Goal: Task Accomplishment & Management: Manage account settings

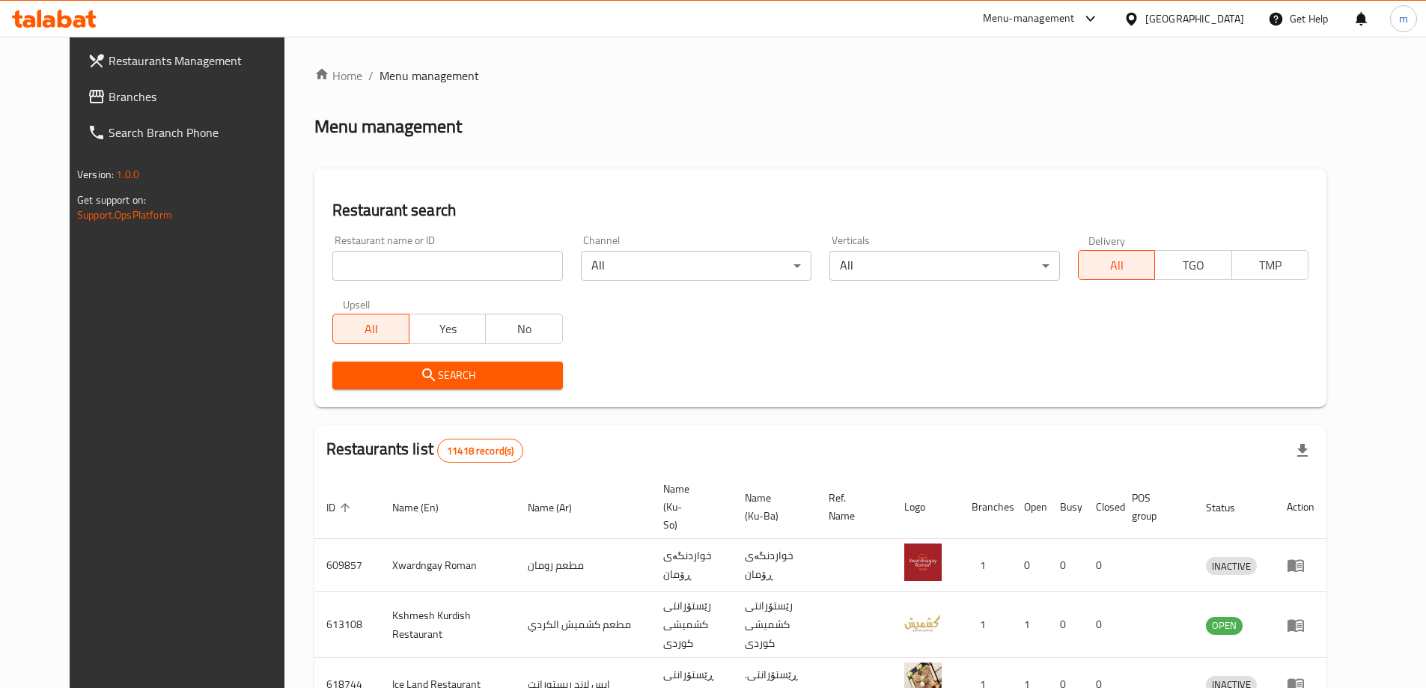
click at [337, 265] on input "search" at bounding box center [447, 266] width 230 height 30
click at [114, 90] on span "Branches" at bounding box center [202, 97] width 187 height 18
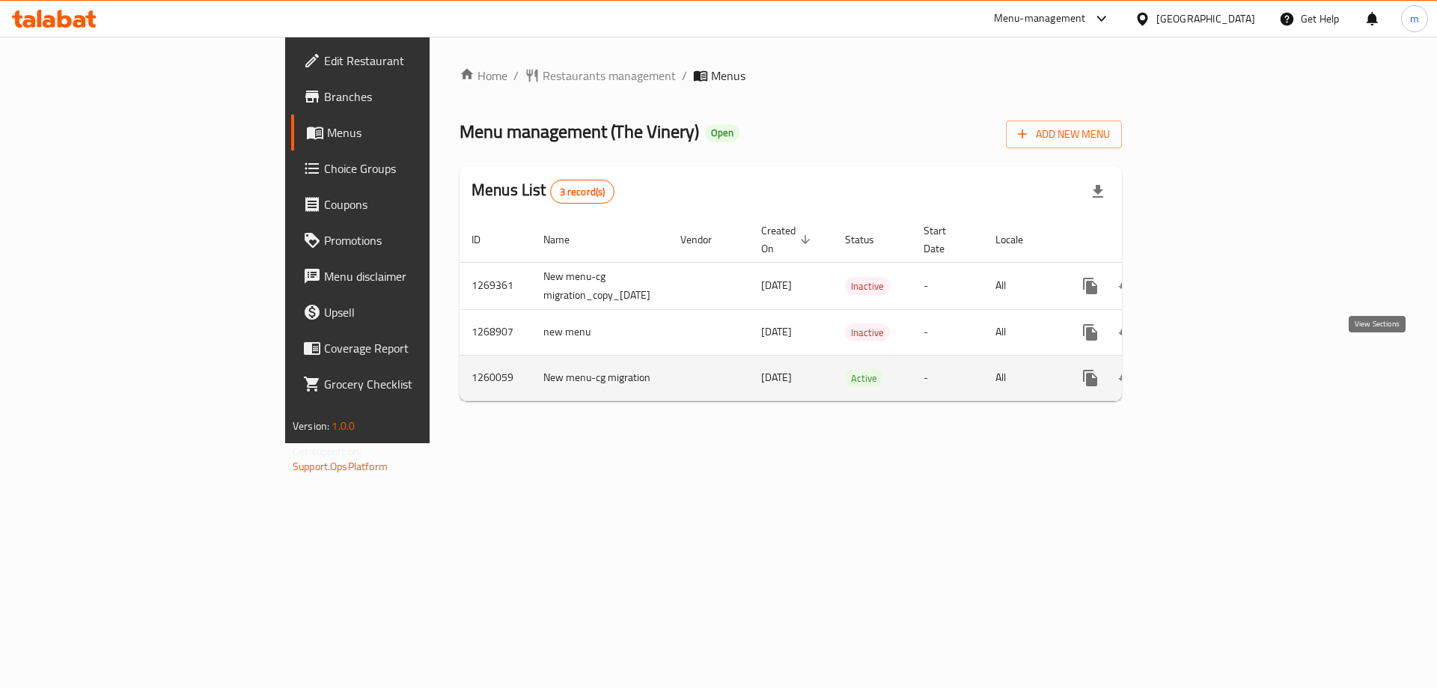
click at [1207, 369] on icon "enhanced table" at bounding box center [1198, 378] width 18 height 18
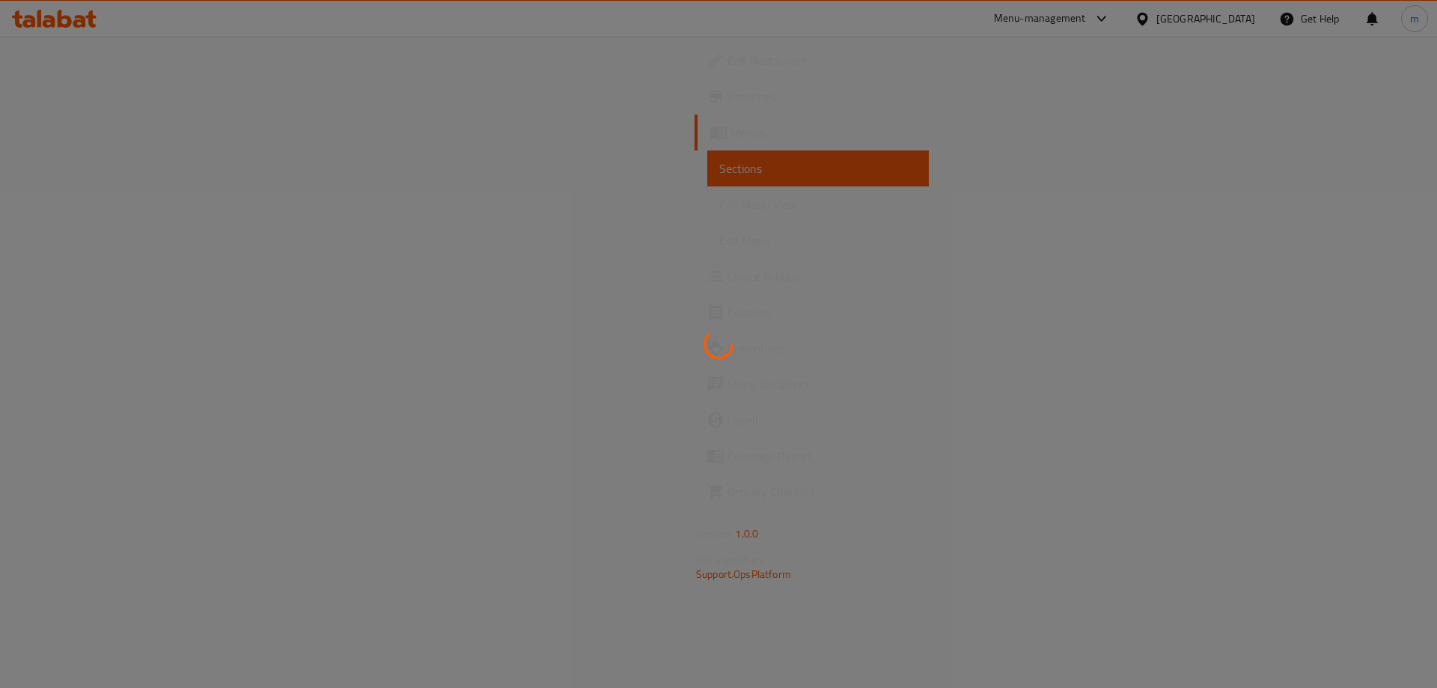
click at [82, 210] on div at bounding box center [718, 344] width 1437 height 688
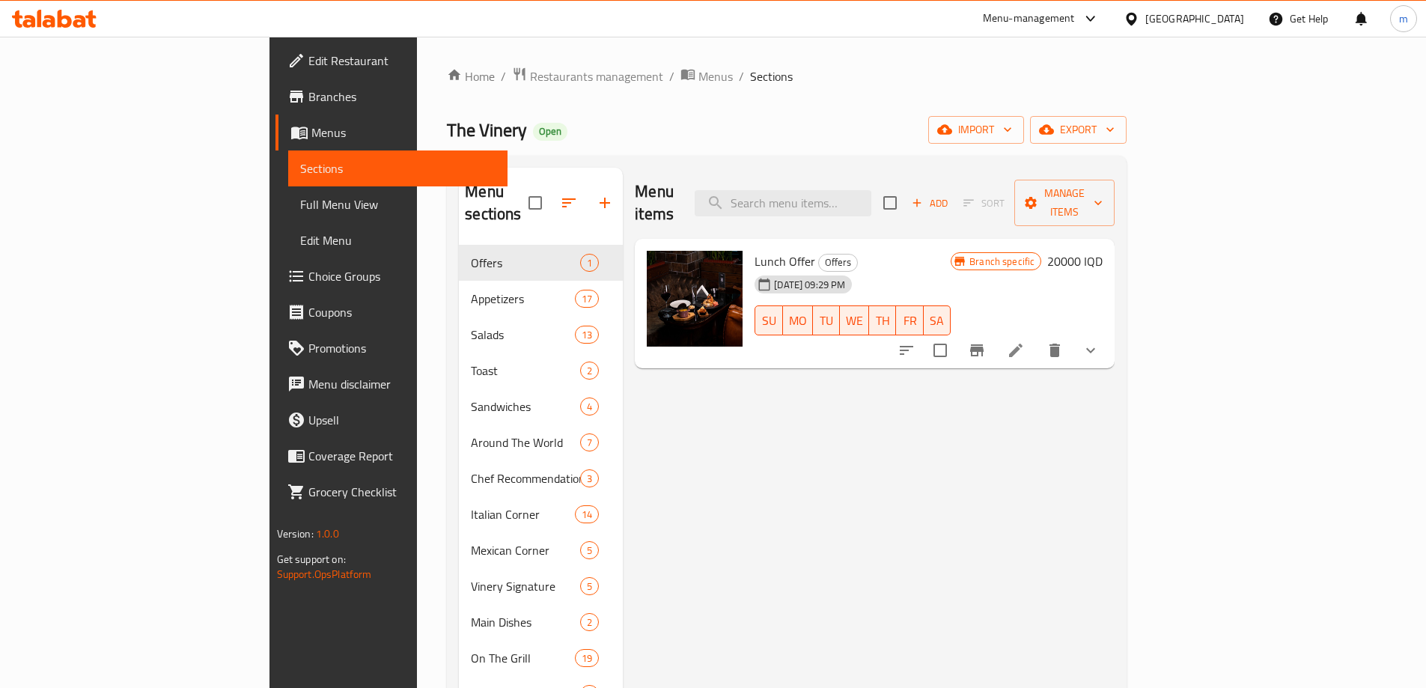
click at [300, 206] on span "Full Menu View" at bounding box center [397, 204] width 195 height 18
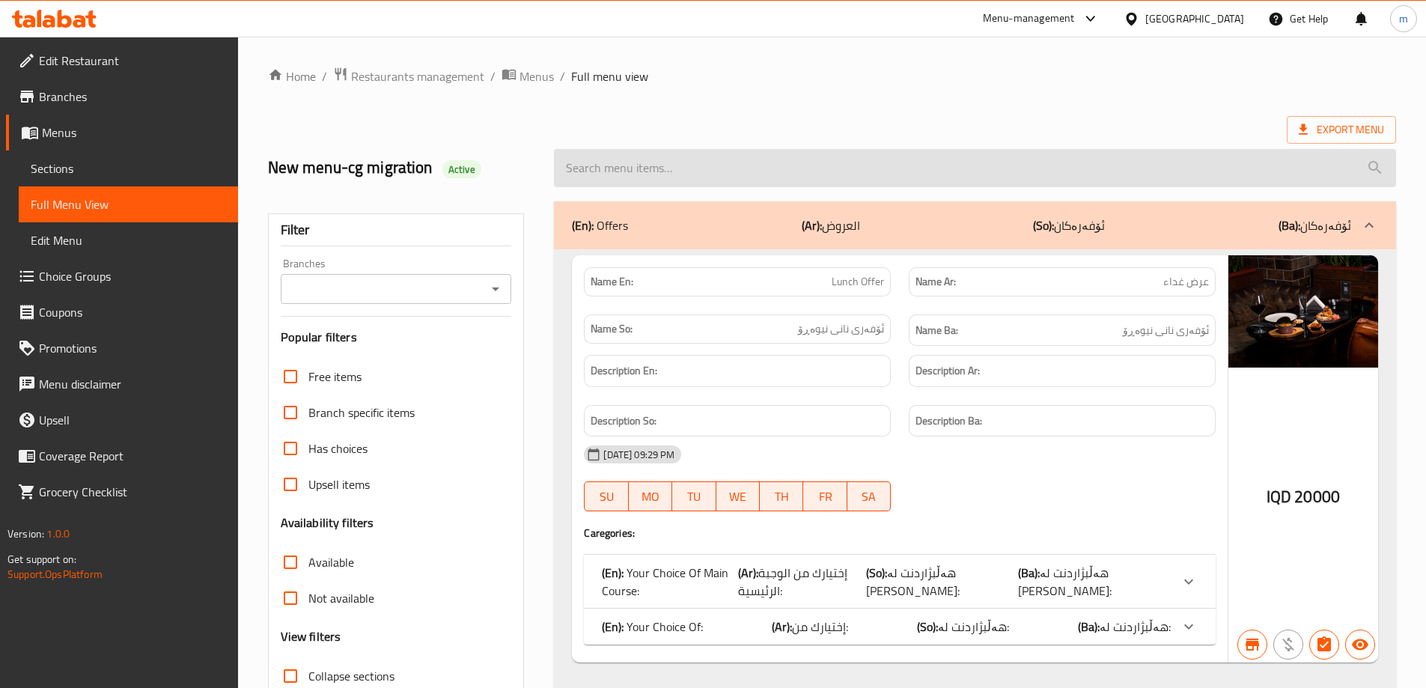
click at [804, 173] on input "search" at bounding box center [975, 168] width 842 height 38
paste input "Classic Burger"
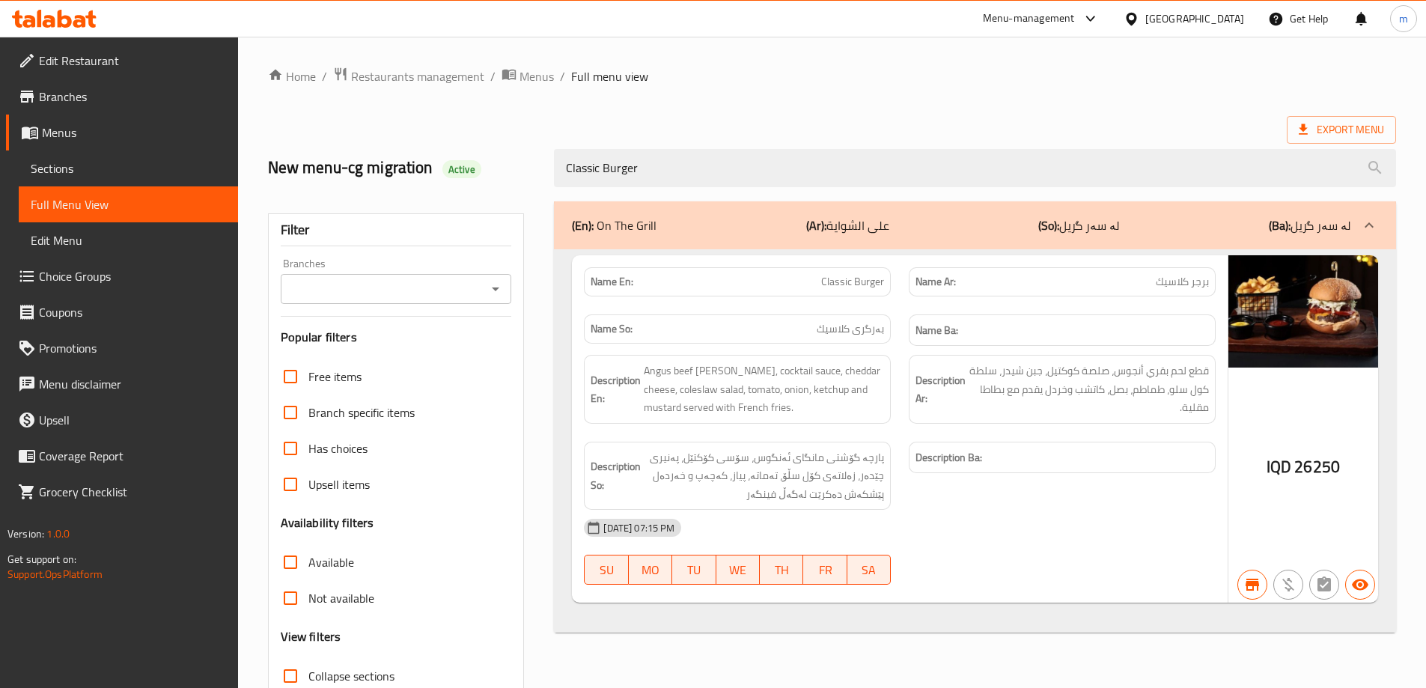
click at [502, 290] on icon "Open" at bounding box center [495, 289] width 18 height 18
type input "Classic Burger"
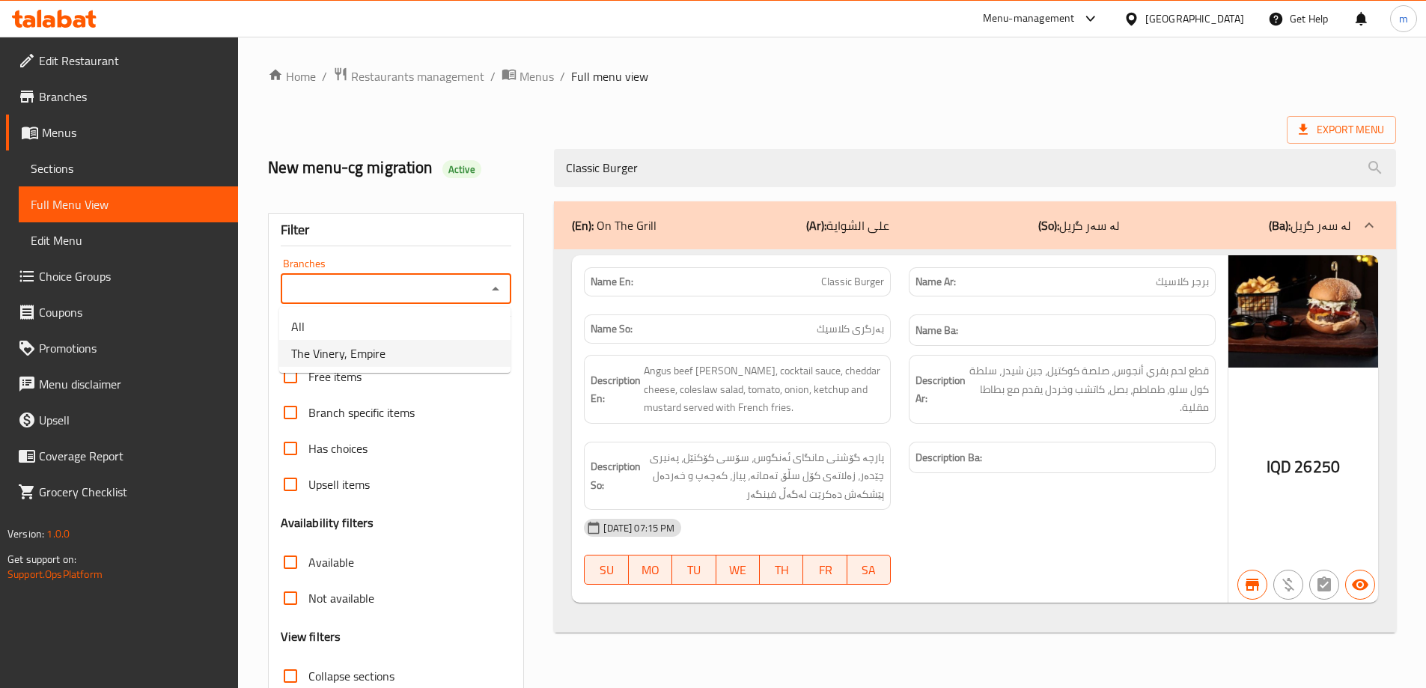
click at [414, 352] on li "The Vinery, Empire" at bounding box center [394, 353] width 231 height 27
type input "The Vinery, Empire"
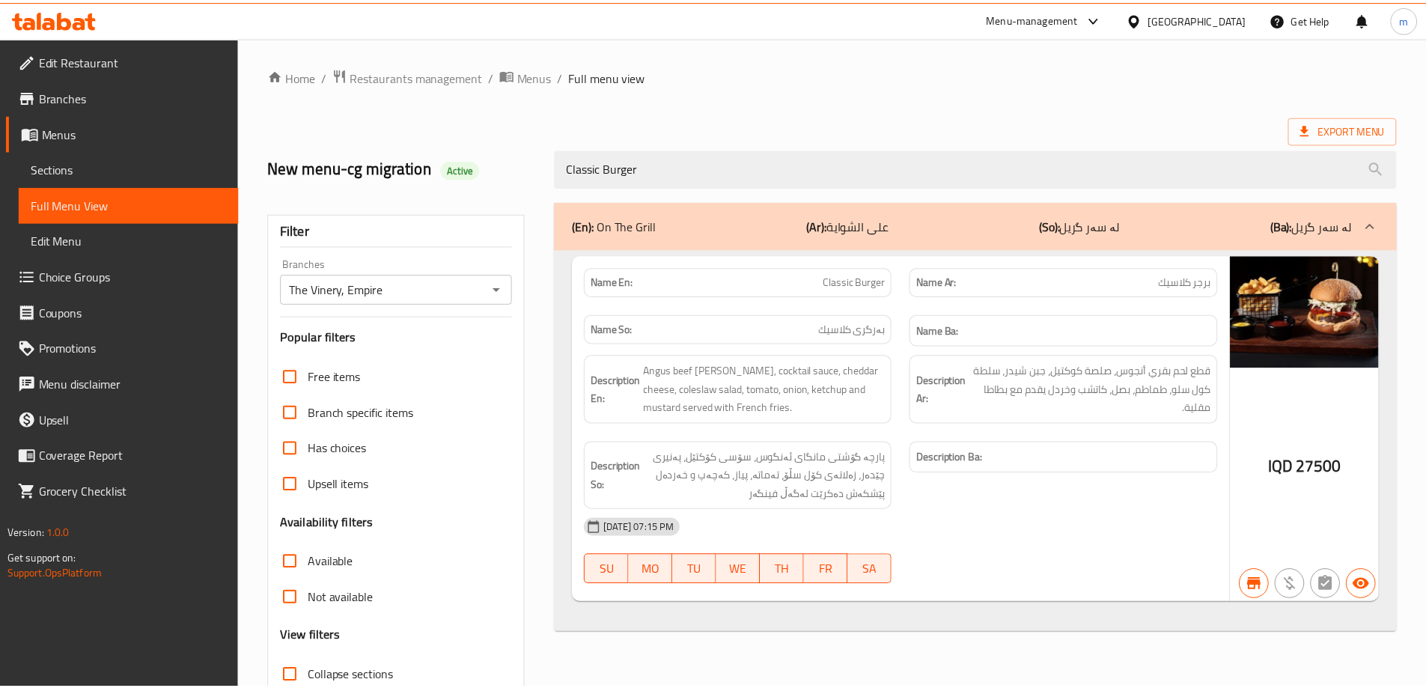
scroll to position [109, 0]
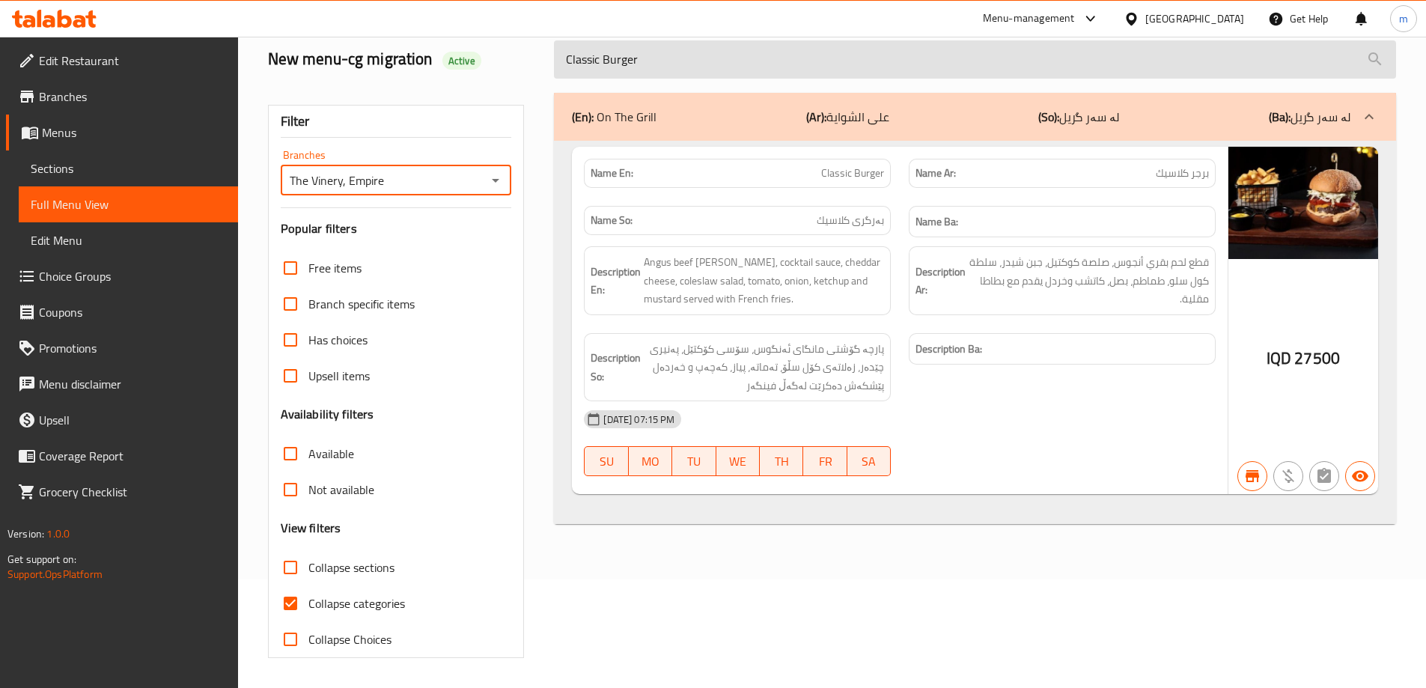
click at [642, 60] on input "Classic Burger" at bounding box center [975, 59] width 842 height 38
paste input "Black Angus Beef Tenderloin"
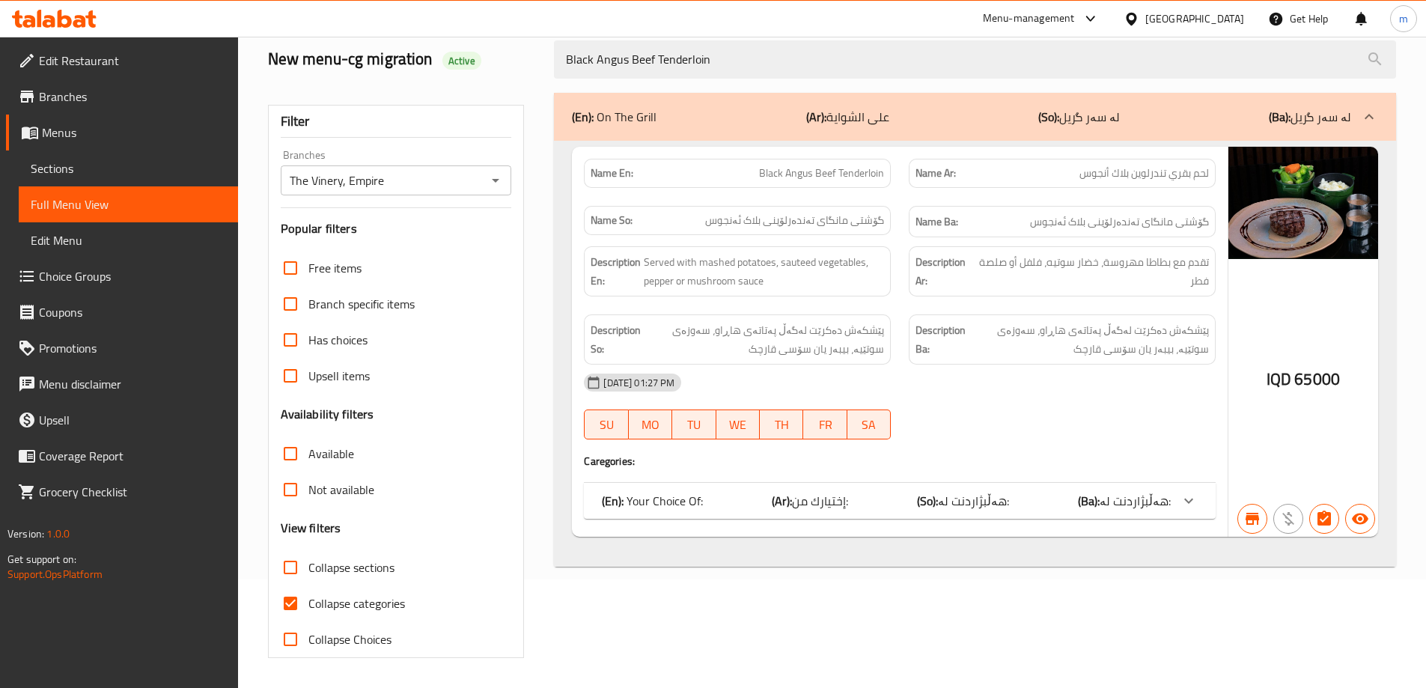
click at [498, 181] on icon "Open" at bounding box center [495, 180] width 18 height 18
type input "Black Angus Beef Tenderloin"
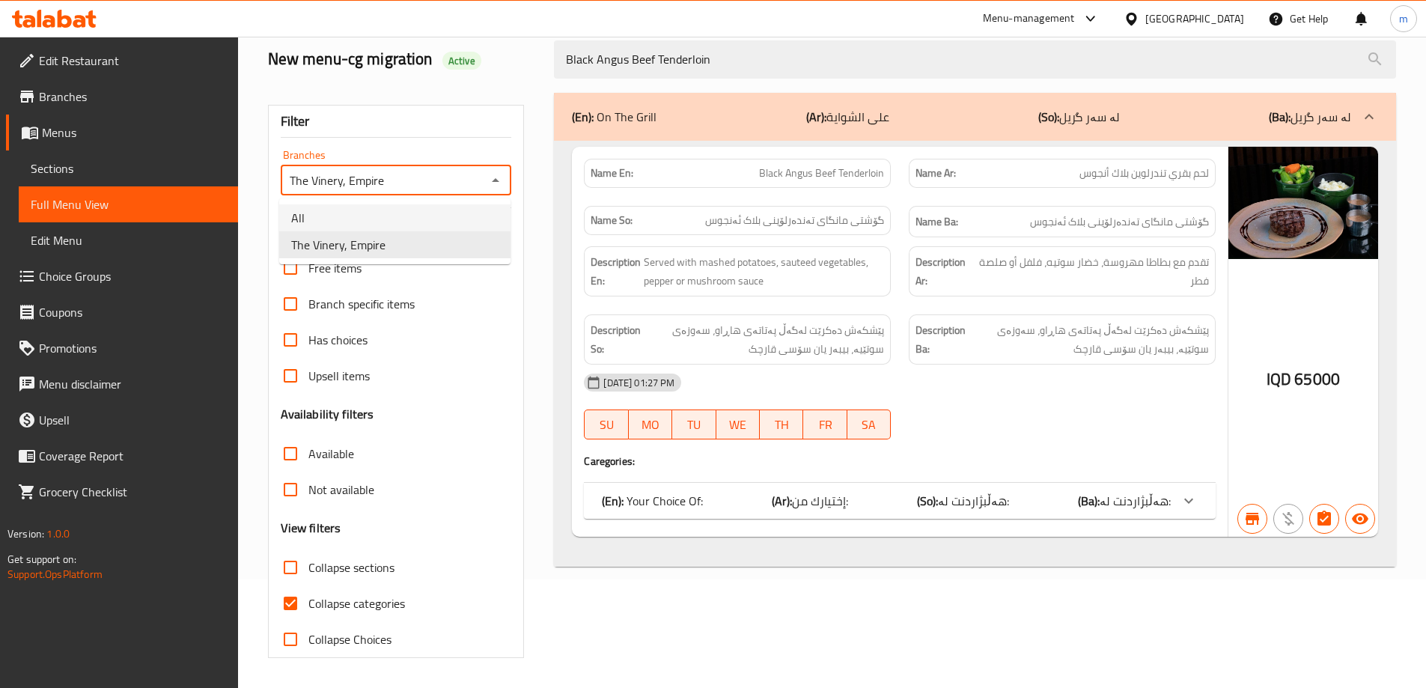
click at [419, 215] on li "All" at bounding box center [394, 217] width 231 height 27
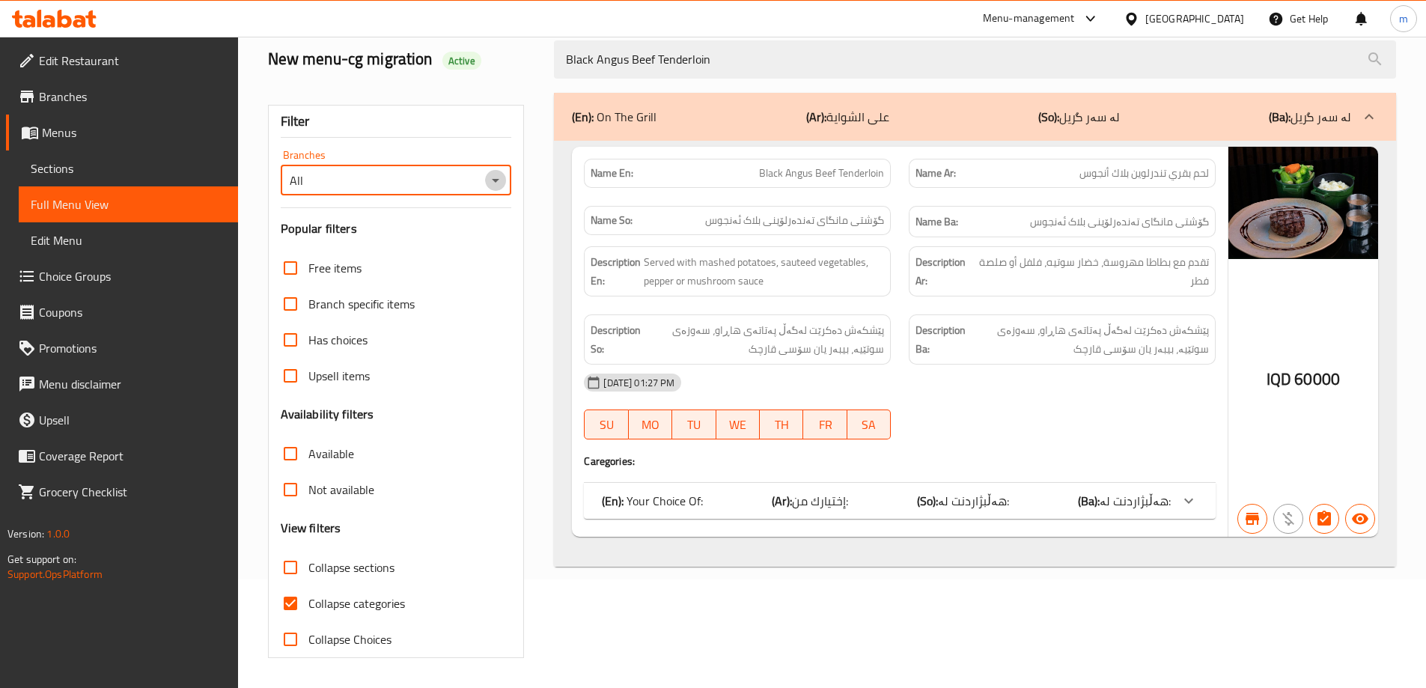
click at [498, 171] on icon "Open" at bounding box center [495, 180] width 18 height 18
click at [395, 242] on li "The Vinery, Empire" at bounding box center [394, 244] width 231 height 27
type input "The Vinery, Empire"
click at [532, 180] on div "Filter Branches The Vinery, Empire Branches Popular filters Free items Branch s…" at bounding box center [402, 375] width 287 height 583
click at [323, 601] on span "Collapse categories" at bounding box center [356, 603] width 97 height 18
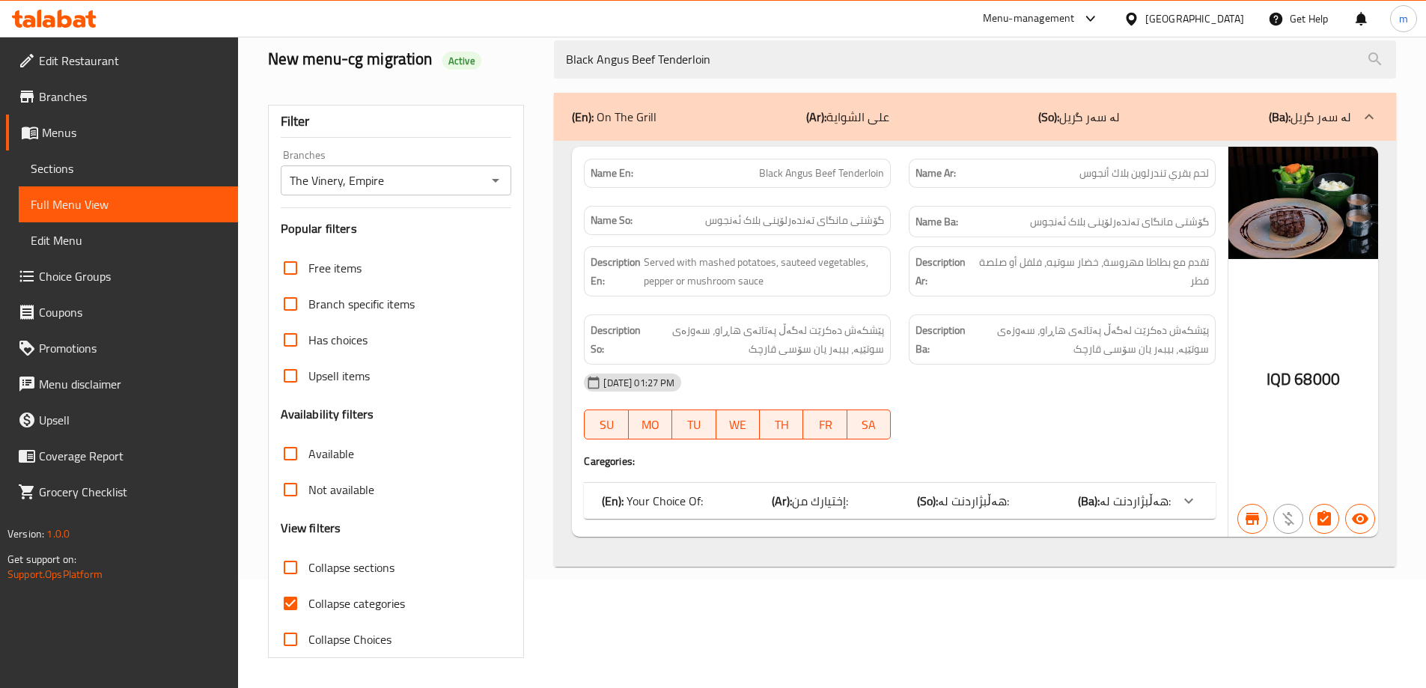
click at [308, 601] on input "Collapse categories" at bounding box center [290, 603] width 36 height 36
checkbox input "false"
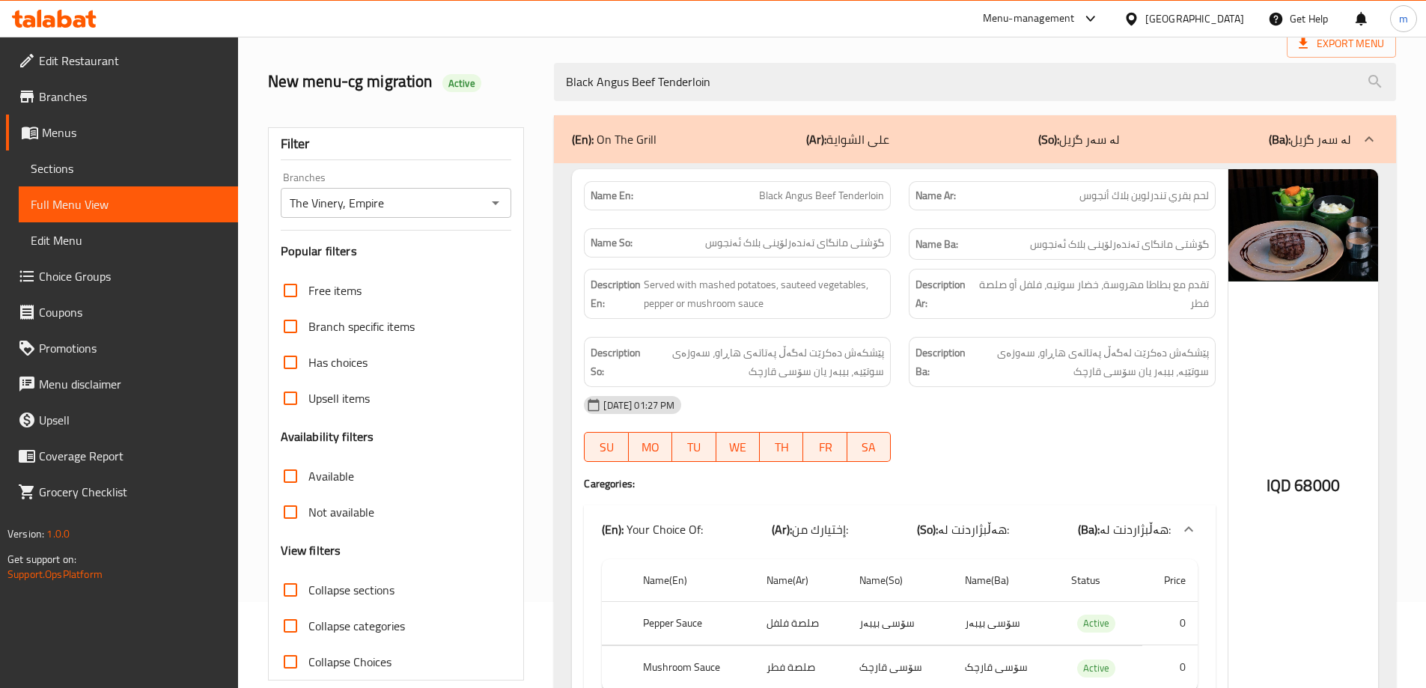
scroll to position [0, 0]
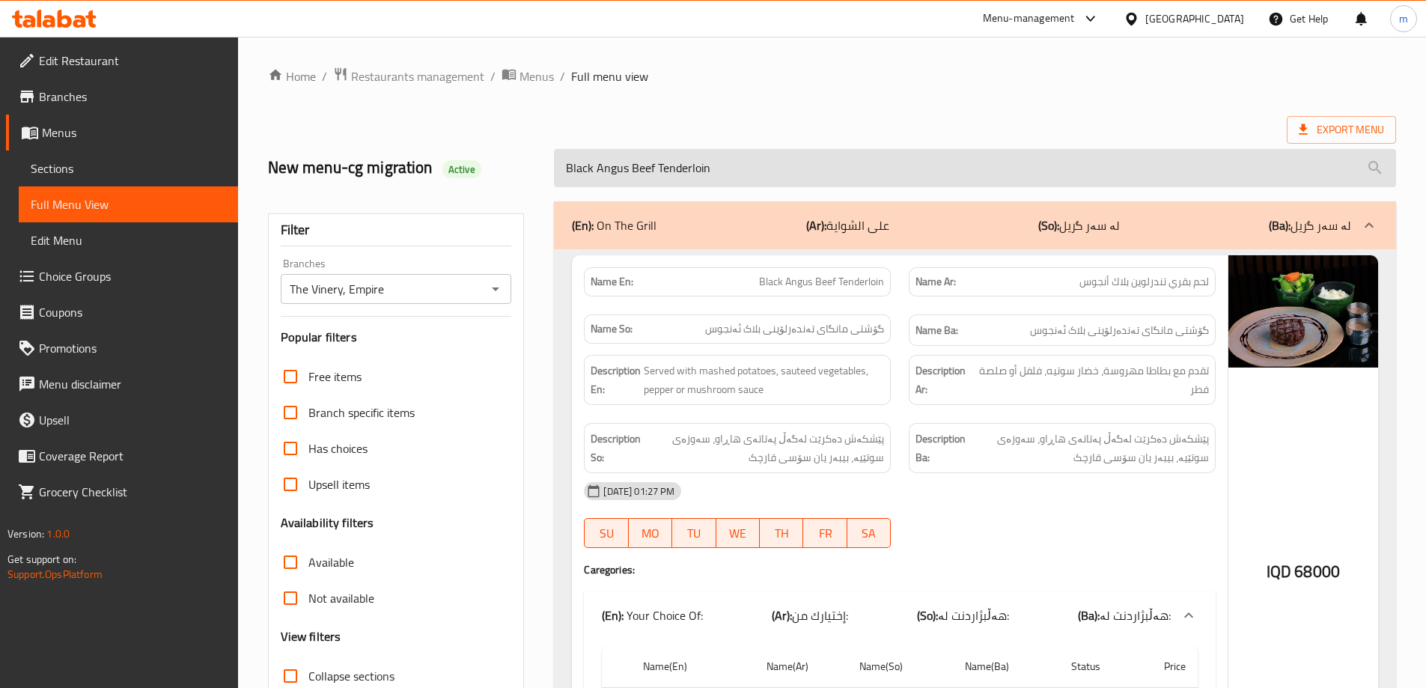
click at [655, 183] on input "Black Angus Beef Tenderloin" at bounding box center [975, 168] width 842 height 38
paste input "Ribeye Steak"
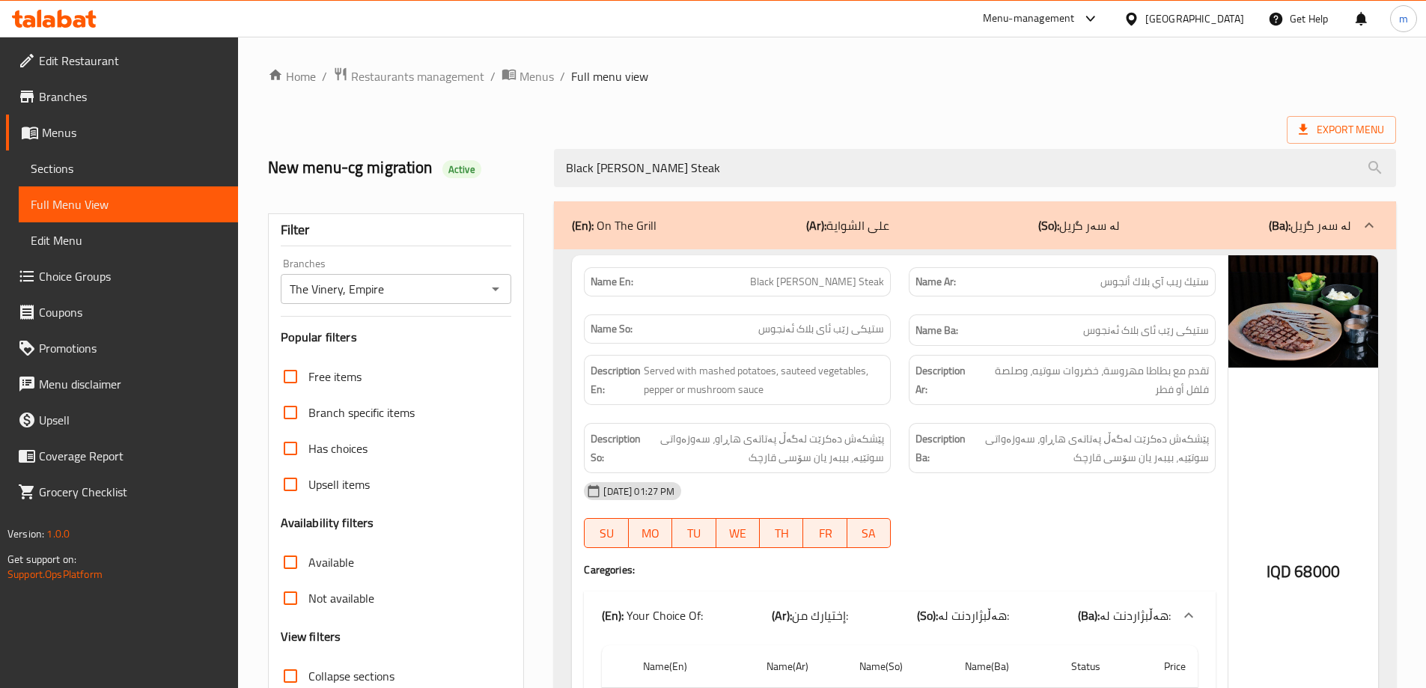
type input "Black Angus Ribeye Steak"
click at [486, 293] on button "Open" at bounding box center [495, 288] width 21 height 21
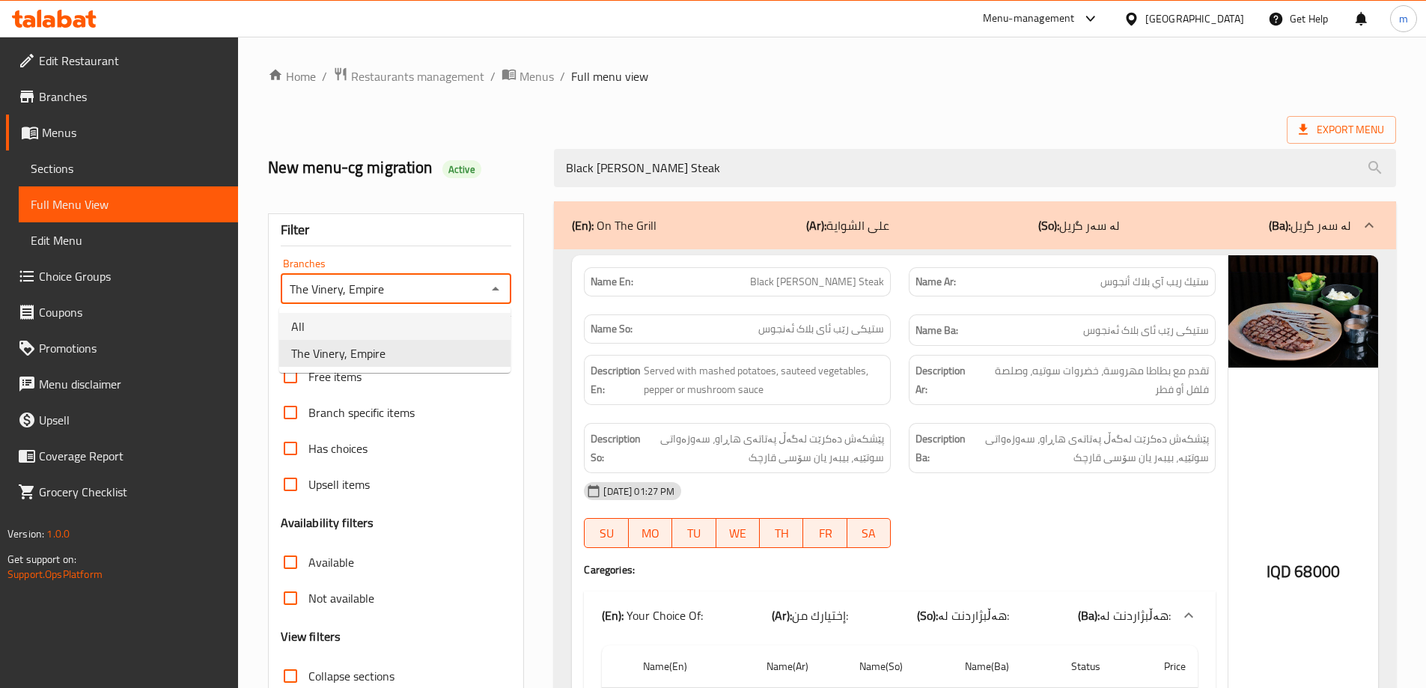
click at [436, 324] on li "All" at bounding box center [394, 326] width 231 height 27
click at [498, 294] on icon "Open" at bounding box center [495, 289] width 18 height 18
click at [412, 356] on li "The Vinery, Empire" at bounding box center [394, 353] width 231 height 27
type input "The Vinery, Empire"
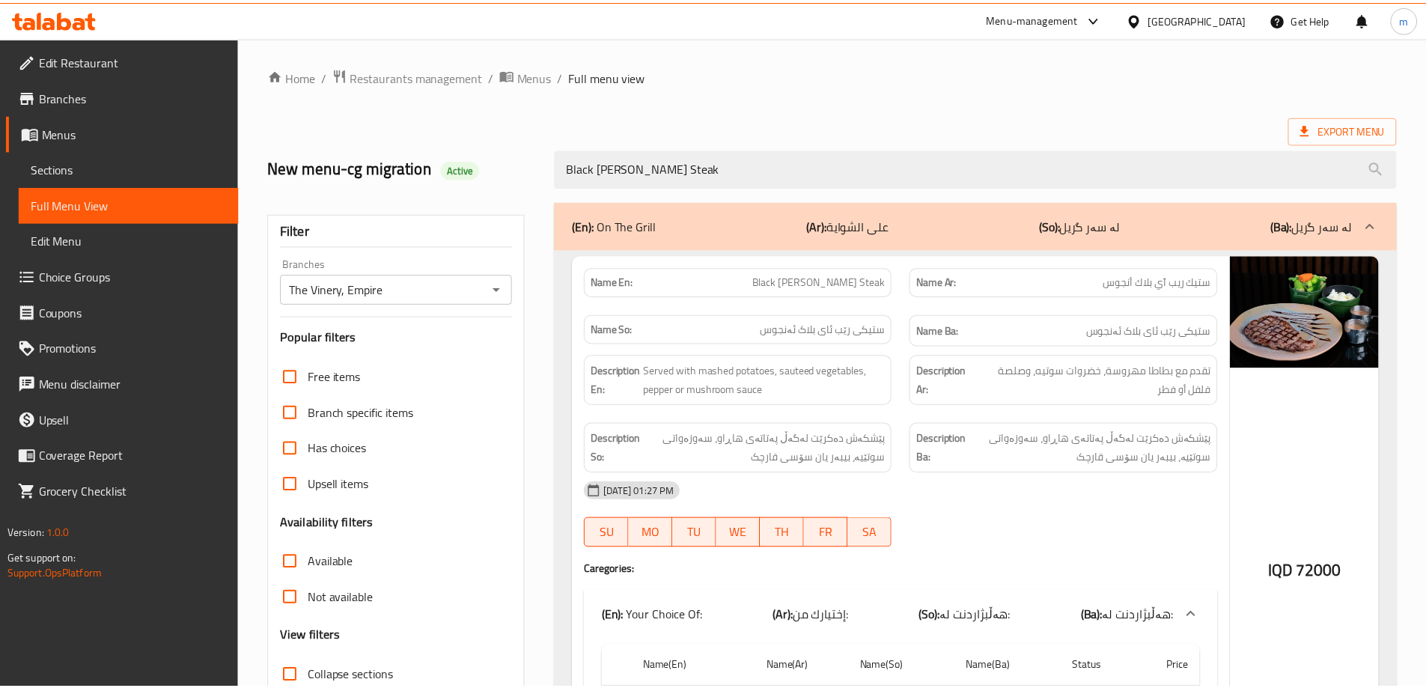
scroll to position [185, 0]
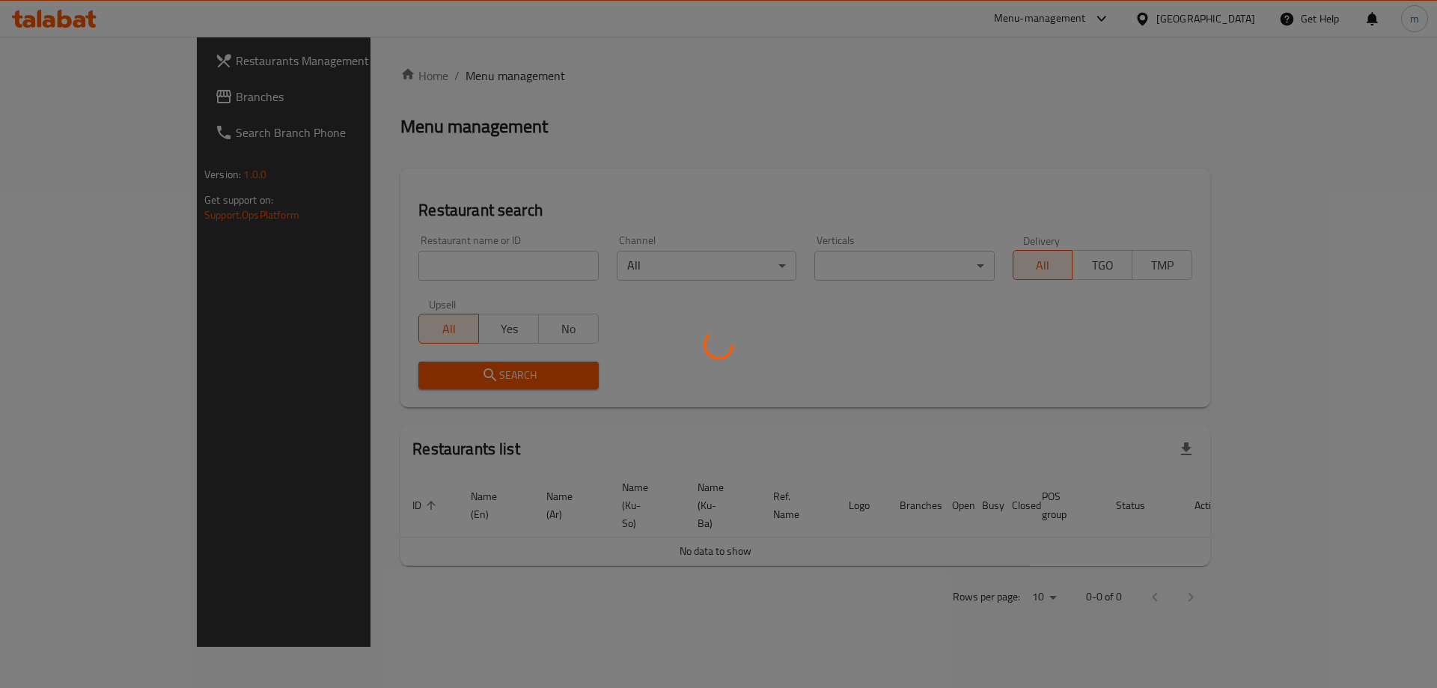
drag, startPoint x: 363, startPoint y: 272, endPoint x: 388, endPoint y: 253, distance: 31.4
click at [364, 274] on div at bounding box center [718, 344] width 1437 height 688
click at [392, 260] on div at bounding box center [718, 344] width 1437 height 688
click at [349, 277] on div at bounding box center [718, 344] width 1437 height 688
click at [316, 260] on div at bounding box center [718, 344] width 1437 height 688
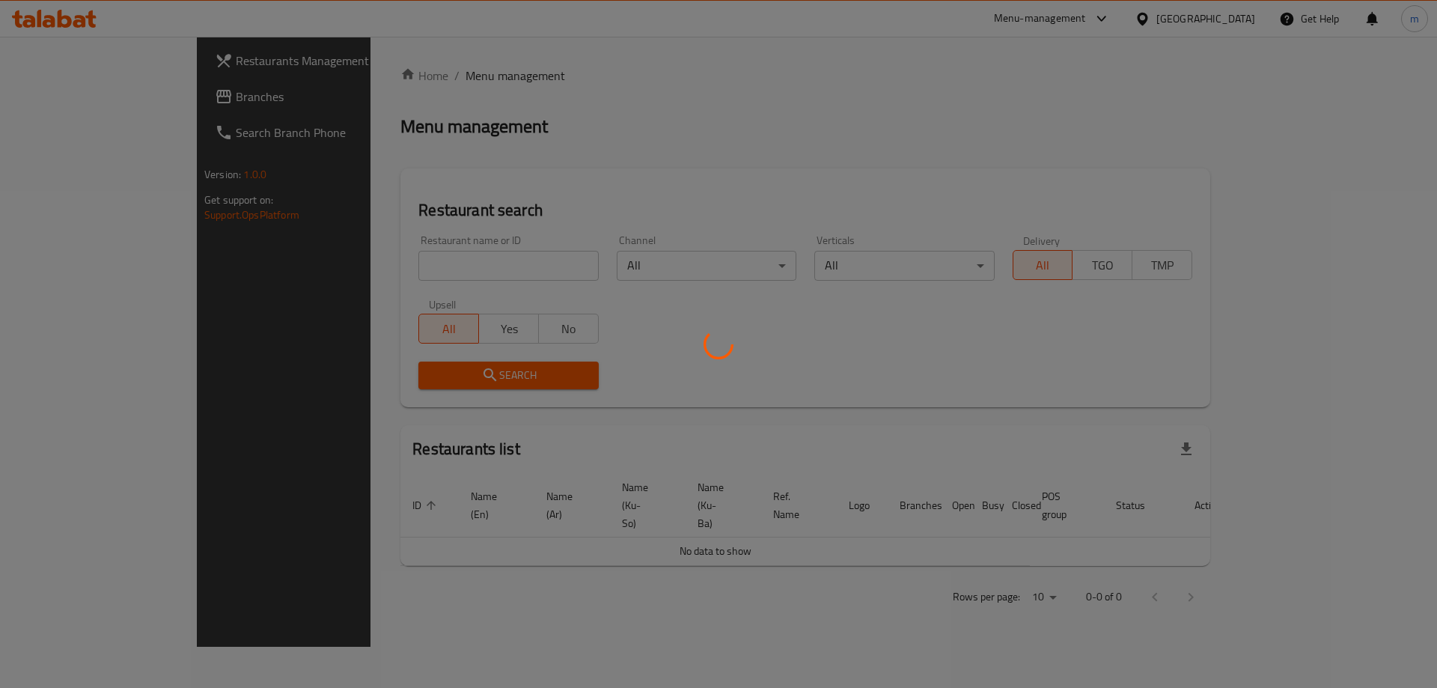
click at [316, 260] on div at bounding box center [718, 344] width 1437 height 688
click at [330, 263] on div at bounding box center [718, 344] width 1437 height 688
click at [331, 266] on div at bounding box center [718, 344] width 1437 height 688
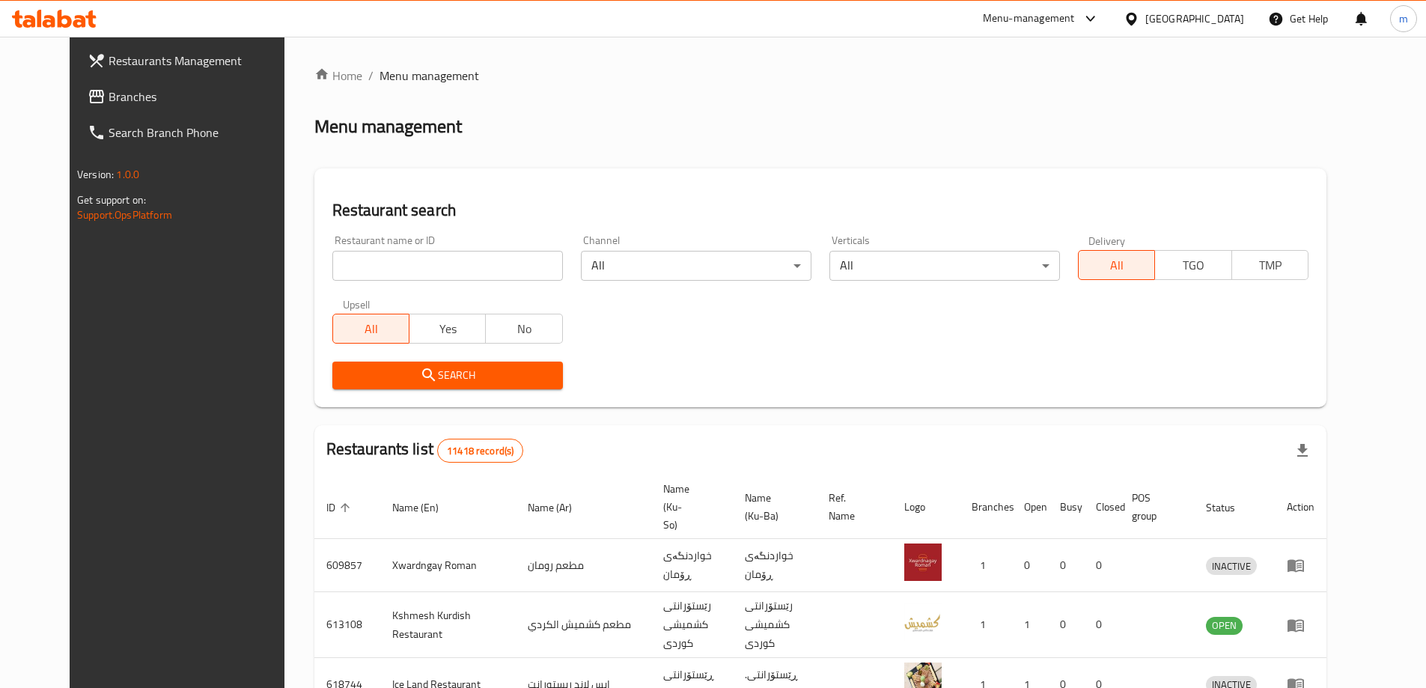
click at [333, 266] on input "search" at bounding box center [447, 266] width 230 height 30
paste input "674512"
type input "674512"
click button "Search" at bounding box center [447, 375] width 230 height 28
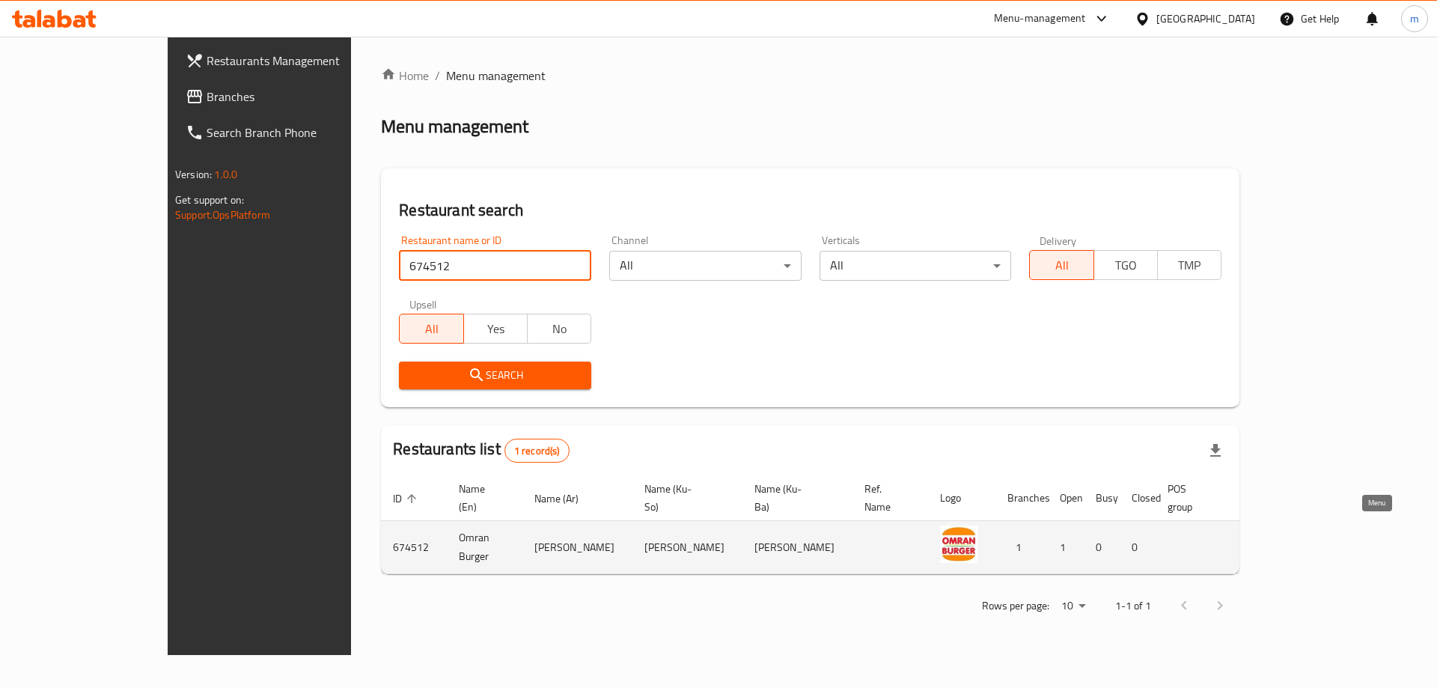
click at [1337, 542] on icon "enhanced table" at bounding box center [1329, 548] width 16 height 13
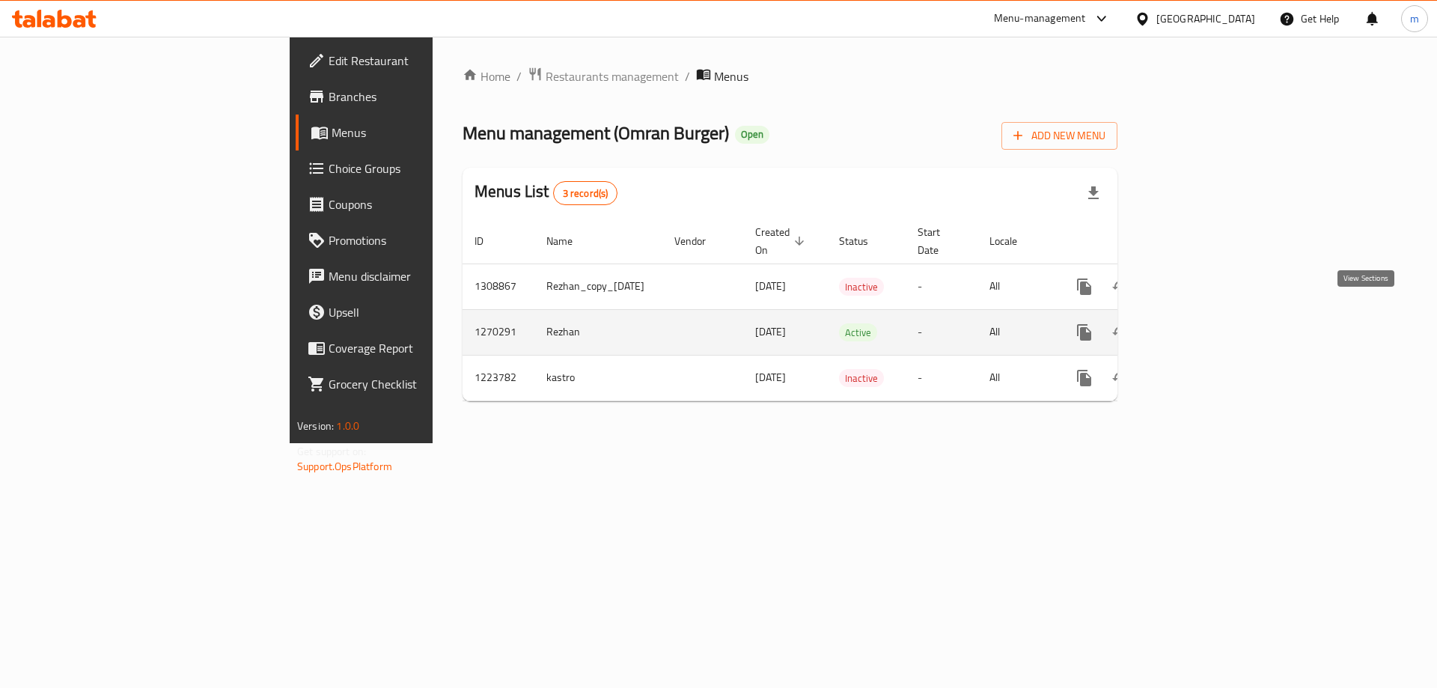
click at [1199, 326] on icon "enhanced table" at bounding box center [1191, 332] width 13 height 13
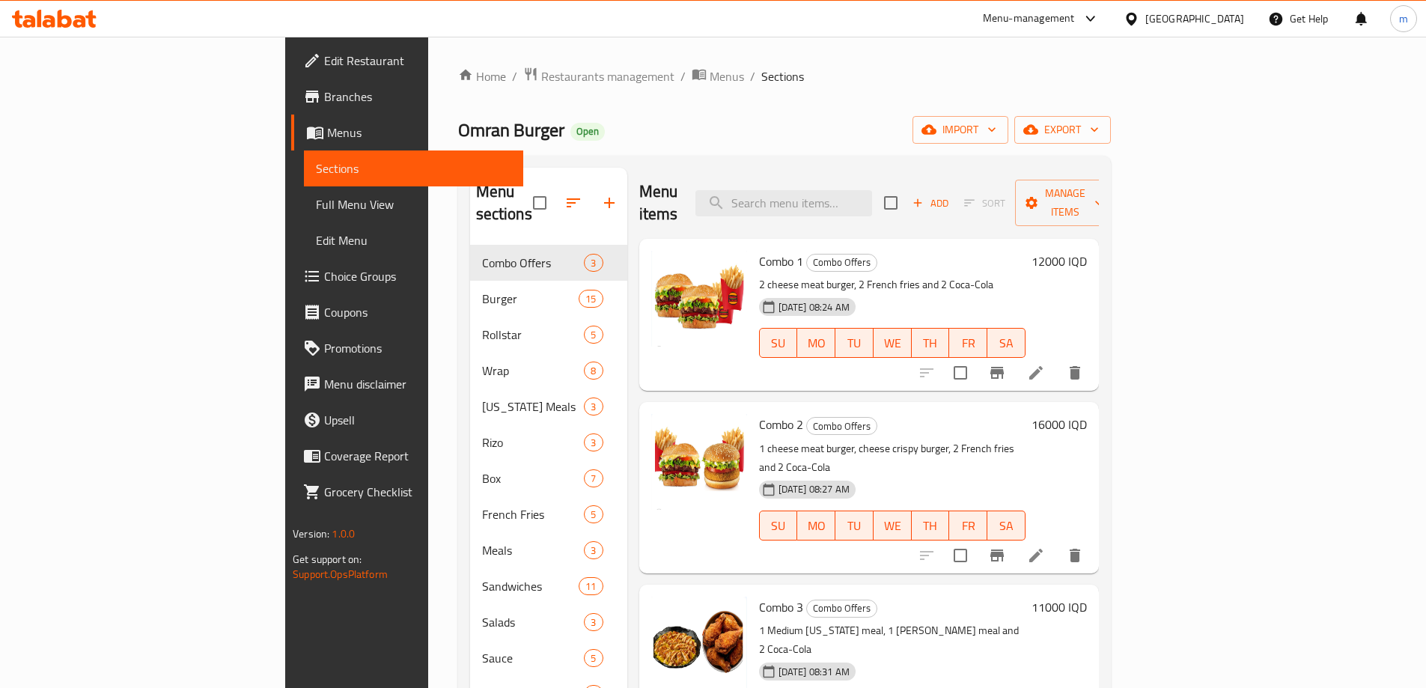
click at [324, 276] on span "Choice Groups" at bounding box center [417, 276] width 187 height 18
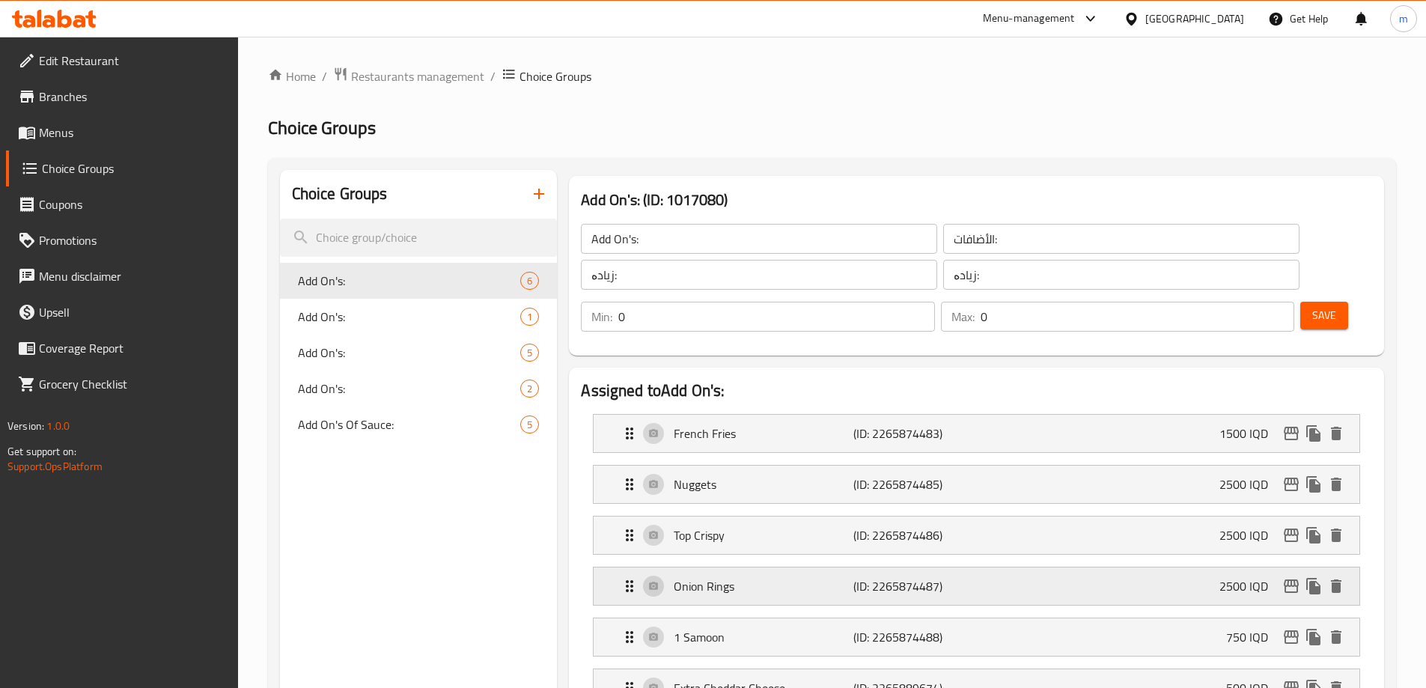
scroll to position [174, 0]
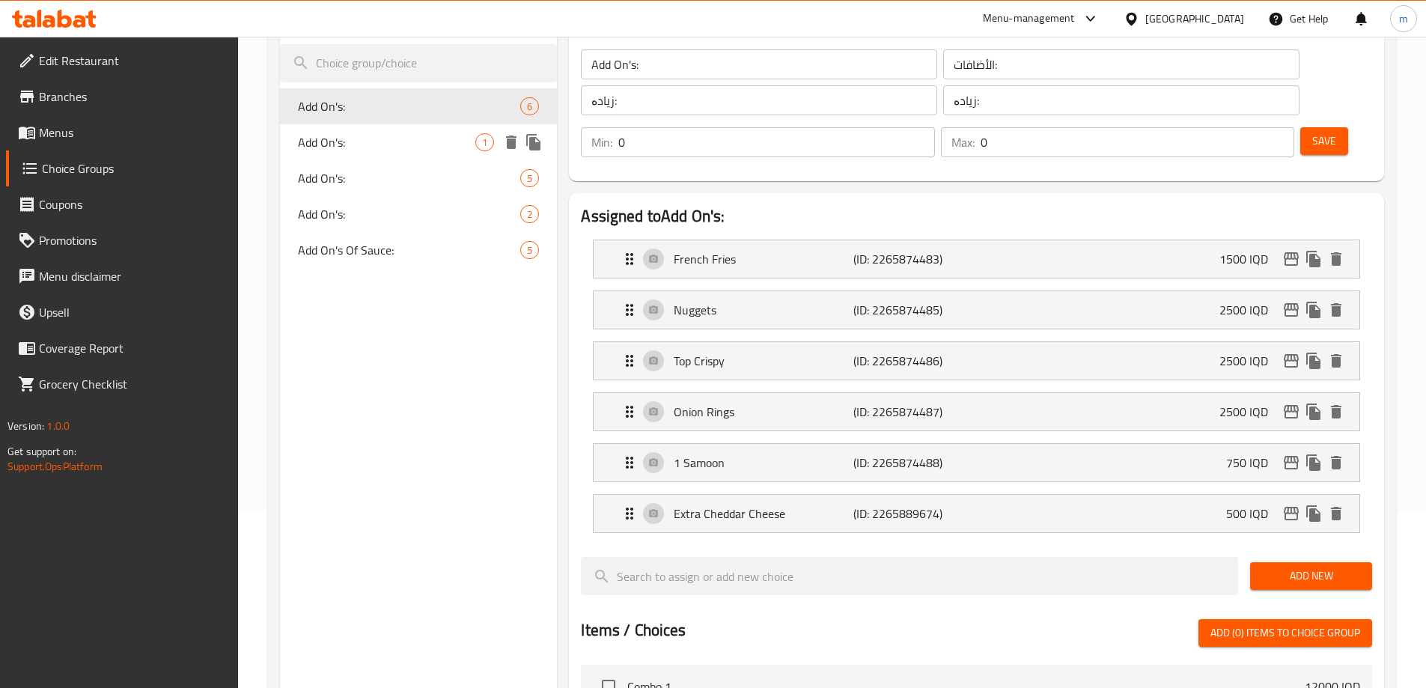
click at [340, 129] on div "Add On's: 1" at bounding box center [419, 142] width 278 height 36
type input "Add On's:"
type input "الإضافات:"
type input "زیادە:"
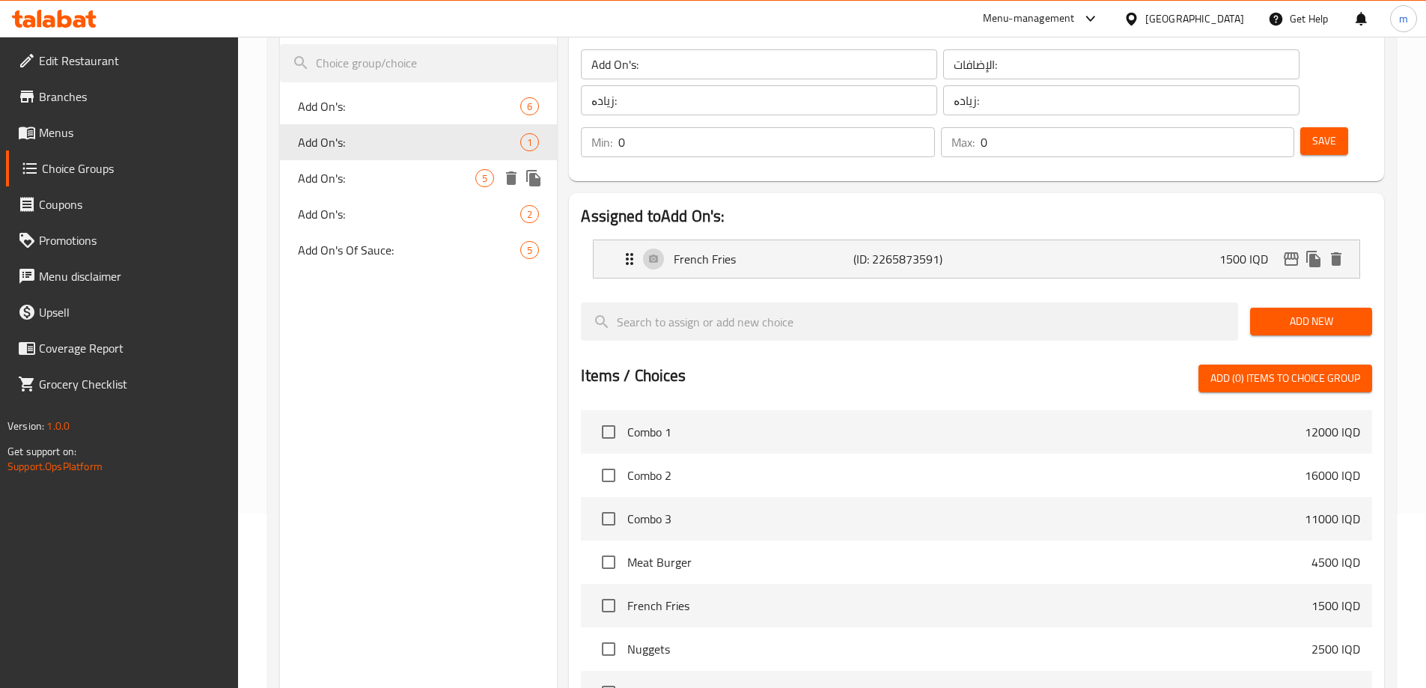
click at [343, 182] on span "Add On's:" at bounding box center [387, 178] width 178 height 18
type input "Add On's:"
type input "الأضافات:"
type input "زیادە:"
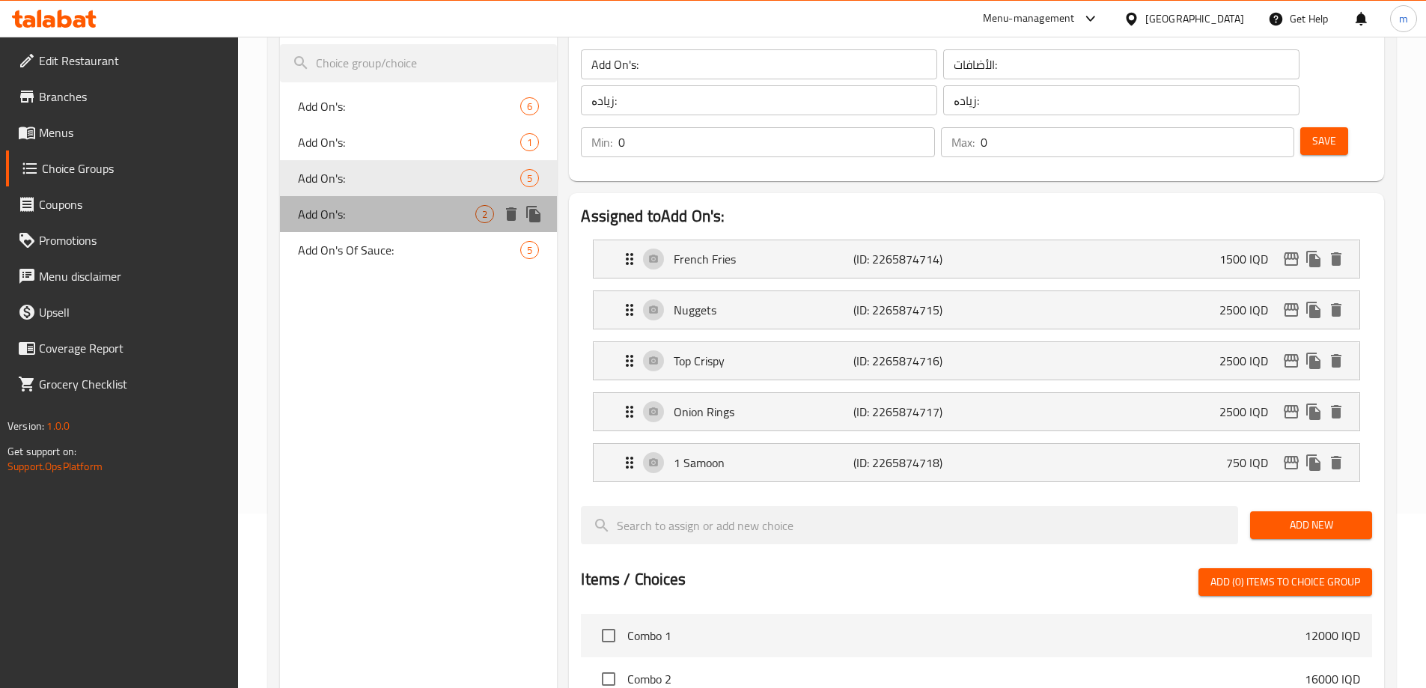
click at [343, 226] on div "Add On's: 2" at bounding box center [419, 214] width 278 height 36
type input "Add On's:"
type input "الإضافات:"
type input "زیادە:"
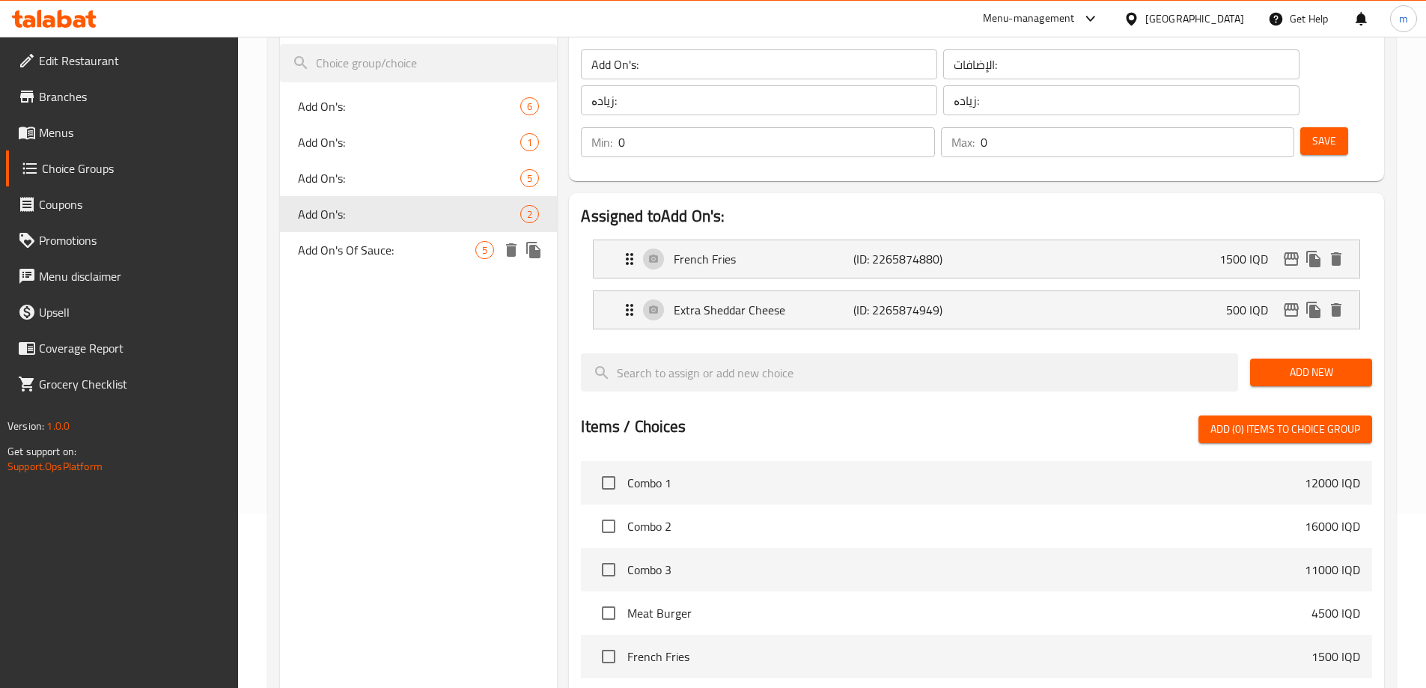
click at [342, 253] on span "Add On's Of Sauce:" at bounding box center [387, 250] width 178 height 18
type input "Add On's Of Sauce:"
type input "الإضافات من الصوص:"
type input "زیادە لە سۆس:"
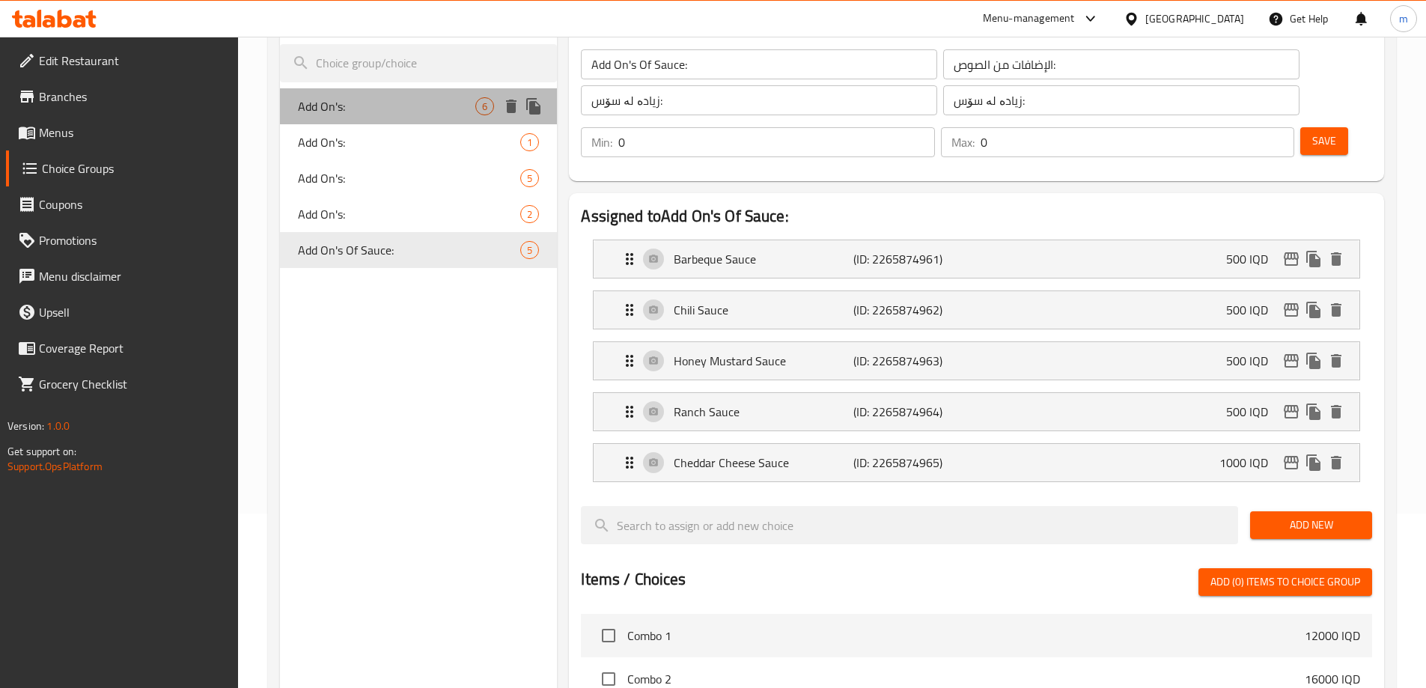
click at [377, 120] on div "Add On's: 6" at bounding box center [419, 106] width 278 height 36
type input "Add On's:"
type input "الأضافات:"
type input "زیادە:"
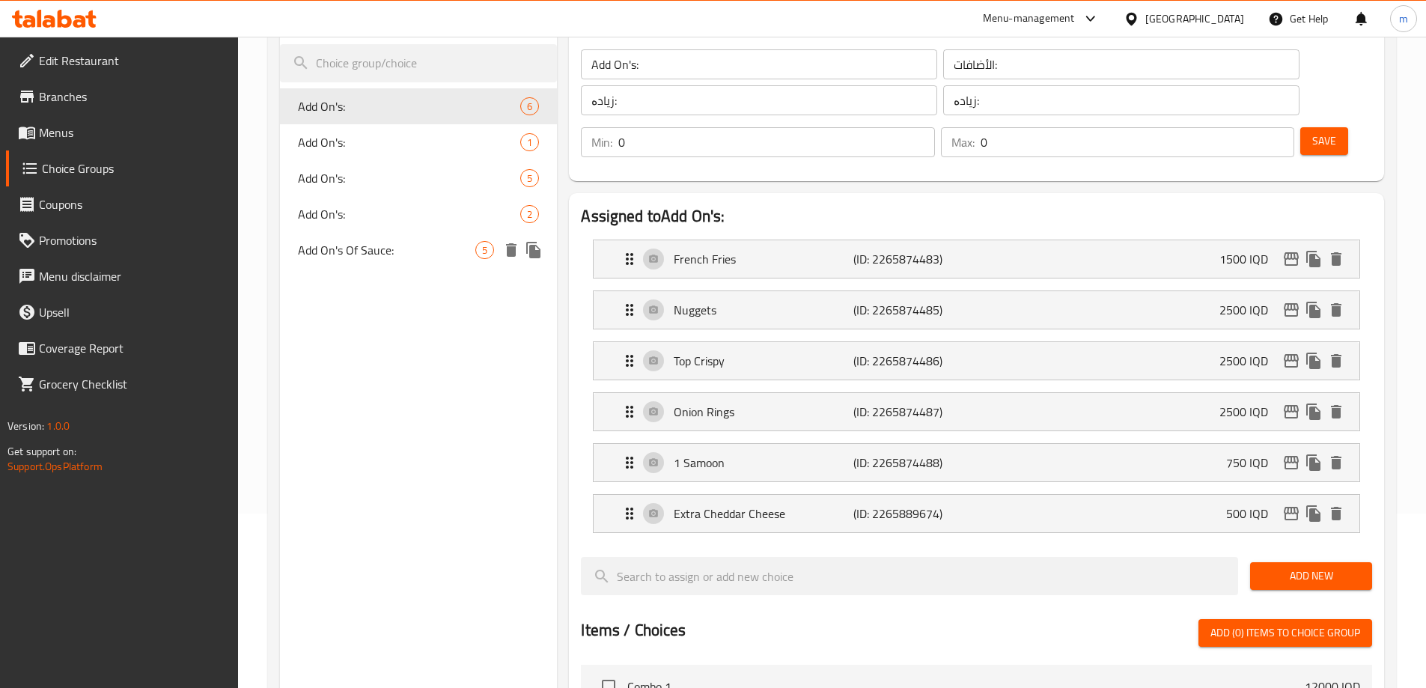
click at [403, 242] on span "Add On's Of Sauce:" at bounding box center [387, 250] width 178 height 18
type input "Add On's Of Sauce:"
type input "الإضافات من الصوص:"
type input "زیادە لە سۆس:"
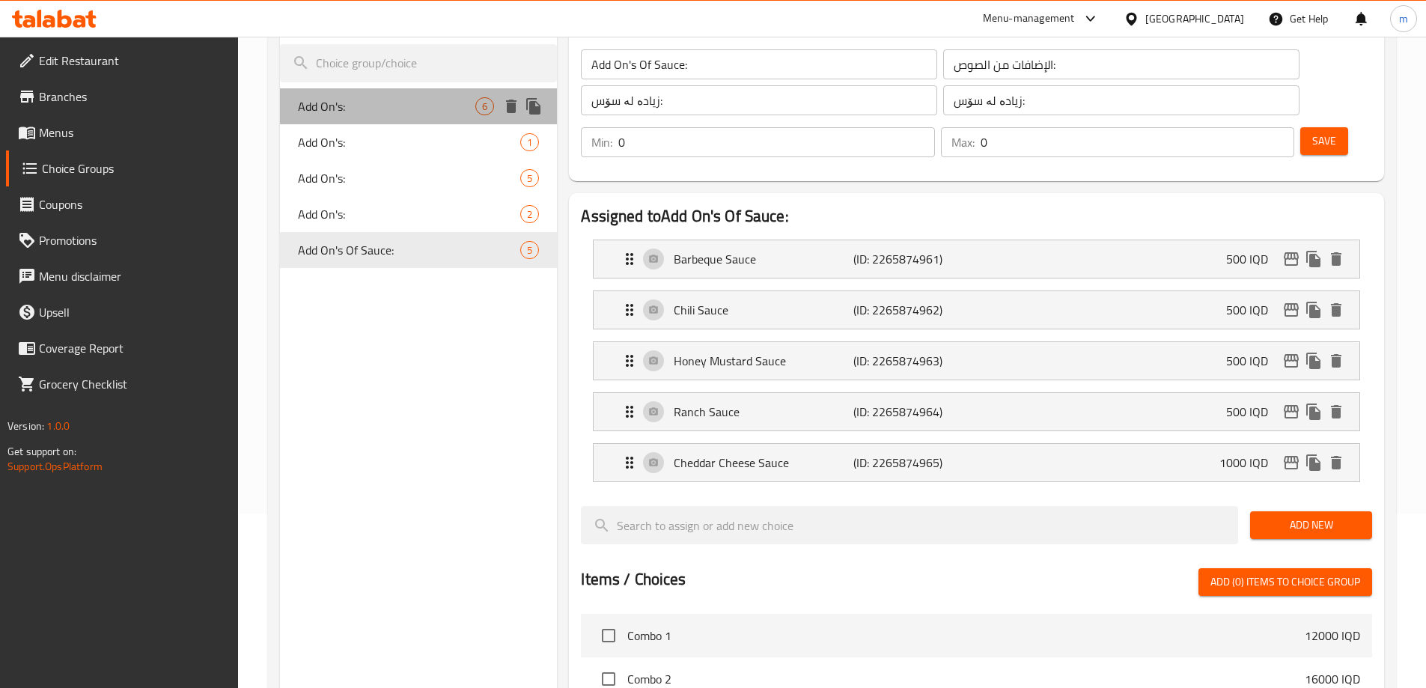
click at [368, 100] on span "Add On's:" at bounding box center [387, 106] width 178 height 18
type input "Add On's:"
type input "الأضافات:"
type input "زیادە:"
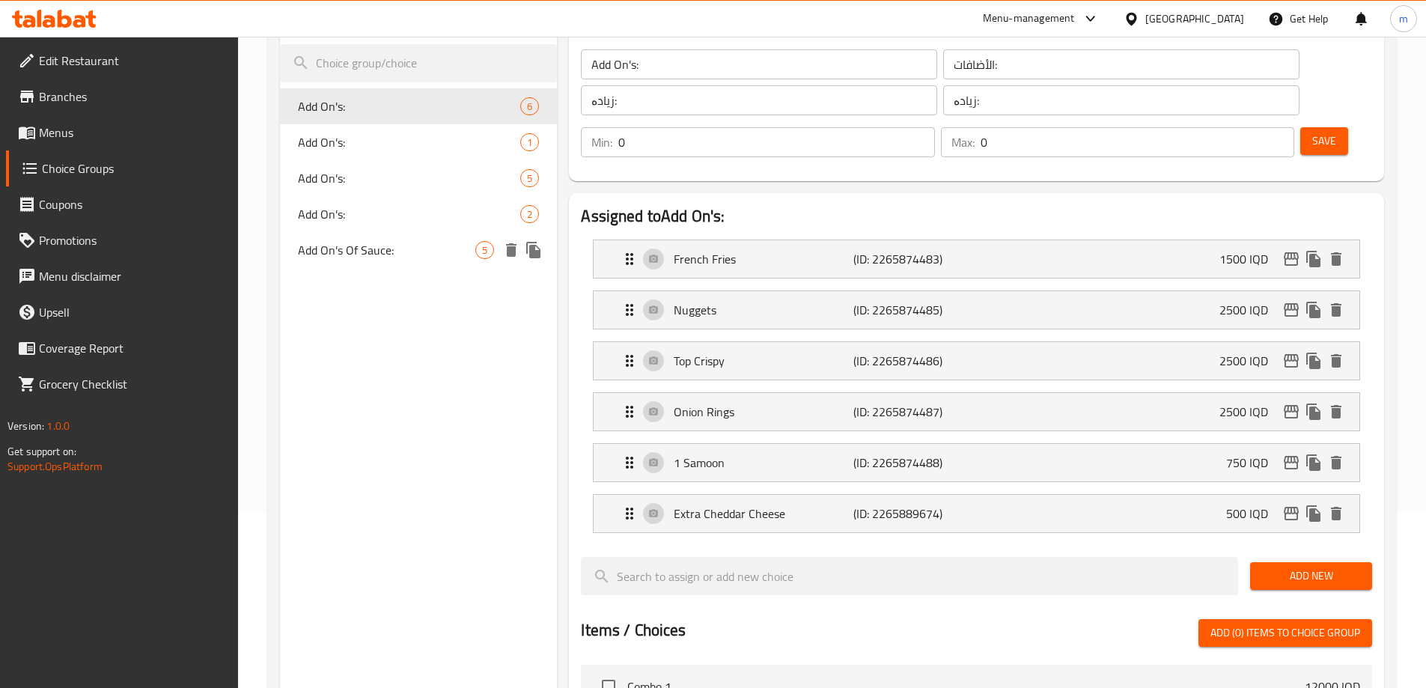
click at [364, 257] on span "Add On's Of Sauce:" at bounding box center [387, 250] width 178 height 18
type input "Add On's Of Sauce:"
type input "الإضافات من الصوص:"
type input "زیادە لە سۆس:"
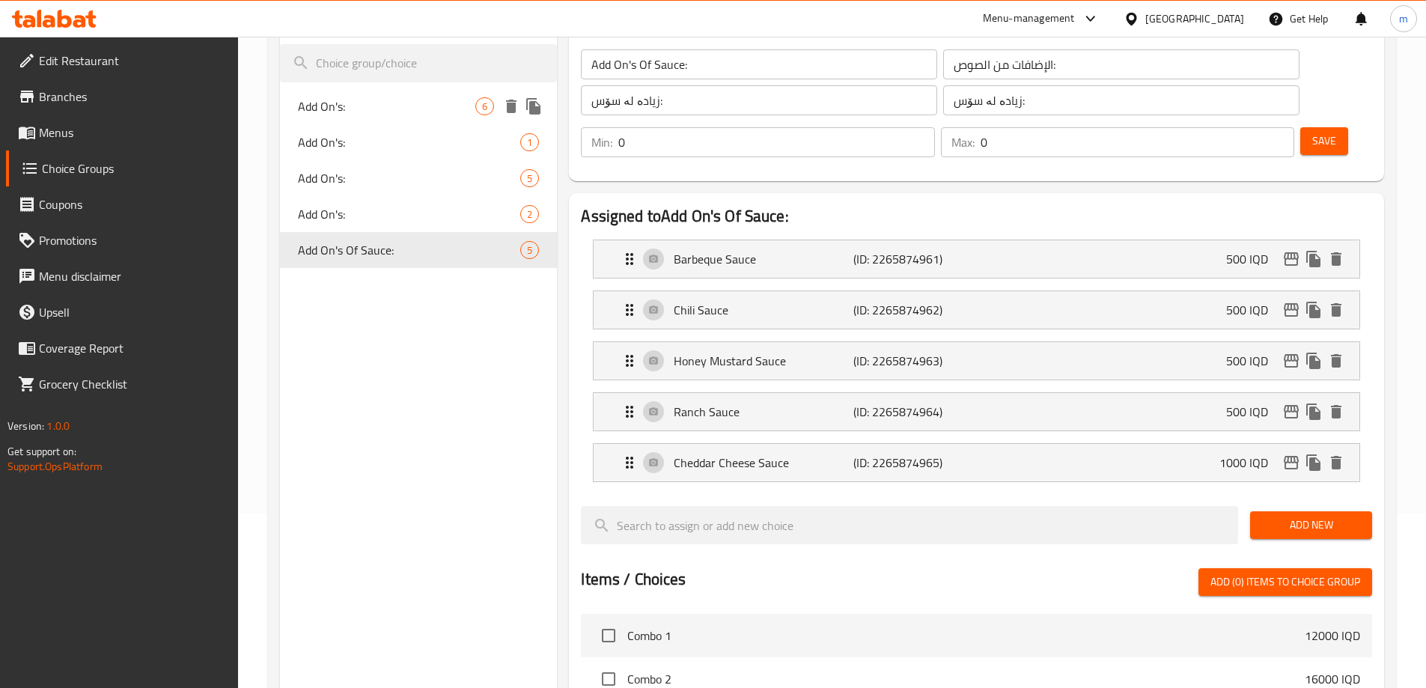
click at [366, 96] on div "Add On's: 6" at bounding box center [419, 106] width 278 height 36
type input "Add On's:"
type input "الأضافات:"
type input "زیادە:"
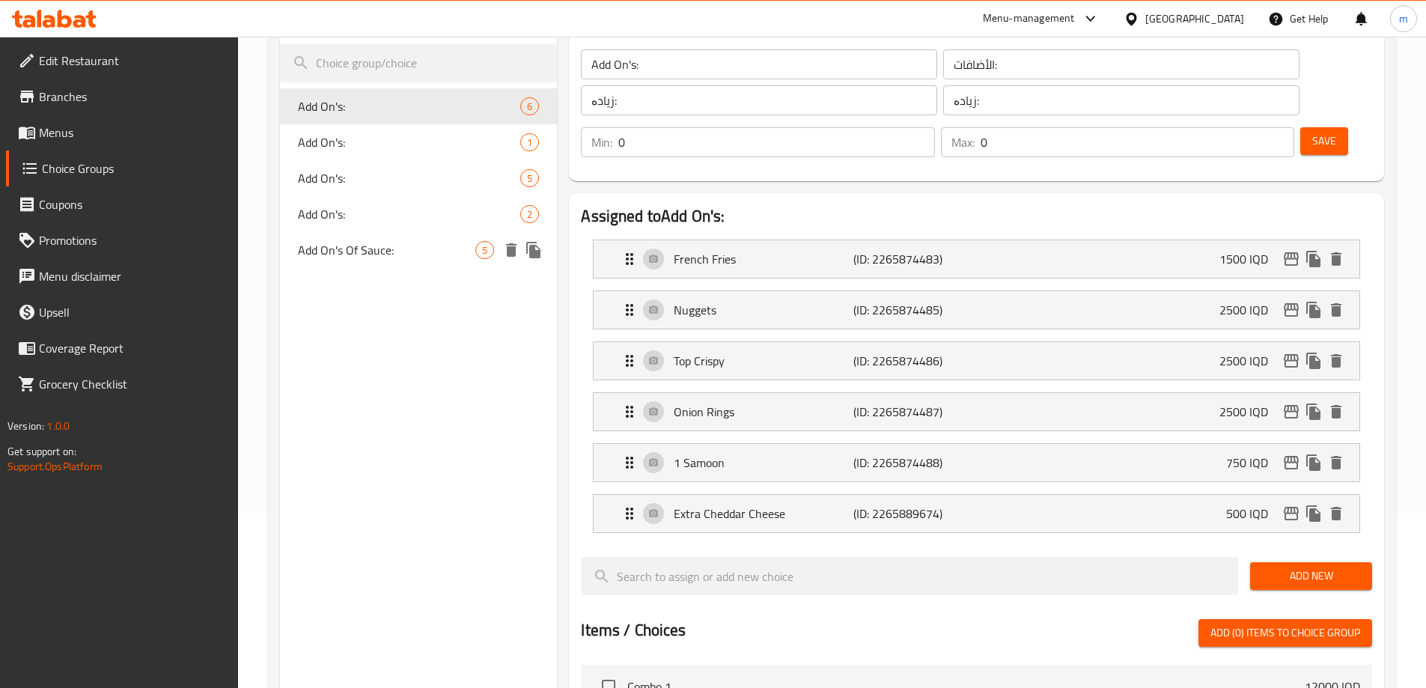
click at [357, 250] on span "Add On's Of Sauce:" at bounding box center [387, 250] width 178 height 18
type input "Add On's Of Sauce:"
type input "الإضافات من الصوص:"
type input "زیادە لە سۆس:"
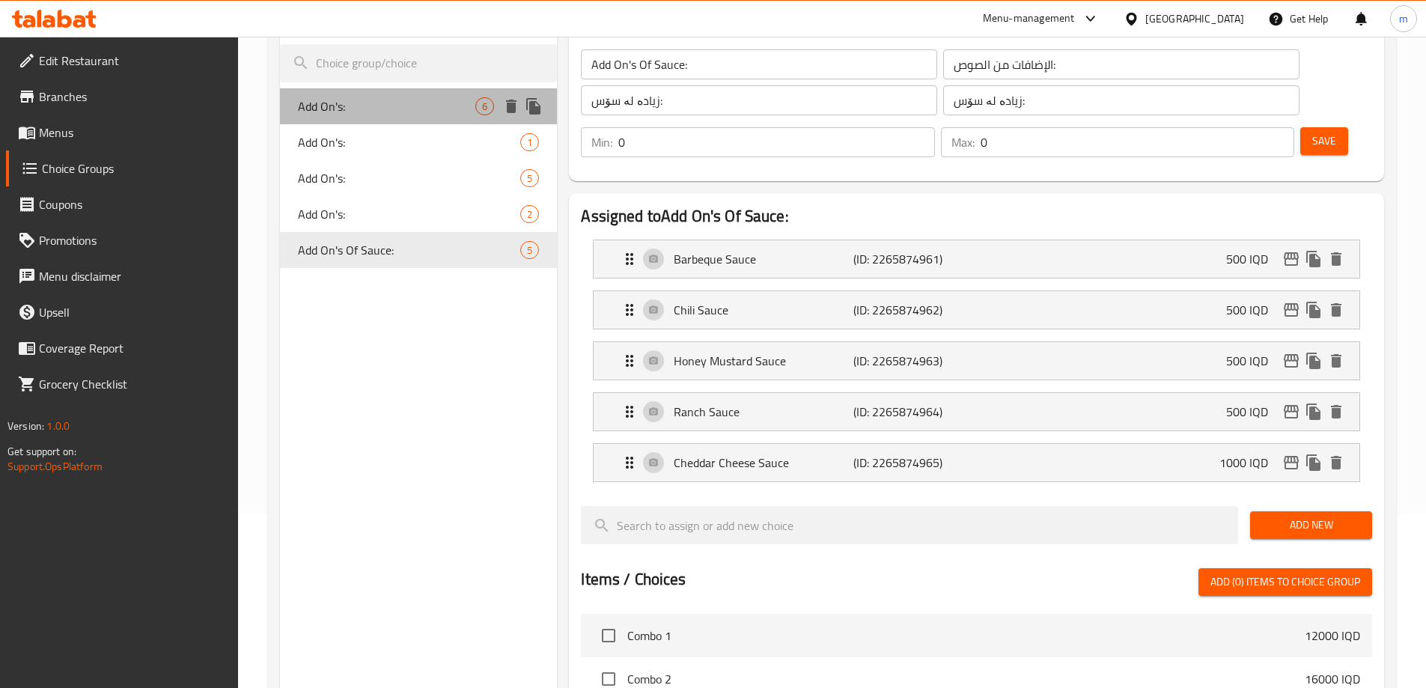
click at [323, 100] on span "Add On's:" at bounding box center [387, 106] width 178 height 18
type input "Add On's:"
type input "الأضافات:"
type input "زیادە:"
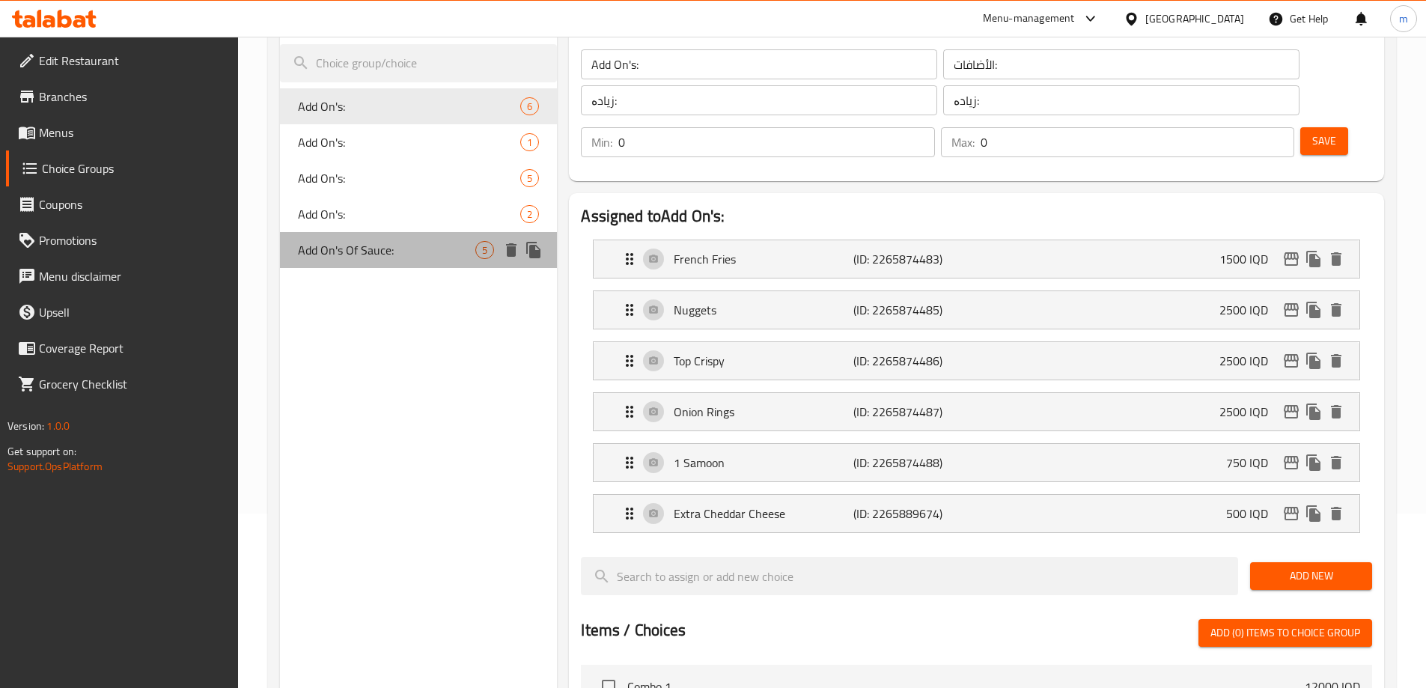
drag, startPoint x: 356, startPoint y: 254, endPoint x: 489, endPoint y: 302, distance: 141.1
click at [357, 254] on span "Add On's Of Sauce:" at bounding box center [387, 250] width 178 height 18
type input "Add On's Of Sauce:"
type input "الإضافات من الصوص:"
type input "زیادە لە سۆس:"
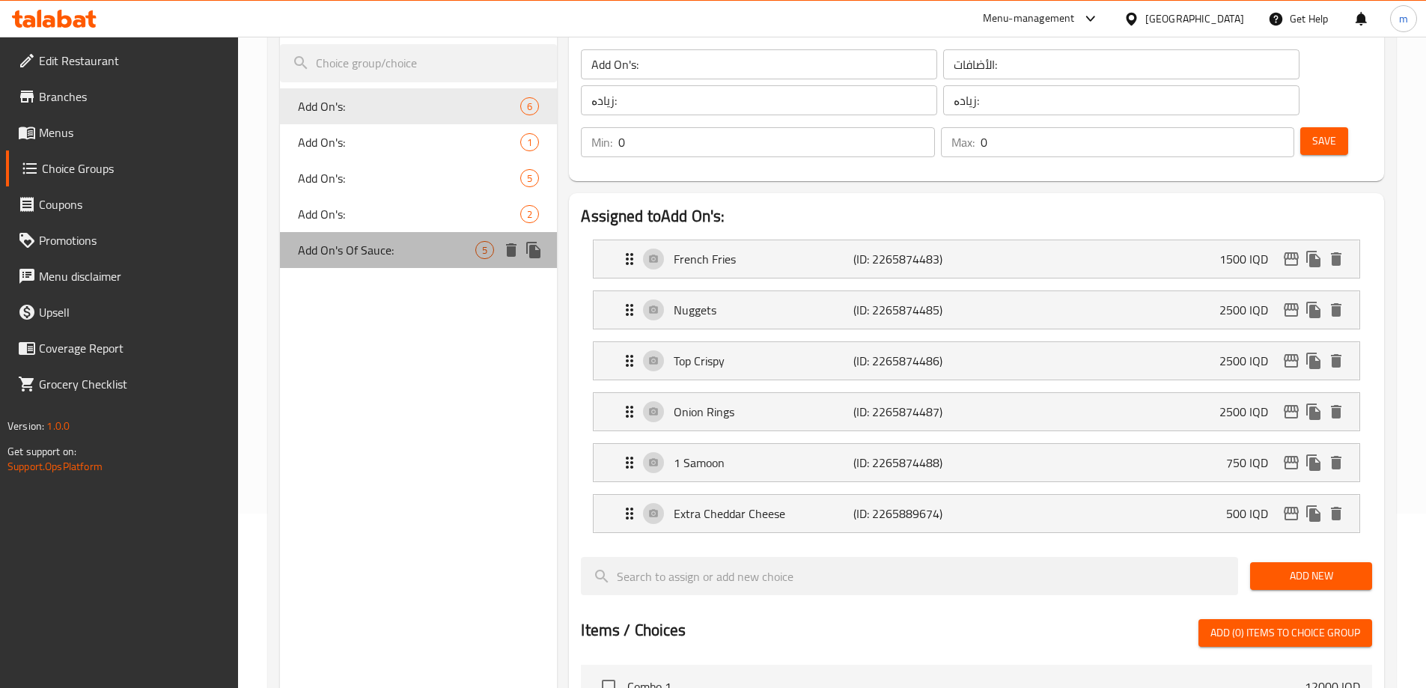
type input "زیادە لە سۆس:"
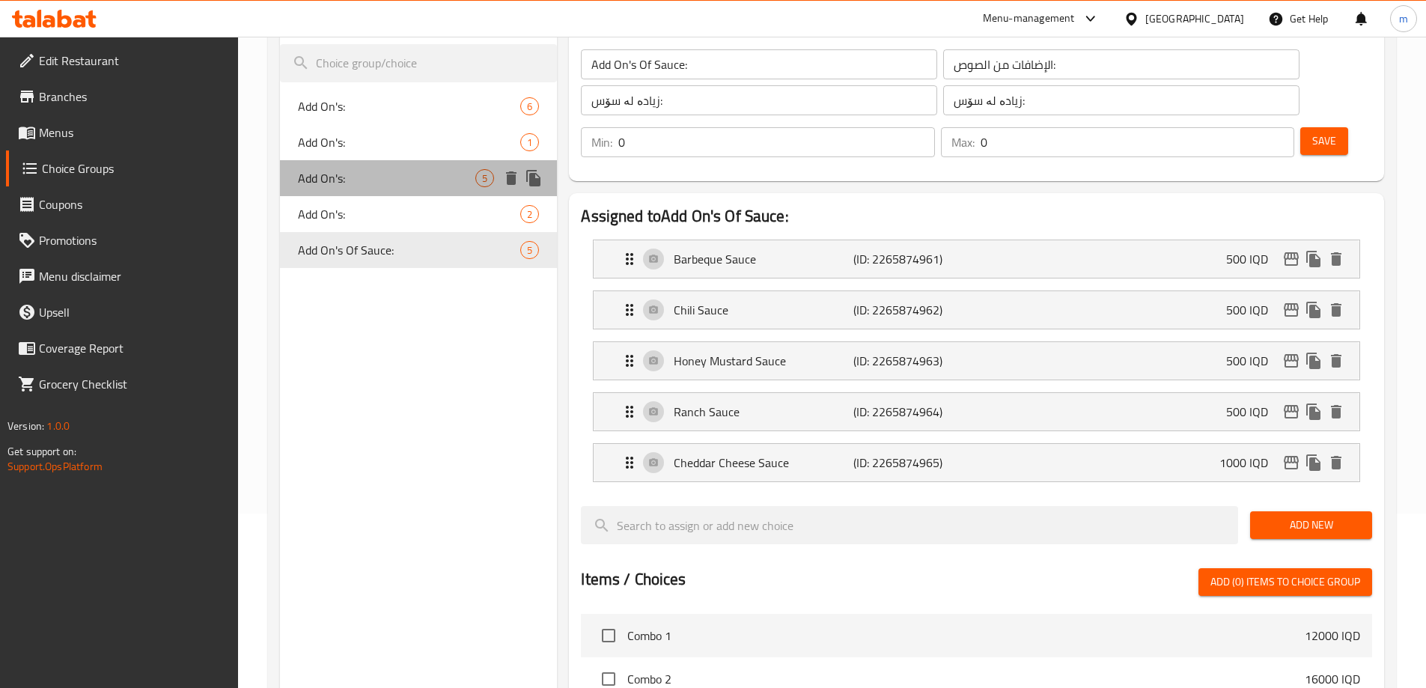
click at [404, 174] on span "Add On's:" at bounding box center [387, 178] width 178 height 18
type input "Add On's:"
type input "الأضافات:"
type input "زیادە:"
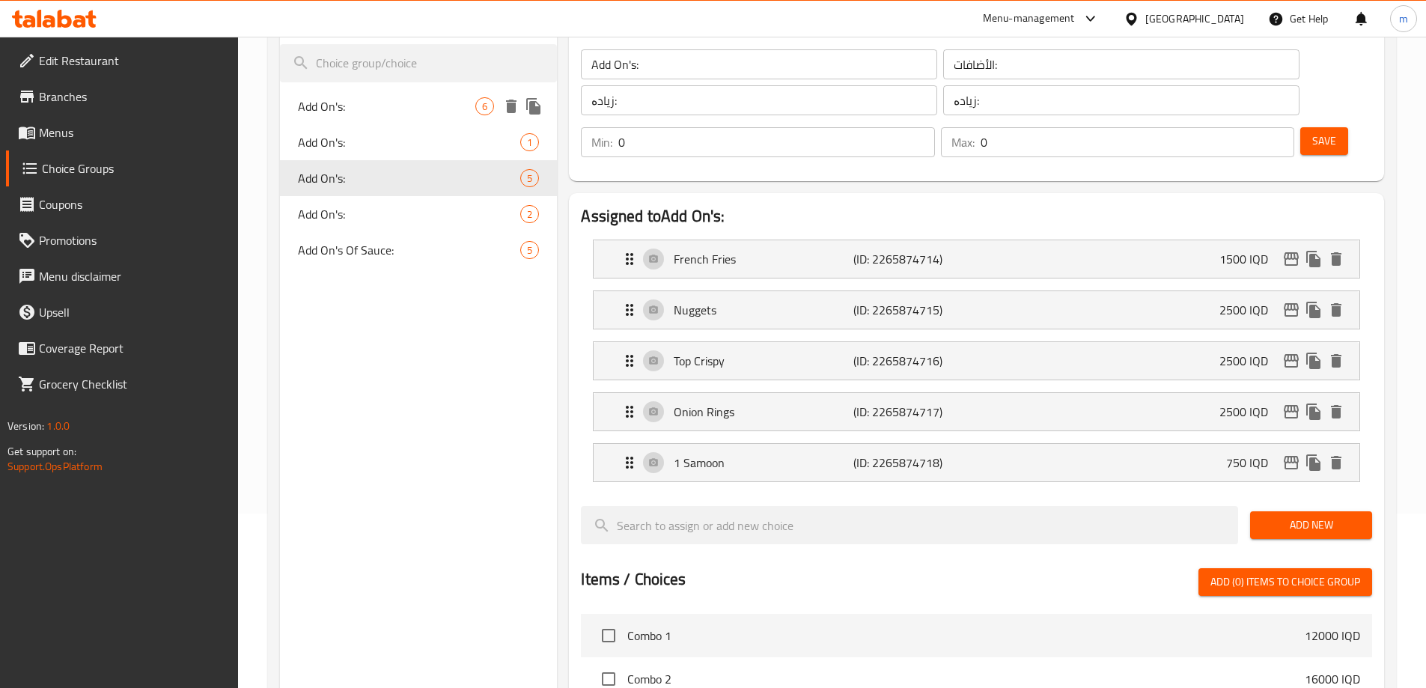
click at [415, 117] on div "Add On's: 6" at bounding box center [419, 106] width 278 height 36
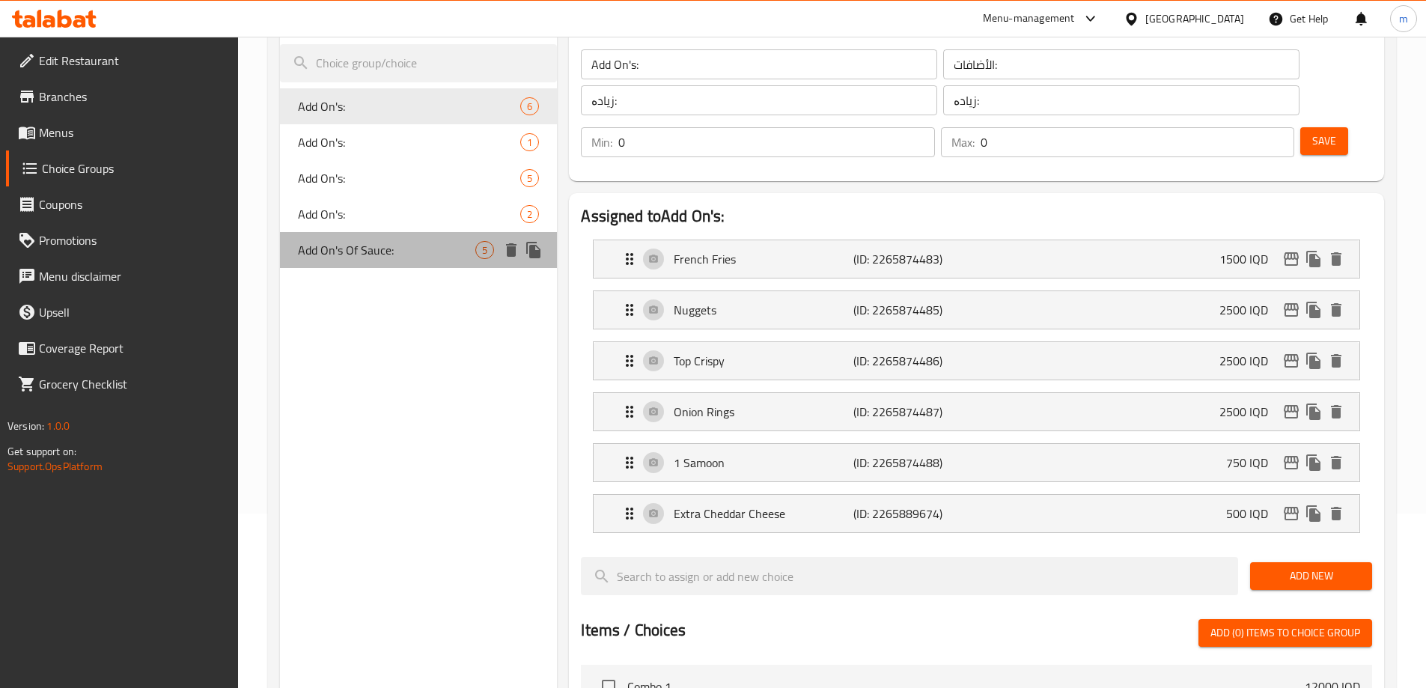
click at [357, 246] on span "Add On's Of Sauce:" at bounding box center [387, 250] width 178 height 18
type input "Add On's Of Sauce:"
type input "الإضافات من الصوص:"
type input "زیادە لە سۆس:"
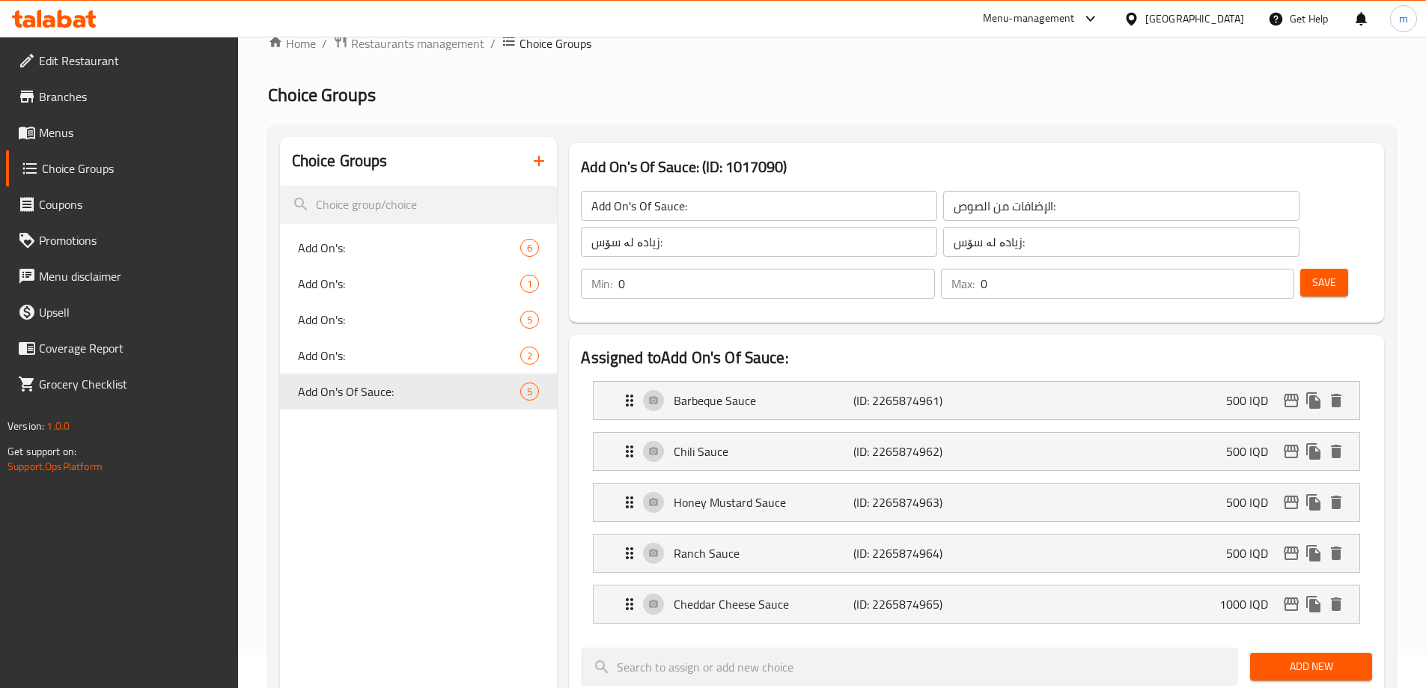
scroll to position [0, 0]
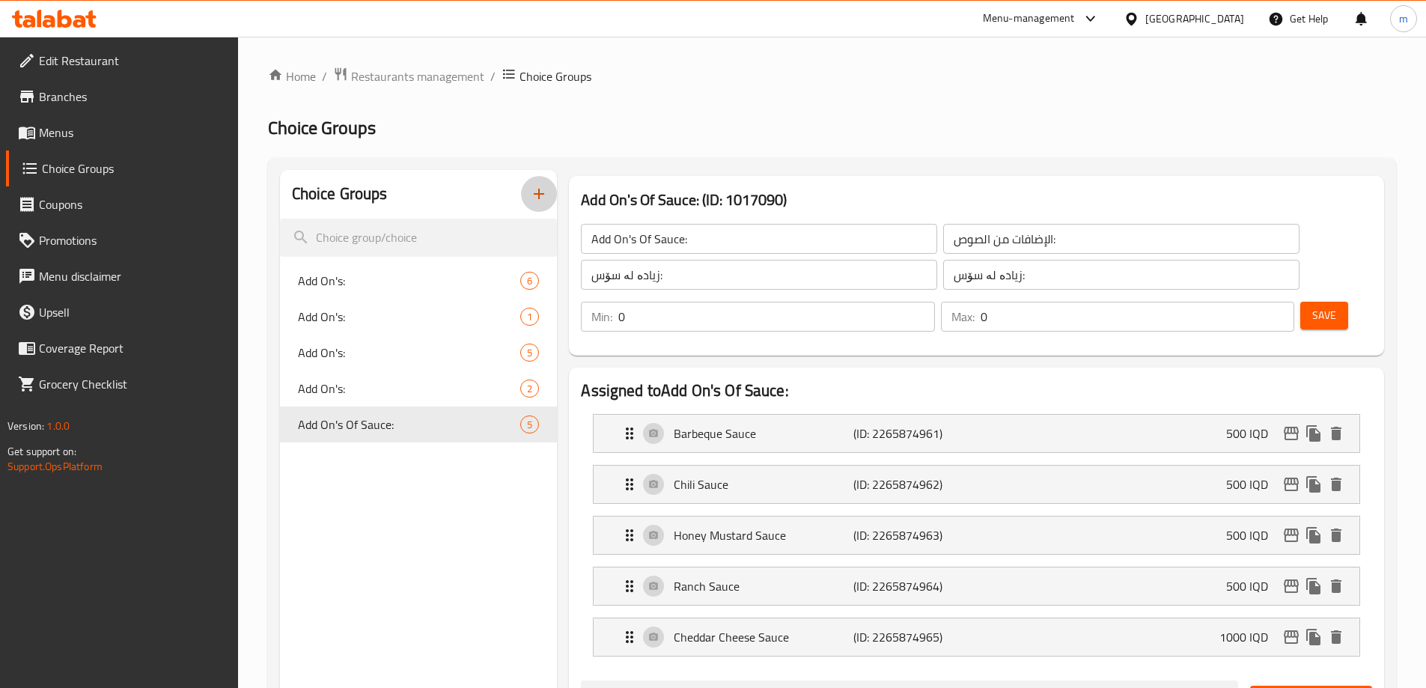
click at [532, 189] on icon "button" at bounding box center [539, 194] width 18 height 18
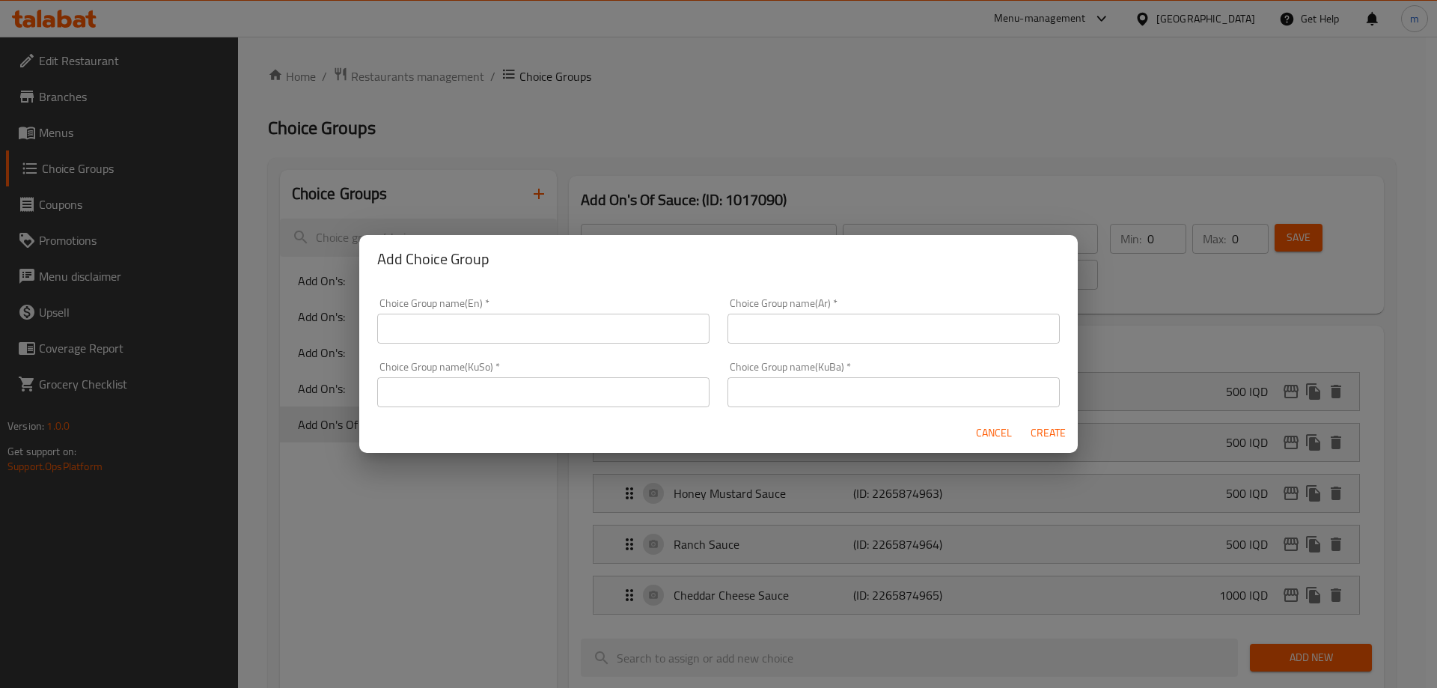
click at [492, 351] on div "Choice Group name(En)   * Choice Group name(En) *" at bounding box center [543, 321] width 350 height 64
click at [546, 327] on input "text" at bounding box center [543, 329] width 332 height 30
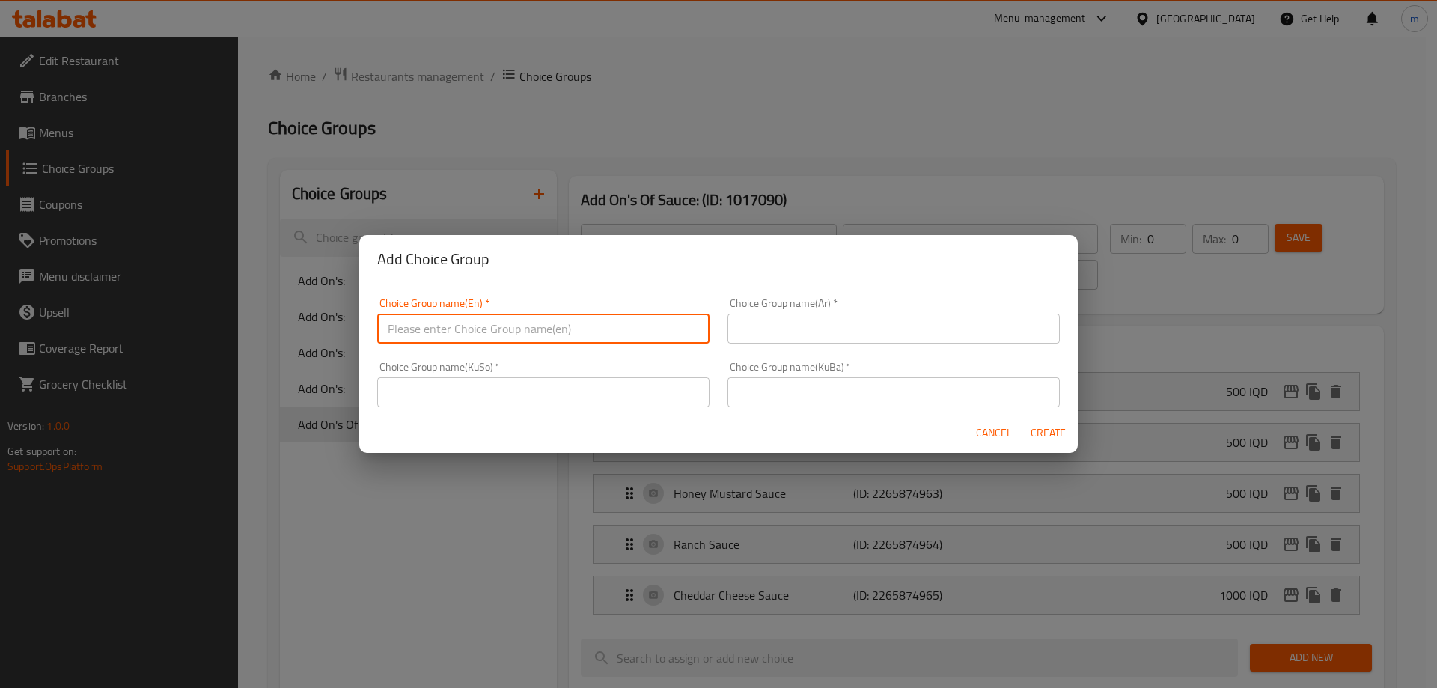
click at [459, 316] on input "text" at bounding box center [543, 329] width 332 height 30
type input "d"
click at [1024, 419] on button "Create" at bounding box center [1048, 433] width 48 height 28
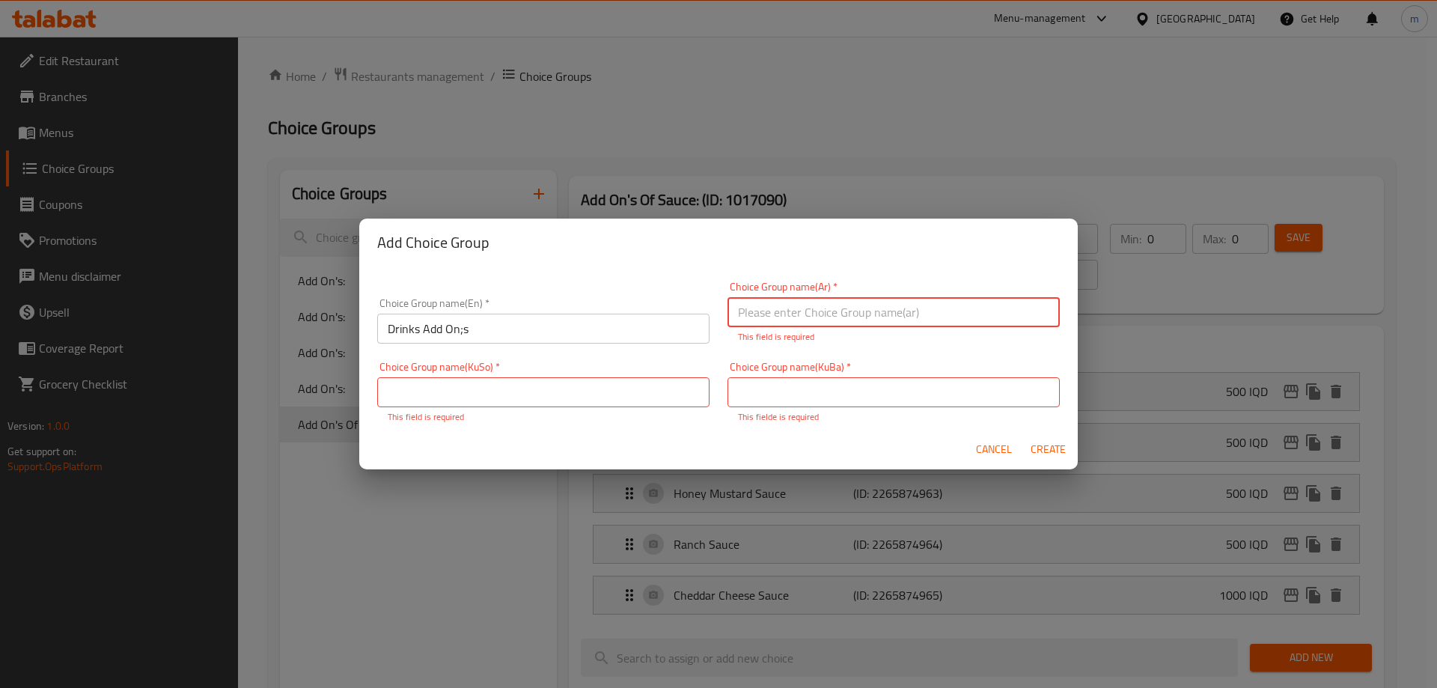
click at [498, 329] on input "Drinks Add On;s" at bounding box center [543, 329] width 332 height 30
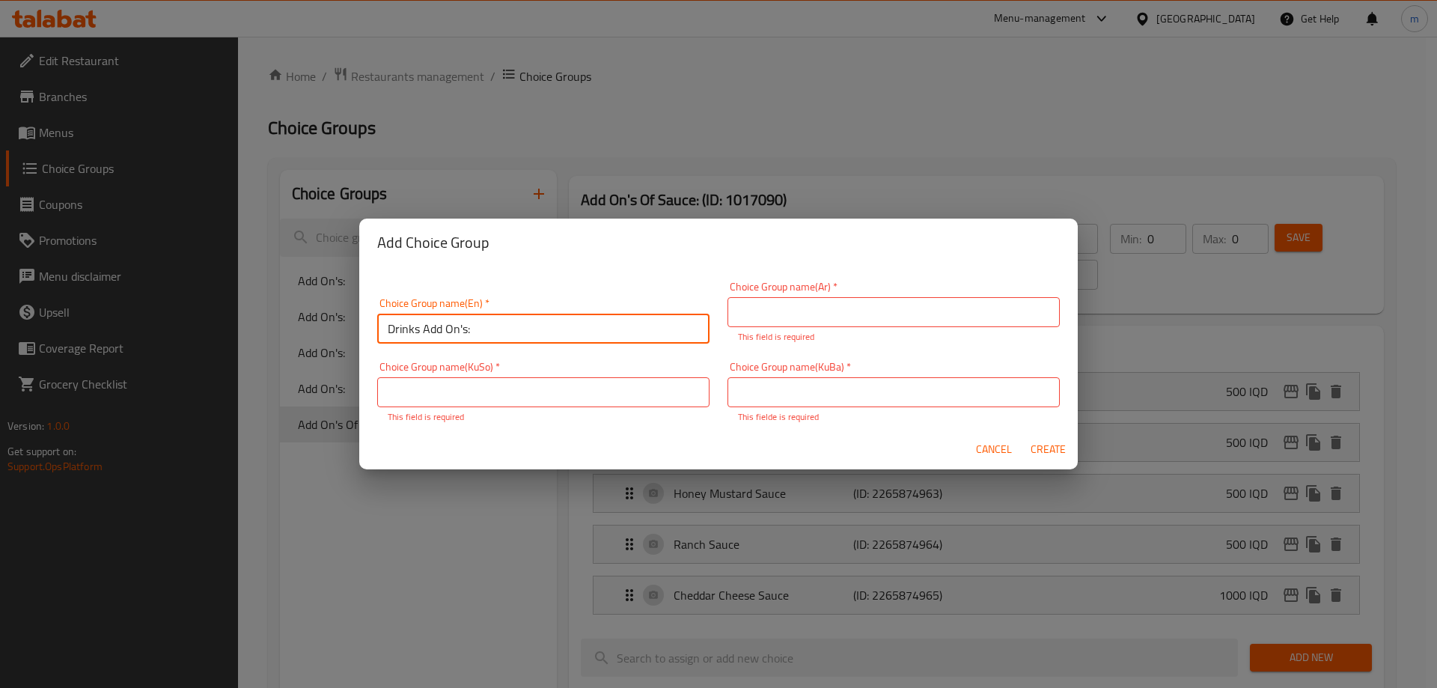
type input "Drinks Add On's:"
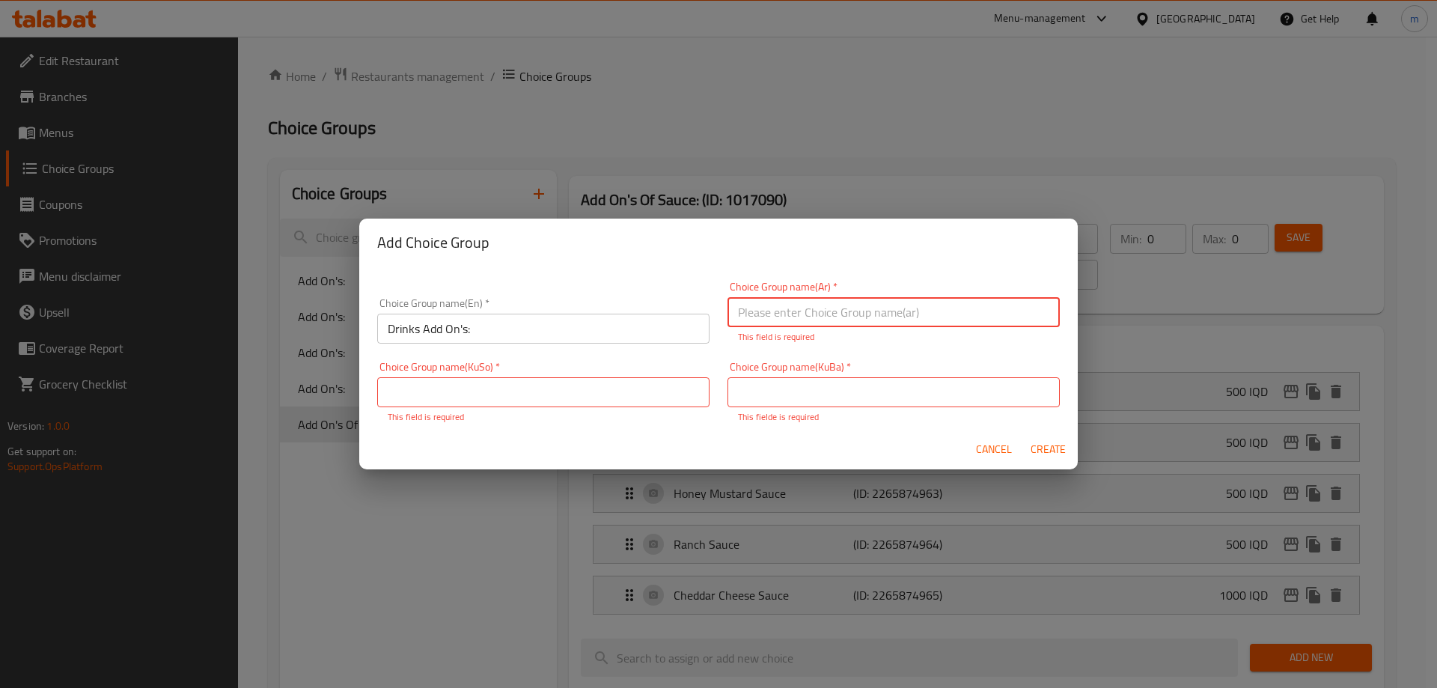
click at [824, 322] on input "text" at bounding box center [893, 312] width 332 height 30
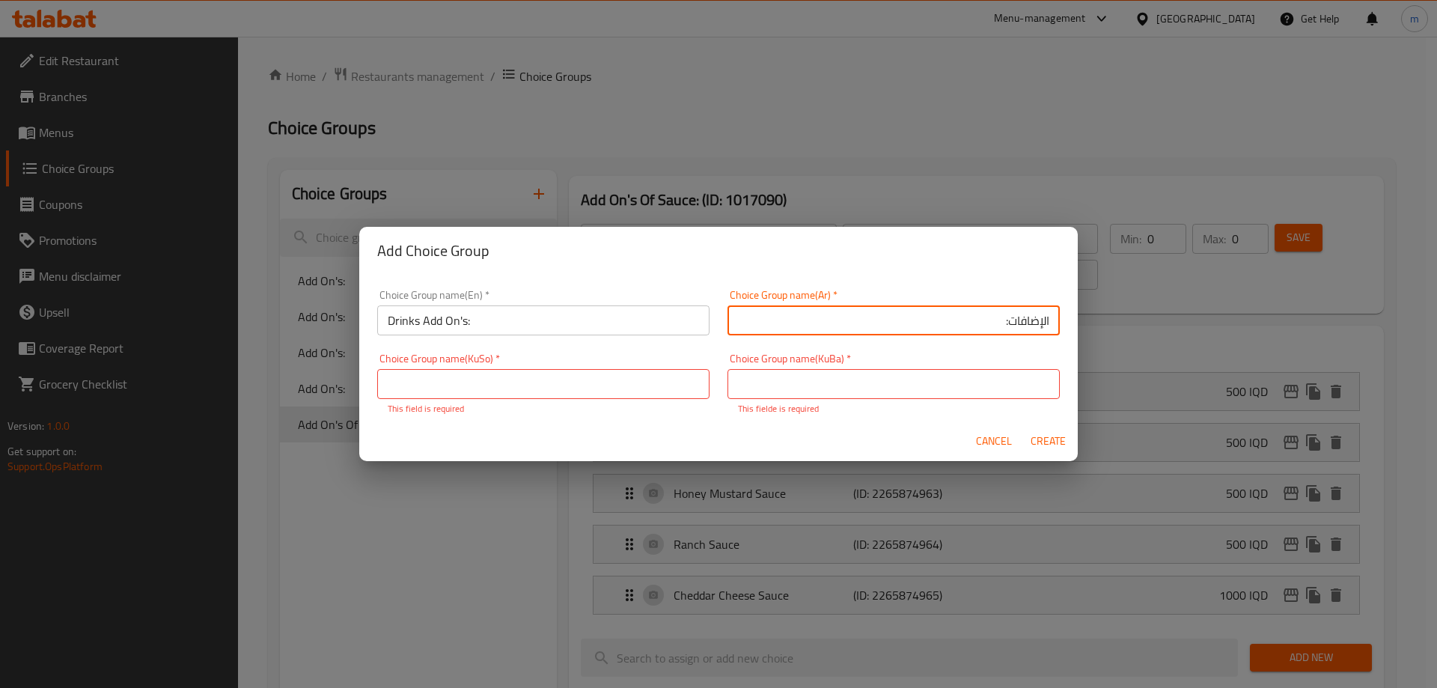
click at [1000, 314] on input "الإضافات:" at bounding box center [893, 320] width 332 height 30
click at [1033, 319] on input "الإضافات:" at bounding box center [893, 320] width 332 height 30
click at [1004, 321] on input "إضافات:" at bounding box center [893, 320] width 332 height 30
type input "إضافات المشروبات:"
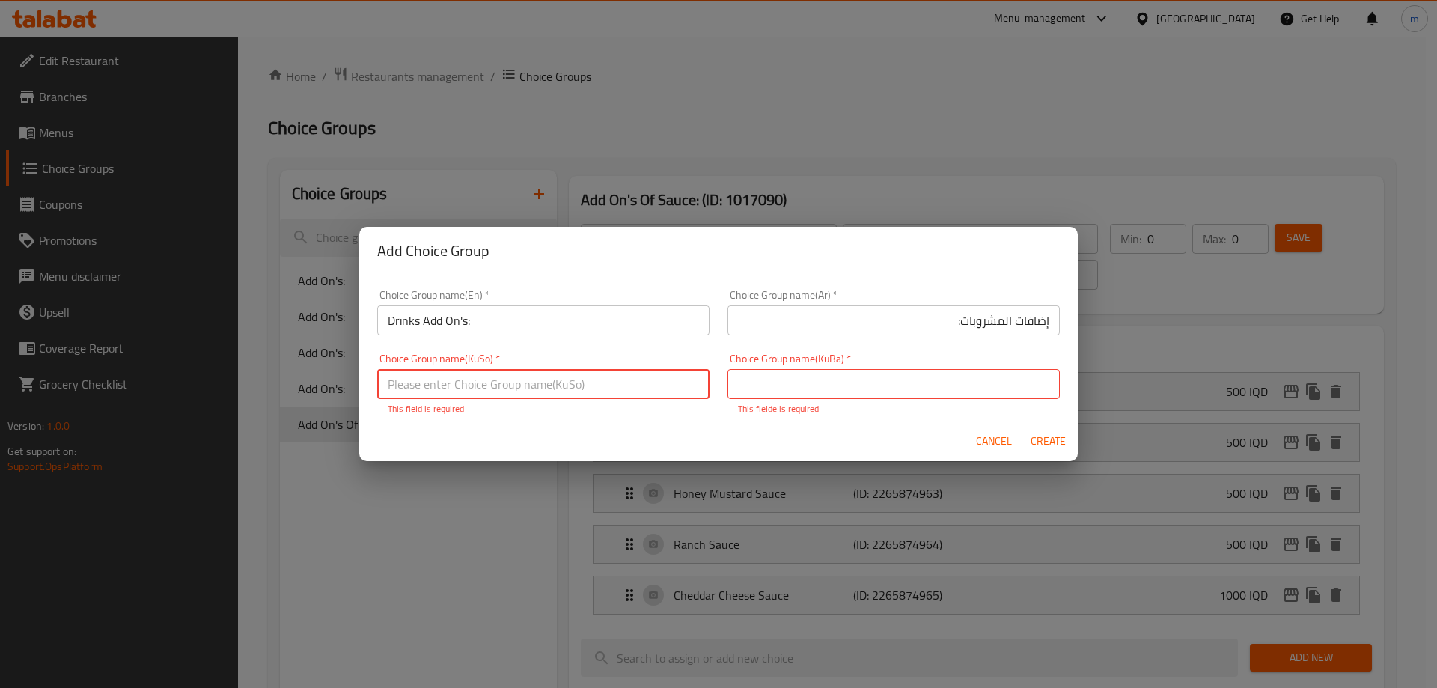
click at [689, 381] on input "text" at bounding box center [543, 384] width 332 height 30
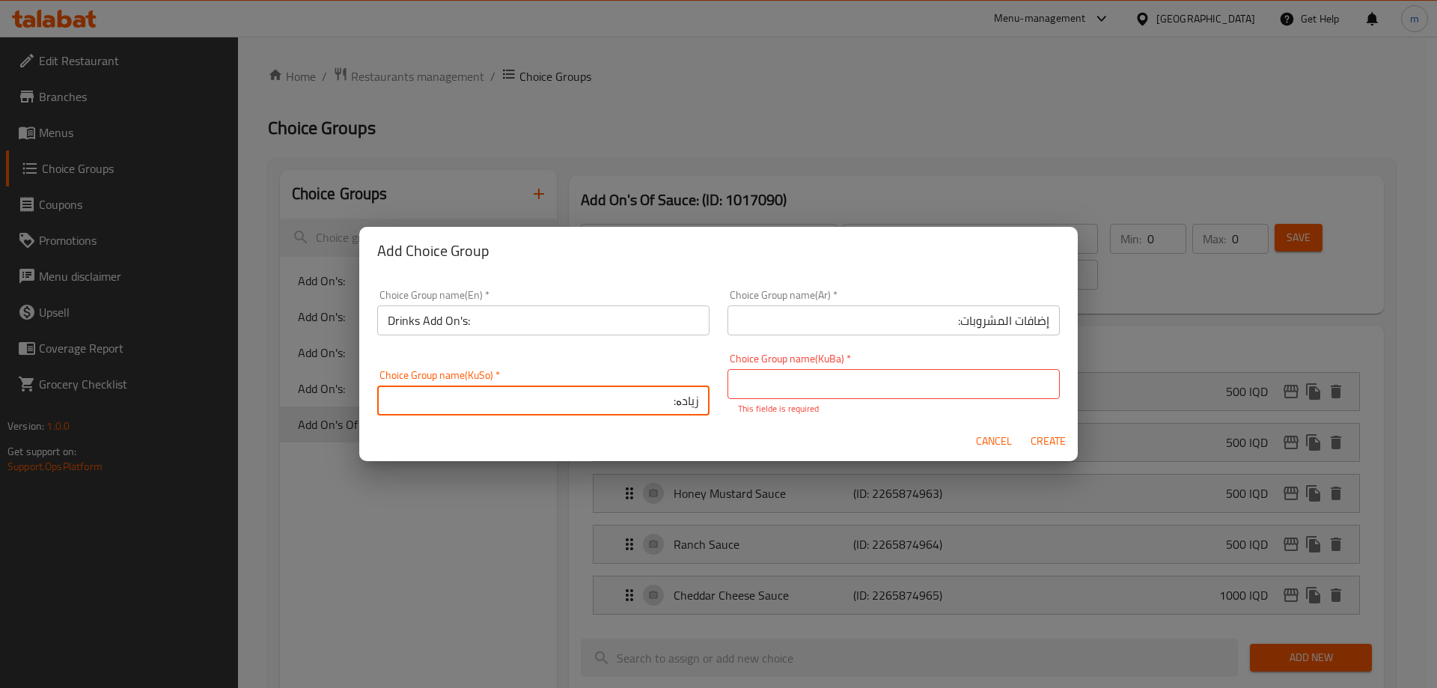
click at [675, 399] on input "زیادە:" at bounding box center [543, 400] width 332 height 30
click at [674, 406] on input "زیادە:" at bounding box center [543, 400] width 332 height 30
click at [641, 402] on input "زیادەی خواردنەوەکان:" at bounding box center [543, 400] width 332 height 30
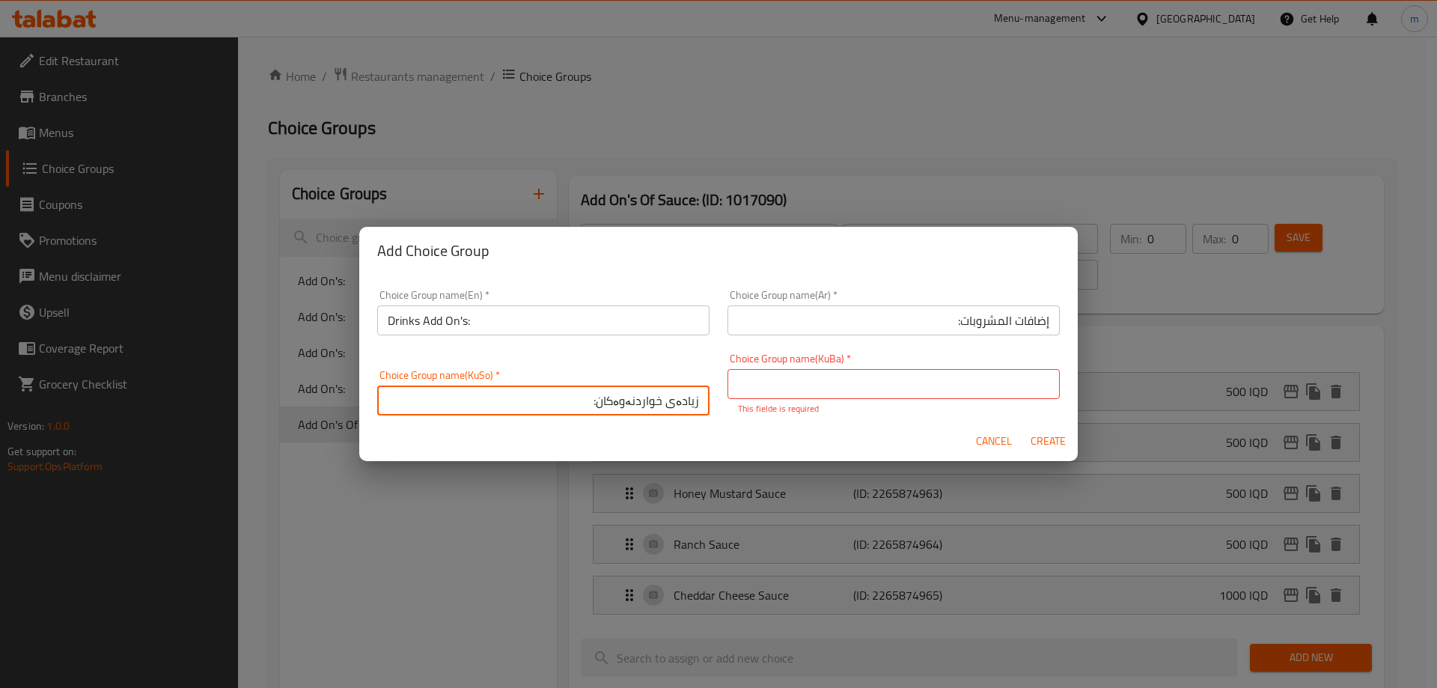
type input "زیادەی خواردنەوەکان:"
click at [782, 388] on input "text" at bounding box center [893, 384] width 332 height 30
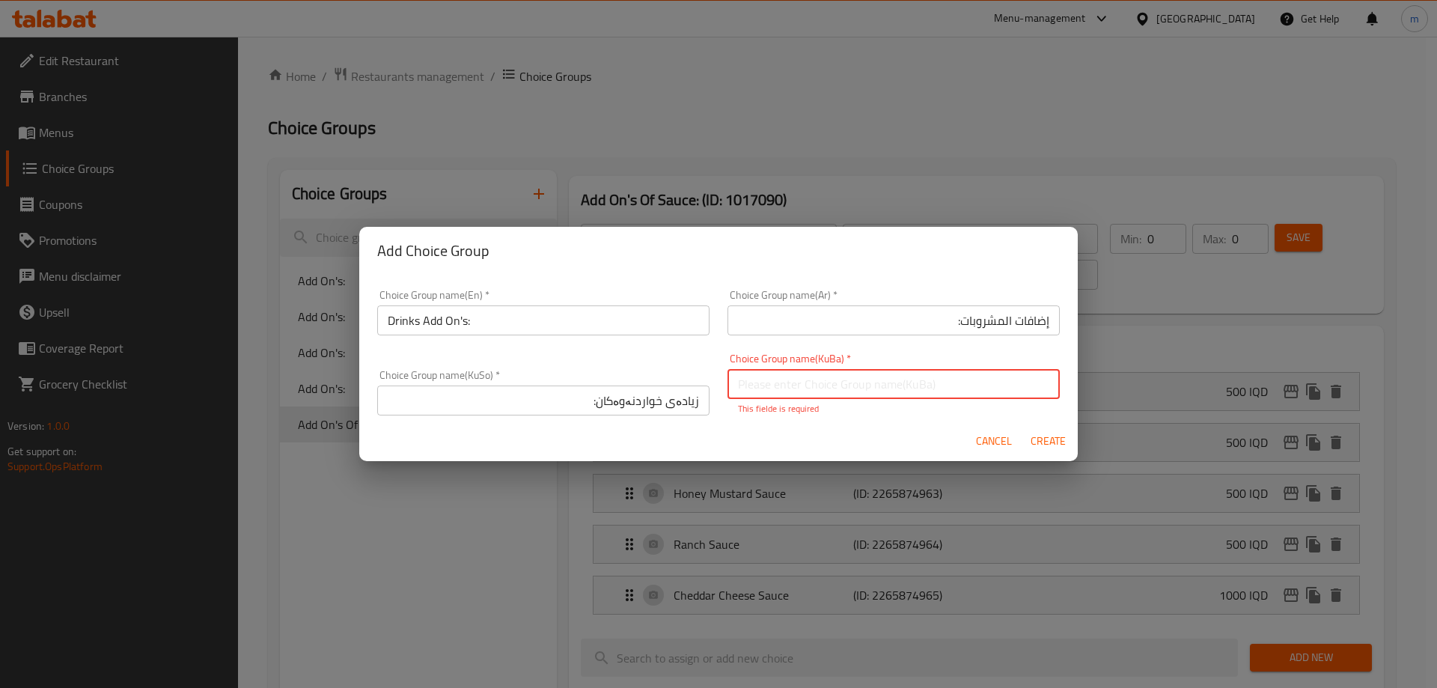
paste input "زیادەی خواردنەوەکان:"
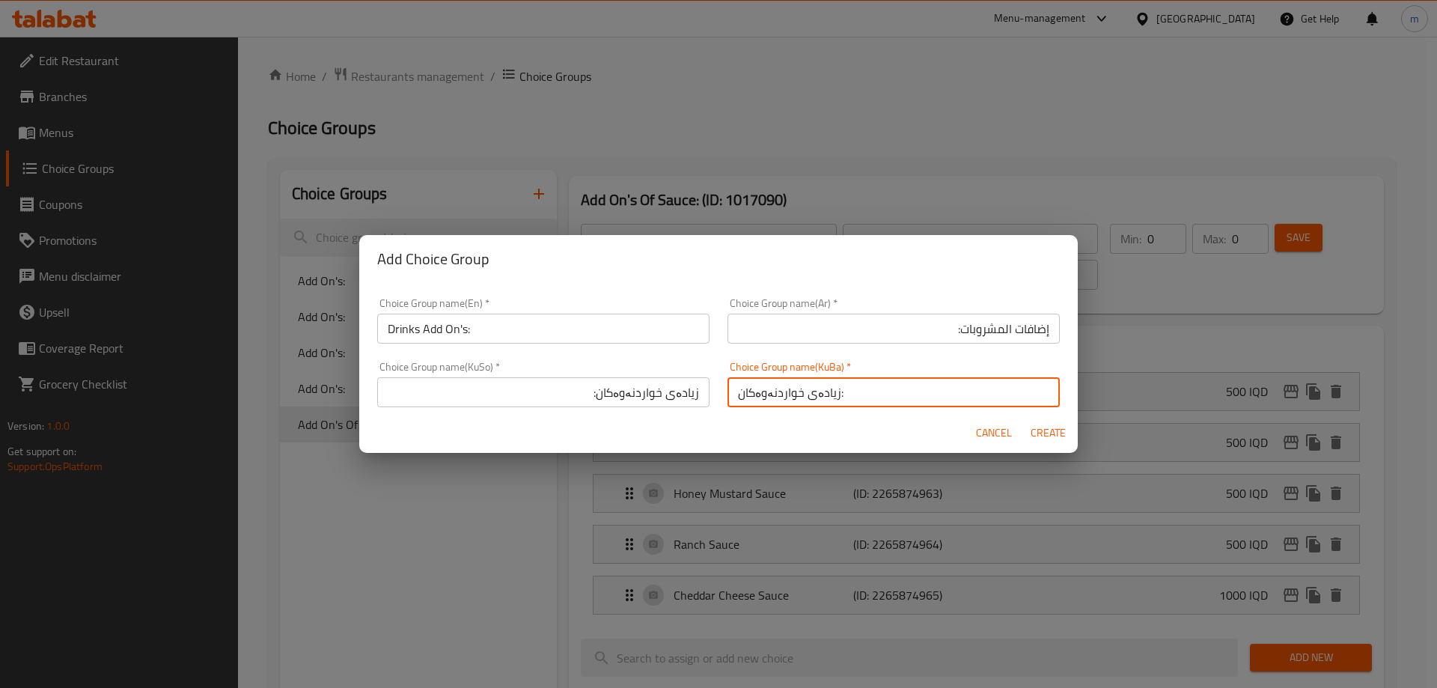
type input "زیادەی خواردنەوەکان:"
click at [813, 372] on div "Choice Group name(KuBa)   * زیادەی خواردنەوەکان: Choice Group name(KuBa) *" at bounding box center [893, 384] width 332 height 46
click at [1045, 436] on span "Create" at bounding box center [1048, 433] width 36 height 19
type input "Drinks Add On's:"
type input "إضافات المشروبات:"
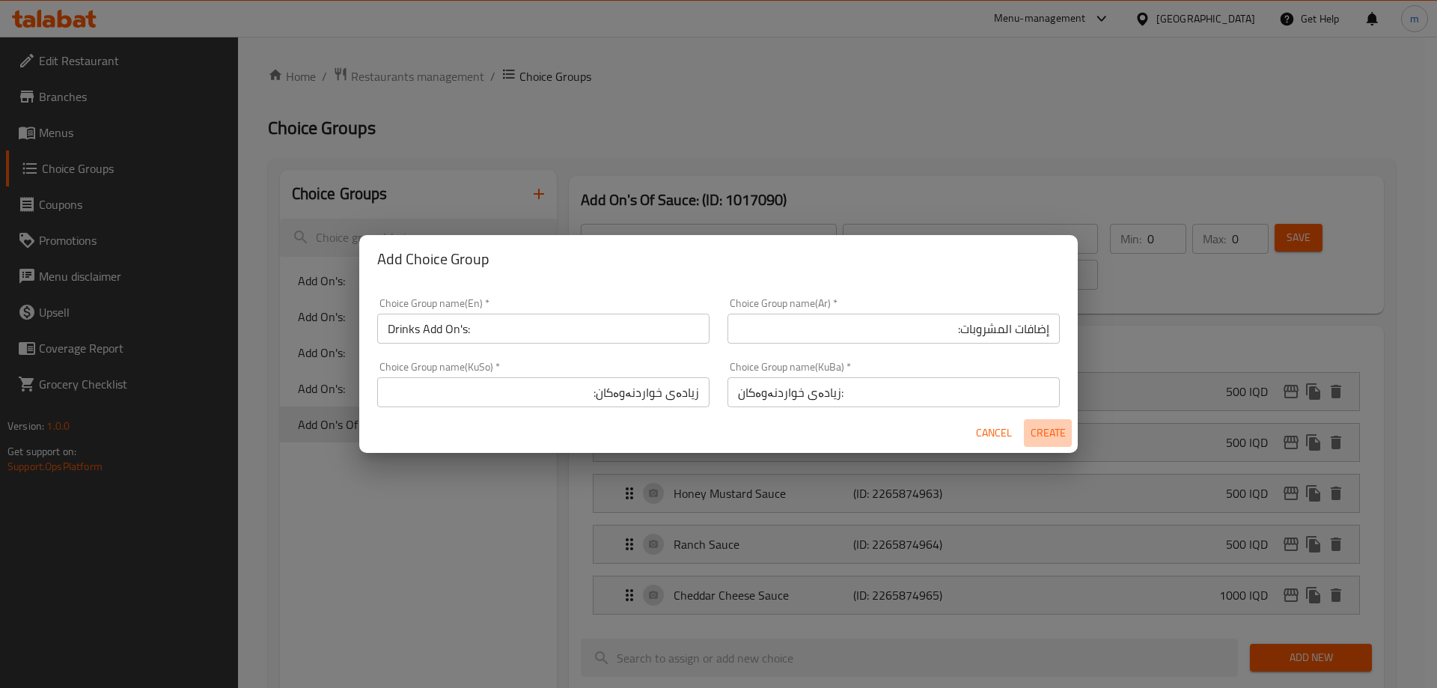
type input "زیادەی خواردنەوەکان:"
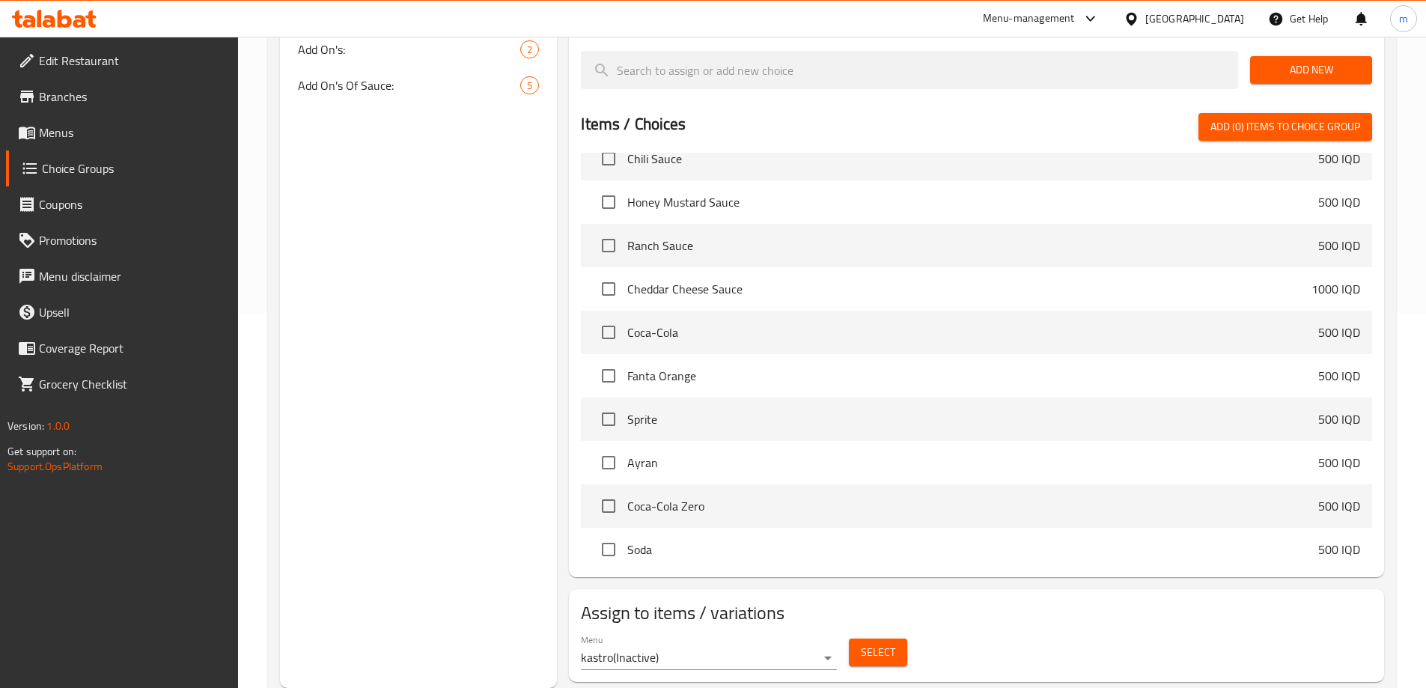
scroll to position [3810, 0]
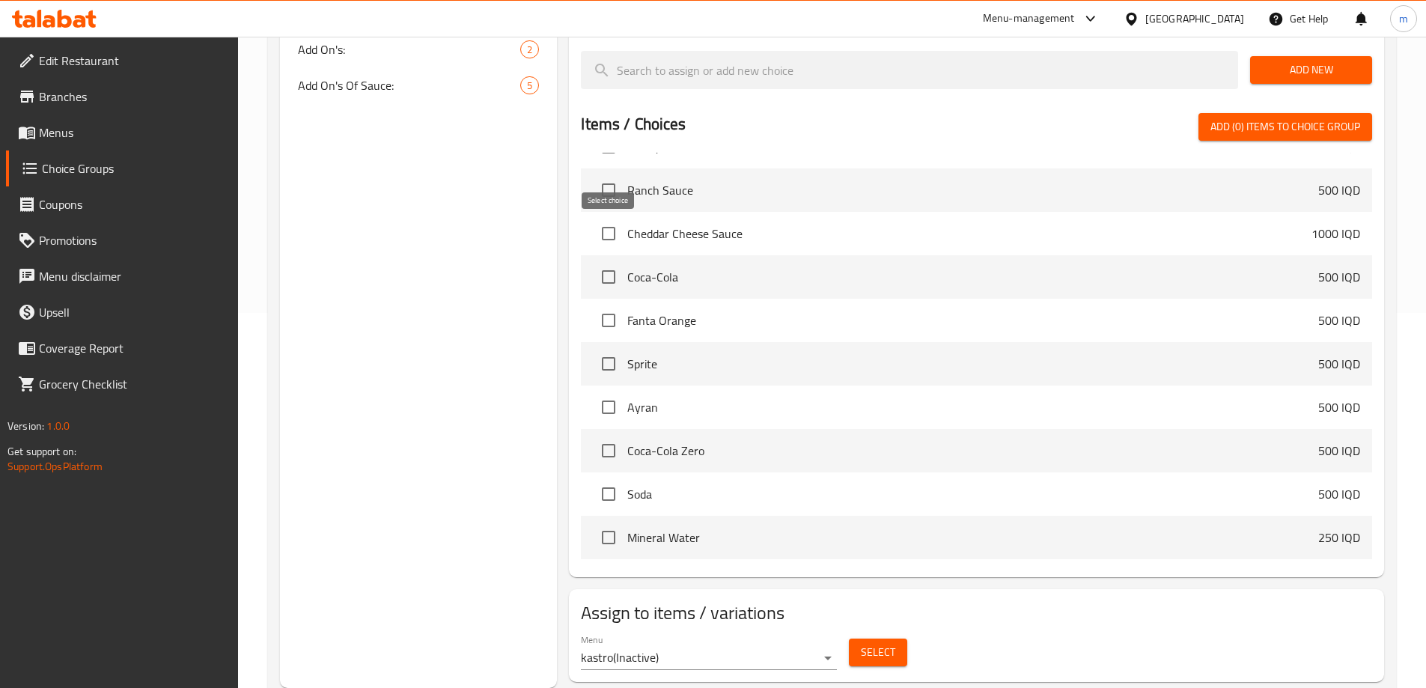
click at [602, 261] on input "checkbox" at bounding box center [608, 276] width 31 height 31
checkbox input "true"
click at [605, 305] on input "checkbox" at bounding box center [608, 320] width 31 height 31
checkbox input "true"
click at [603, 348] on input "checkbox" at bounding box center [608, 363] width 31 height 31
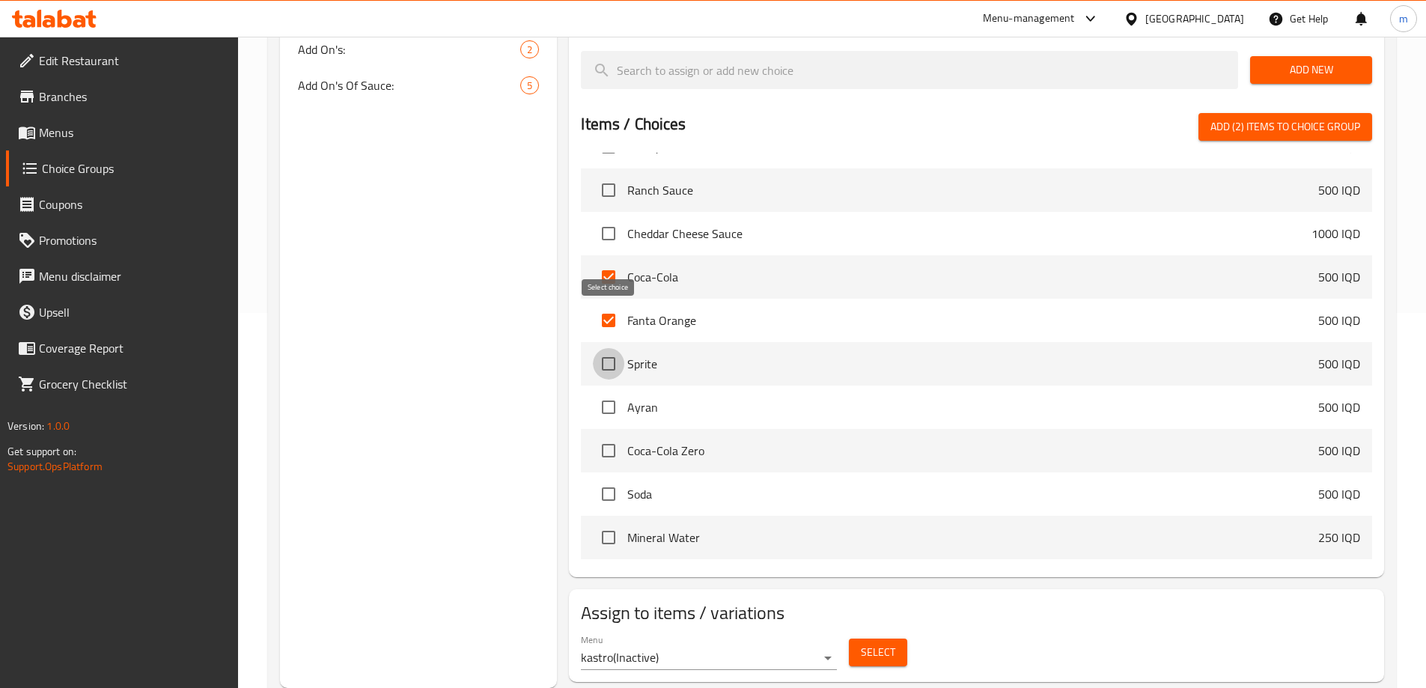
checkbox input "true"
click at [616, 391] on input "checkbox" at bounding box center [608, 406] width 31 height 31
checkbox input "true"
click at [605, 435] on input "checkbox" at bounding box center [608, 450] width 31 height 31
checkbox input "true"
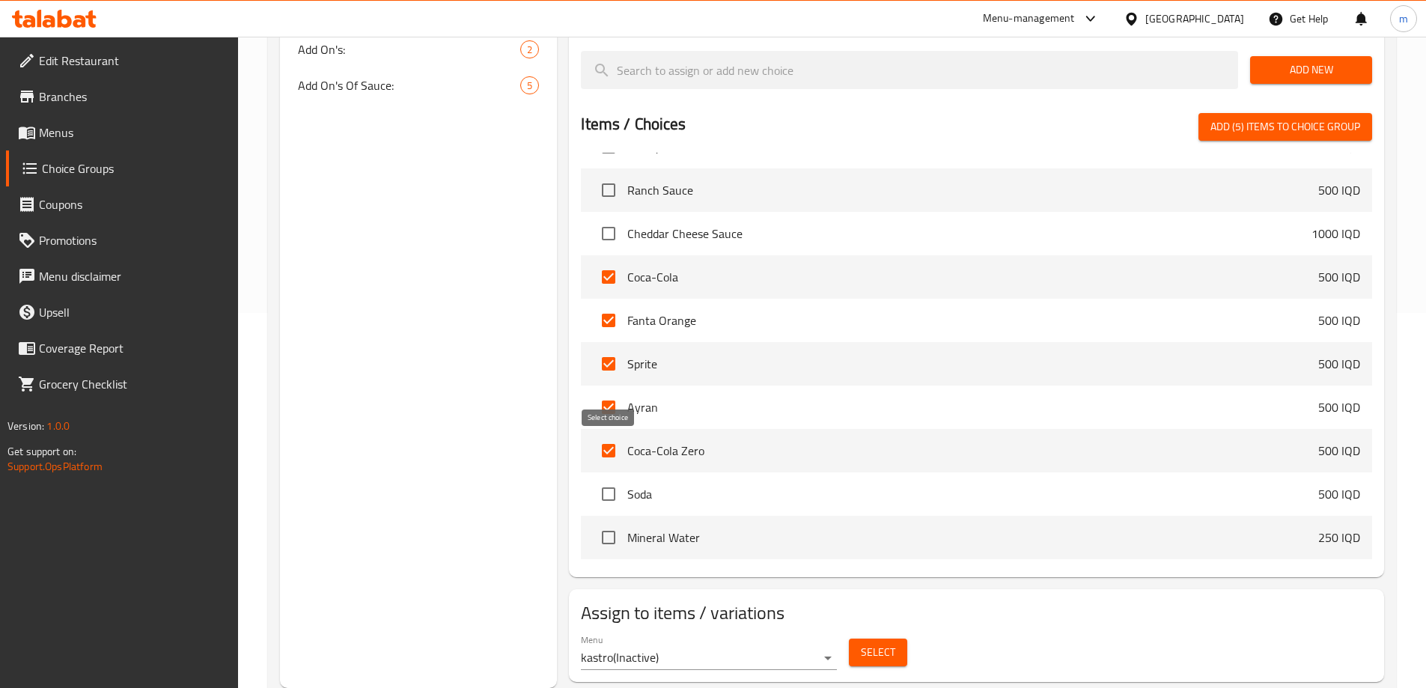
click at [606, 478] on input "checkbox" at bounding box center [608, 493] width 31 height 31
checkbox input "true"
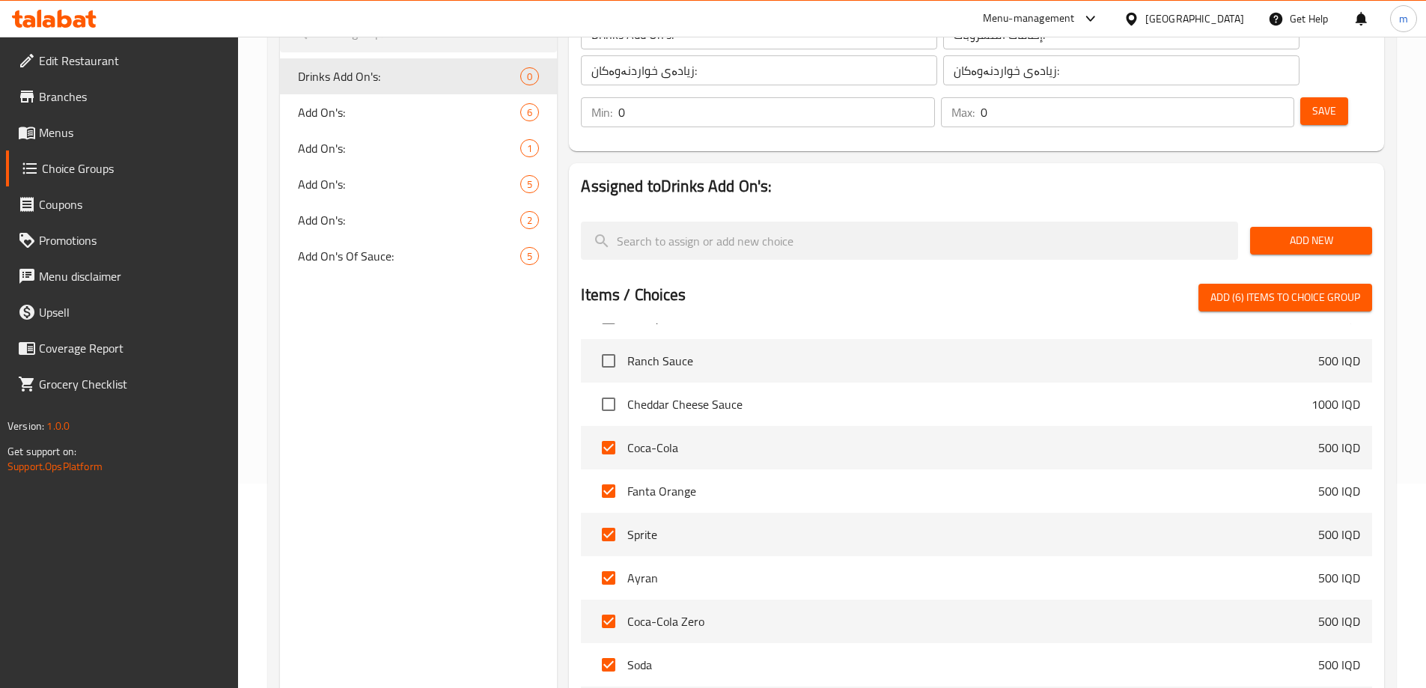
scroll to position [147, 0]
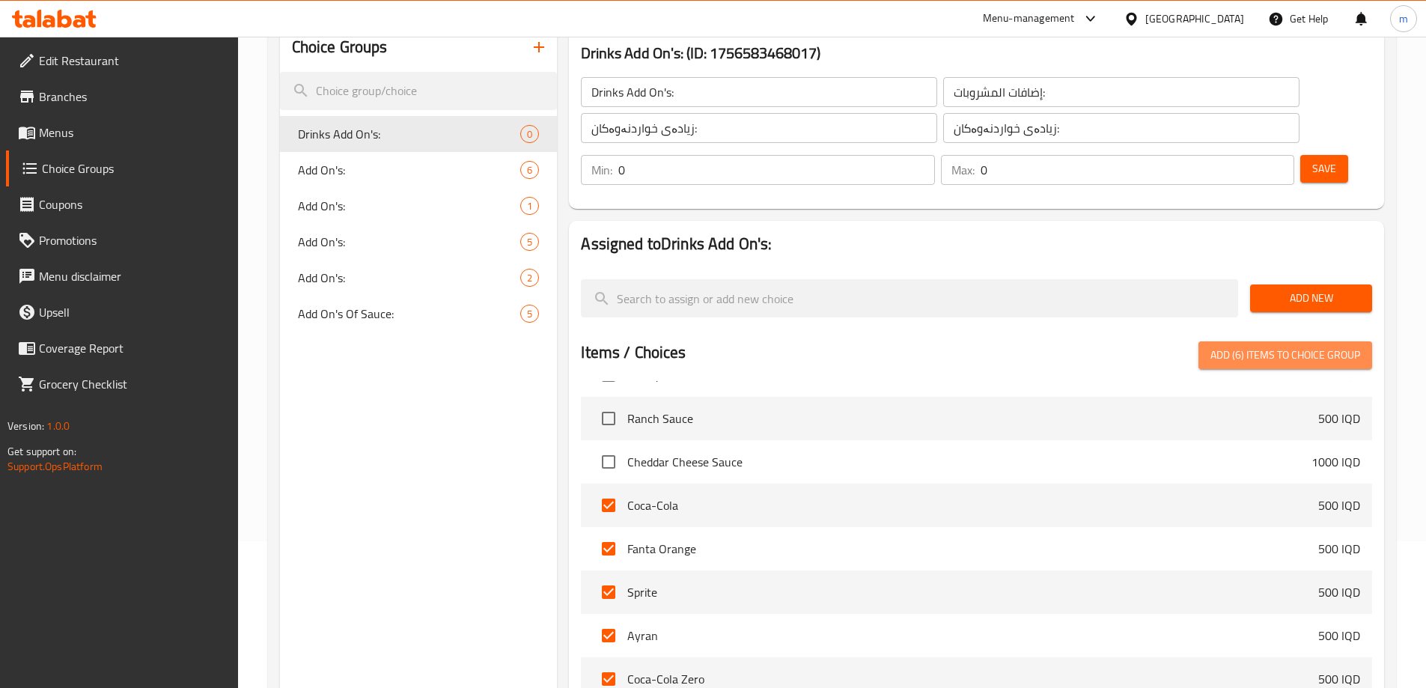
click at [1299, 346] on span "Add (6) items to choice group" at bounding box center [1285, 355] width 150 height 19
checkbox input "false"
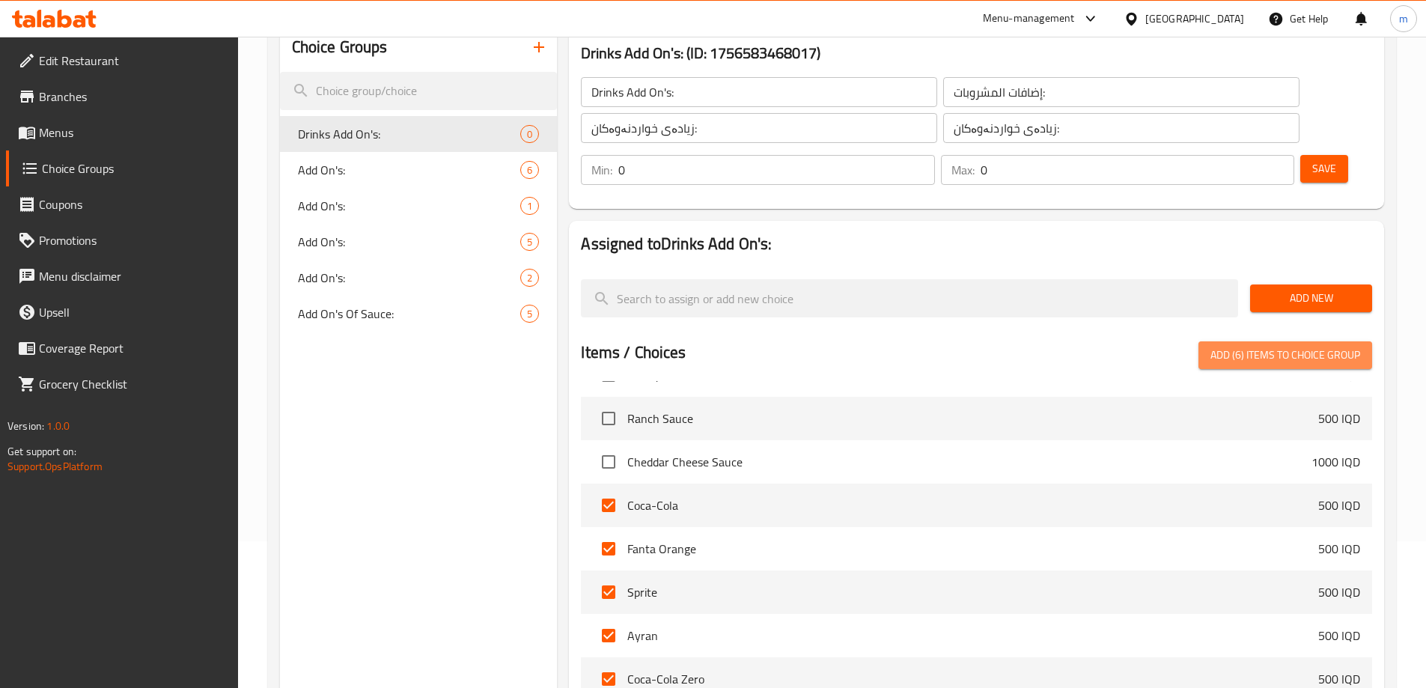
checkbox input "false"
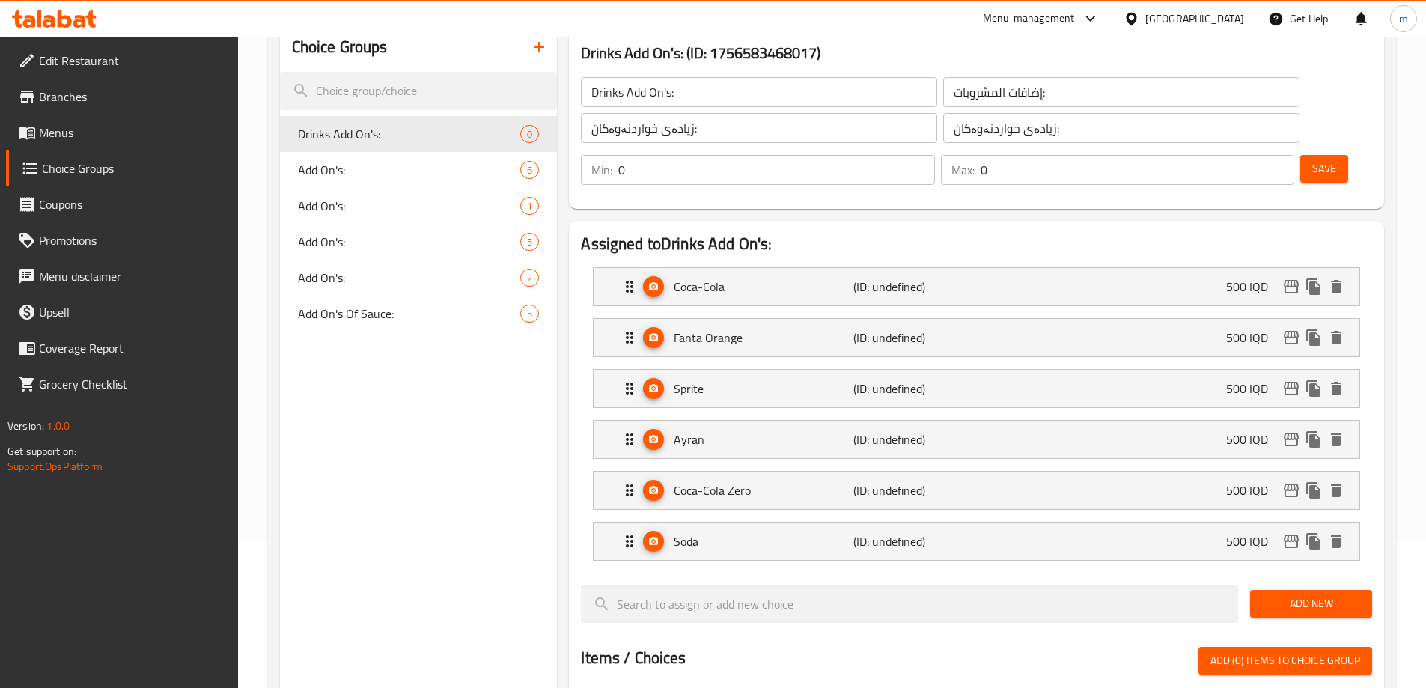
click at [1312, 159] on span "Save" at bounding box center [1324, 168] width 24 height 19
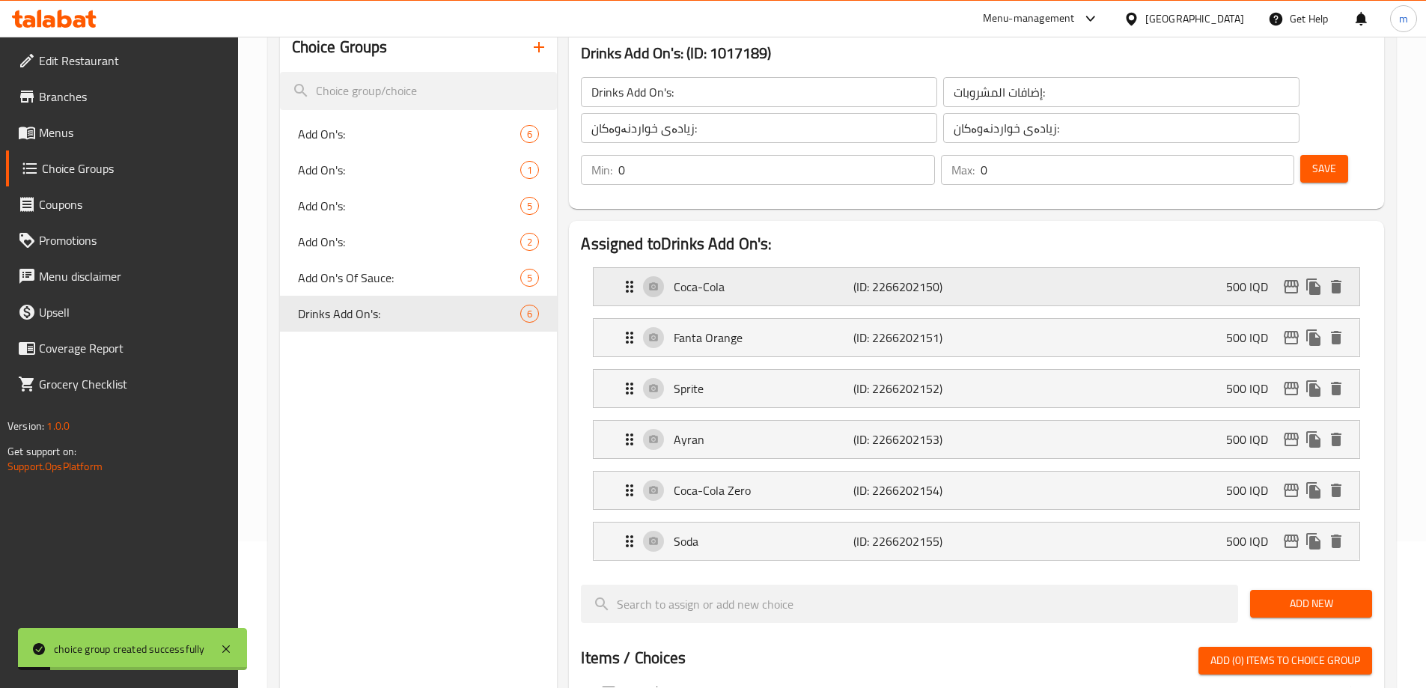
click at [867, 268] on div "Coca-Cola (ID: 2266202150) 500 IQD" at bounding box center [980, 286] width 721 height 37
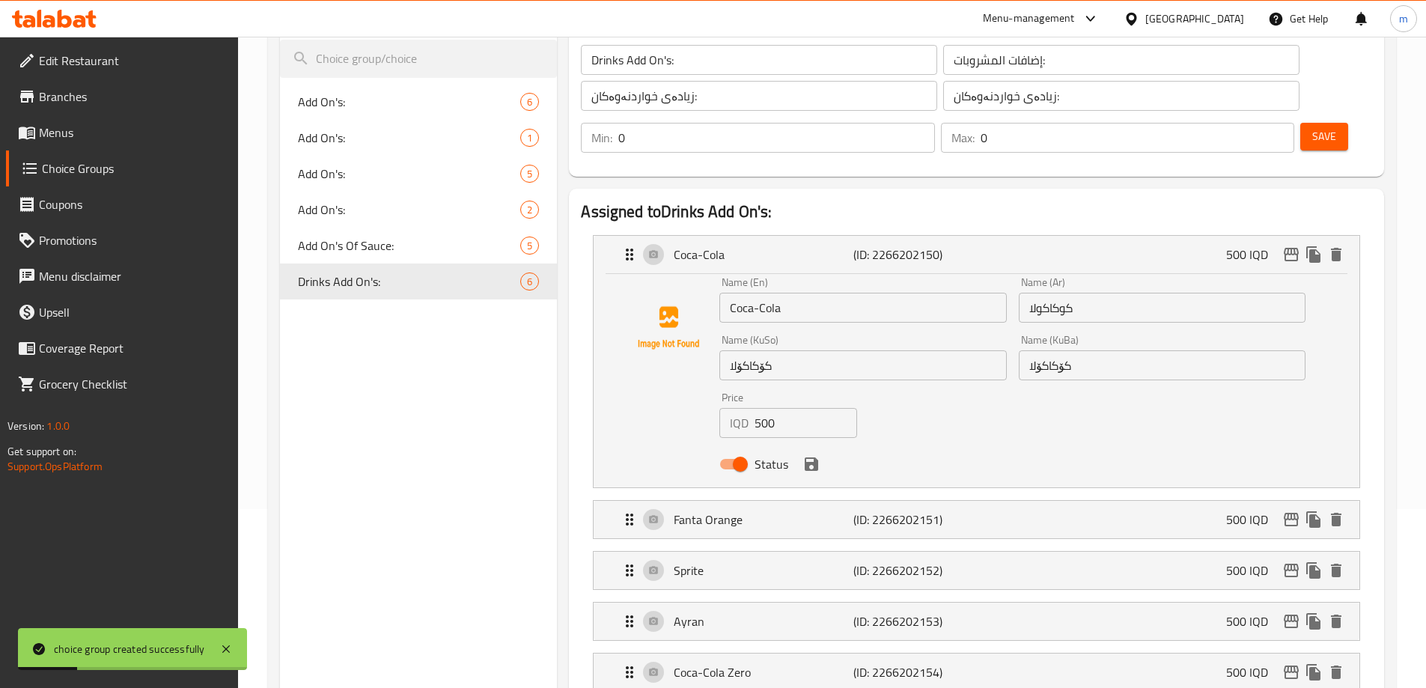
scroll to position [321, 0]
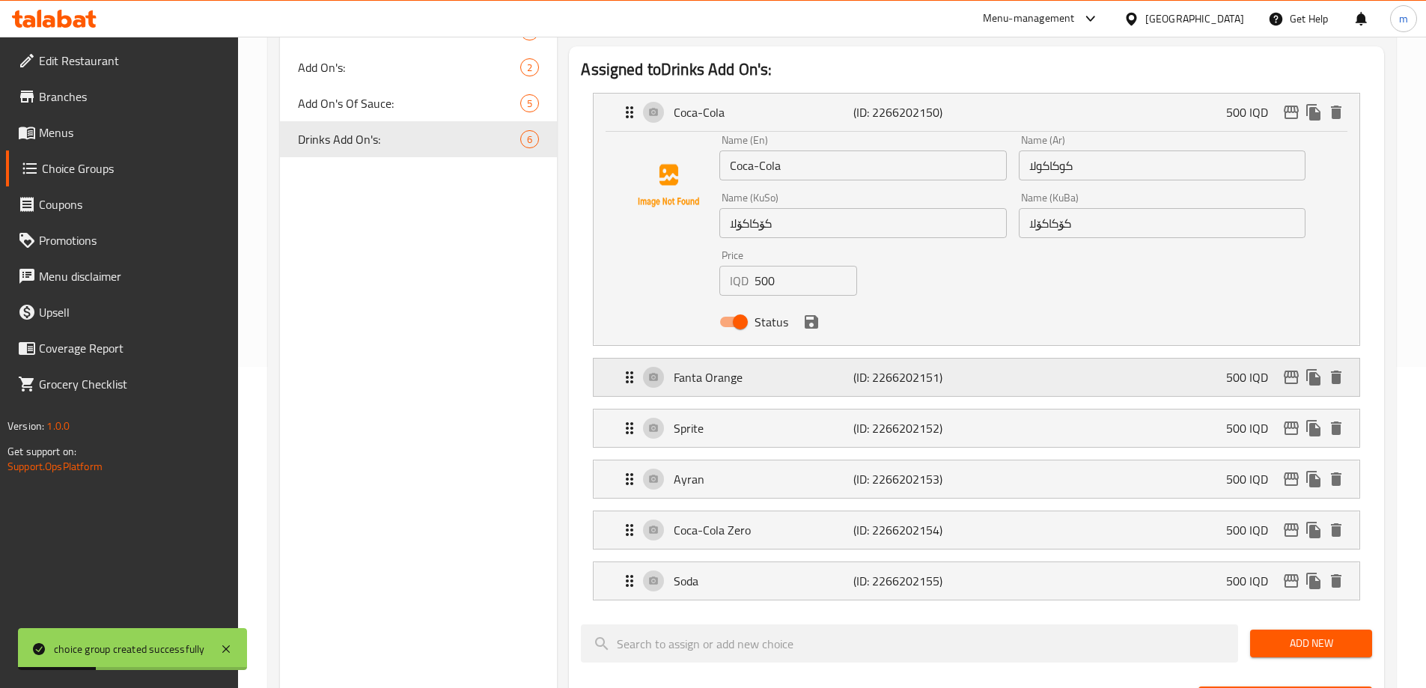
click at [947, 368] on p "(ID: 2266202151)" at bounding box center [913, 377] width 120 height 18
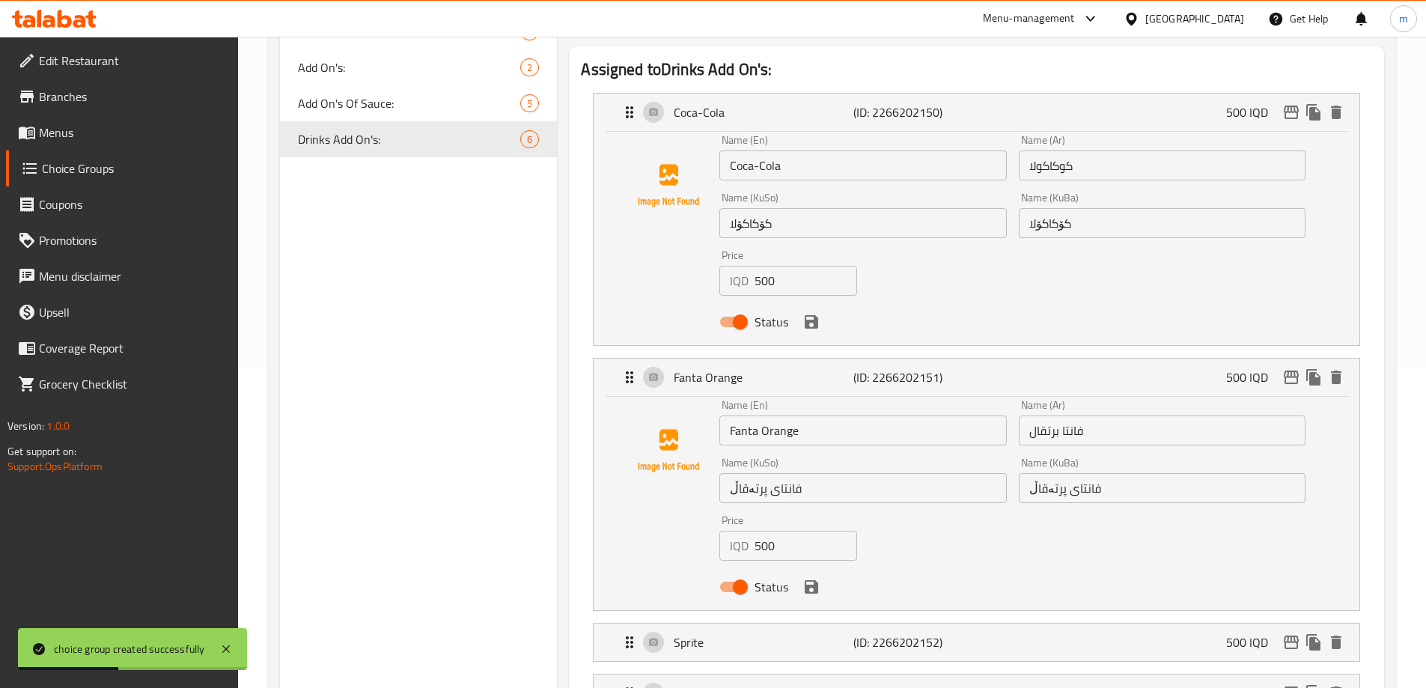
drag, startPoint x: 794, startPoint y: 227, endPoint x: 716, endPoint y: 243, distance: 79.4
click at [716, 244] on div "Price IQD 500 Price" at bounding box center [788, 273] width 150 height 58
click at [812, 315] on icon "save" at bounding box center [810, 321] width 13 height 13
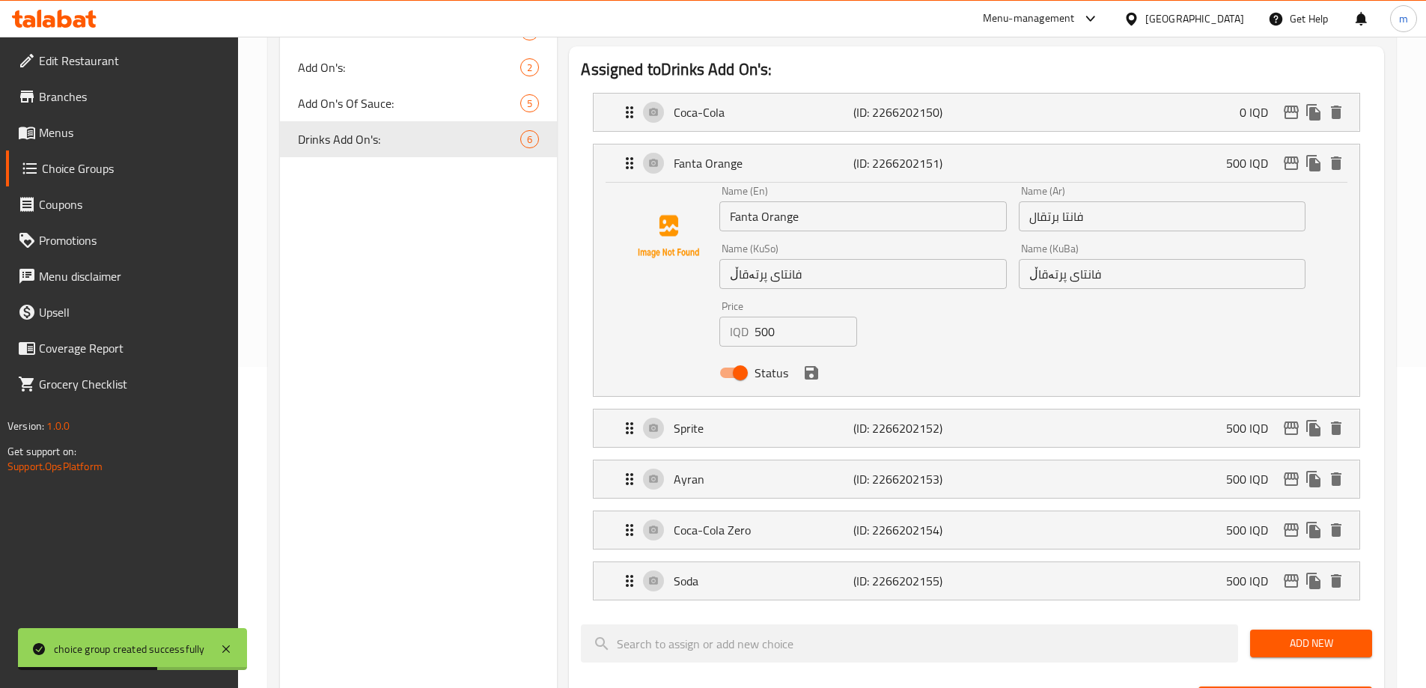
type input "0"
drag, startPoint x: 724, startPoint y: 289, endPoint x: 712, endPoint y: 289, distance: 11.2
click at [712, 289] on div "Name (En) Fanta Orange Name (En) Name (Ar) فانتا برتقال Name (Ar) Name (KuSo) ف…" at bounding box center [976, 286] width 718 height 201
click at [807, 366] on icon "save" at bounding box center [810, 372] width 13 height 13
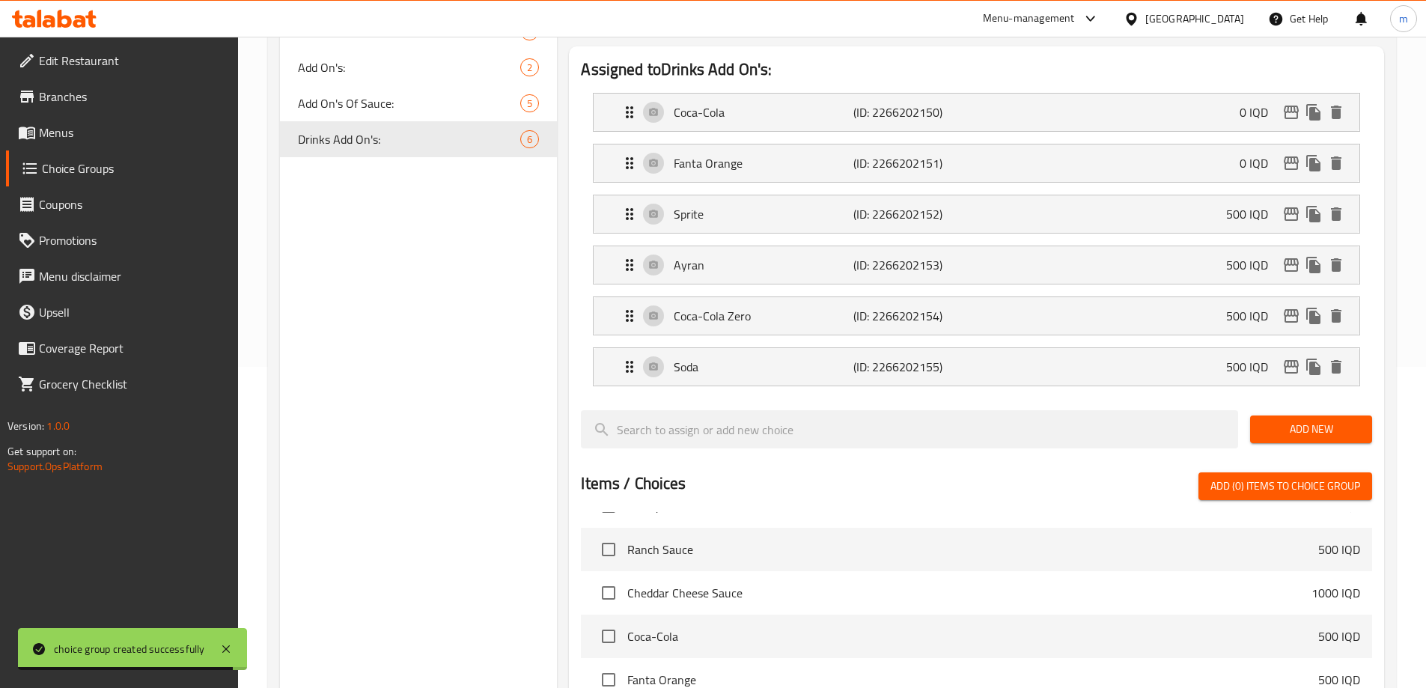
type input "0"
click at [778, 154] on p "Fanta Orange" at bounding box center [762, 163] width 179 height 18
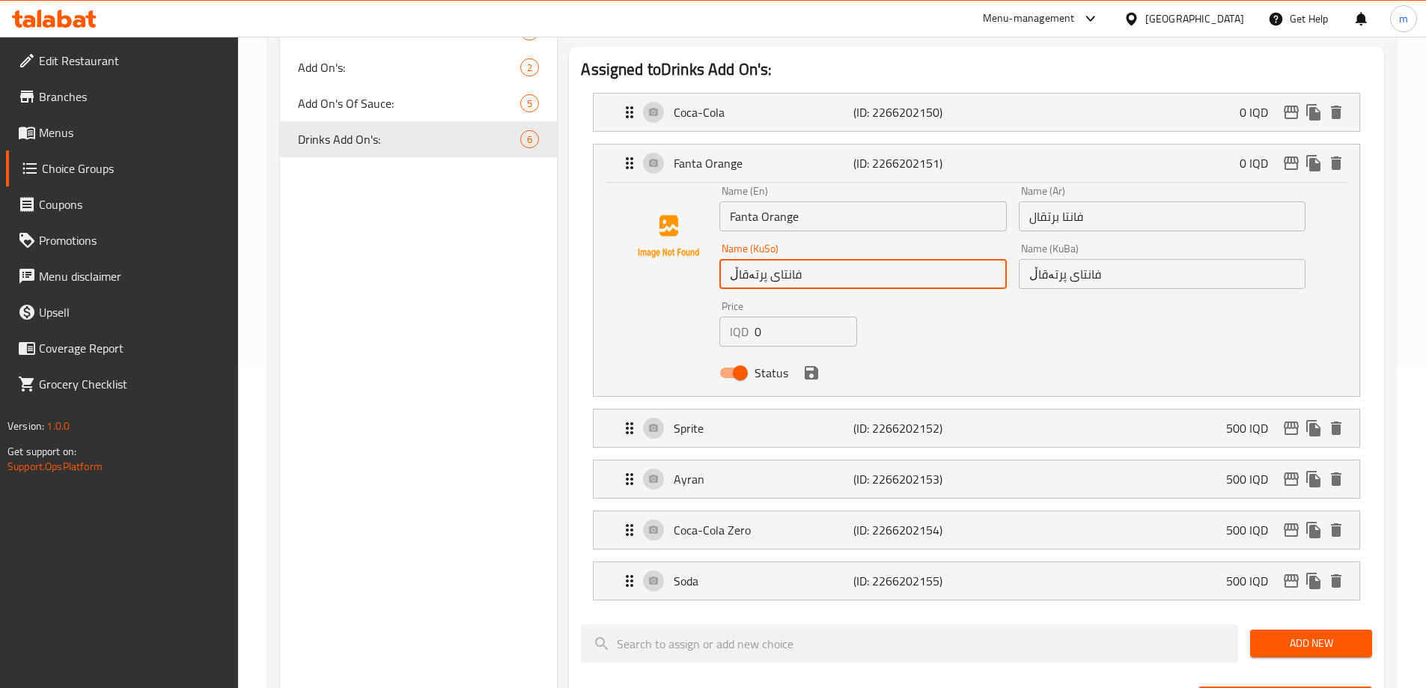
click at [774, 259] on input "فانتای پرتەقاڵ" at bounding box center [862, 274] width 287 height 30
type input "فانتا پرتەقاڵ"
click at [1072, 259] on input "فانتای پرتەقاڵ" at bounding box center [1161, 274] width 287 height 30
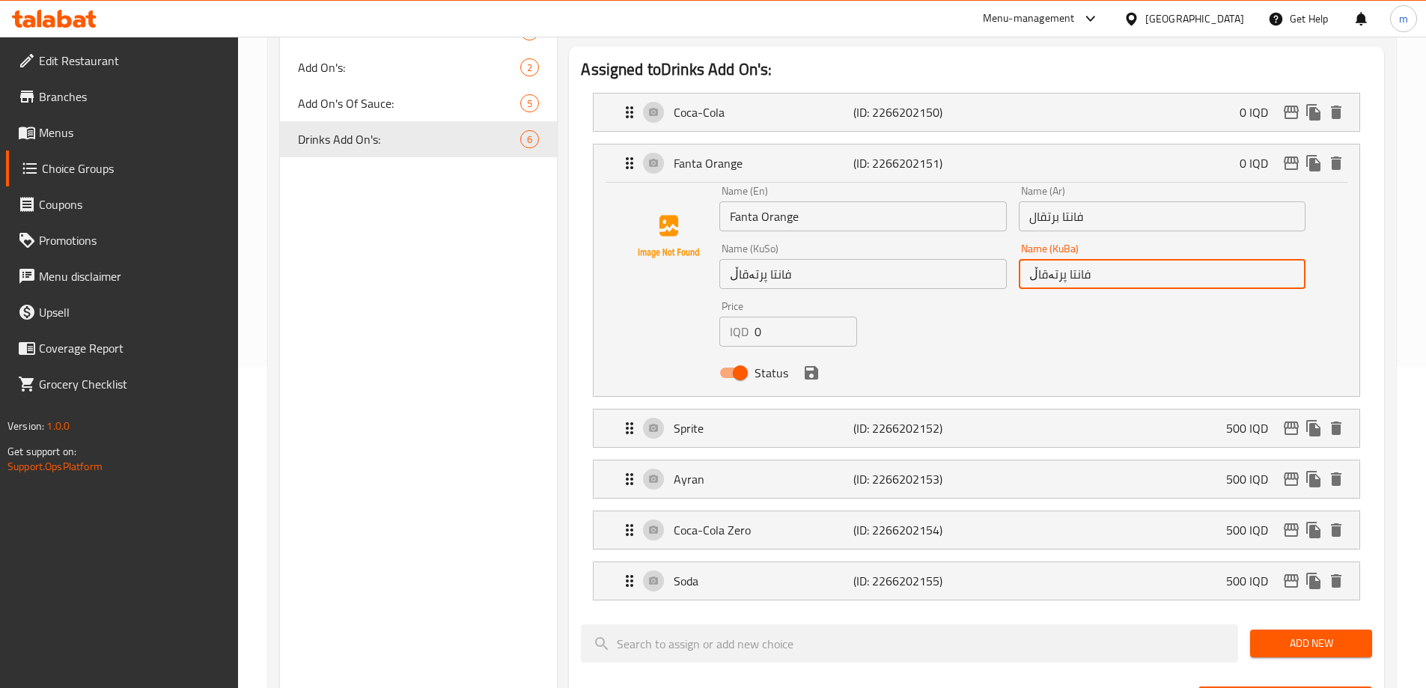
type input "فانتا پرتەقاڵ"
click at [821, 361] on button "save" at bounding box center [811, 372] width 22 height 22
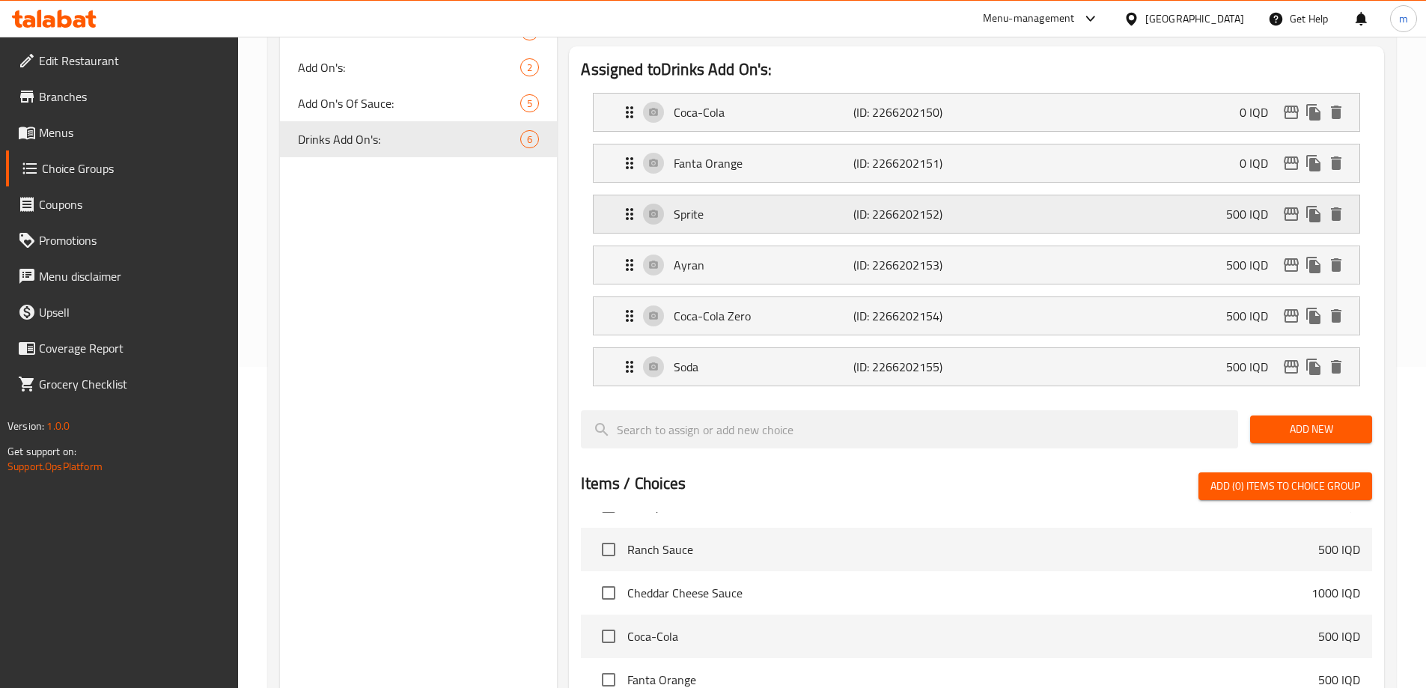
click at [773, 205] on p "Sprite" at bounding box center [762, 214] width 179 height 18
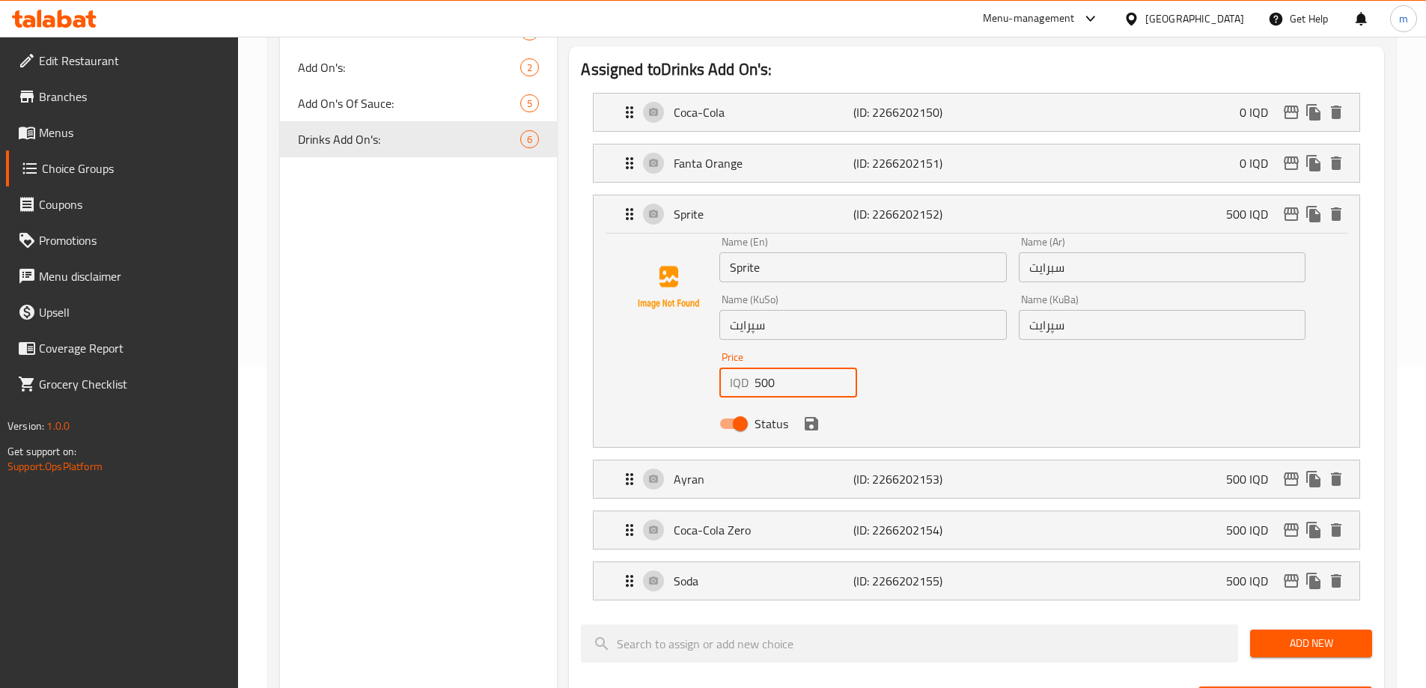
drag, startPoint x: 782, startPoint y: 337, endPoint x: 670, endPoint y: 335, distance: 111.5
click at [670, 335] on div "Name (En) Sprite Name (En) Name (Ar) سبرايت Name (Ar) Name (KuSo) سپرایت Name (…" at bounding box center [976, 336] width 718 height 201
click at [814, 417] on icon "save" at bounding box center [810, 423] width 13 height 13
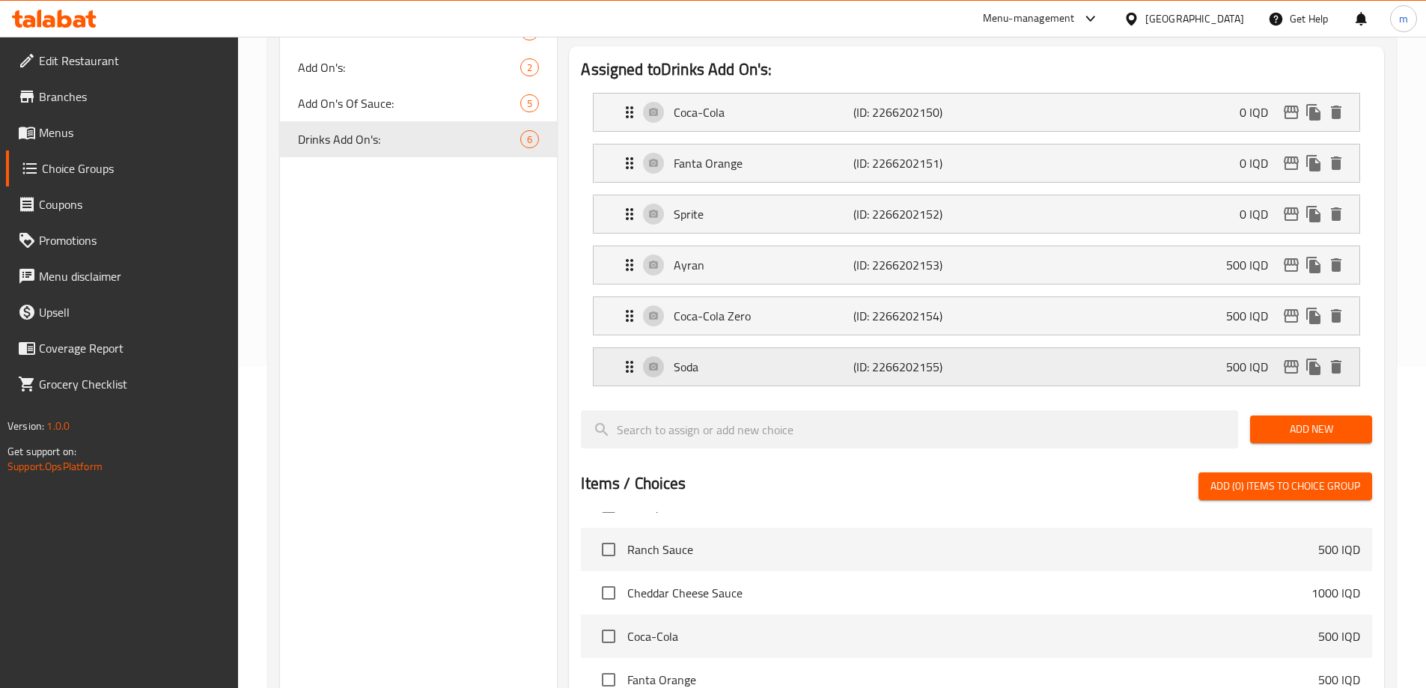
type input "0"
click at [762, 256] on p "Ayran" at bounding box center [762, 265] width 179 height 18
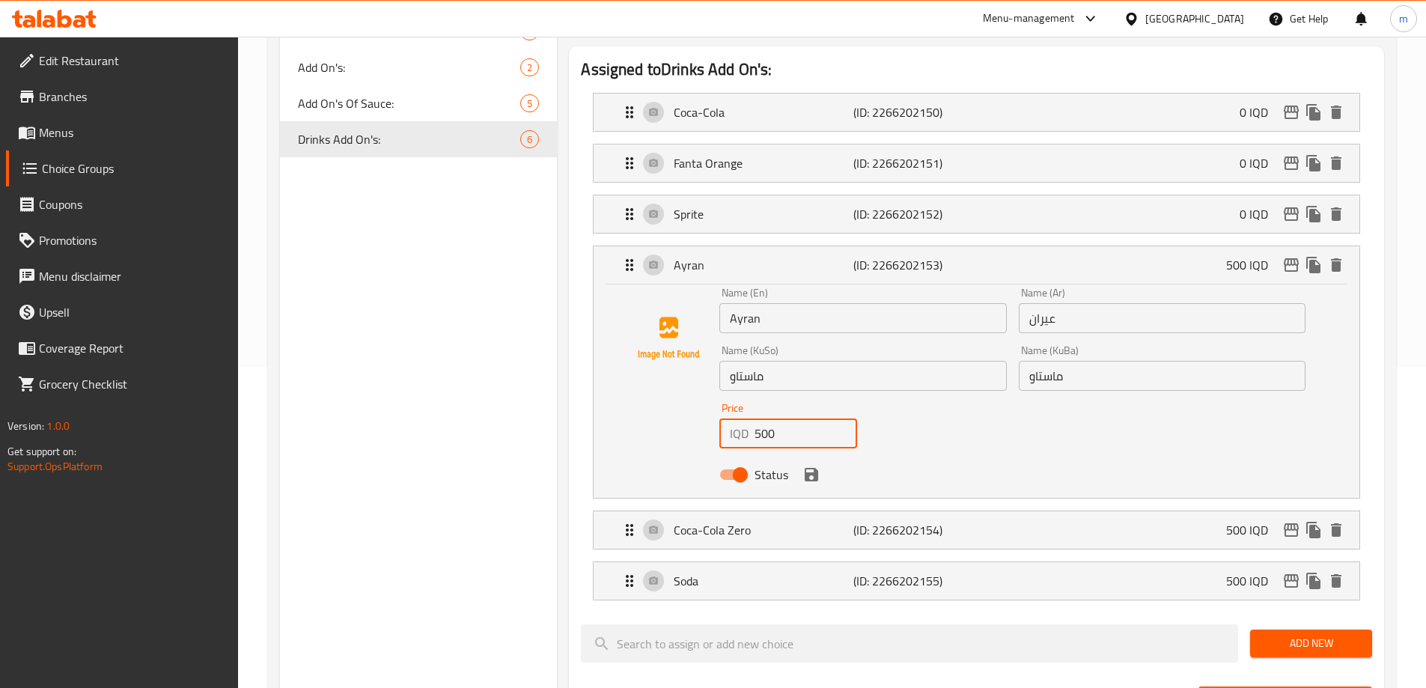
drag, startPoint x: 738, startPoint y: 392, endPoint x: 676, endPoint y: 392, distance: 61.4
click at [680, 392] on div "Name (En) Ayran Name (En) Name (Ar) عيران Name (Ar) Name (KuSo) ماستاو Name (Ku…" at bounding box center [976, 387] width 718 height 201
click at [816, 465] on icon "save" at bounding box center [811, 474] width 18 height 18
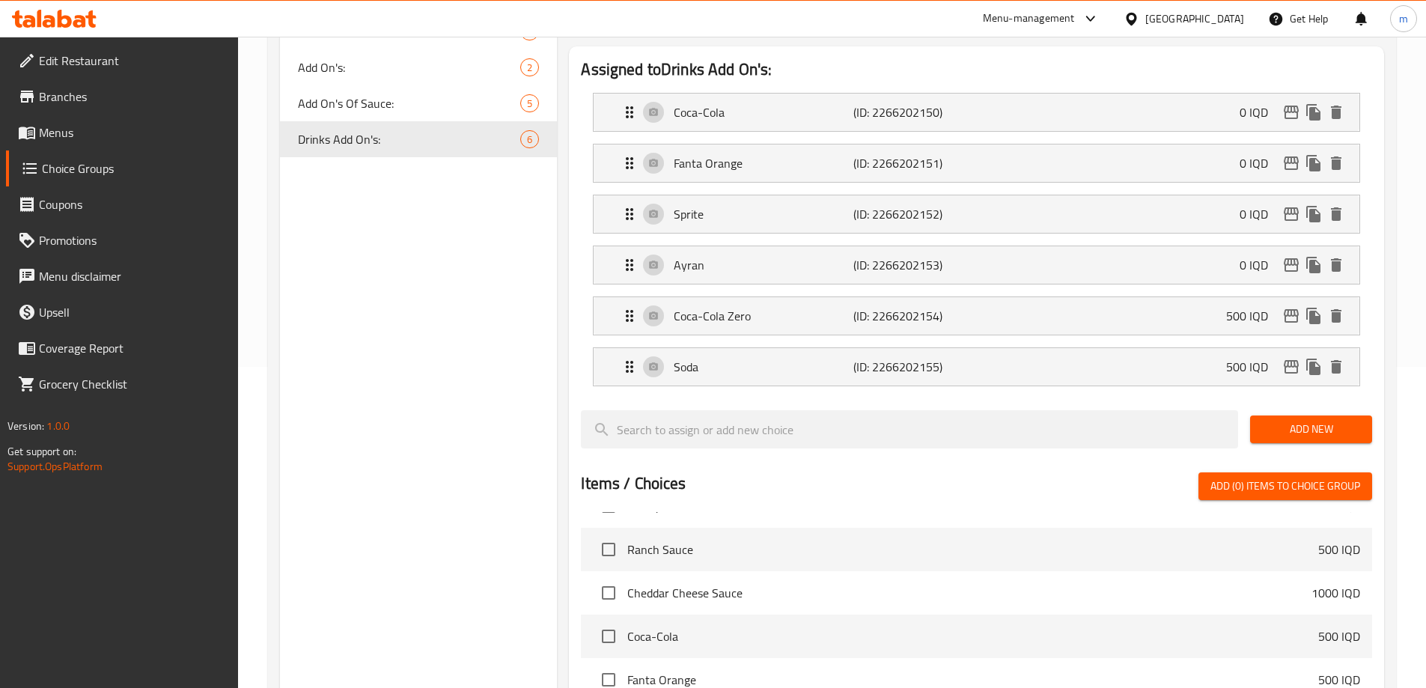
type input "0"
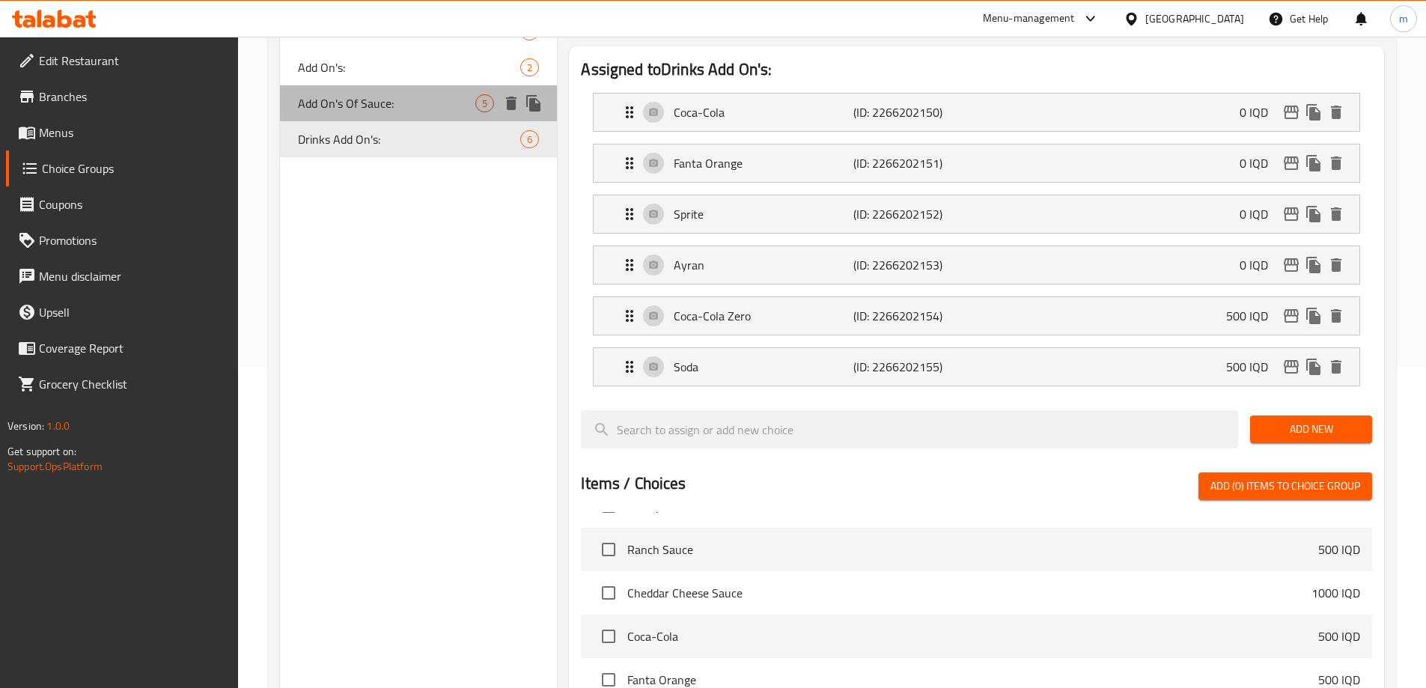
click at [382, 106] on span "Add On's Of Sauce:" at bounding box center [387, 103] width 178 height 18
type input "Add On's Of Sauce:"
type input "الإضافات من الصوص:"
type input "زیادە لە سۆس:"
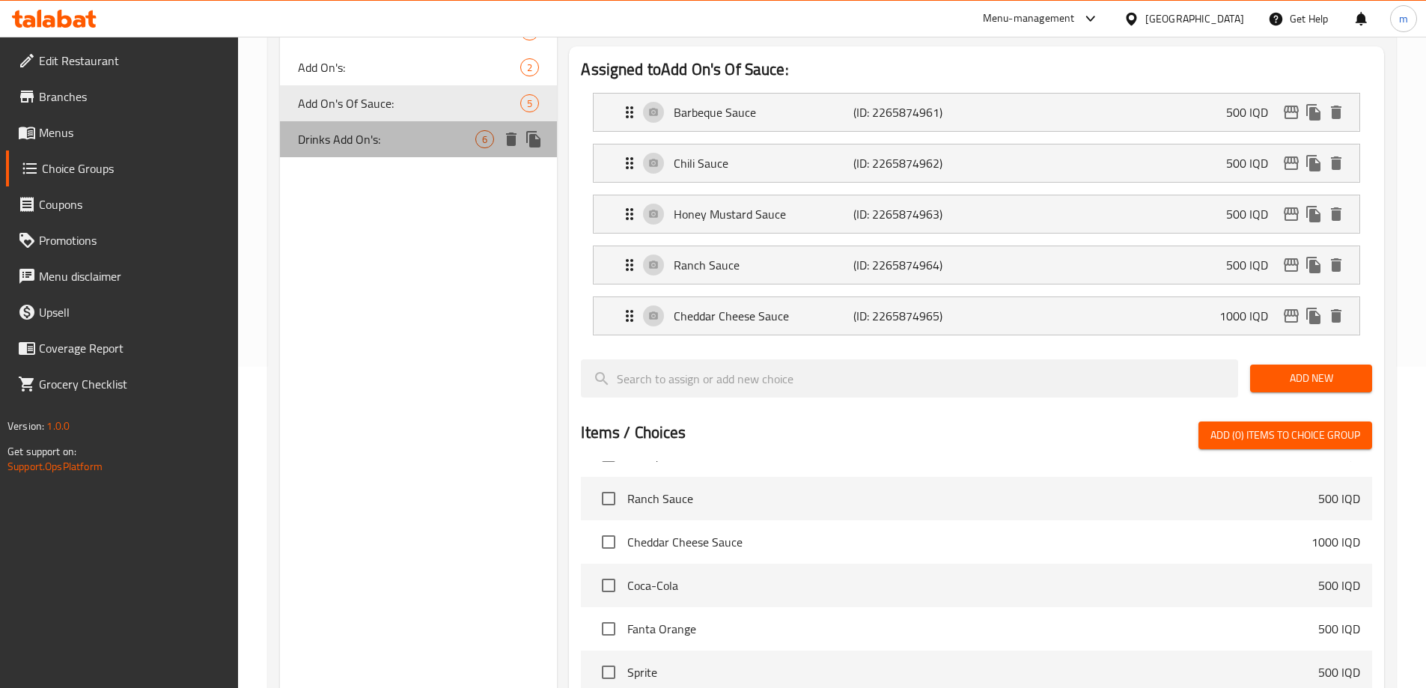
click at [355, 146] on span "Drinks Add On's:" at bounding box center [387, 139] width 178 height 18
type input "Drinks Add On's:"
type input "إضافات المشروبات:"
type input "زیادەی خواردنەوەکان:"
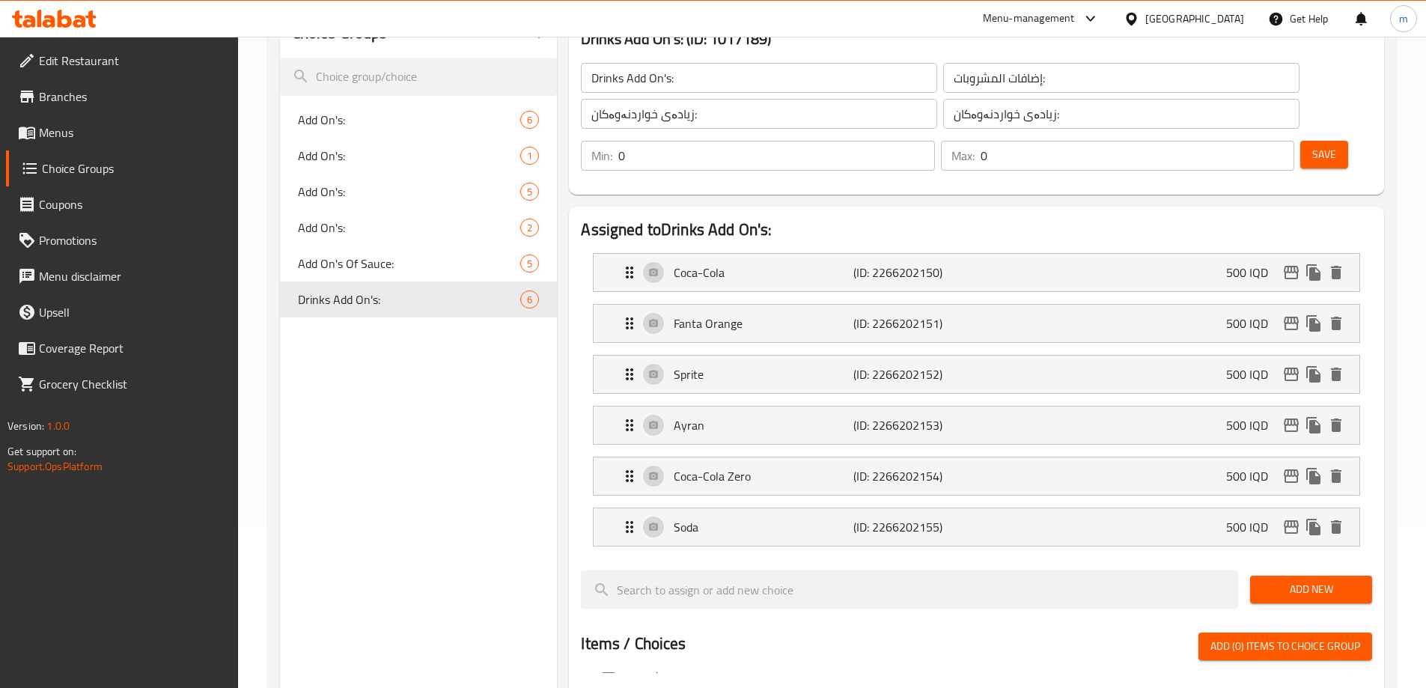
scroll to position [139, 0]
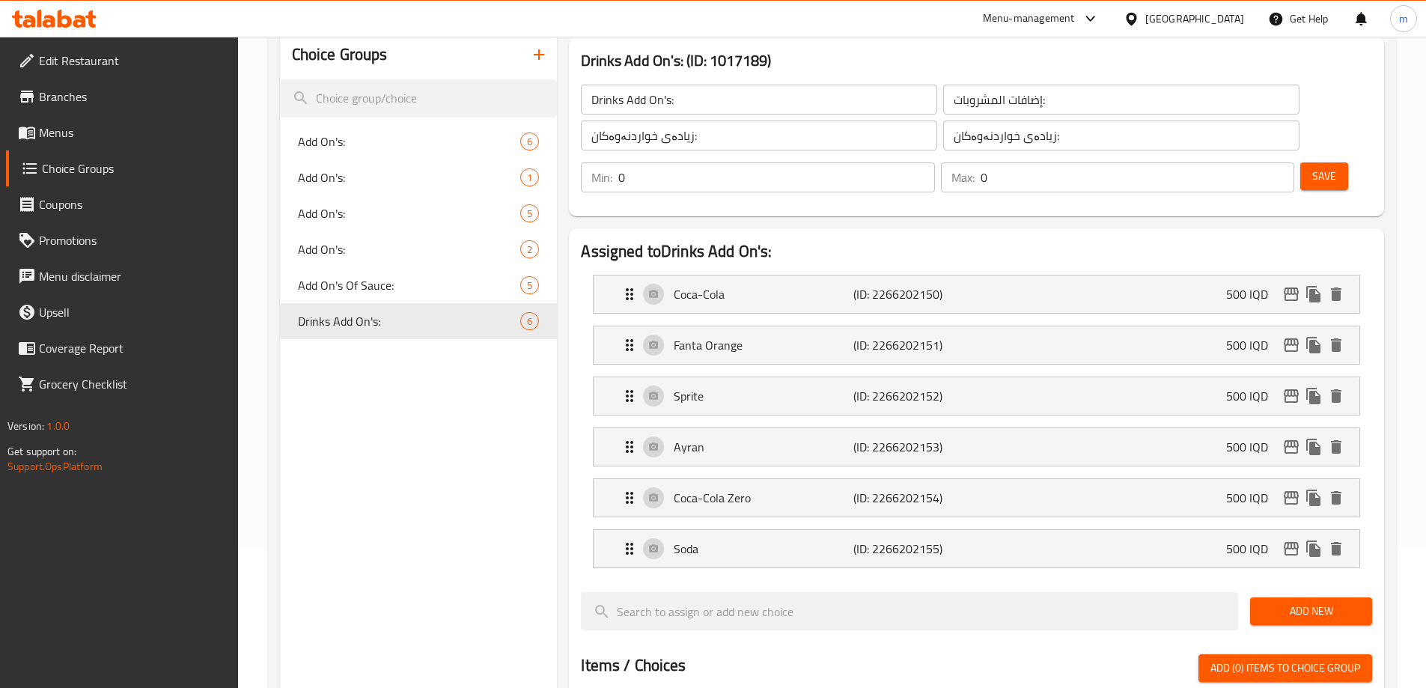
click at [1312, 167] on span "Save" at bounding box center [1324, 176] width 24 height 19
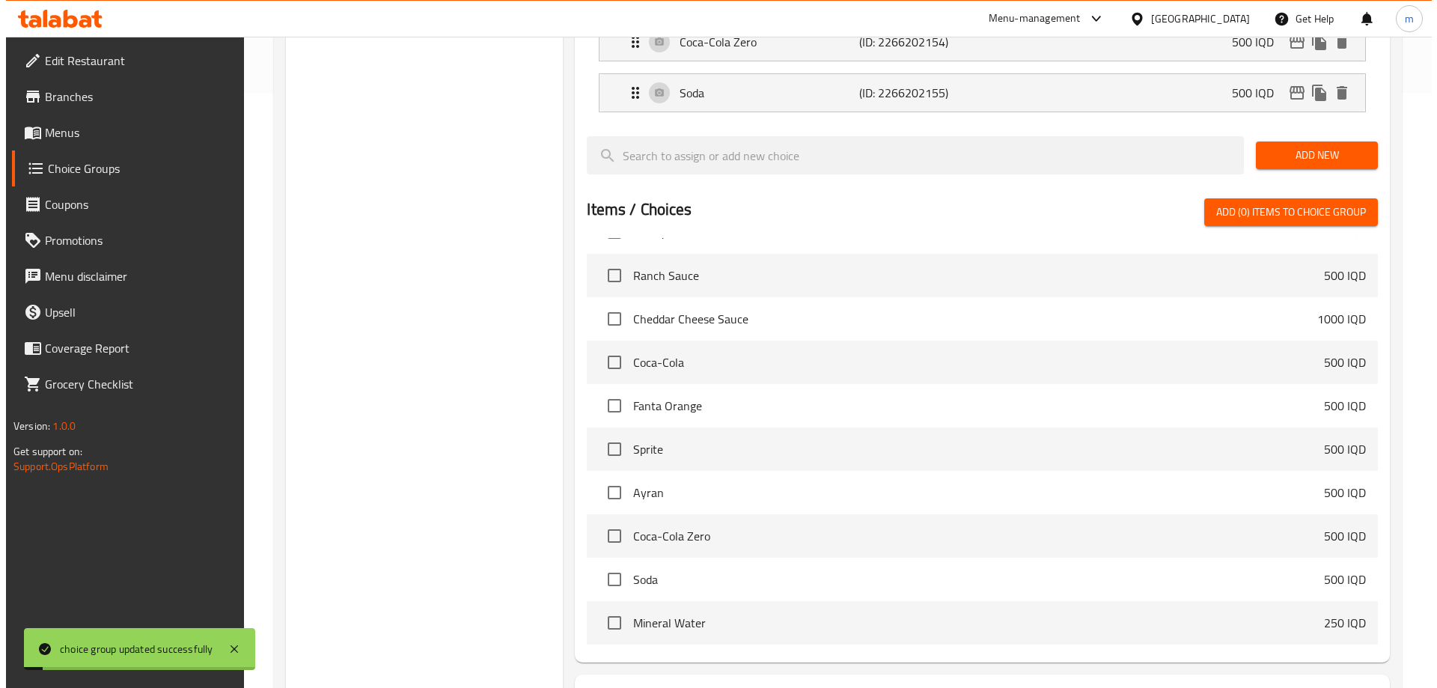
scroll to position [680, 0]
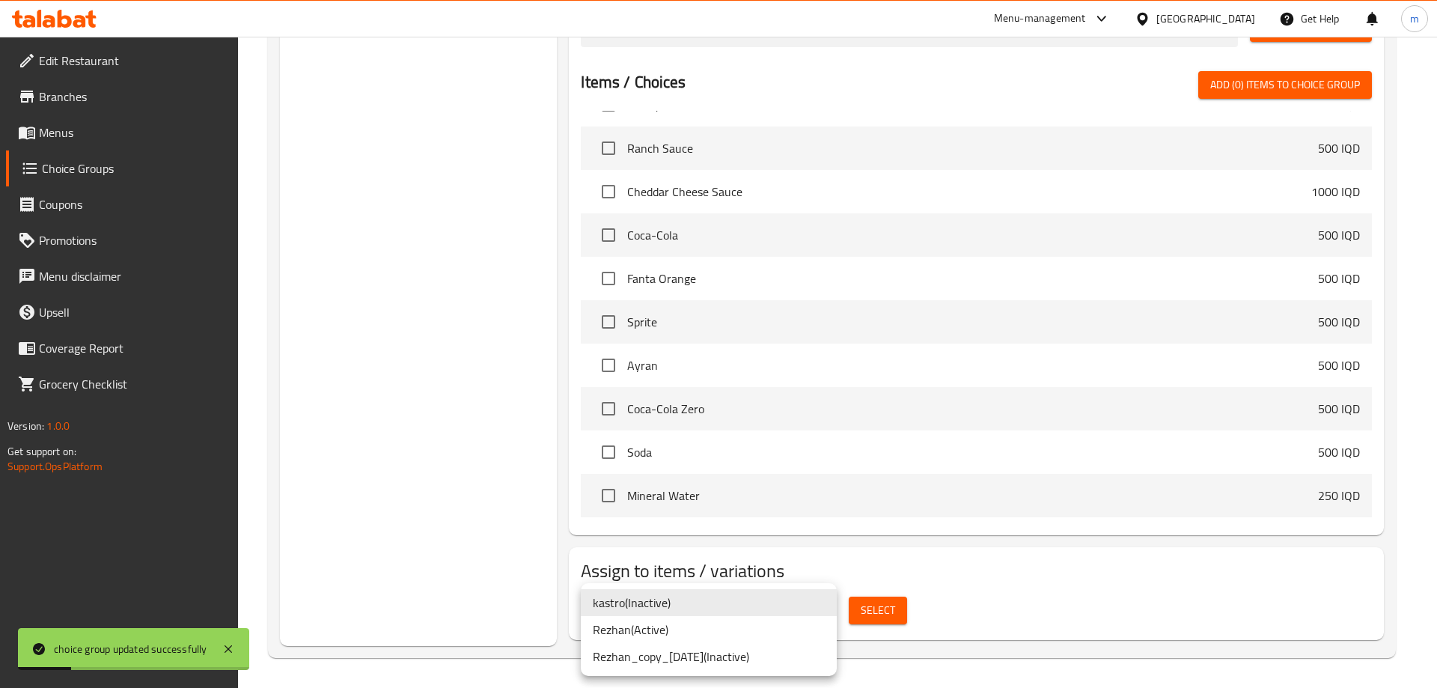
click at [665, 632] on li "Rezhan ( Active )" at bounding box center [709, 629] width 256 height 27
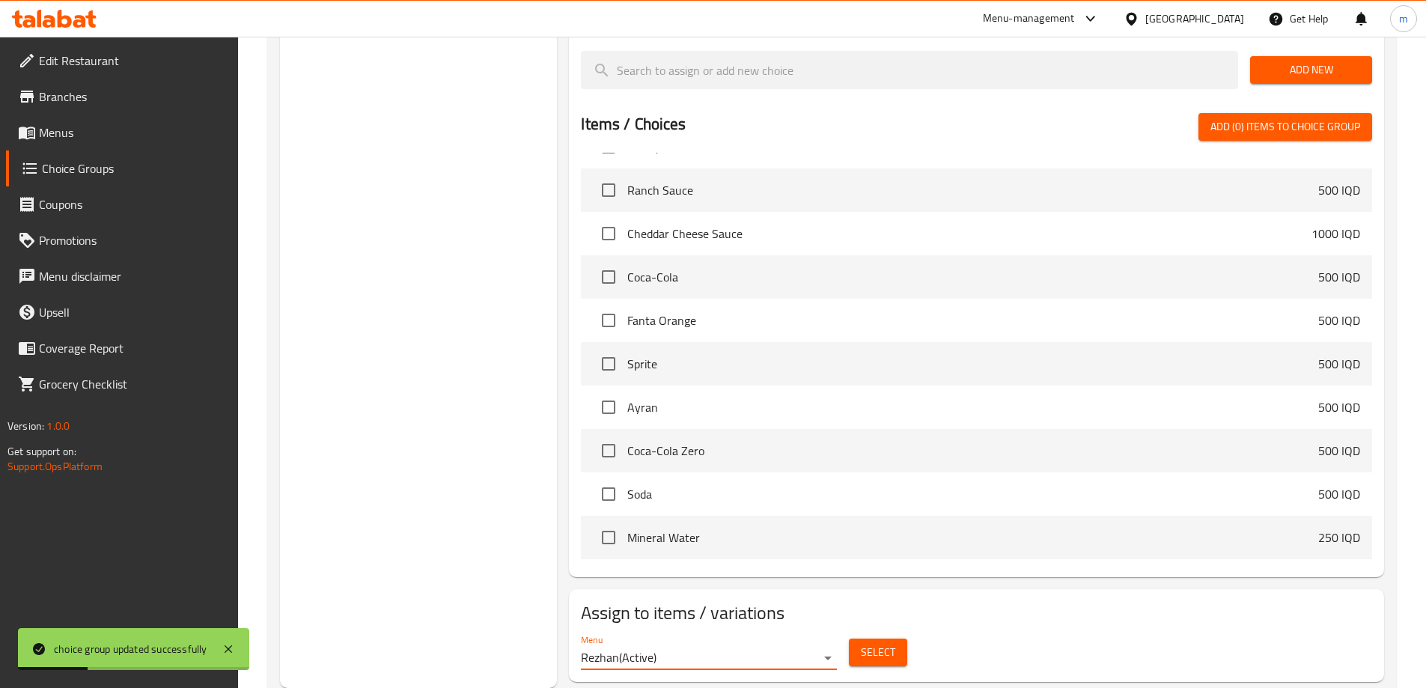
click at [872, 643] on span "Select" at bounding box center [878, 652] width 34 height 19
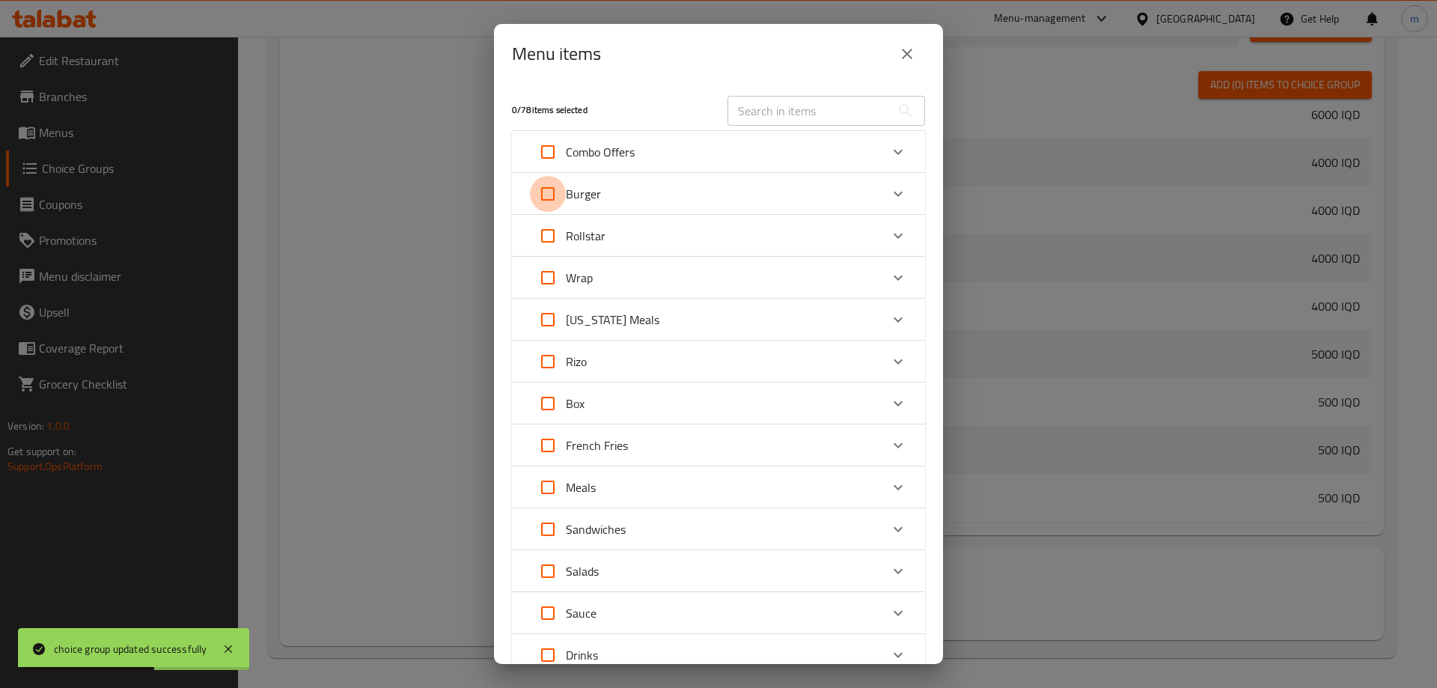
click at [551, 199] on input "Expand" at bounding box center [548, 194] width 36 height 36
checkbox input "true"
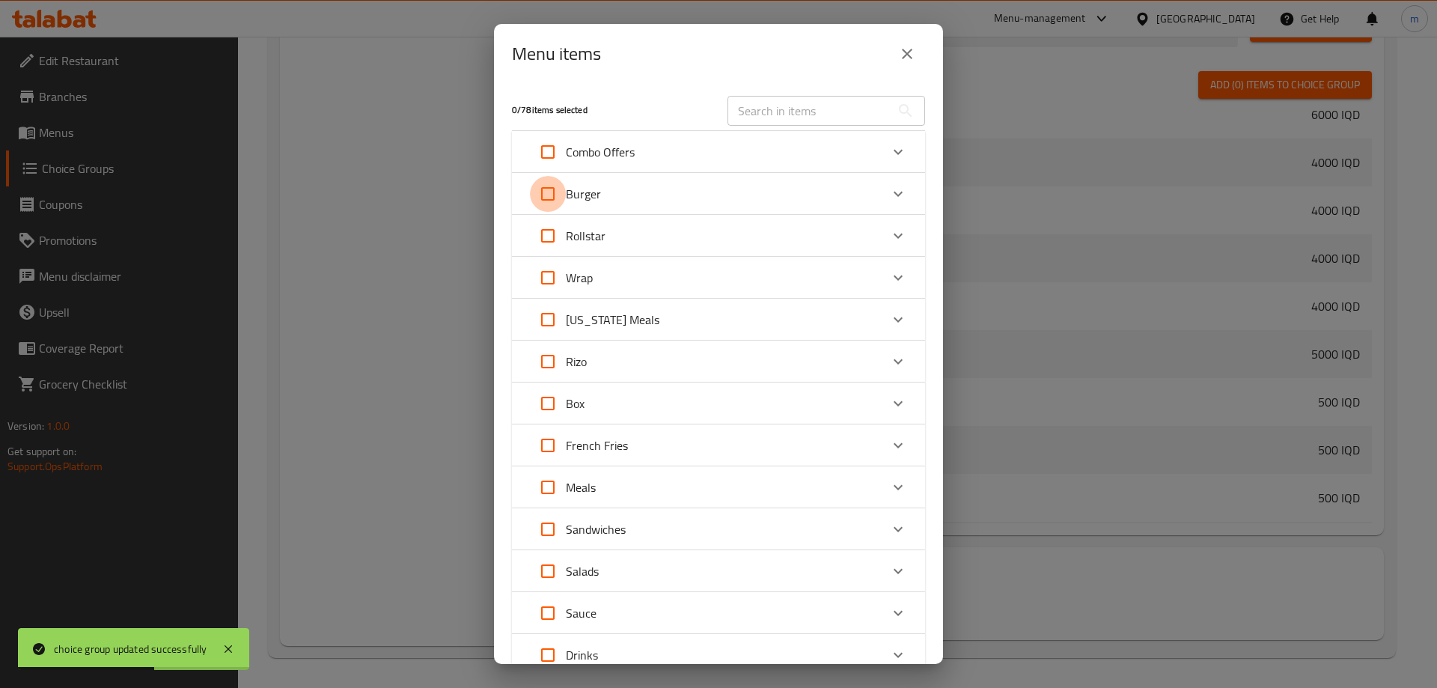
checkbox input "true"
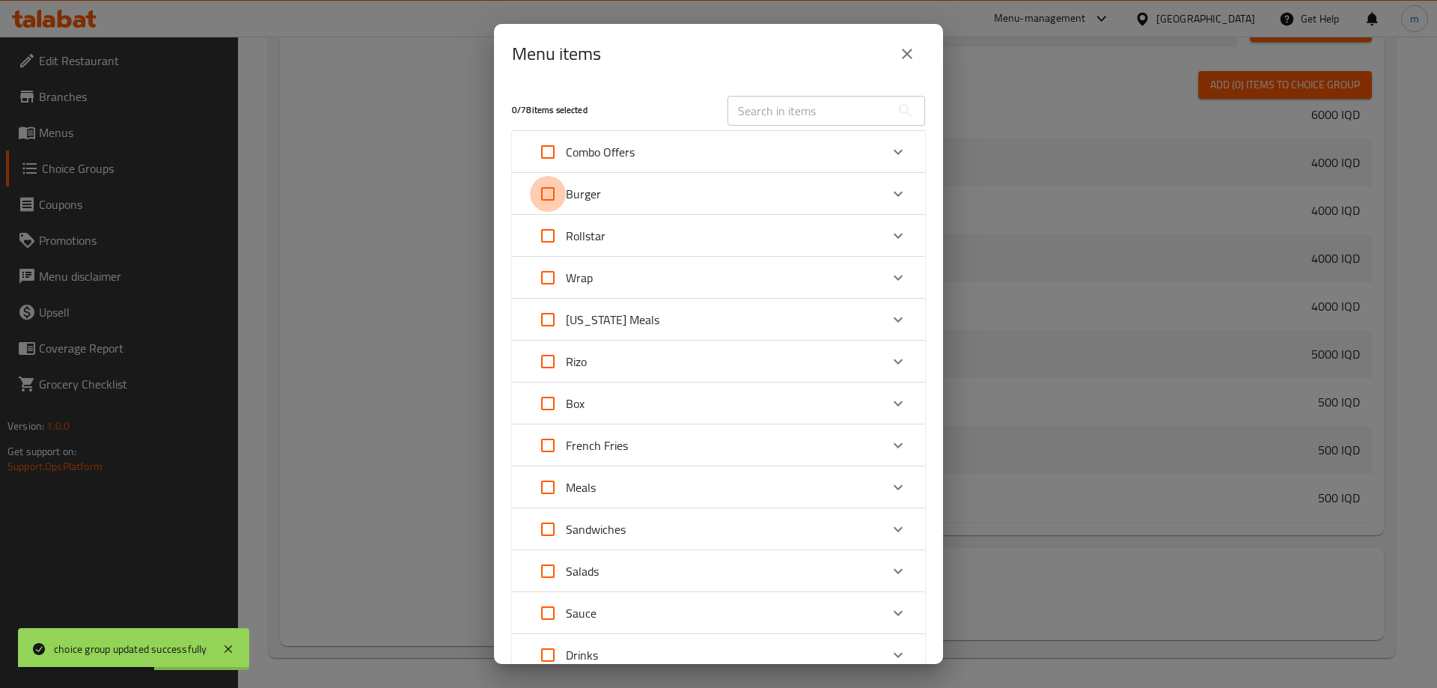
checkbox input "true"
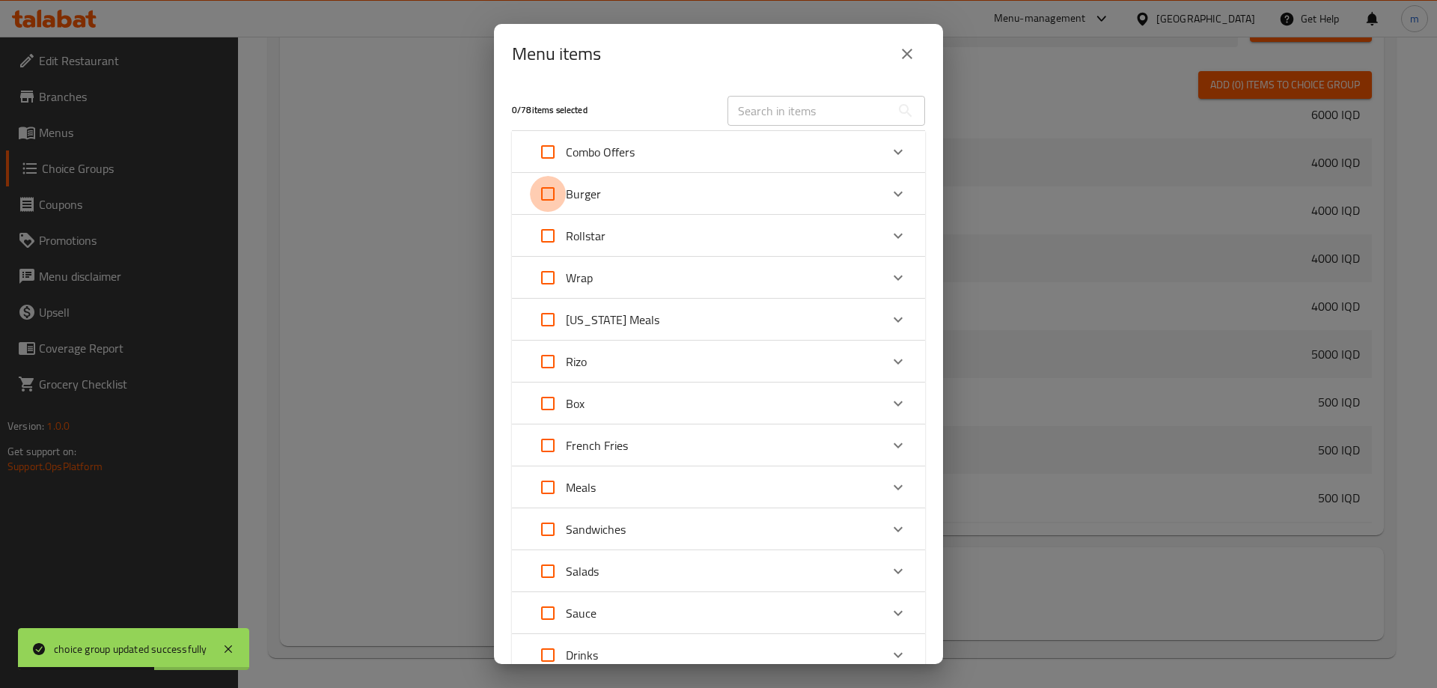
checkbox input "true"
click at [549, 230] on input "Expand" at bounding box center [548, 236] width 36 height 36
checkbox input "true"
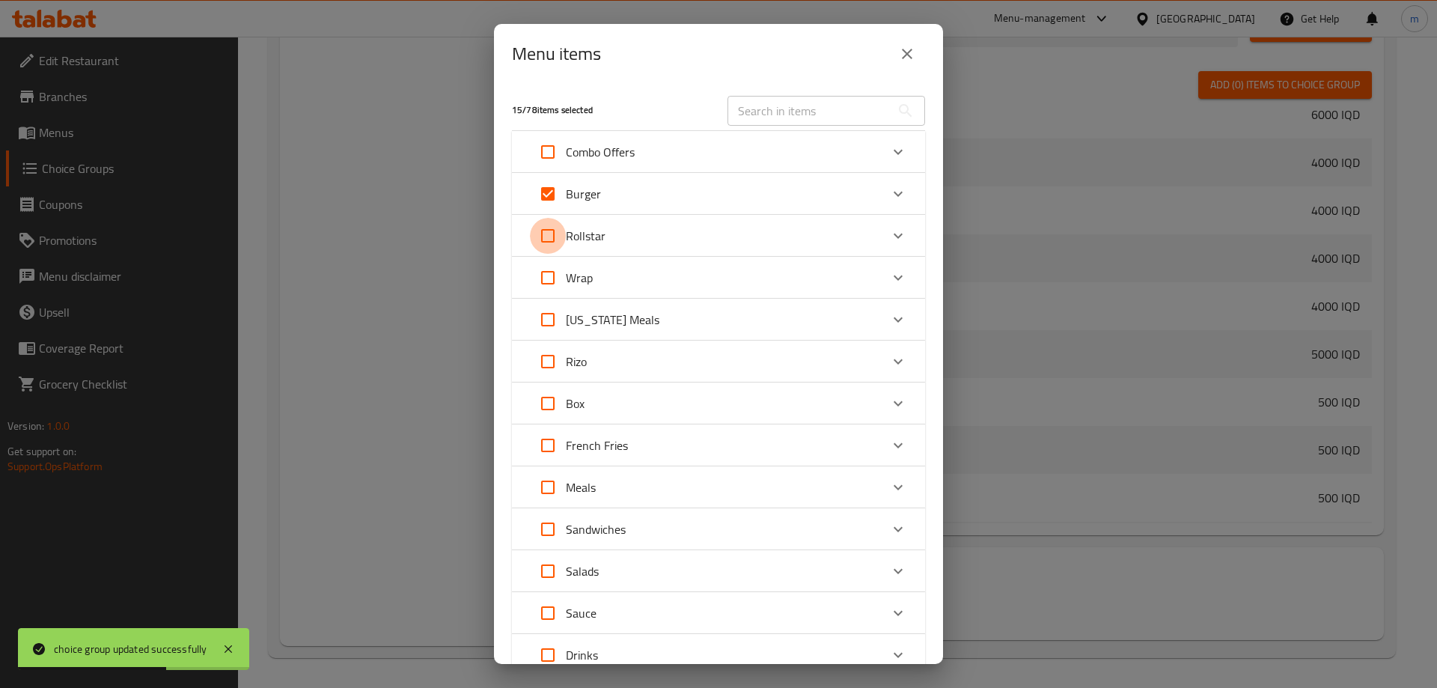
checkbox input "true"
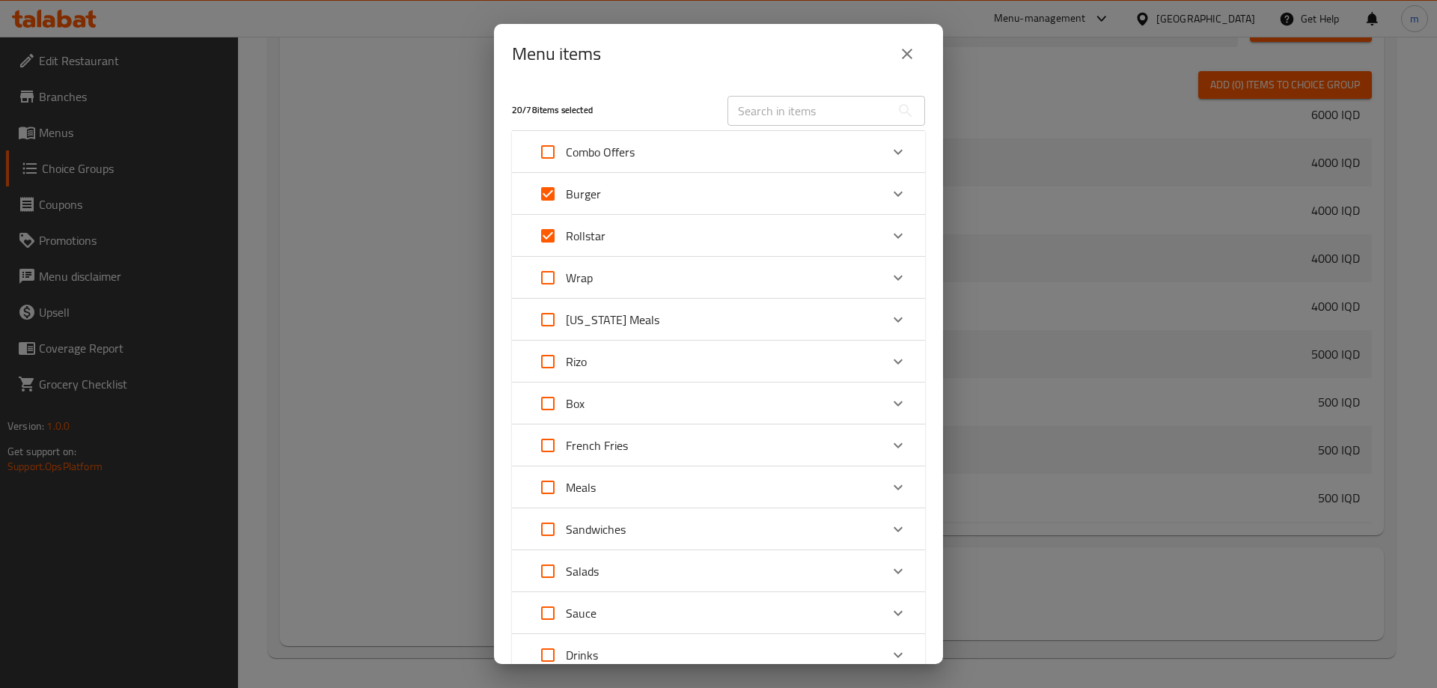
click at [547, 281] on input "Expand" at bounding box center [548, 278] width 36 height 36
checkbox input "true"
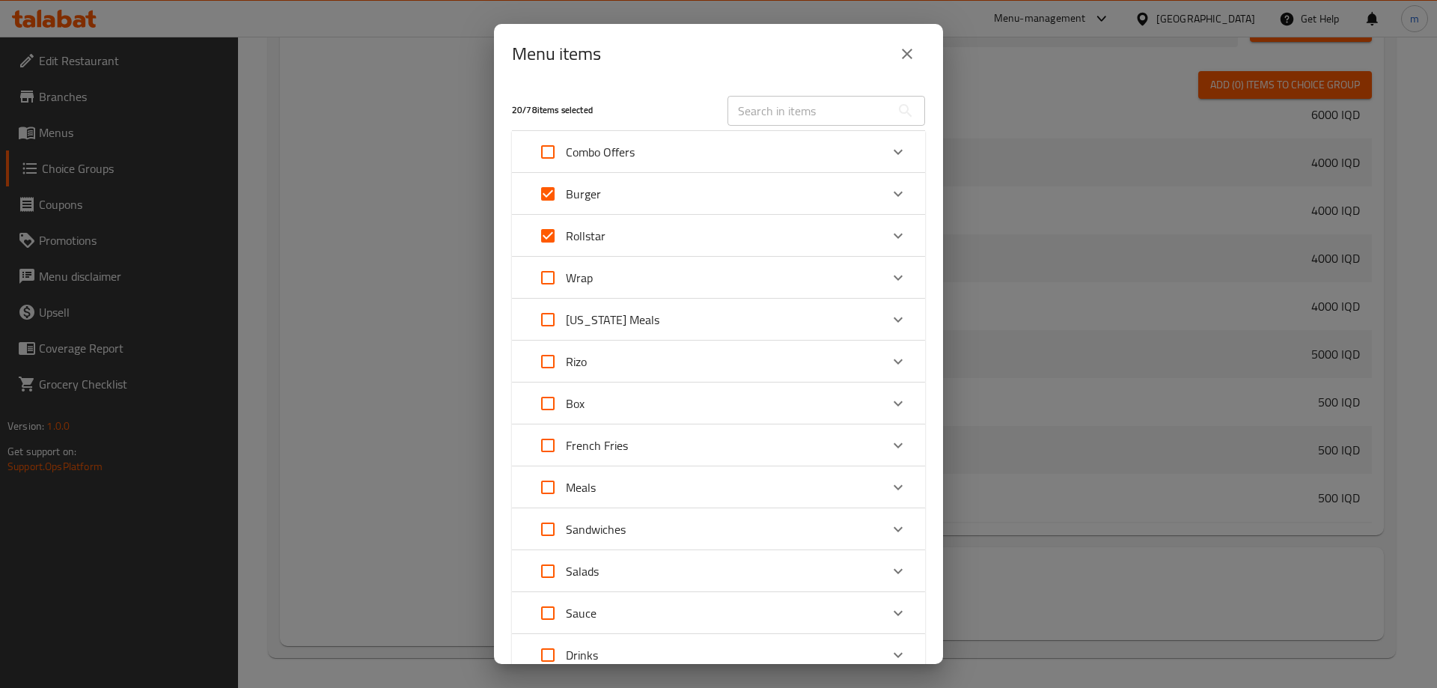
checkbox input "true"
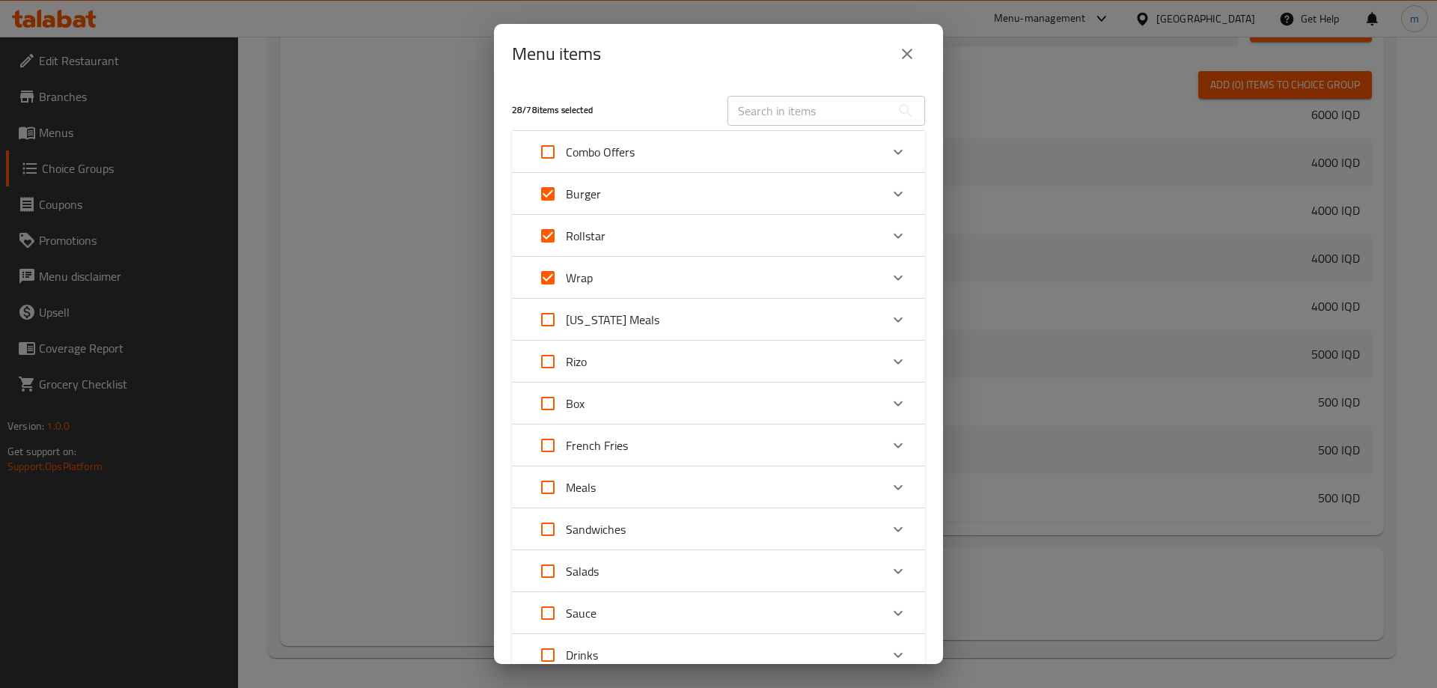
click at [546, 362] on input "Expand" at bounding box center [548, 361] width 36 height 36
checkbox input "true"
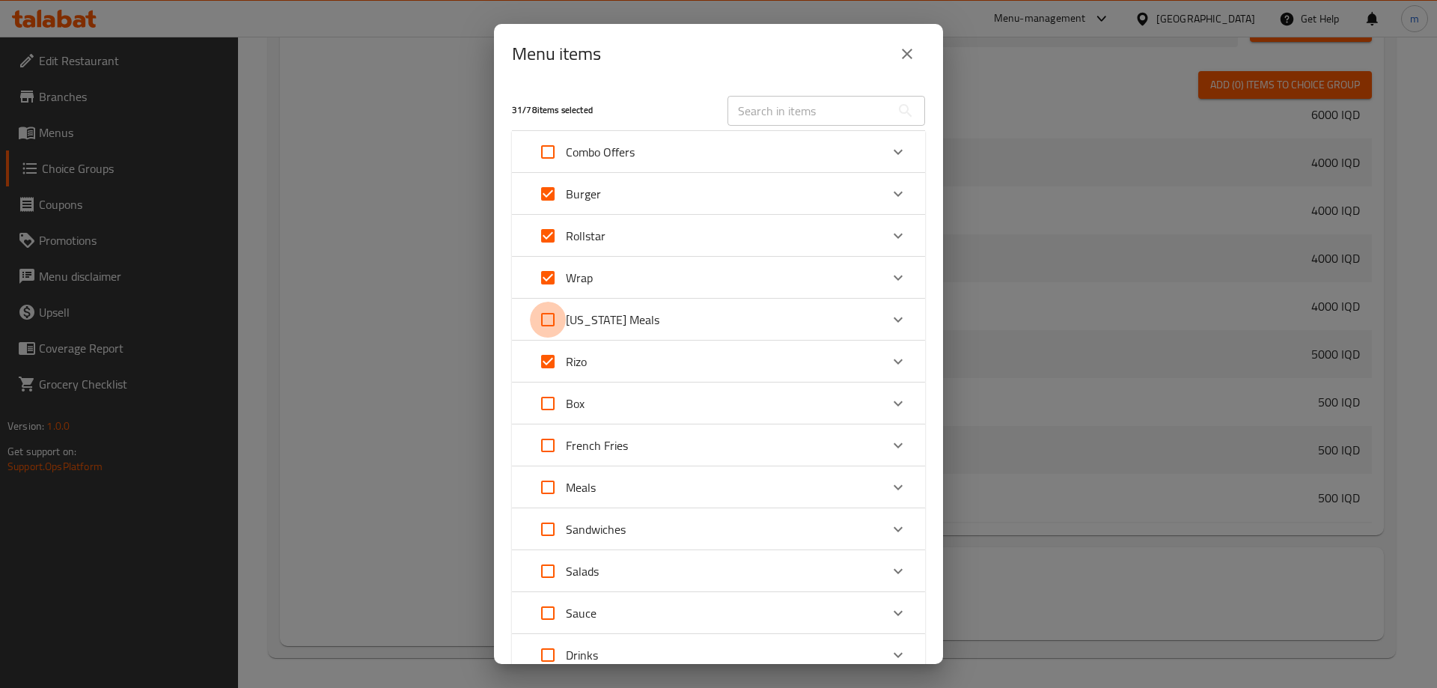
click at [547, 333] on input "Expand" at bounding box center [548, 320] width 36 height 36
checkbox input "true"
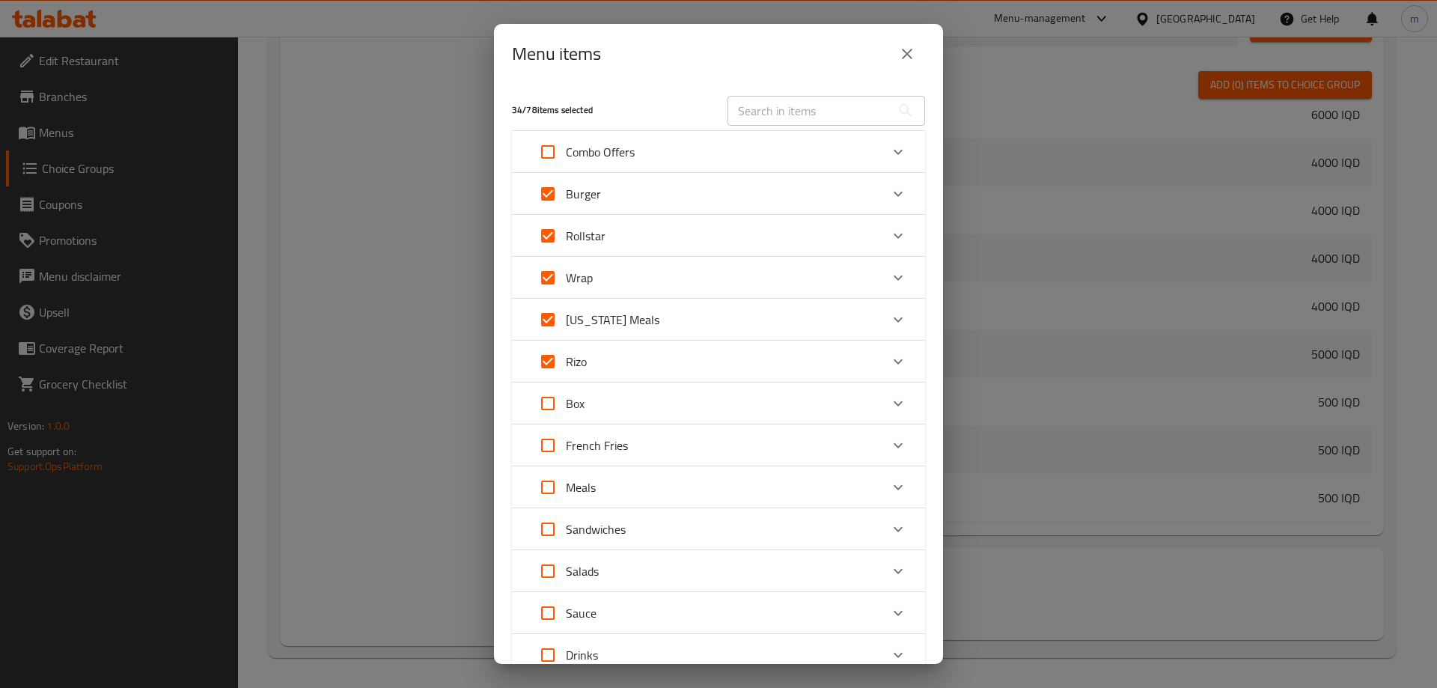
click at [552, 402] on input "Expand" at bounding box center [548, 403] width 36 height 36
checkbox input "true"
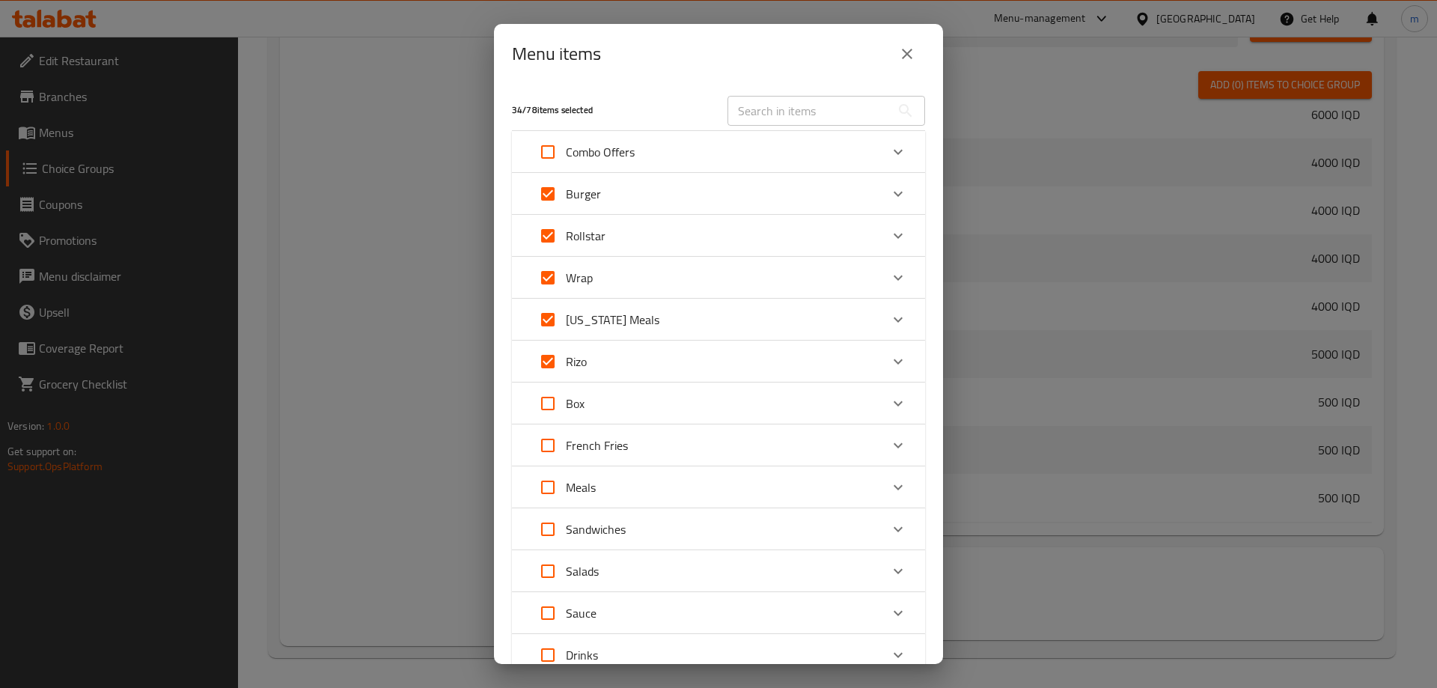
checkbox input "true"
click at [550, 442] on input "Expand" at bounding box center [548, 445] width 36 height 36
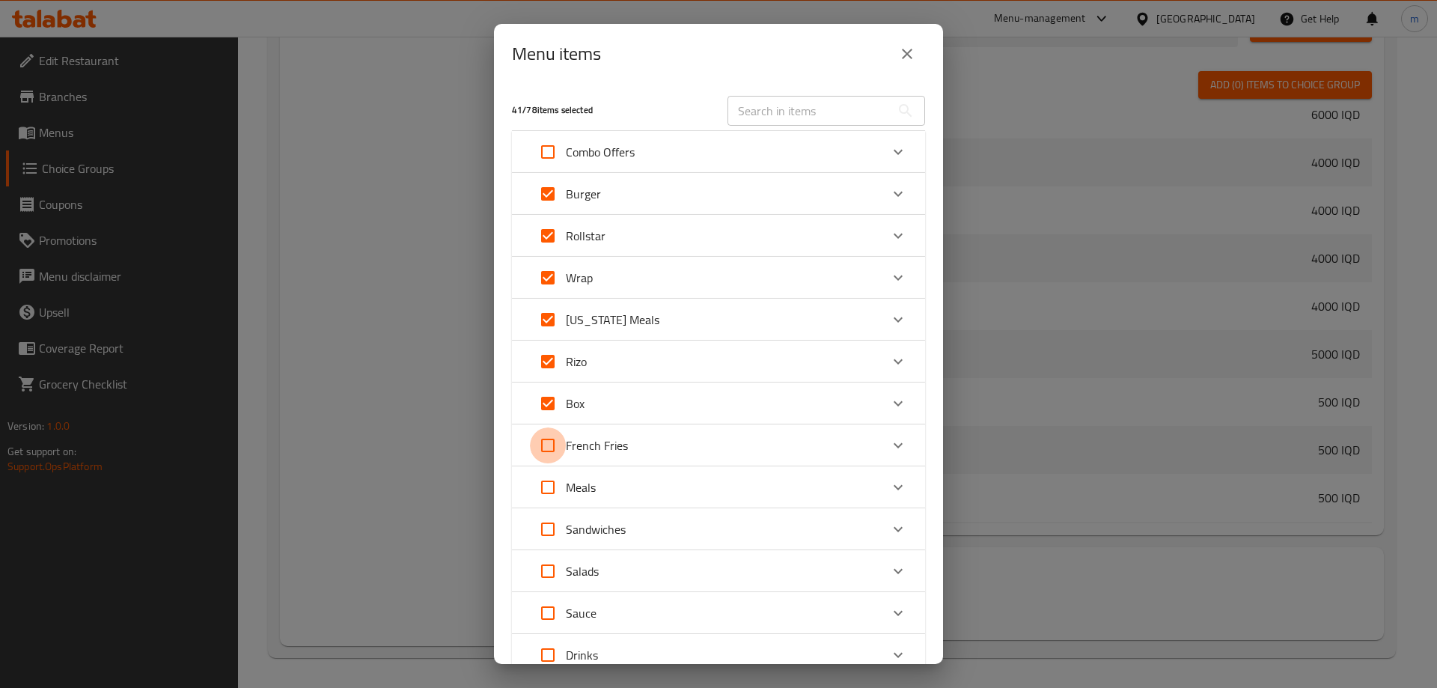
checkbox input "true"
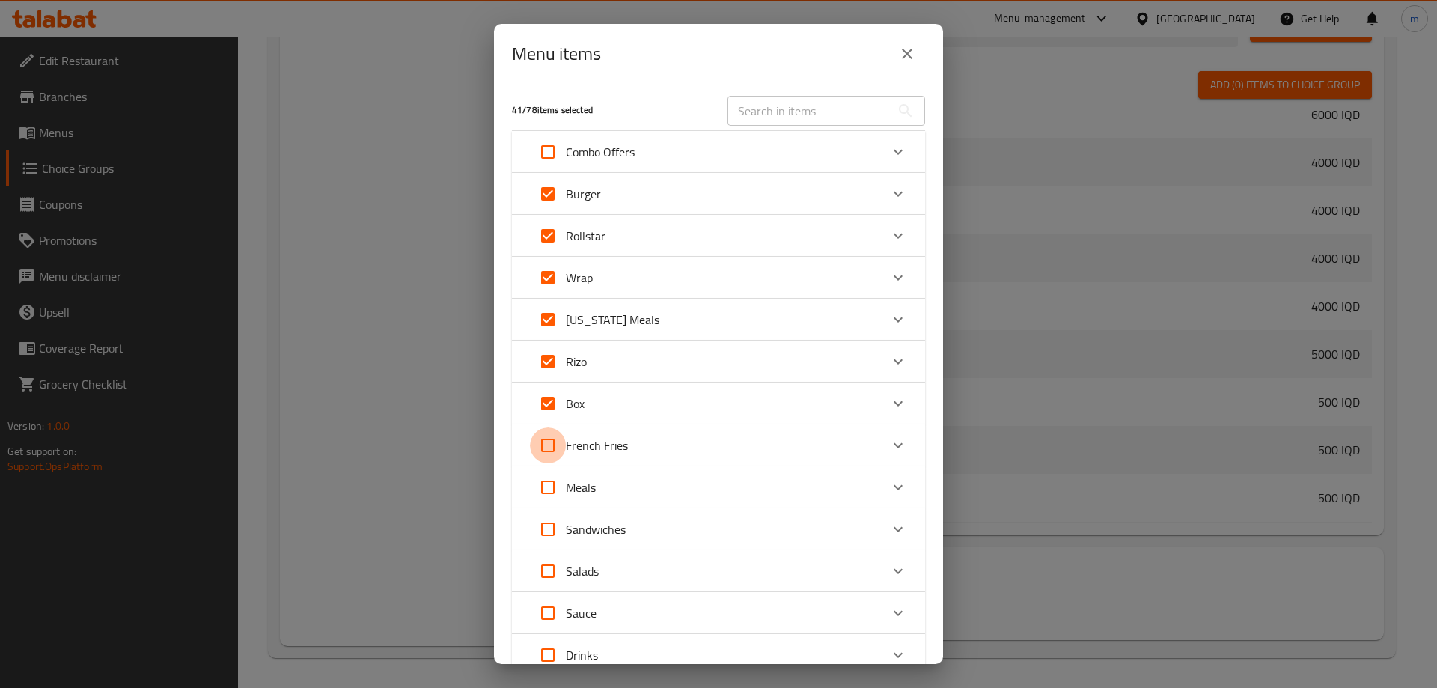
checkbox input "true"
click at [633, 482] on div "Meals" at bounding box center [705, 487] width 350 height 36
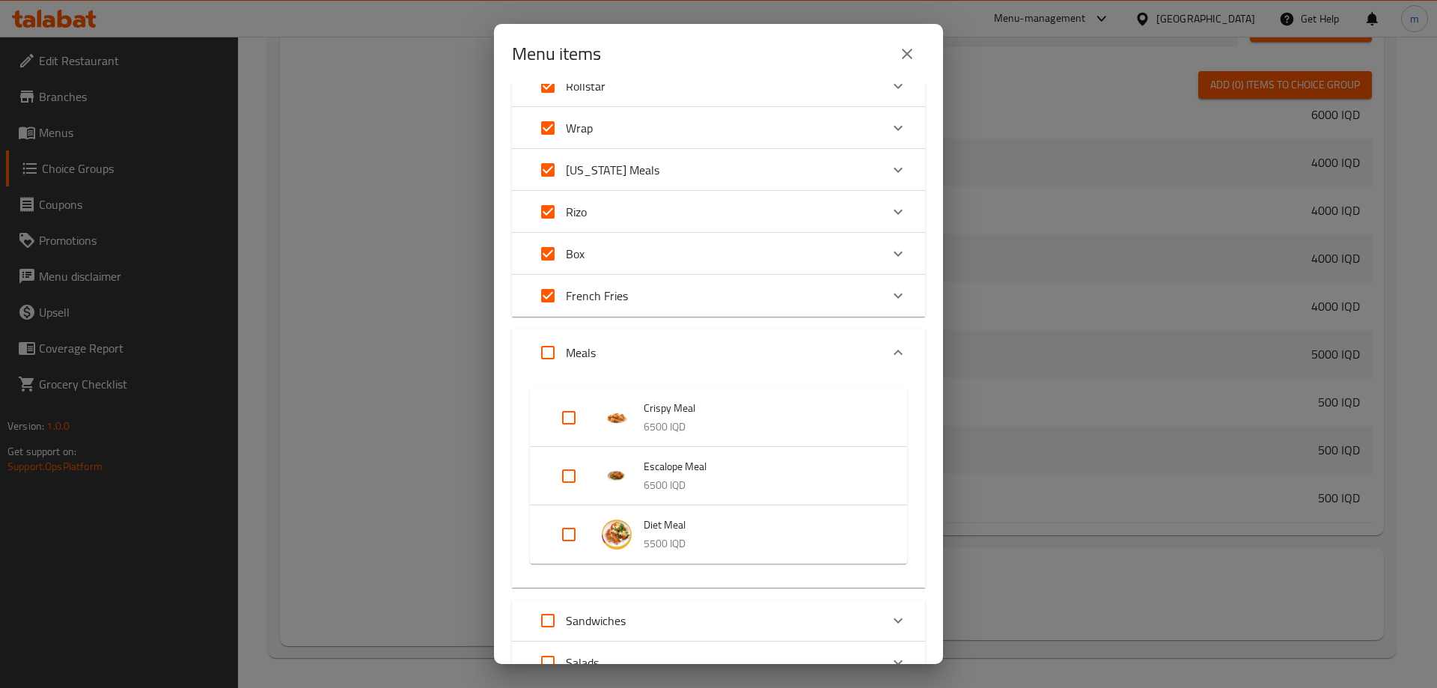
scroll to position [174, 0]
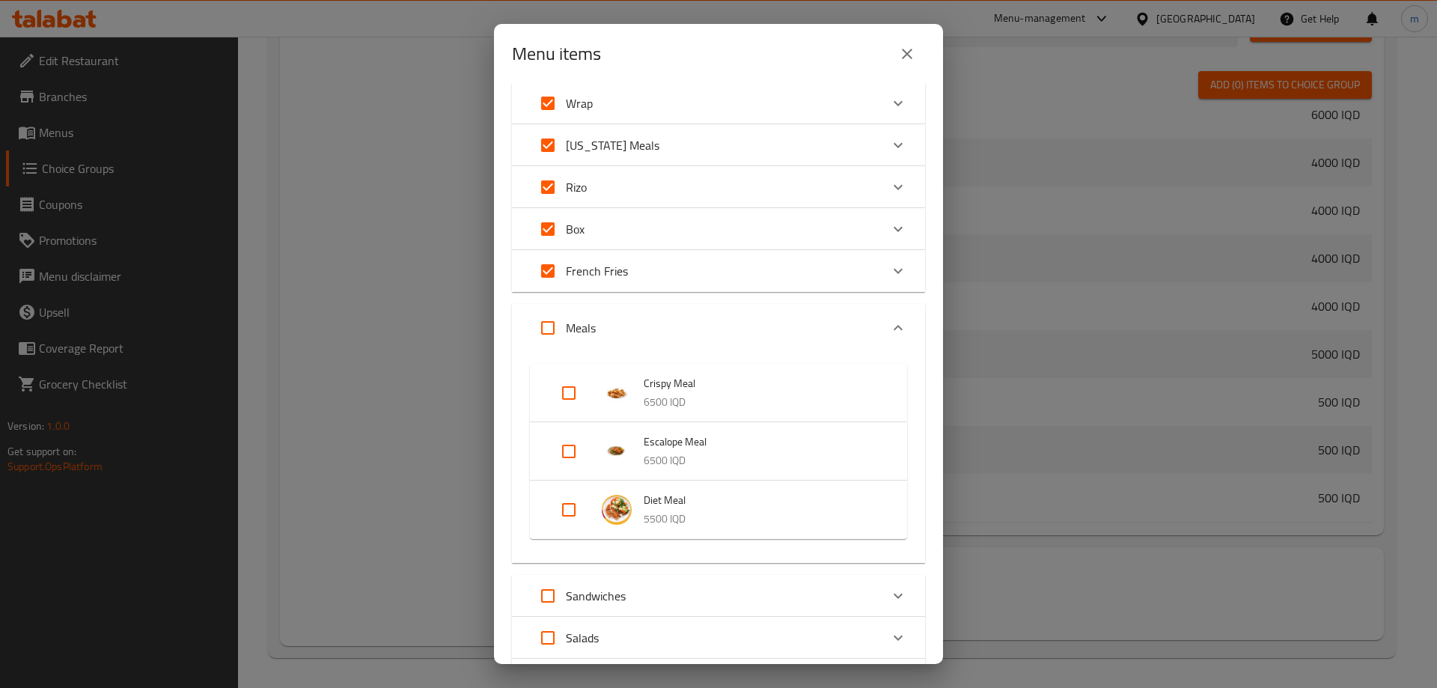
click at [566, 380] on input "Expand" at bounding box center [569, 393] width 36 height 36
checkbox input "true"
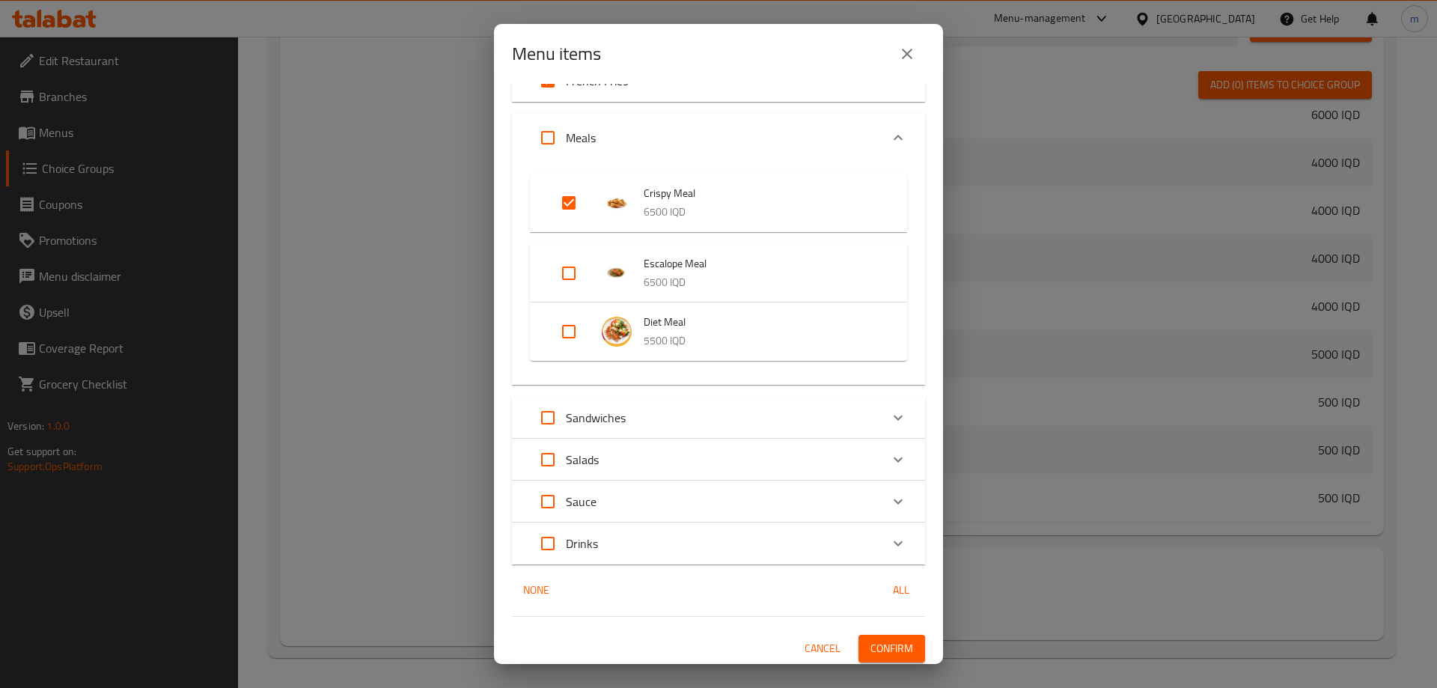
scroll to position [369, 0]
click at [547, 409] on input "Expand" at bounding box center [548, 413] width 36 height 36
checkbox input "true"
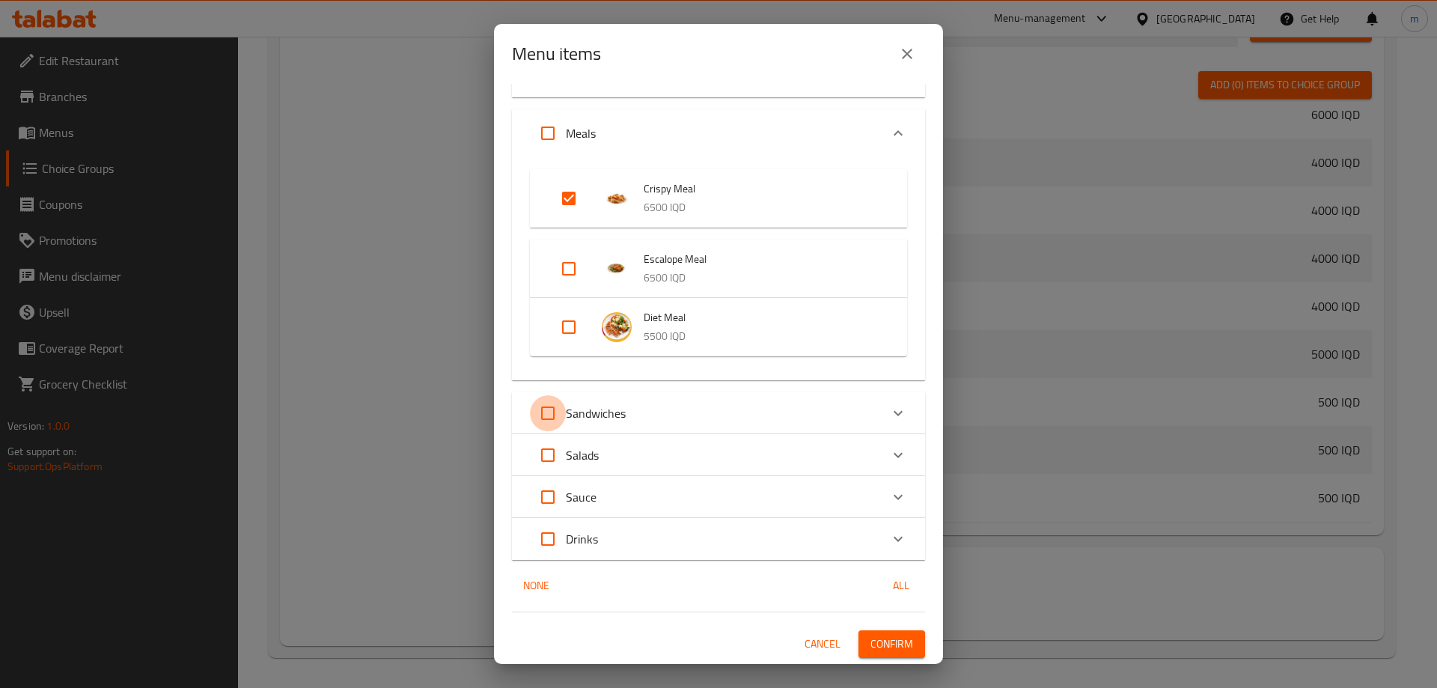
checkbox input "true"
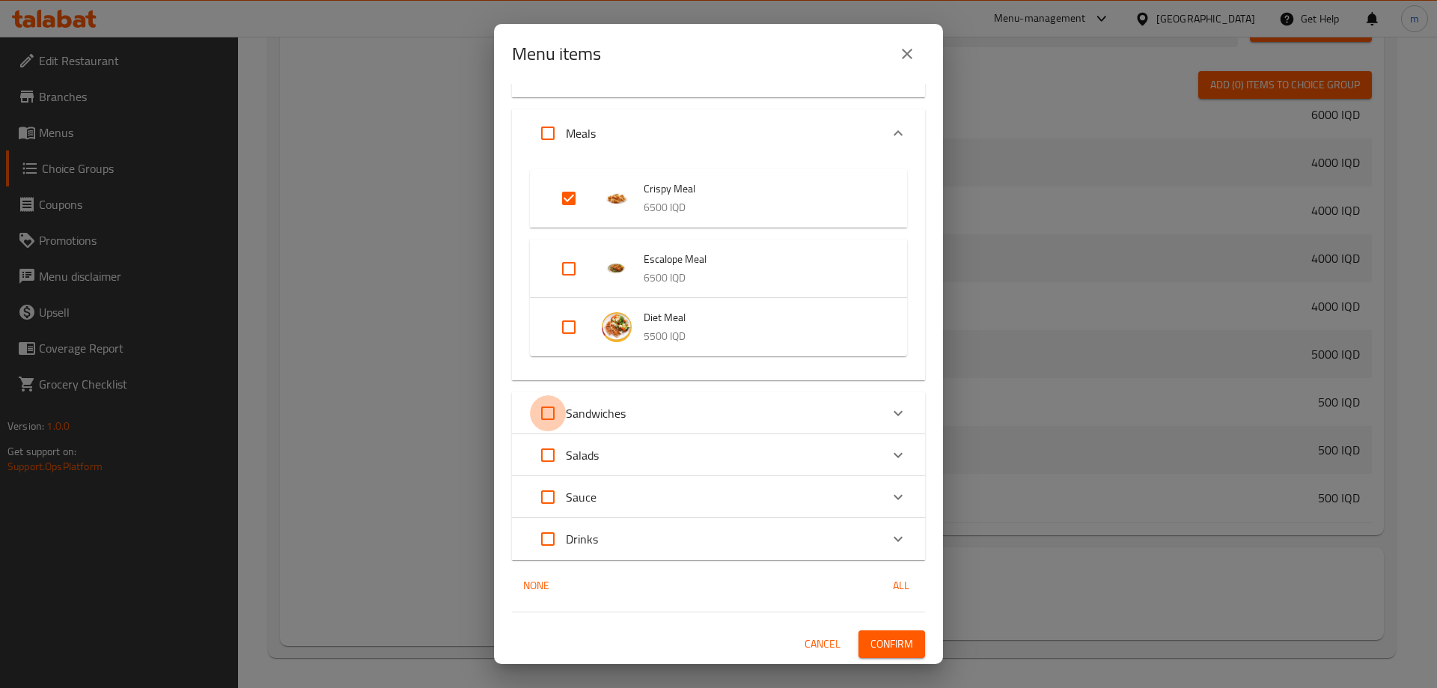
checkbox input "true"
click at [682, 406] on div "Sandwiches" at bounding box center [705, 413] width 350 height 36
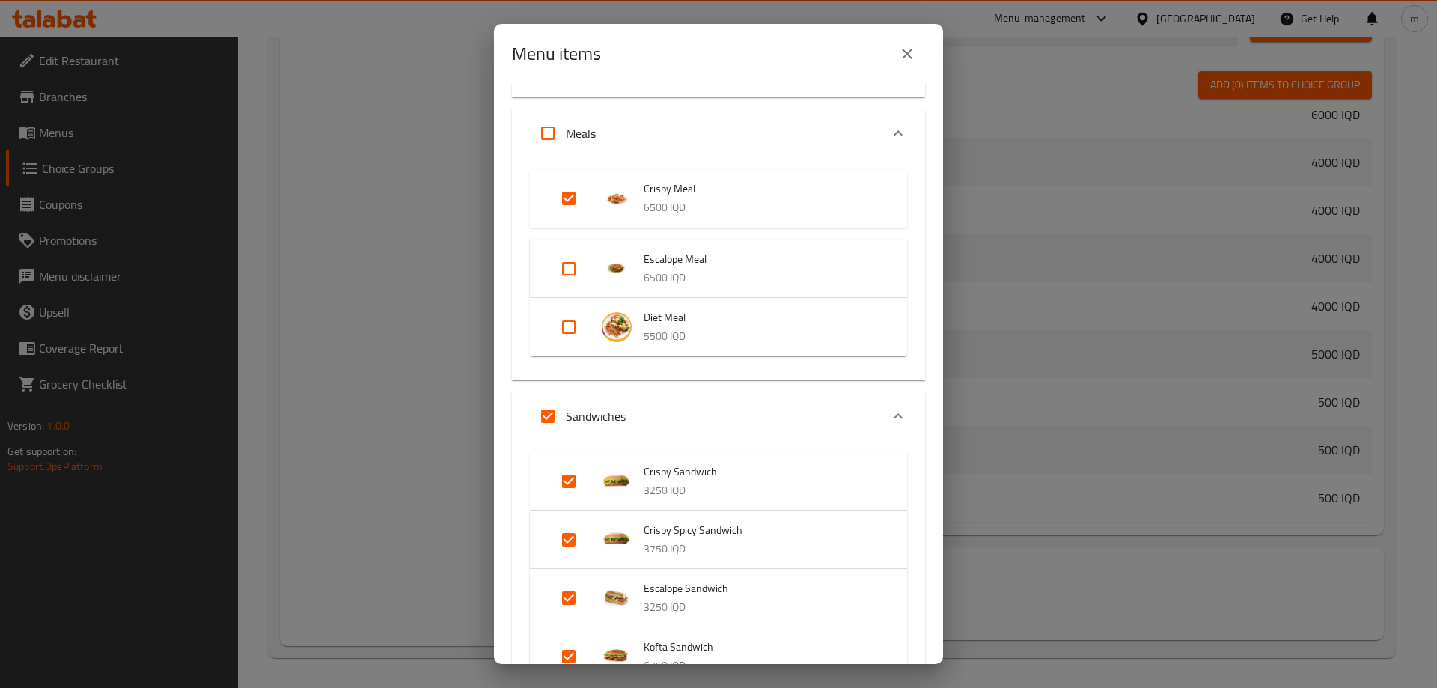
scroll to position [0, 0]
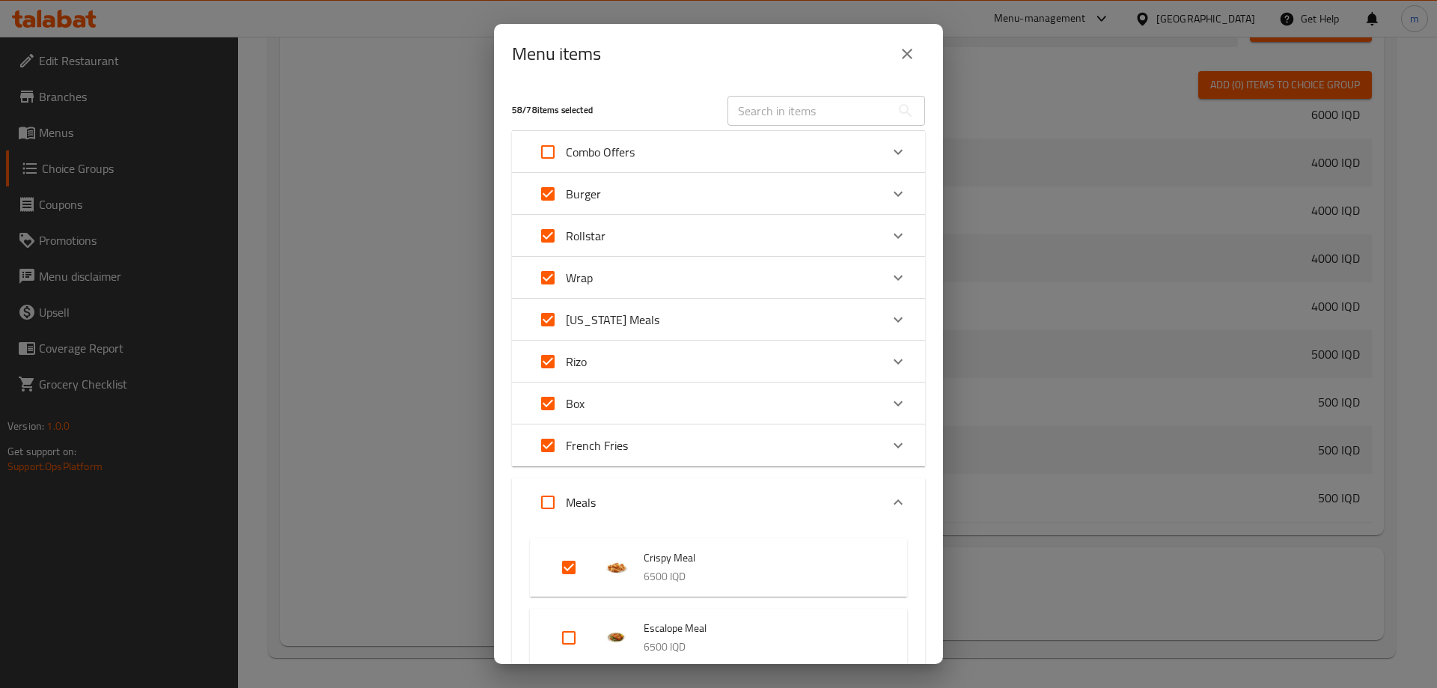
click at [638, 185] on div "Burger" at bounding box center [705, 194] width 350 height 36
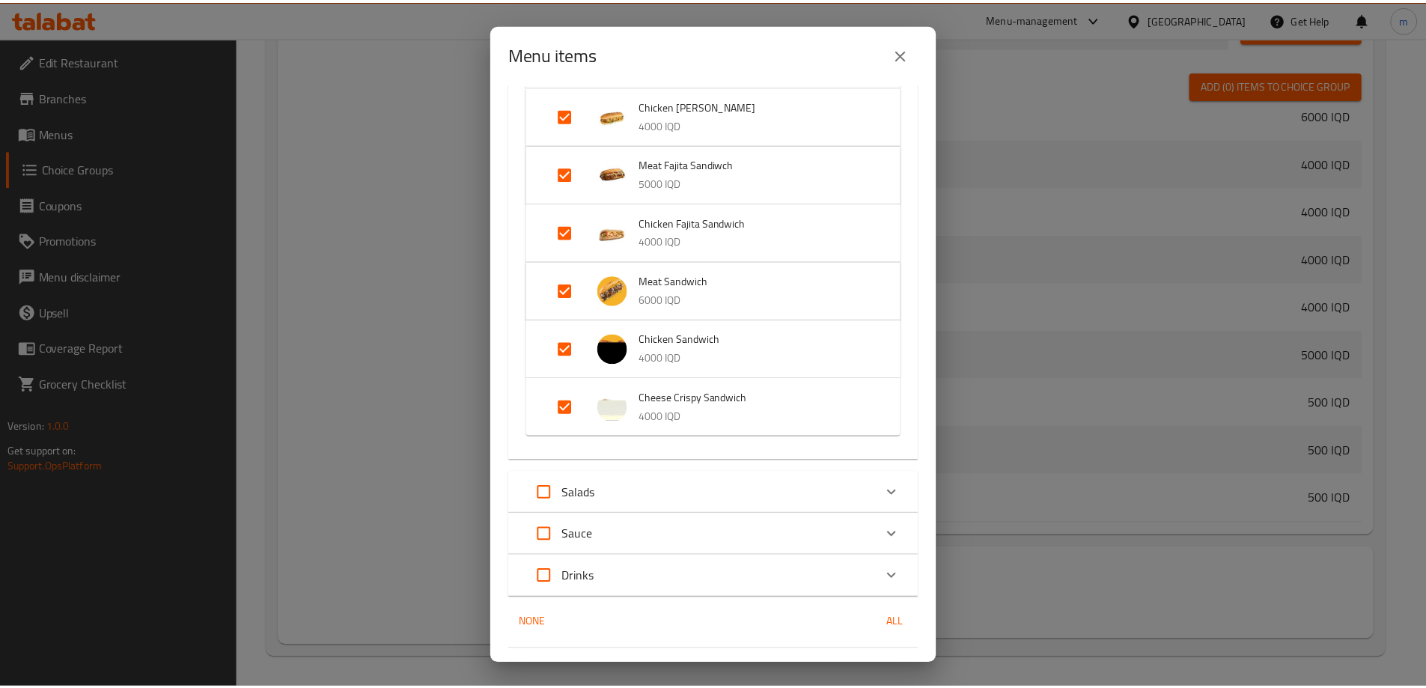
scroll to position [2005, 0]
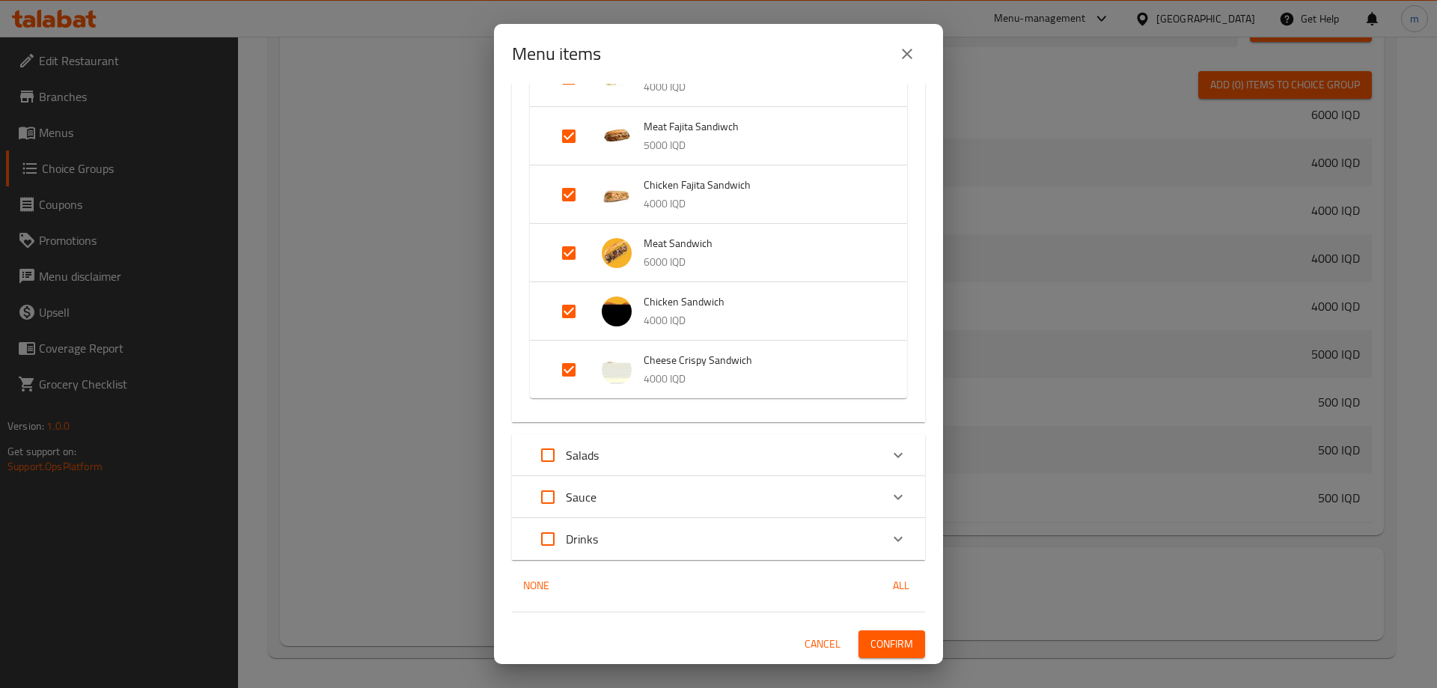
click at [870, 644] on span "Confirm" at bounding box center [891, 644] width 43 height 19
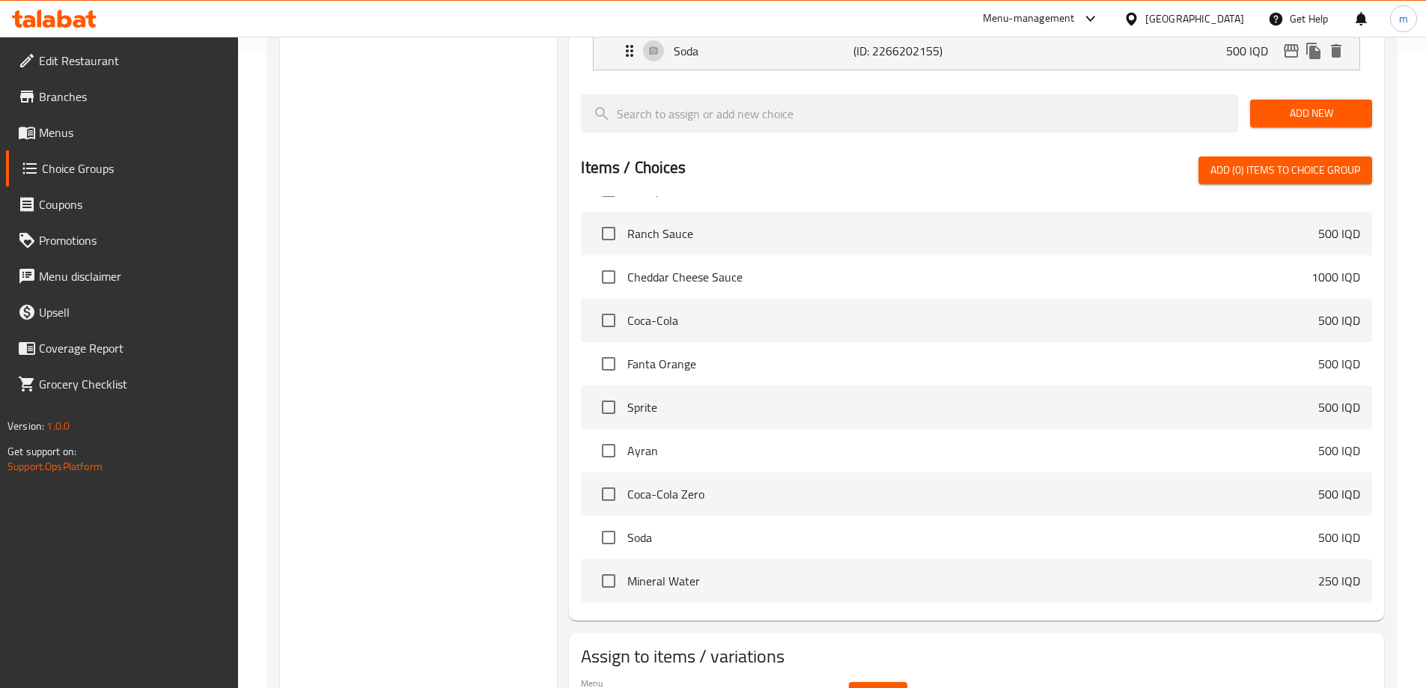
scroll to position [680, 0]
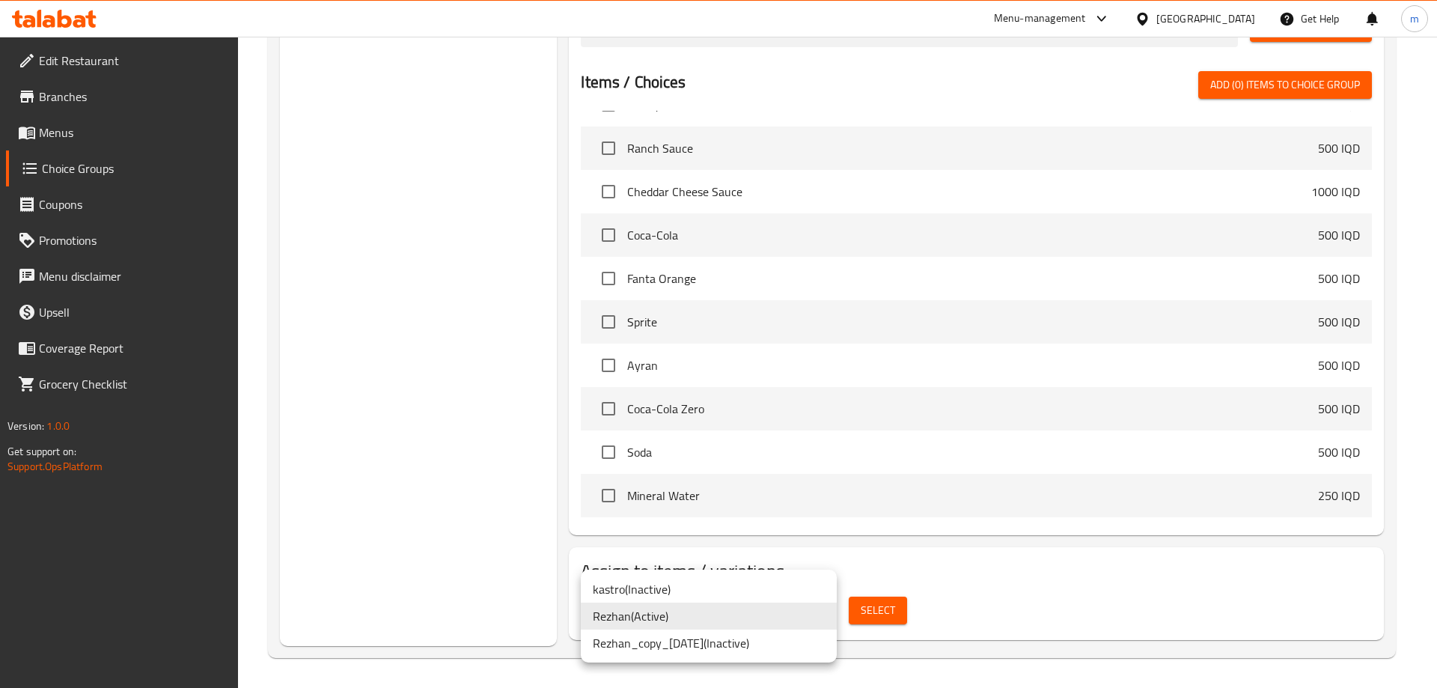
click at [819, 614] on li "Rezhan ( Active )" at bounding box center [709, 615] width 256 height 27
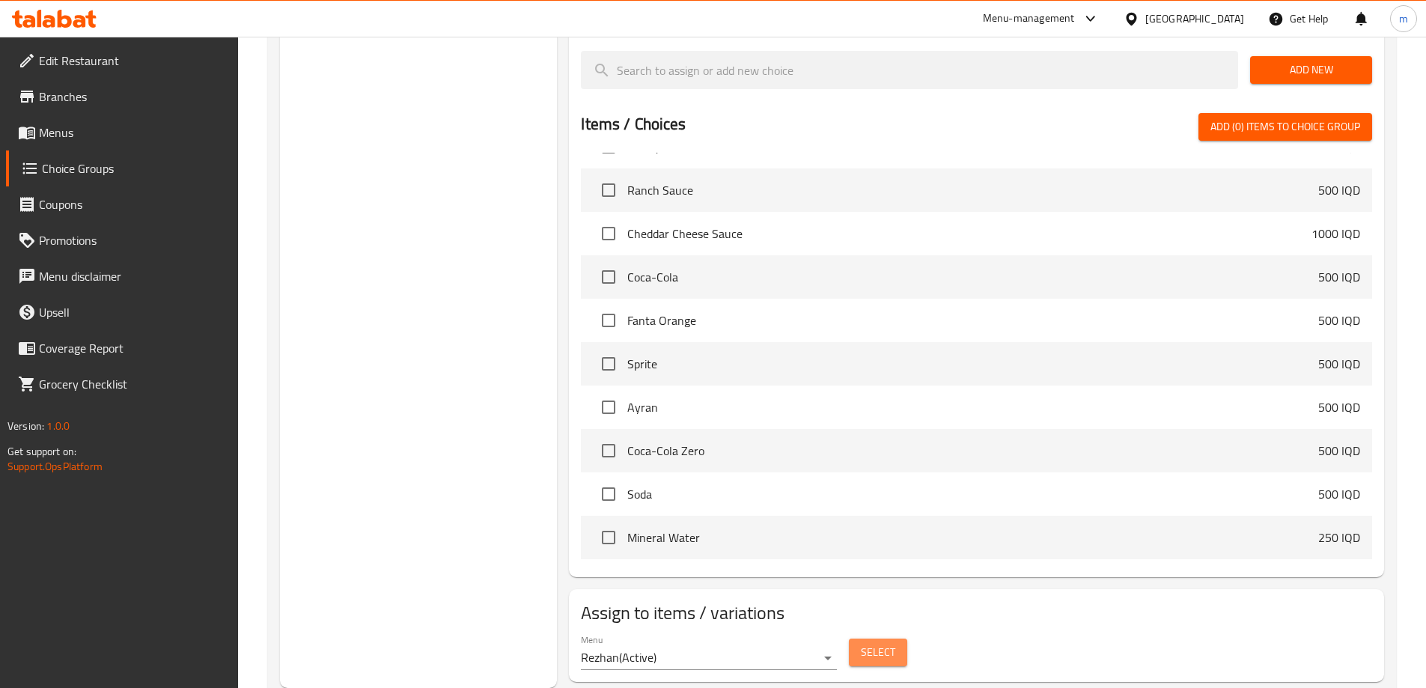
click at [873, 643] on span "Select" at bounding box center [878, 652] width 34 height 19
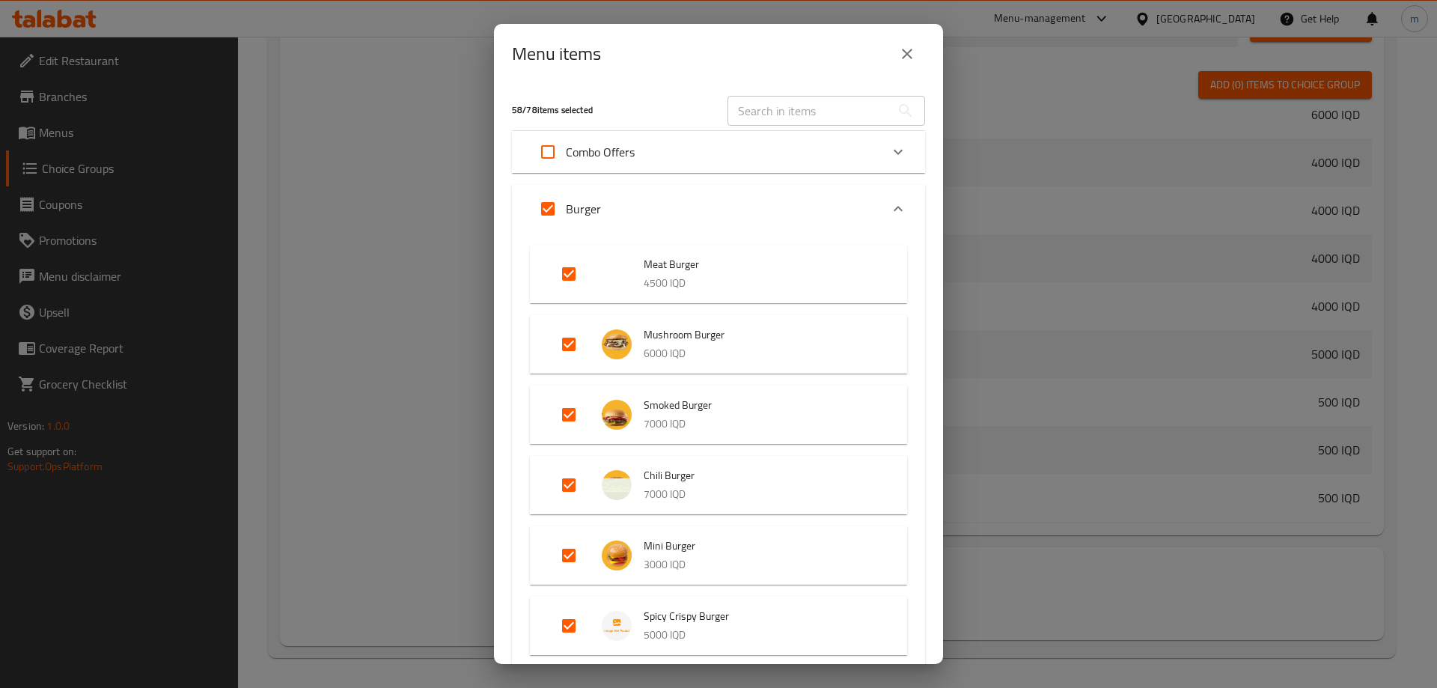
click at [913, 53] on icon "close" at bounding box center [907, 54] width 18 height 18
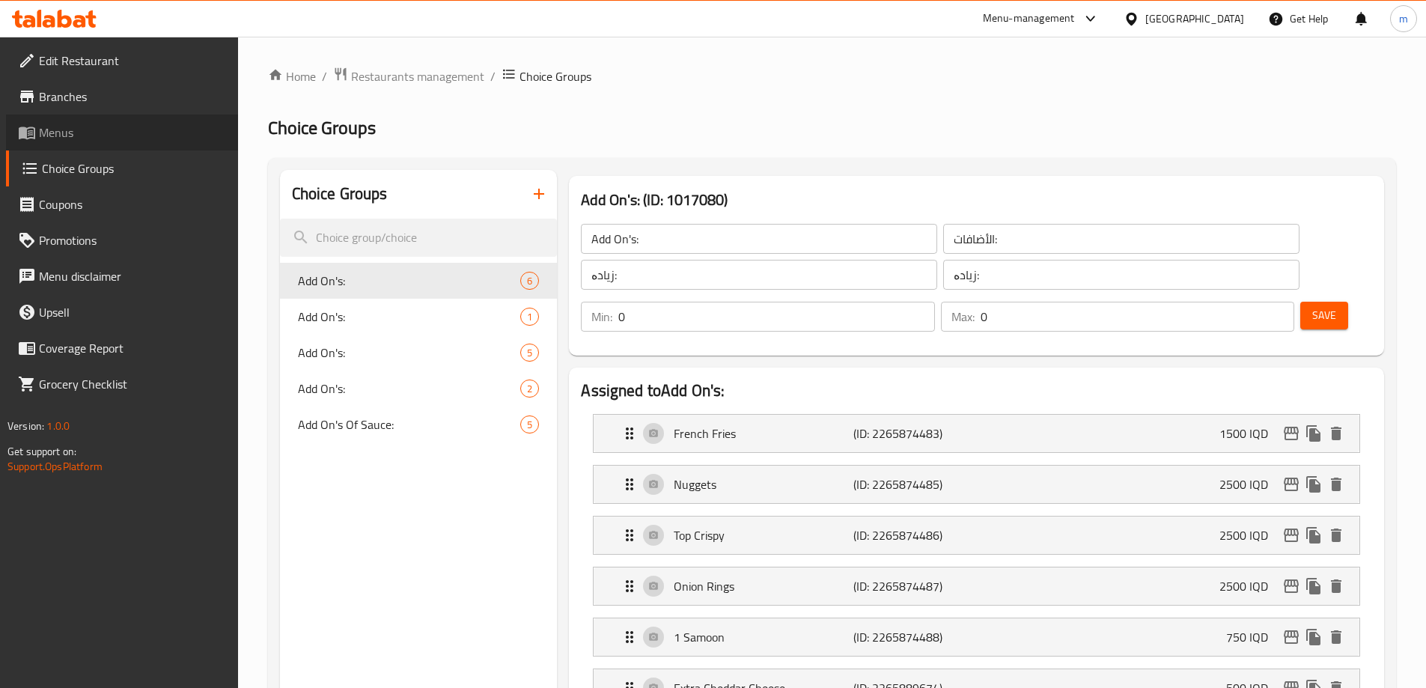
click at [87, 138] on span "Menus" at bounding box center [132, 132] width 187 height 18
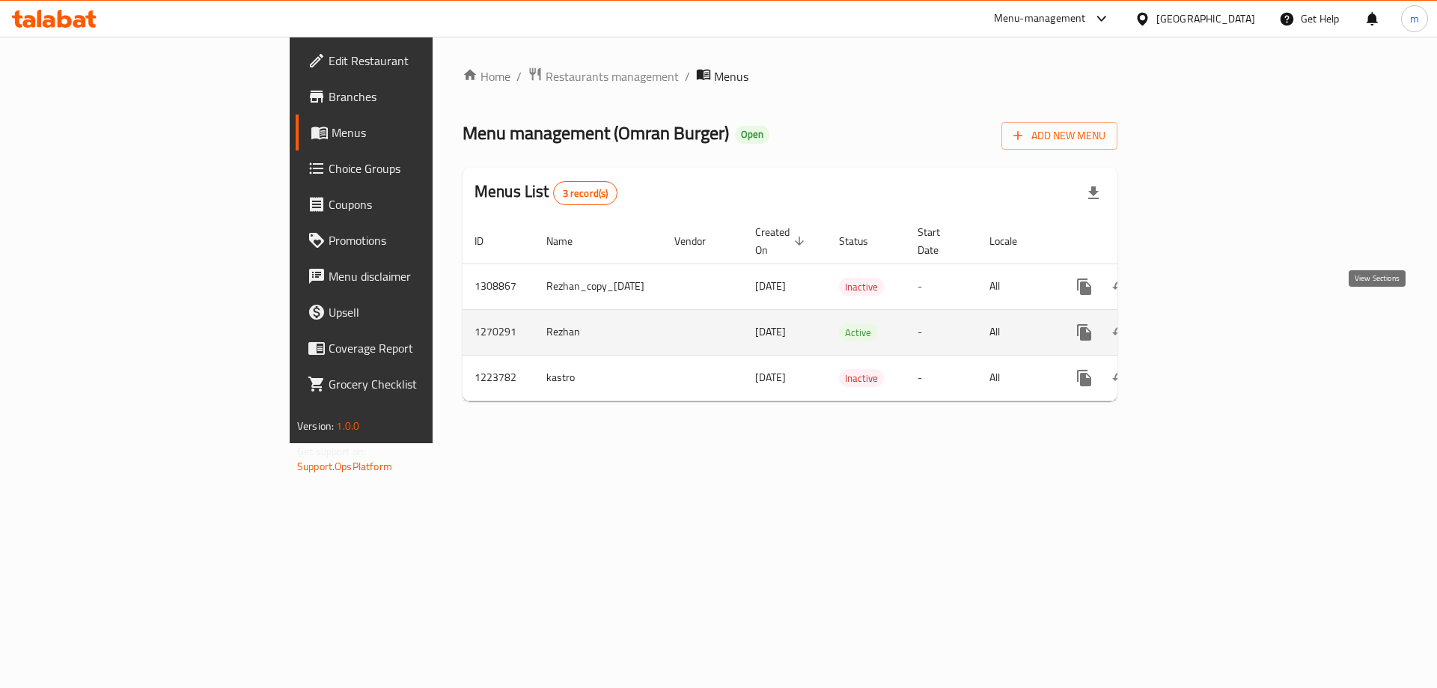
click at [1201, 323] on icon "enhanced table" at bounding box center [1192, 332] width 18 height 18
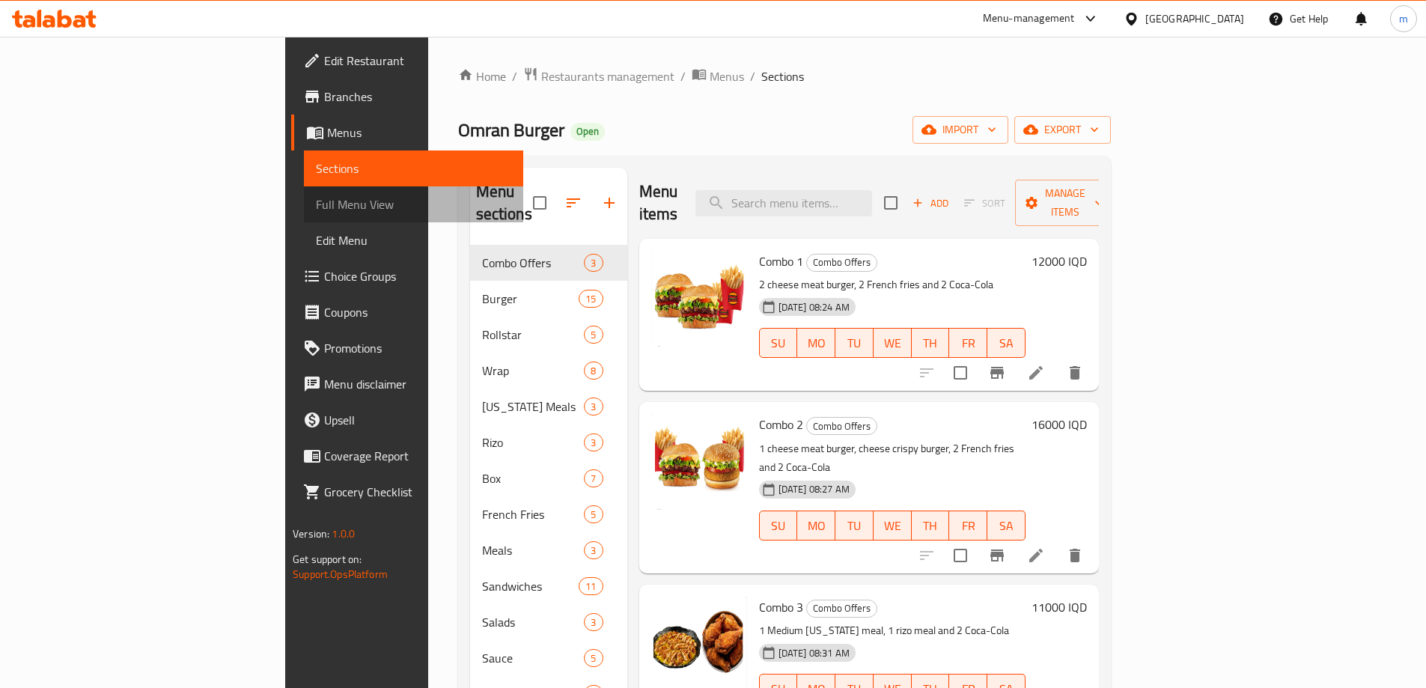
click at [316, 211] on span "Full Menu View" at bounding box center [413, 204] width 195 height 18
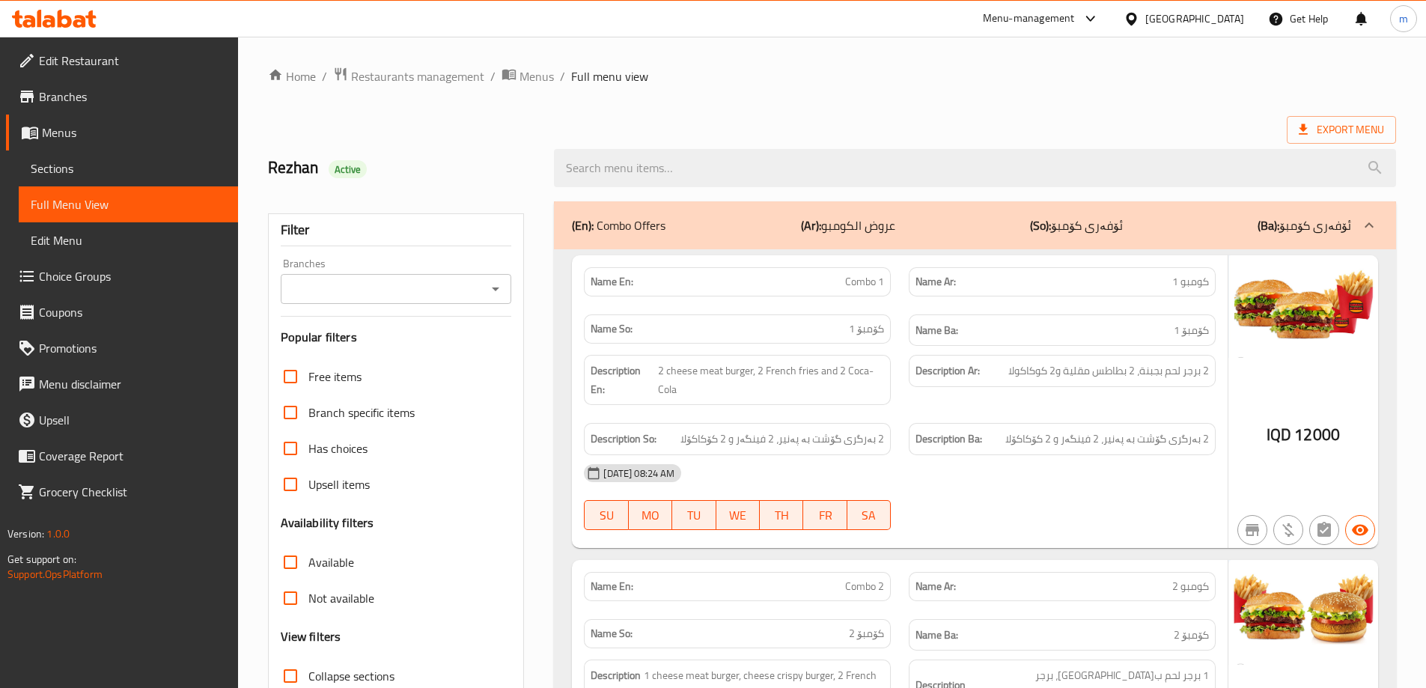
click at [408, 296] on input "Branches" at bounding box center [384, 288] width 198 height 21
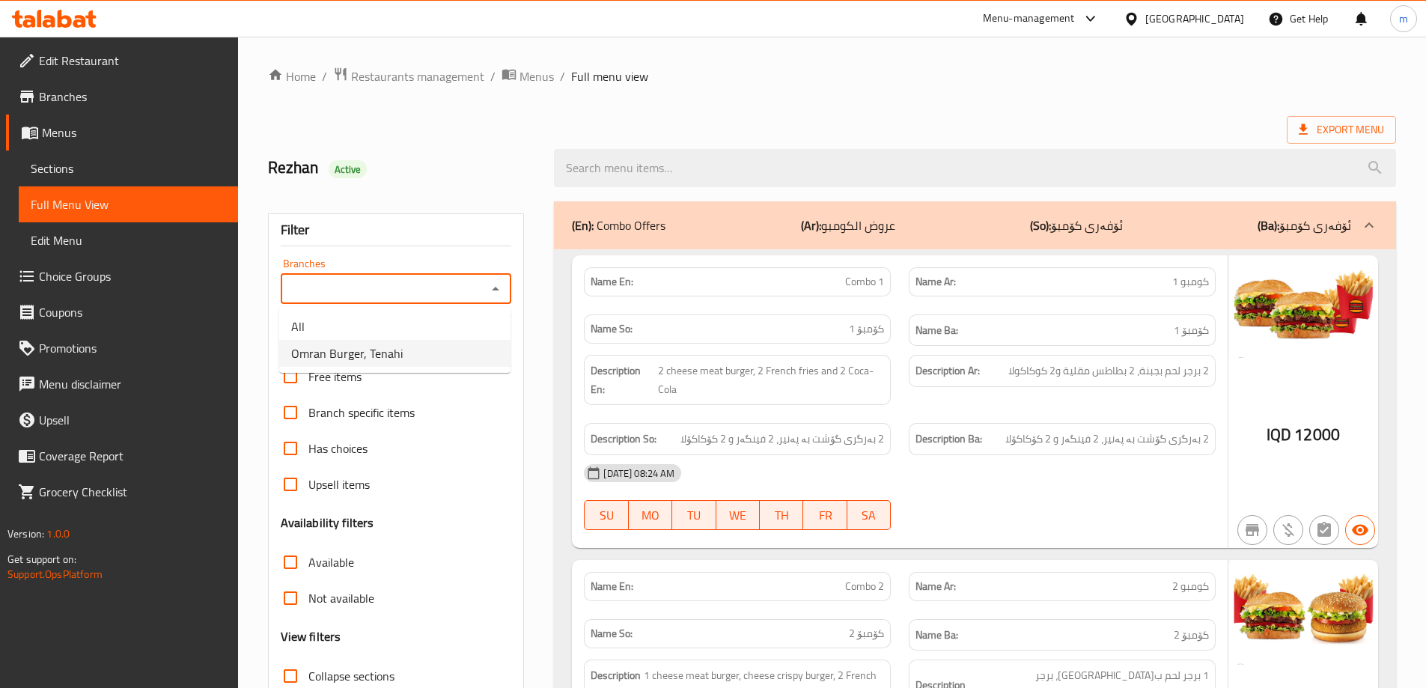
click at [373, 352] on span "Omran Burger, Tenahi" at bounding box center [346, 353] width 111 height 18
type input "Omran Burger, Tenahi"
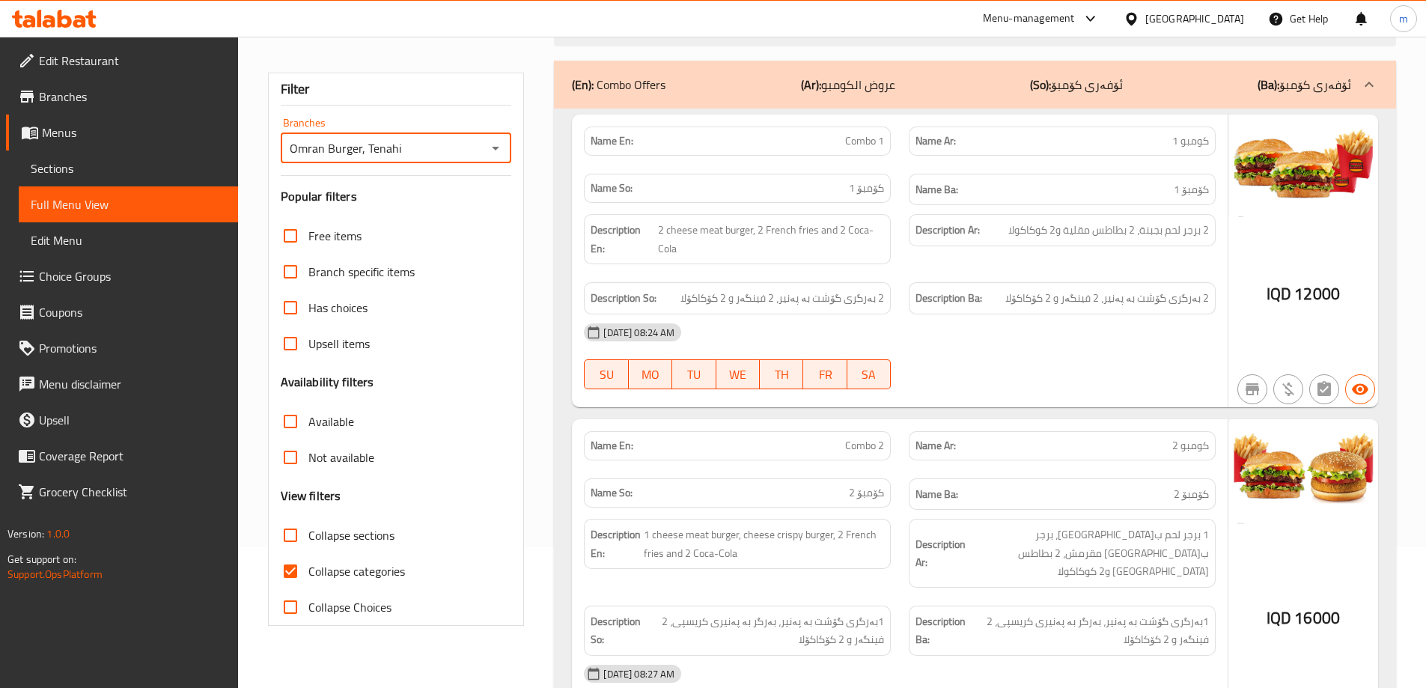
scroll to position [174, 0]
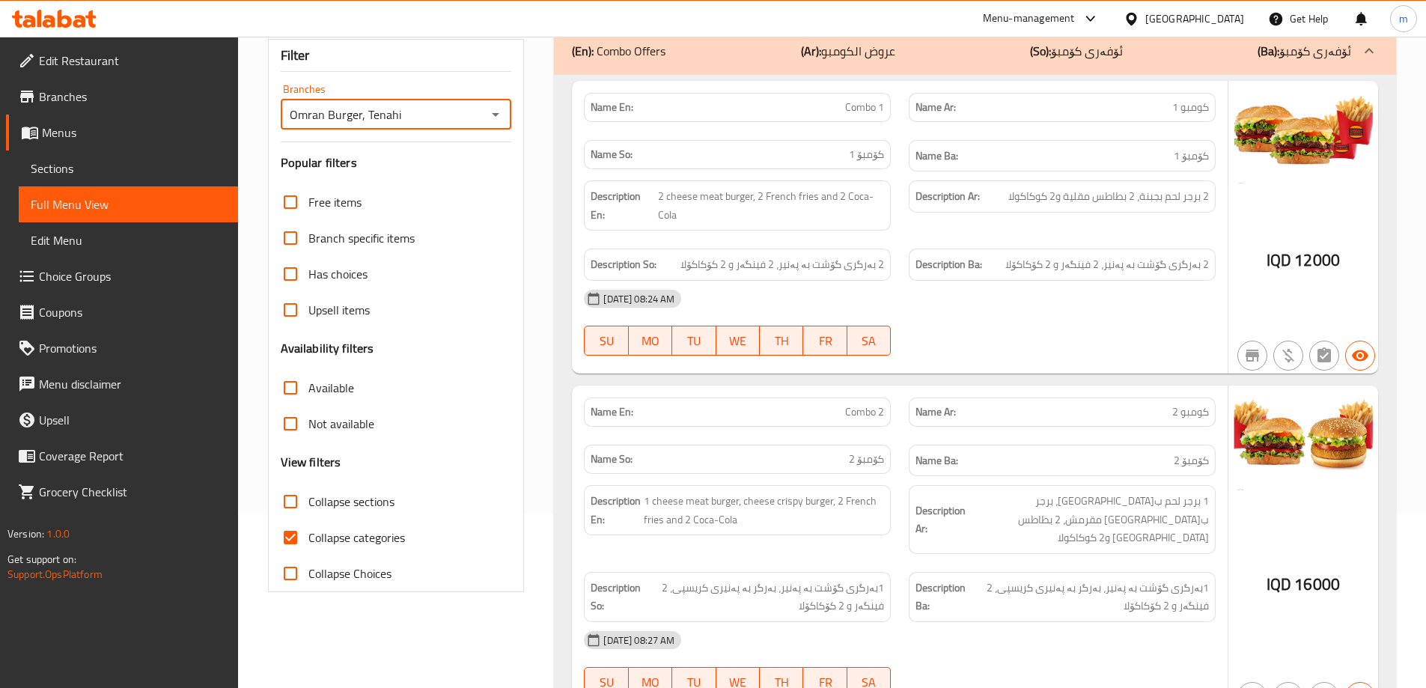
click at [313, 504] on span "Collapse sections" at bounding box center [351, 501] width 86 height 18
click at [308, 504] on input "Collapse sections" at bounding box center [290, 501] width 36 height 36
checkbox input "true"
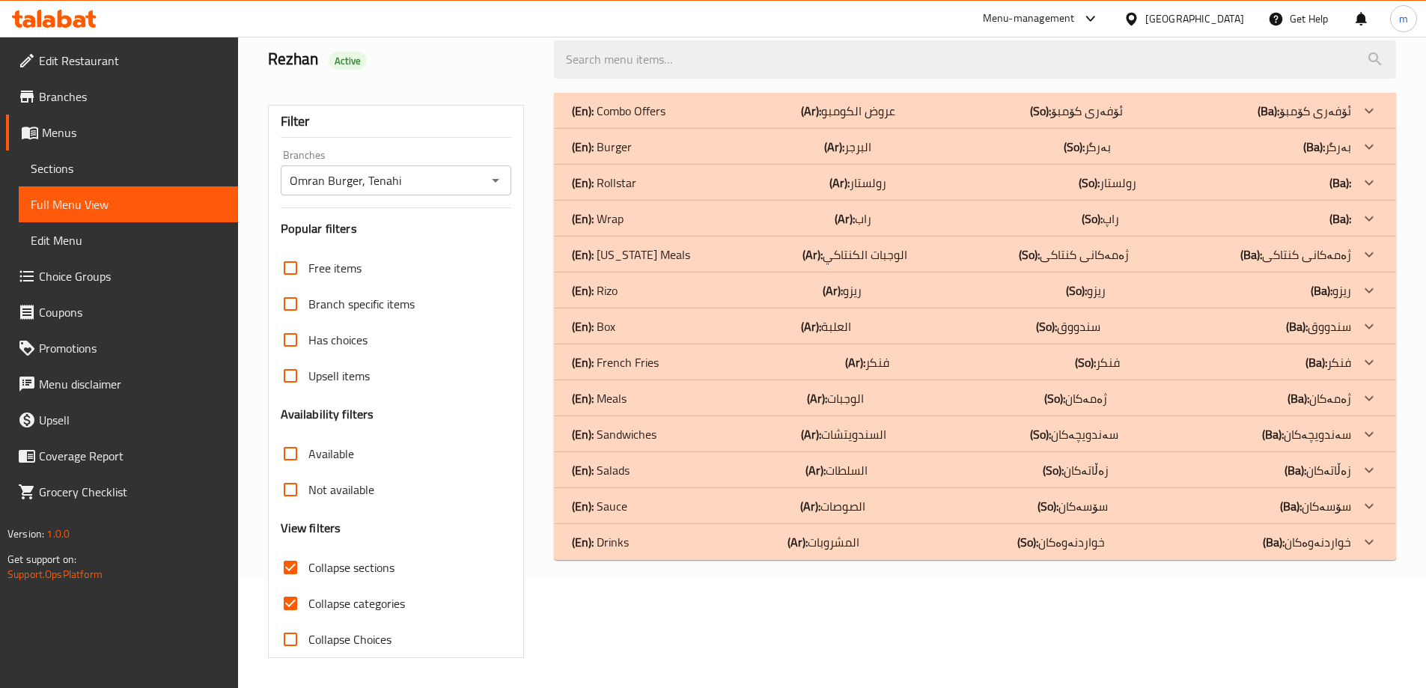
scroll to position [109, 0]
click at [632, 143] on div "(En): Burger (Ar): البرجر (So): بەرگر (Ba): بەرگر" at bounding box center [961, 147] width 779 height 18
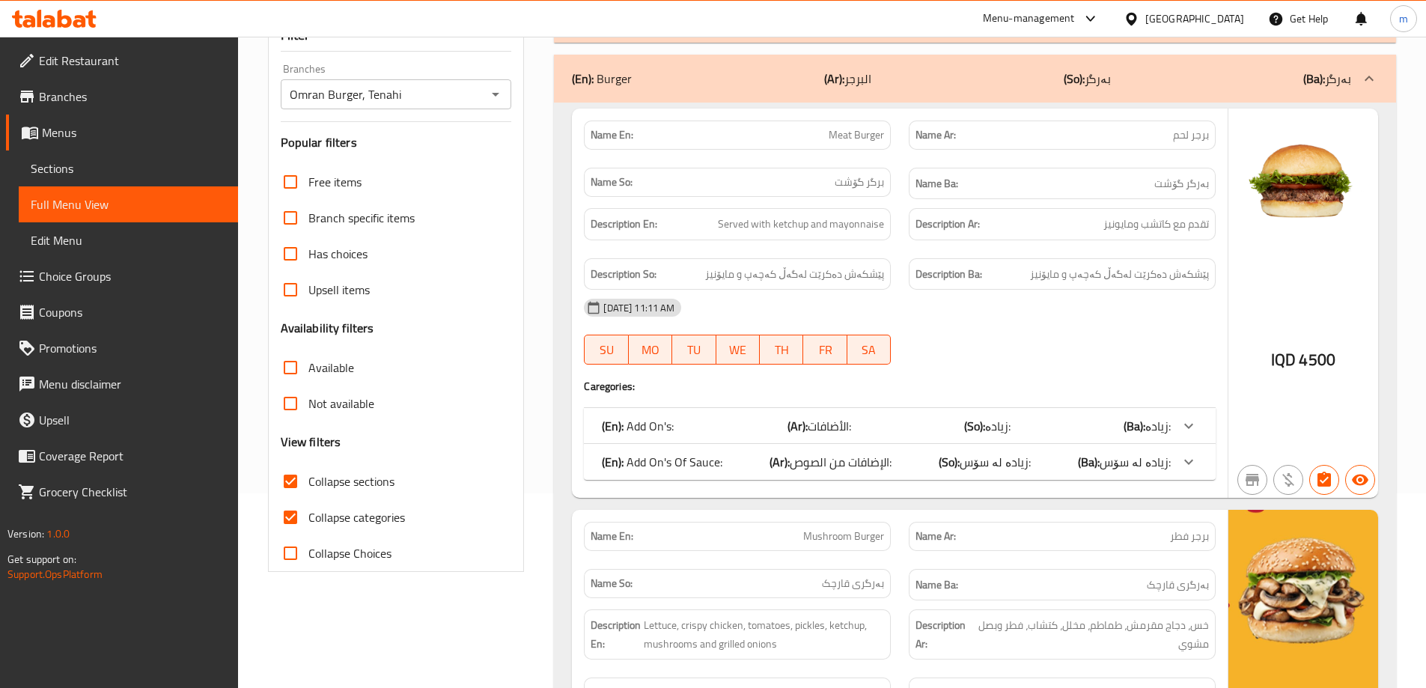
scroll to position [283, 0]
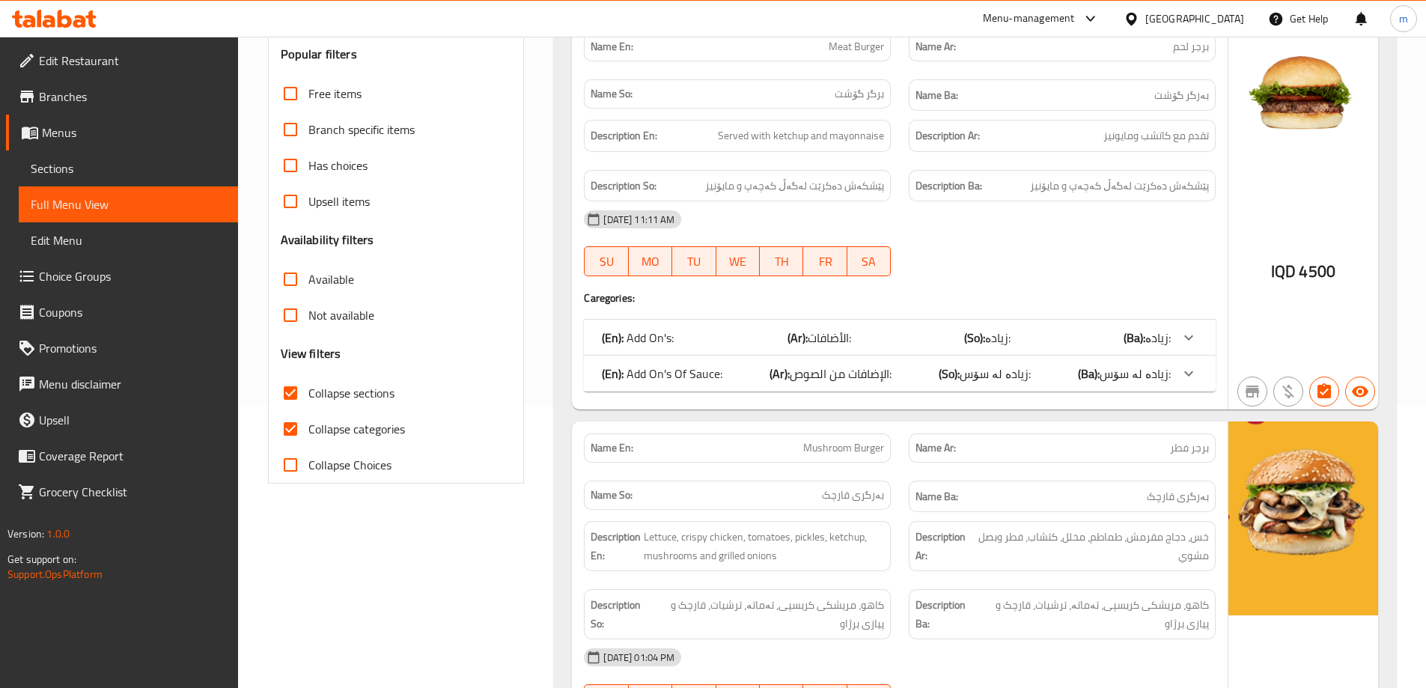
click at [370, 431] on span "Collapse categories" at bounding box center [356, 429] width 97 height 18
click at [308, 431] on input "Collapse categories" at bounding box center [290, 429] width 36 height 36
checkbox input "false"
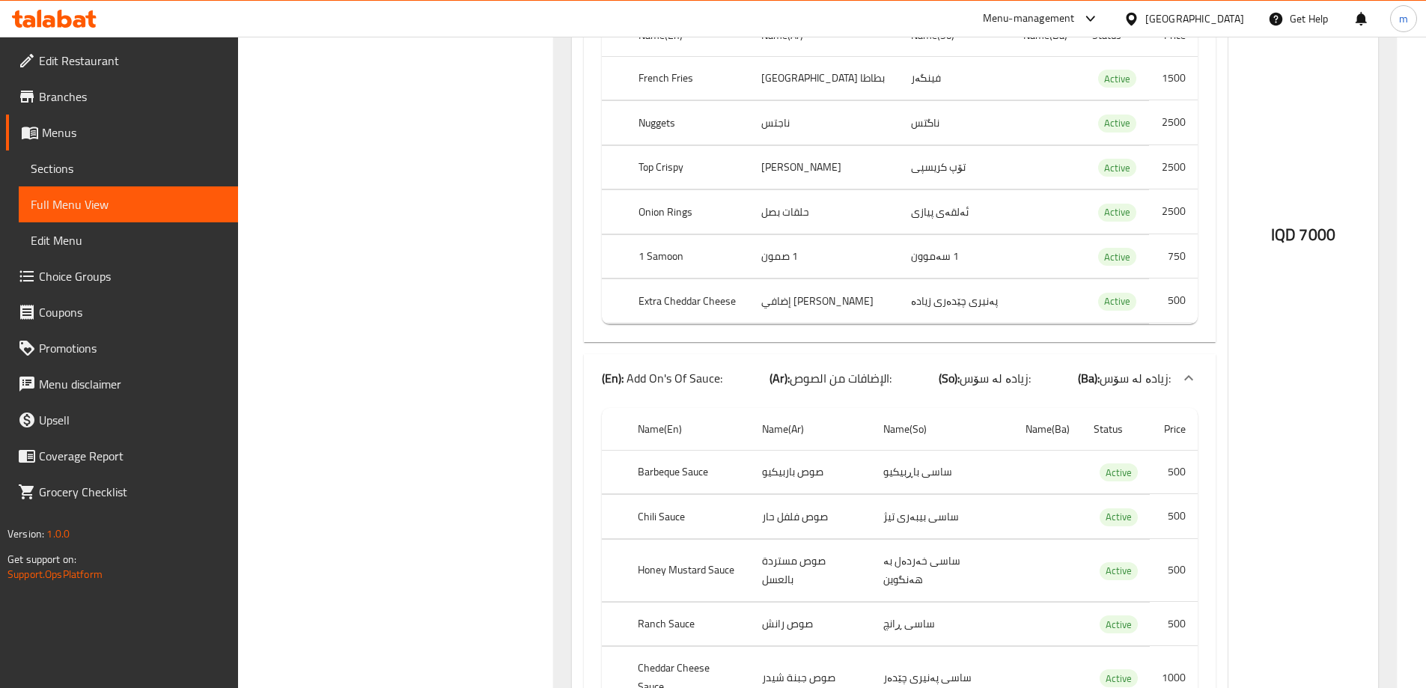
scroll to position [3077, 0]
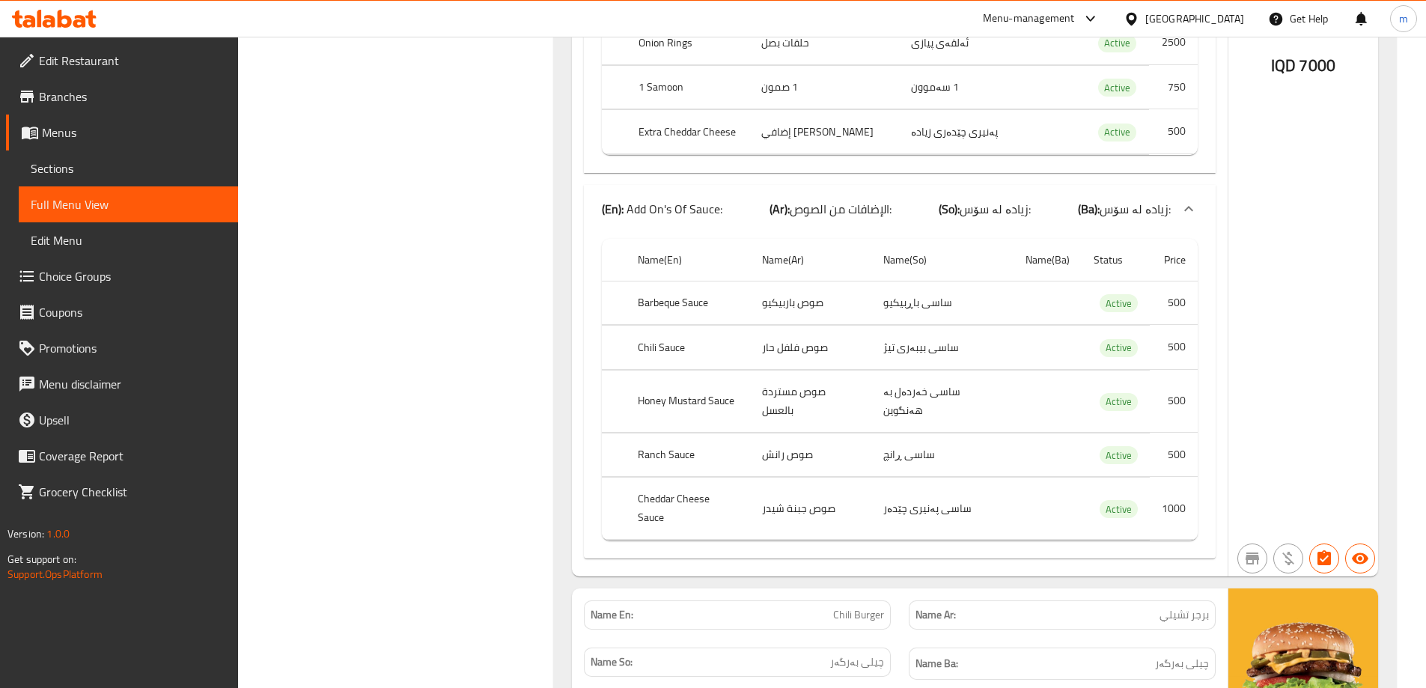
click at [61, 177] on span "Sections" at bounding box center [128, 168] width 195 height 18
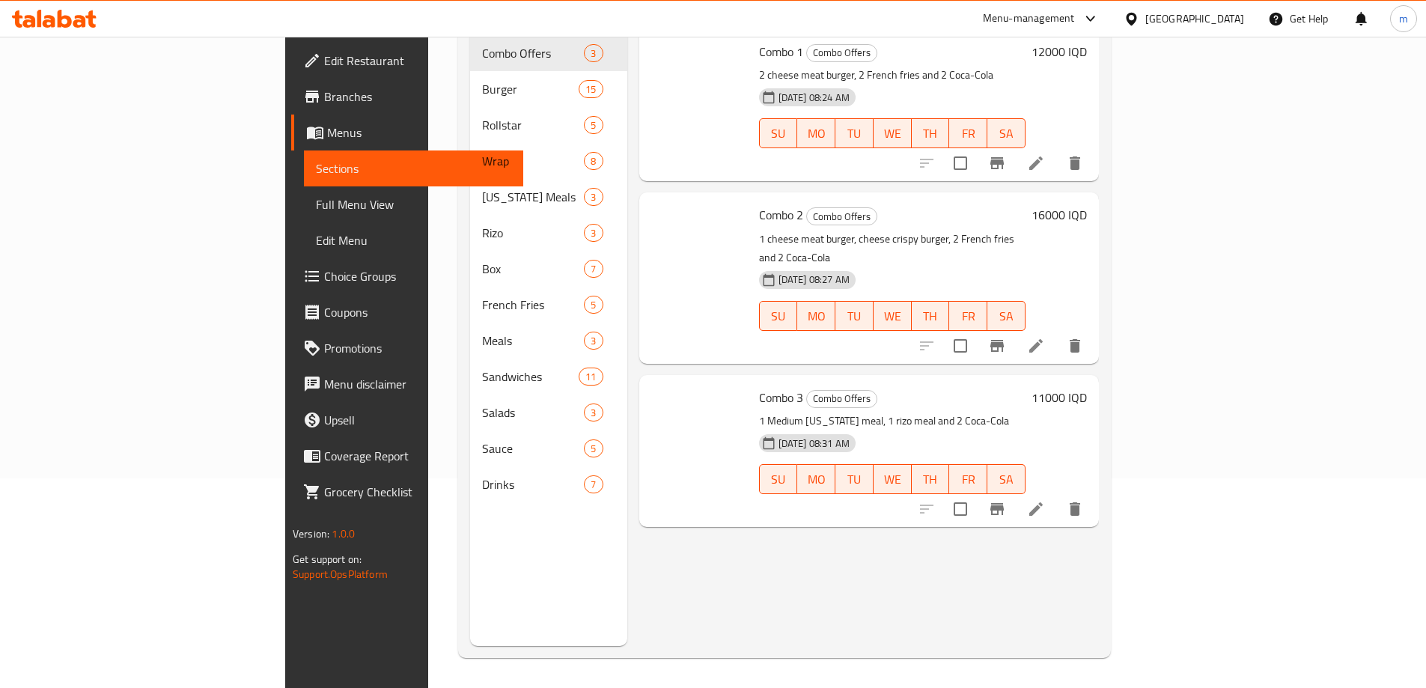
scroll to position [210, 0]
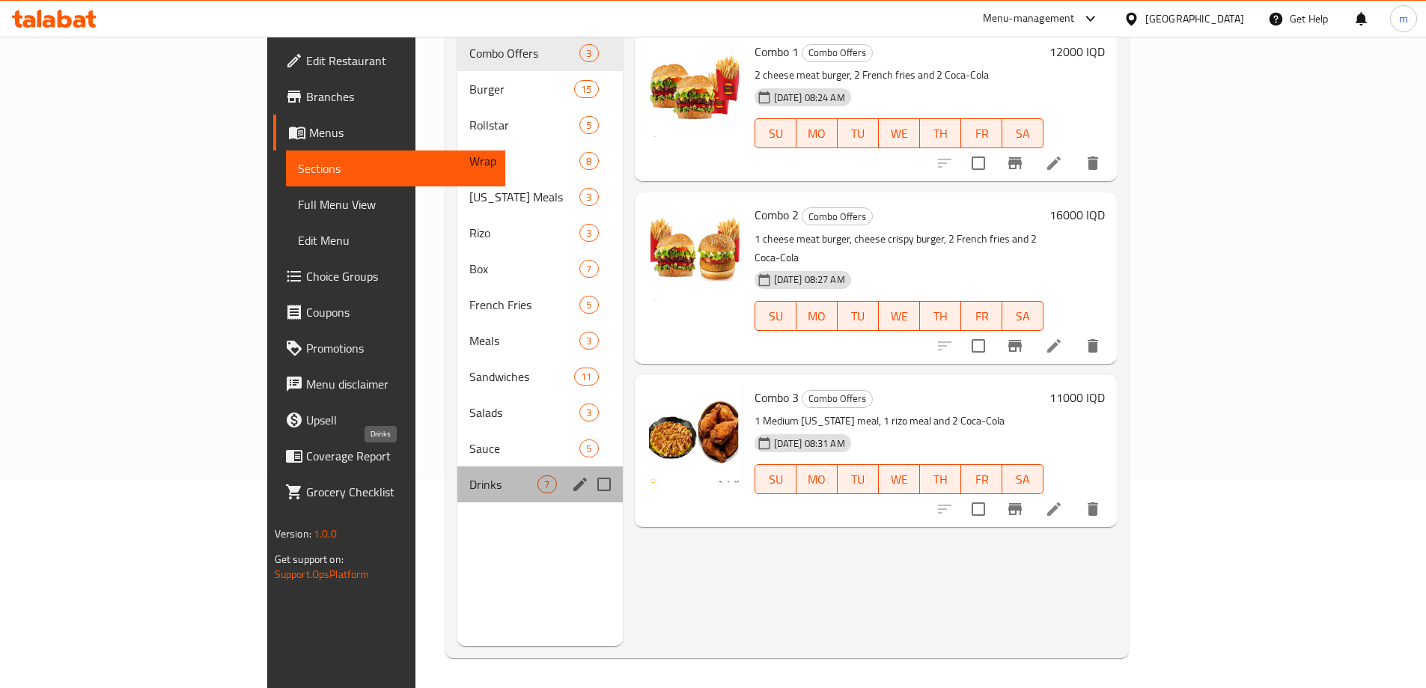
click at [469, 475] on span "Drinks" at bounding box center [503, 484] width 68 height 18
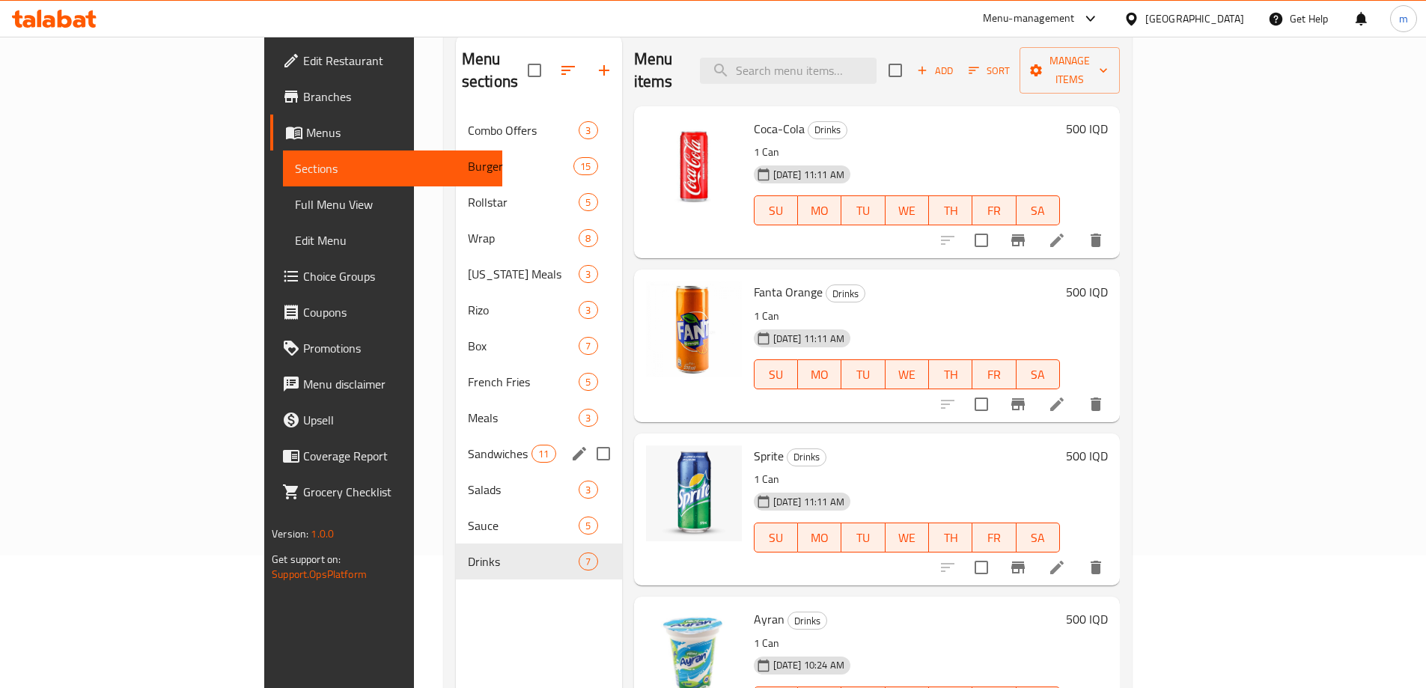
scroll to position [210, 0]
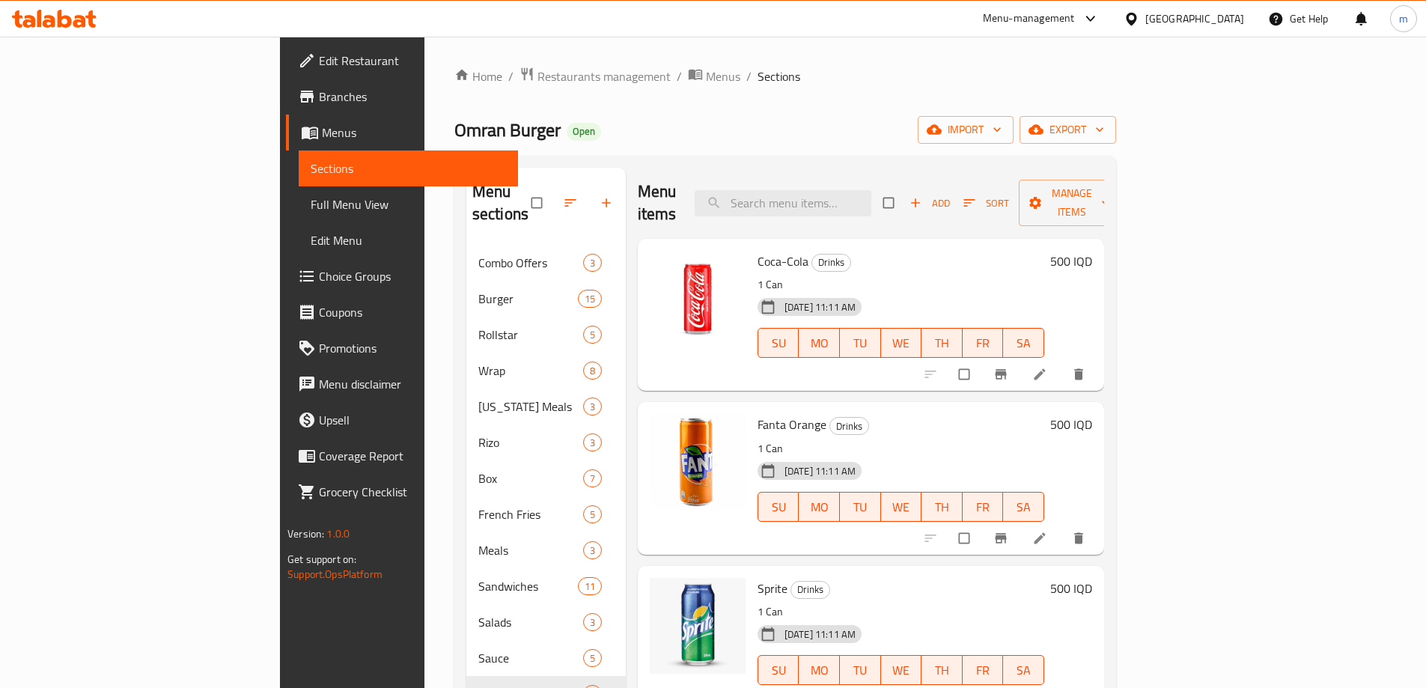
click at [311, 201] on span "Full Menu View" at bounding box center [408, 204] width 195 height 18
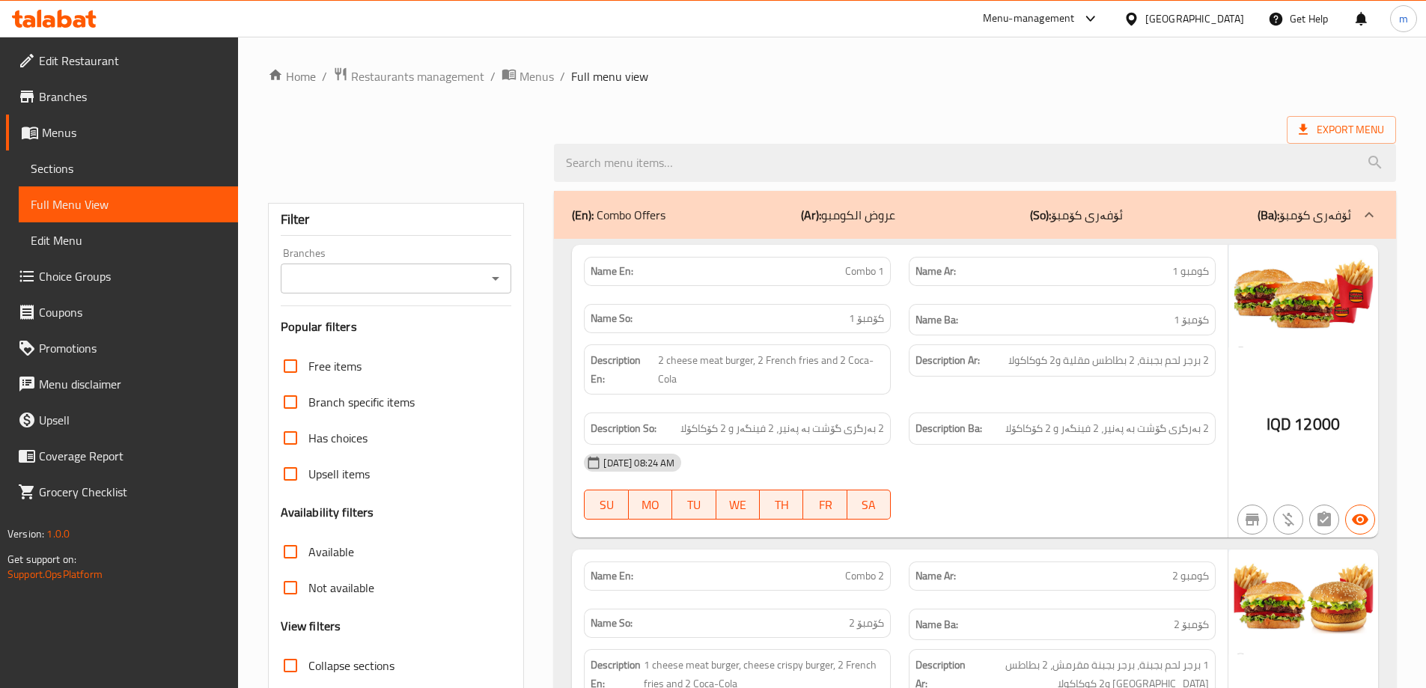
click at [93, 165] on span "Sections" at bounding box center [128, 168] width 195 height 18
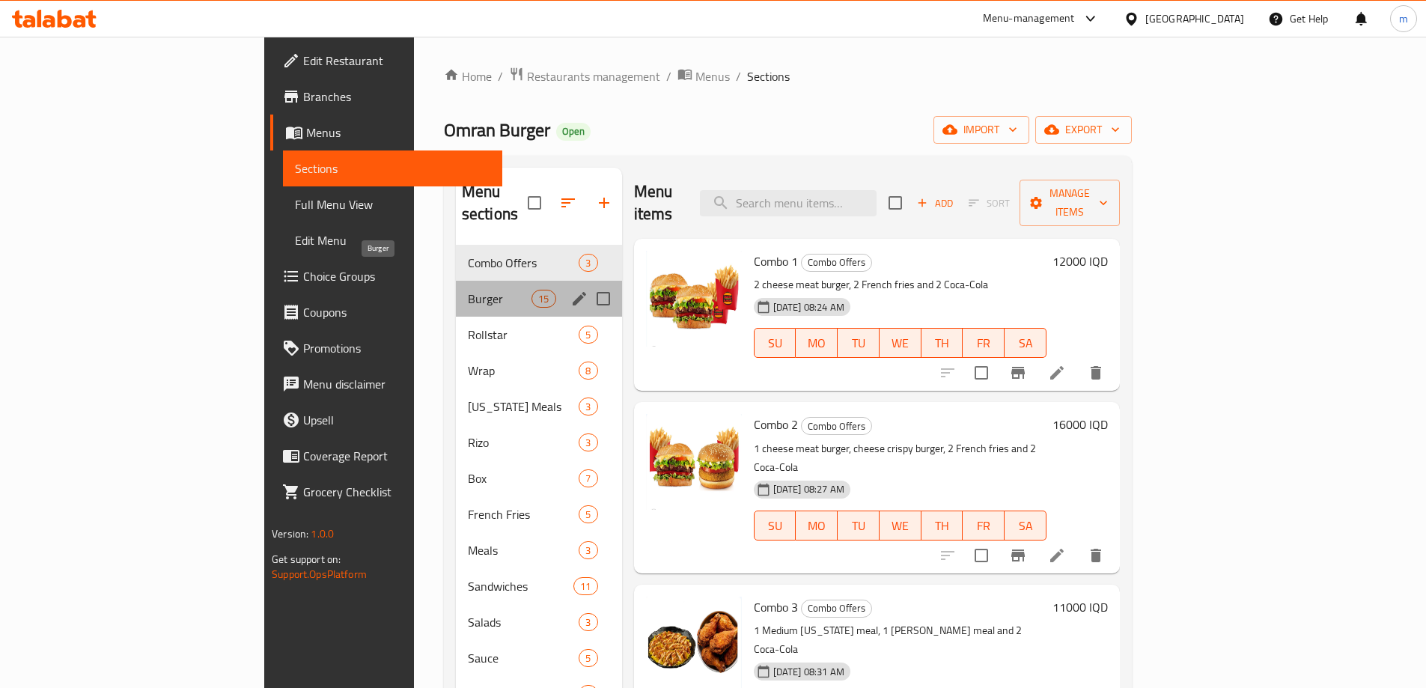
click at [468, 290] on span "Burger" at bounding box center [500, 299] width 64 height 18
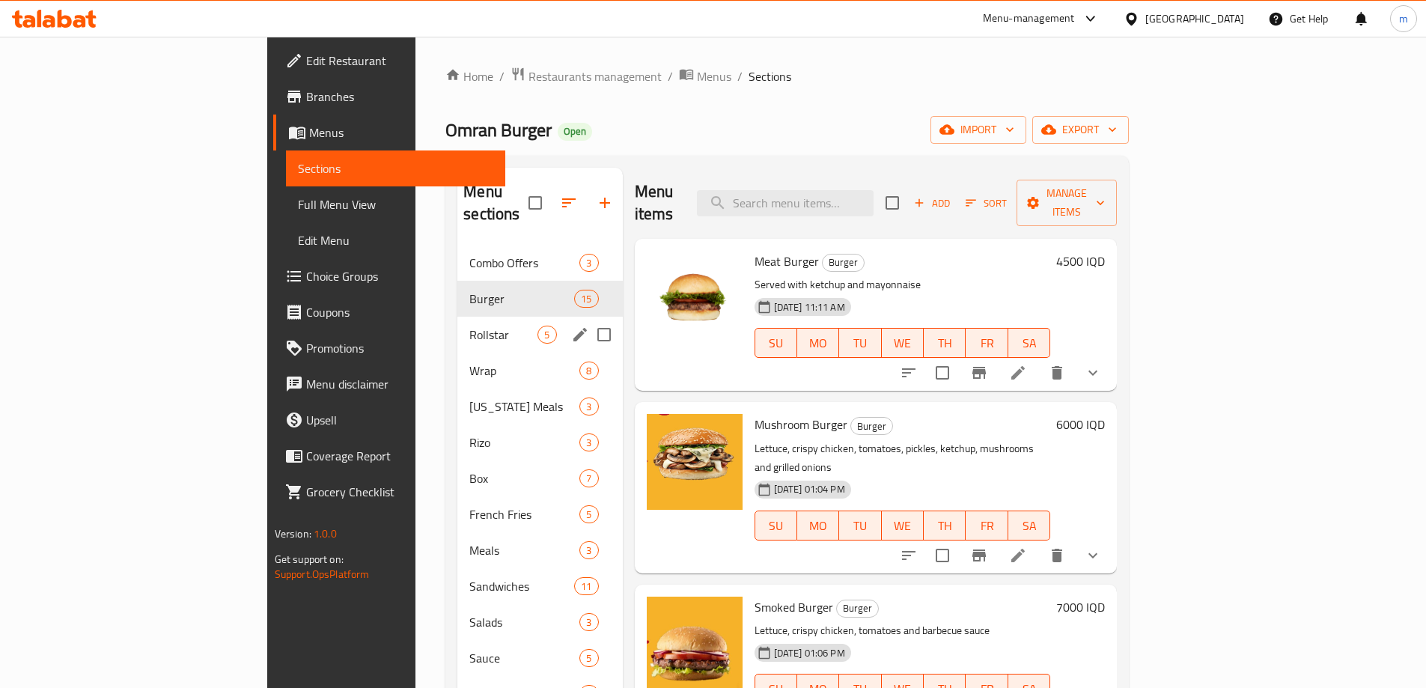
click at [457, 317] on div "Rollstar 5" at bounding box center [539, 335] width 165 height 36
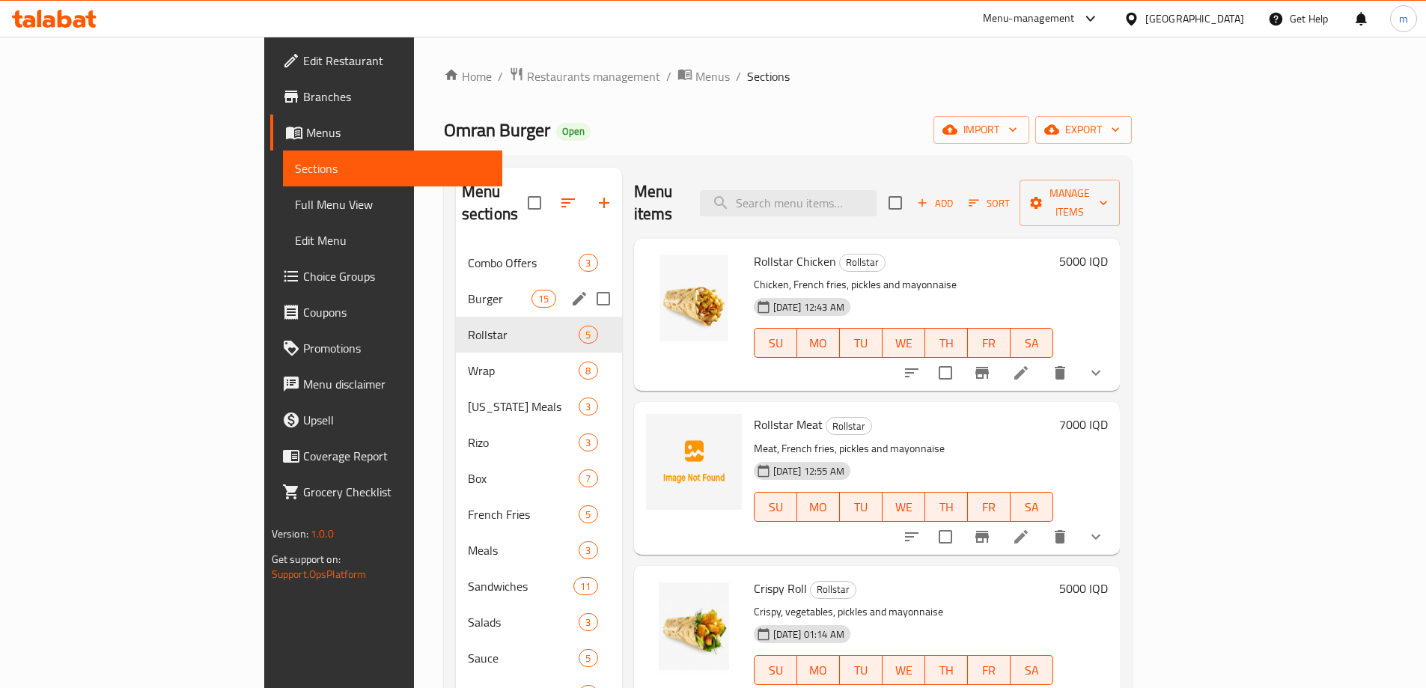
click at [468, 290] on span "Burger" at bounding box center [500, 299] width 64 height 18
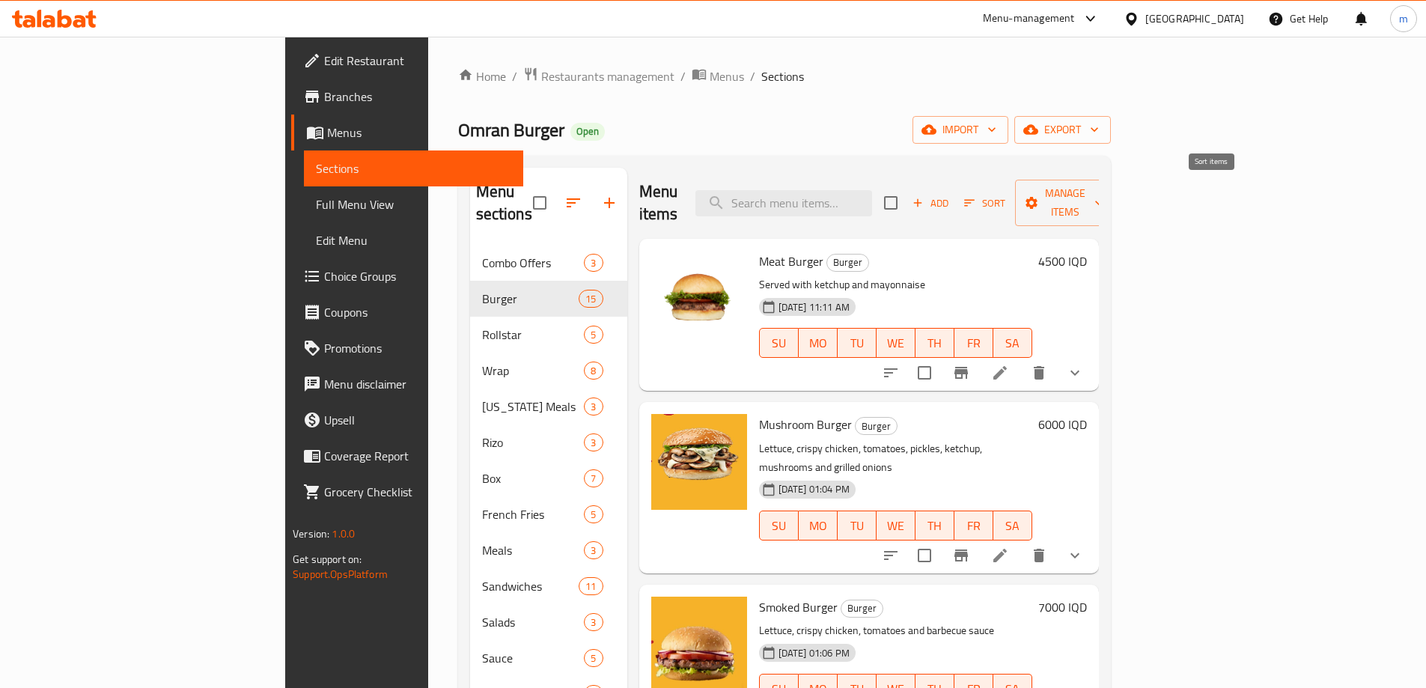
click at [1005, 195] on span "Sort" at bounding box center [984, 203] width 41 height 17
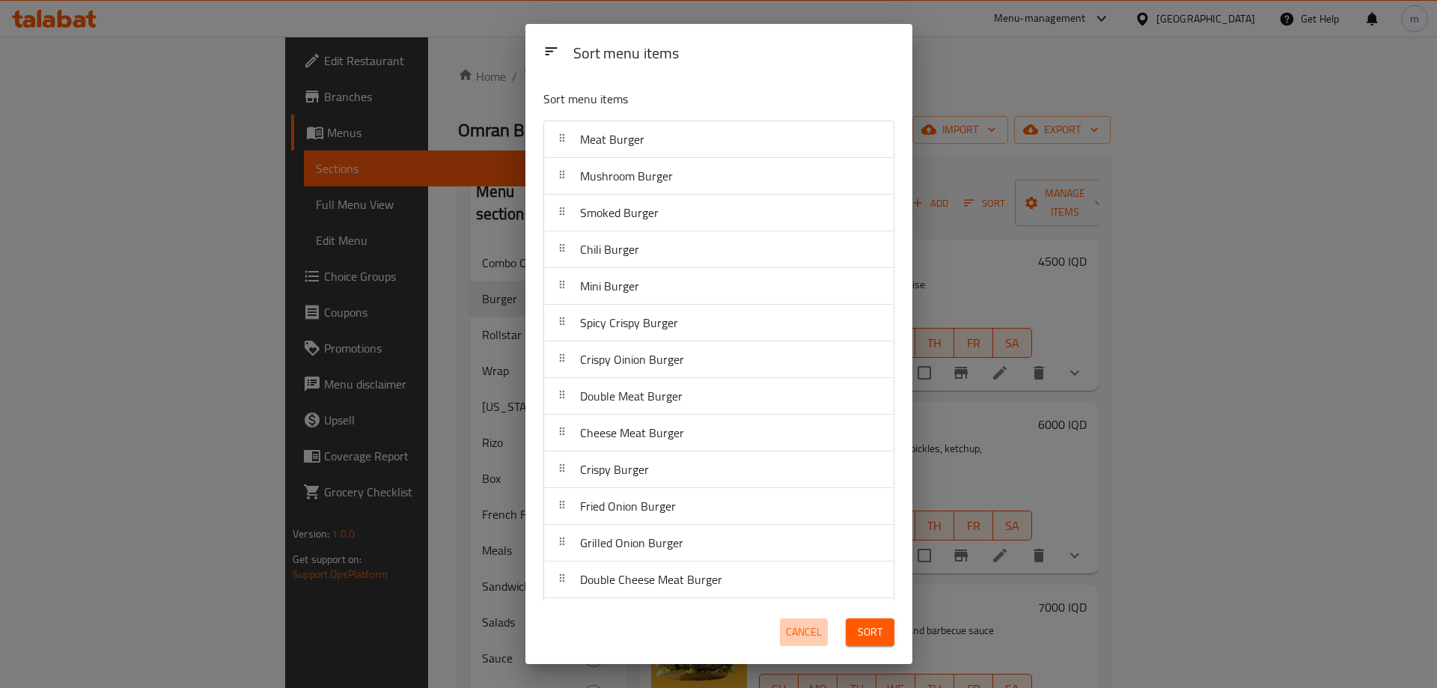
click at [809, 635] on span "Cancel" at bounding box center [804, 632] width 36 height 19
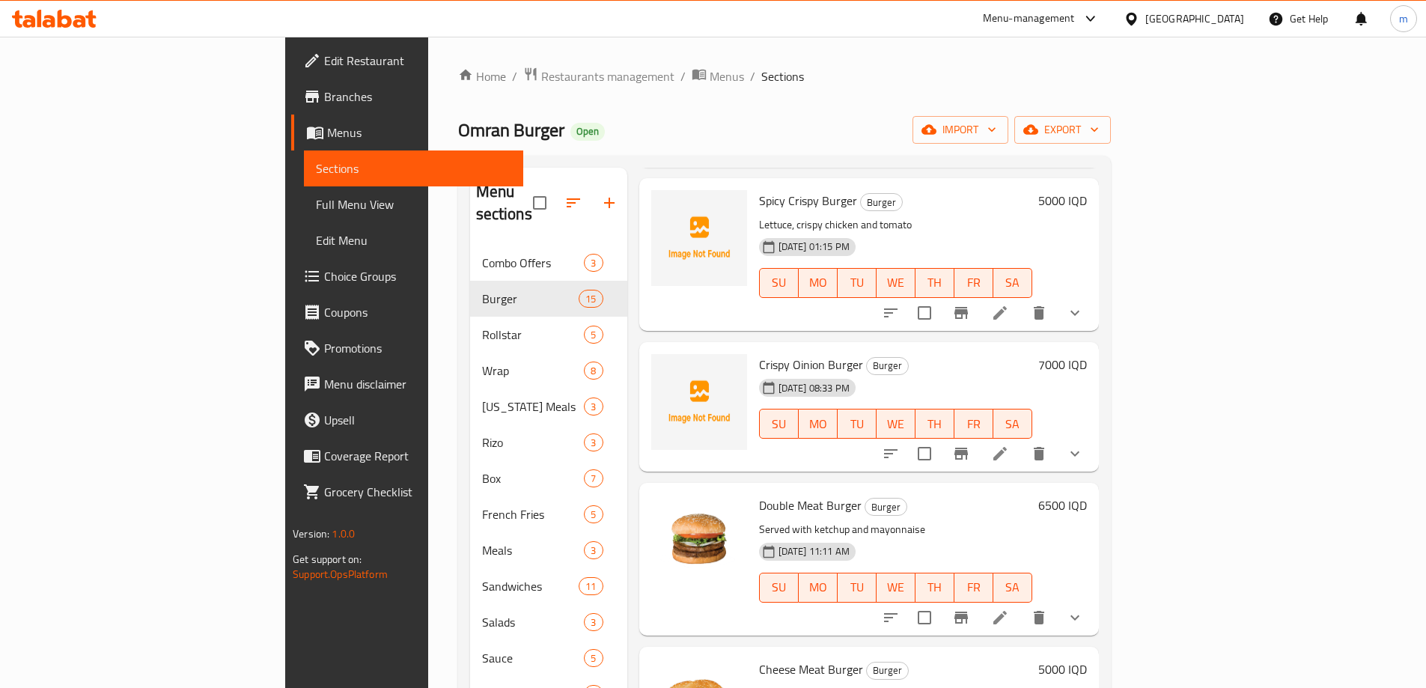
scroll to position [873, 0]
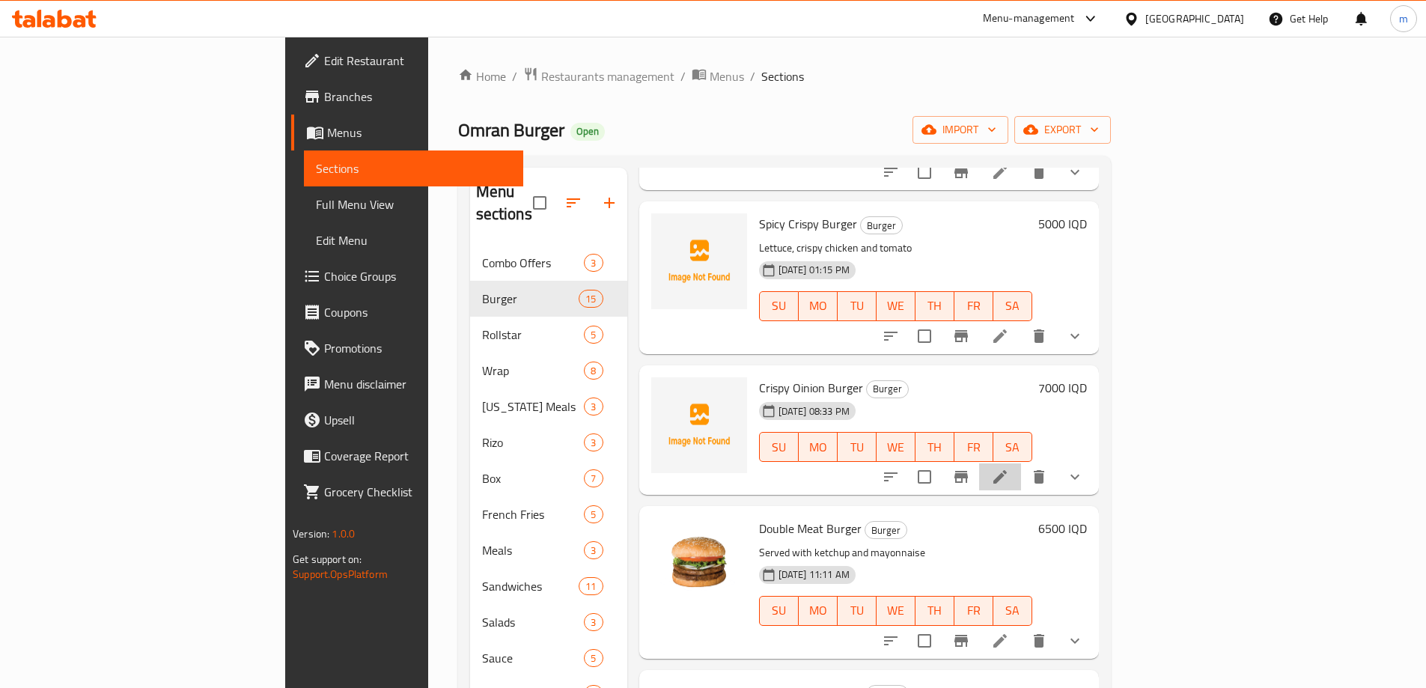
click at [1021, 463] on li at bounding box center [1000, 476] width 42 height 27
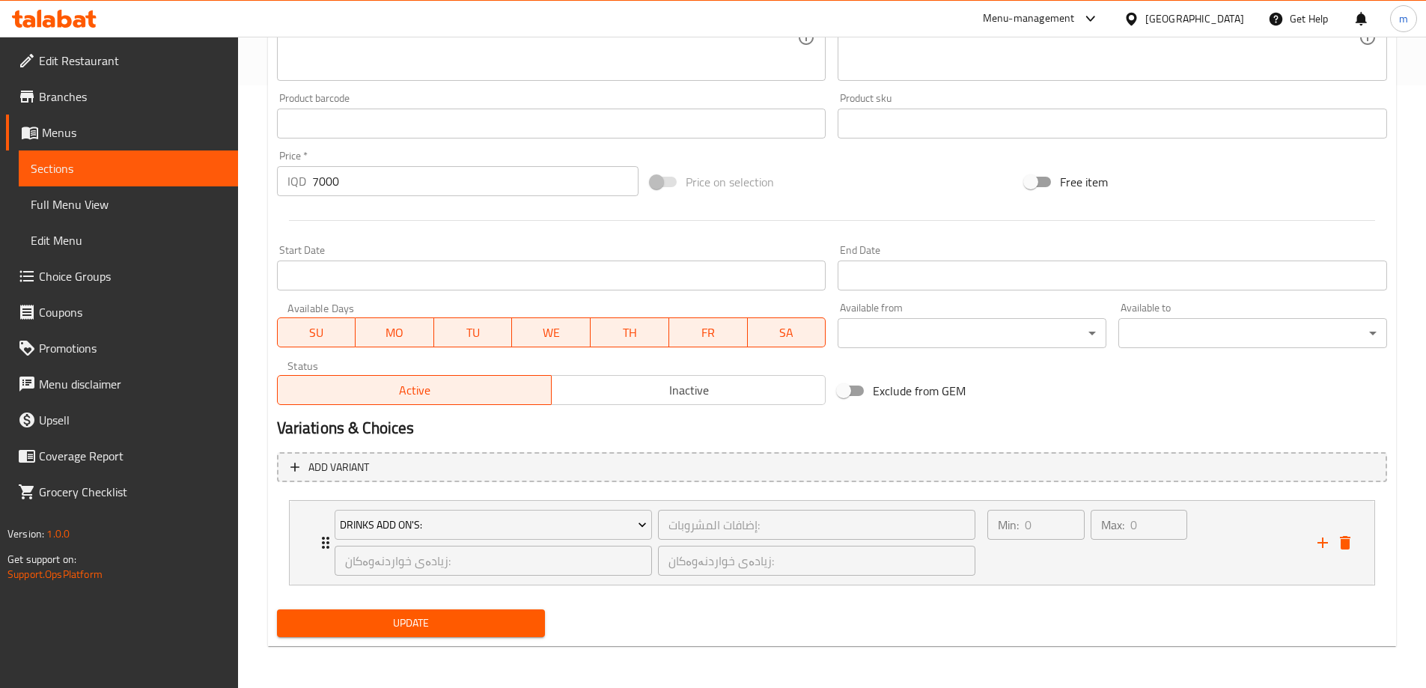
scroll to position [602, 0]
click at [1344, 540] on icon "delete" at bounding box center [1344, 542] width 10 height 13
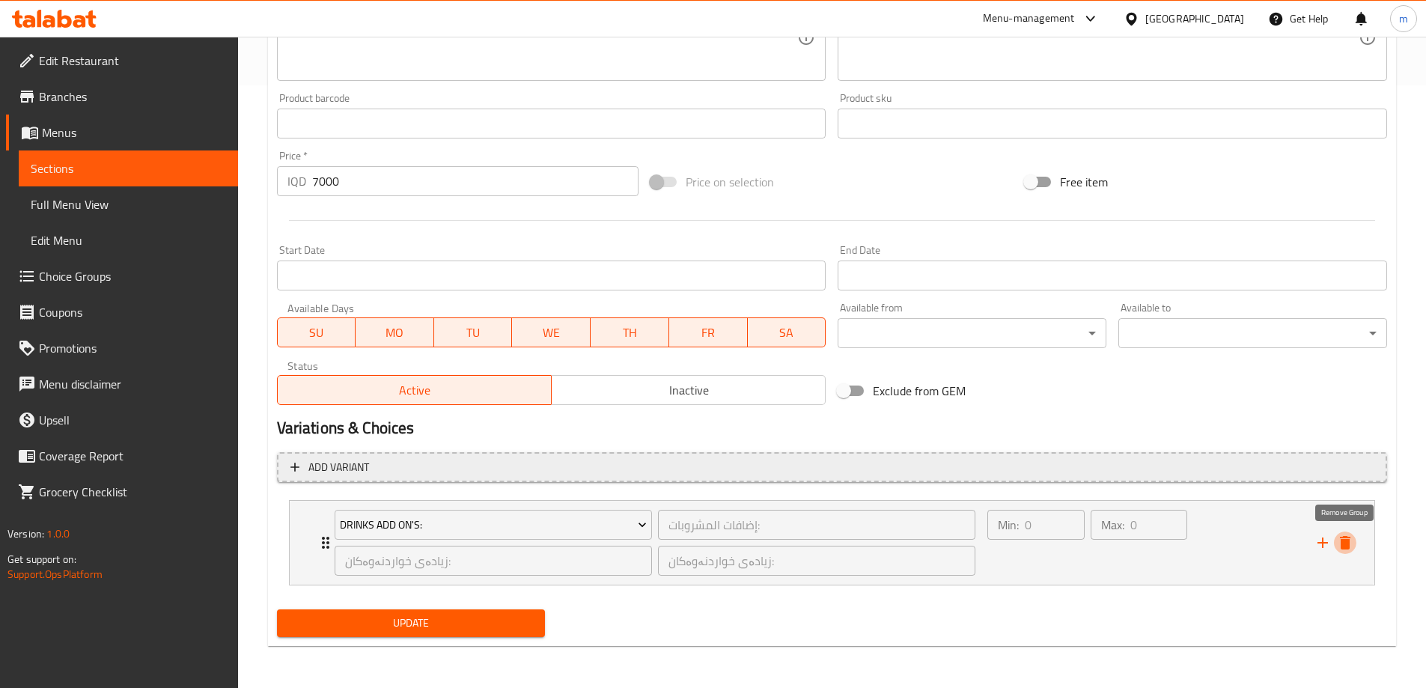
scroll to position [542, 0]
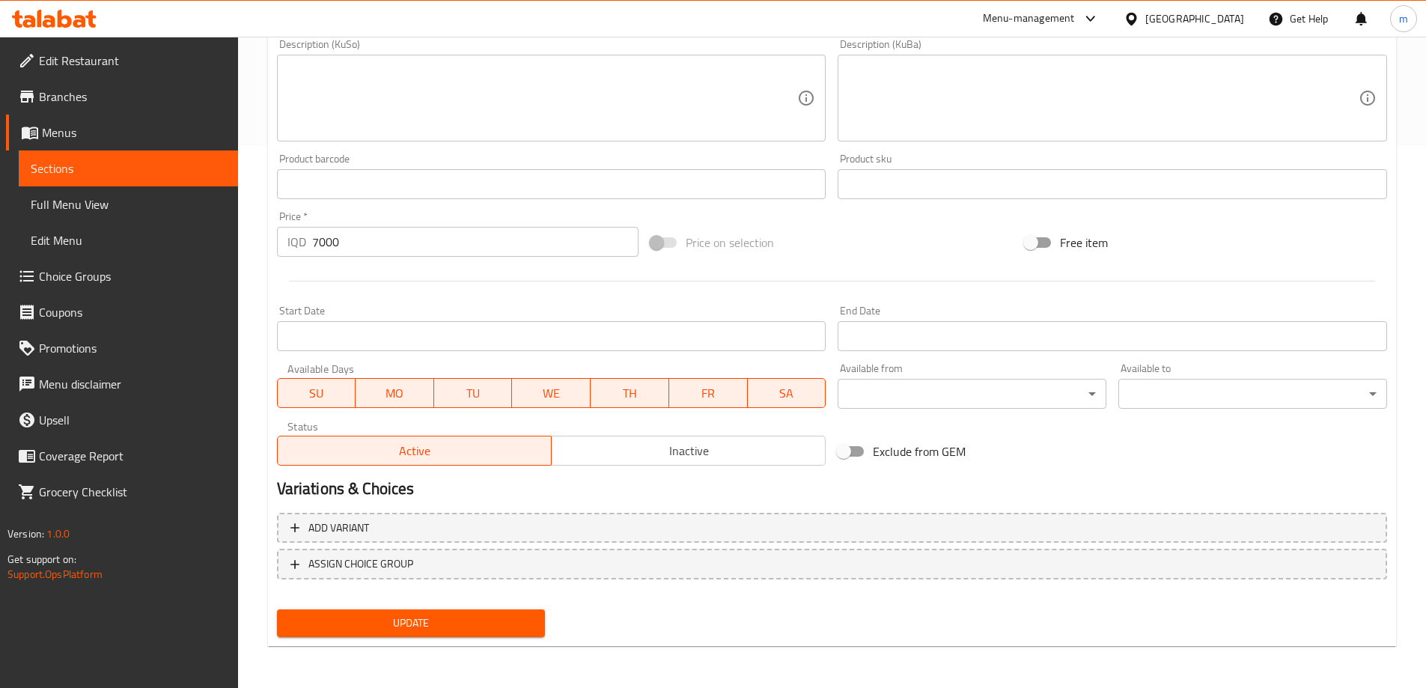
click at [443, 629] on span "Update" at bounding box center [411, 623] width 245 height 19
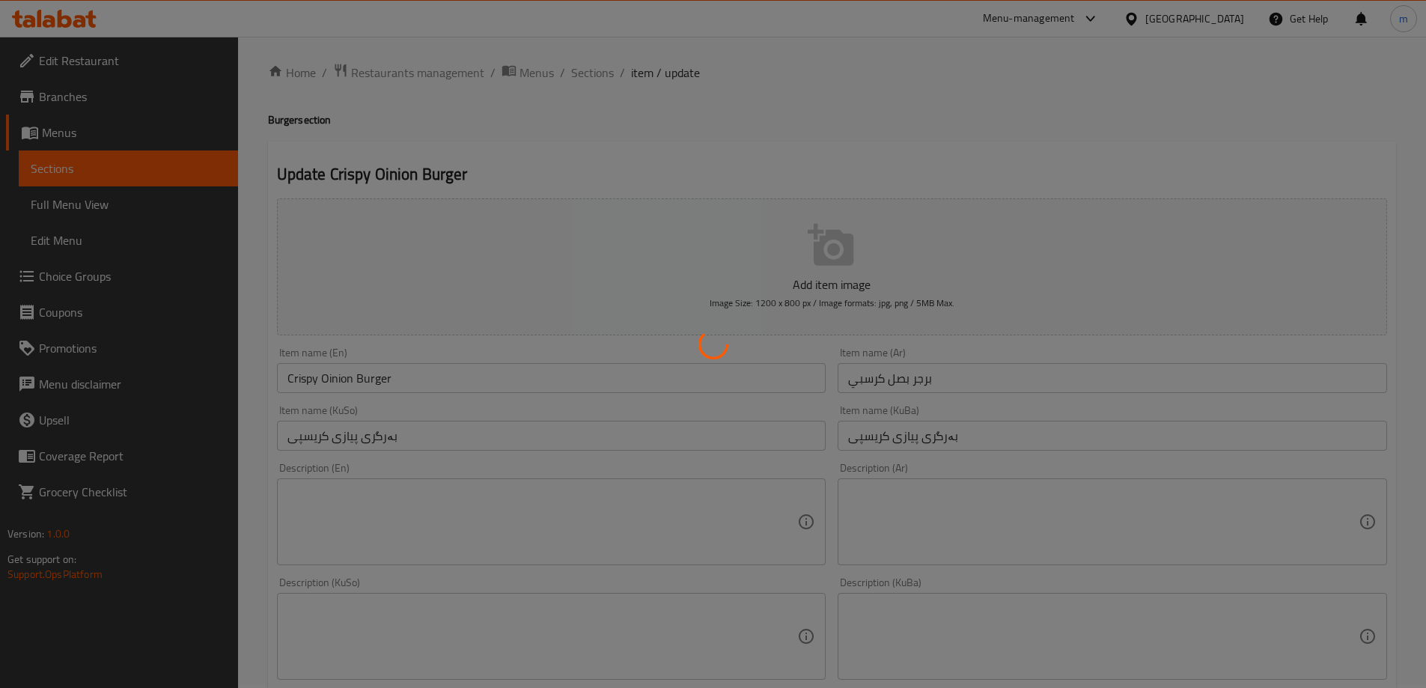
scroll to position [0, 0]
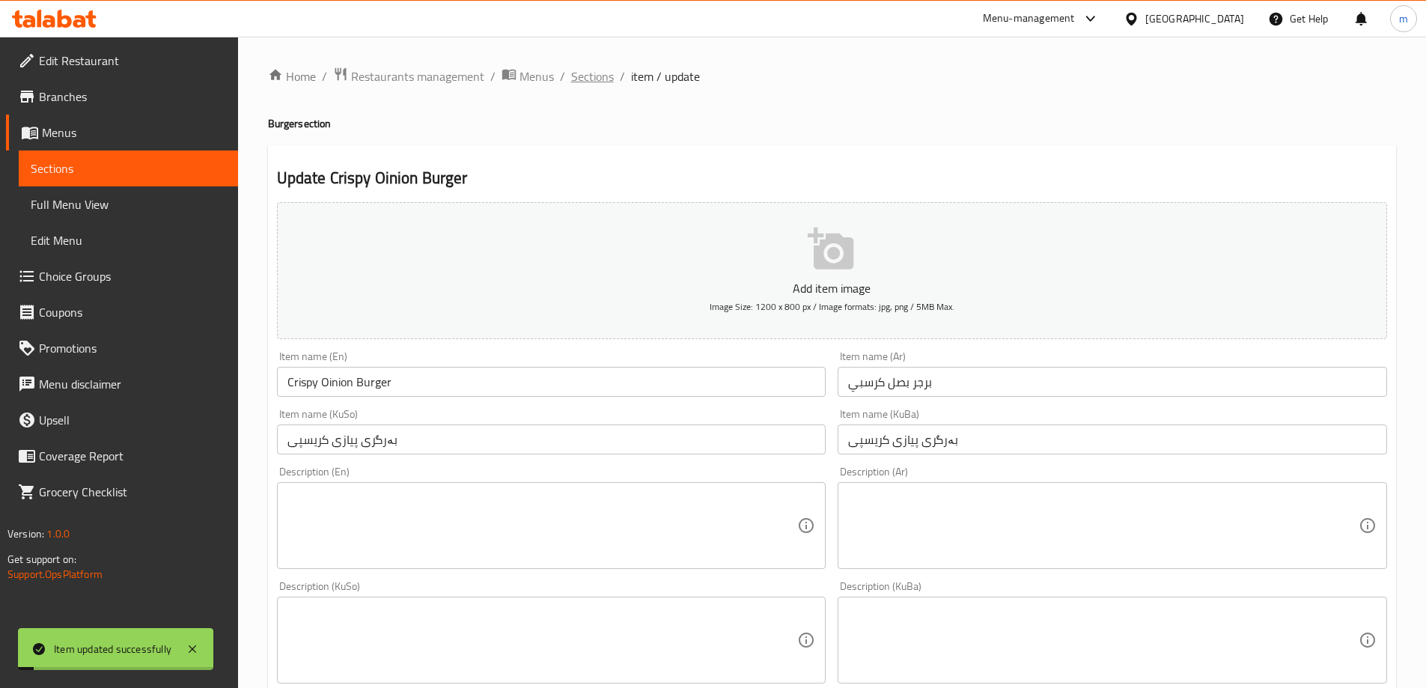
click at [596, 81] on span "Sections" at bounding box center [592, 76] width 43 height 18
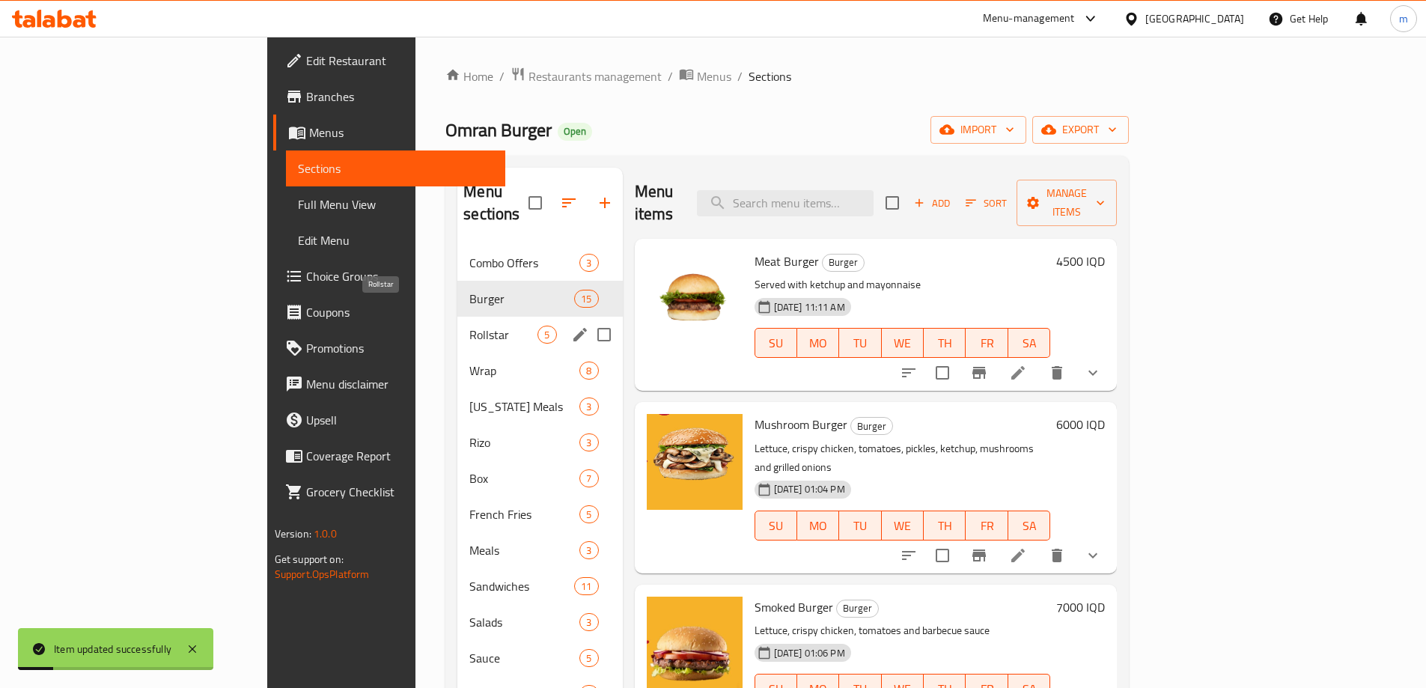
click at [457, 323] on div "Rollstar 5" at bounding box center [539, 335] width 165 height 36
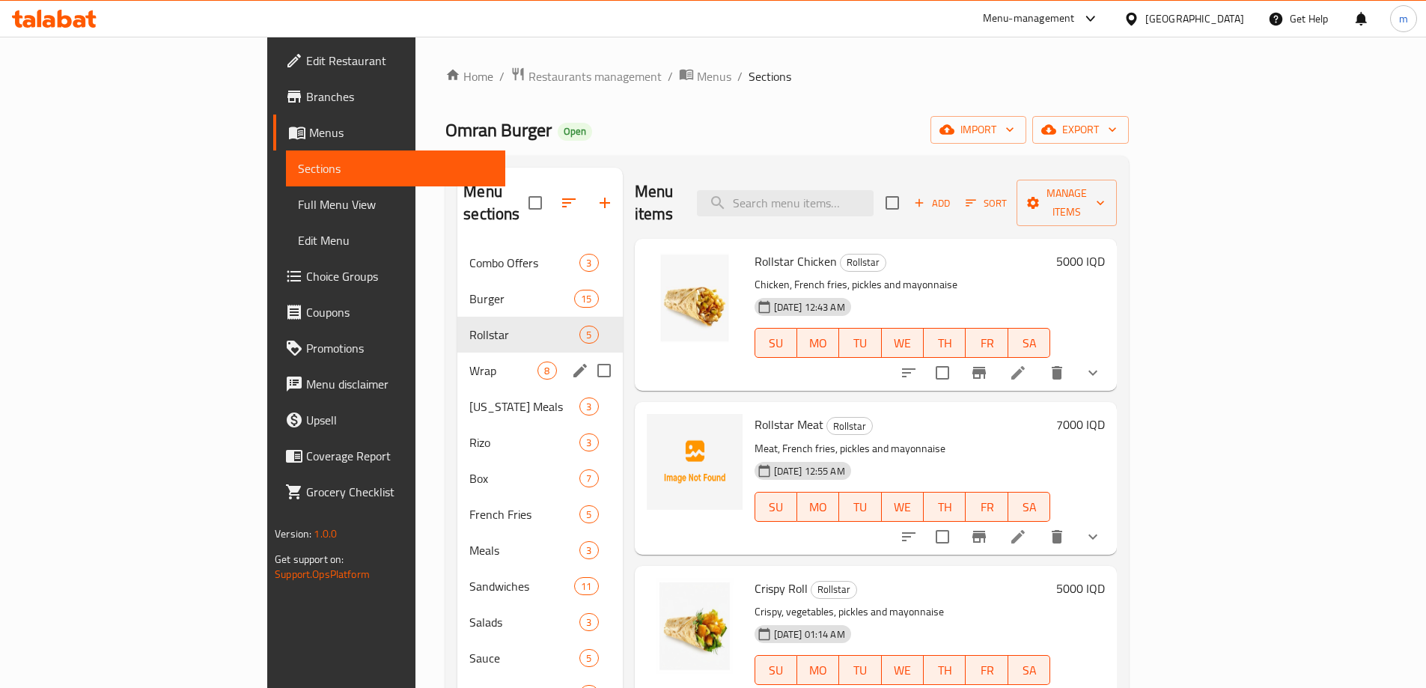
click at [469, 361] on span "Wrap" at bounding box center [503, 370] width 68 height 18
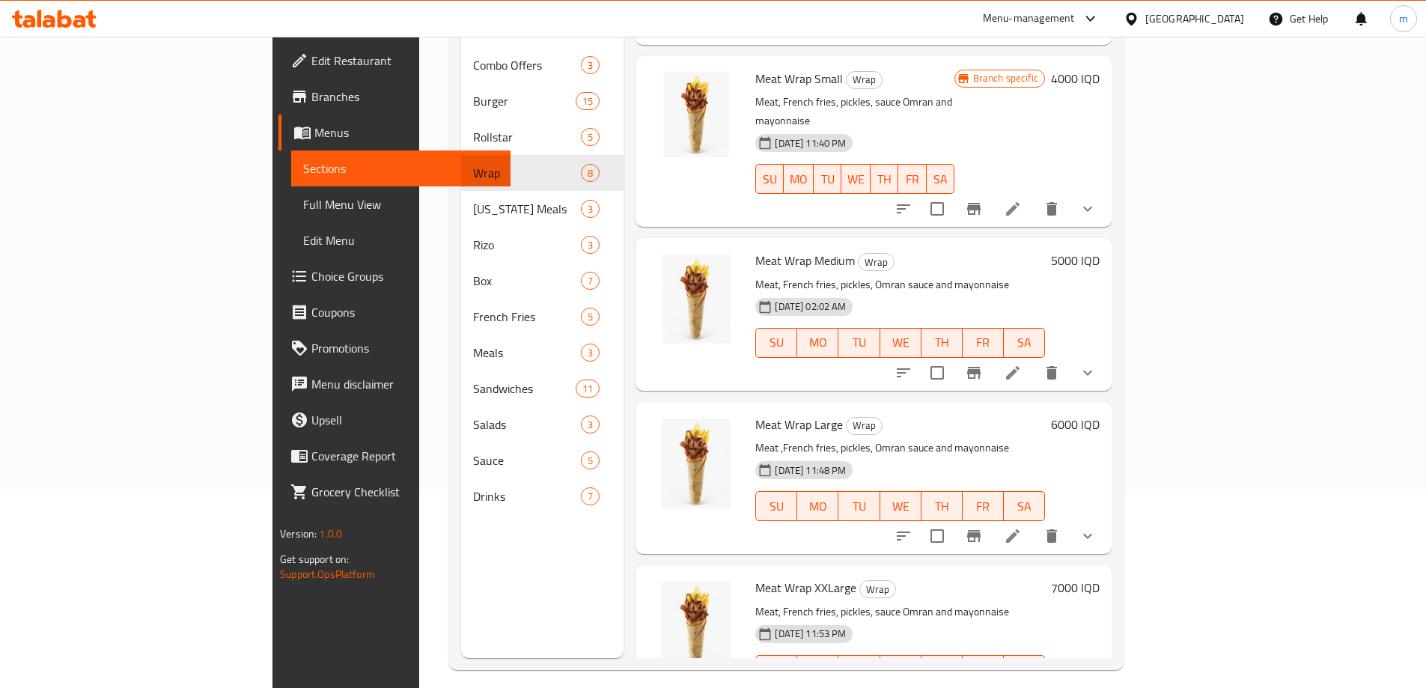
scroll to position [210, 0]
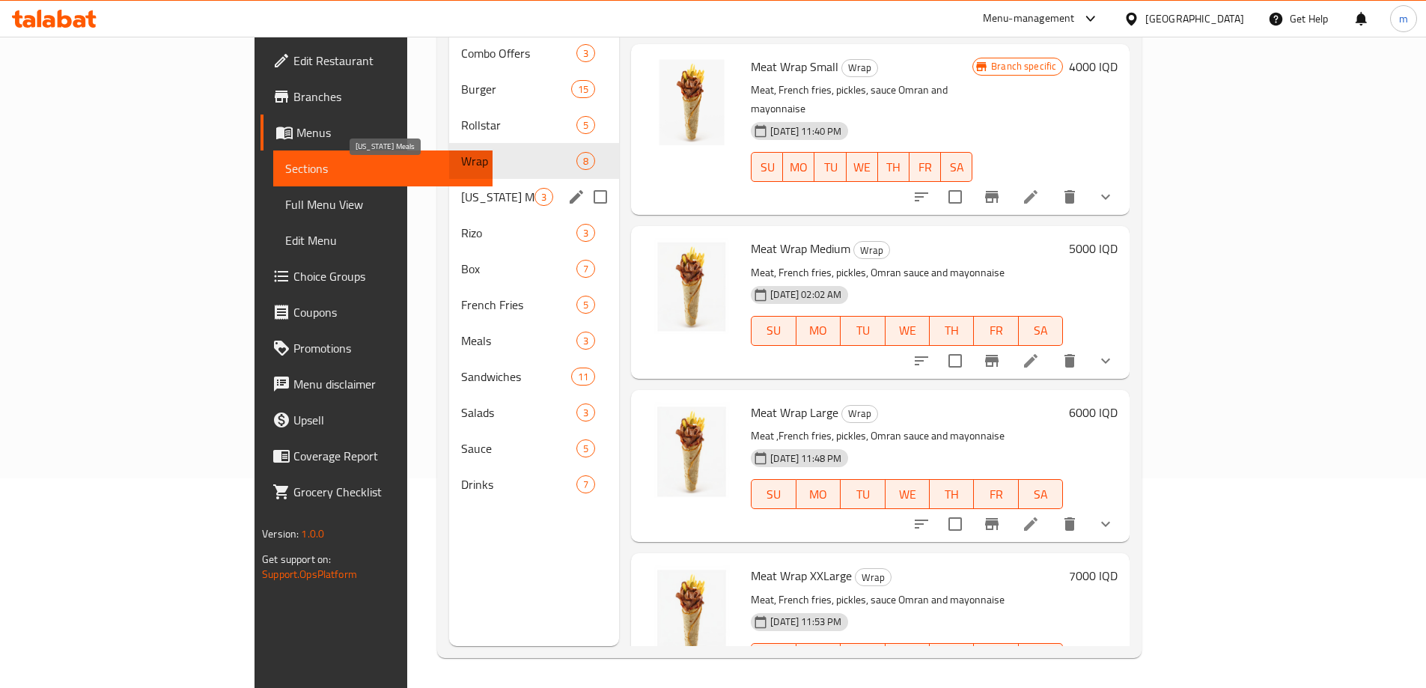
click at [461, 188] on span "[US_STATE] Meals" at bounding box center [497, 197] width 73 height 18
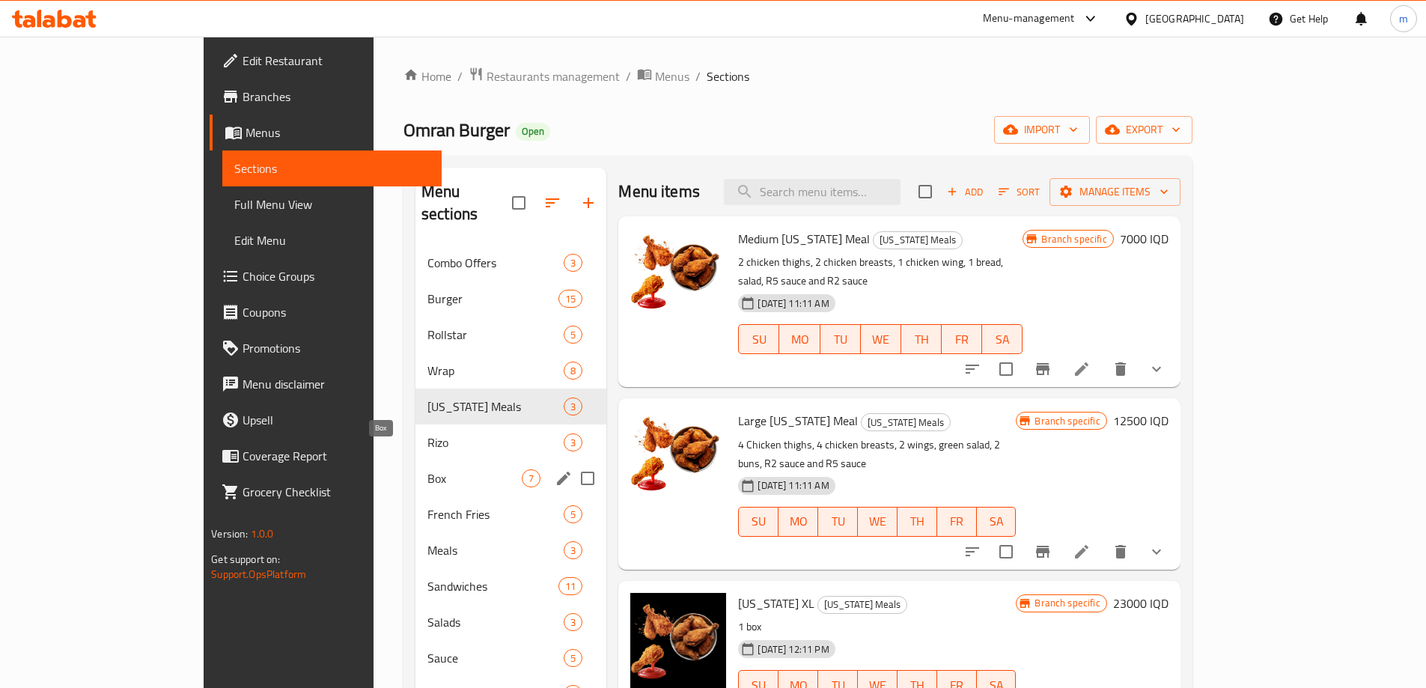
click at [427, 469] on span "Box" at bounding box center [474, 478] width 94 height 18
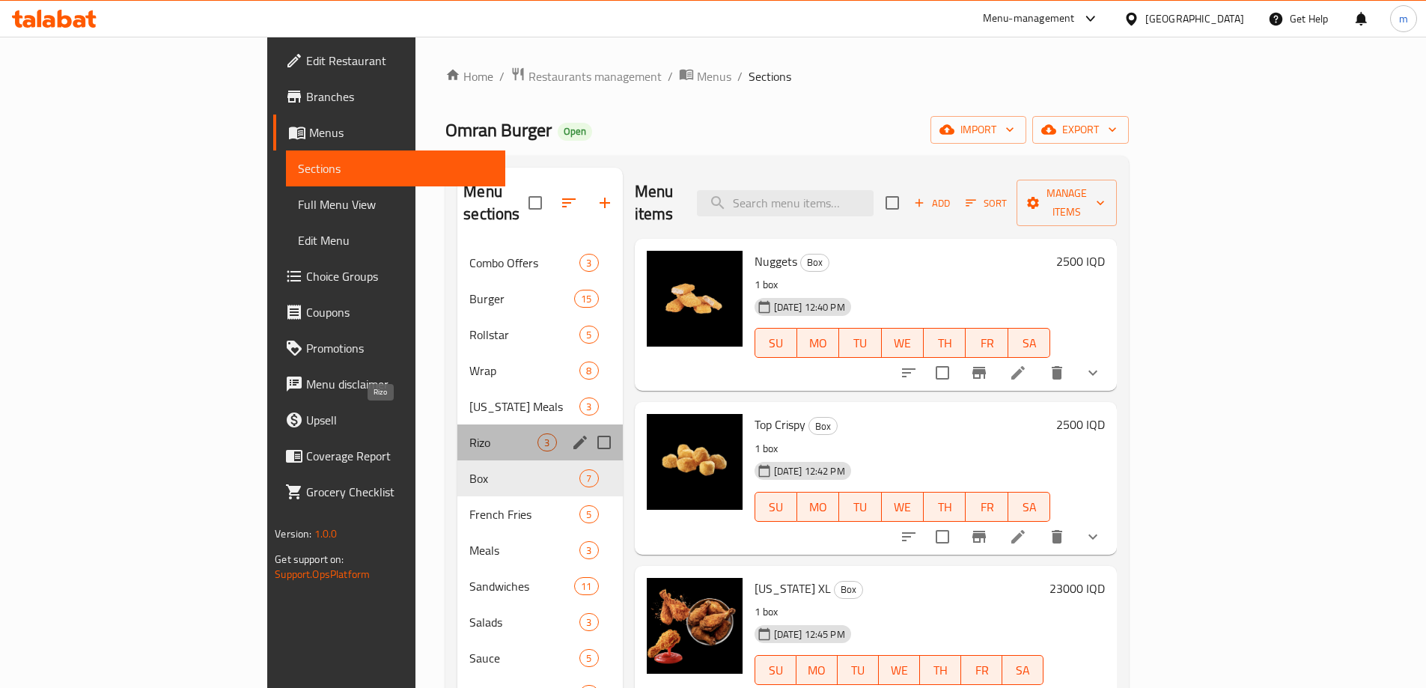
click at [469, 433] on span "Rizo" at bounding box center [503, 442] width 68 height 18
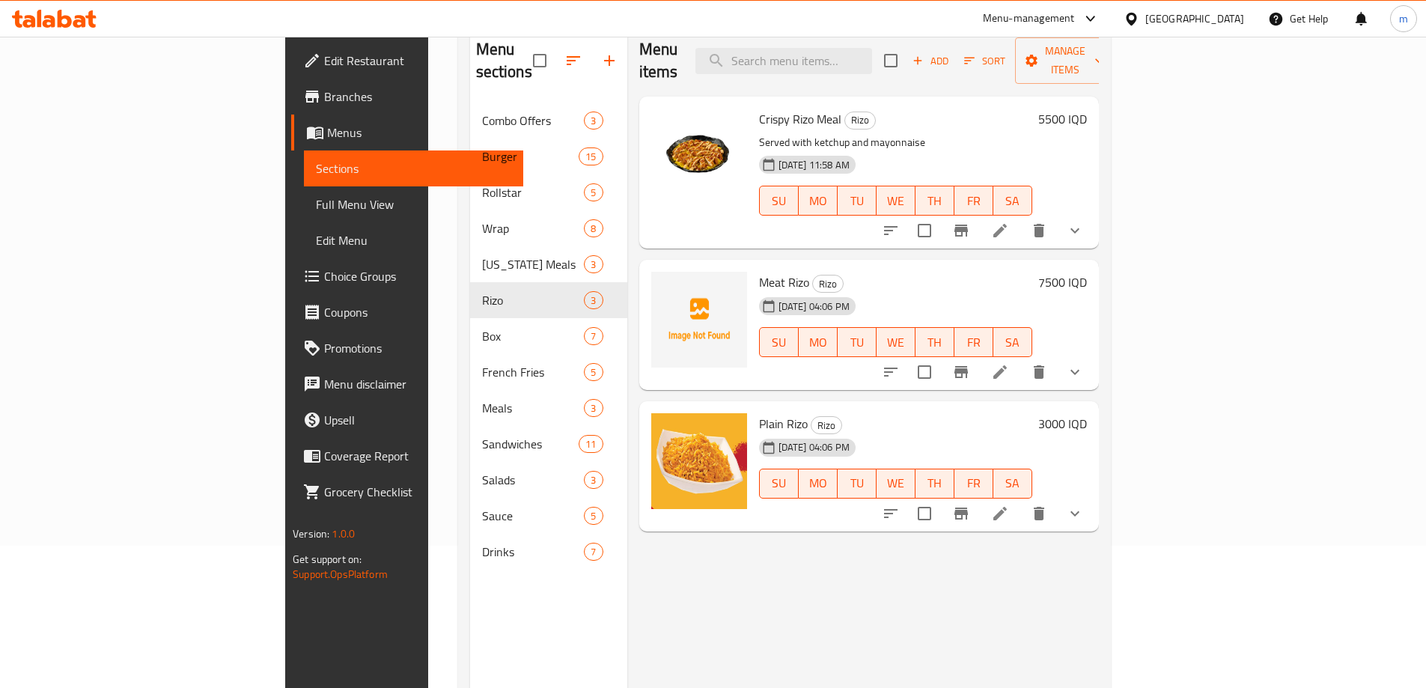
scroll to position [174, 0]
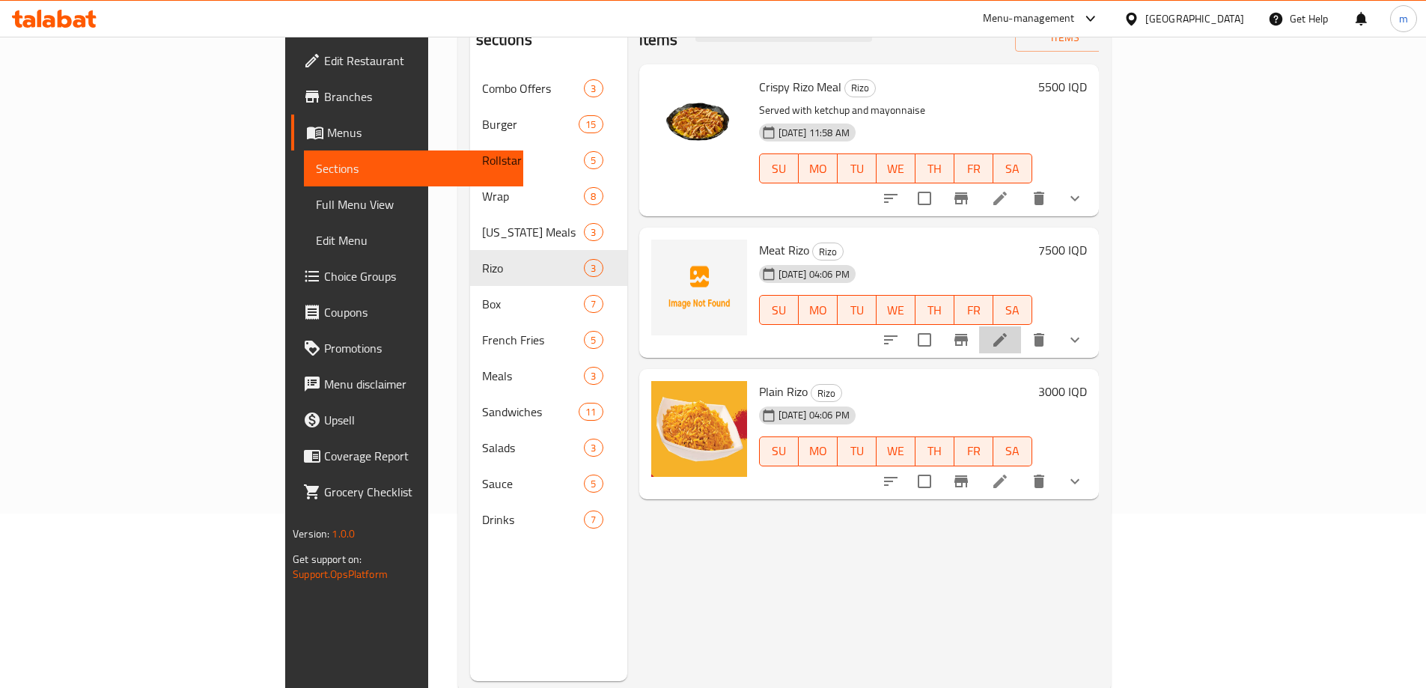
click at [1021, 326] on li at bounding box center [1000, 339] width 42 height 27
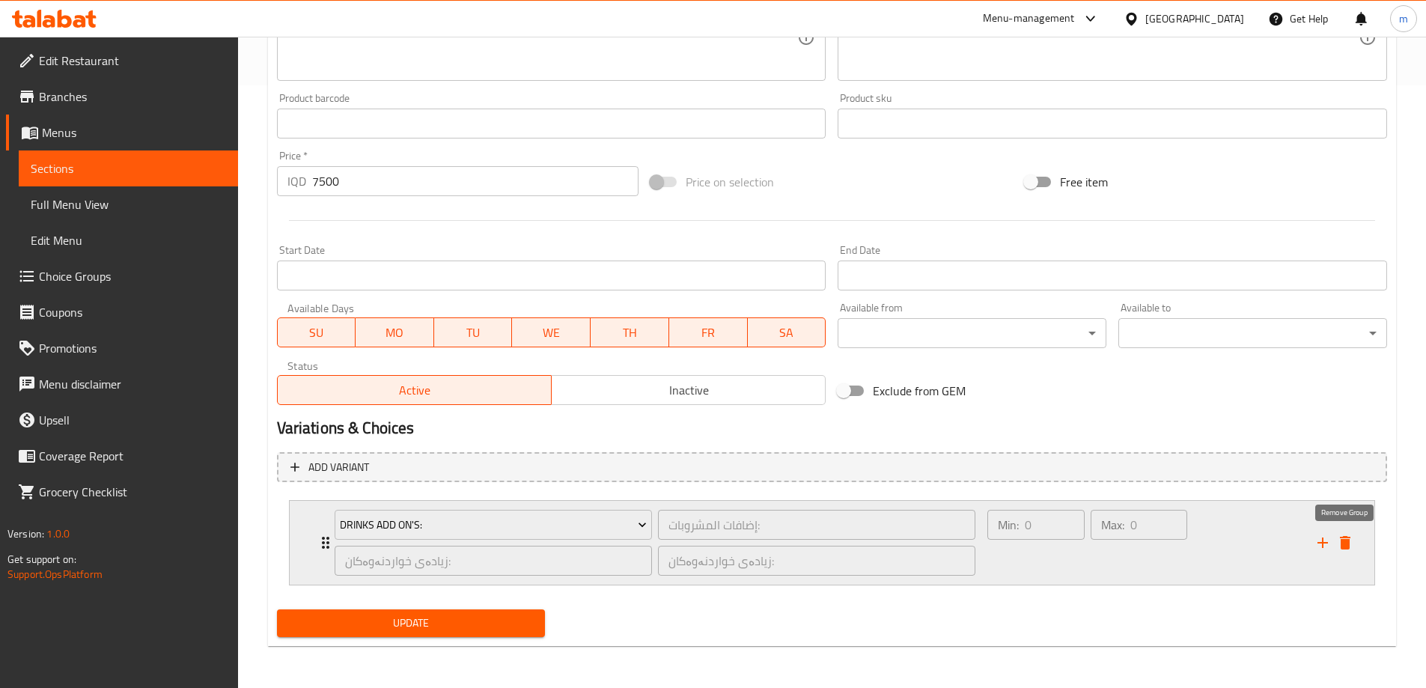
click at [1345, 542] on icon "delete" at bounding box center [1344, 542] width 10 height 13
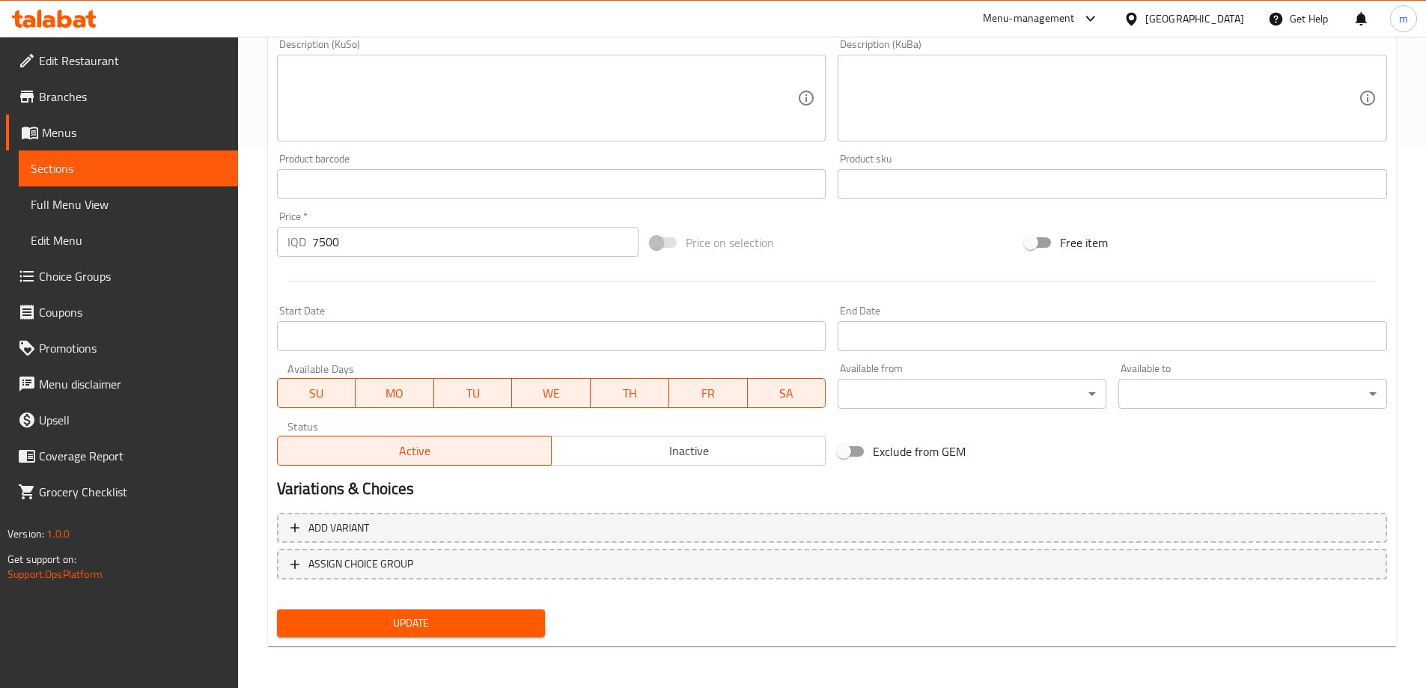
scroll to position [542, 0]
click at [432, 638] on div "Update" at bounding box center [411, 623] width 281 height 40
click at [433, 616] on span "Update" at bounding box center [411, 623] width 245 height 19
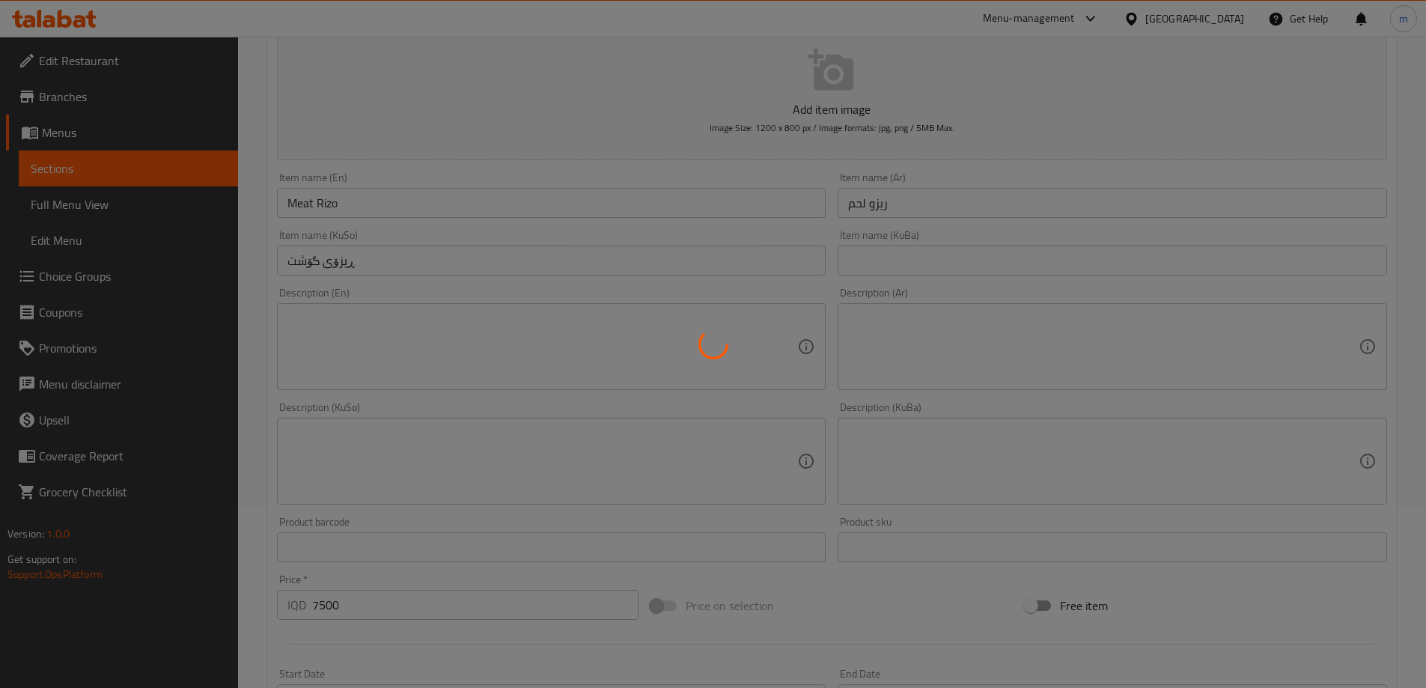
scroll to position [0, 0]
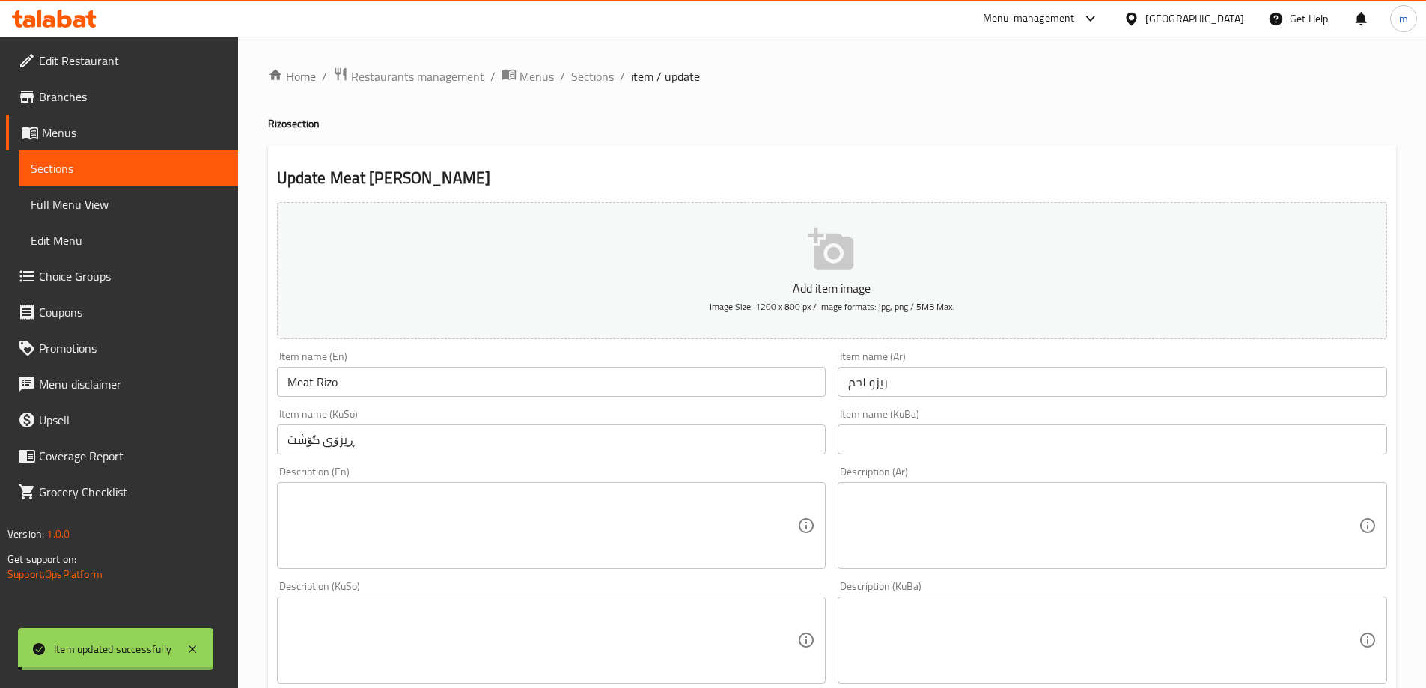
click at [599, 79] on span "Sections" at bounding box center [592, 76] width 43 height 18
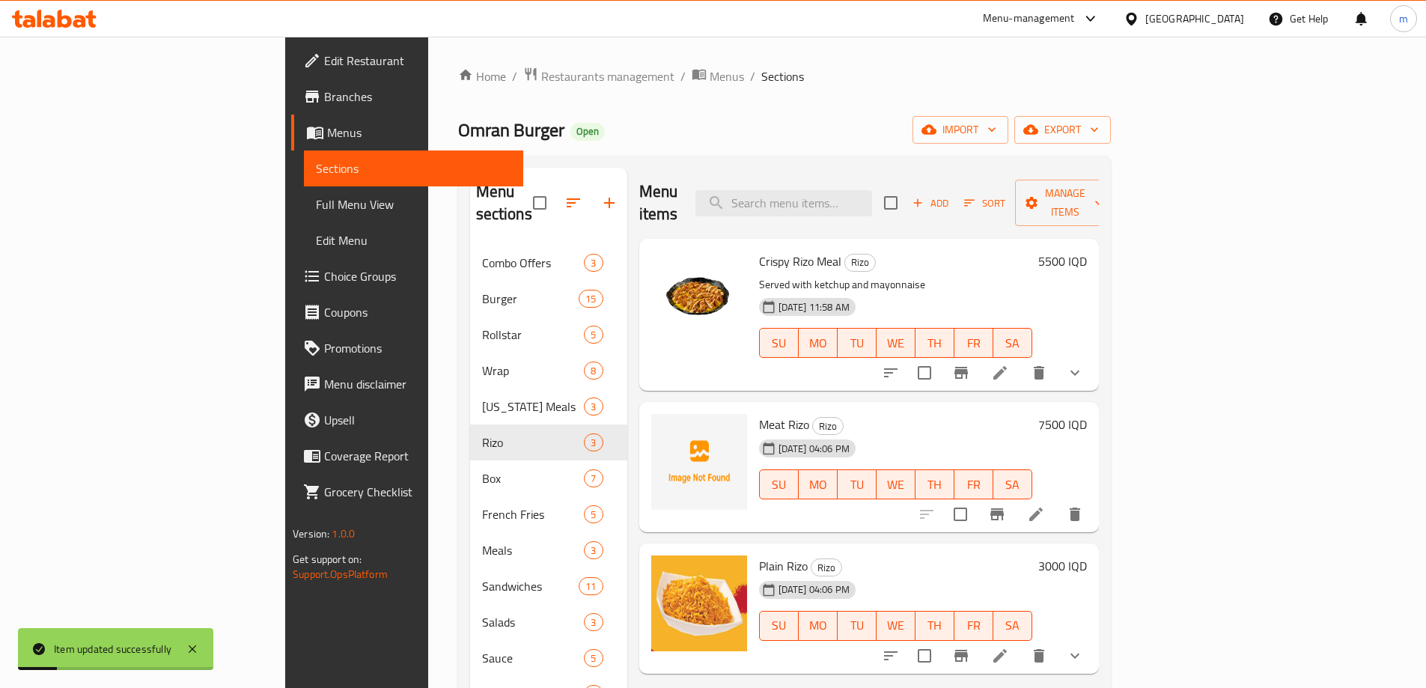
click at [1021, 643] on li at bounding box center [1000, 655] width 42 height 27
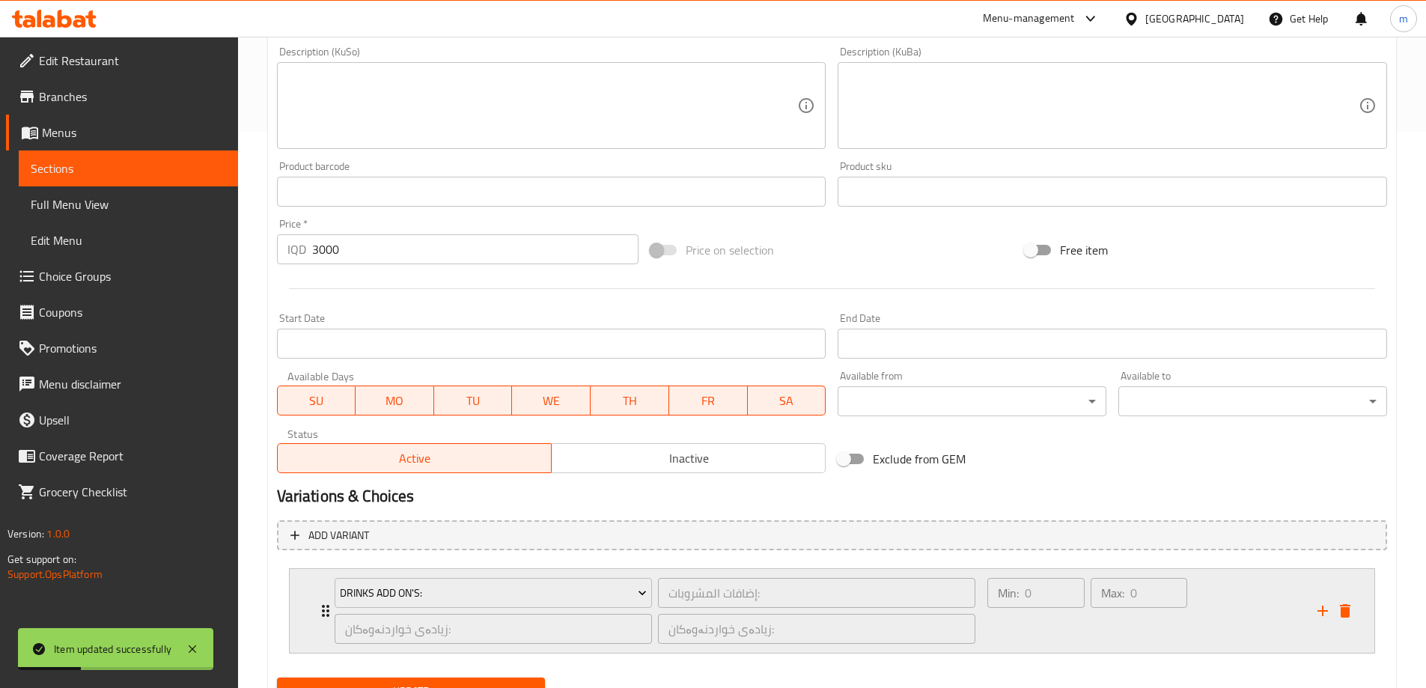
scroll to position [624, 0]
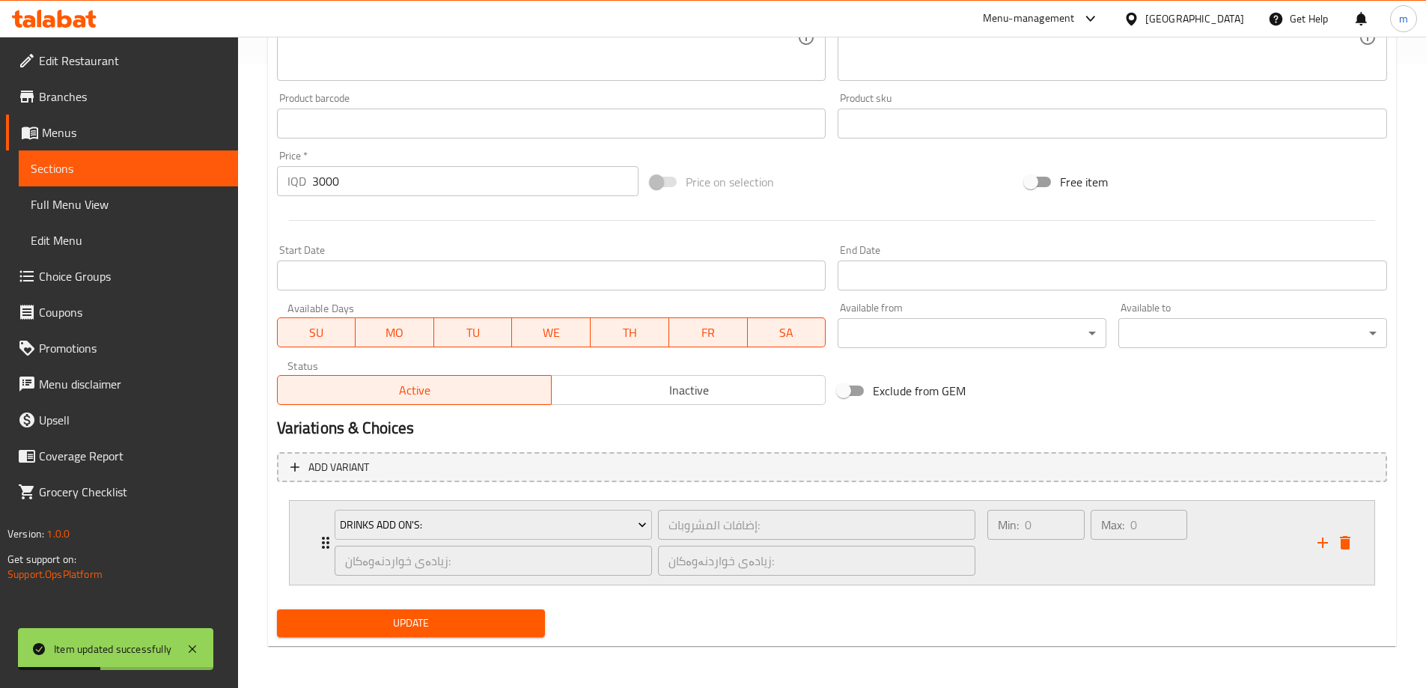
click at [1351, 537] on icon "delete" at bounding box center [1345, 543] width 18 height 18
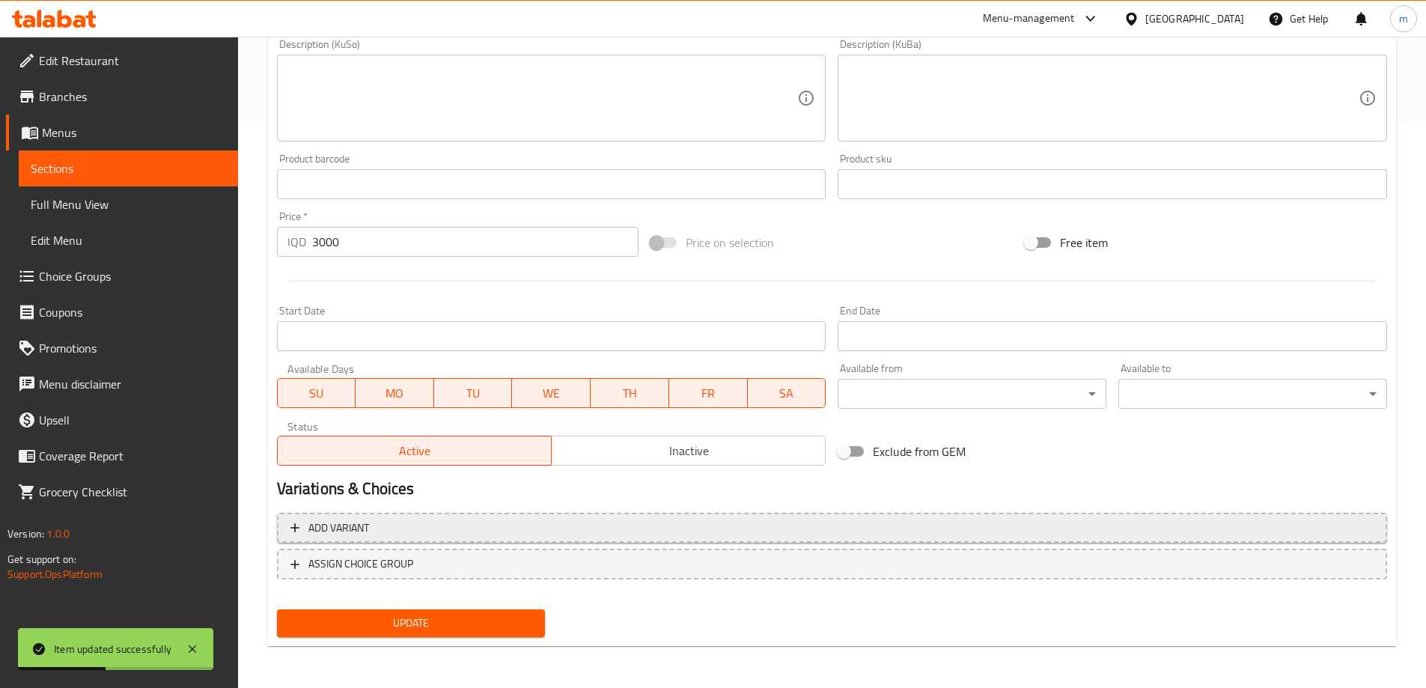
scroll to position [563, 0]
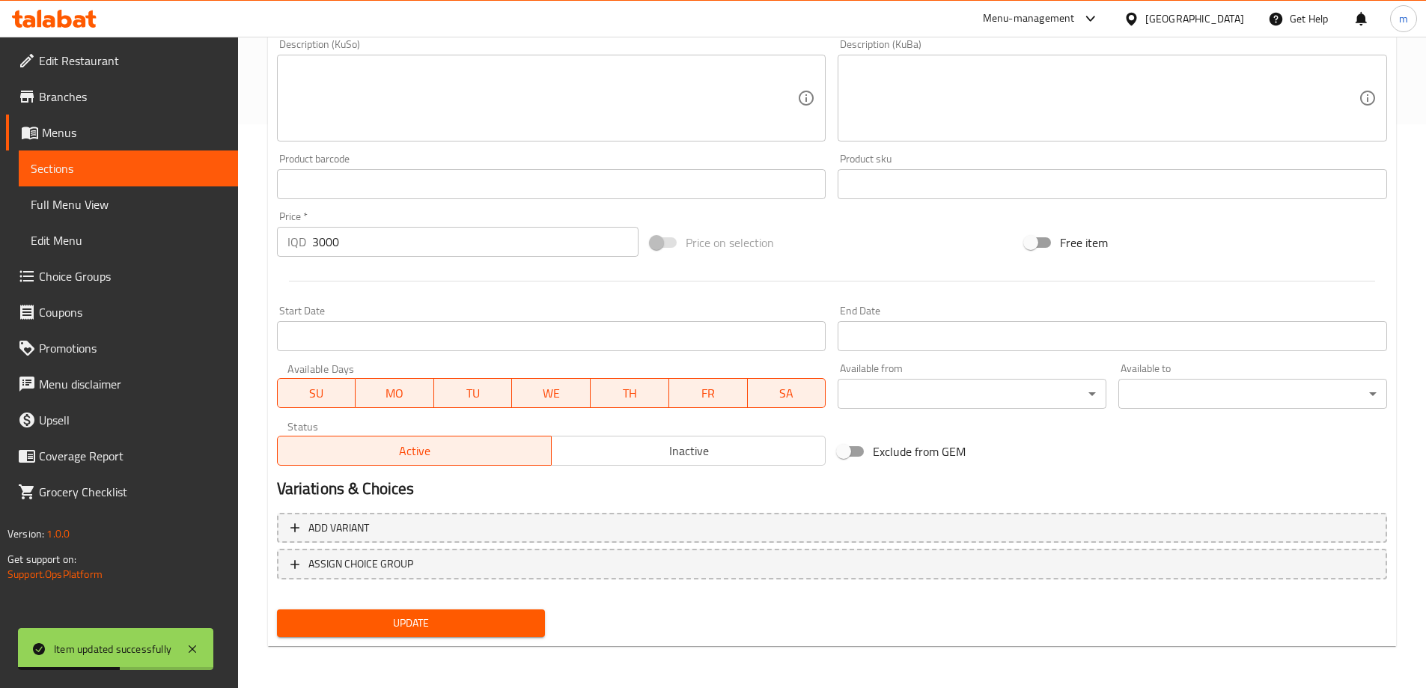
click at [412, 620] on span "Update" at bounding box center [411, 623] width 245 height 19
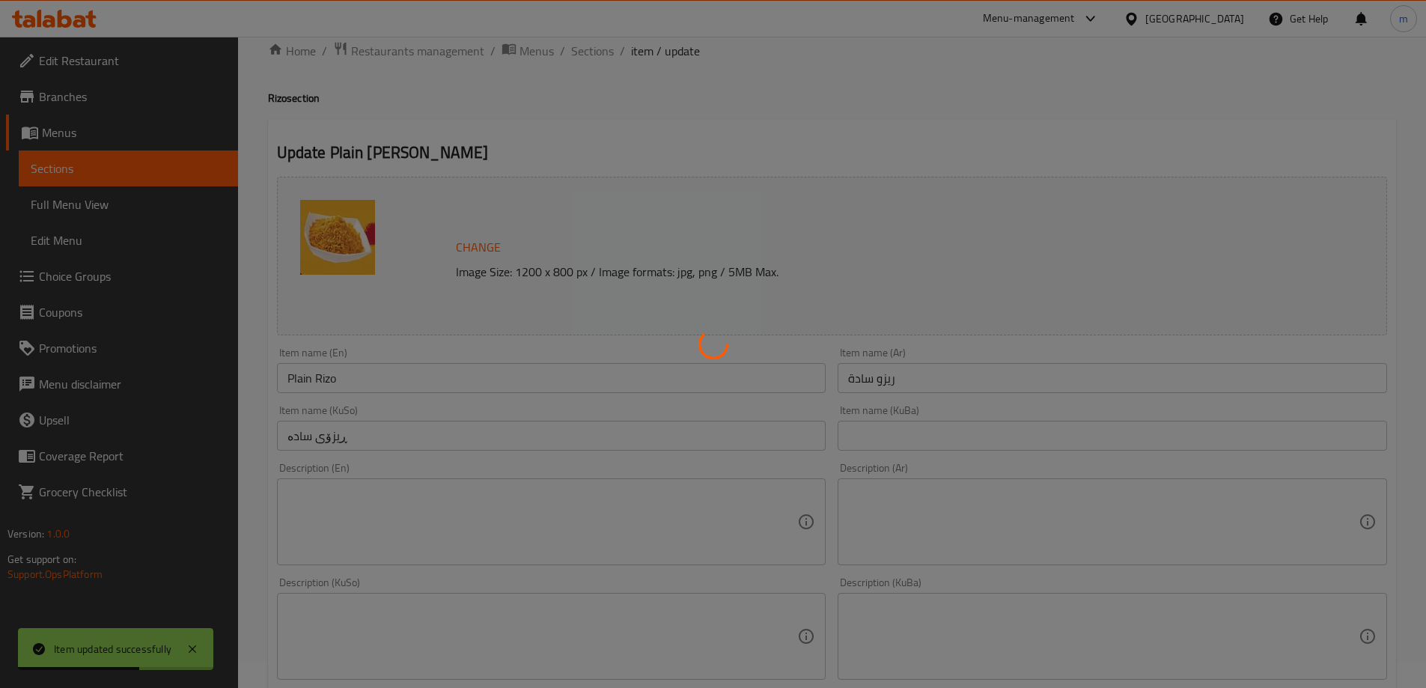
scroll to position [0, 0]
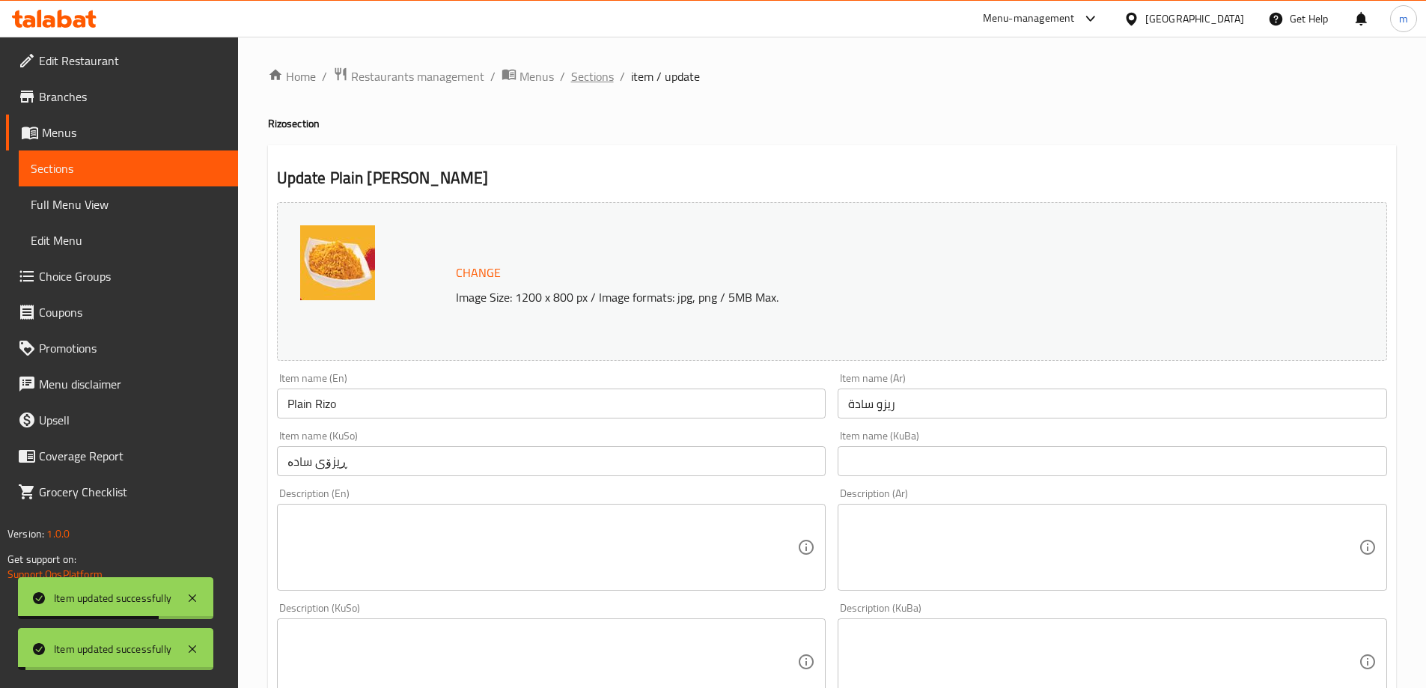
click at [598, 67] on span "Sections" at bounding box center [592, 76] width 43 height 18
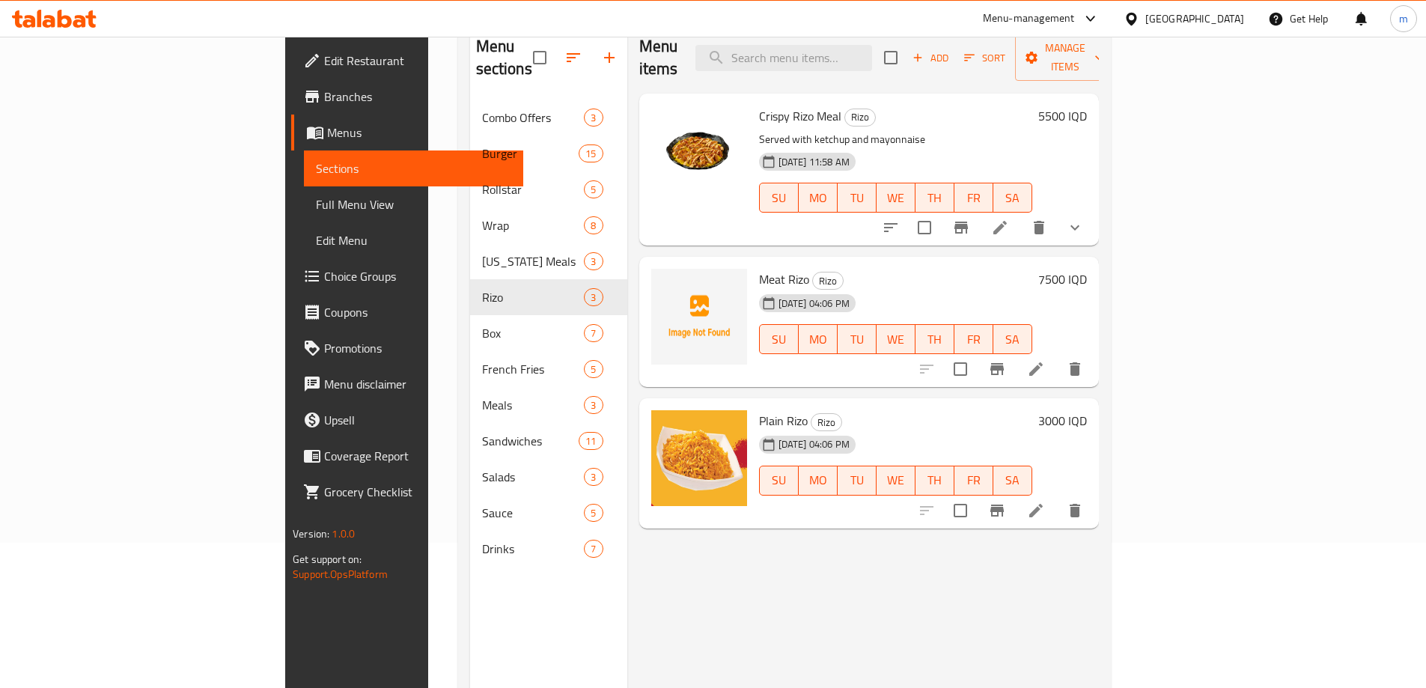
scroll to position [174, 0]
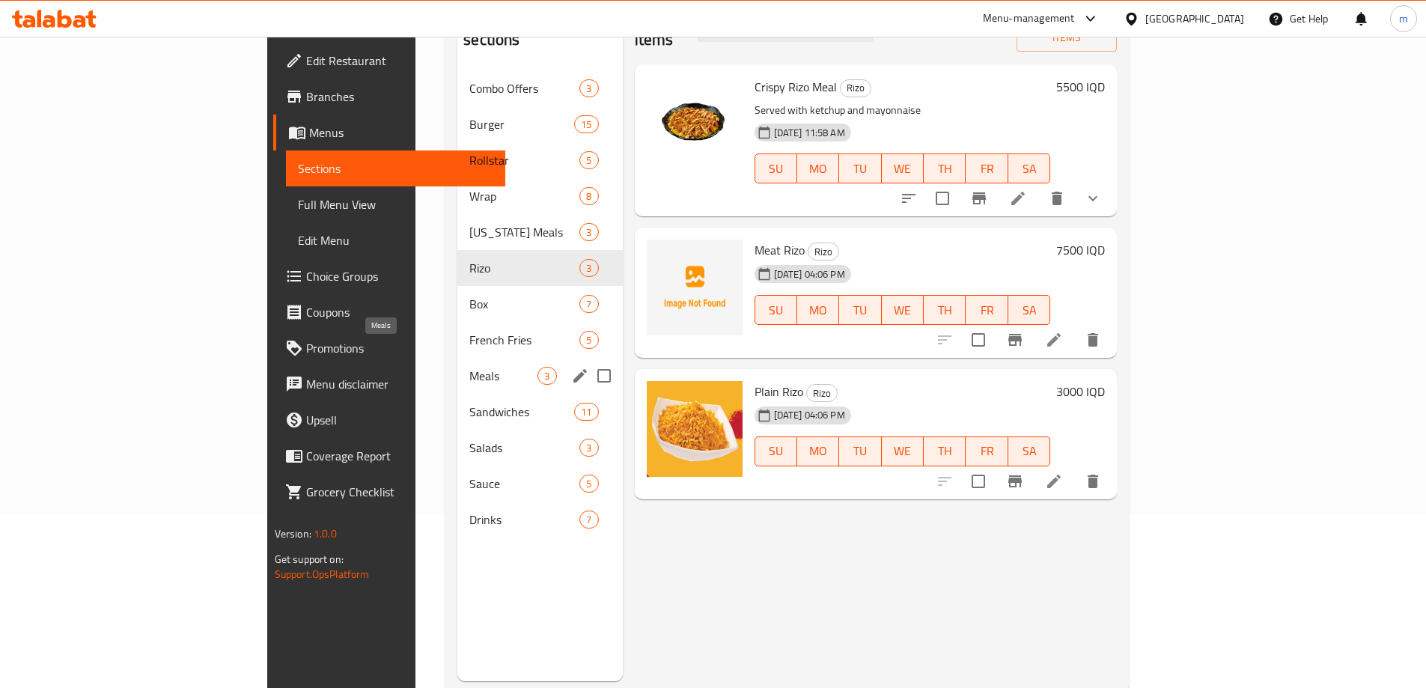
click at [469, 367] on span "Meals" at bounding box center [503, 376] width 68 height 18
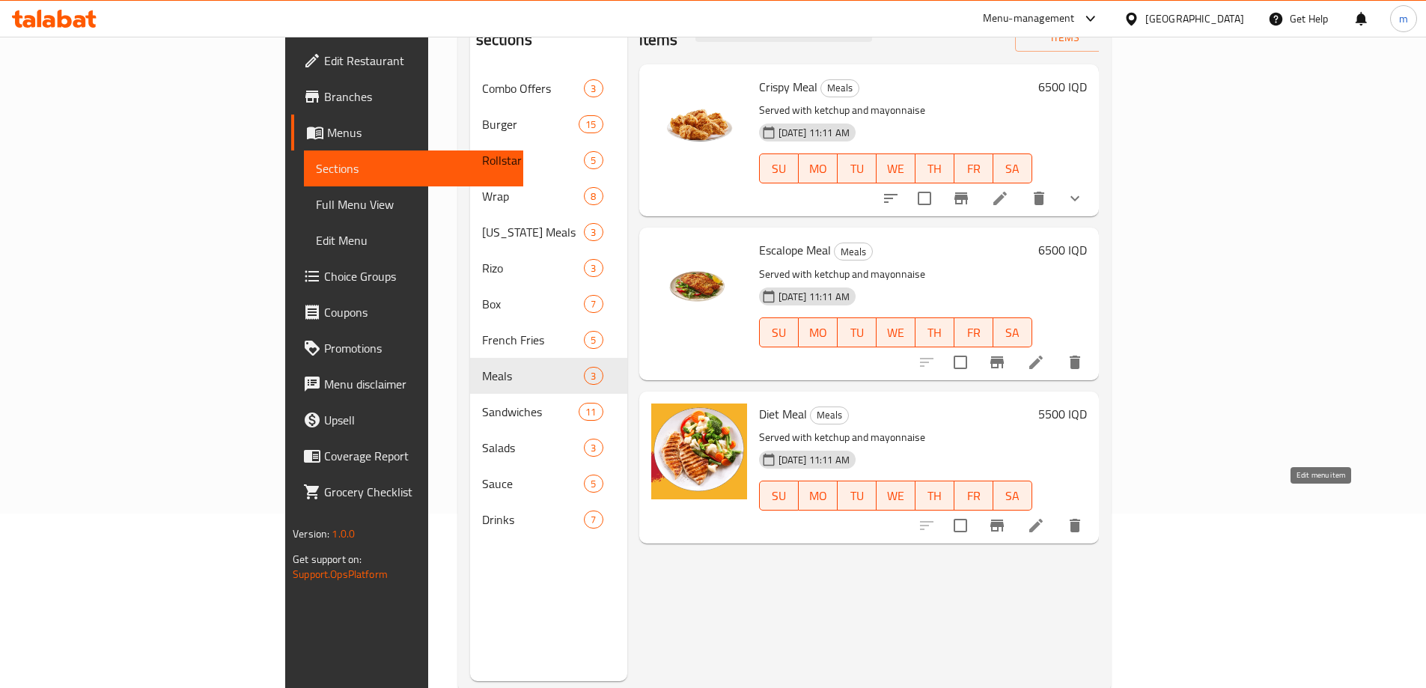
click at [1045, 516] on icon at bounding box center [1036, 525] width 18 height 18
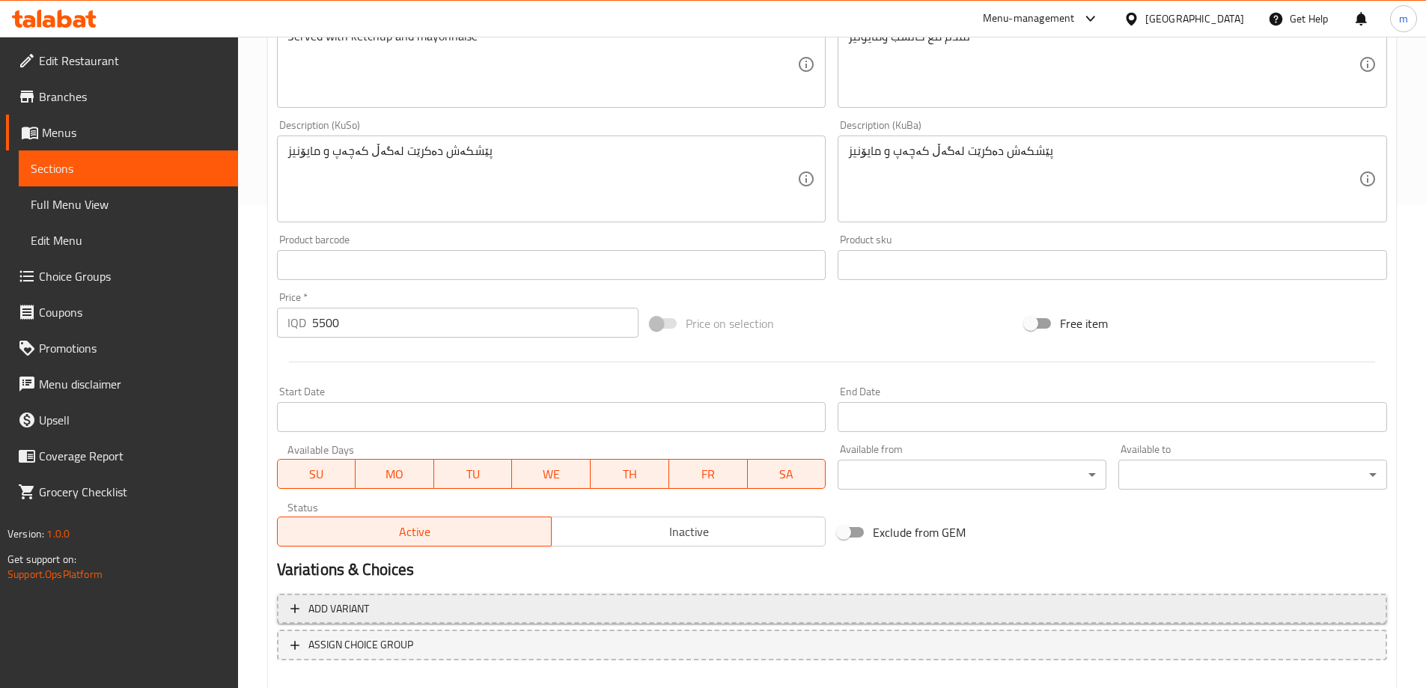
scroll to position [563, 0]
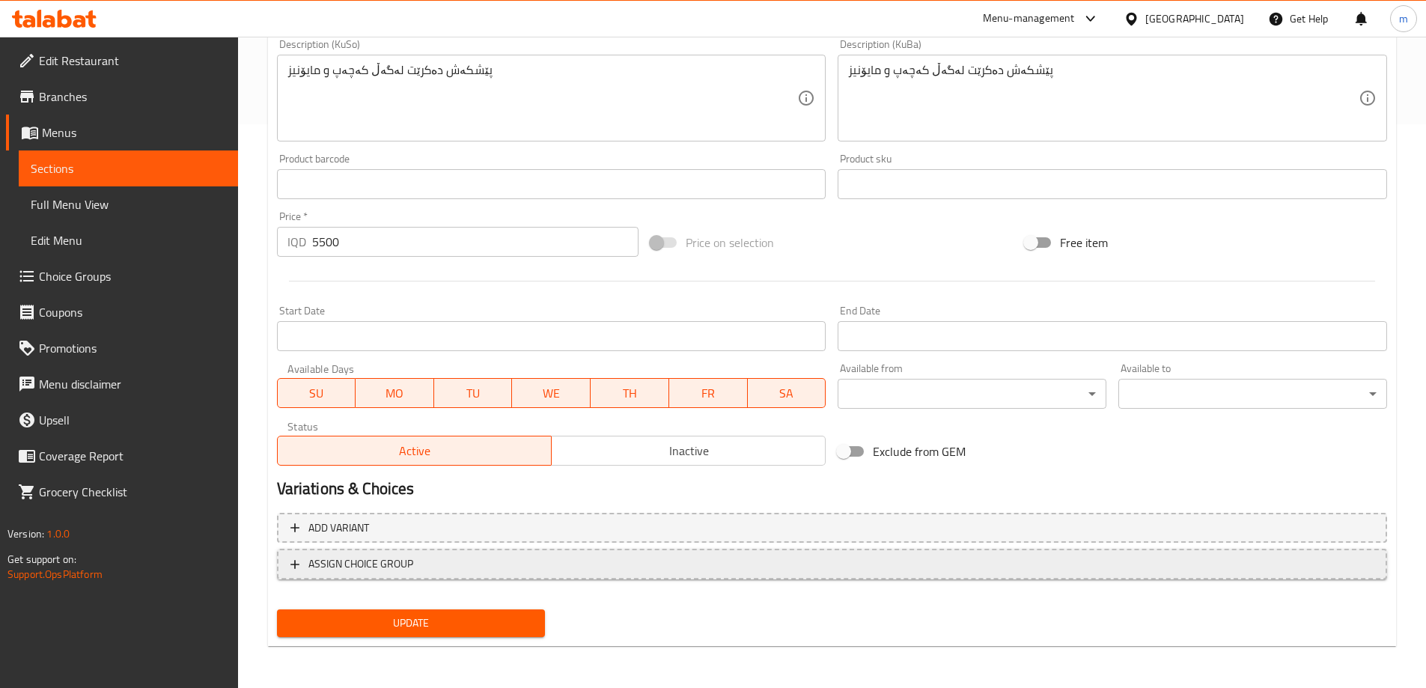
click at [344, 570] on span "ASSIGN CHOICE GROUP" at bounding box center [360, 564] width 105 height 19
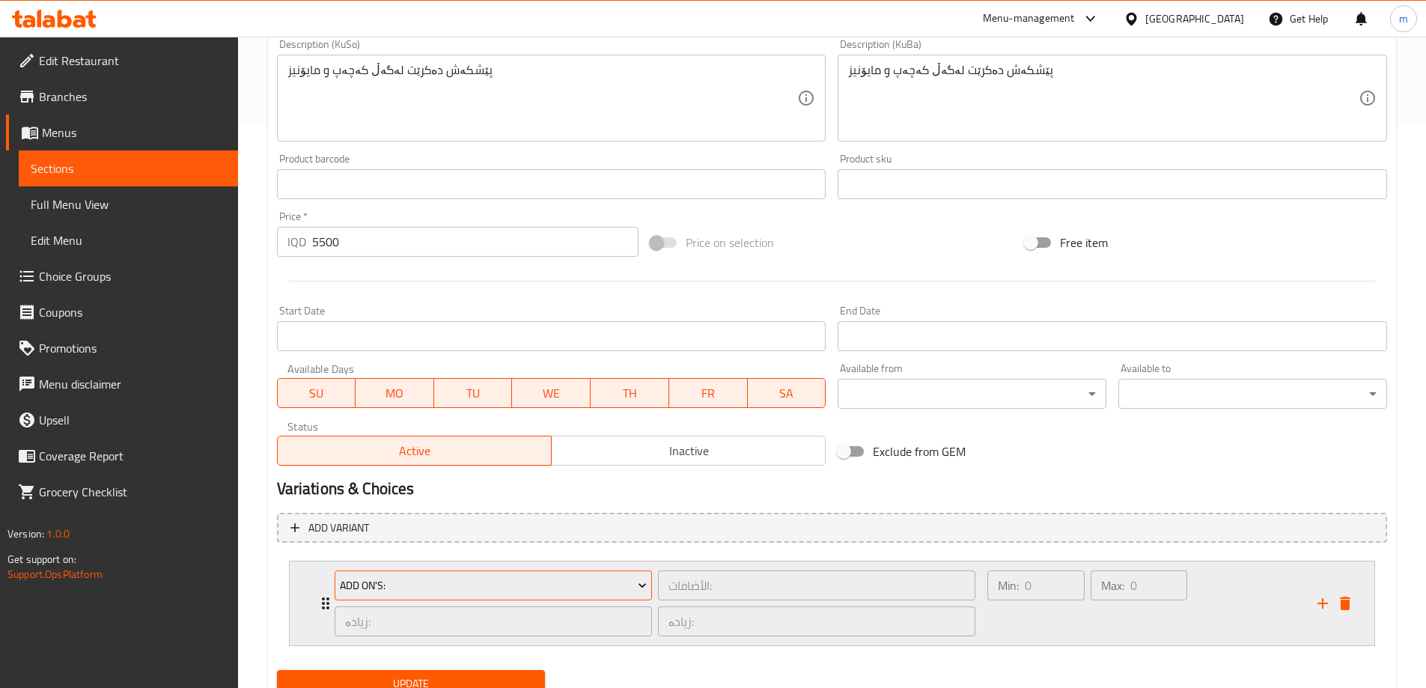
click at [409, 573] on button "Add On's:" at bounding box center [492, 585] width 317 height 30
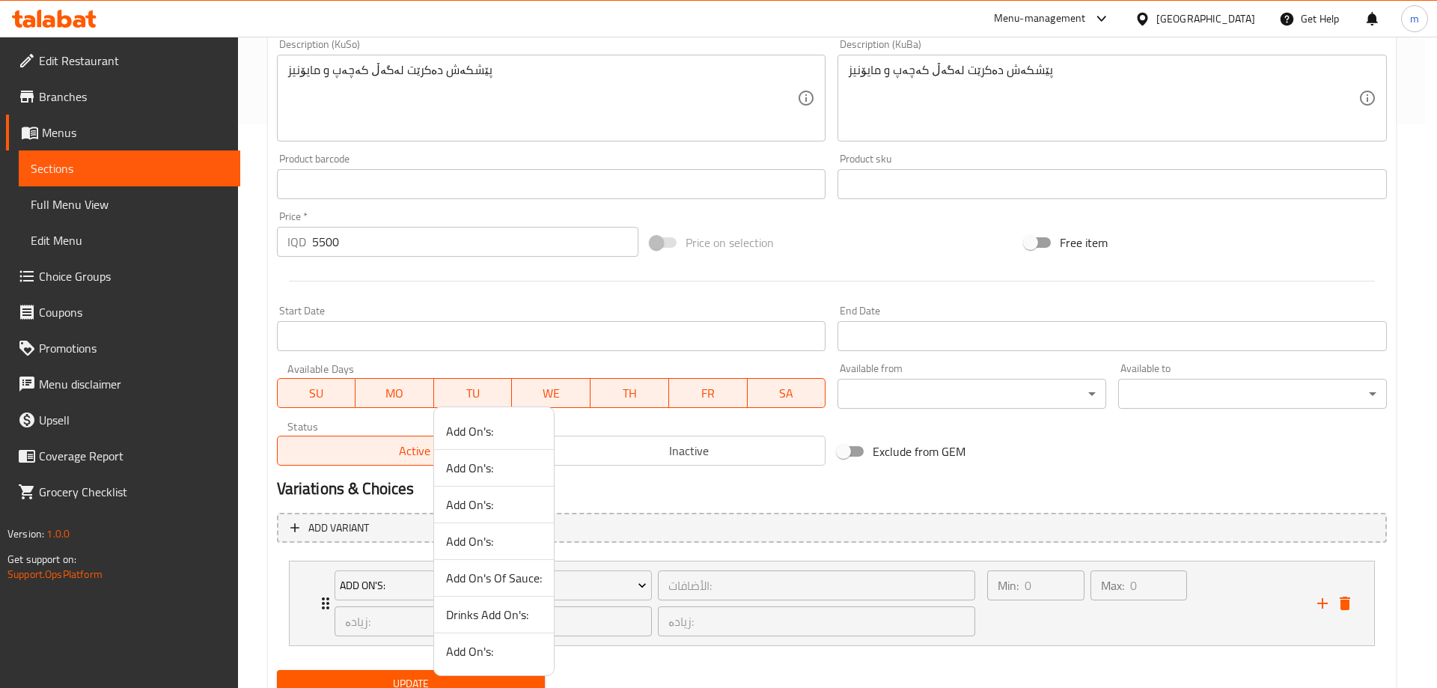
click at [514, 641] on li "Add On's:" at bounding box center [494, 651] width 120 height 36
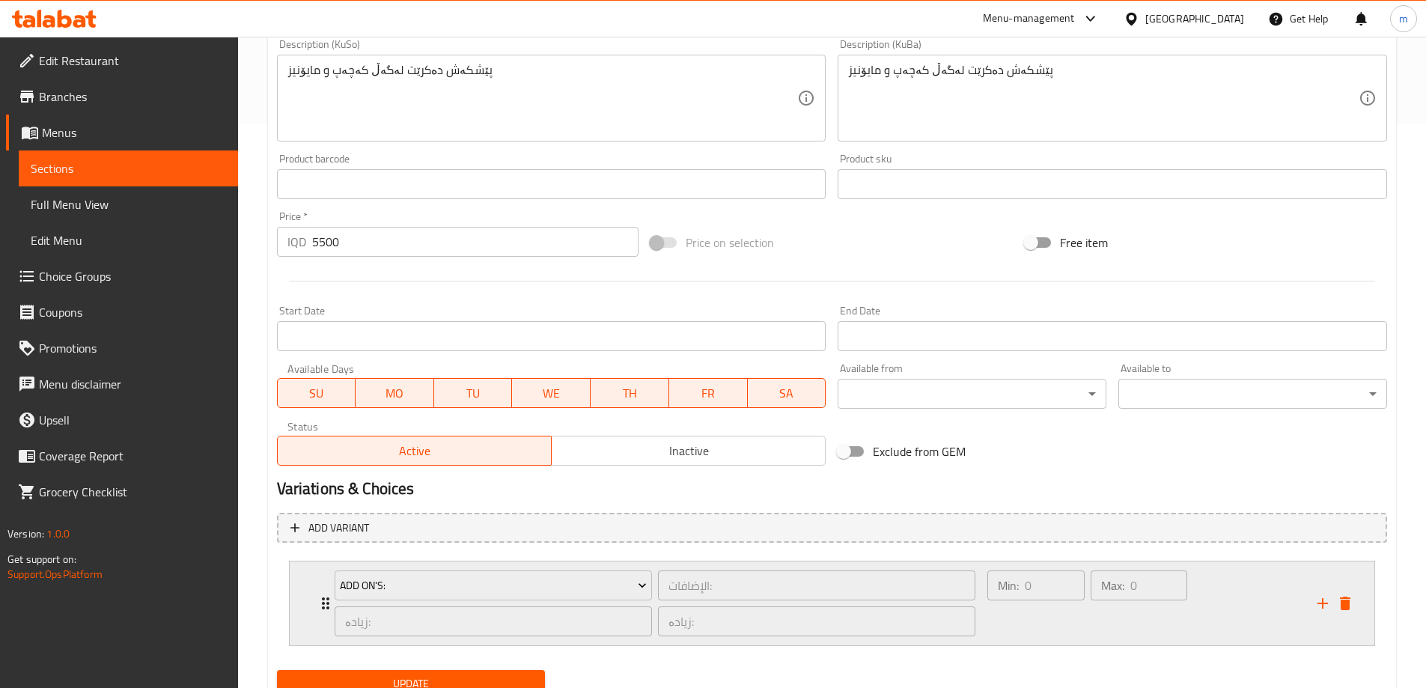
click at [1018, 606] on div "Min: 0 ​" at bounding box center [1035, 603] width 103 height 72
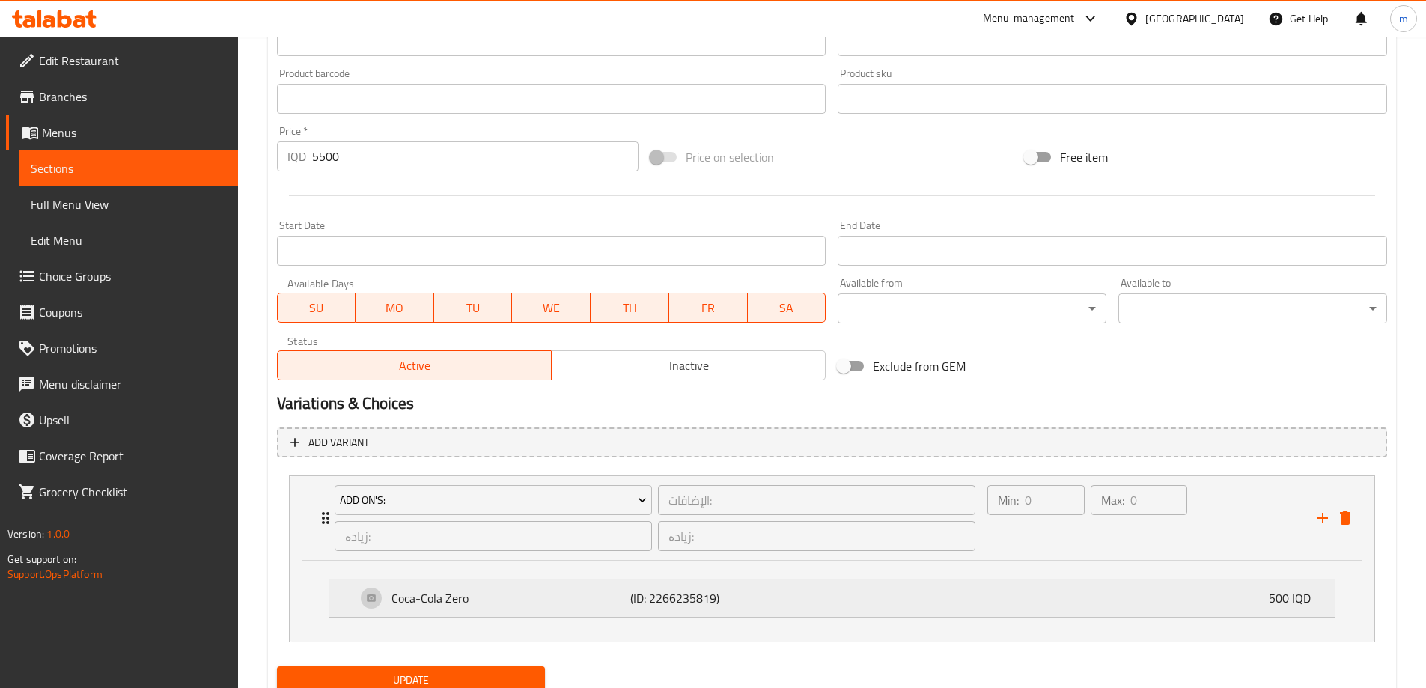
scroll to position [706, 0]
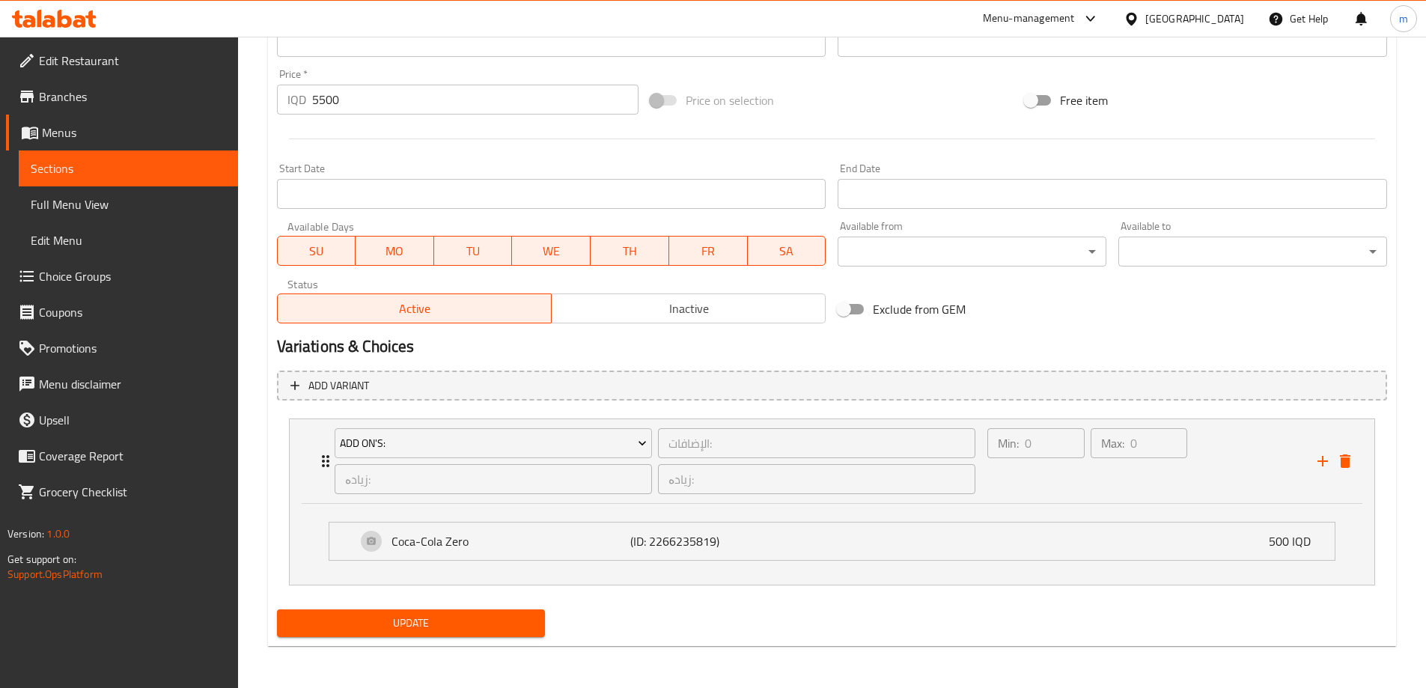
click at [420, 634] on button "Update" at bounding box center [411, 623] width 269 height 28
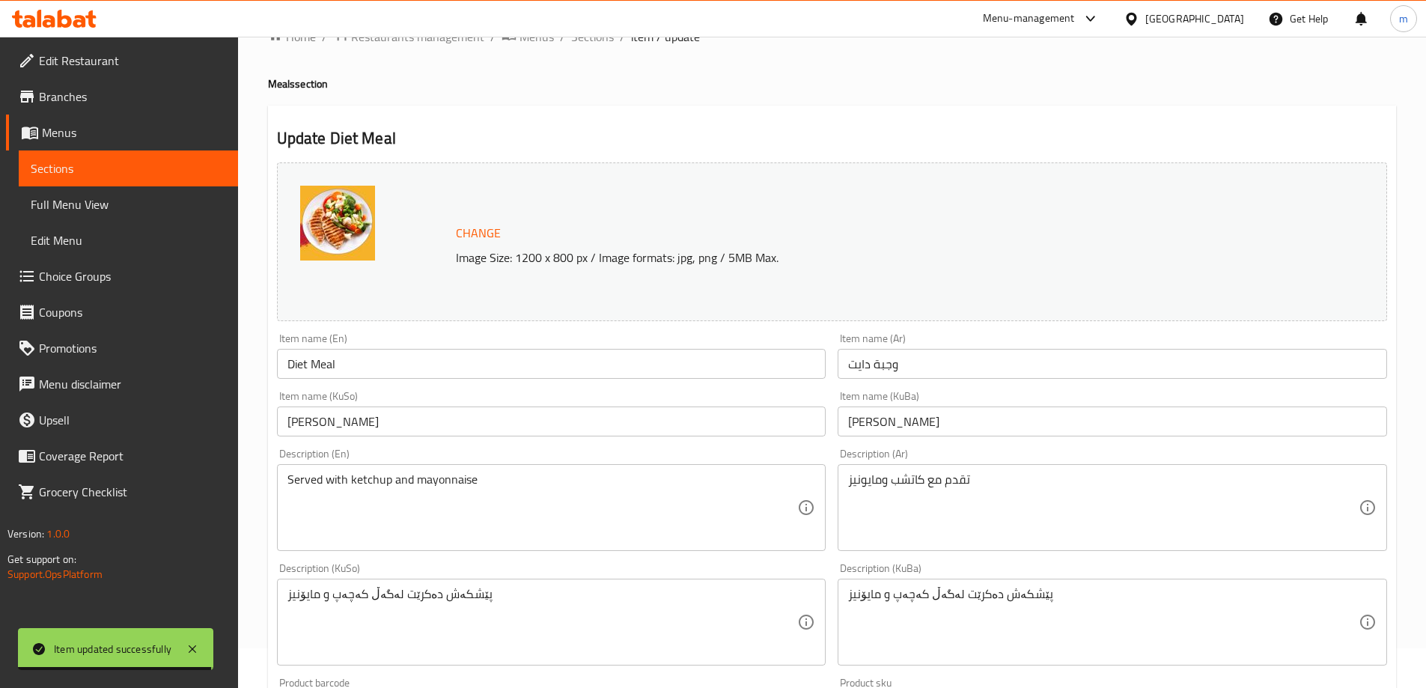
scroll to position [7, 0]
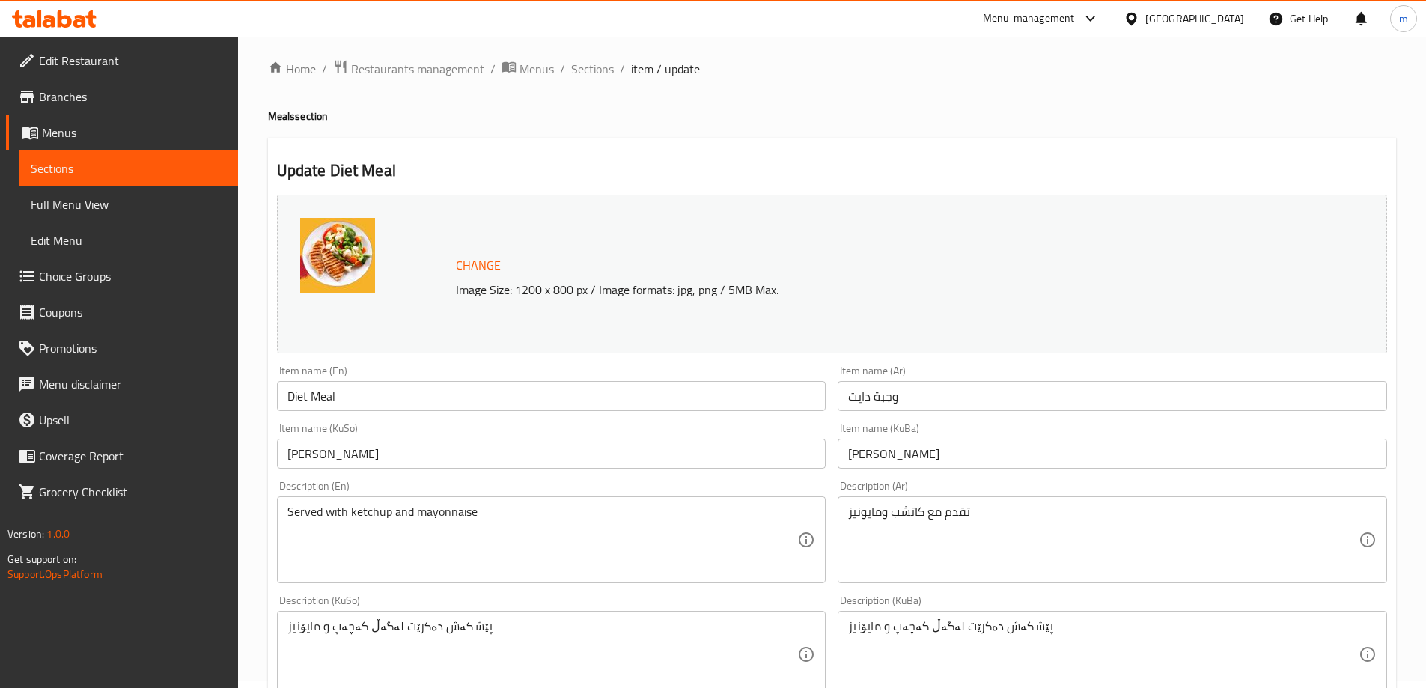
click at [110, 198] on span "Full Menu View" at bounding box center [128, 204] width 195 height 18
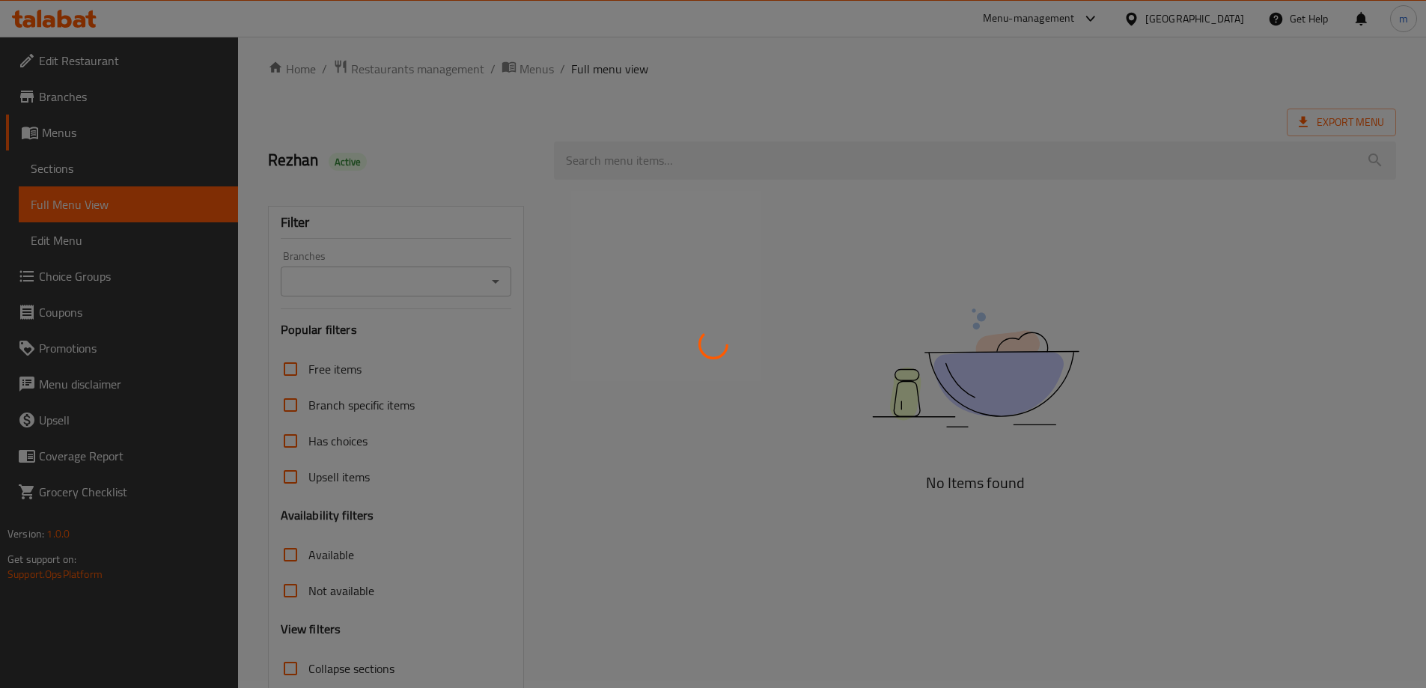
click at [325, 274] on div at bounding box center [713, 344] width 1426 height 688
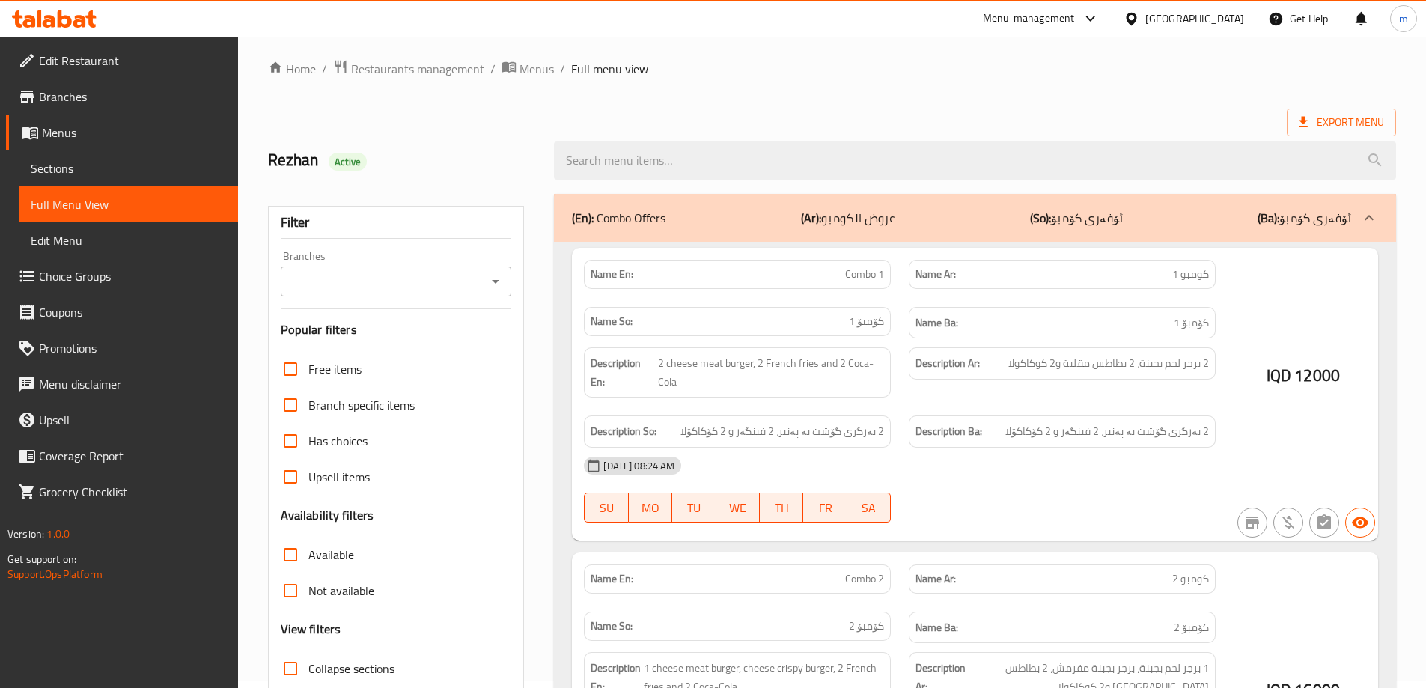
click at [340, 282] on div at bounding box center [713, 344] width 1426 height 688
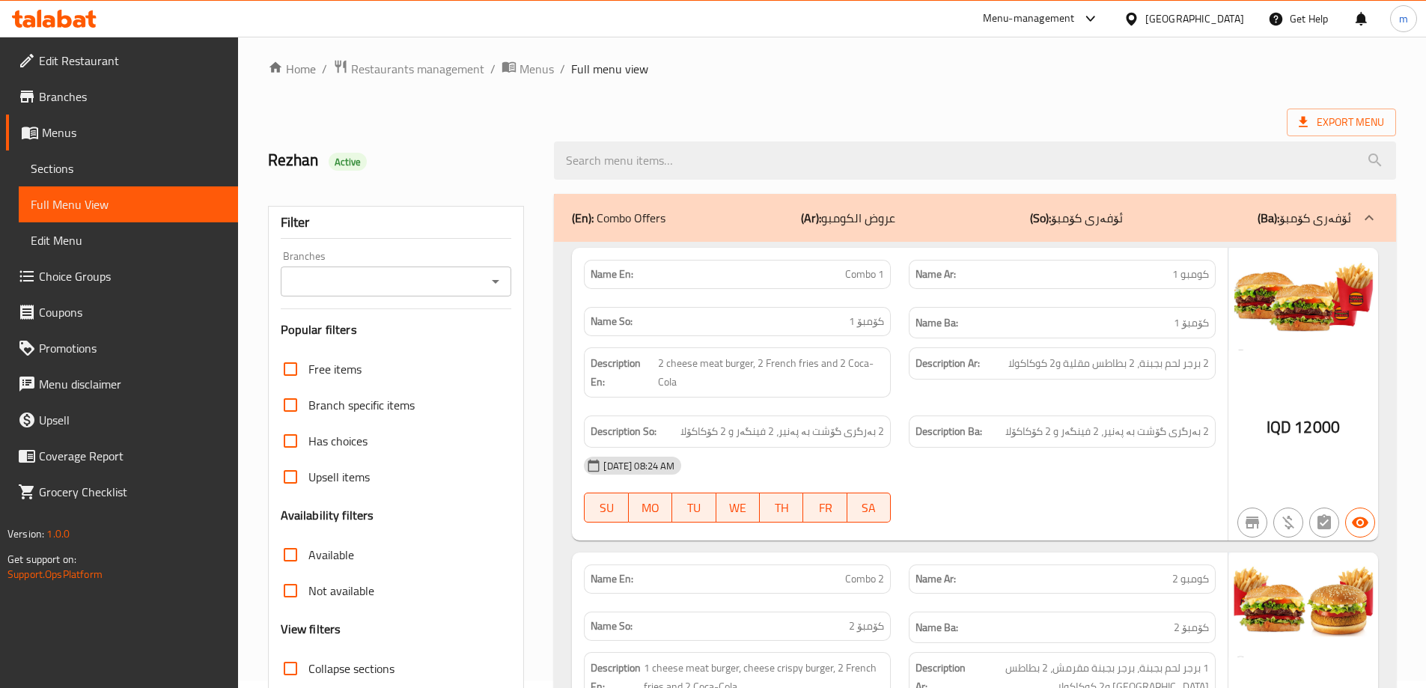
click at [370, 289] on input "Branches" at bounding box center [384, 281] width 198 height 21
click at [364, 355] on span "Omran Burger, Tenahi" at bounding box center [346, 346] width 111 height 18
type input "Omran Burger, Tenahi"
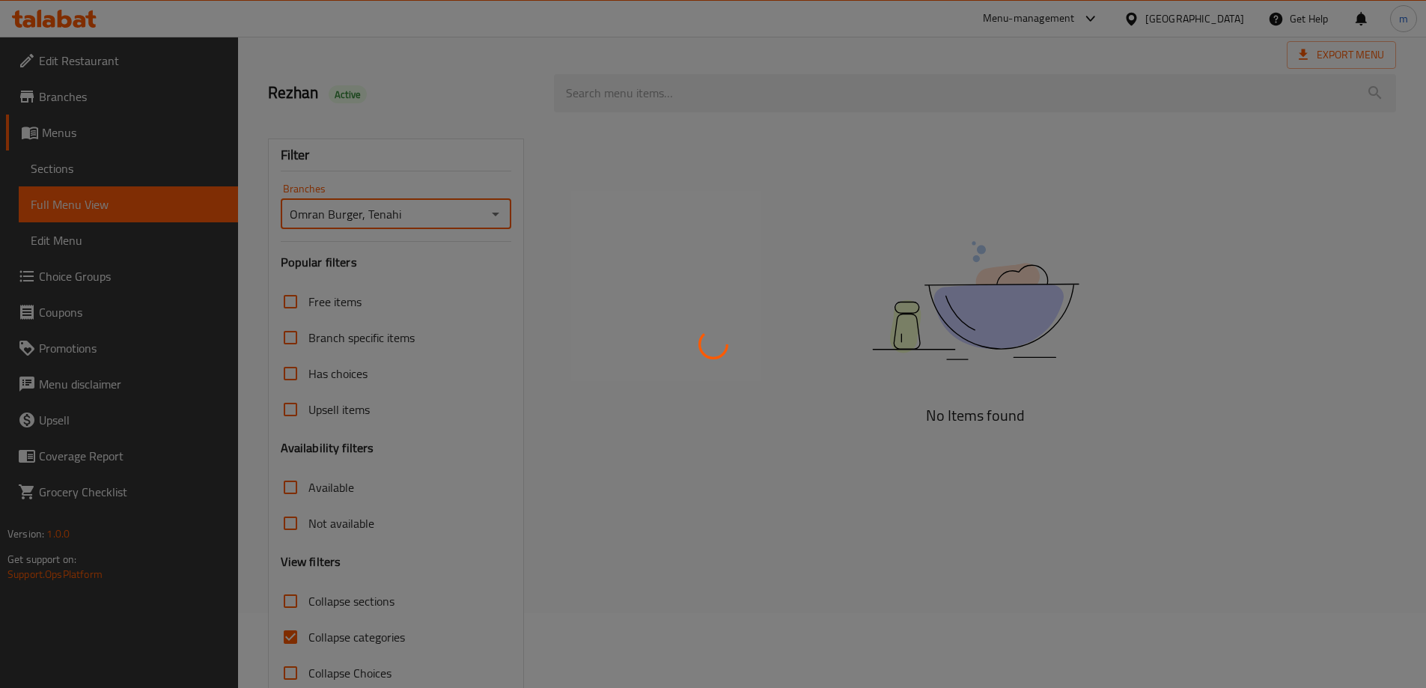
scroll to position [109, 0]
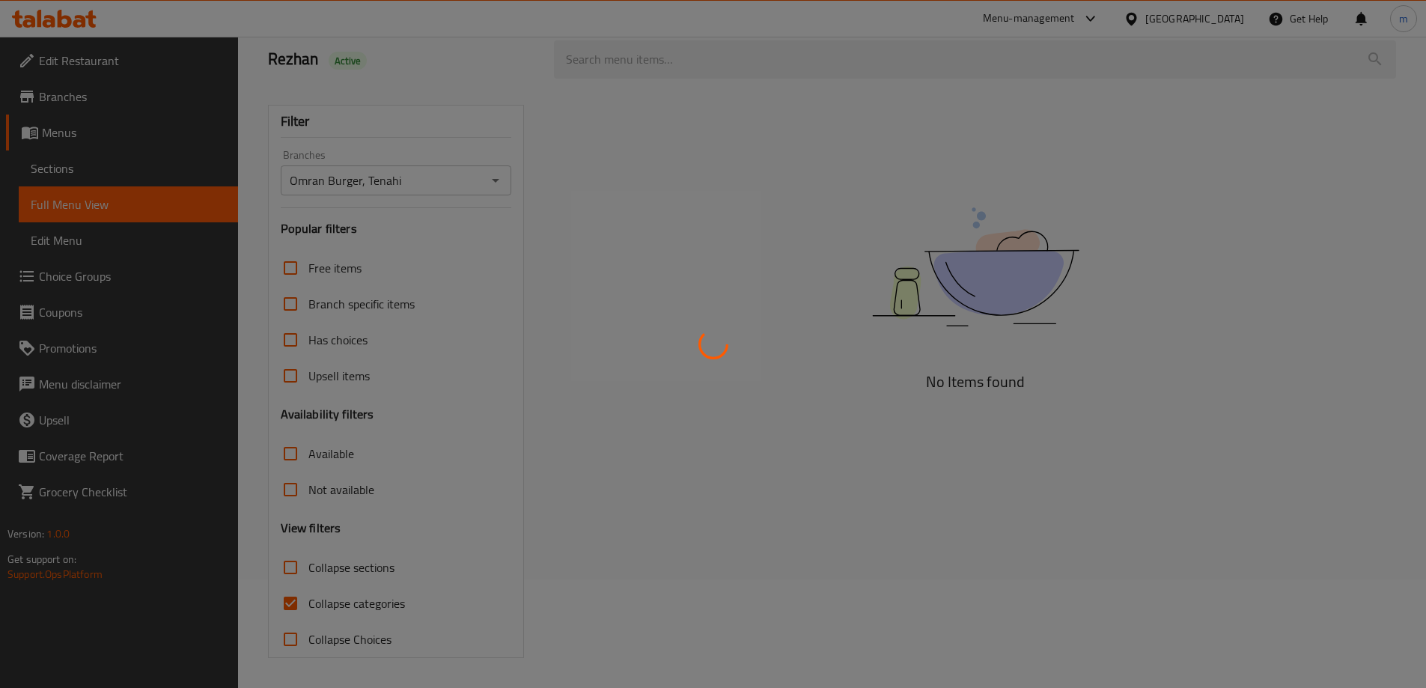
click at [313, 602] on div at bounding box center [713, 344] width 1426 height 688
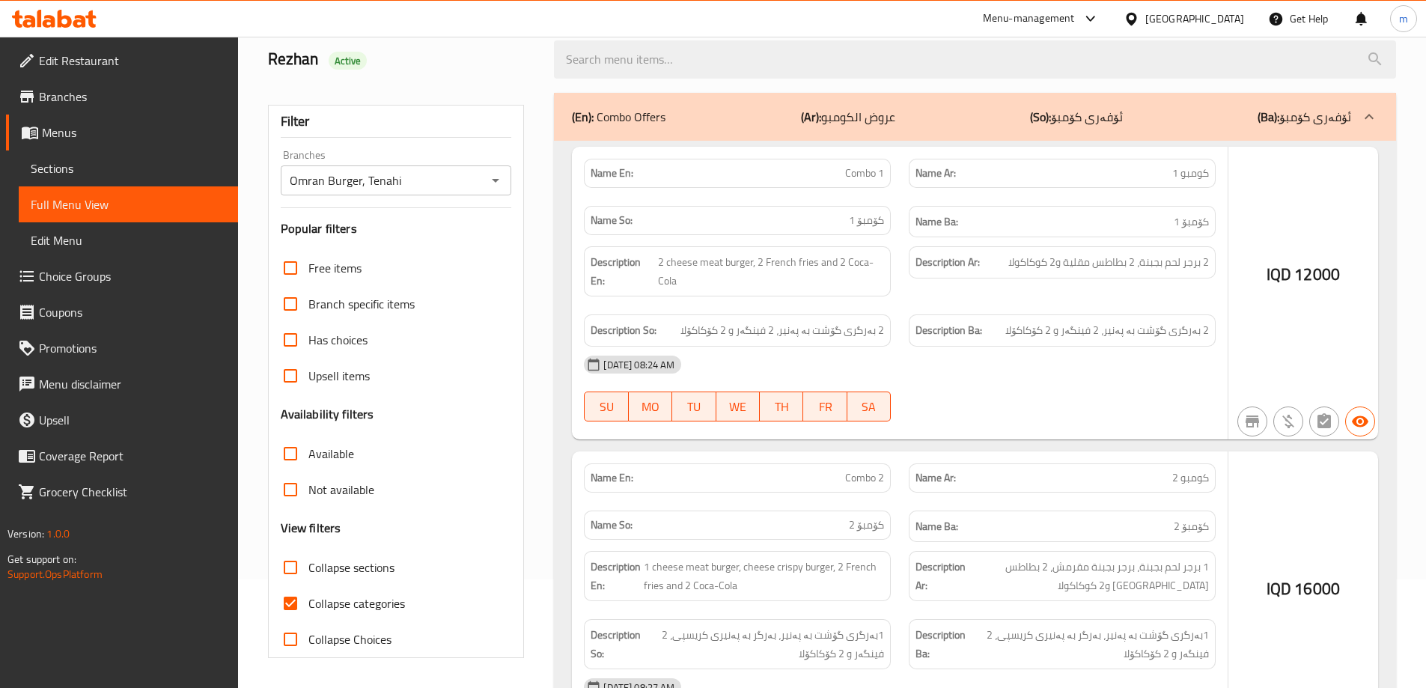
click at [285, 601] on div at bounding box center [713, 344] width 1426 height 688
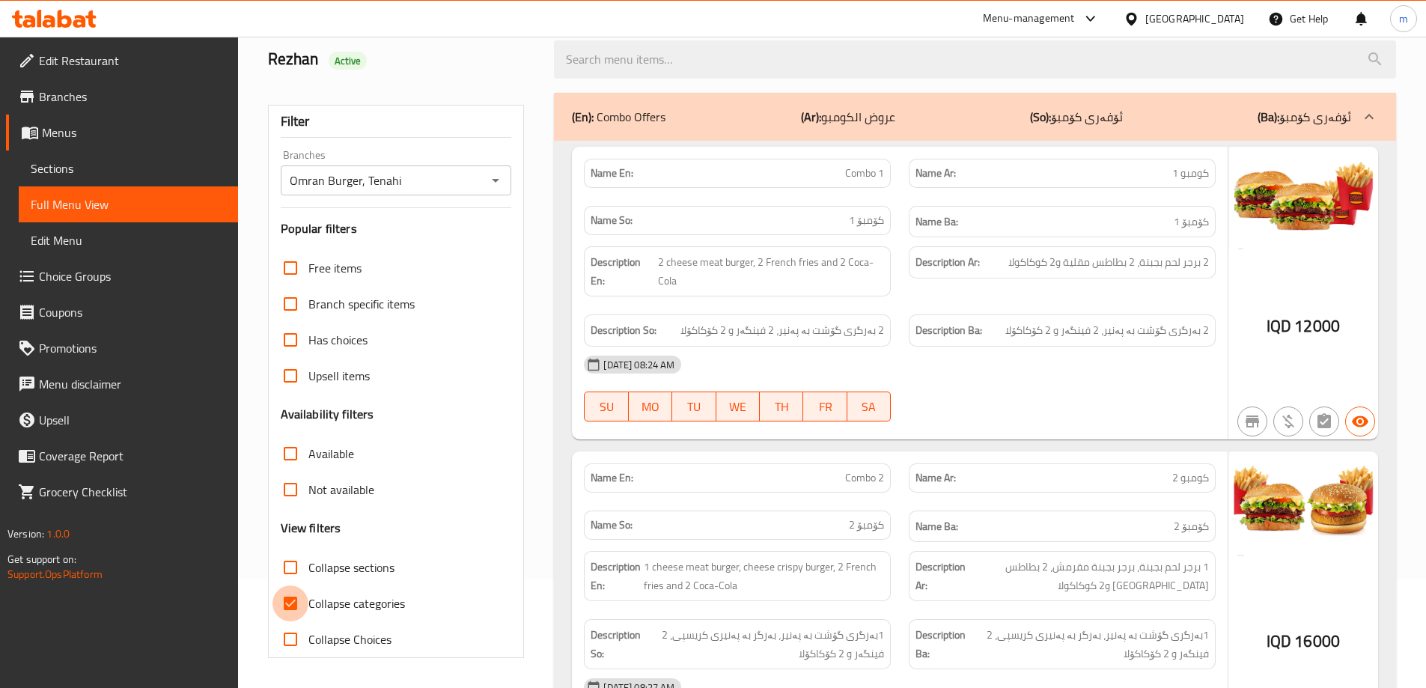
click at [290, 597] on input "Collapse categories" at bounding box center [290, 603] width 36 height 36
checkbox input "false"
click at [294, 563] on input "Collapse sections" at bounding box center [290, 567] width 36 height 36
checkbox input "true"
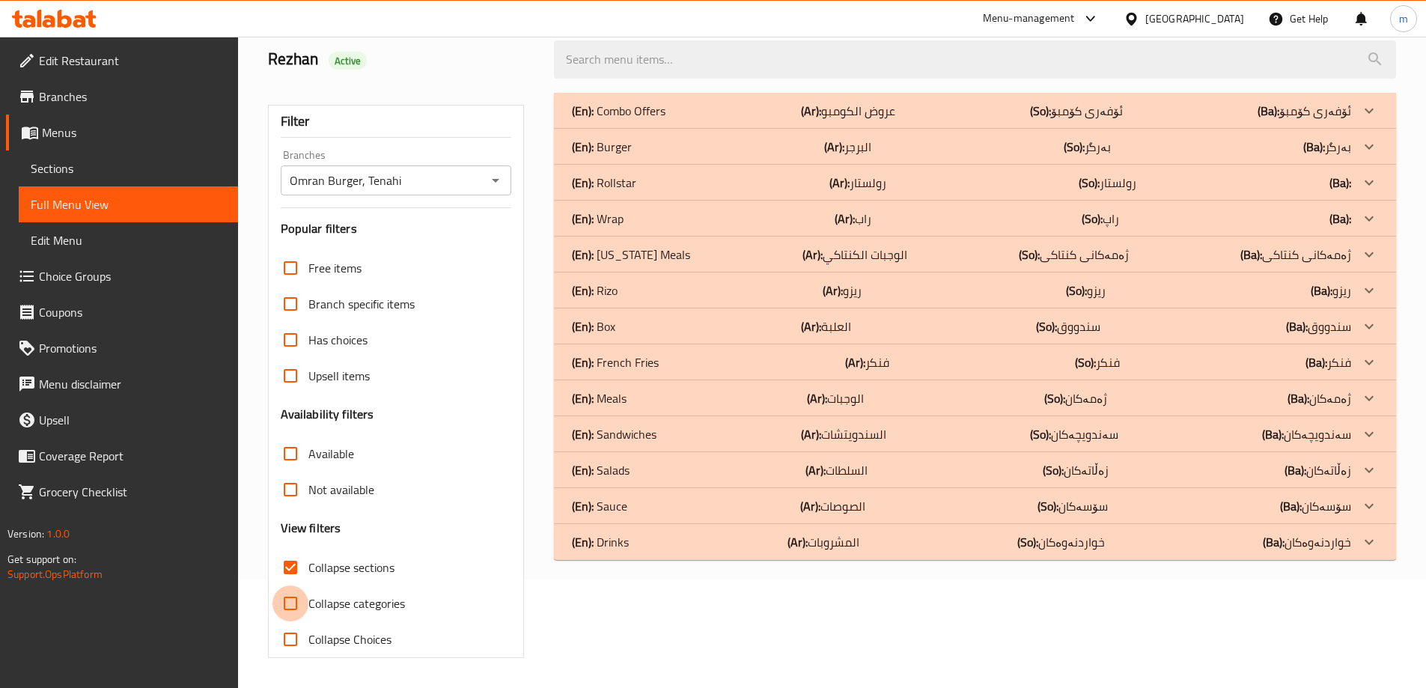
click at [293, 595] on input "Collapse categories" at bounding box center [290, 603] width 36 height 36
checkbox input "true"
click at [671, 138] on div "(En): Burger (Ar): البرجر (So): بەرگر (Ba): بەرگر" at bounding box center [961, 147] width 779 height 18
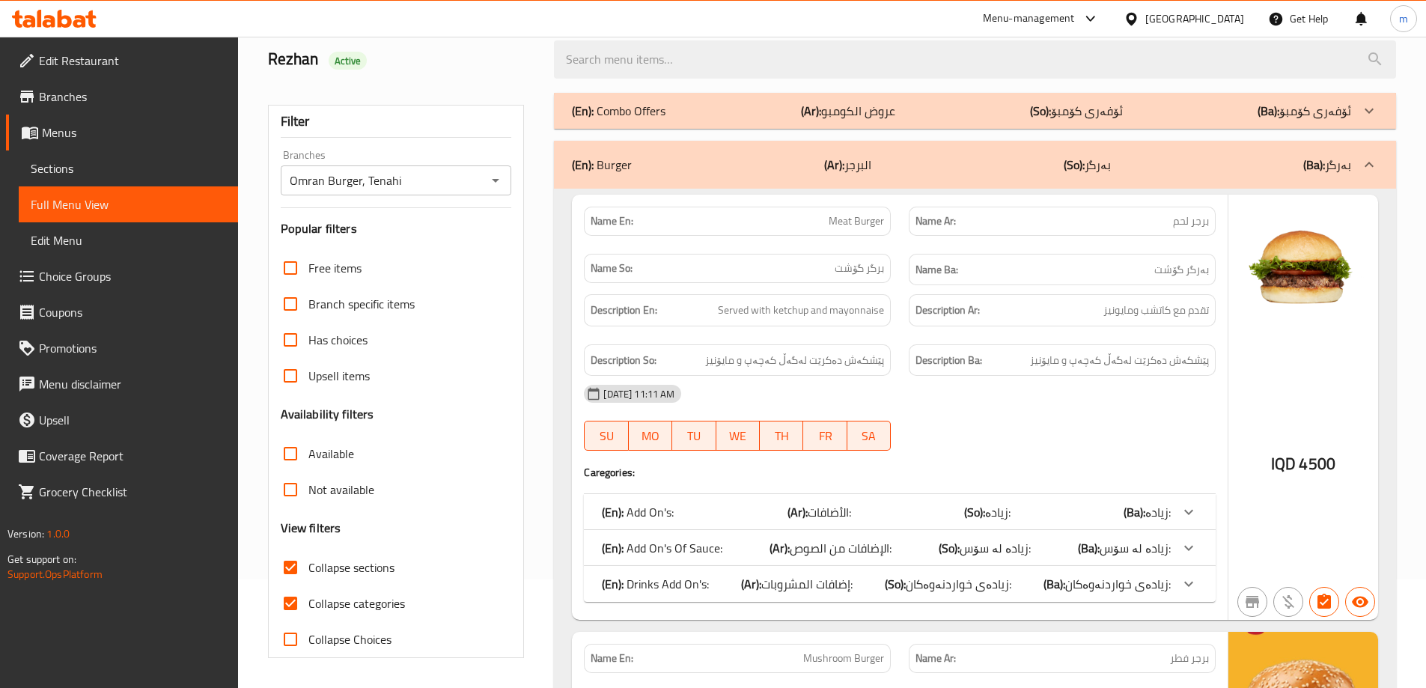
click at [1057, 584] on b "(Ba):" at bounding box center [1054, 583] width 22 height 22
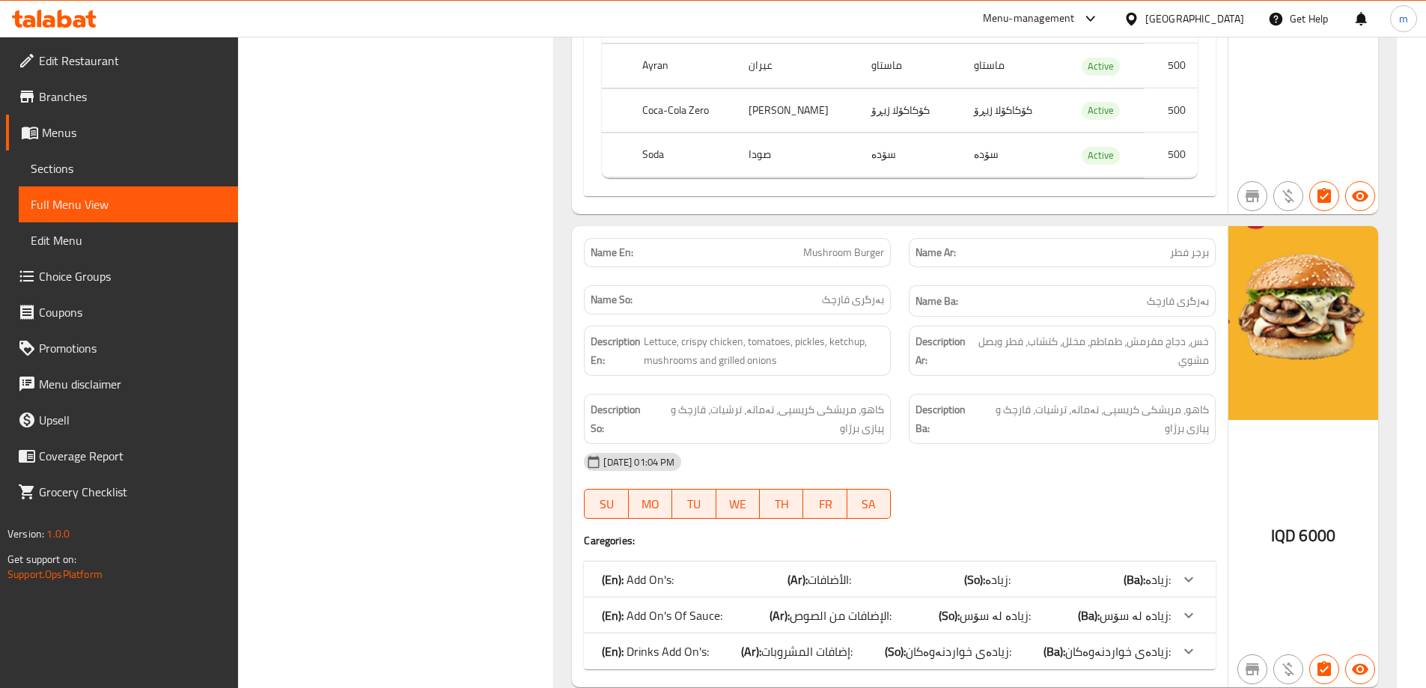
scroll to position [982, 0]
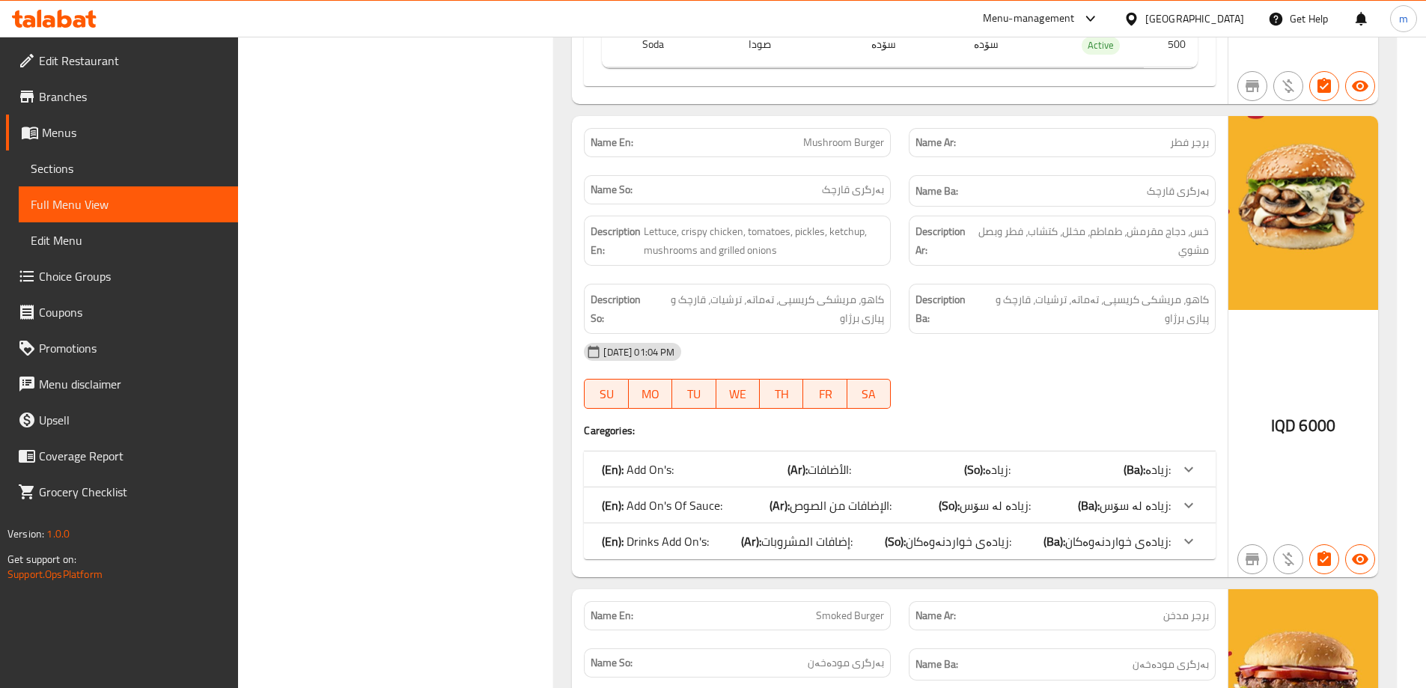
click at [846, 545] on span "إضافات المشروبات:" at bounding box center [806, 541] width 91 height 22
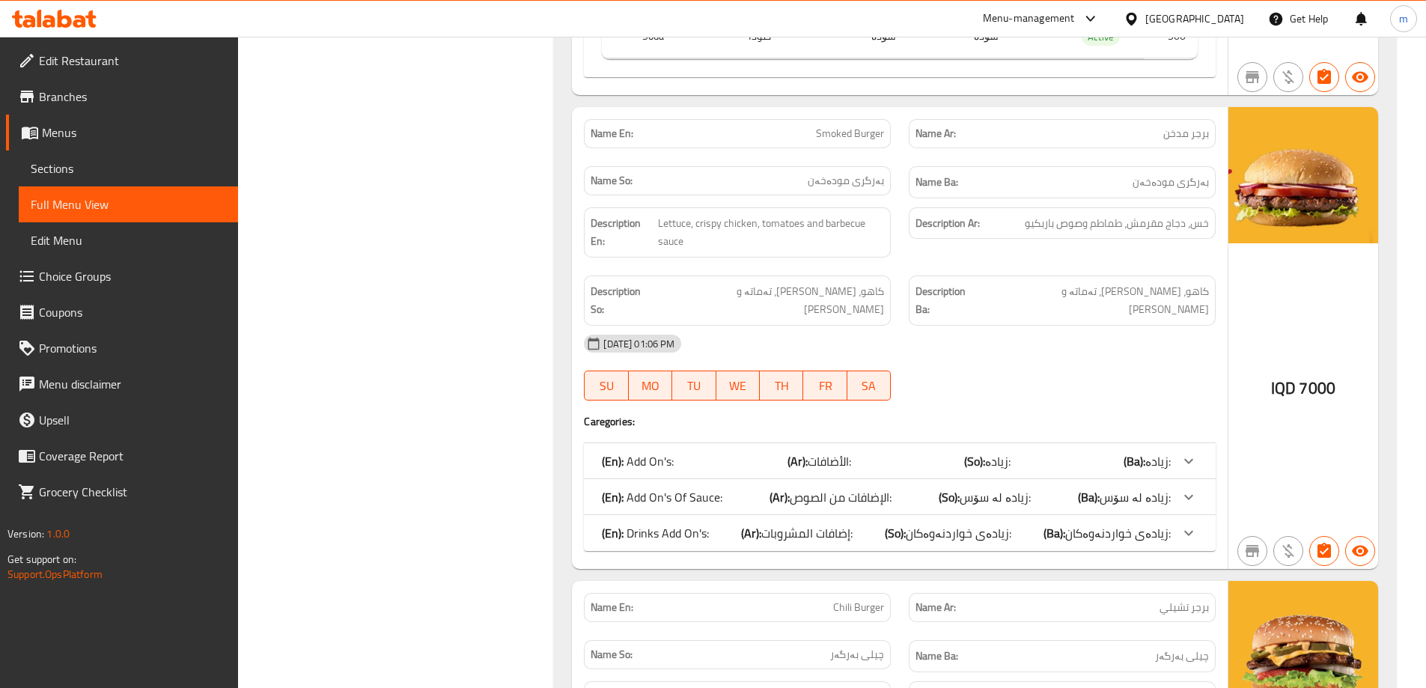
scroll to position [1854, 0]
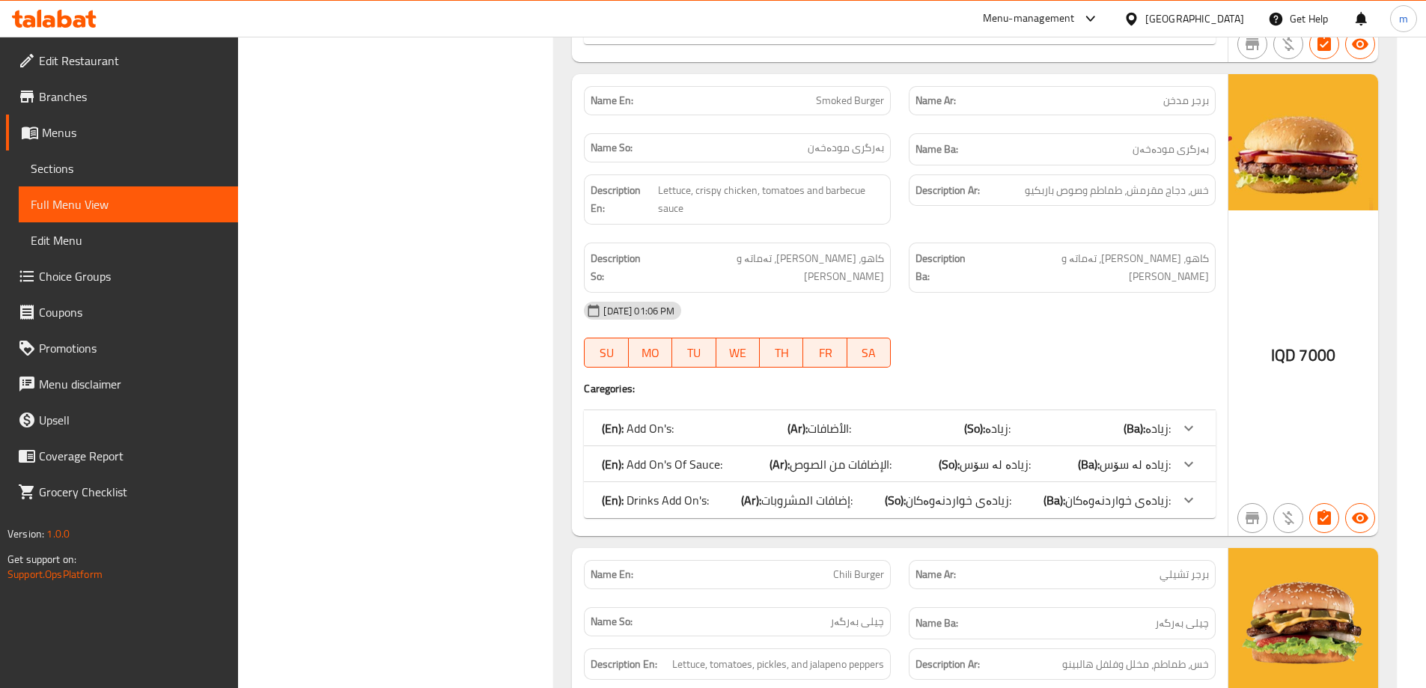
click at [769, 495] on div "(En): Drinks Add On's: (Ar): إضافات المشروبات: (So): زیادەی خواردنەوەکان: (Ba):…" at bounding box center [900, 500] width 632 height 36
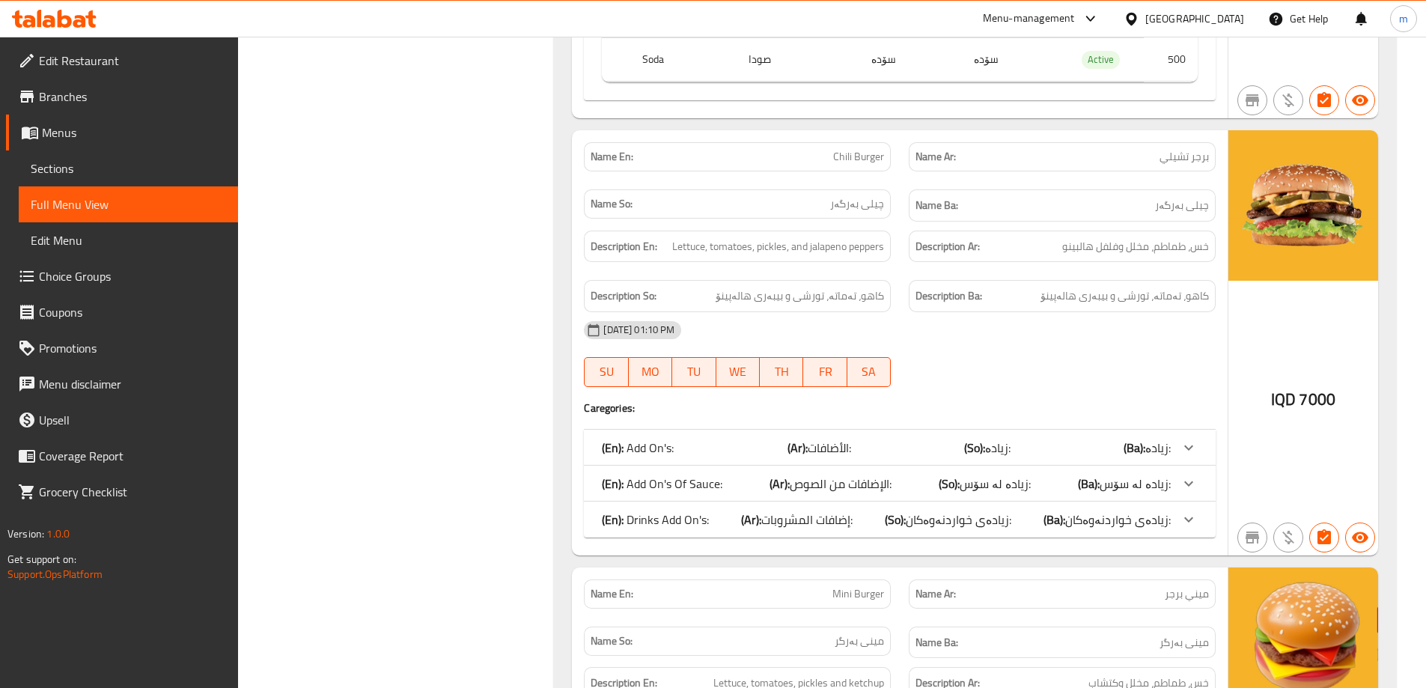
scroll to position [2728, 0]
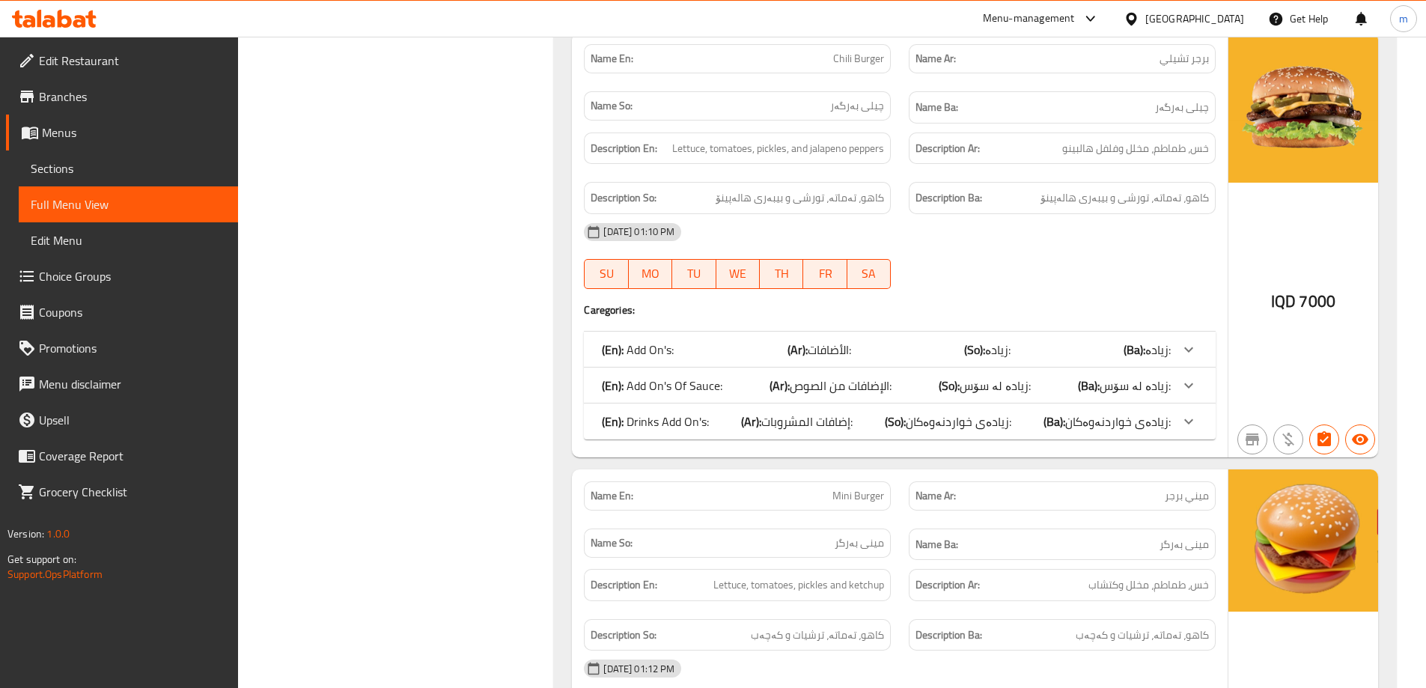
click at [694, 412] on p "(En): Drinks Add On's:" at bounding box center [655, 421] width 107 height 18
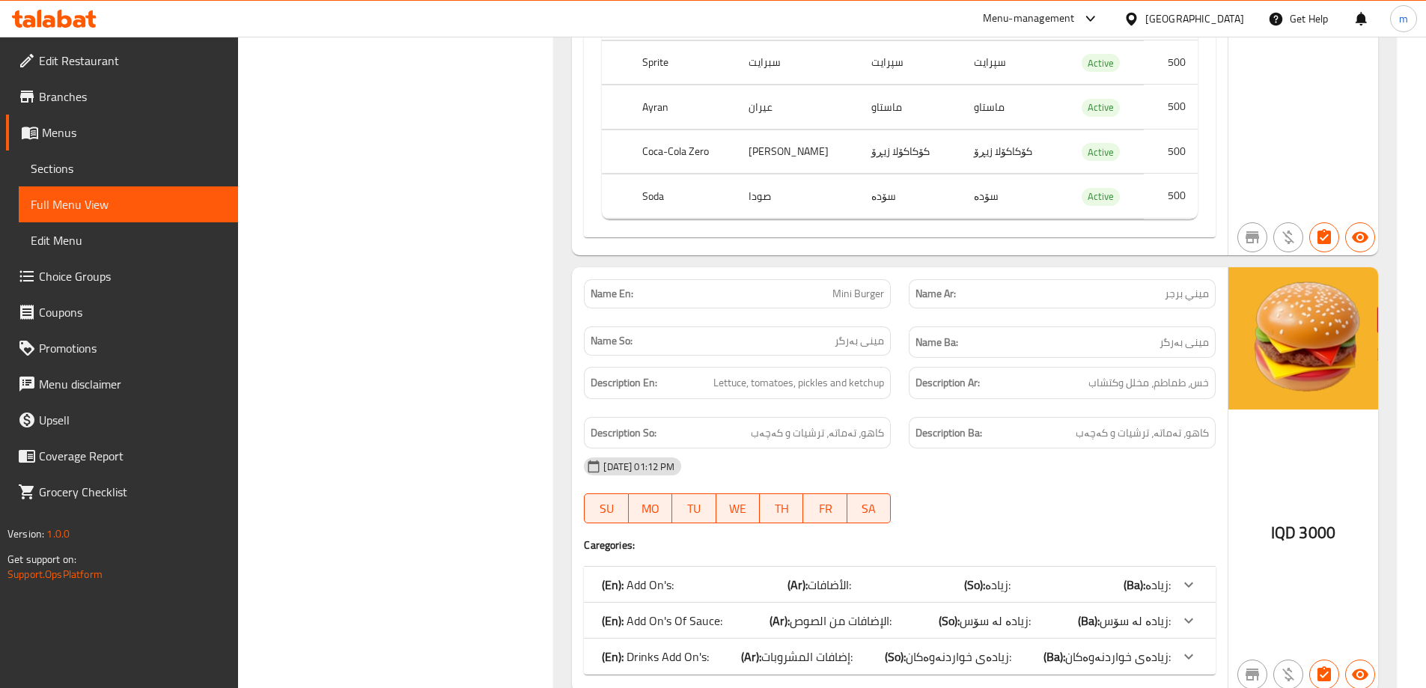
scroll to position [3426, 0]
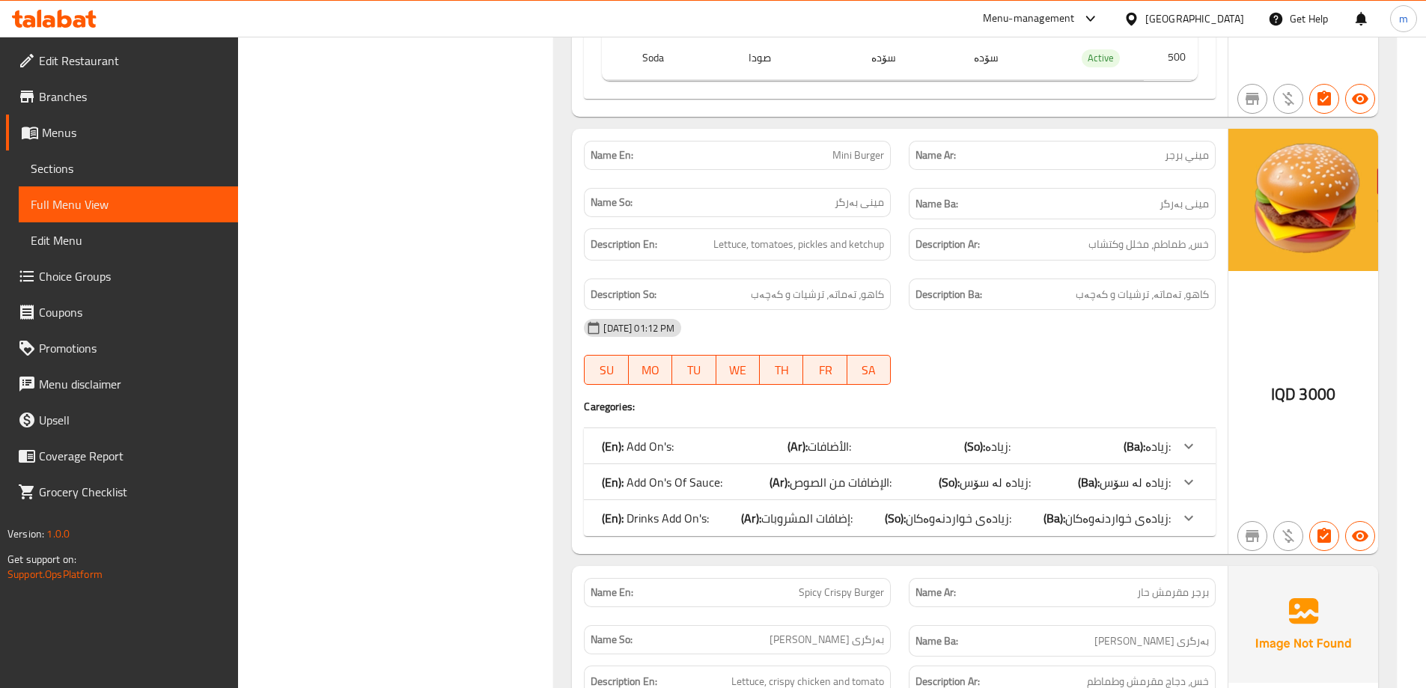
click at [789, 507] on span "إضافات المشروبات:" at bounding box center [806, 518] width 91 height 22
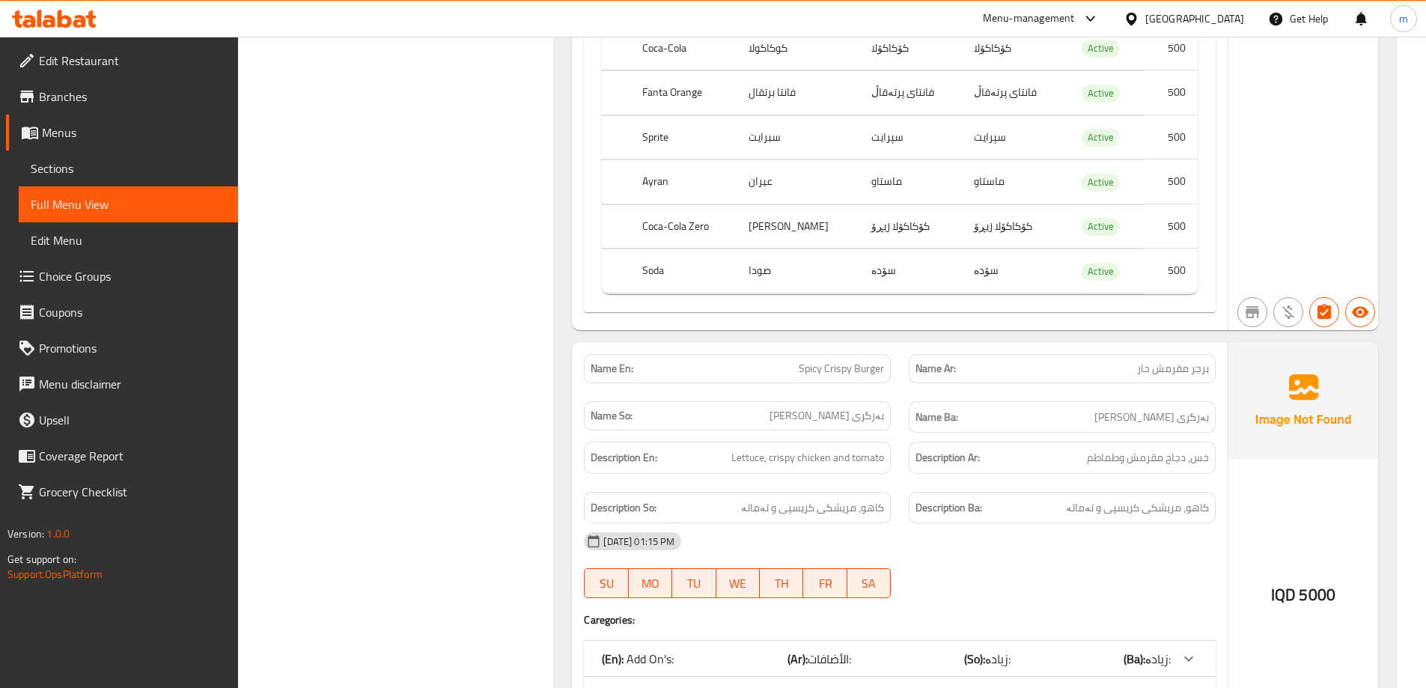
scroll to position [4125, 0]
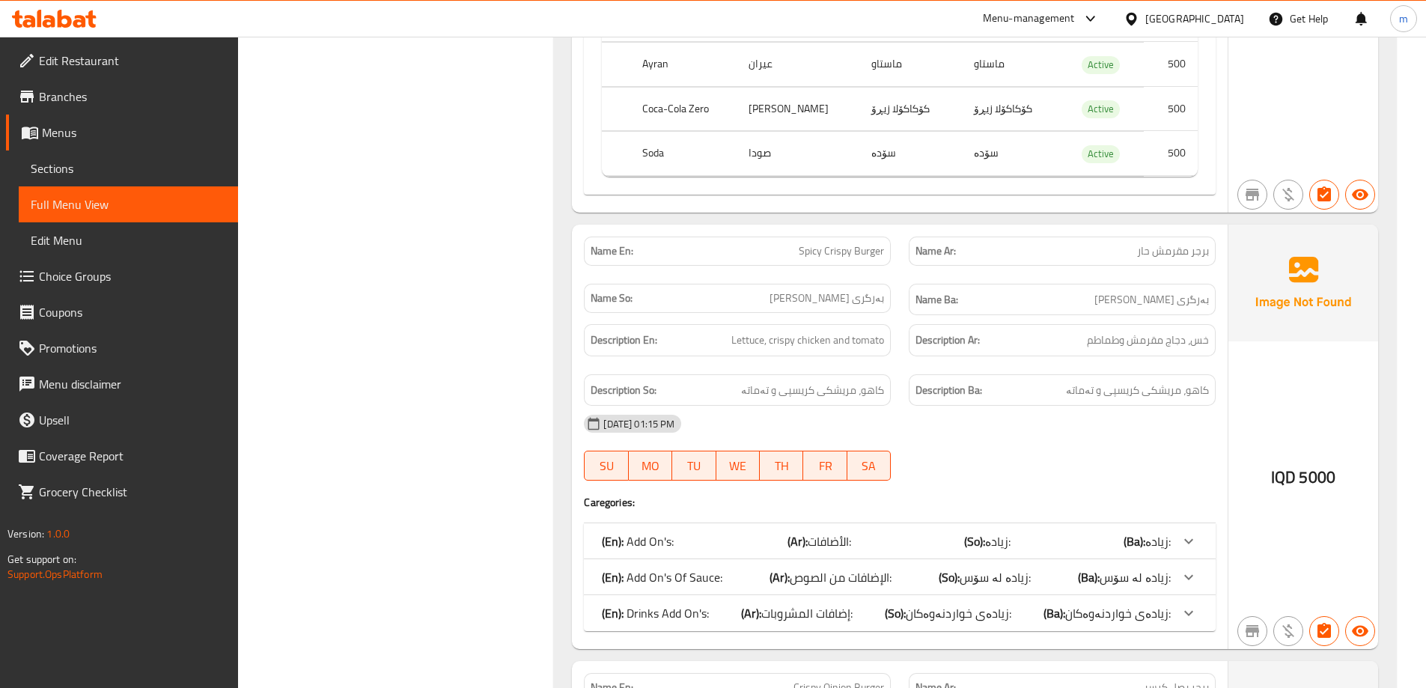
click at [814, 602] on span "إضافات المشروبات:" at bounding box center [806, 613] width 91 height 22
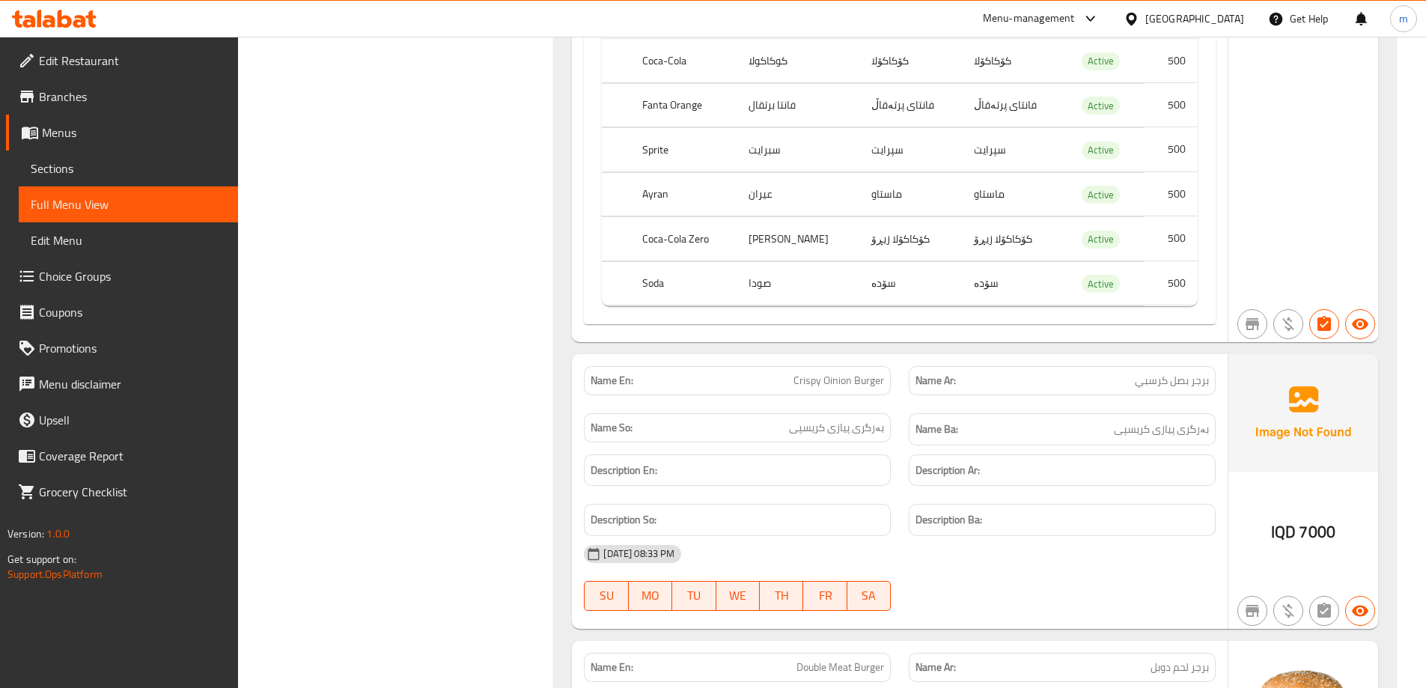
scroll to position [4823, 0]
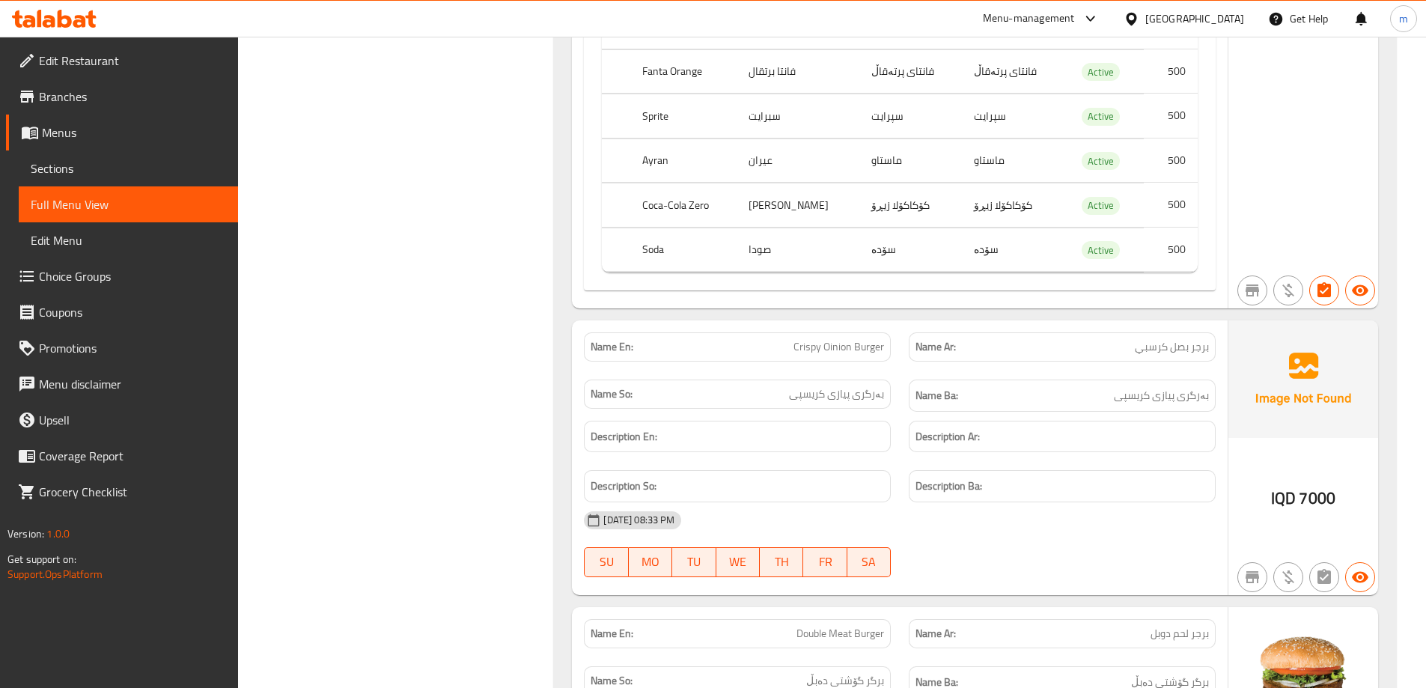
click at [867, 427] on h6 "Description En:" at bounding box center [736, 436] width 293 height 19
click at [850, 386] on span "بەرگری پیازی کریسپی" at bounding box center [836, 394] width 95 height 16
click at [840, 339] on span "Crispy Oinion Burger" at bounding box center [838, 347] width 91 height 16
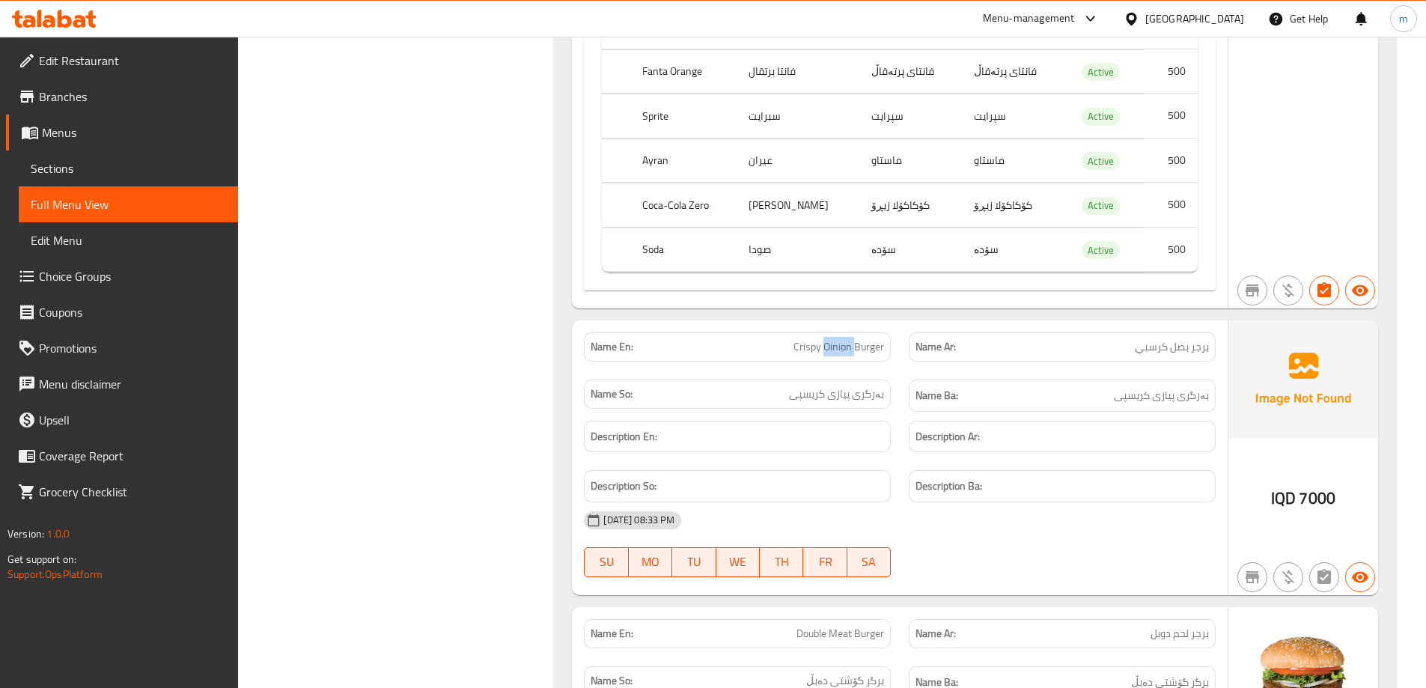
click at [840, 339] on span "Crispy Oinion Burger" at bounding box center [838, 347] width 91 height 16
click at [822, 412] on div "Description En:" at bounding box center [737, 437] width 325 height 50
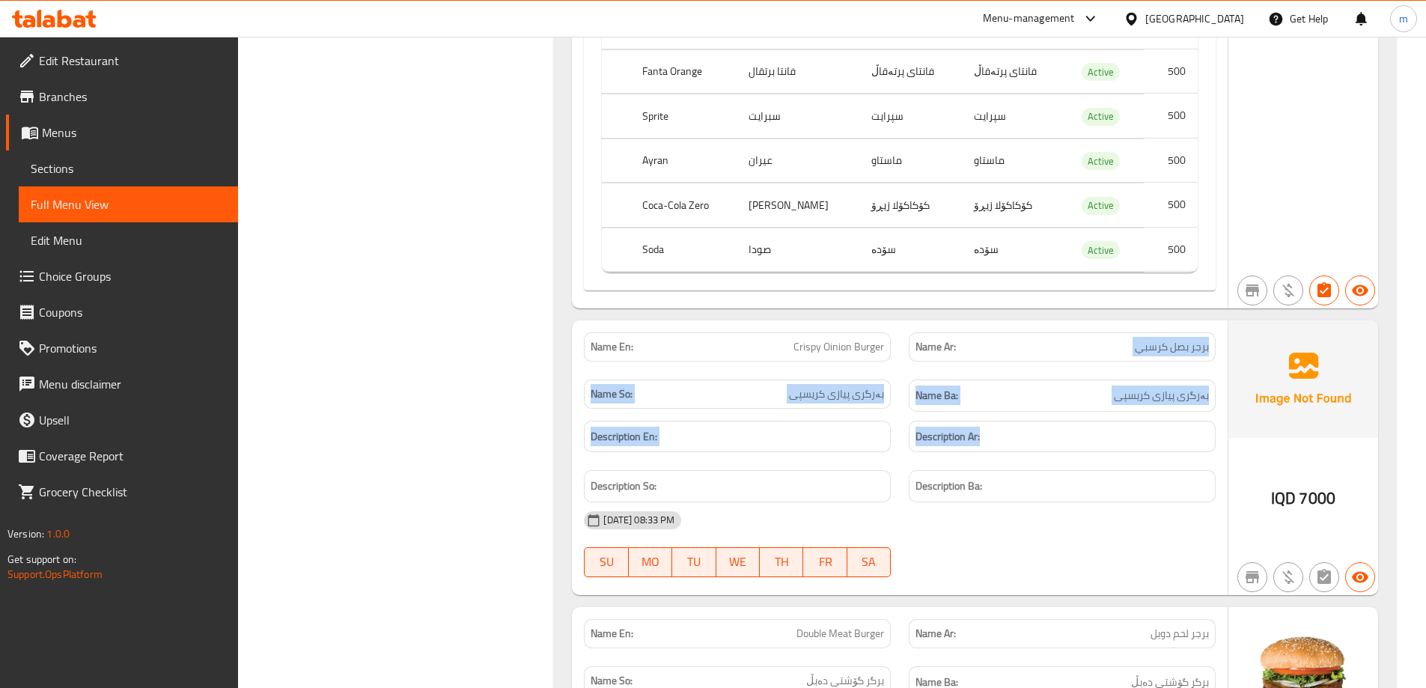
drag, startPoint x: 1203, startPoint y: 328, endPoint x: 1130, endPoint y: 410, distance: 109.7
click at [1130, 410] on div "Name En: Crispy Oinion Burger Name Ar: برجر بصل كرسبي Name So: بەرگری پیازی کری…" at bounding box center [900, 457] width 656 height 275
click at [1033, 427] on h6 "Description Ar:" at bounding box center [1061, 436] width 293 height 19
drag, startPoint x: 794, startPoint y: 324, endPoint x: 1202, endPoint y: 476, distance: 435.2
click at [1202, 476] on div "Name En: Crispy Oinion Burger Name Ar: برجر بصل كرسبي Name So: بەرگری پیازی کری…" at bounding box center [900, 457] width 656 height 275
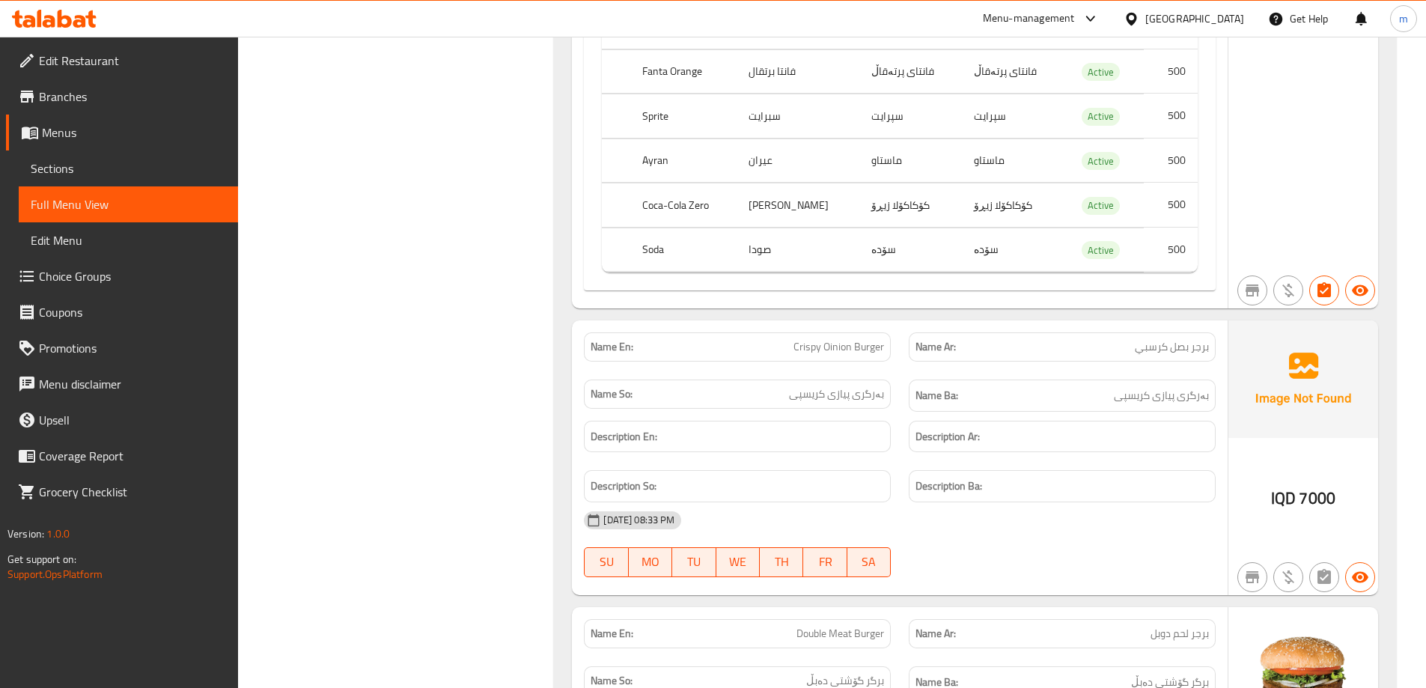
click at [1126, 502] on div "11-08-2025 08:33 PM" at bounding box center [900, 520] width 650 height 36
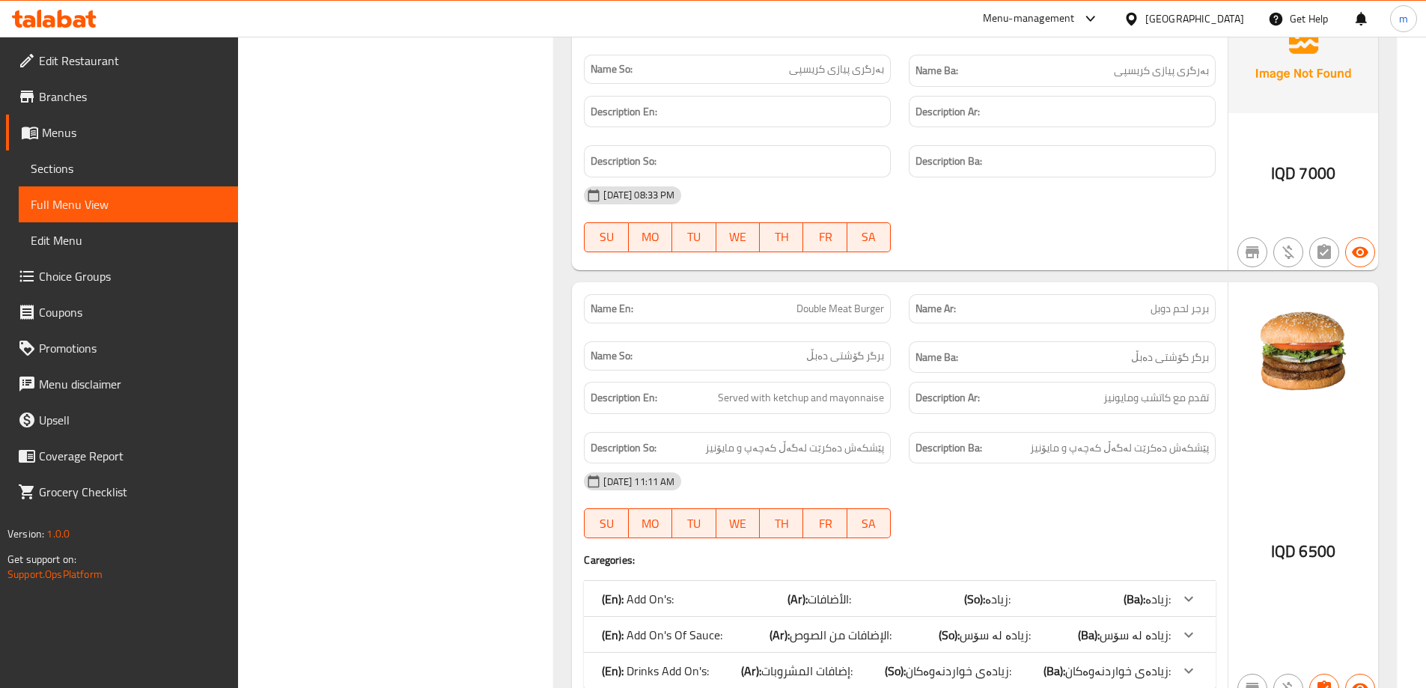
scroll to position [5172, 0]
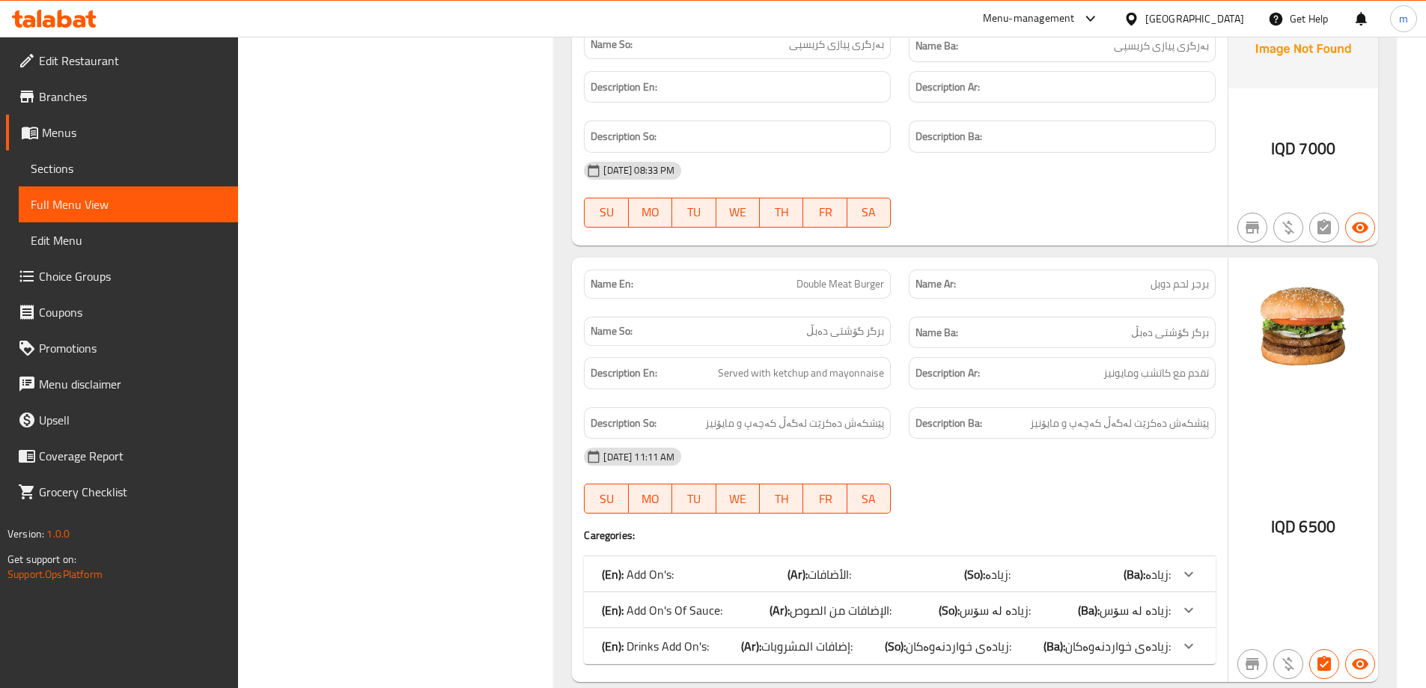
drag, startPoint x: 923, startPoint y: 635, endPoint x: 950, endPoint y: 596, distance: 47.1
click at [923, 636] on span "زیادەی خواردنەوەکان:" at bounding box center [958, 646] width 106 height 22
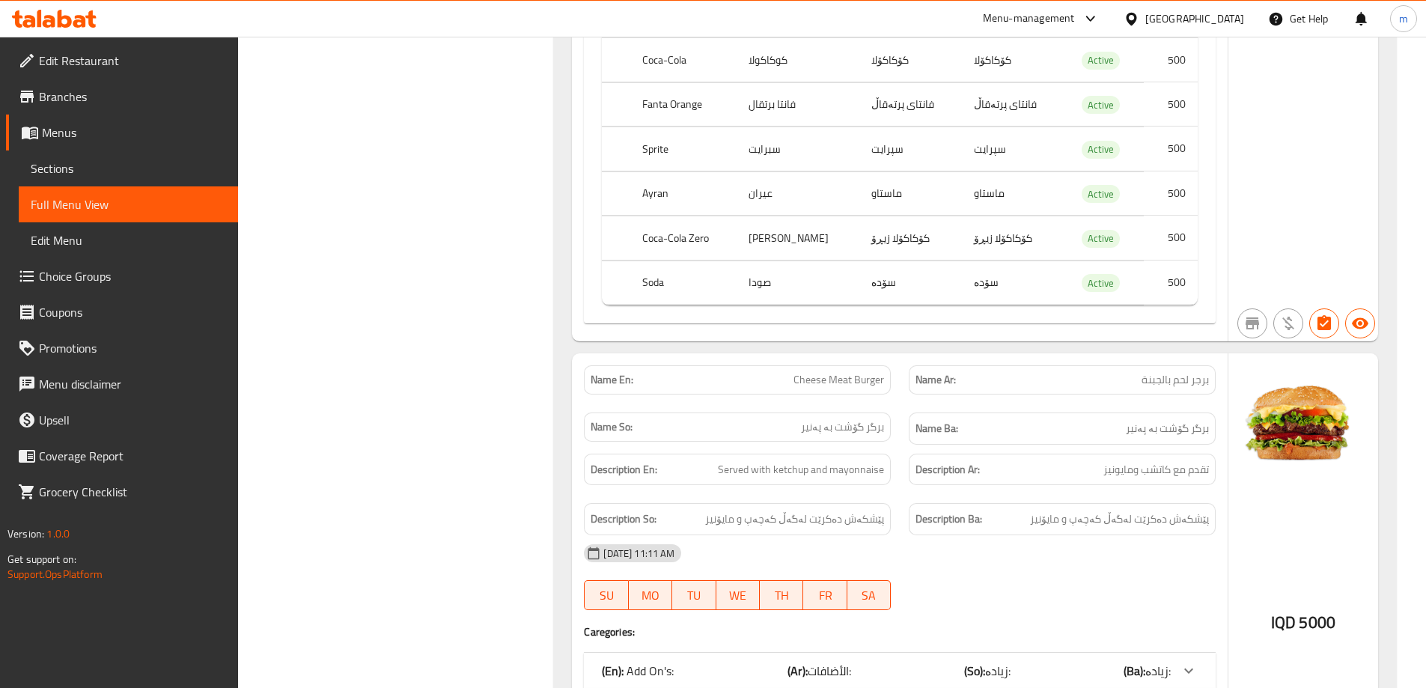
scroll to position [6045, 0]
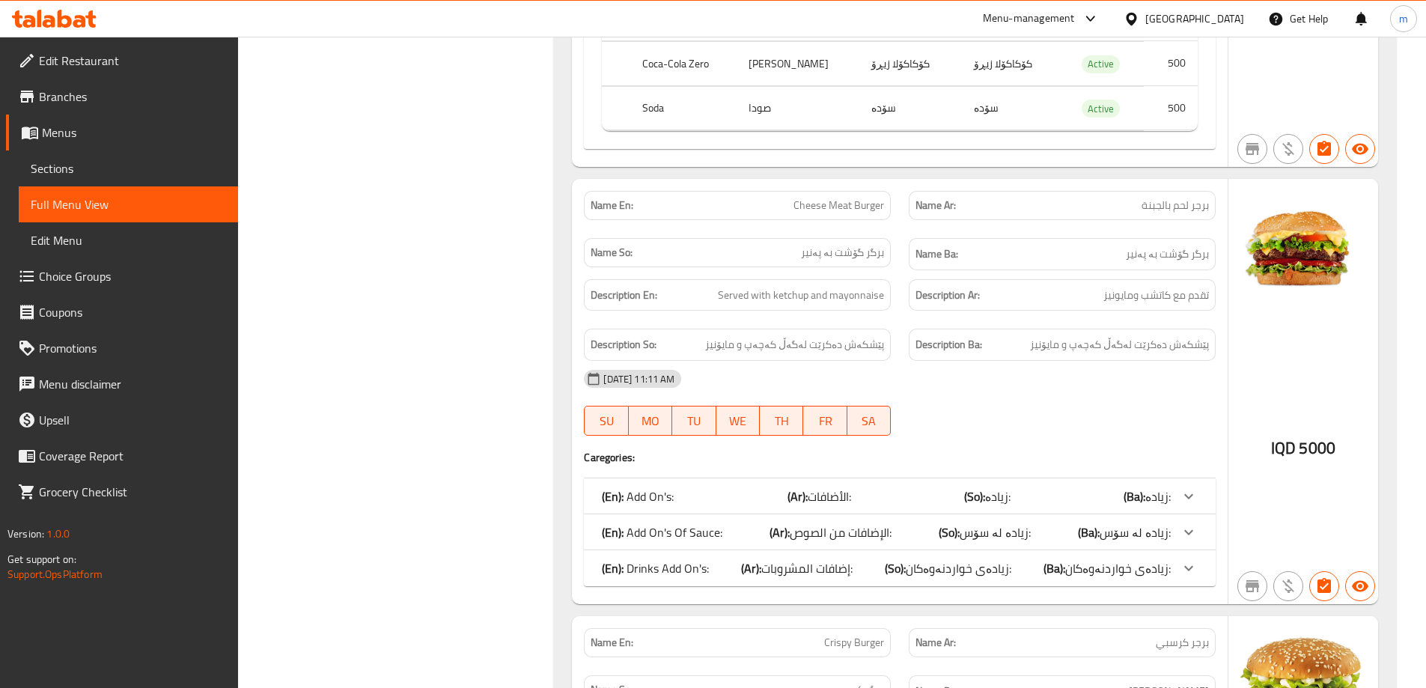
click at [734, 566] on div "(En): Drinks Add On's: (Ar): إضافات المشروبات: (So): زیادەی خواردنەوەکان: (Ba):…" at bounding box center [900, 568] width 632 height 36
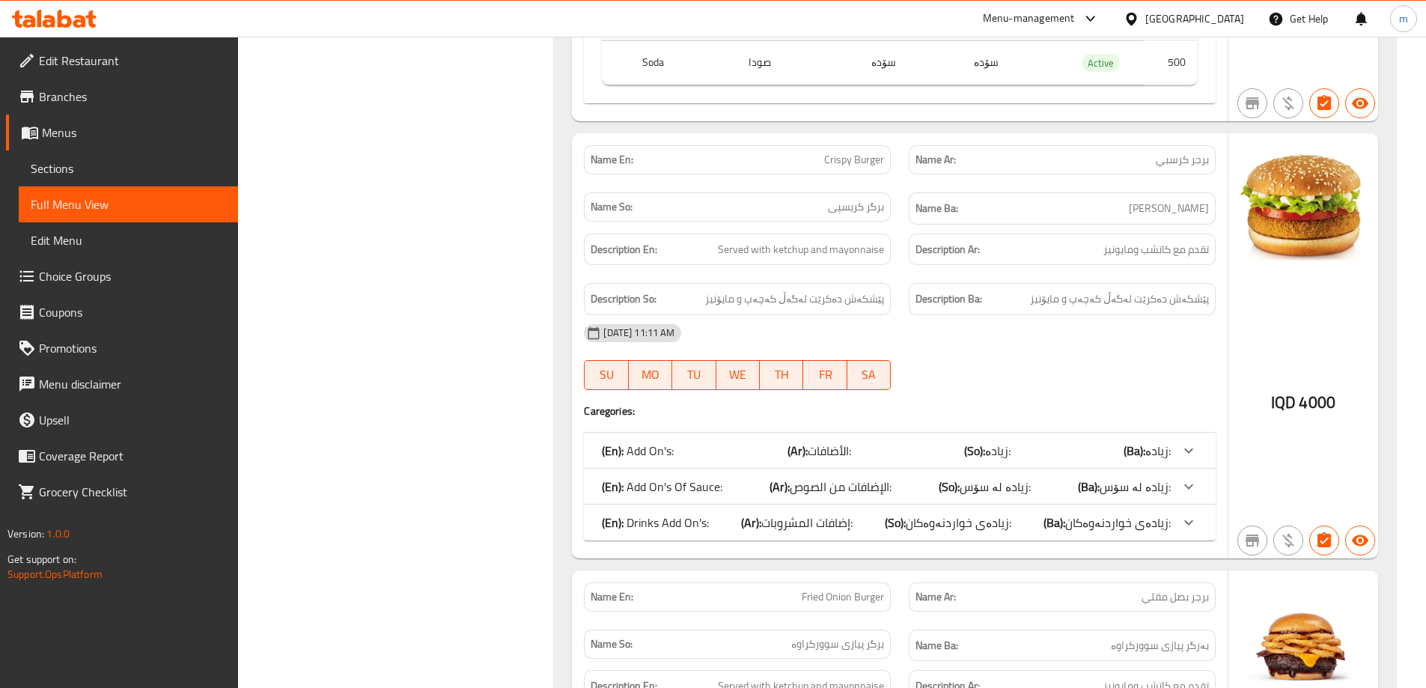
scroll to position [6918, 0]
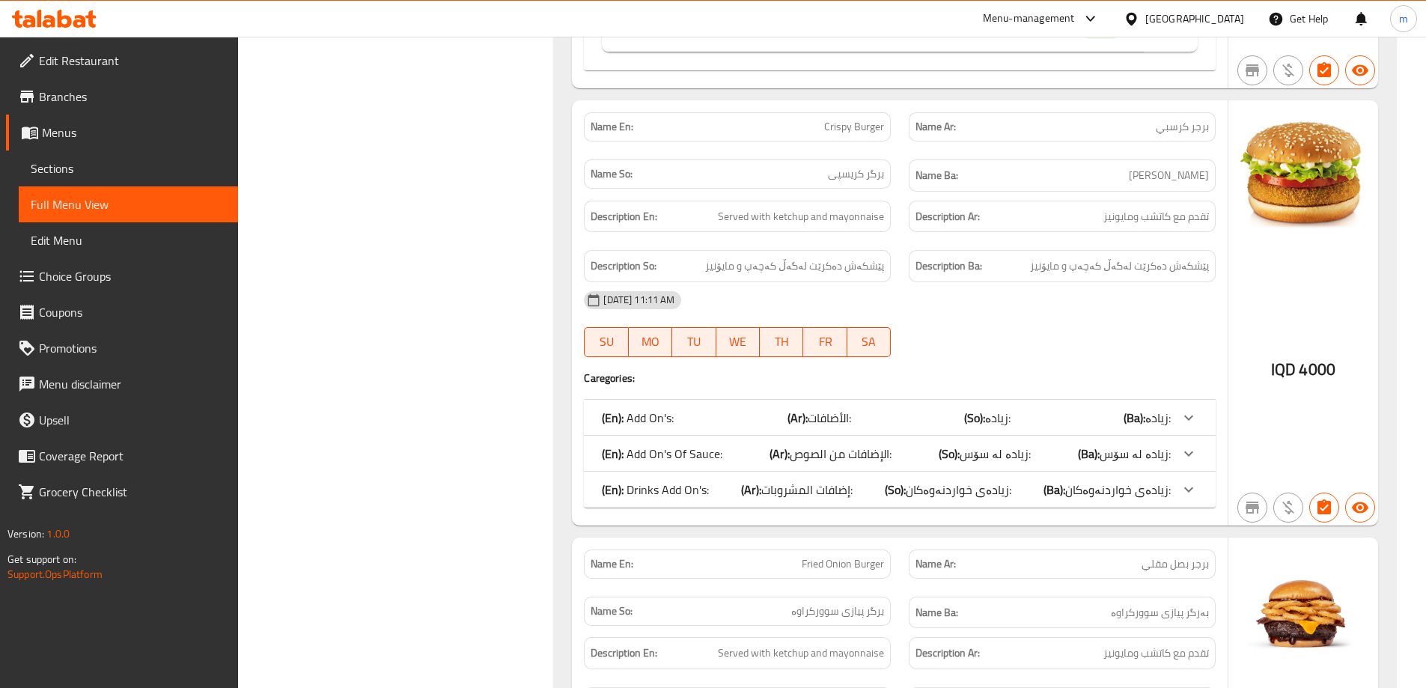
click at [718, 480] on div "(En): Drinks Add On's: (Ar): إضافات المشروبات: (So): زیادەی خواردنەوەکان: (Ba):…" at bounding box center [886, 489] width 569 height 18
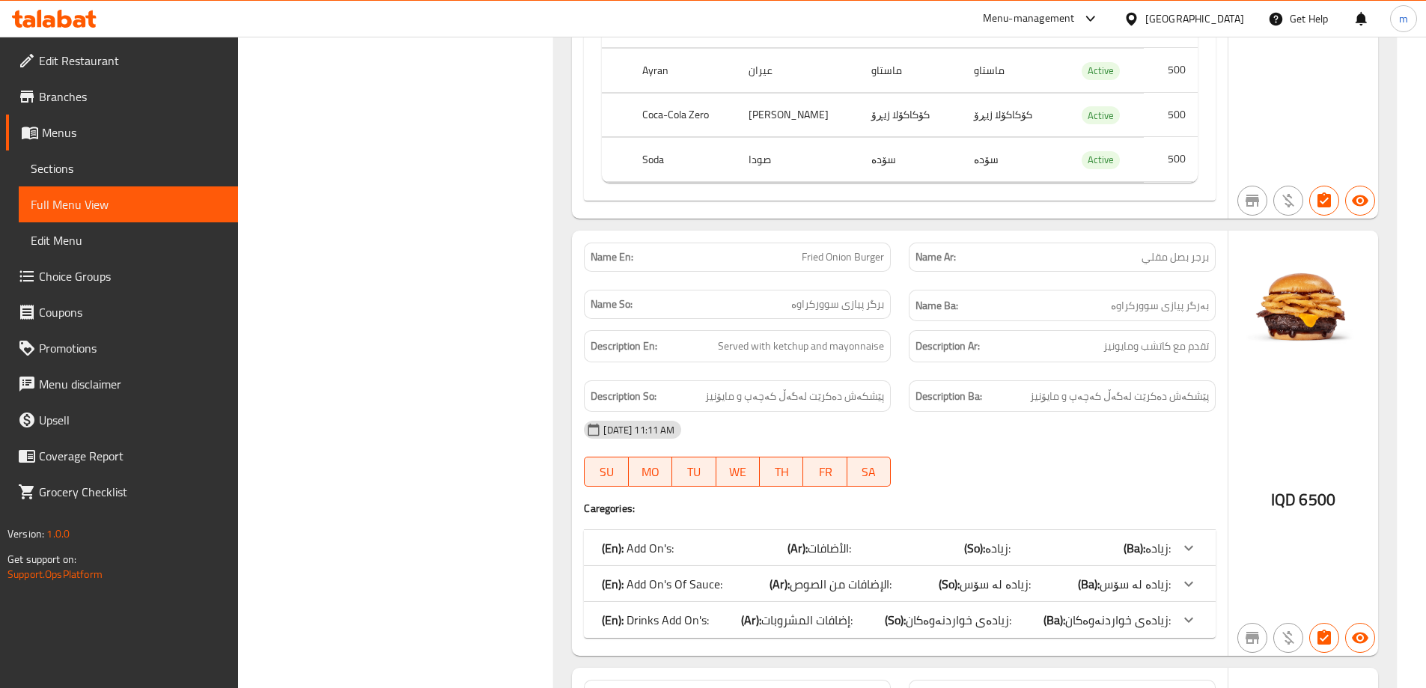
scroll to position [7616, 0]
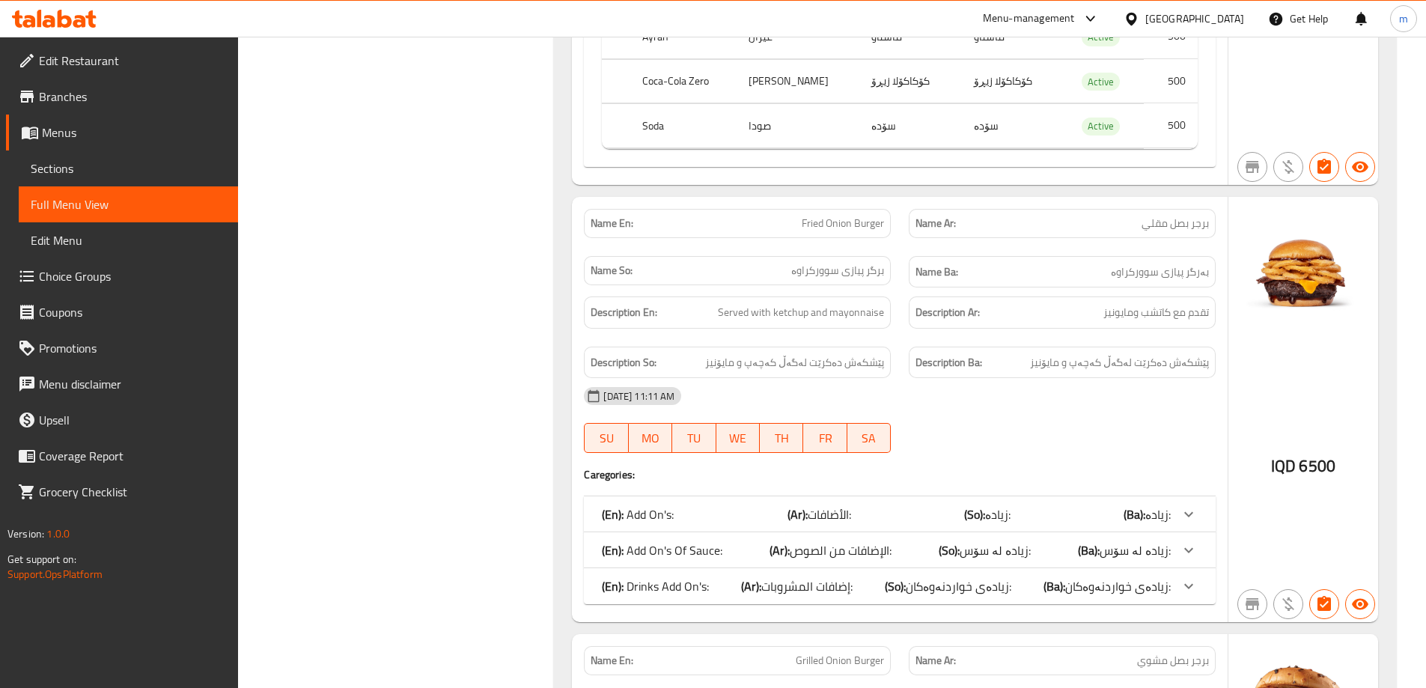
click at [674, 577] on p "(En): Drinks Add On's:" at bounding box center [655, 586] width 107 height 18
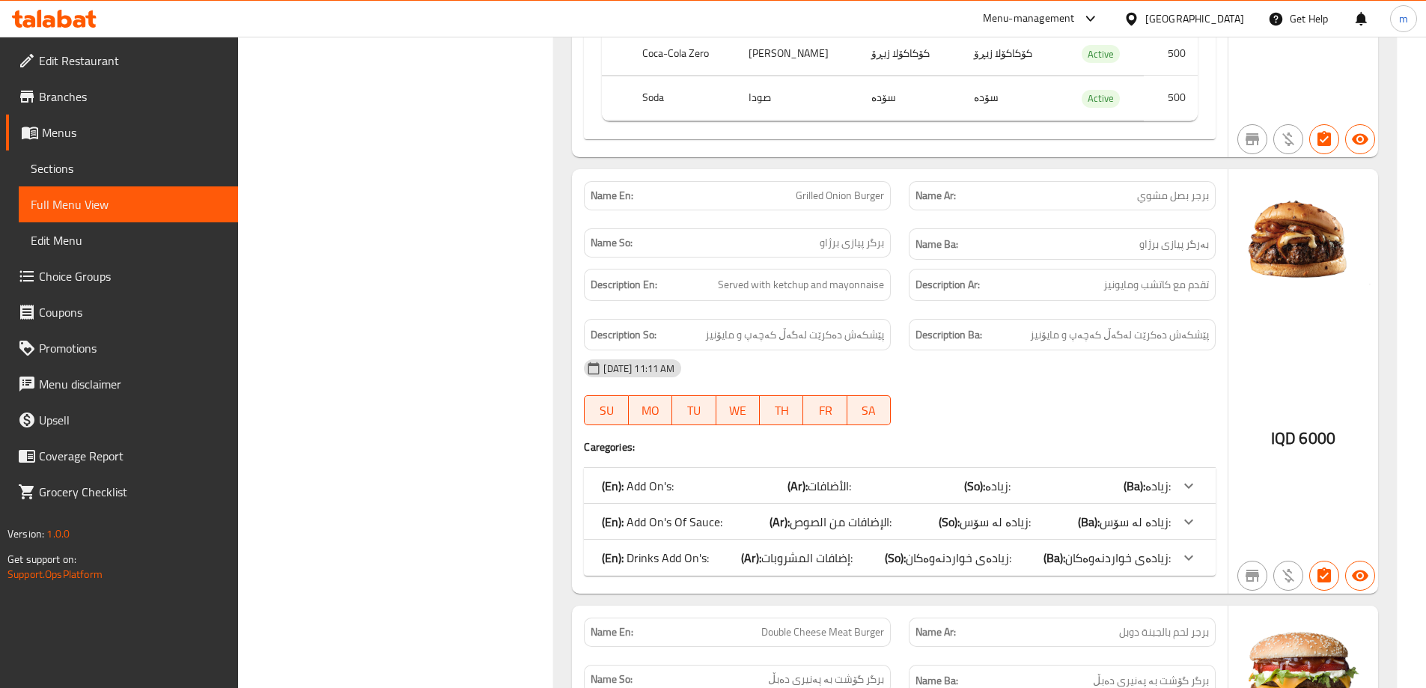
scroll to position [8664, 0]
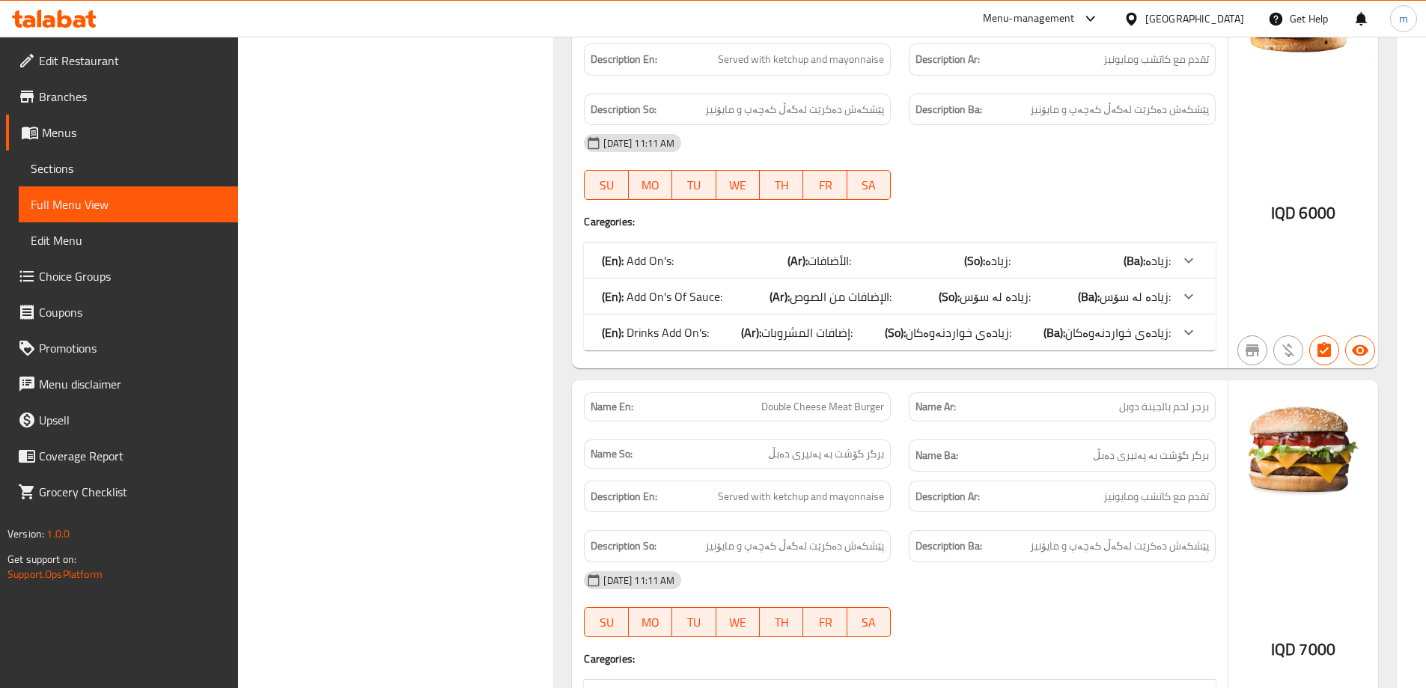
click at [679, 323] on p "(En): Drinks Add On's:" at bounding box center [655, 332] width 107 height 18
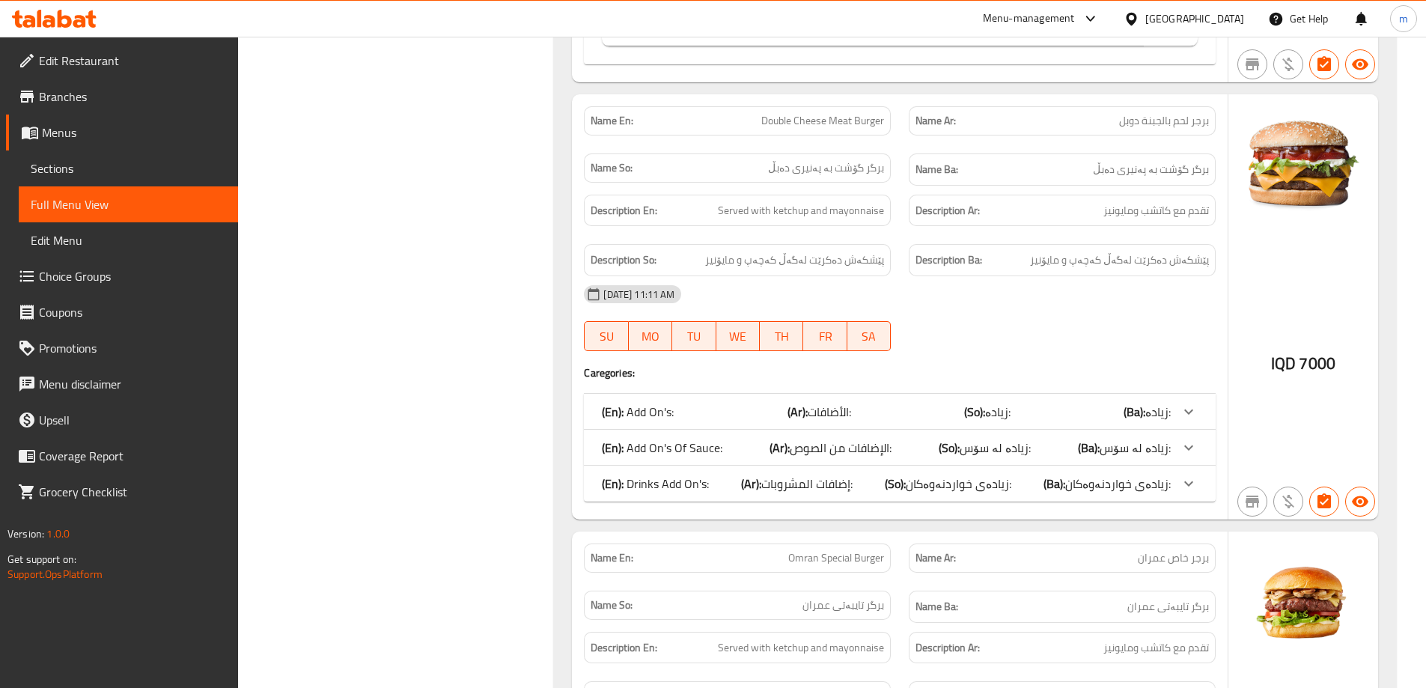
scroll to position [9363, 0]
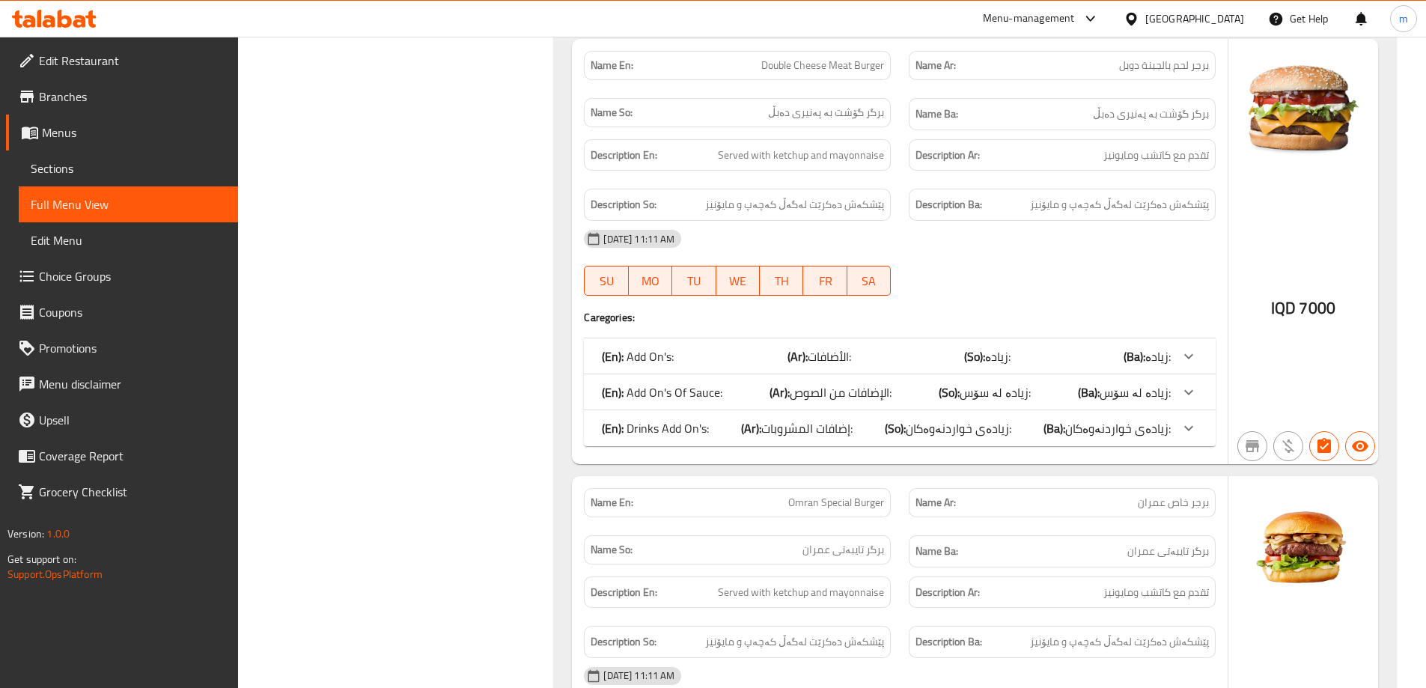
click at [650, 419] on p "(En): Drinks Add On's:" at bounding box center [655, 428] width 107 height 18
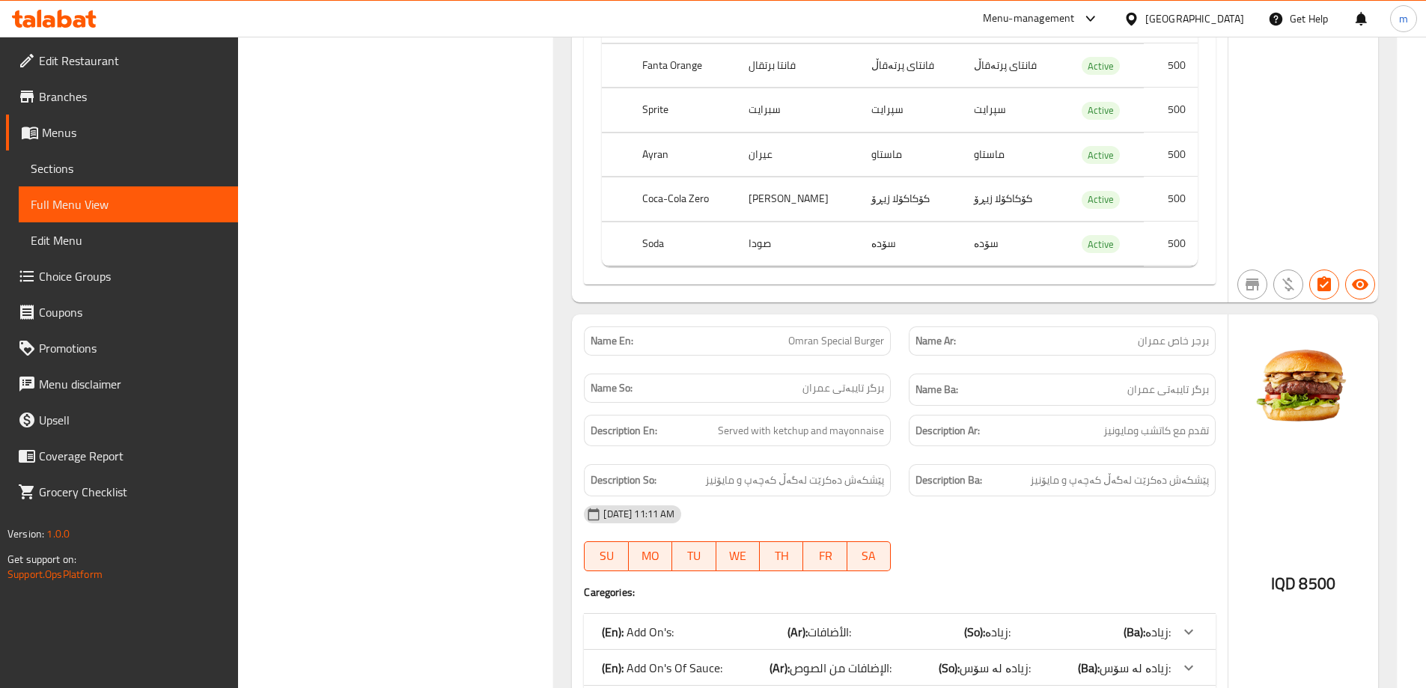
scroll to position [10061, 0]
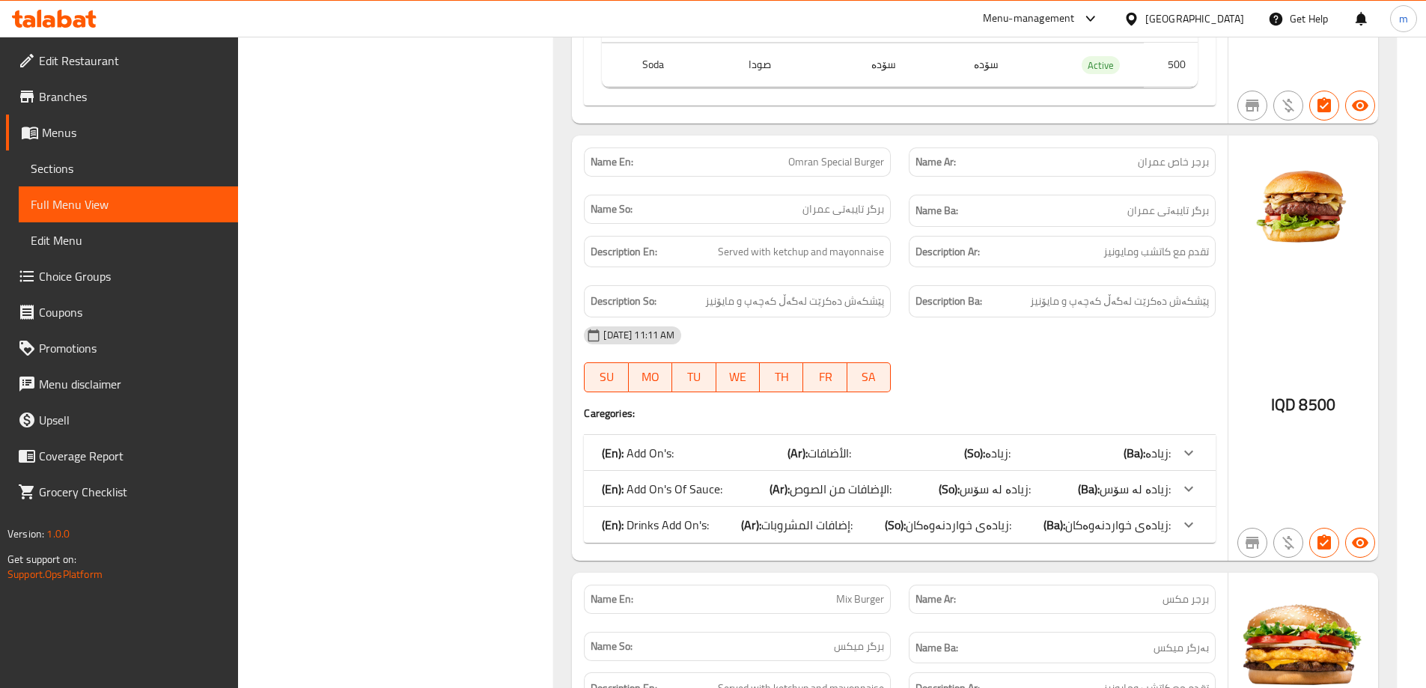
click at [634, 516] on p "(En): Drinks Add On's:" at bounding box center [655, 525] width 107 height 18
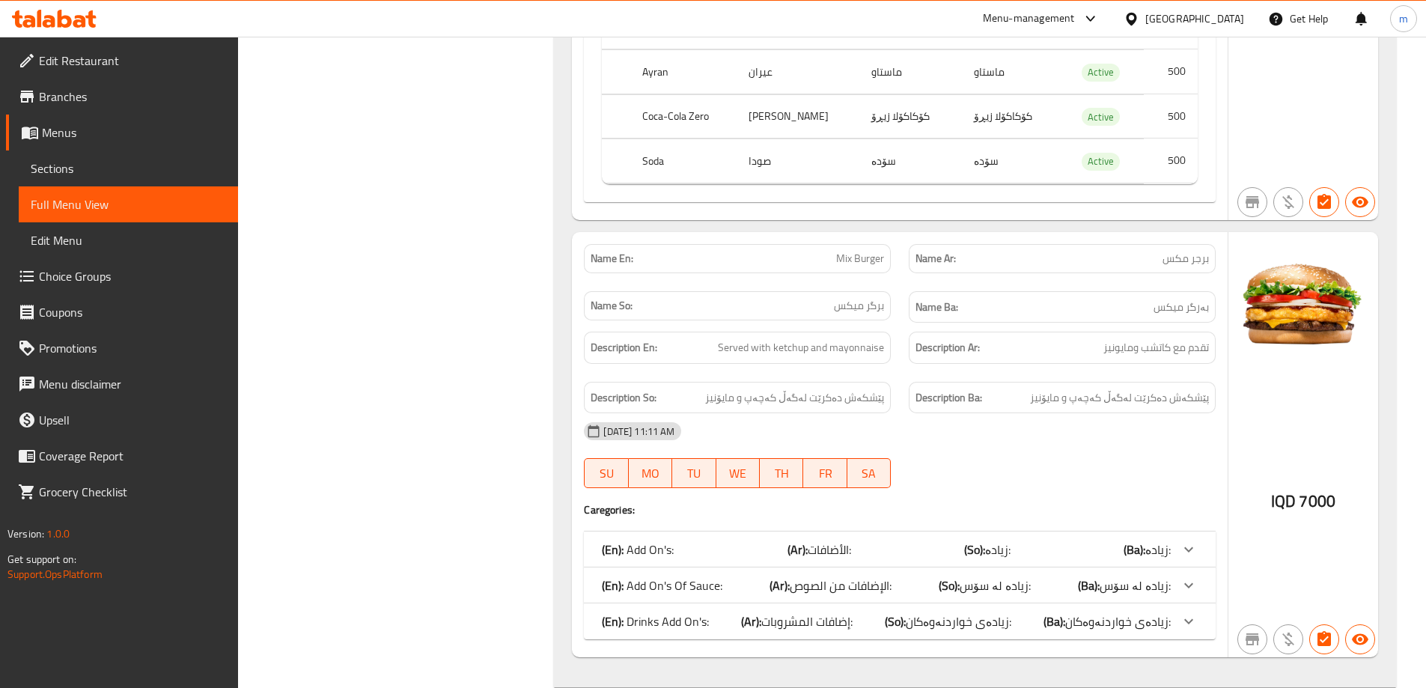
scroll to position [10934, 0]
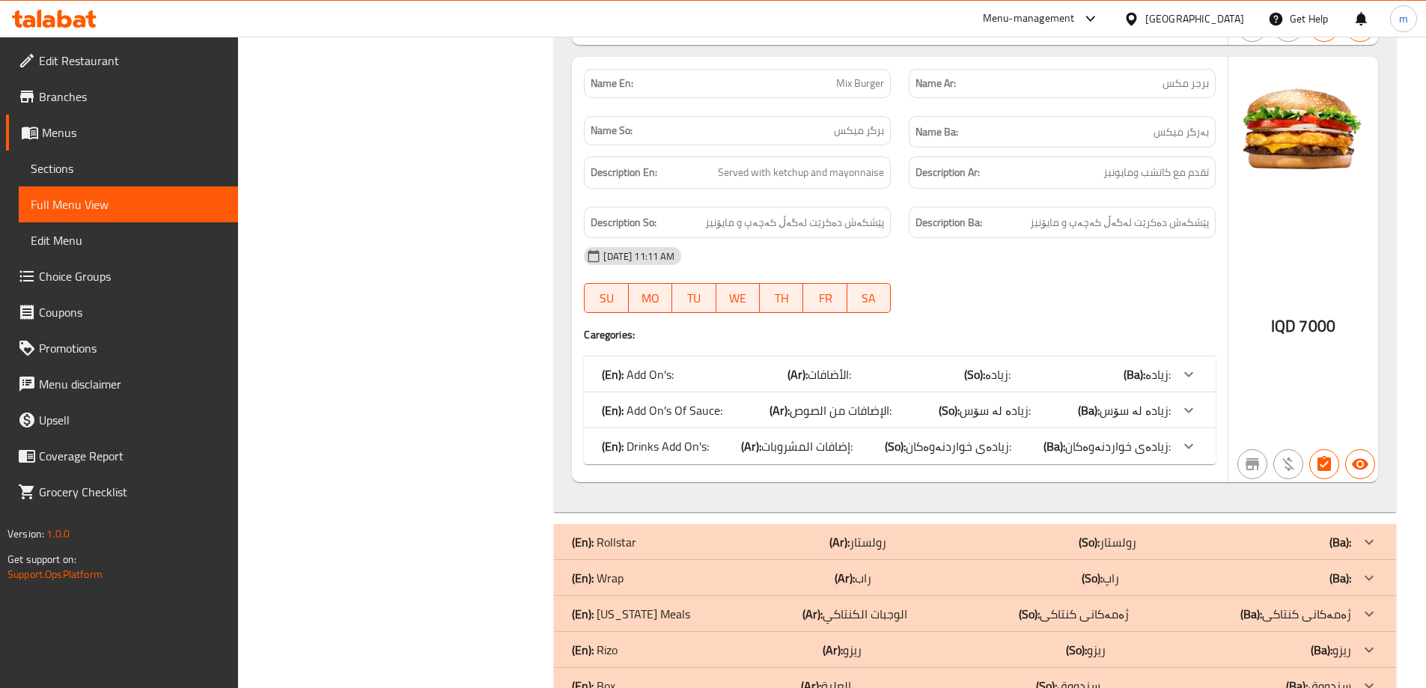
click at [706, 437] on p "(En): Drinks Add On's:" at bounding box center [655, 446] width 107 height 18
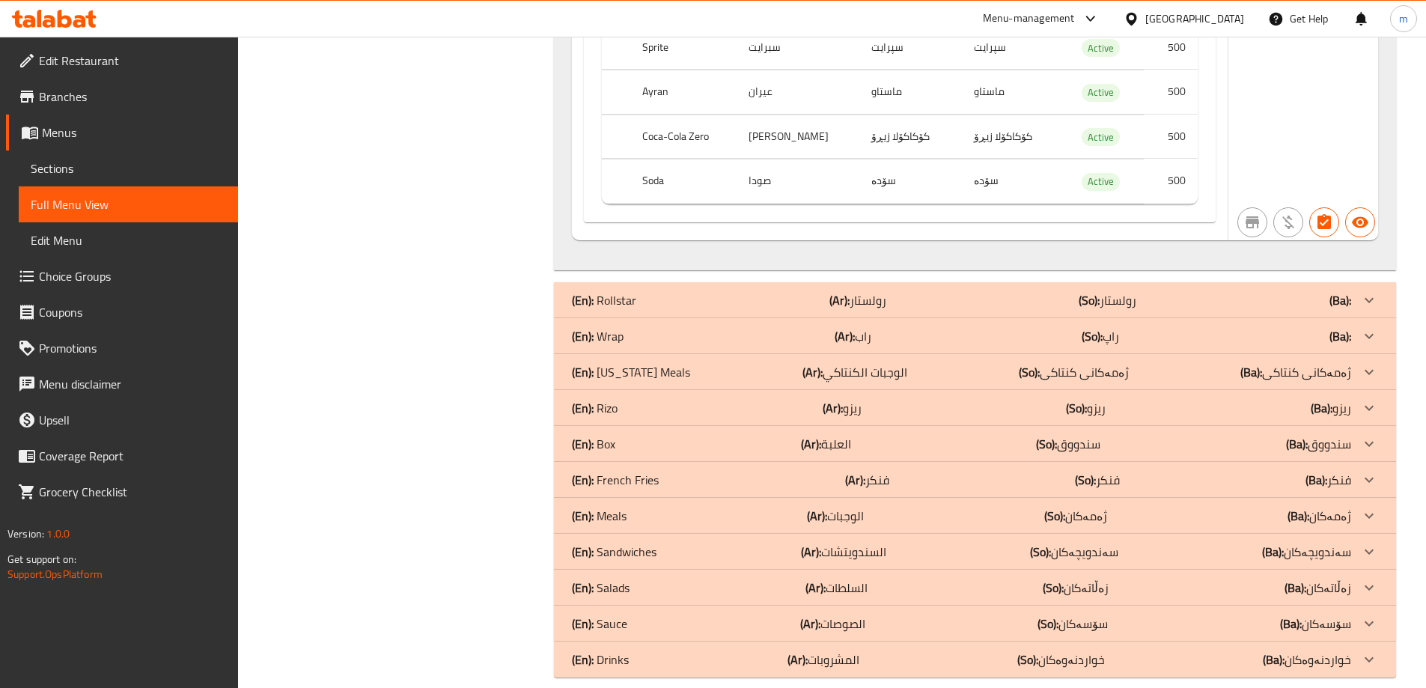
scroll to position [11535, 0]
click at [751, 290] on div "(En): Rollstar (Ar): رولستار (So): رولستار (Ba):" at bounding box center [961, 299] width 779 height 18
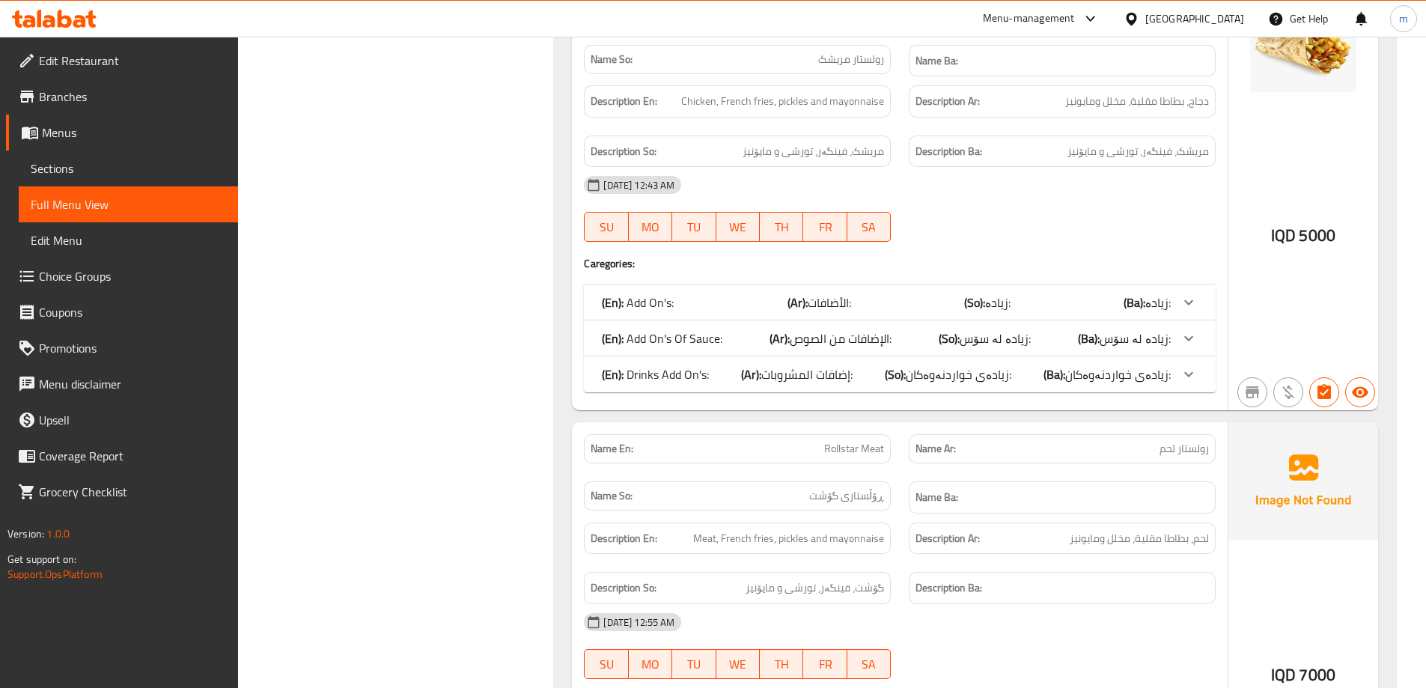
click at [767, 363] on span "إضافات المشروبات:" at bounding box center [806, 374] width 91 height 22
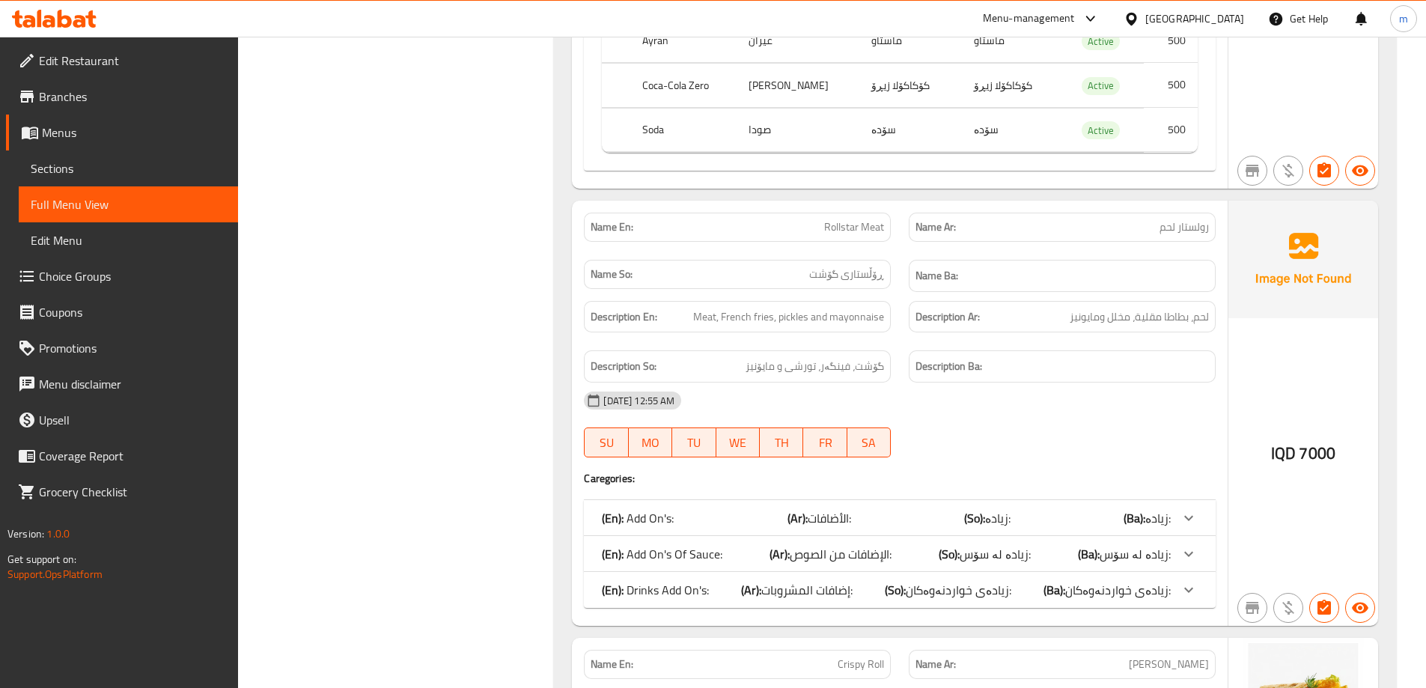
scroll to position [12582, 0]
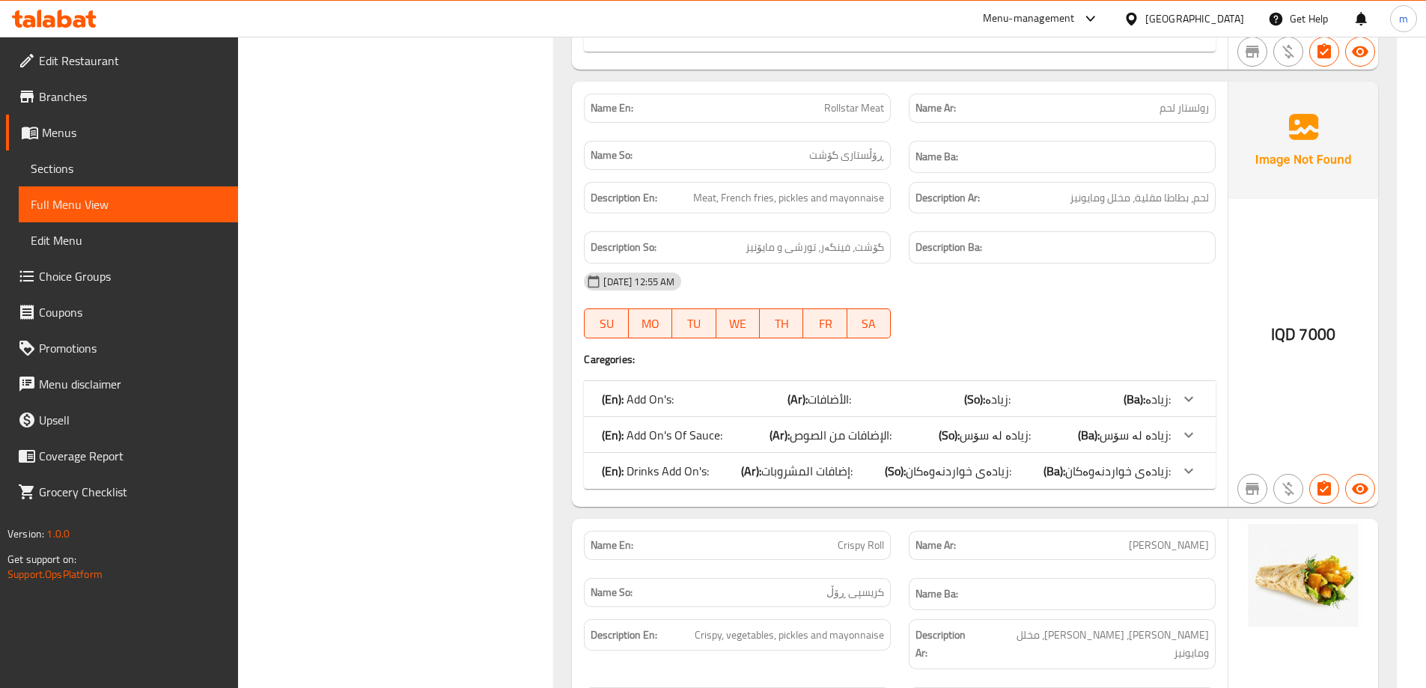
click at [851, 468] on div "(En): Drinks Add On's: (Ar): إضافات المشروبات: (So): زیادەی خواردنەوەکان: (Ba):…" at bounding box center [900, 471] width 632 height 36
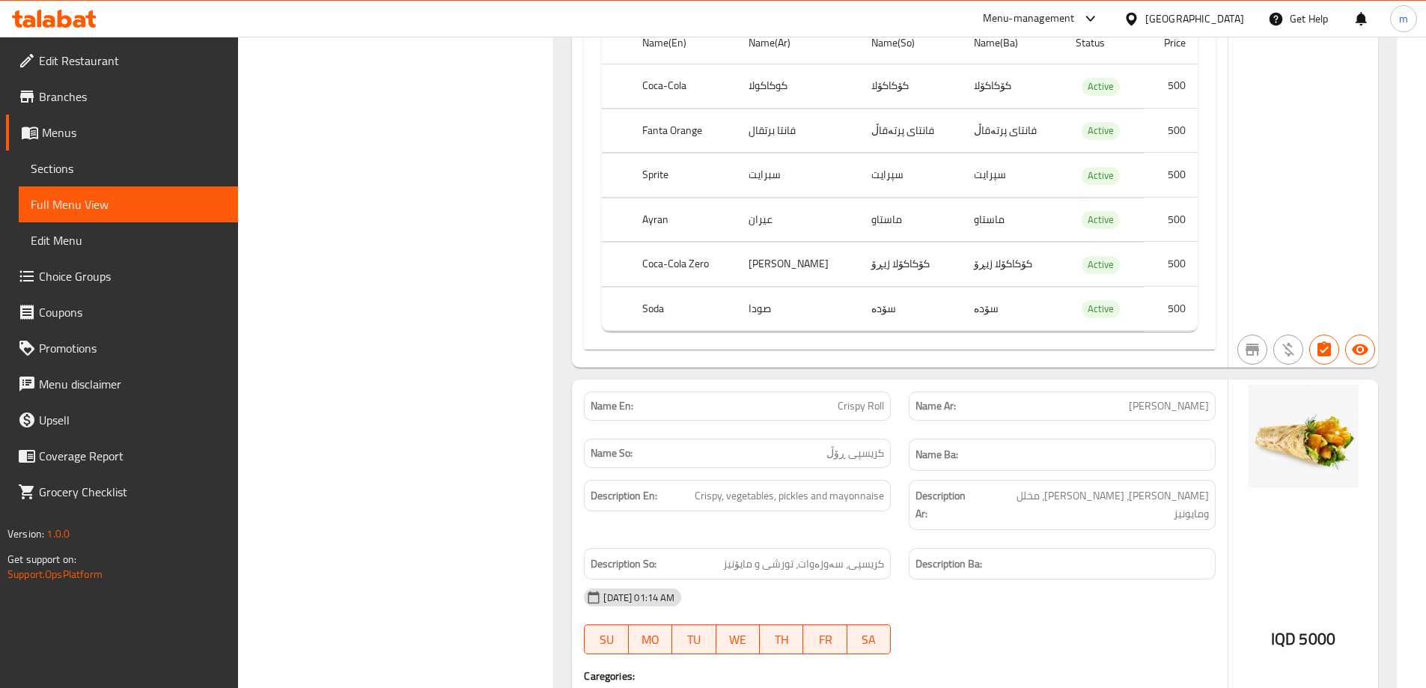
scroll to position [13280, 0]
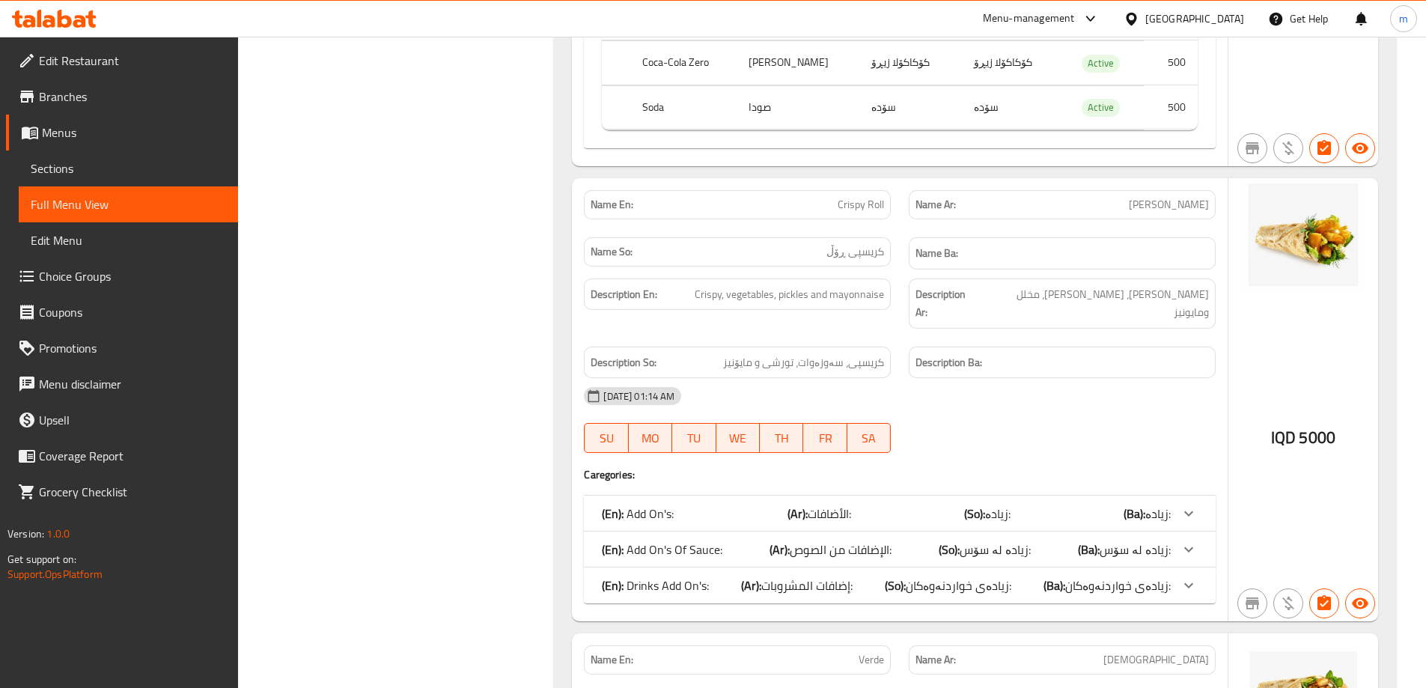
click at [849, 574] on span "إضافات المشروبات:" at bounding box center [806, 585] width 91 height 22
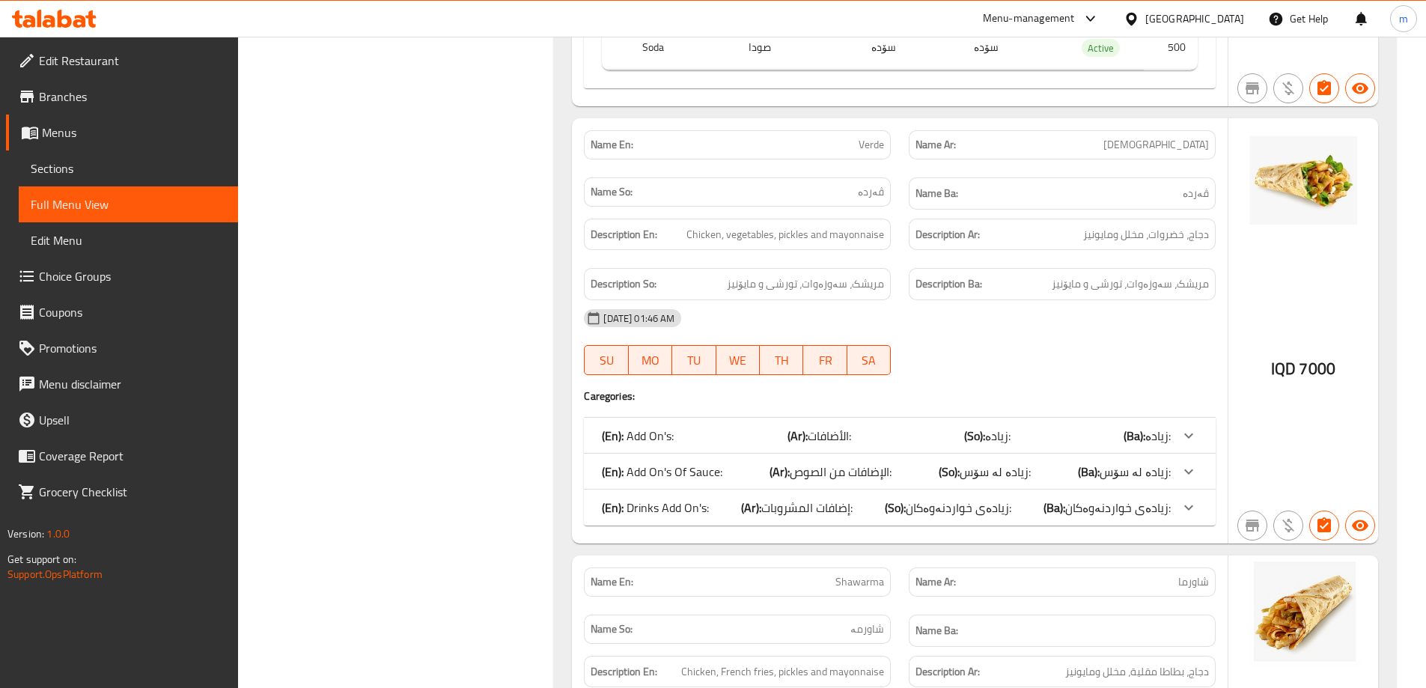
scroll to position [14154, 0]
click at [841, 495] on span "إضافات المشروبات:" at bounding box center [806, 506] width 91 height 22
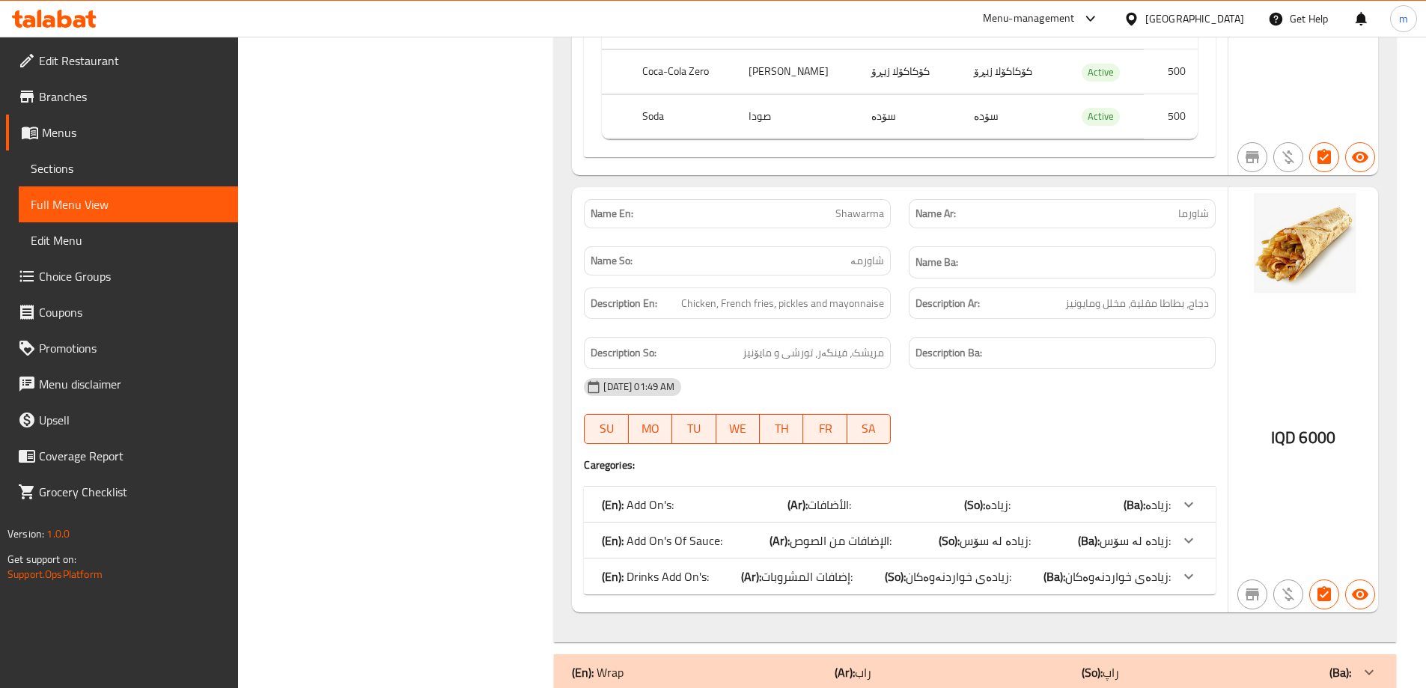
scroll to position [15027, 0]
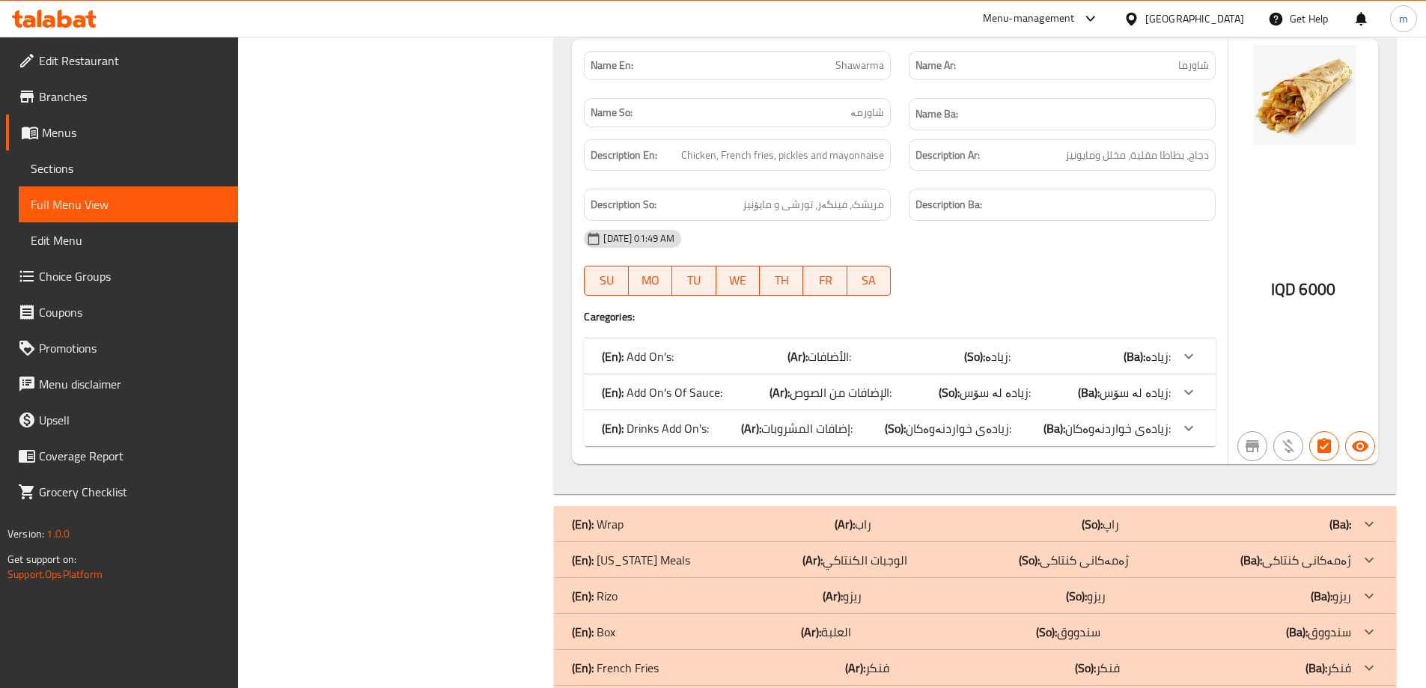
click at [837, 417] on span "إضافات المشروبات:" at bounding box center [806, 428] width 91 height 22
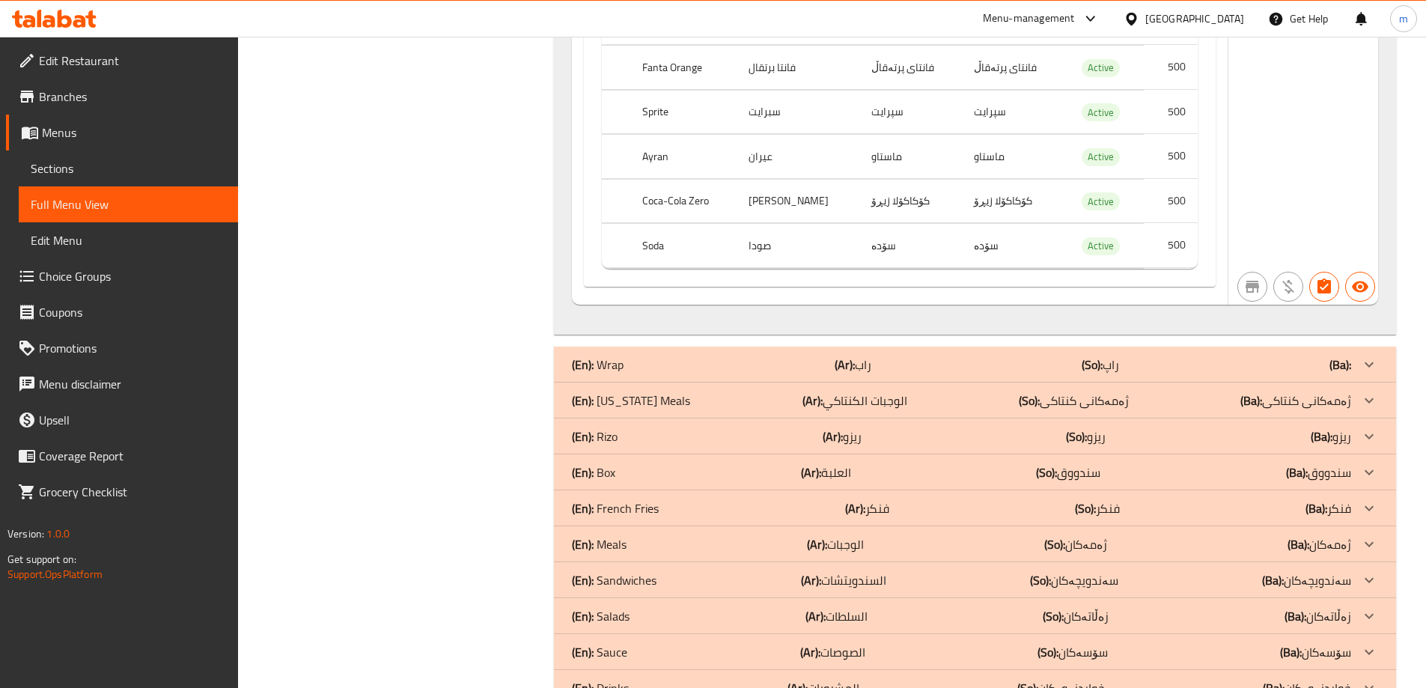
scroll to position [15551, 0]
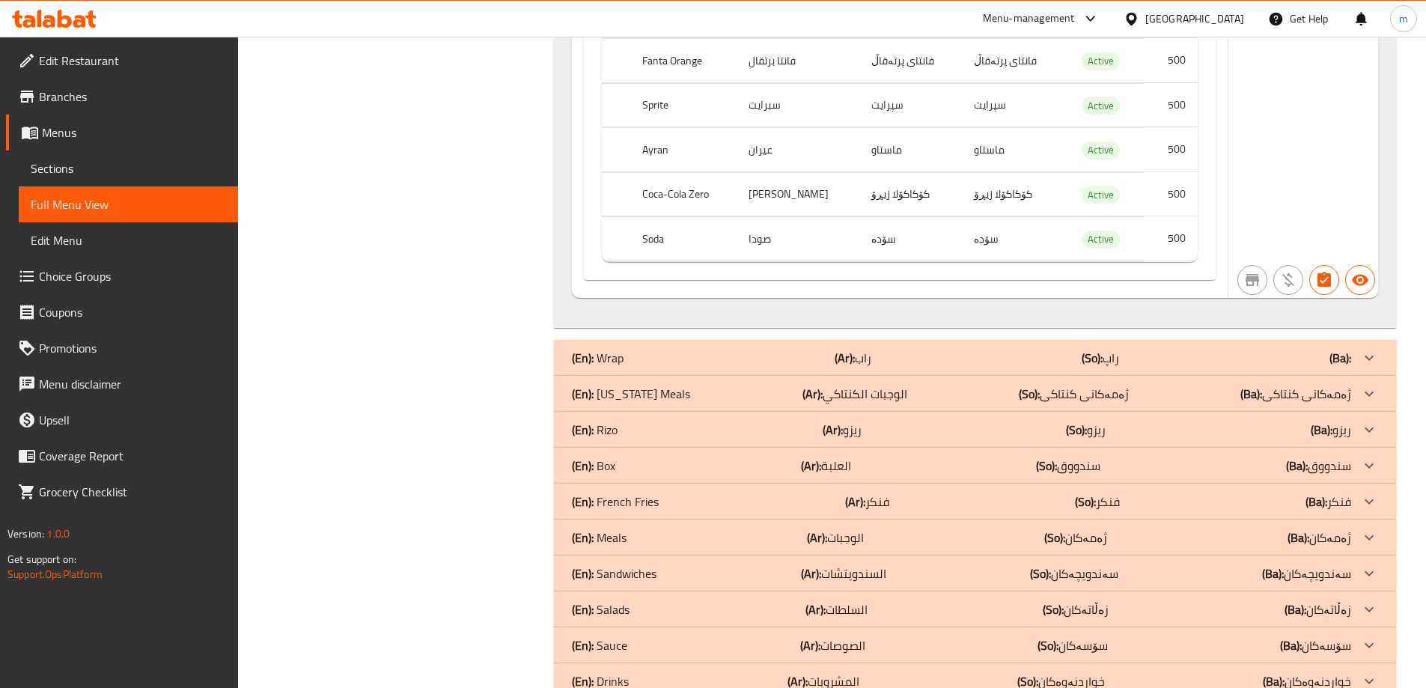
drag, startPoint x: 664, startPoint y: 323, endPoint x: 721, endPoint y: 323, distance: 56.9
click at [665, 349] on div "(En): Wrap (Ar): راب (So): راپ (Ba):" at bounding box center [961, 358] width 779 height 18
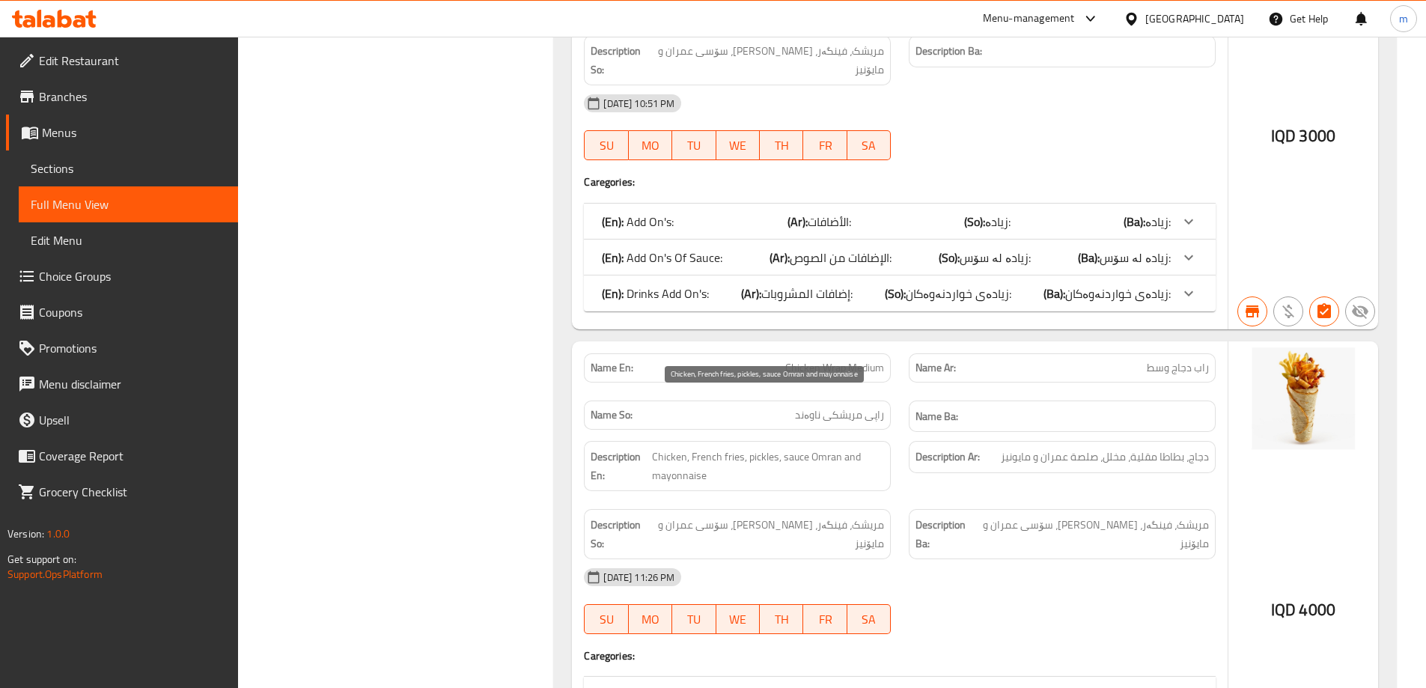
scroll to position [16083, 0]
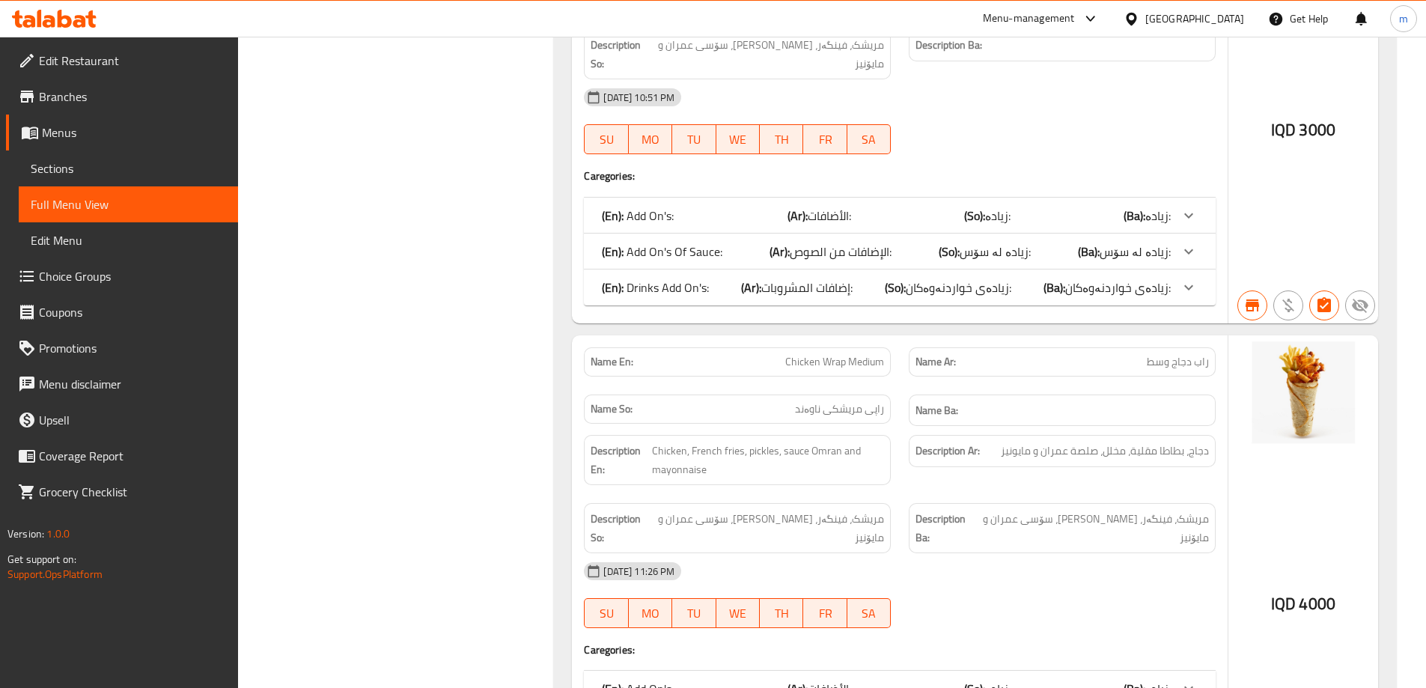
click at [672, 278] on p "(En): Drinks Add On's:" at bounding box center [655, 287] width 107 height 18
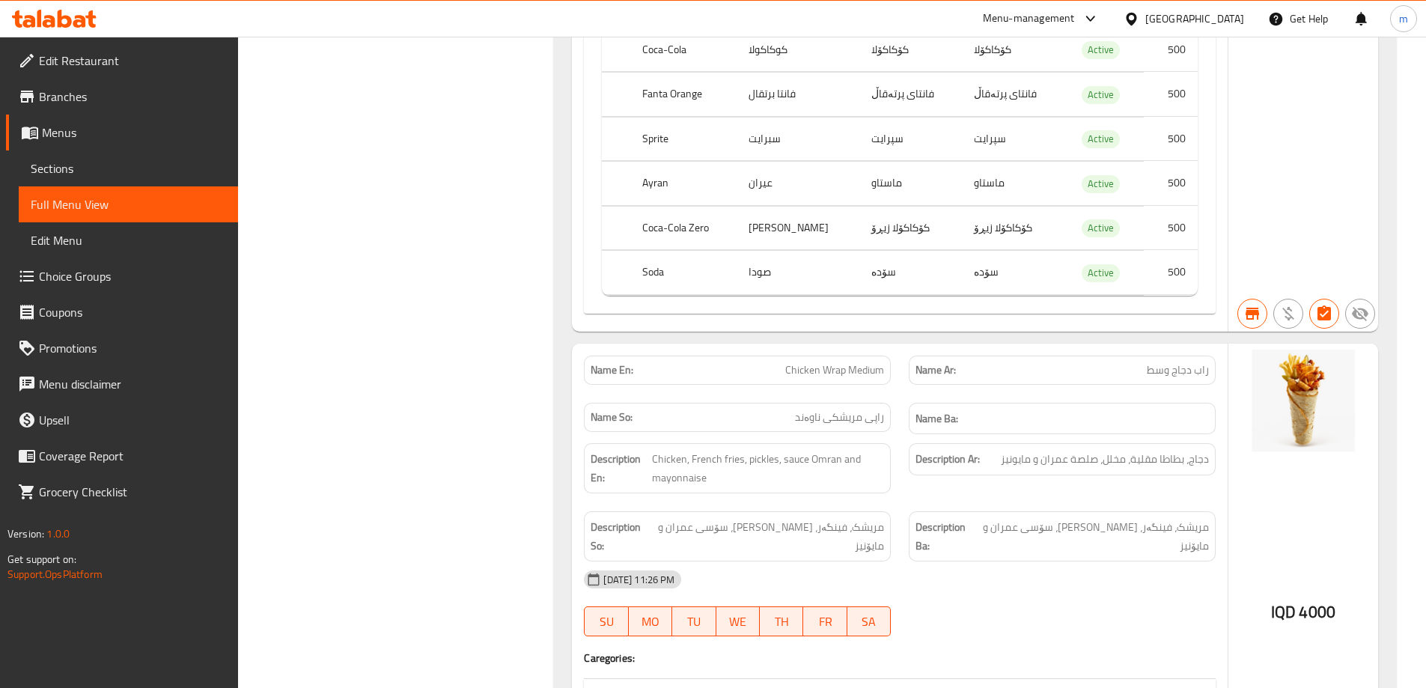
scroll to position [16607, 0]
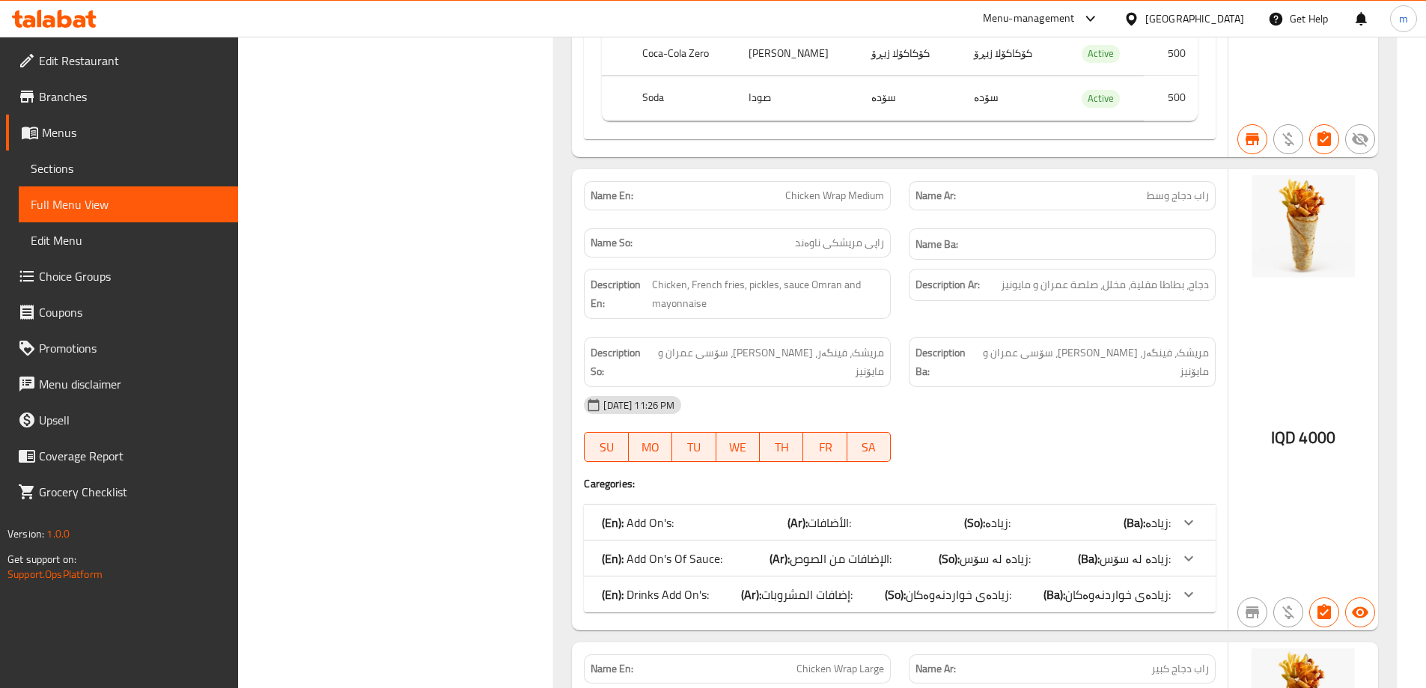
drag, startPoint x: 695, startPoint y: 510, endPoint x: 718, endPoint y: 498, distance: 26.1
click at [695, 585] on p "(En): Drinks Add On's:" at bounding box center [655, 594] width 107 height 18
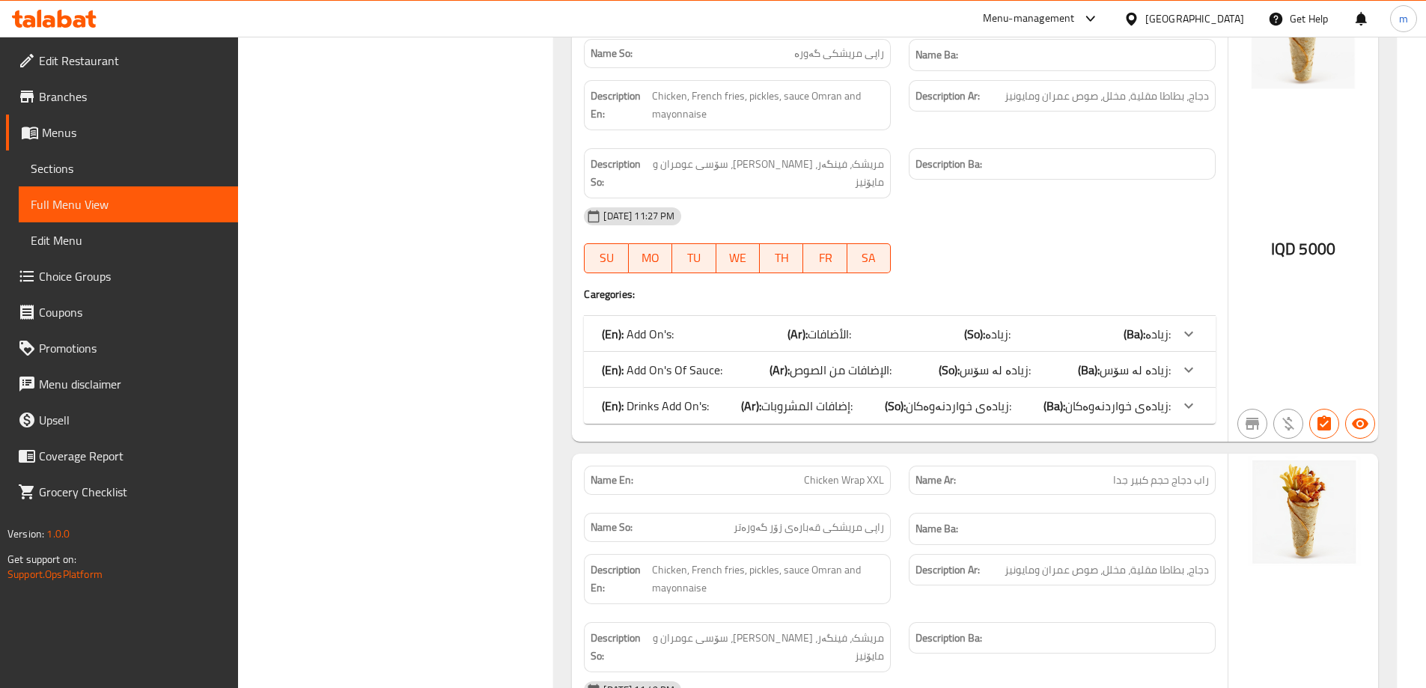
scroll to position [17654, 0]
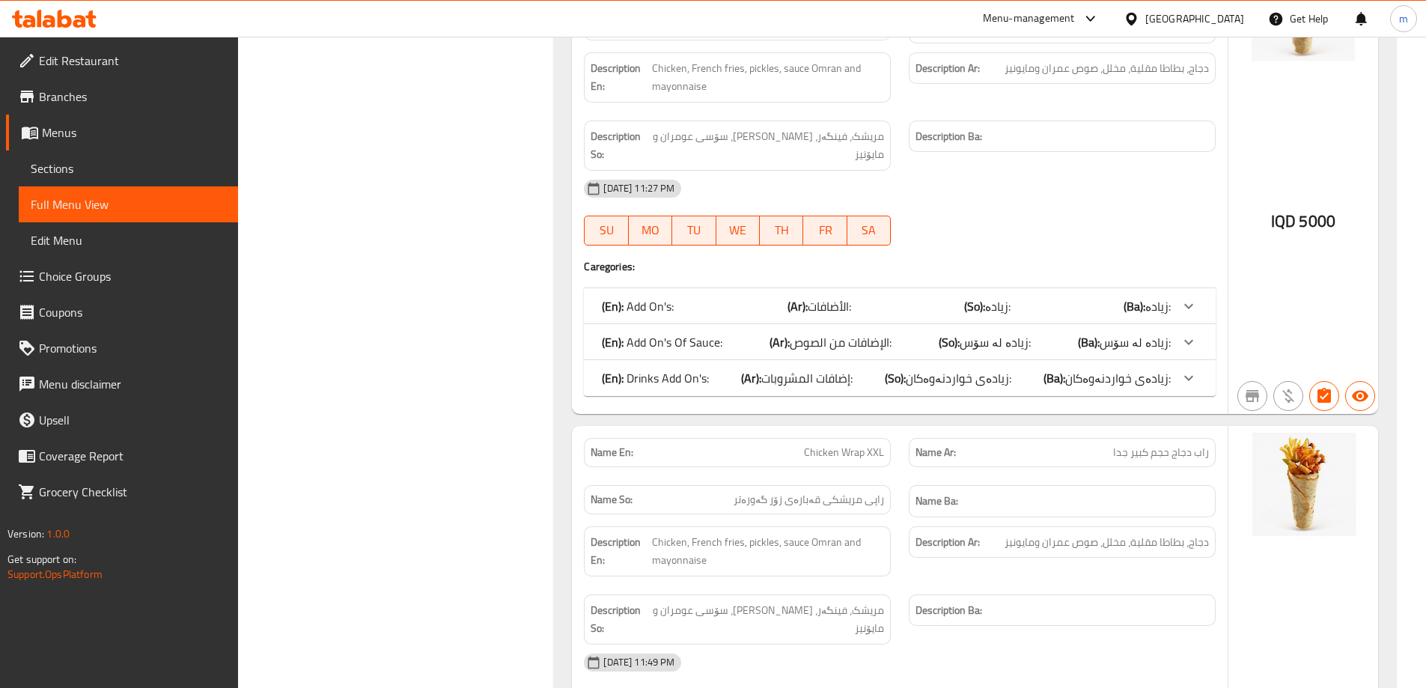
click at [795, 367] on span "إضافات المشروبات:" at bounding box center [806, 378] width 91 height 22
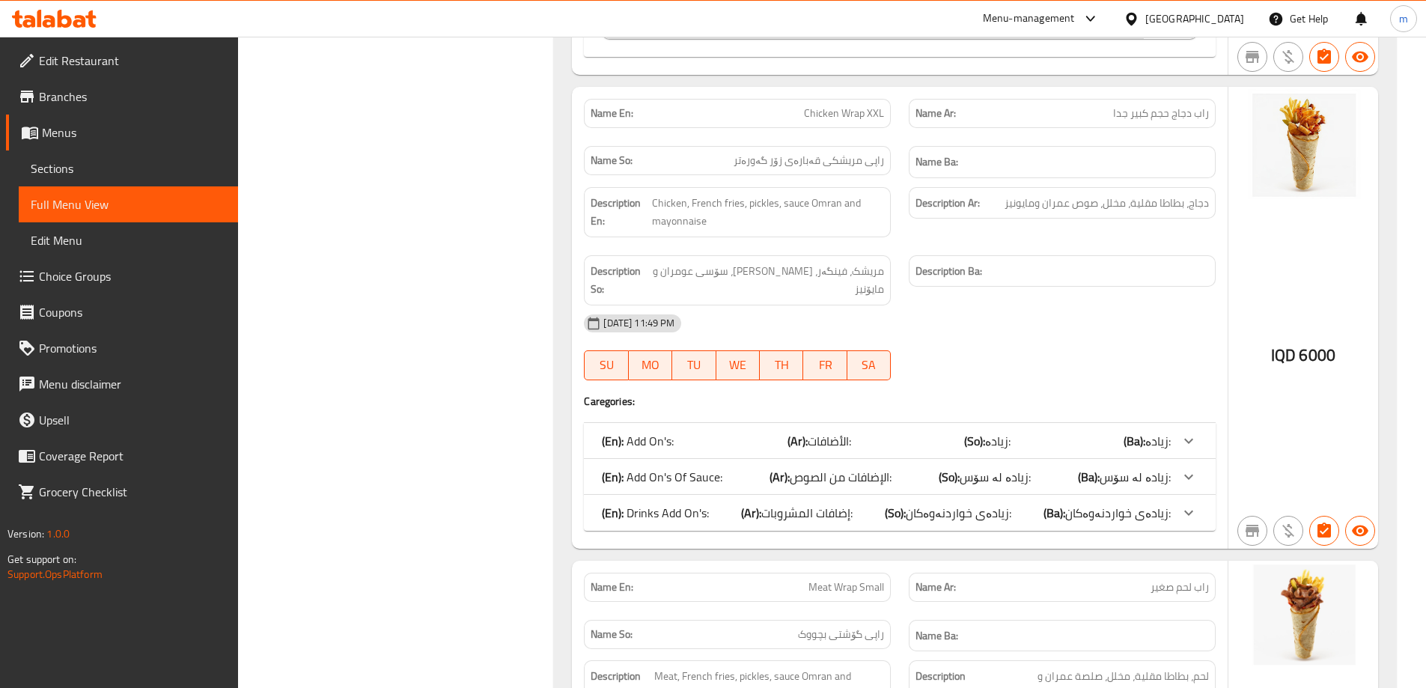
scroll to position [18352, 0]
click at [852, 500] on span "إضافات المشروبات:" at bounding box center [806, 511] width 91 height 22
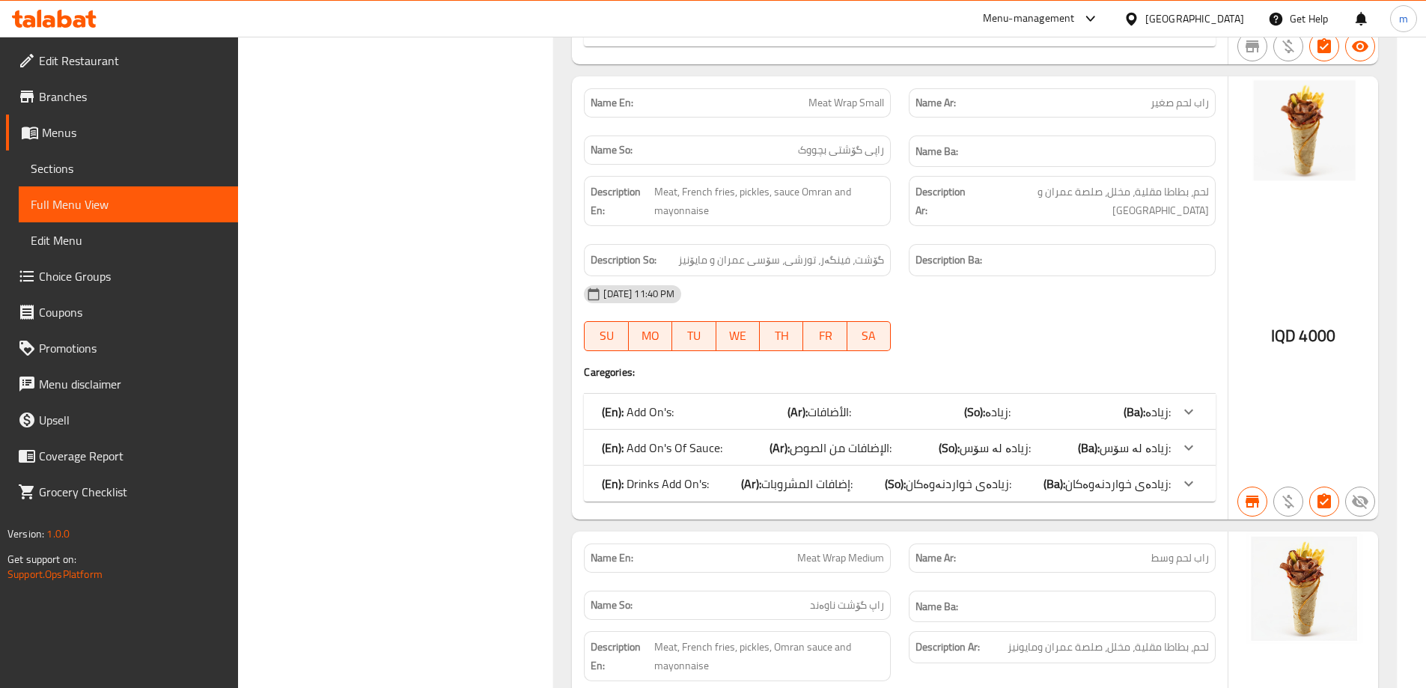
scroll to position [19226, 0]
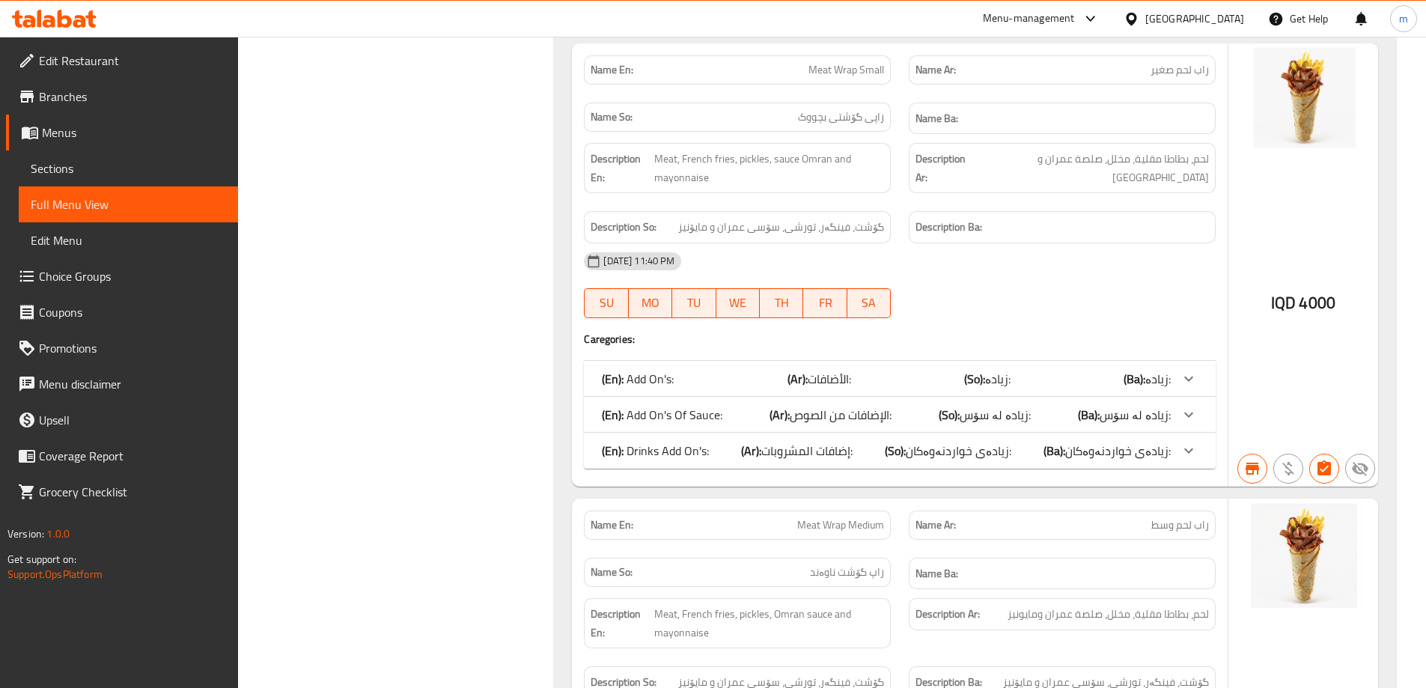
click at [820, 439] on span "إضافات المشروبات:" at bounding box center [806, 450] width 91 height 22
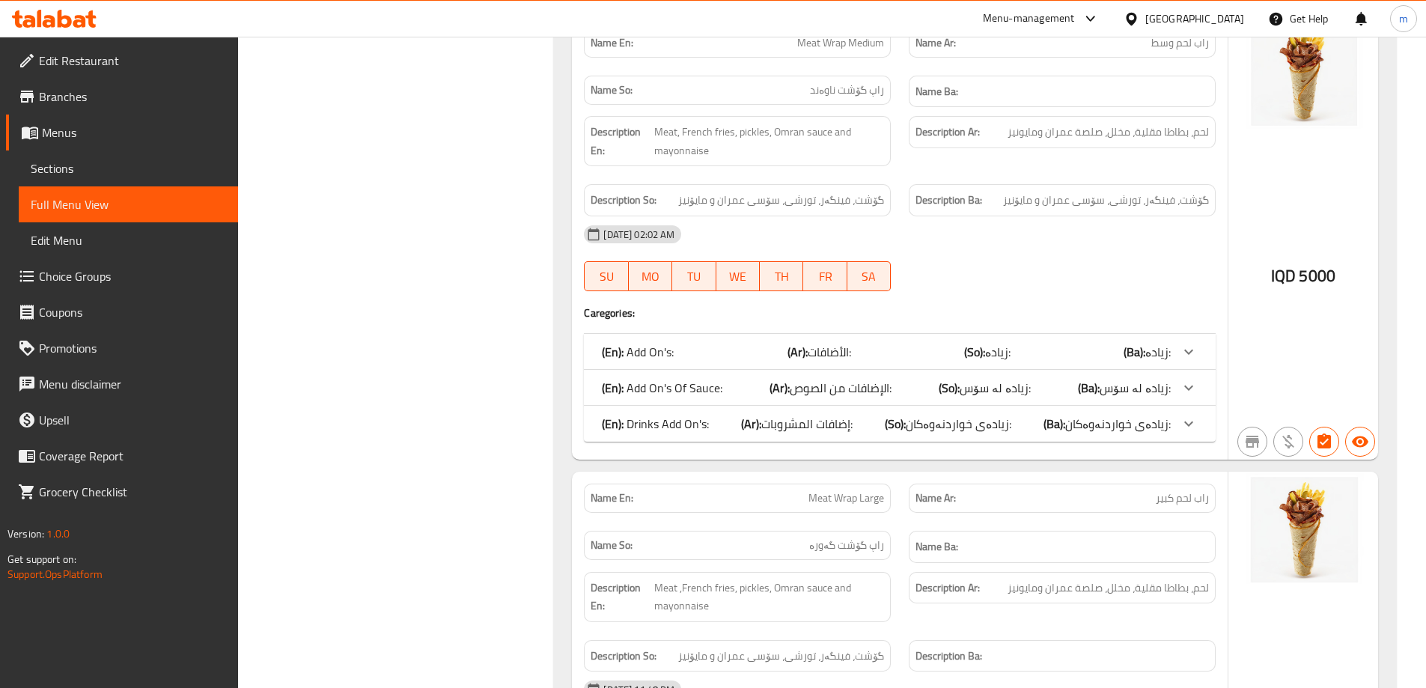
scroll to position [20099, 0]
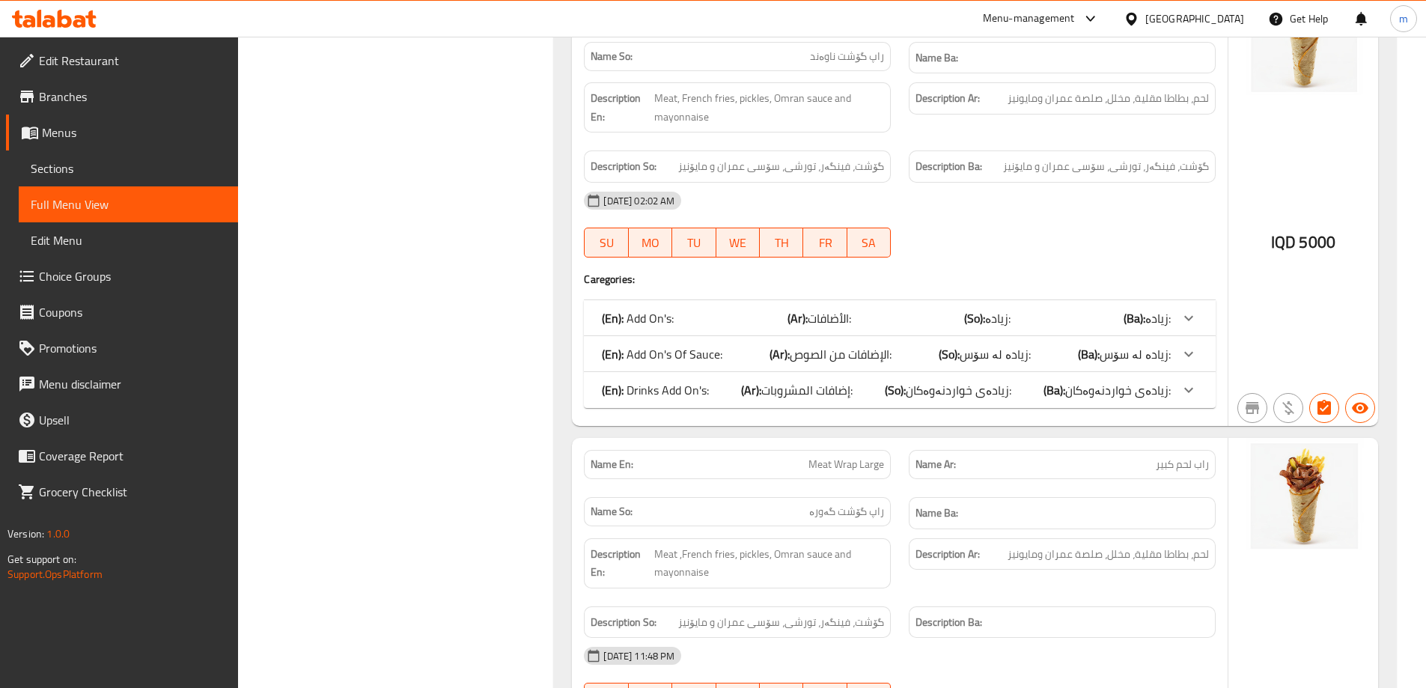
click at [861, 381] on div "(En): Drinks Add On's: (Ar): إضافات المشروبات: (So): زیادەی خواردنەوەکان: (Ba):…" at bounding box center [886, 390] width 569 height 18
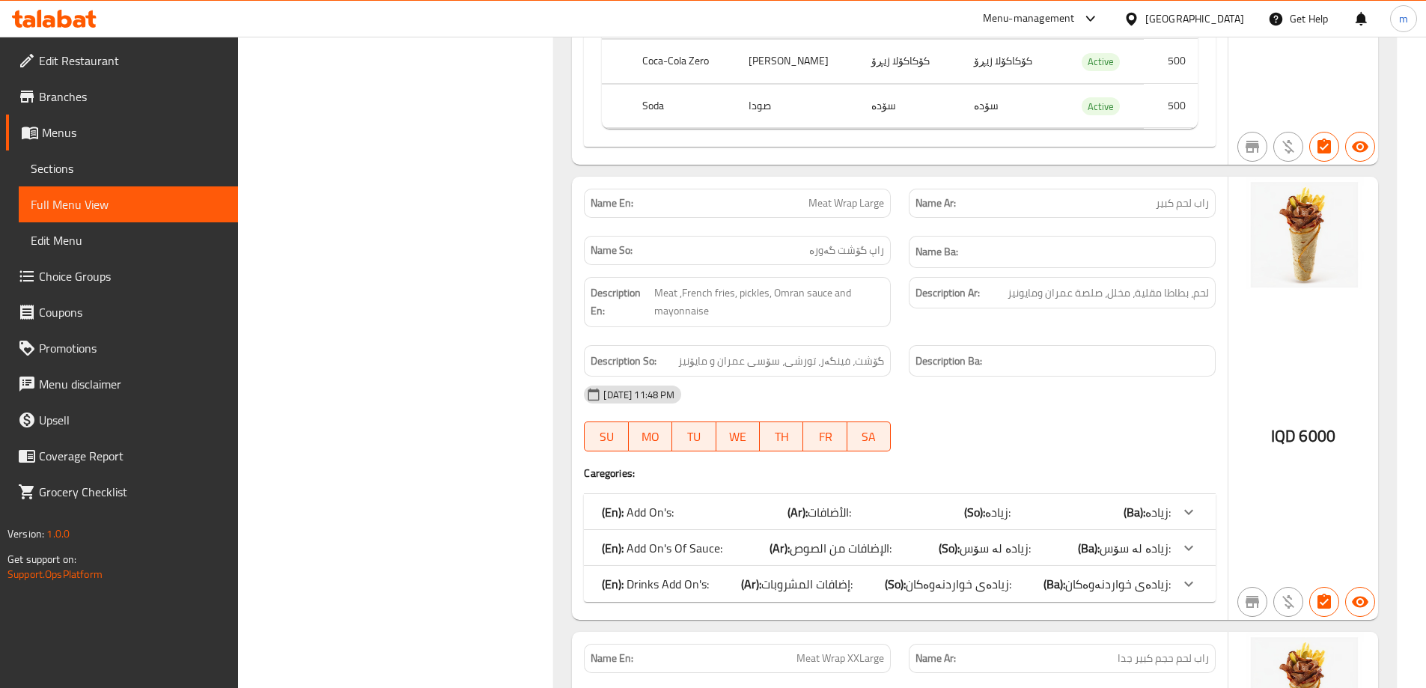
scroll to position [20797, 0]
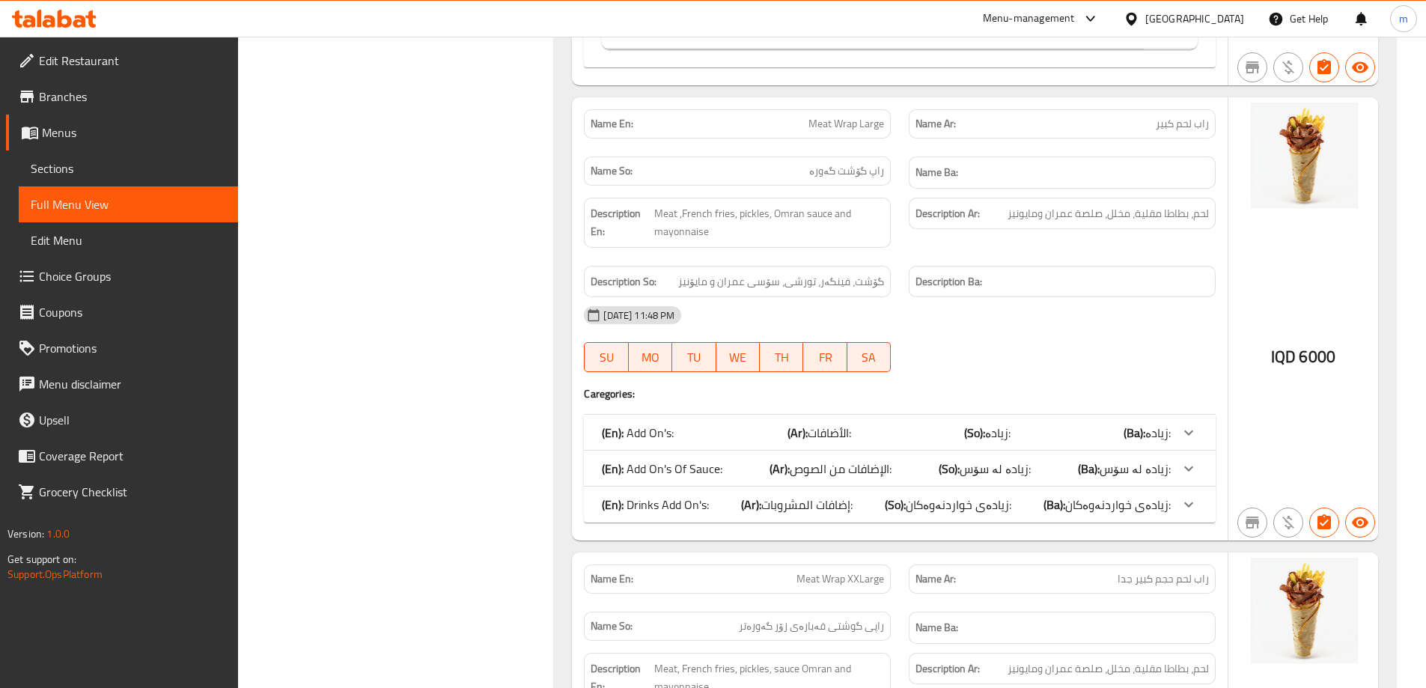
click at [868, 486] on div "(En): Drinks Add On's: (Ar): إضافات المشروبات: (So): زیادەی خواردنەوەکان: (Ba):…" at bounding box center [900, 504] width 632 height 36
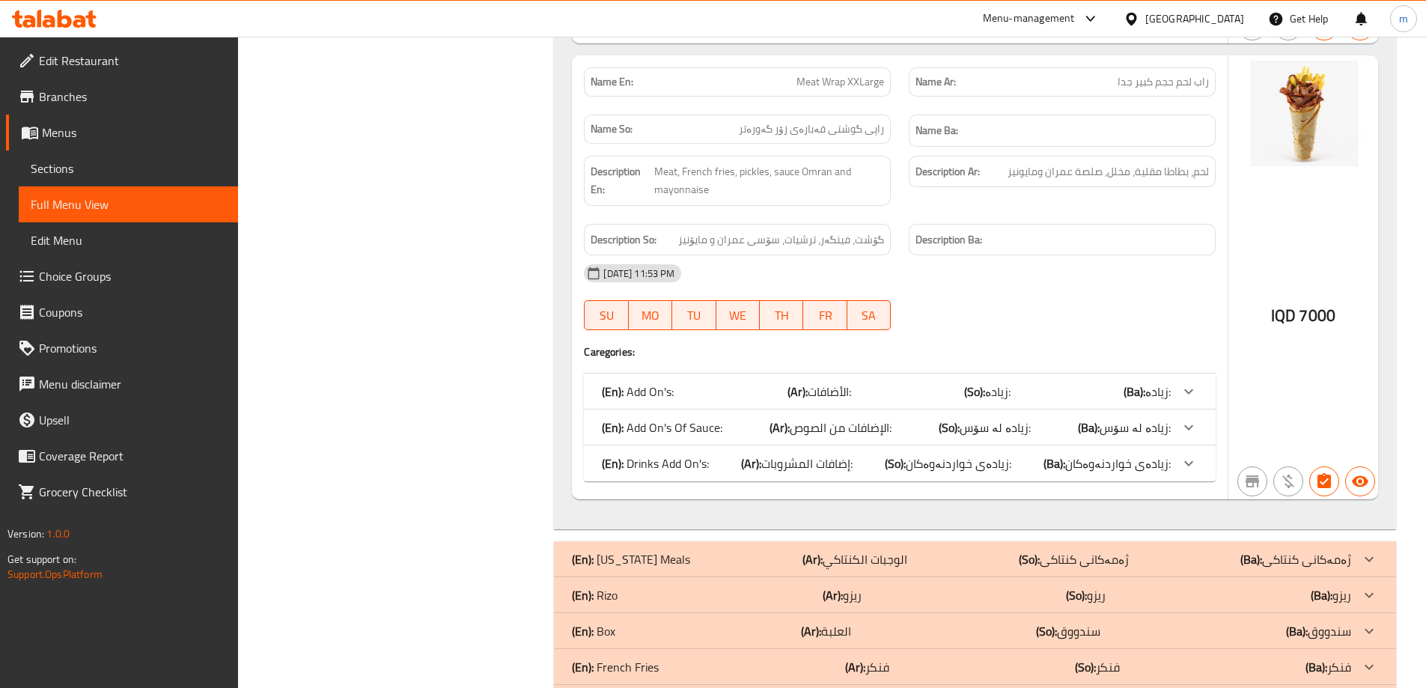
scroll to position [21670, 0]
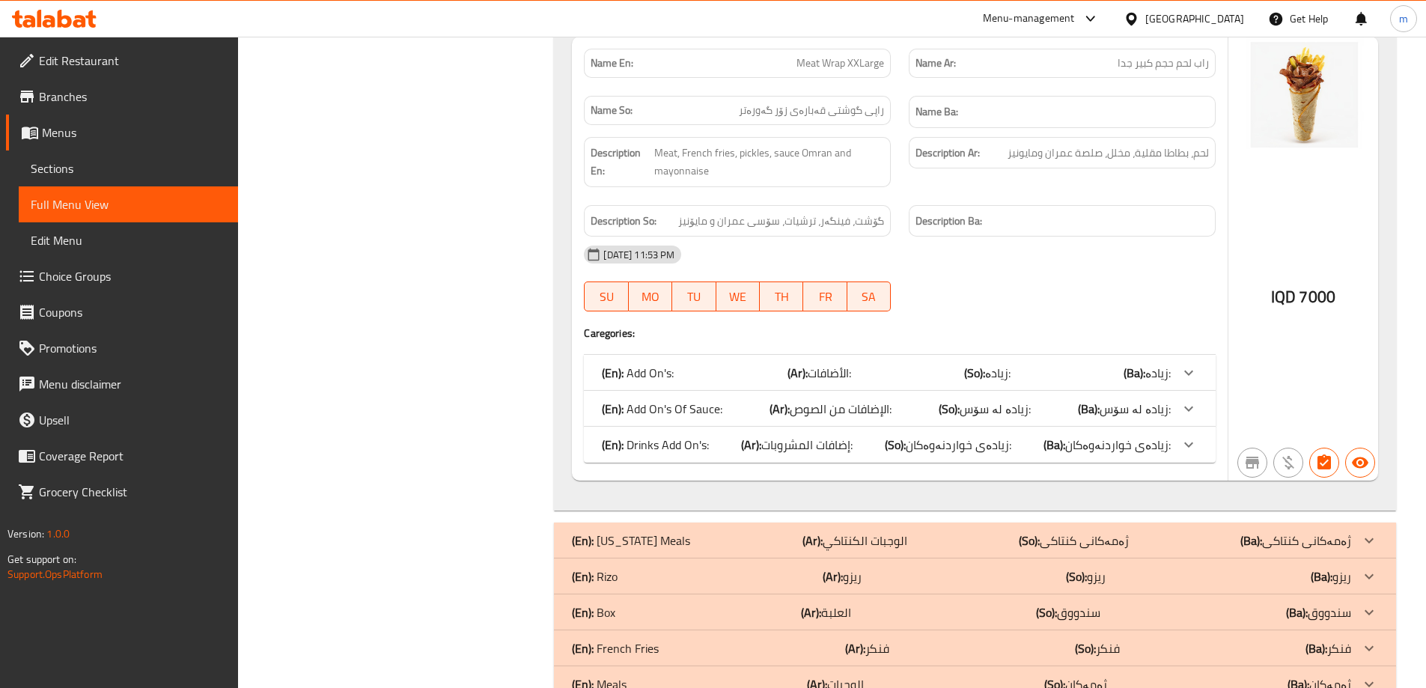
click at [739, 436] on div "(En): Drinks Add On's: (Ar): إضافات المشروبات: (So): زیادەی خواردنەوەکان: (Ba):…" at bounding box center [886, 445] width 569 height 18
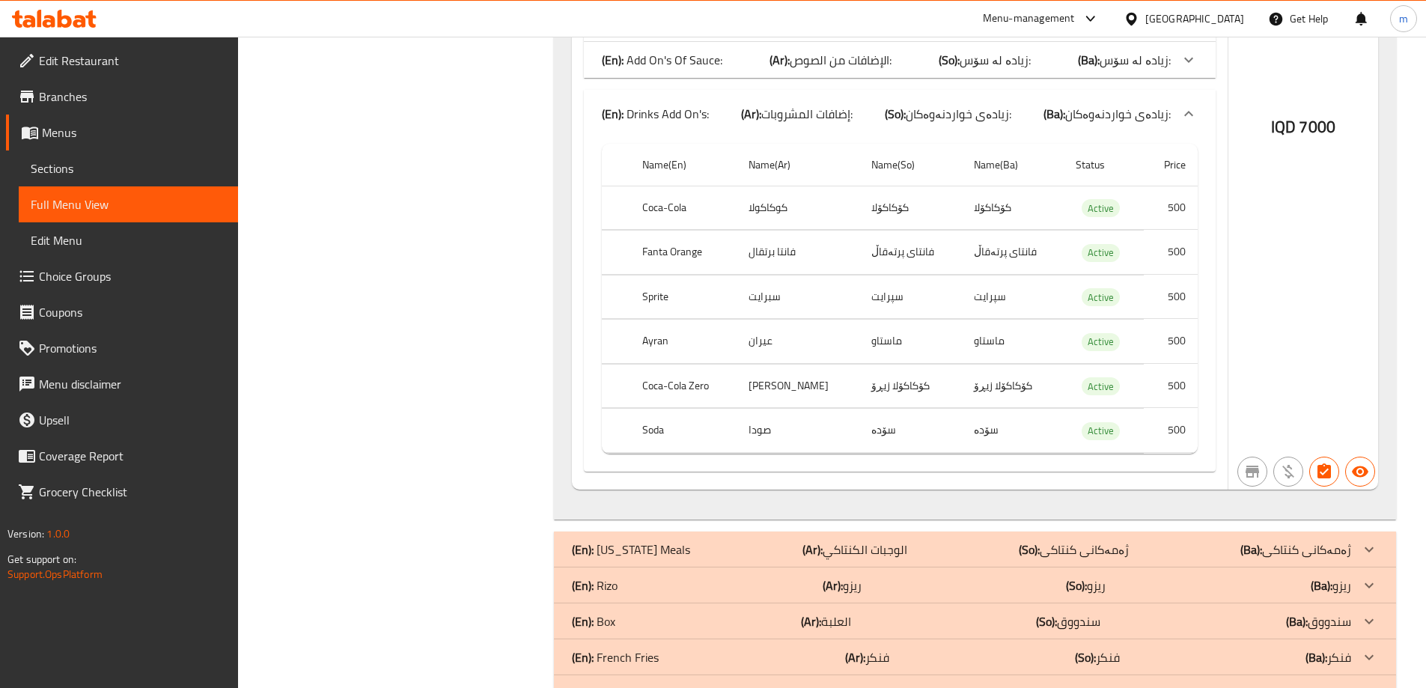
scroll to position [22106, 0]
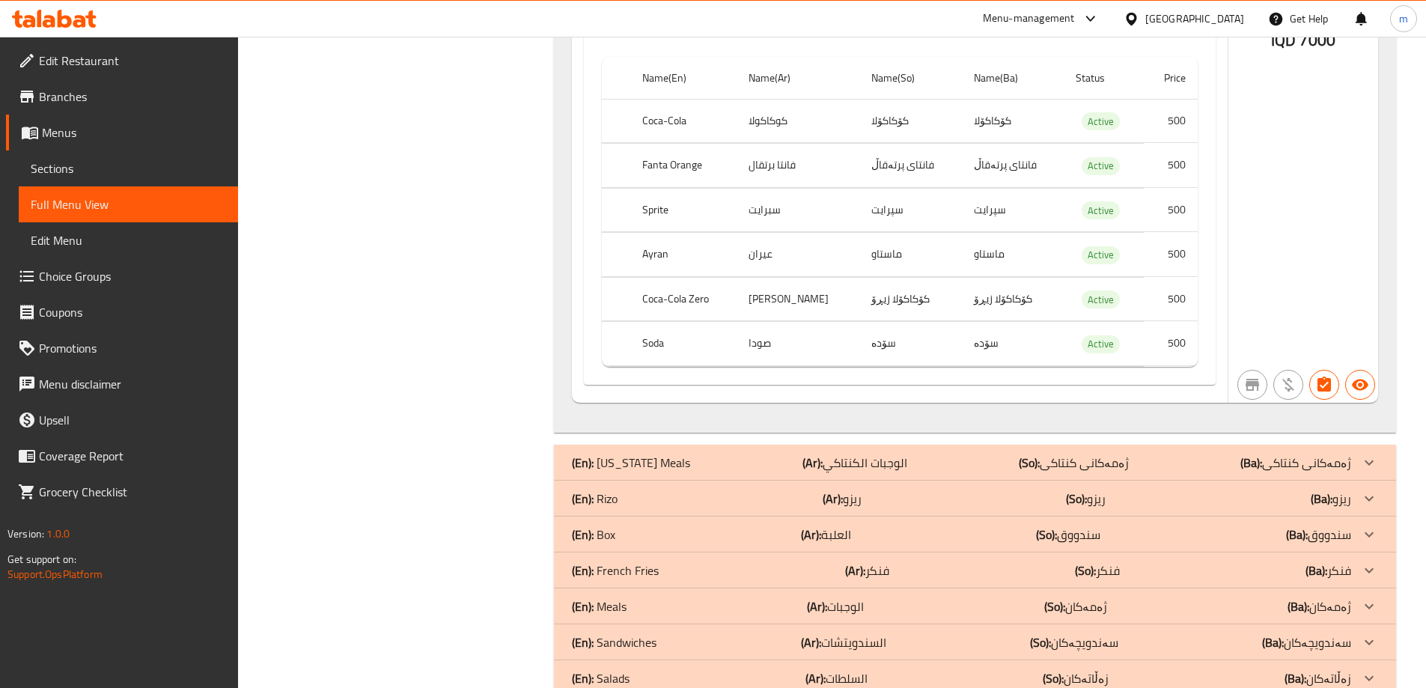
click at [815, 451] on b "(Ar):" at bounding box center [812, 462] width 20 height 22
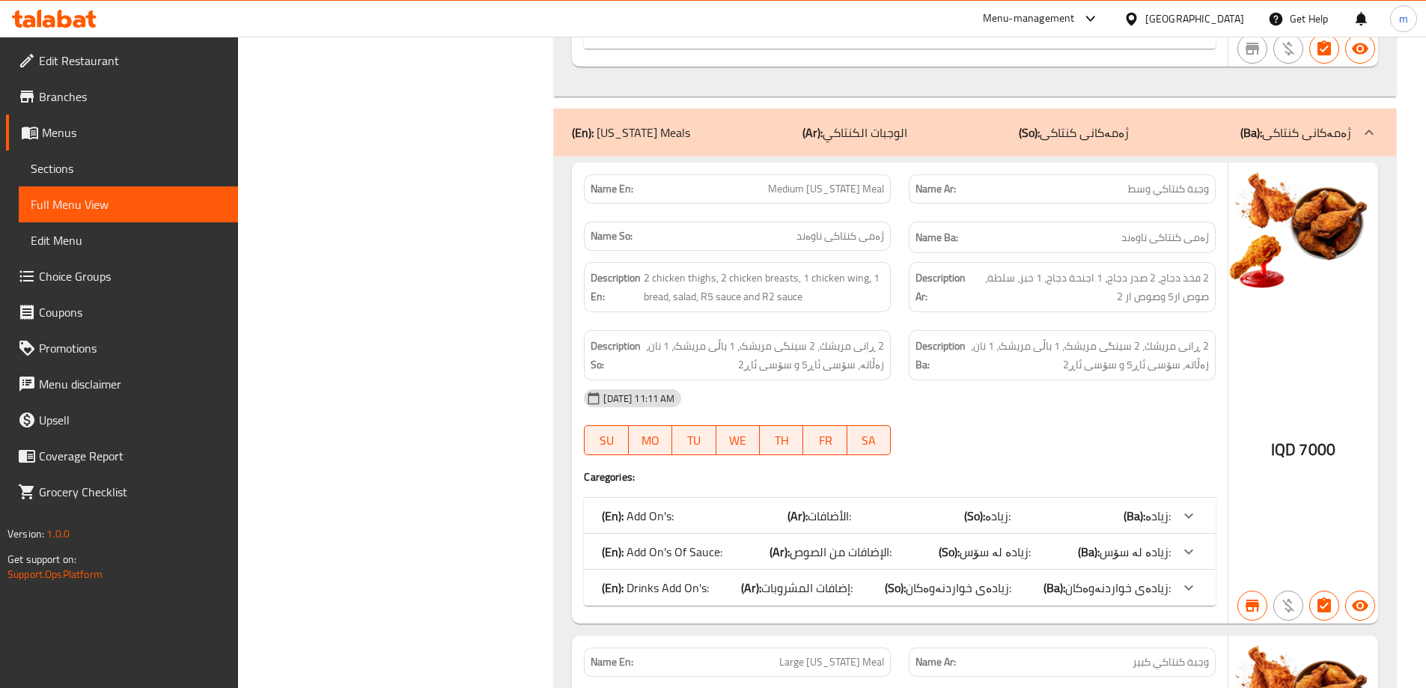
scroll to position [22455, 0]
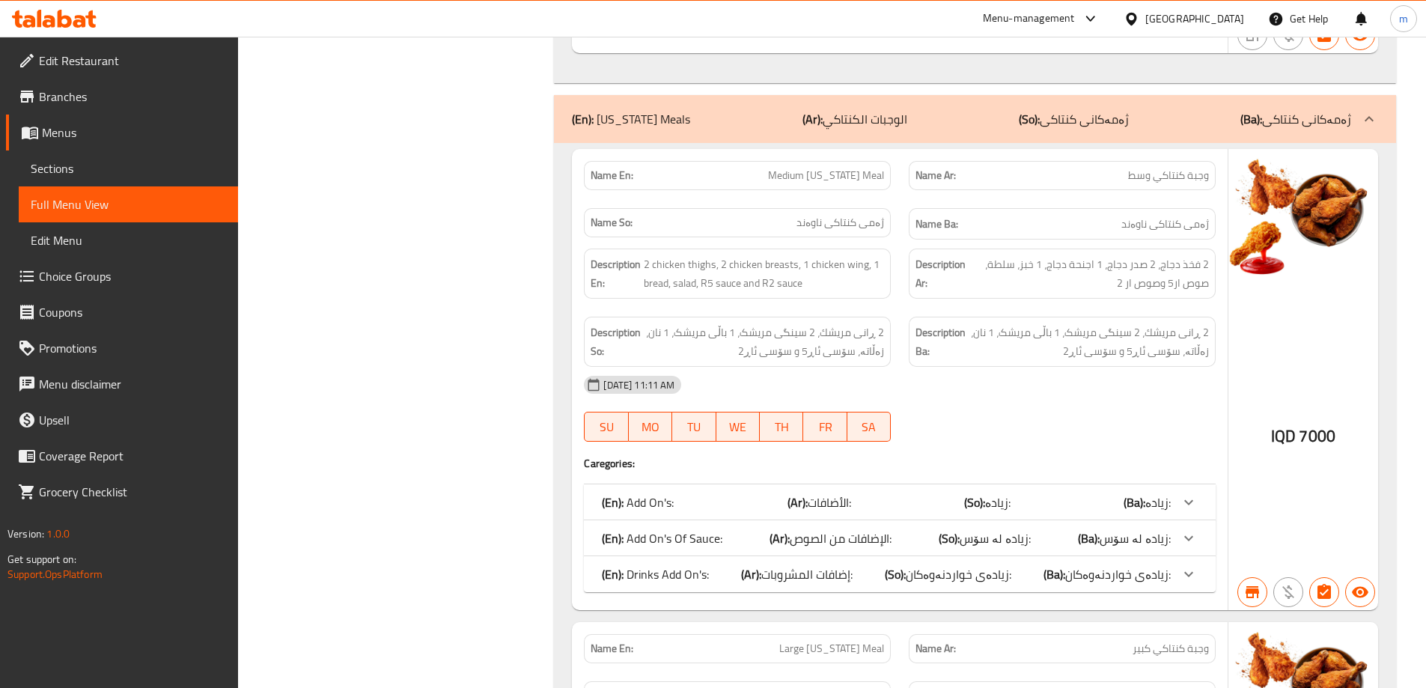
drag, startPoint x: 802, startPoint y: 465, endPoint x: 861, endPoint y: 456, distance: 59.1
click at [802, 563] on span "إضافات المشروبات:" at bounding box center [806, 574] width 91 height 22
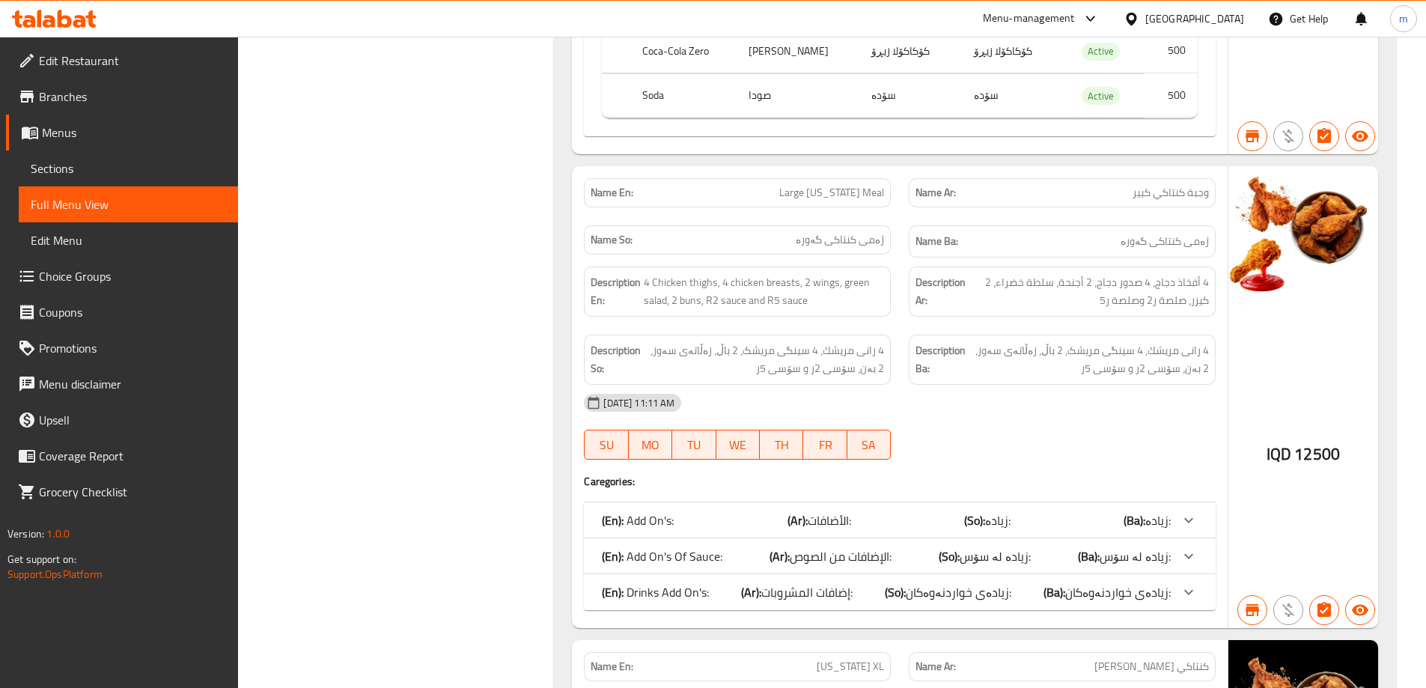
scroll to position [23328, 0]
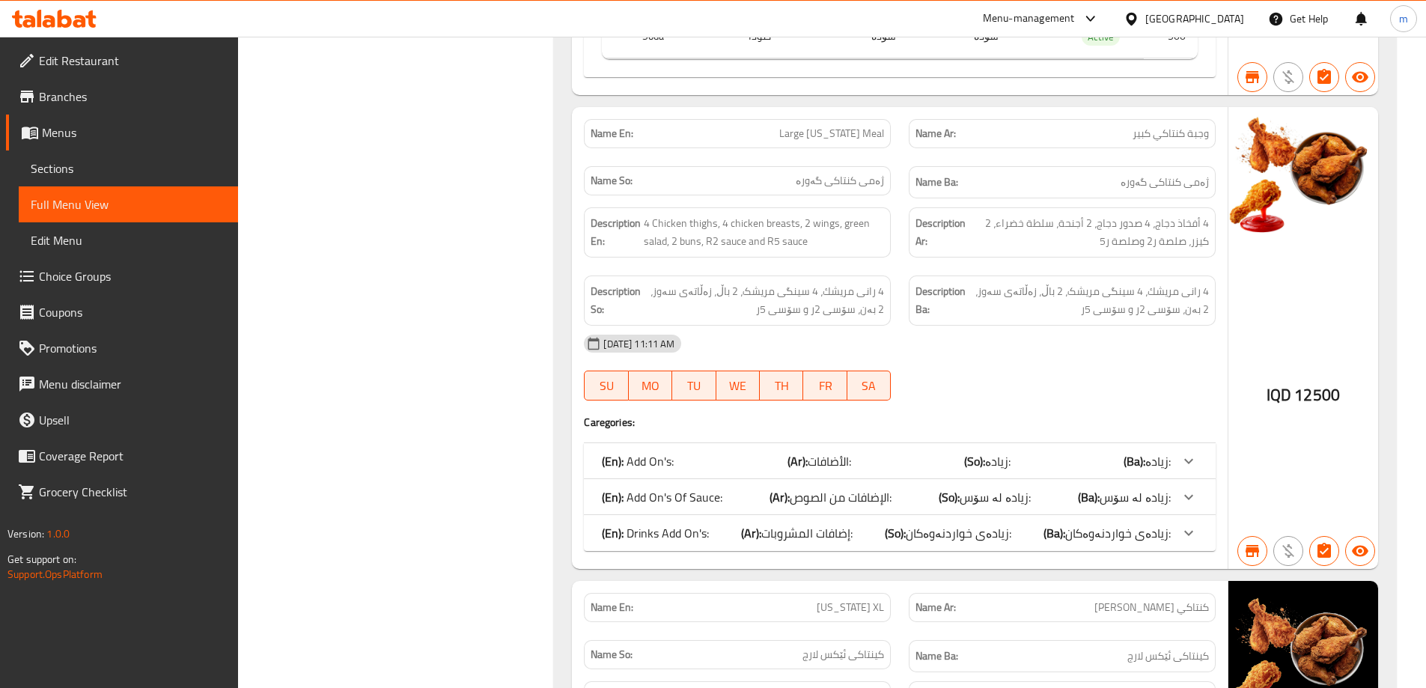
click at [751, 522] on b "(Ar):" at bounding box center [751, 533] width 20 height 22
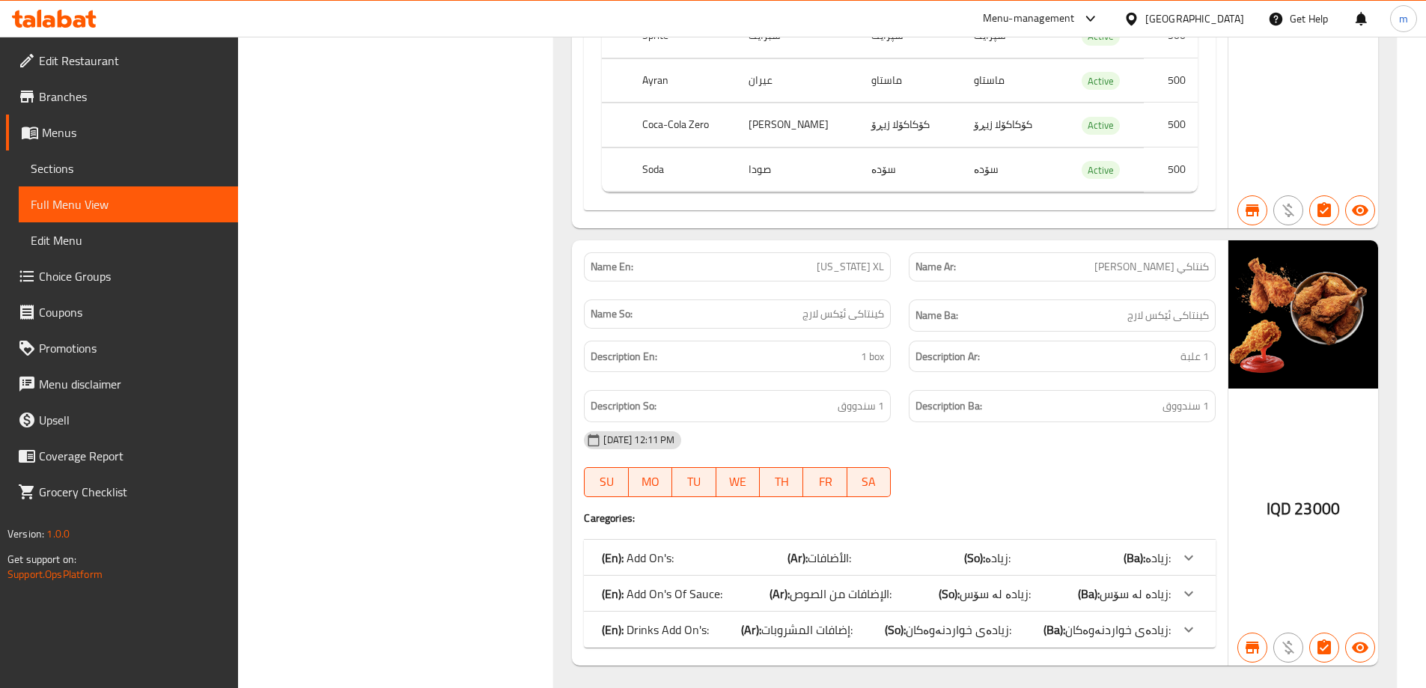
scroll to position [24027, 0]
click at [691, 620] on p "(En): Drinks Add On's:" at bounding box center [655, 629] width 107 height 18
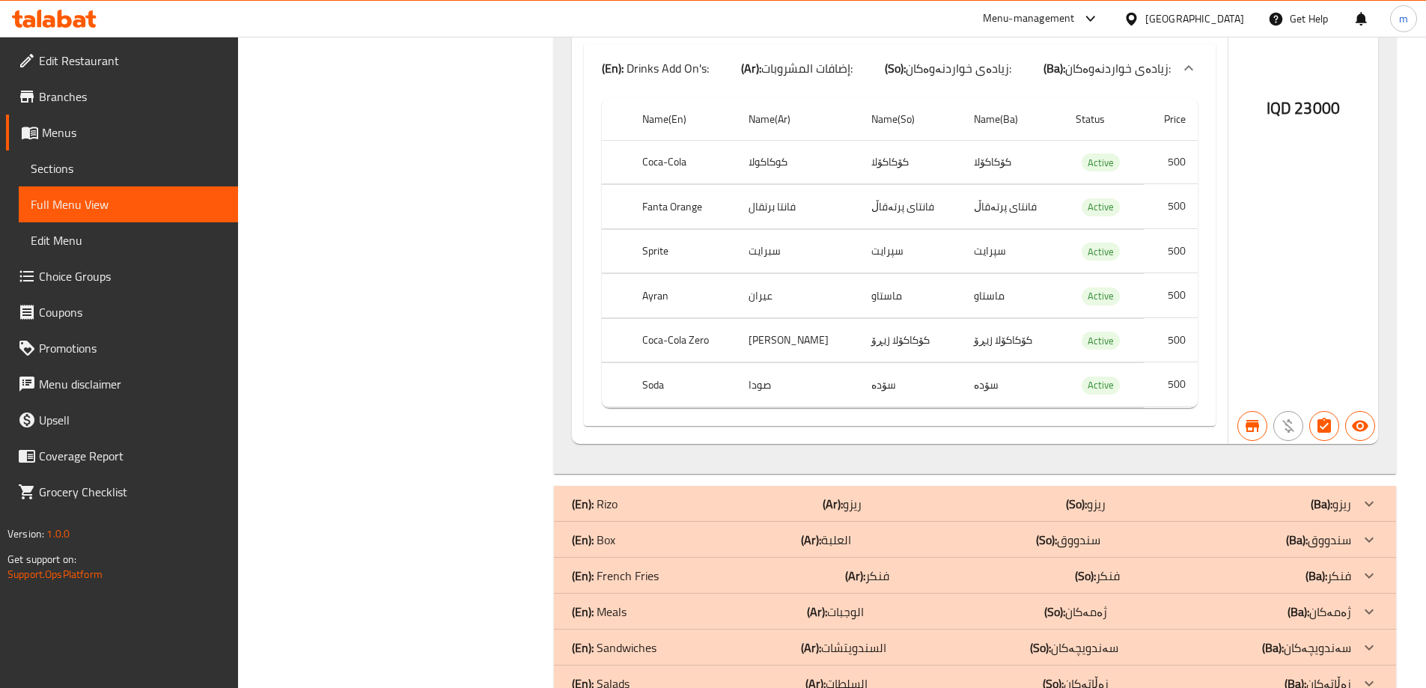
scroll to position [24611, 0]
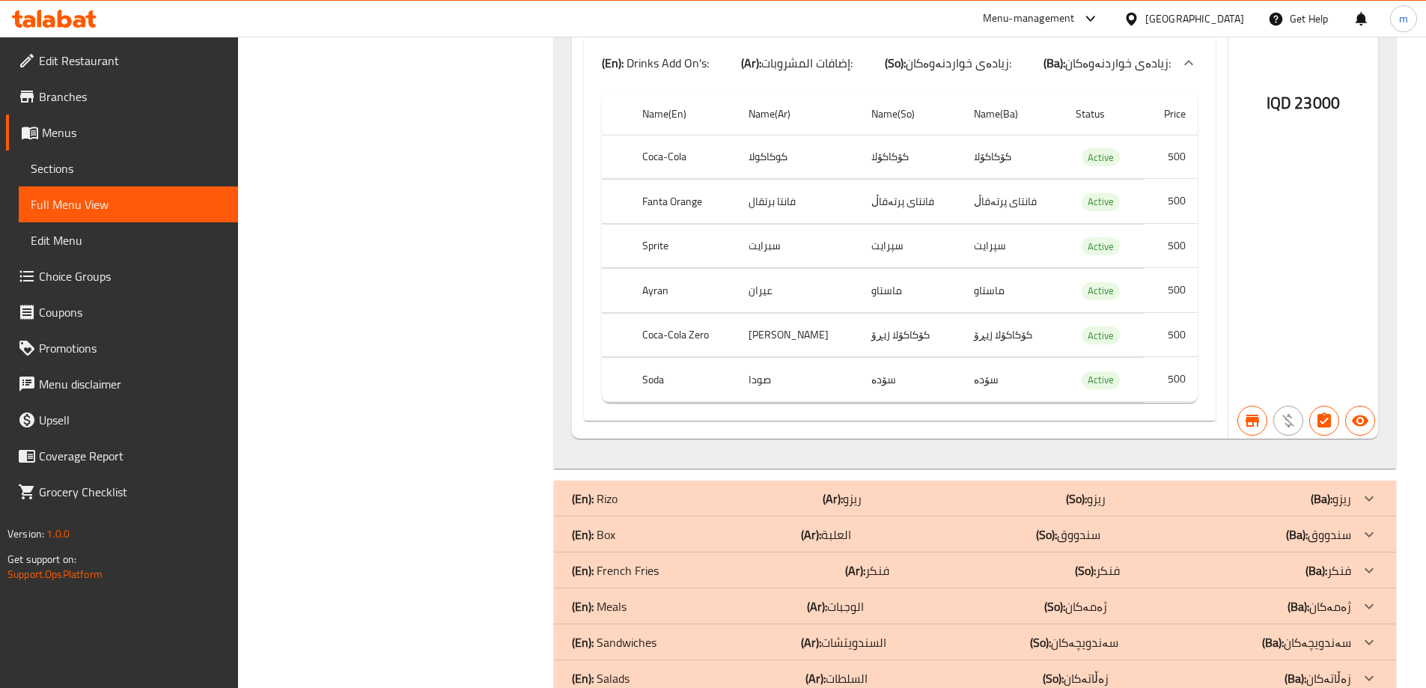
click at [635, 489] on div "(En): Rizo (Ar): ريزو (So): ريزو (Ba): ريزو" at bounding box center [961, 498] width 779 height 18
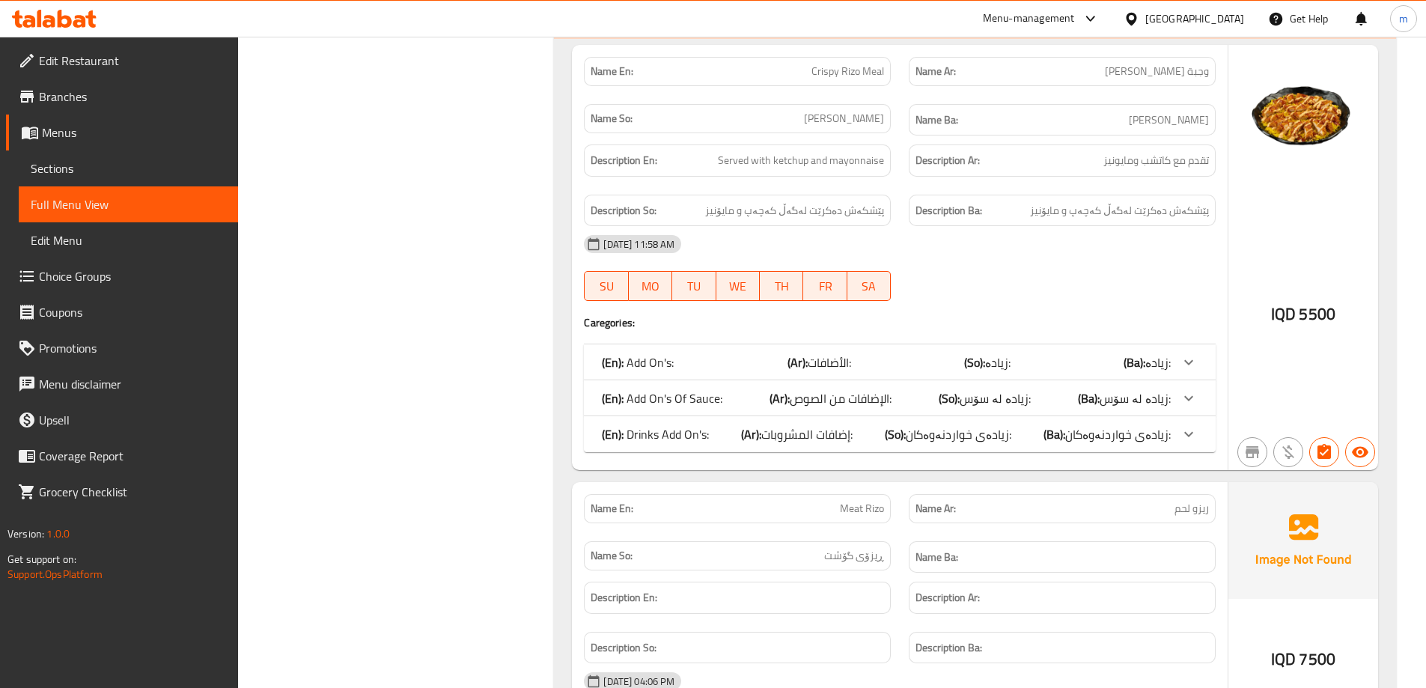
scroll to position [25134, 0]
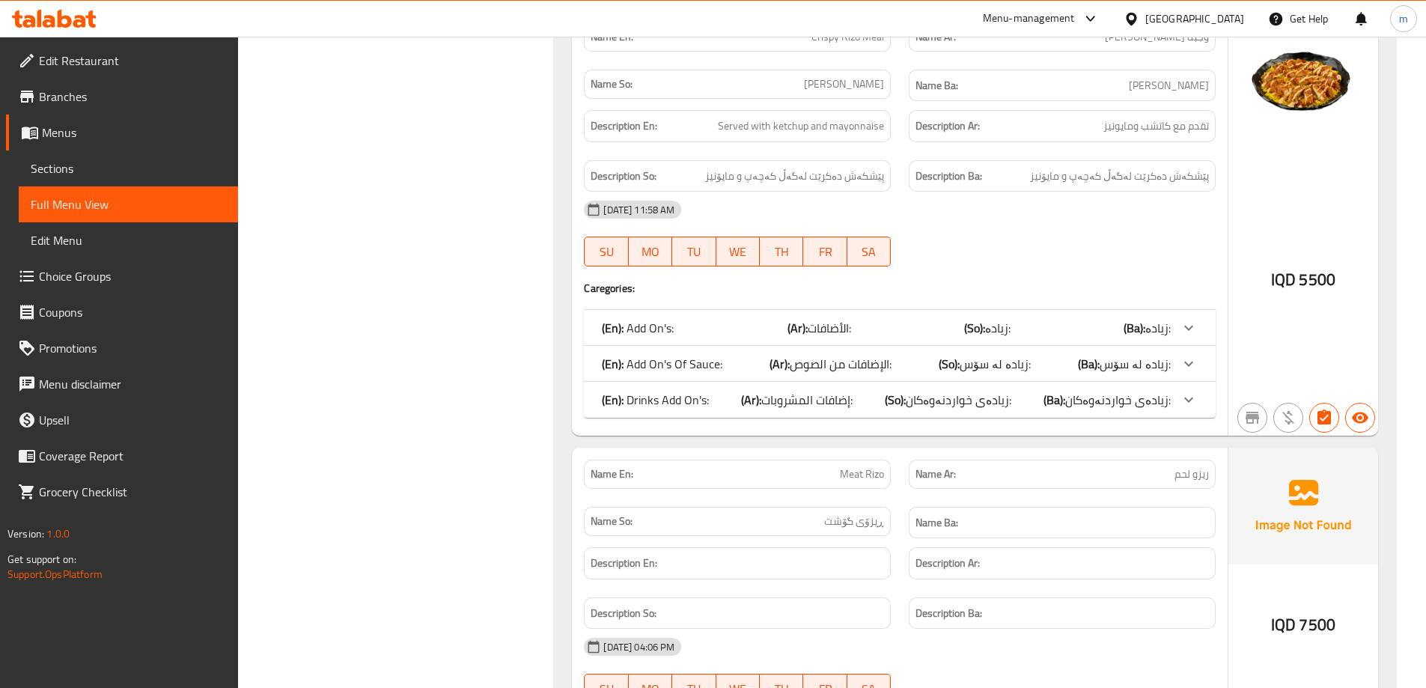
click at [766, 388] on span "إضافات المشروبات:" at bounding box center [806, 399] width 91 height 22
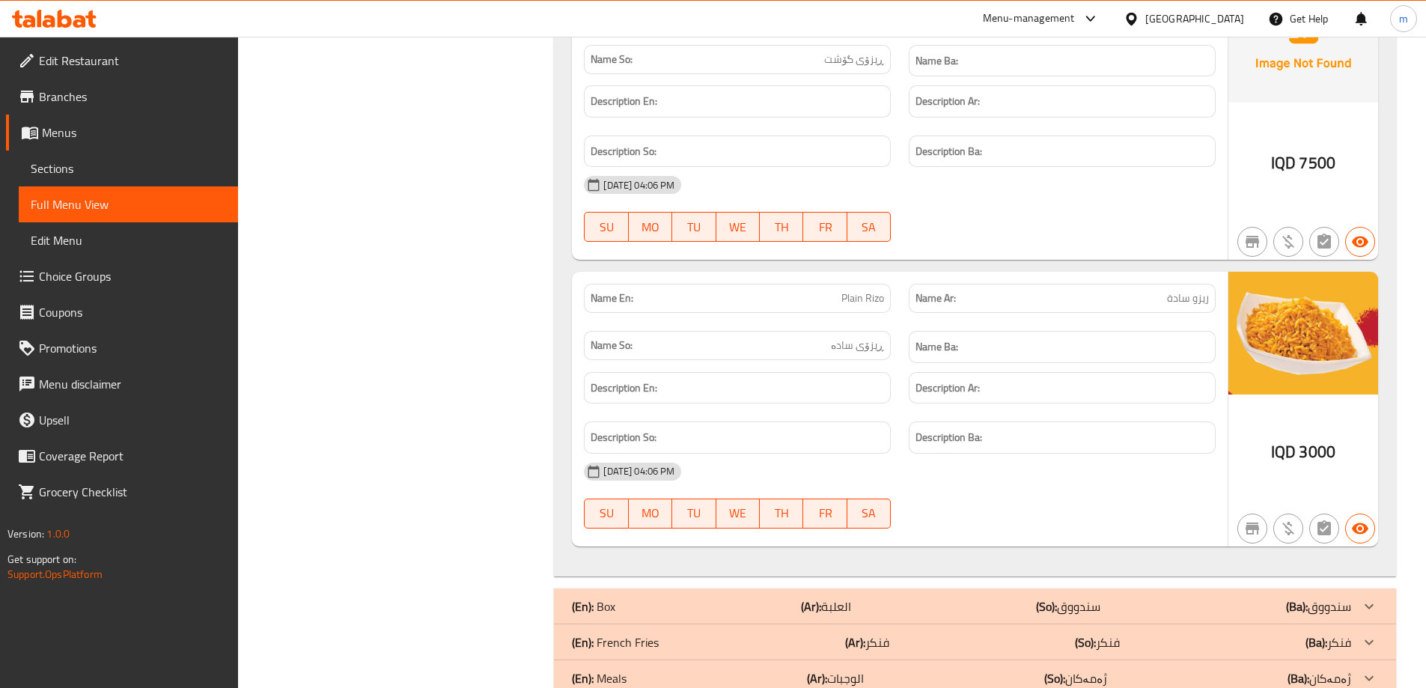
scroll to position [26008, 0]
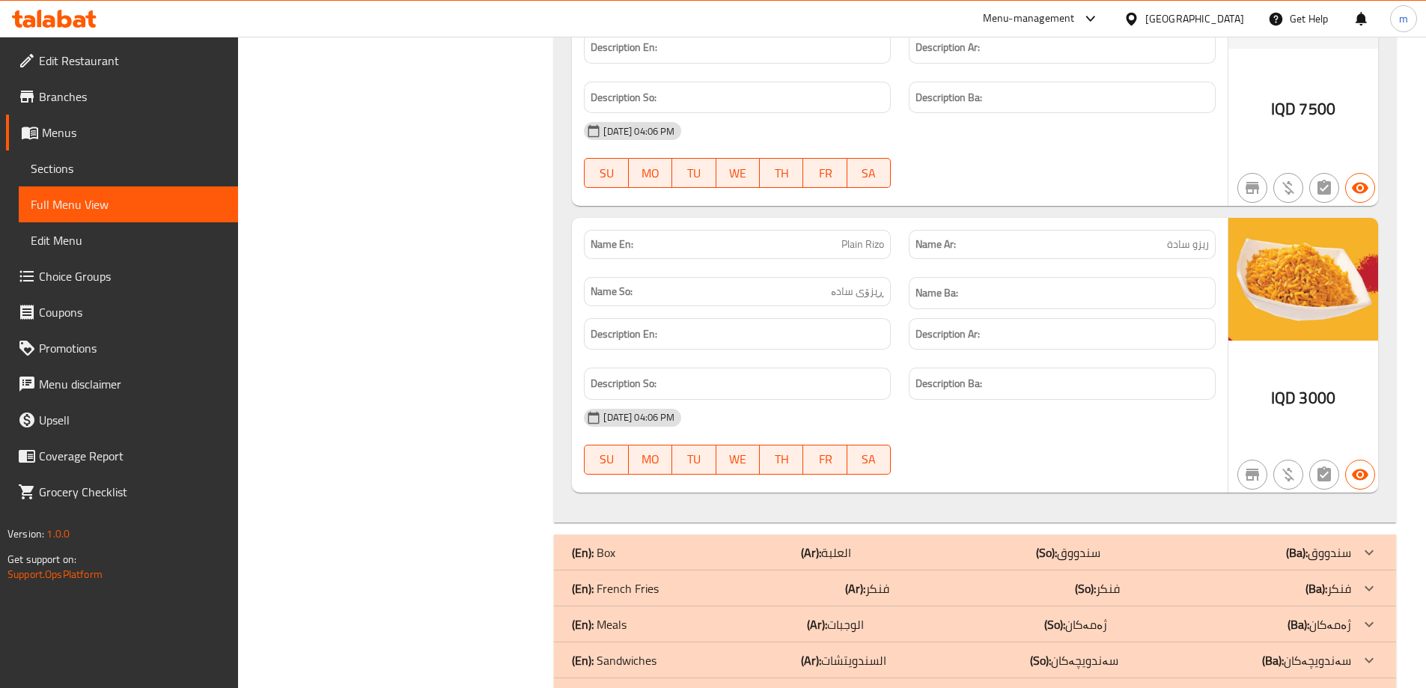
click at [638, 543] on div "(En): Box (Ar): العلبة (So): سندووق (Ba): سندووق" at bounding box center [961, 552] width 779 height 18
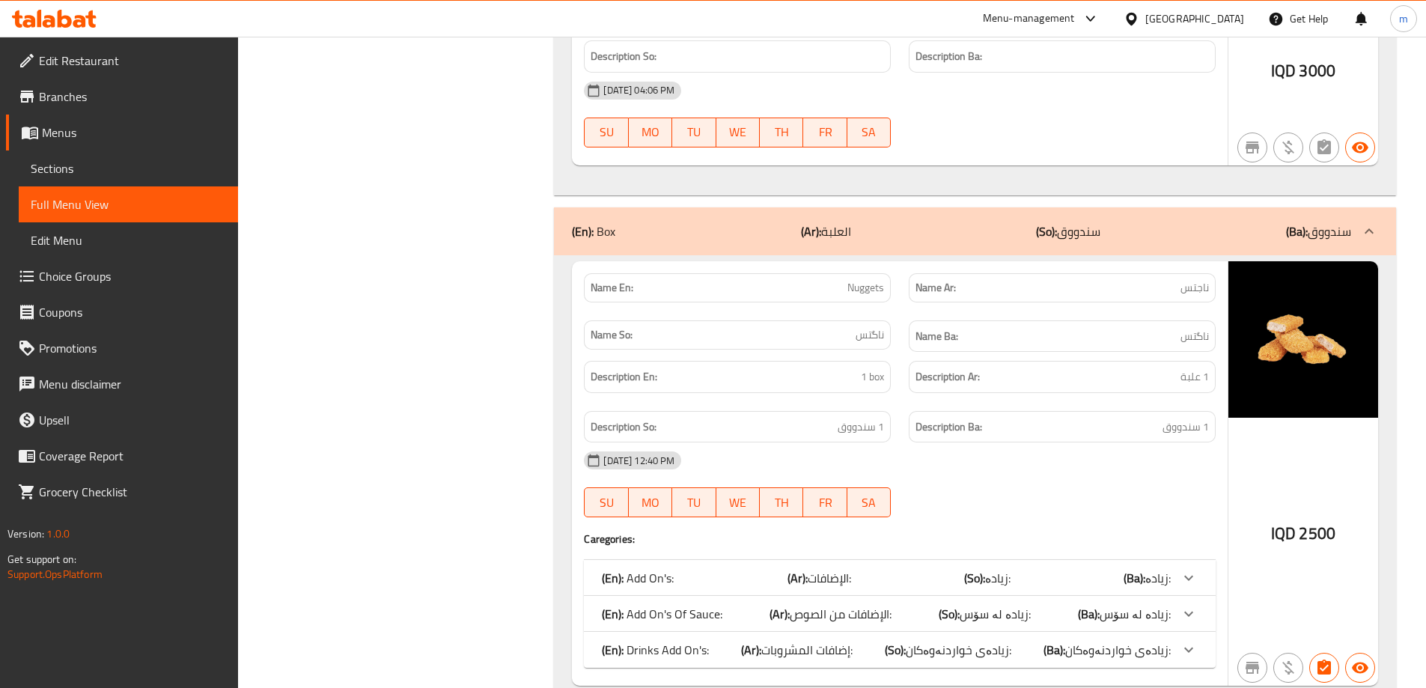
scroll to position [26356, 0]
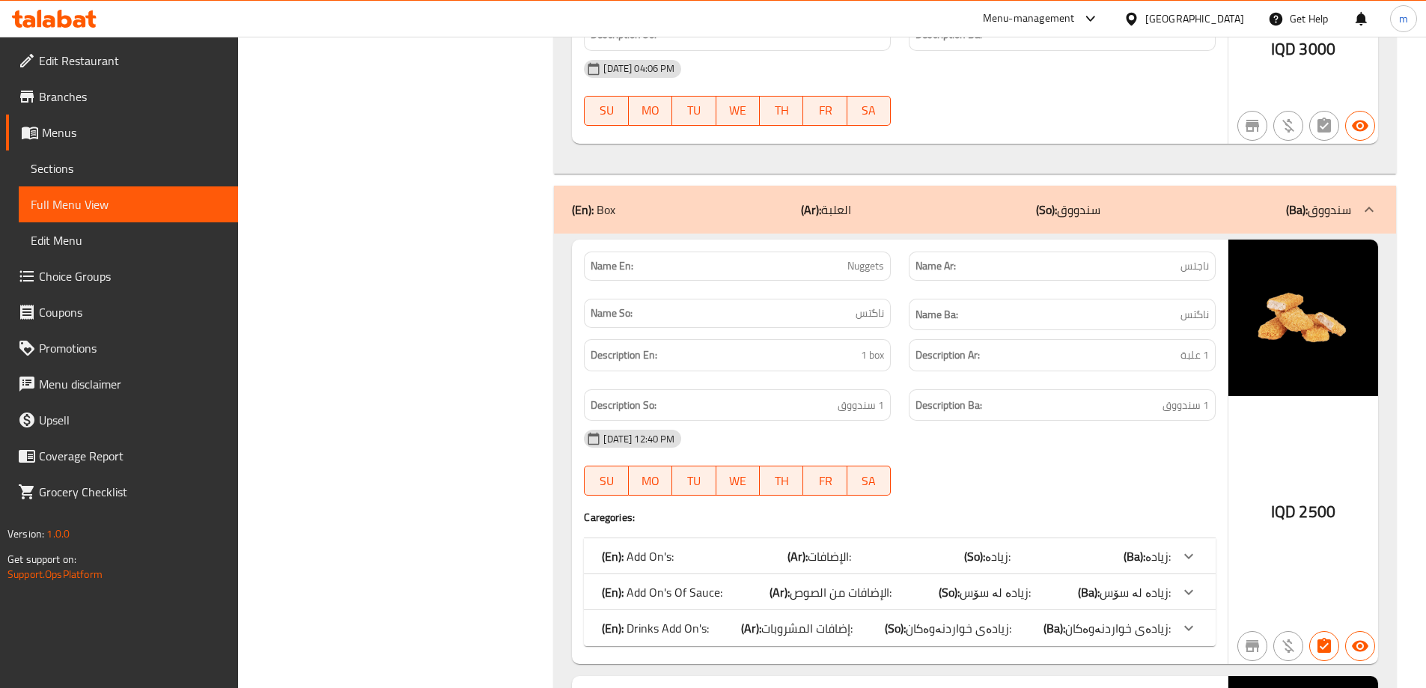
click at [642, 619] on p "(En): Drinks Add On's:" at bounding box center [655, 628] width 107 height 18
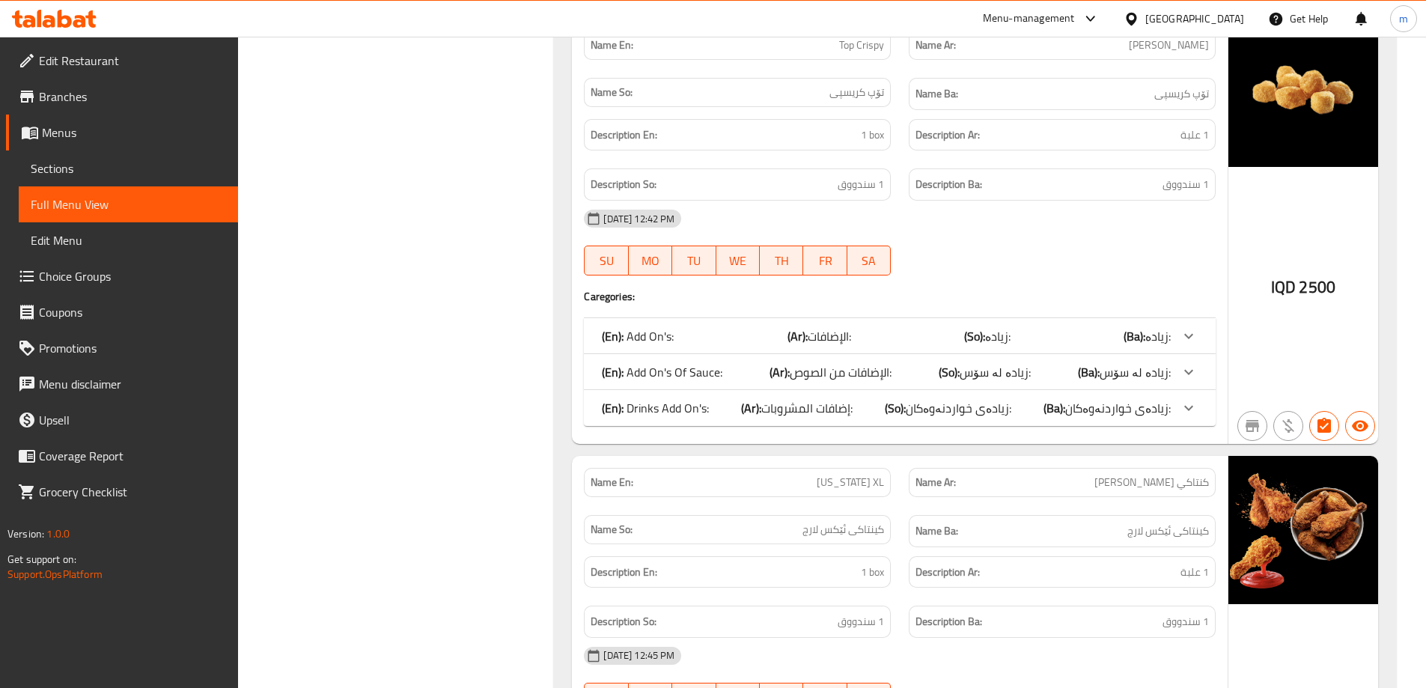
scroll to position [27404, 0]
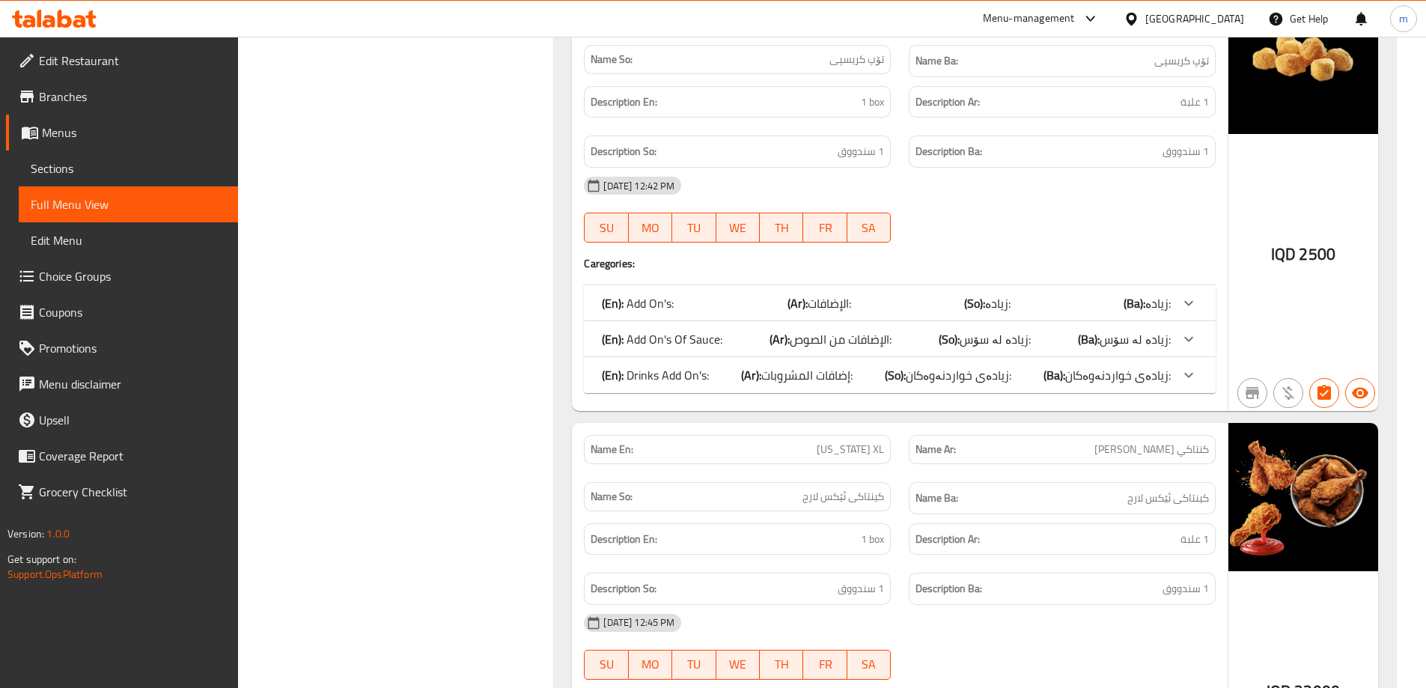
click at [769, 357] on div "(En): Drinks Add On's: (Ar): إضافات المشروبات: (So): زیادەی خواردنەوەکان: (Ba):…" at bounding box center [900, 375] width 632 height 36
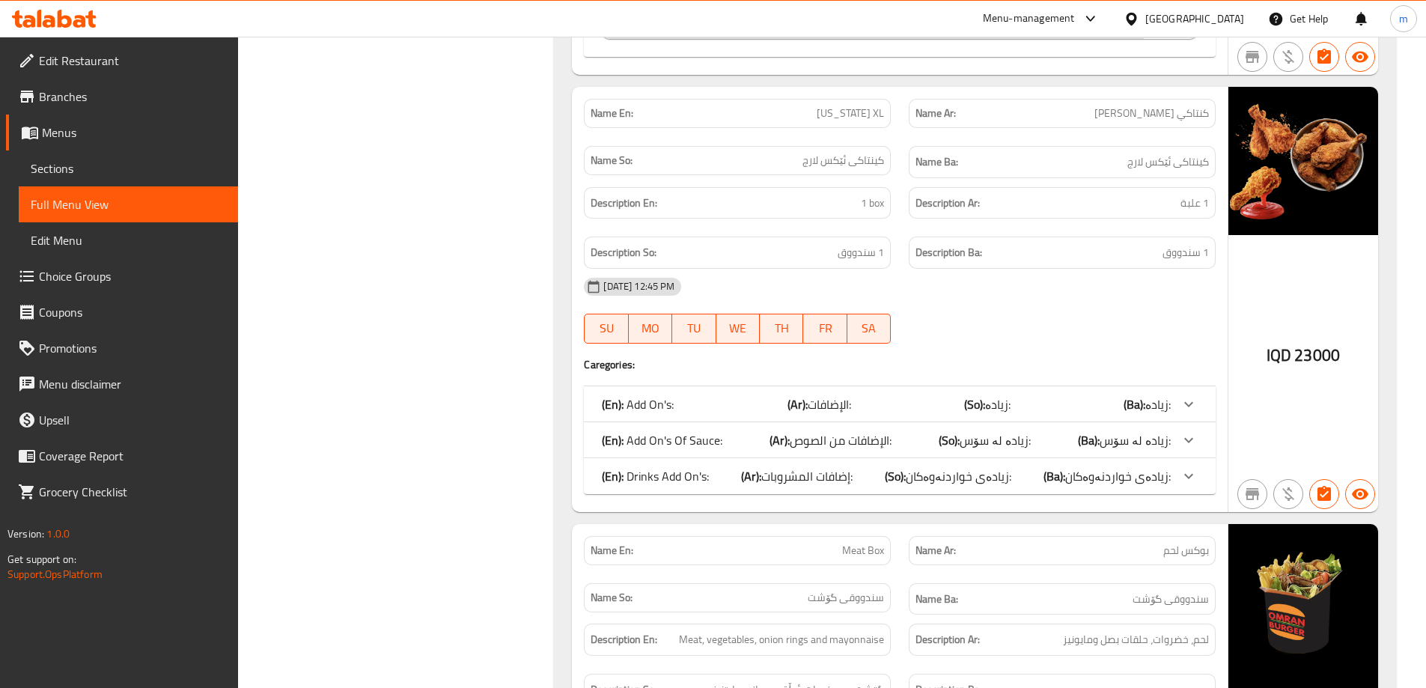
scroll to position [28103, 0]
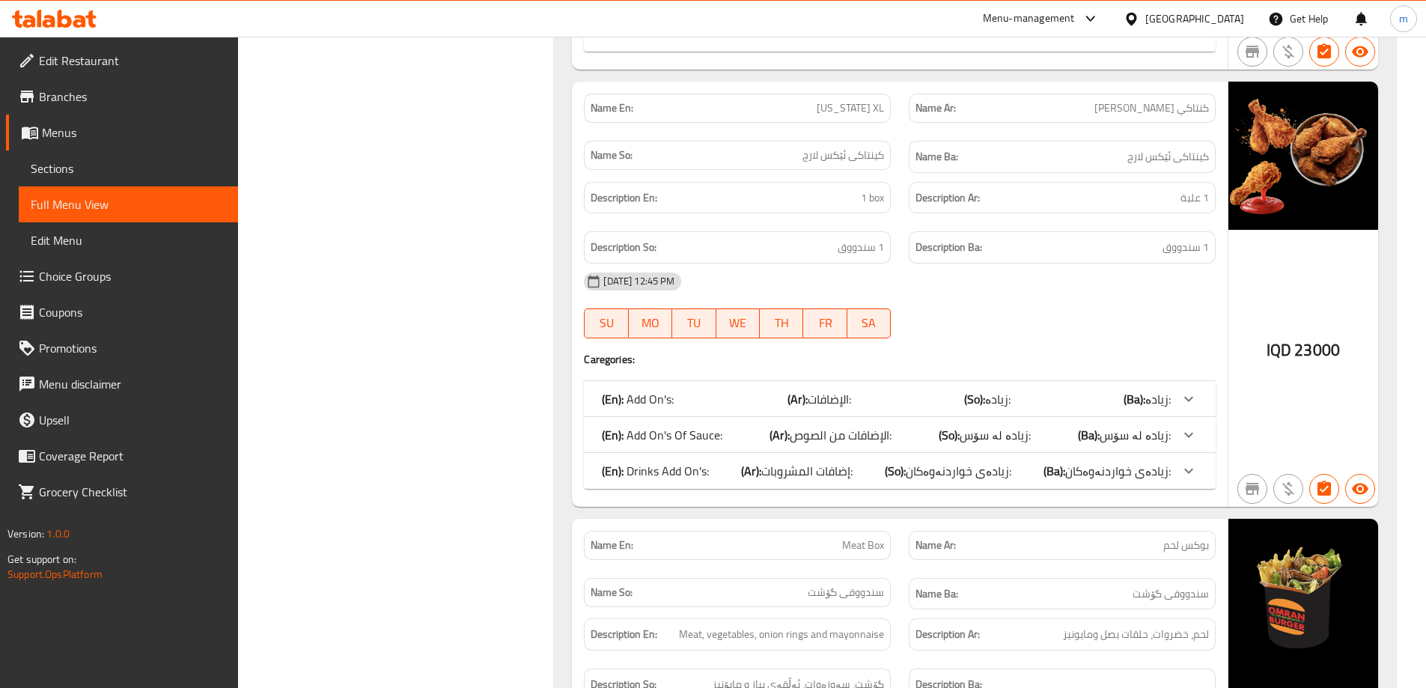
click at [740, 462] on div "(En): Drinks Add On's: (Ar): إضافات المشروبات: (So): زیادەی خواردنەوەکان: (Ba):…" at bounding box center [886, 471] width 569 height 18
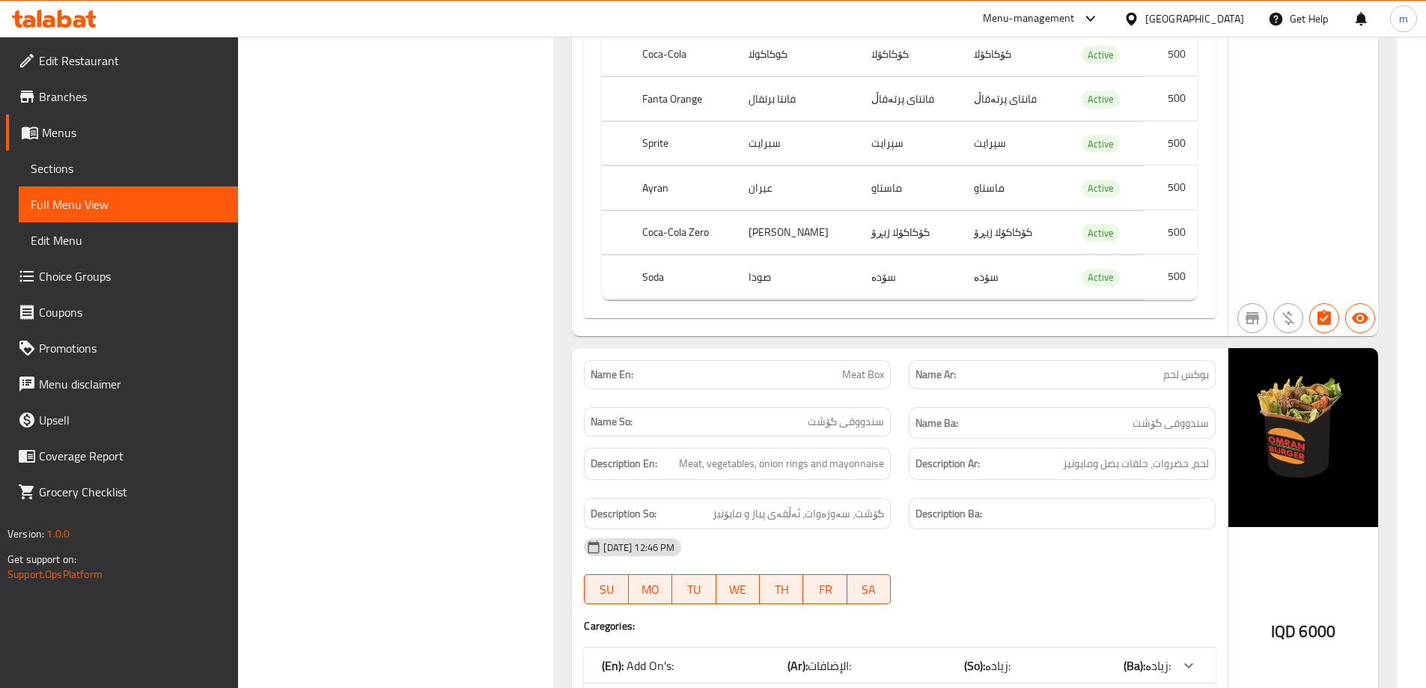
scroll to position [28801, 0]
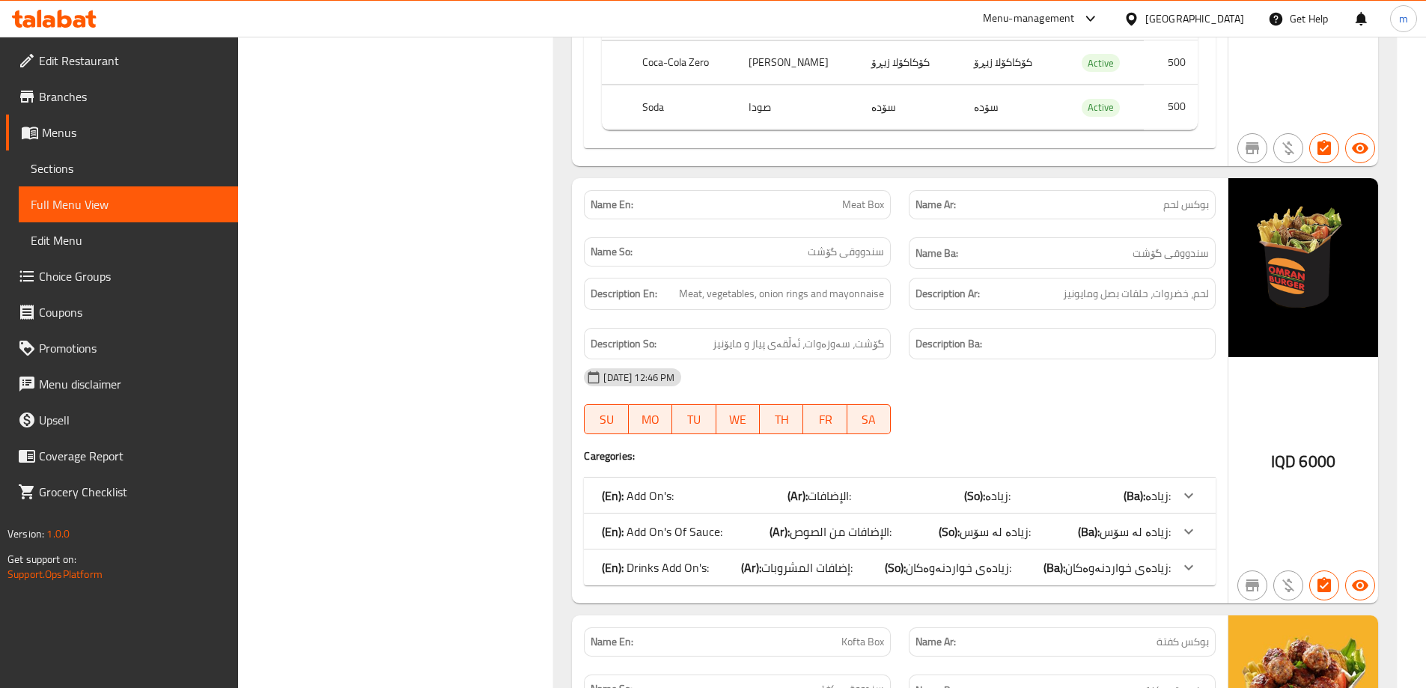
click at [659, 558] on p "(En): Drinks Add On's:" at bounding box center [655, 567] width 107 height 18
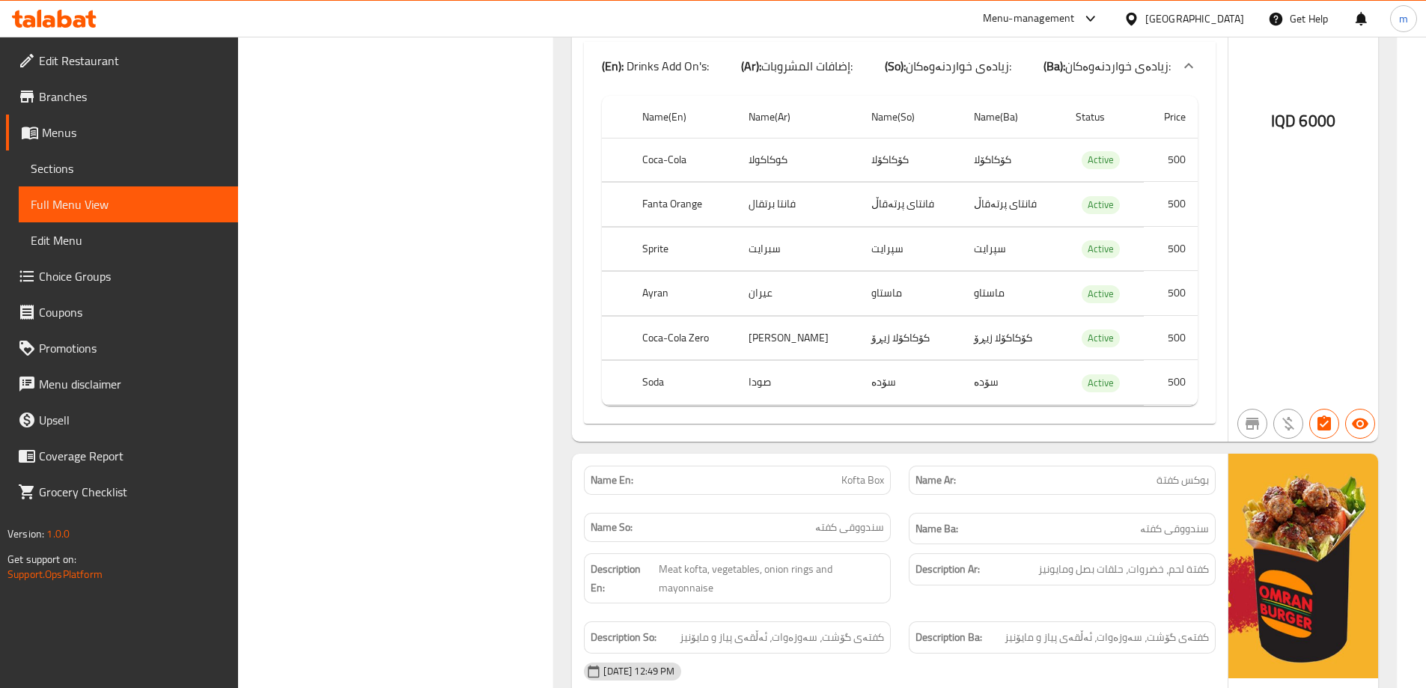
scroll to position [29499, 0]
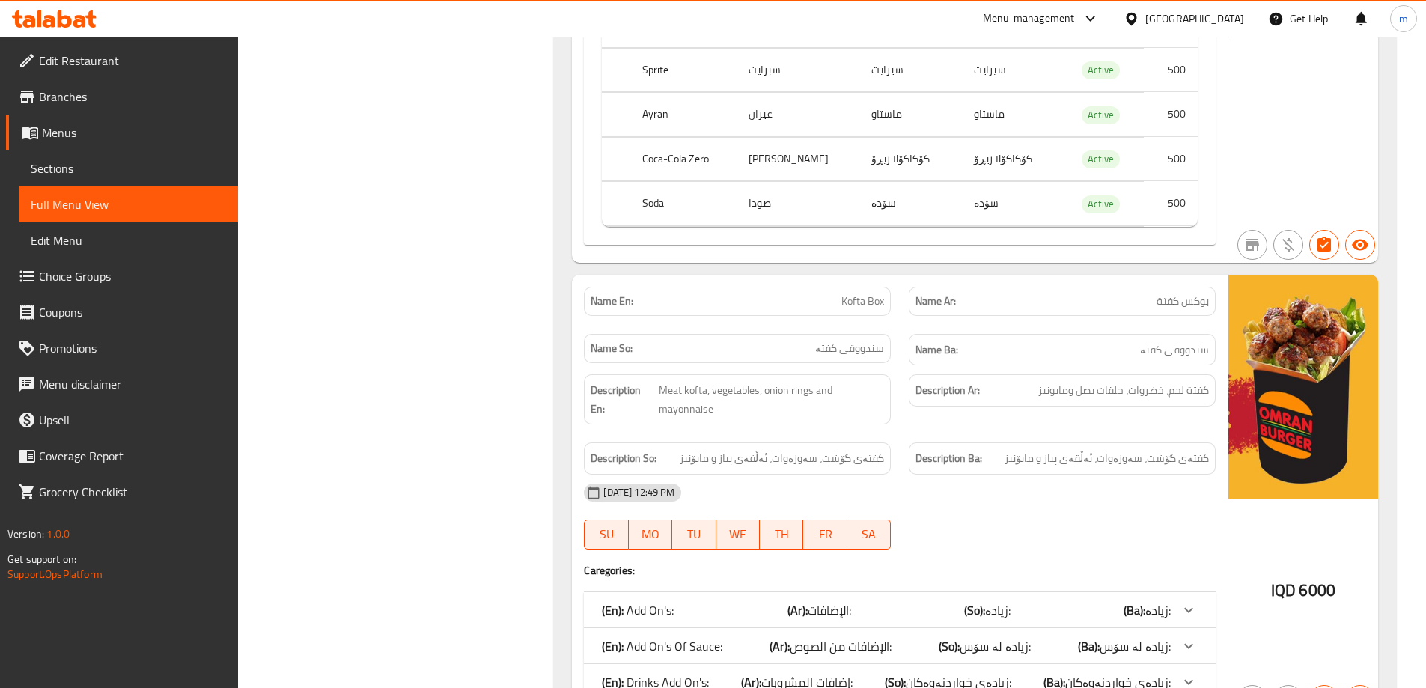
drag, startPoint x: 633, startPoint y: 565, endPoint x: 645, endPoint y: 557, distance: 14.1
click at [635, 673] on p "(En): Drinks Add On's:" at bounding box center [655, 682] width 107 height 18
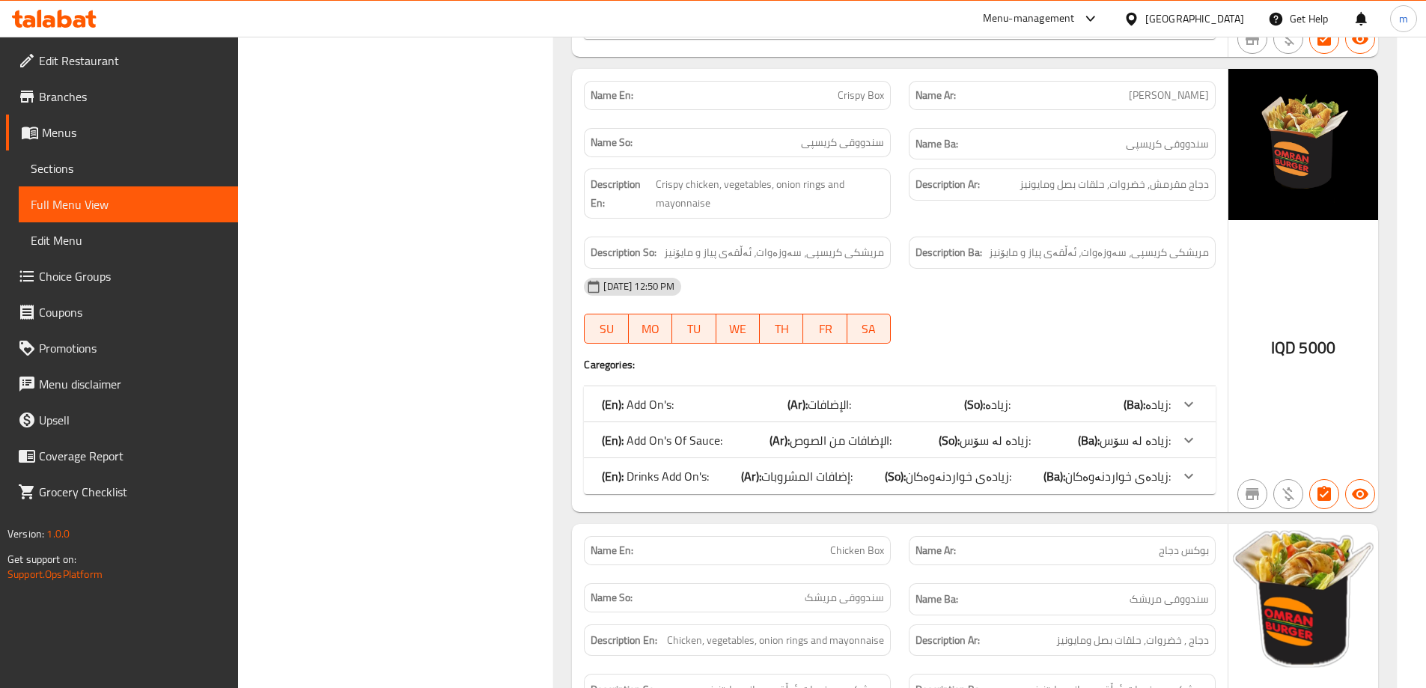
scroll to position [30547, 0]
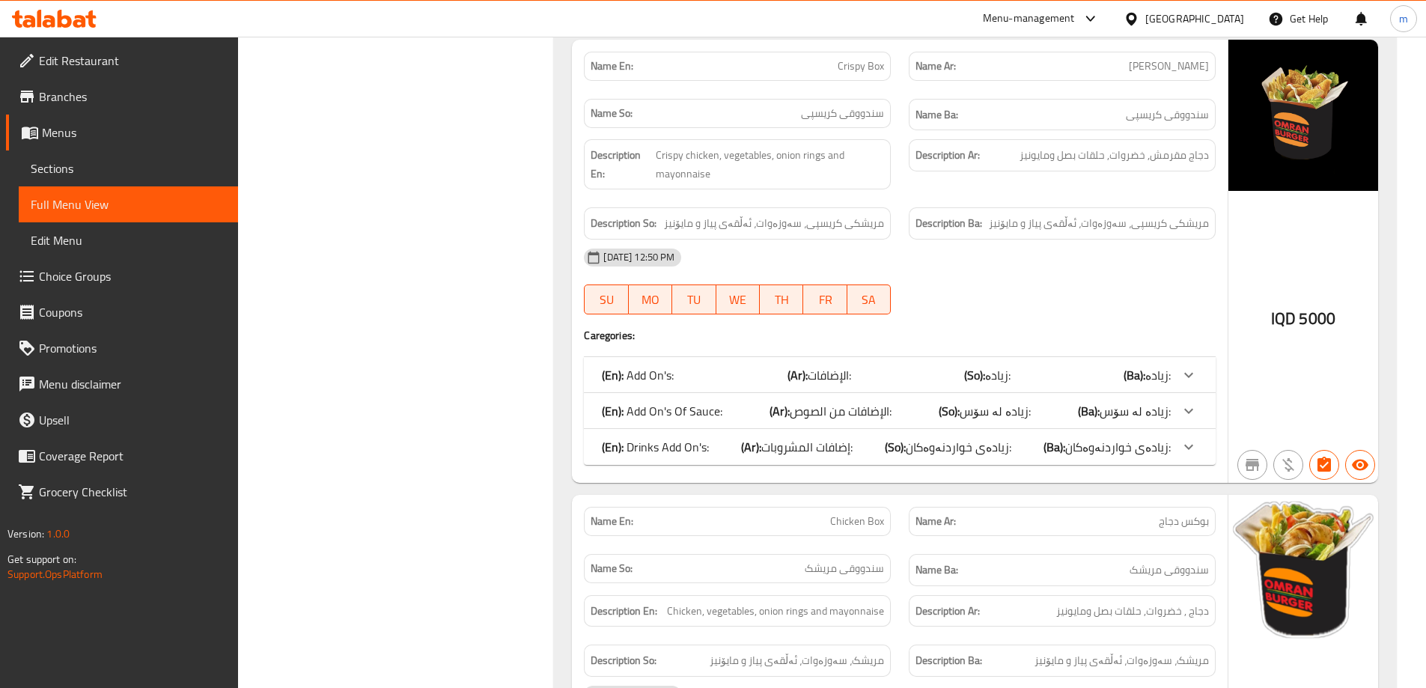
click at [691, 438] on p "(En): Drinks Add On's:" at bounding box center [655, 447] width 107 height 18
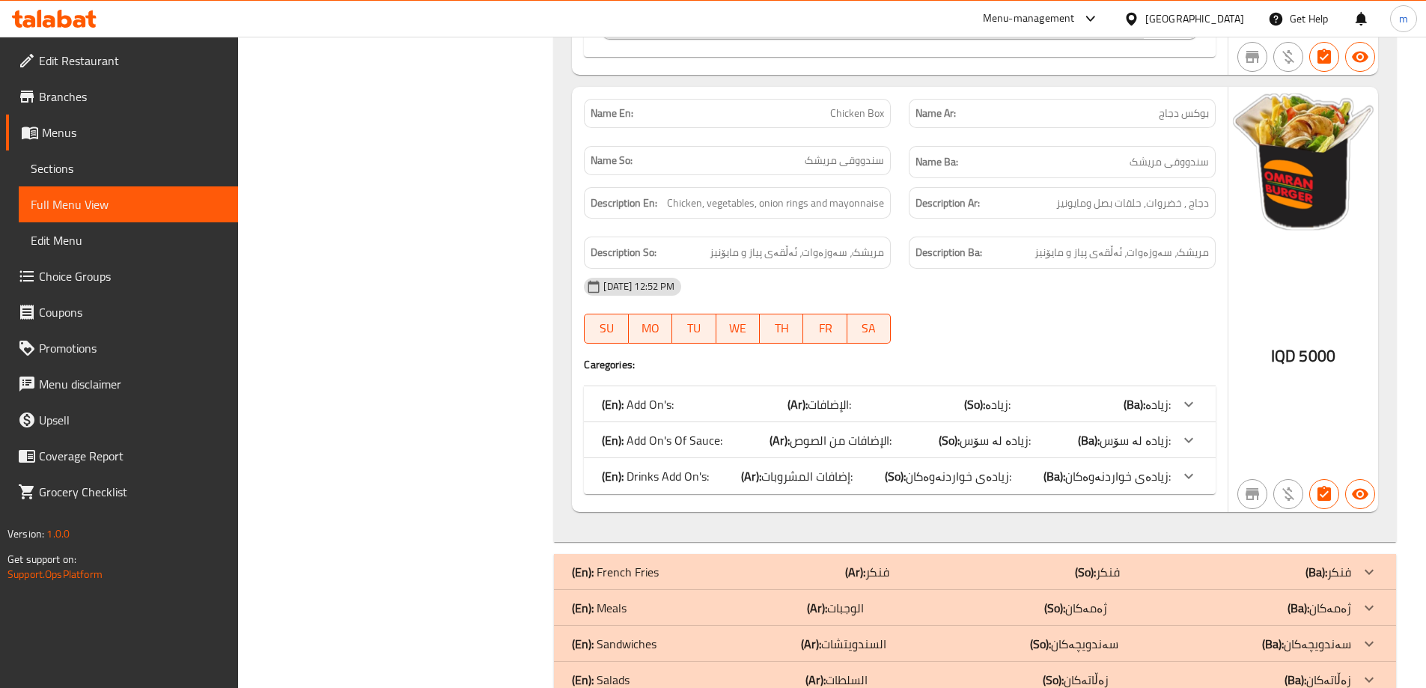
scroll to position [31314, 0]
click at [710, 465] on div "(En): Drinks Add On's: (Ar): إضافات المشروبات: (So): زیادەی خواردنەوەکان: (Ba):…" at bounding box center [886, 474] width 569 height 18
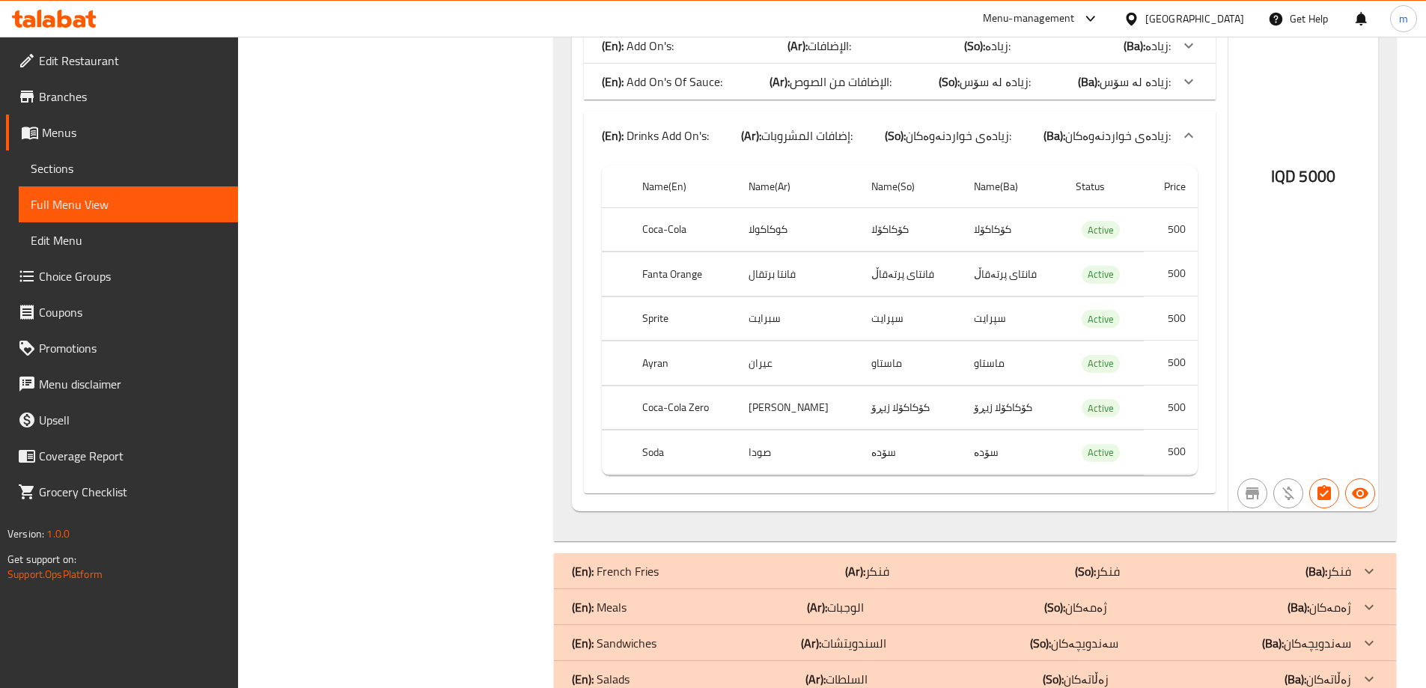
scroll to position [31672, 0]
click at [763, 561] on div "(En): French Fries (Ar): فنكر (So): فنكر (Ba): فنكر" at bounding box center [961, 570] width 779 height 18
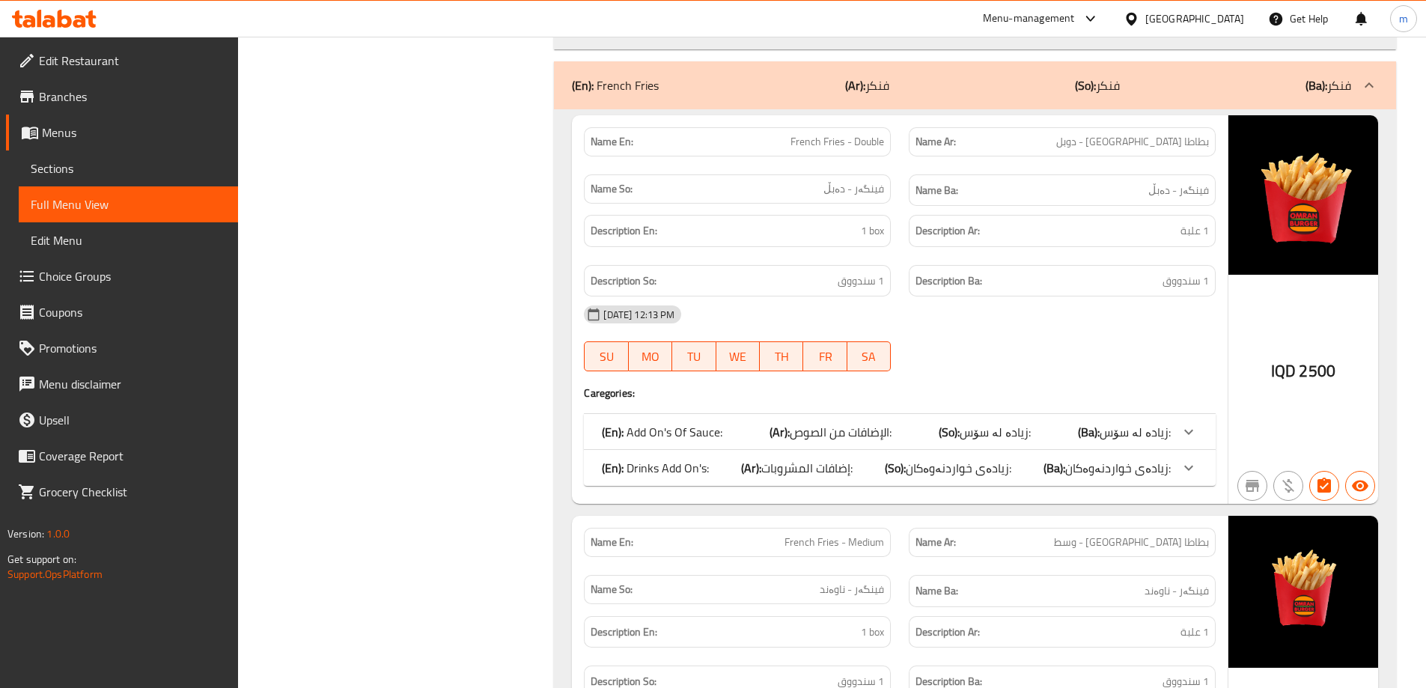
scroll to position [32196, 0]
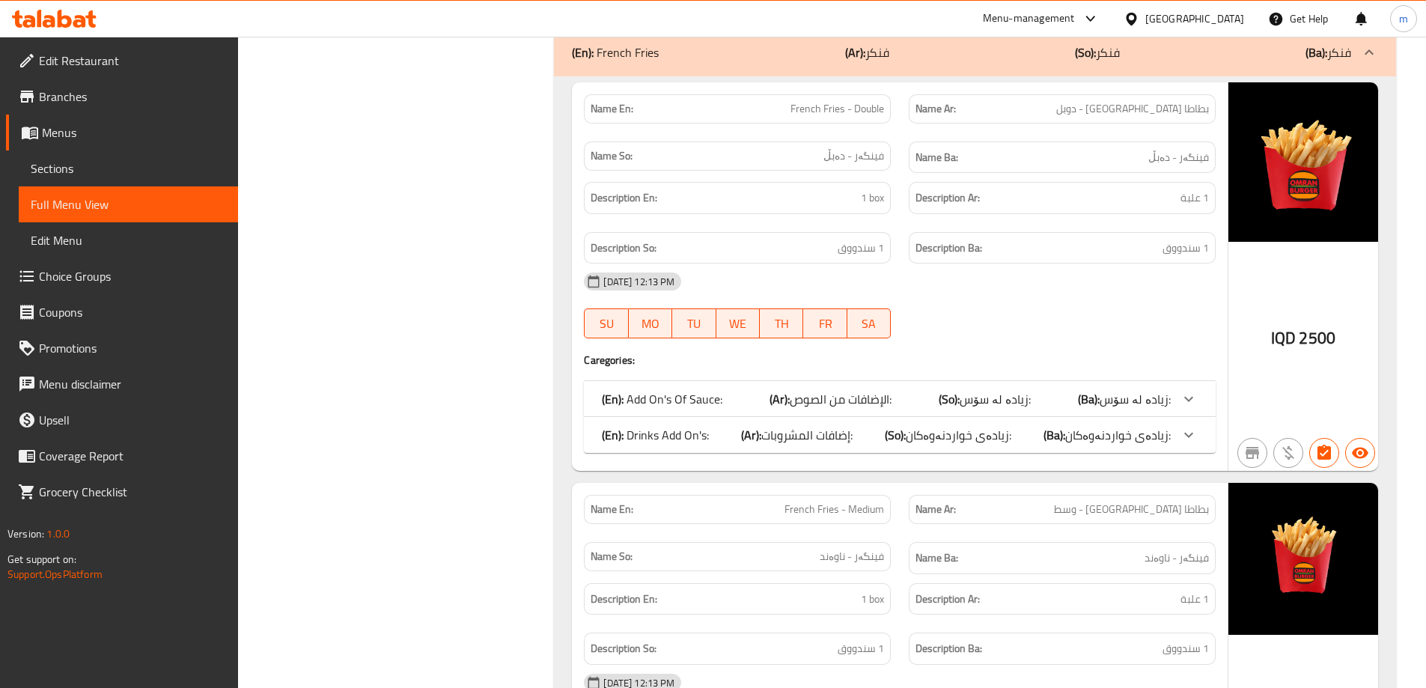
click at [667, 426] on p "(En): Drinks Add On's:" at bounding box center [655, 435] width 107 height 18
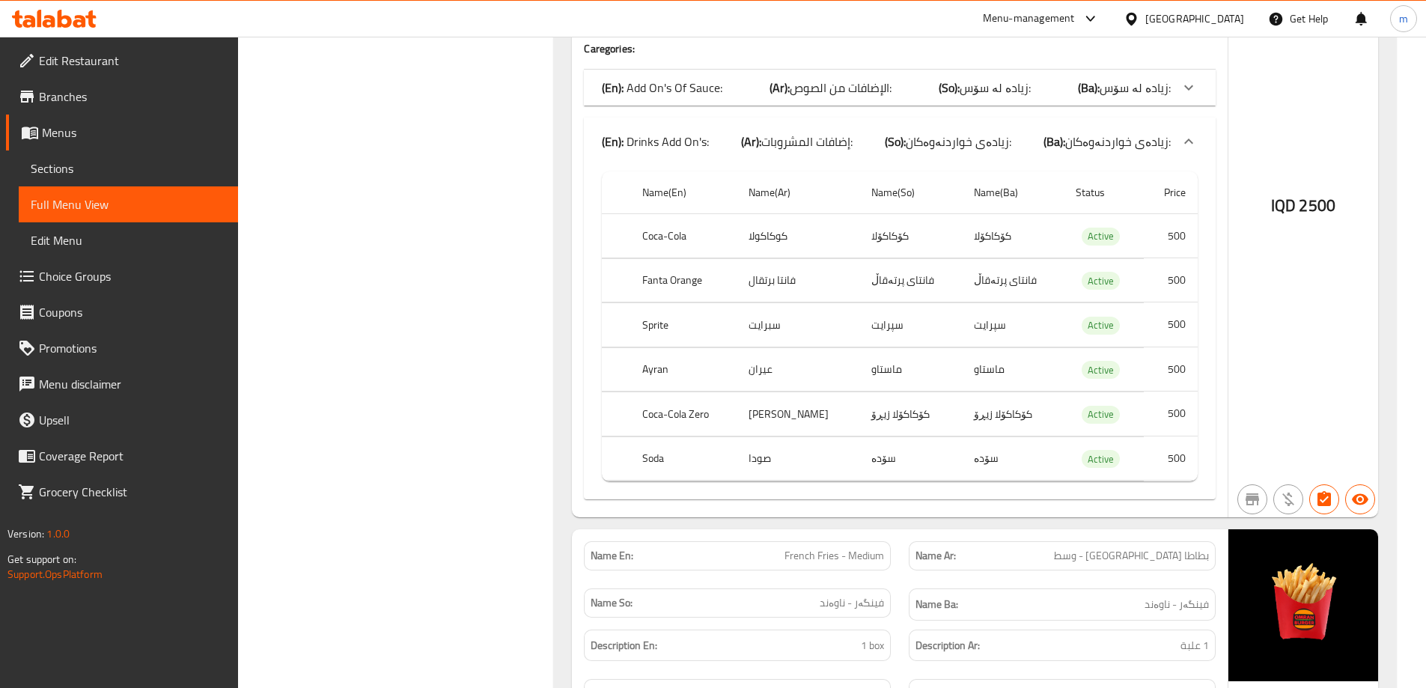
scroll to position [32719, 0]
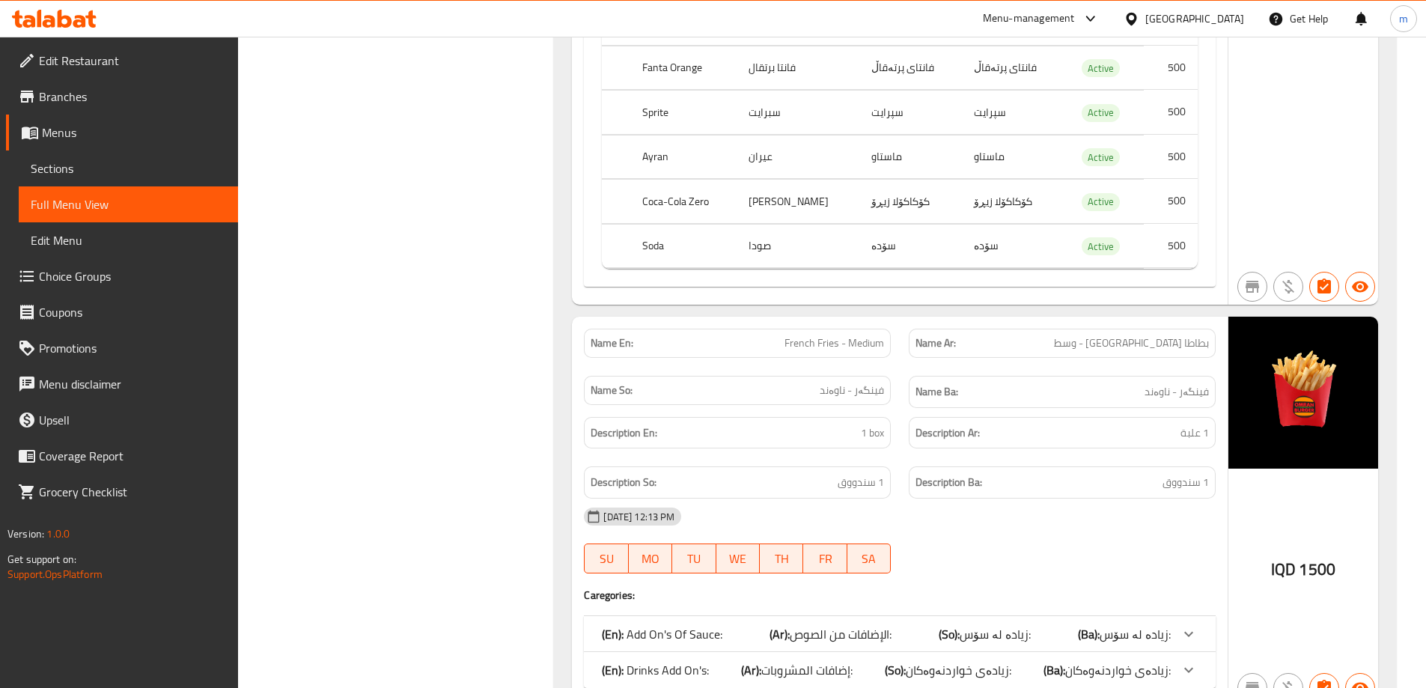
click at [707, 661] on p "(En): Drinks Add On's:" at bounding box center [655, 670] width 107 height 18
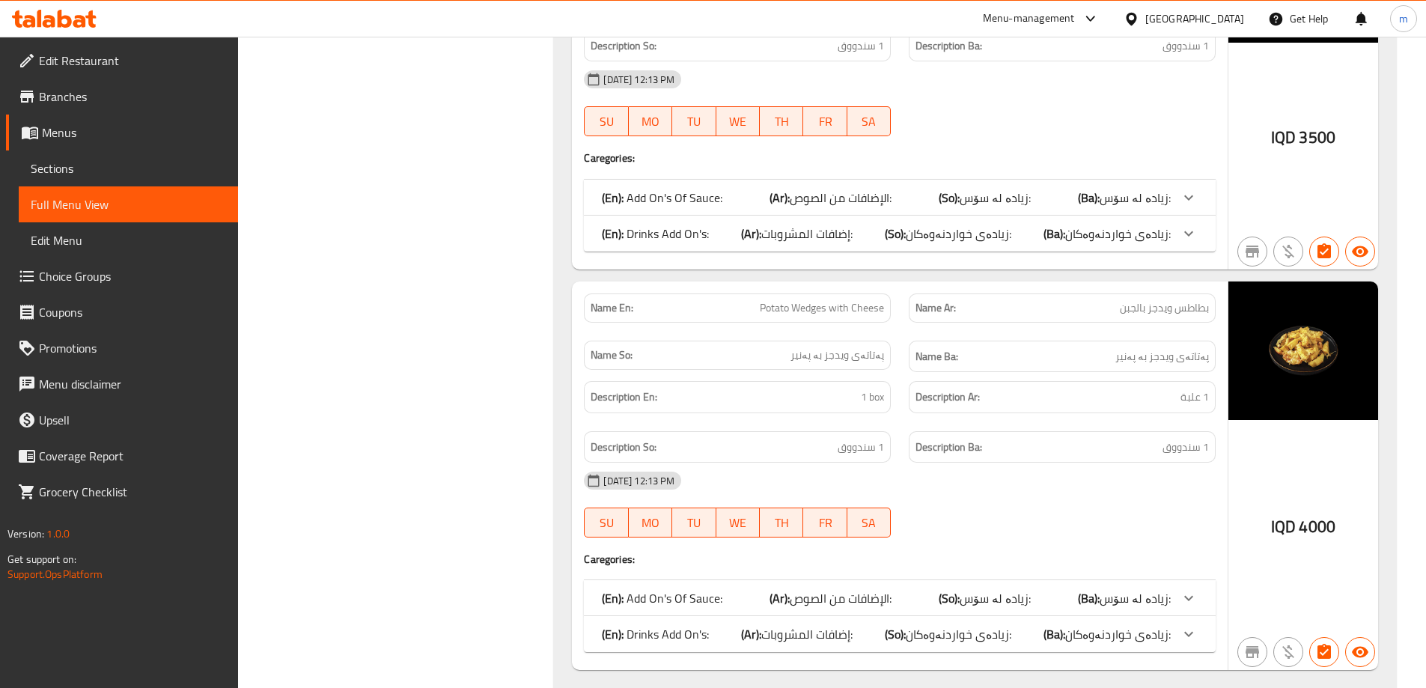
scroll to position [34439, 0]
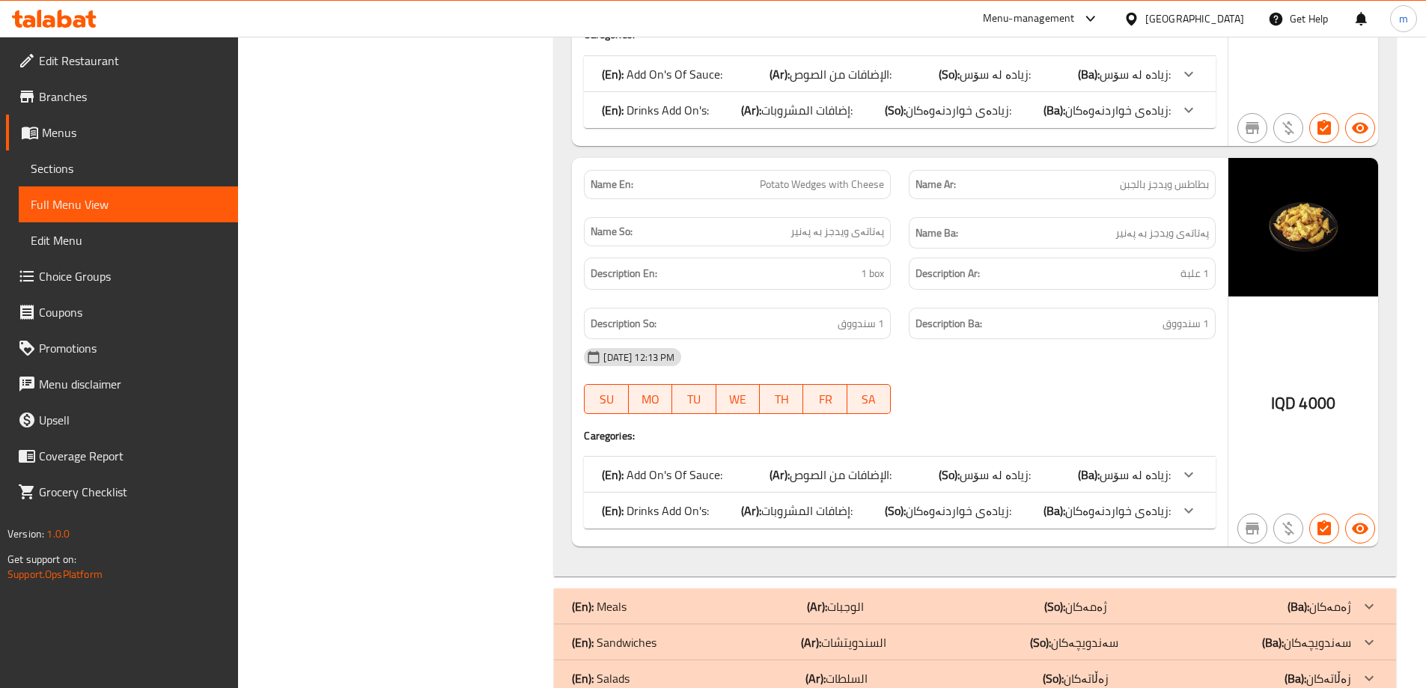
click at [672, 597] on div "(En): Meals (Ar): الوجبات (So): ژەمەکان (Ba): ژەمەکان" at bounding box center [961, 606] width 779 height 18
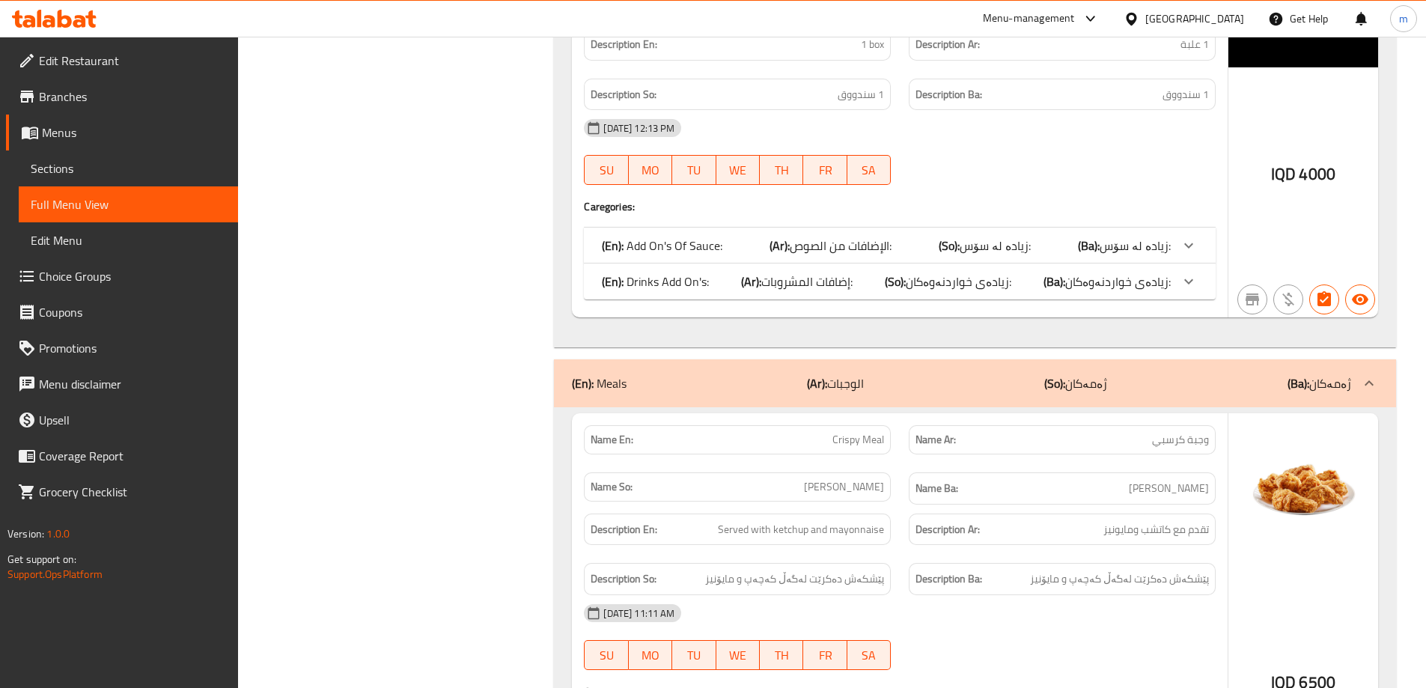
scroll to position [34792, 0]
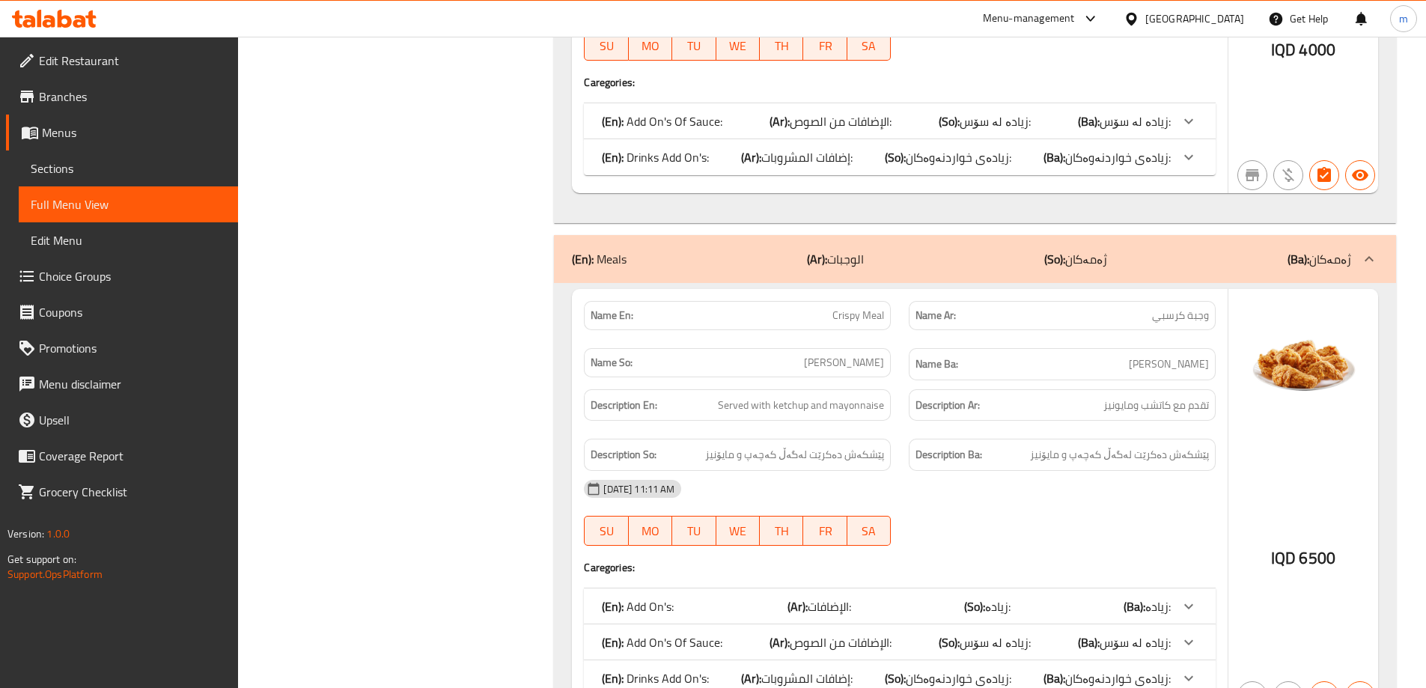
click at [782, 667] on span "إضافات المشروبات:" at bounding box center [806, 678] width 91 height 22
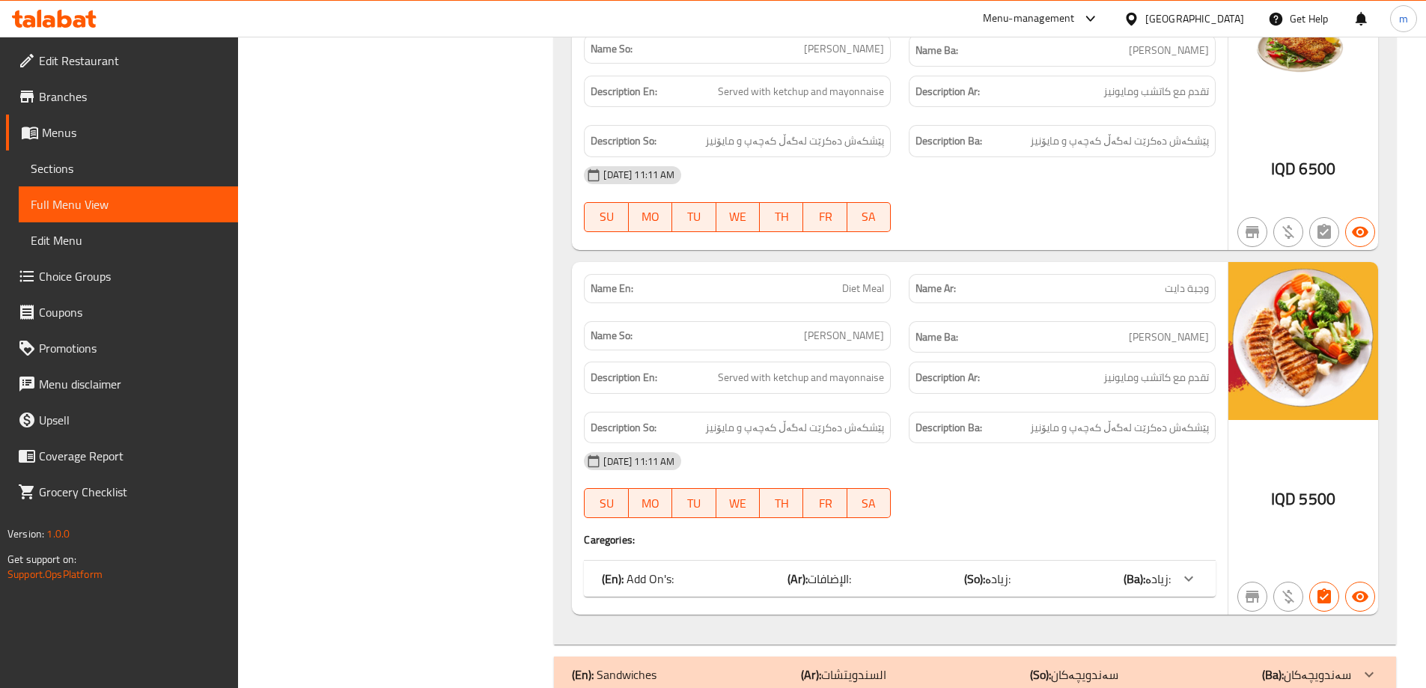
scroll to position [35933, 0]
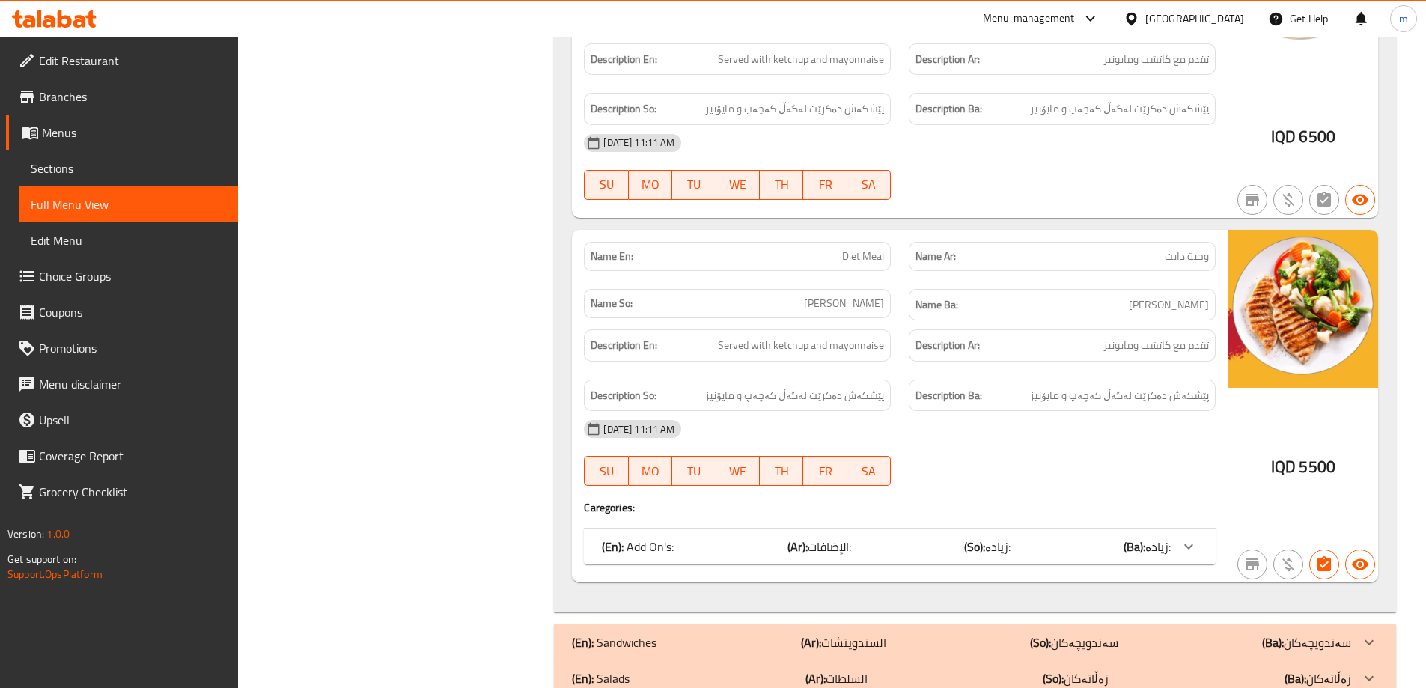
click at [736, 537] on div "(En): Add On's: (Ar): الإضافات: (So): زیادە: (Ba): زیادە:" at bounding box center [886, 546] width 569 height 18
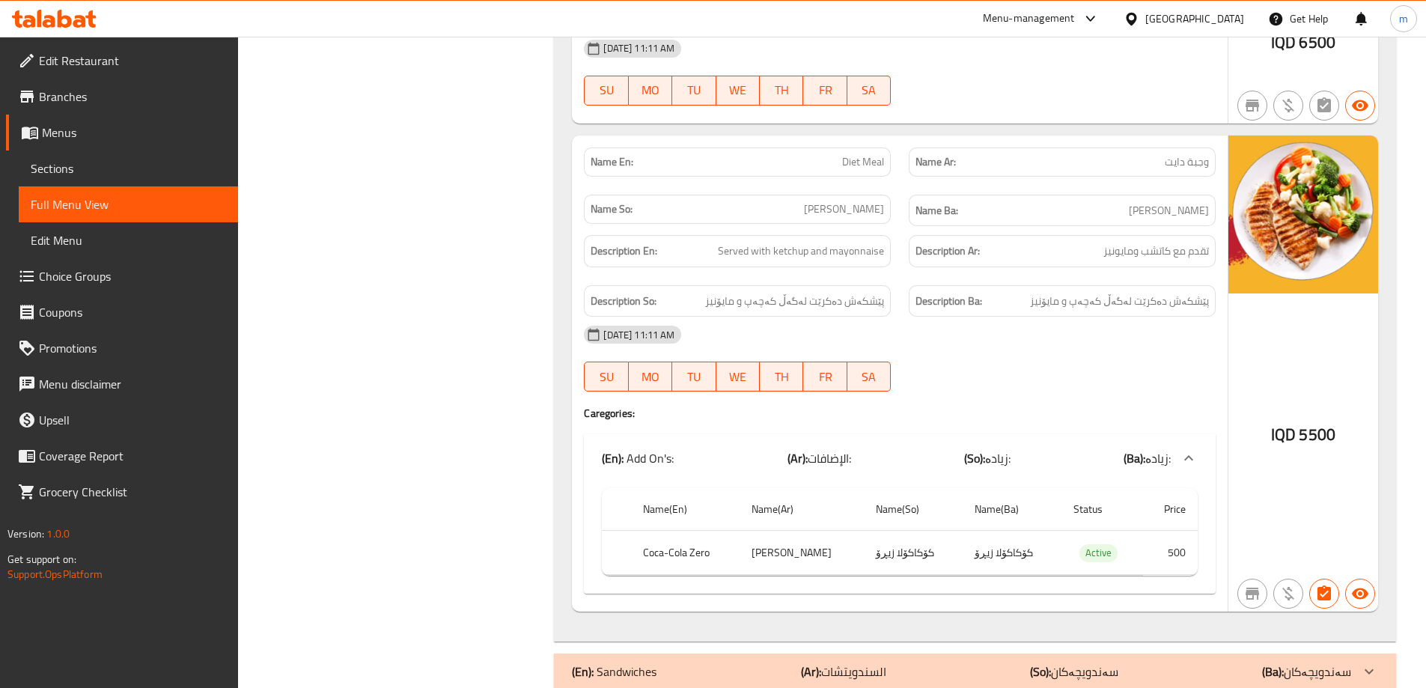
scroll to position [36056, 0]
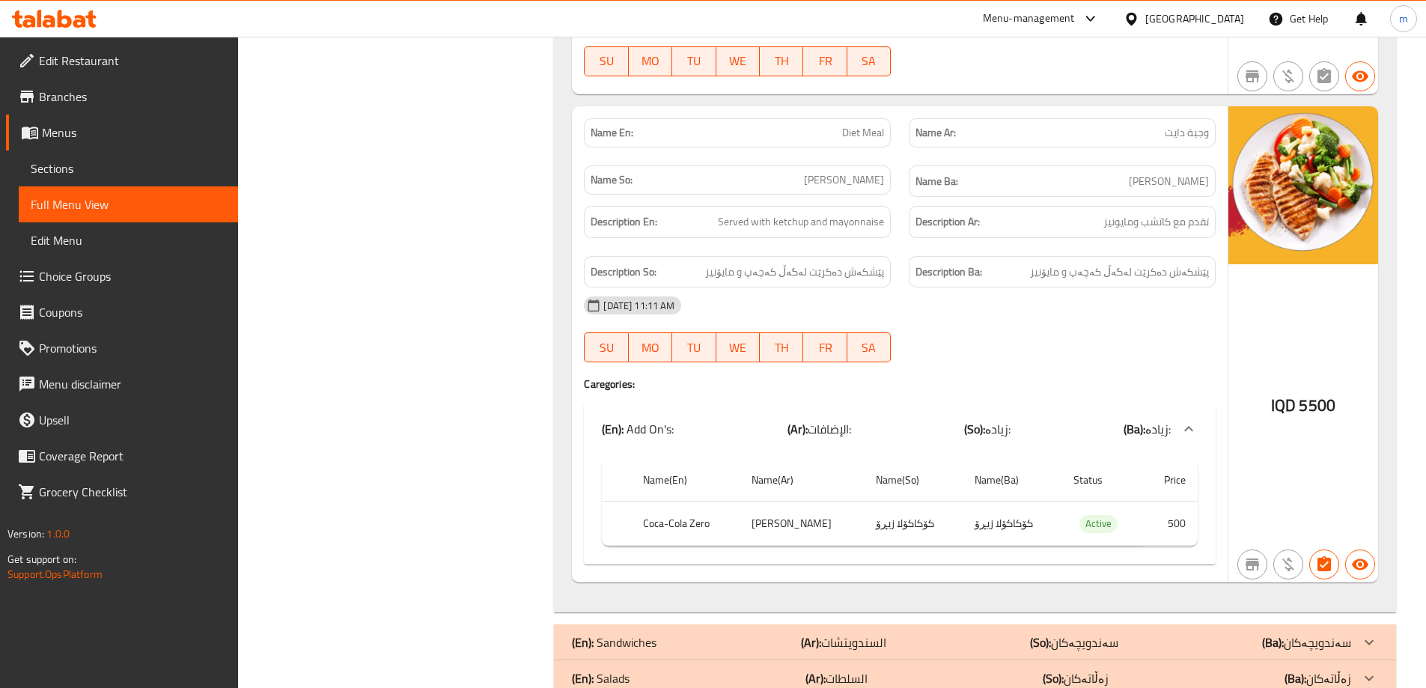
click at [626, 633] on p "(En): Sandwiches" at bounding box center [614, 642] width 85 height 18
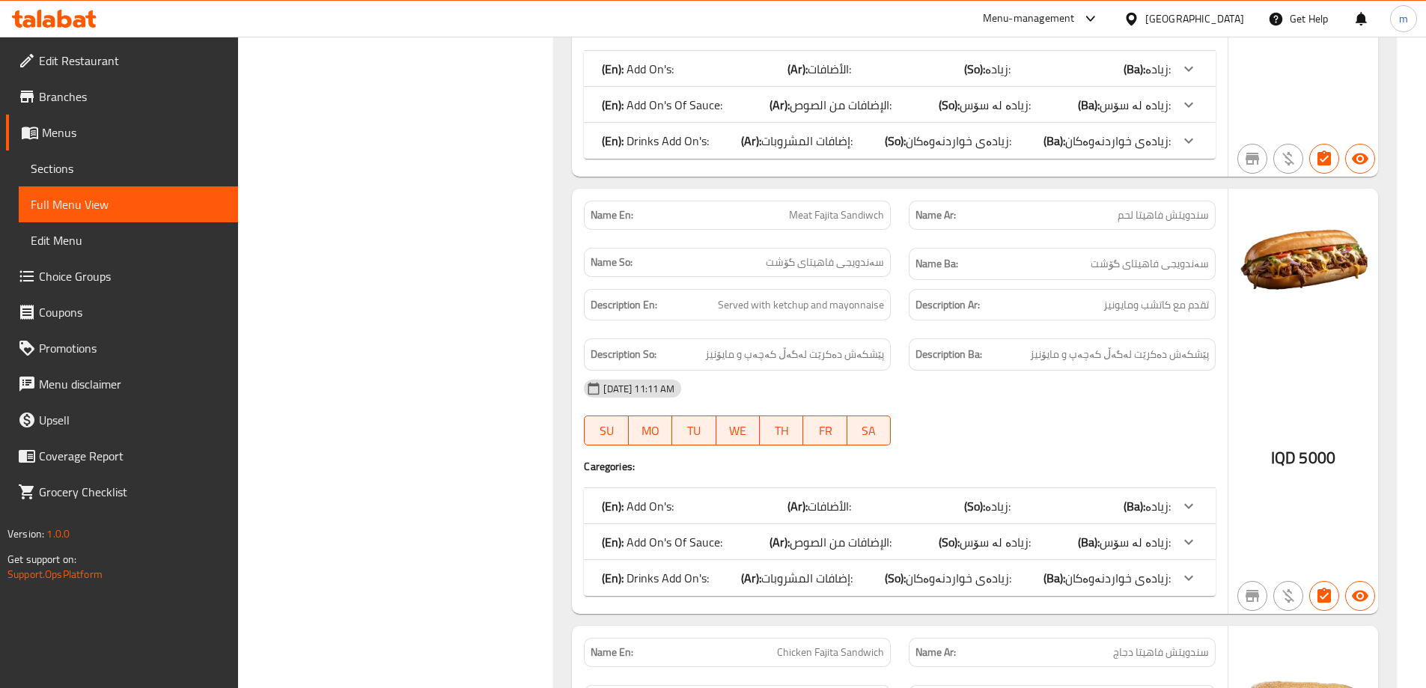
scroll to position [39199, 0]
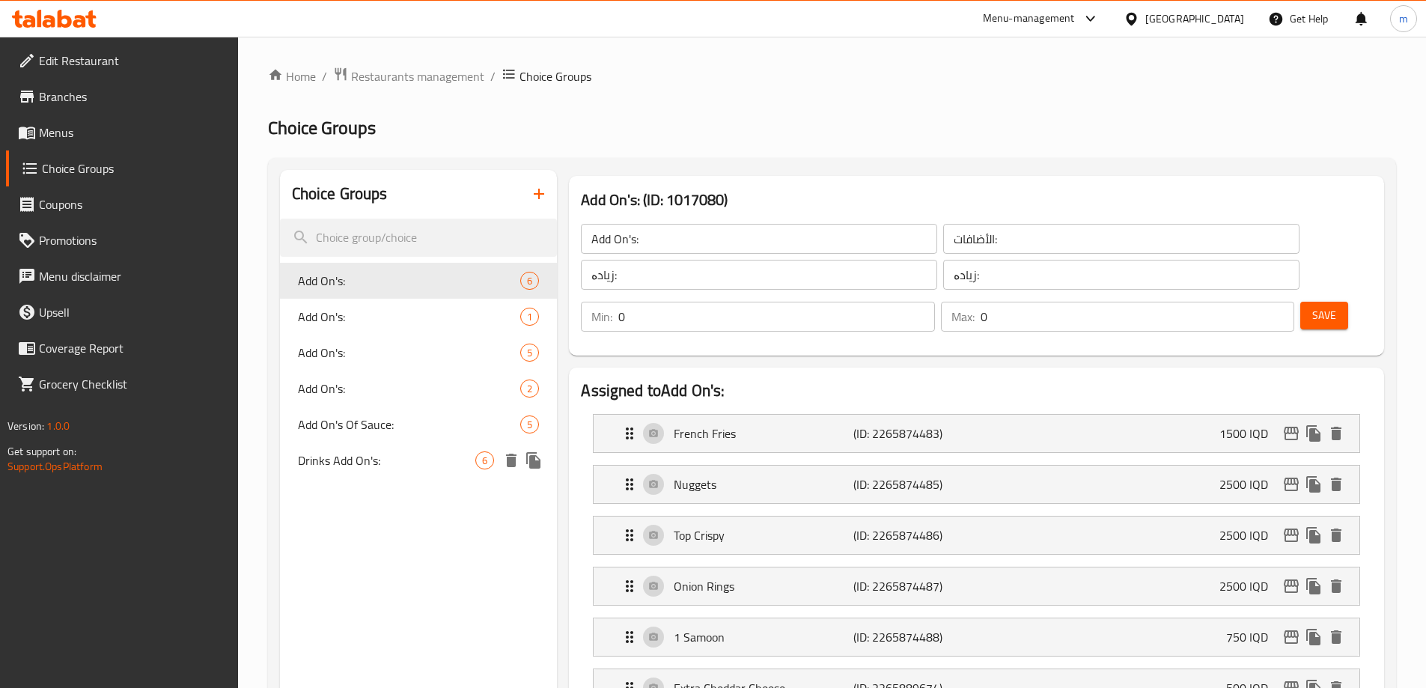
click at [352, 463] on span "Drinks Add On's:" at bounding box center [387, 460] width 178 height 18
type input "Drinks Add On's:"
type input "إضافات المشروبات:"
type input "زیادەی خواردنەوەکان:"
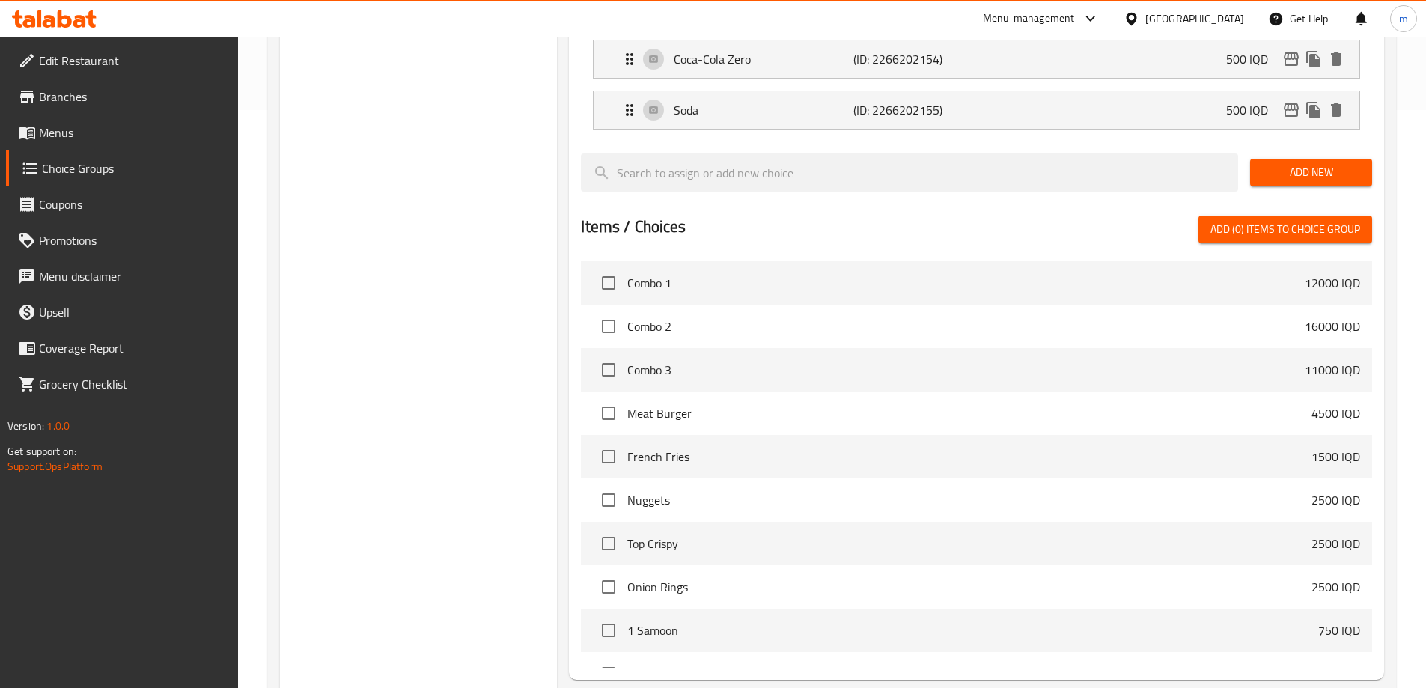
scroll to position [680, 0]
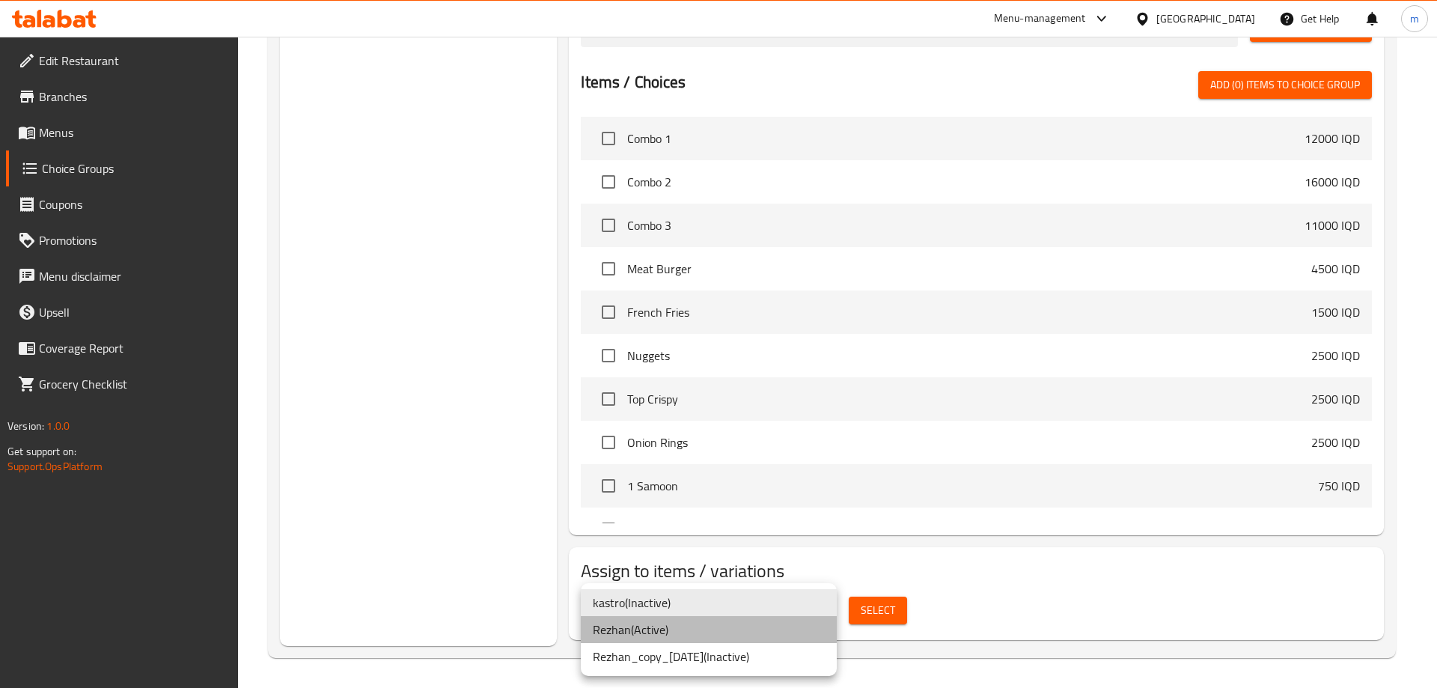
click at [664, 634] on li "Rezhan ( Active )" at bounding box center [709, 629] width 256 height 27
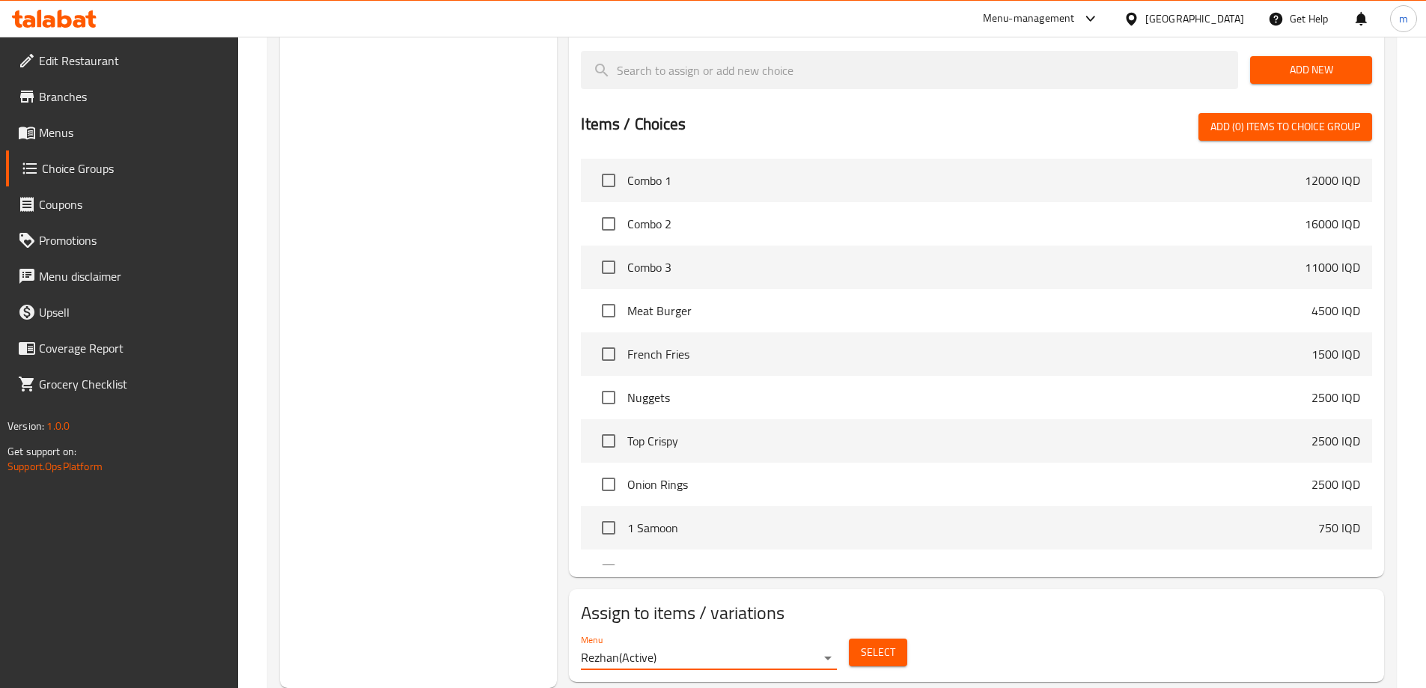
click at [911, 632] on div "Select" at bounding box center [878, 652] width 70 height 40
click at [897, 638] on button "Select" at bounding box center [878, 652] width 58 height 28
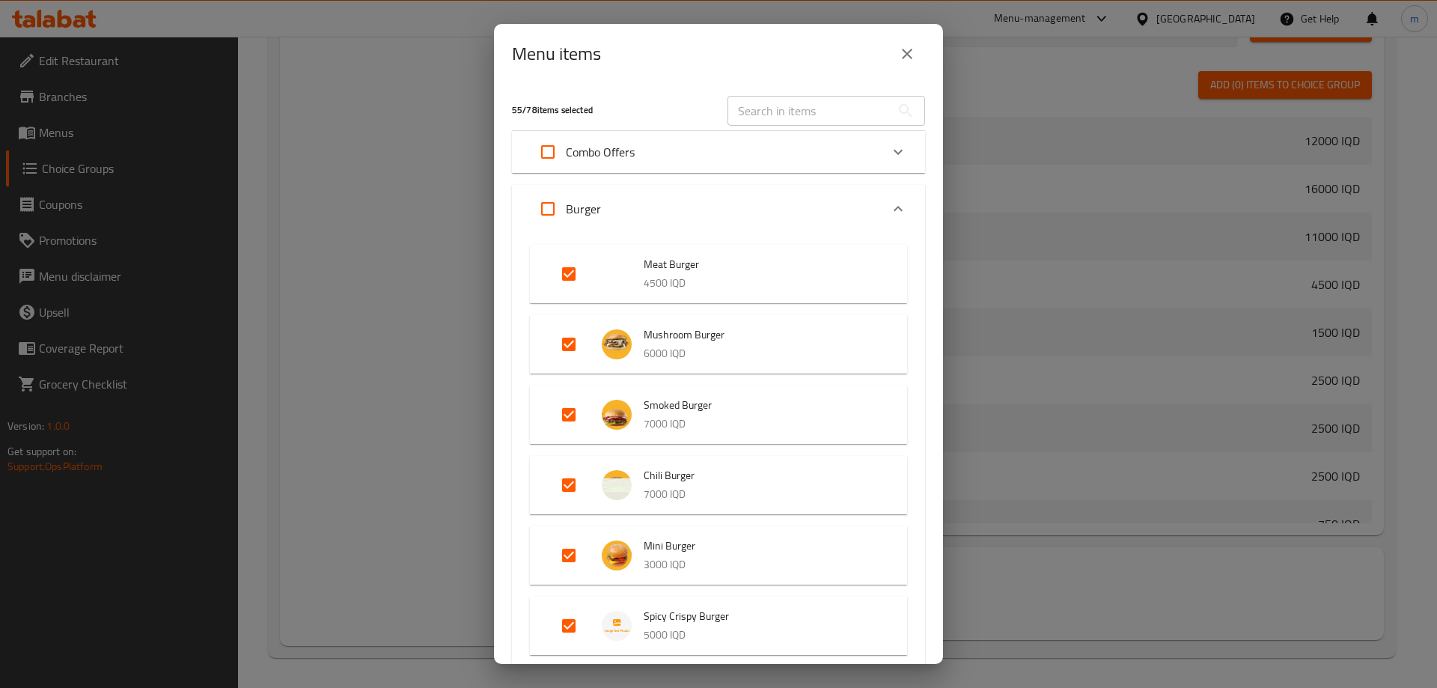
click at [908, 59] on icon "close" at bounding box center [907, 54] width 18 height 18
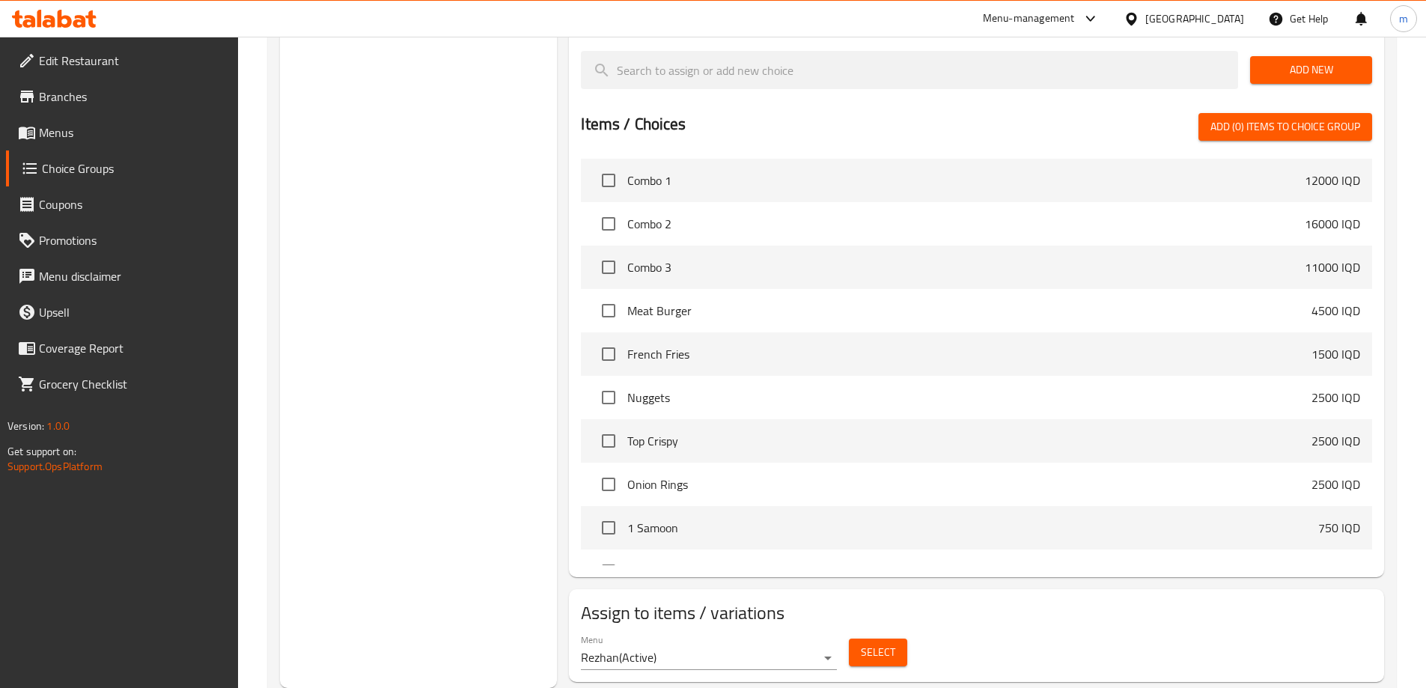
click at [409, 216] on div "Choice Groups Add On's: 6 Add On's: 1 Add On's: 5 Add On's: 2 Add On's Of Sauce…" at bounding box center [419, 89] width 278 height 1198
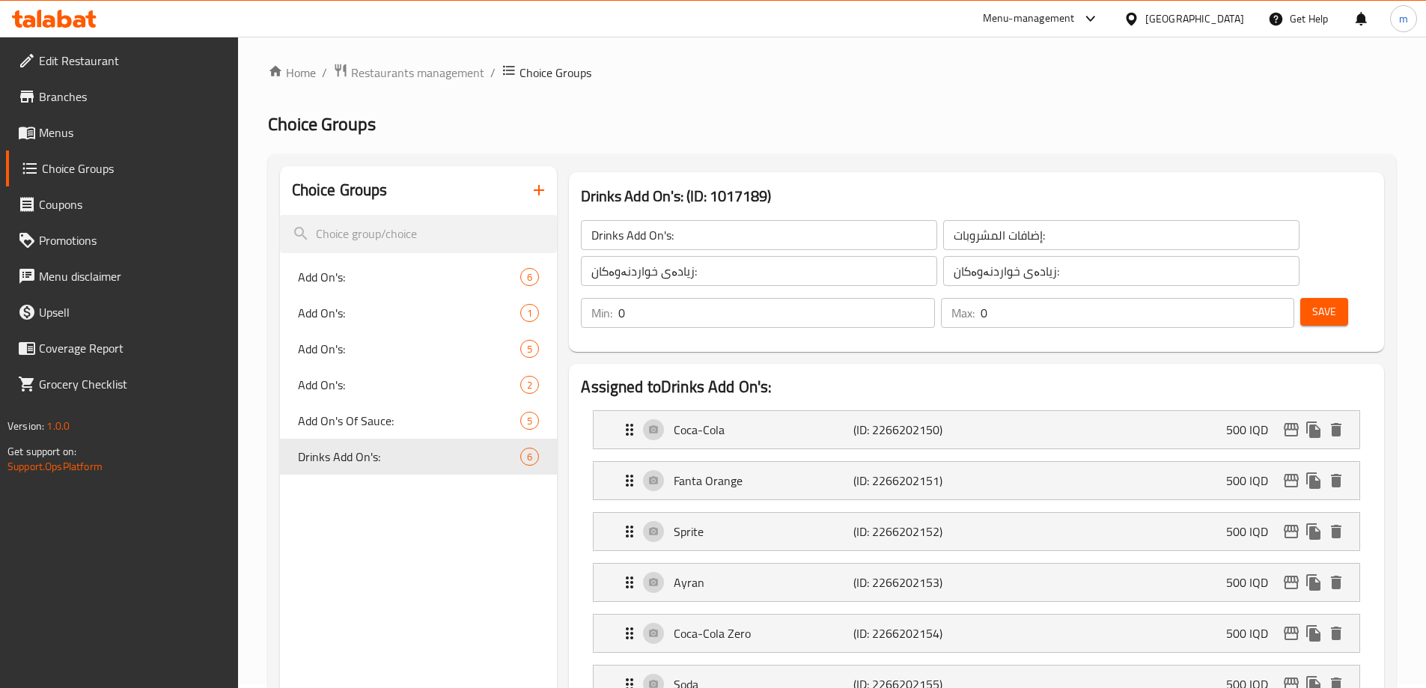
scroll to position [0, 0]
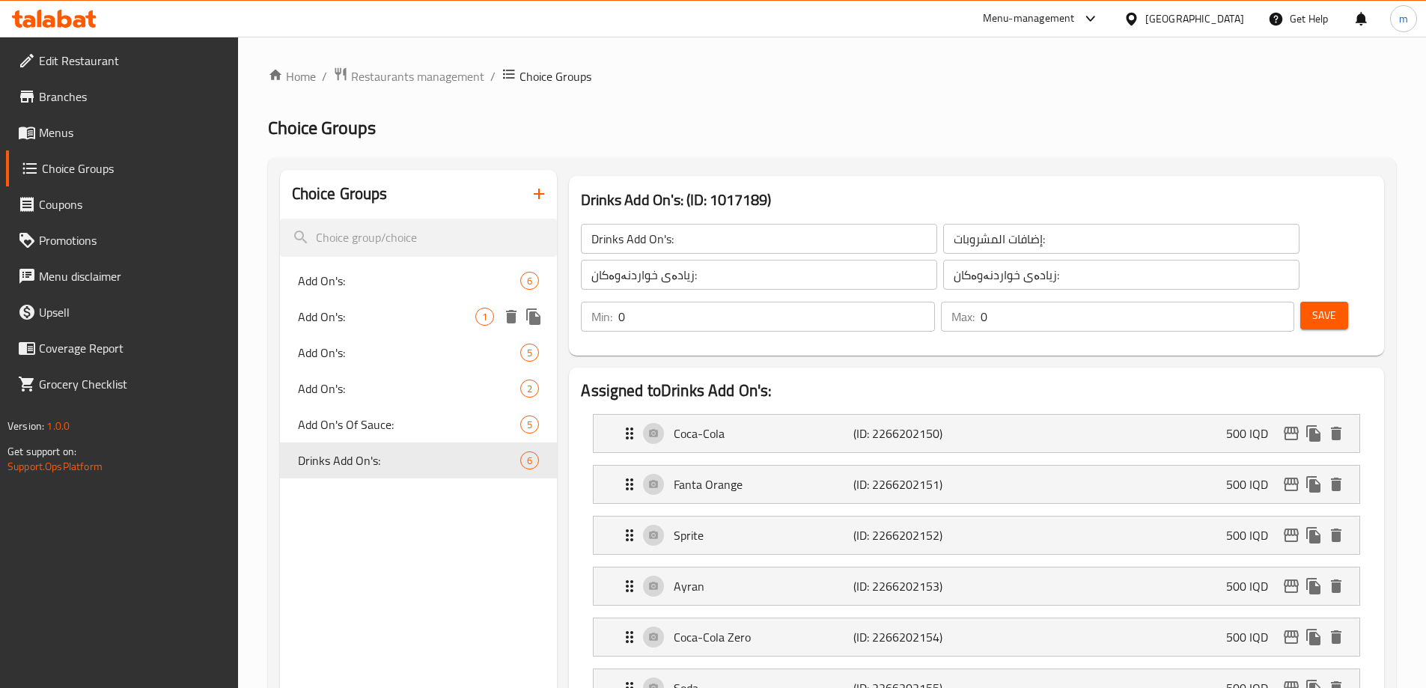
click at [415, 327] on div "Add On's: 1" at bounding box center [419, 317] width 278 height 36
type input "Add On's:"
type input "الإضافات:"
type input "زیادە:"
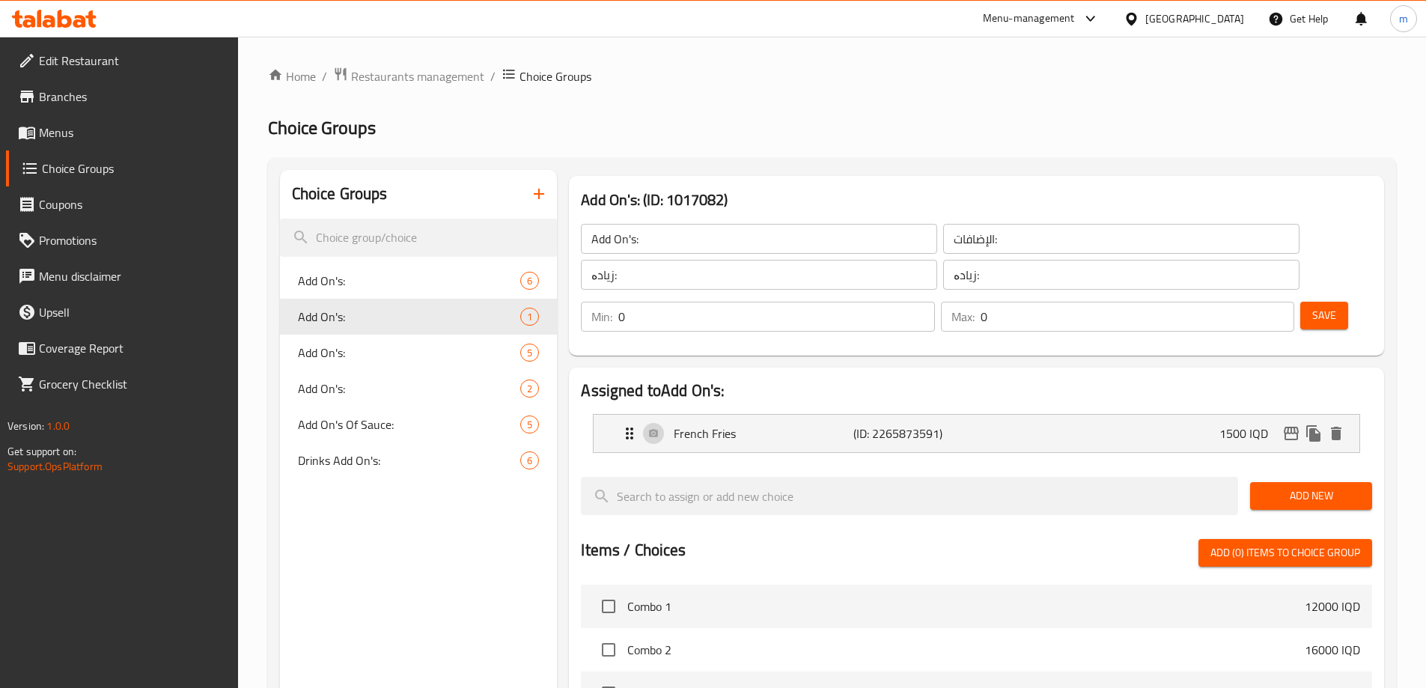
click at [539, 200] on icon "button" at bounding box center [539, 194] width 18 height 18
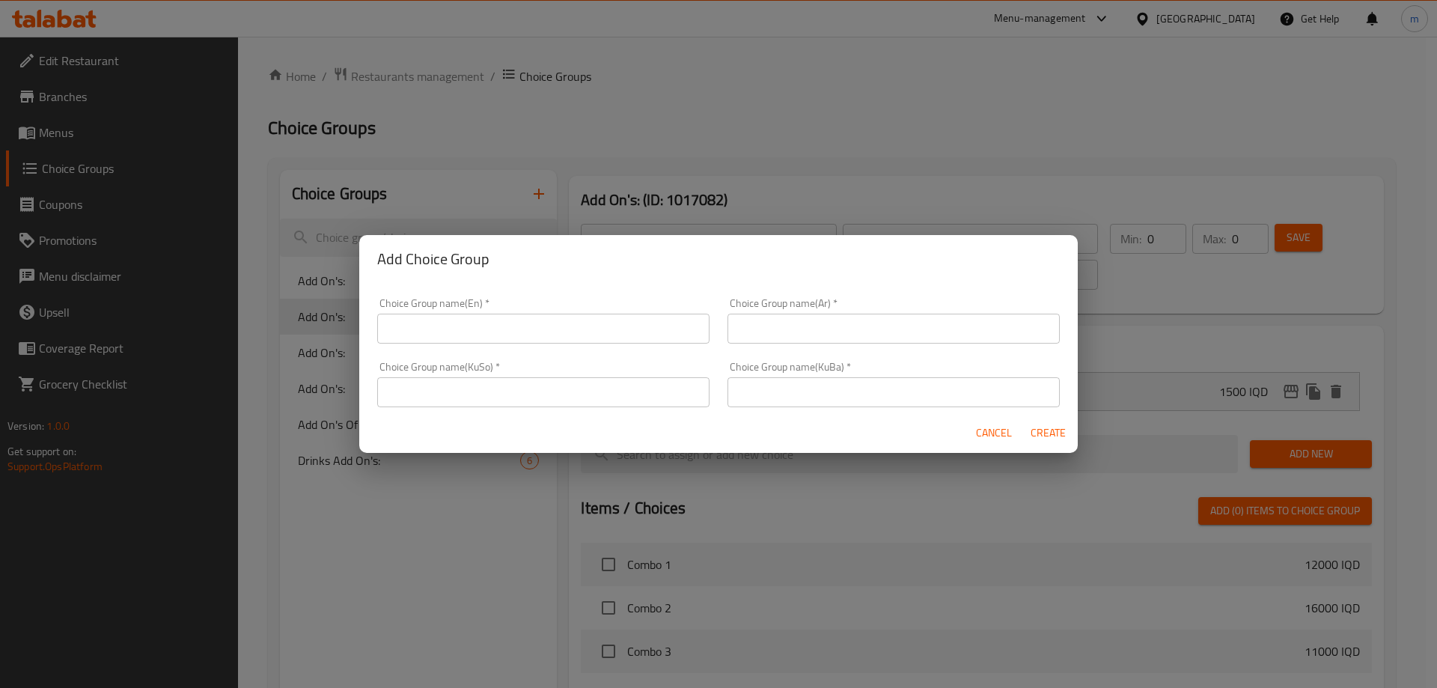
click at [534, 346] on div "Choice Group name(En)   * Choice Group name(En) *" at bounding box center [543, 321] width 350 height 64
click at [529, 335] on input "text" at bounding box center [543, 329] width 332 height 30
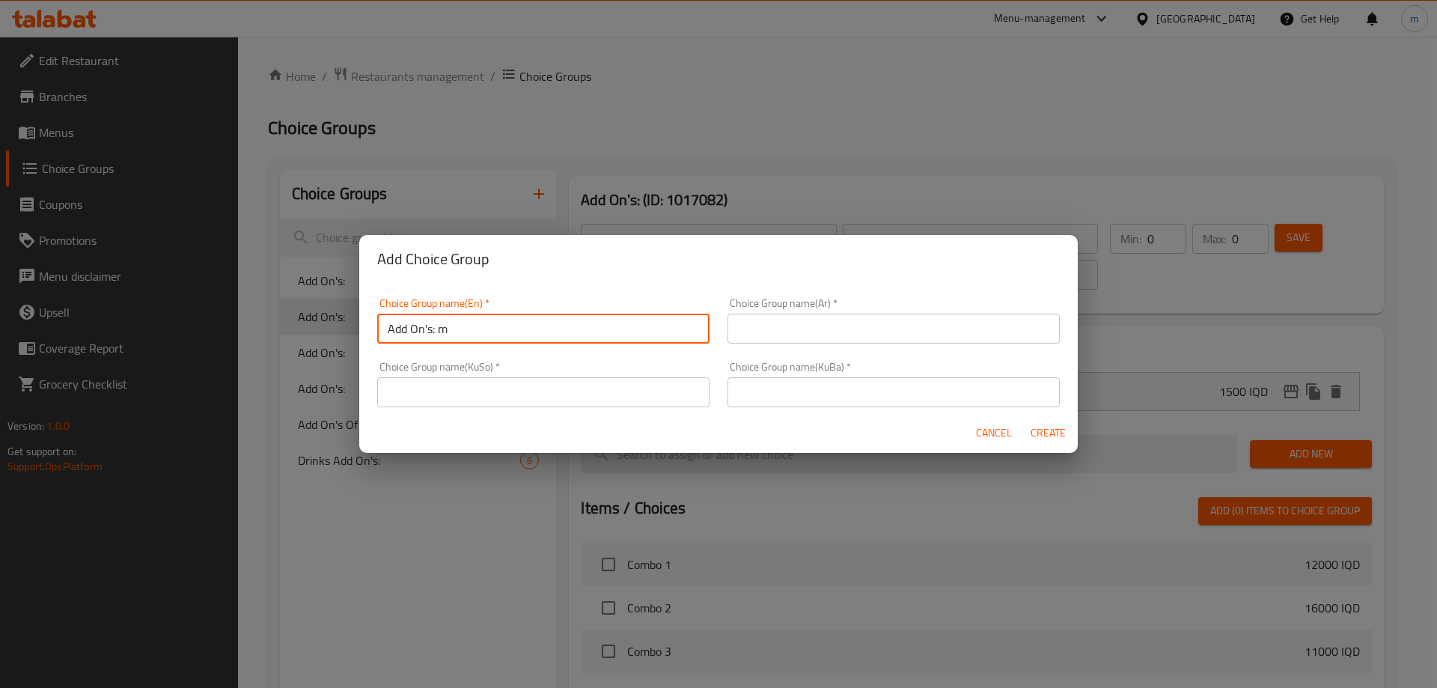
type input "Add On's: m"
click at [785, 323] on input "text" at bounding box center [893, 329] width 332 height 30
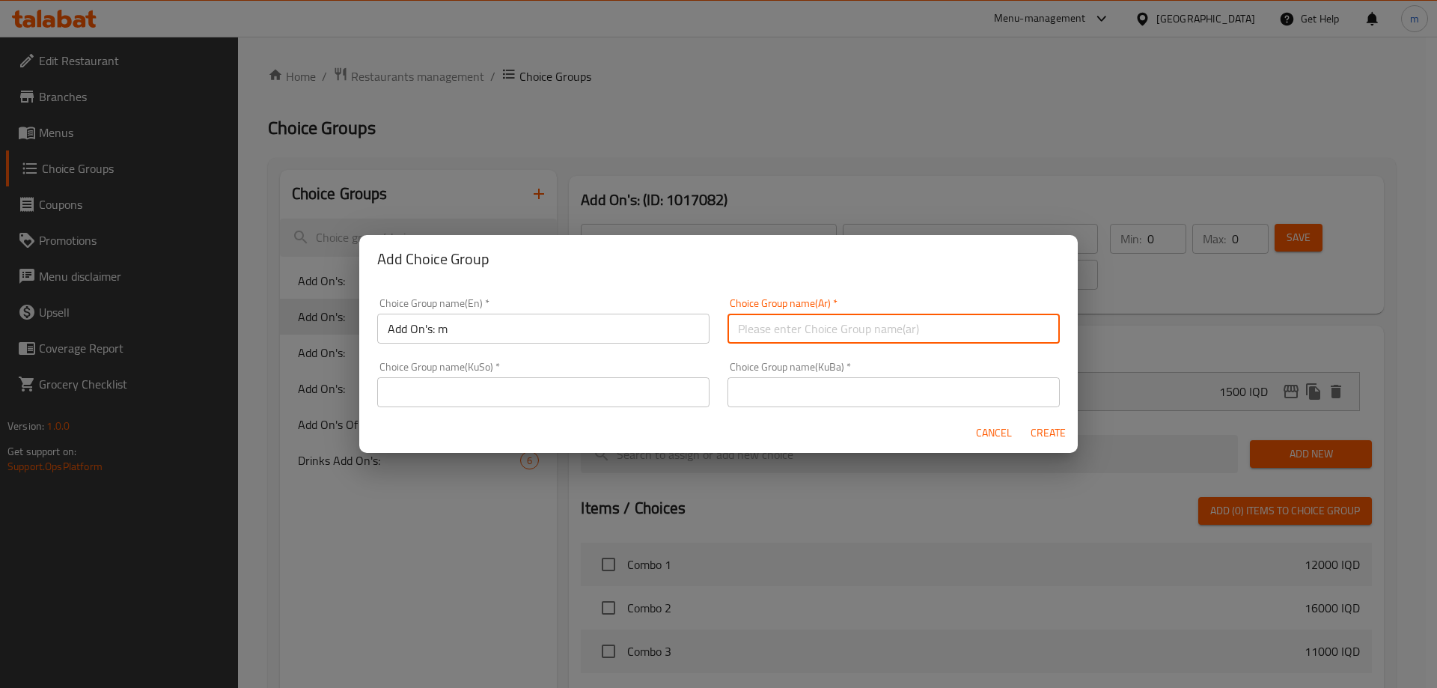
type input "الإضافات:"
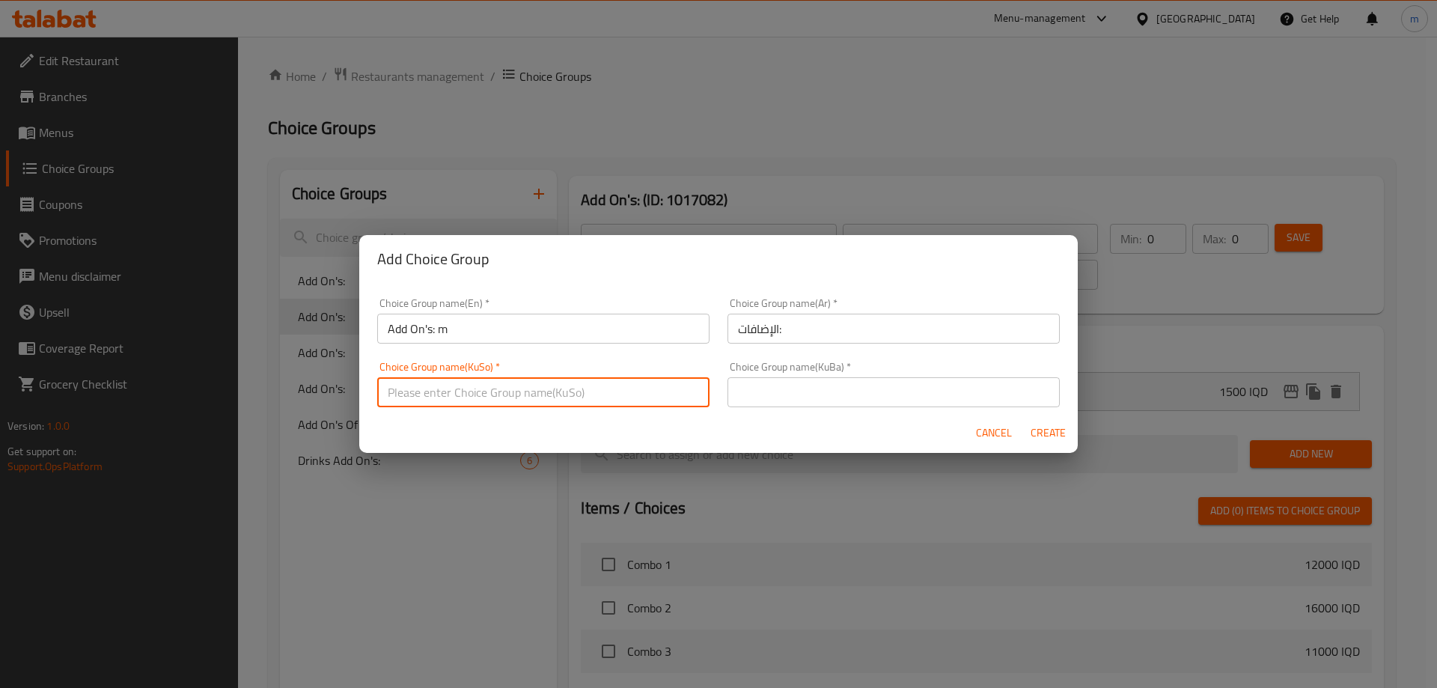
click at [682, 388] on input "text" at bounding box center [543, 392] width 332 height 30
type input "زیادە:"
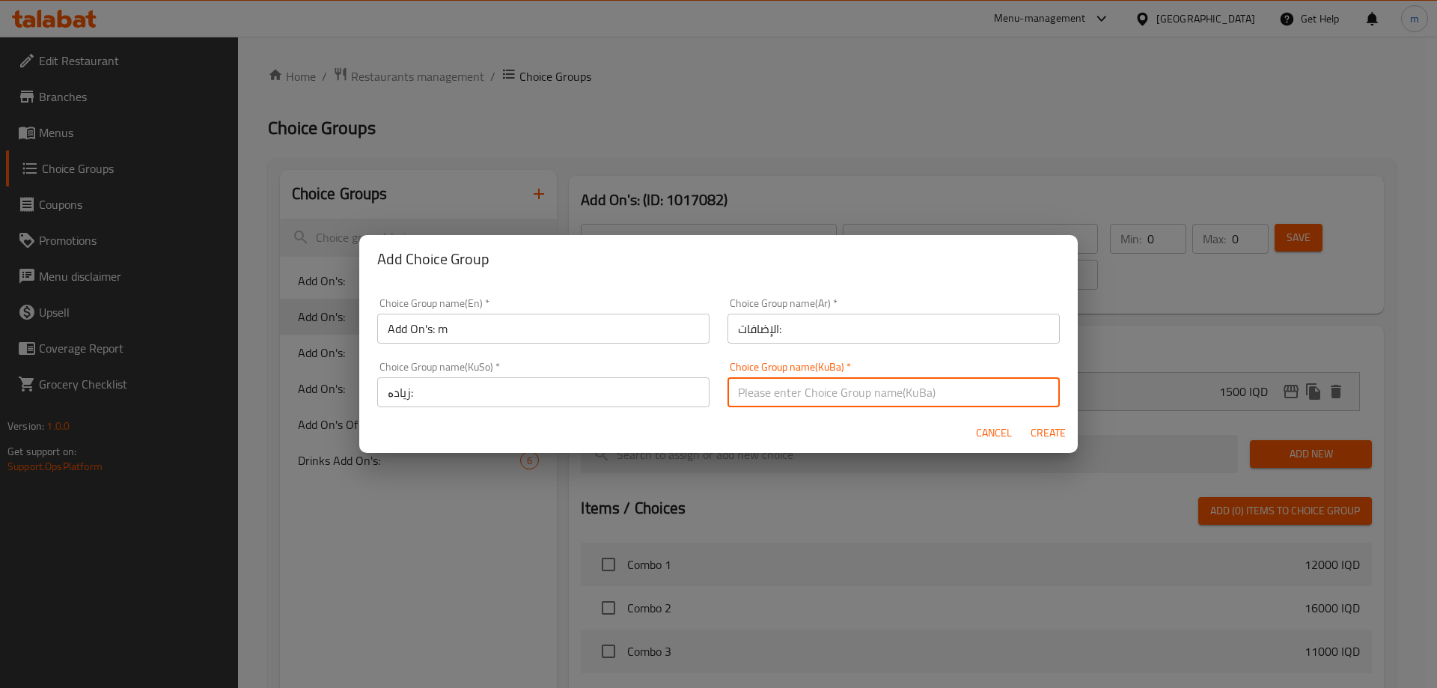
click at [778, 388] on input "text" at bounding box center [893, 392] width 332 height 30
type input "زیادە:"
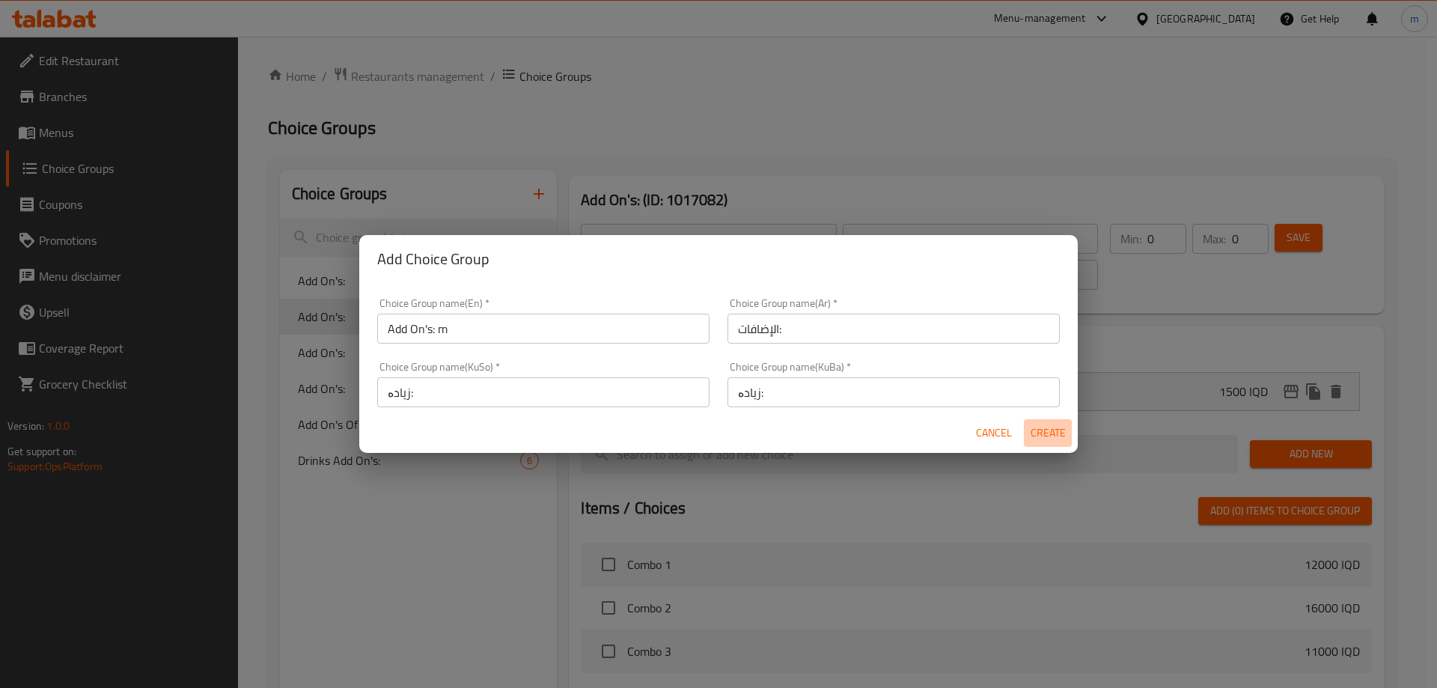
click at [1031, 436] on span "Create" at bounding box center [1048, 433] width 36 height 19
type input "Add On's: m"
type input "الإضافات:"
type input "زیادە:"
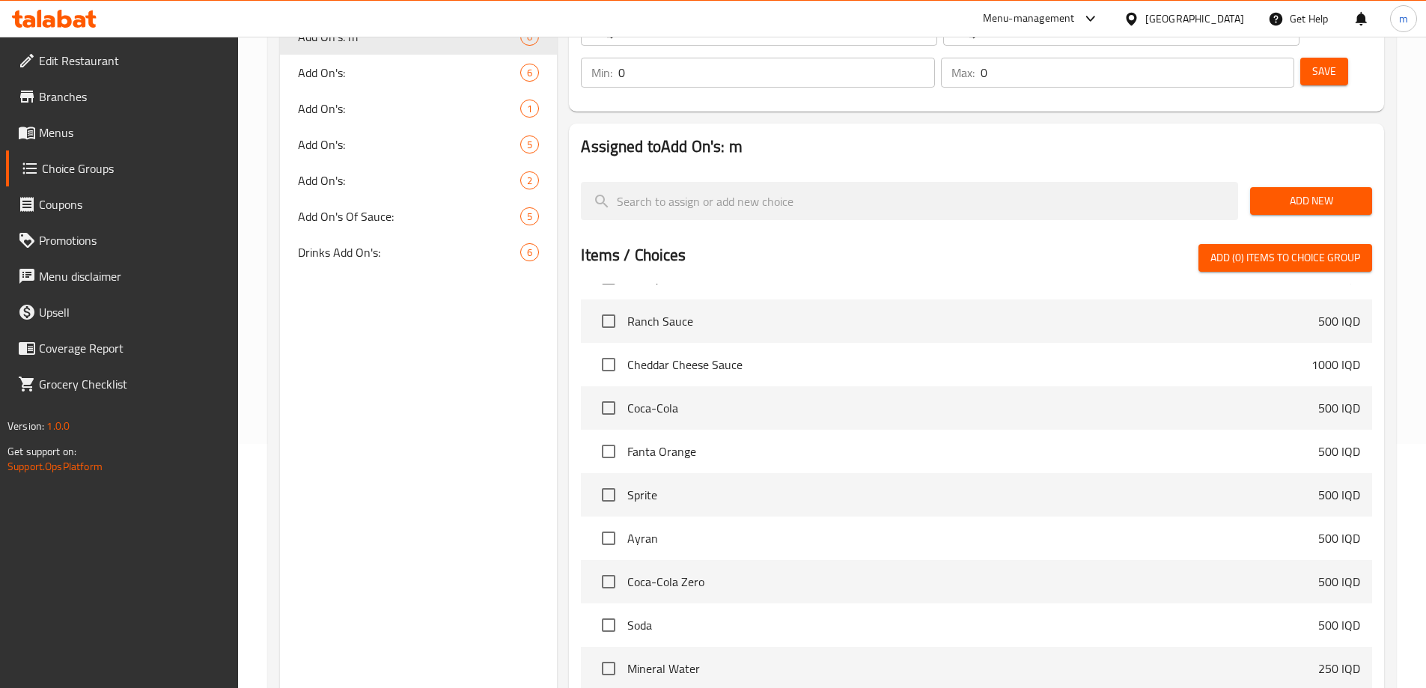
scroll to position [254, 0]
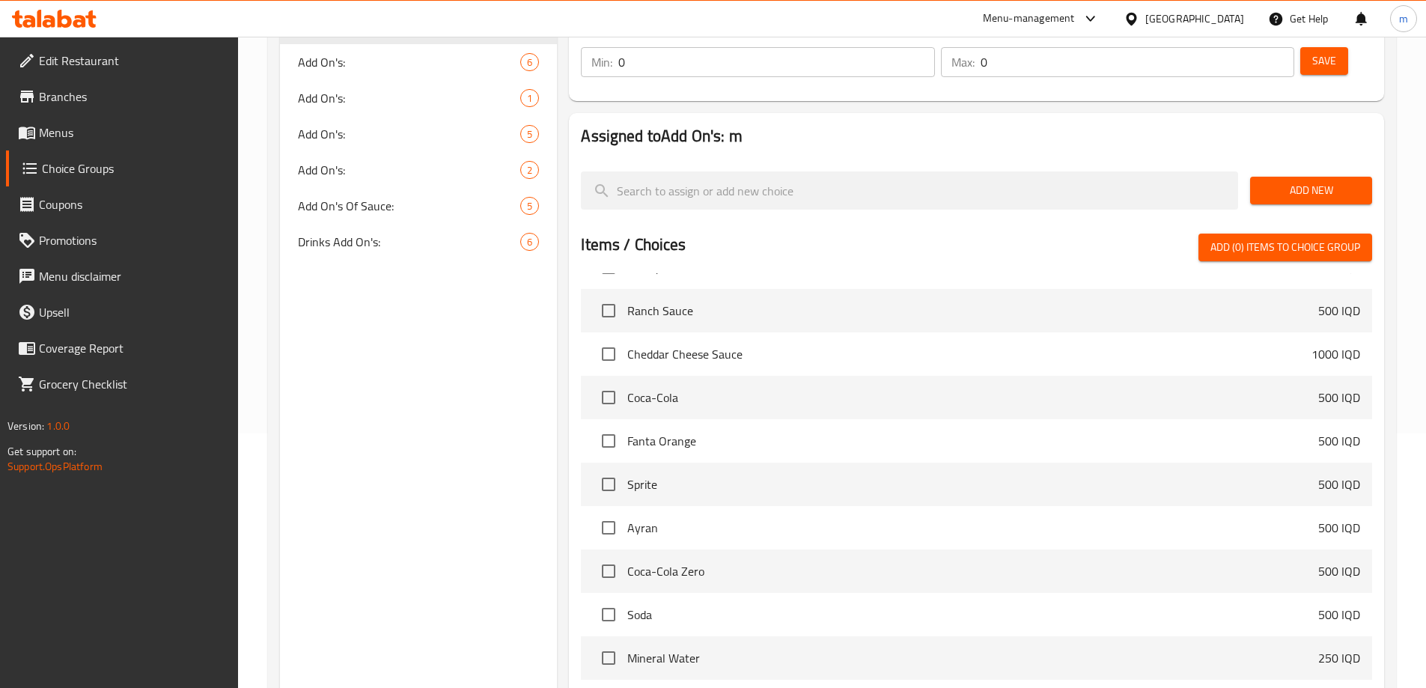
click at [609, 555] on input "checkbox" at bounding box center [608, 570] width 31 height 31
click at [1286, 238] on span "Add (1) items to choice group" at bounding box center [1285, 247] width 150 height 19
checkbox input "false"
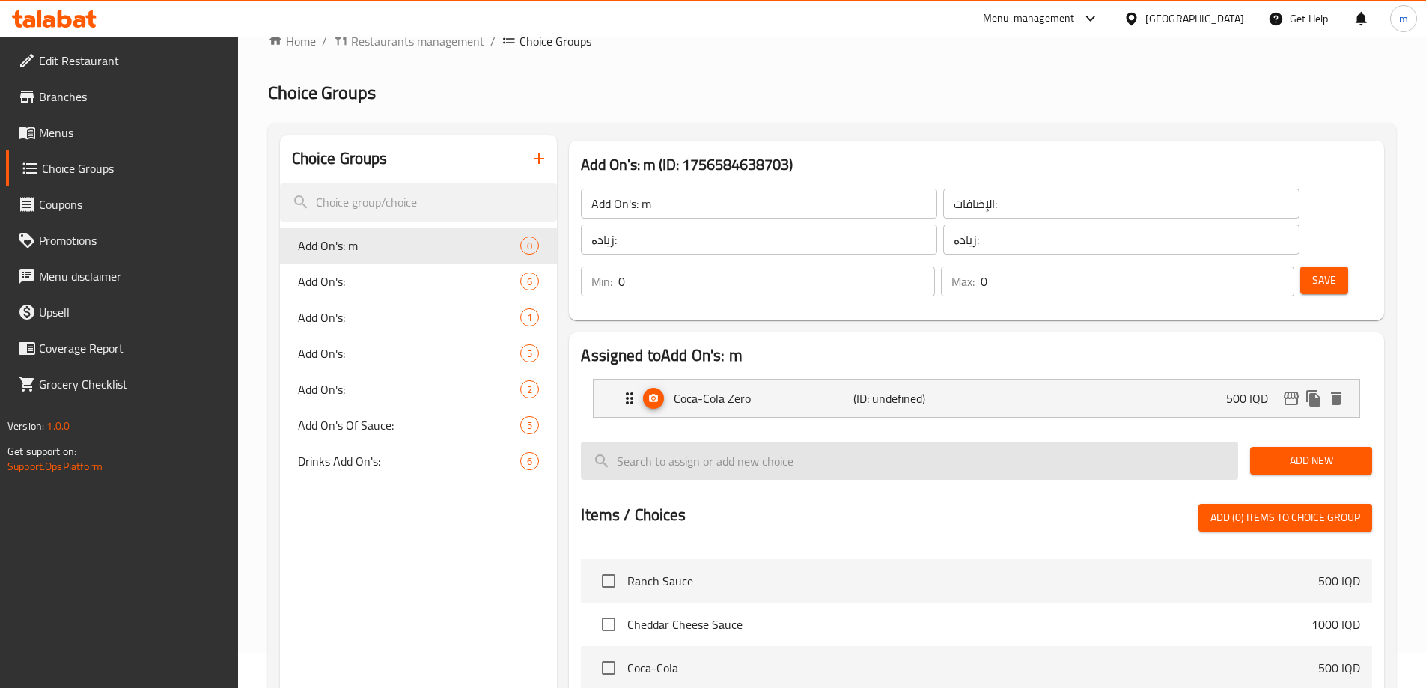
scroll to position [0, 0]
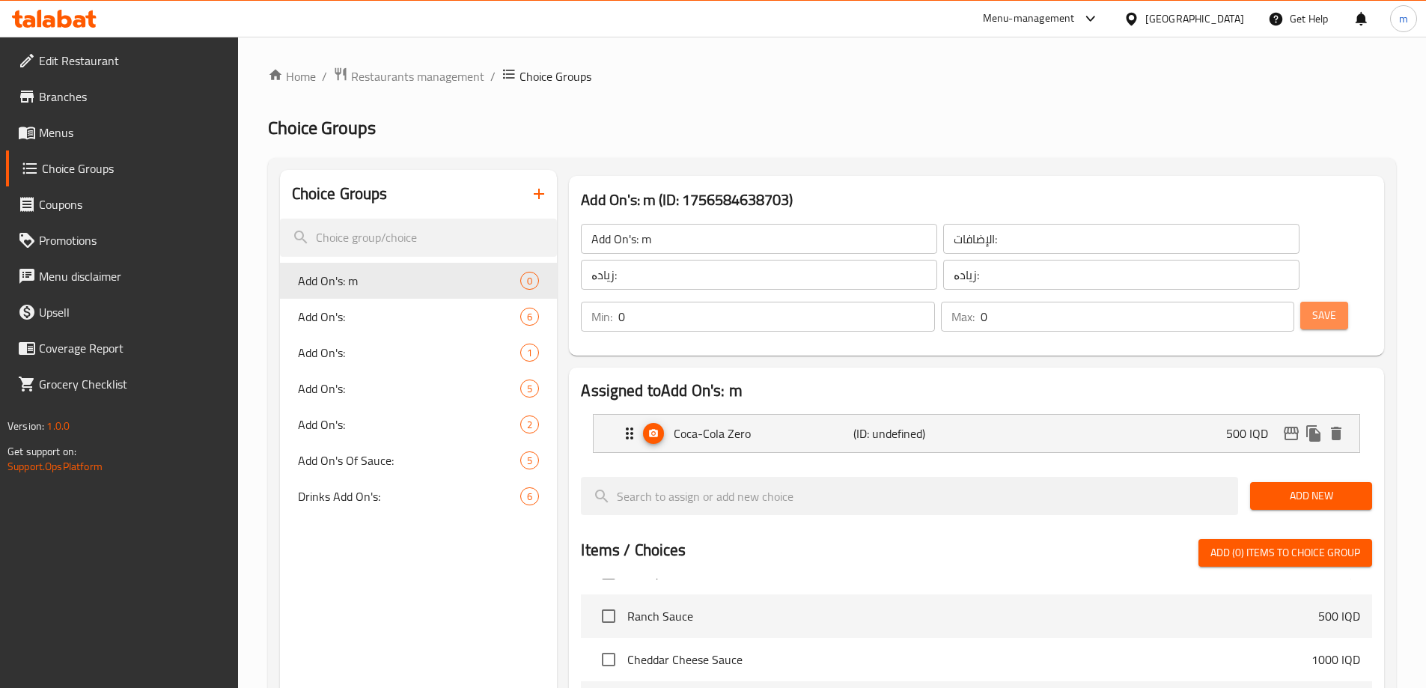
click at [1312, 302] on button "Save" at bounding box center [1324, 316] width 48 height 28
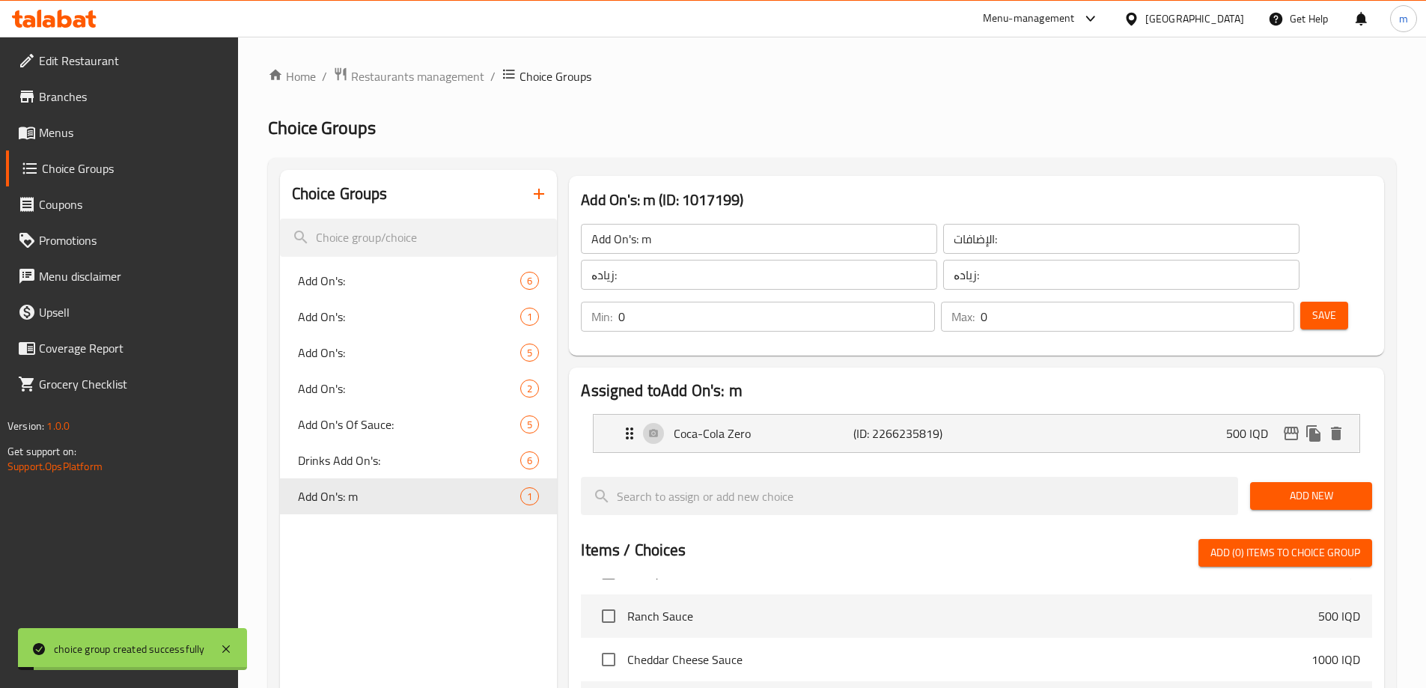
click at [678, 239] on input "Add On's: m" at bounding box center [759, 239] width 356 height 30
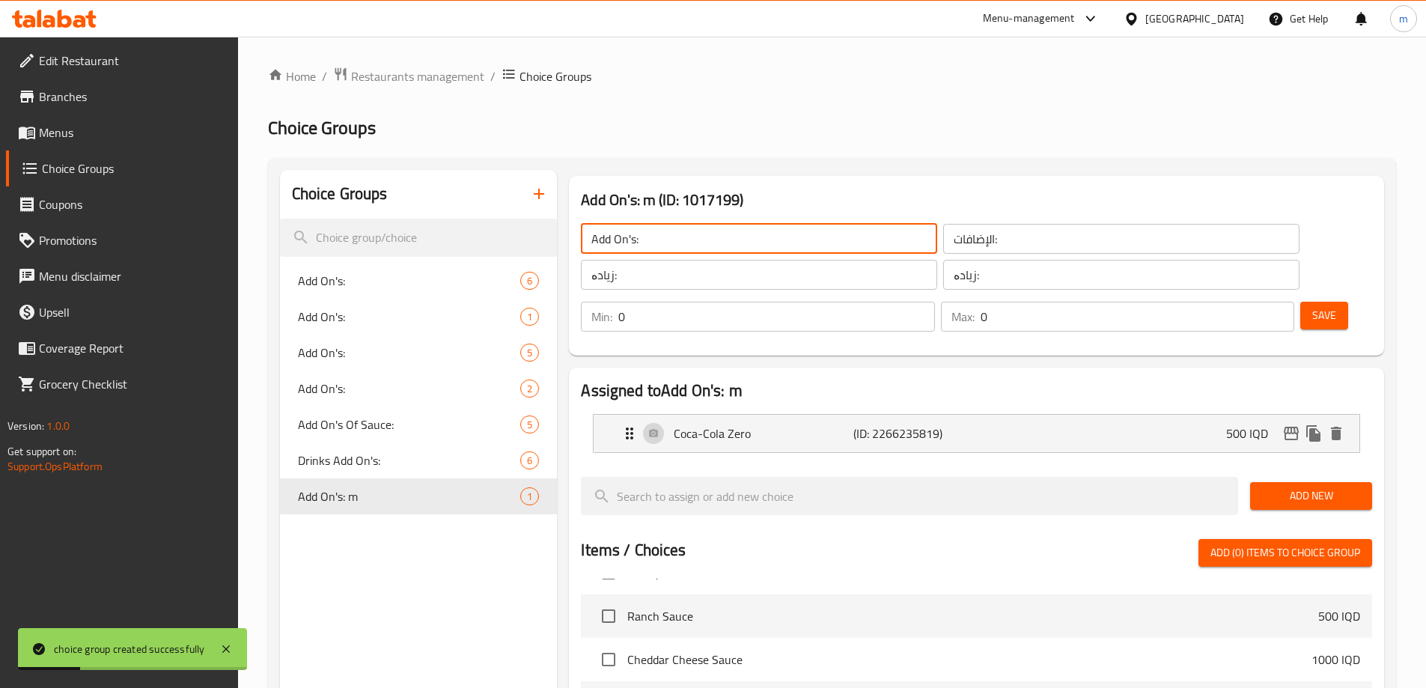
click at [1320, 302] on button "Save" at bounding box center [1324, 316] width 48 height 28
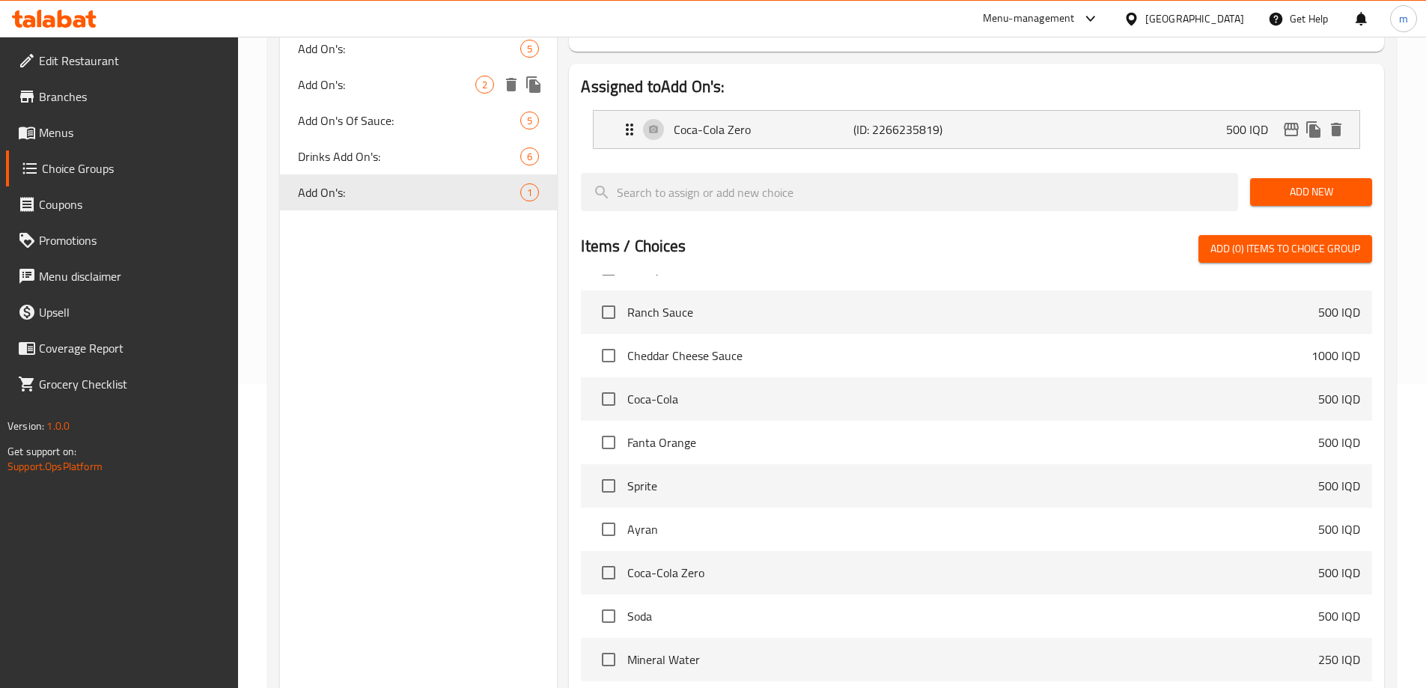
scroll to position [76, 0]
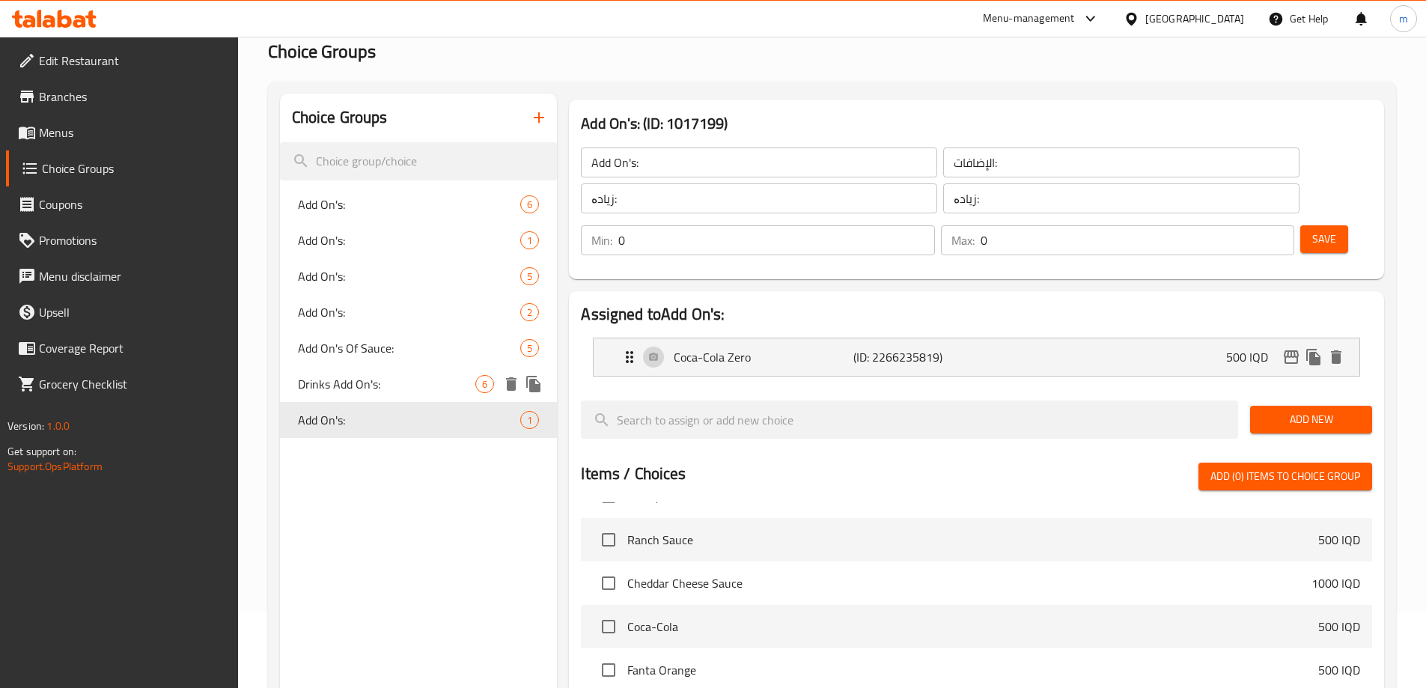
click at [334, 385] on span "Drinks Add On's:" at bounding box center [387, 384] width 178 height 18
type input "Drinks Add On's:"
type input "إضافات المشروبات:"
type input "زیادەی خواردنەوەکان:"
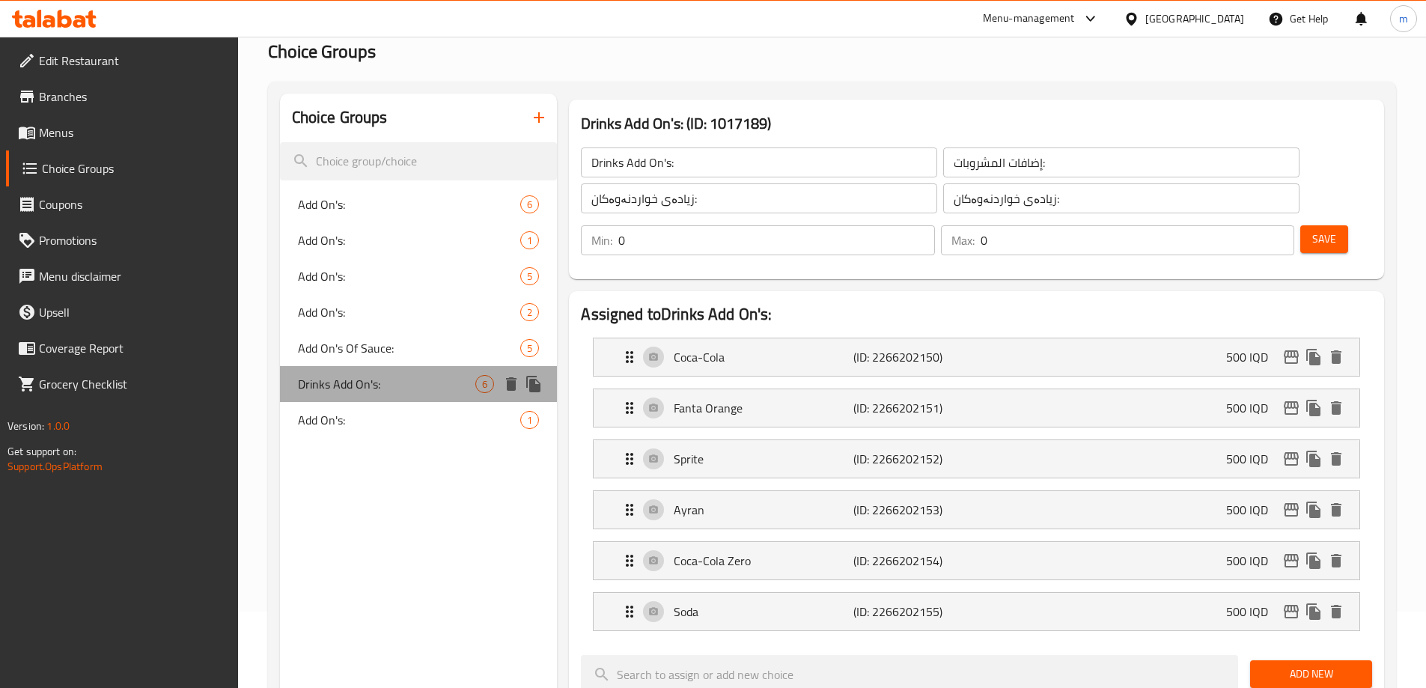
click at [374, 379] on span "Drinks Add On's:" at bounding box center [387, 384] width 178 height 18
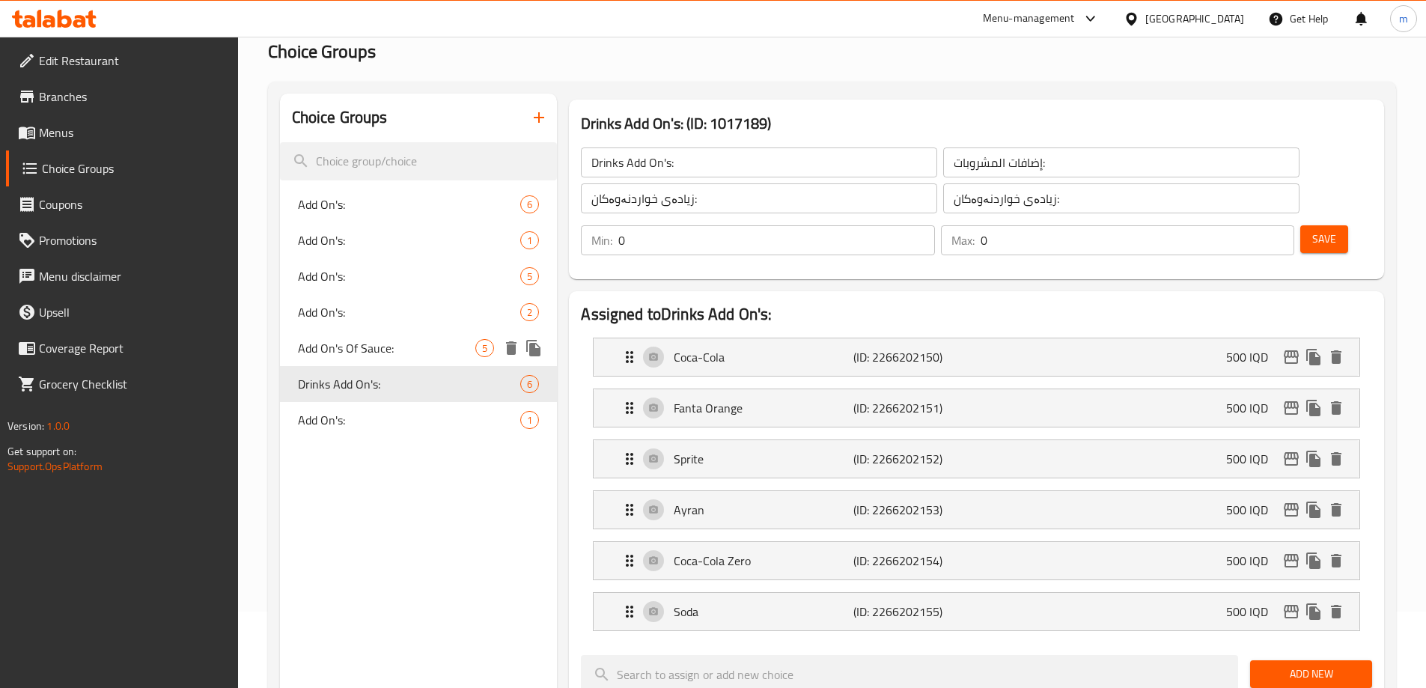
click at [373, 349] on span "Add On's Of Sauce:" at bounding box center [387, 348] width 178 height 18
type input "Add On's Of Sauce:"
type input "الإضافات من الصوص:"
type input "زیادە لە سۆس:"
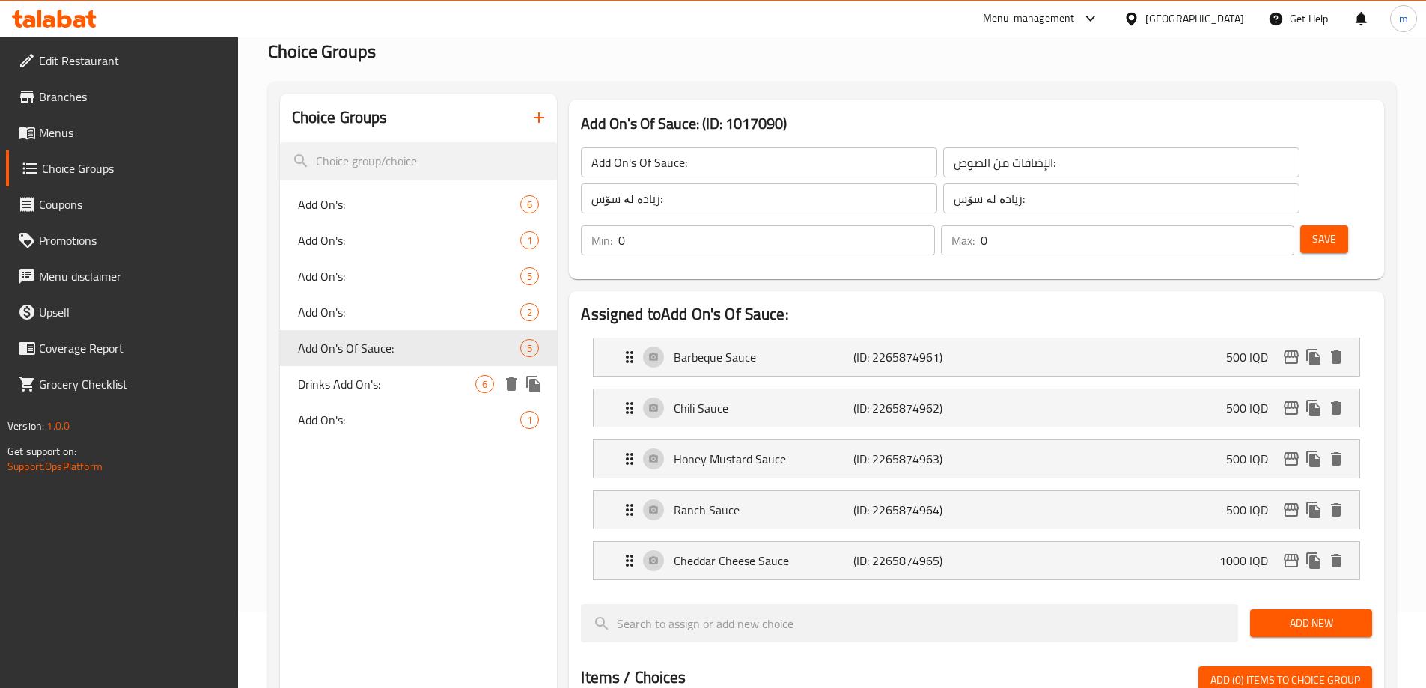
click at [374, 379] on span "Drinks Add On's:" at bounding box center [387, 384] width 178 height 18
type input "Drinks Add On's:"
type input "إضافات المشروبات:"
type input "زیادەی خواردنەوەکان:"
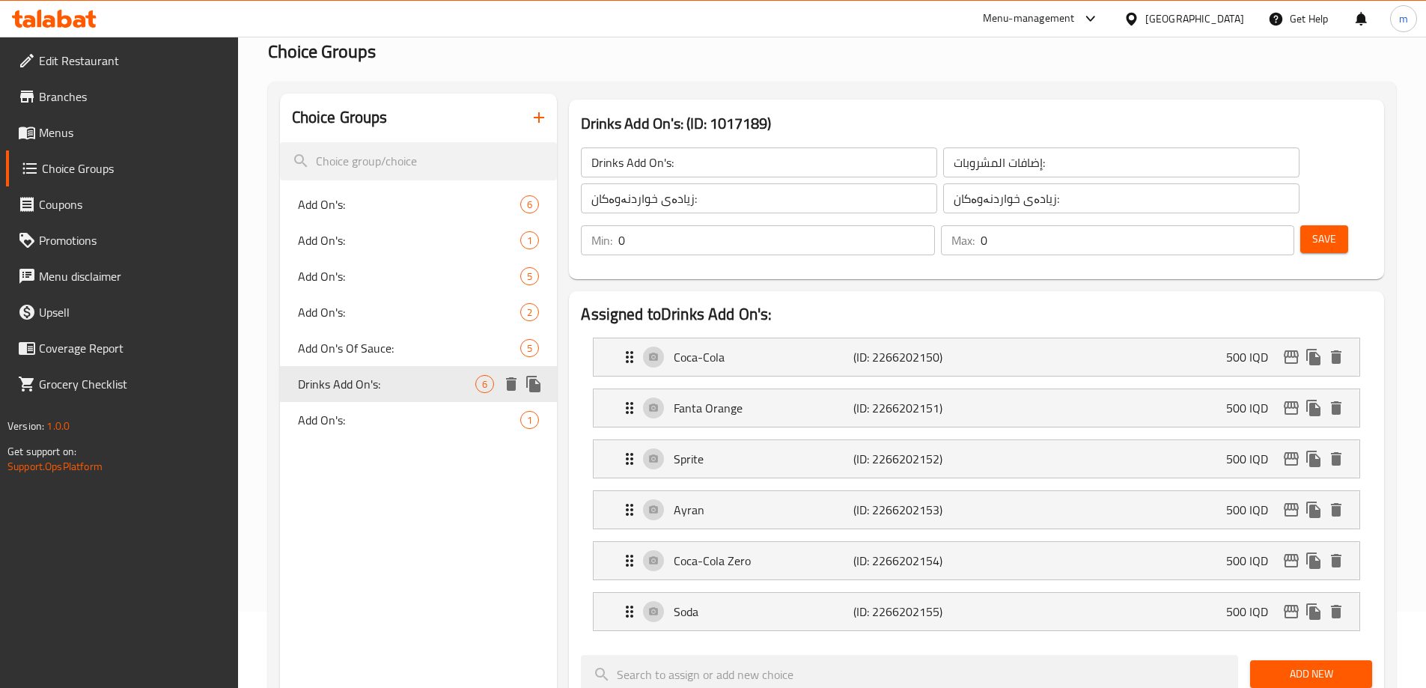
click at [372, 364] on div "Add On's Of Sauce: 5" at bounding box center [419, 348] width 278 height 36
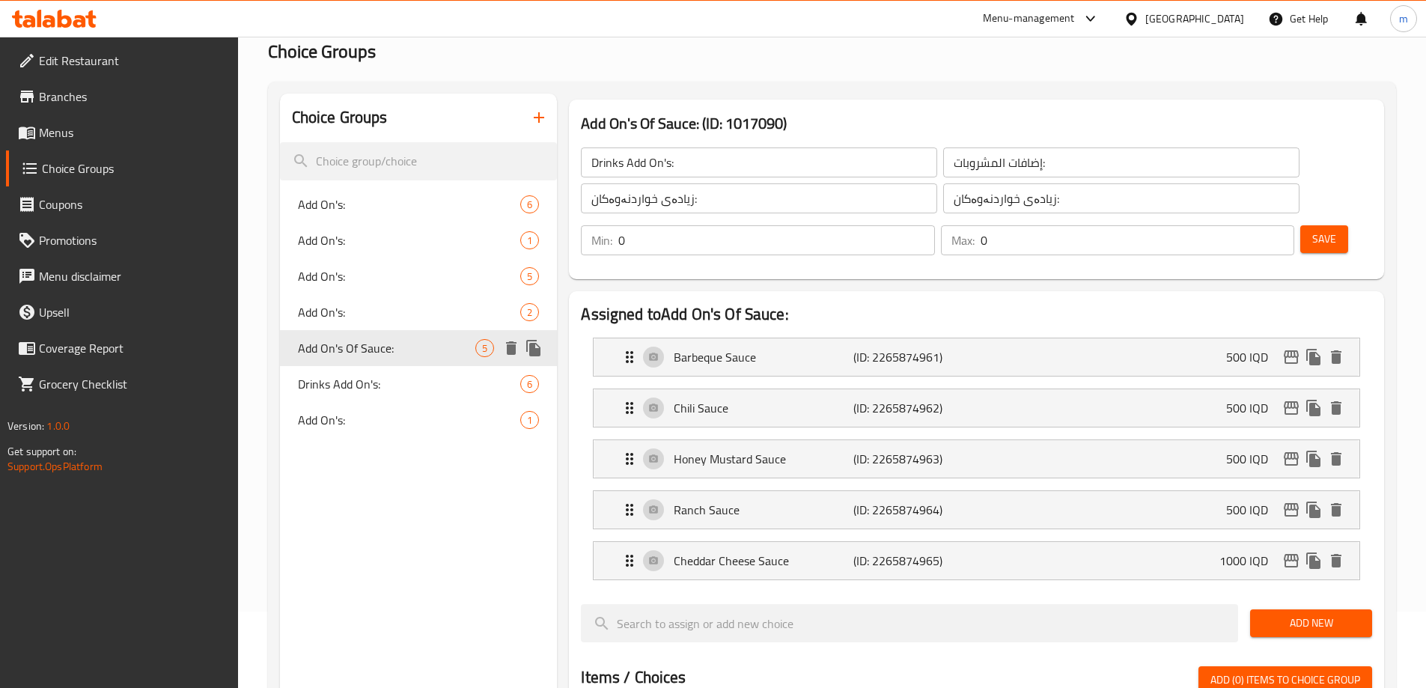
type input "Add On's Of Sauce:"
type input "الإضافات من الصوص:"
type input "زیادە لە سۆس:"
click at [382, 412] on span "Add On's:" at bounding box center [387, 420] width 178 height 18
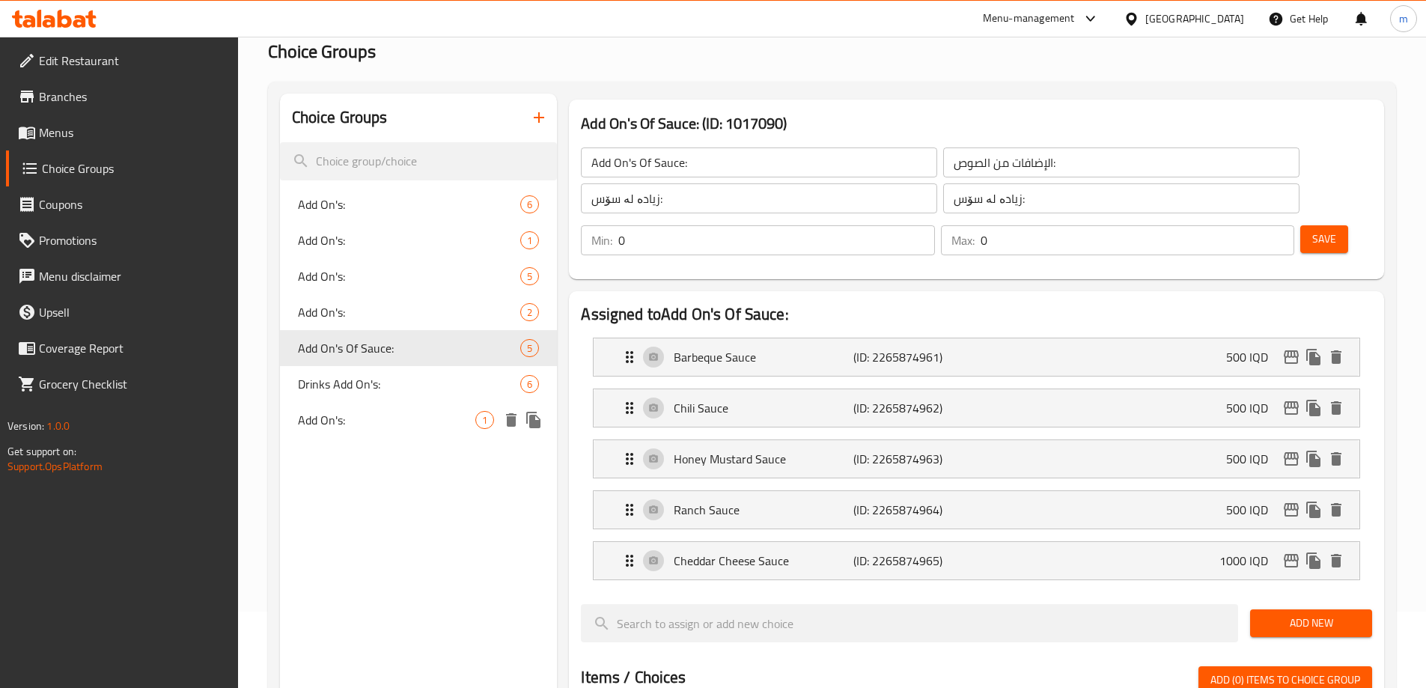
type input "Add On's:"
type input "الإضافات:"
type input "زیادە:"
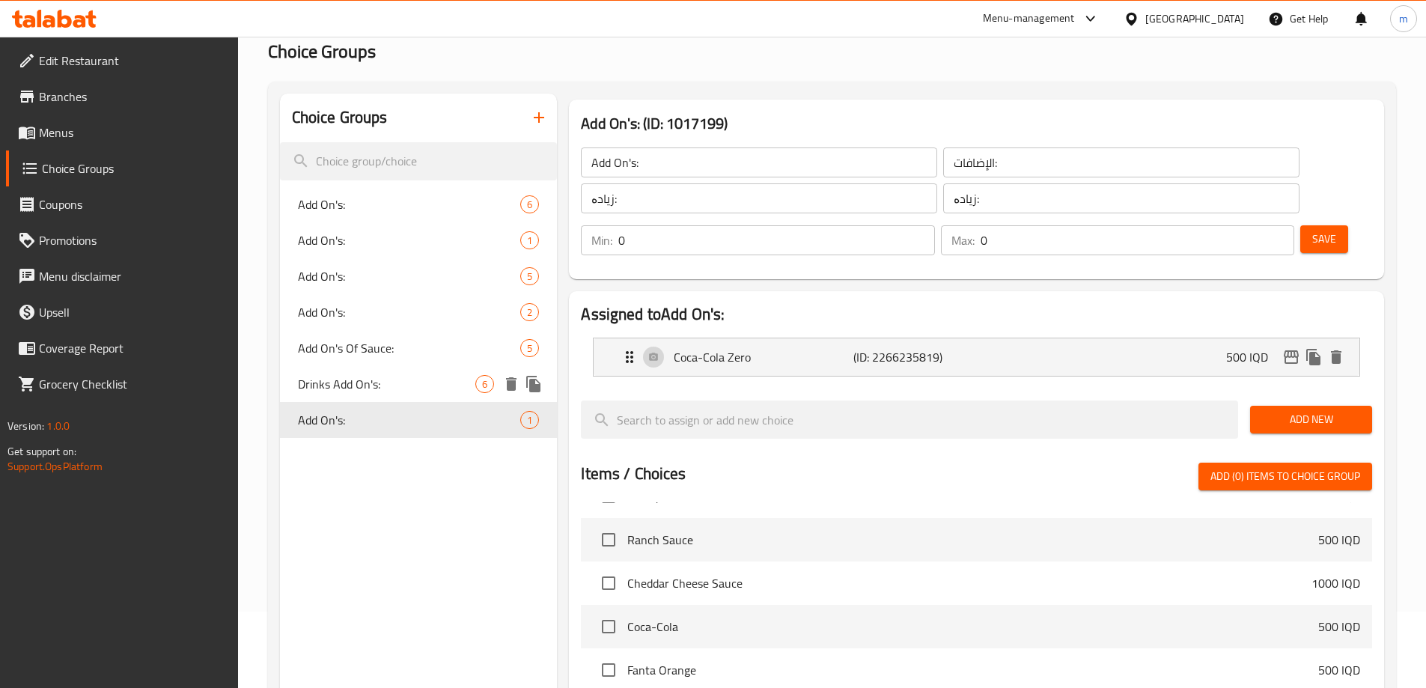
click at [379, 385] on span "Drinks Add On's:" at bounding box center [387, 384] width 178 height 18
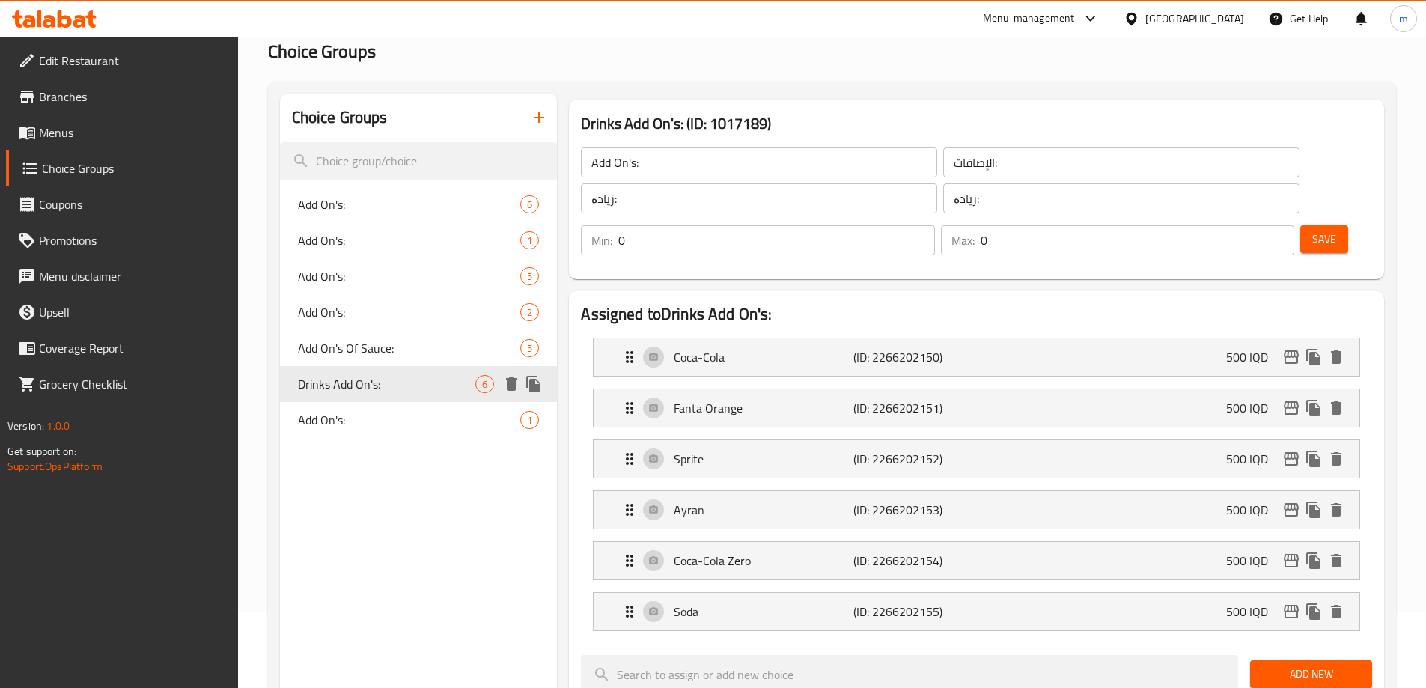
type input "Drinks Add On's:"
type input "إضافات المشروبات:"
type input "زیادەی خواردنەوەکان:"
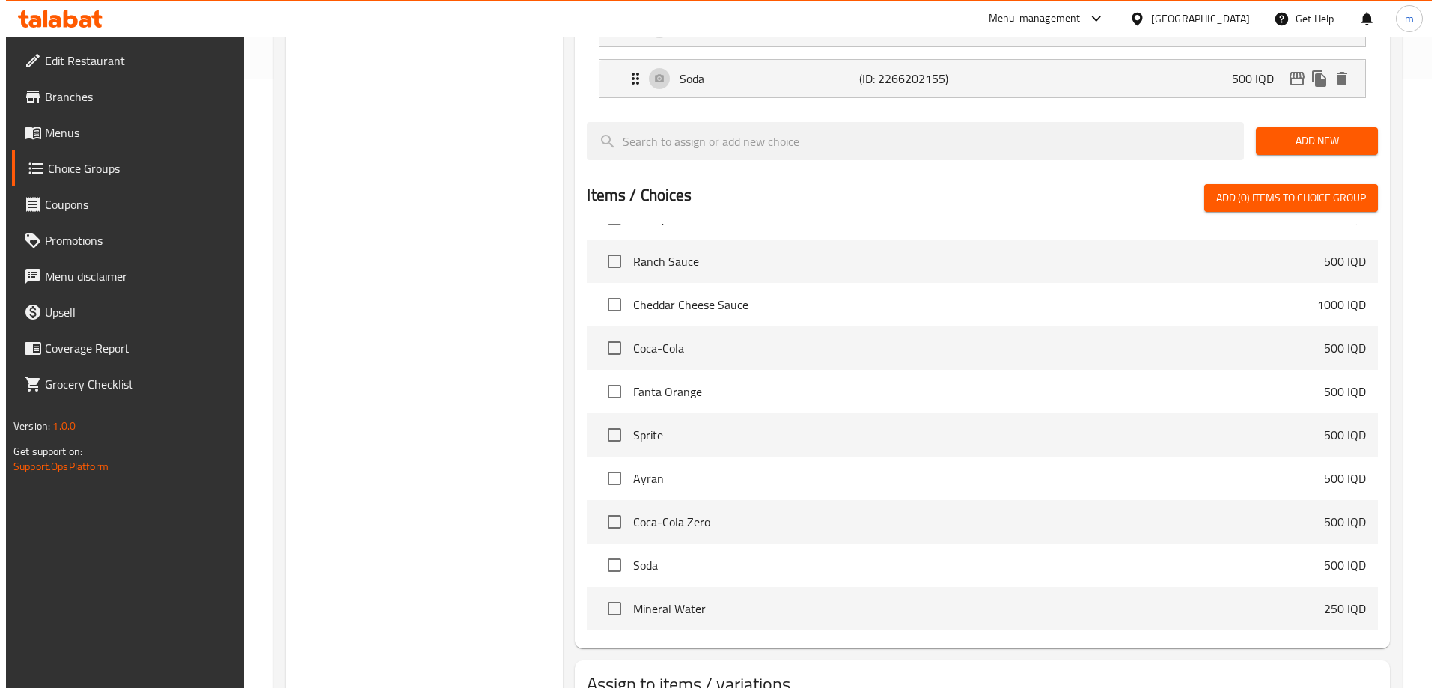
scroll to position [680, 0]
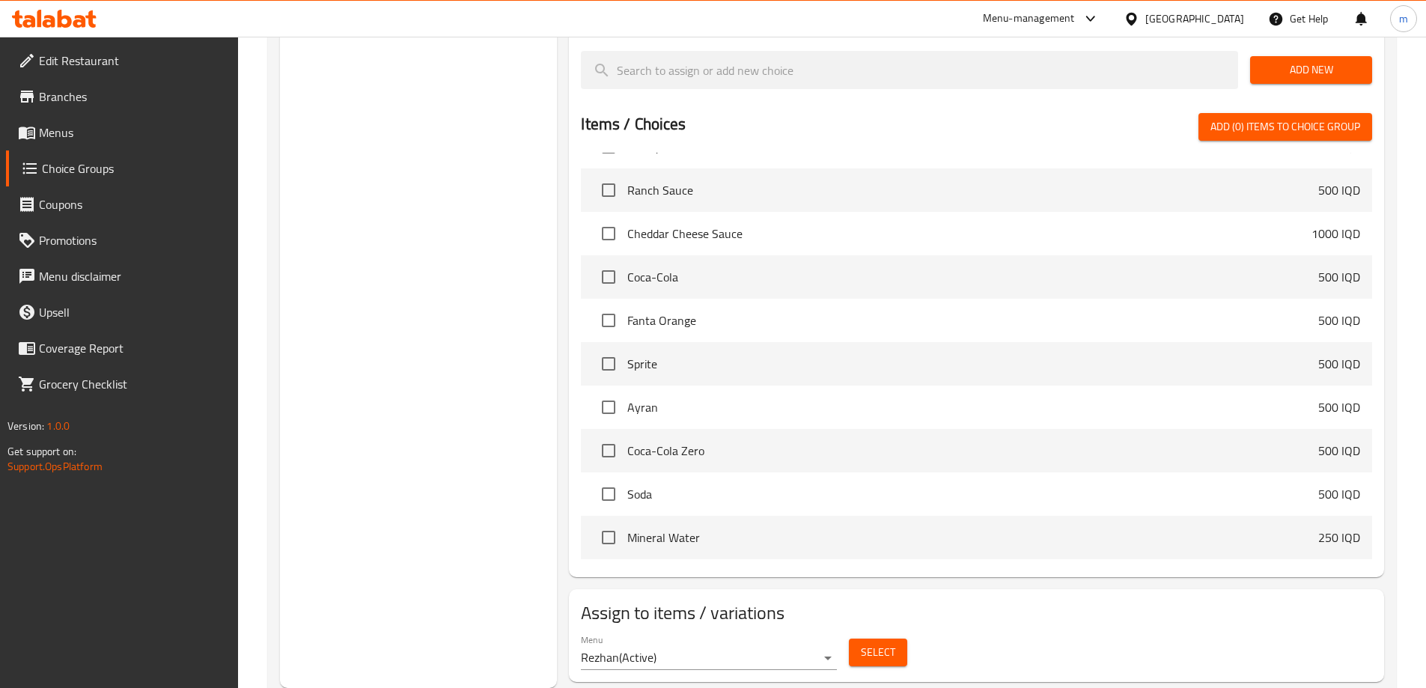
click at [861, 643] on span "Select" at bounding box center [878, 652] width 34 height 19
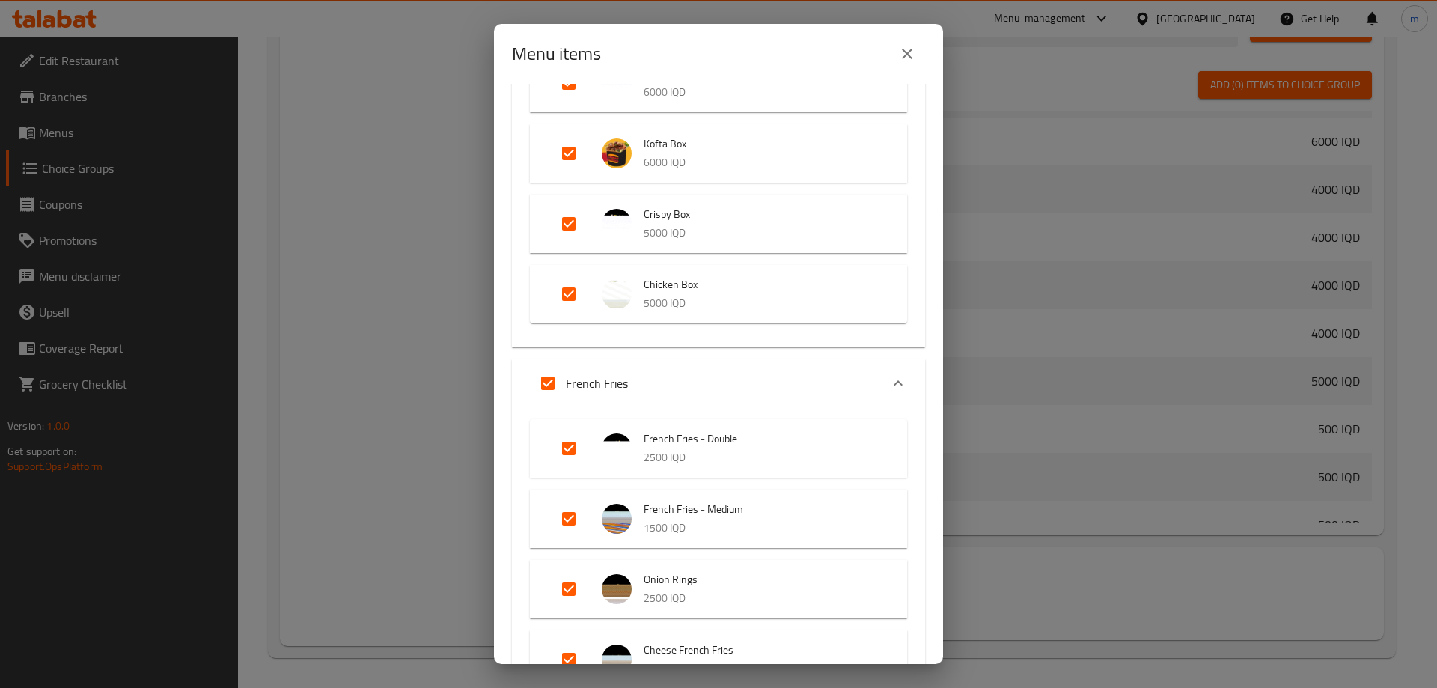
scroll to position [3317, 0]
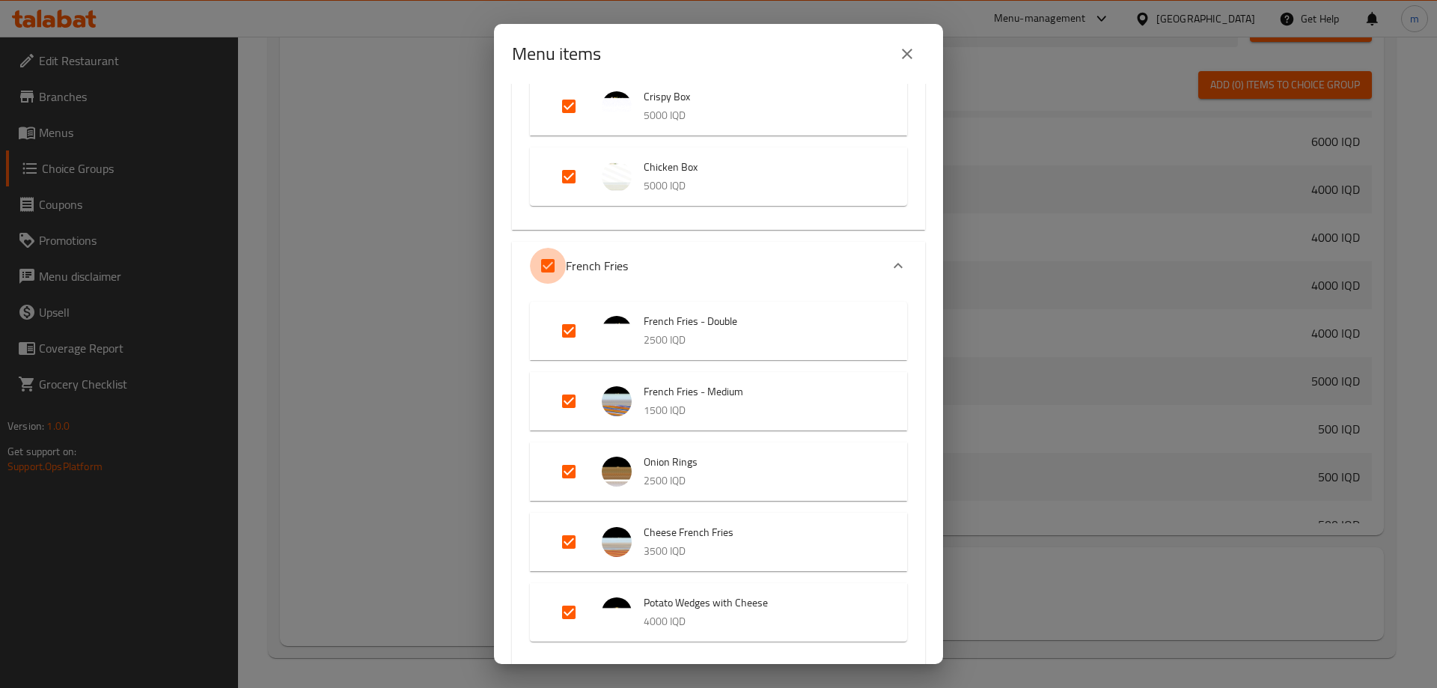
click at [555, 266] on input "Expand" at bounding box center [548, 266] width 36 height 36
checkbox input "false"
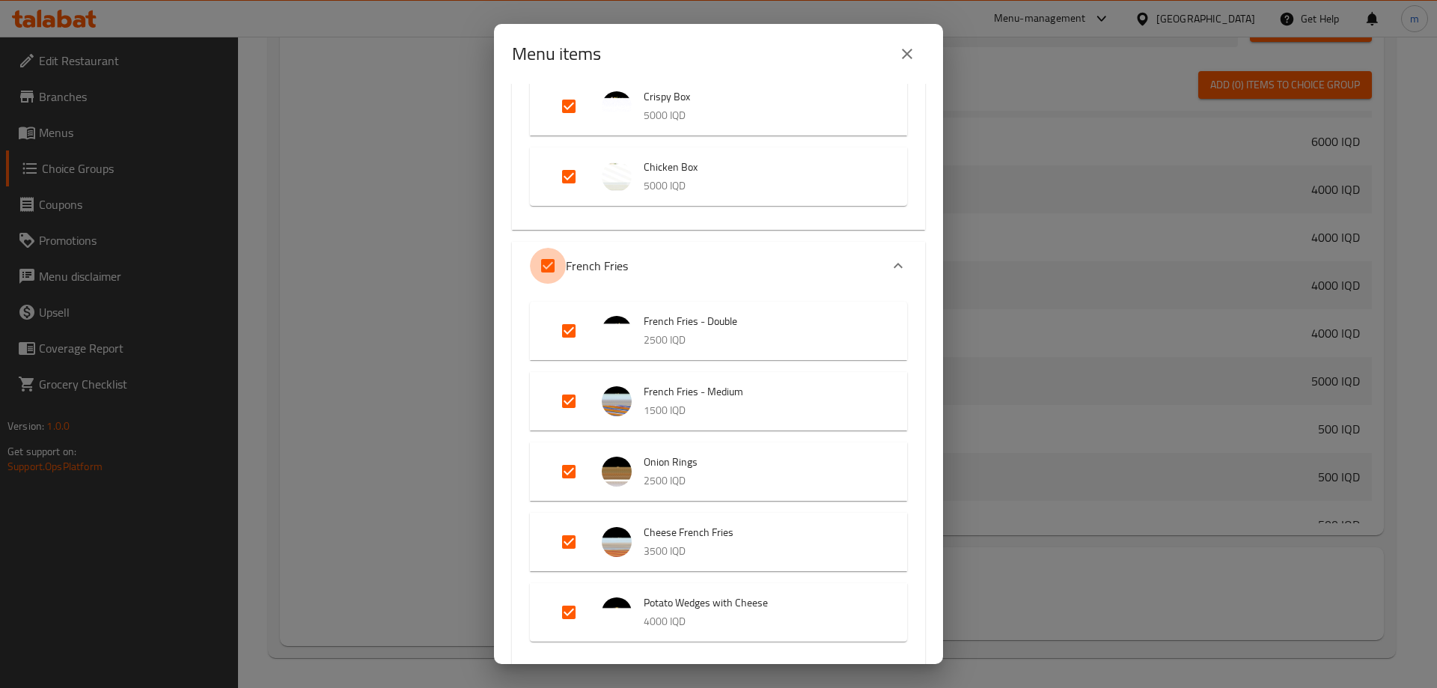
checkbox input "false"
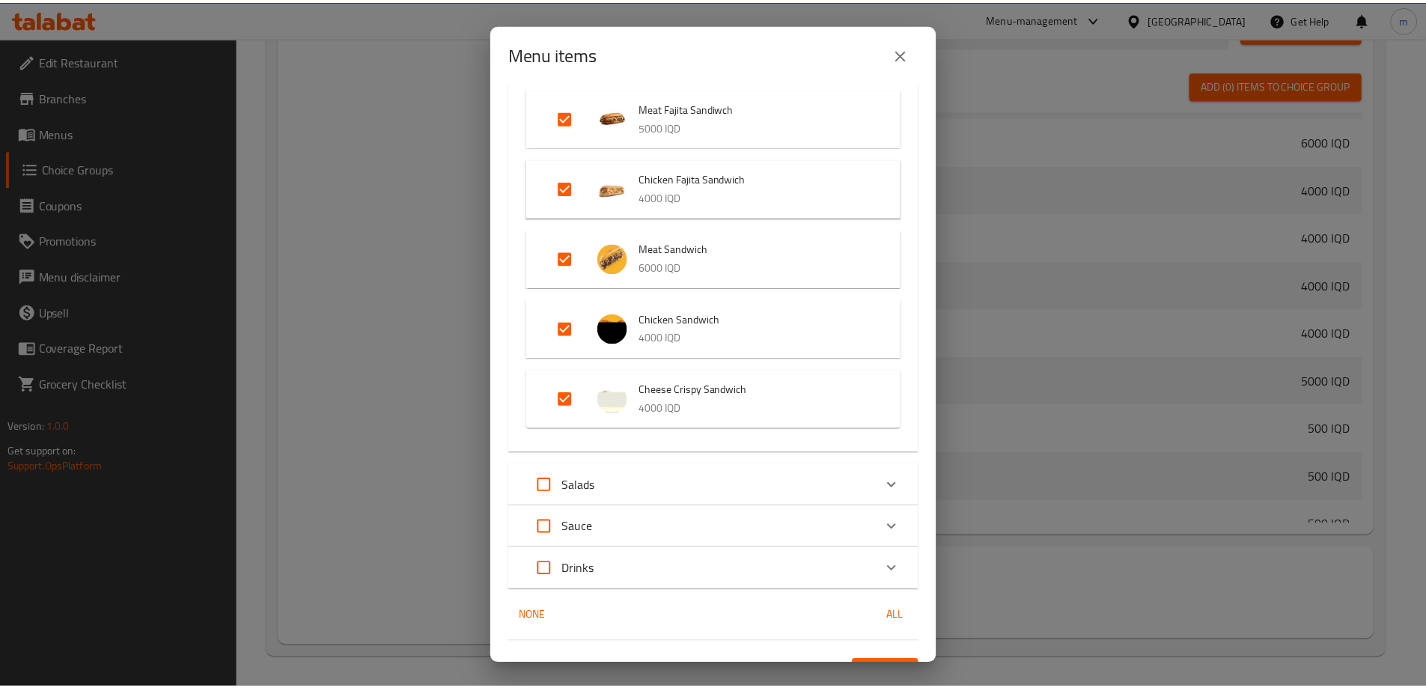
scroll to position [4700, 0]
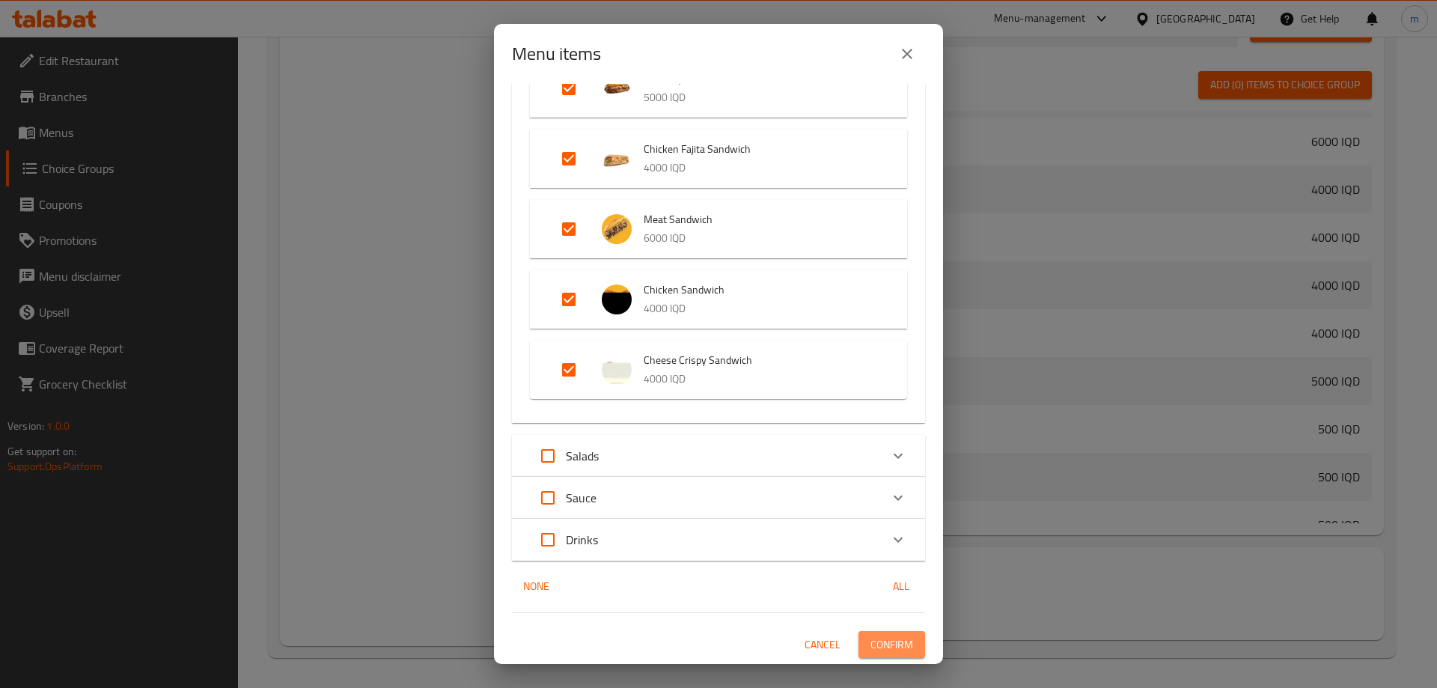
click at [888, 638] on span "Confirm" at bounding box center [891, 644] width 43 height 19
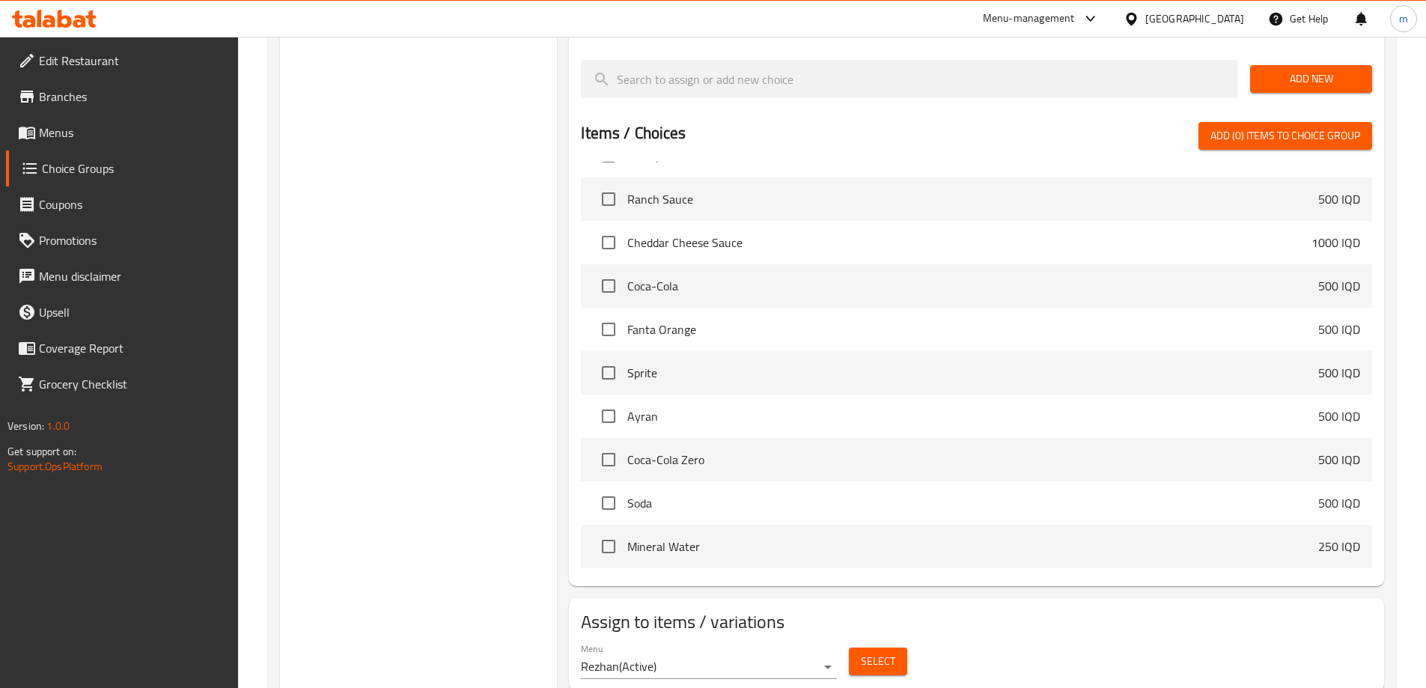
scroll to position [680, 0]
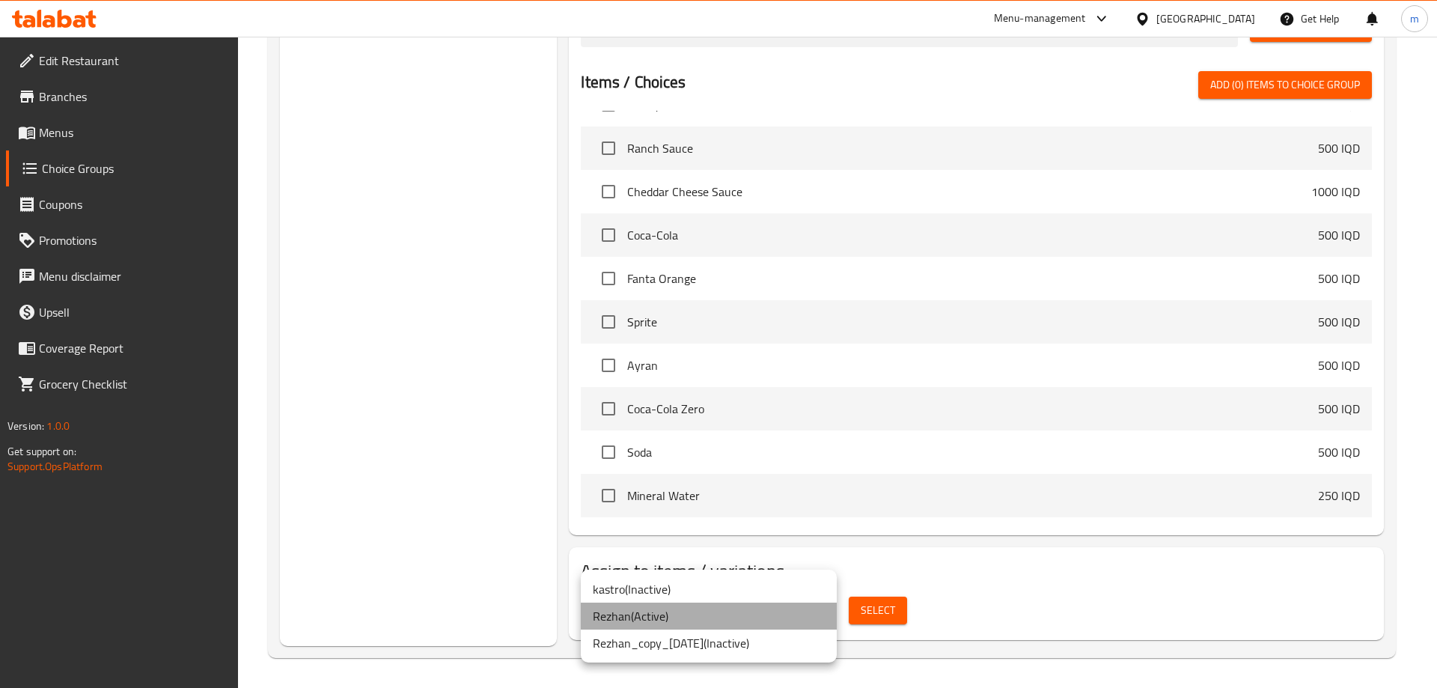
click at [695, 615] on li "Rezhan ( Active )" at bounding box center [709, 615] width 256 height 27
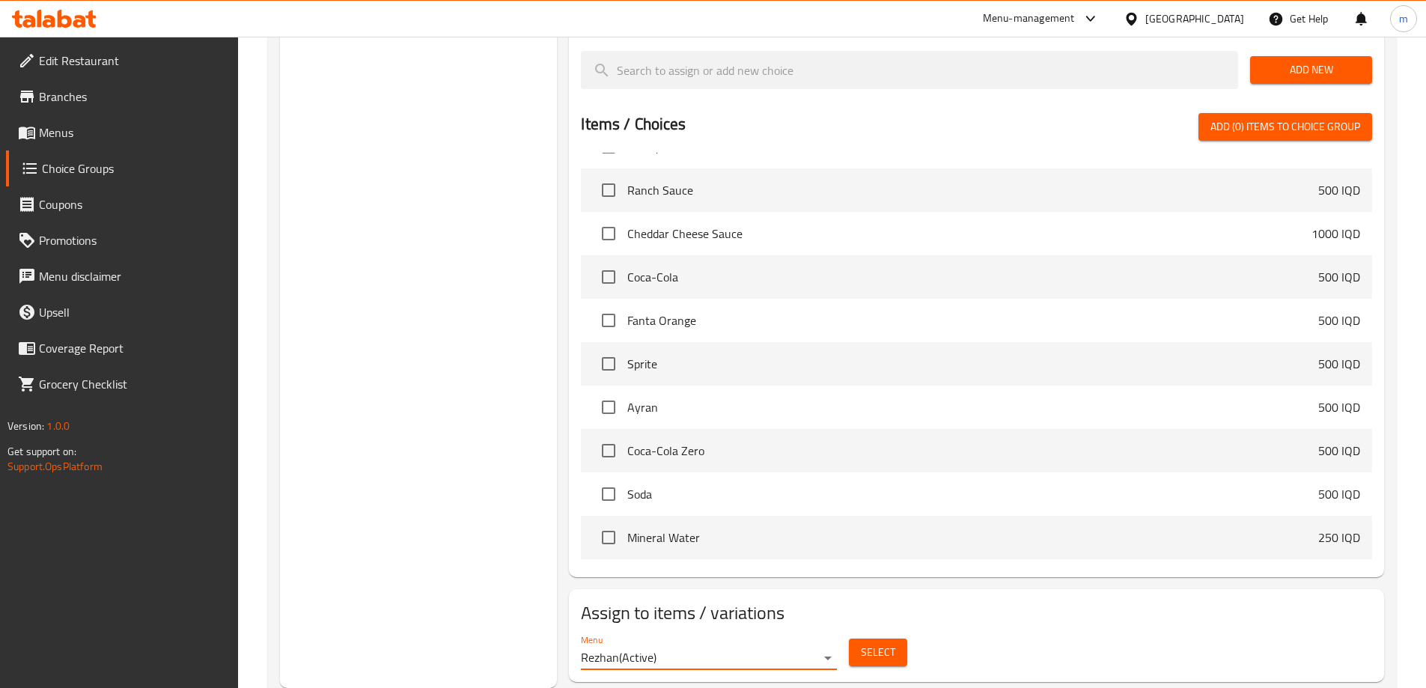
click at [859, 638] on button "Select" at bounding box center [878, 652] width 58 height 28
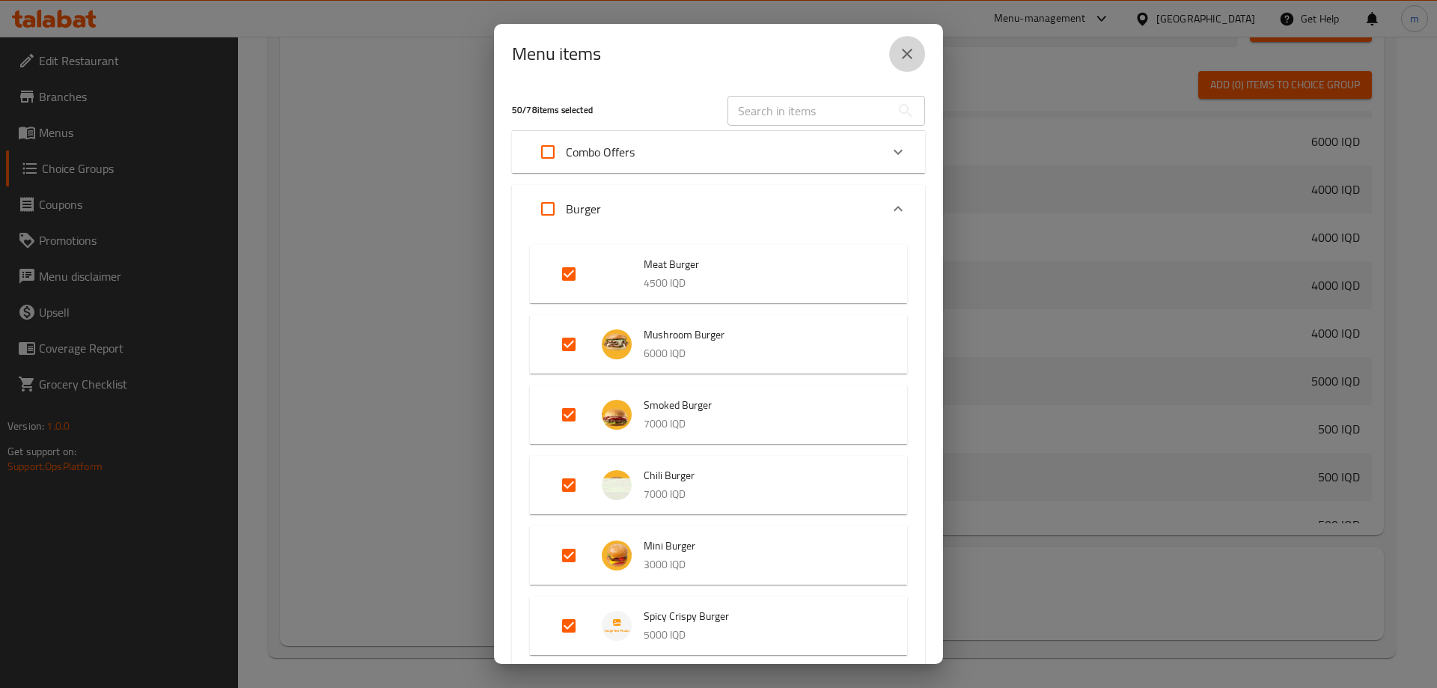
click at [898, 59] on icon "close" at bounding box center [907, 54] width 18 height 18
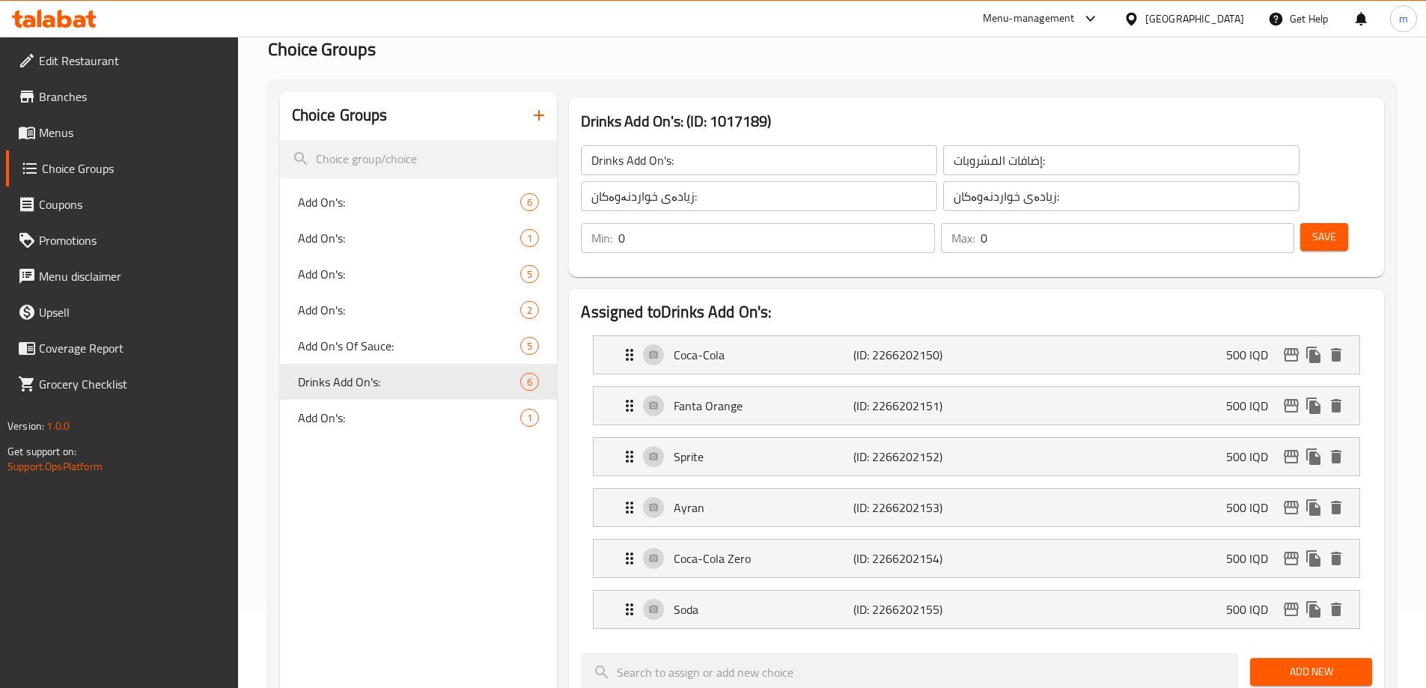
scroll to position [0, 0]
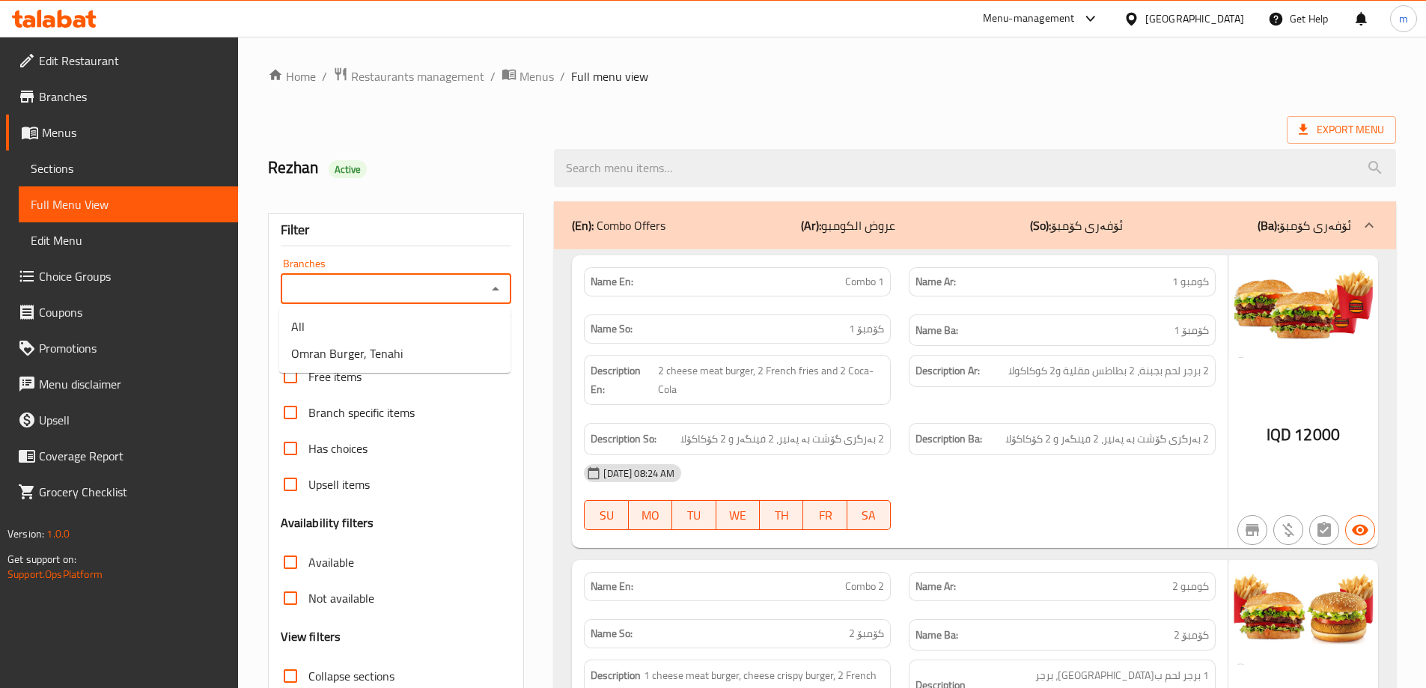
click at [469, 279] on input "Branches" at bounding box center [384, 288] width 198 height 21
click at [333, 349] on span "Omran Burger, Tenahi" at bounding box center [346, 353] width 111 height 18
type input "Omran Burger, Tenahi"
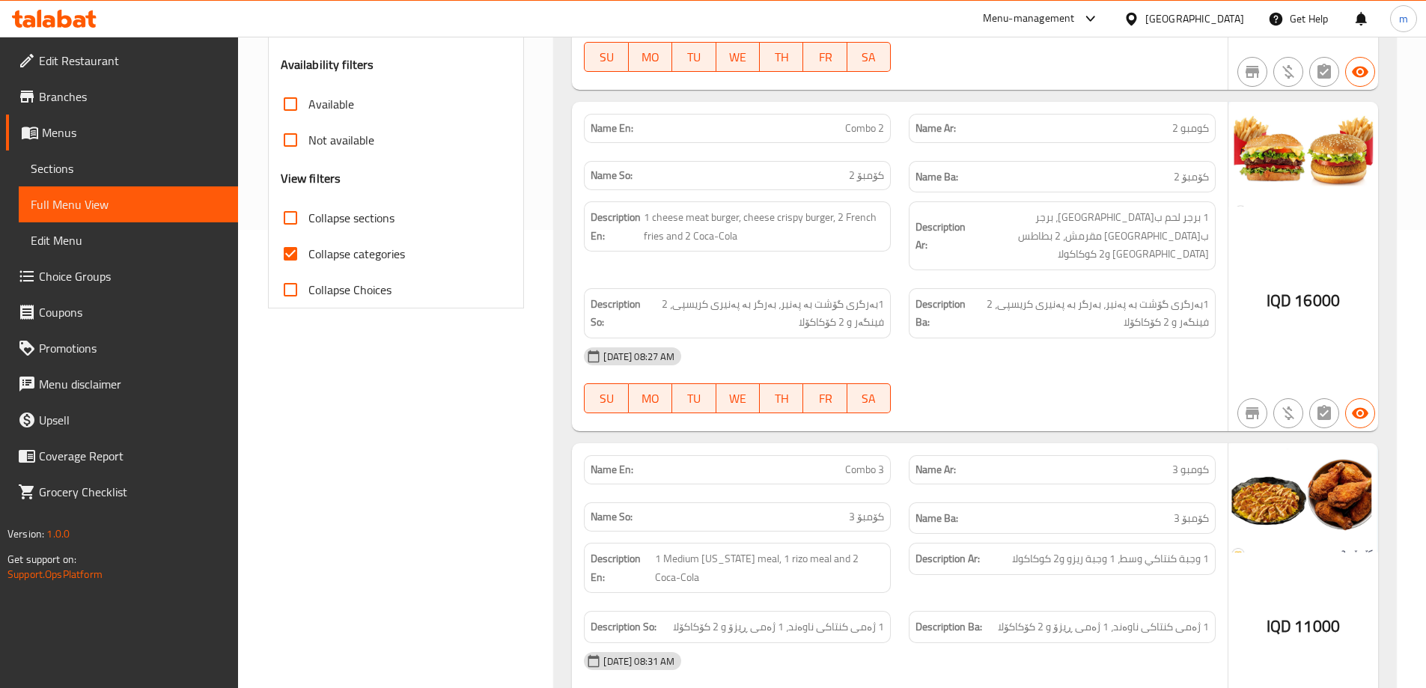
click at [323, 259] on span "Collapse categories" at bounding box center [356, 254] width 97 height 18
click at [308, 259] on input "Collapse categories" at bounding box center [290, 254] width 36 height 36
checkbox input "false"
click at [318, 220] on span "Collapse sections" at bounding box center [351, 218] width 86 height 18
click at [308, 220] on input "Collapse sections" at bounding box center [290, 218] width 36 height 36
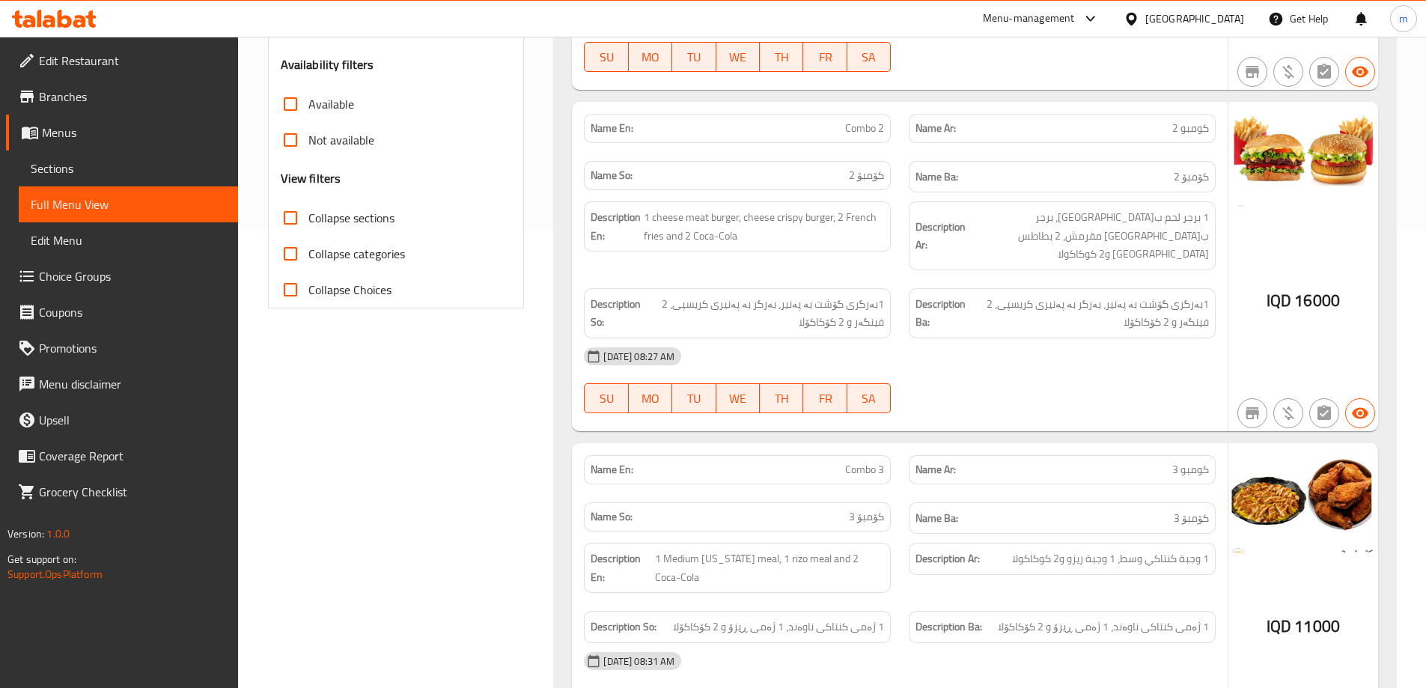
checkbox input "true"
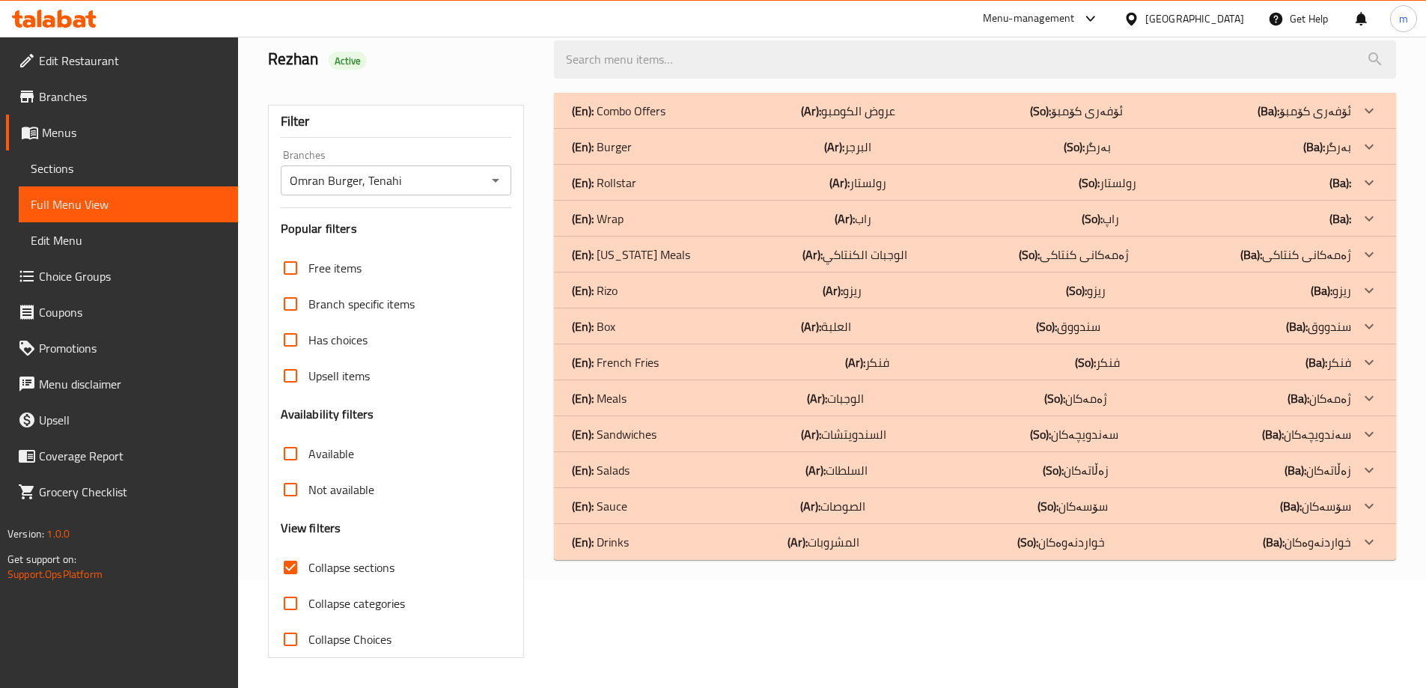
click at [318, 594] on span "Collapse categories" at bounding box center [356, 603] width 97 height 18
click at [308, 585] on input "Collapse categories" at bounding box center [290, 603] width 36 height 36
checkbox input "true"
click at [853, 146] on p "(Ar): البرجر" at bounding box center [847, 147] width 47 height 18
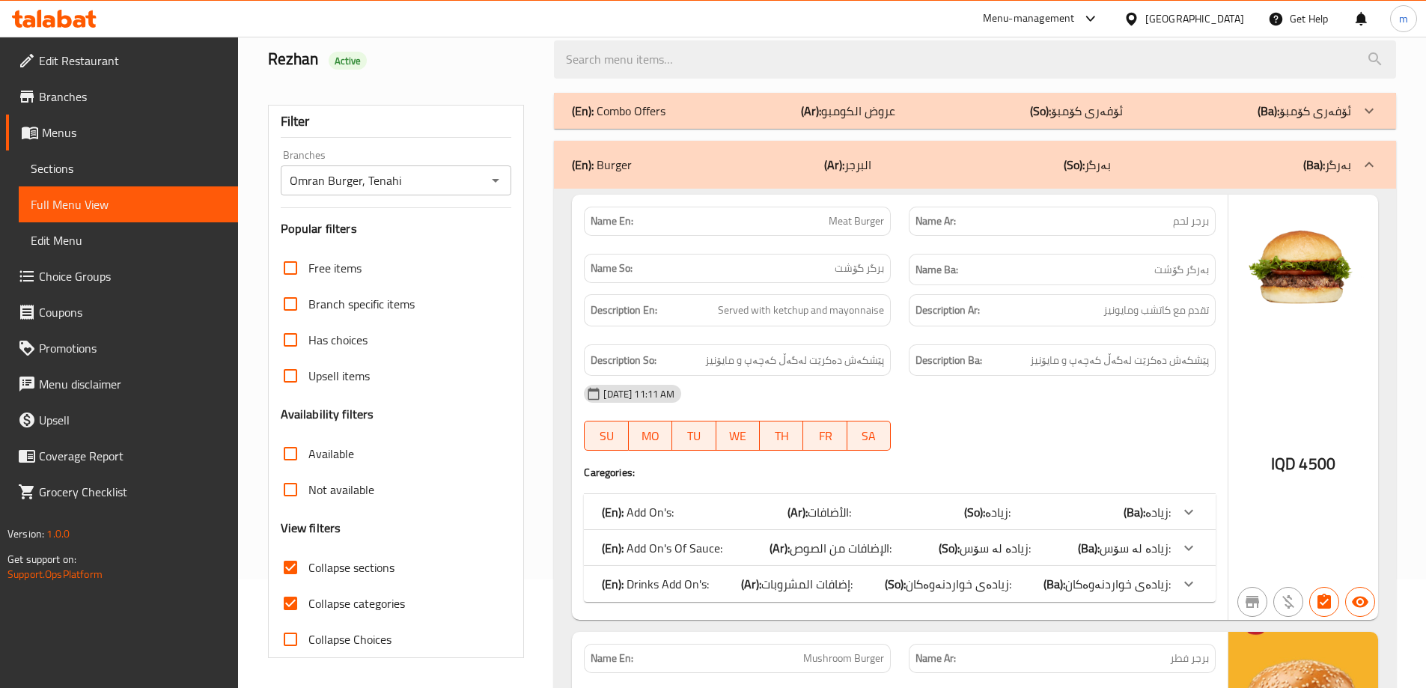
scroll to position [632, 0]
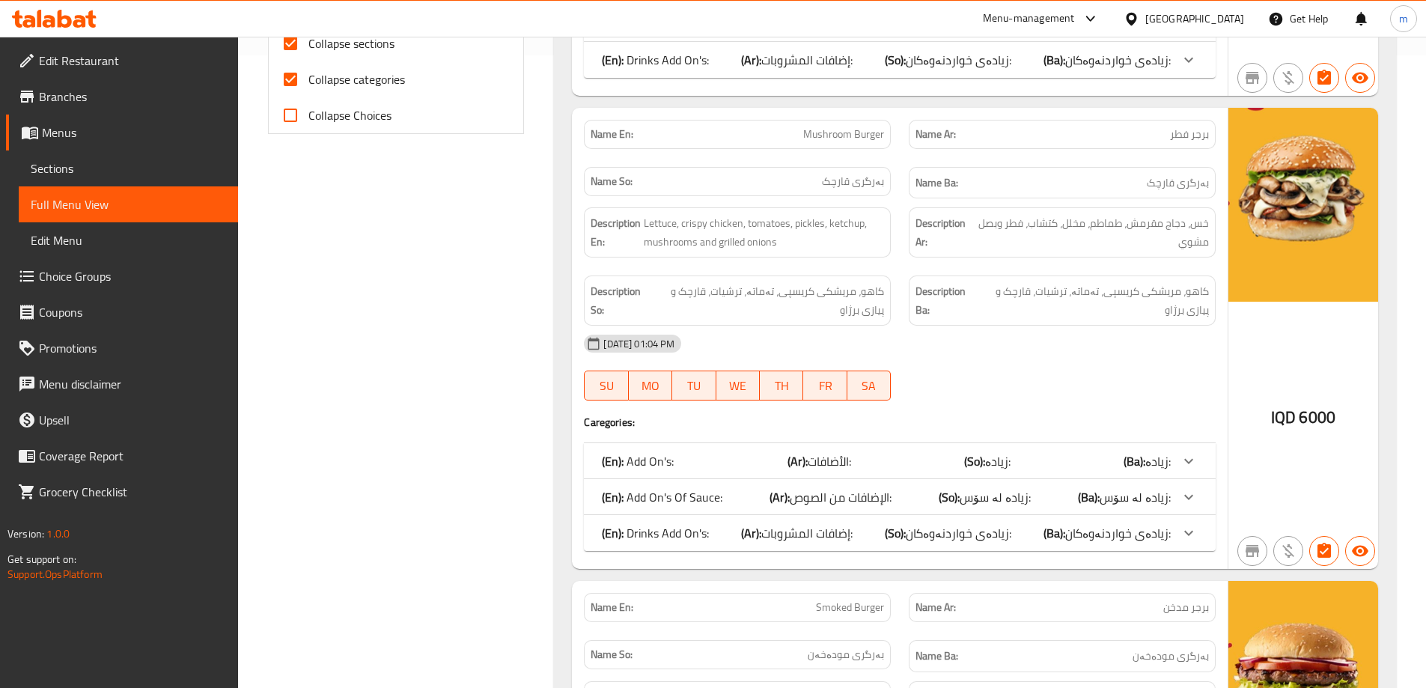
click at [775, 46] on div "(En): Drinks Add On's: (Ar): إضافات المشروبات: (So): زیادەی خواردنەوەکان: (Ba):…" at bounding box center [900, 60] width 632 height 36
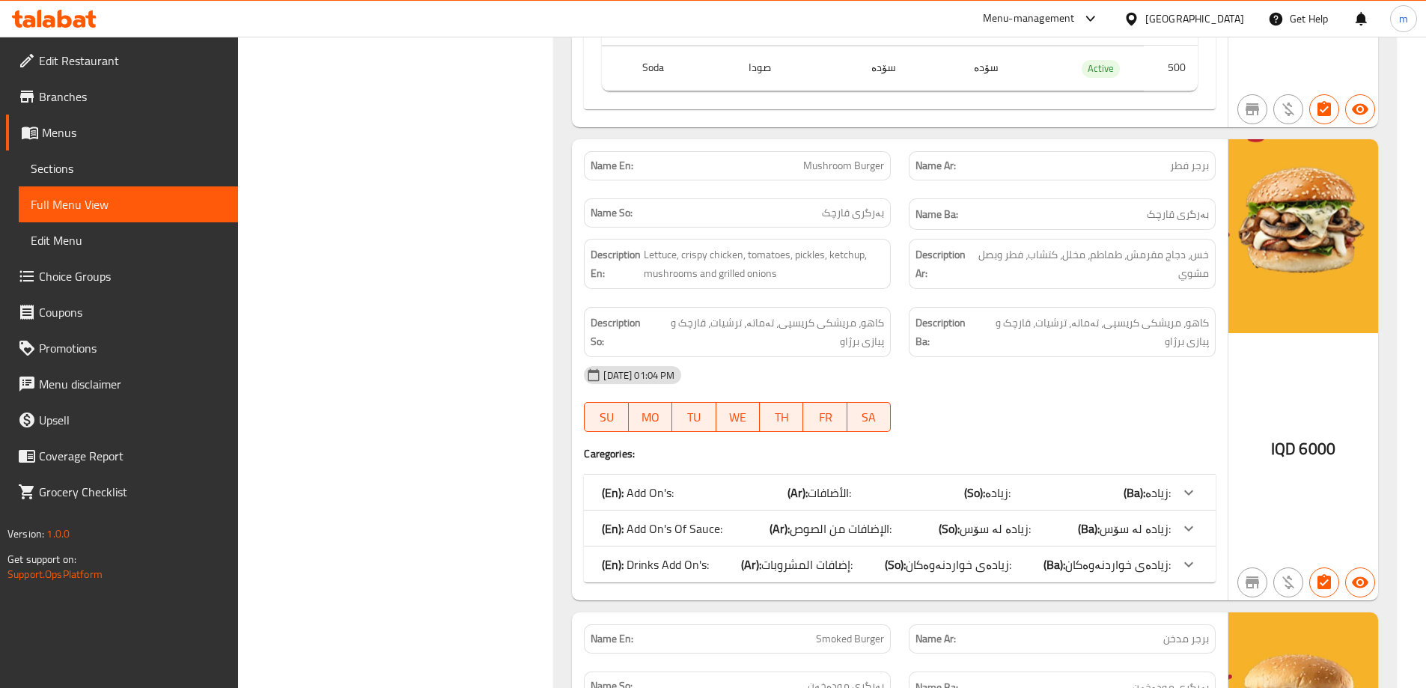
scroll to position [982, 0]
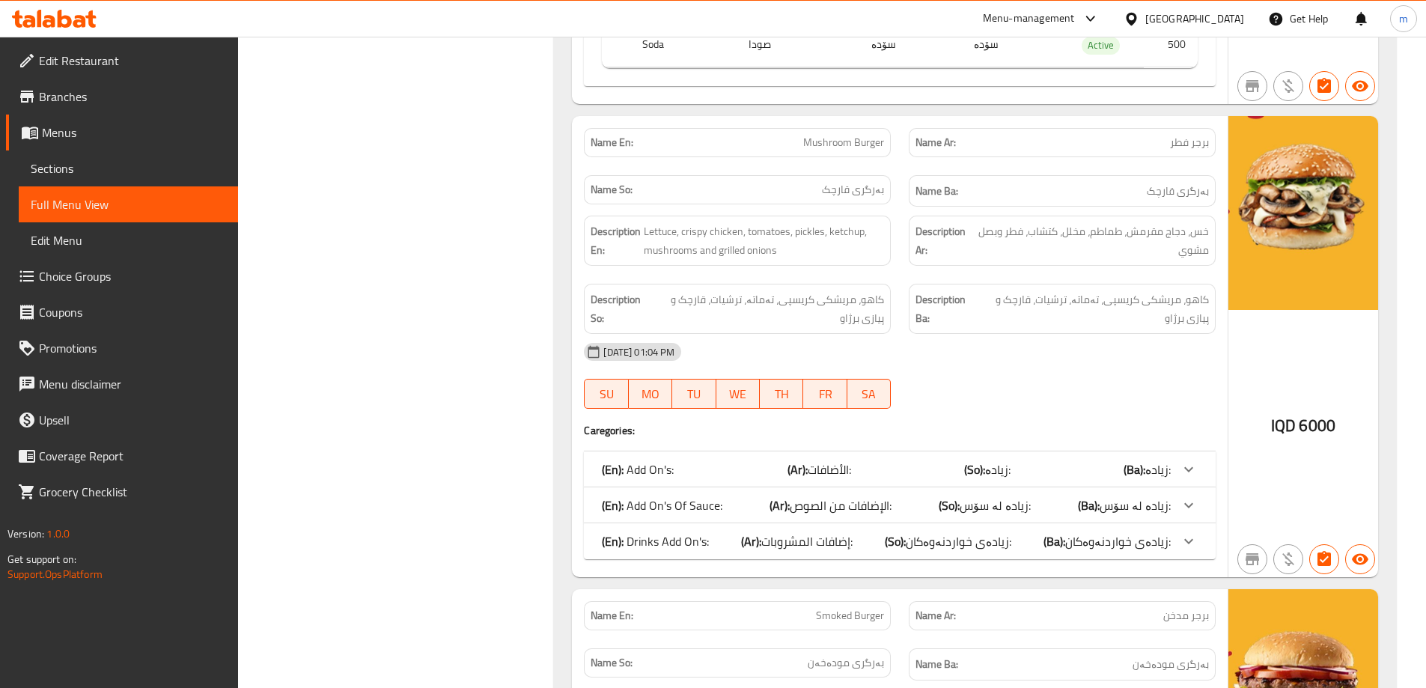
click at [715, 549] on div "(En): Drinks Add On's: (Ar): إضافات المشروبات: (So): زیادەی خواردنەوەکان: (Ba):…" at bounding box center [886, 541] width 569 height 18
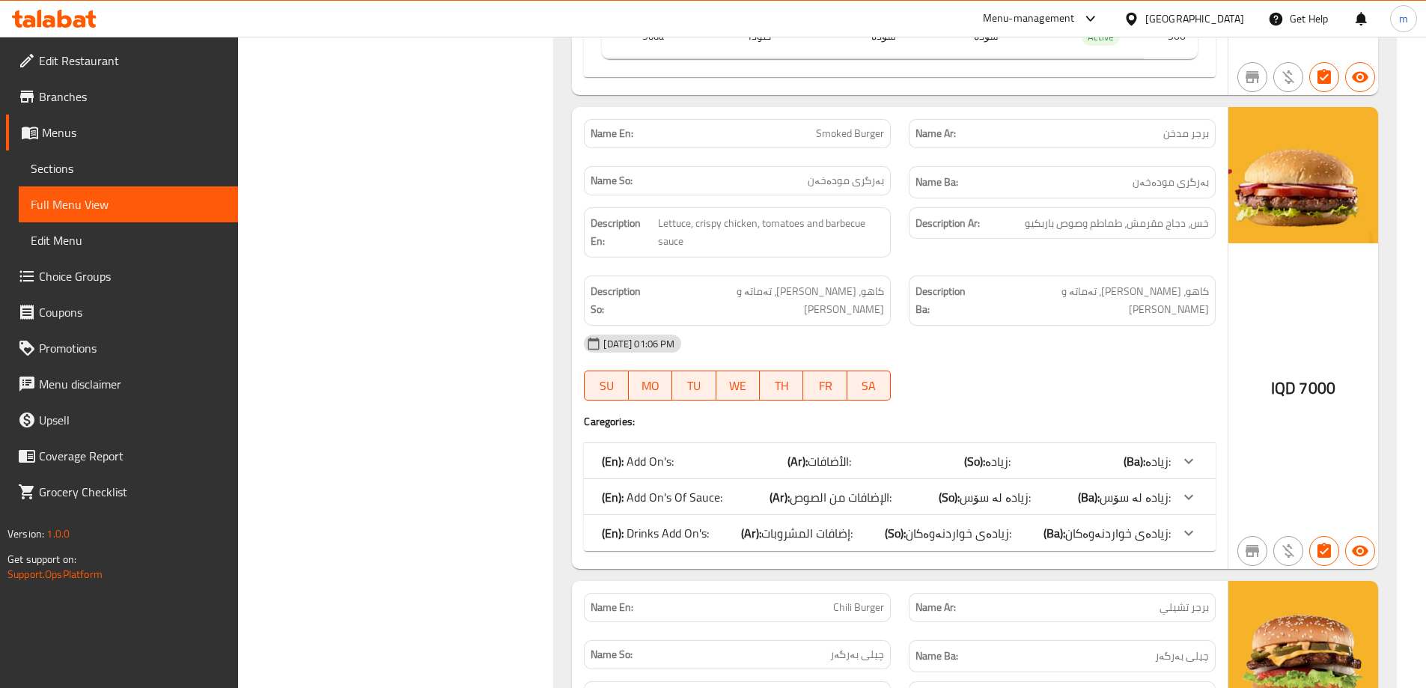
scroll to position [1854, 0]
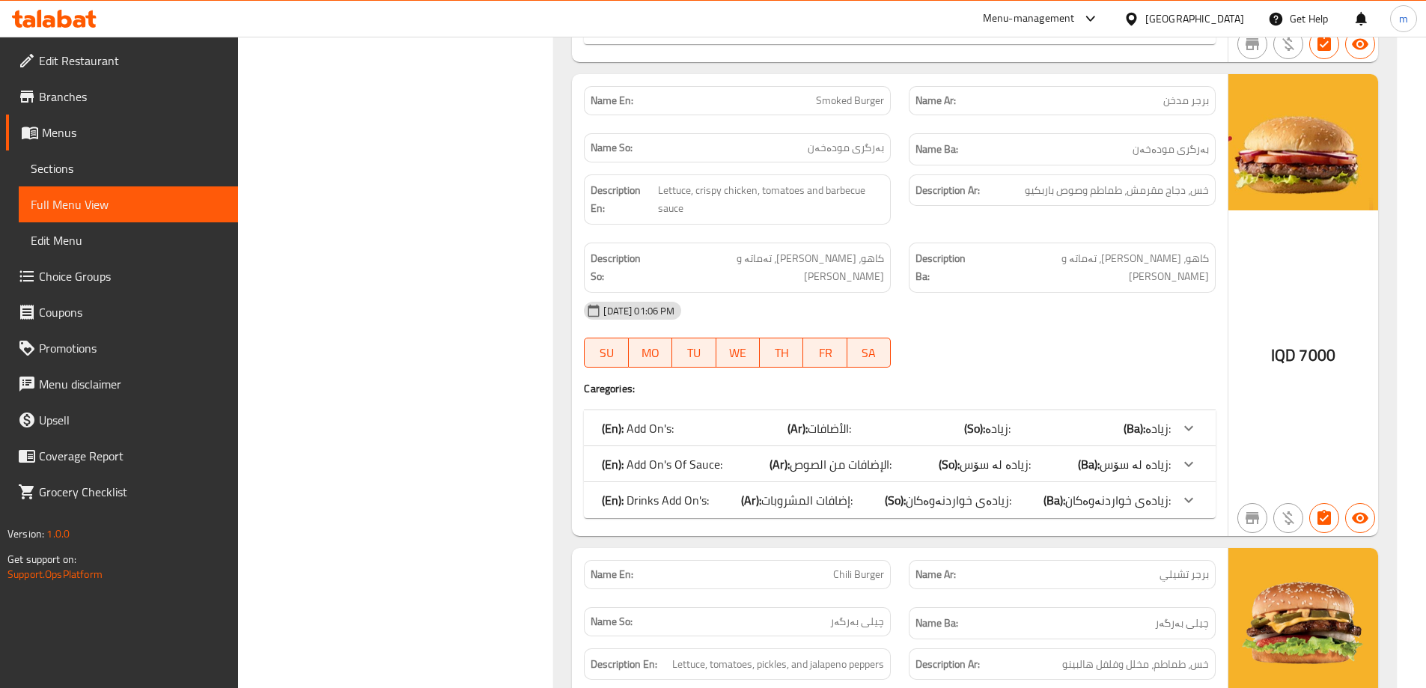
click at [689, 491] on p "(En): Drinks Add On's:" at bounding box center [655, 500] width 107 height 18
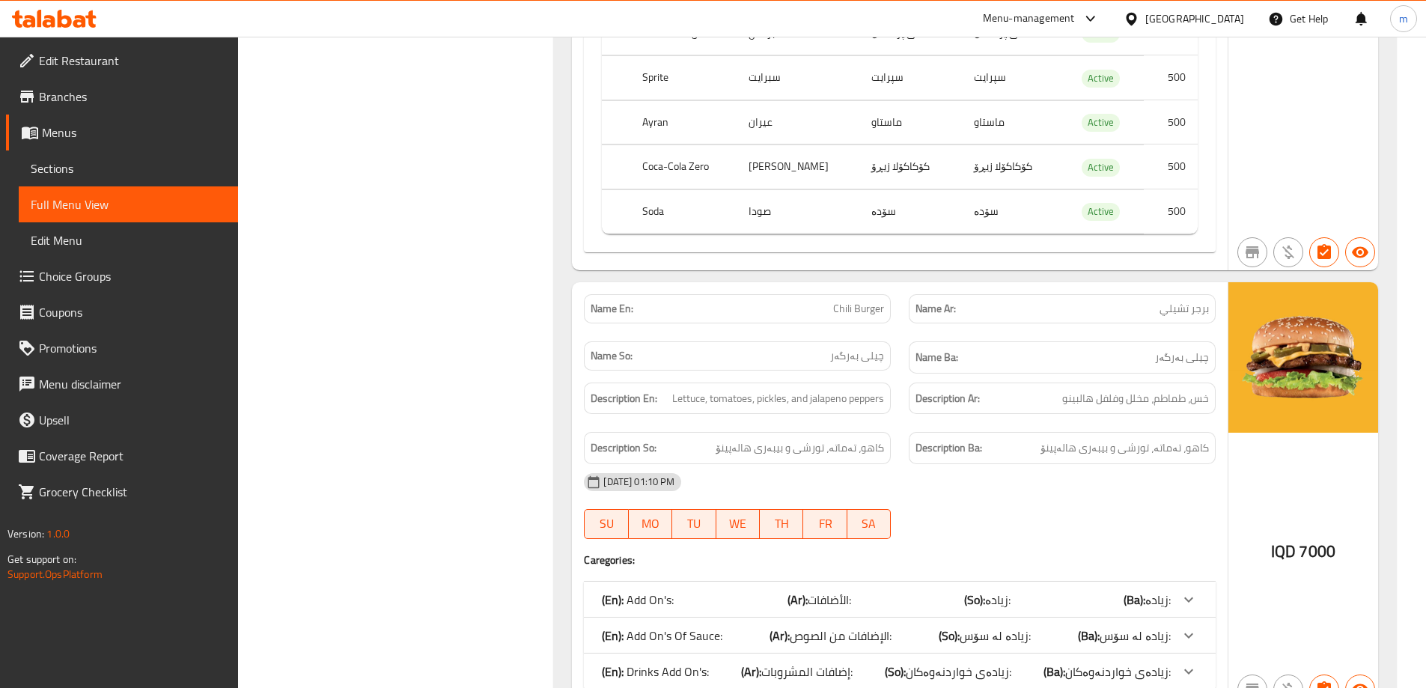
scroll to position [2728, 0]
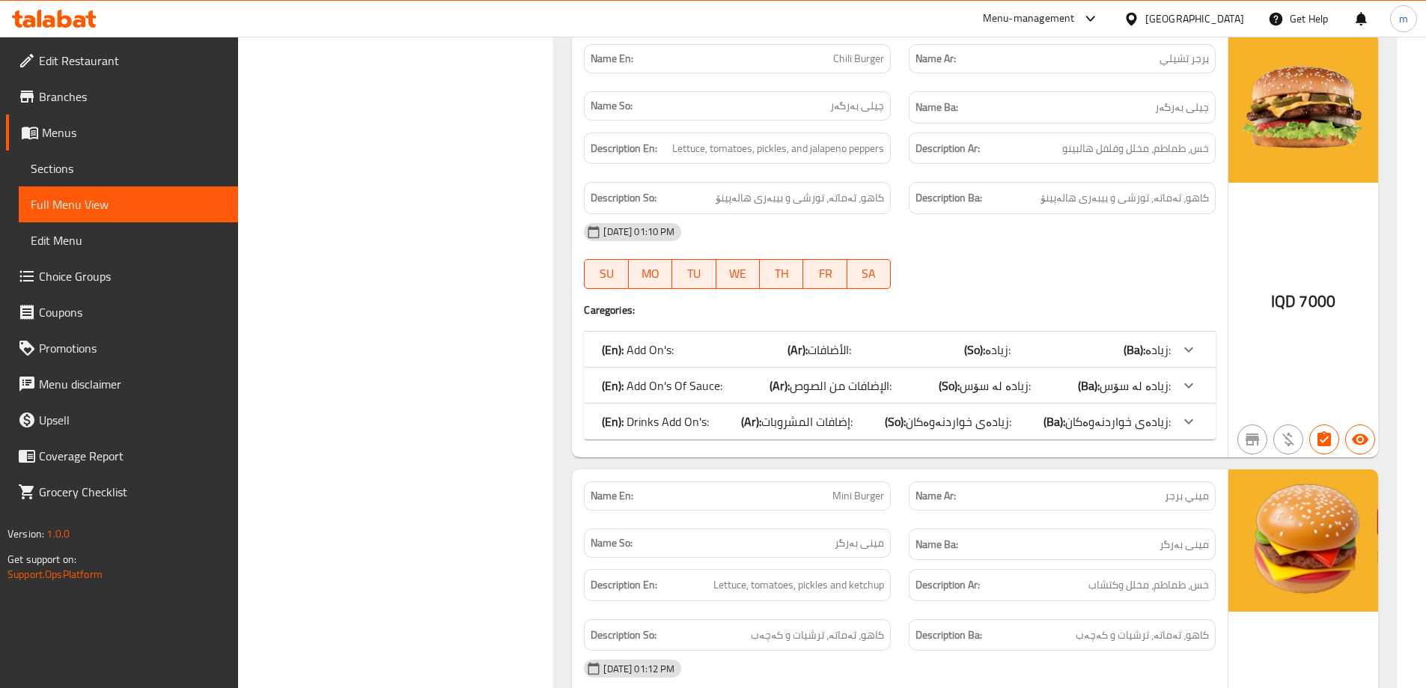
click at [709, 412] on div "(En): Drinks Add On's: (Ar): إضافات المشروبات: (So): زیادەی خواردنەوەکان: (Ba):…" at bounding box center [886, 421] width 569 height 18
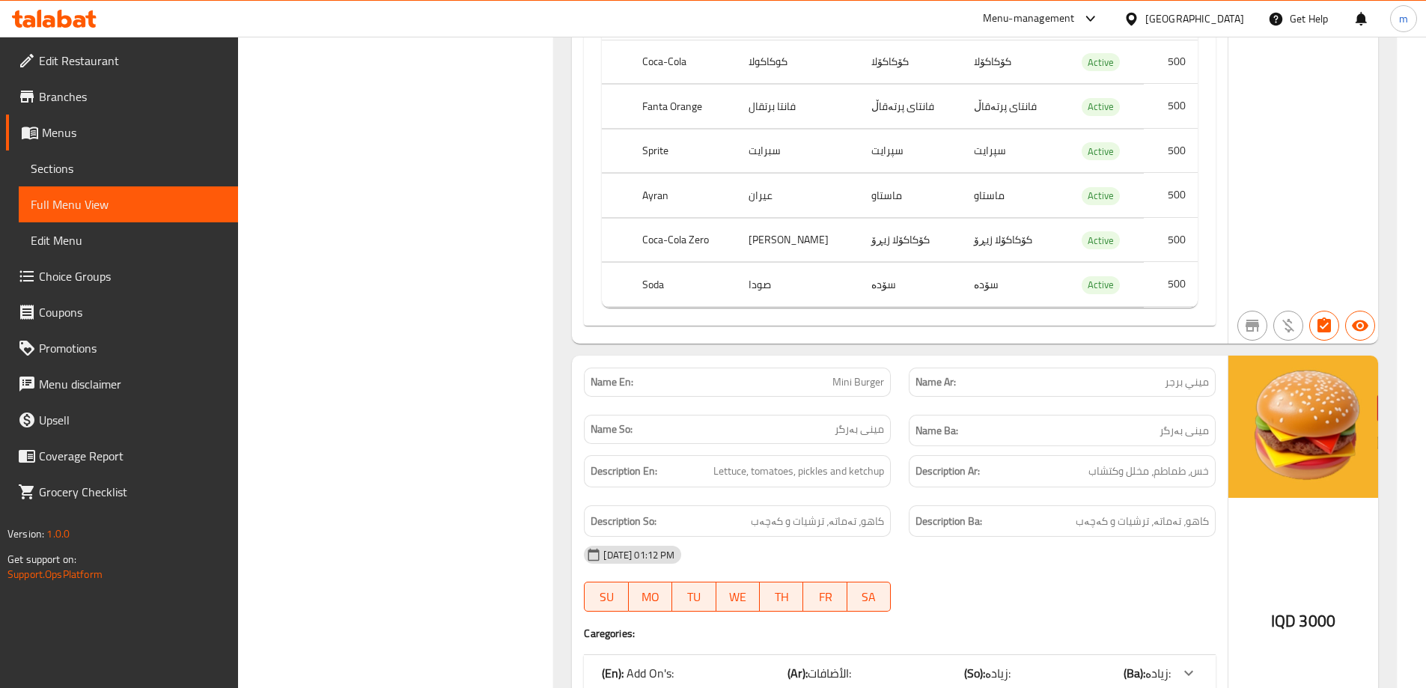
scroll to position [3426, 0]
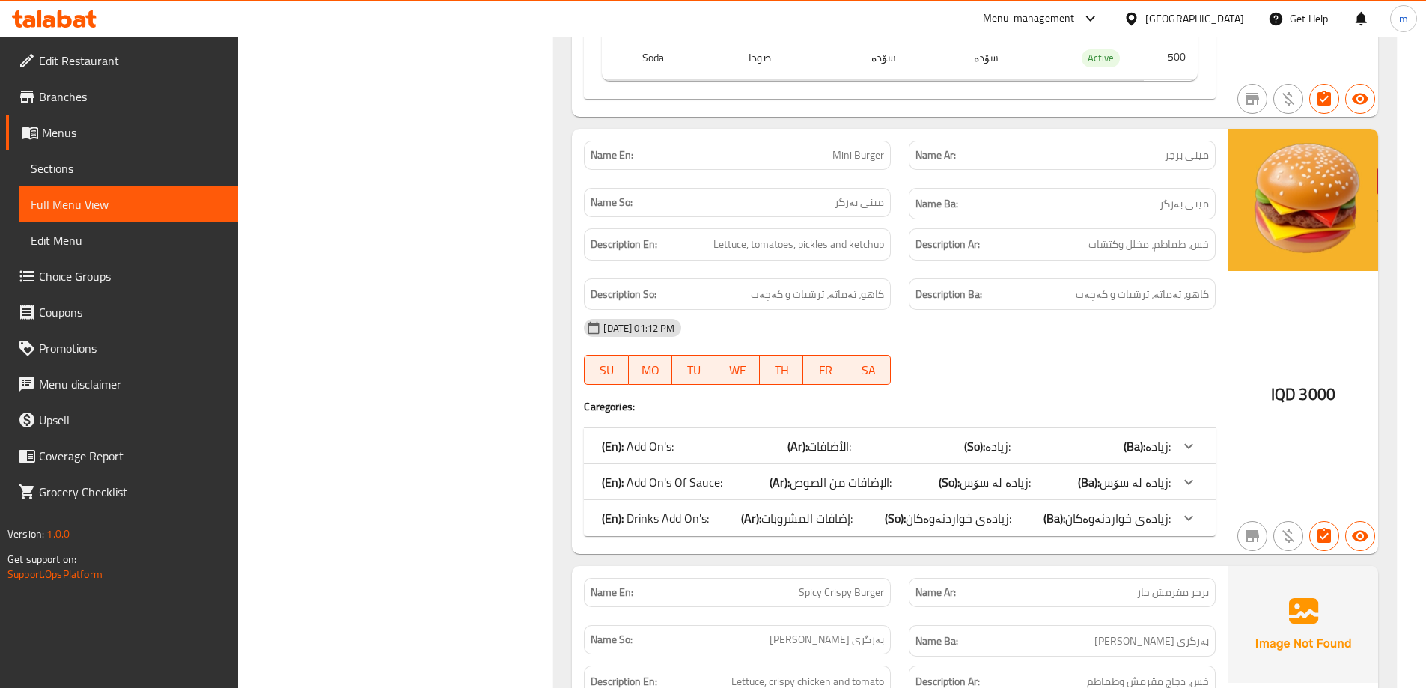
click at [654, 509] on p "(En): Drinks Add On's:" at bounding box center [655, 518] width 107 height 18
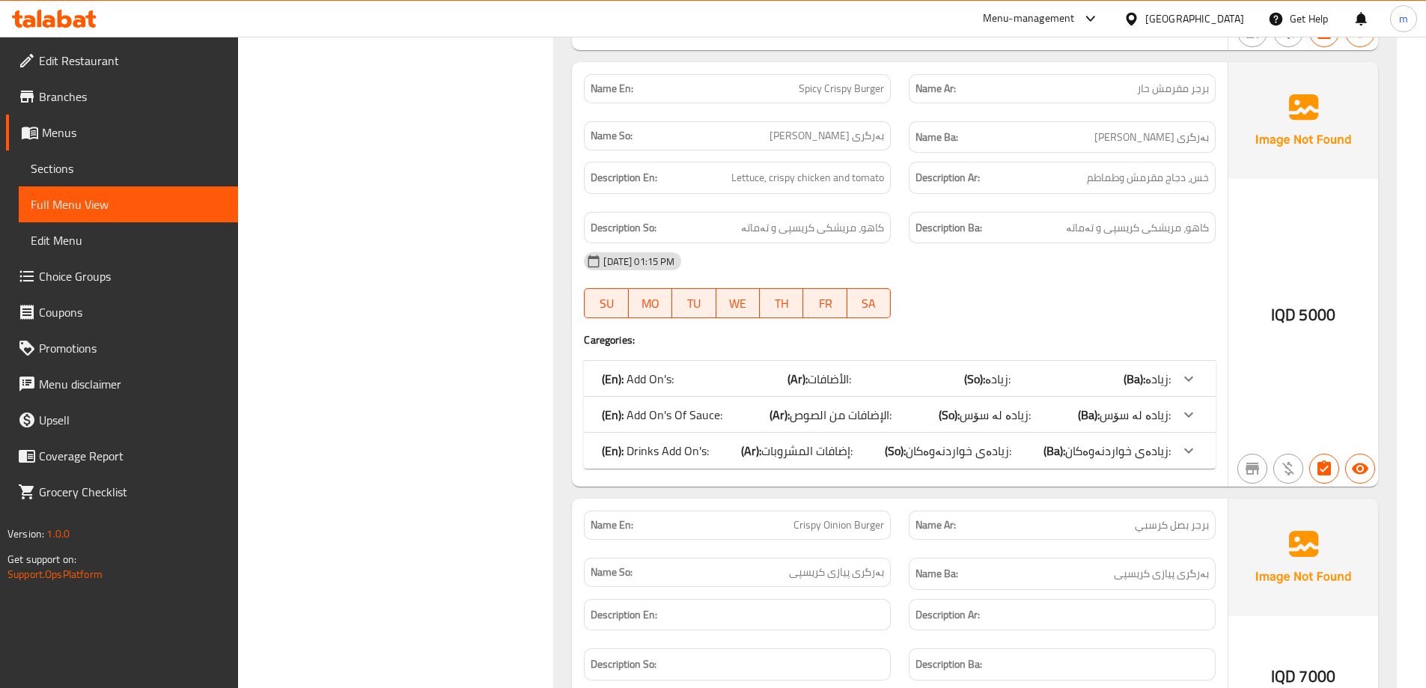
scroll to position [4299, 0]
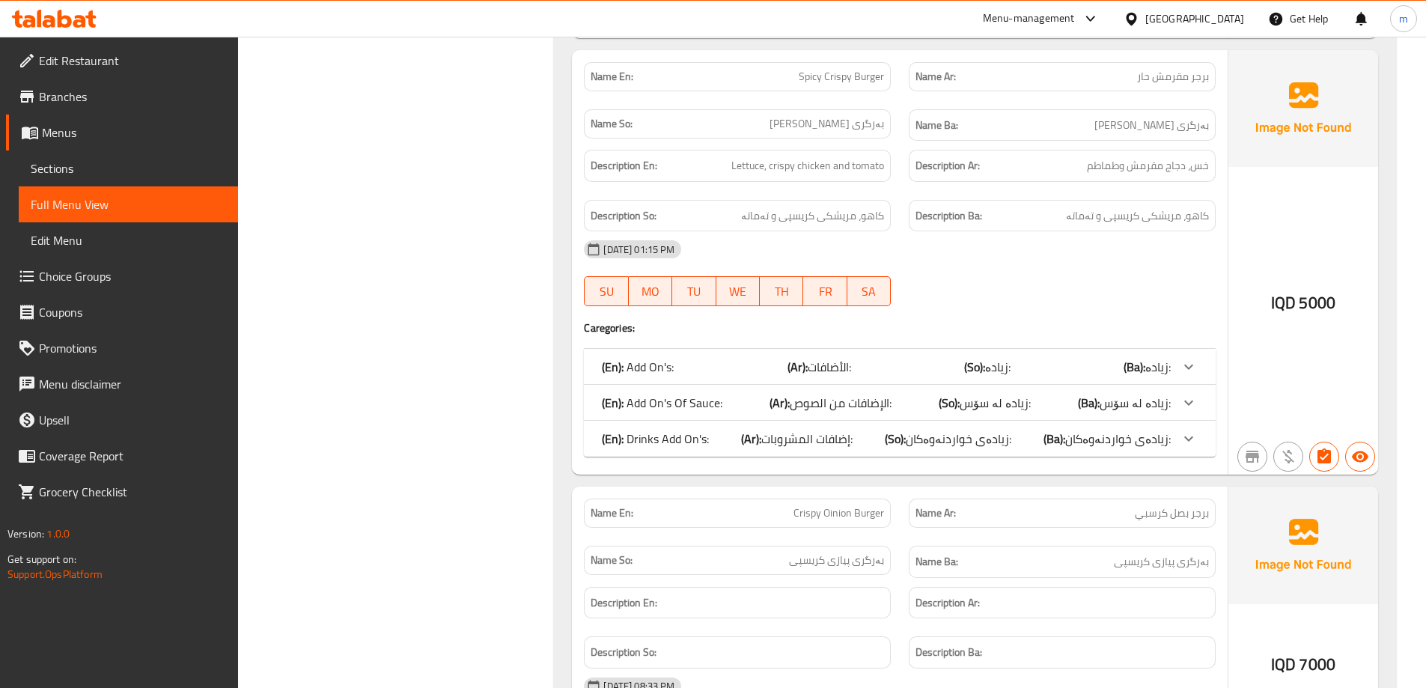
click at [682, 430] on p "(En): Drinks Add On's:" at bounding box center [655, 439] width 107 height 18
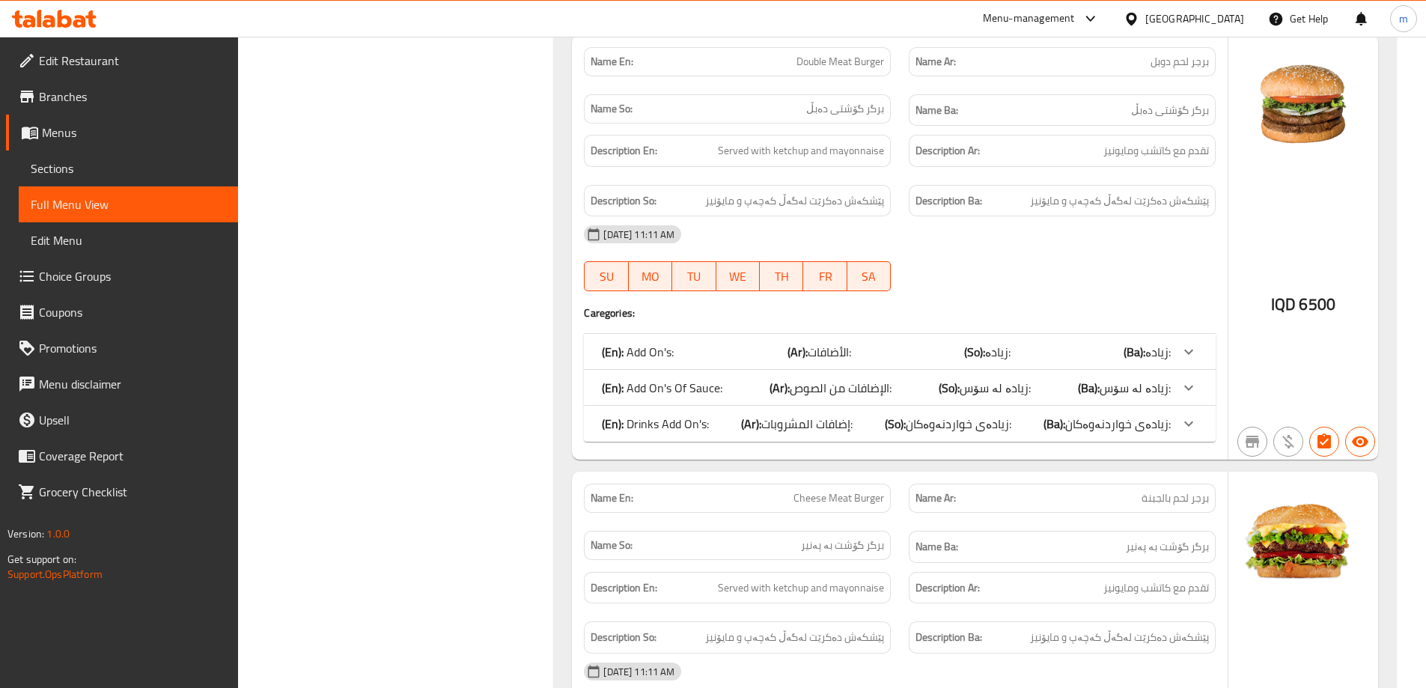
scroll to position [5521, 0]
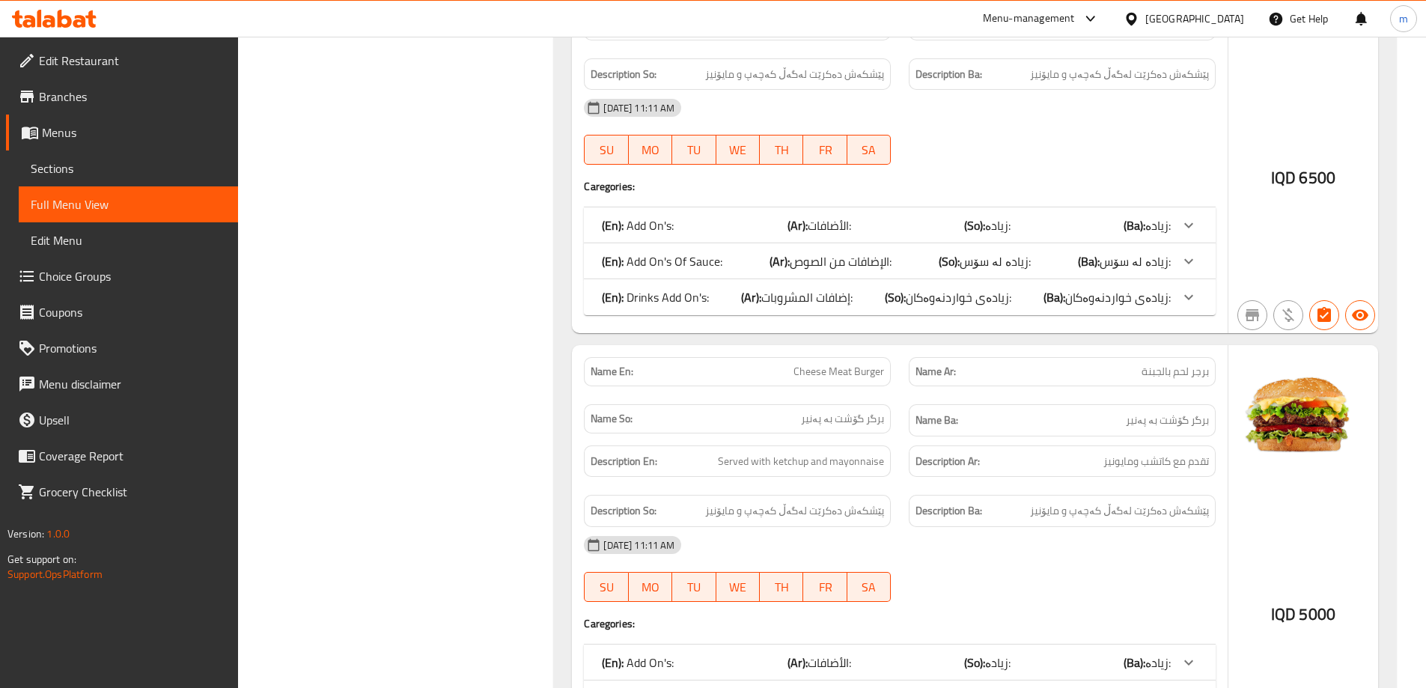
click at [718, 288] on div "(En): Drinks Add On's: (Ar): إضافات المشروبات: (So): زیادەی خواردنەوەکان: (Ba):…" at bounding box center [886, 297] width 569 height 18
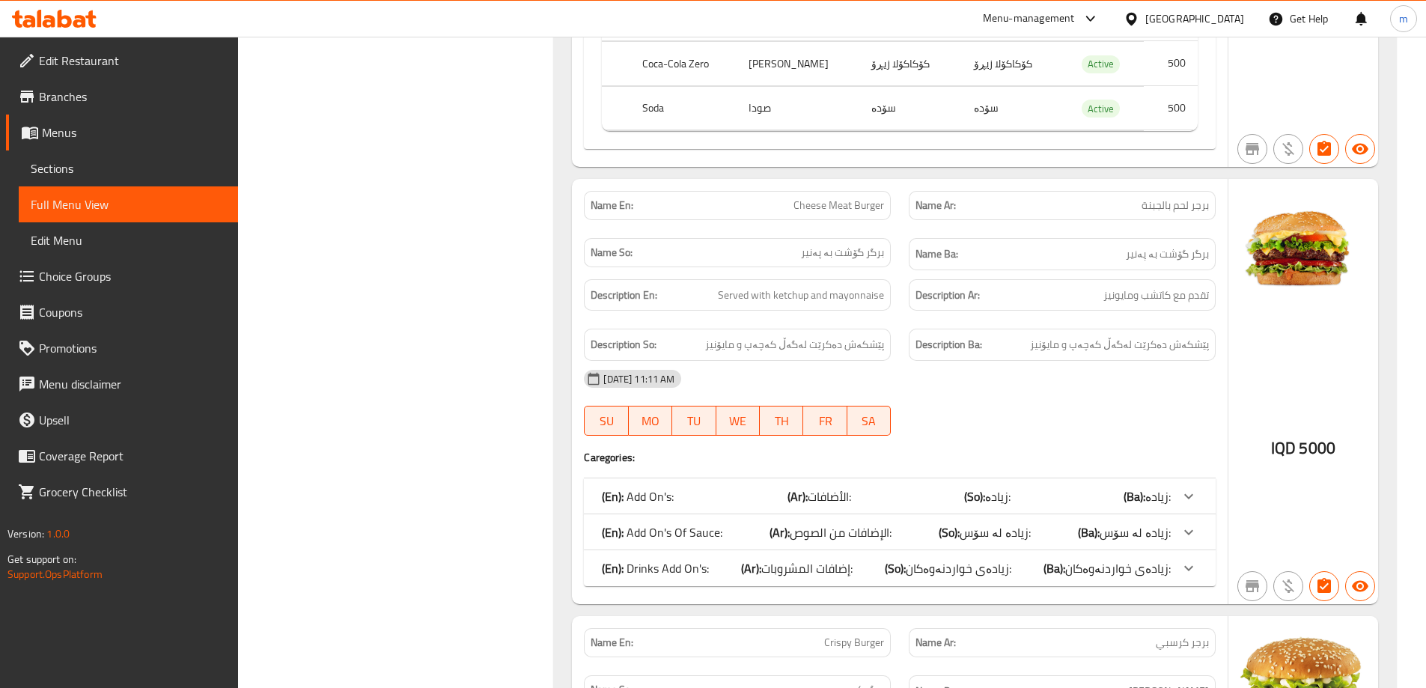
scroll to position [6220, 0]
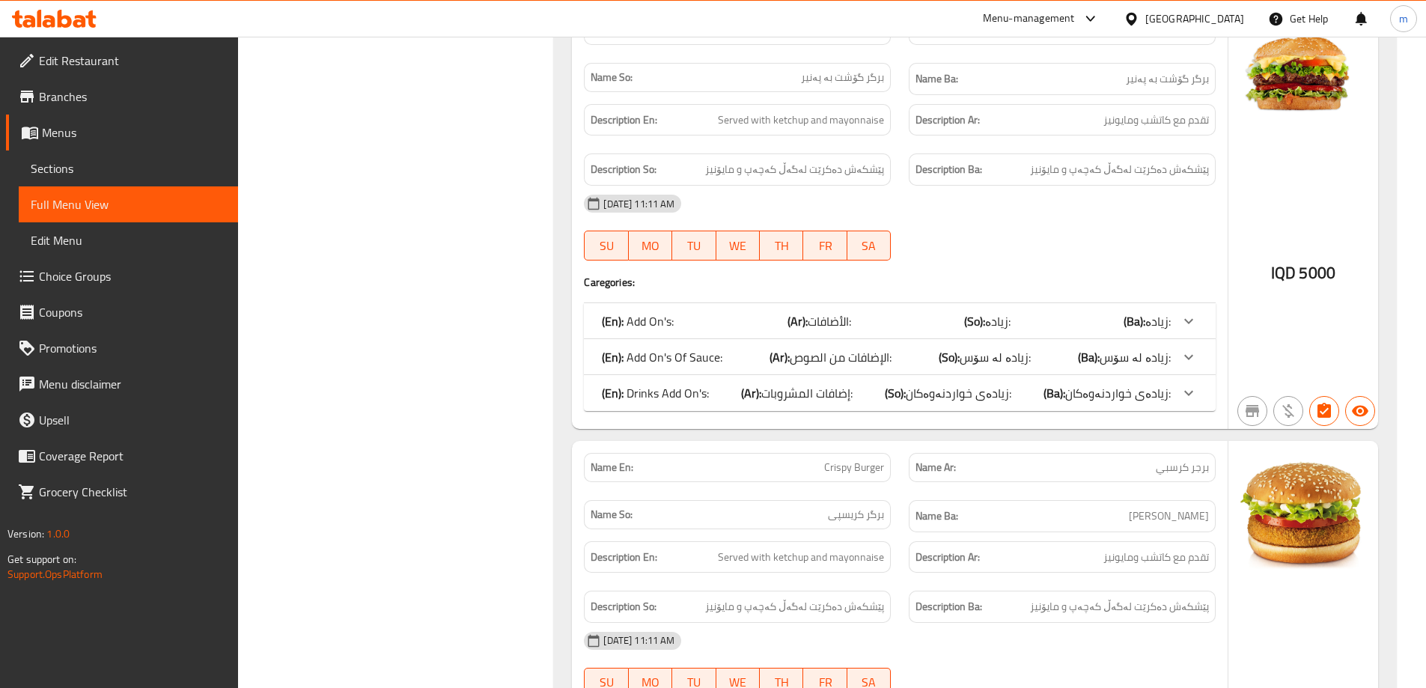
click at [715, 384] on div "(En): Drinks Add On's: (Ar): إضافات المشروبات: (So): زیادەی خواردنەوەکان: (Ba):…" at bounding box center [886, 393] width 569 height 18
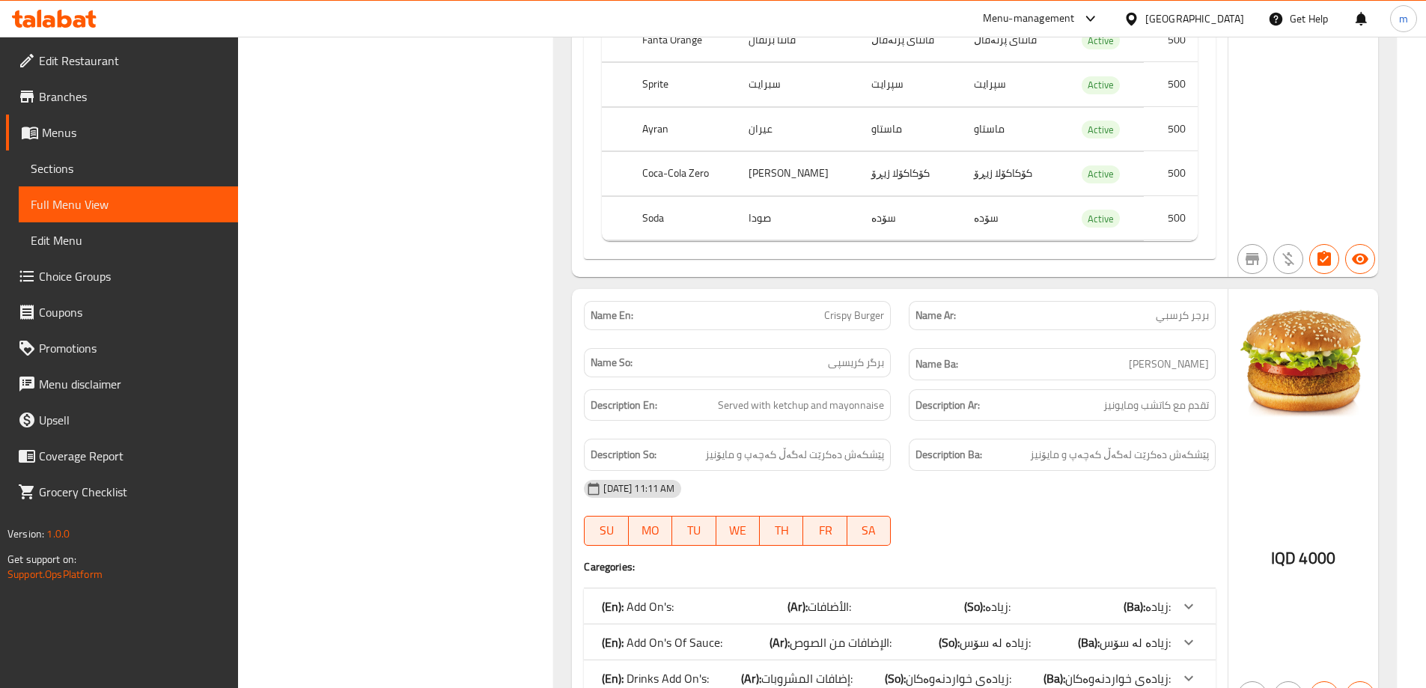
scroll to position [6918, 0]
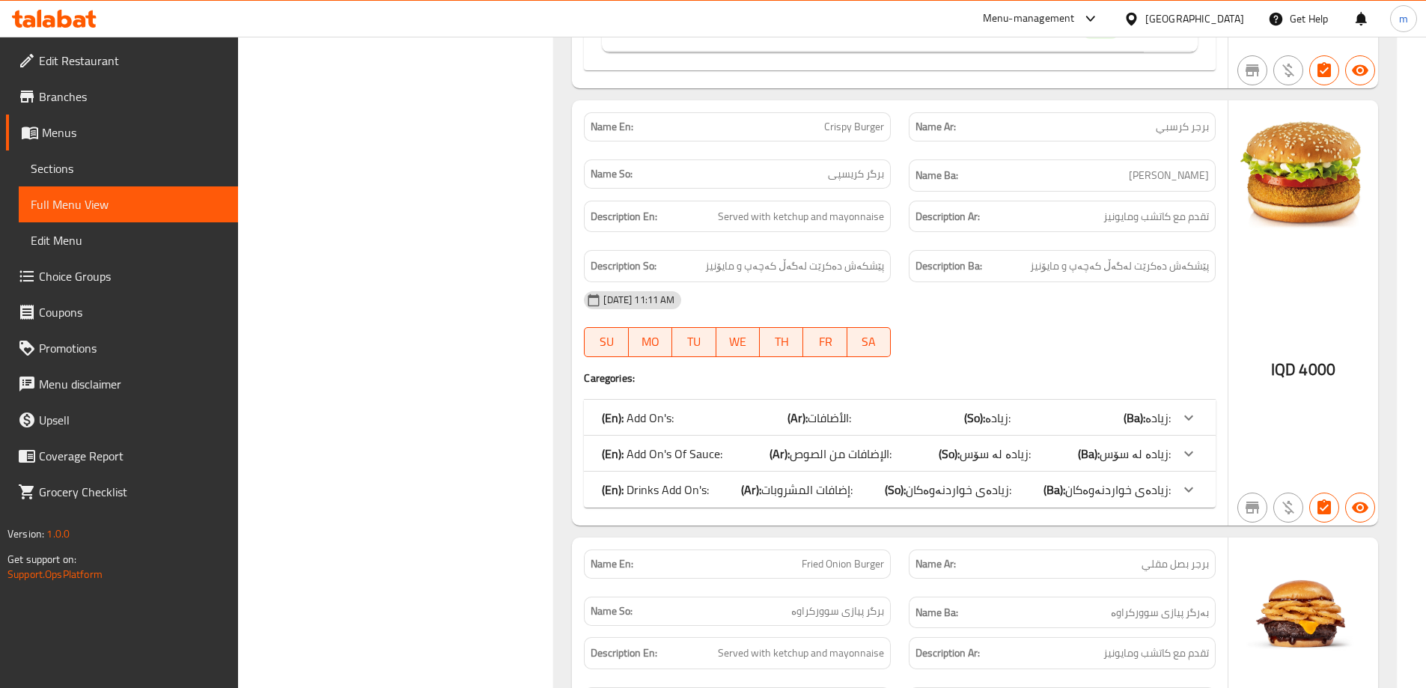
click at [723, 480] on div "(En): Drinks Add On's: (Ar): إضافات المشروبات: (So): زیادەی خواردنەوەکان: (Ba):…" at bounding box center [886, 489] width 569 height 18
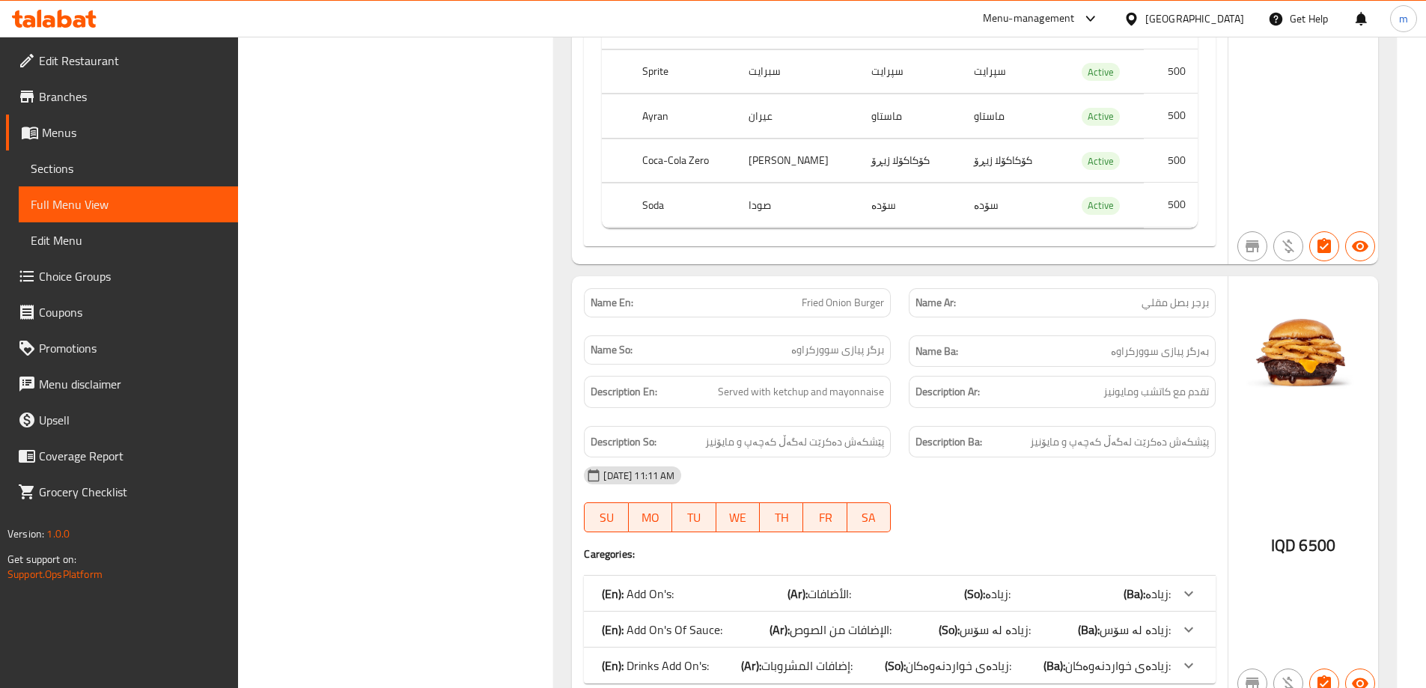
scroll to position [7616, 0]
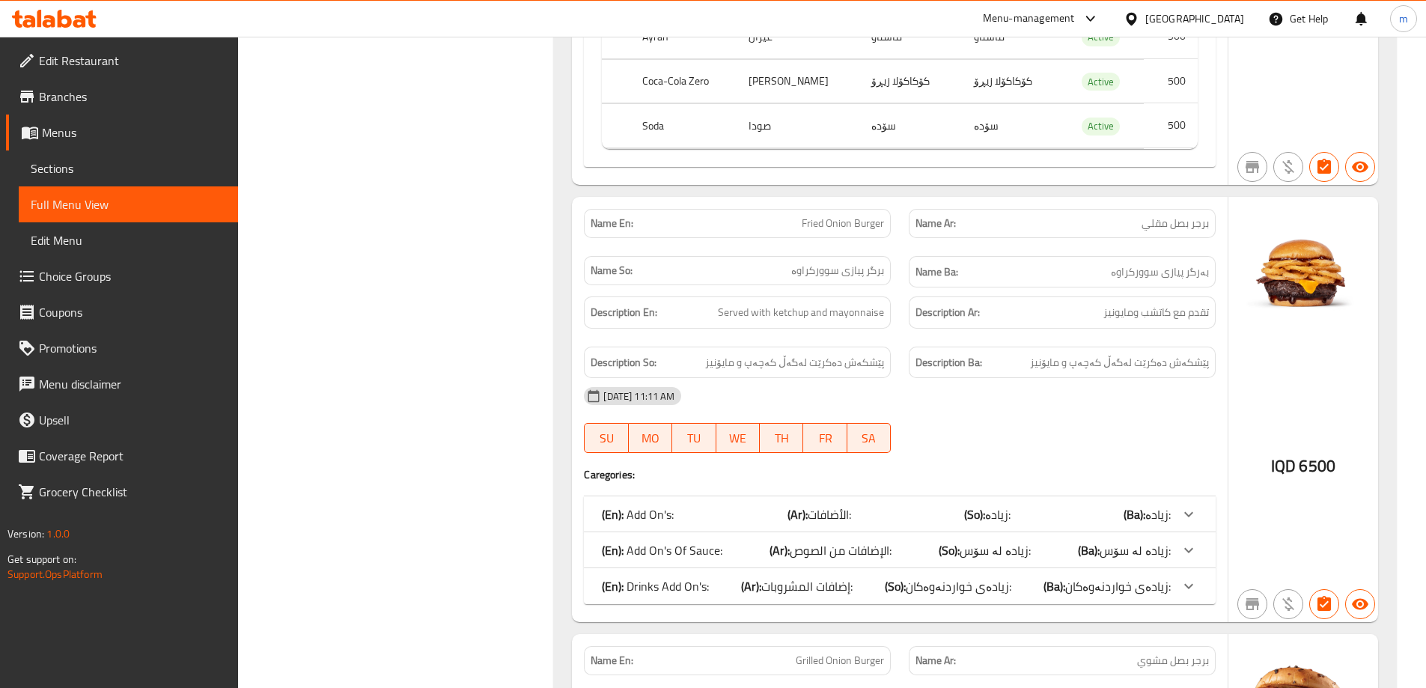
click at [644, 577] on p "(En): Drinks Add On's:" at bounding box center [655, 586] width 107 height 18
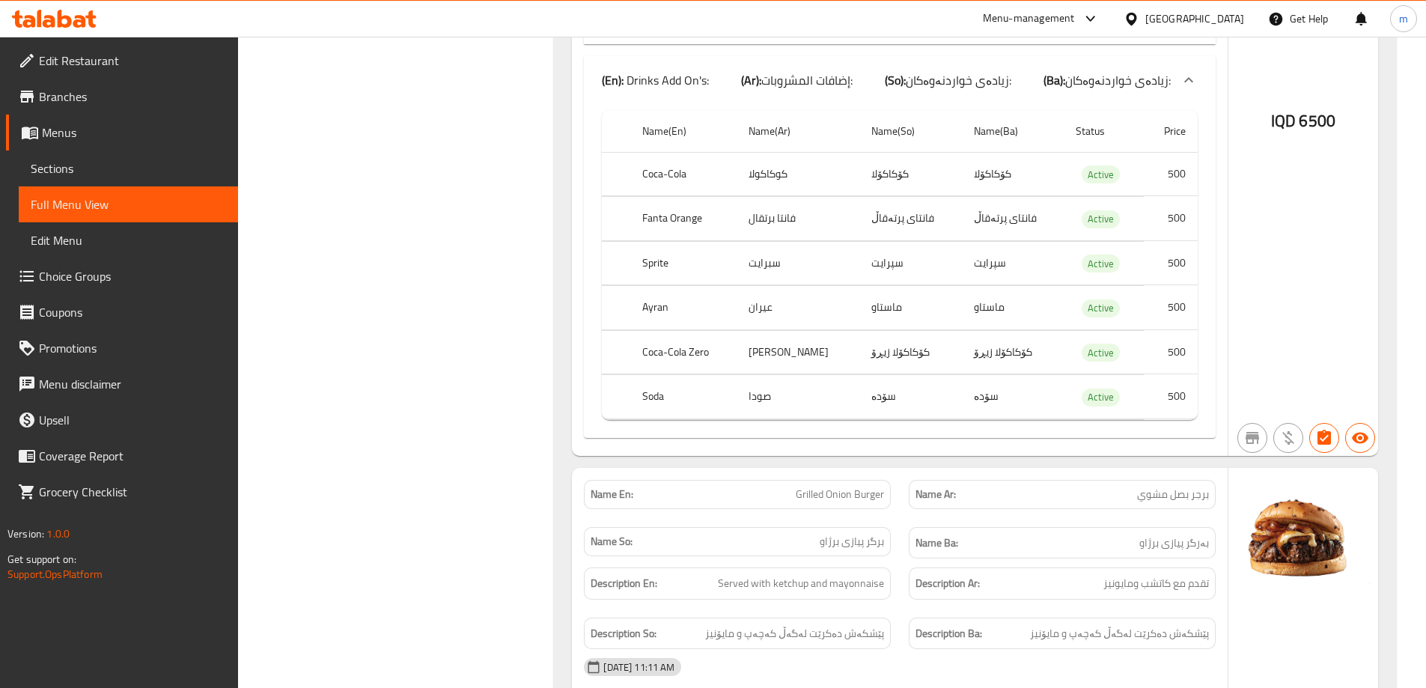
scroll to position [8490, 0]
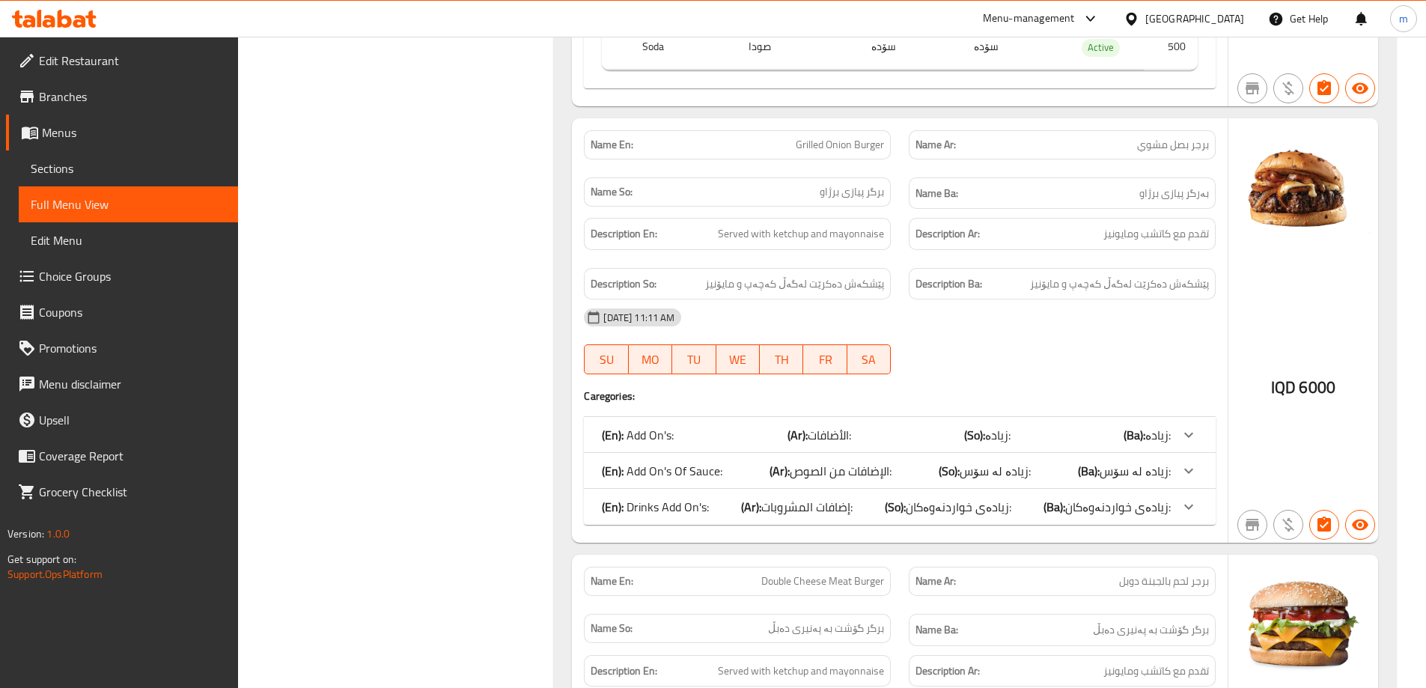
click at [648, 498] on p "(En): Drinks Add On's:" at bounding box center [655, 507] width 107 height 18
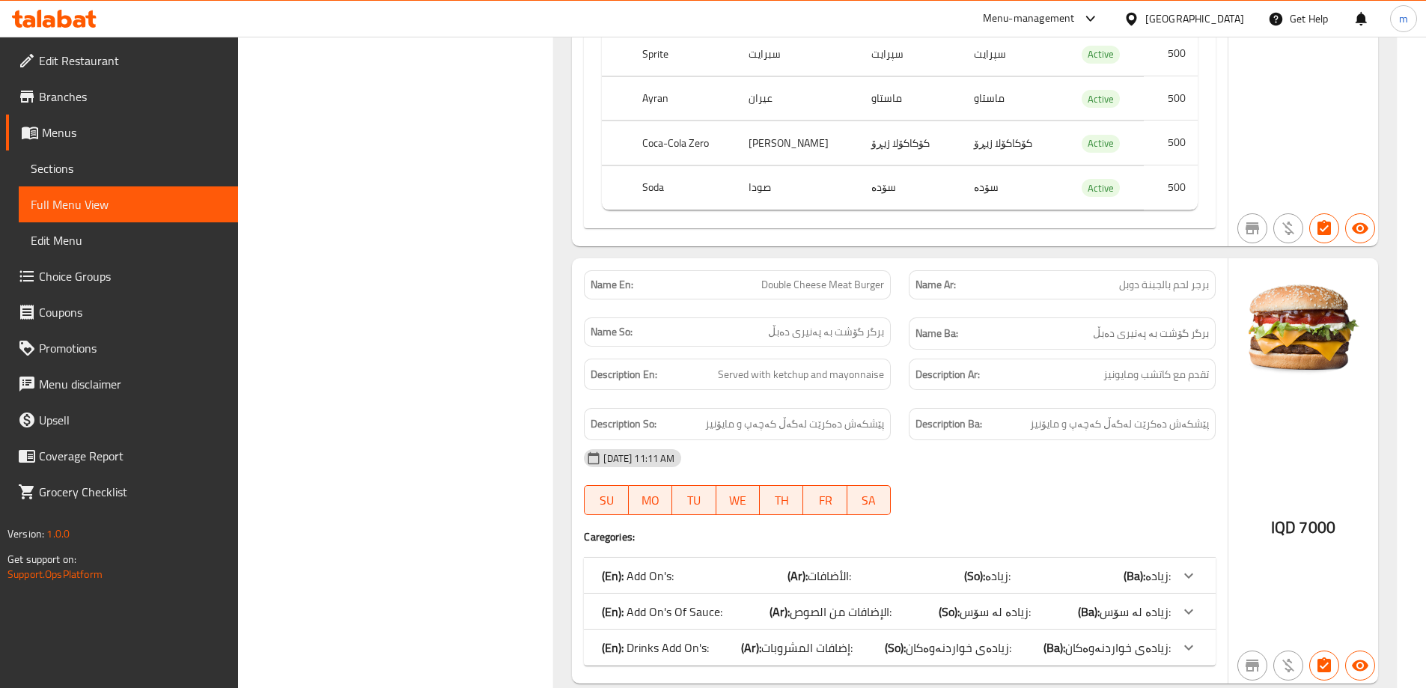
scroll to position [9188, 0]
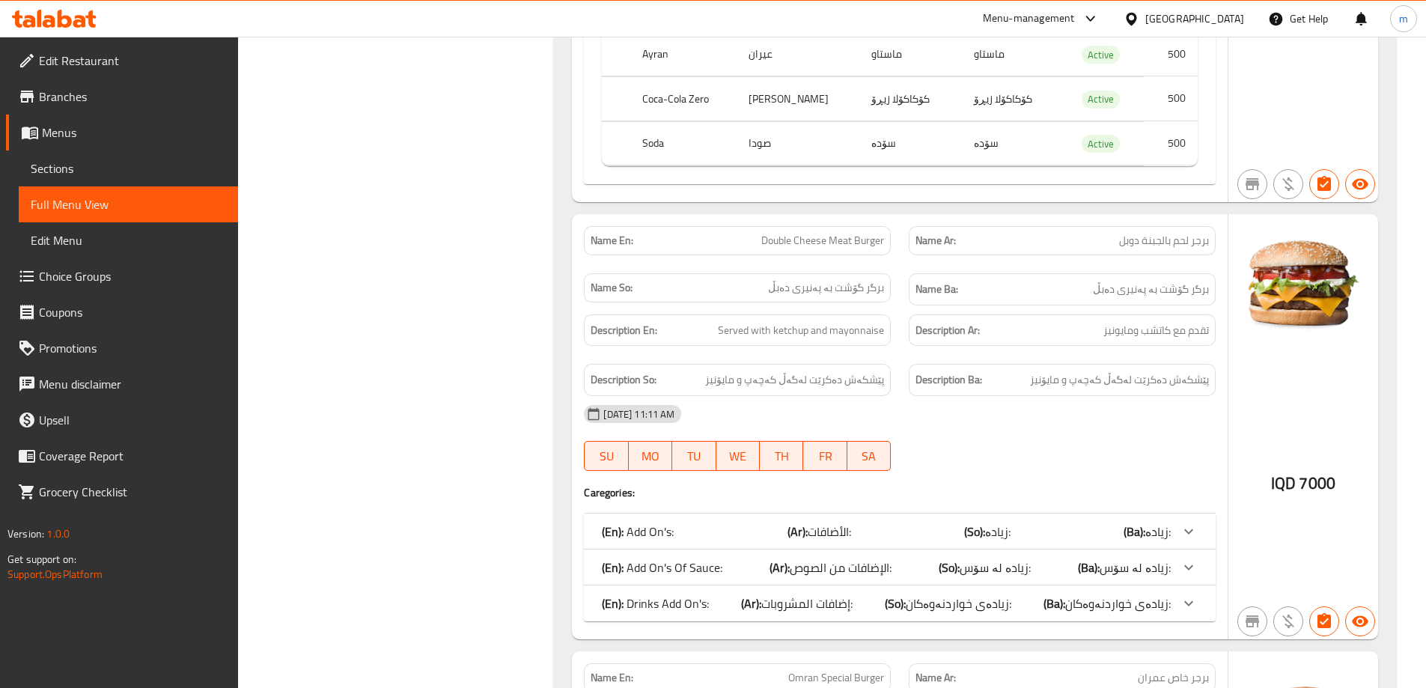
click at [688, 594] on p "(En): Drinks Add On's:" at bounding box center [655, 603] width 107 height 18
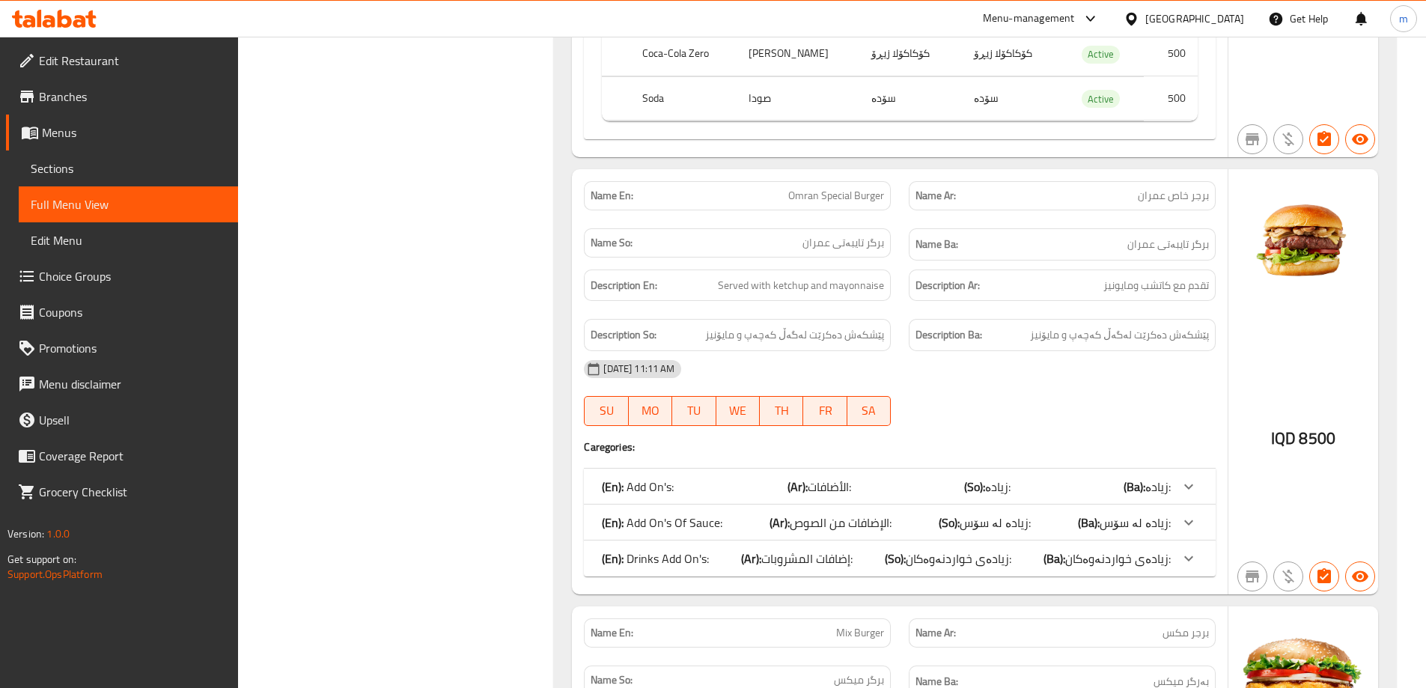
scroll to position [10061, 0]
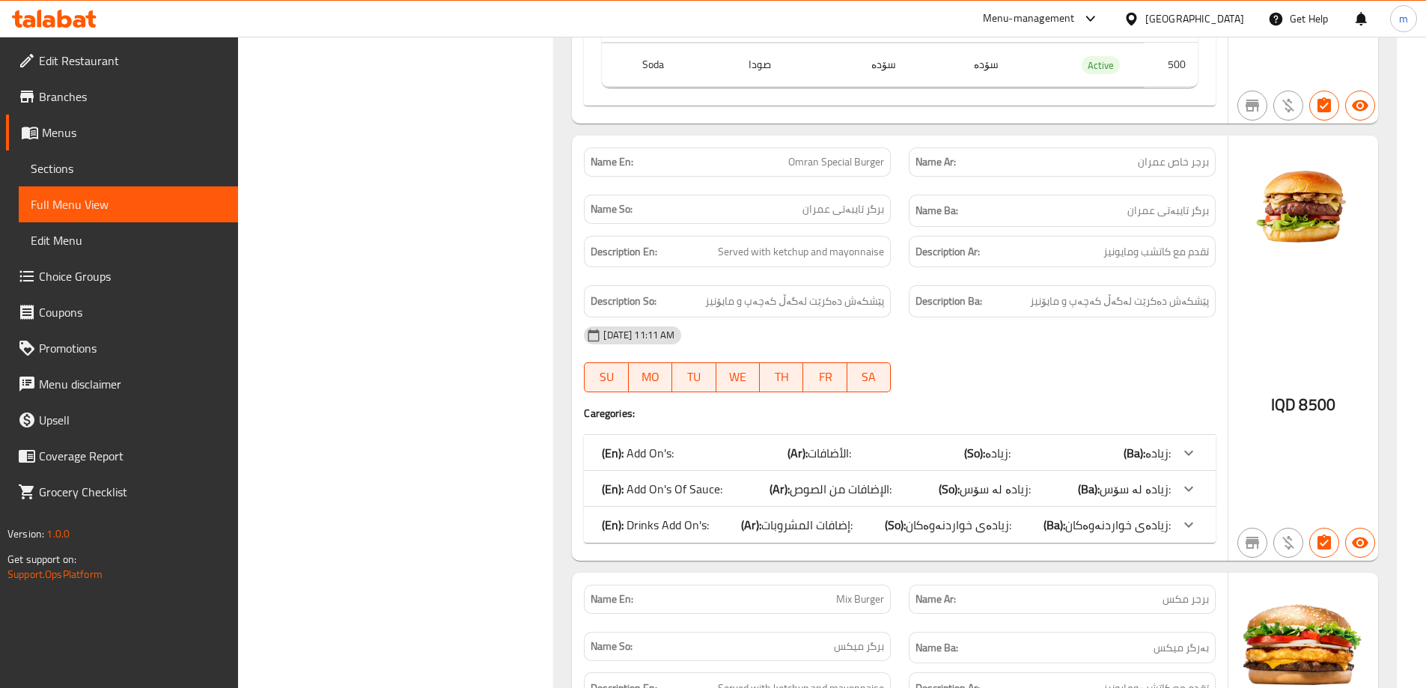
click at [670, 516] on p "(En): Drinks Add On's:" at bounding box center [655, 525] width 107 height 18
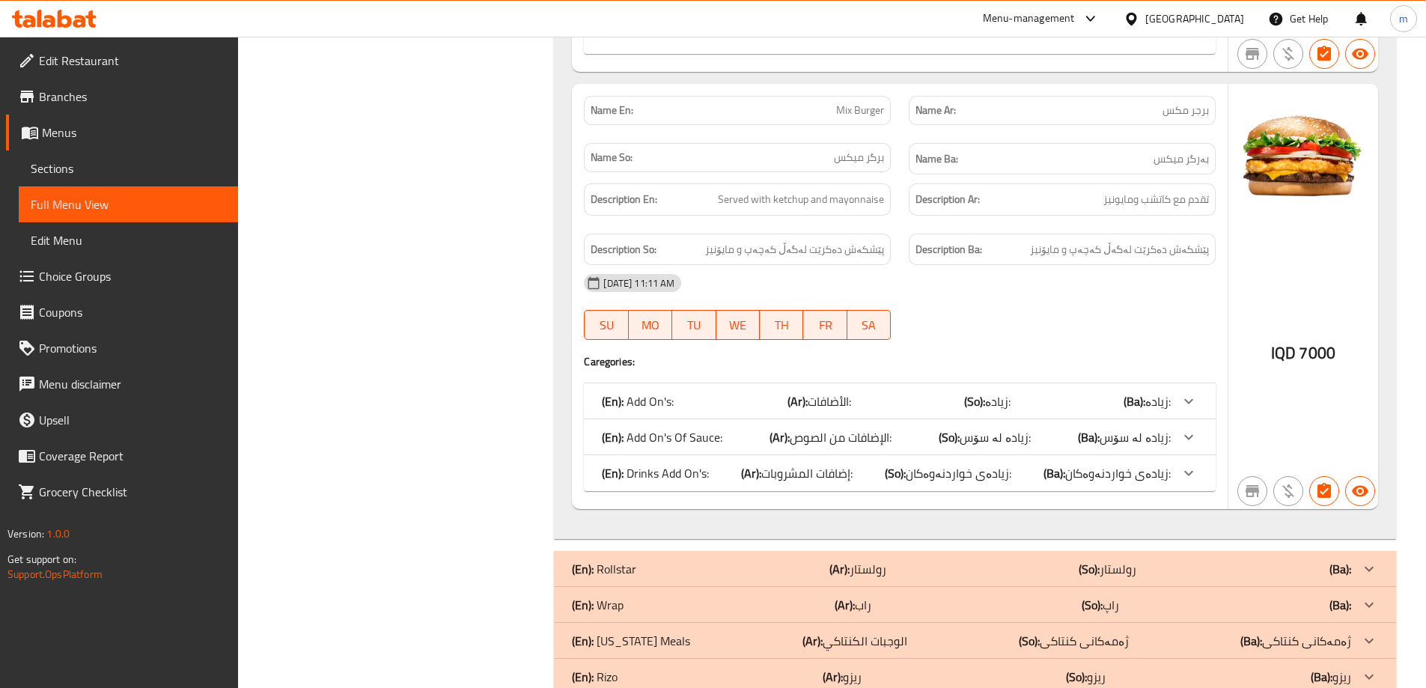
scroll to position [10934, 0]
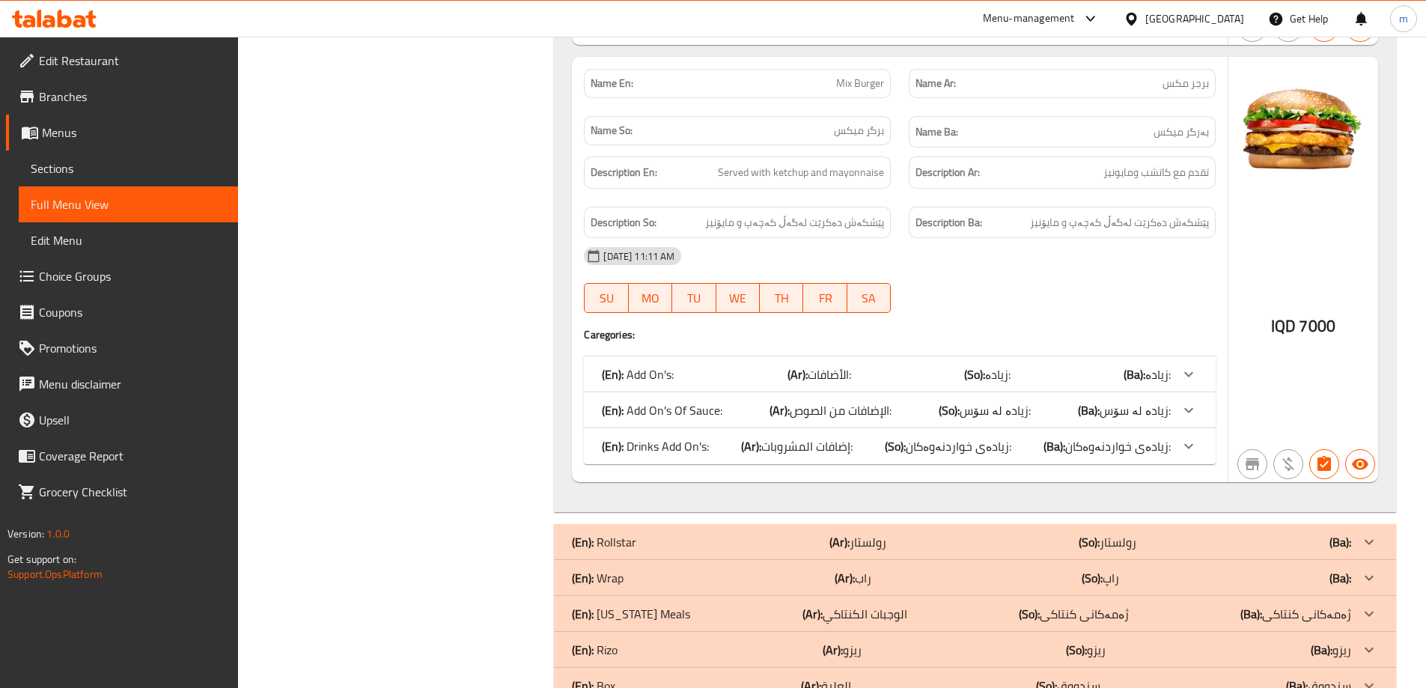
click at [772, 435] on span "إضافات المشروبات:" at bounding box center [806, 446] width 91 height 22
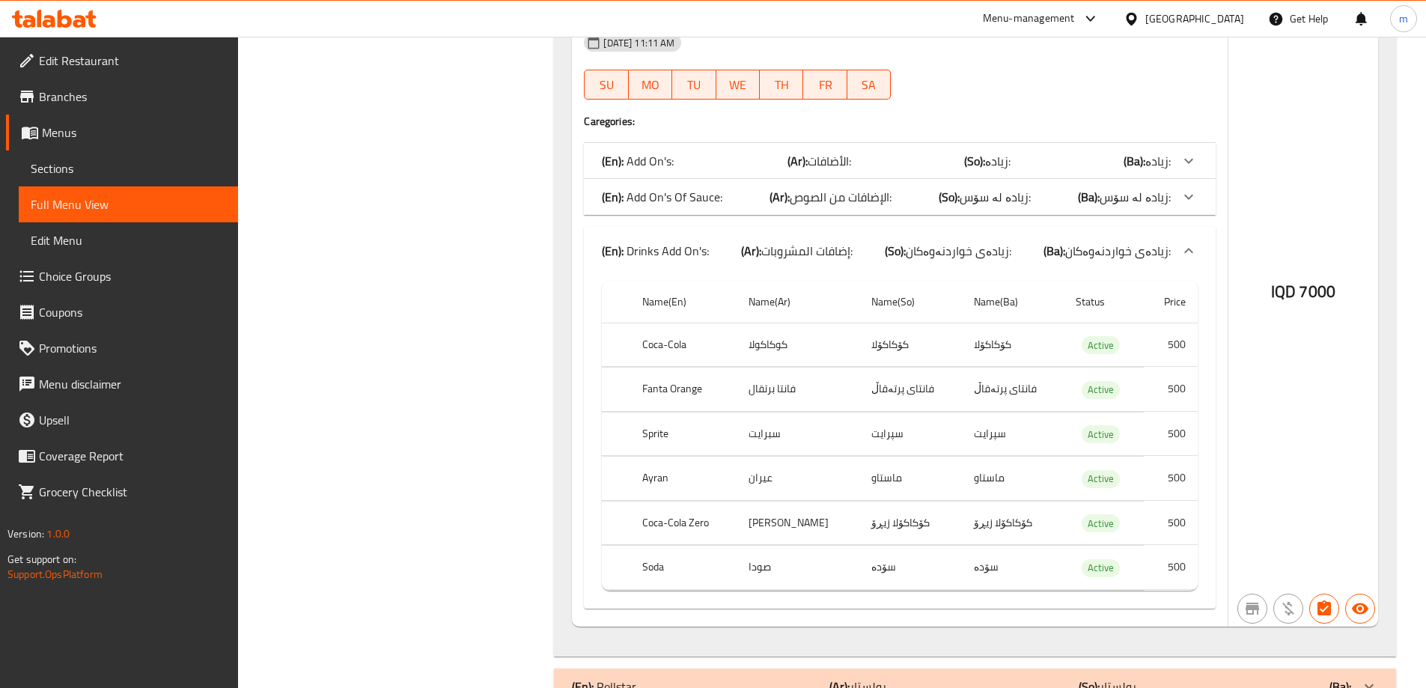
scroll to position [11458, 0]
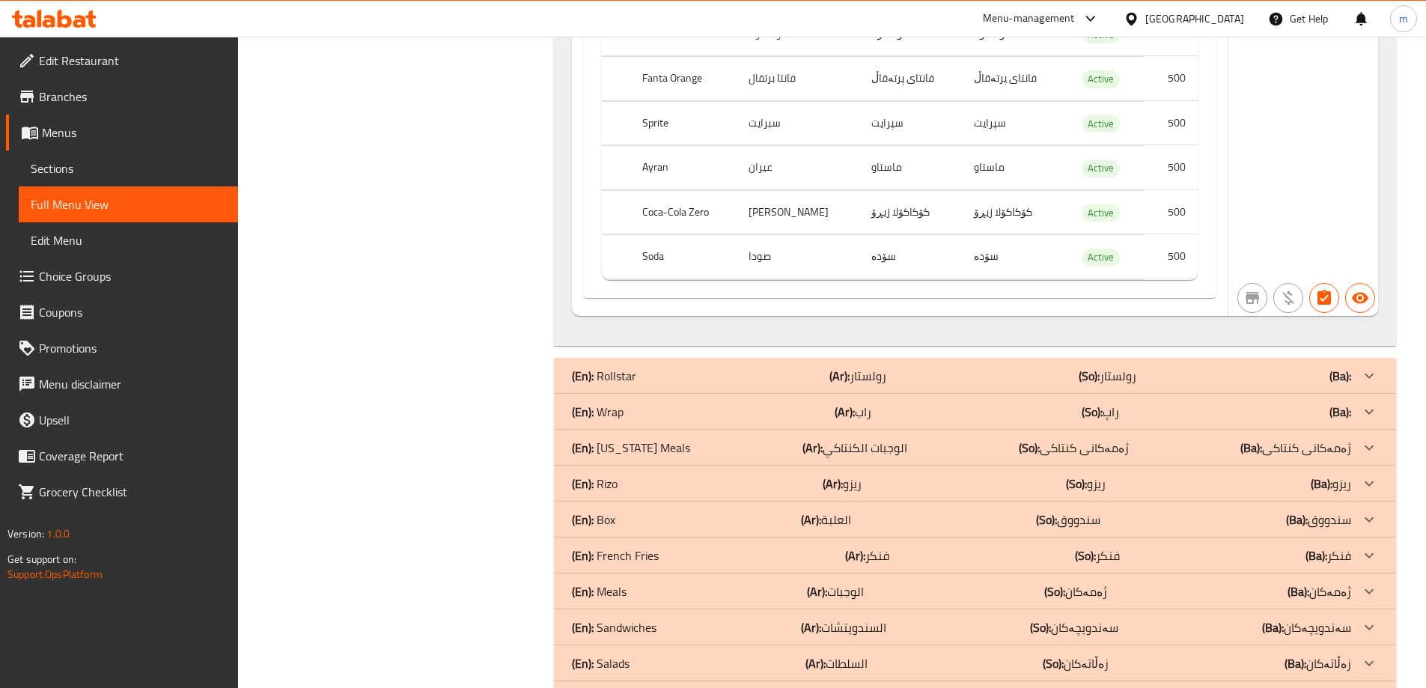
click at [631, 367] on p "(En): Rollstar" at bounding box center [604, 376] width 64 height 18
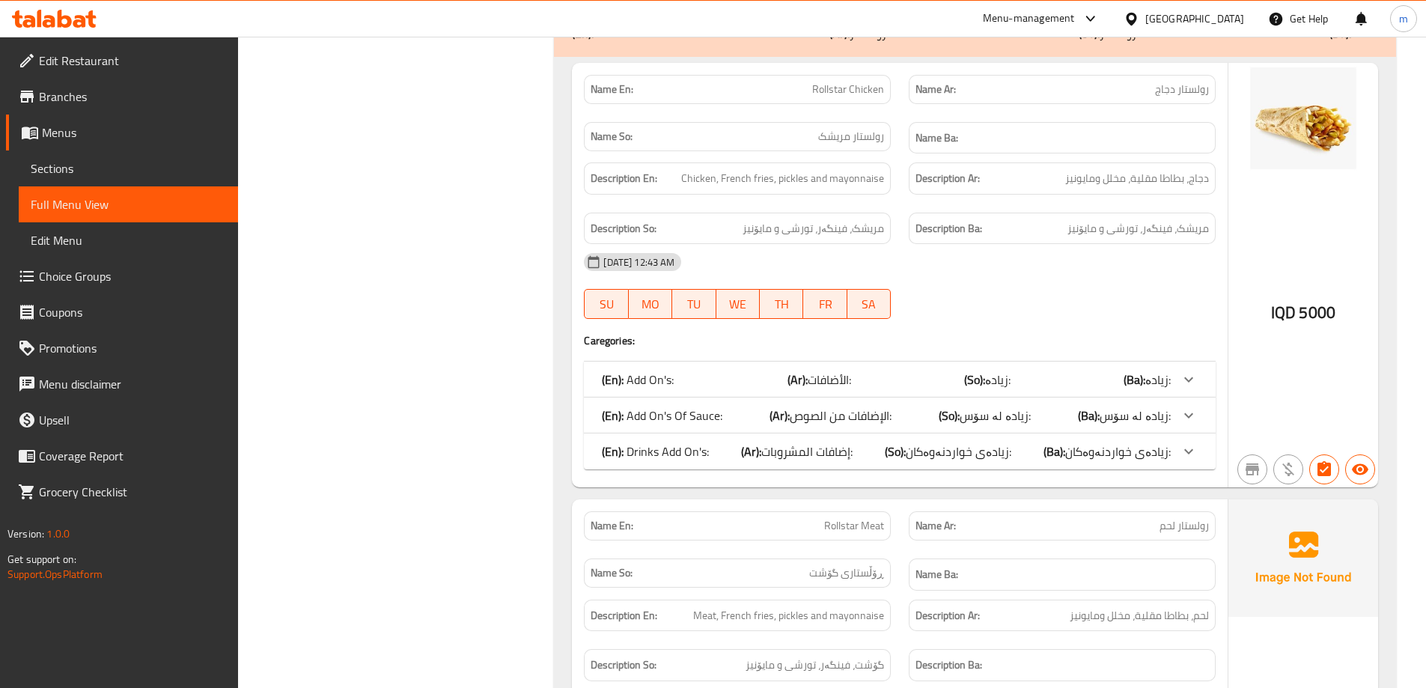
click at [723, 442] on div "(En): Drinks Add On's: (Ar): إضافات المشروبات: (So): زیادەی خواردنەوەکان: (Ba):…" at bounding box center [886, 451] width 569 height 18
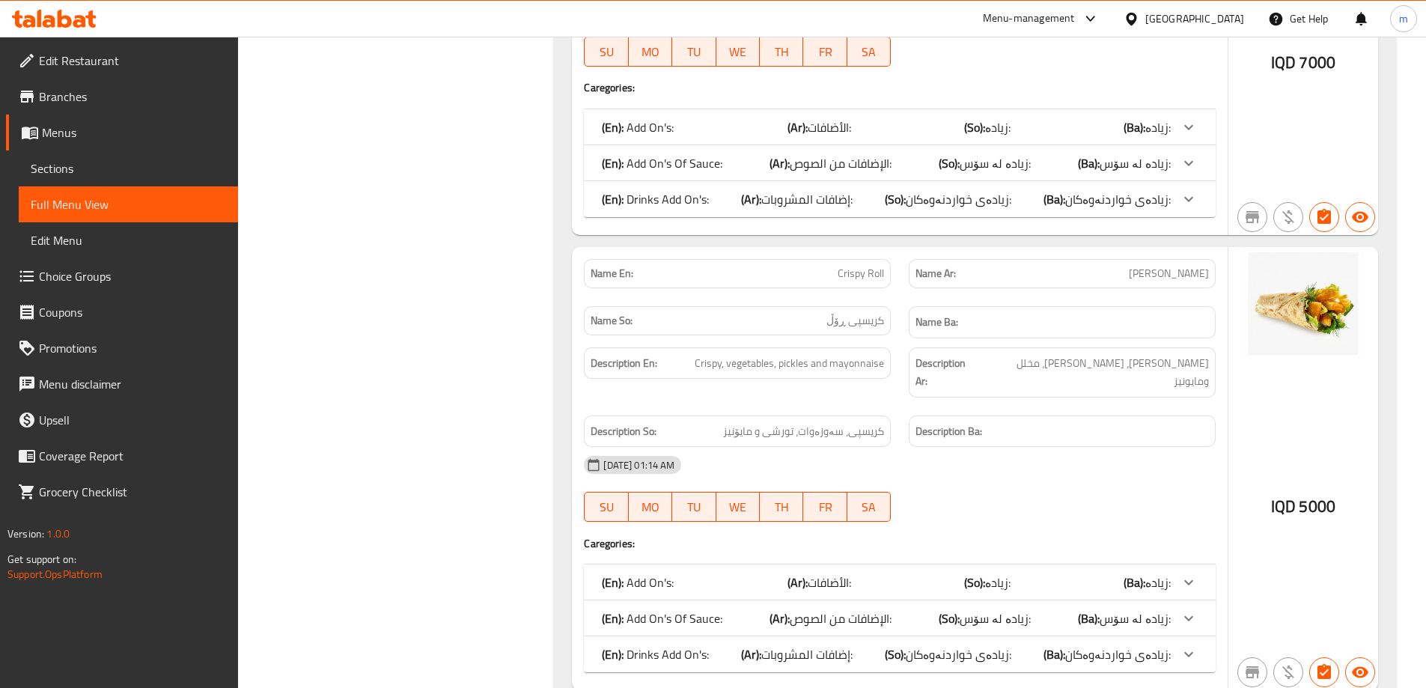
scroll to position [12855, 0]
click at [703, 189] on p "(En): Drinks Add On's:" at bounding box center [655, 198] width 107 height 18
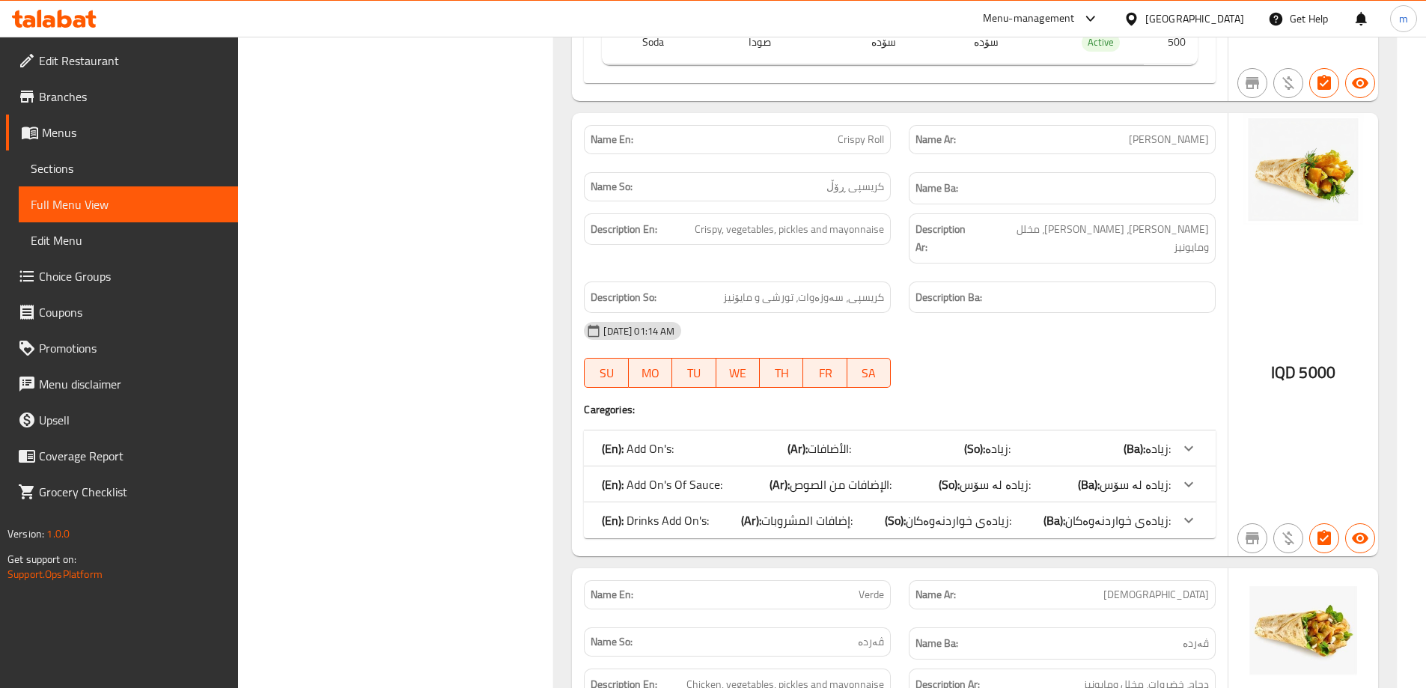
scroll to position [13378, 0]
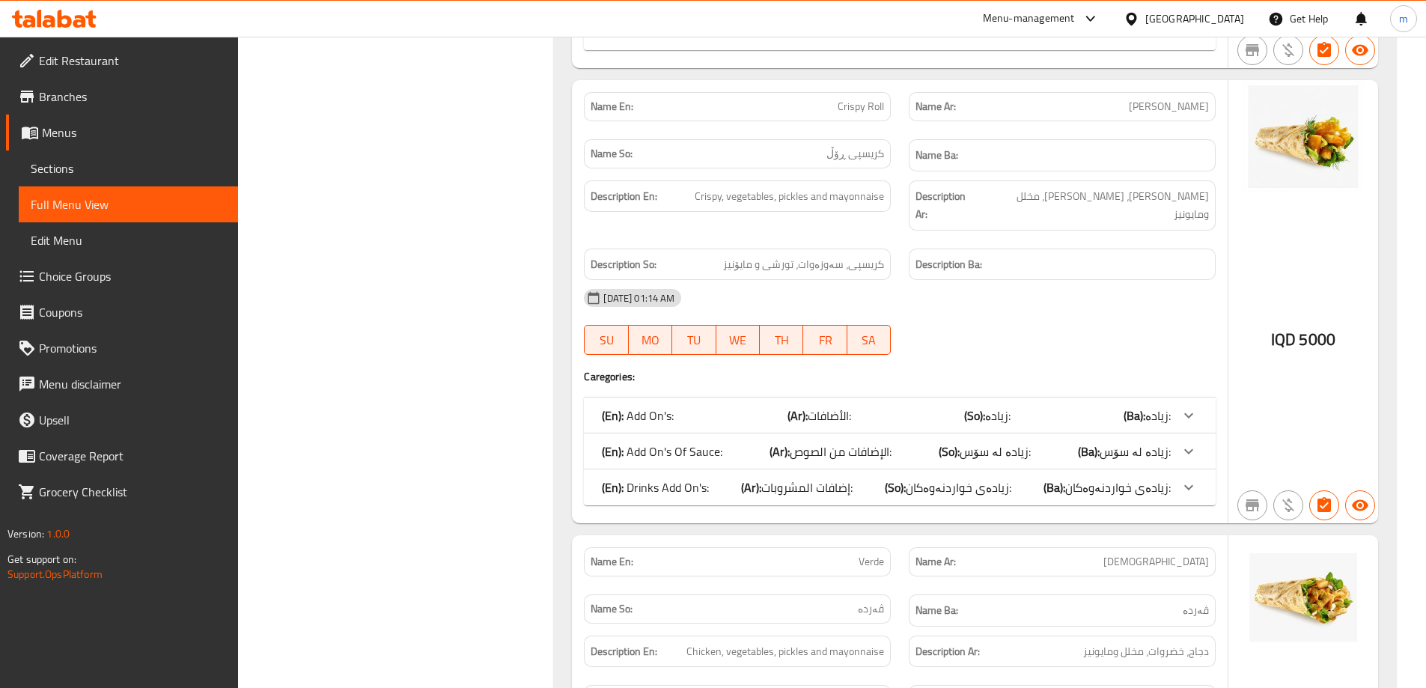
click at [677, 478] on p "(En): Drinks Add On's:" at bounding box center [655, 487] width 107 height 18
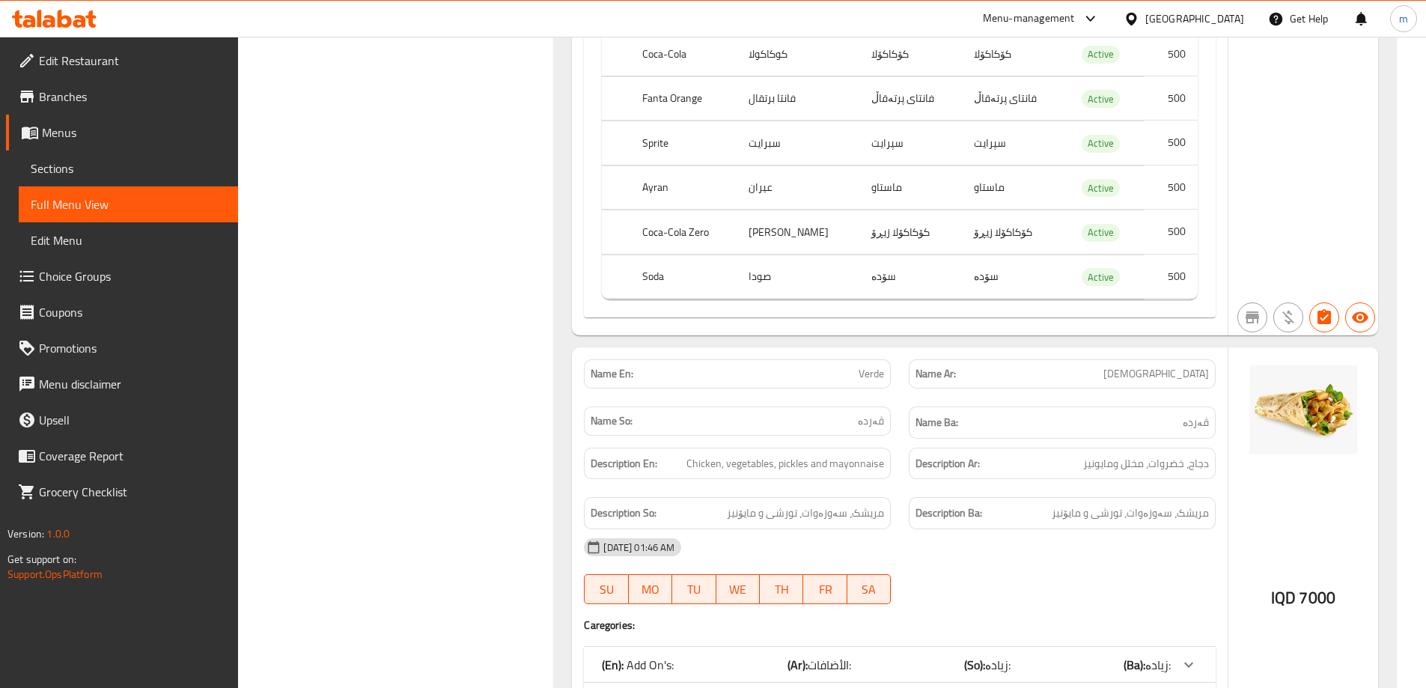
scroll to position [14077, 0]
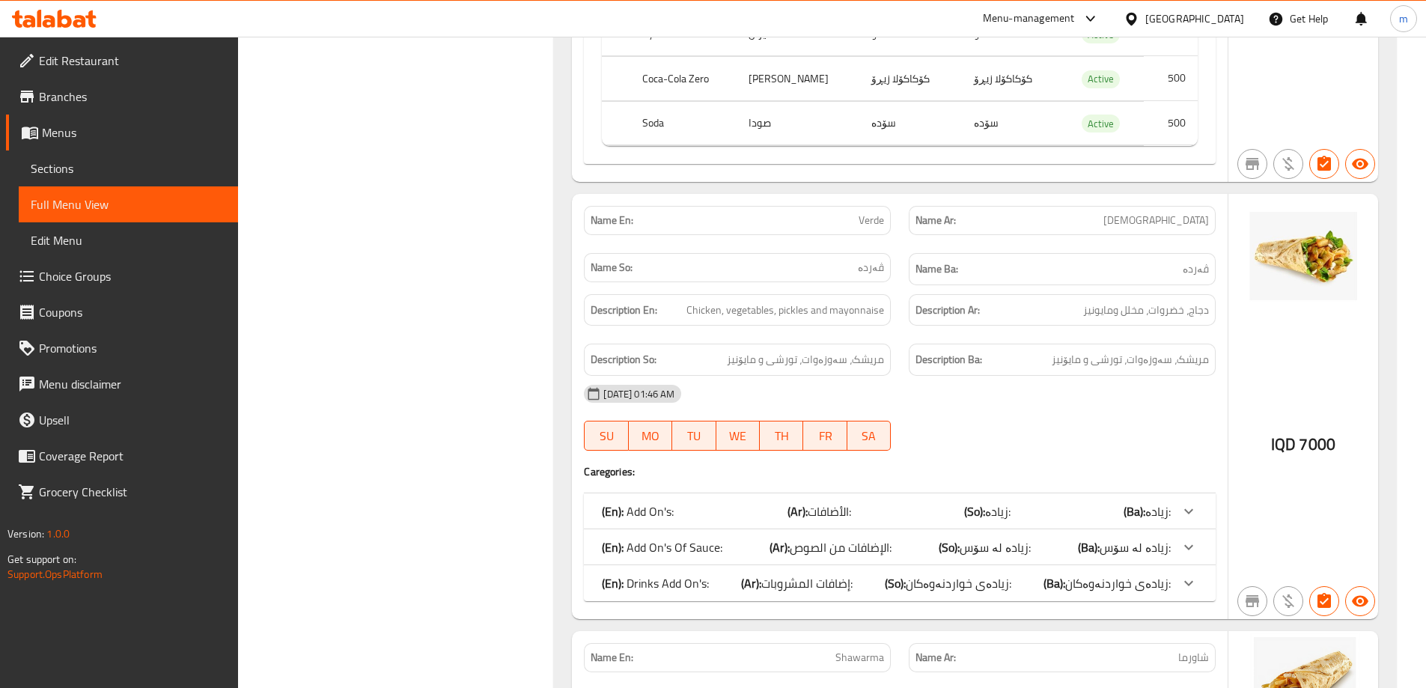
click at [657, 574] on p "(En): Drinks Add On's:" at bounding box center [655, 583] width 107 height 18
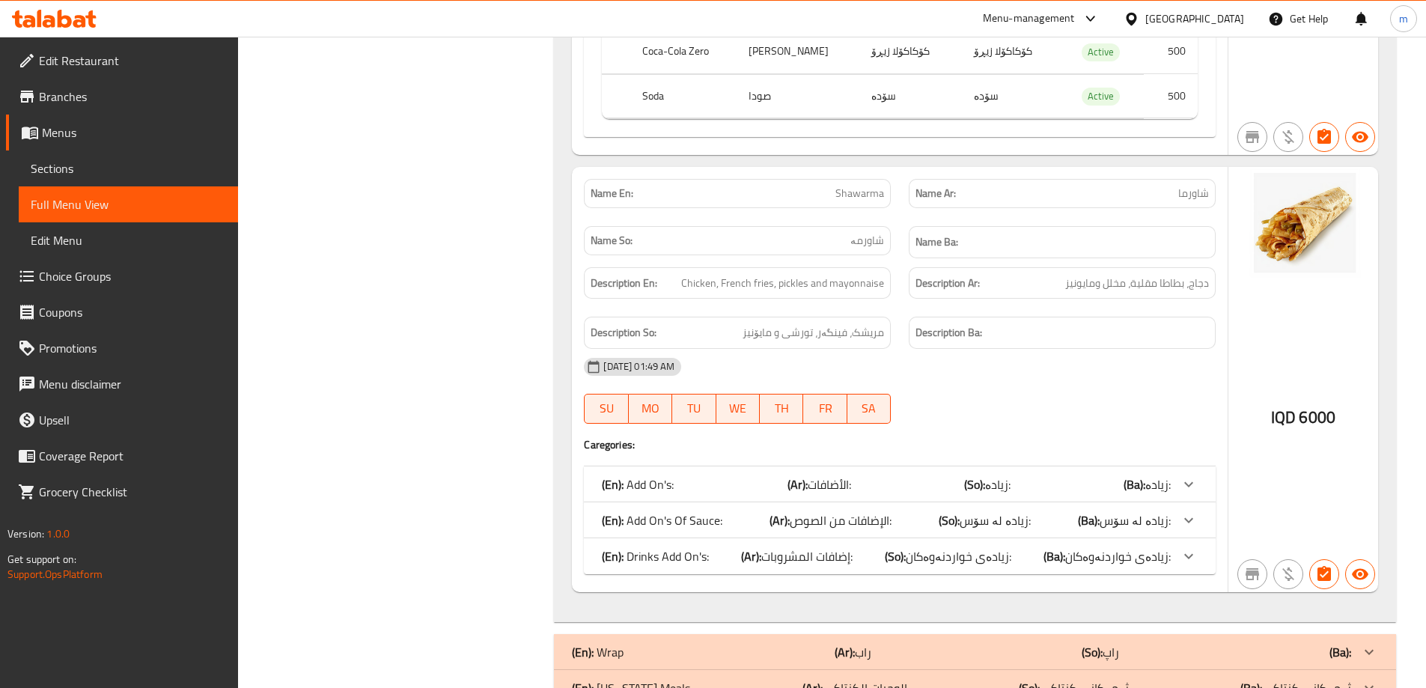
scroll to position [14950, 0]
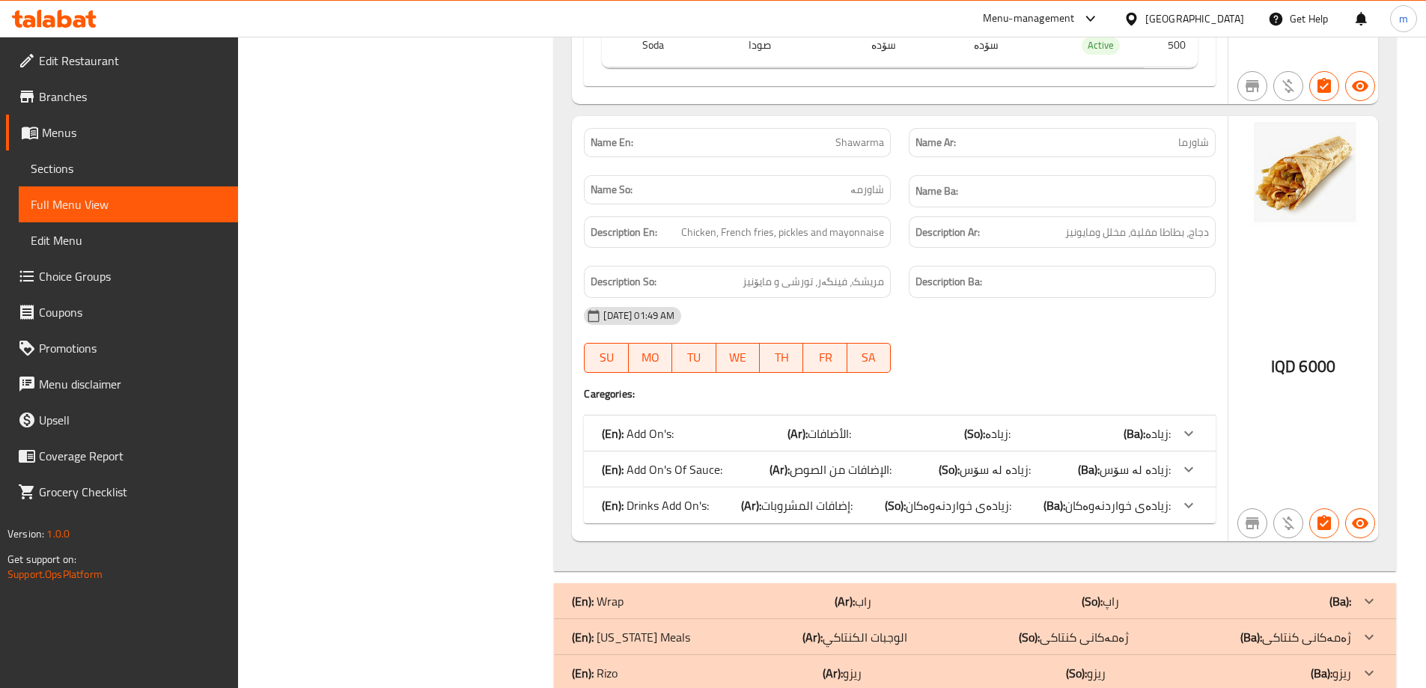
click at [690, 496] on p "(En): Drinks Add On's:" at bounding box center [655, 505] width 107 height 18
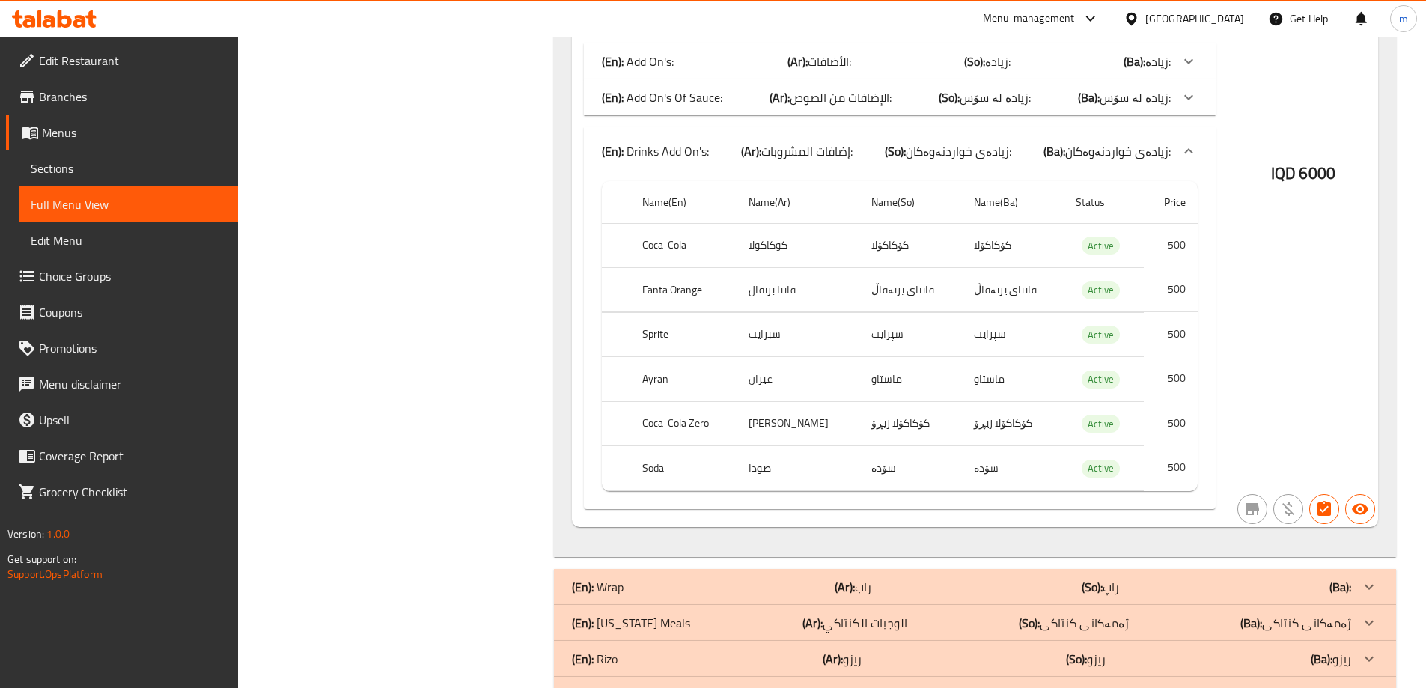
scroll to position [15474, 0]
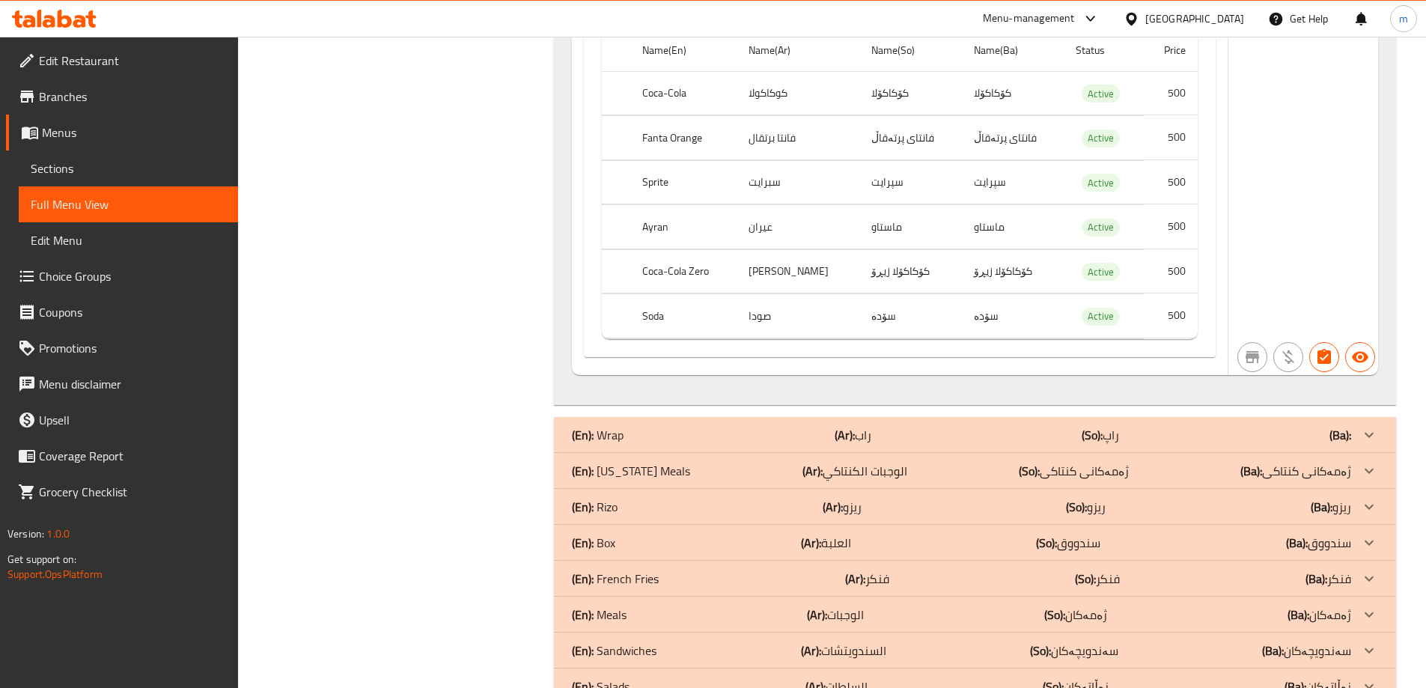
click at [733, 453] on div "(En): Kentucky Meals (Ar): الوجبات الكنتاكي (So): ژەمەکانی کنتاکی (Ba): ژەمەکان…" at bounding box center [975, 471] width 842 height 36
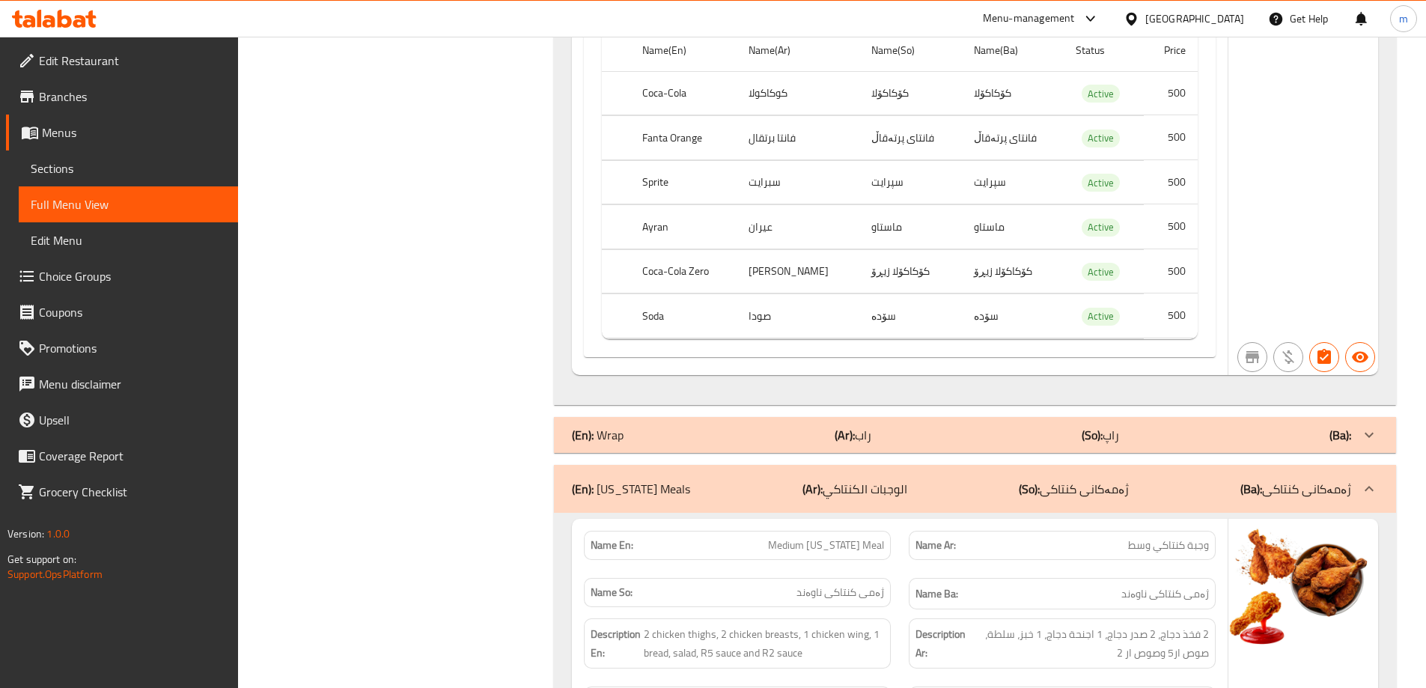
click at [834, 424] on b "(Ar):" at bounding box center [844, 435] width 20 height 22
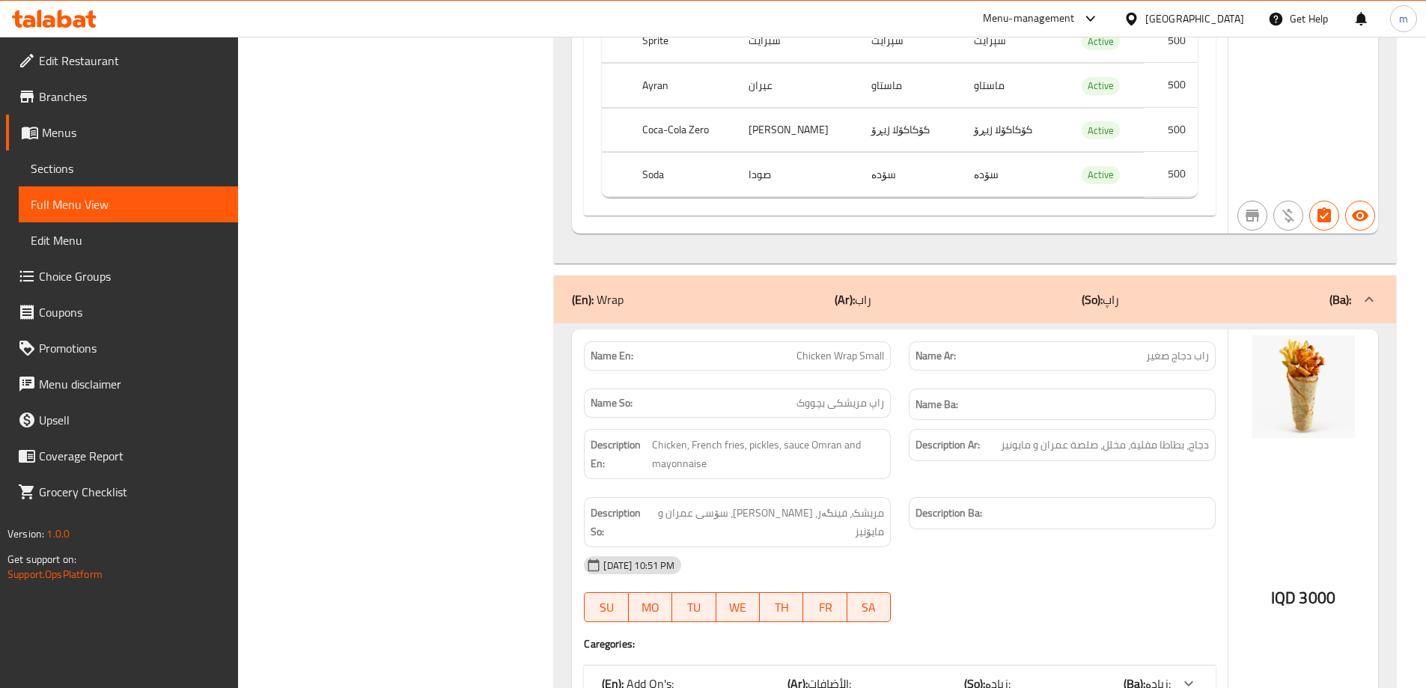
scroll to position [15823, 0]
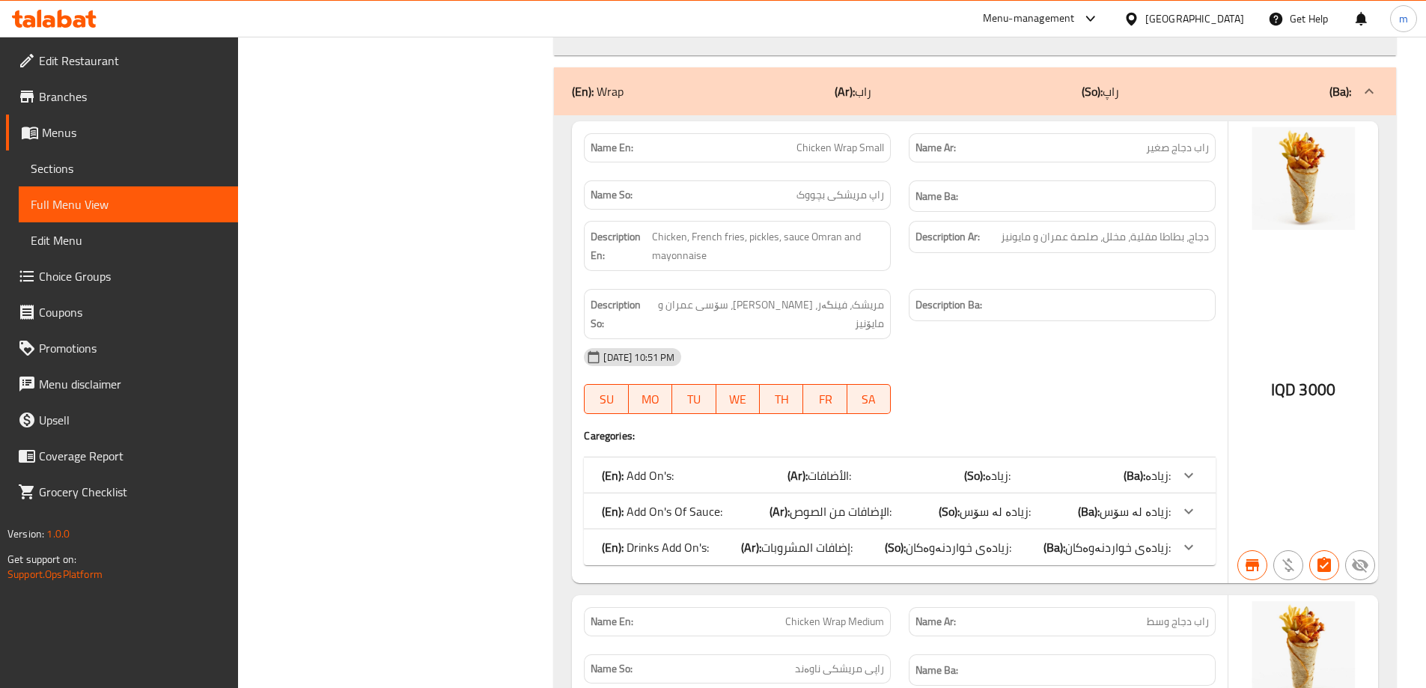
drag, startPoint x: 696, startPoint y: 504, endPoint x: 721, endPoint y: 485, distance: 32.0
click at [696, 529] on div "(En): Drinks Add On's: (Ar): إضافات المشروبات: (So): زیادەی خواردنەوەکان: (Ba):…" at bounding box center [900, 547] width 632 height 36
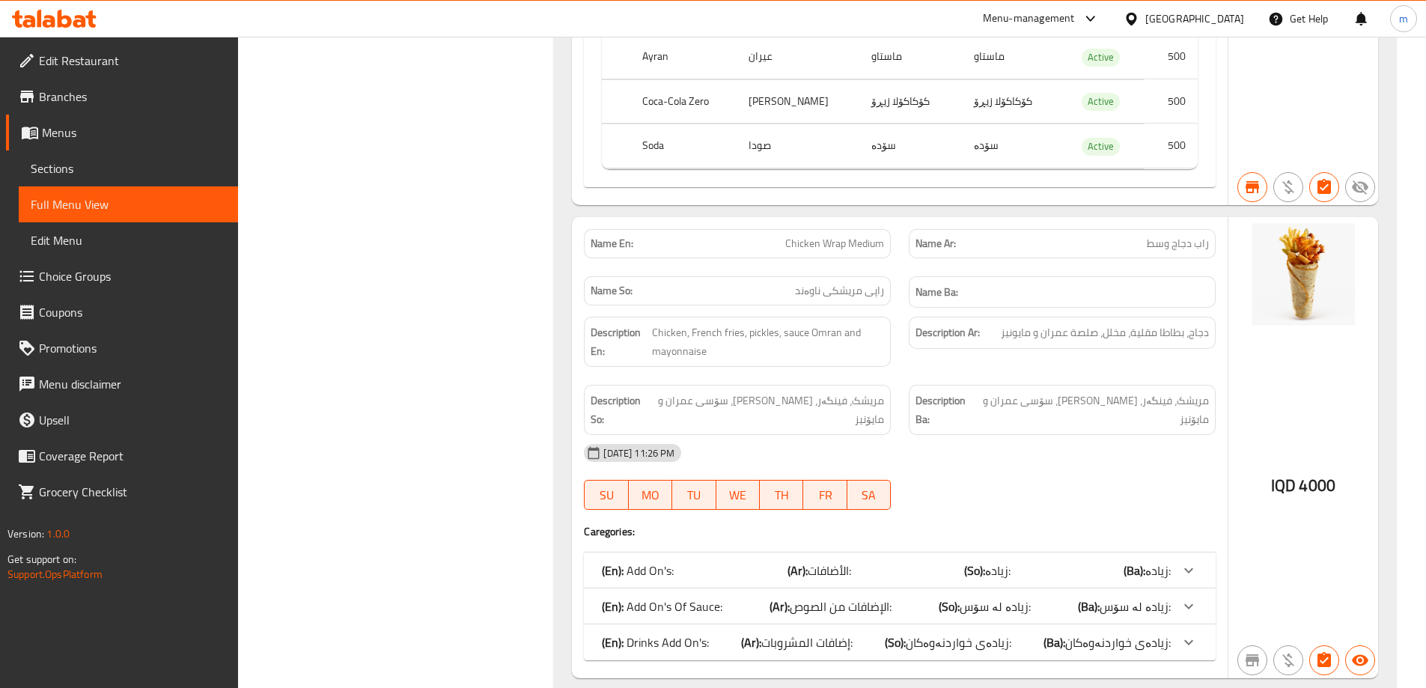
scroll to position [16696, 0]
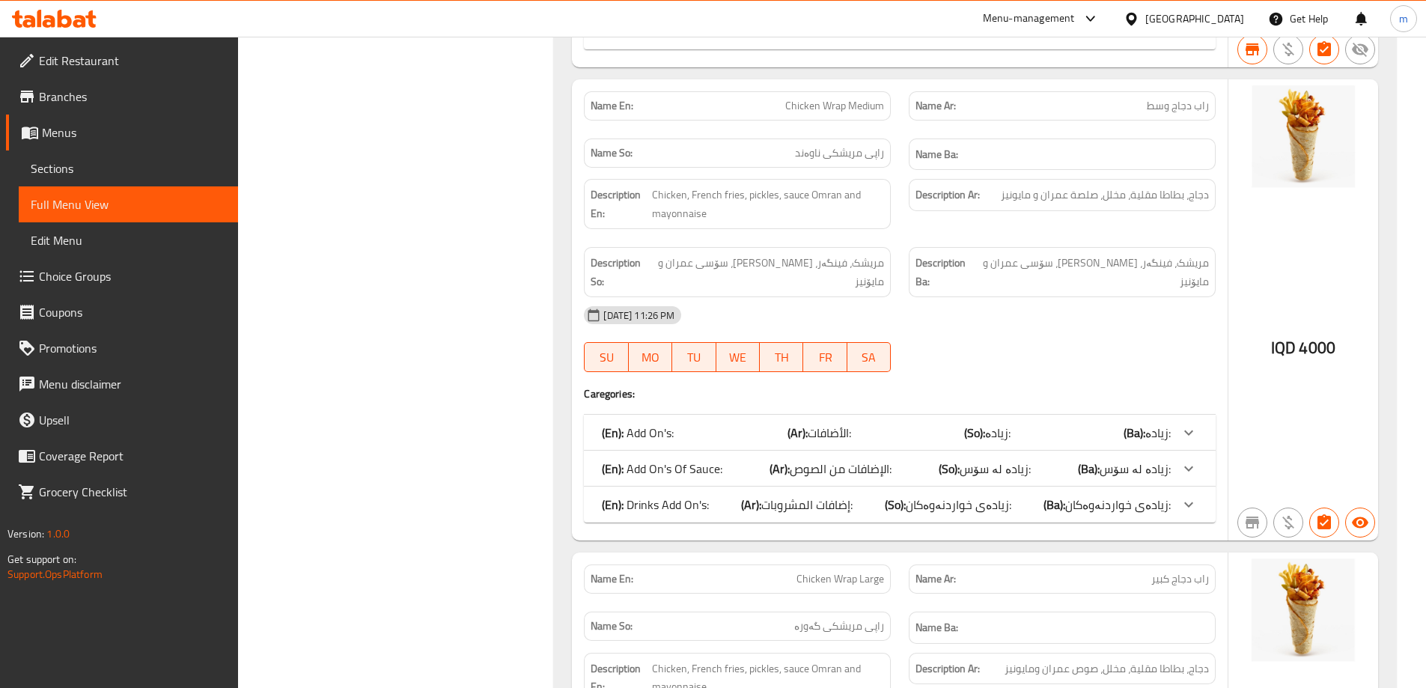
click at [678, 495] on p "(En): Drinks Add On's:" at bounding box center [655, 504] width 107 height 18
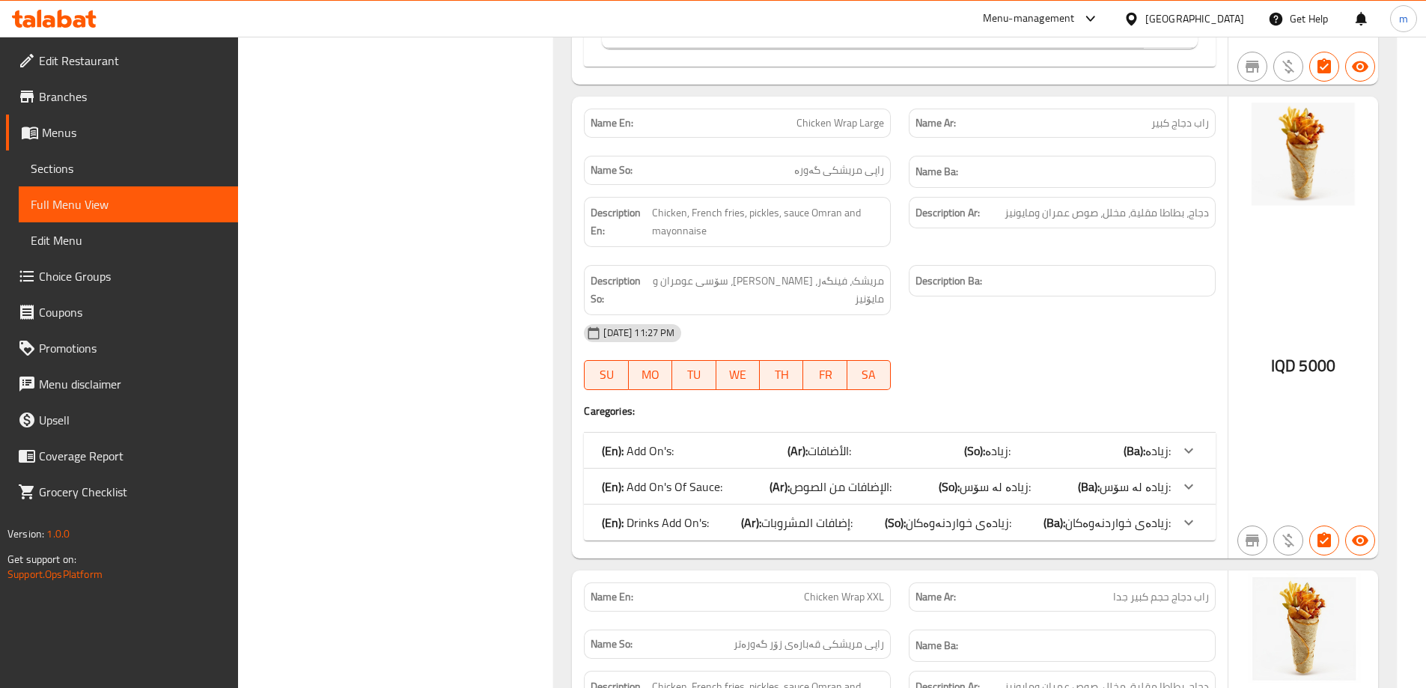
scroll to position [17569, 0]
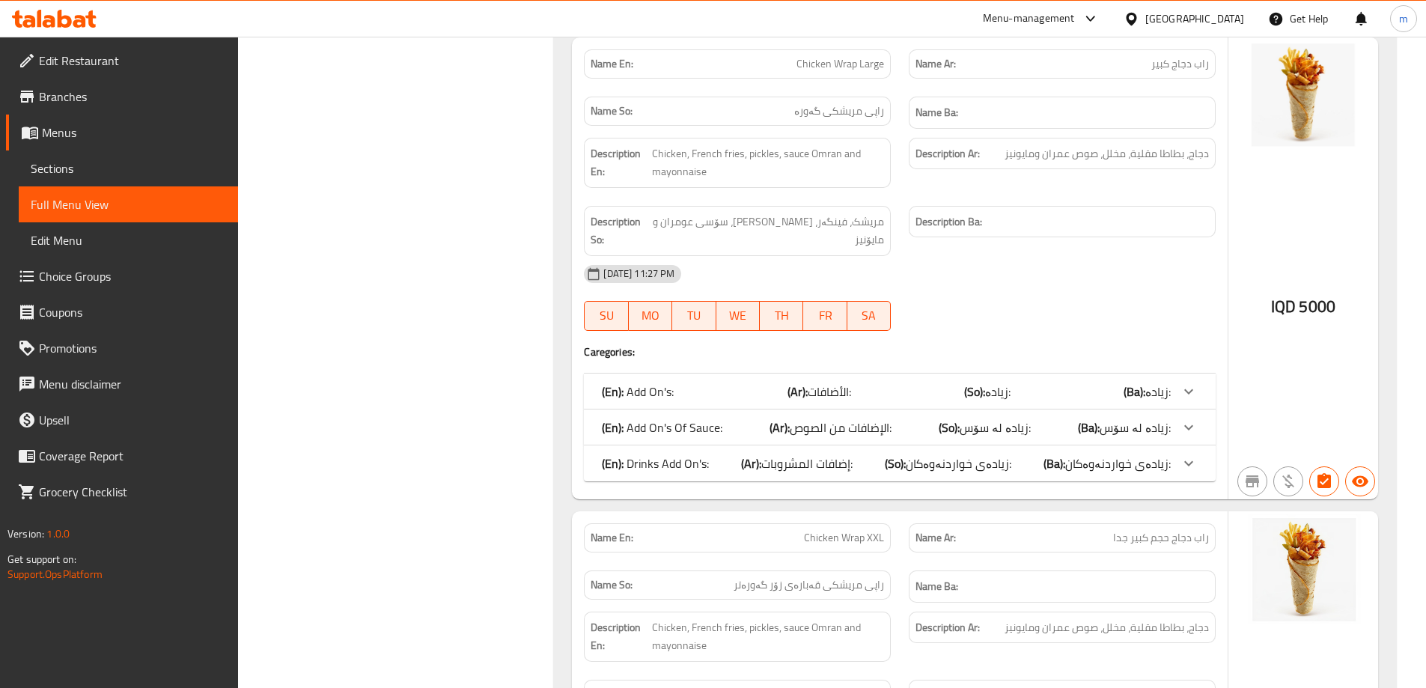
drag, startPoint x: 753, startPoint y: 373, endPoint x: 832, endPoint y: 400, distance: 84.0
click at [754, 452] on b "(Ar):" at bounding box center [751, 463] width 20 height 22
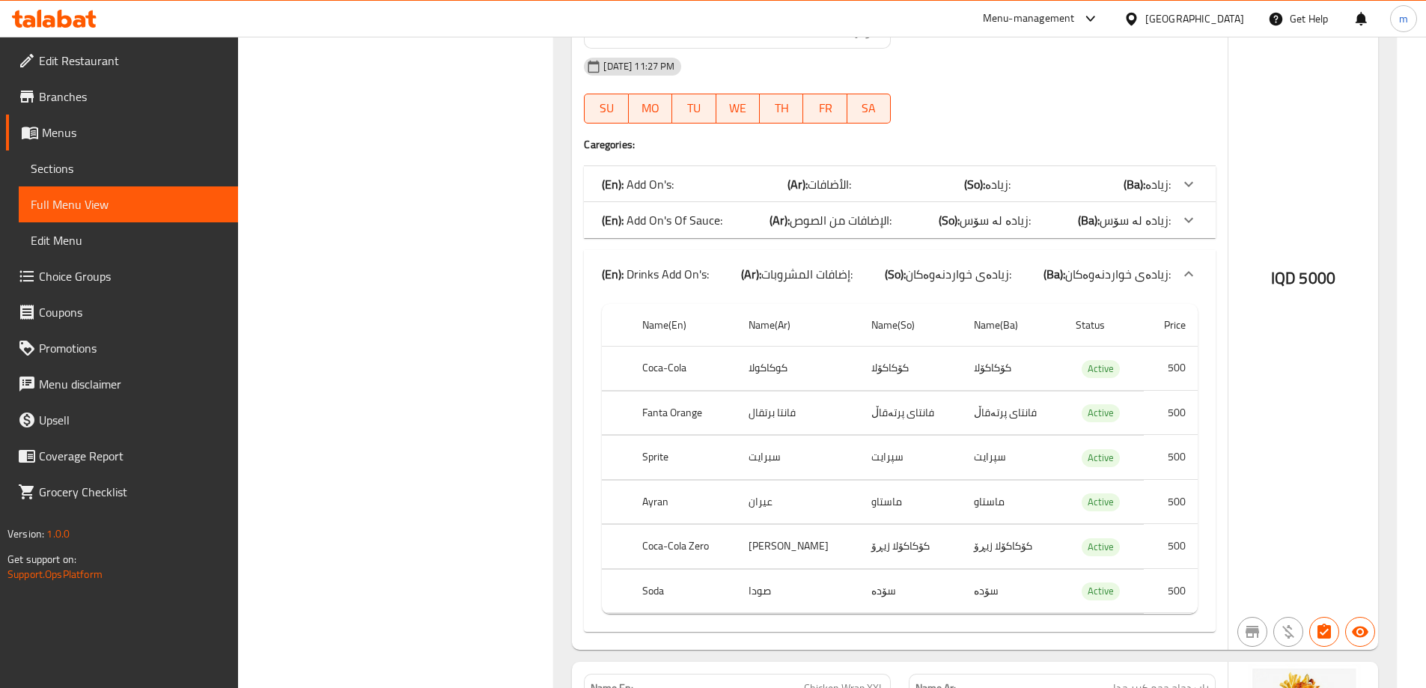
scroll to position [18268, 0]
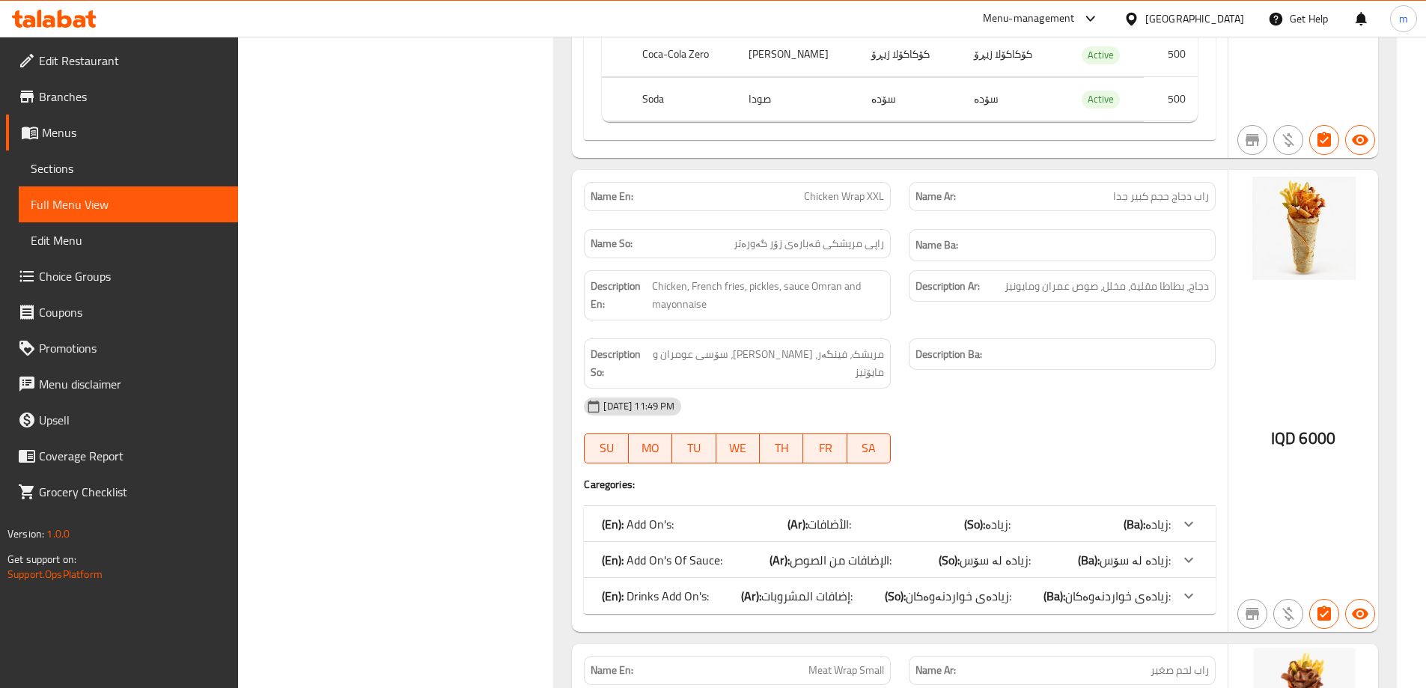
click at [768, 584] on span "إضافات المشروبات:" at bounding box center [806, 595] width 91 height 22
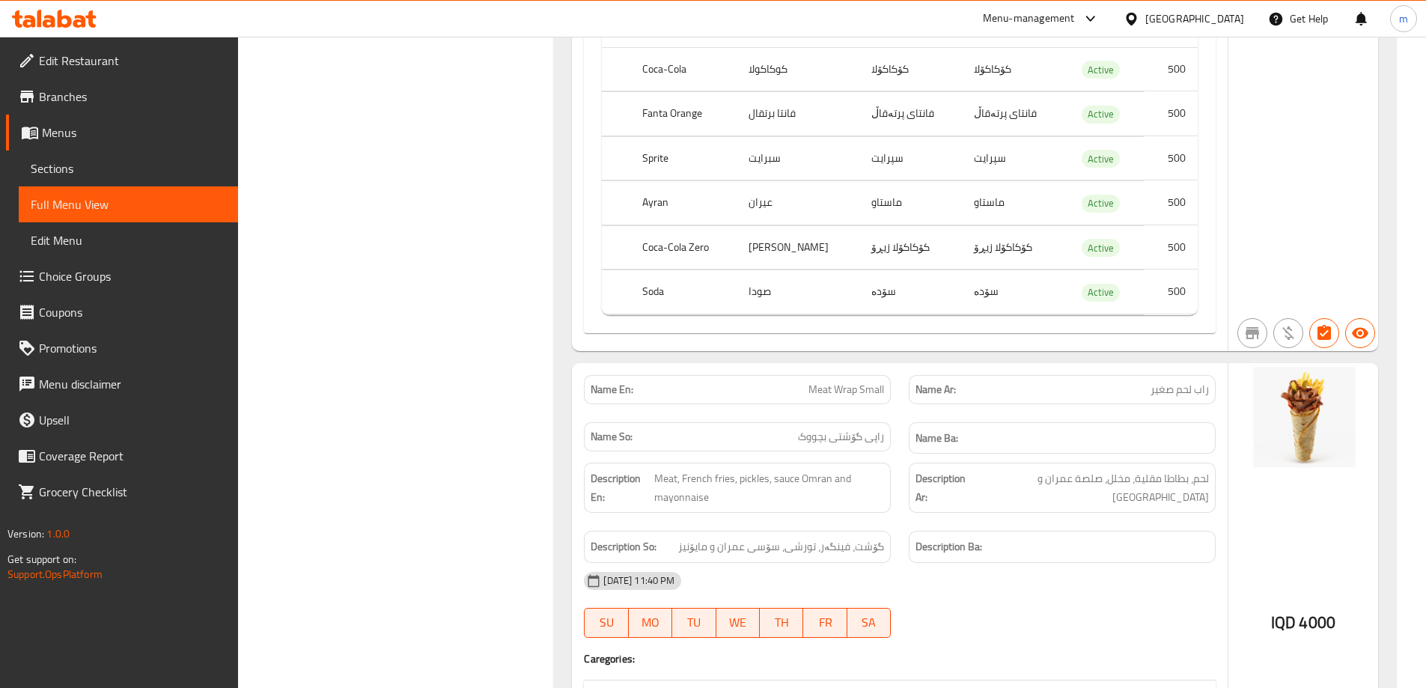
scroll to position [18966, 0]
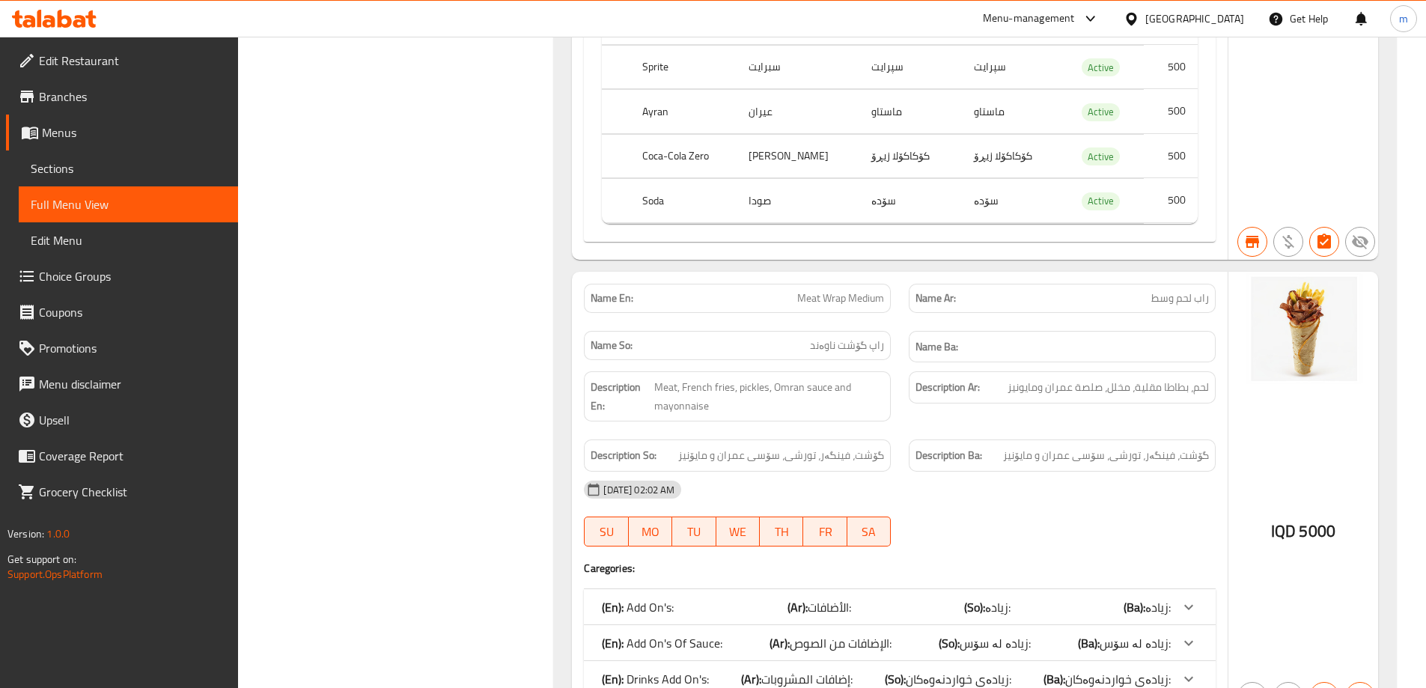
scroll to position [20014, 0]
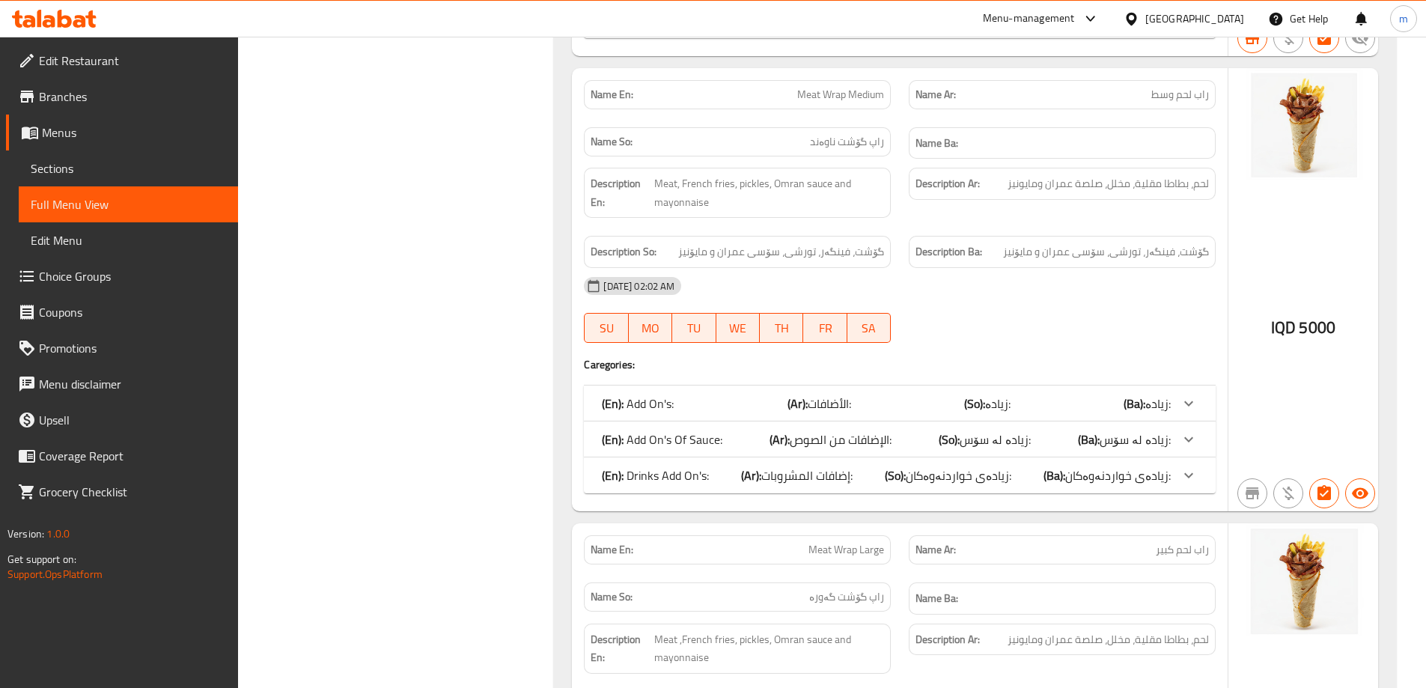
click at [702, 466] on p "(En): Drinks Add On's:" at bounding box center [655, 475] width 107 height 18
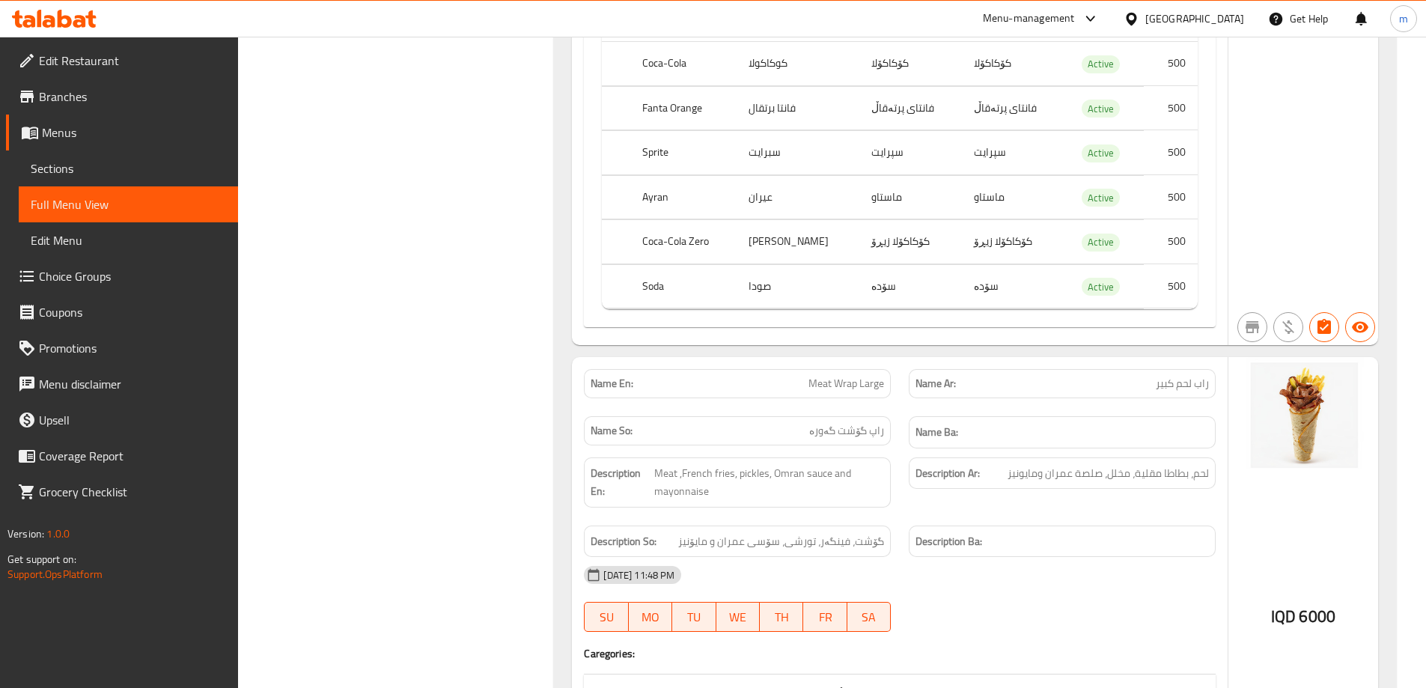
scroll to position [20887, 0]
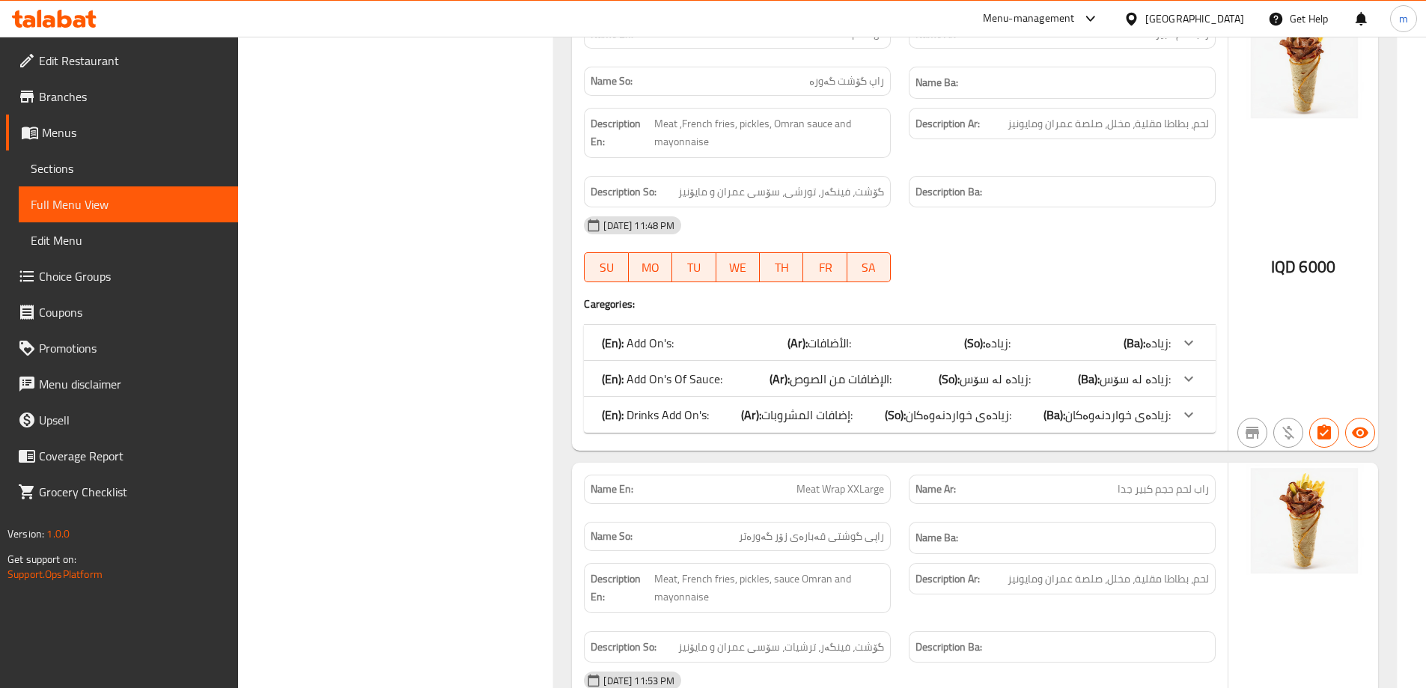
click at [792, 397] on div "(En): Drinks Add On's: (Ar): إضافات المشروبات: (So): زیادەی خواردنەوەکان: (Ba):…" at bounding box center [900, 415] width 632 height 36
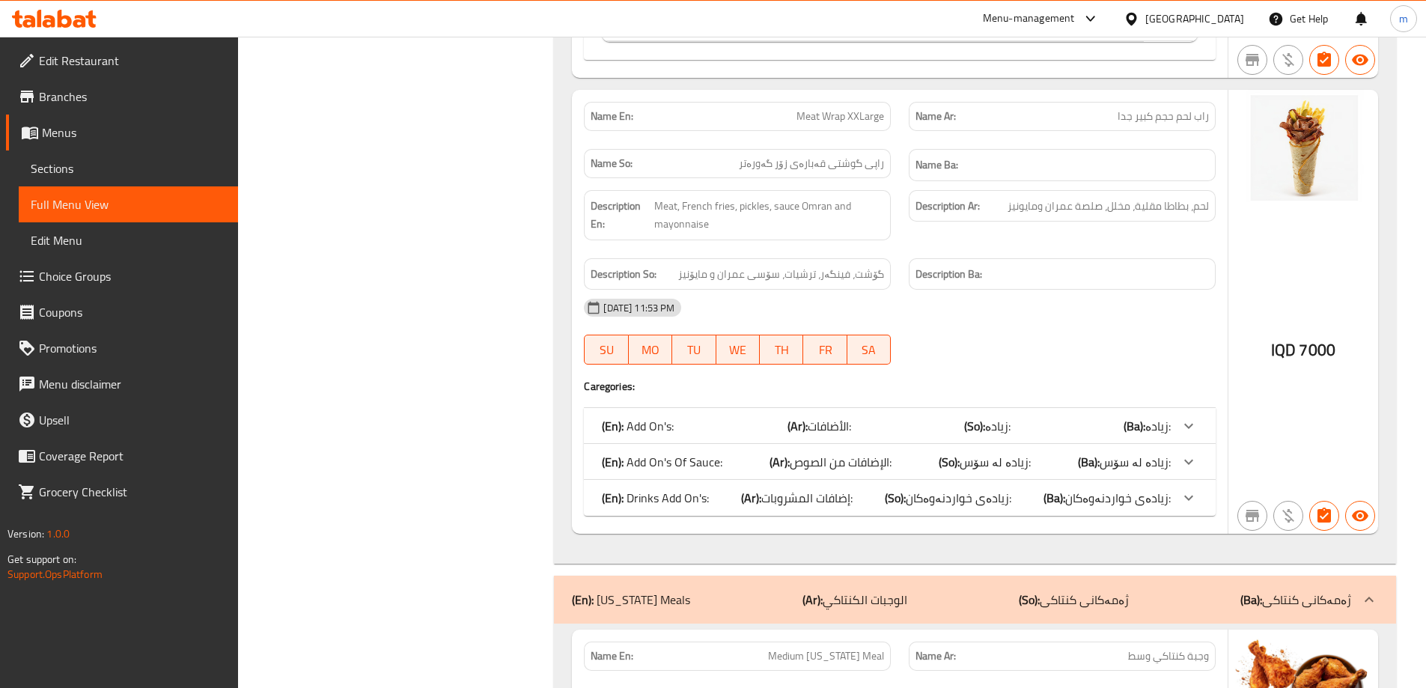
scroll to position [21760, 0]
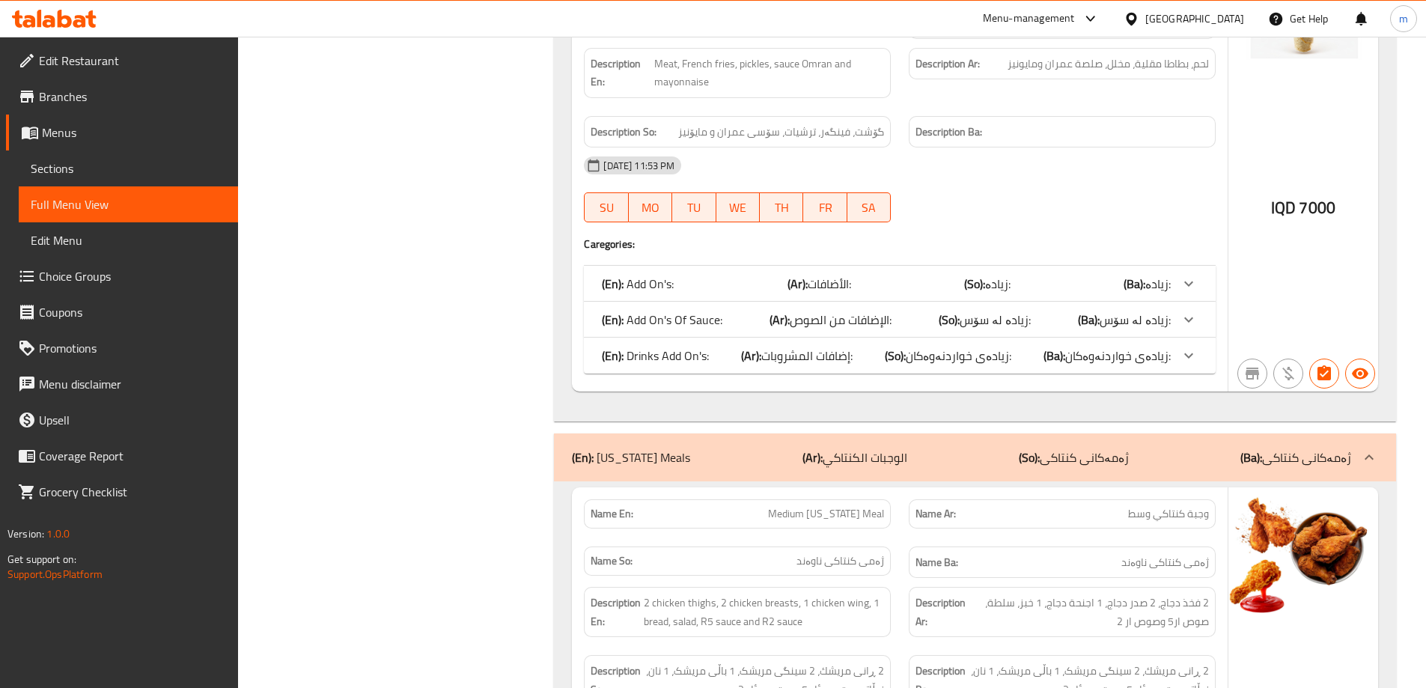
click at [681, 346] on p "(En): Drinks Add On's:" at bounding box center [655, 355] width 107 height 18
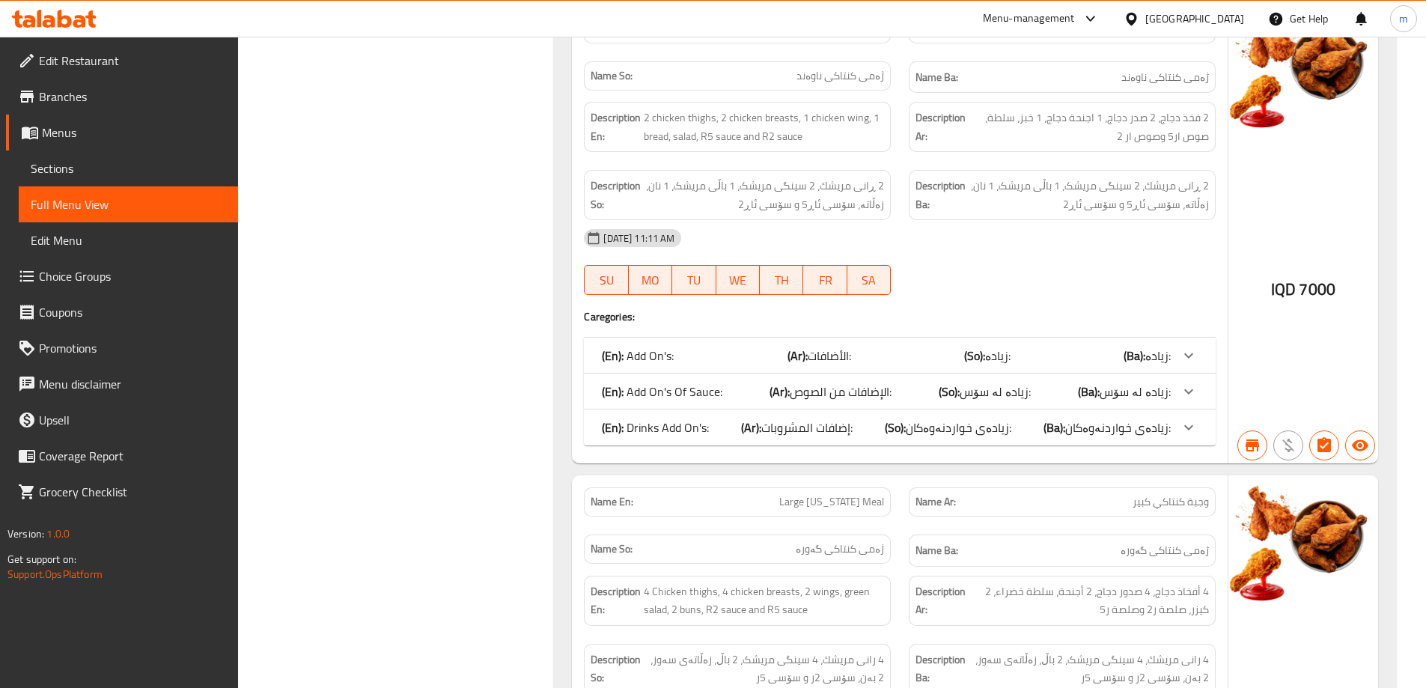
scroll to position [22633, 0]
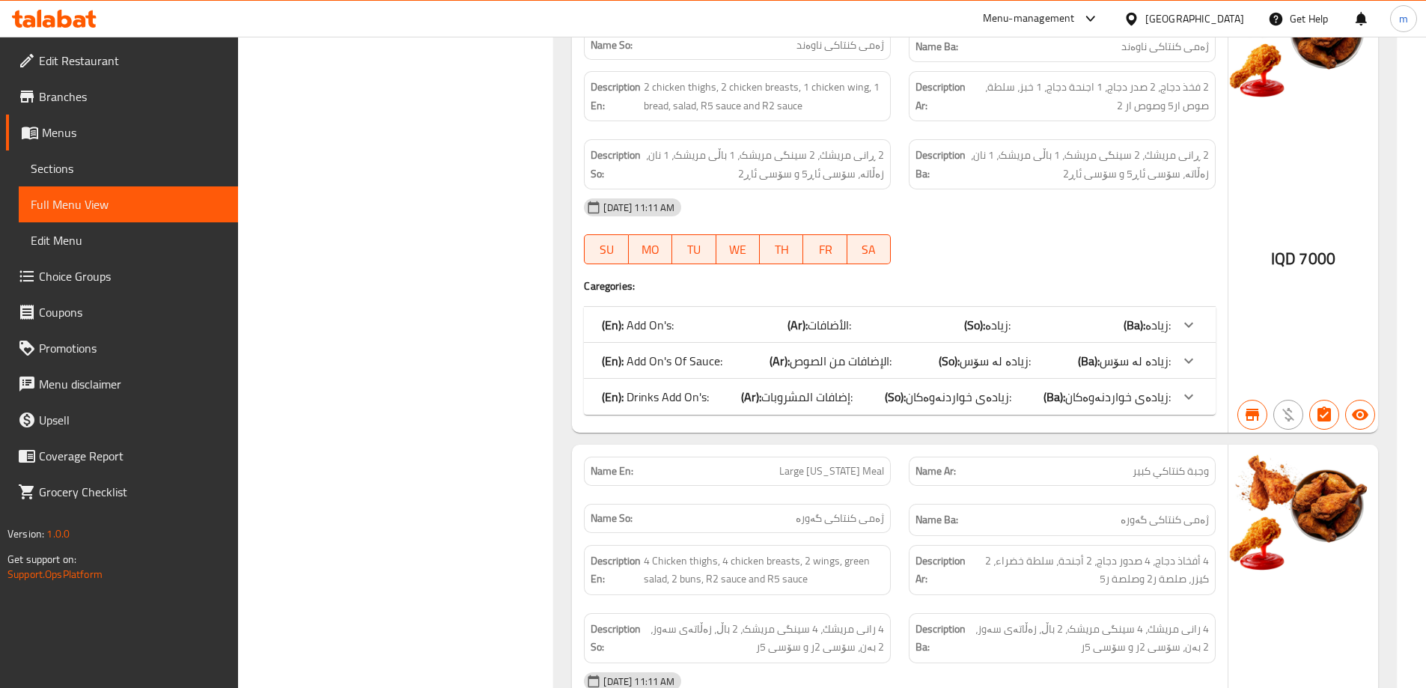
click at [905, 385] on b "(So):" at bounding box center [895, 396] width 21 height 22
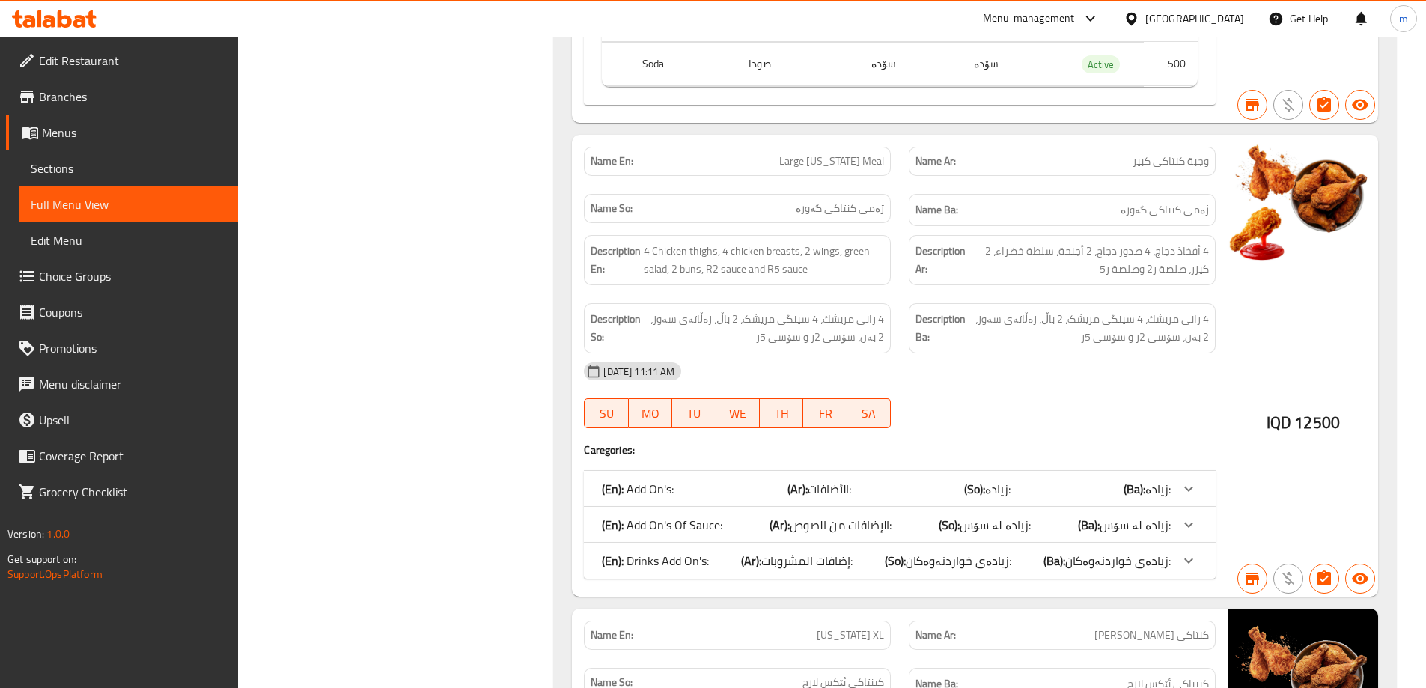
scroll to position [23331, 0]
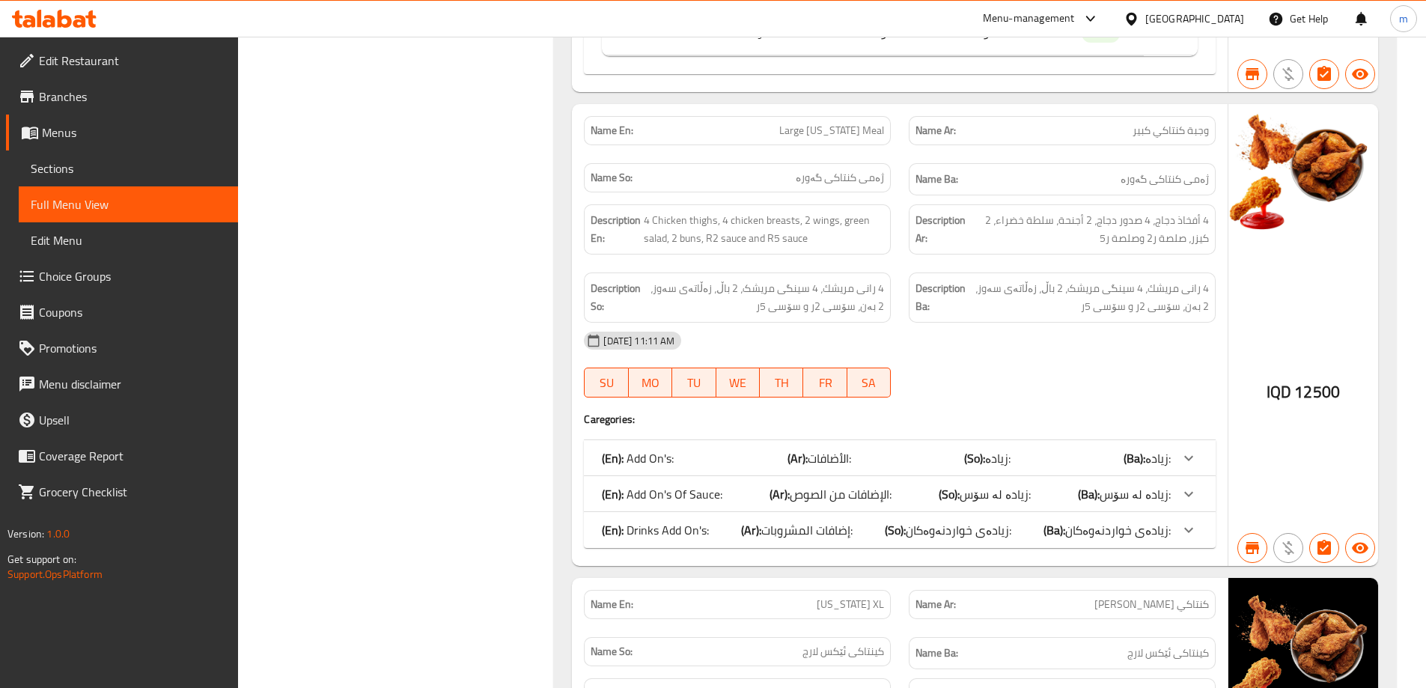
click at [797, 519] on span "إضافات المشروبات:" at bounding box center [806, 530] width 91 height 22
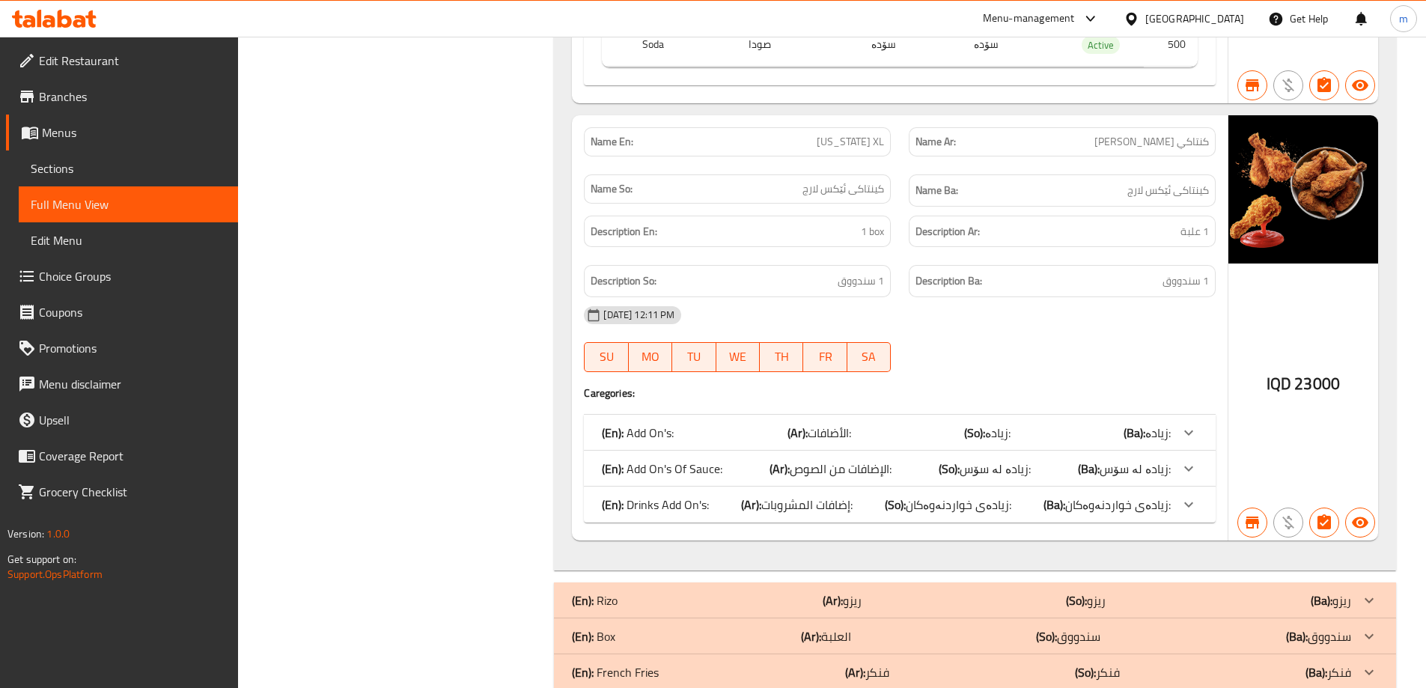
scroll to position [24204, 0]
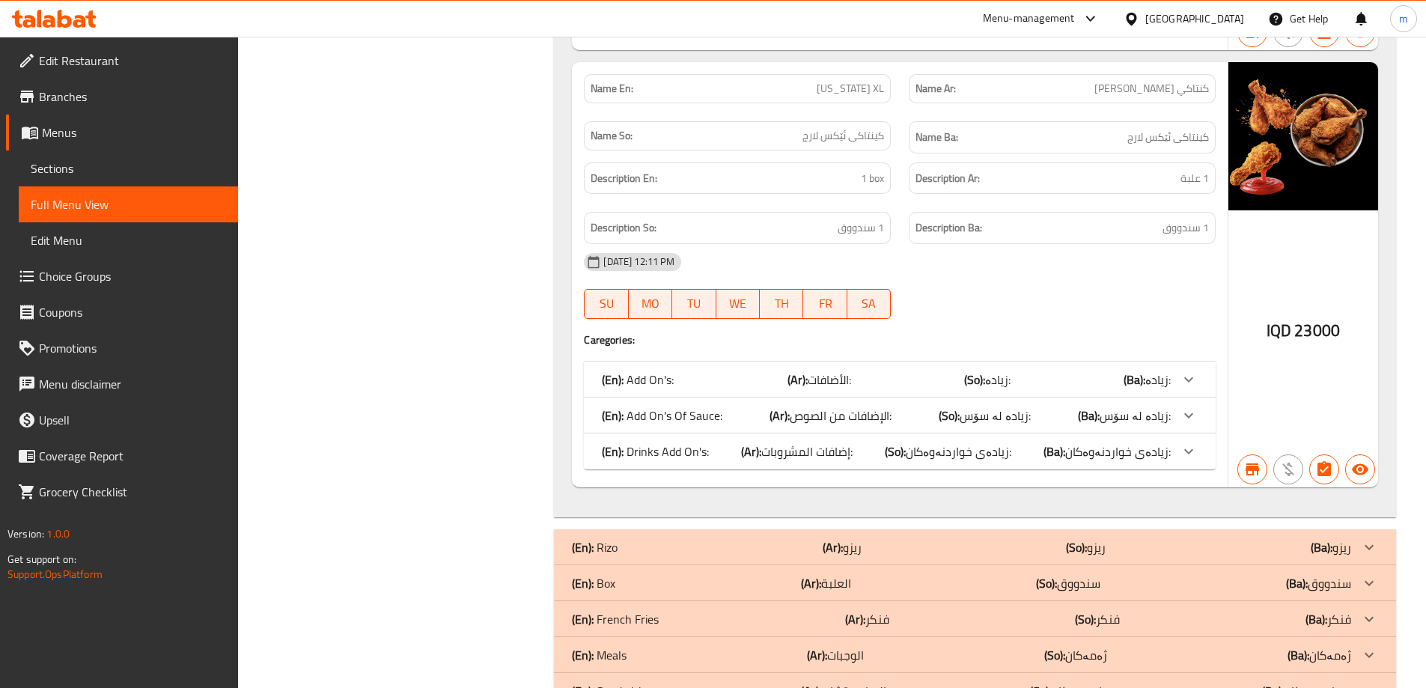
click at [813, 440] on span "إضافات المشروبات:" at bounding box center [806, 451] width 91 height 22
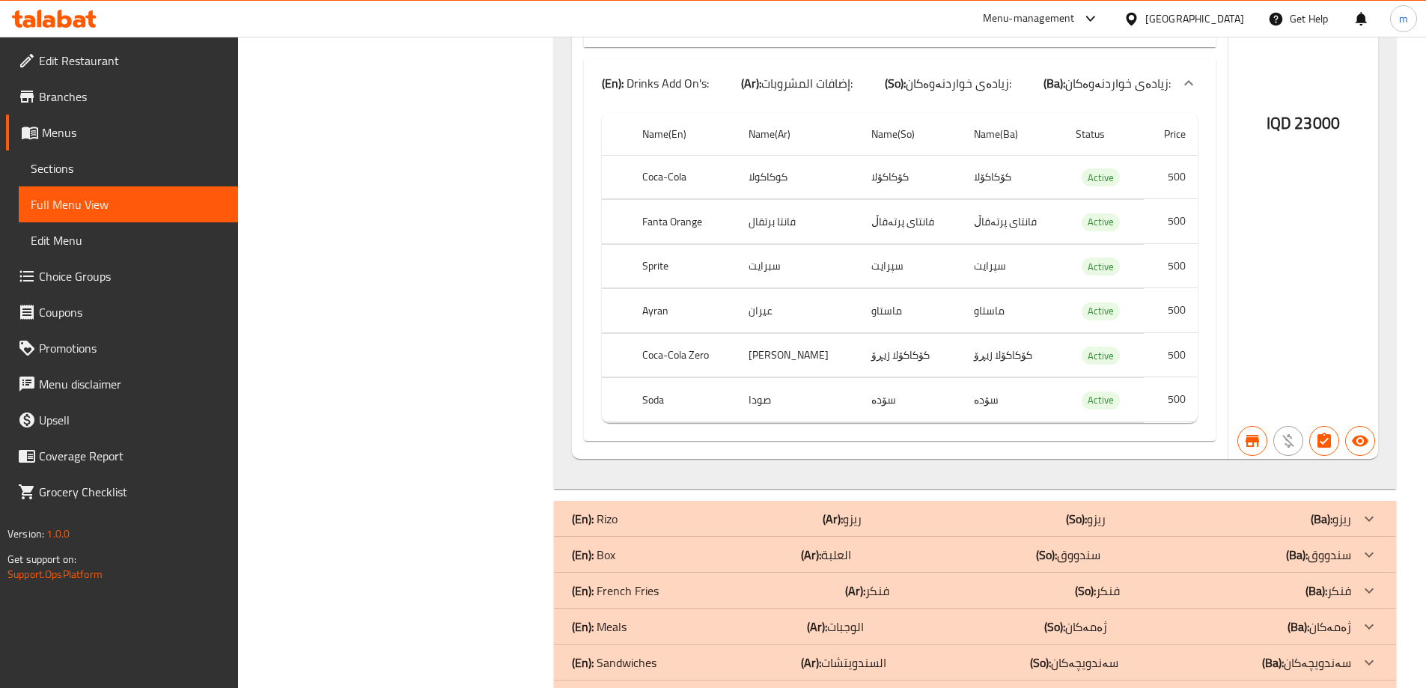
scroll to position [24611, 0]
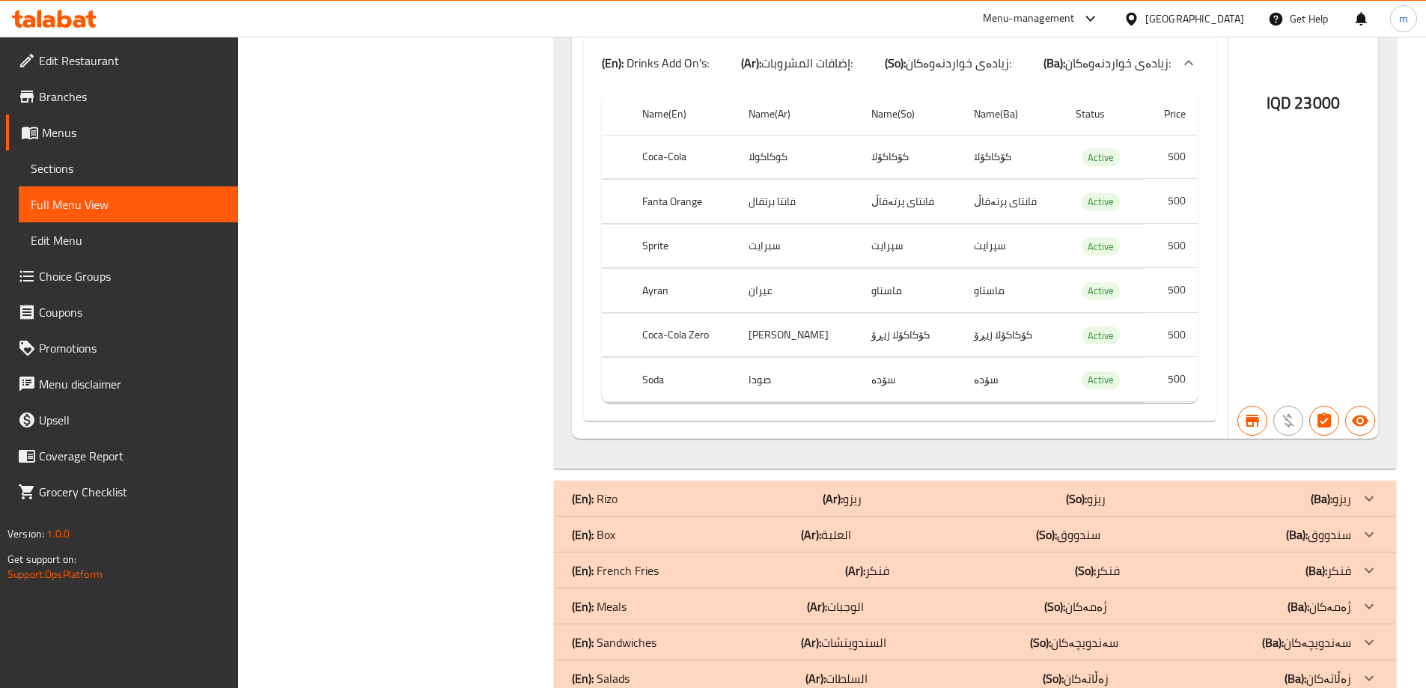
click at [843, 489] on p "(Ar): ريزو" at bounding box center [841, 498] width 39 height 18
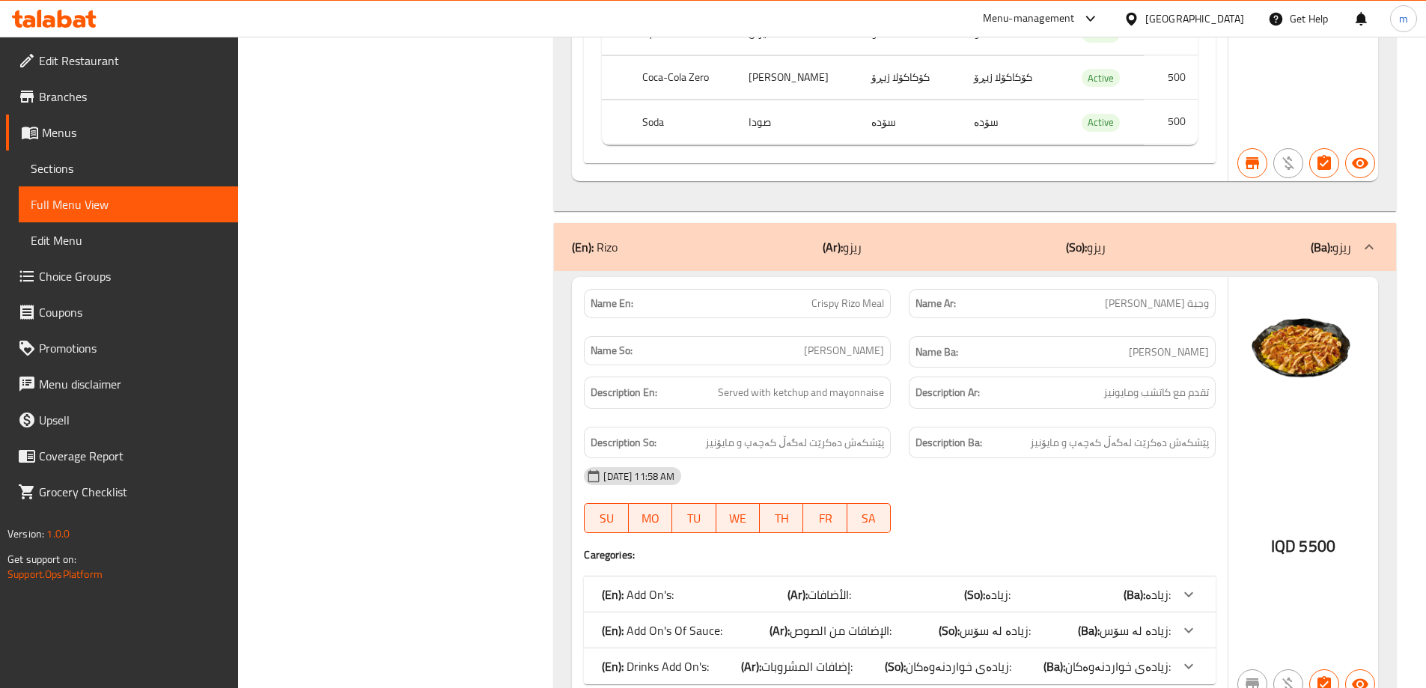
scroll to position [24960, 0]
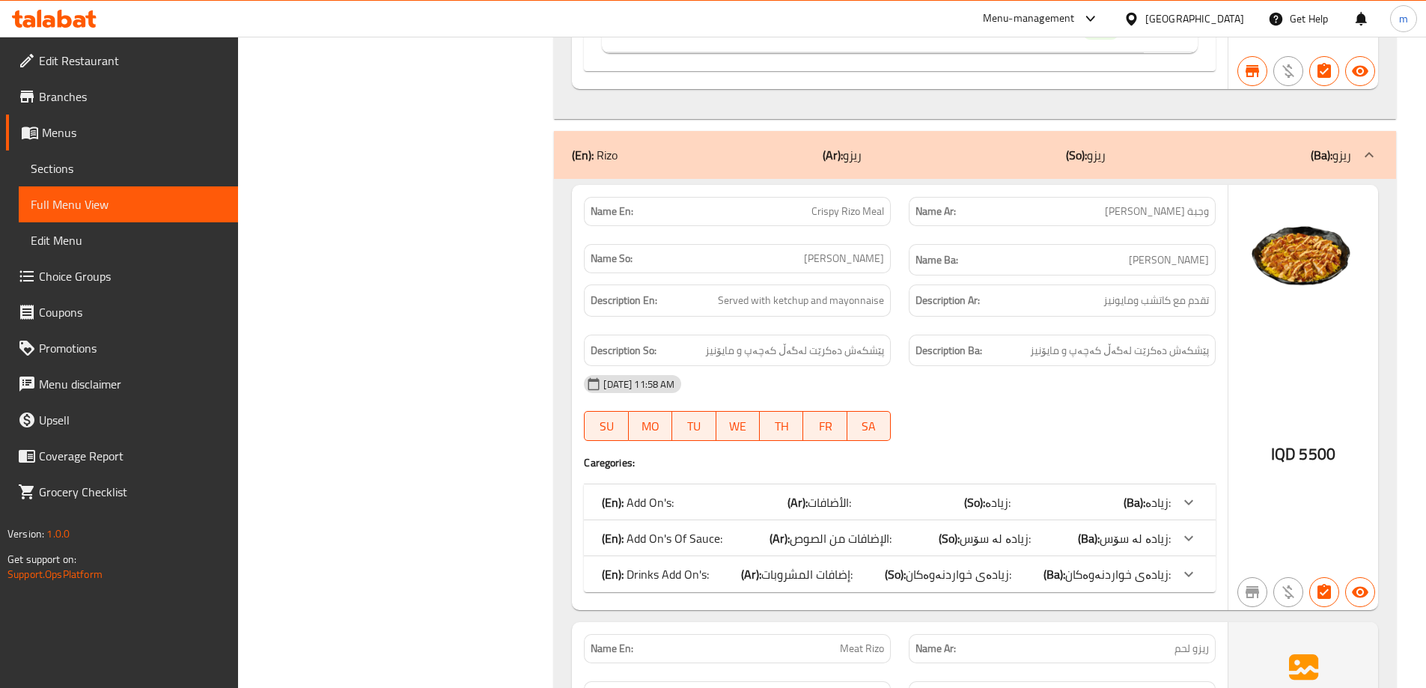
click at [760, 563] on b "(Ar):" at bounding box center [751, 574] width 20 height 22
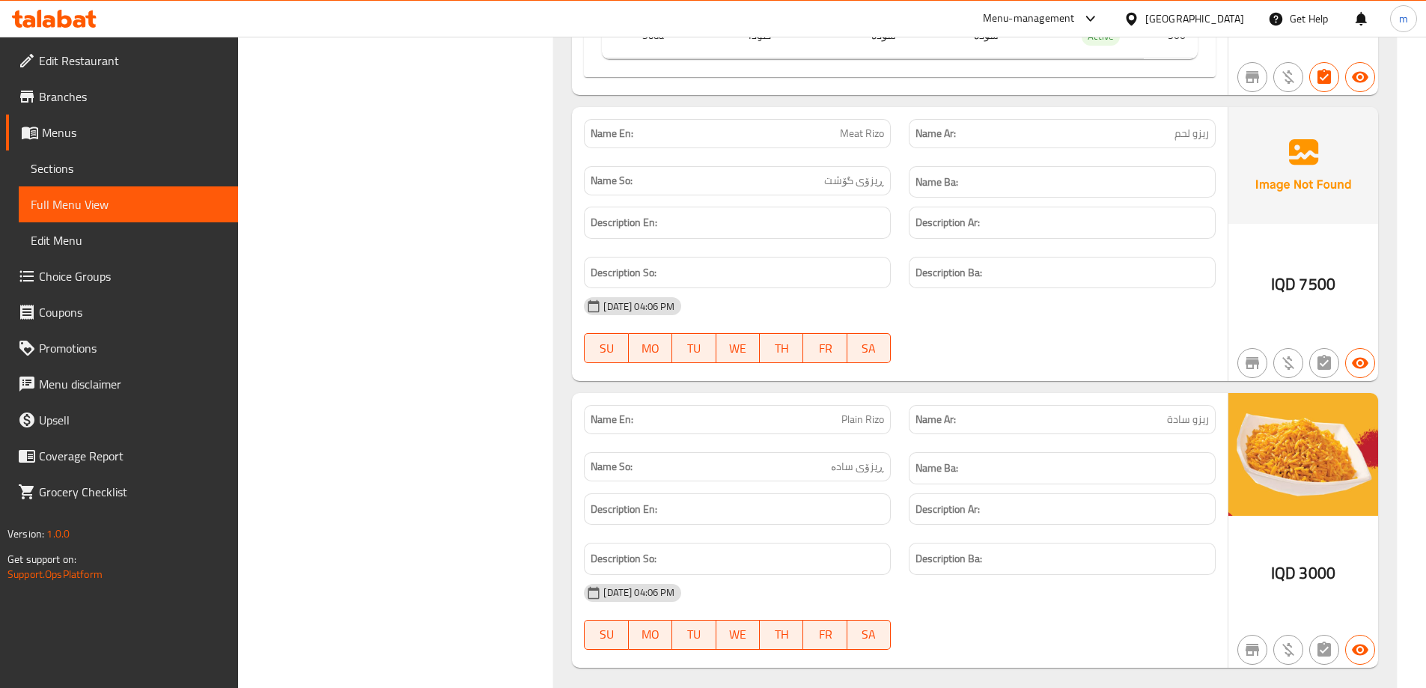
scroll to position [26026, 0]
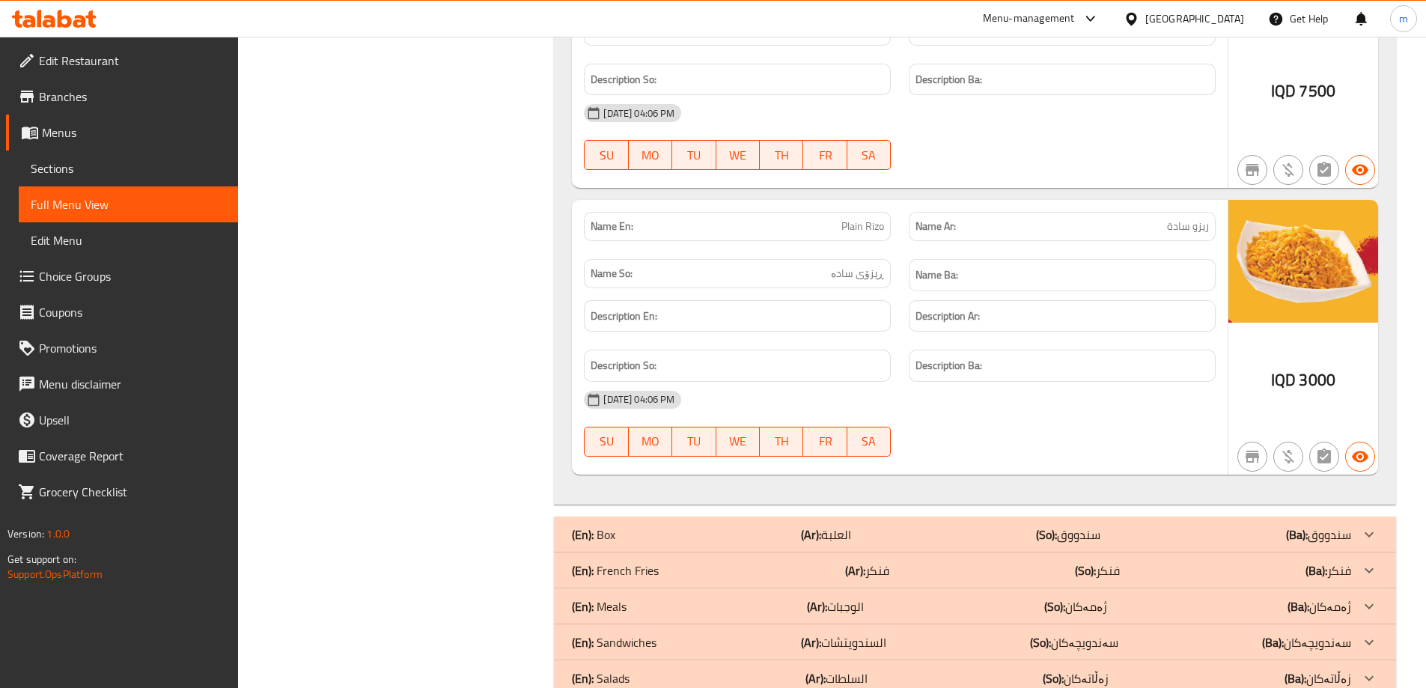
click at [639, 525] on div "(En): Box (Ar): العلبة (So): سندووق (Ba): سندووق" at bounding box center [961, 534] width 779 height 18
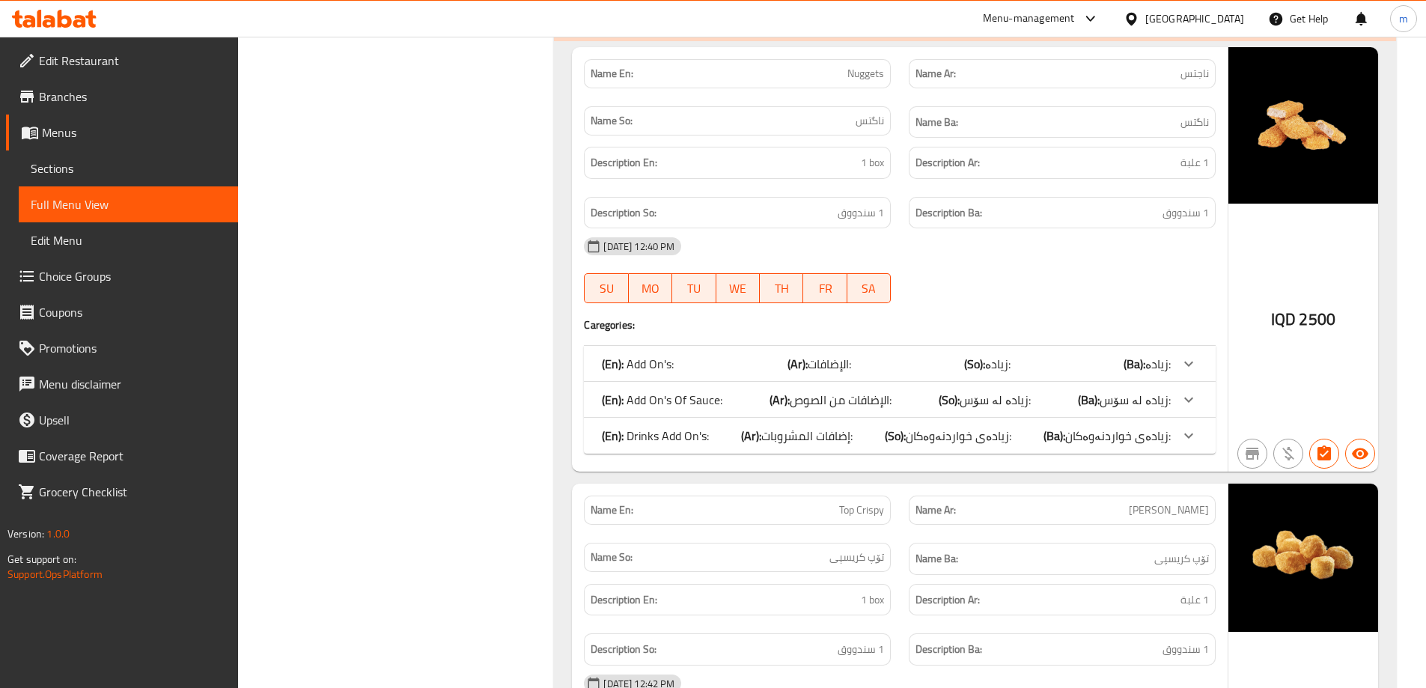
scroll to position [26553, 0]
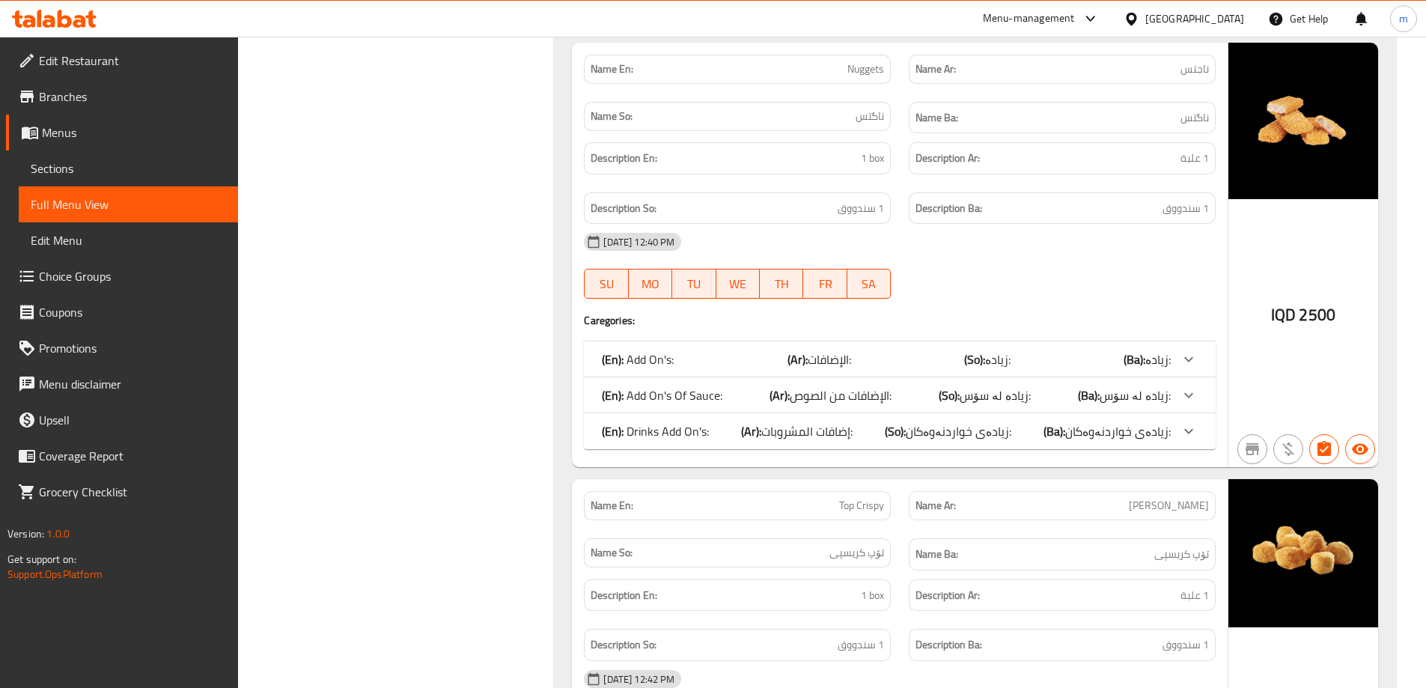
click at [676, 422] on p "(En): Drinks Add On's:" at bounding box center [655, 431] width 107 height 18
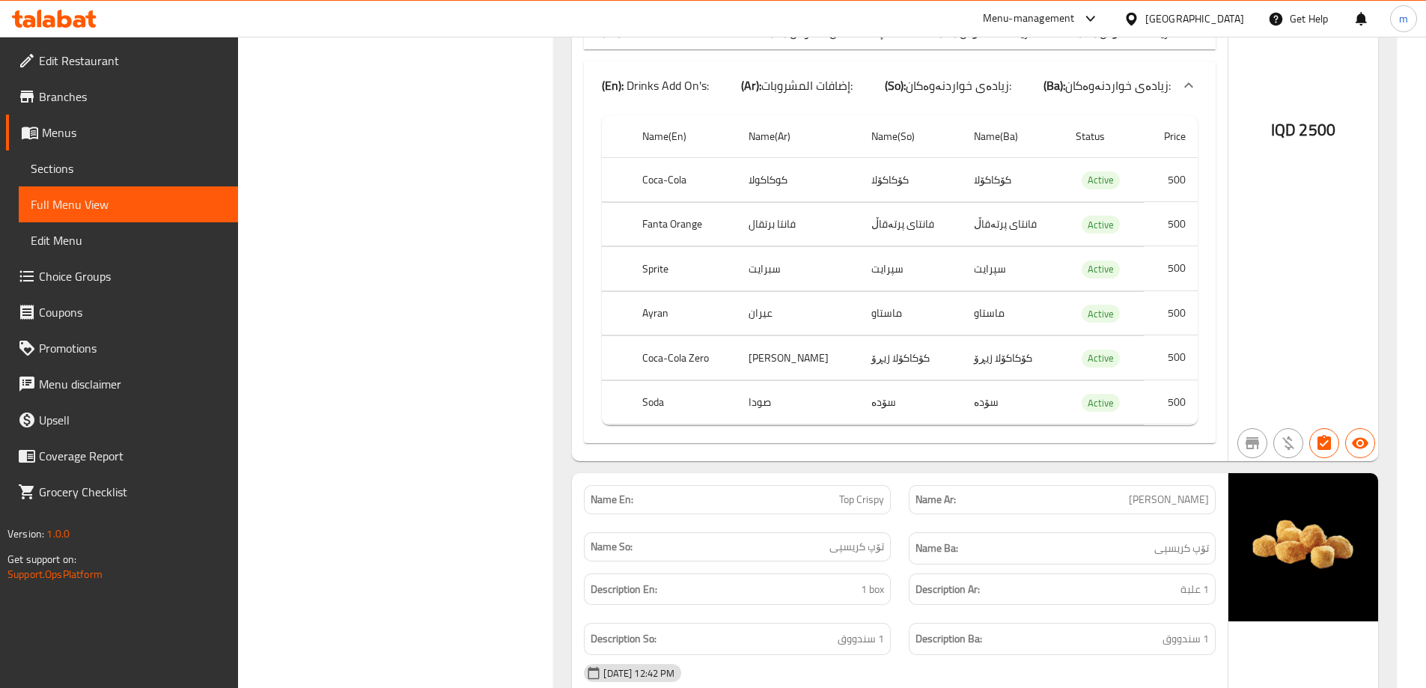
scroll to position [27251, 0]
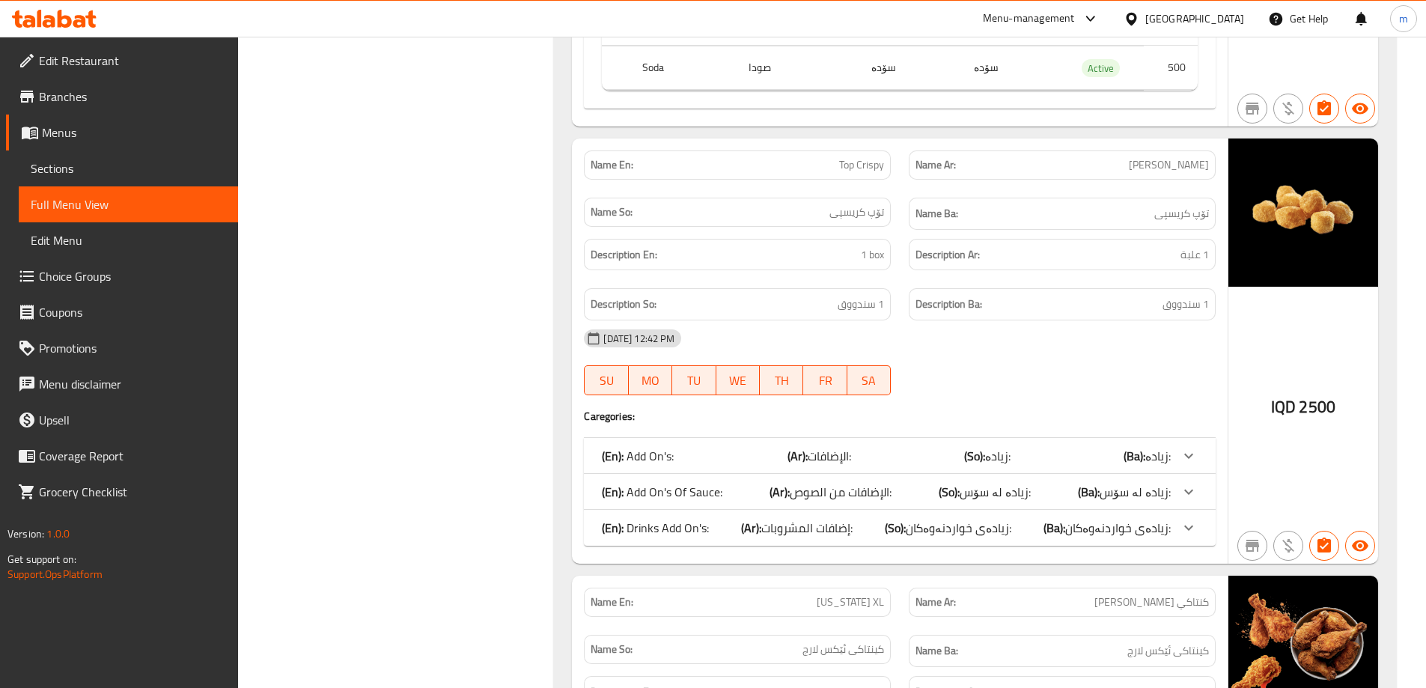
click at [663, 474] on div "(En): Add On's Of Sauce: (Ar): الإضافات من الصوص: (So): زیادە لە سۆس: (Ba): زیا…" at bounding box center [900, 492] width 632 height 36
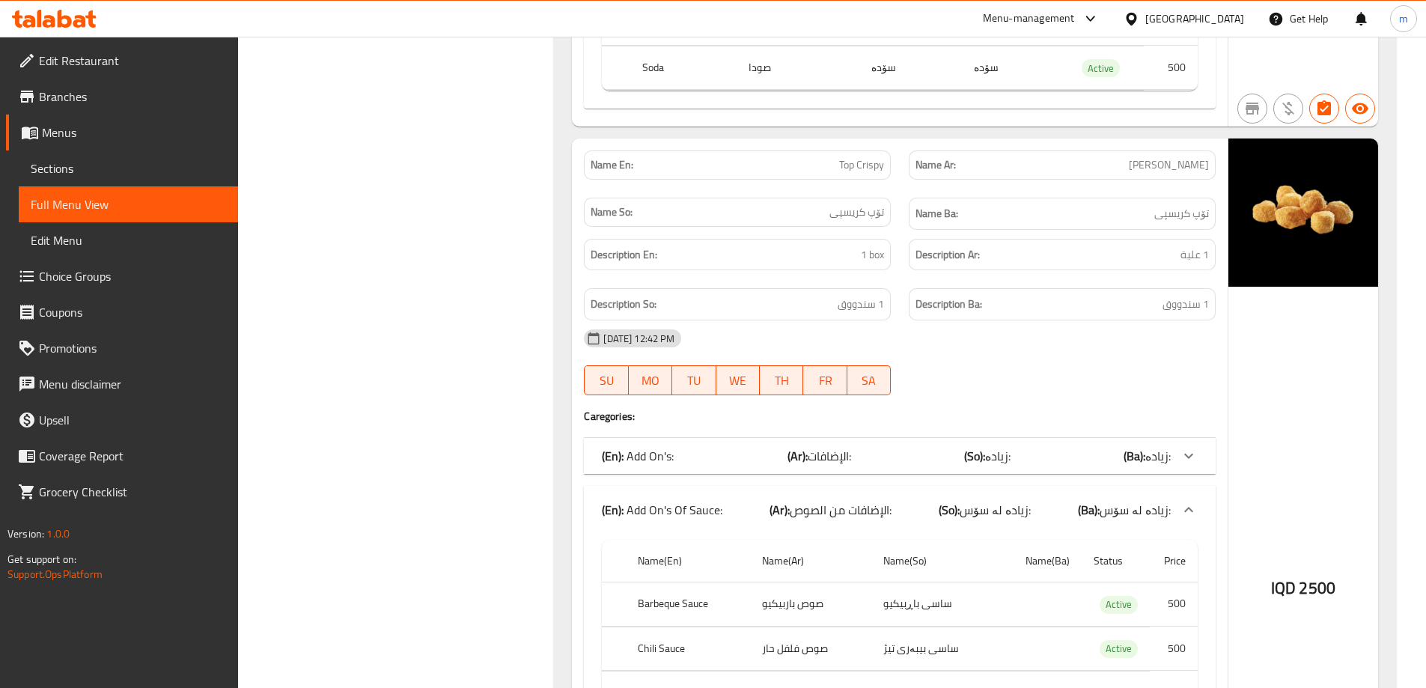
click at [670, 501] on p "(En): Add On's Of Sauce:" at bounding box center [662, 510] width 120 height 18
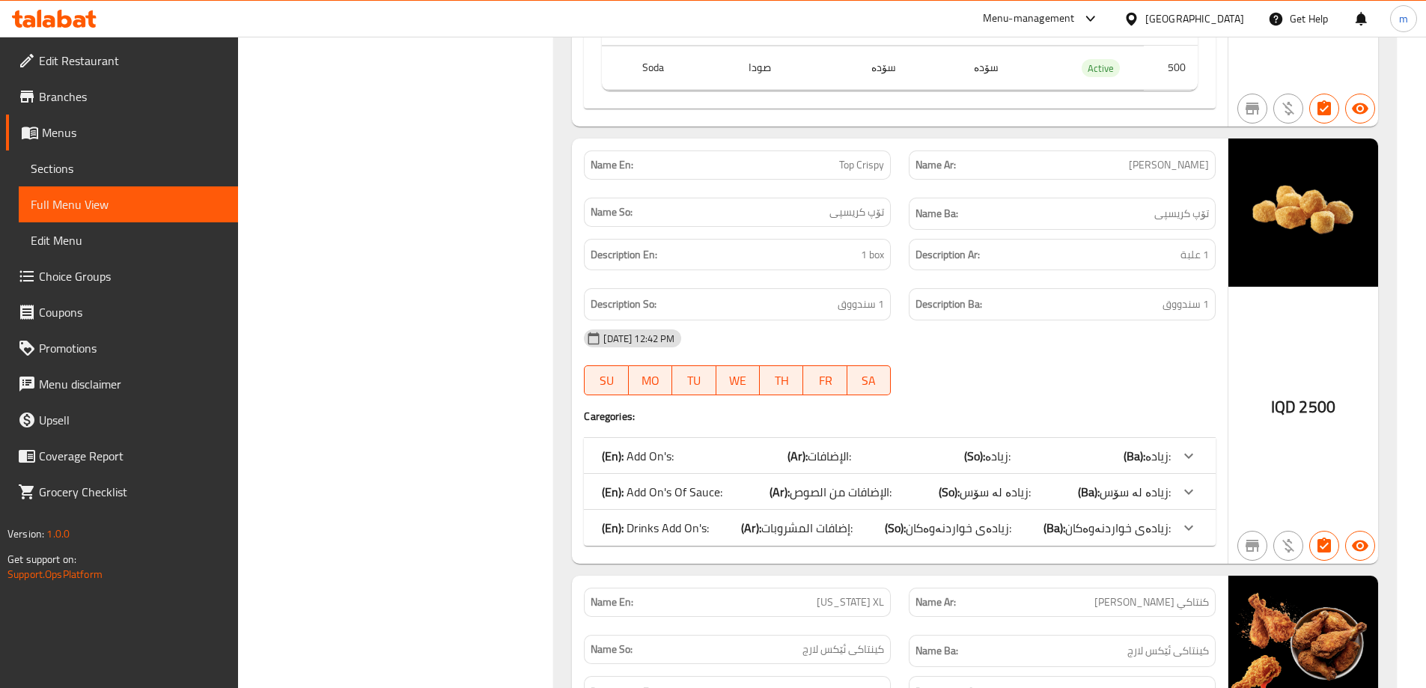
click at [666, 519] on p "(En): Drinks Add On's:" at bounding box center [655, 528] width 107 height 18
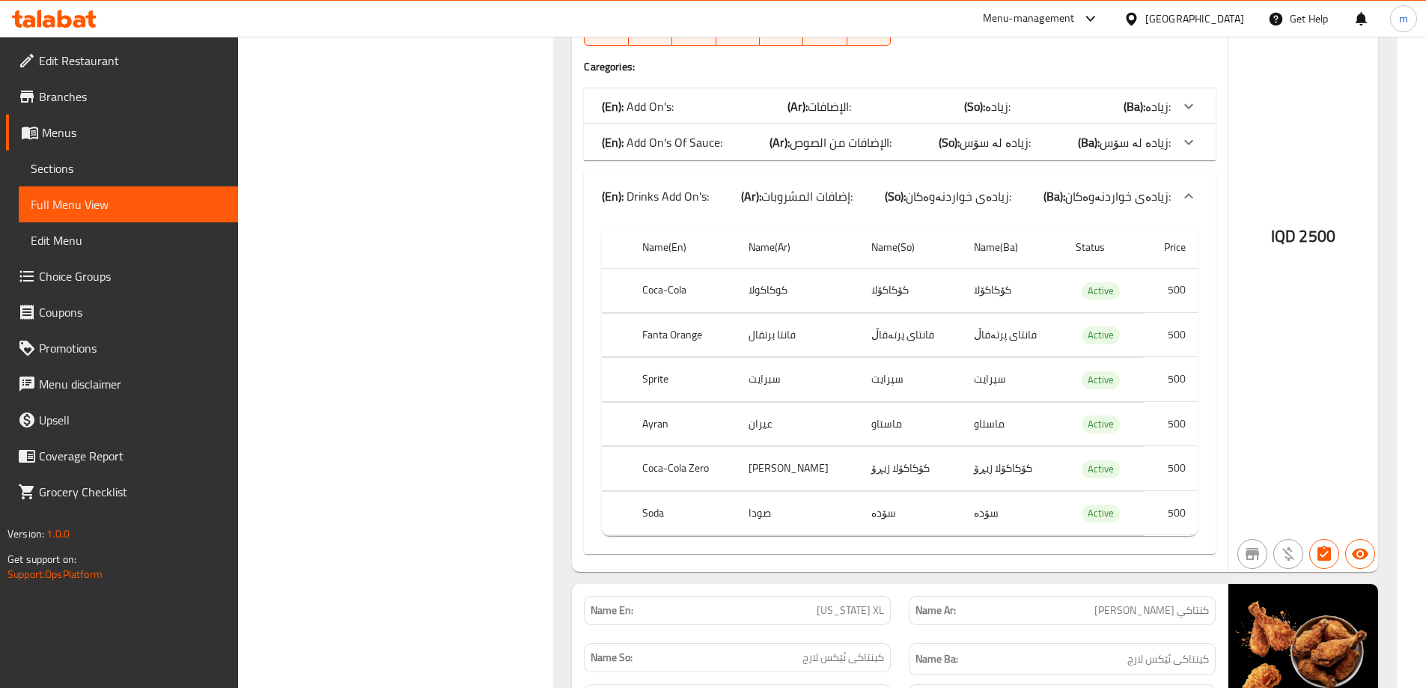
scroll to position [27950, 0]
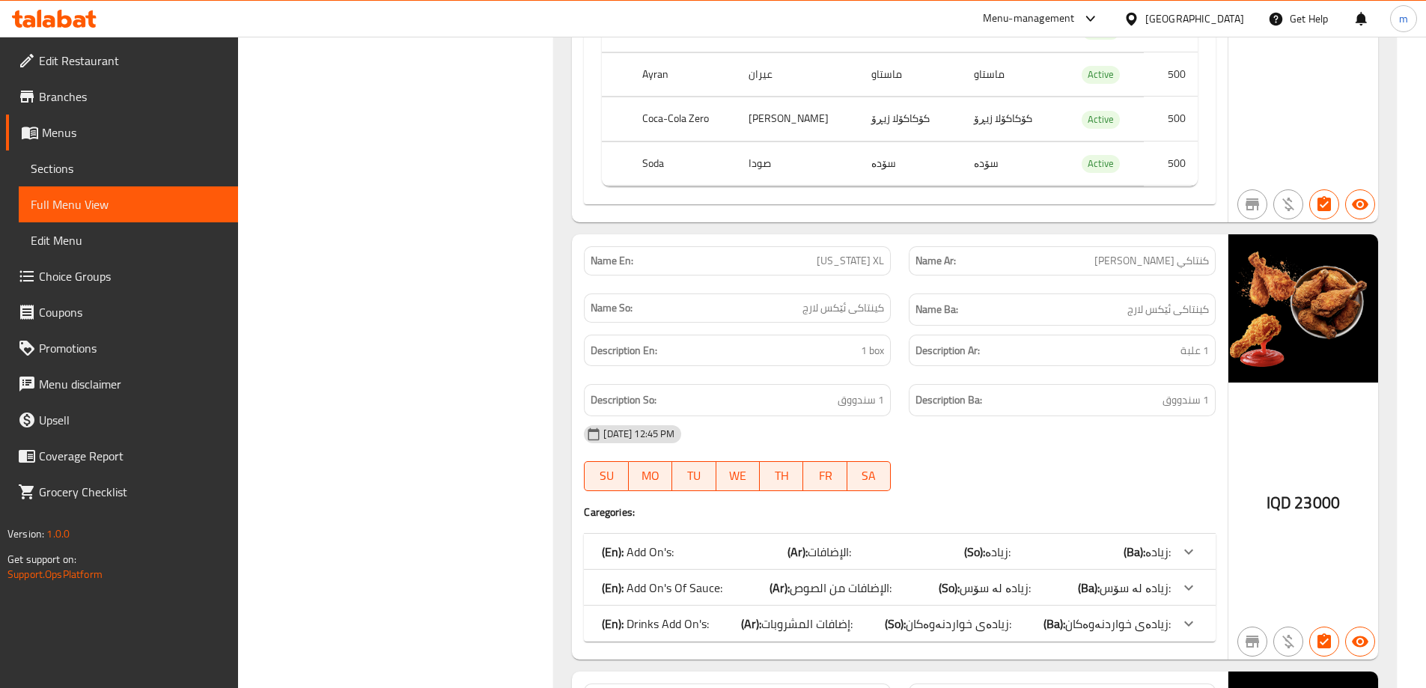
drag, startPoint x: 673, startPoint y: 502, endPoint x: 684, endPoint y: 494, distance: 13.9
click at [673, 614] on p "(En): Drinks Add On's:" at bounding box center [655, 623] width 107 height 18
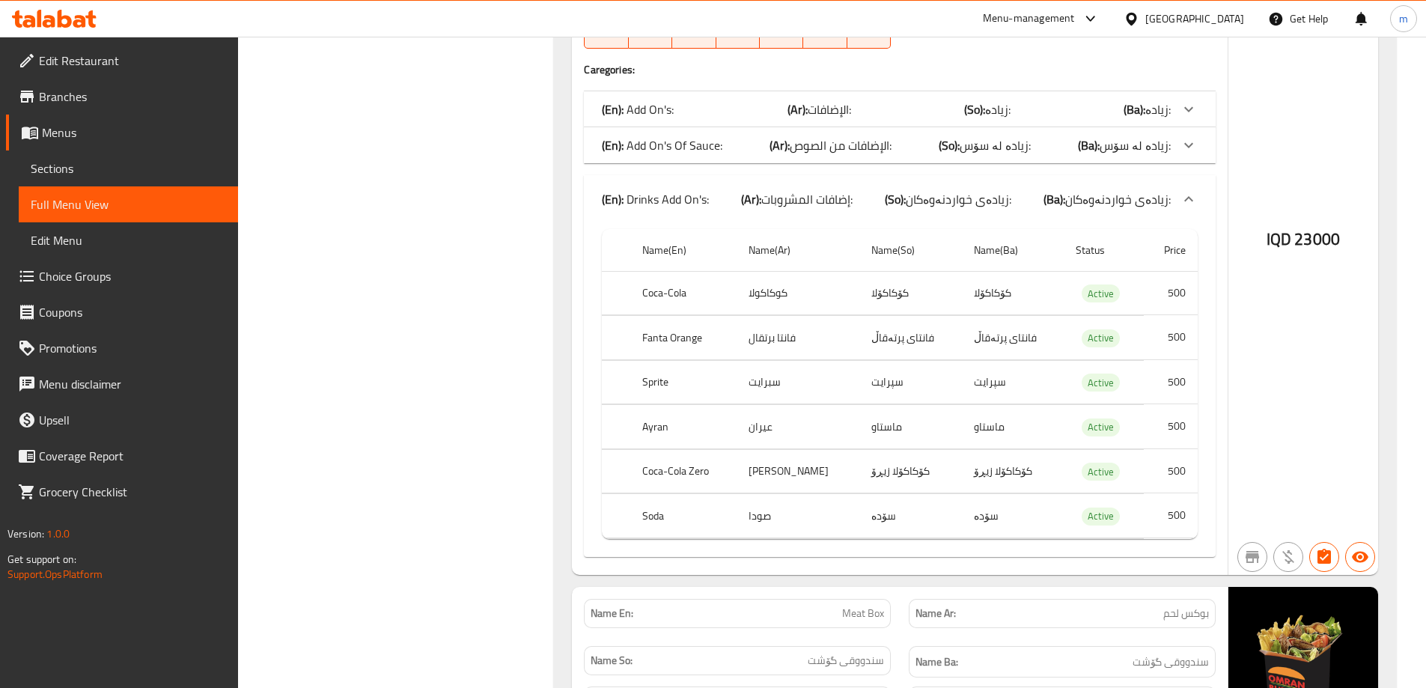
scroll to position [28649, 0]
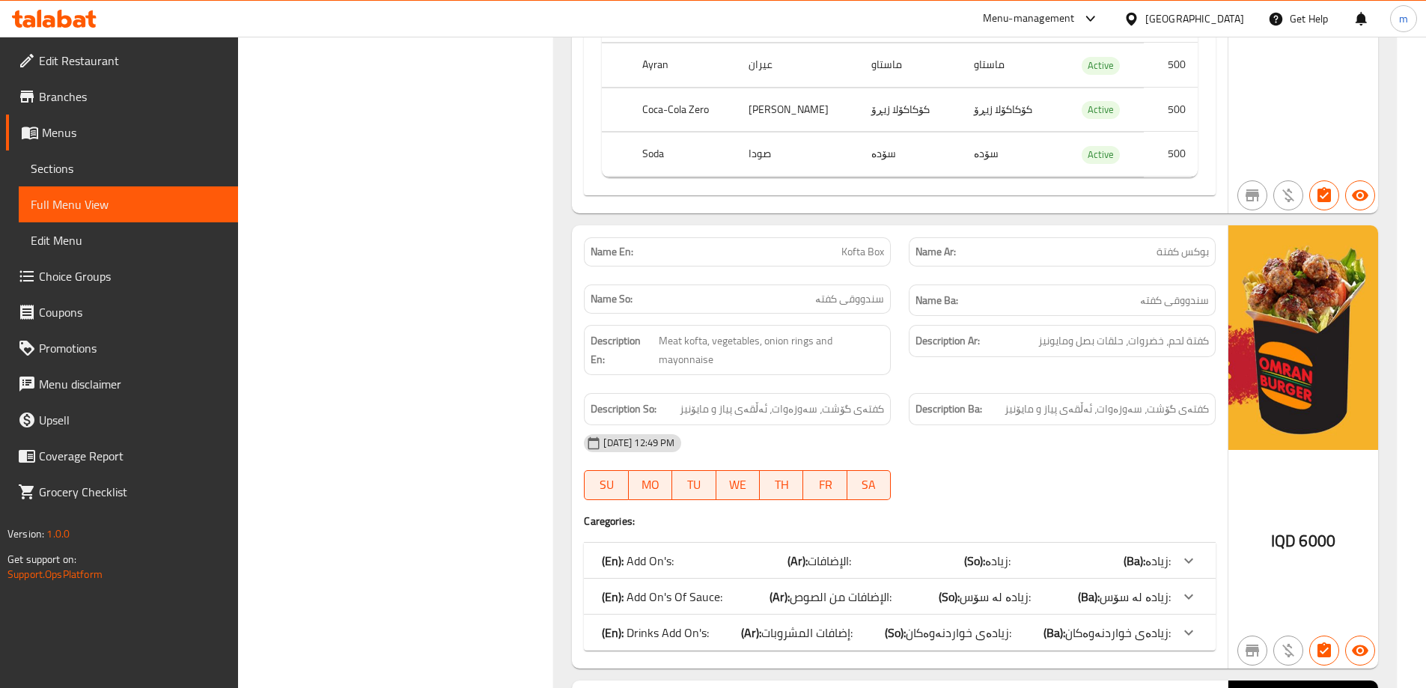
scroll to position [29696, 0]
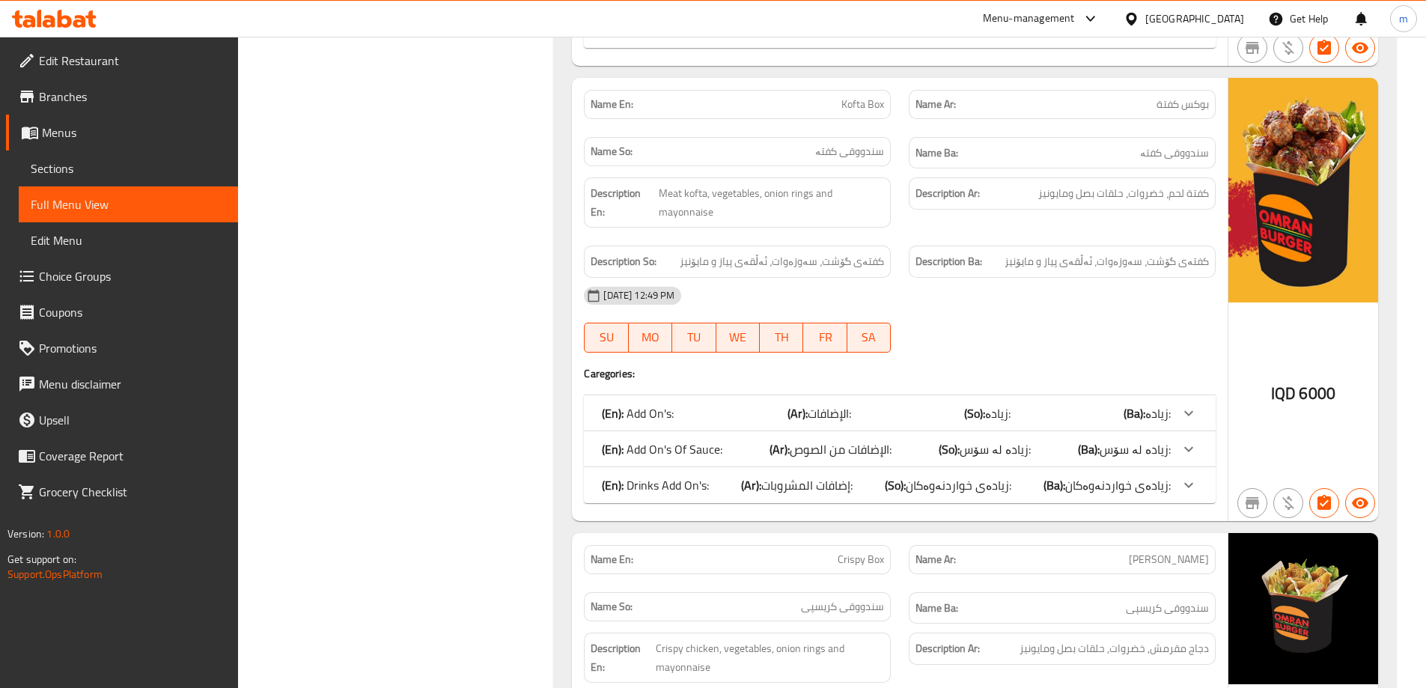
click at [685, 476] on p "(En): Drinks Add On's:" at bounding box center [655, 485] width 107 height 18
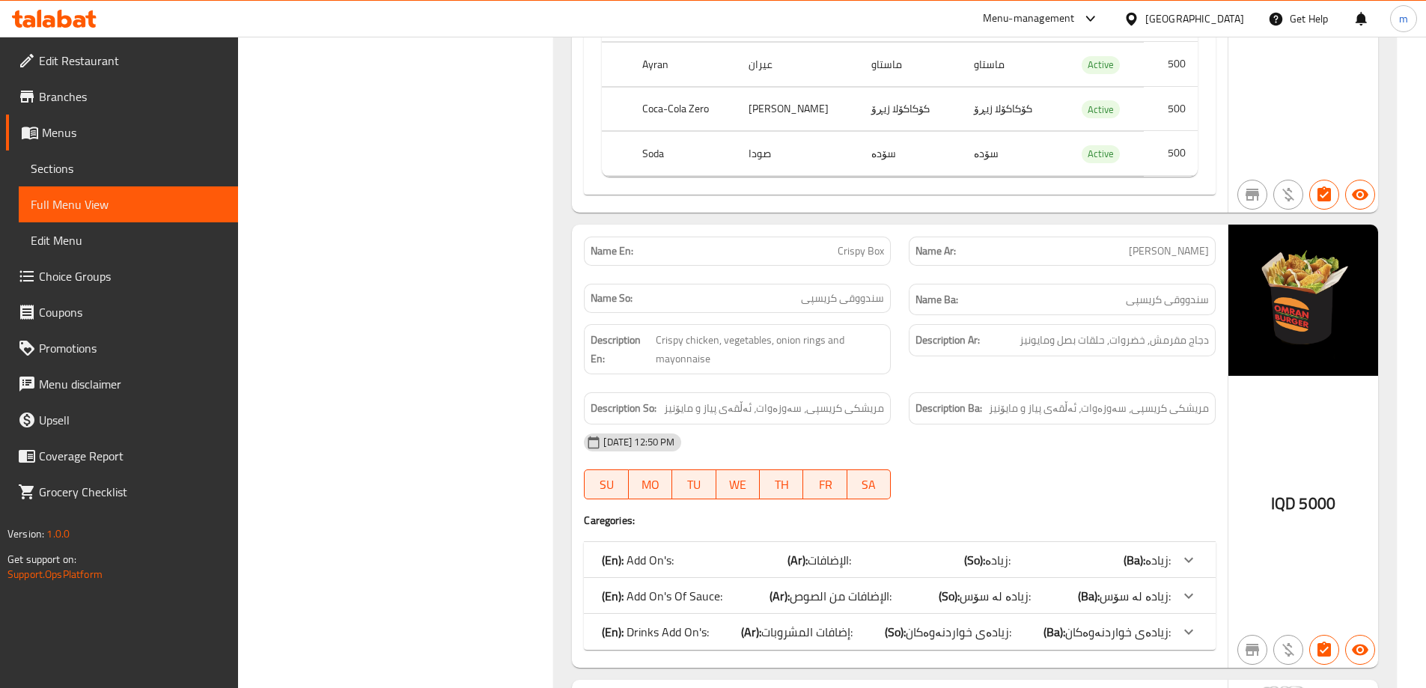
scroll to position [30394, 0]
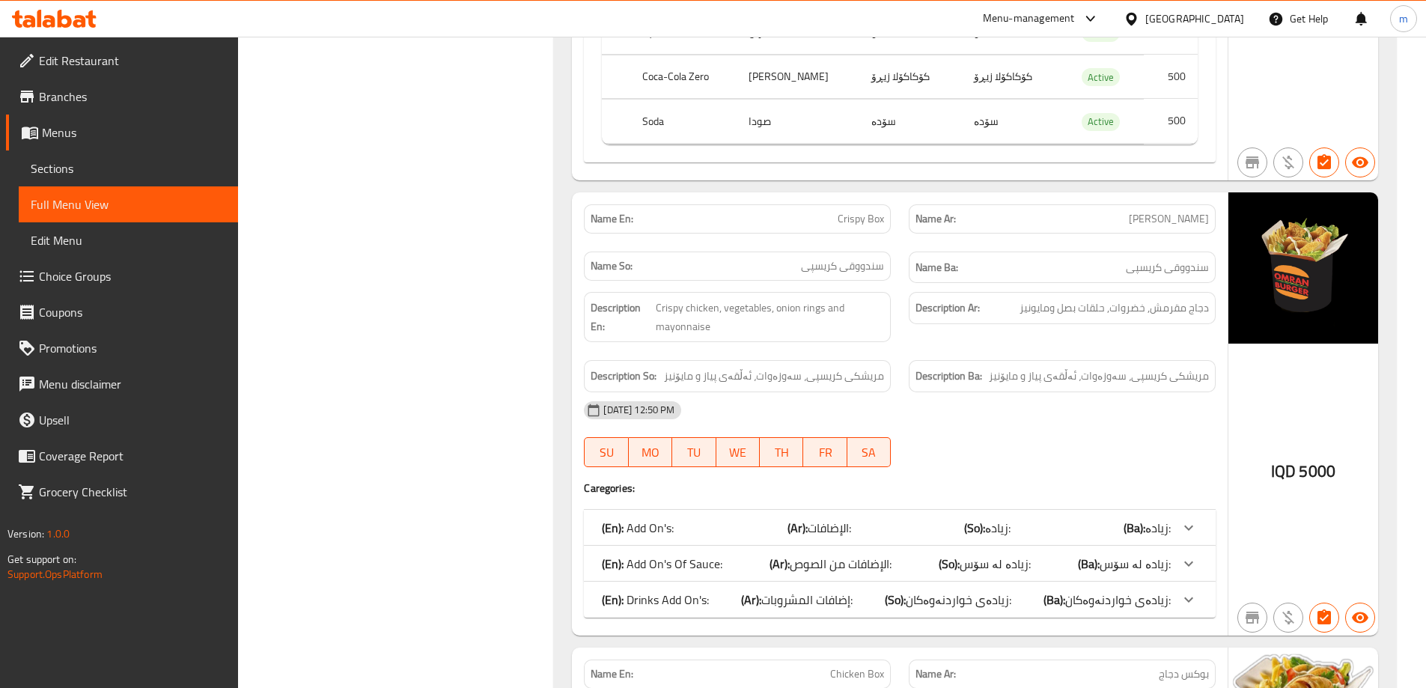
click at [671, 581] on div "(En): Drinks Add On's: (Ar): إضافات المشروبات: (So): زیادەی خواردنەوەکان: (Ba):…" at bounding box center [900, 599] width 632 height 36
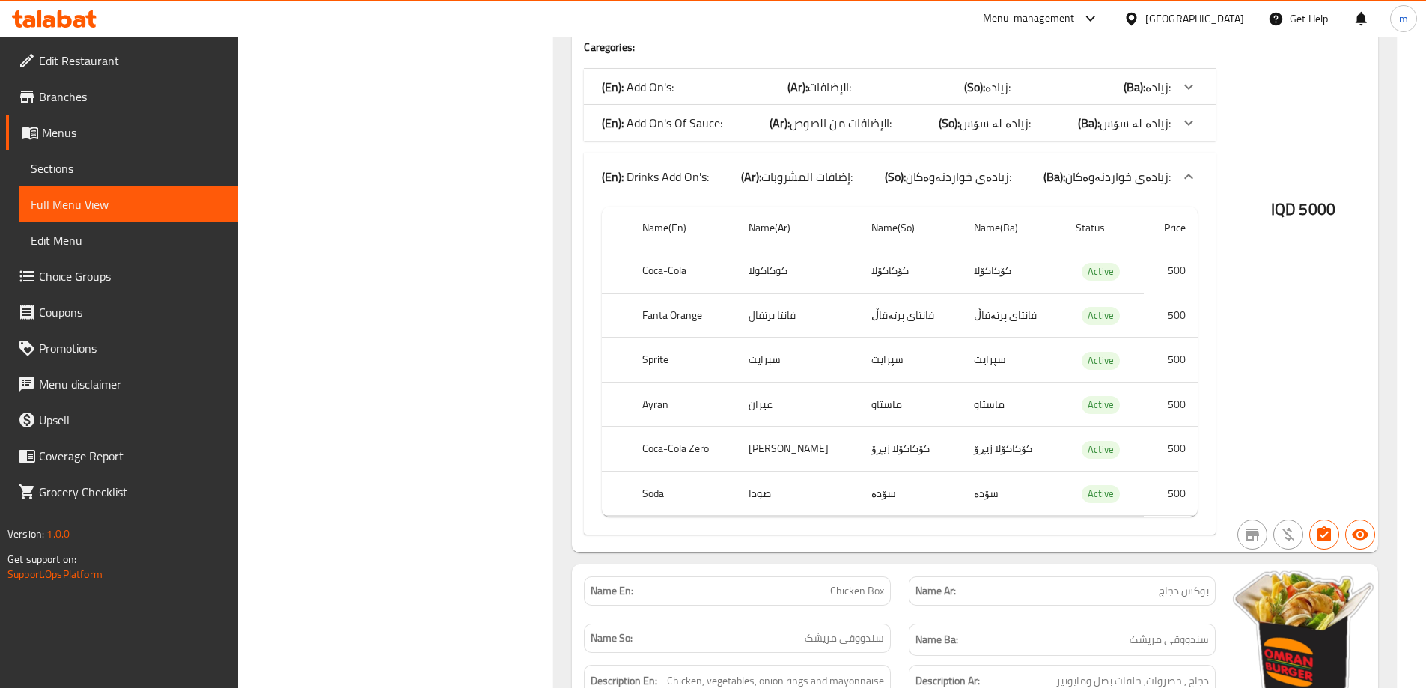
scroll to position [31093, 0]
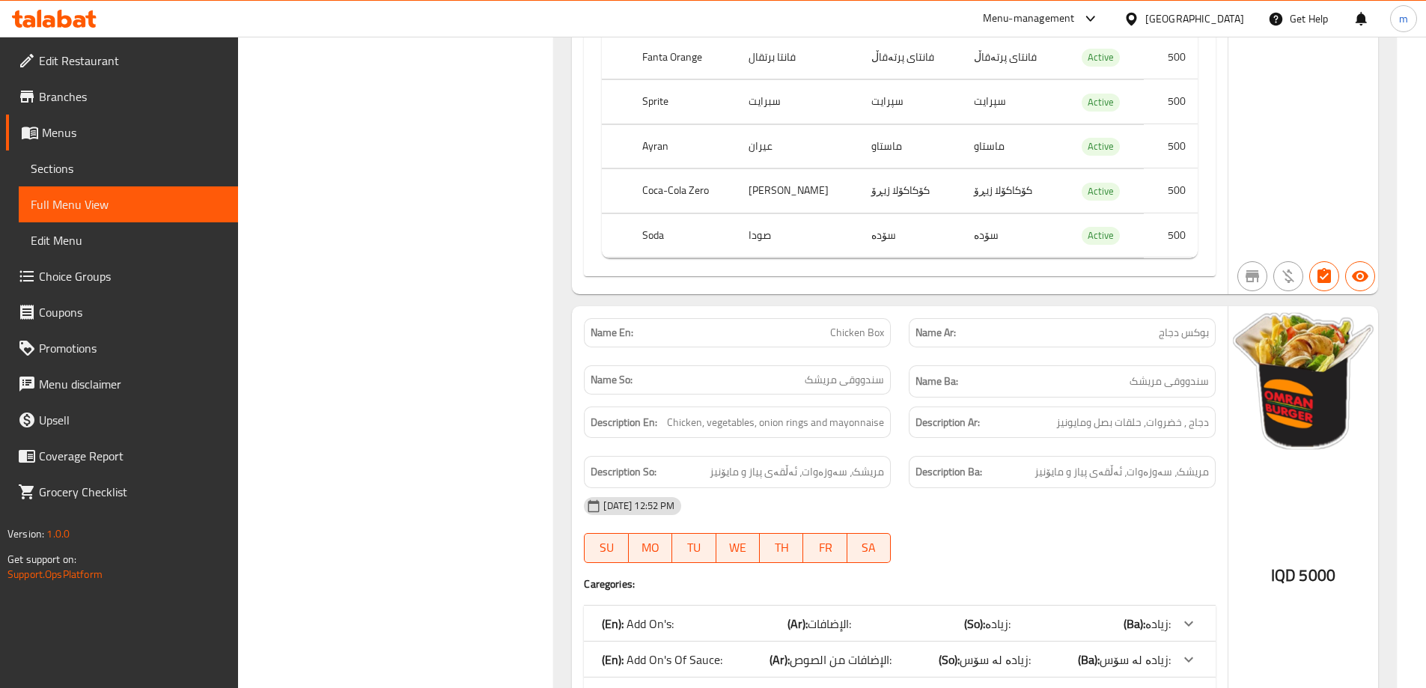
click at [670, 686] on p "(En): Drinks Add On's:" at bounding box center [655, 695] width 107 height 18
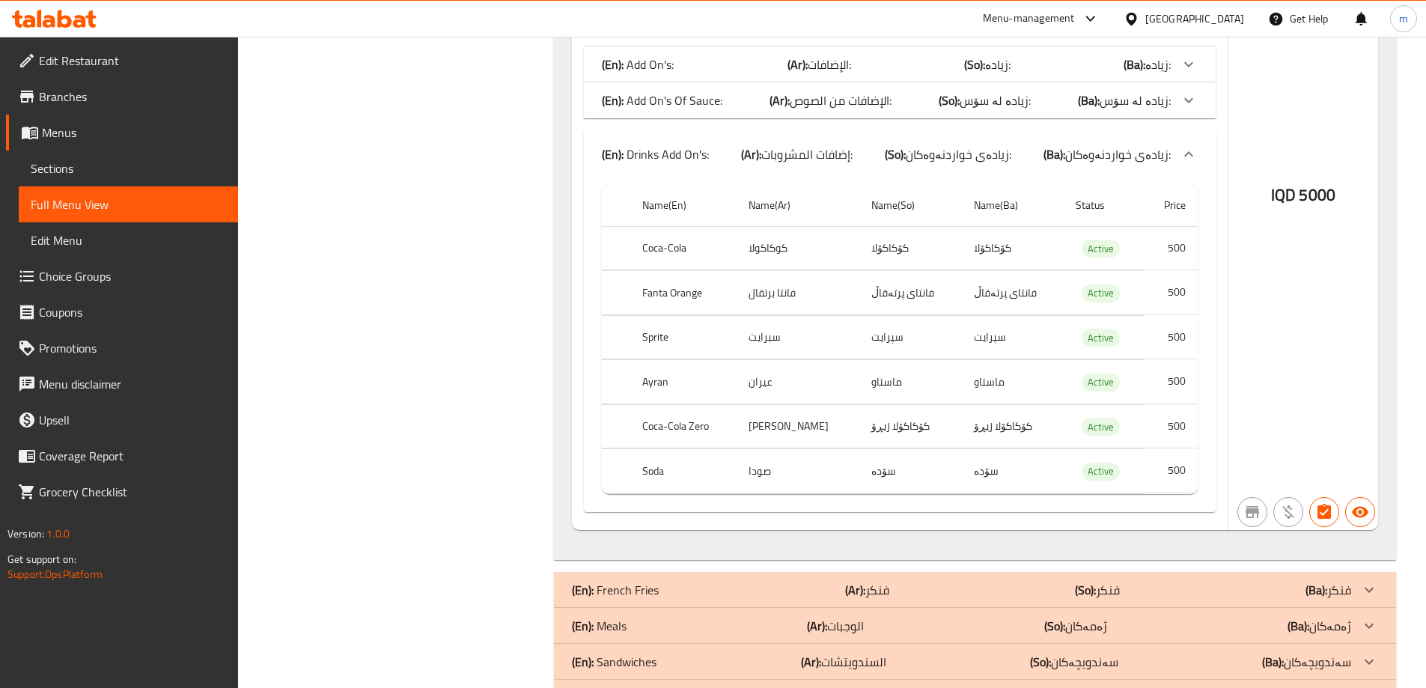
scroll to position [31672, 0]
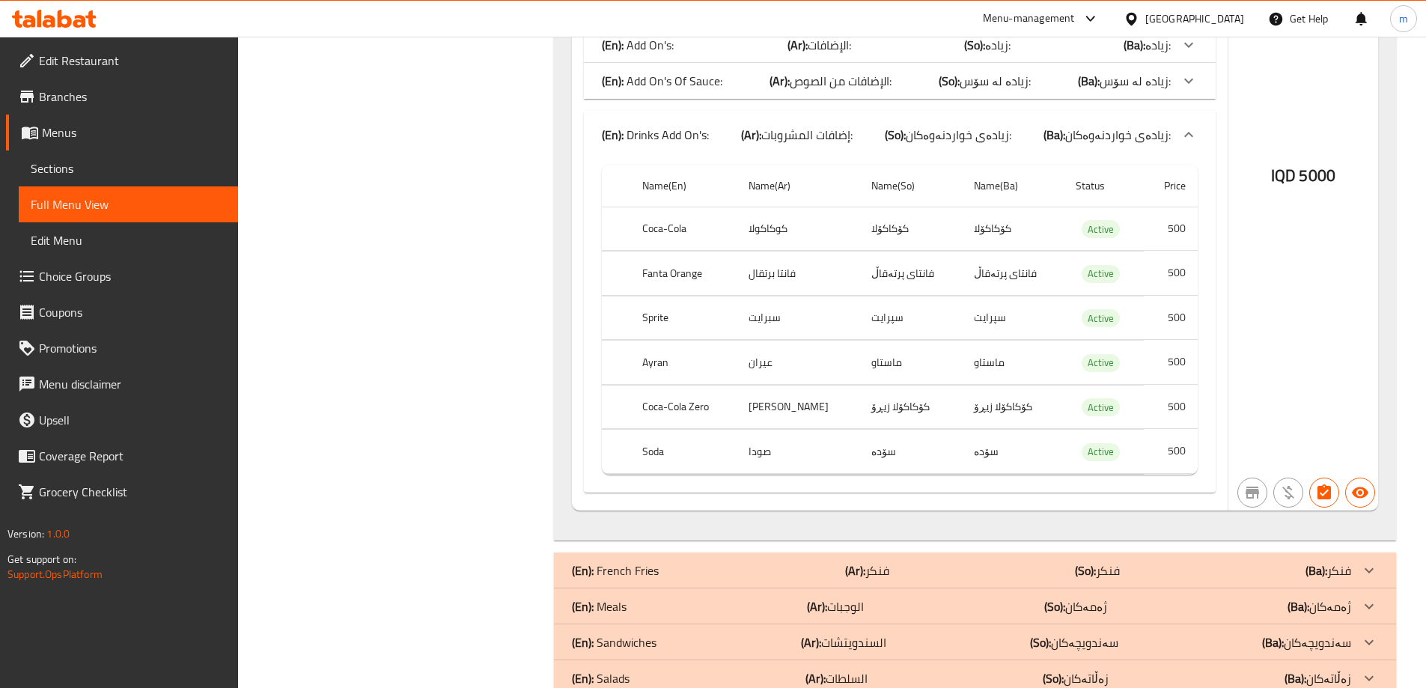
click at [644, 561] on p "(En): French Fries" at bounding box center [615, 570] width 87 height 18
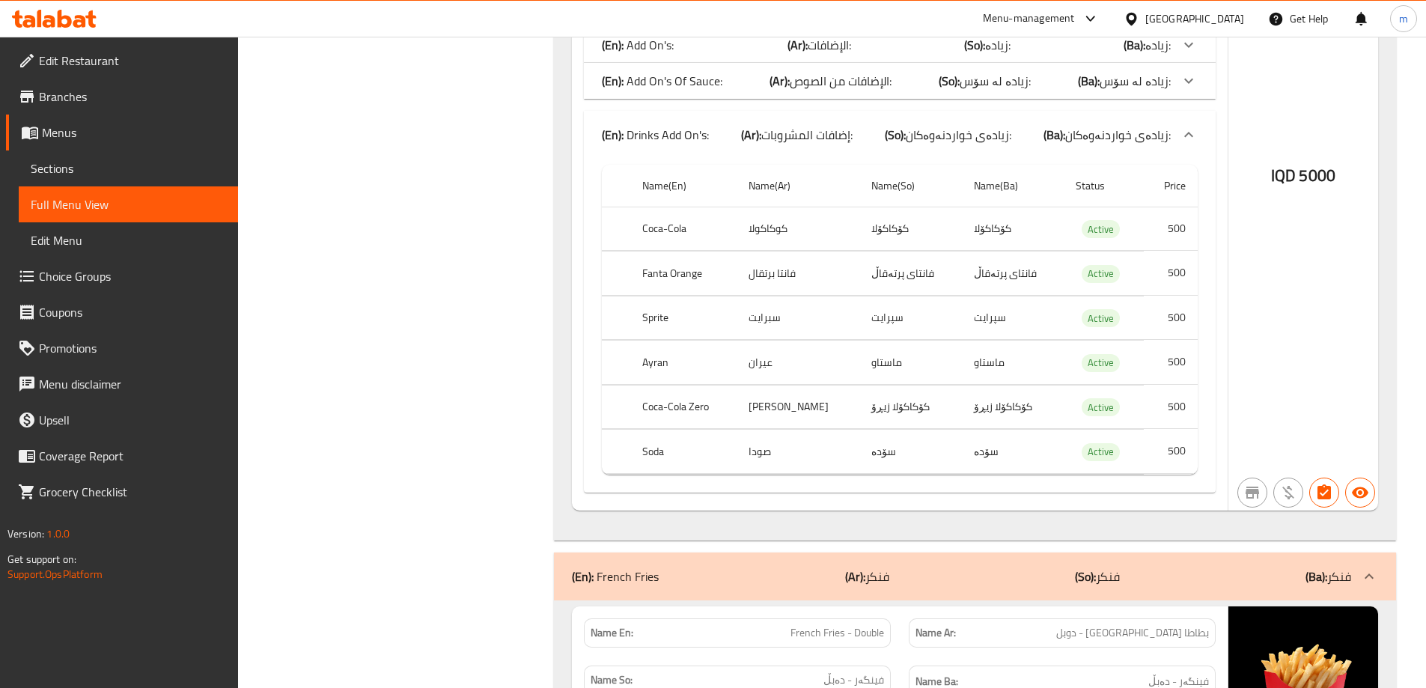
click at [671, 567] on div "(En): French Fries (Ar): فنكر (So): فنكر (Ba): فنكر" at bounding box center [961, 576] width 779 height 18
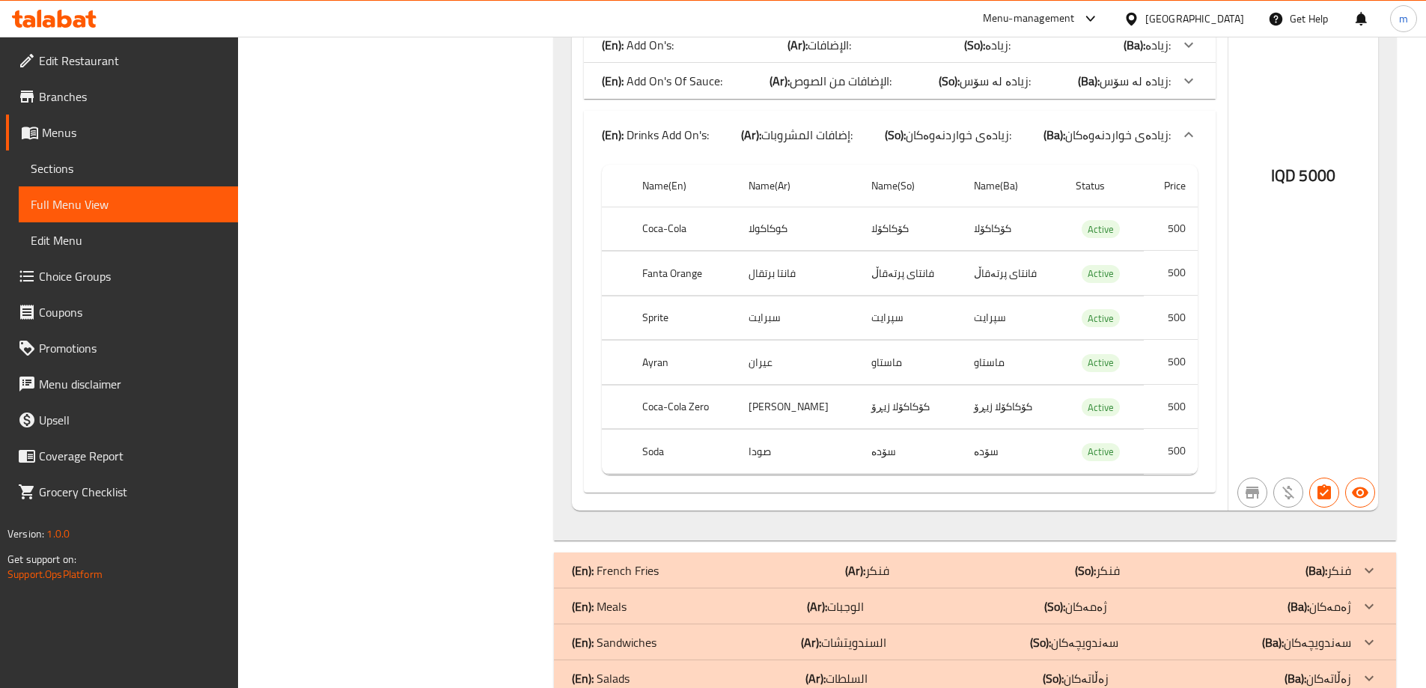
click at [626, 597] on p "(En): Meals" at bounding box center [599, 606] width 55 height 18
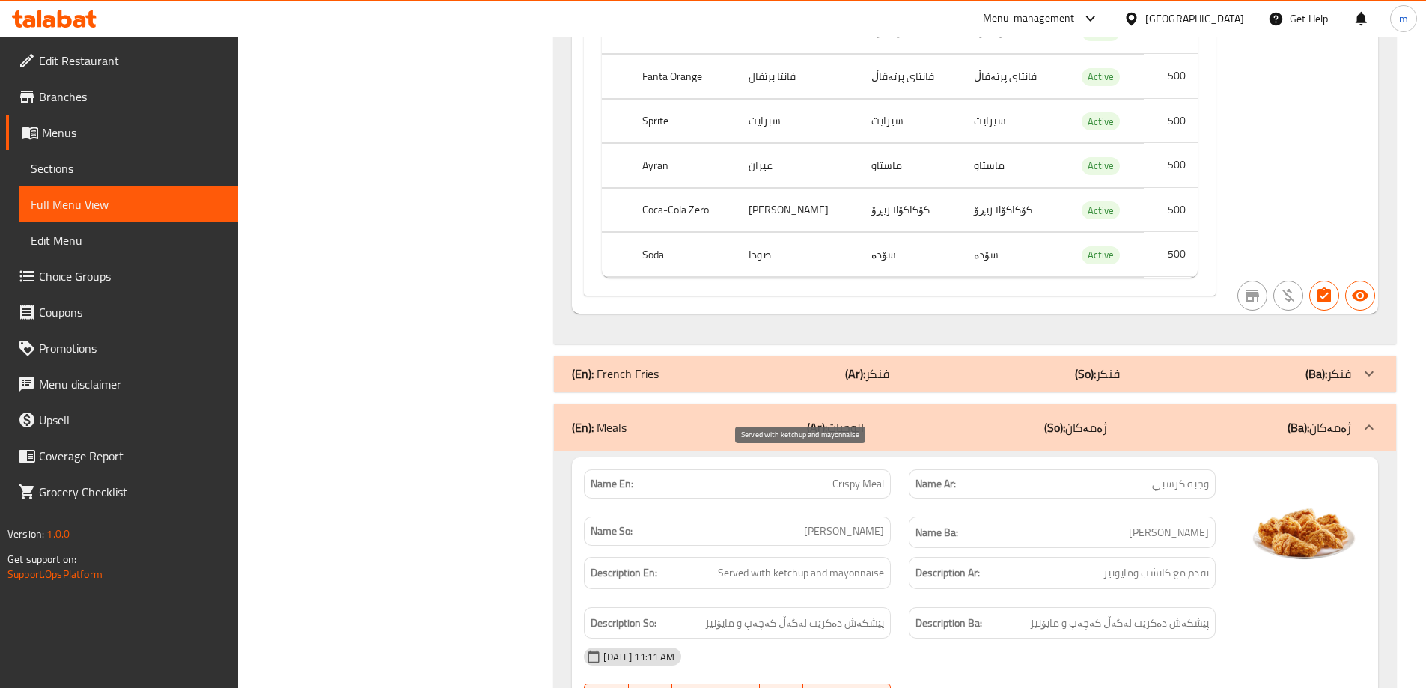
scroll to position [32196, 0]
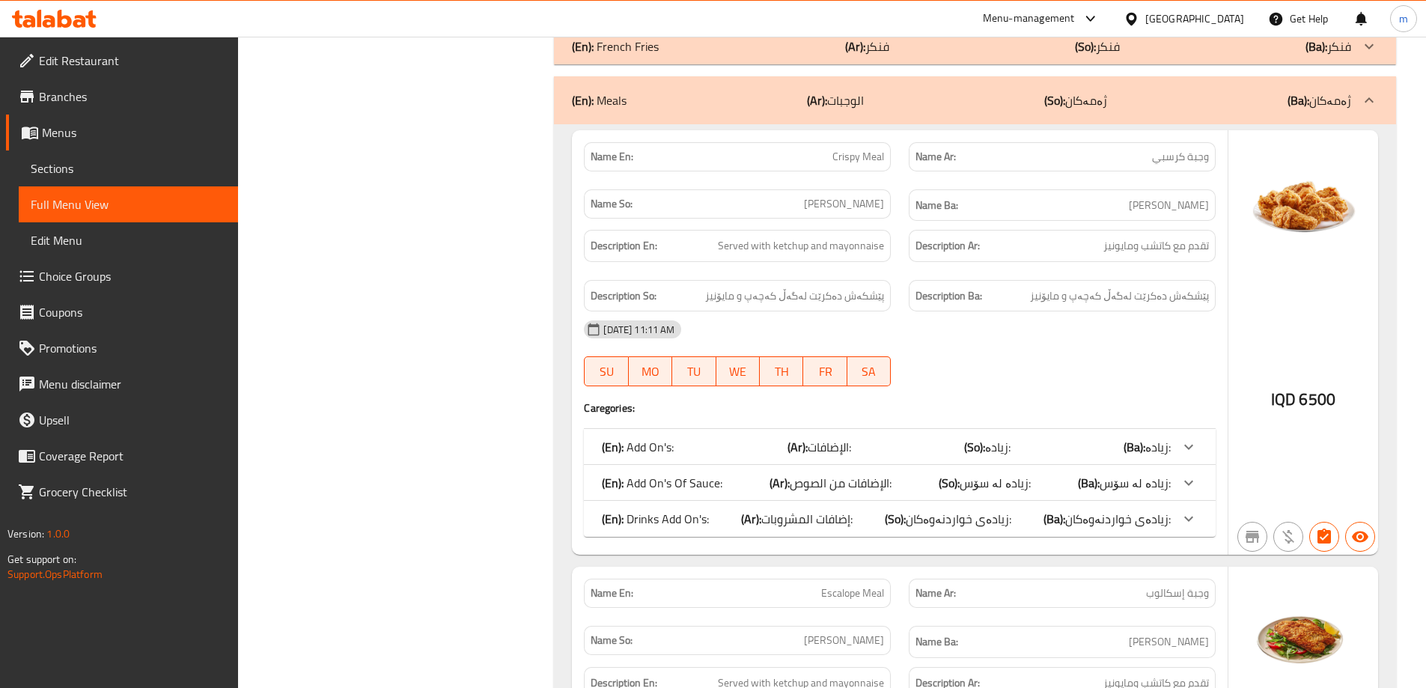
click at [731, 501] on div "(En): Drinks Add On's: (Ar): إضافات المشروبات: (So): زیادەی خواردنەوەکان: (Ba):…" at bounding box center [900, 519] width 632 height 36
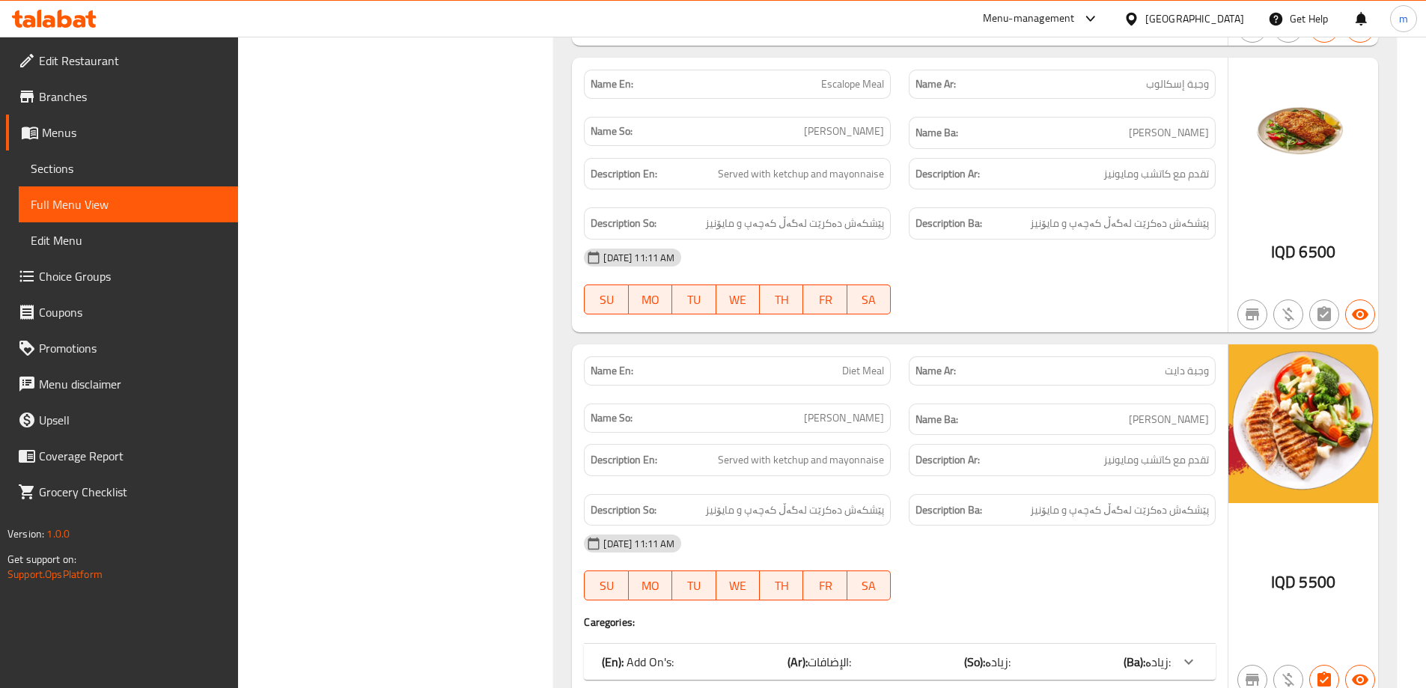
scroll to position [33177, 0]
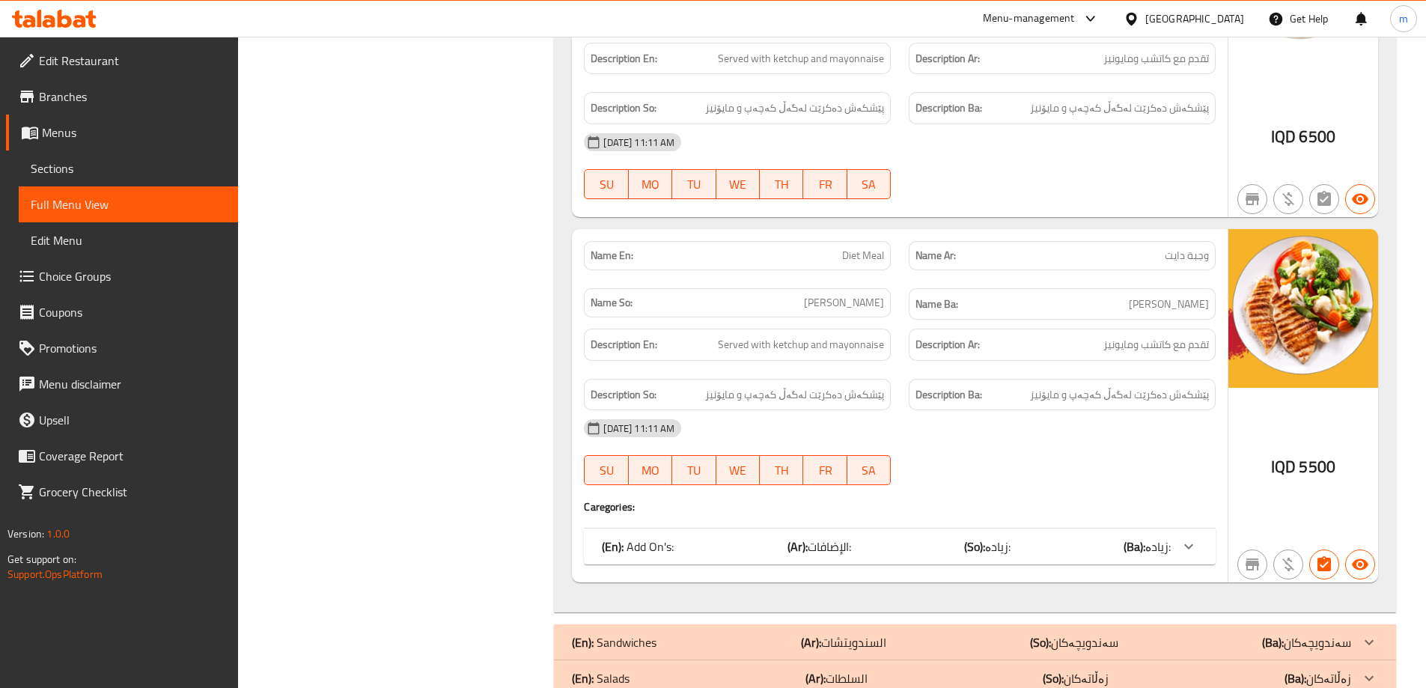
drag, startPoint x: 660, startPoint y: 534, endPoint x: 671, endPoint y: 516, distance: 21.8
click at [661, 633] on div "(En): Sandwiches (Ar): السندويتشات (So): سەندویچەکان (Ba): سەندویچەکان" at bounding box center [961, 642] width 779 height 18
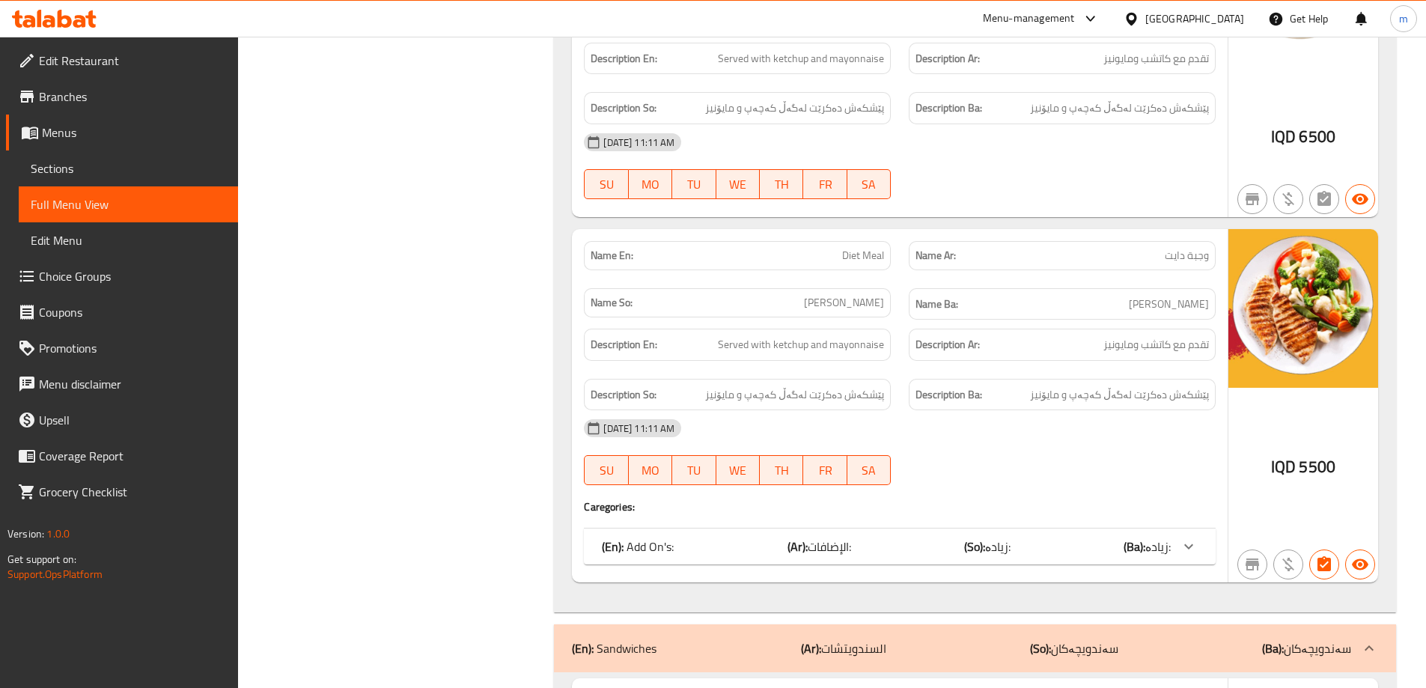
click at [757, 528] on div "(En): Add On's: (Ar): الإضافات: (So): زیادە: (Ba): زیادە:" at bounding box center [900, 546] width 632 height 36
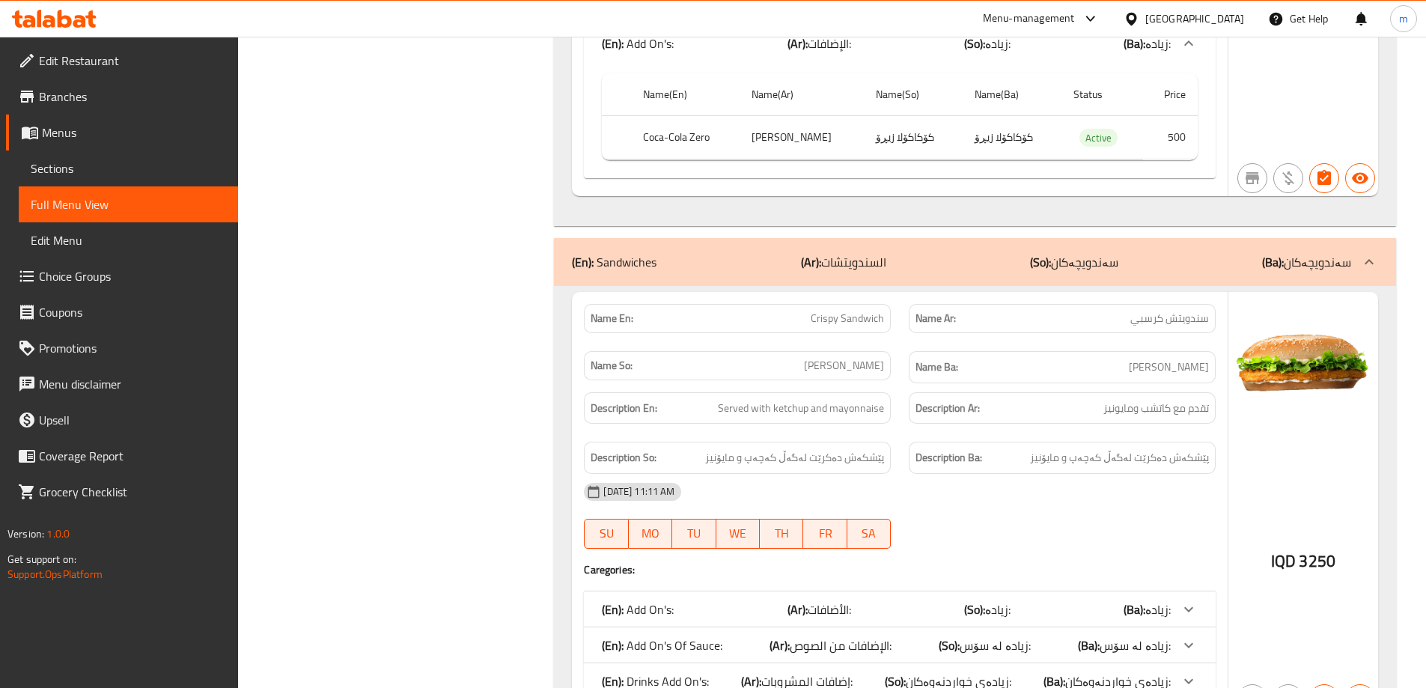
scroll to position [33701, 0]
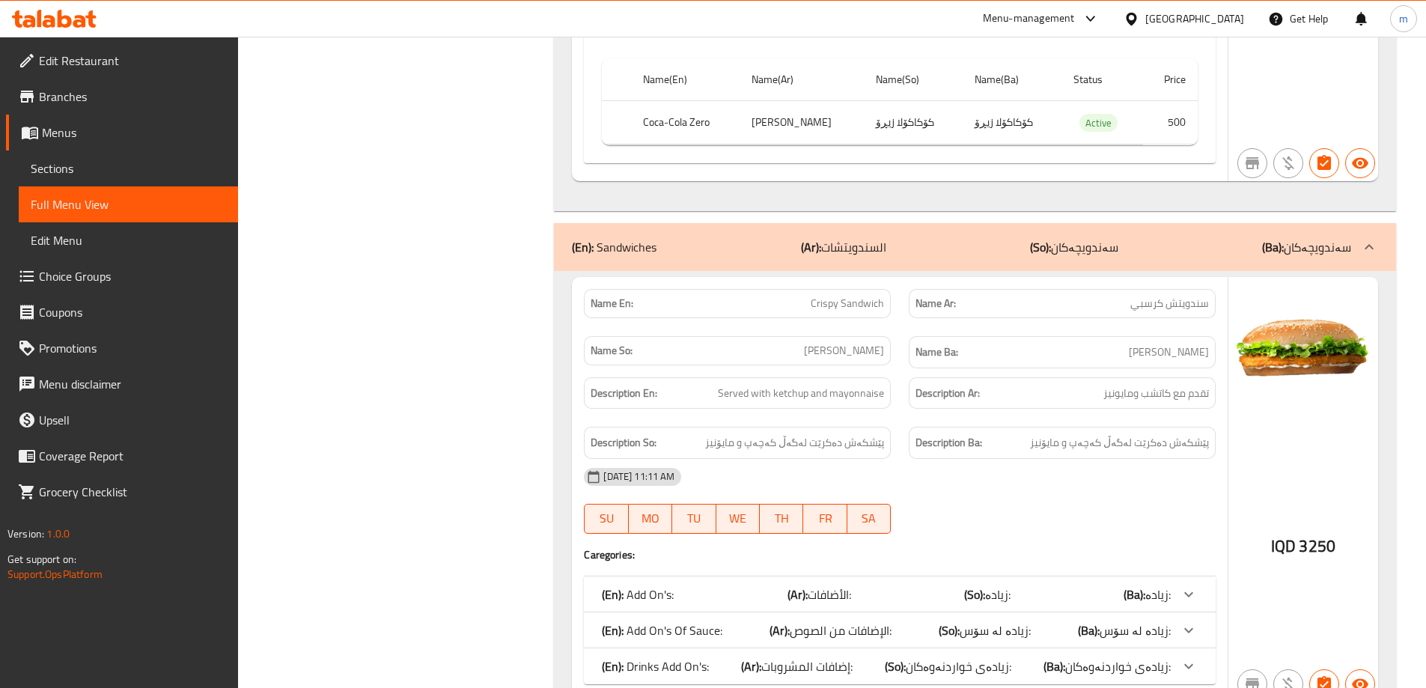
click at [655, 657] on p "(En): Drinks Add On's:" at bounding box center [655, 666] width 107 height 18
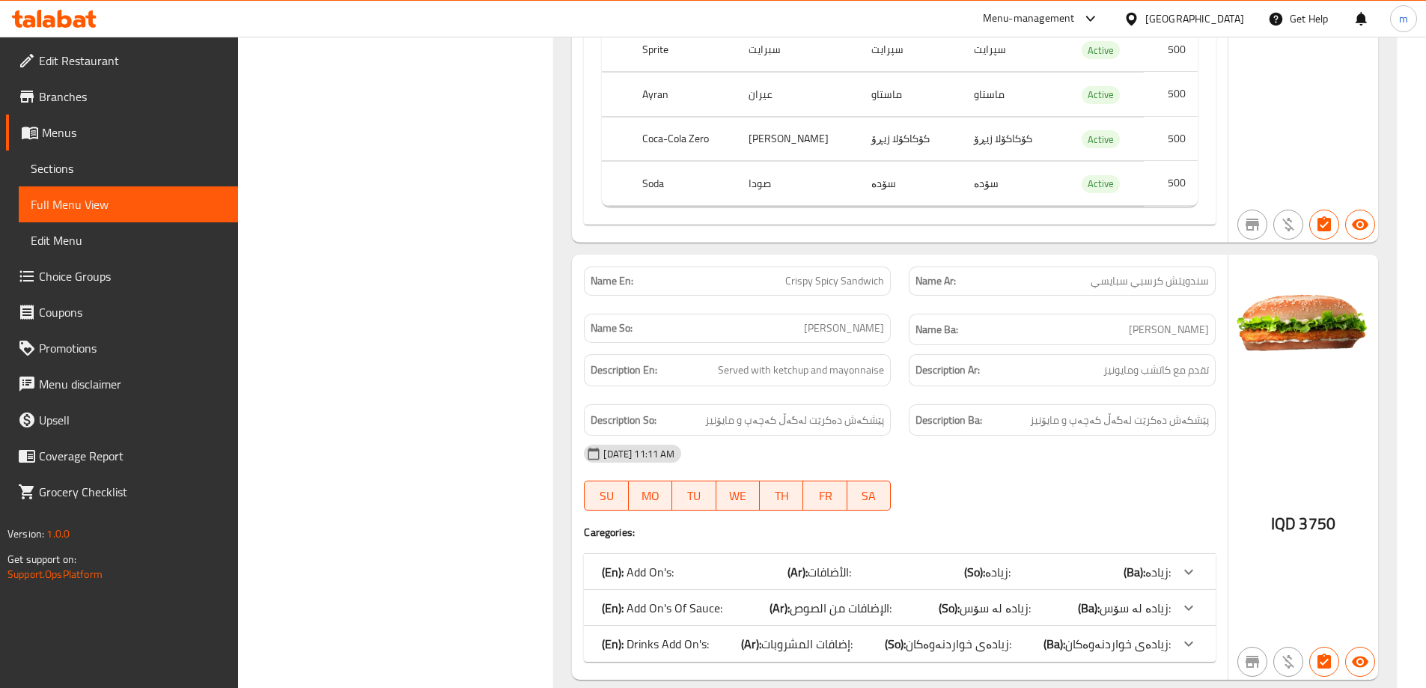
scroll to position [34574, 0]
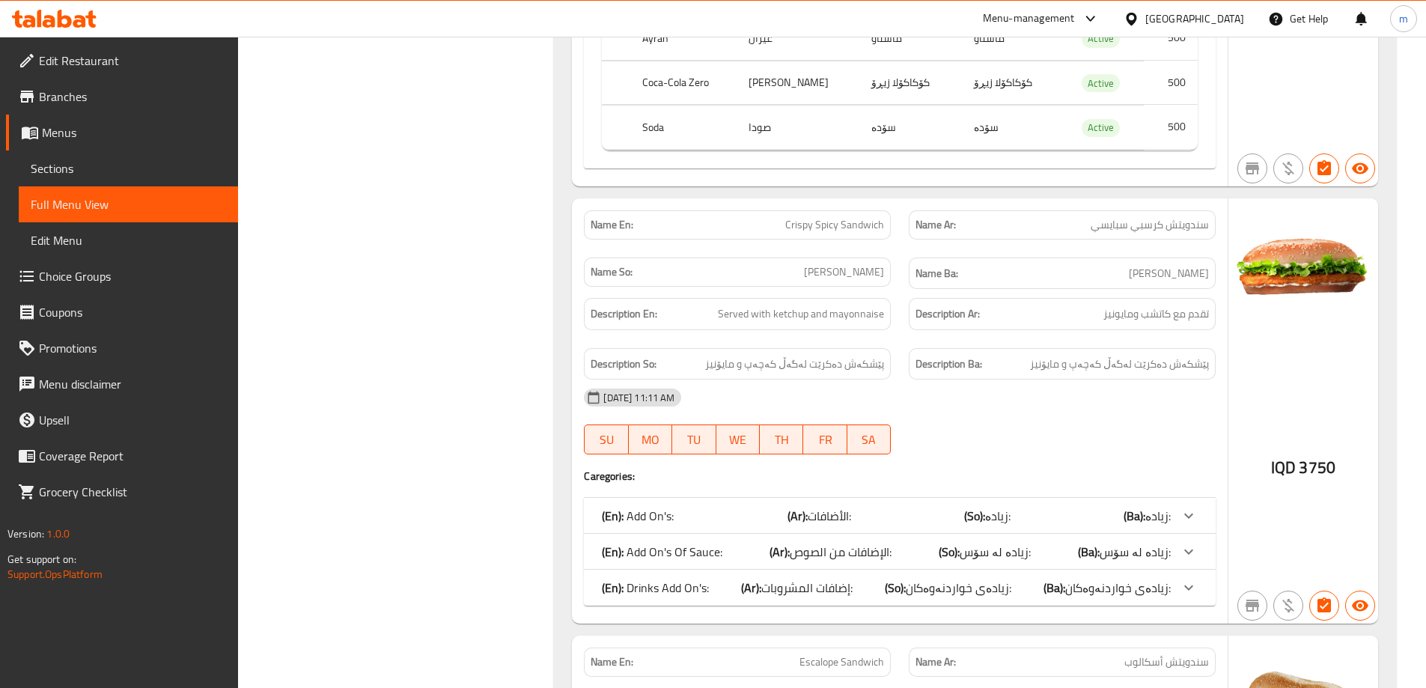
drag, startPoint x: 668, startPoint y: 477, endPoint x: 751, endPoint y: 461, distance: 84.5
click at [668, 578] on p "(En): Drinks Add On's:" at bounding box center [655, 587] width 107 height 18
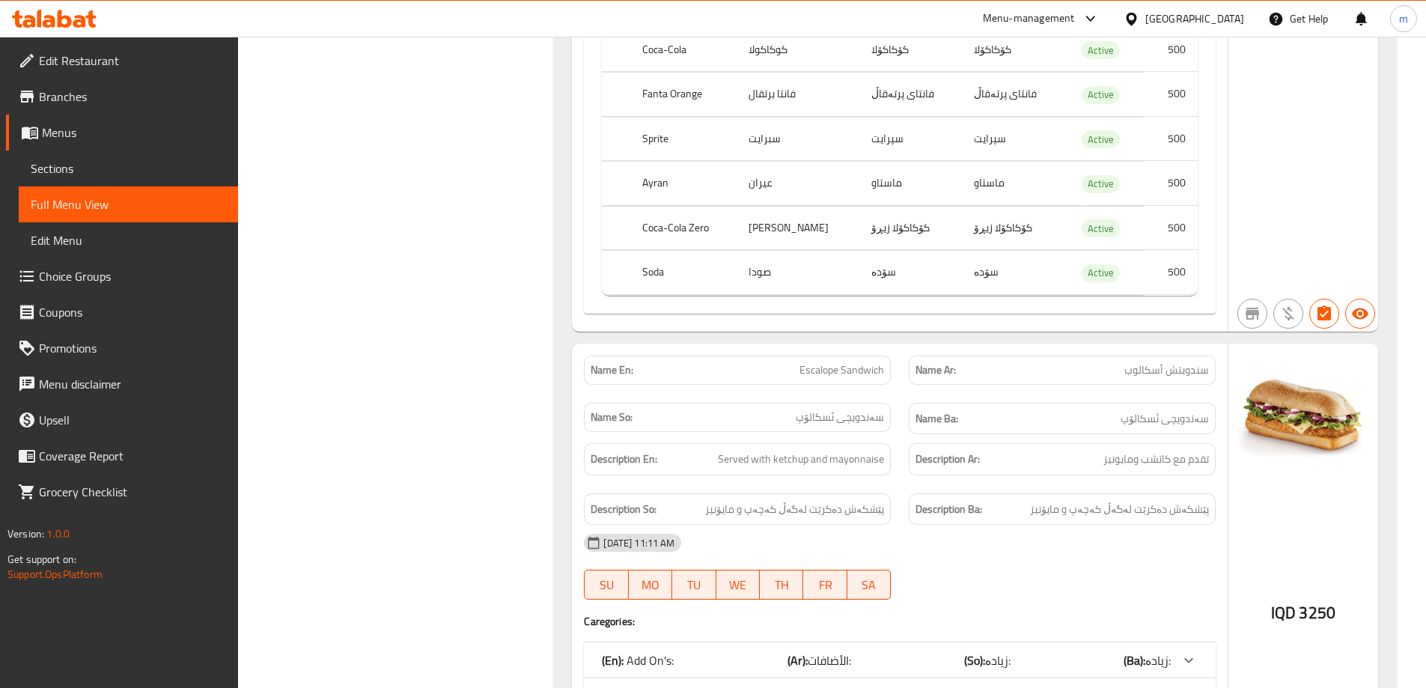
scroll to position [35447, 0]
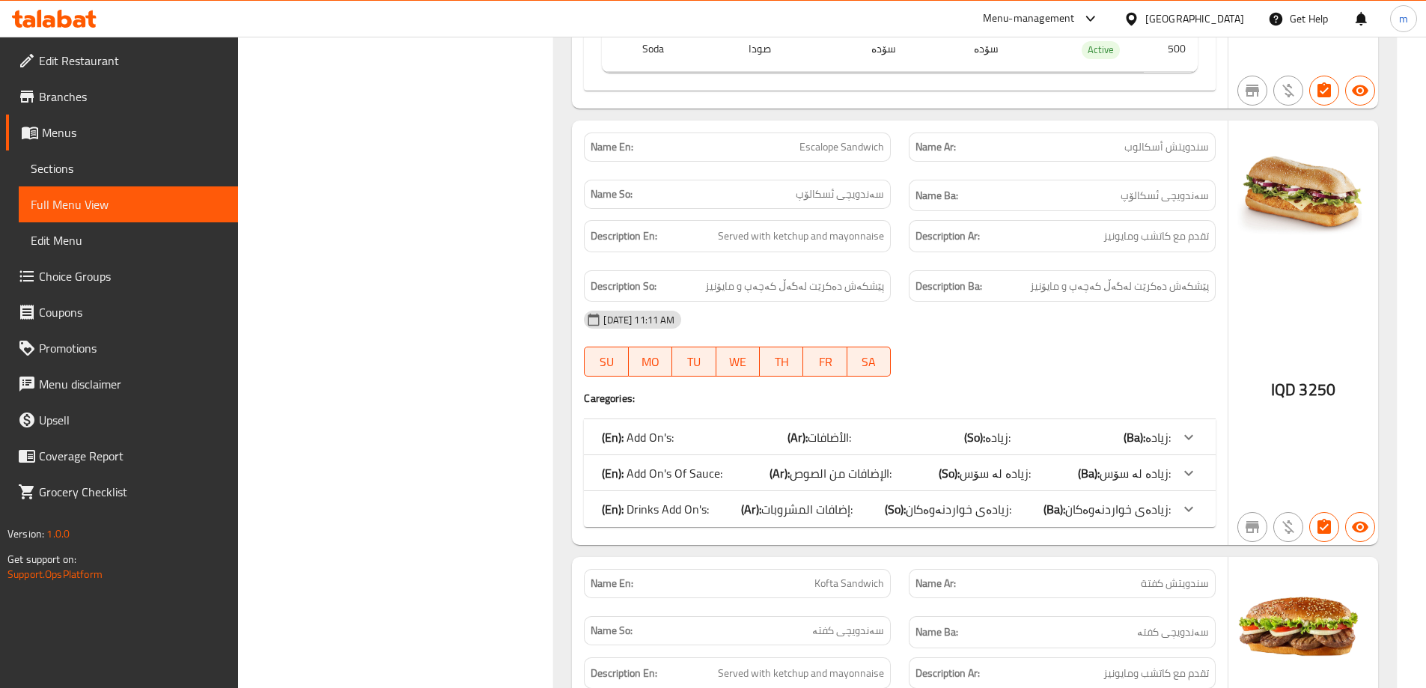
click at [679, 491] on div "(En): Drinks Add On's: (Ar): إضافات المشروبات: (So): زیادەی خواردنەوەکان: (Ba):…" at bounding box center [900, 509] width 632 height 36
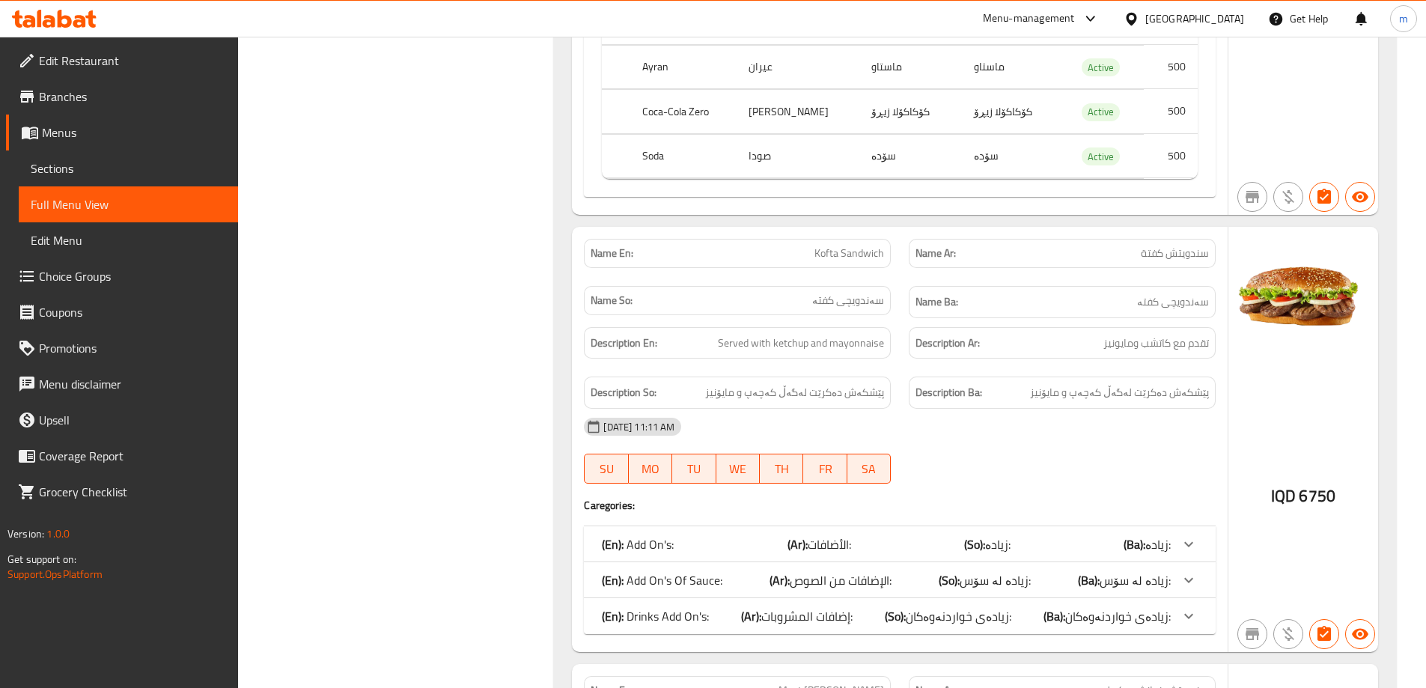
scroll to position [36146, 0]
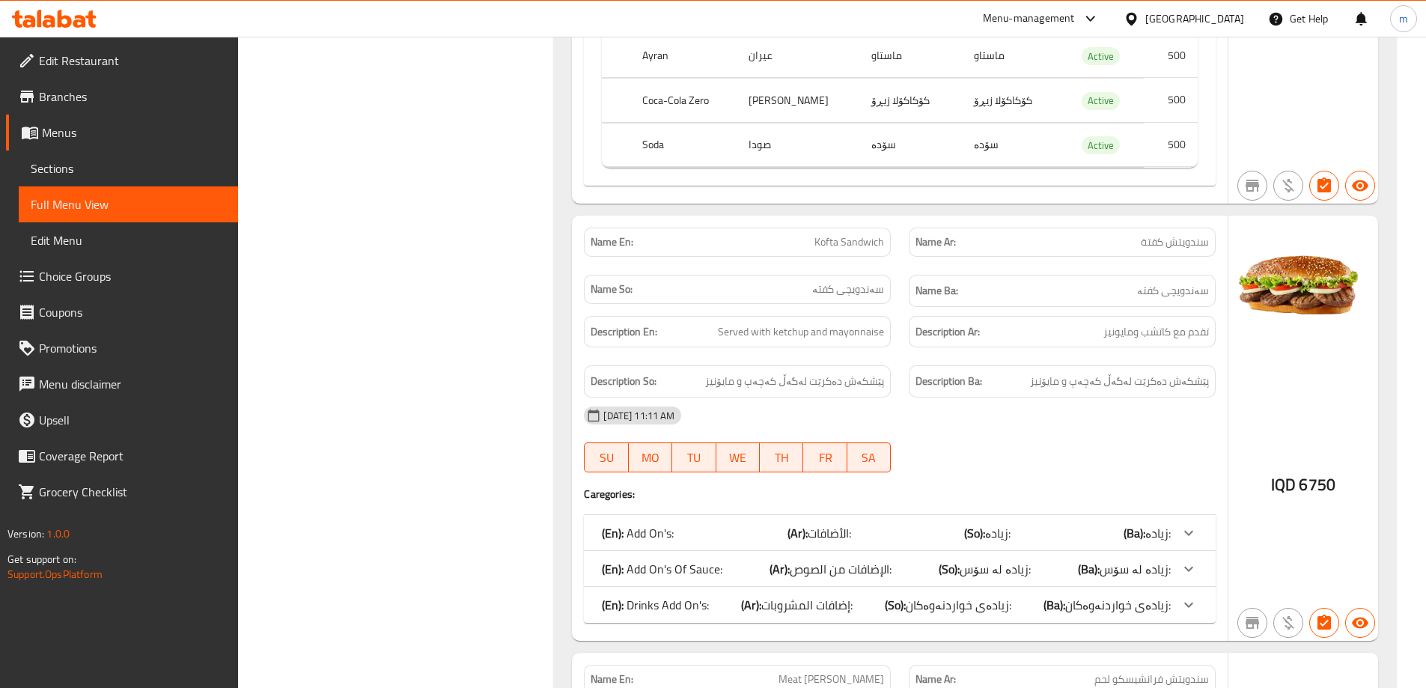
click at [709, 596] on div "(En): Drinks Add On's: (Ar): إضافات المشروبات: (So): زیادەی خواردنەوەکان: (Ba):…" at bounding box center [886, 605] width 569 height 18
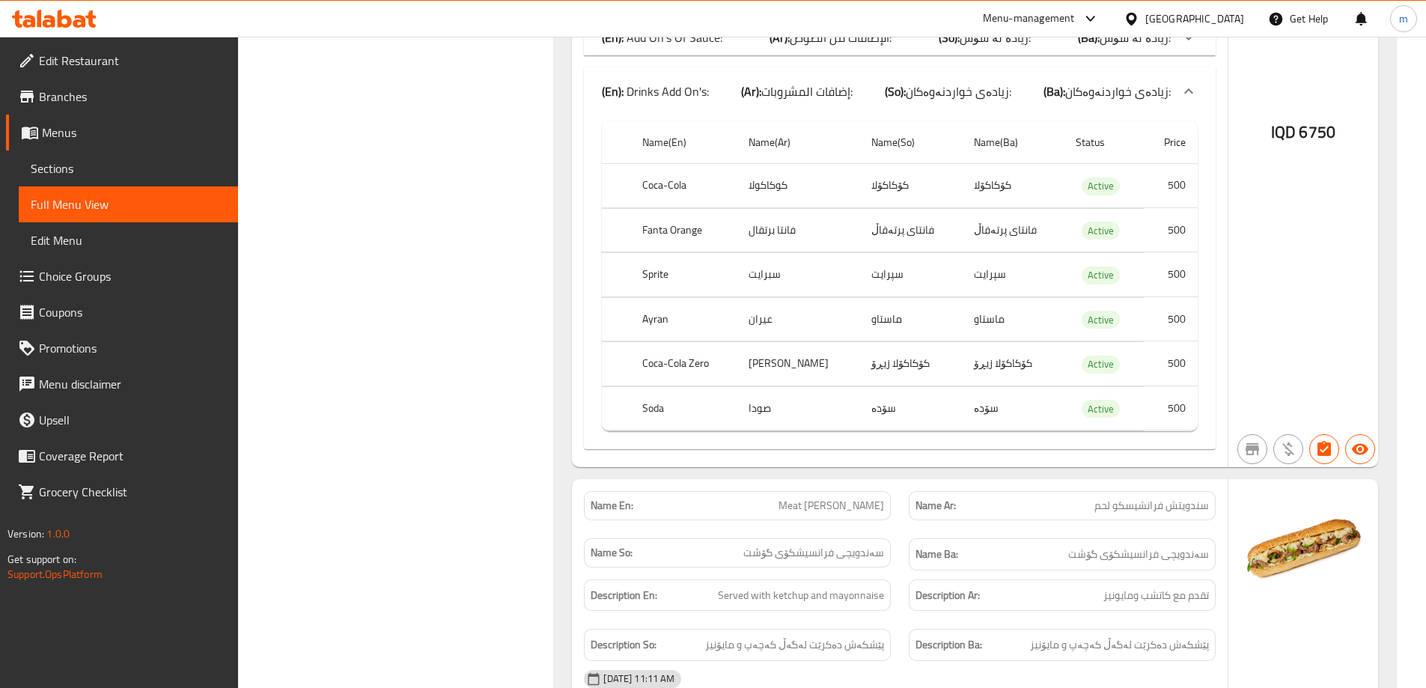
scroll to position [36844, 0]
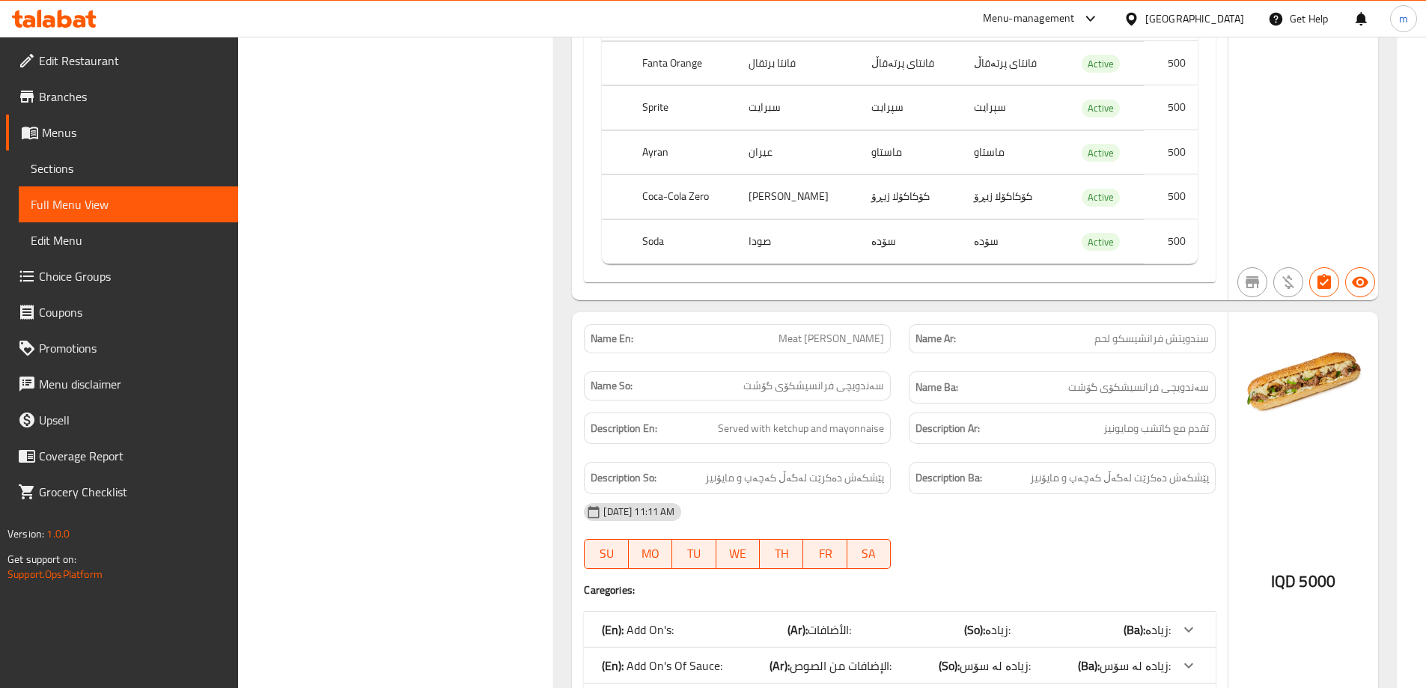
click at [671, 687] on p "(En): Drinks Add On's:" at bounding box center [655, 701] width 107 height 18
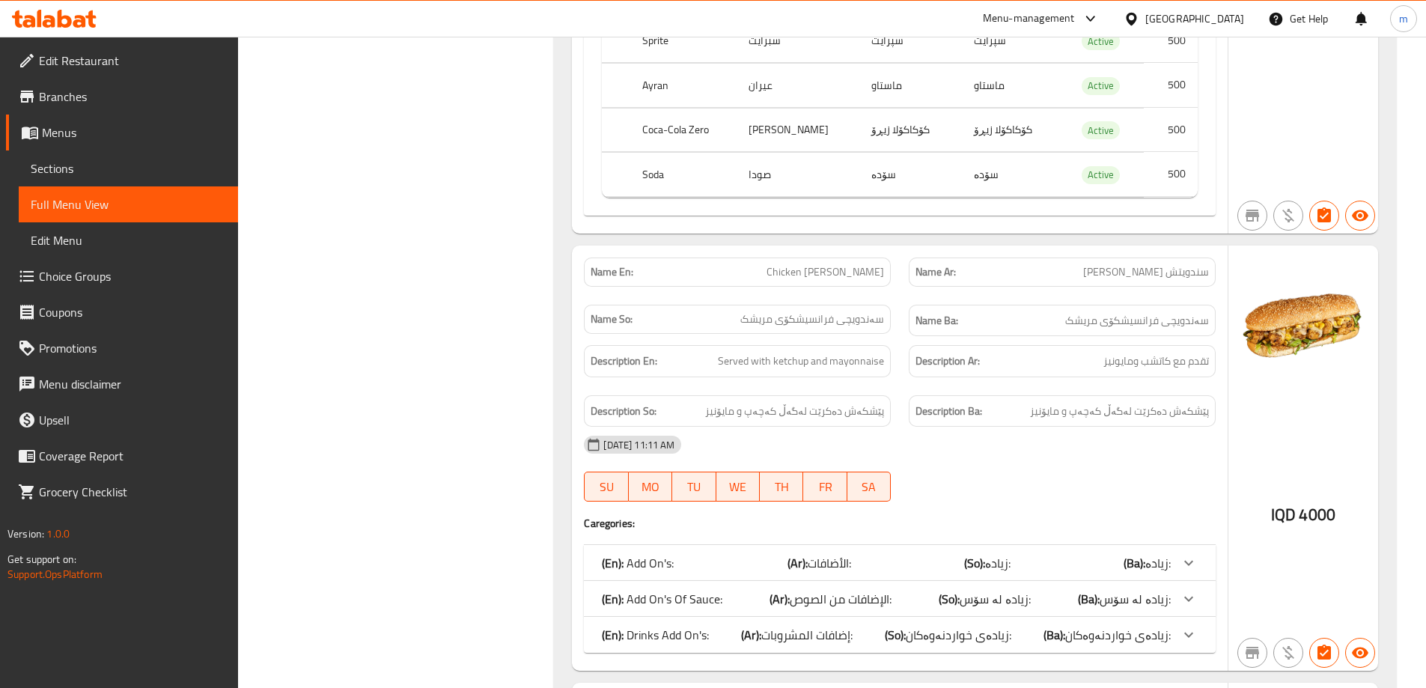
scroll to position [37717, 0]
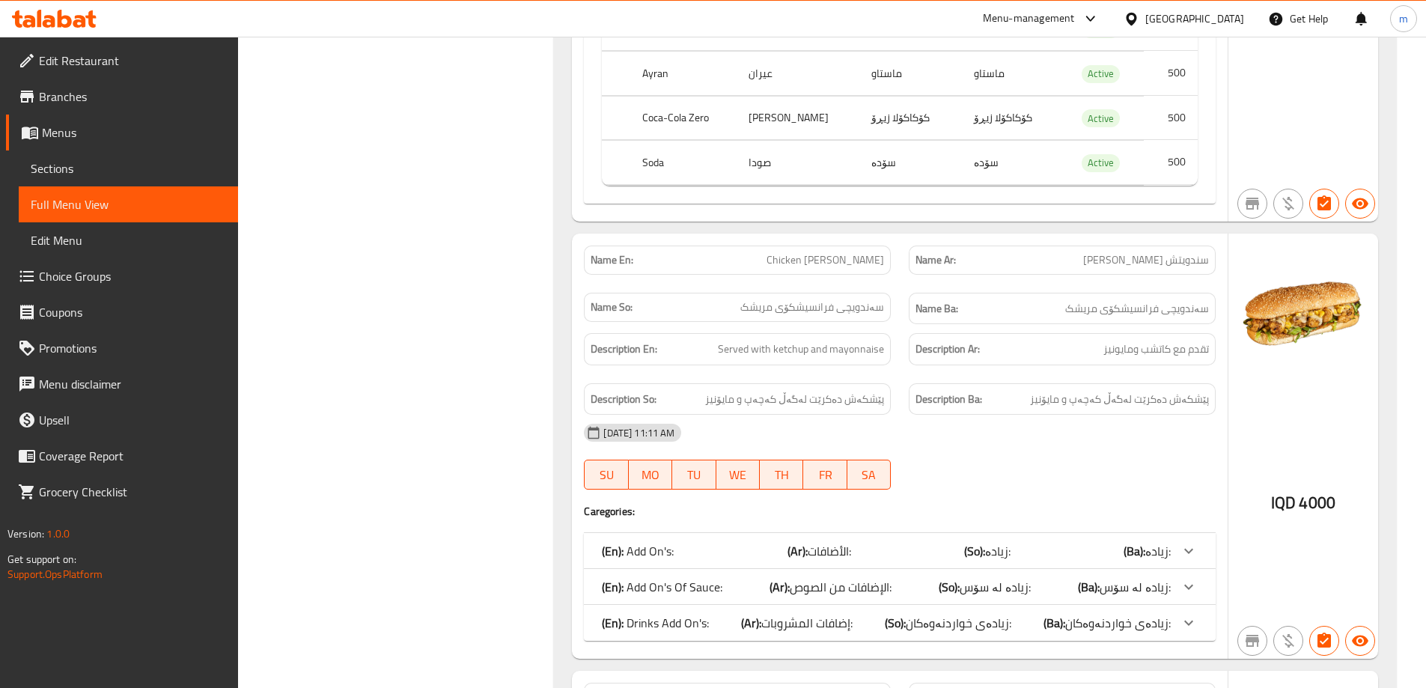
click at [767, 611] on span "إضافات المشروبات:" at bounding box center [806, 622] width 91 height 22
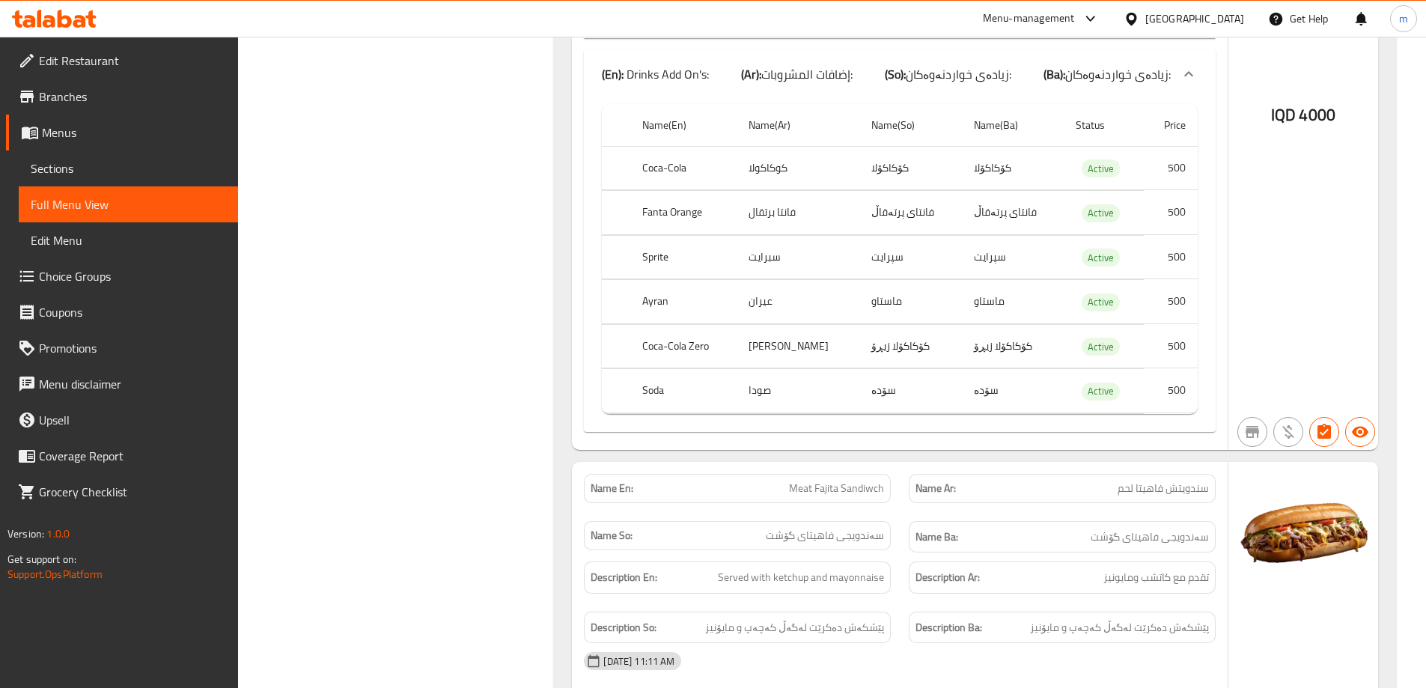
scroll to position [38416, 0]
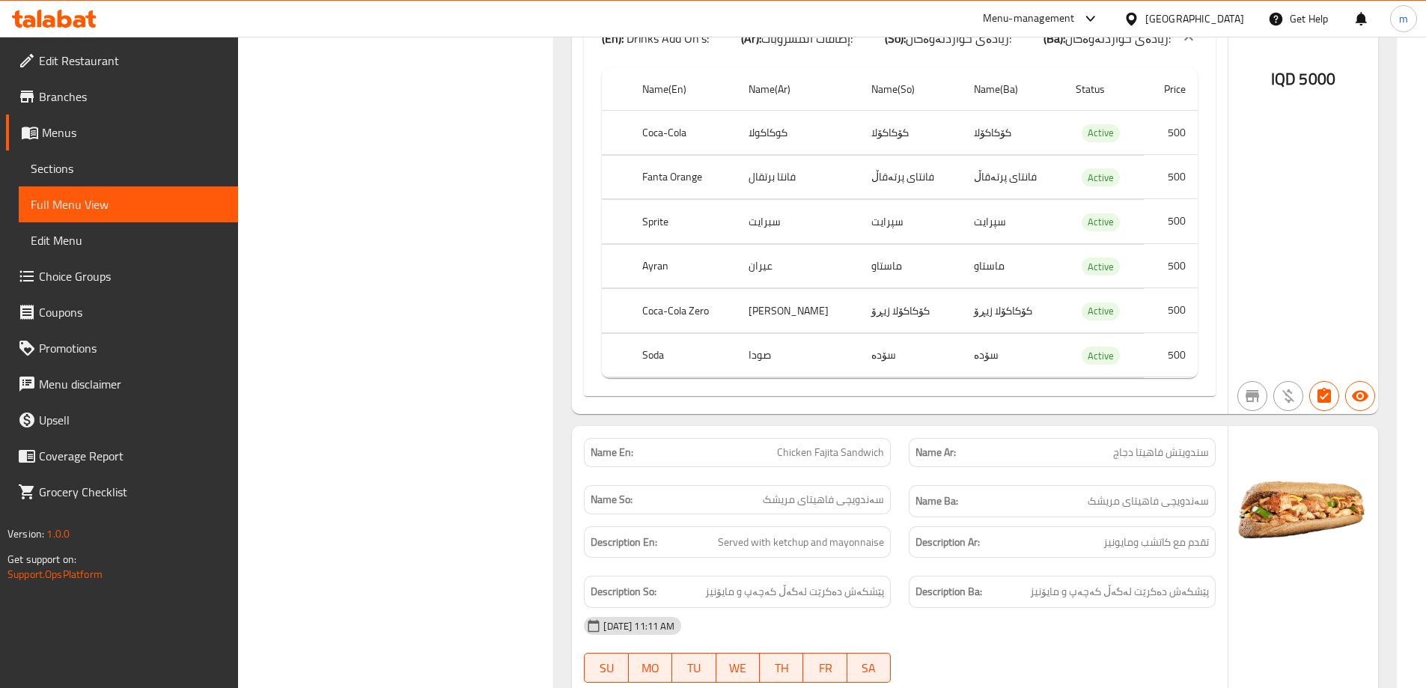
scroll to position [39289, 0]
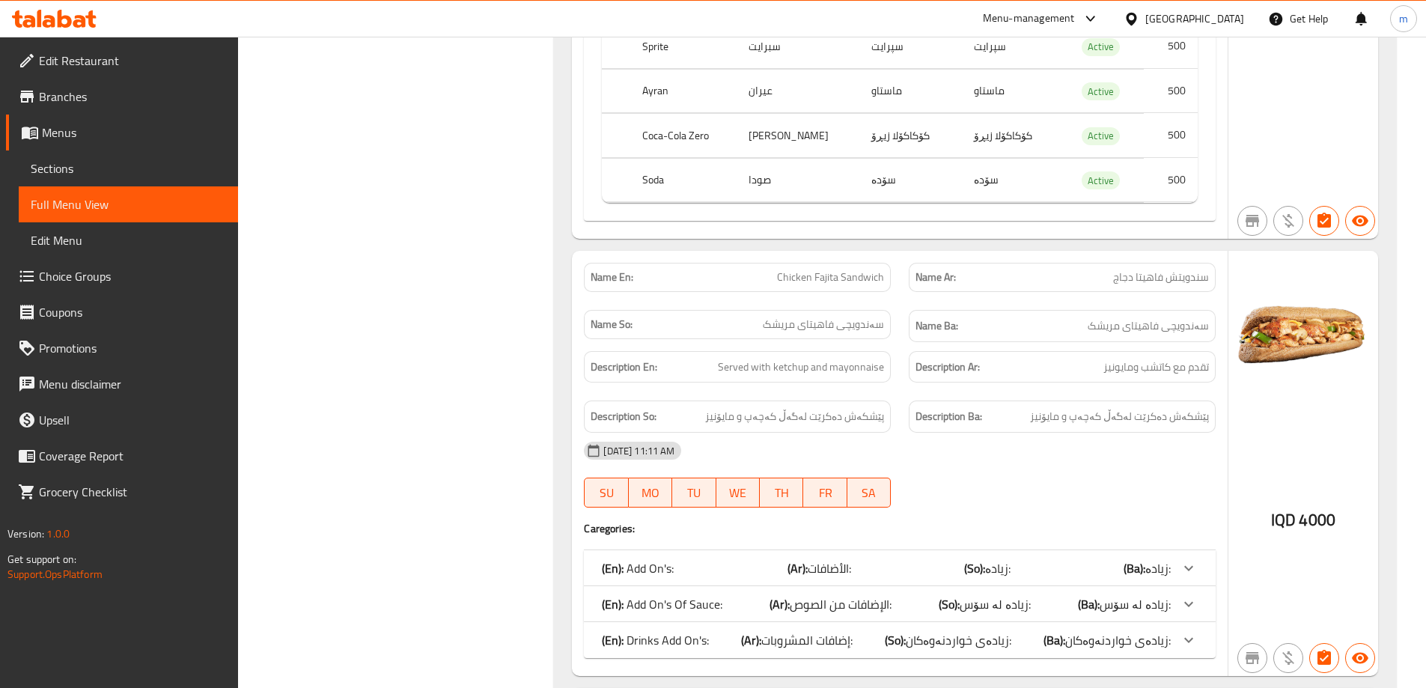
click at [722, 622] on div "(En): Drinks Add On's: (Ar): إضافات المشروبات: (So): زیادەی خواردنەوەکان: (Ba):…" at bounding box center [900, 640] width 632 height 36
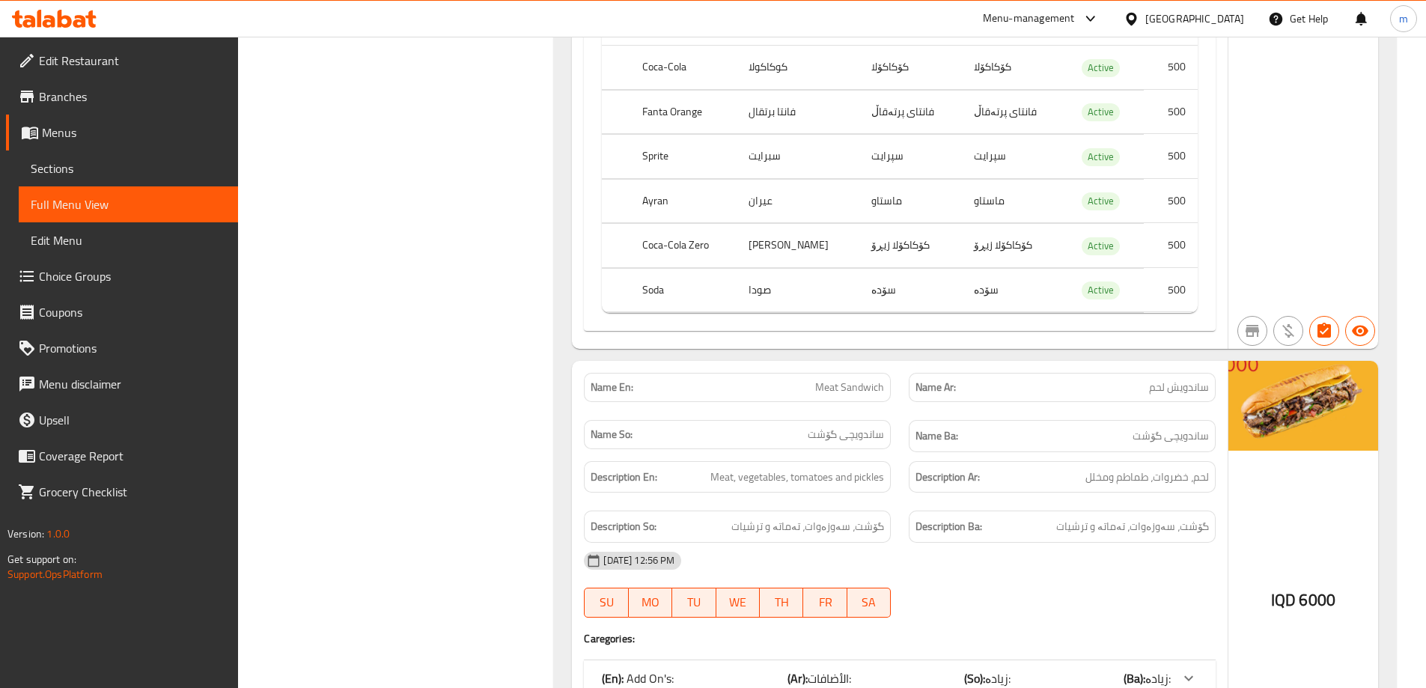
scroll to position [40161, 0]
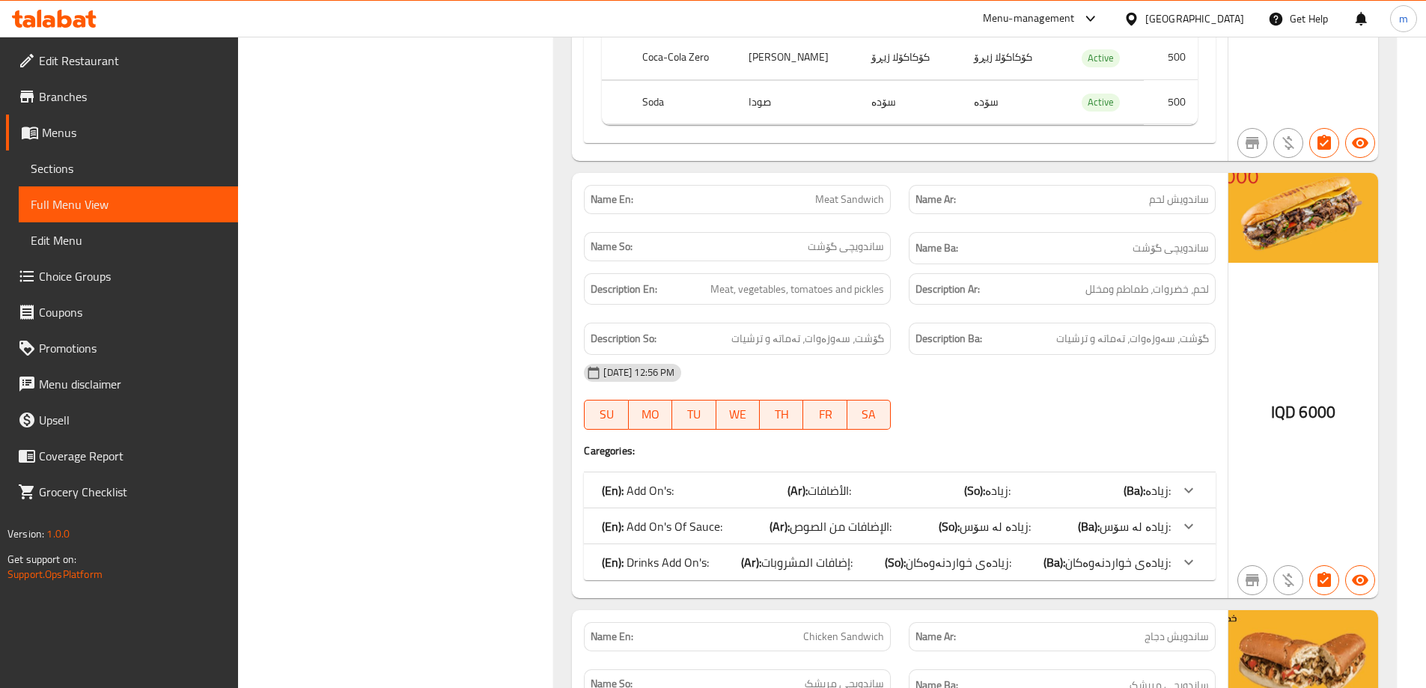
click at [754, 544] on div "(En): Drinks Add On's: (Ar): إضافات المشروبات: (So): زیادەی خواردنەوەکان: (Ba):…" at bounding box center [900, 562] width 632 height 36
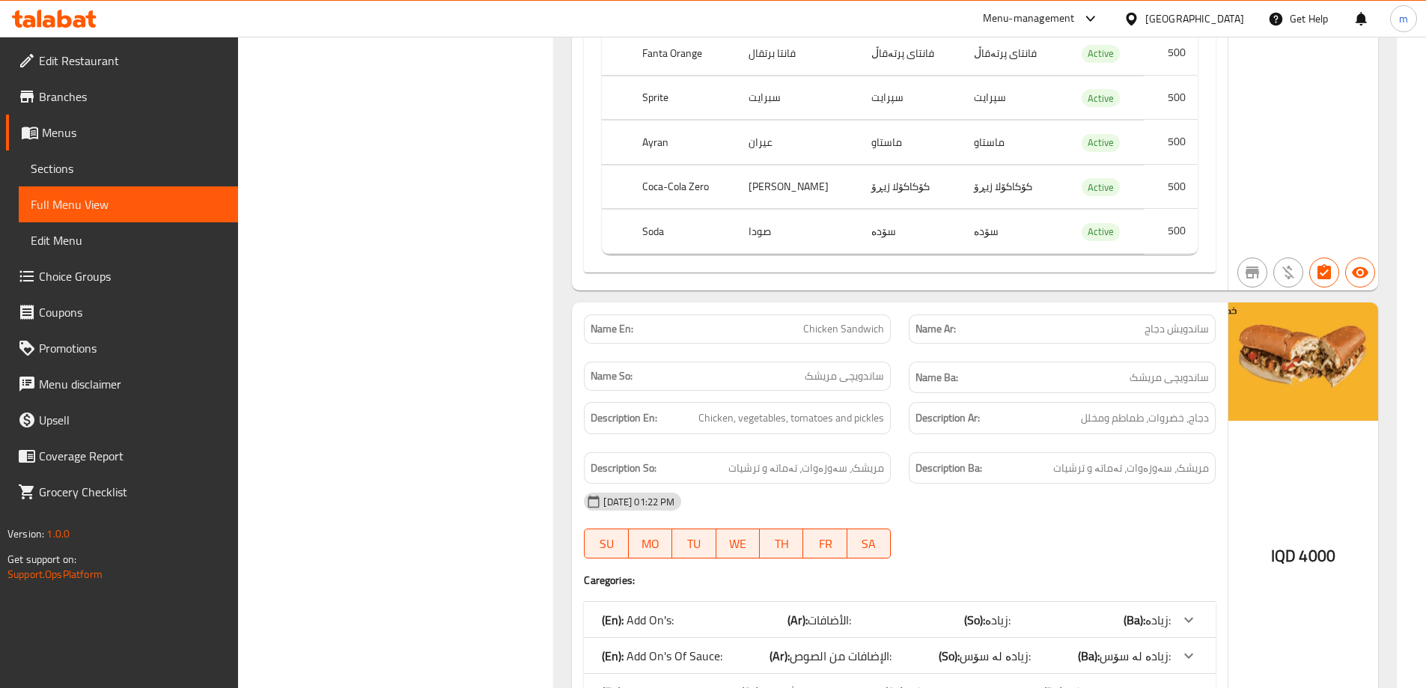
scroll to position [40860, 0]
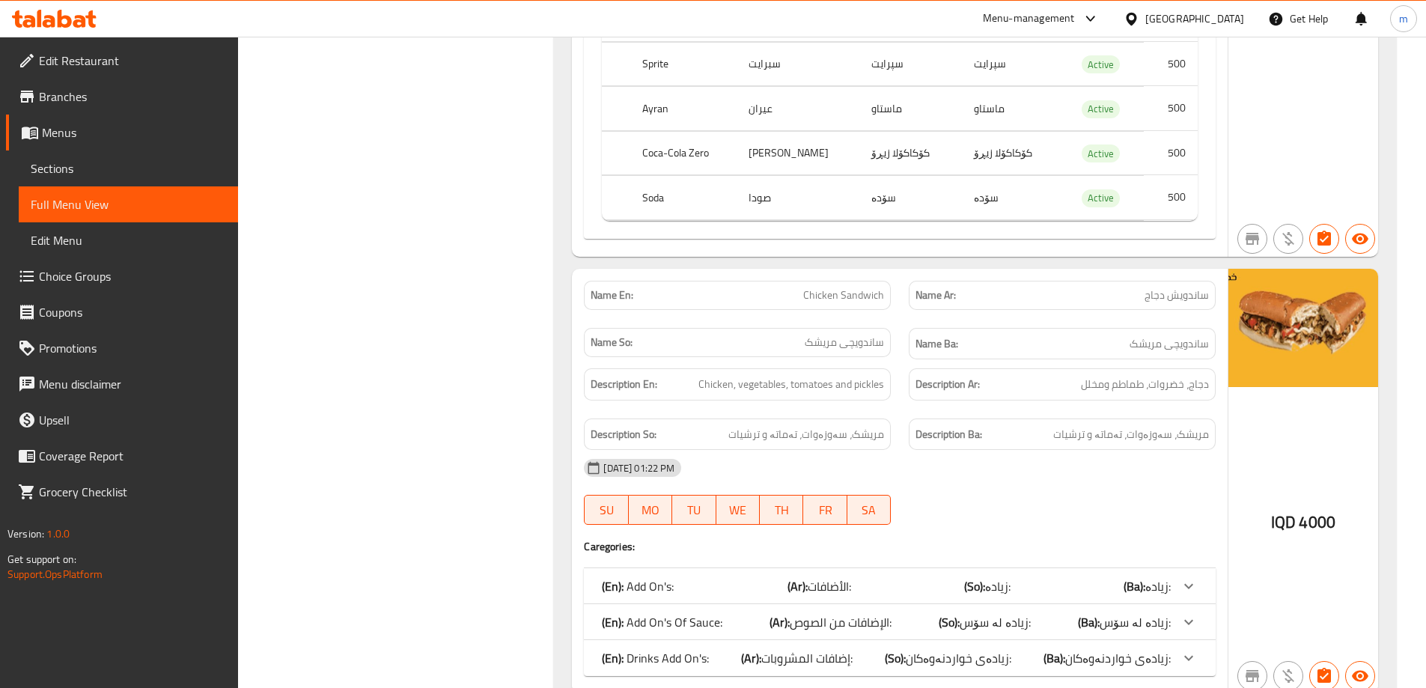
drag, startPoint x: 729, startPoint y: 540, endPoint x: 734, endPoint y: 525, distance: 16.6
click at [729, 649] on div "(En): Drinks Add On's: (Ar): إضافات المشروبات: (So): زیادەی خواردنەوەکان: (Ba):…" at bounding box center [886, 658] width 569 height 18
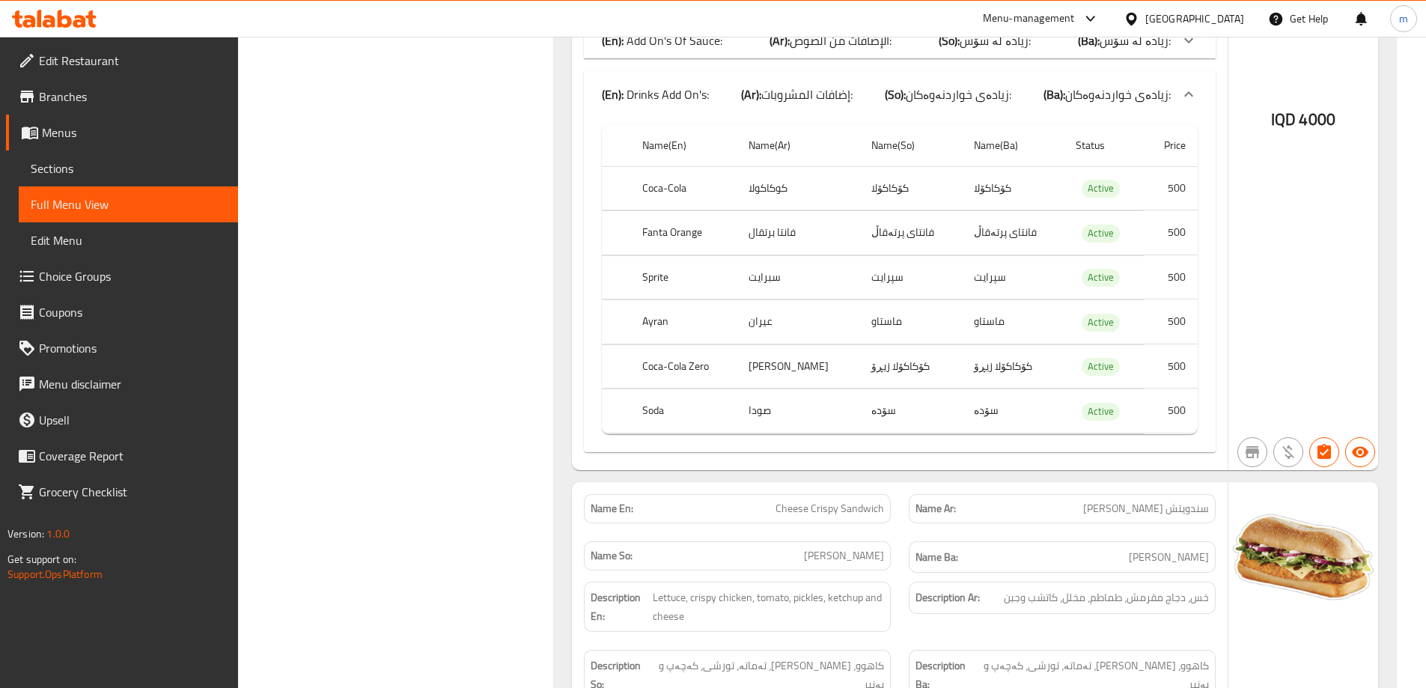
scroll to position [41733, 0]
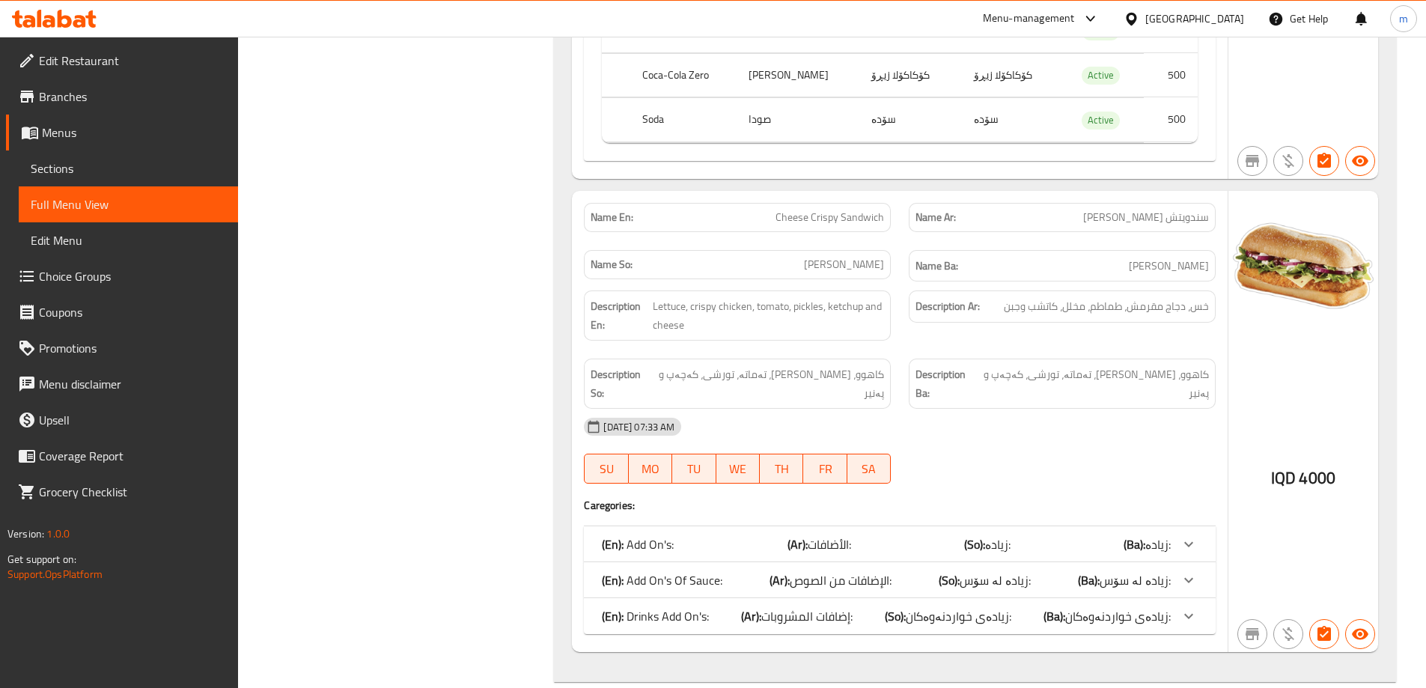
click at [795, 605] on span "إضافات المشروبات:" at bounding box center [806, 616] width 91 height 22
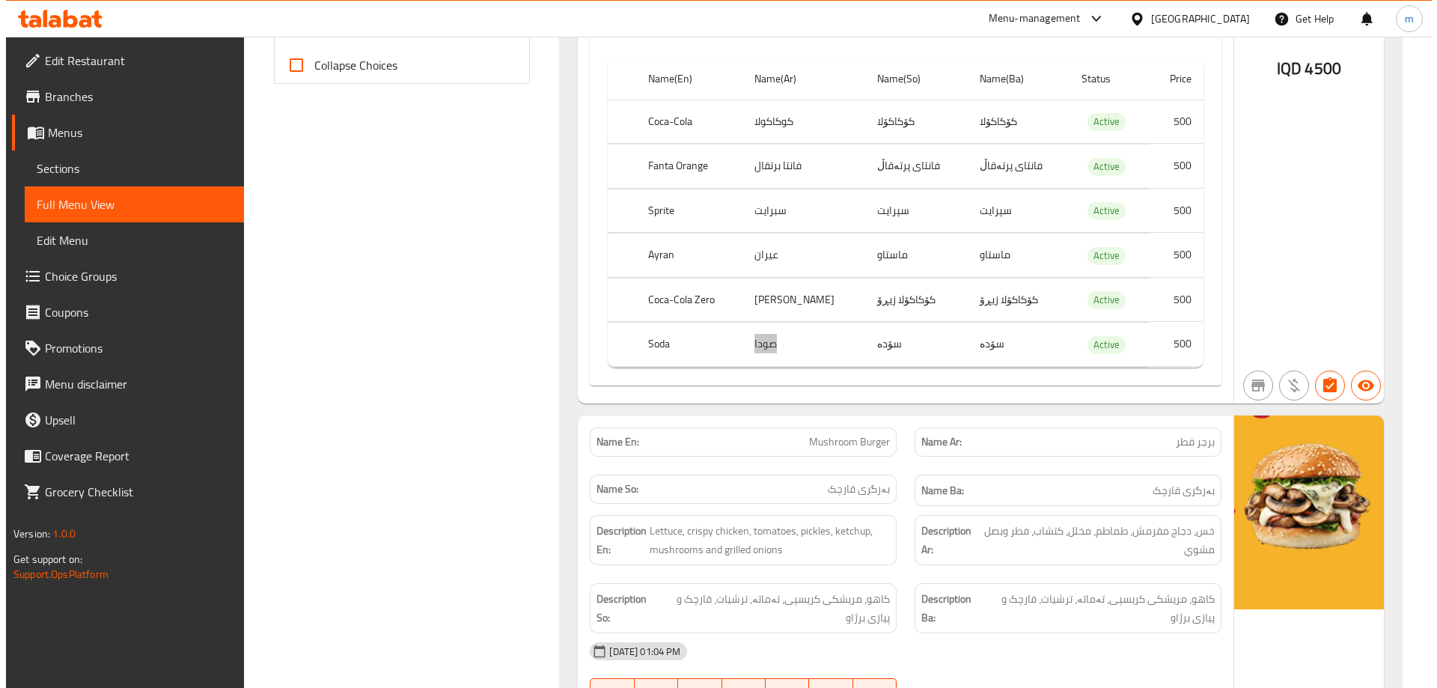
scroll to position [0, 0]
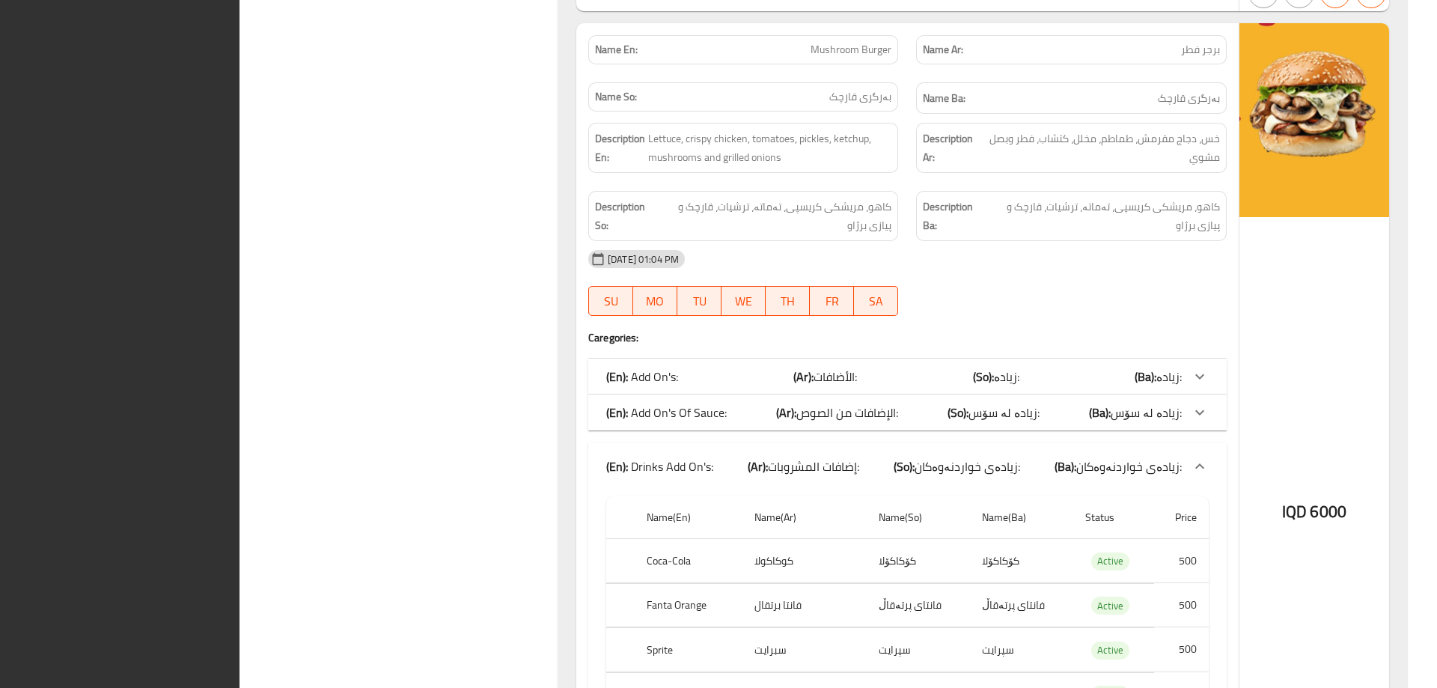
click at [1123, 236] on div "Description Ba: کاهو، مریشکی کریسپی، تەماتە، ترشیات، قارچک و پیازی برژاو" at bounding box center [1071, 216] width 310 height 50
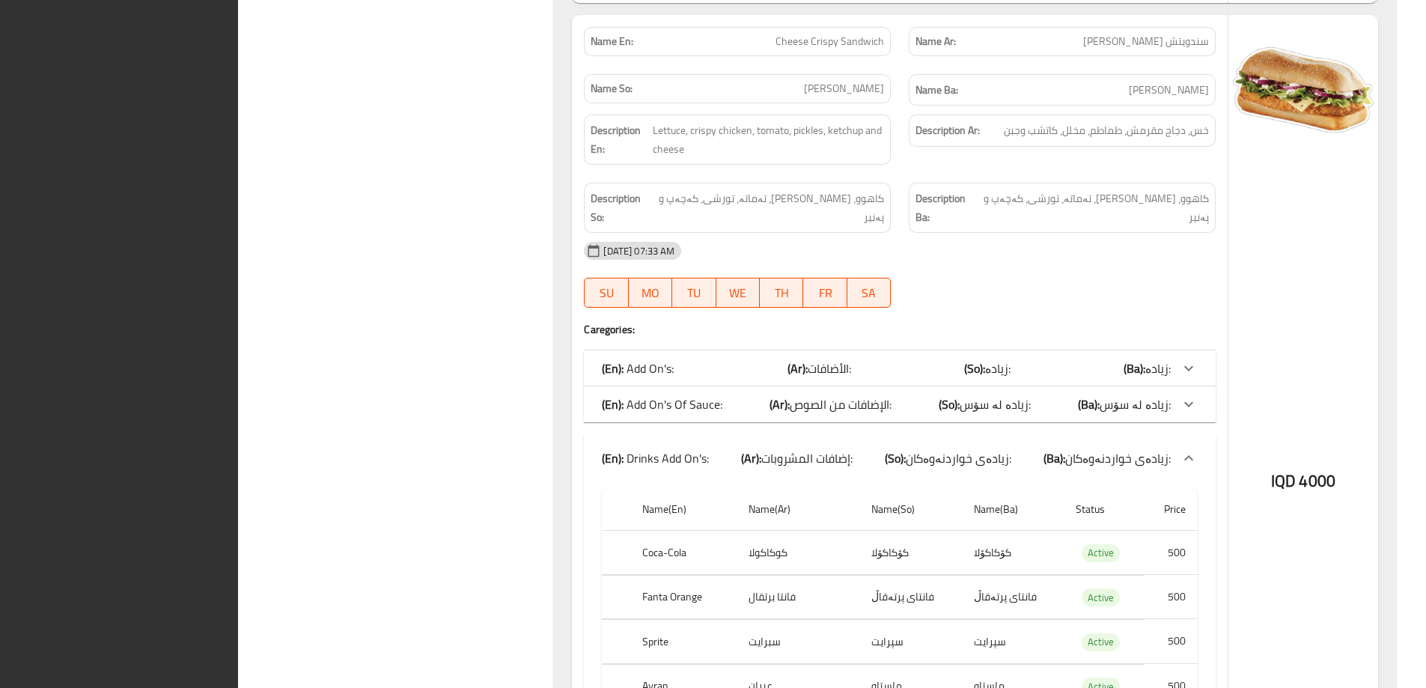
scroll to position [42124, 0]
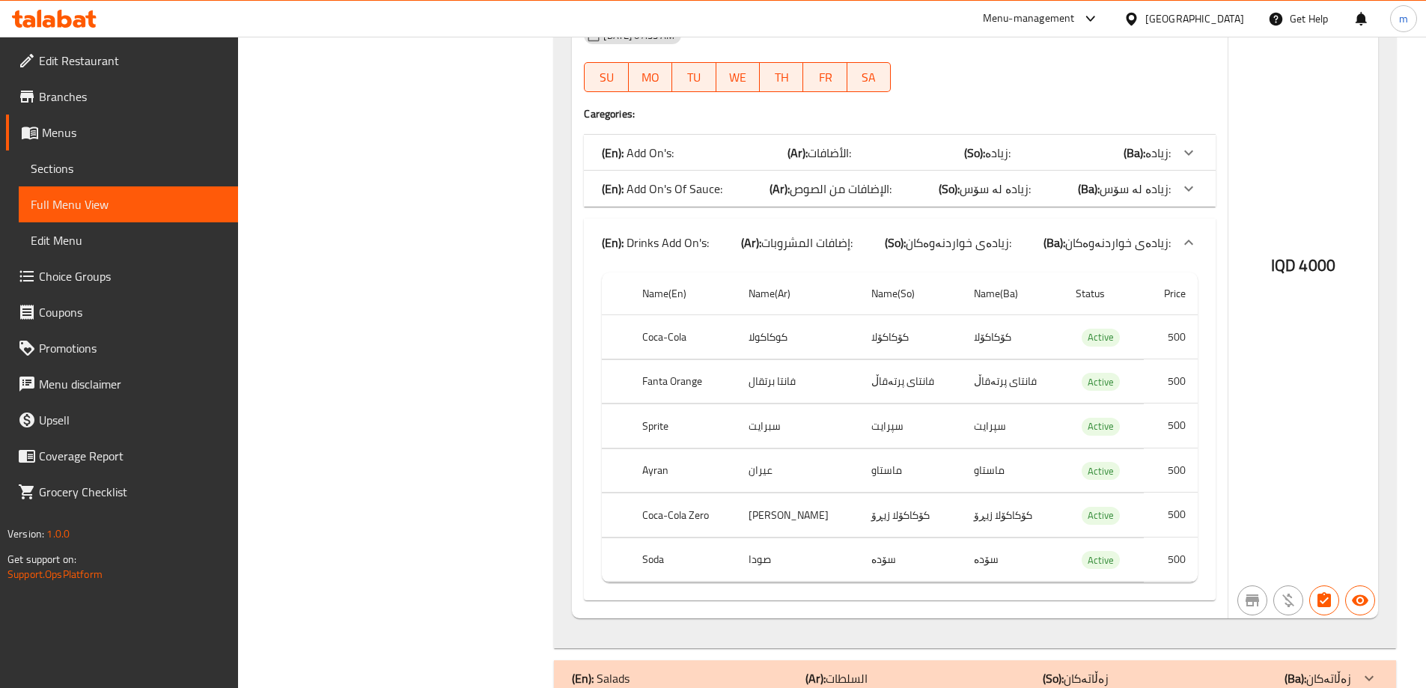
click at [61, 100] on span "Branches" at bounding box center [132, 97] width 187 height 18
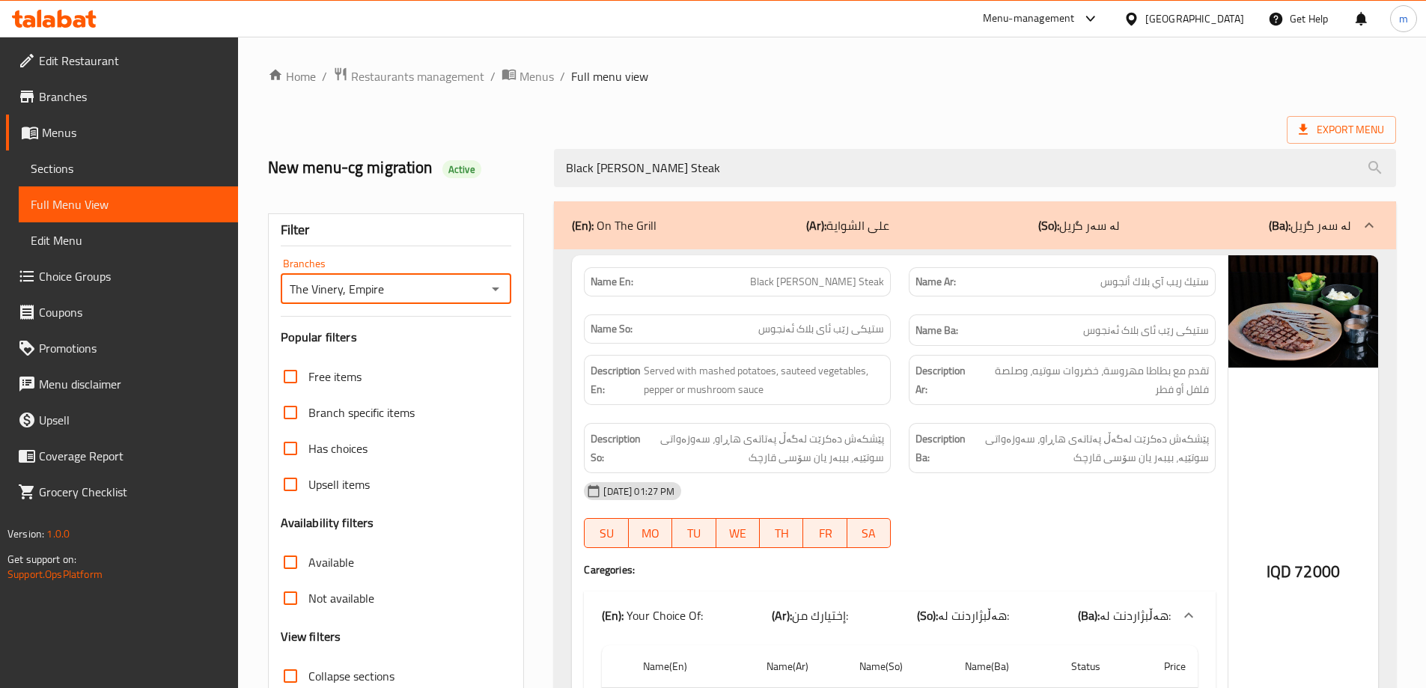
scroll to position [185, 0]
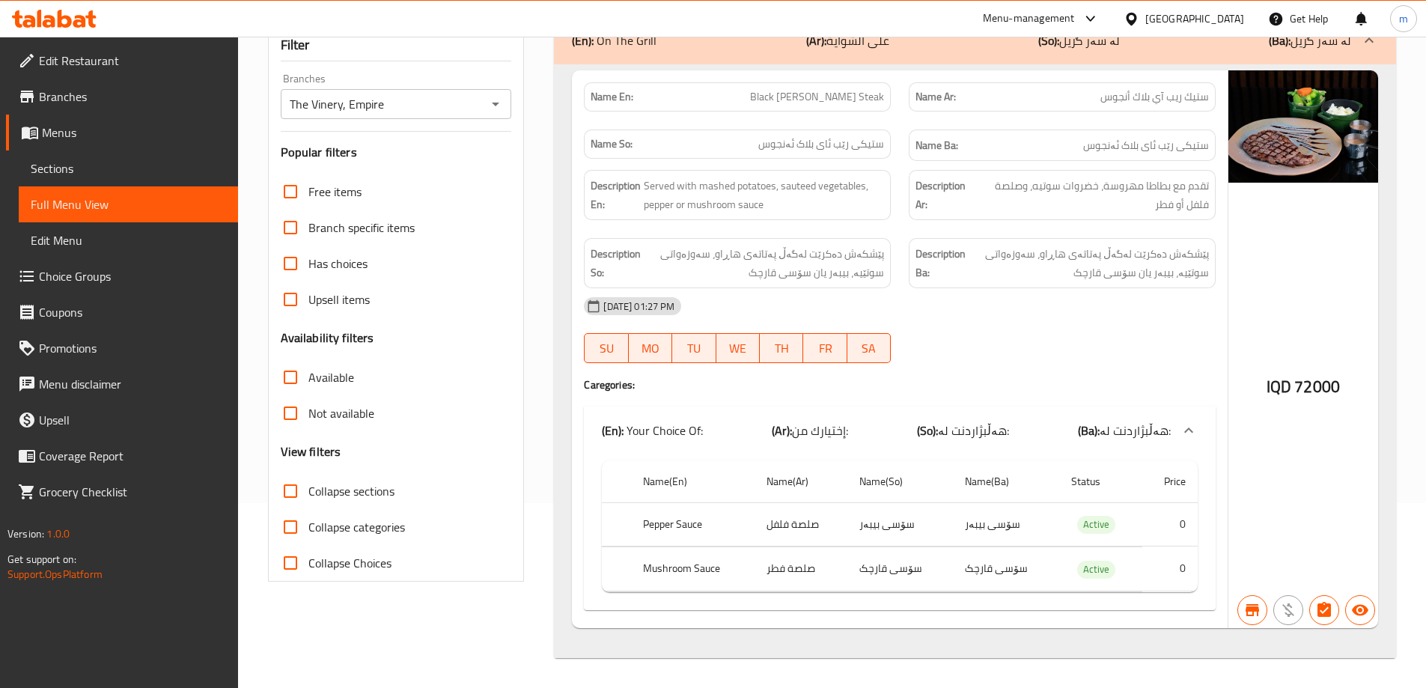
click at [70, 27] on icon at bounding box center [54, 19] width 85 height 18
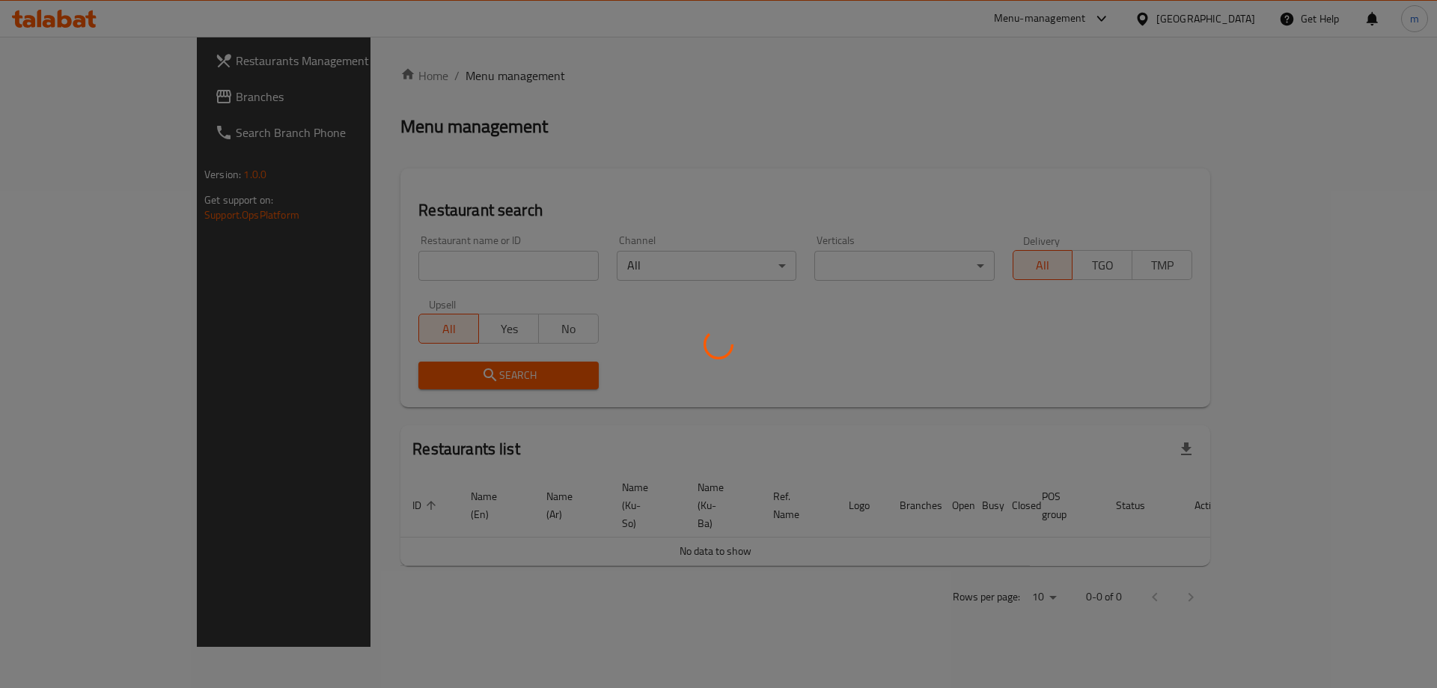
click at [80, 98] on div at bounding box center [718, 344] width 1437 height 688
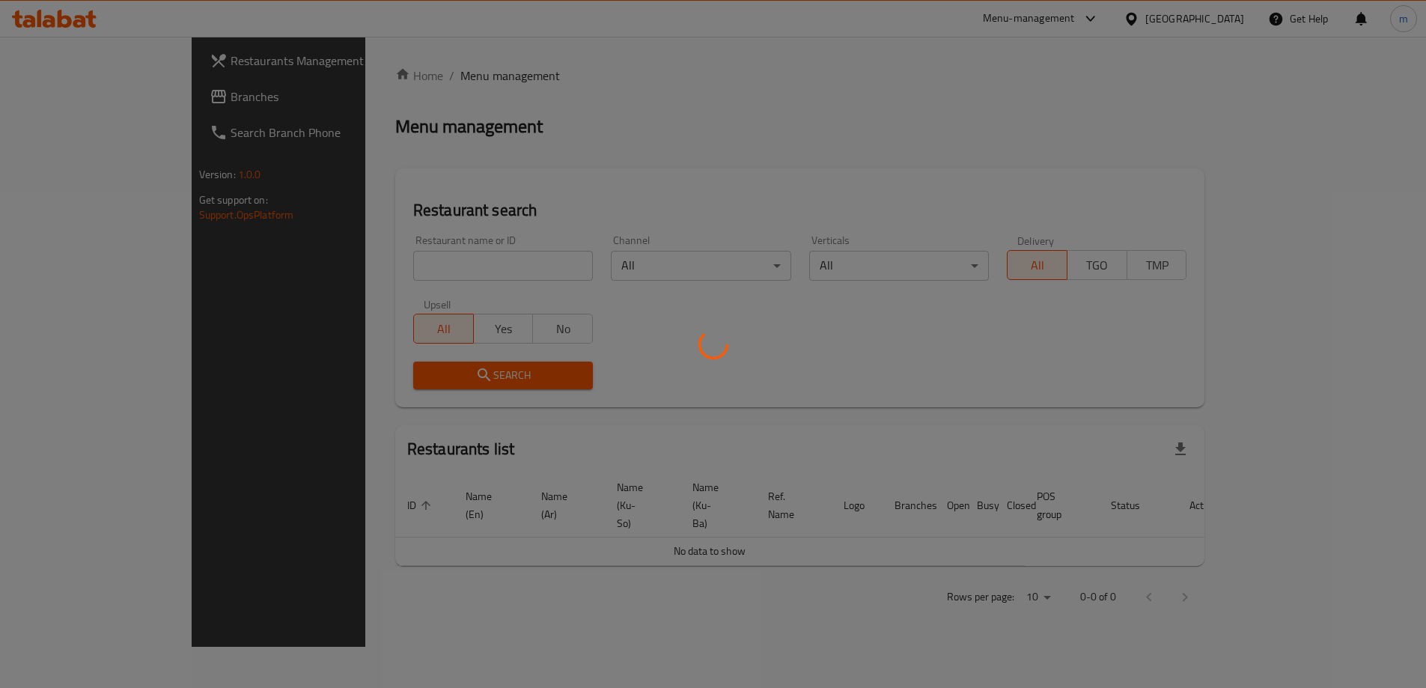
click at [75, 98] on div at bounding box center [713, 344] width 1426 height 688
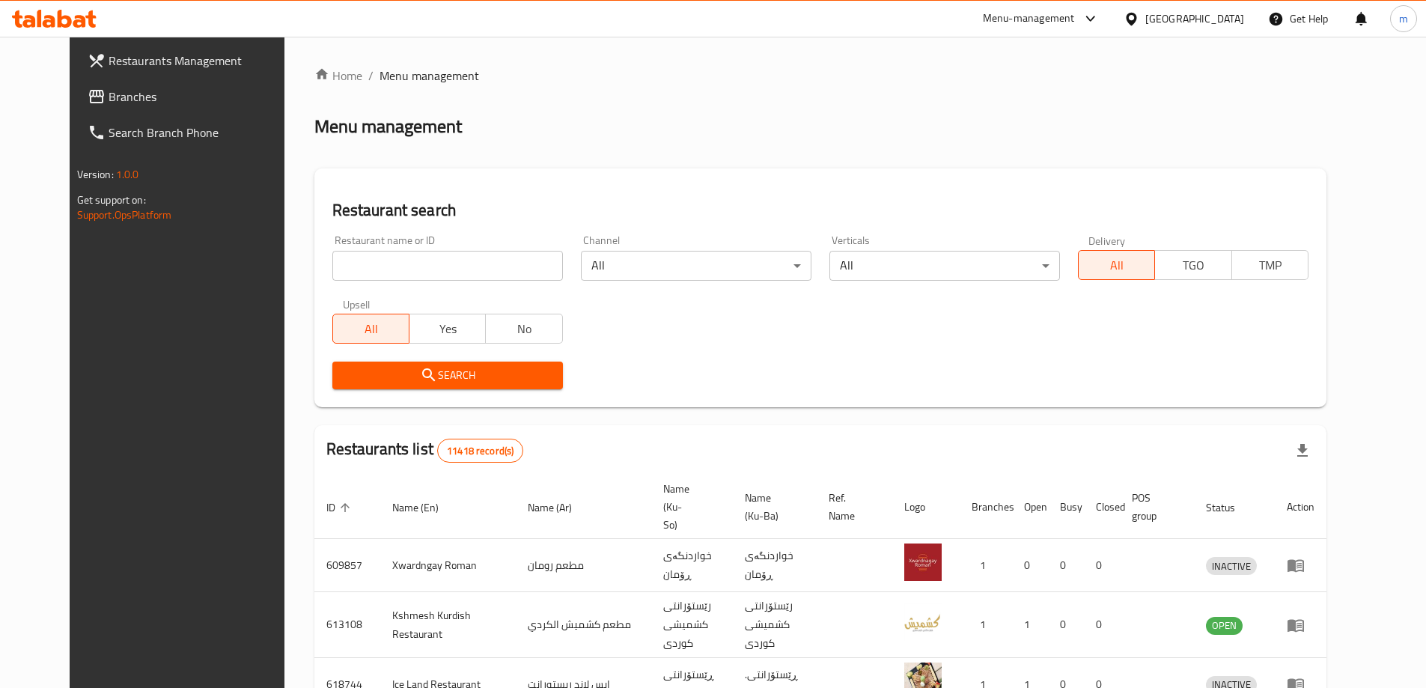
click at [109, 98] on span "Branches" at bounding box center [202, 97] width 187 height 18
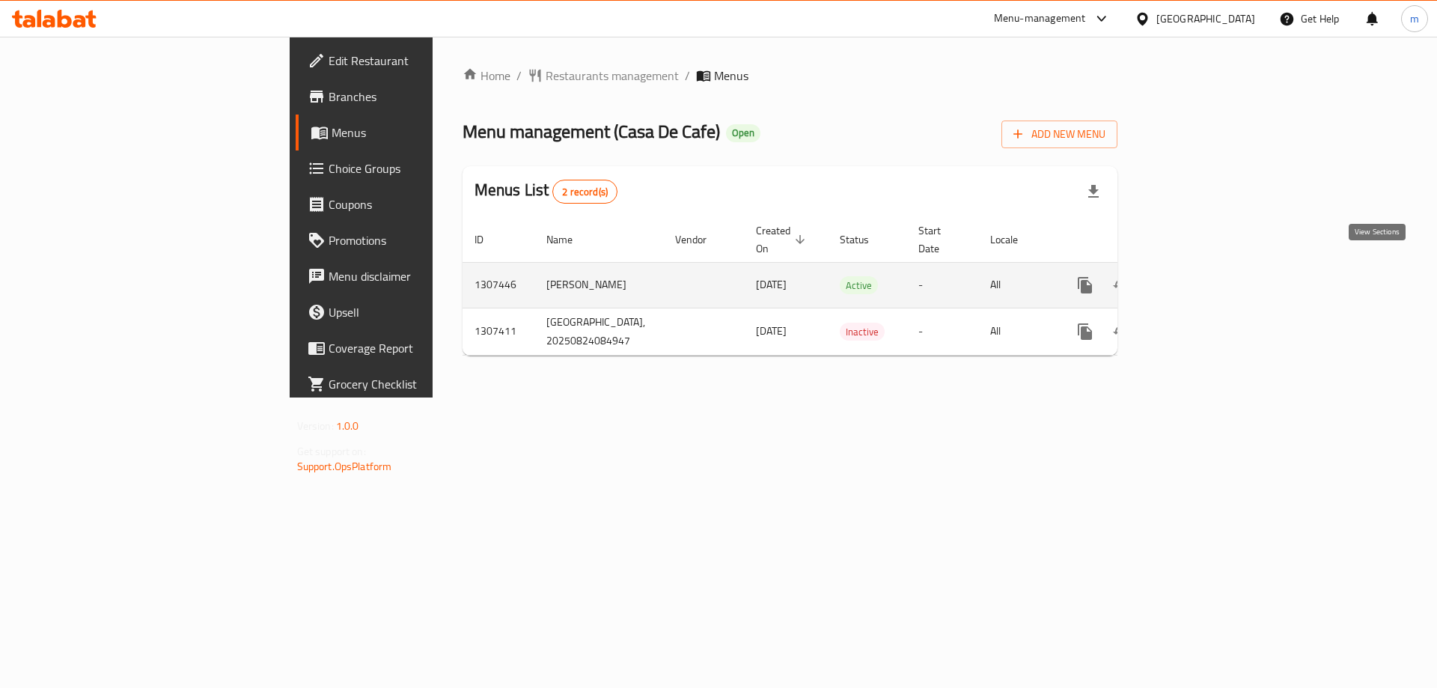
click at [1202, 276] on icon "enhanced table" at bounding box center [1193, 285] width 18 height 18
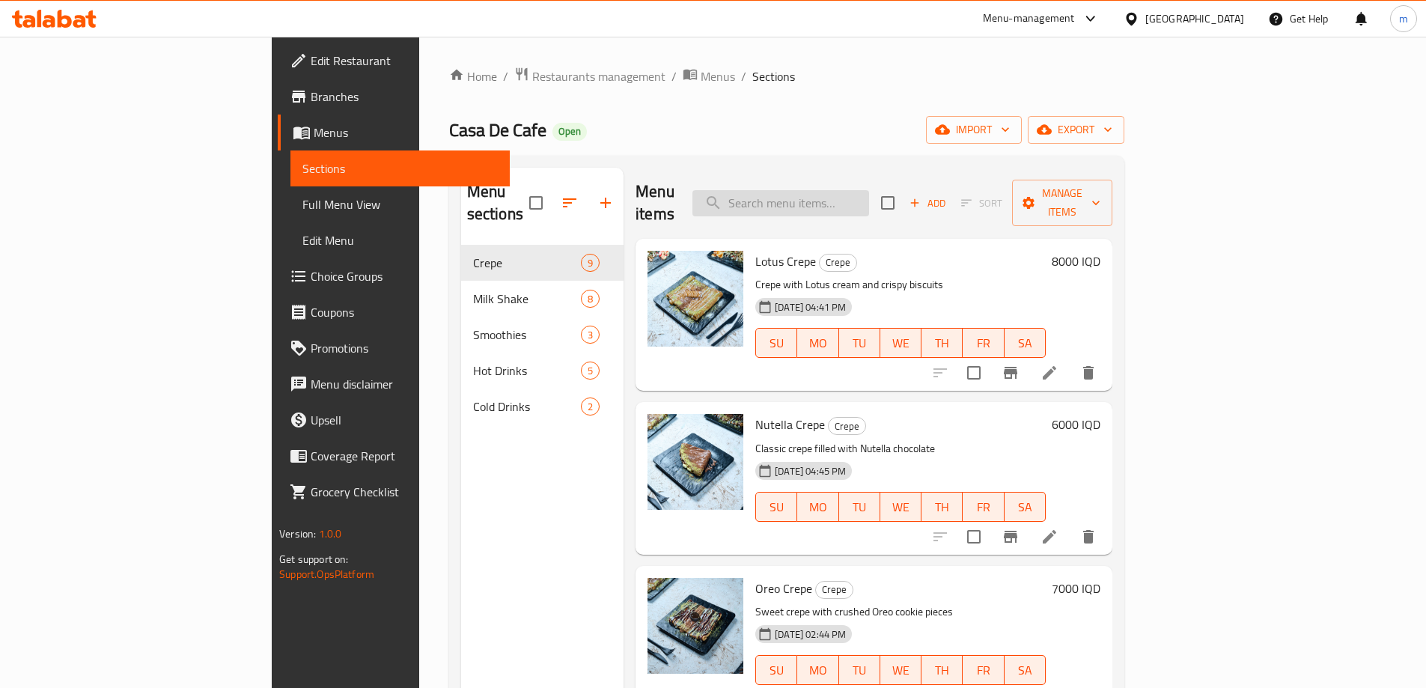
click at [865, 198] on input "search" at bounding box center [780, 203] width 177 height 26
paste input "Iced Spanish Latte"
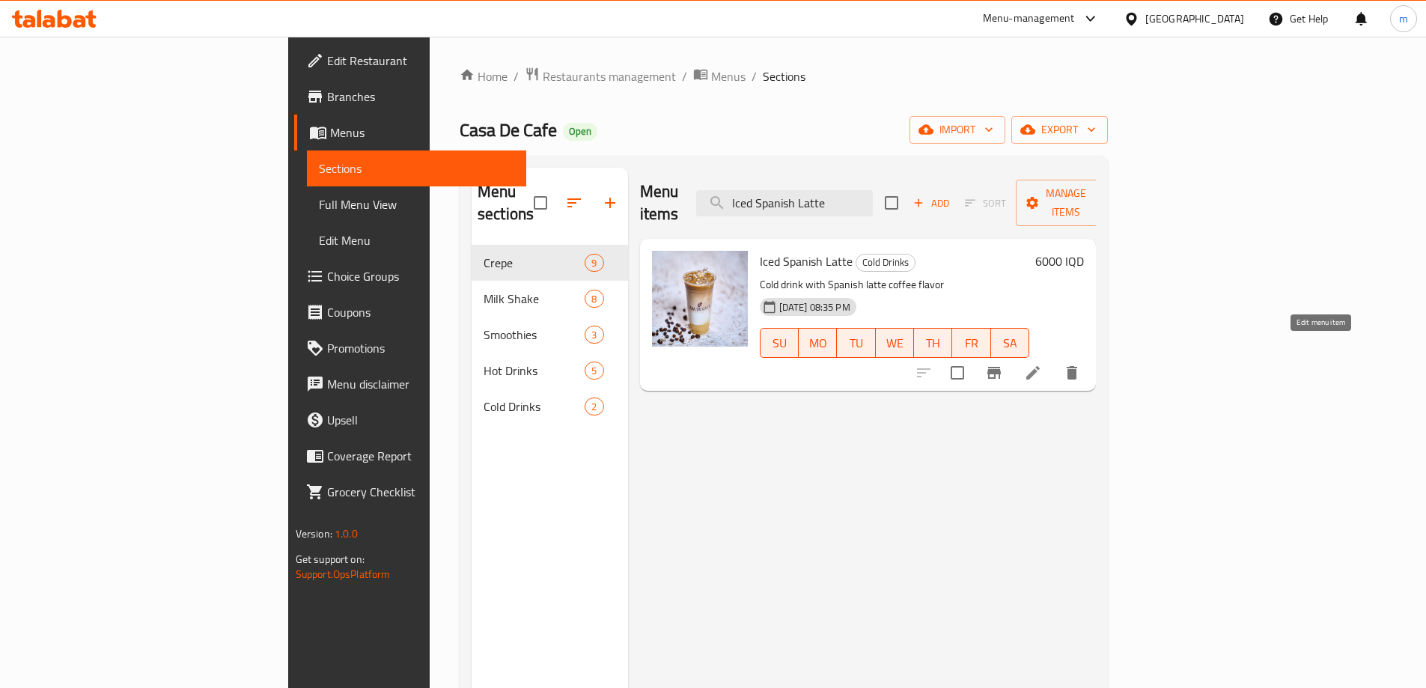
type input "Iced Spanish Latte"
click at [1042, 364] on icon at bounding box center [1033, 373] width 18 height 18
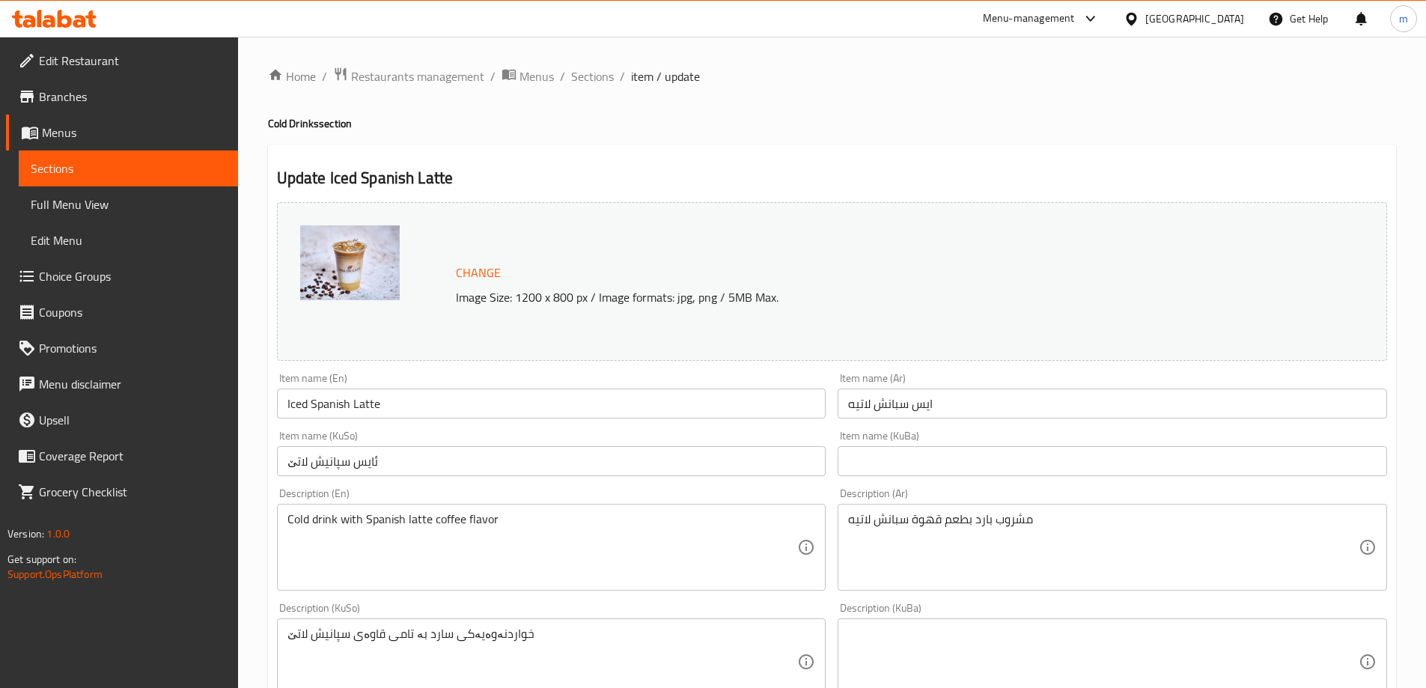
click at [400, 533] on textarea "Cold drink with Spanish latte coffee flavor" at bounding box center [542, 547] width 510 height 71
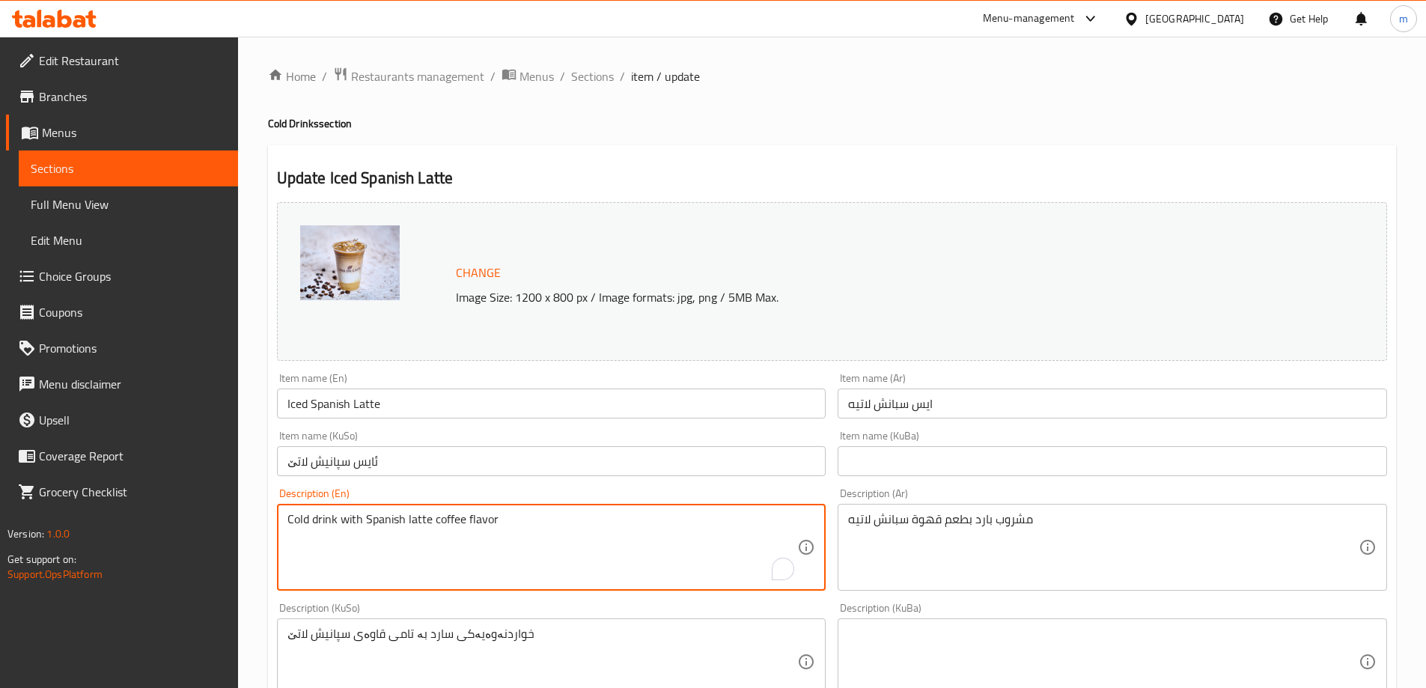
click at [486, 533] on textarea "Cold drink with Spanish latte coffee flavor" at bounding box center [542, 547] width 510 height 71
click at [588, 525] on textarea "Cold drink with Spanish latte coffee flavor" at bounding box center [542, 547] width 510 height 71
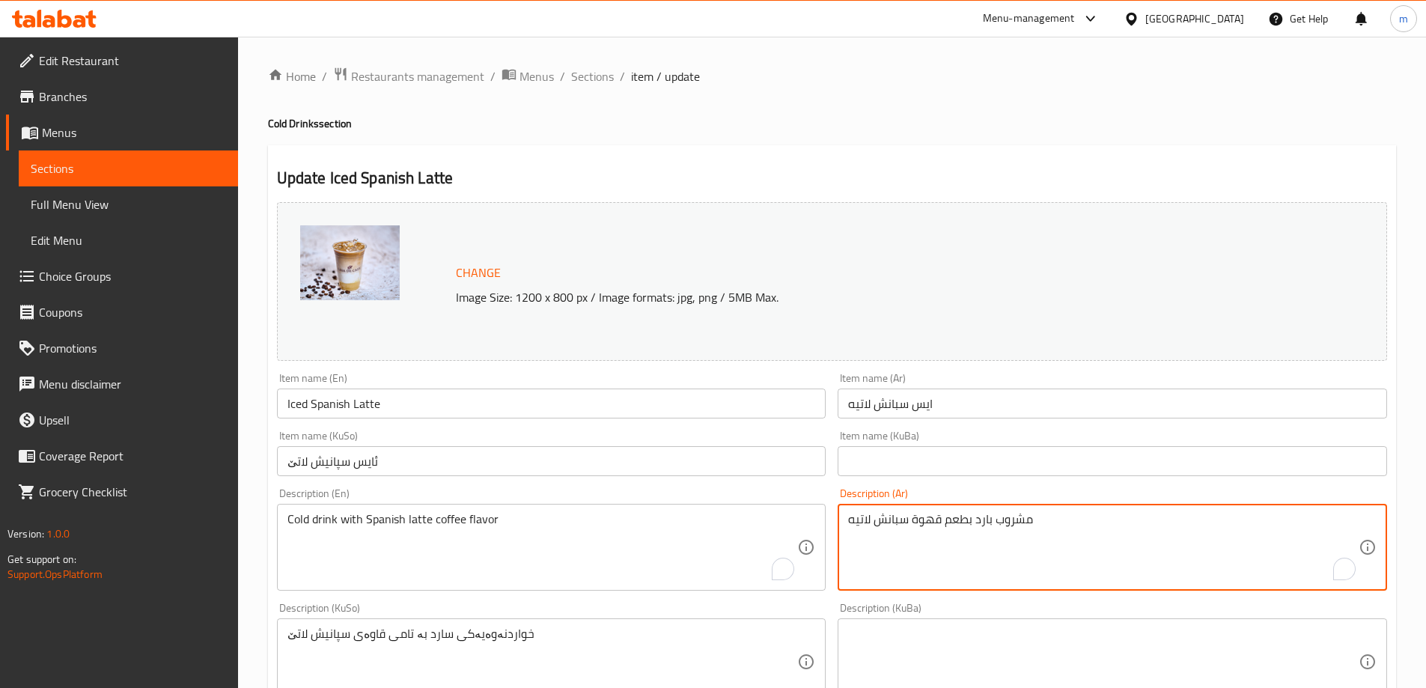
click at [915, 528] on textarea "مشروب بارد بطعم قهوة سبانش لاتيه" at bounding box center [1103, 547] width 510 height 71
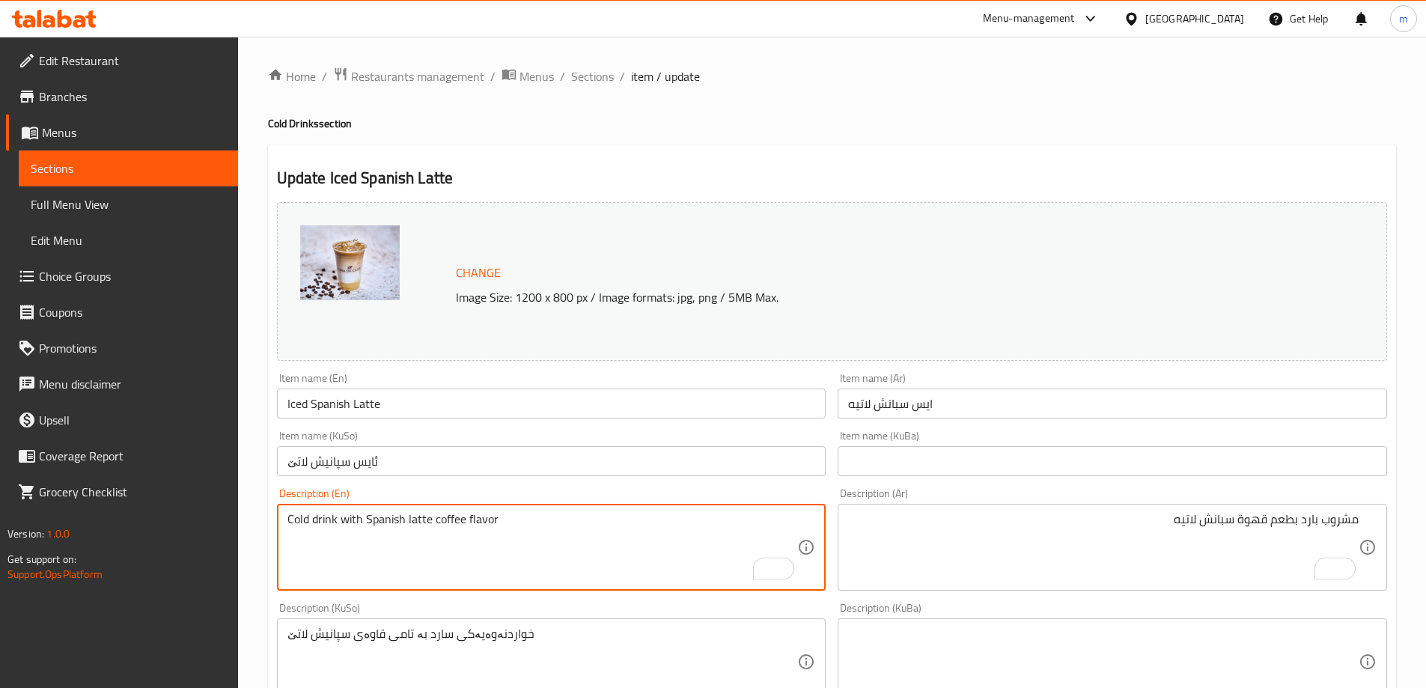
click at [439, 524] on textarea "Cold drink with Spanish latte coffee flavor" at bounding box center [542, 547] width 510 height 71
click at [432, 518] on textarea "Cold drink with Spanish latte coffee flavor" at bounding box center [542, 547] width 510 height 71
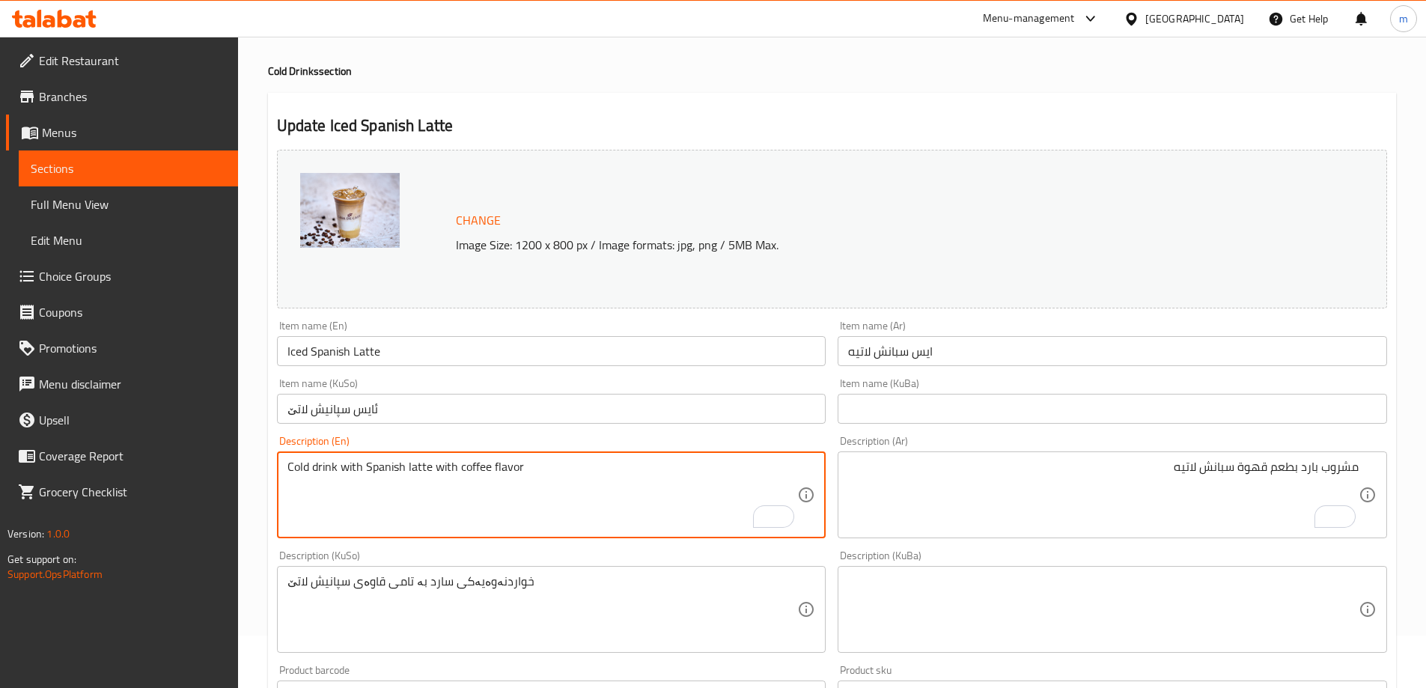
scroll to position [123, 0]
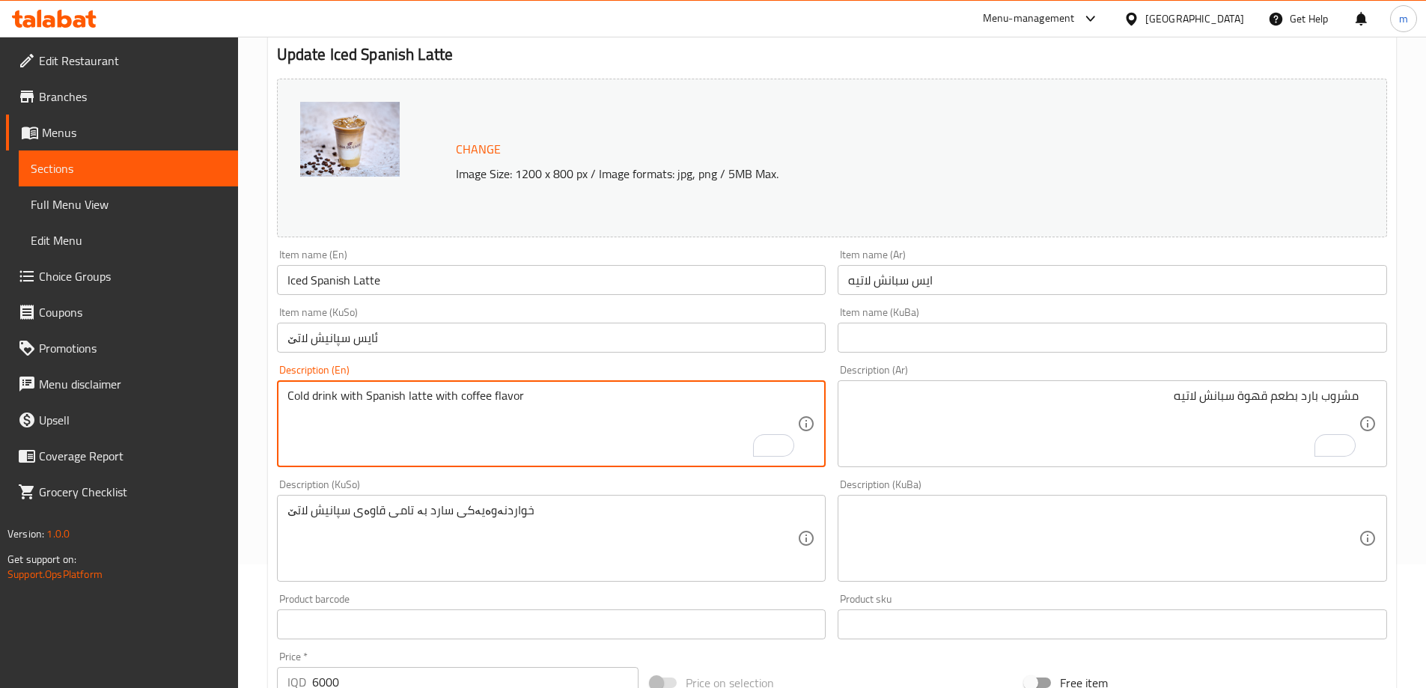
type textarea "Cold drink with Spanish latte with coffee flavor"
click at [586, 511] on textarea "خواردنەوەیەکی سارد بە تامی قاوەی سپانیش لاتێ" at bounding box center [542, 538] width 510 height 71
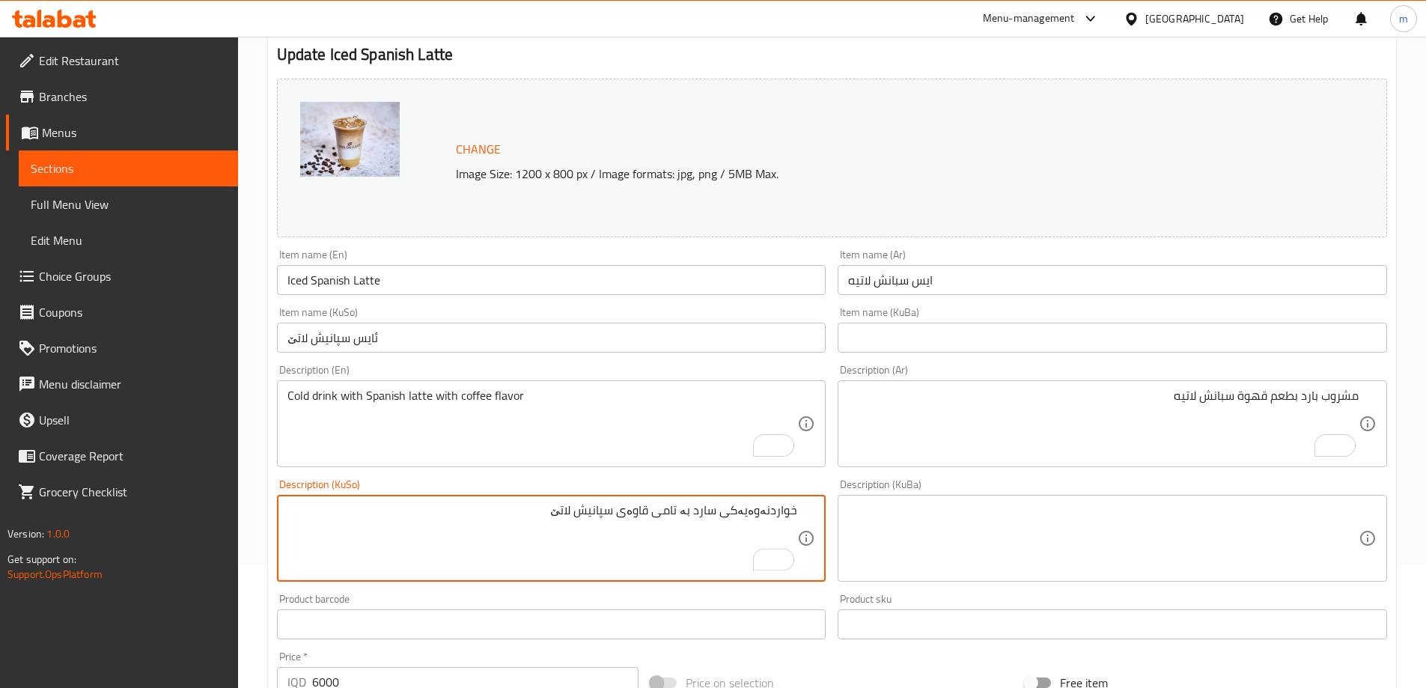
drag, startPoint x: 733, startPoint y: 510, endPoint x: 755, endPoint y: 519, distance: 23.2
click at [755, 519] on textarea "خواردنەوەیەکی سارد بە تامی قاوەی سپانیش لاتێ" at bounding box center [542, 538] width 510 height 71
click at [711, 534] on textarea "خواردنەوەی سارد بە تامی قاوەی سپانیش لاتێ" at bounding box center [542, 538] width 510 height 71
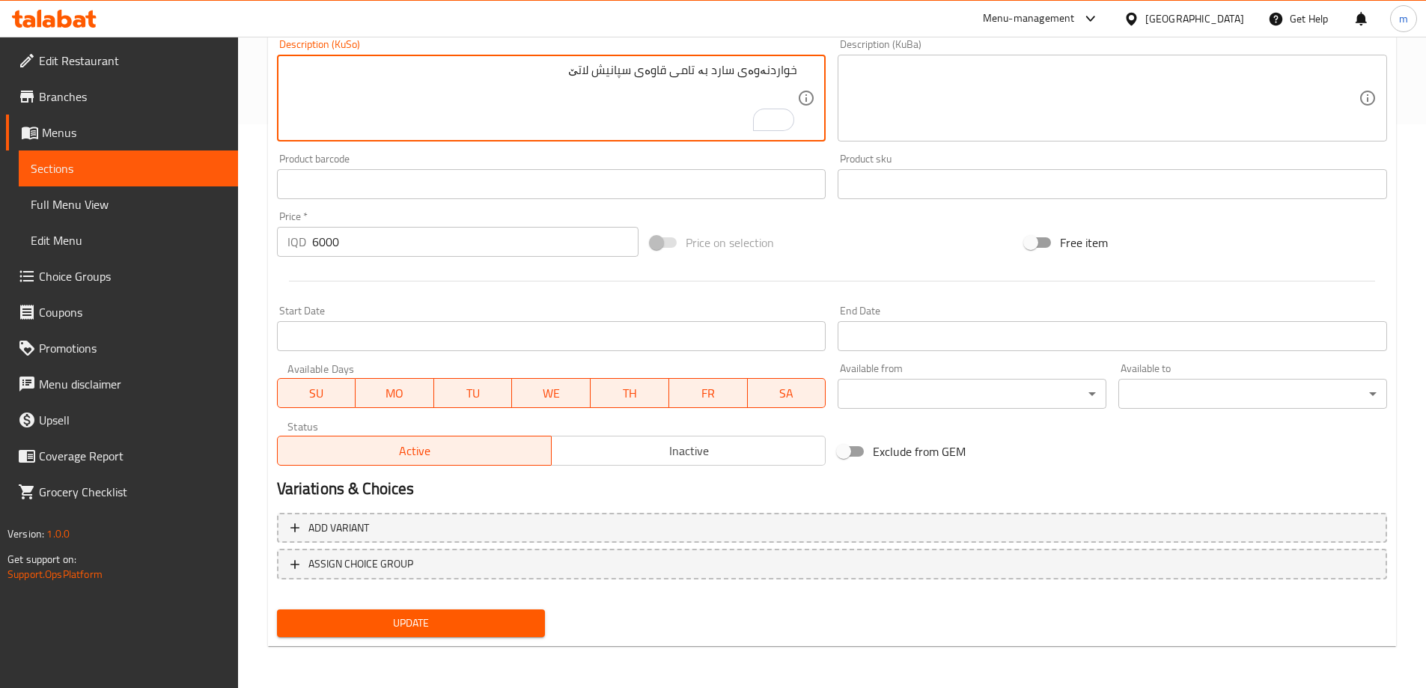
type textarea "خواردنەوەی سارد بە تامی قاوەی سپانیش لاتێ"
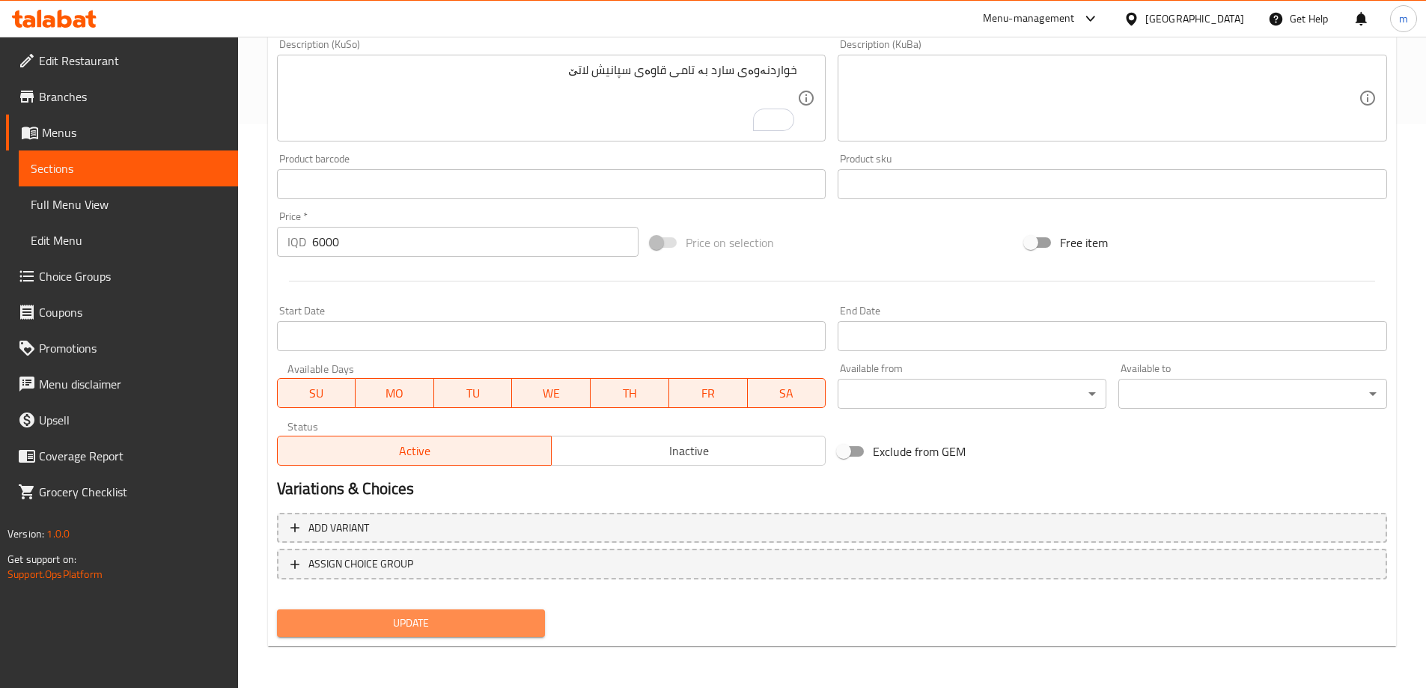
click at [416, 628] on span "Update" at bounding box center [411, 623] width 245 height 19
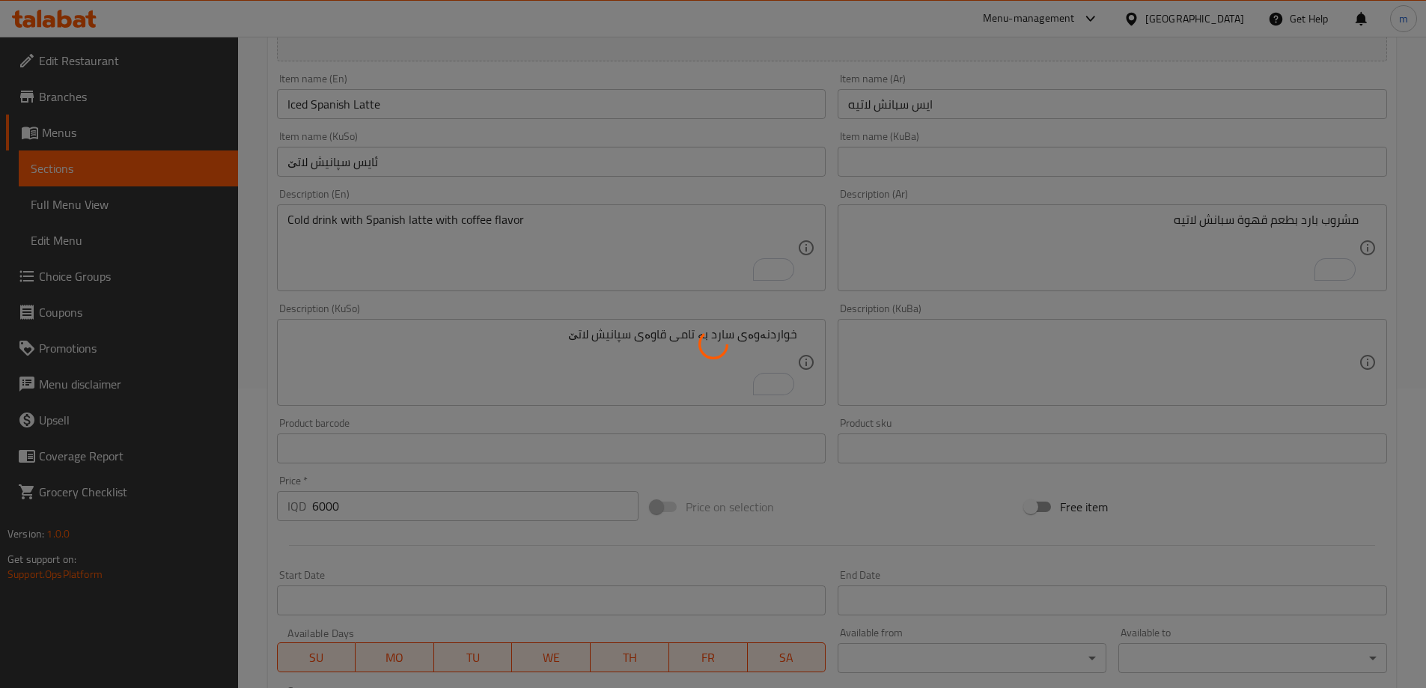
scroll to position [214, 0]
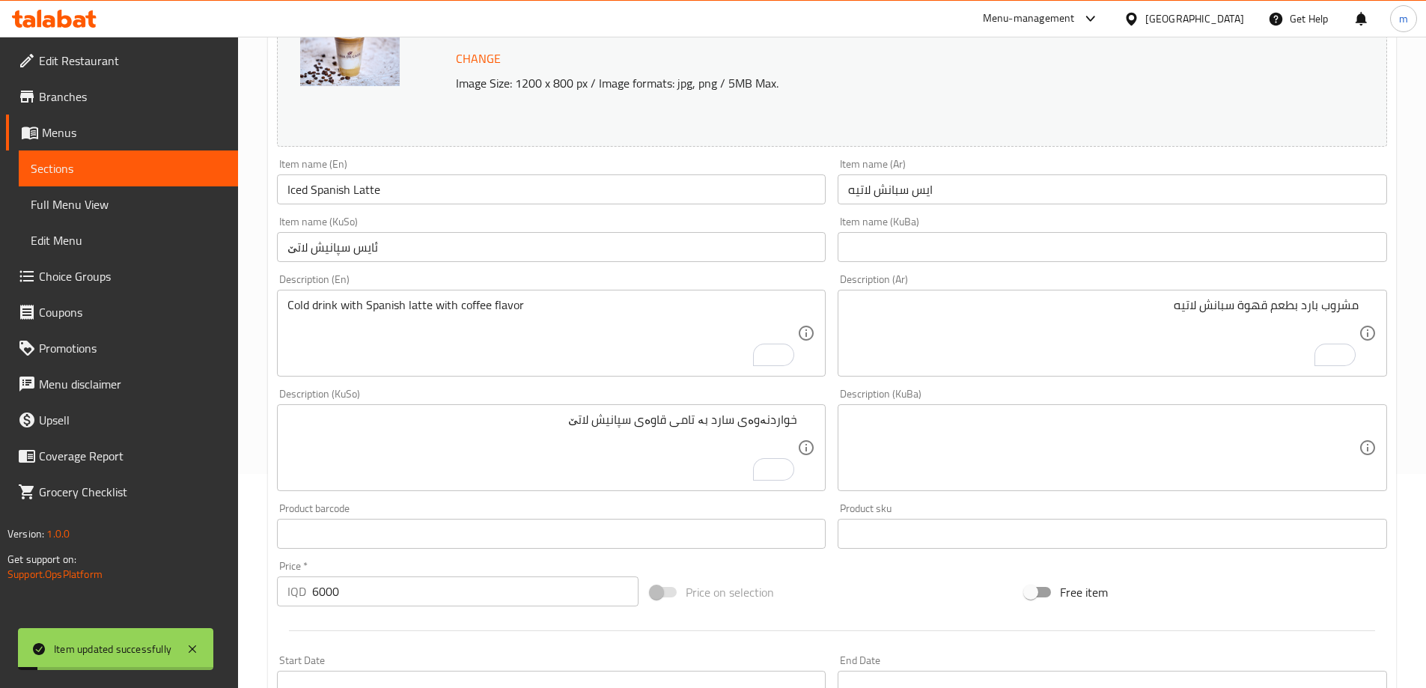
click at [1258, 302] on textarea "مشروب بارد بطعم قهوة سبانش لاتيه" at bounding box center [1103, 333] width 510 height 71
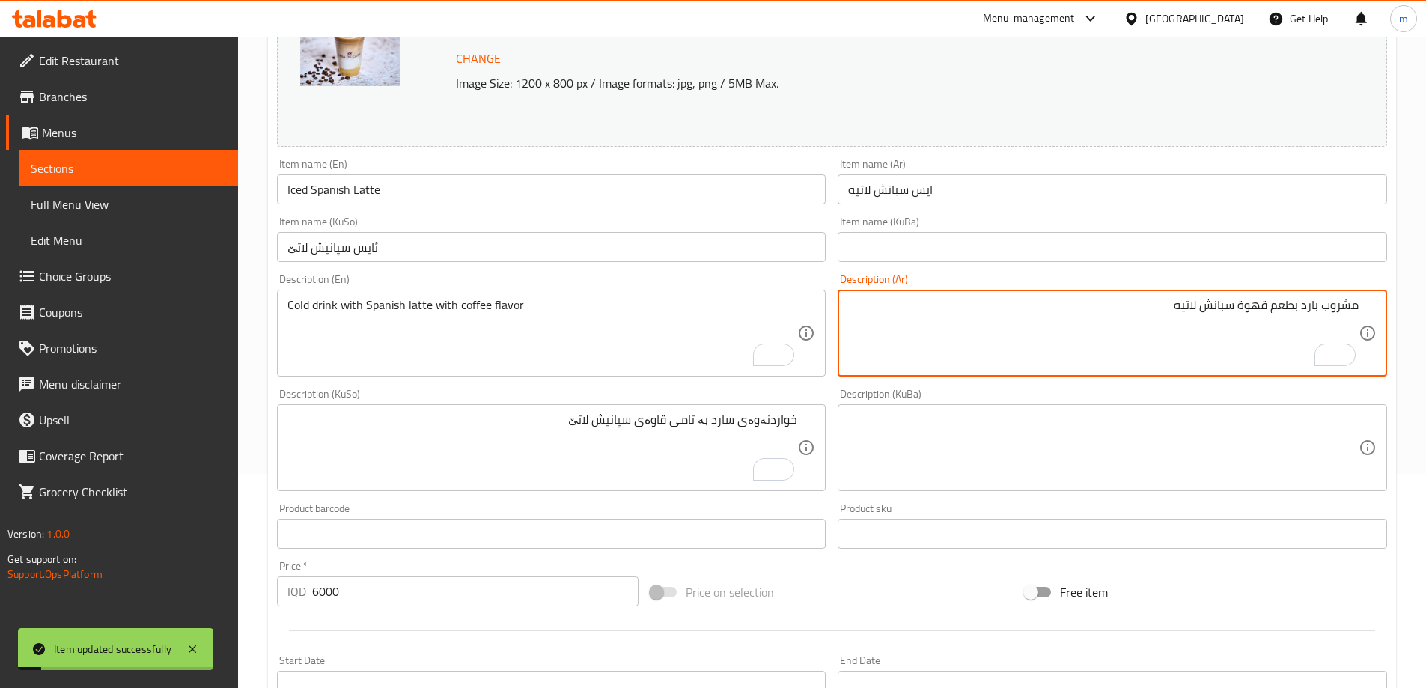
click at [1258, 302] on textarea "مشروب بارد بطعم قهوة سبانش لاتيه" at bounding box center [1103, 333] width 510 height 71
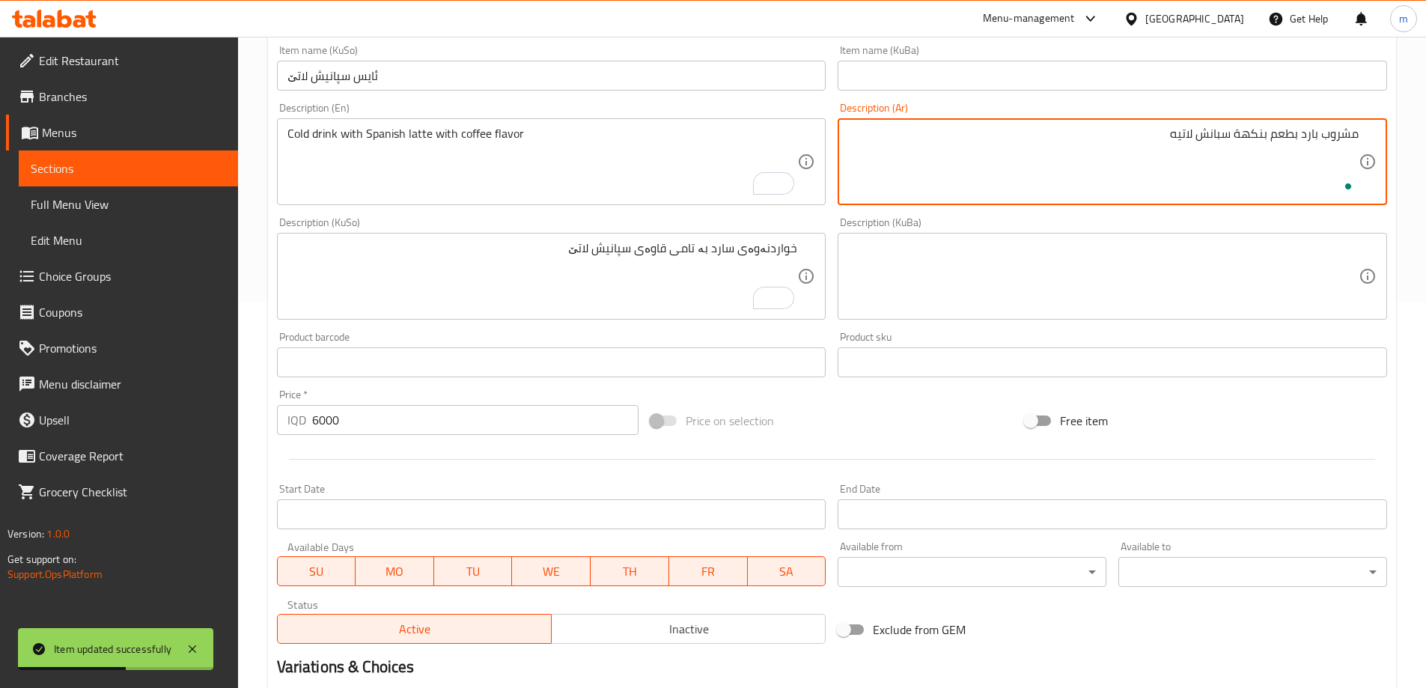
scroll to position [563, 0]
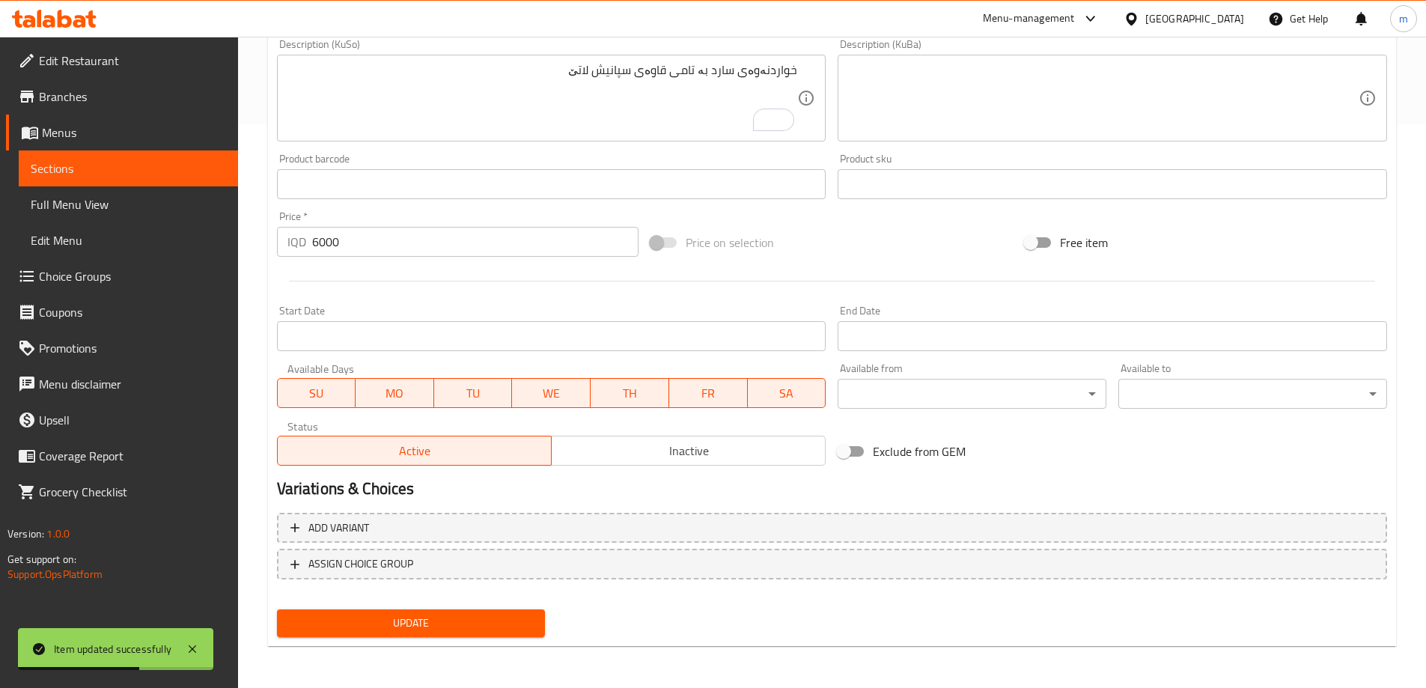
type textarea "مشروب بارد بطعم بنكهة سبانش لاتيه"
click at [382, 623] on span "Update" at bounding box center [411, 623] width 245 height 19
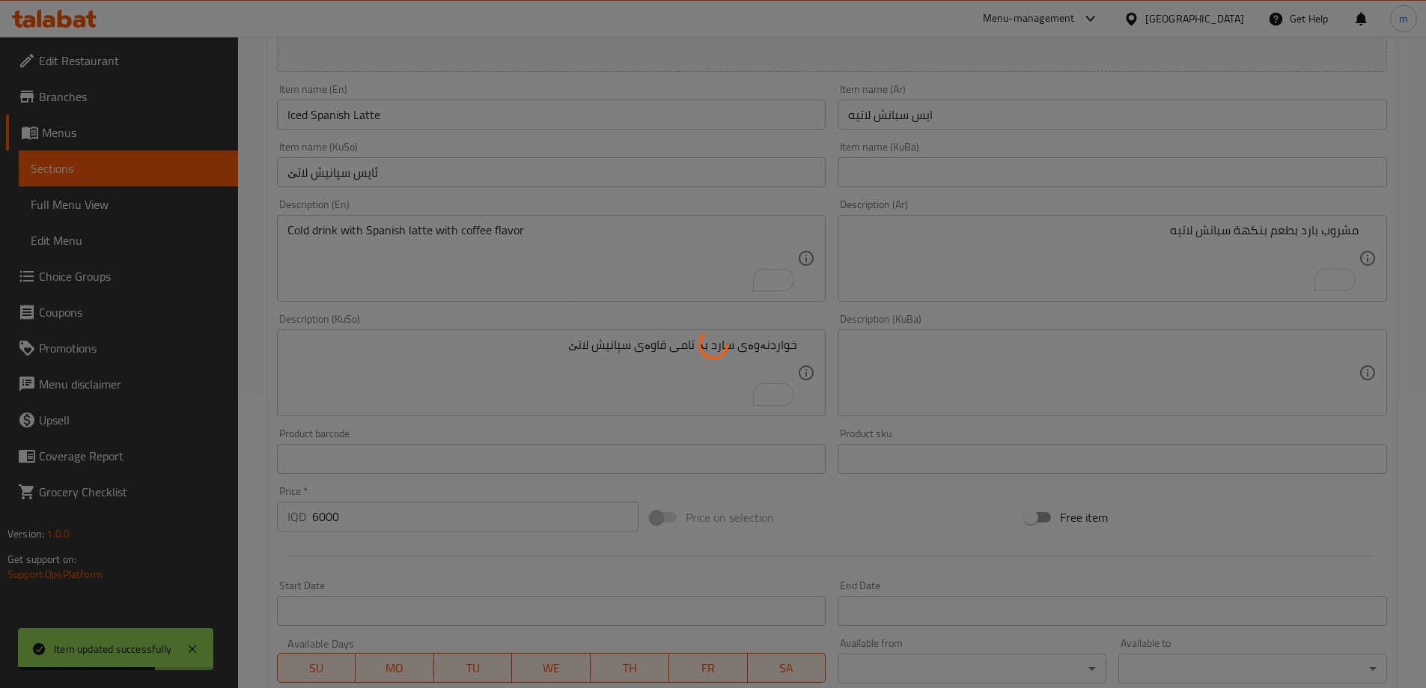
scroll to position [214, 0]
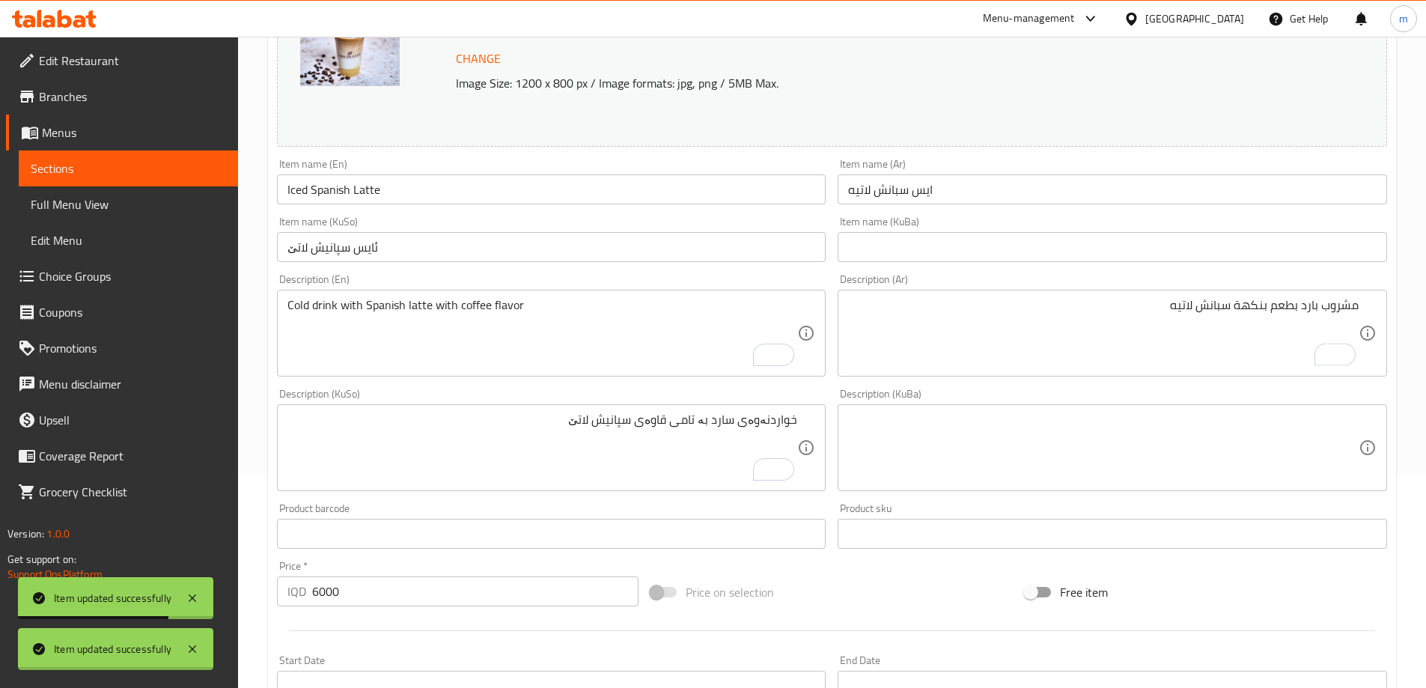
click at [354, 189] on input "Iced Spanish Latte" at bounding box center [551, 189] width 549 height 30
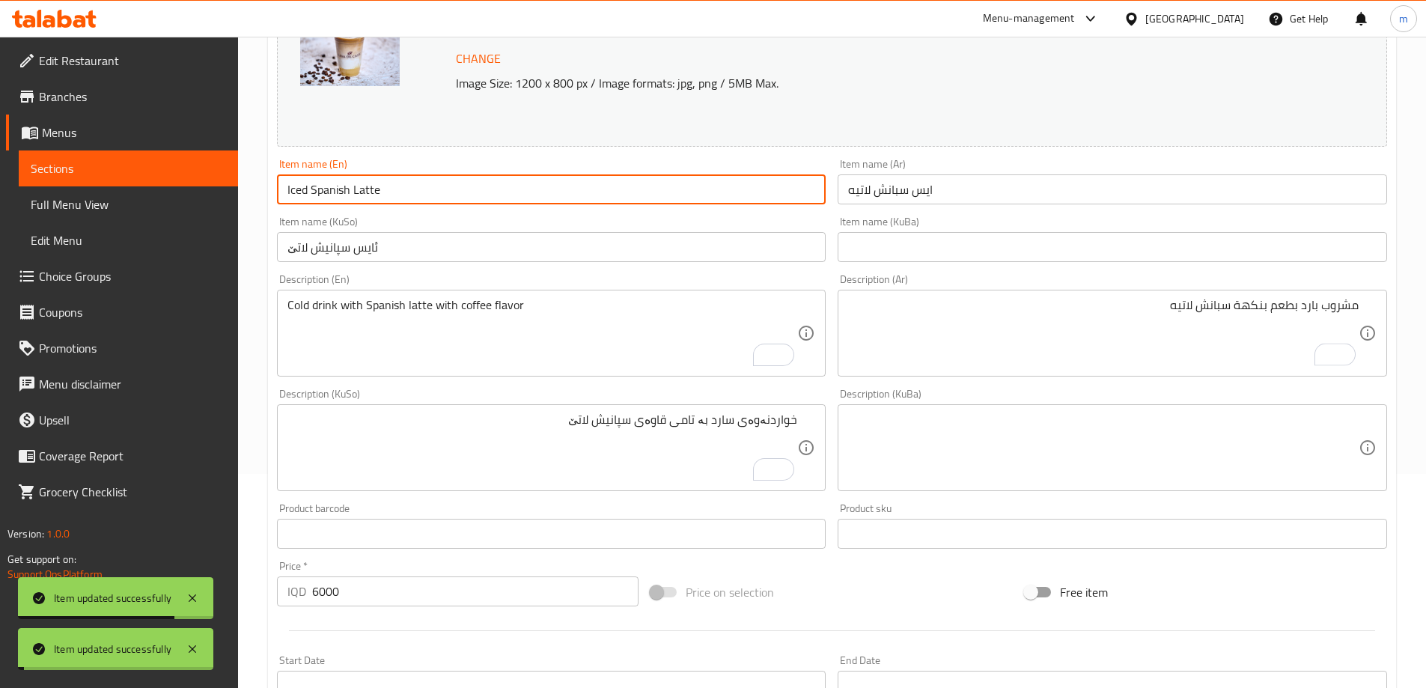
click at [354, 189] on input "Iced Spanish Latte" at bounding box center [551, 189] width 549 height 30
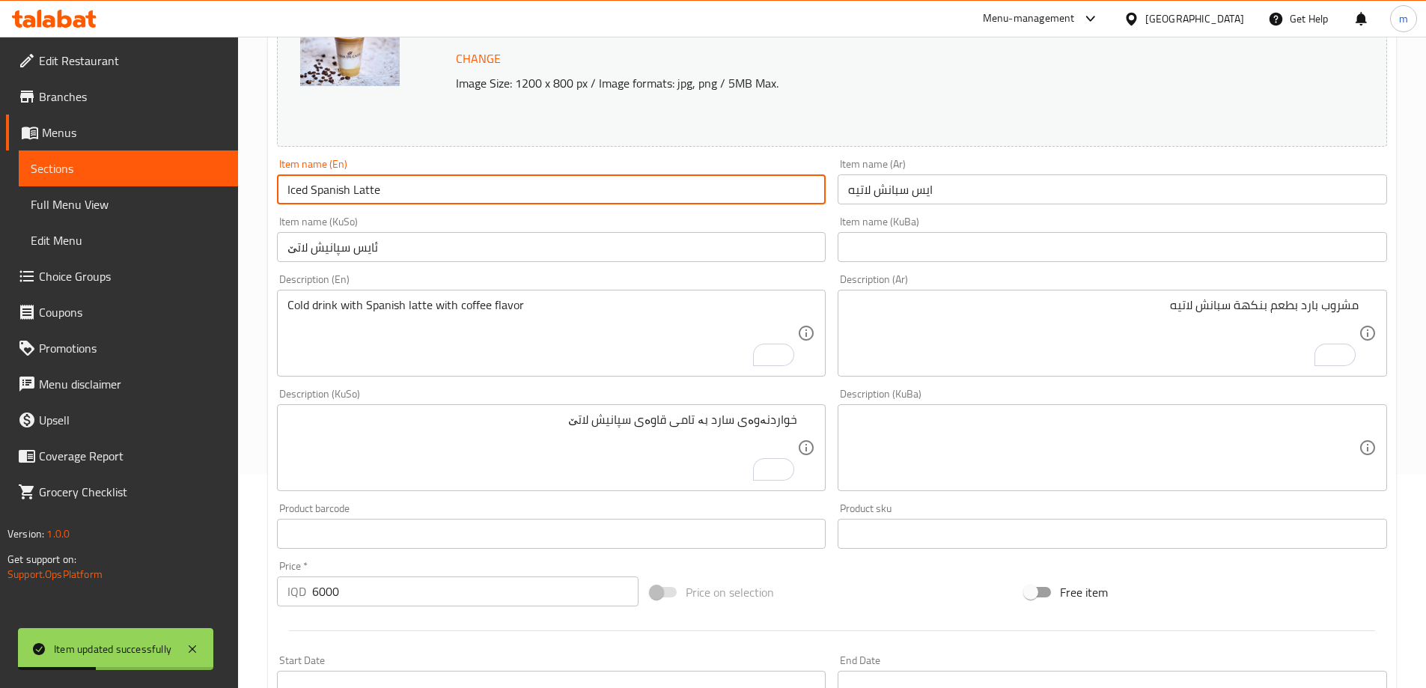
click at [320, 244] on input "ئایس سپانیش لاتێ" at bounding box center [551, 247] width 549 height 30
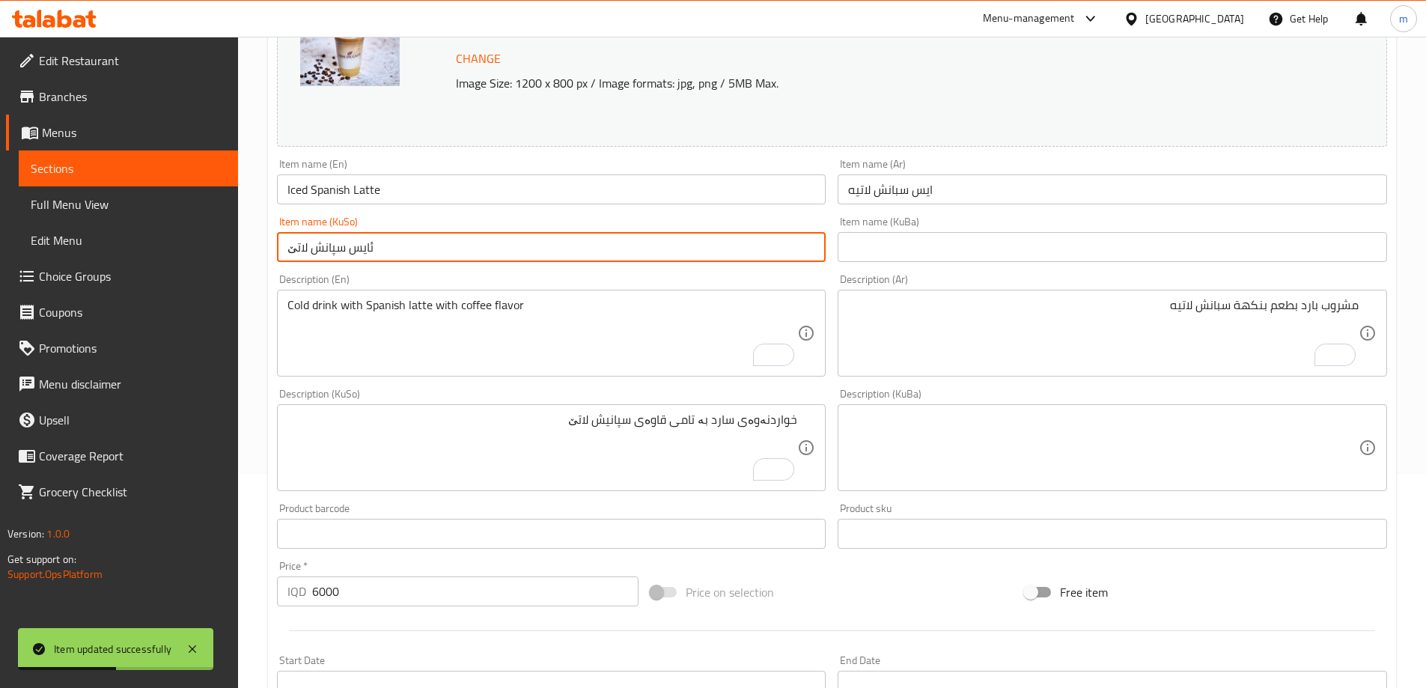
type input "ئایس سپانش لاتێ"
click at [358, 265] on div "Item name (KuSo) ئایس سپانش لاتێ Item name (KuSo)" at bounding box center [551, 239] width 561 height 58
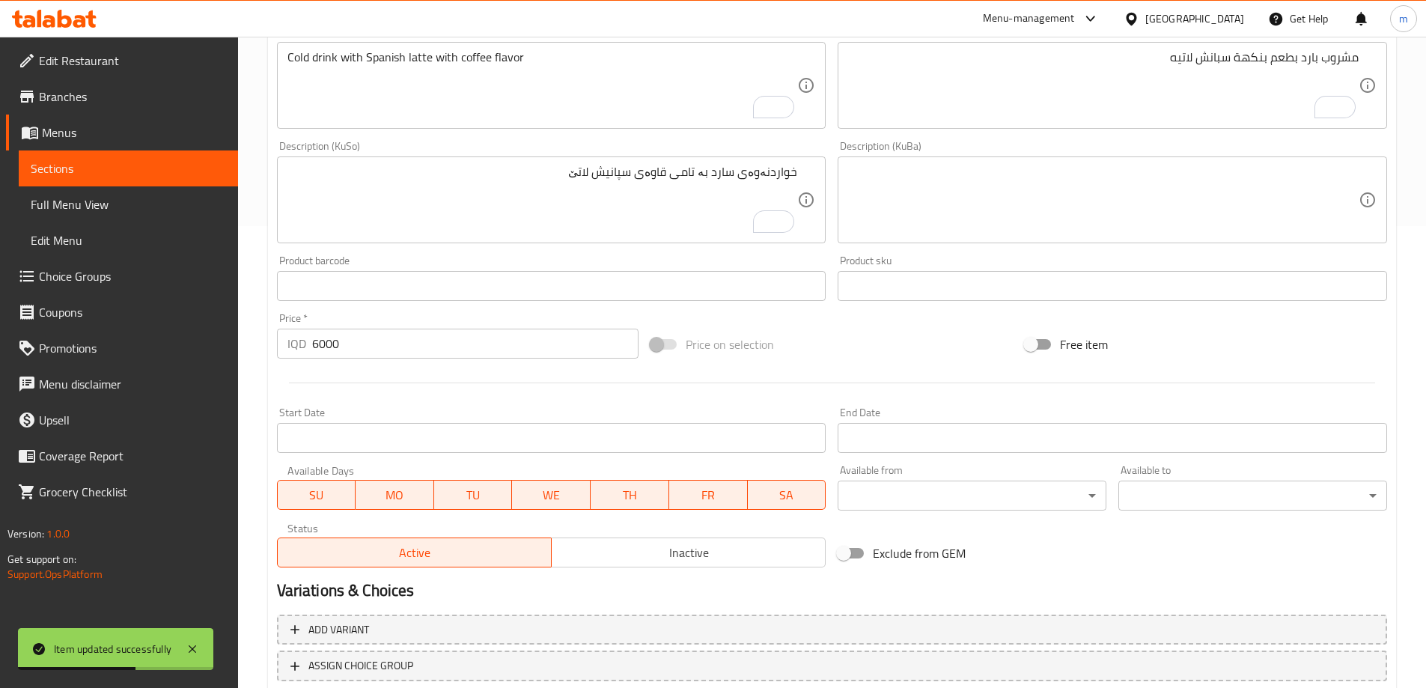
scroll to position [563, 0]
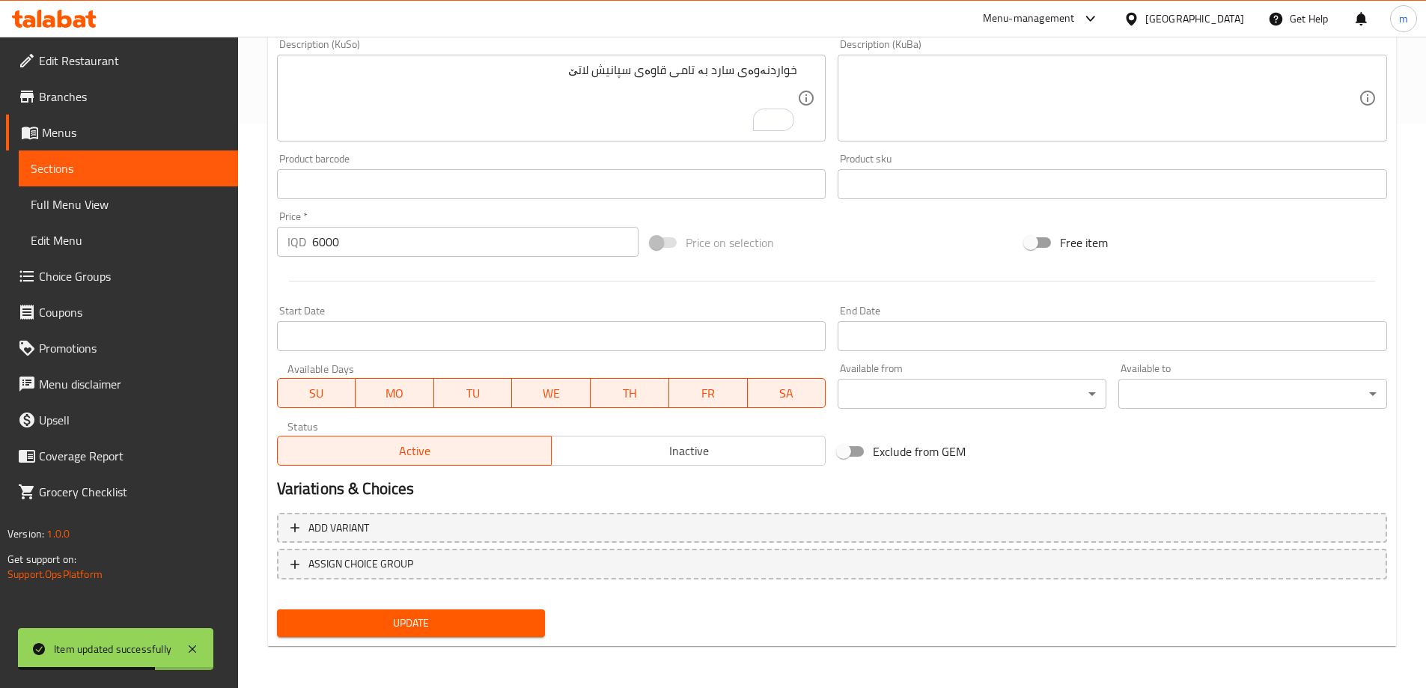
click at [490, 623] on span "Update" at bounding box center [411, 623] width 245 height 19
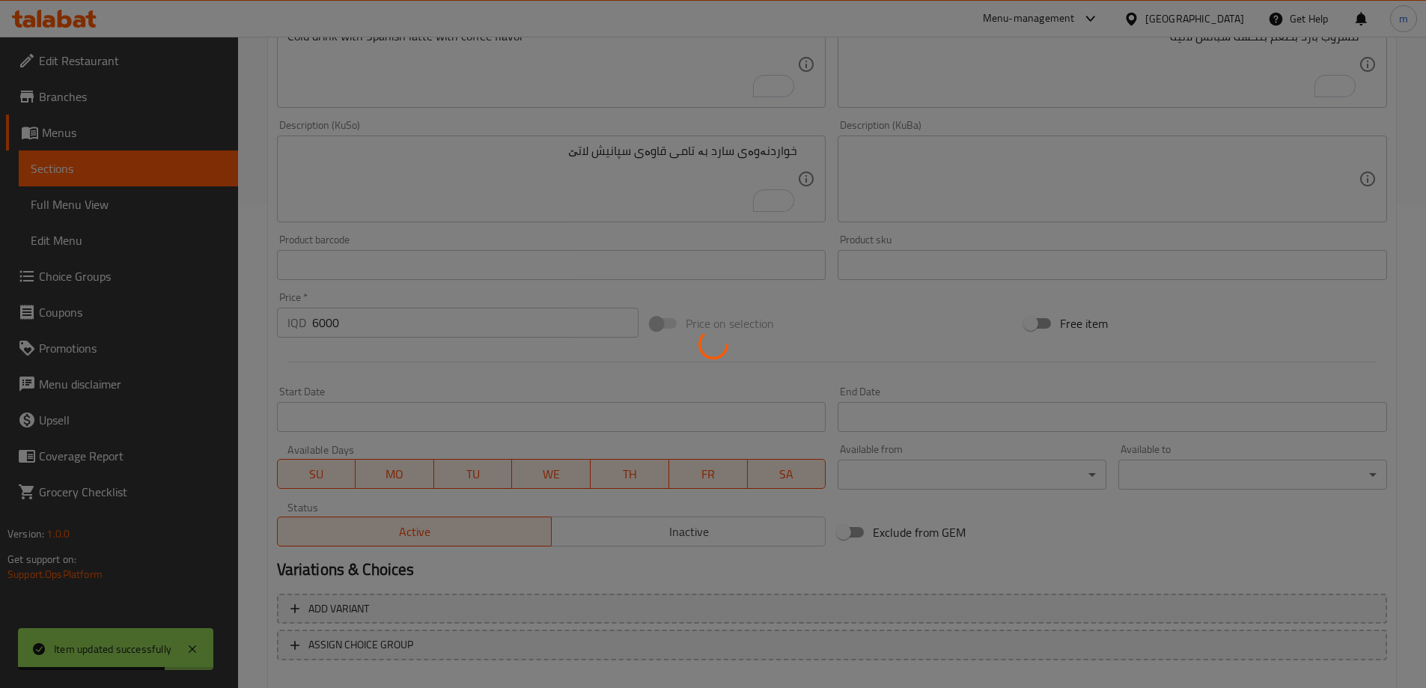
scroll to position [214, 0]
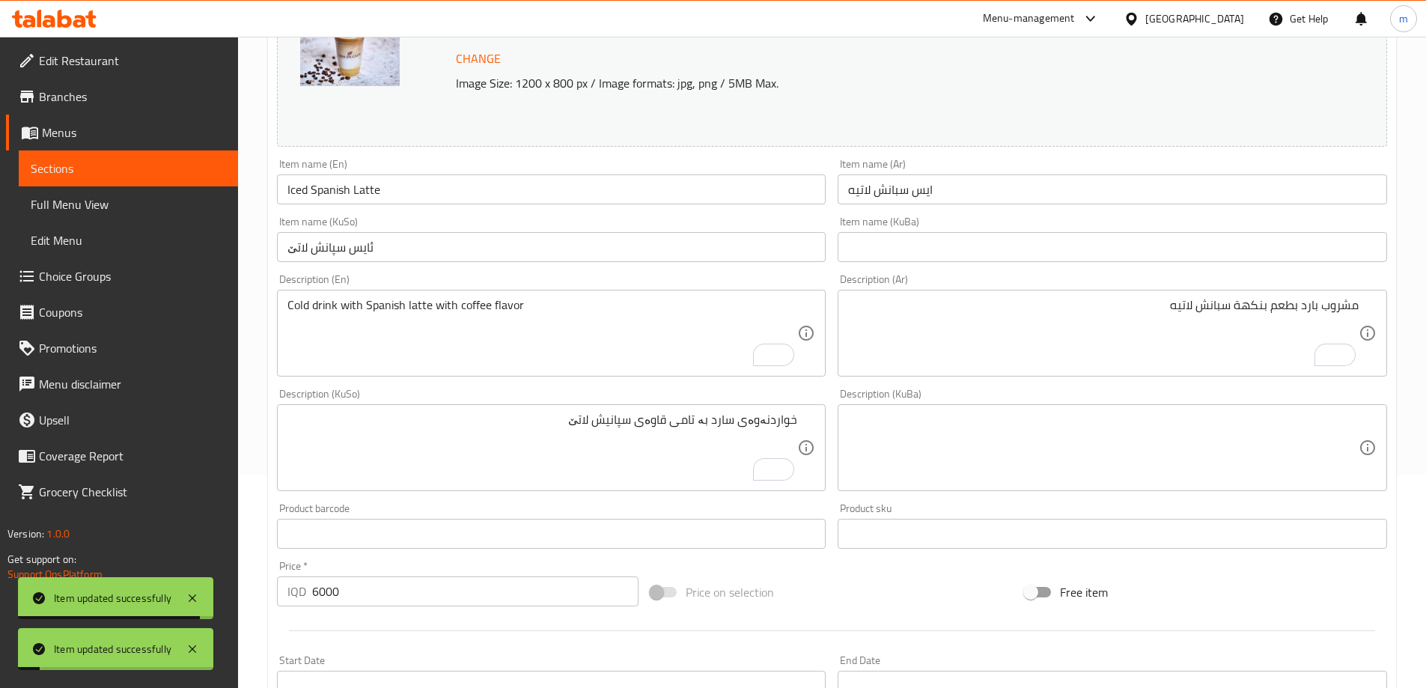
click at [318, 183] on input "Iced Spanish Latte" at bounding box center [551, 189] width 549 height 30
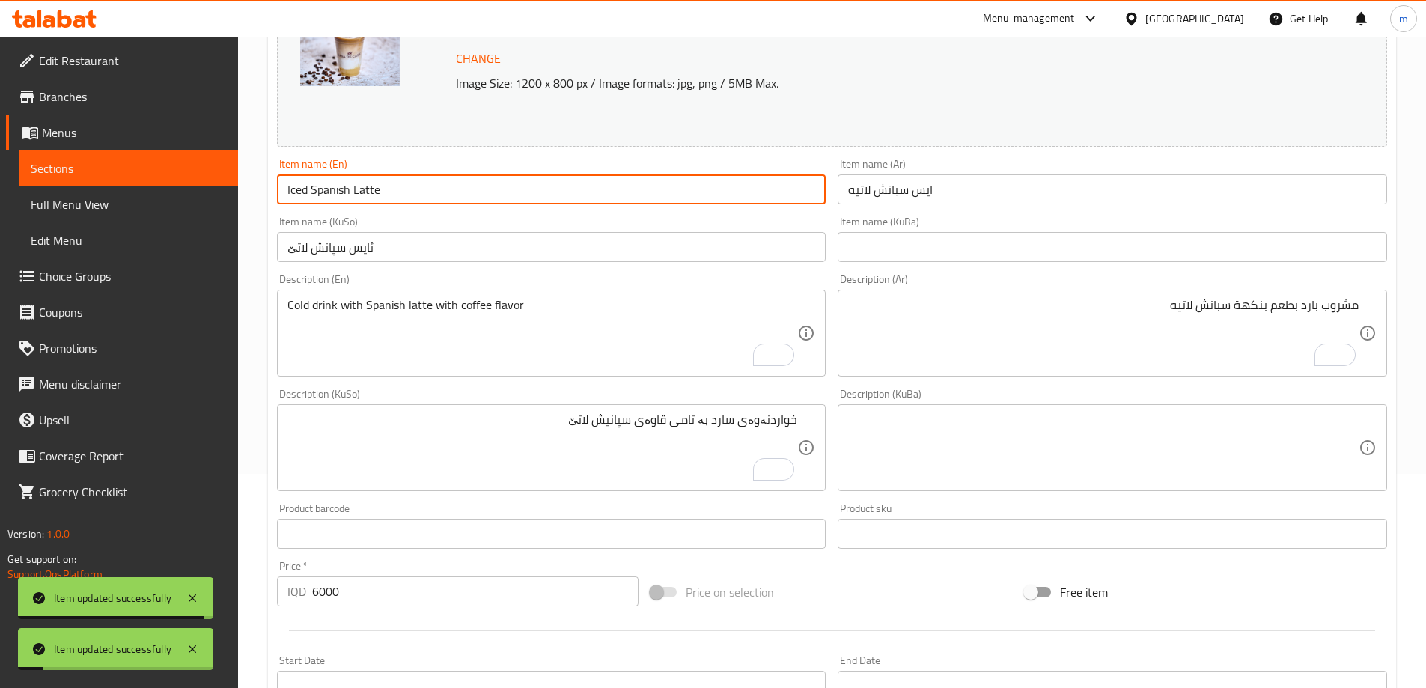
click at [318, 183] on input "Iced Spanish Latte" at bounding box center [551, 189] width 549 height 30
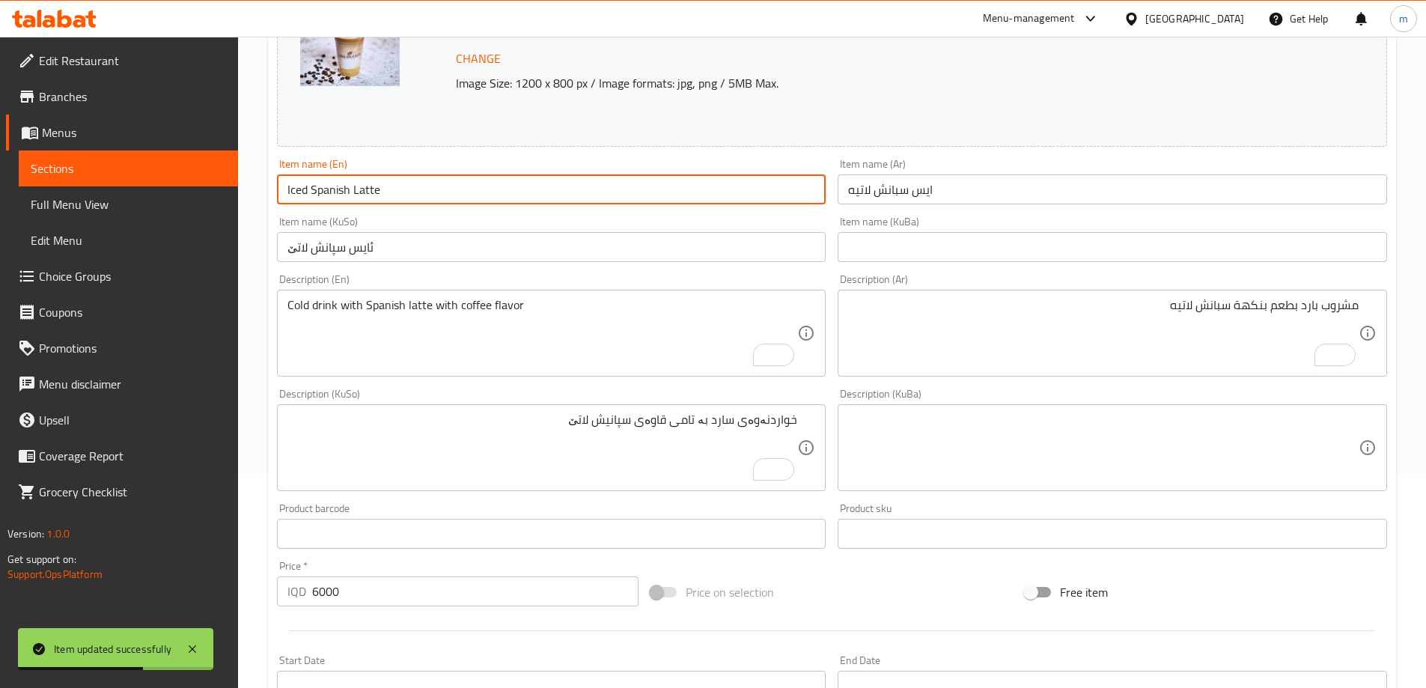
click at [58, 209] on span "Full Menu View" at bounding box center [128, 204] width 195 height 18
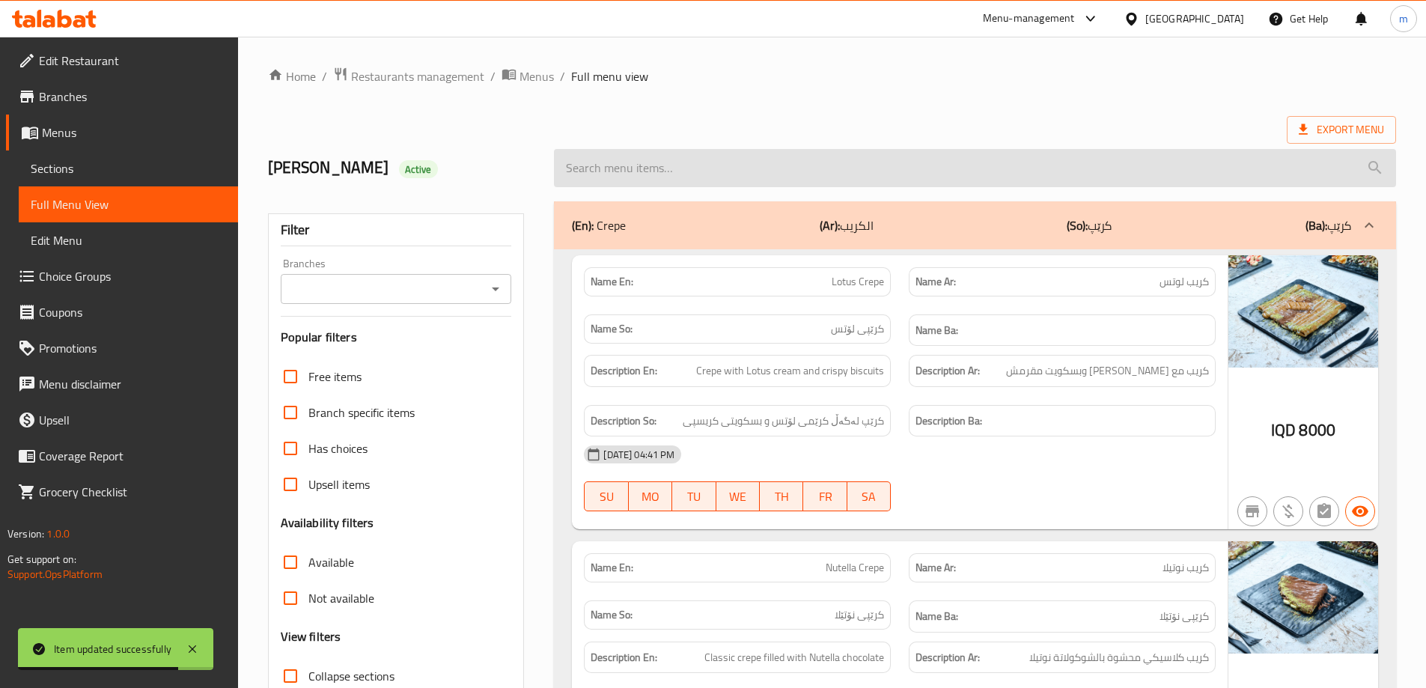
click at [679, 157] on input "search" at bounding box center [975, 168] width 842 height 38
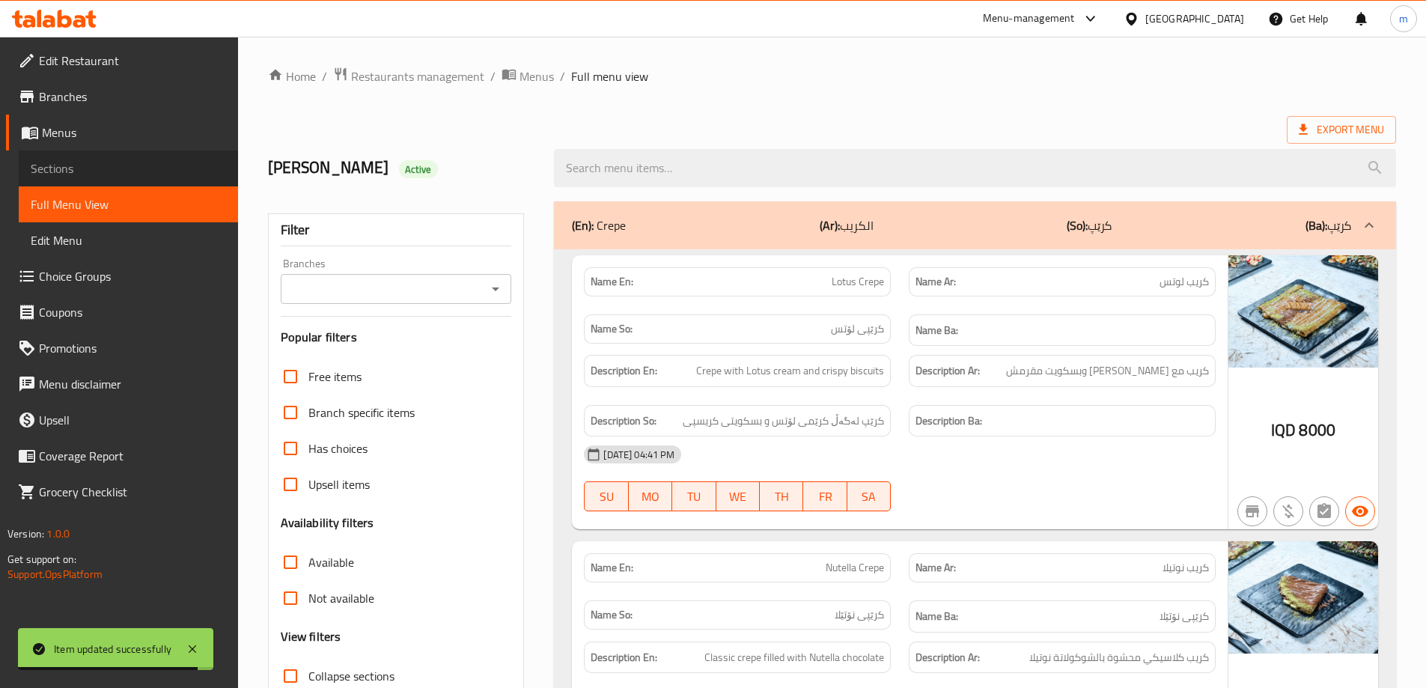
click at [70, 173] on span "Sections" at bounding box center [128, 168] width 195 height 18
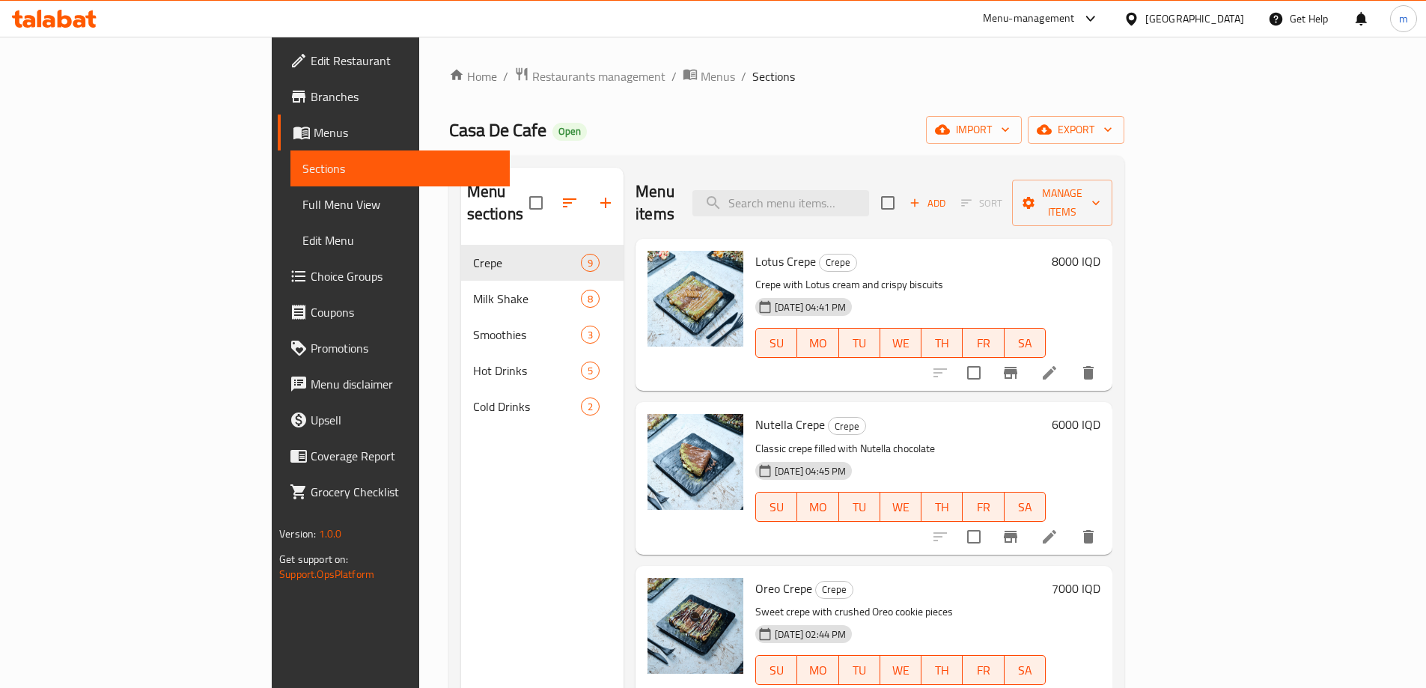
click at [908, 174] on div "Menu items Add Sort Manage items" at bounding box center [873, 203] width 477 height 71
click at [869, 190] on input "search" at bounding box center [780, 203] width 177 height 26
paste input "Iced Spanish Latte"
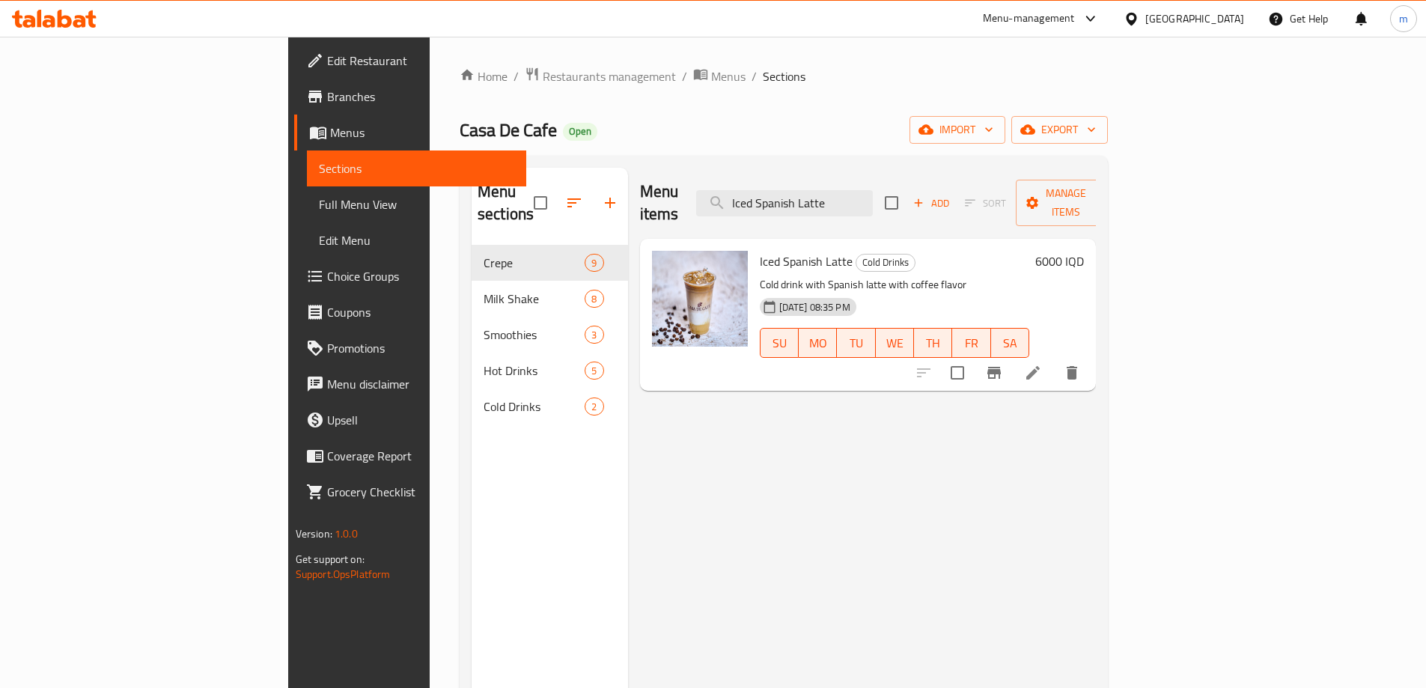
type input "Iced Spanish Latte"
click at [1054, 359] on li at bounding box center [1033, 372] width 42 height 27
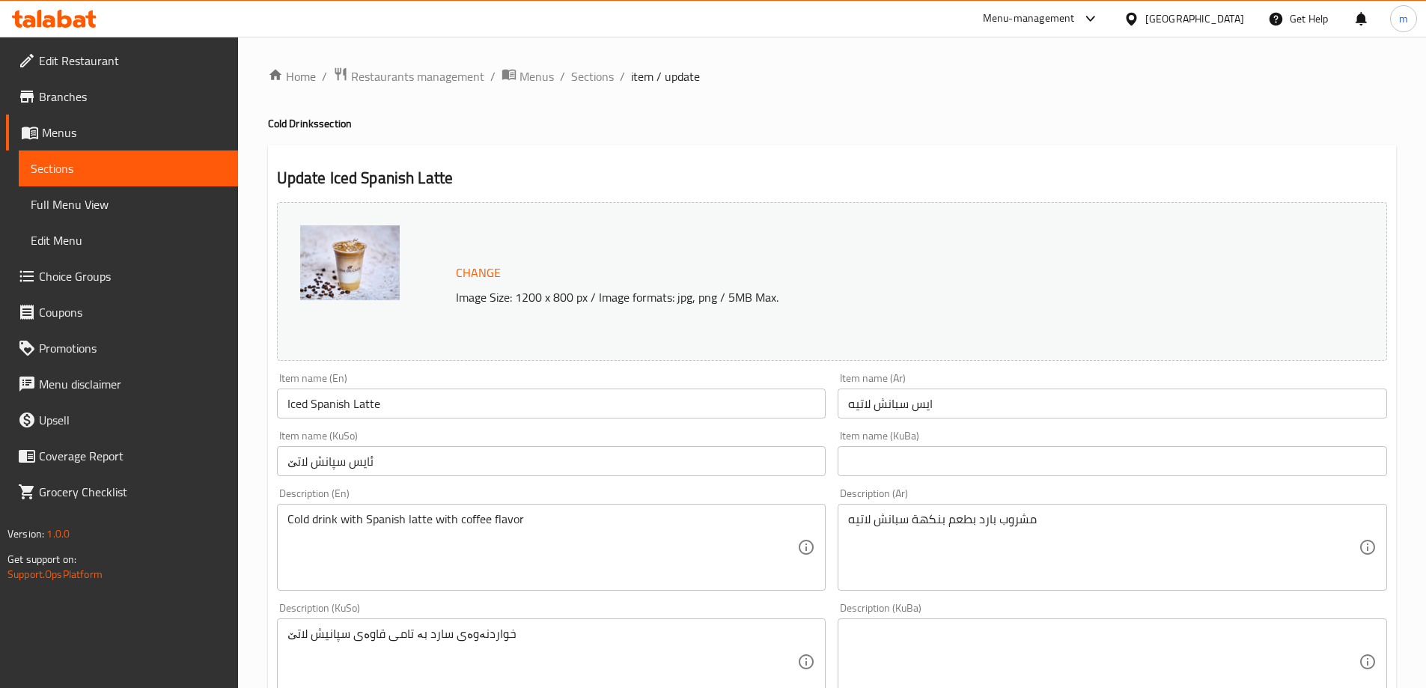
click at [486, 471] on input "ئایس سپانش لاتێ" at bounding box center [551, 461] width 549 height 30
drag, startPoint x: 566, startPoint y: 479, endPoint x: 792, endPoint y: 451, distance: 227.7
click at [792, 451] on div "Item name (KuSo) ئایس سپانش لاتێ Item name (KuSo)" at bounding box center [551, 453] width 561 height 58
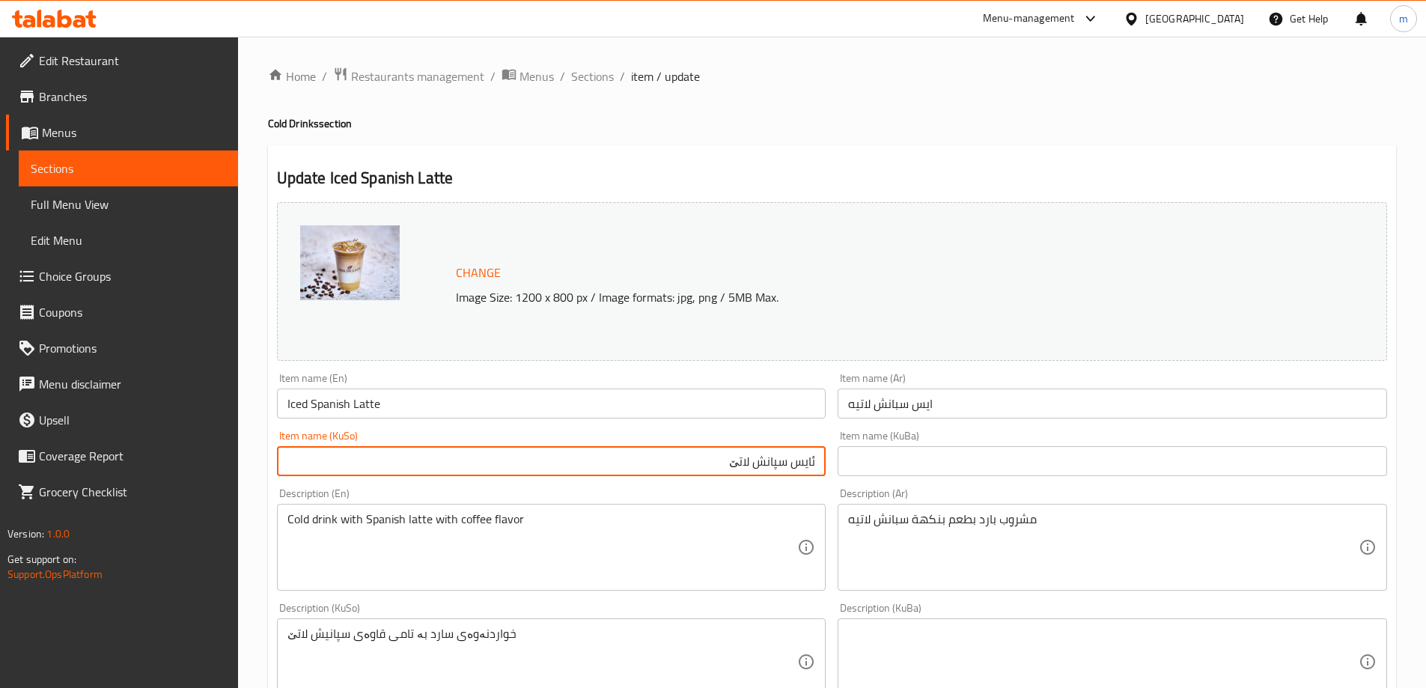
click at [788, 454] on input "ئایس سپانش لاتێ" at bounding box center [551, 461] width 549 height 30
paste input "لاتێ ئیسپانی"
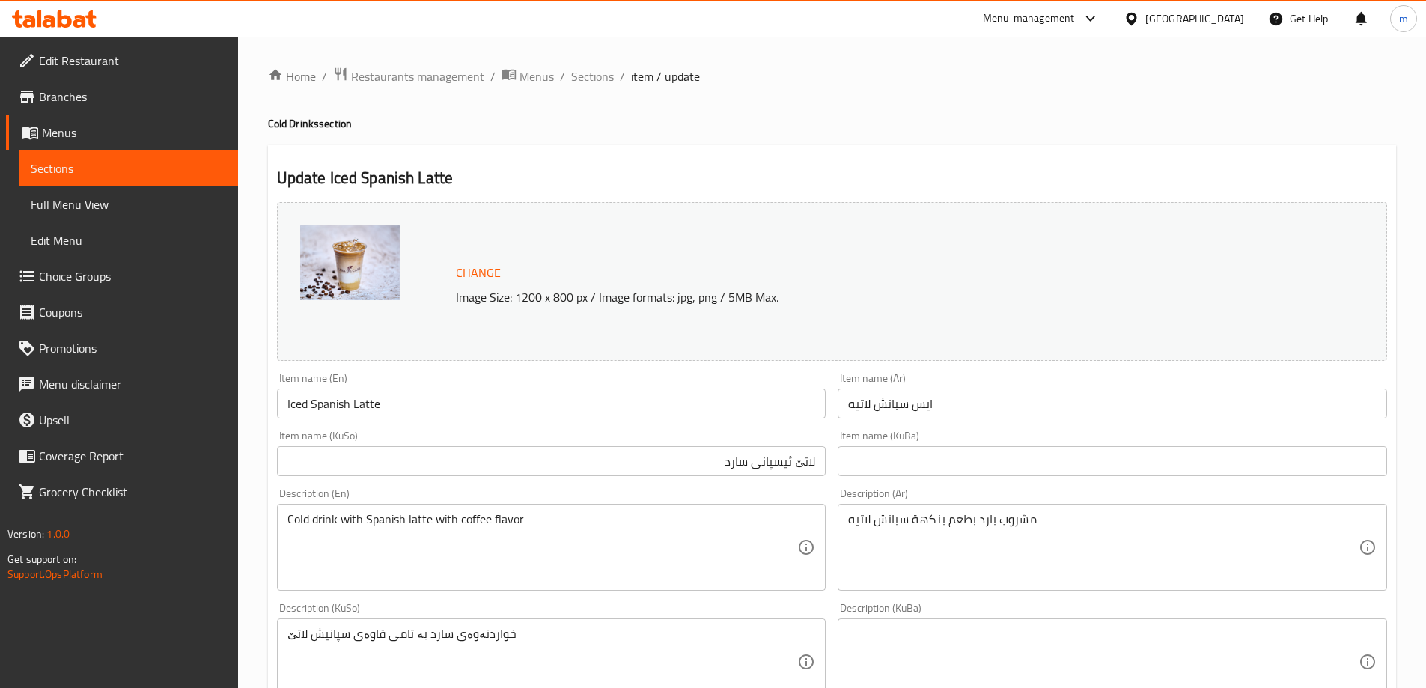
click at [789, 437] on div "Item name (KuSo) لاتێ ئیسپانی سارد Item name (KuSo)" at bounding box center [551, 453] width 549 height 46
click at [798, 462] on input "لاتێ ئیسپانی سارد" at bounding box center [551, 461] width 549 height 30
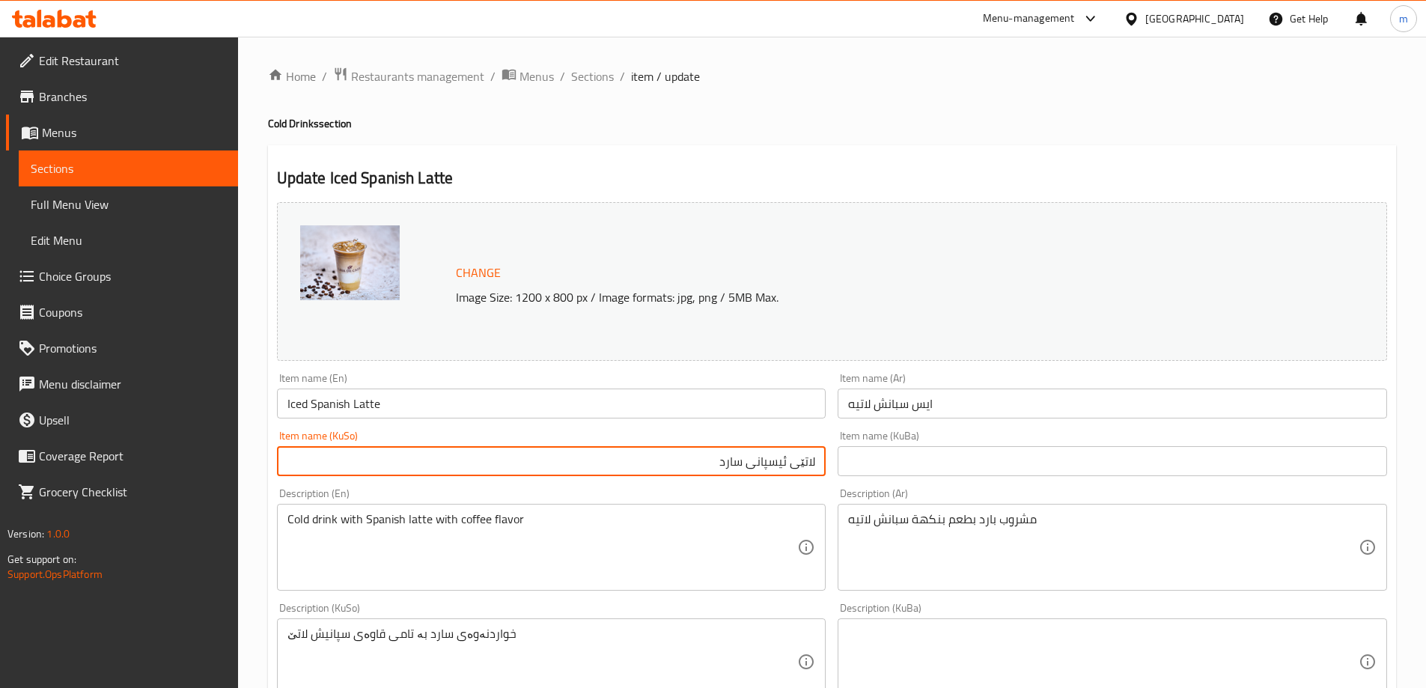
type input "لاتێی ئیسپانی سارد"
click at [805, 437] on div "Item name (KuSo) لاتێی ئیسپانی سارد Item name (KuSo)" at bounding box center [551, 453] width 549 height 46
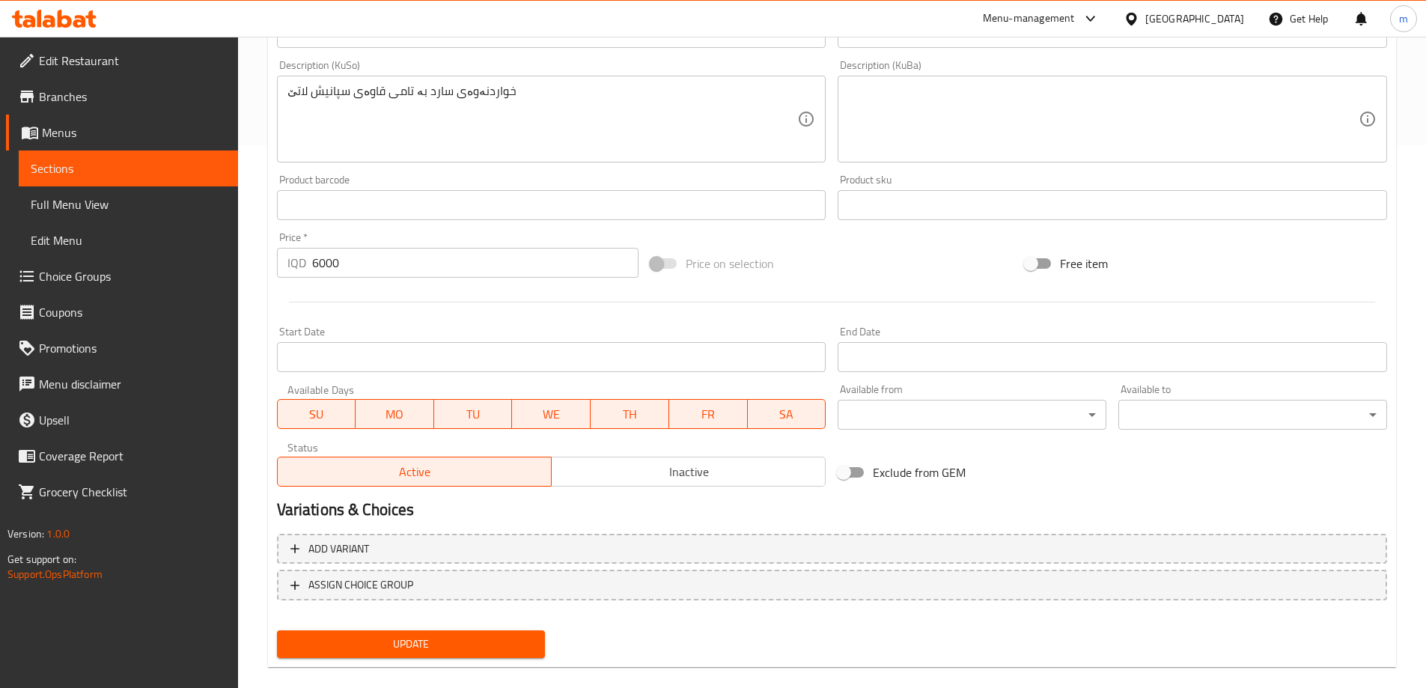
scroll to position [563, 0]
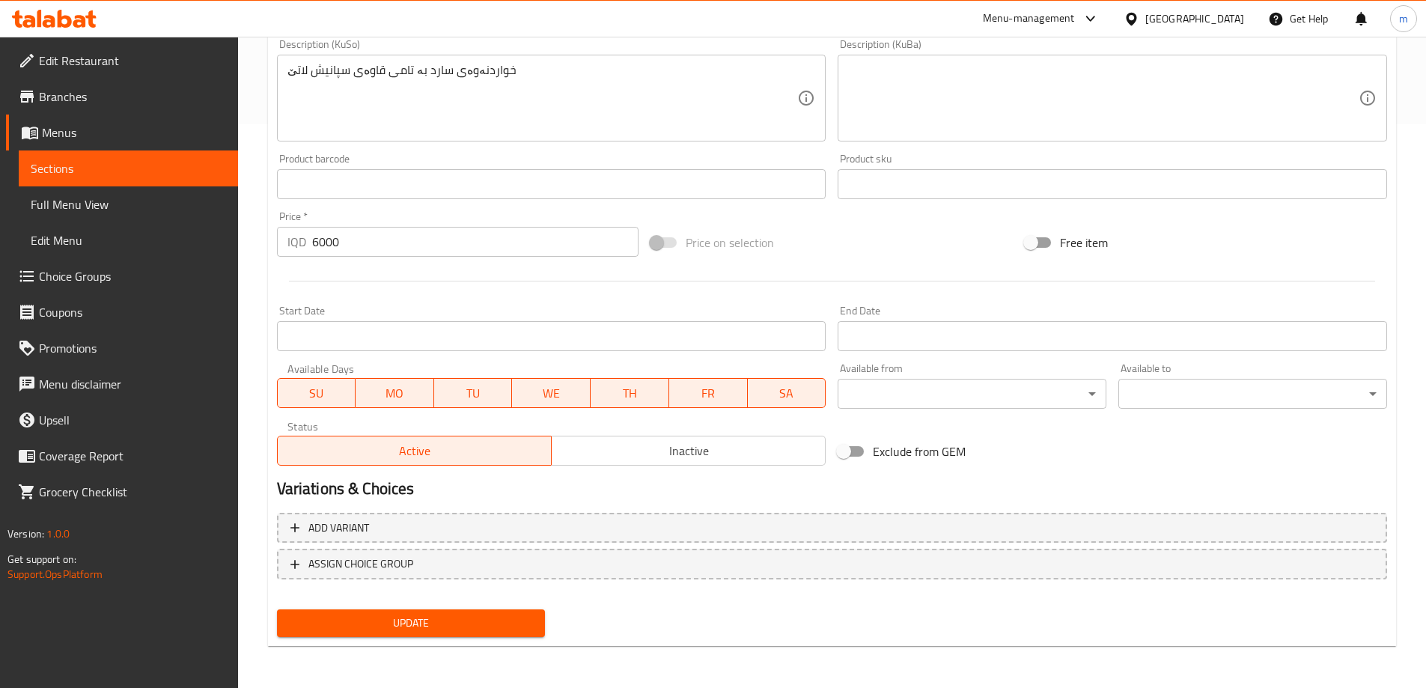
click at [355, 614] on button "Update" at bounding box center [411, 623] width 269 height 28
click at [324, 623] on span "Update" at bounding box center [411, 623] width 245 height 19
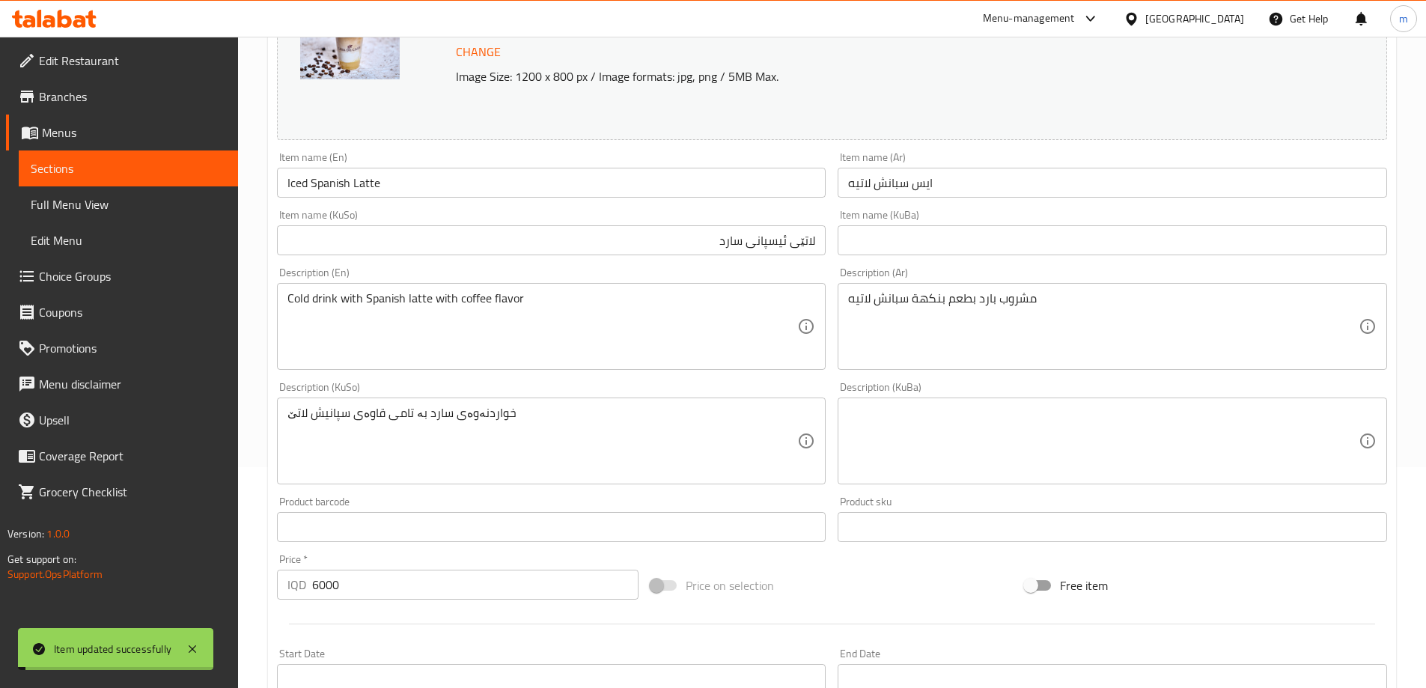
scroll to position [214, 0]
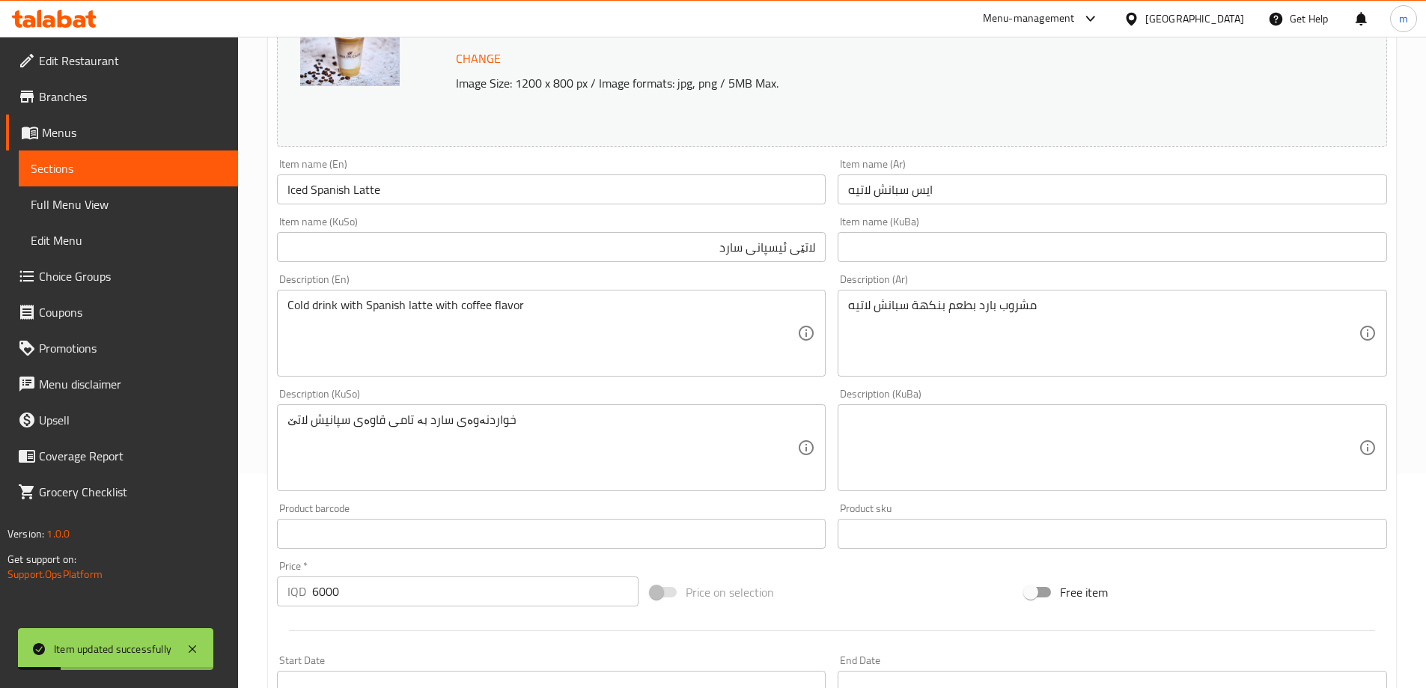
click at [489, 430] on textarea "خواردنەوەی سارد بە تامی قاوەی سپانیش لاتێ" at bounding box center [542, 447] width 510 height 71
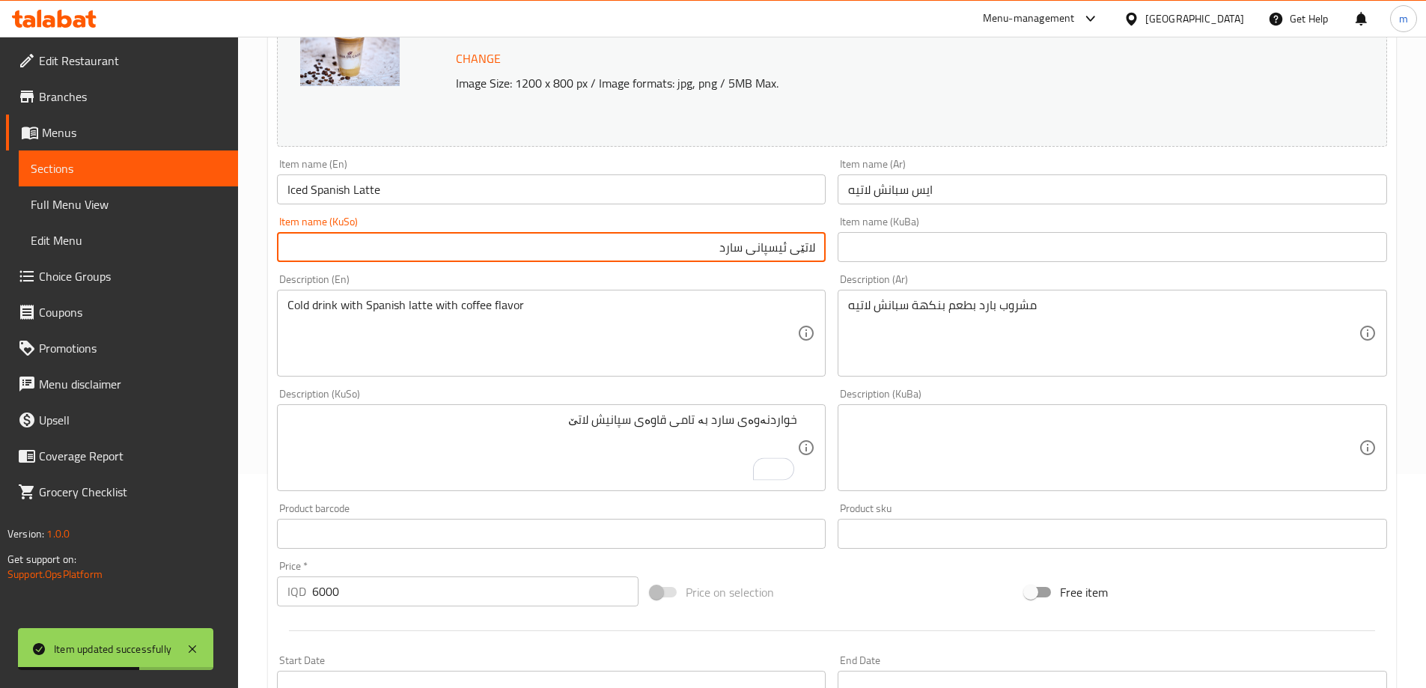
drag, startPoint x: 751, startPoint y: 248, endPoint x: 814, endPoint y: 250, distance: 62.9
click at [814, 250] on input "لاتێی ئیسپانی سارد" at bounding box center [551, 247] width 549 height 30
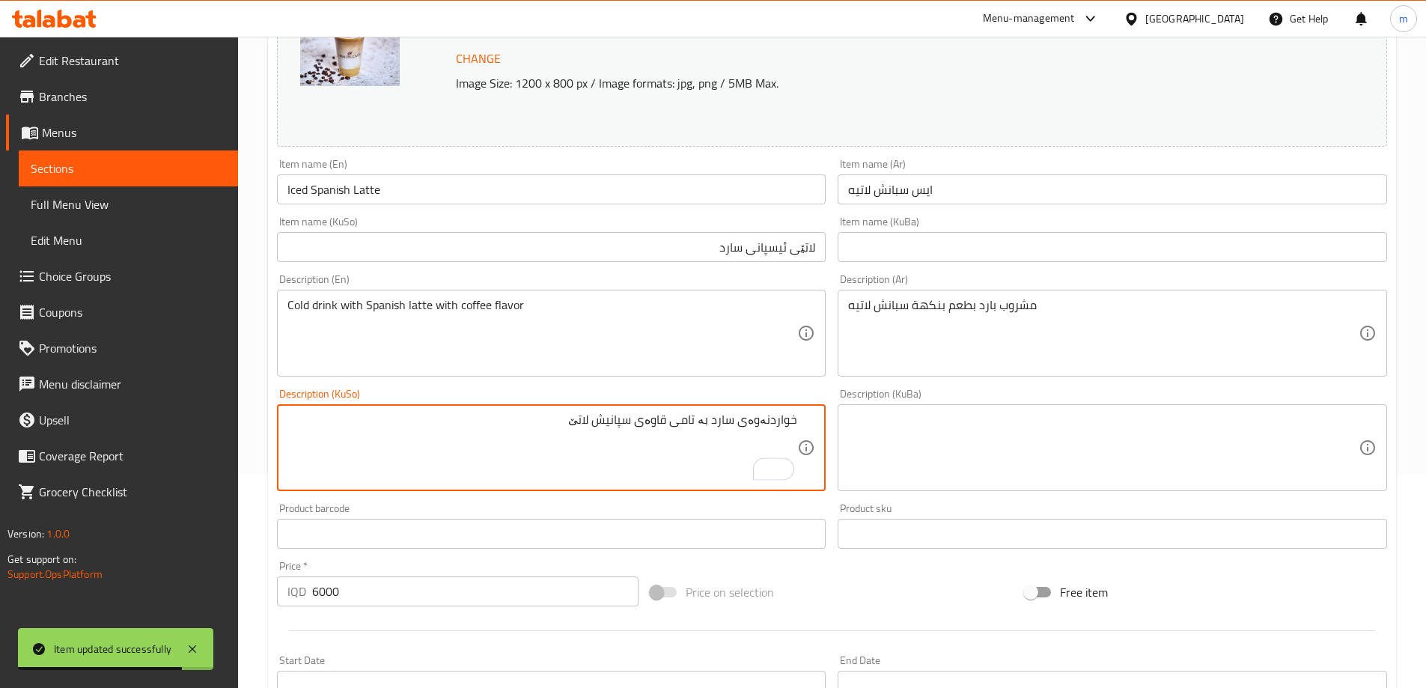
drag, startPoint x: 641, startPoint y: 424, endPoint x: 550, endPoint y: 423, distance: 91.3
click at [550, 423] on textarea "خواردنەوەی سارد بە تامی قاوەی سپانیش لاتێ" at bounding box center [542, 447] width 510 height 71
paste textarea "لاتێی ئیسپانی"
type textarea "خواردنەوەی سارد بە تامی قاوەی لاتێی ئیسپانی"
click at [657, 399] on div "Description (KuSo) خواردنەوەی سارد بە تامی قاوەی لاتێی ئیسپانی Description (KuS…" at bounding box center [551, 439] width 549 height 103
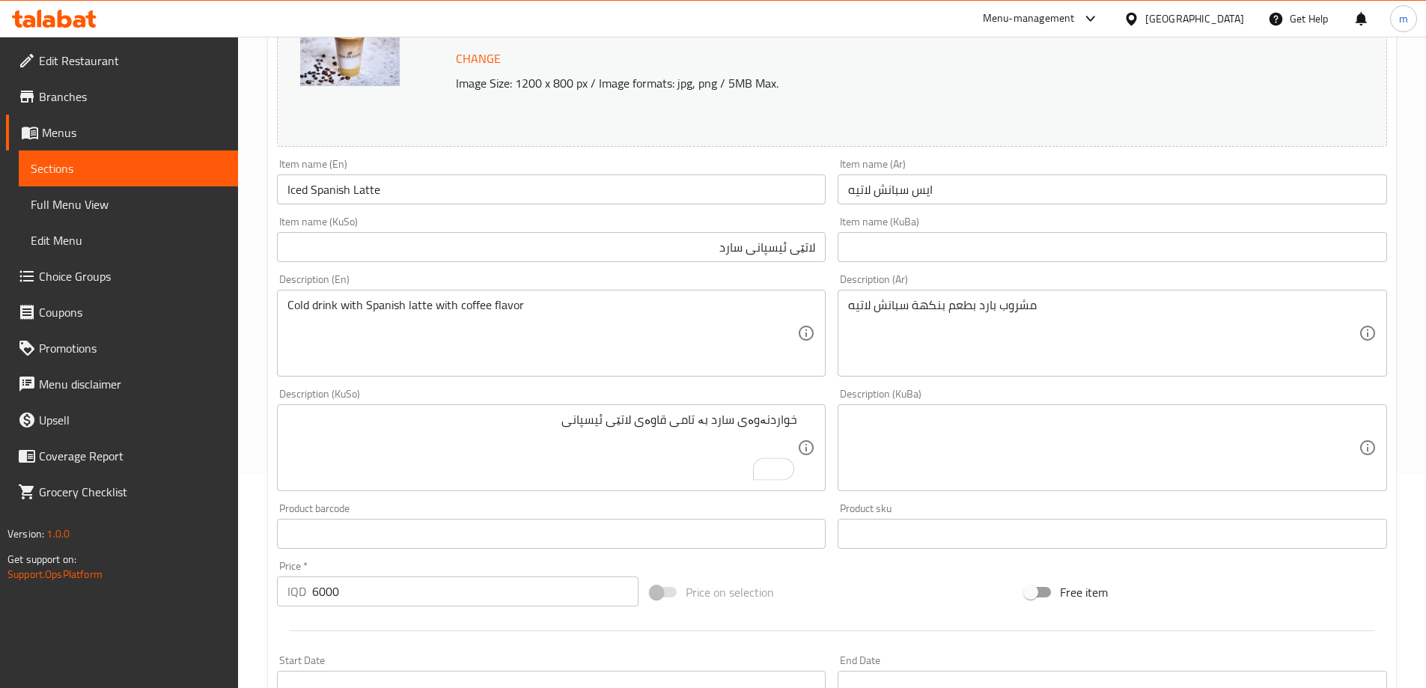
scroll to position [563, 0]
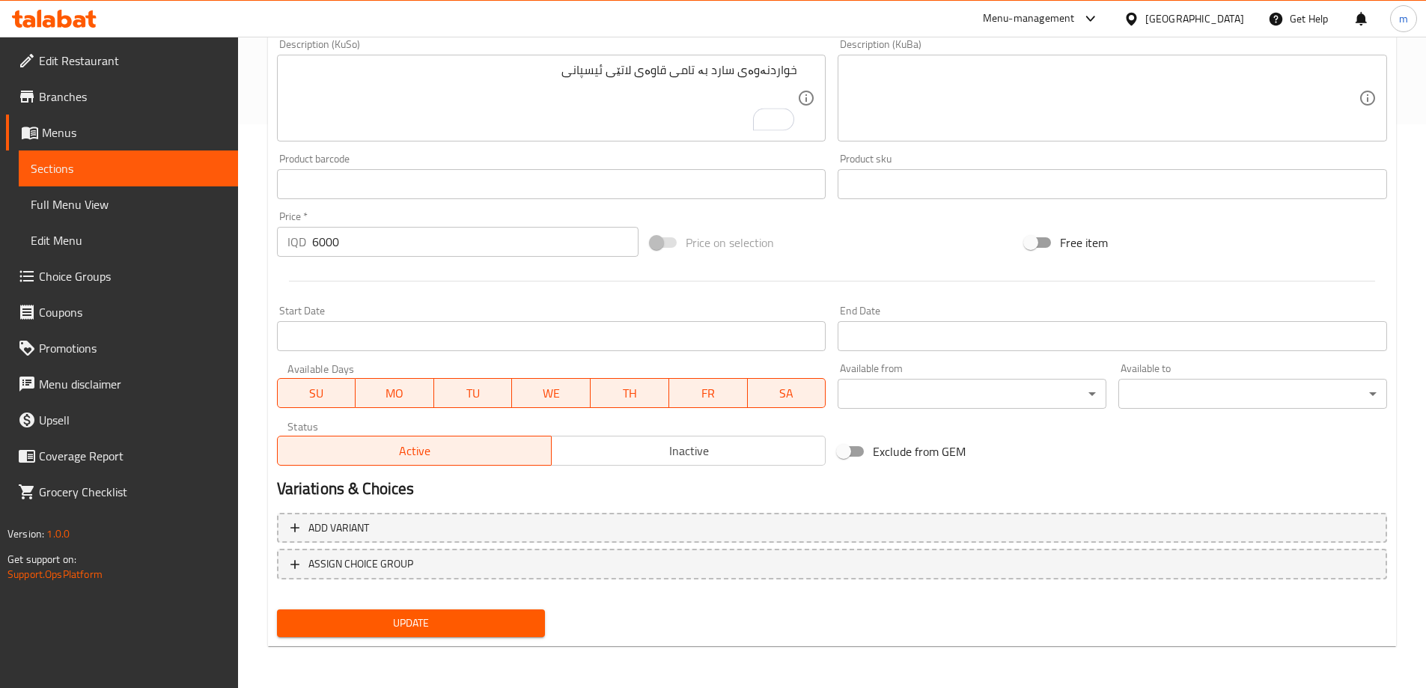
click at [464, 615] on span "Update" at bounding box center [411, 623] width 245 height 19
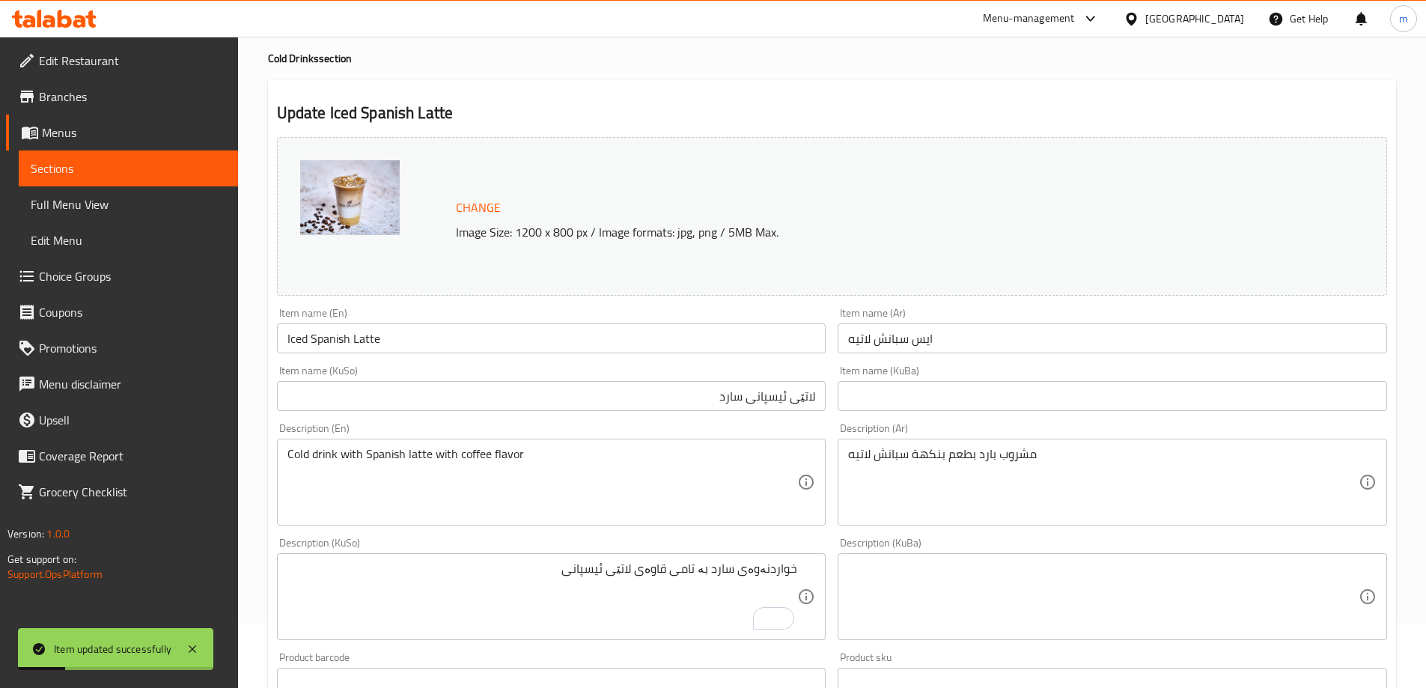
scroll to position [40, 0]
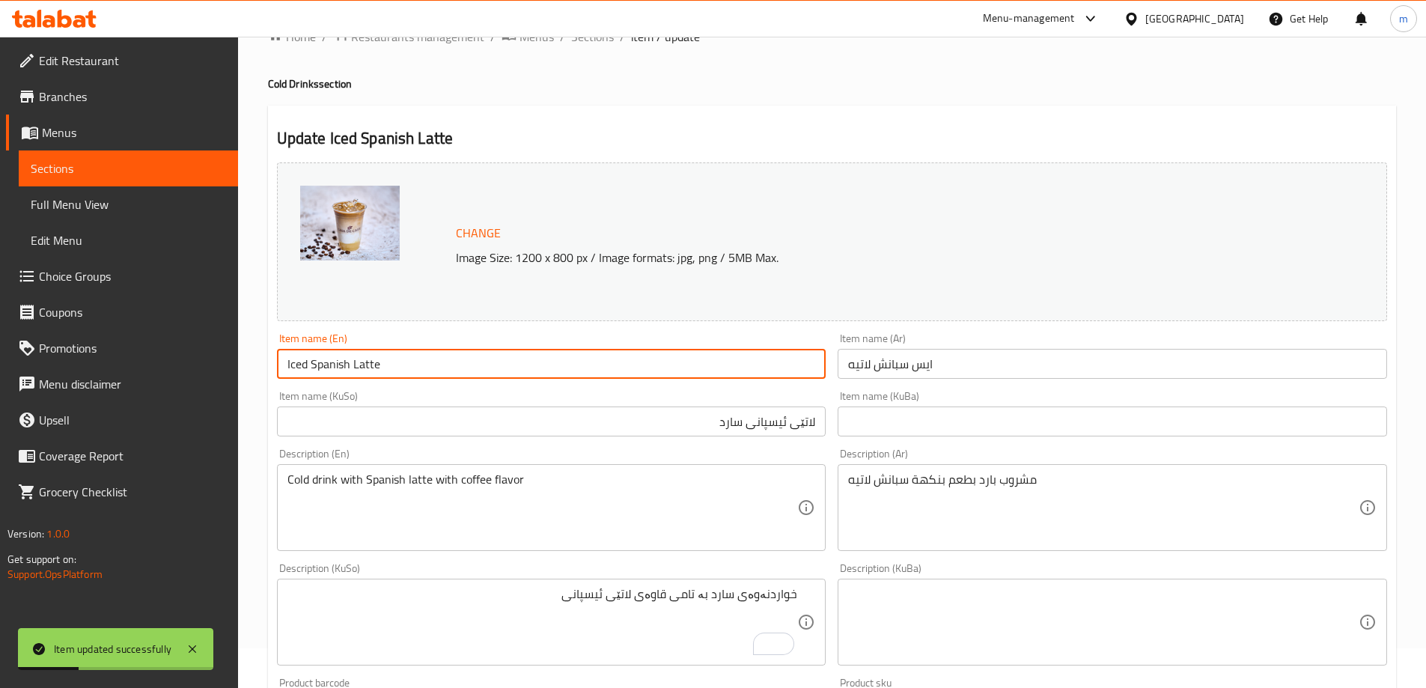
click at [380, 370] on input "Iced Spanish Latte" at bounding box center [551, 364] width 549 height 30
click at [107, 213] on span "Full Menu View" at bounding box center [128, 204] width 195 height 18
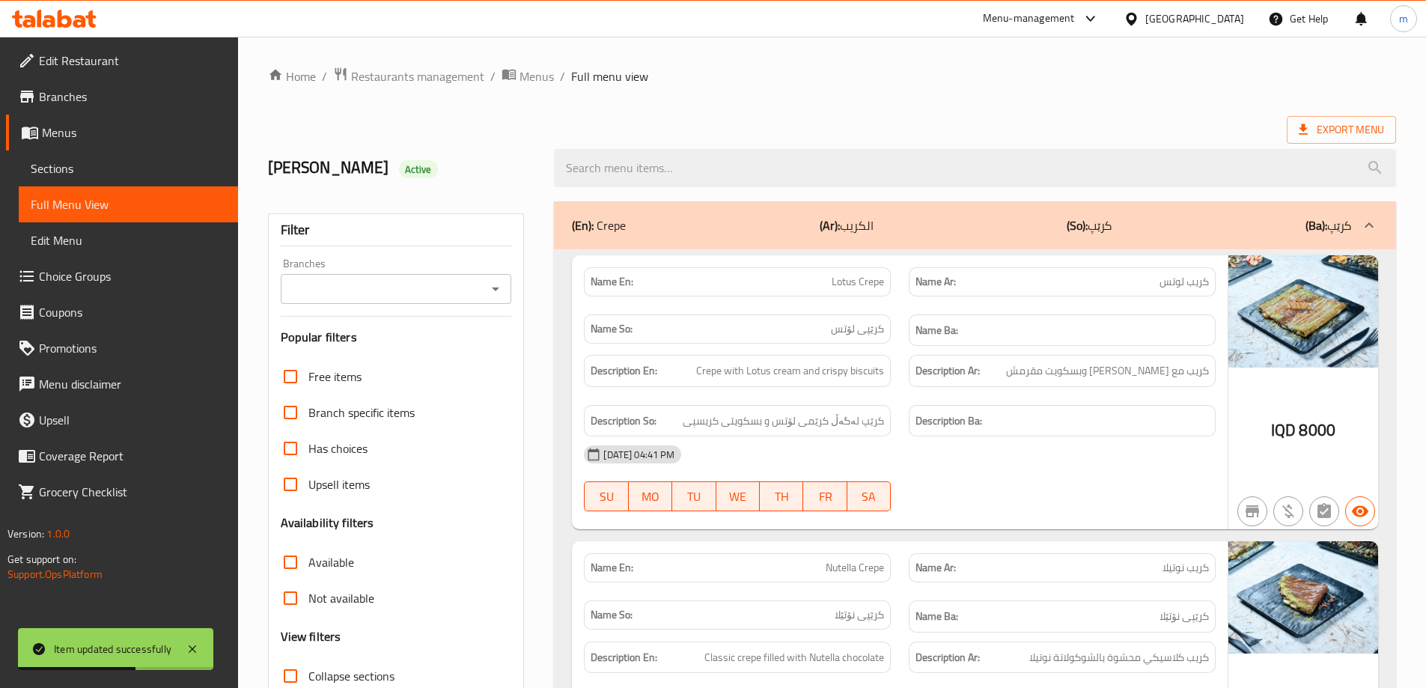
click at [742, 125] on div "Export Menu" at bounding box center [832, 130] width 1128 height 28
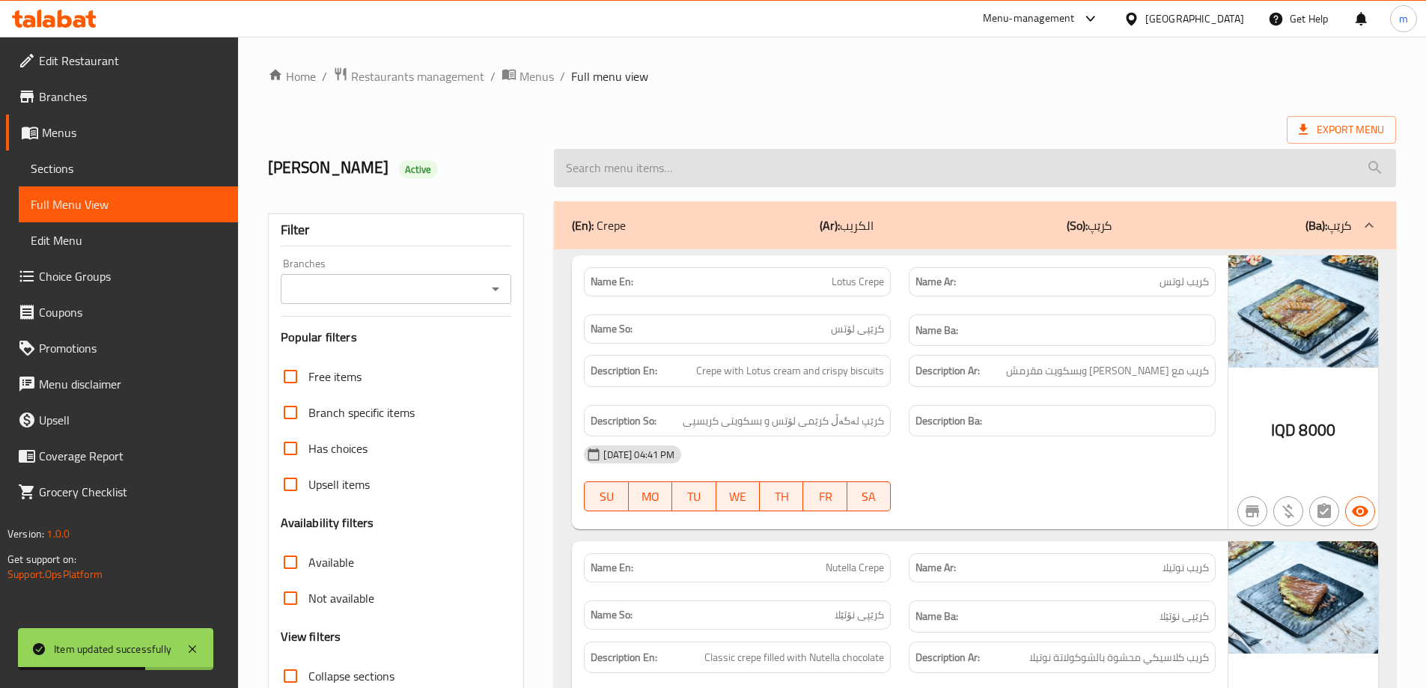
click at [718, 159] on input "search" at bounding box center [975, 168] width 842 height 38
paste input "Iced Spanish Latte"
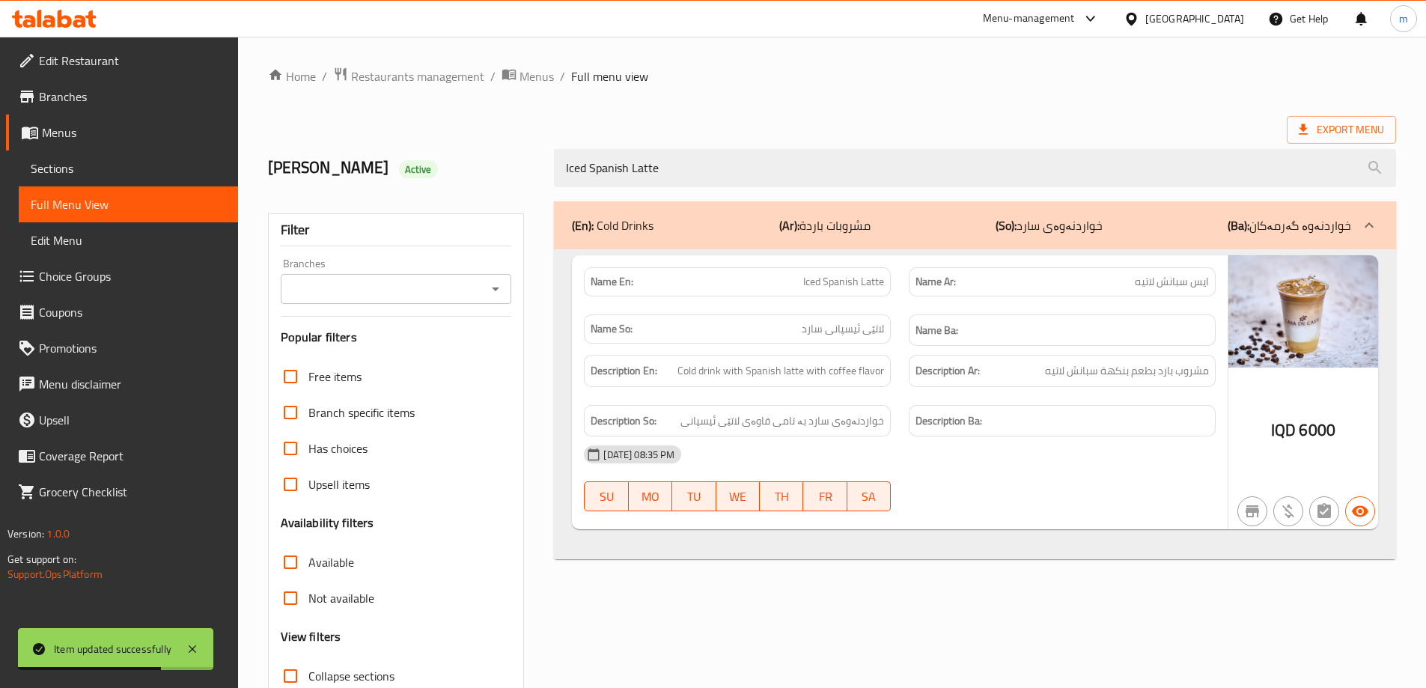
type input "Iced Spanish Latte"
click at [489, 281] on icon "Open" at bounding box center [495, 289] width 18 height 18
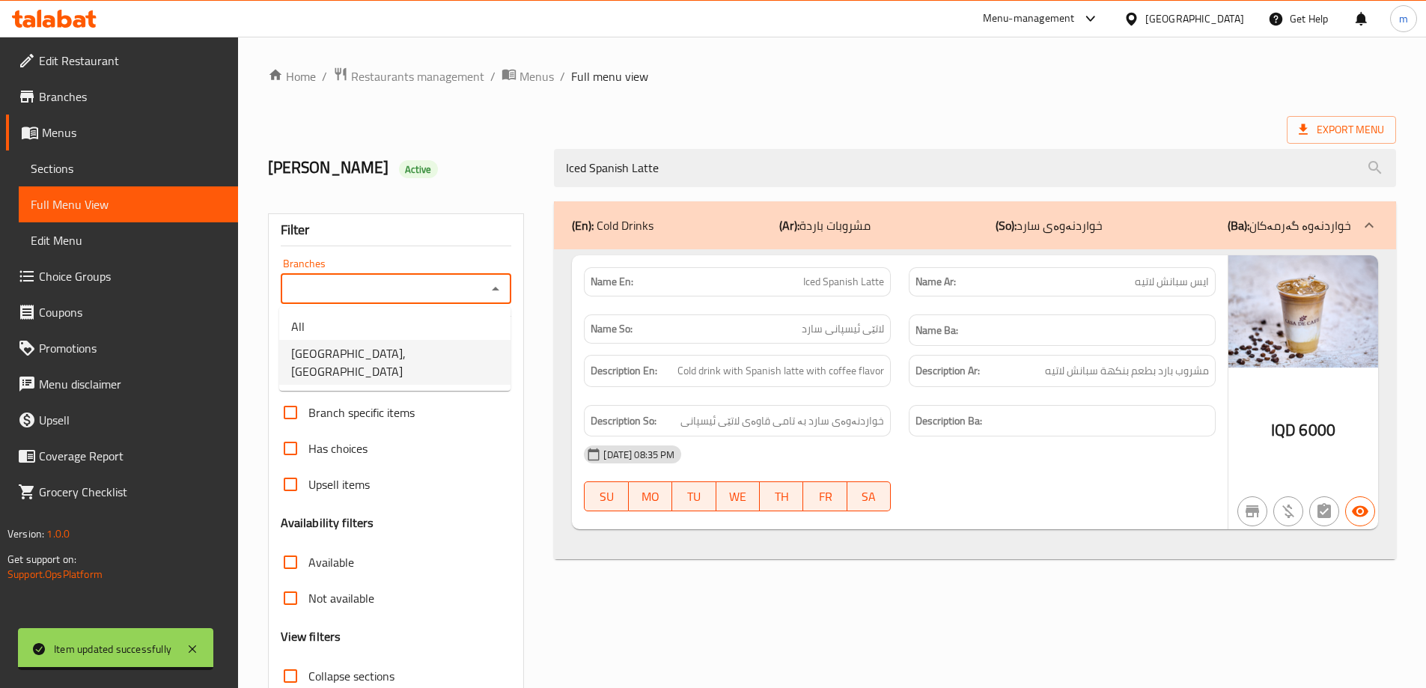
click at [433, 348] on li "Casa De Cafe, Vital City" at bounding box center [394, 362] width 231 height 45
type input "Casa De Cafe, Vital City"
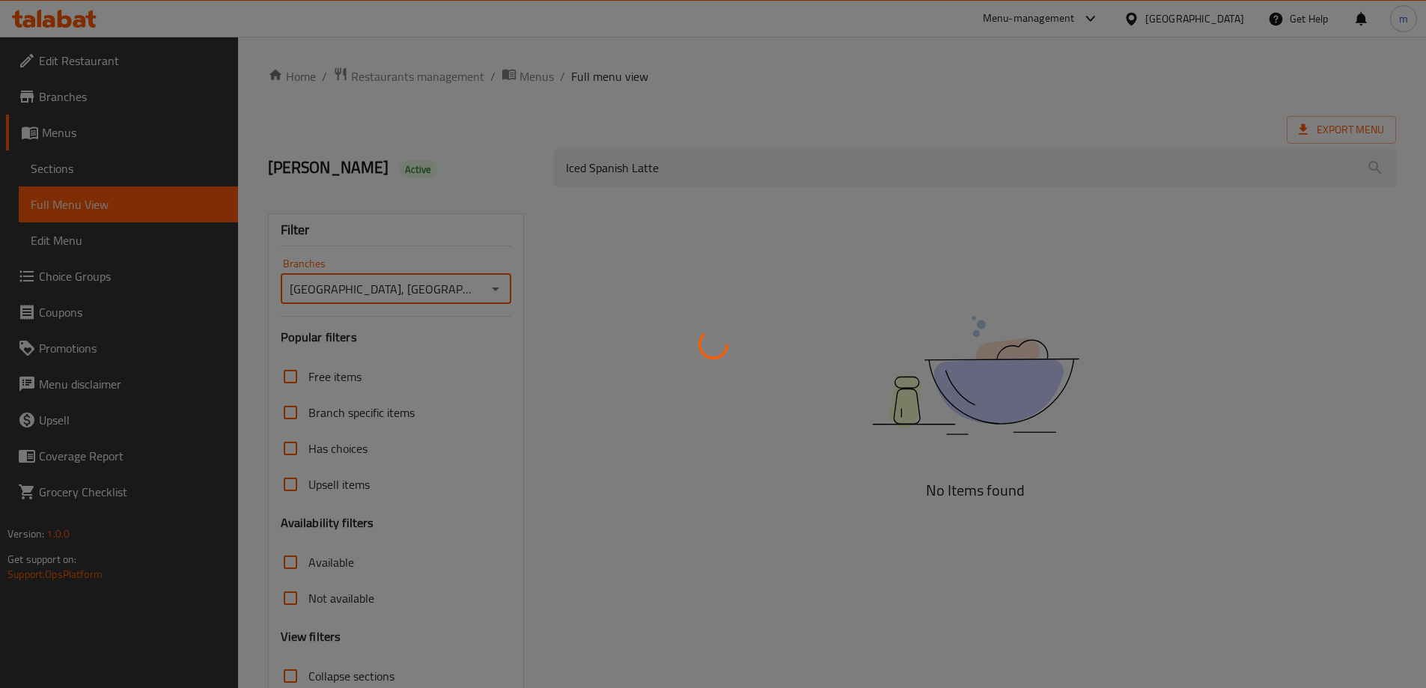
click at [503, 173] on div at bounding box center [713, 344] width 1426 height 688
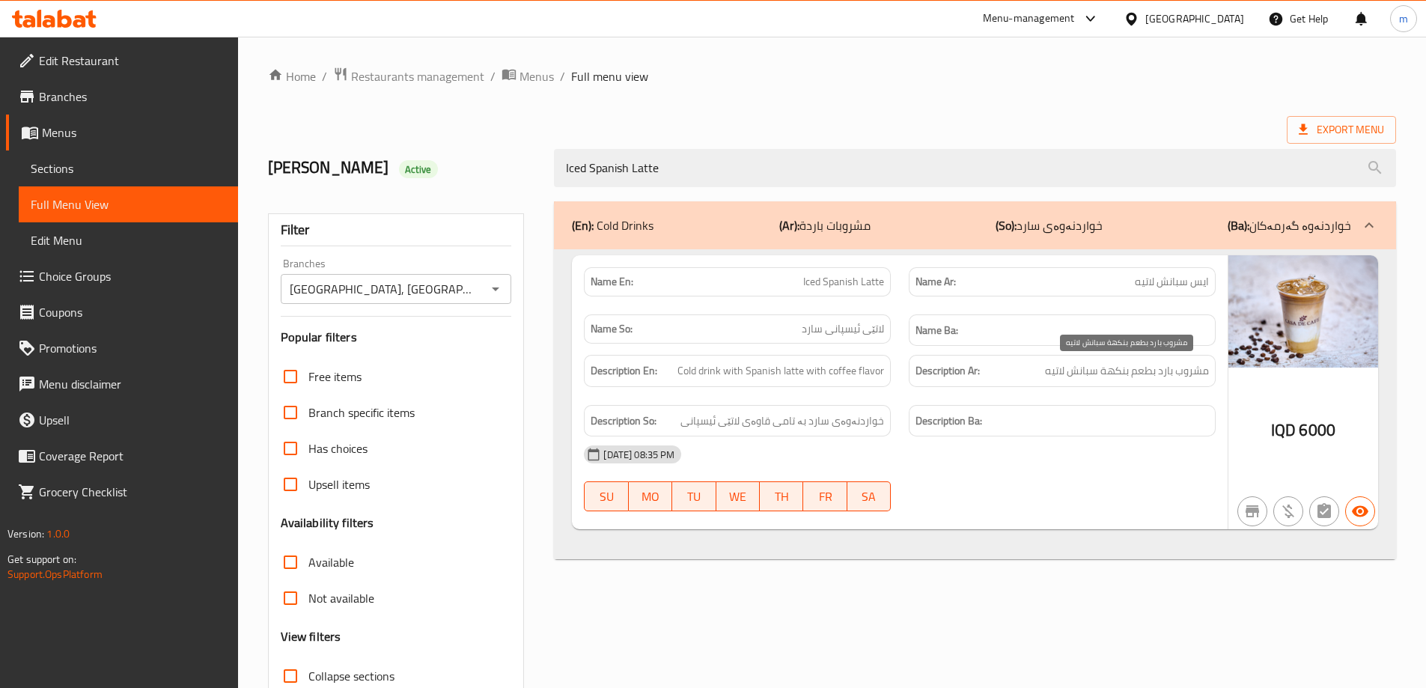
click at [1087, 372] on span "مشروب بارد بطعم بنكهة سبانش لاتيه" at bounding box center [1127, 370] width 164 height 19
click at [125, 178] on link "Sections" at bounding box center [128, 168] width 219 height 36
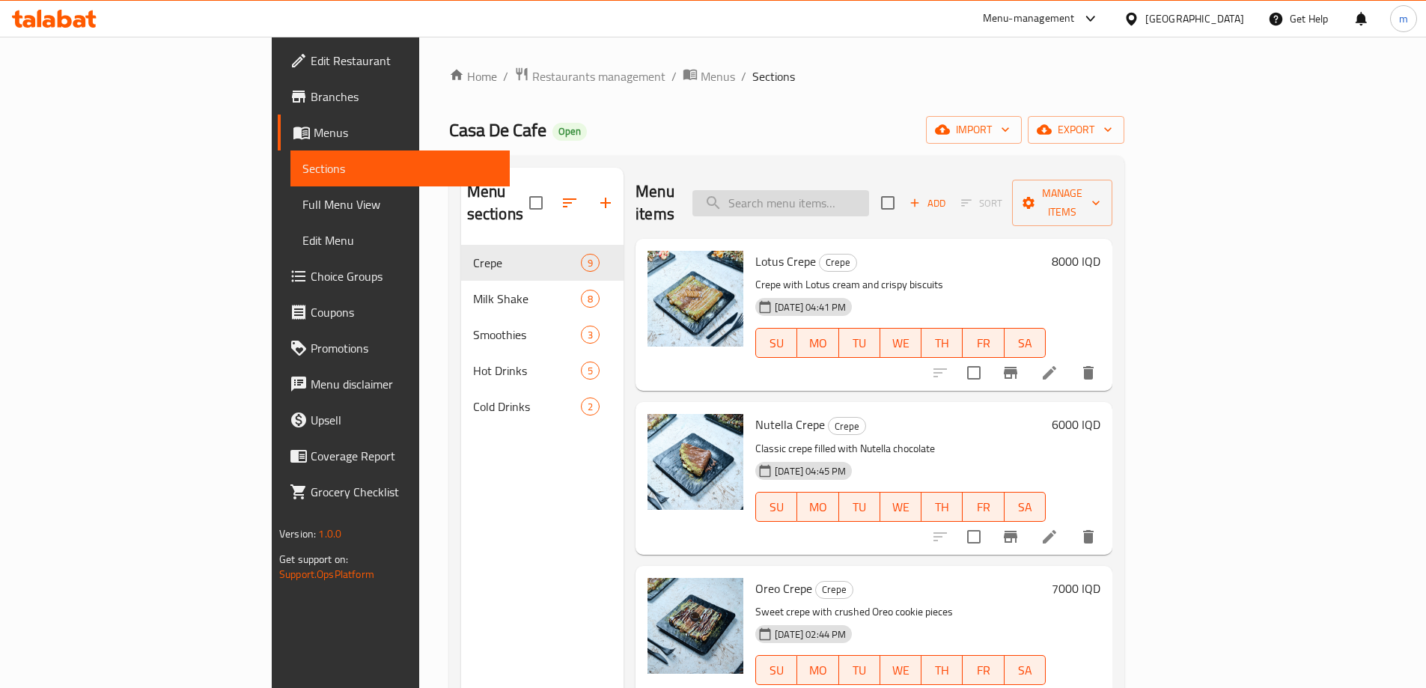
click at [839, 190] on input "search" at bounding box center [780, 203] width 177 height 26
paste input "Iced Spanish Latte"
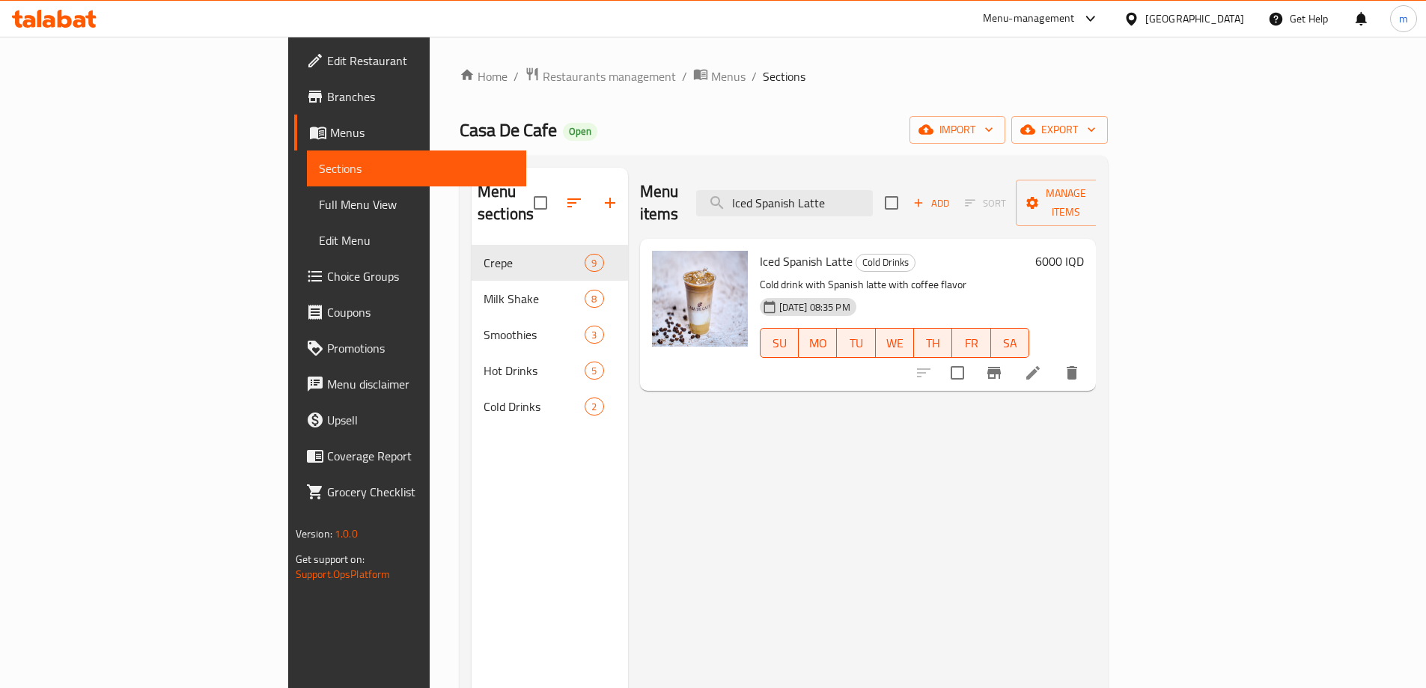
type input "Iced Spanish Latte"
click at [1054, 359] on li at bounding box center [1033, 372] width 42 height 27
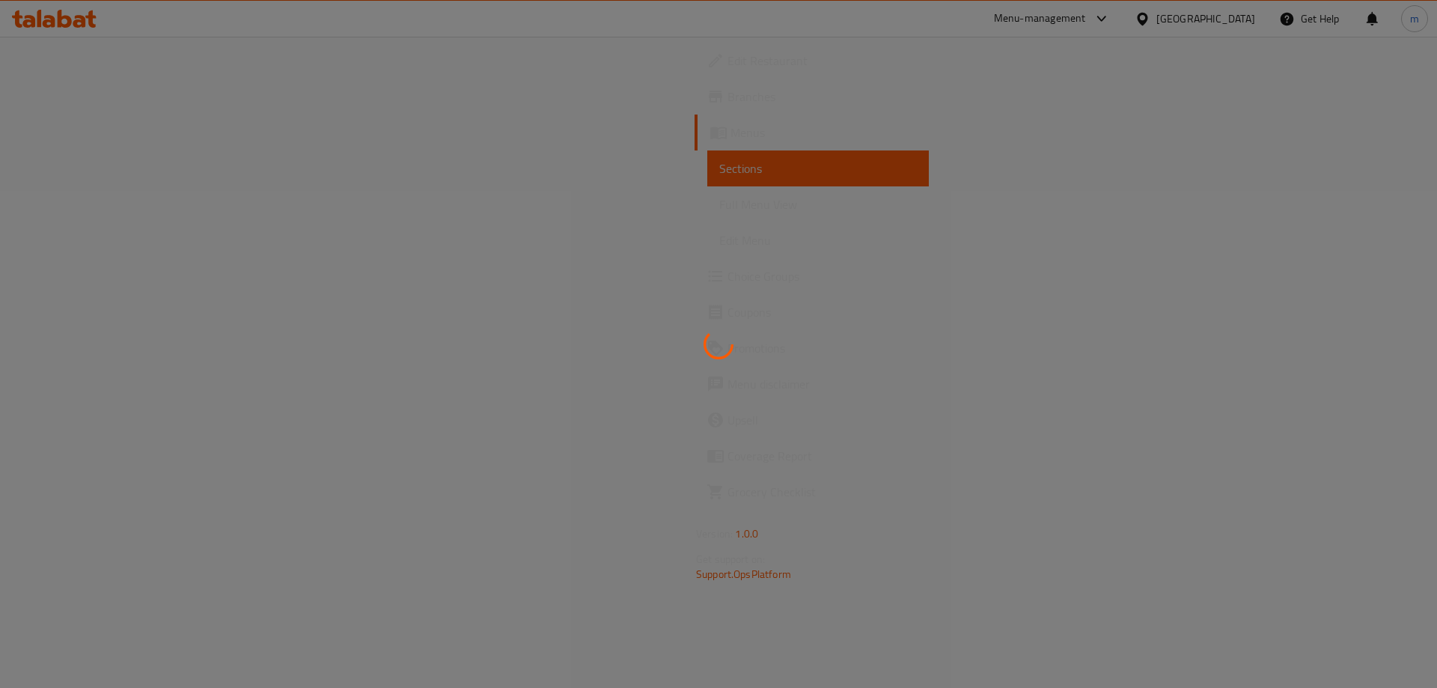
drag, startPoint x: 1436, startPoint y: 207, endPoint x: 1436, endPoint y: 216, distance: 9.0
click at [1436, 216] on div at bounding box center [718, 344] width 1437 height 688
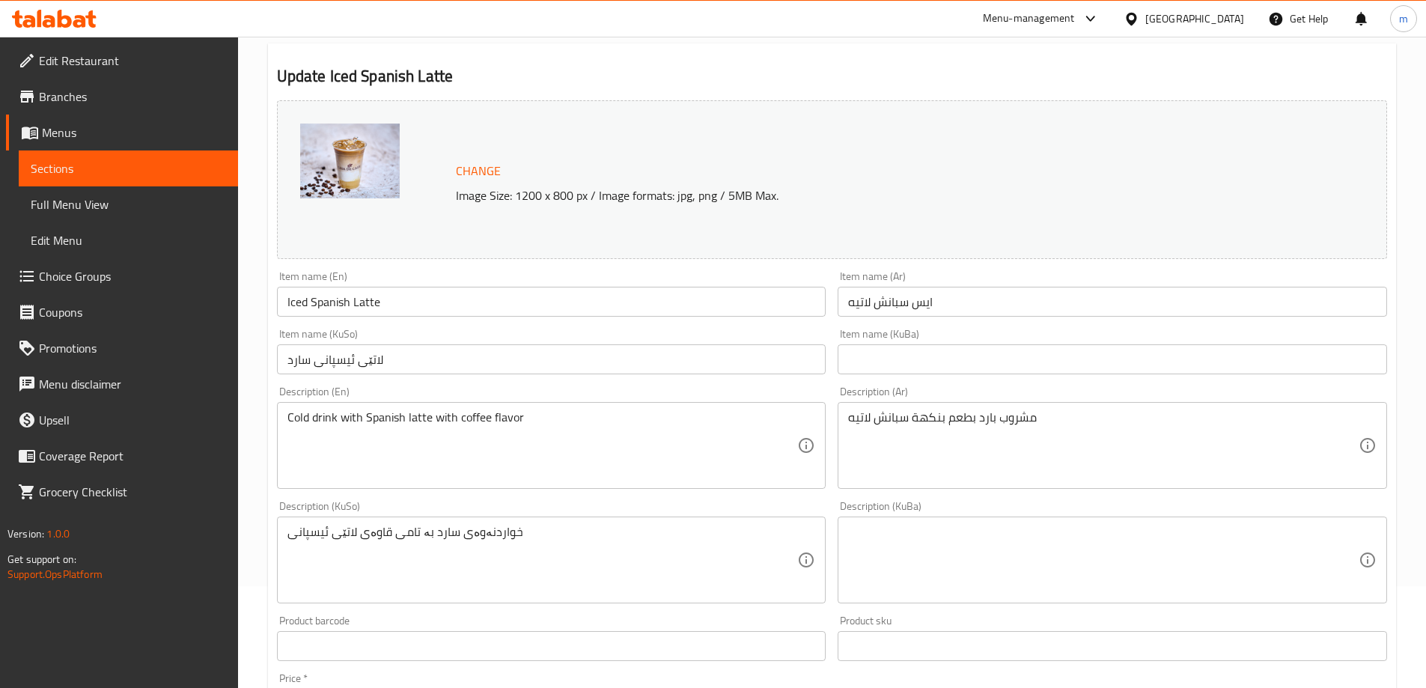
scroll to position [117, 0]
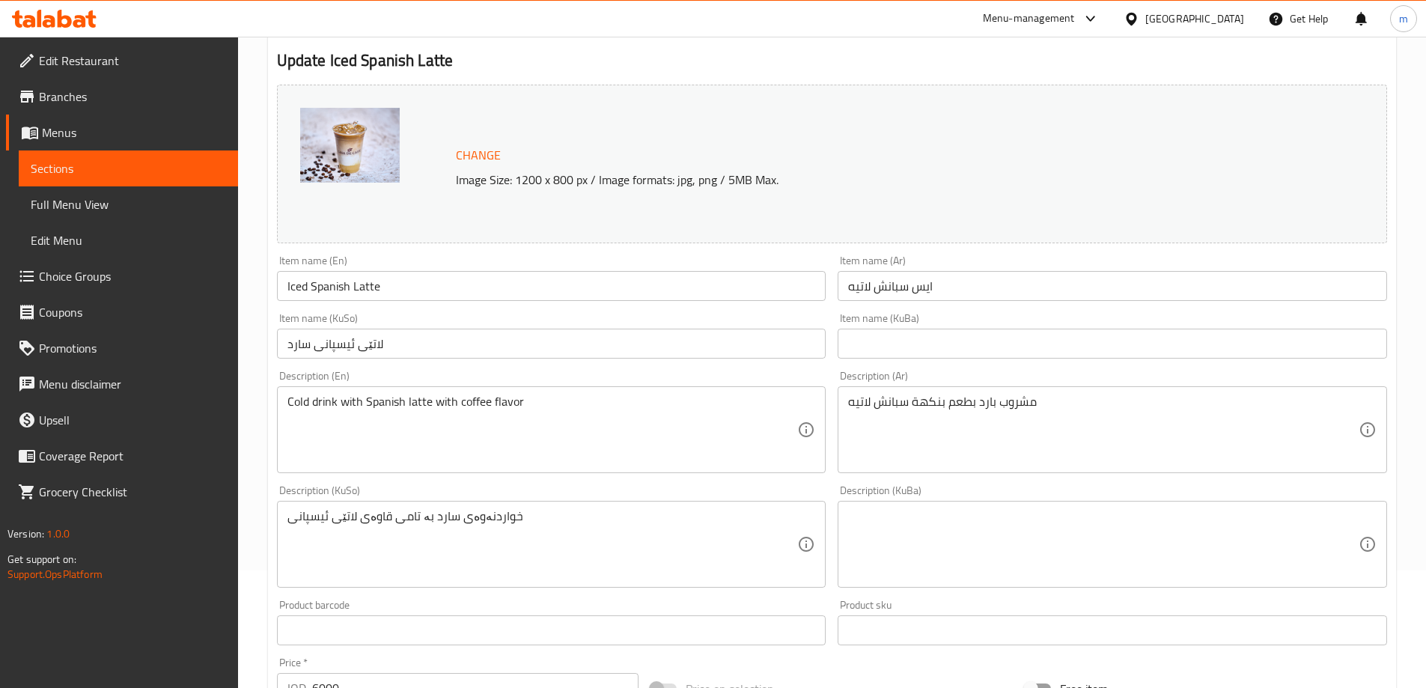
click at [909, 401] on textarea "مشروب بارد بطعم بنكهة سبانش لاتيه" at bounding box center [1103, 429] width 510 height 71
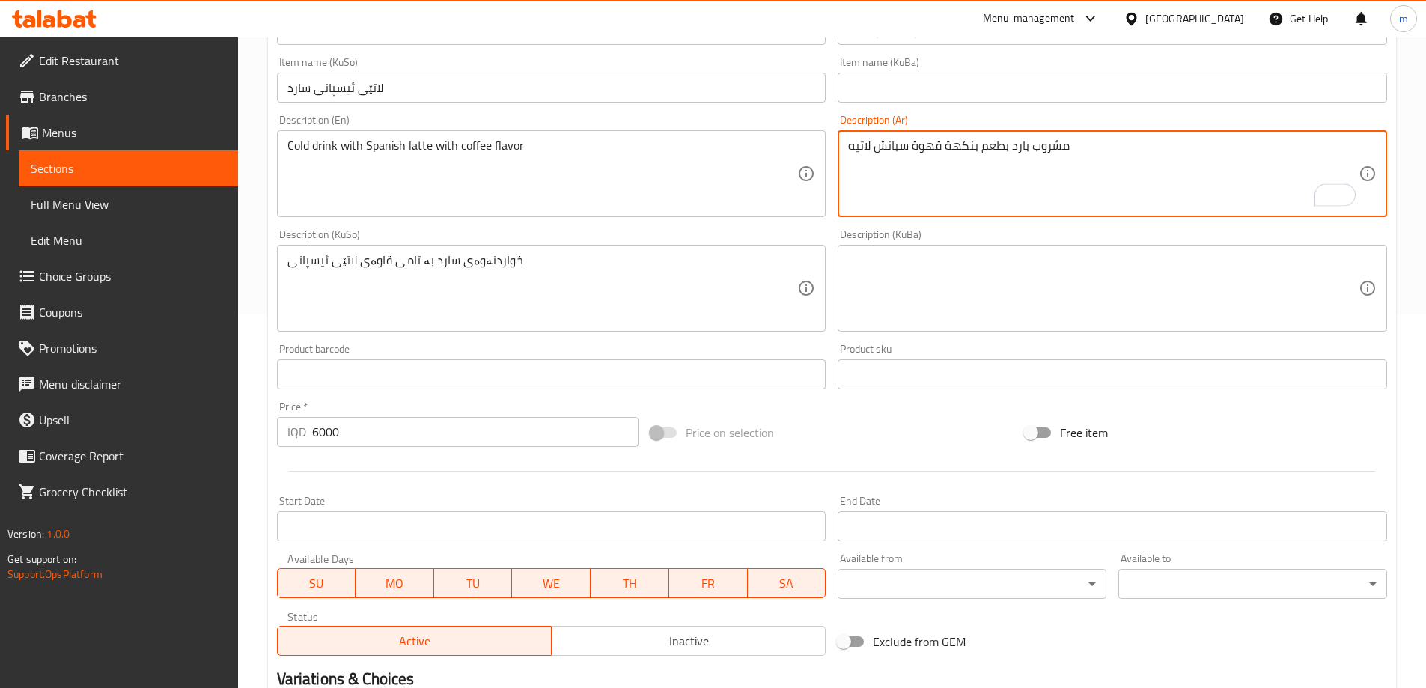
scroll to position [563, 0]
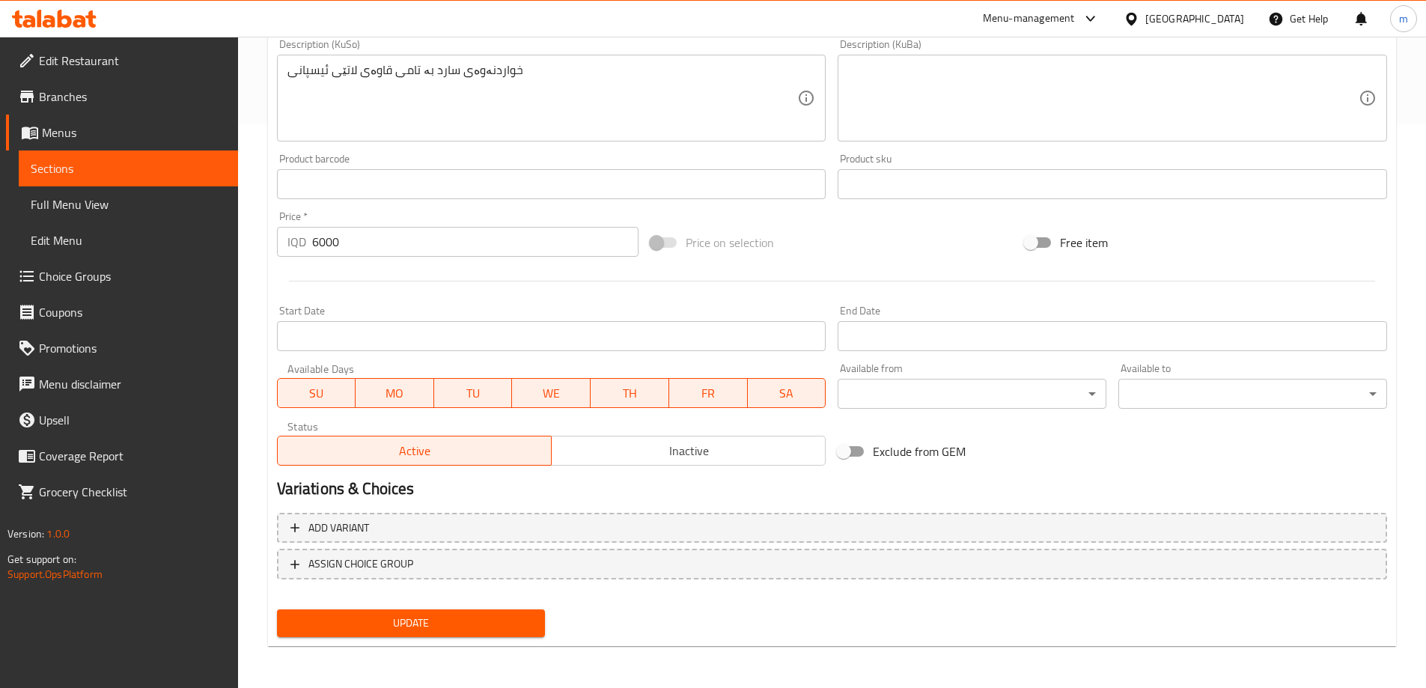
type textarea "مشروب بارد بطعم بنكهة قهوة سبانش لاتيه"
click at [493, 641] on div "Update" at bounding box center [411, 623] width 281 height 40
click at [490, 634] on button "Update" at bounding box center [411, 623] width 269 height 28
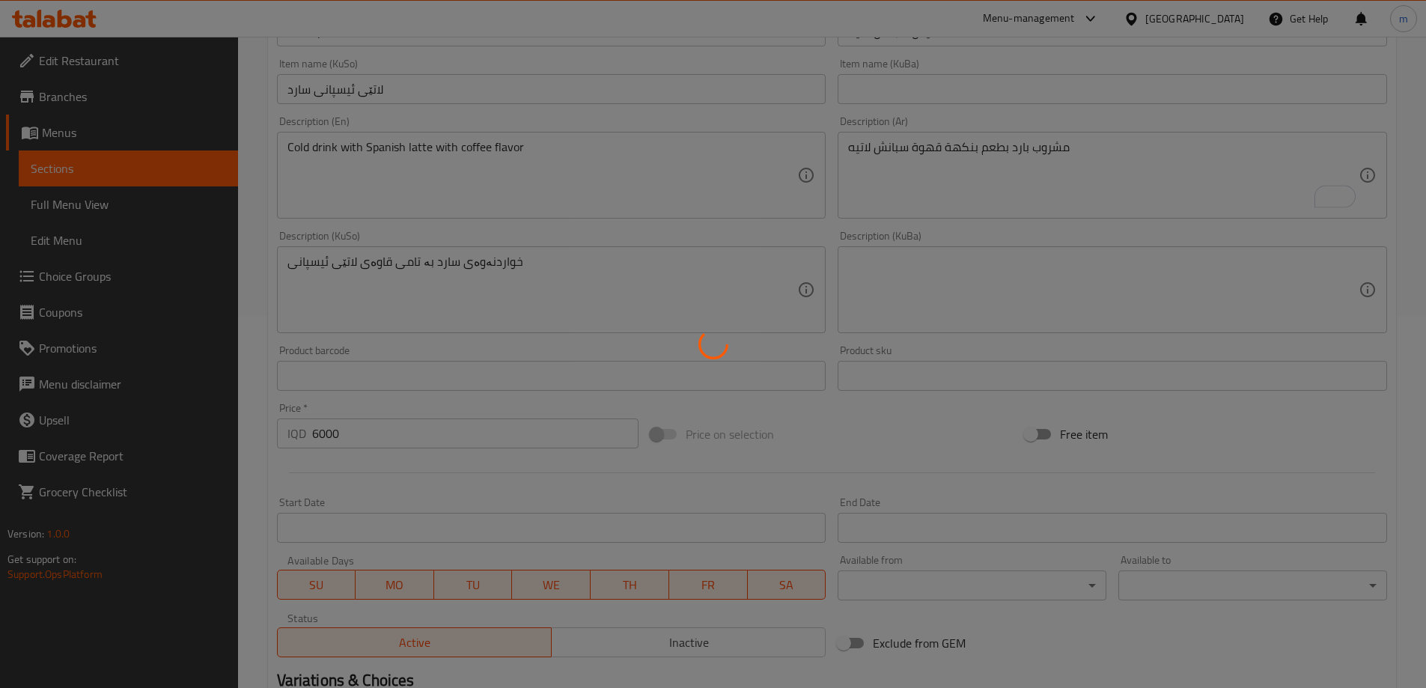
scroll to position [214, 0]
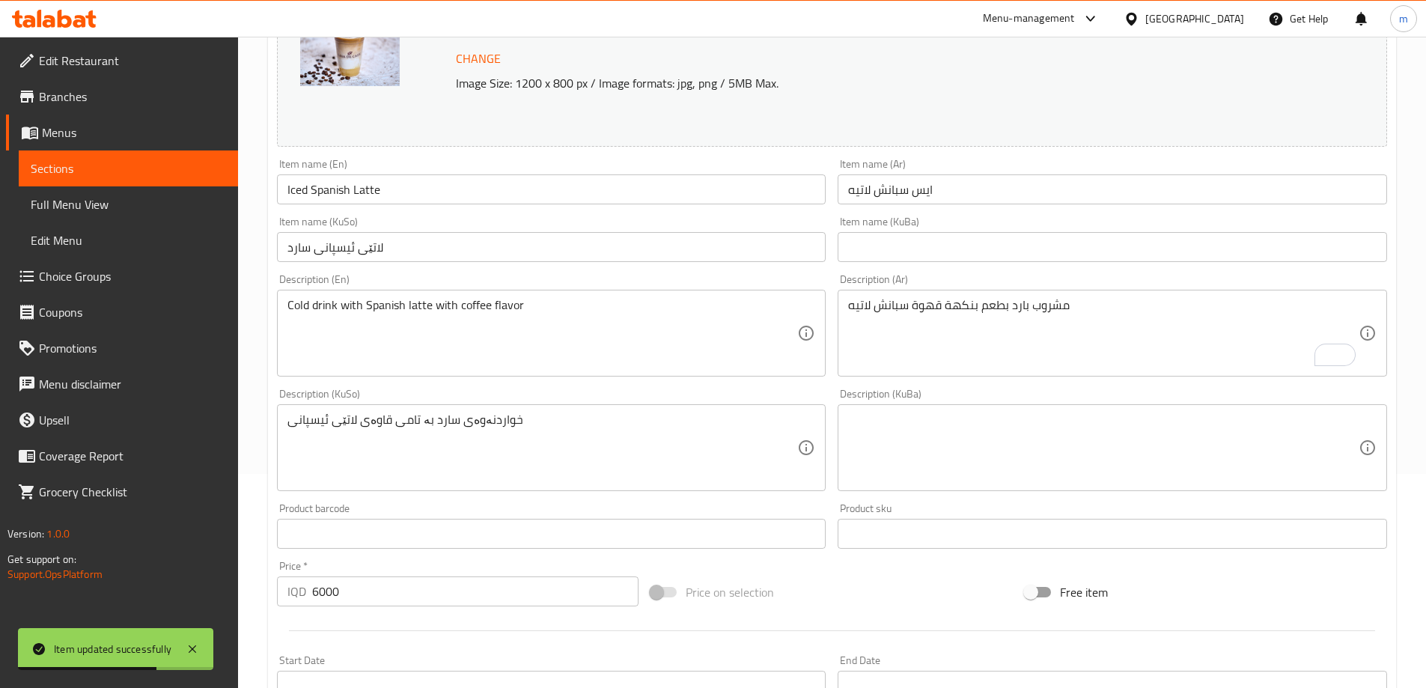
click at [133, 201] on span "Full Menu View" at bounding box center [128, 204] width 195 height 18
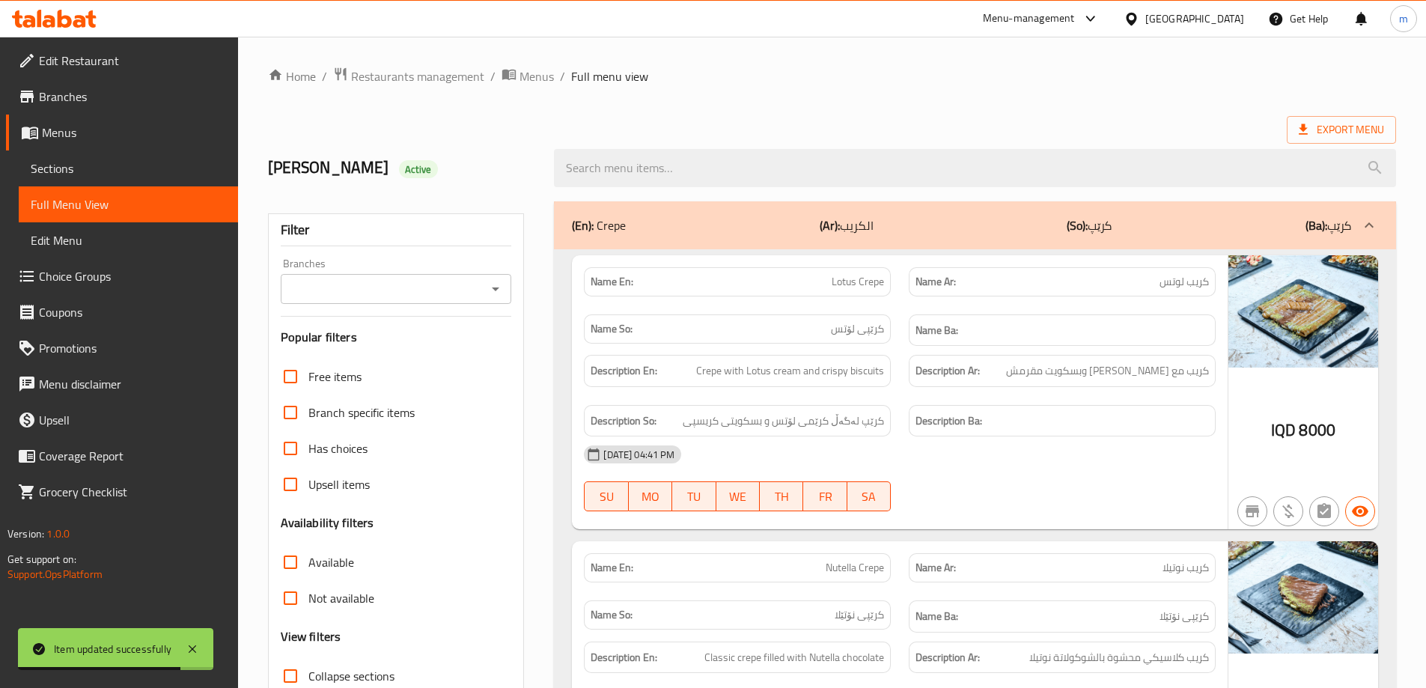
click at [791, 141] on div at bounding box center [975, 168] width 860 height 56
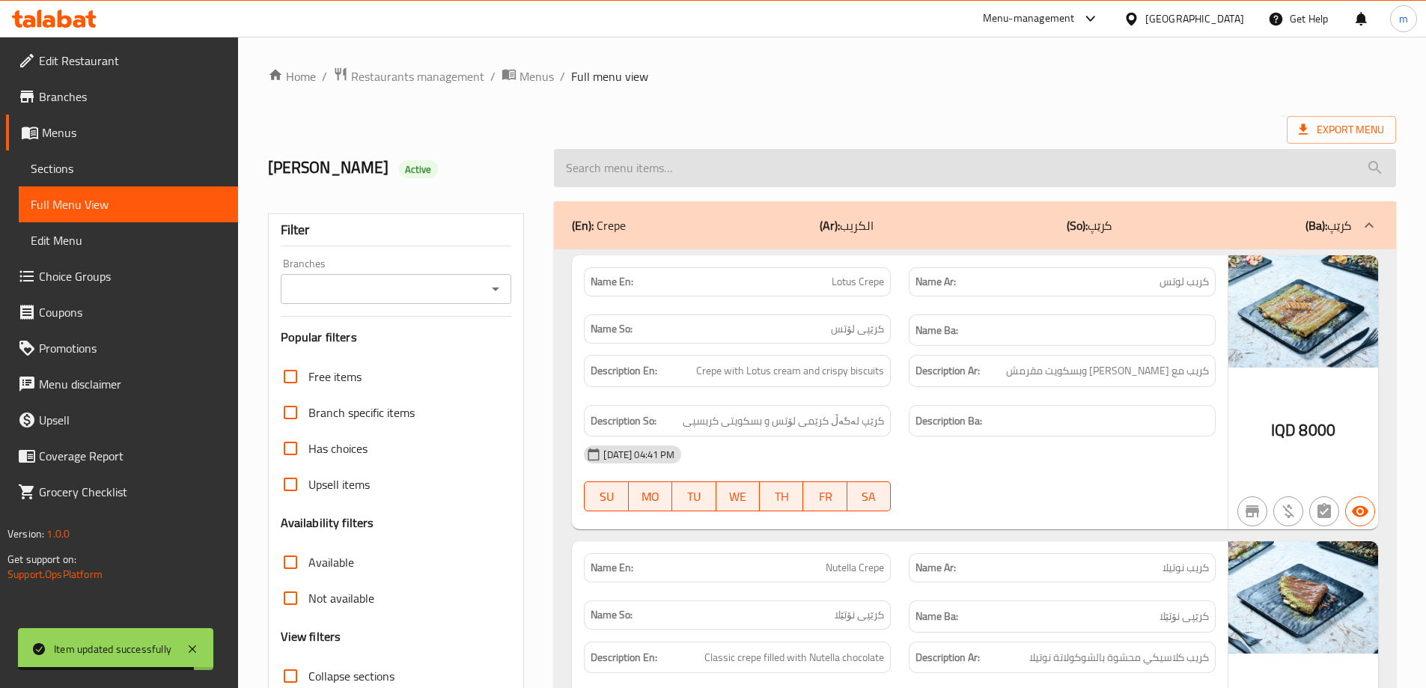
click at [783, 165] on input "search" at bounding box center [975, 168] width 842 height 38
paste input "Iced Spanish Latte"
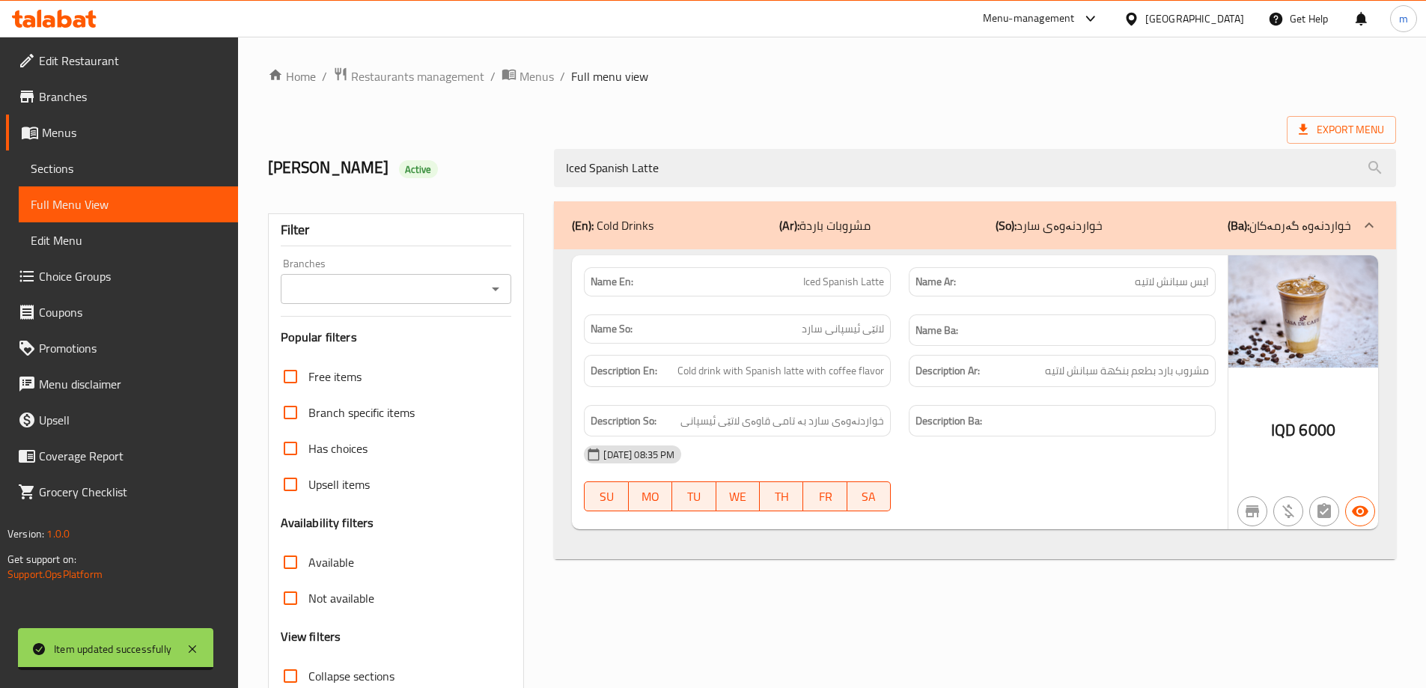
click at [493, 288] on icon "Open" at bounding box center [495, 289] width 7 height 4
type input "Iced Spanish Latte"
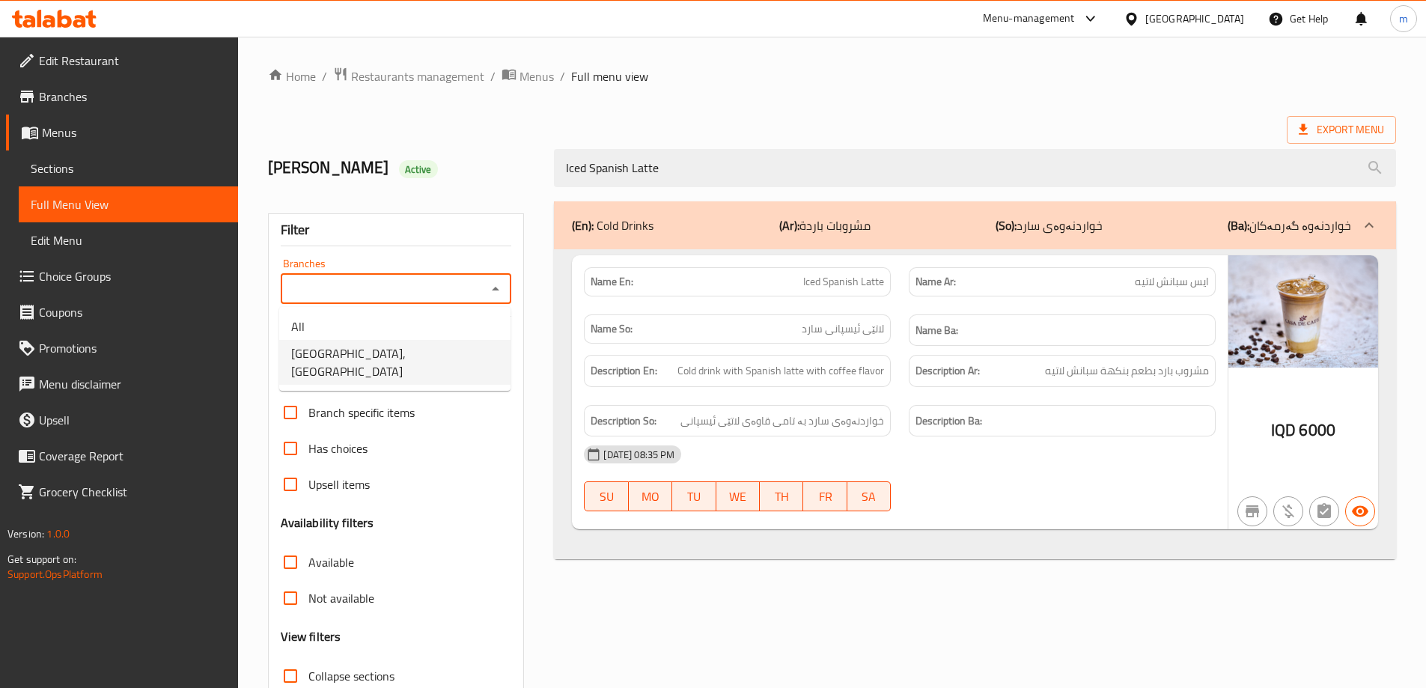
click at [358, 358] on span "Casa De Cafe, Vital City" at bounding box center [394, 362] width 207 height 36
type input "Casa De Cafe, Vital City"
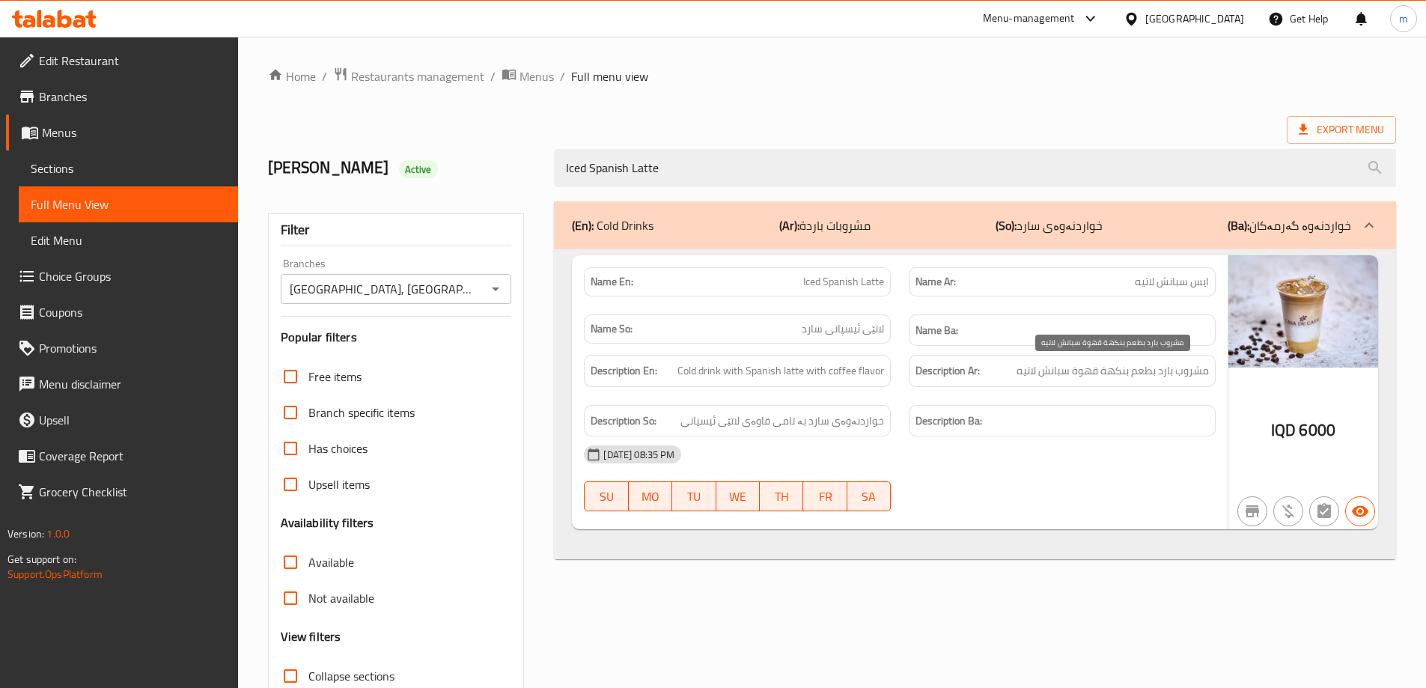
click at [1033, 377] on span "مشروب بارد بطعم بنكهة قهوة سبانش لاتيه" at bounding box center [1112, 370] width 192 height 19
click at [1057, 424] on h6 "Description Ba:" at bounding box center [1061, 421] width 293 height 19
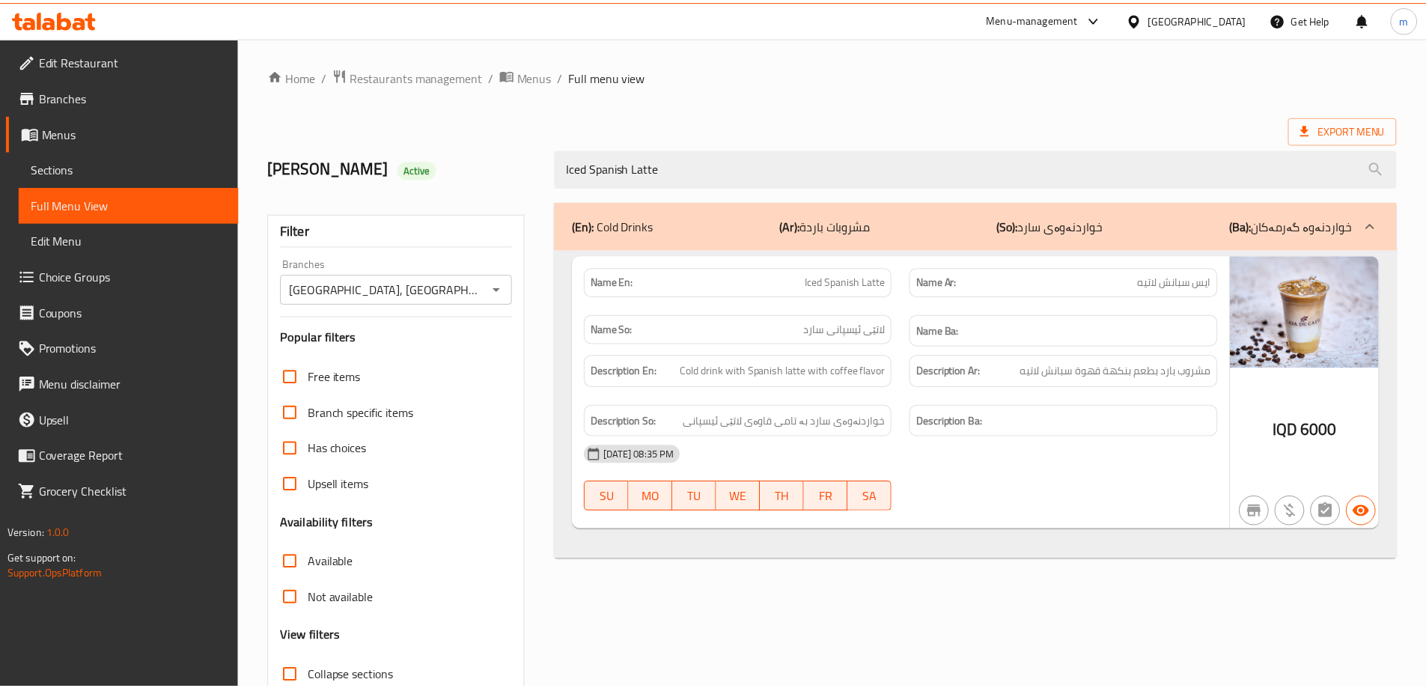
scroll to position [109, 0]
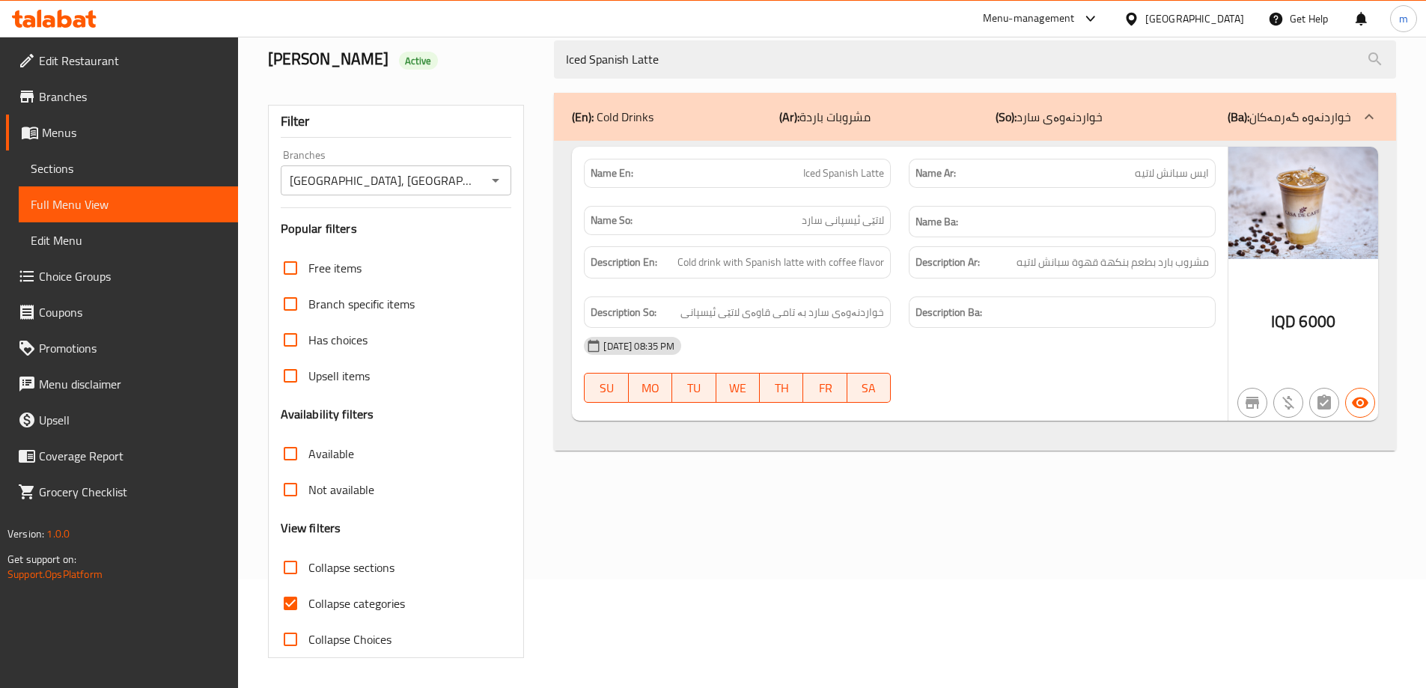
click at [64, 22] on icon at bounding box center [54, 19] width 85 height 18
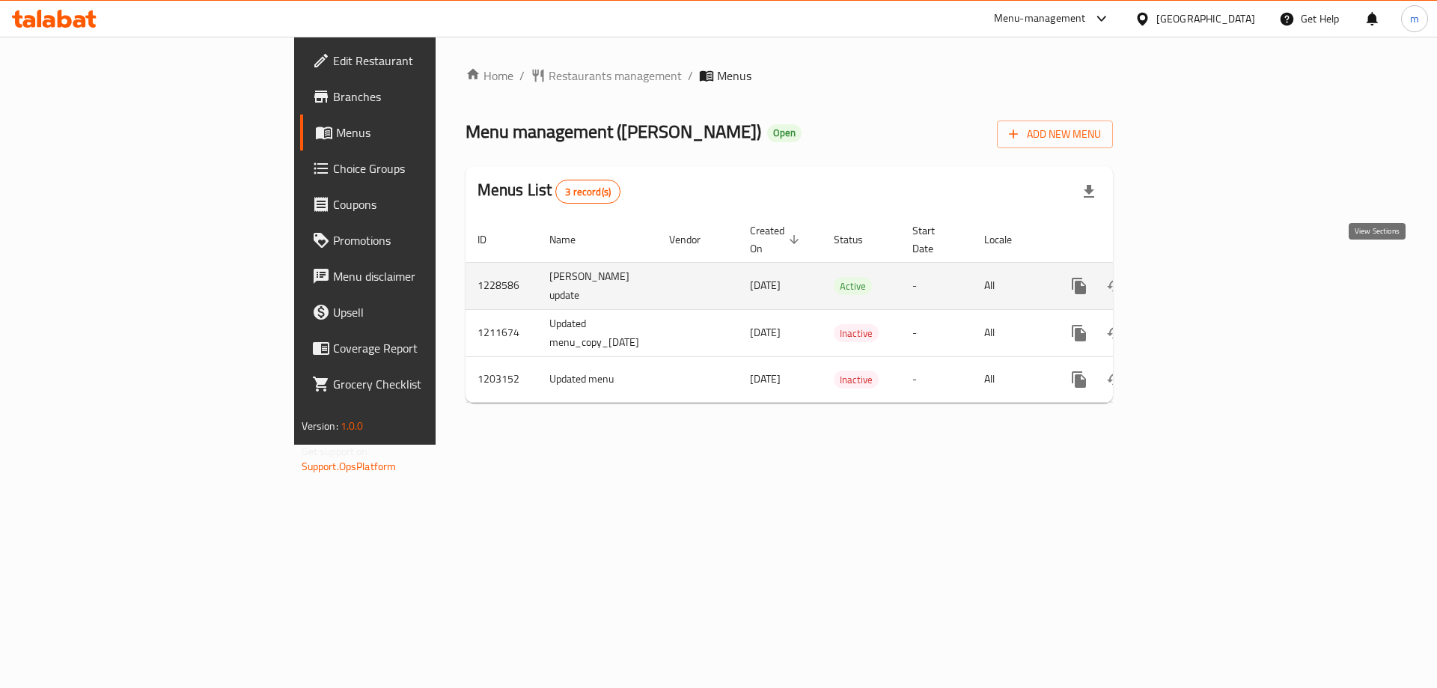
click at [1205, 268] on link "enhanced table" at bounding box center [1187, 286] width 36 height 36
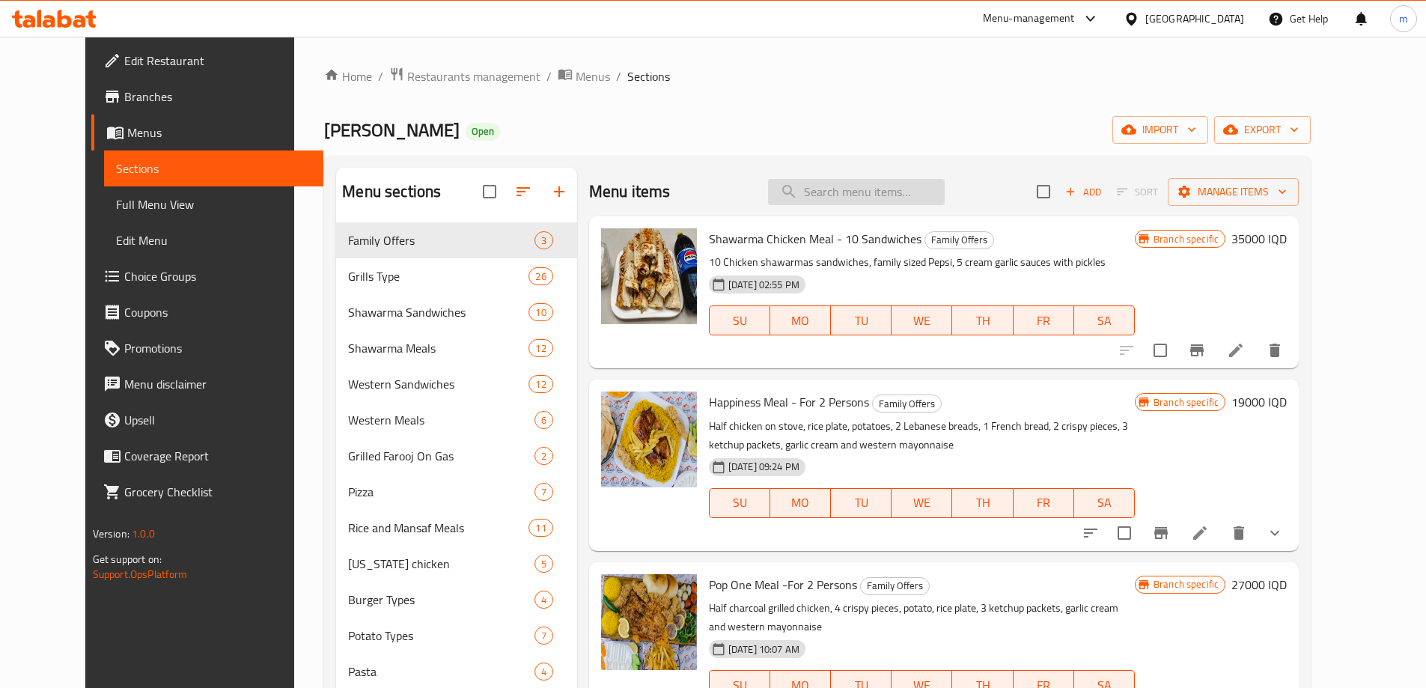
click at [843, 196] on input "search" at bounding box center [856, 192] width 177 height 26
paste input "Al Mukhtar Pizza"
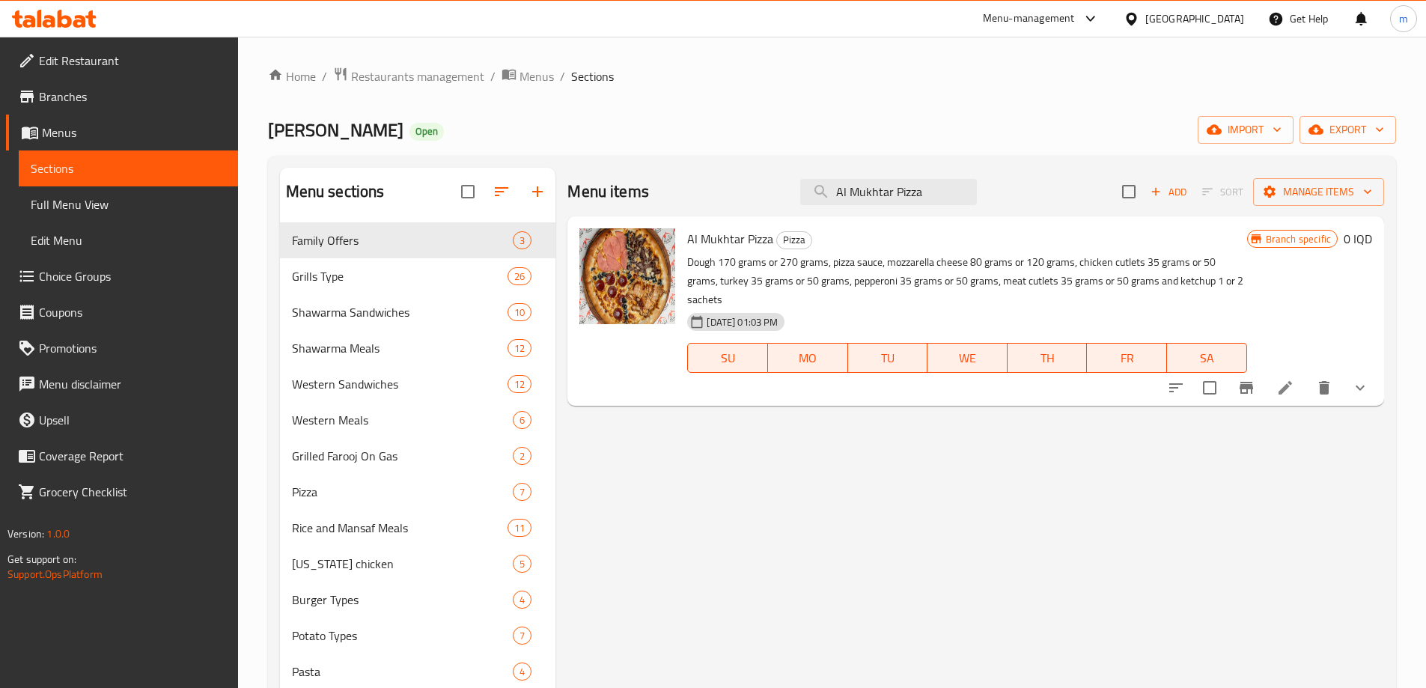
type input "Al Mukhtar Pizza"
click at [1289, 379] on icon at bounding box center [1285, 388] width 18 height 18
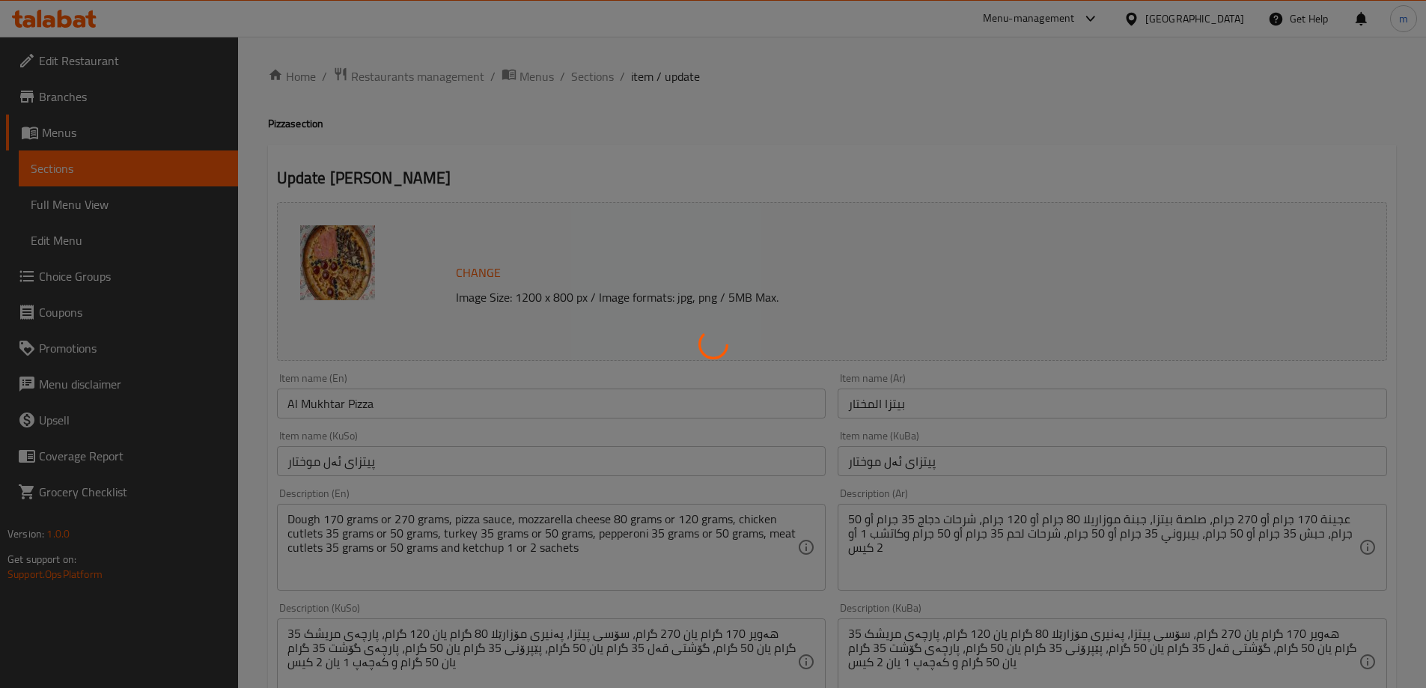
type input "أضف:"
type input "زیاد بکە:"
type input "0"
type input "1"
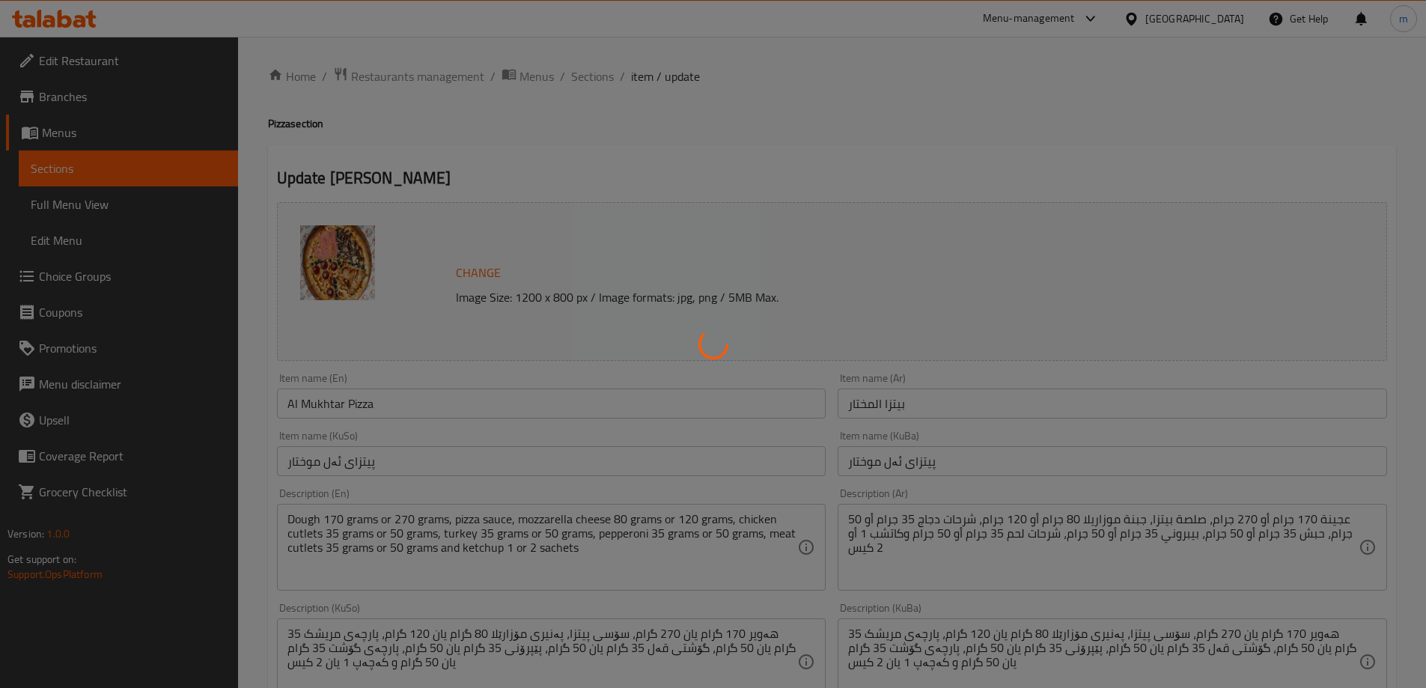
type input "صلصة اضافية:"
type input "سۆسی زیادە:"
type input "0"
type input "3"
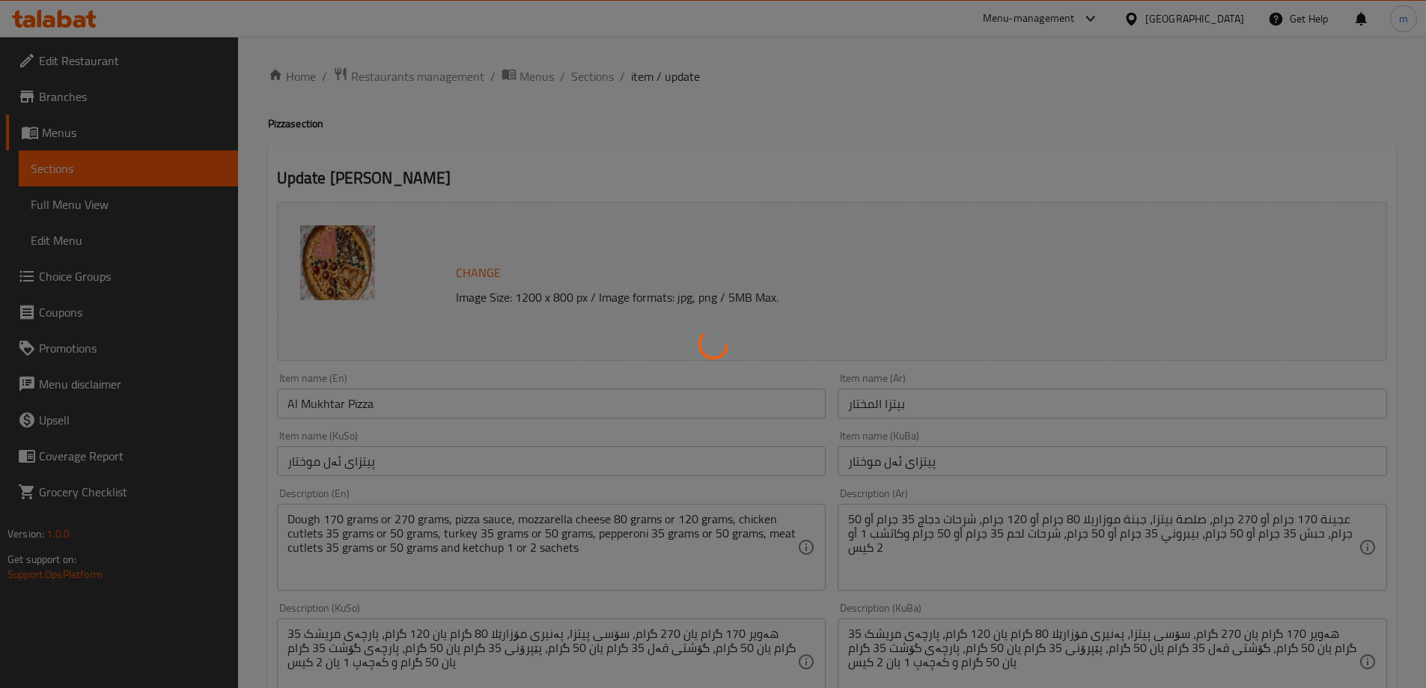
type input "مقبلات :"
type input "موقەبیلات:"
type input "0"
type input "3"
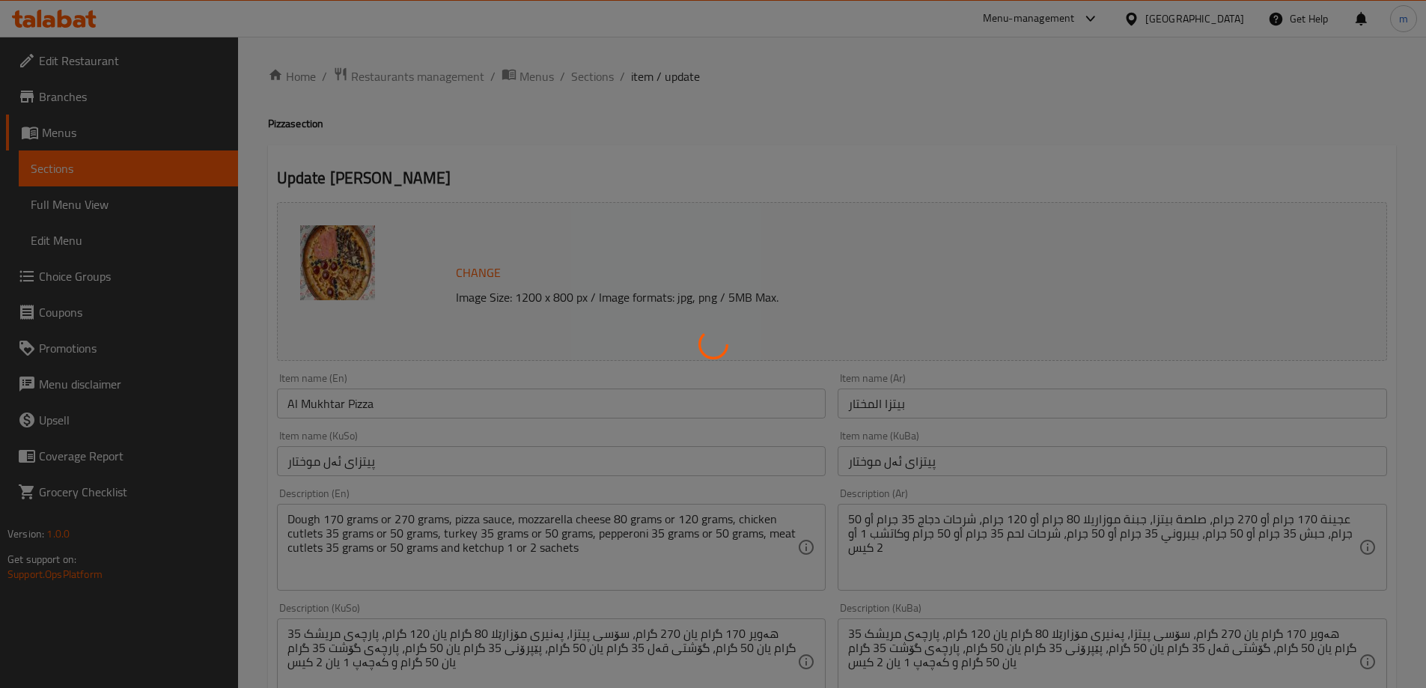
type input "المشروبات :"
type input "خواردنەوەکان:"
type input "0"
type input "3"
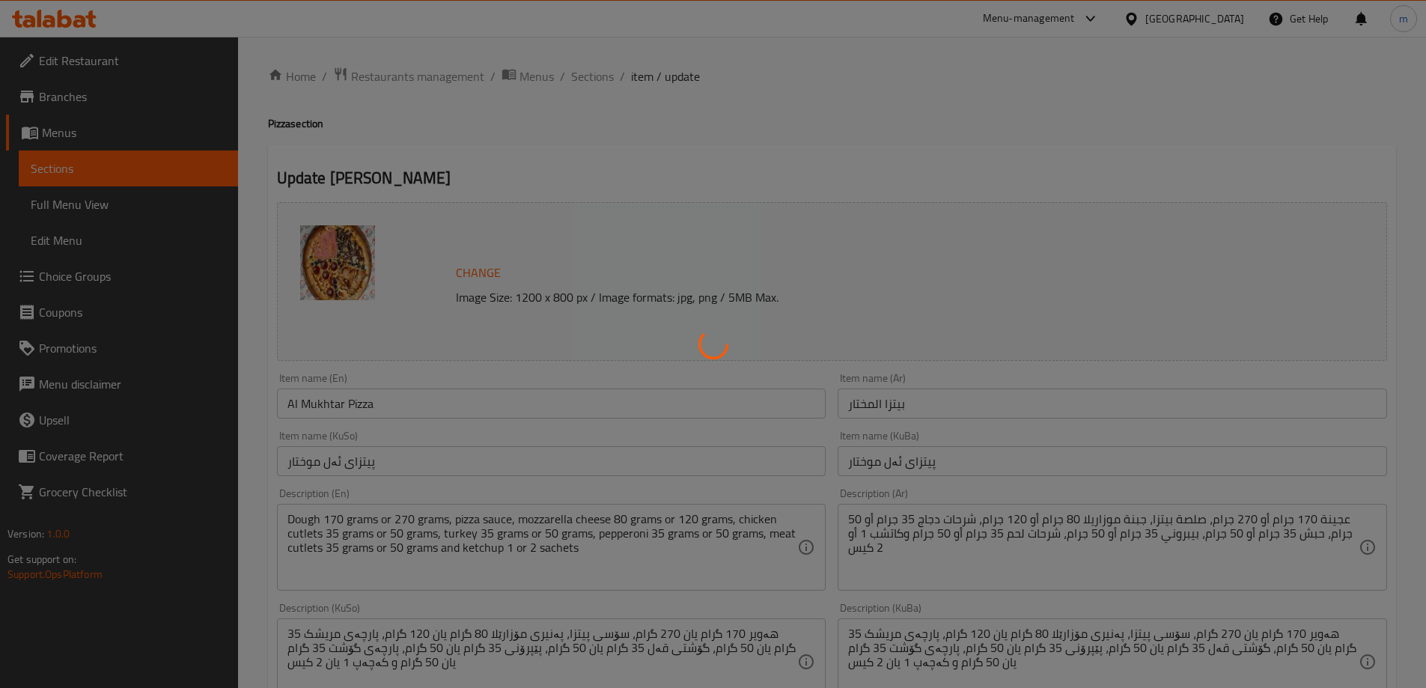
type input "يضيف"
type input "زیادە:"
type input "0"
type input "2"
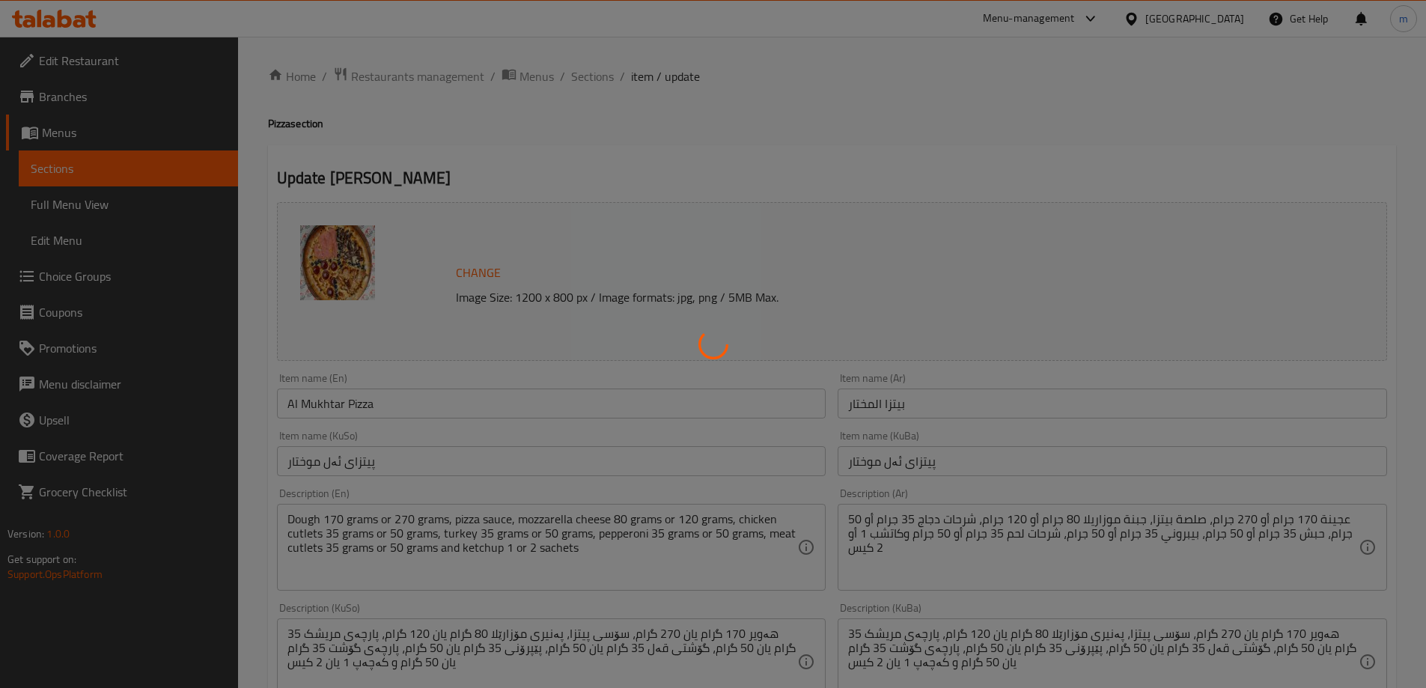
type input "دجاج إكسترا:"
type input "مریشکی زیادە:"
type input "0"
type input "1"
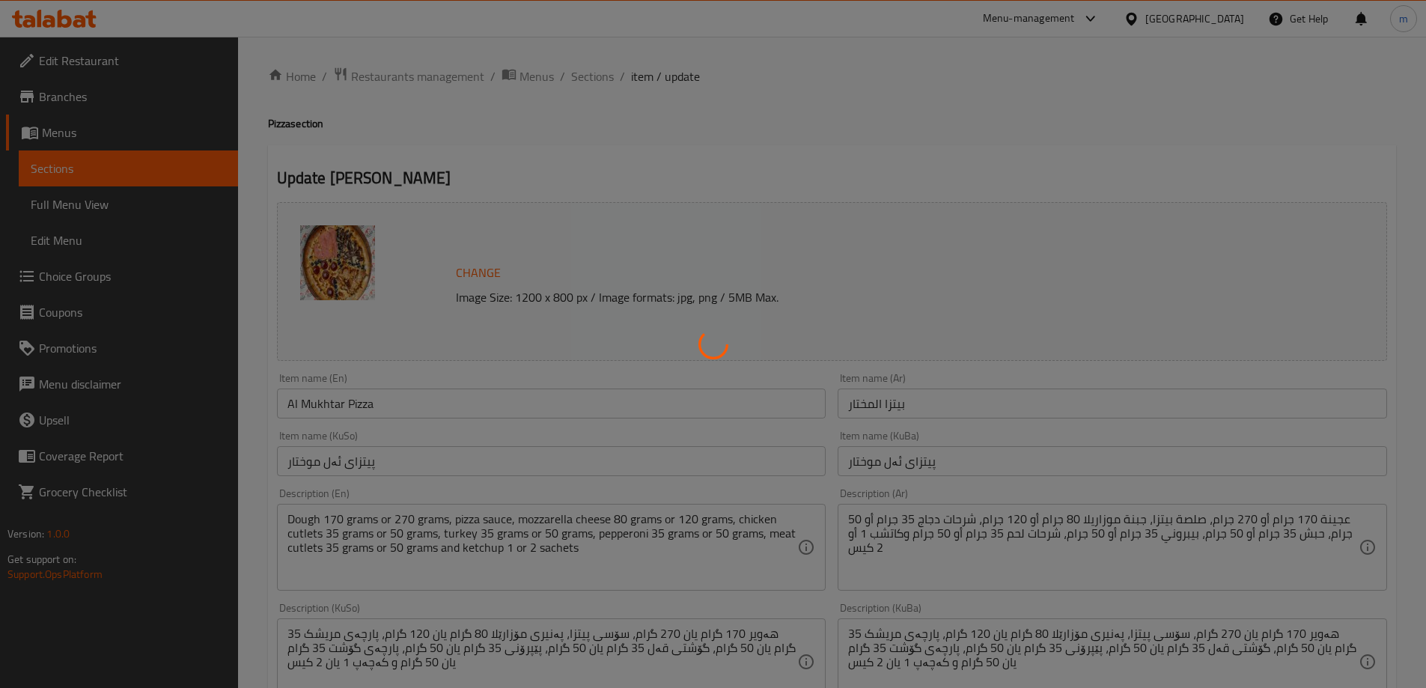
type input "لحم إكسترا:"
type input "گۆشتی زیادە:"
type input "0"
type input "1"
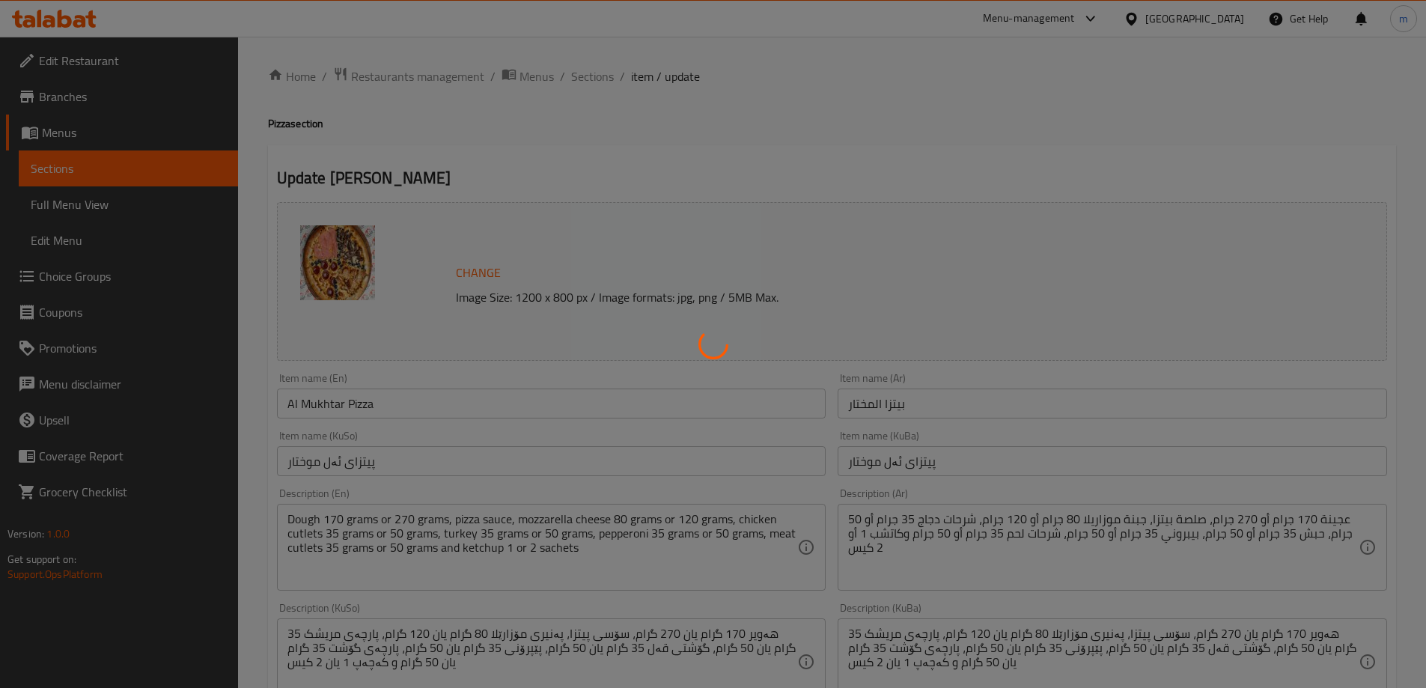
type input "الإضافات :"
type input "زیادە :"
type input "زیادە:"
type input "0"
type input "2"
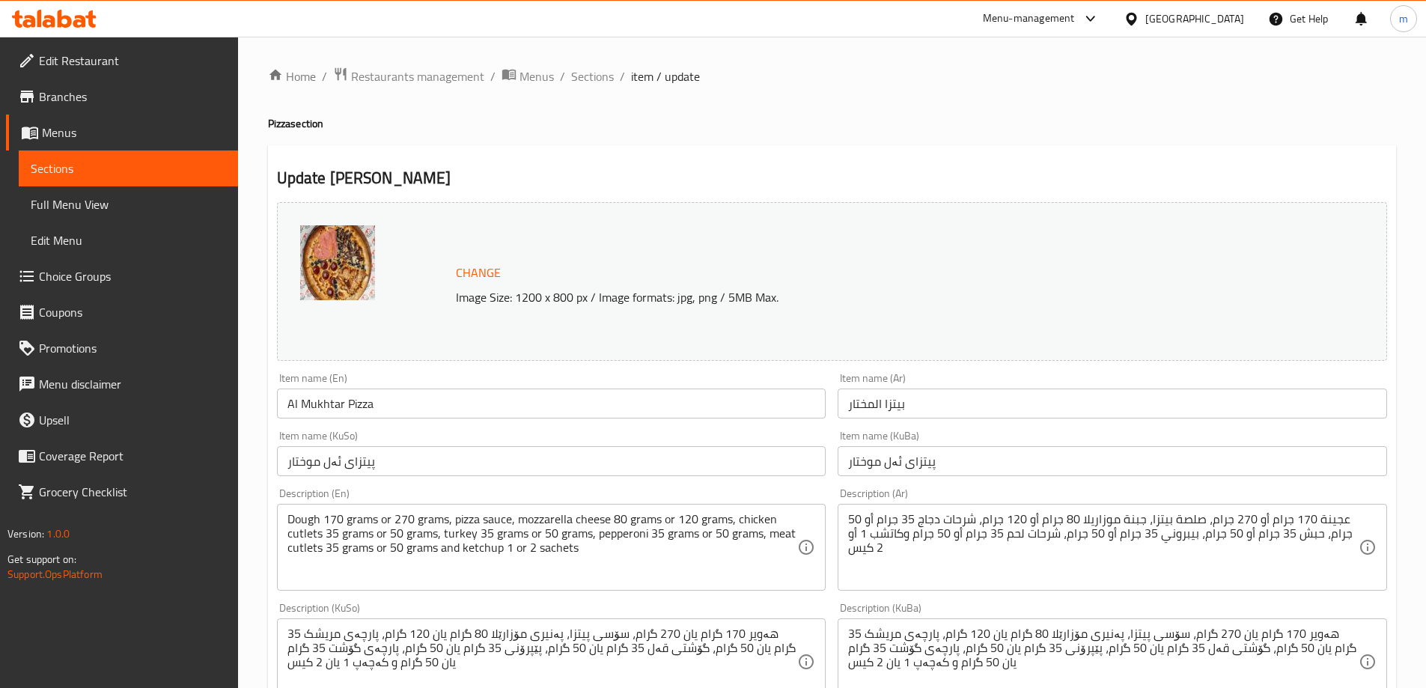
click at [73, 195] on span "Full Menu View" at bounding box center [128, 204] width 195 height 18
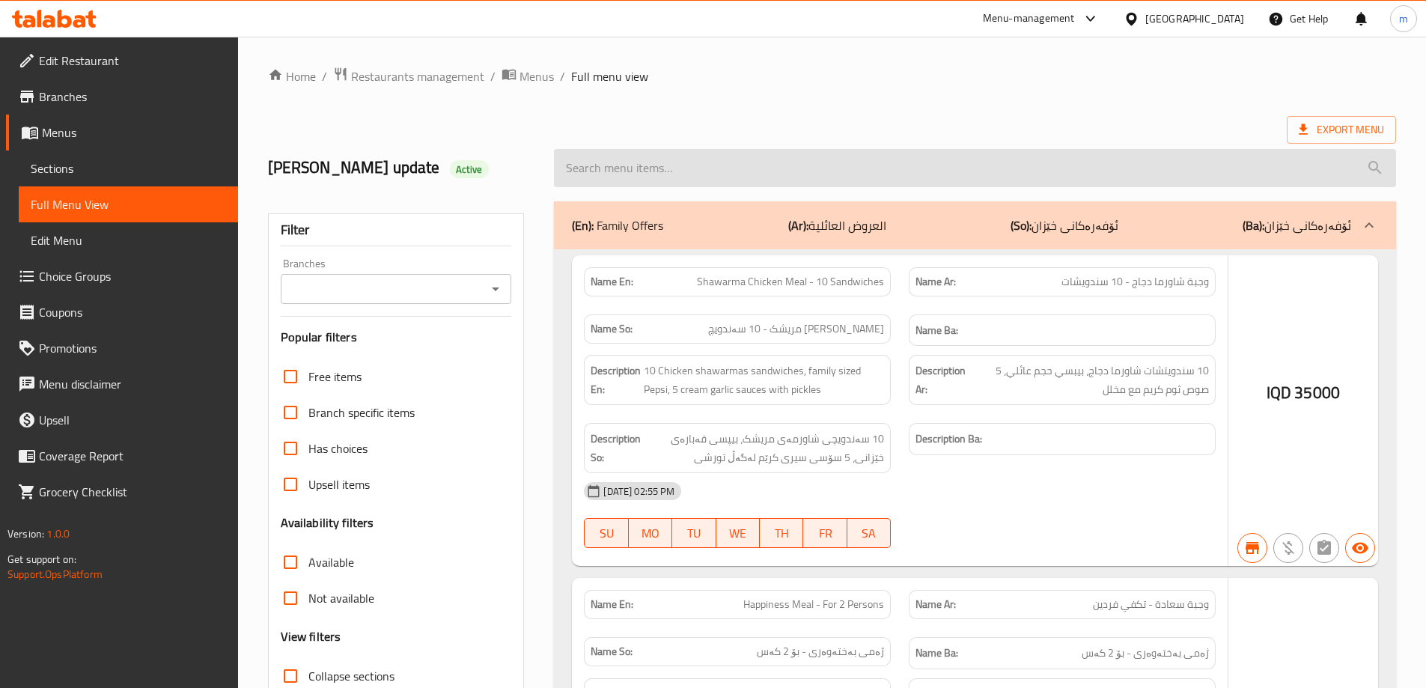
click at [837, 159] on input "search" at bounding box center [975, 168] width 842 height 38
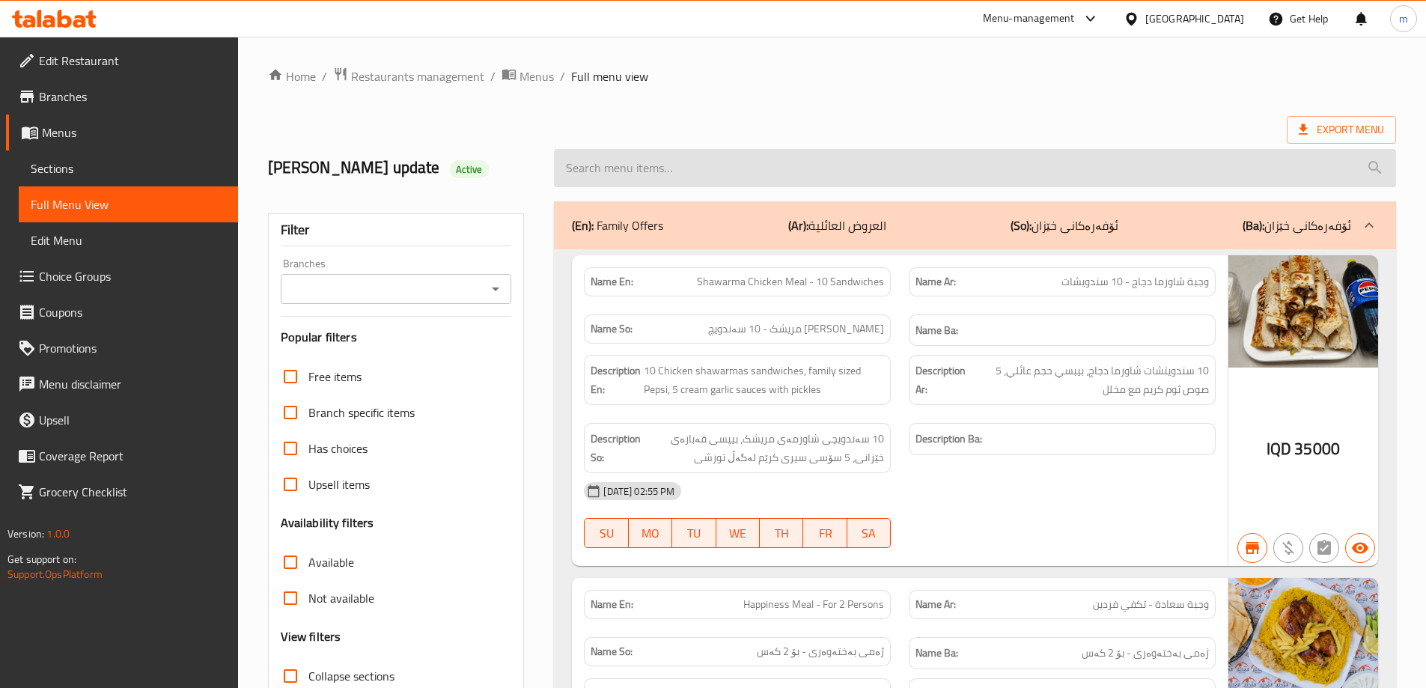
paste input "Al Mukhtar Pizza"
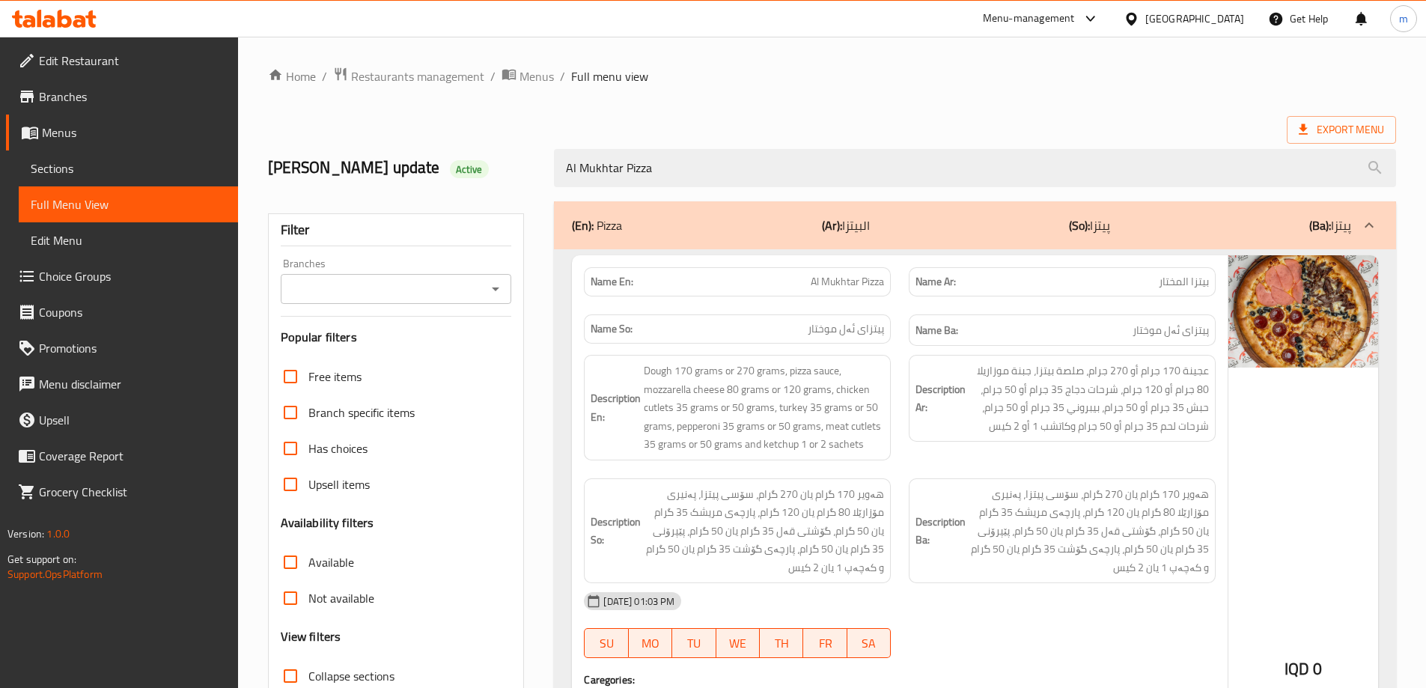
click at [493, 284] on icon "Open" at bounding box center [495, 289] width 18 height 18
type input "Al Mukhtar Pizza"
click at [398, 344] on span "[PERSON_NAME], [GEOGRAPHIC_DATA]" at bounding box center [394, 362] width 207 height 36
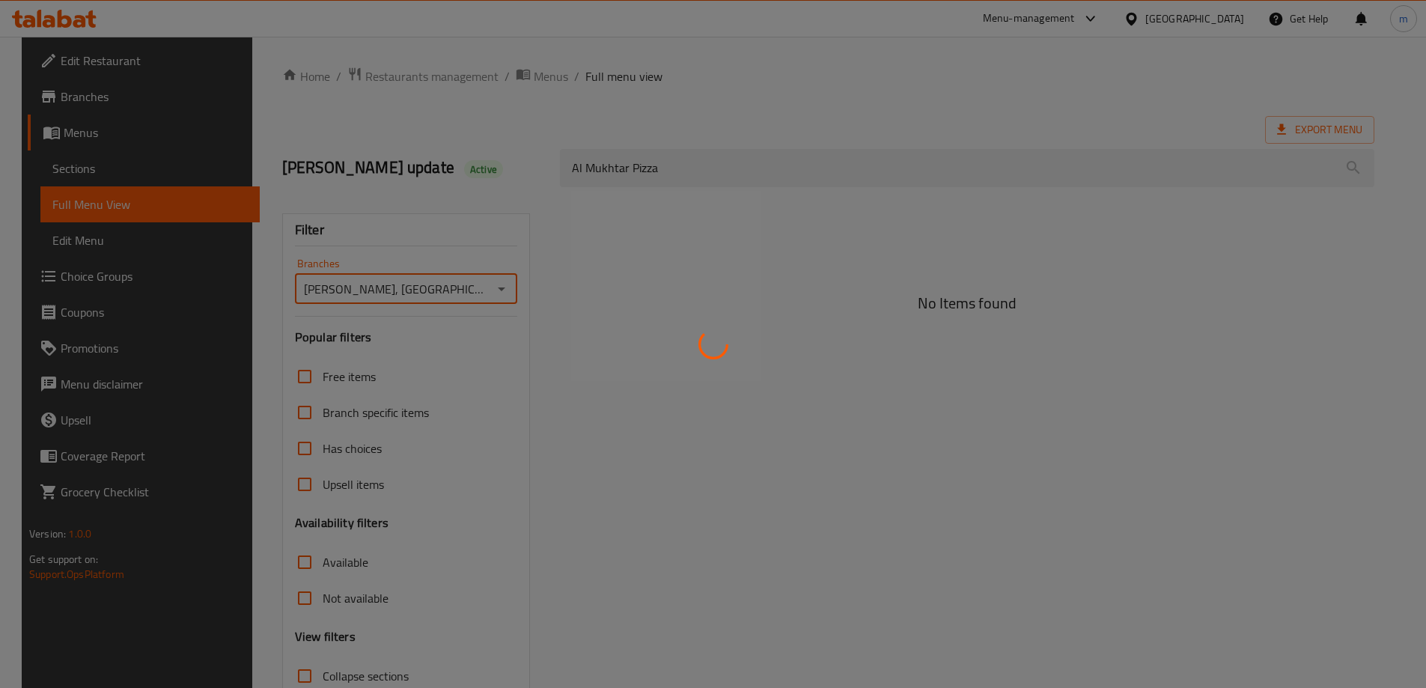
type input "[PERSON_NAME], [GEOGRAPHIC_DATA]"
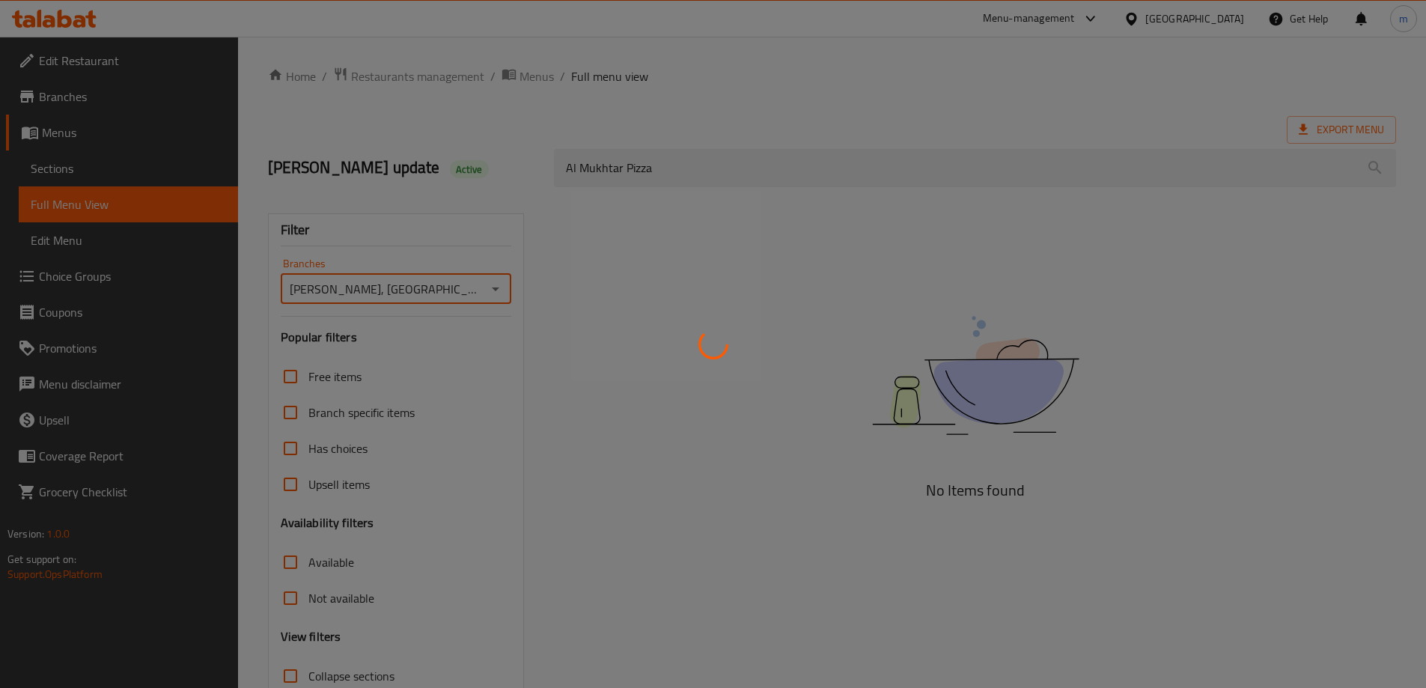
scroll to position [109, 0]
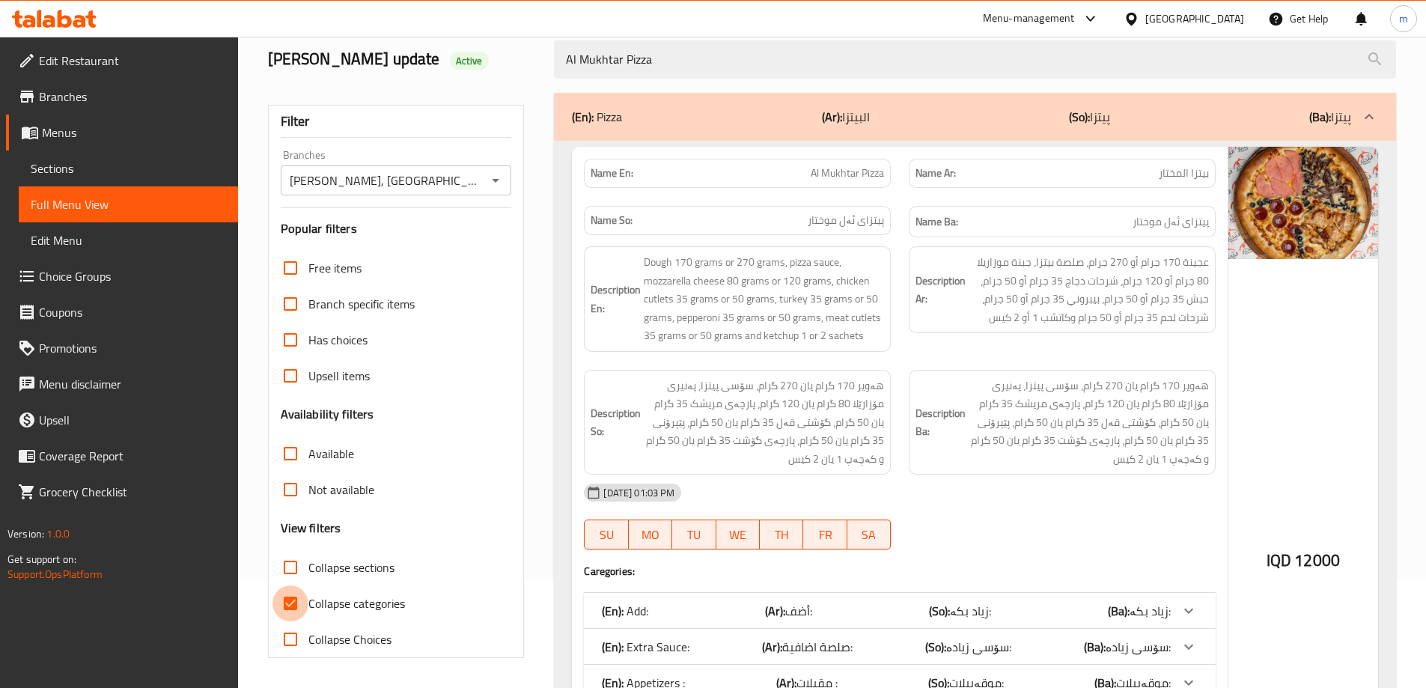
click at [291, 599] on input "Collapse categories" at bounding box center [290, 603] width 36 height 36
checkbox input "false"
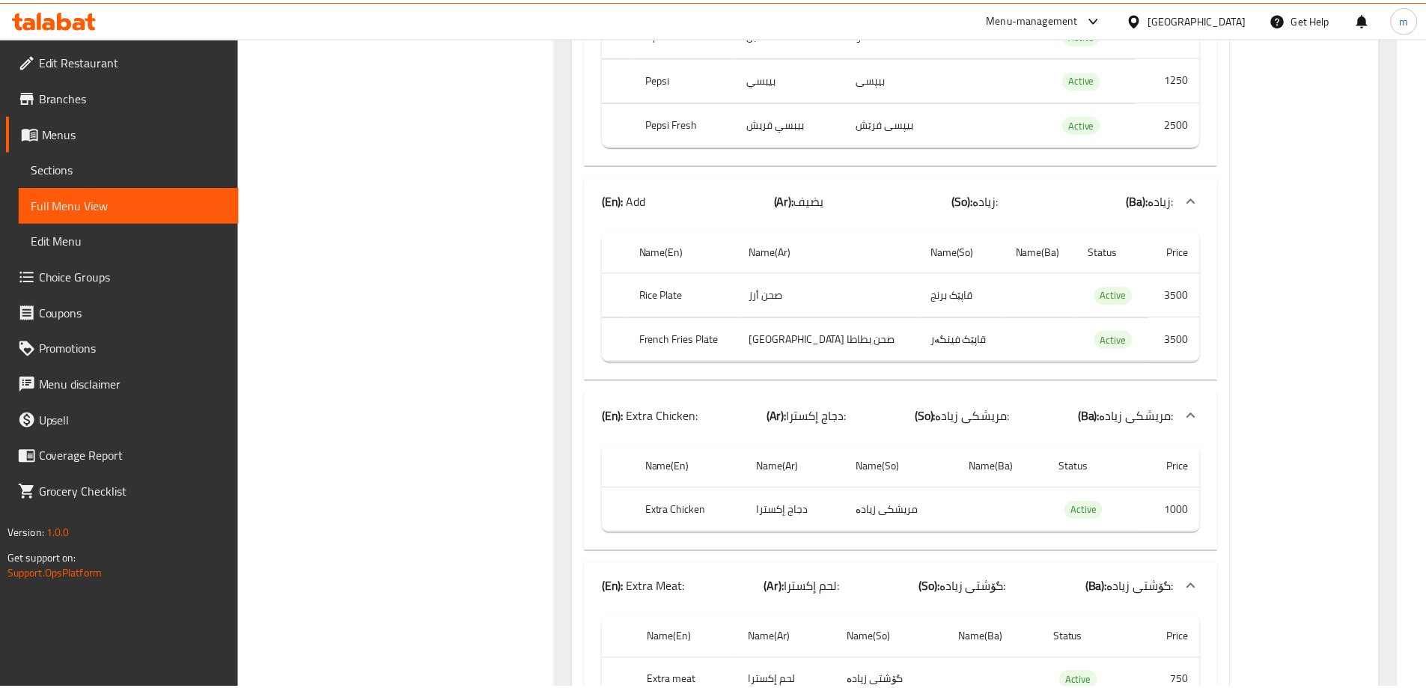
scroll to position [1884, 0]
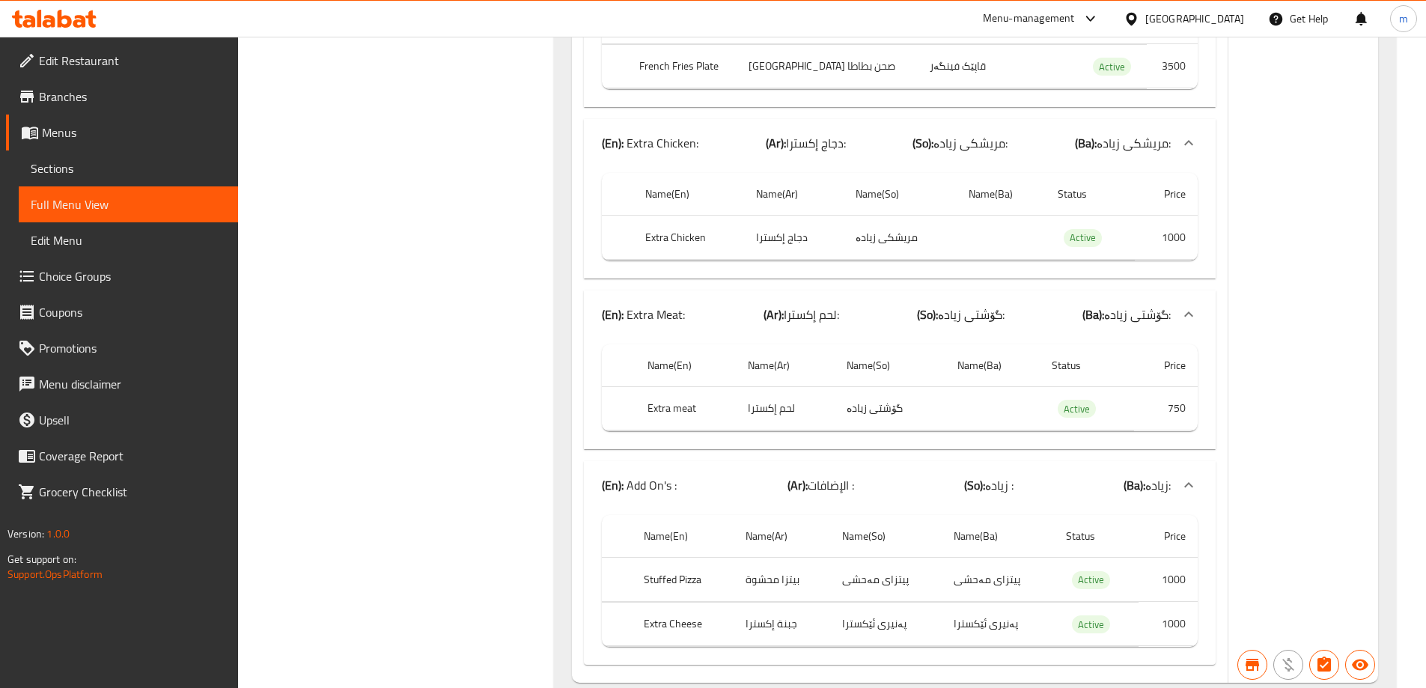
click at [67, 159] on span "Sections" at bounding box center [128, 168] width 195 height 18
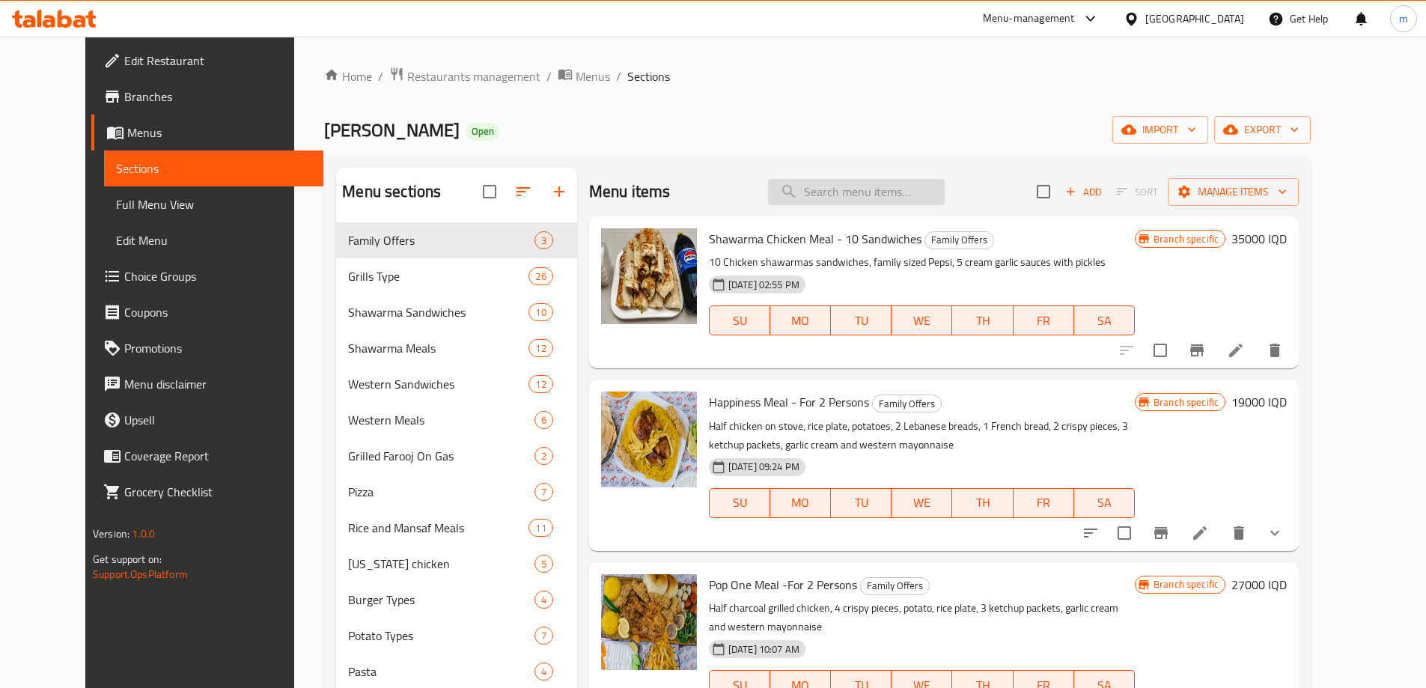
click at [913, 192] on input "search" at bounding box center [856, 192] width 177 height 26
paste input "Al Mukhtar Pizza"
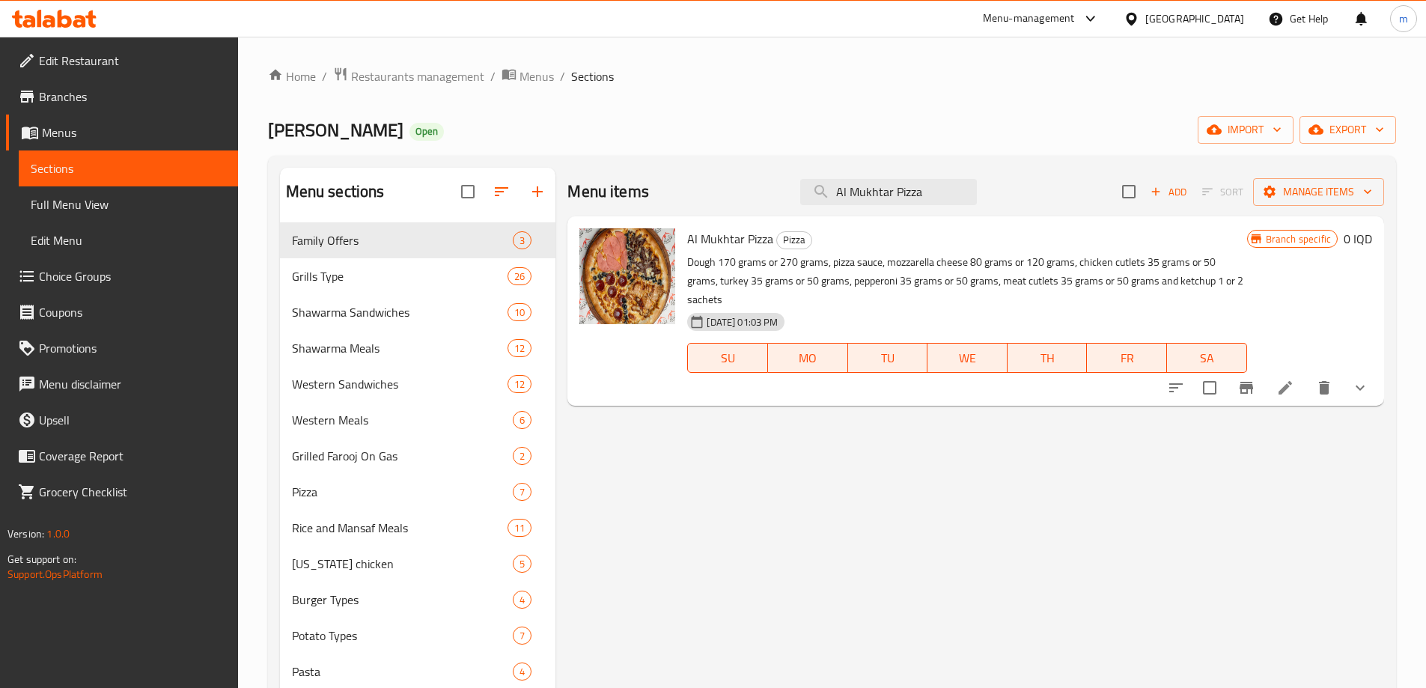
type input "Al Mukhtar Pizza"
click at [1353, 237] on h6 "0 IQD" at bounding box center [1357, 238] width 28 height 21
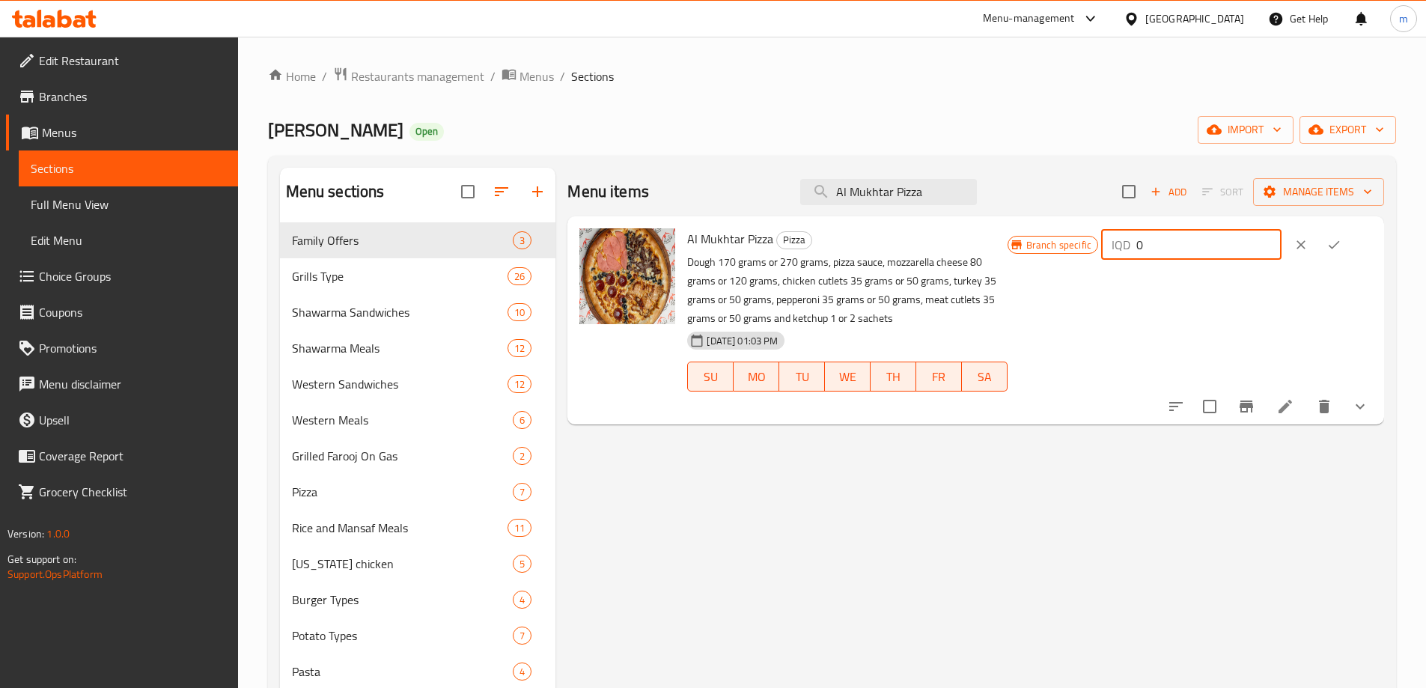
drag, startPoint x: 1114, startPoint y: 232, endPoint x: 1091, endPoint y: 227, distance: 23.8
click at [1091, 227] on div "Al Mukhtar Pizza Pizza Dough 170 grams or 270 grams, pizza sauce, mozzarella ch…" at bounding box center [1029, 320] width 697 height 196
type input "12000"
click at [1339, 248] on icon "ok" at bounding box center [1333, 245] width 11 height 8
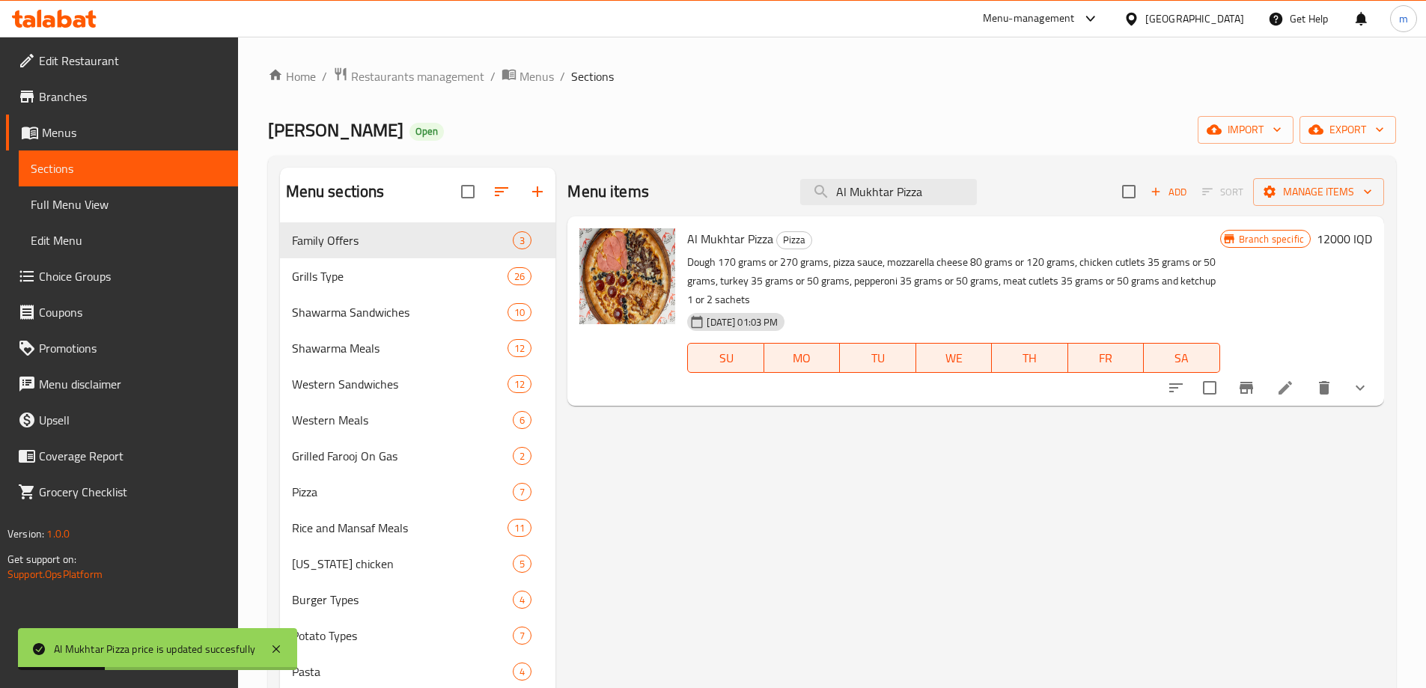
click at [1292, 388] on icon at bounding box center [1285, 388] width 18 height 18
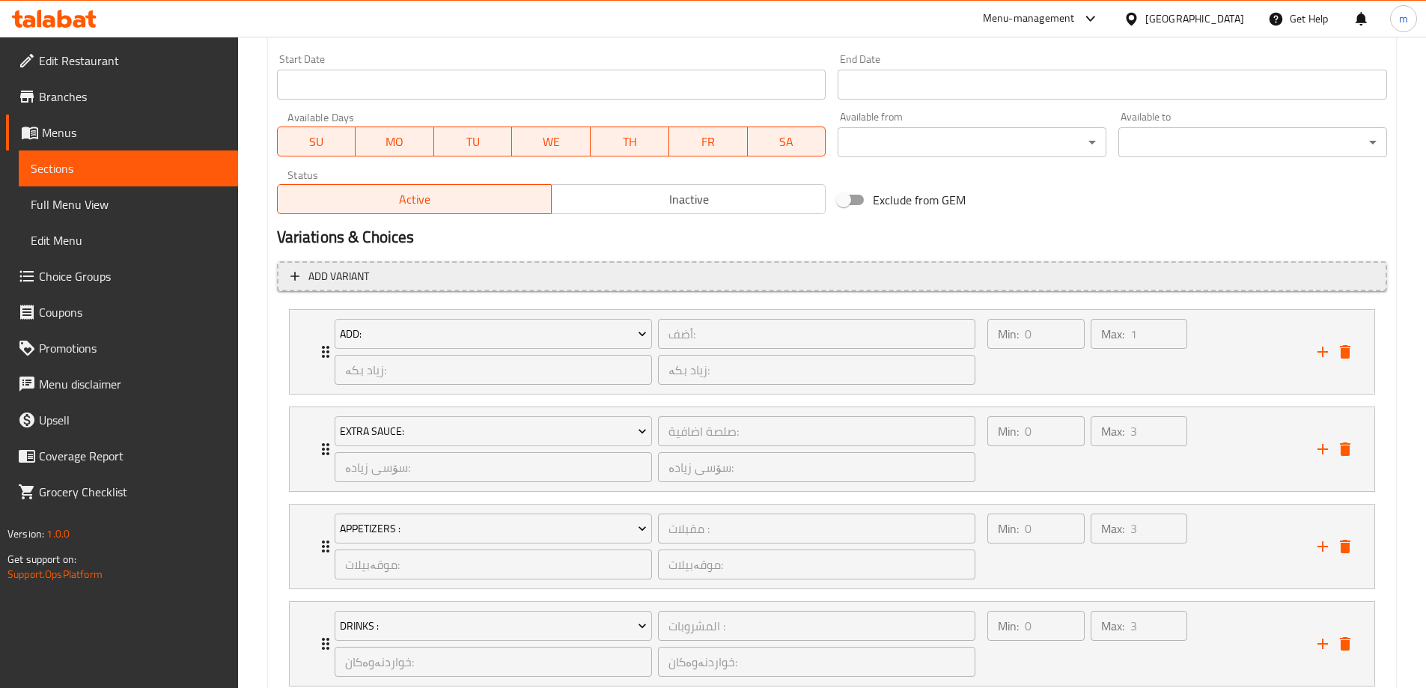
scroll to position [781, 0]
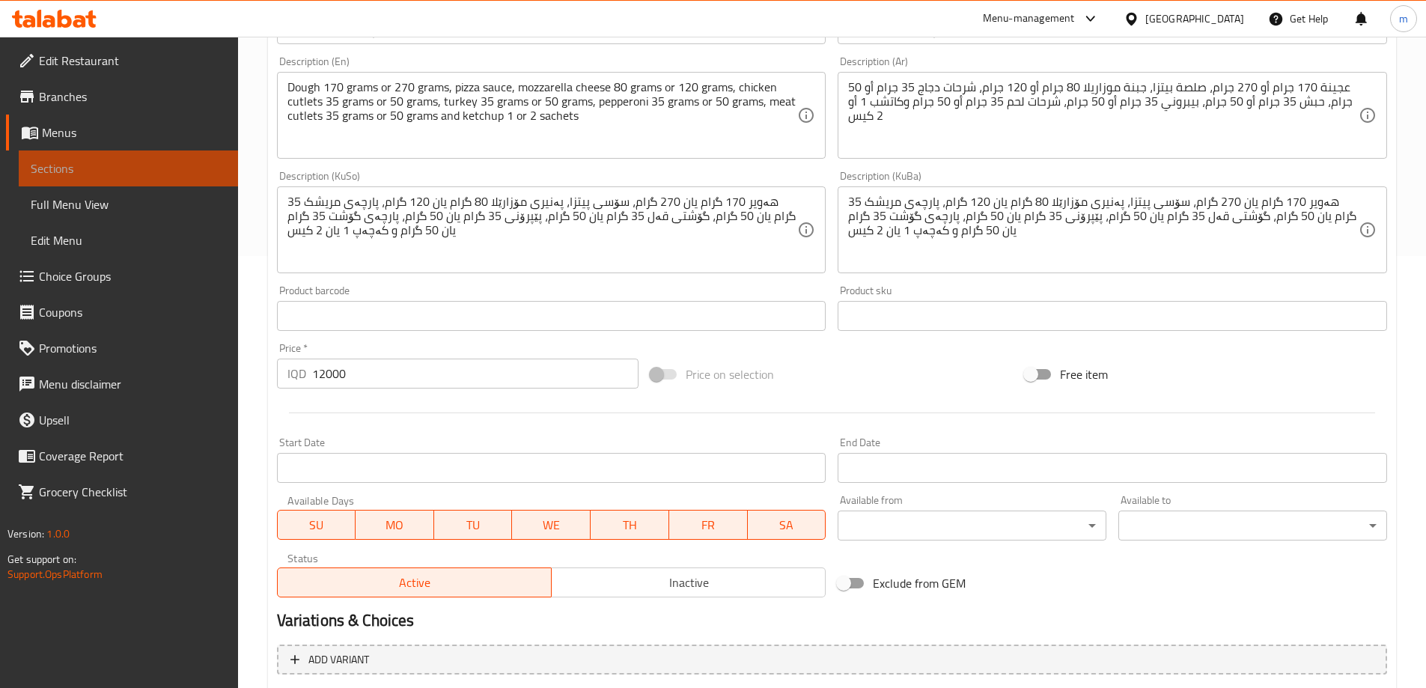
click at [117, 170] on span "Sections" at bounding box center [128, 168] width 195 height 18
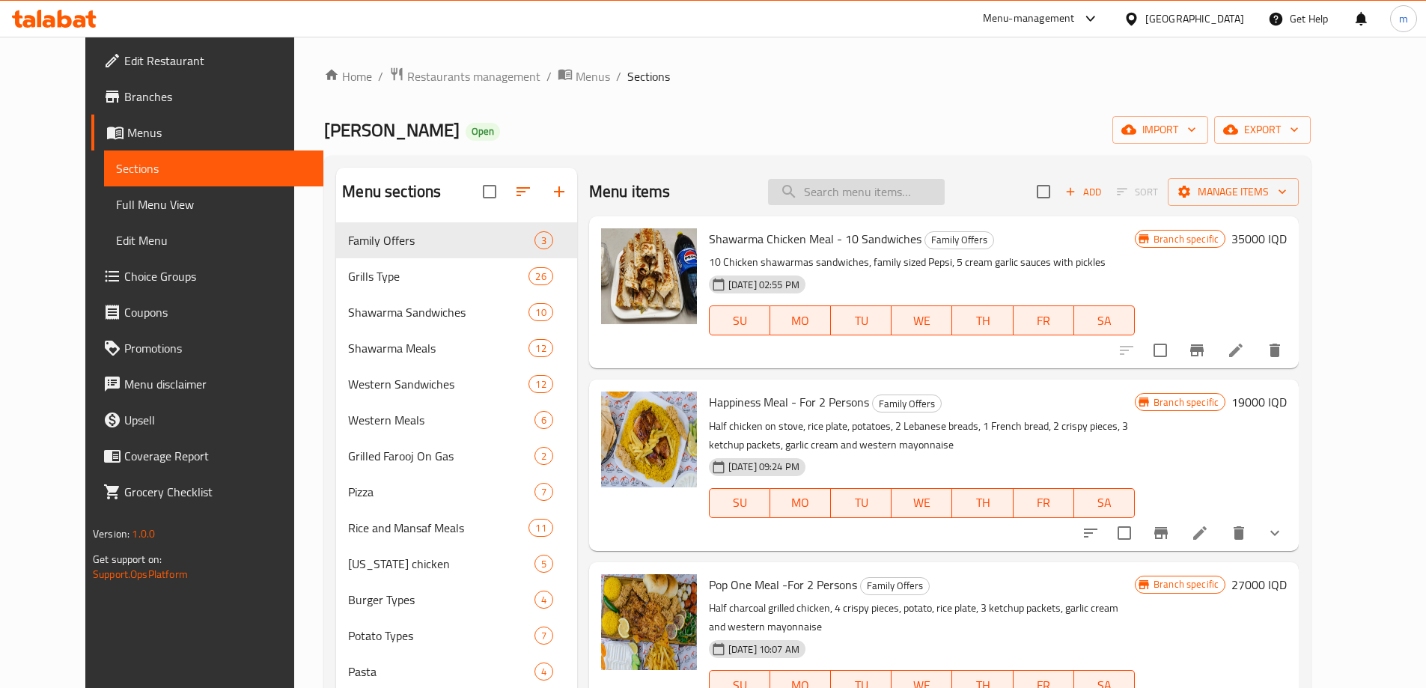
click at [900, 185] on input "search" at bounding box center [856, 192] width 177 height 26
paste input "Meat Pizza"
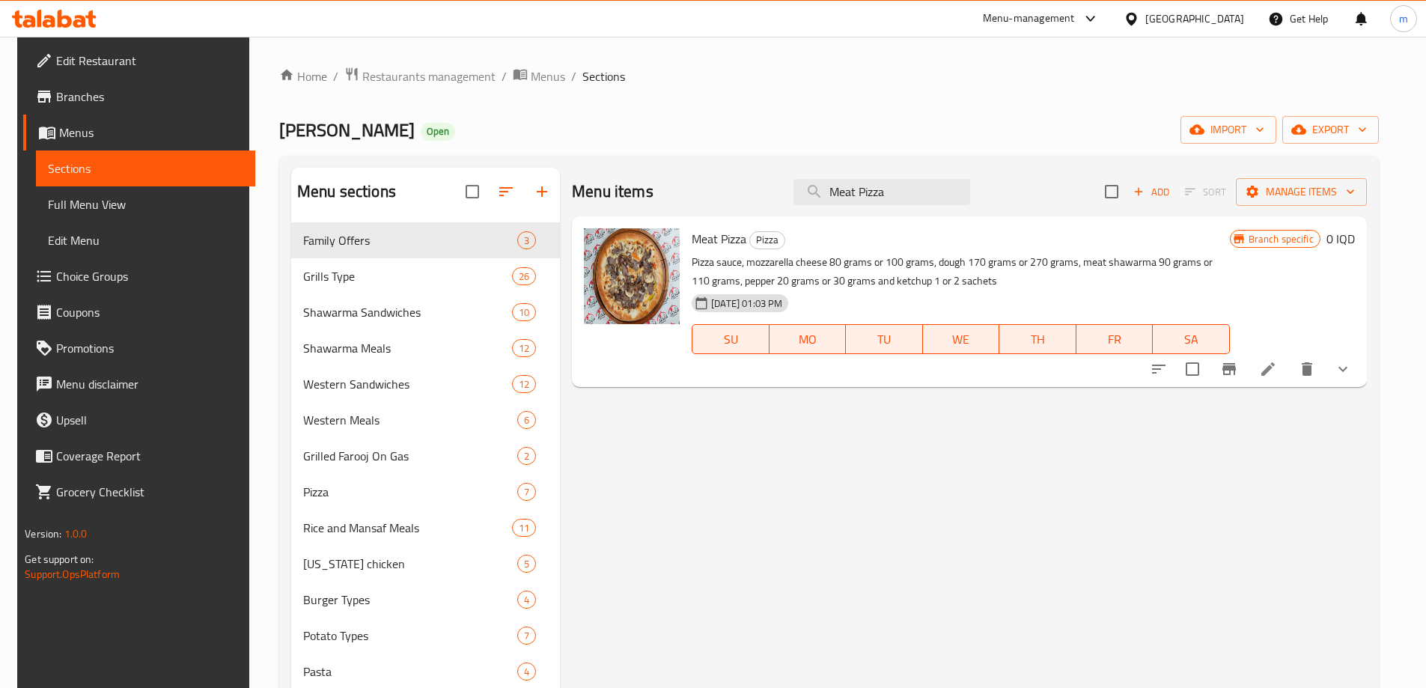
type input "Meat Pizza"
click at [1353, 238] on h6 "0 IQD" at bounding box center [1340, 238] width 28 height 21
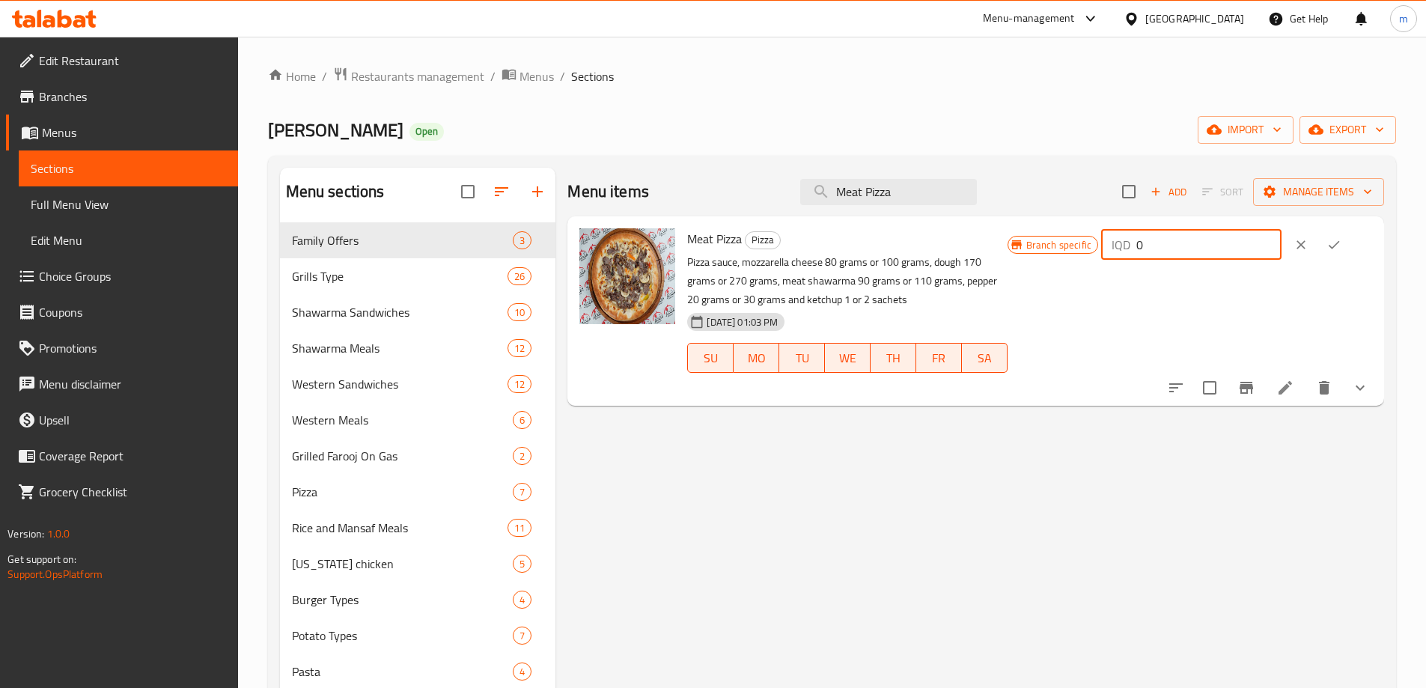
drag, startPoint x: 1146, startPoint y: 236, endPoint x: 1126, endPoint y: 236, distance: 20.2
click at [1140, 236] on div "IQD 0 ​" at bounding box center [1191, 245] width 180 height 30
type input "11000"
click at [1341, 242] on icon "ok" at bounding box center [1333, 244] width 15 height 15
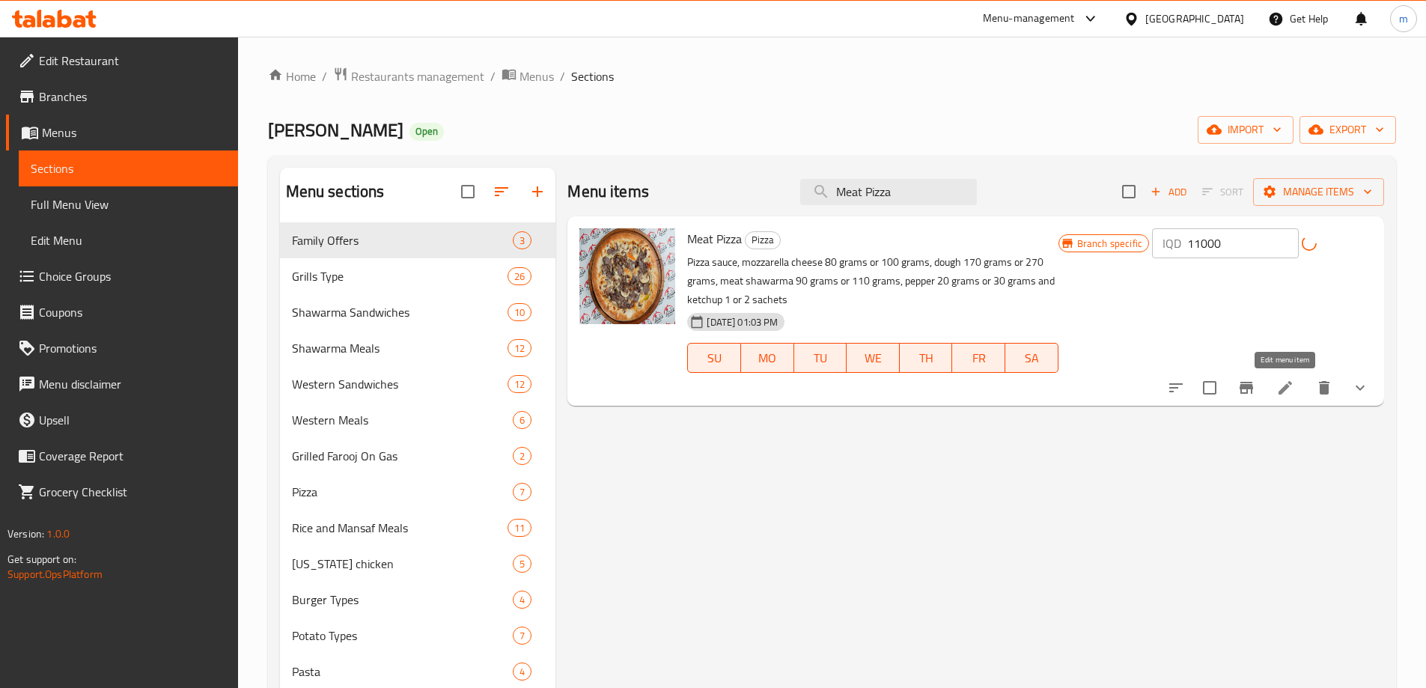
click at [1287, 394] on div "Menu items Meat Pizza Add Sort Manage items Meat Pizza Pizza Pizza sauce, mozza…" at bounding box center [969, 539] width 828 height 743
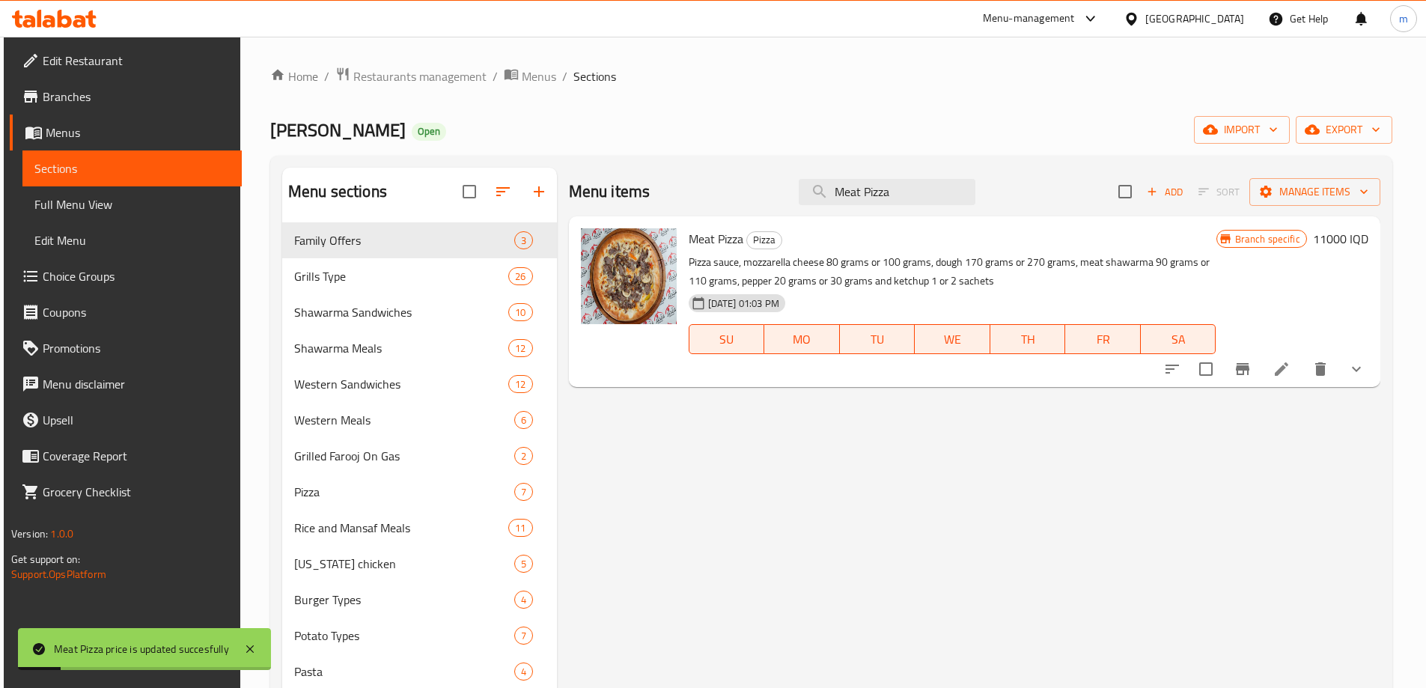
click at [1292, 358] on li at bounding box center [1281, 368] width 42 height 27
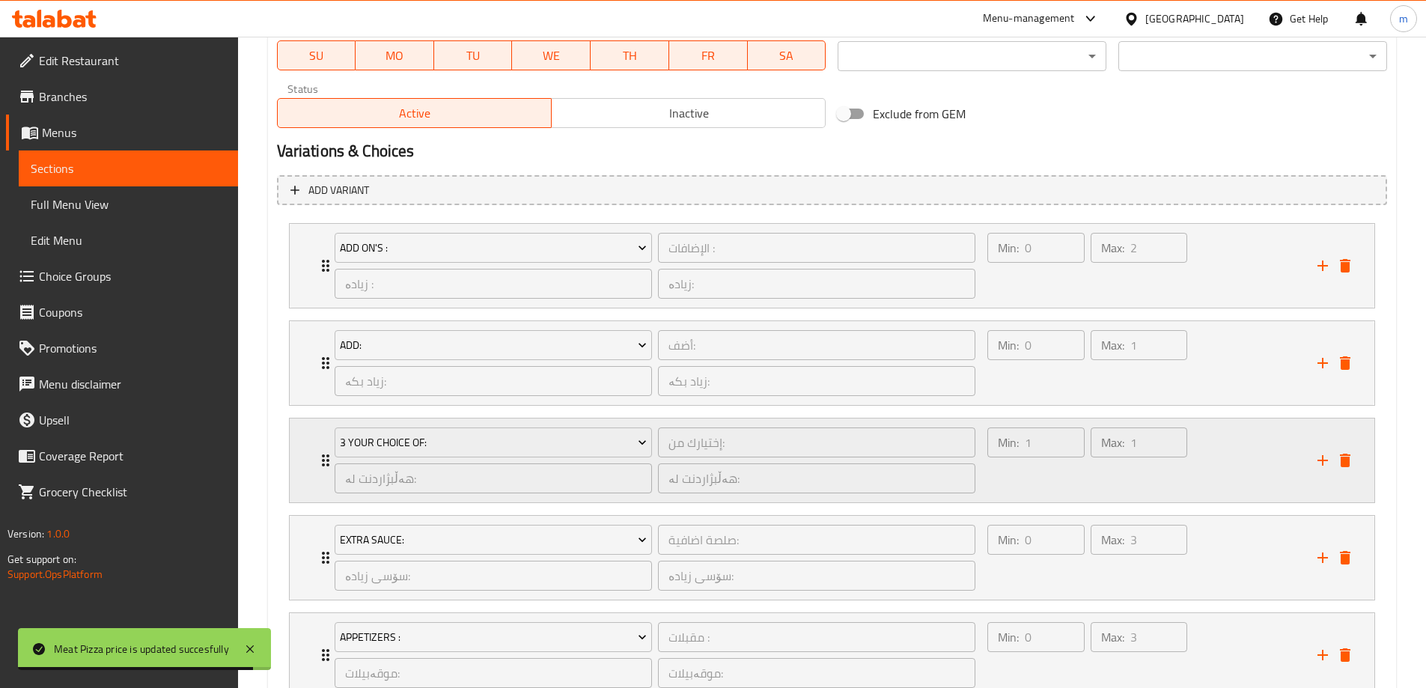
scroll to position [956, 0]
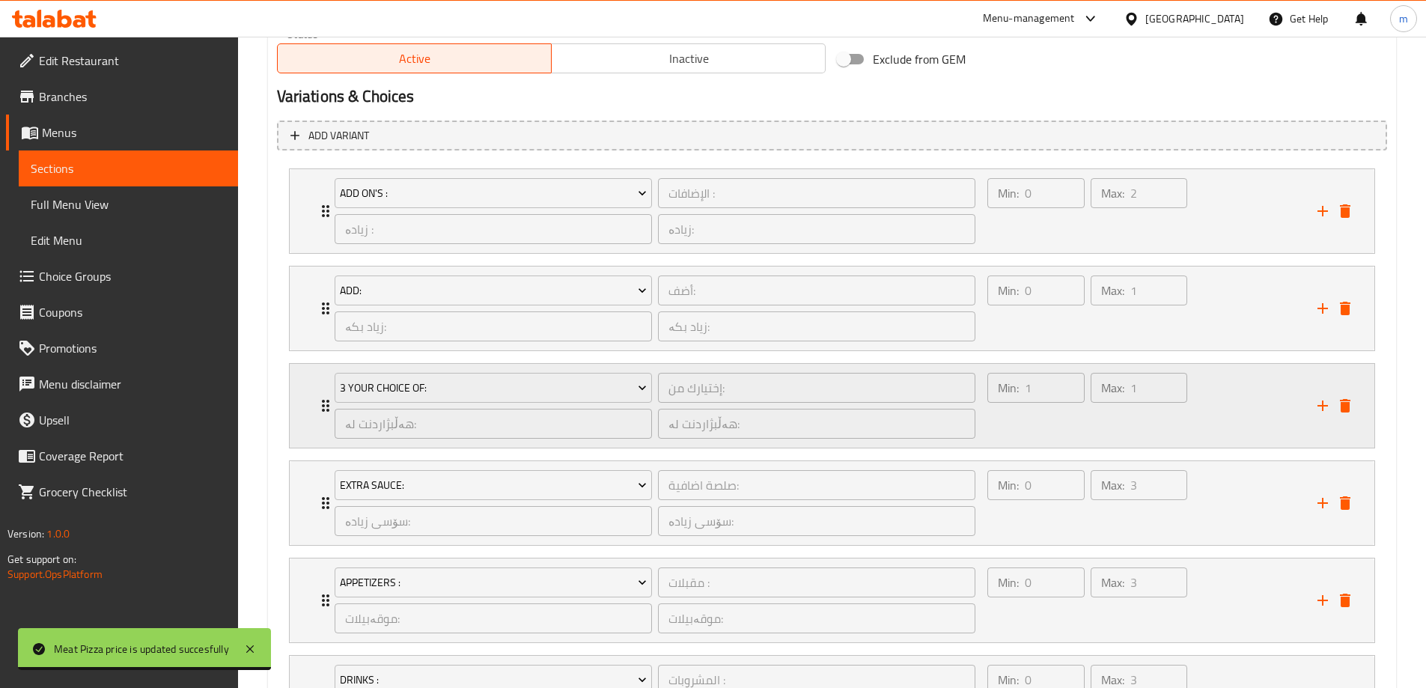
click at [1040, 432] on div "Min: 1 ​" at bounding box center [1035, 406] width 103 height 72
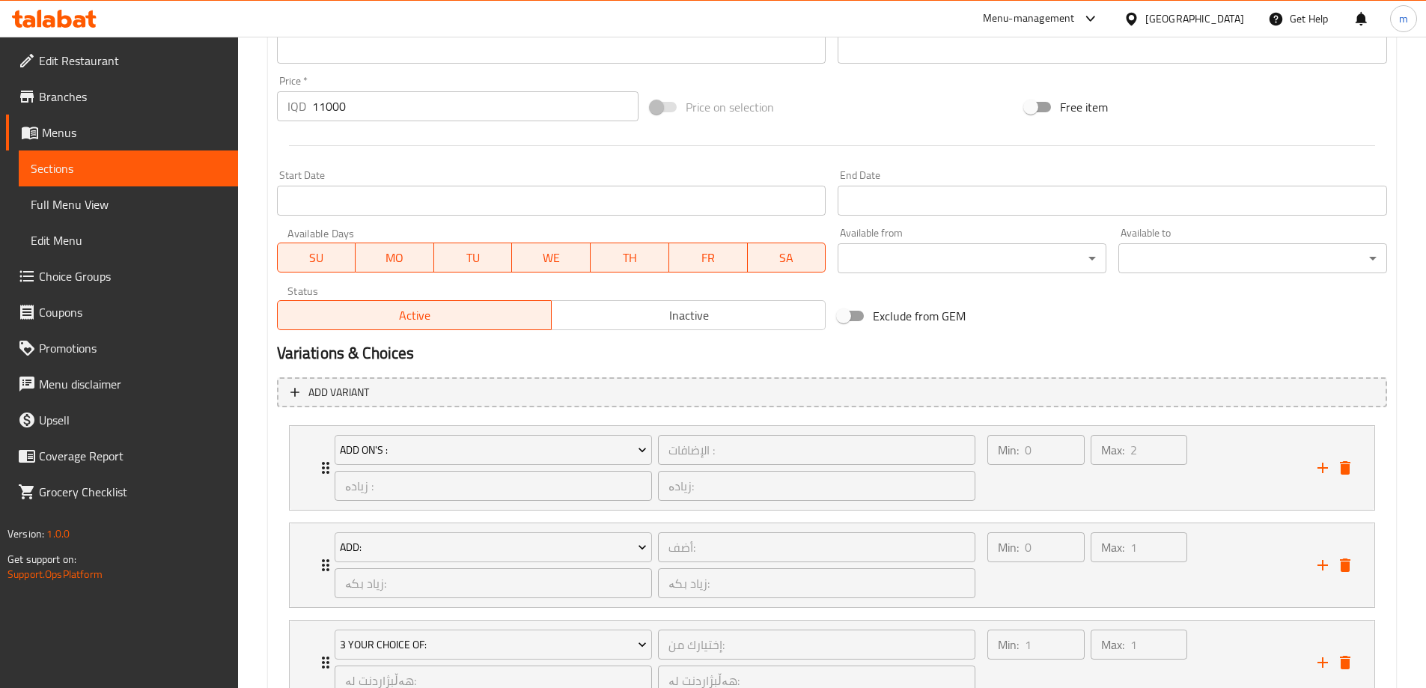
scroll to position [432, 0]
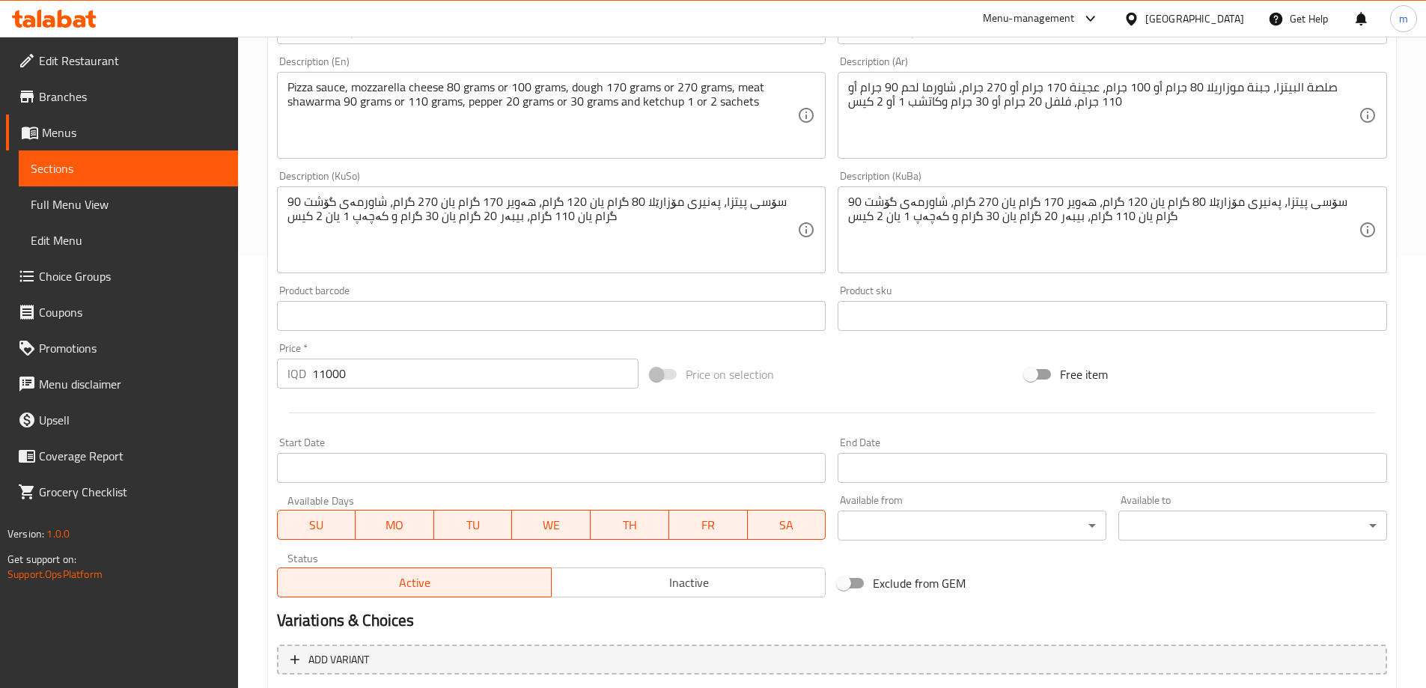
click at [87, 217] on link "Full Menu View" at bounding box center [128, 204] width 219 height 36
click at [43, 203] on span "Full Menu View" at bounding box center [128, 204] width 195 height 18
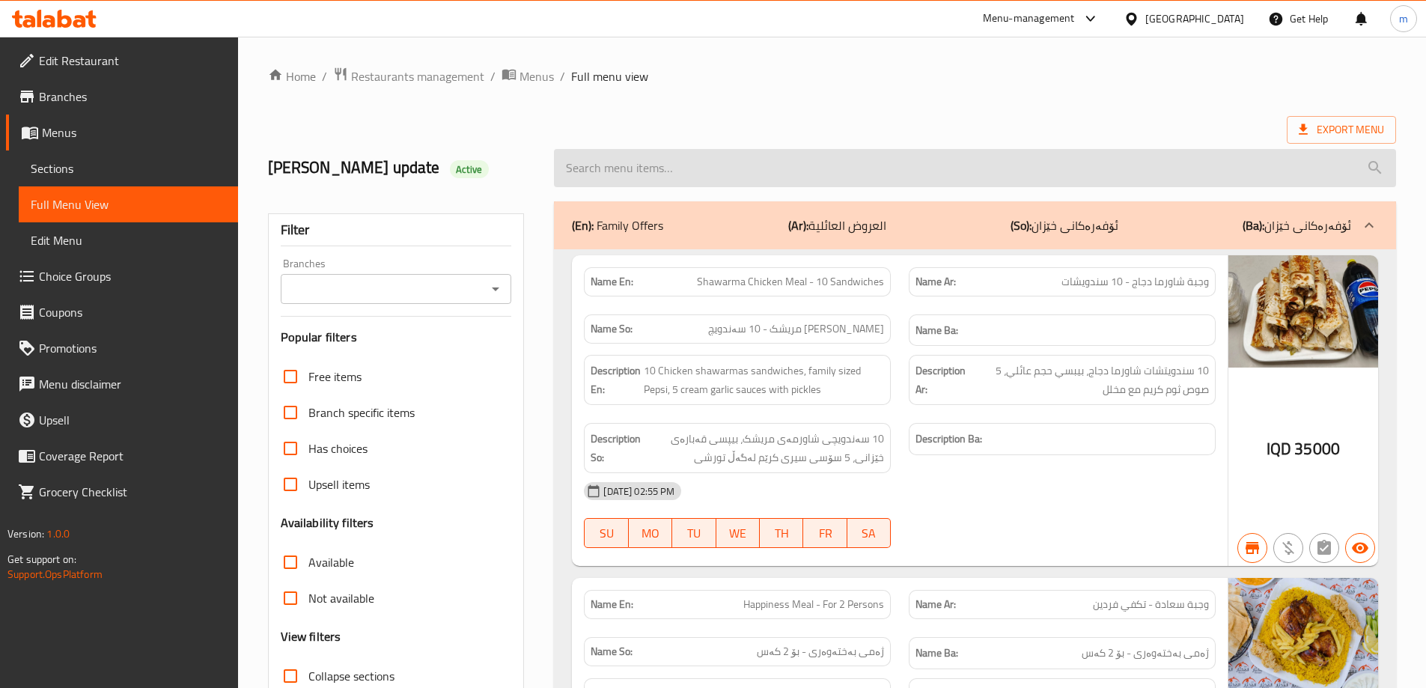
click at [687, 167] on input "search" at bounding box center [975, 168] width 842 height 38
paste input "341375912"
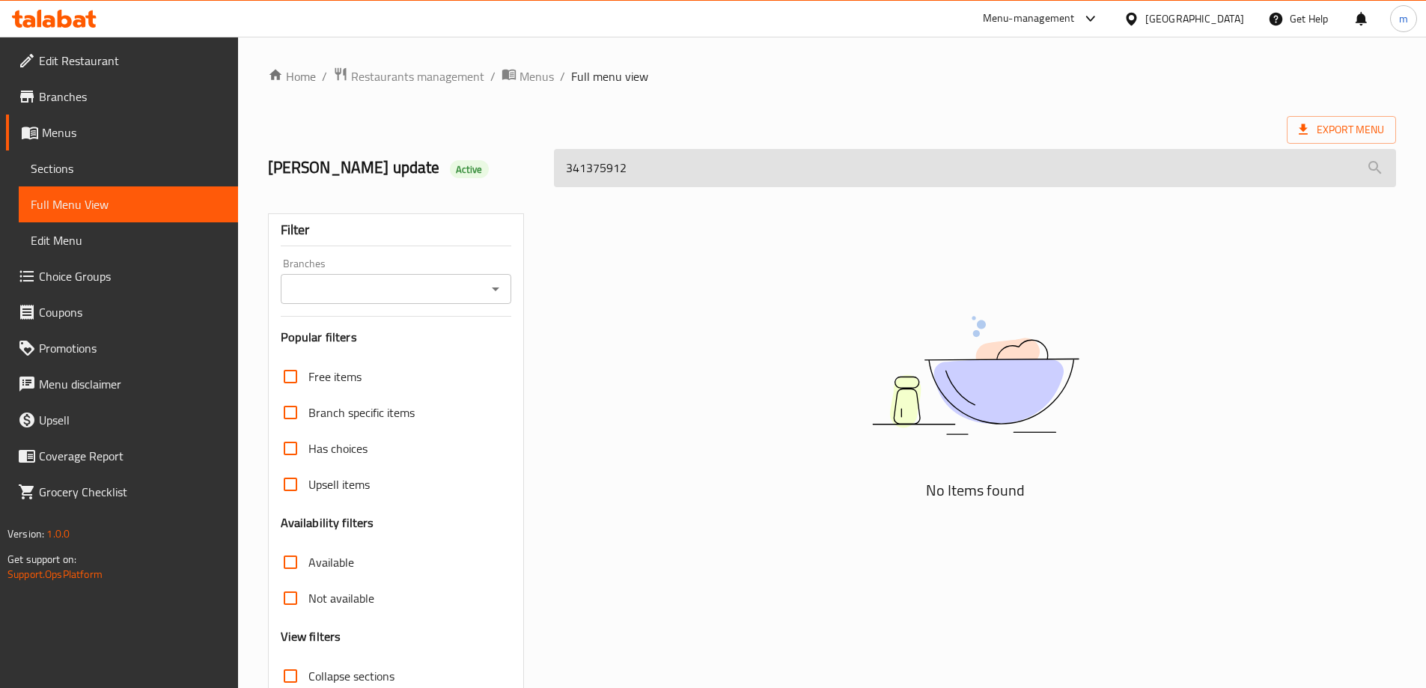
click at [647, 166] on input "341375912" at bounding box center [975, 168] width 842 height 38
paste input "Meat Pizza"
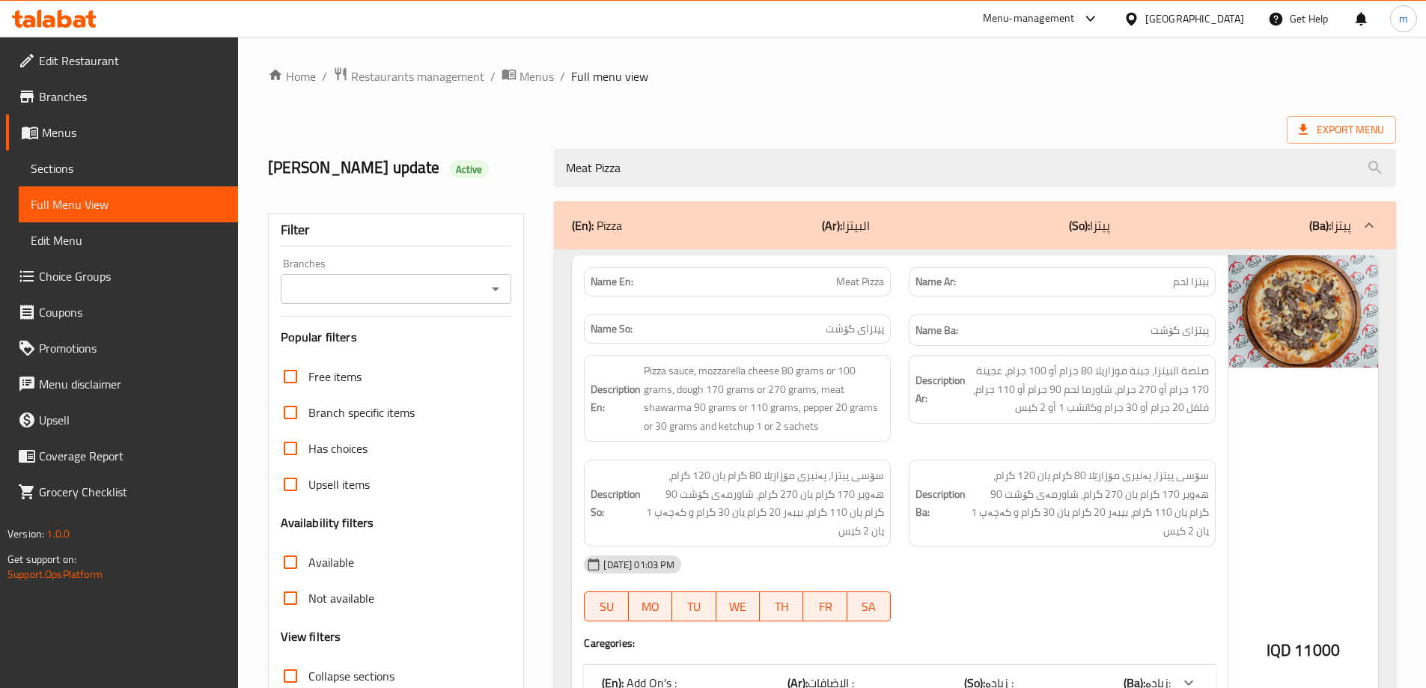
click at [501, 284] on icon "Open" at bounding box center [495, 289] width 18 height 18
type input "Meat Pizza"
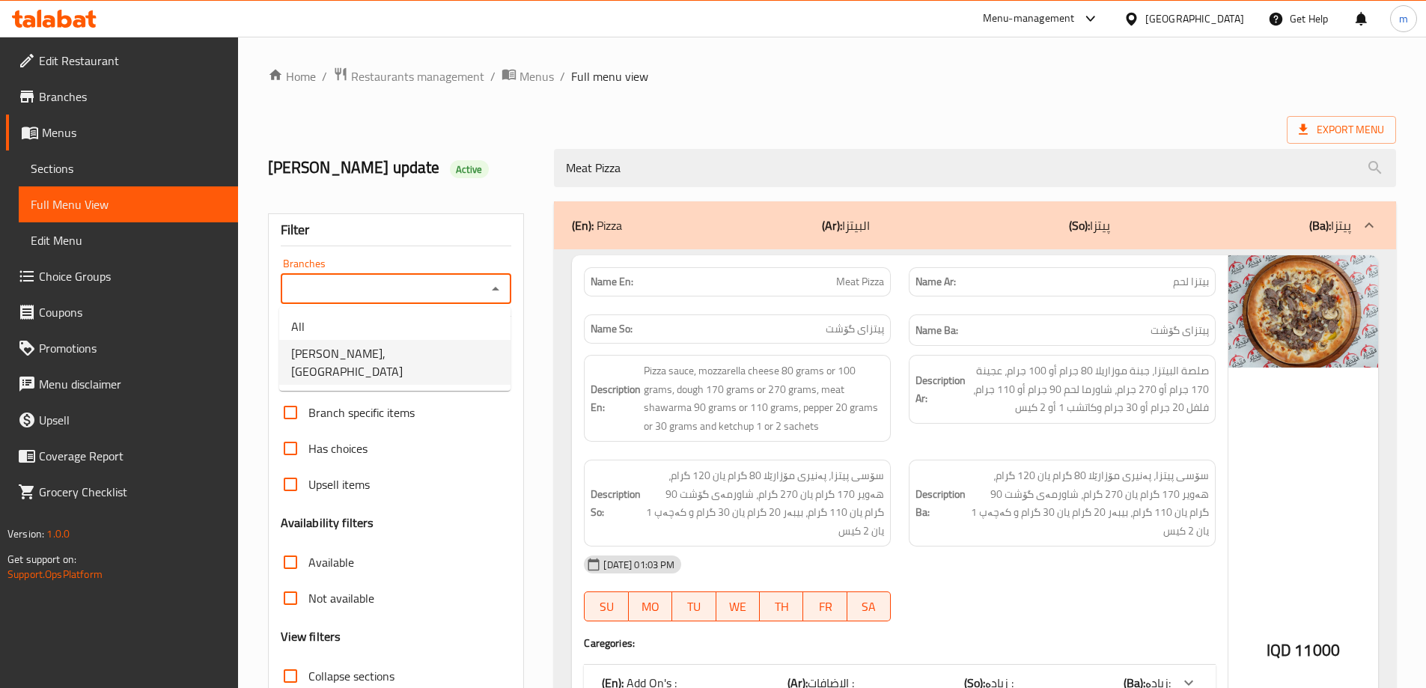
click at [431, 349] on li "[PERSON_NAME], [PERSON_NAME]" at bounding box center [394, 362] width 231 height 45
type input "[PERSON_NAME], [PERSON_NAME]"
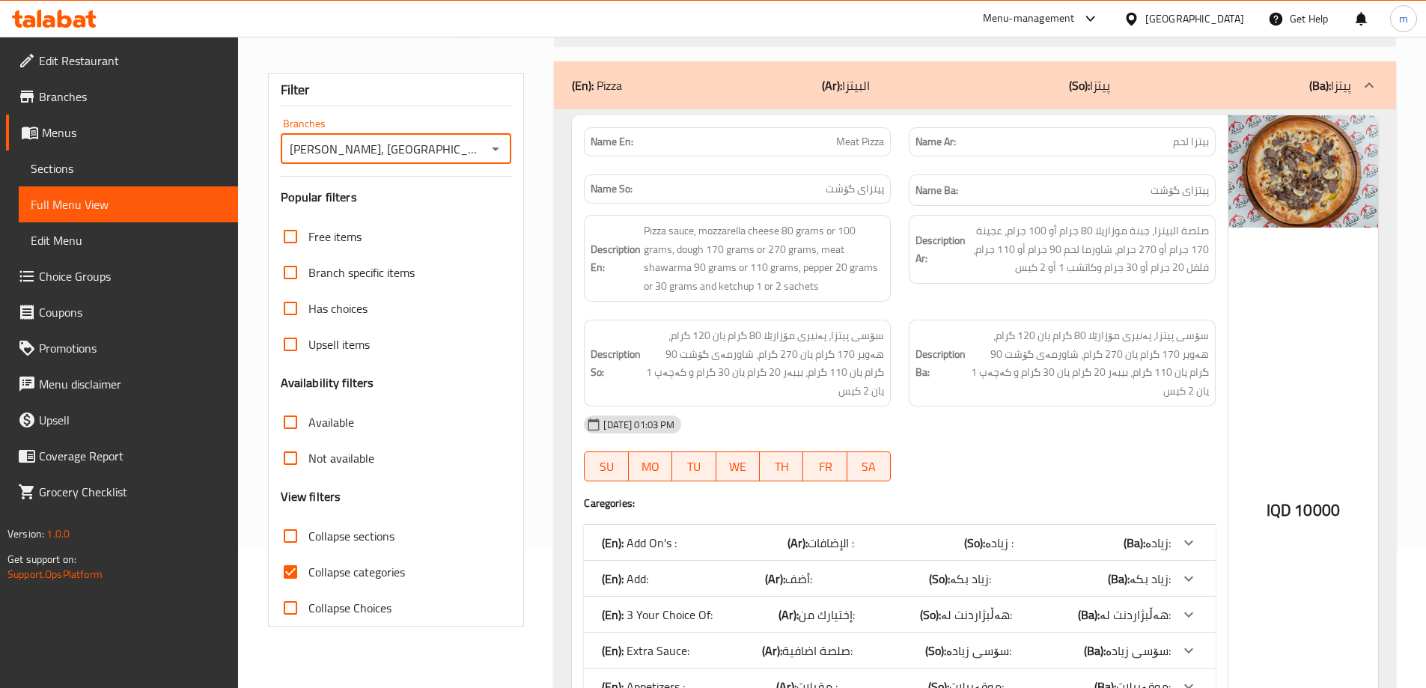
scroll to position [342, 0]
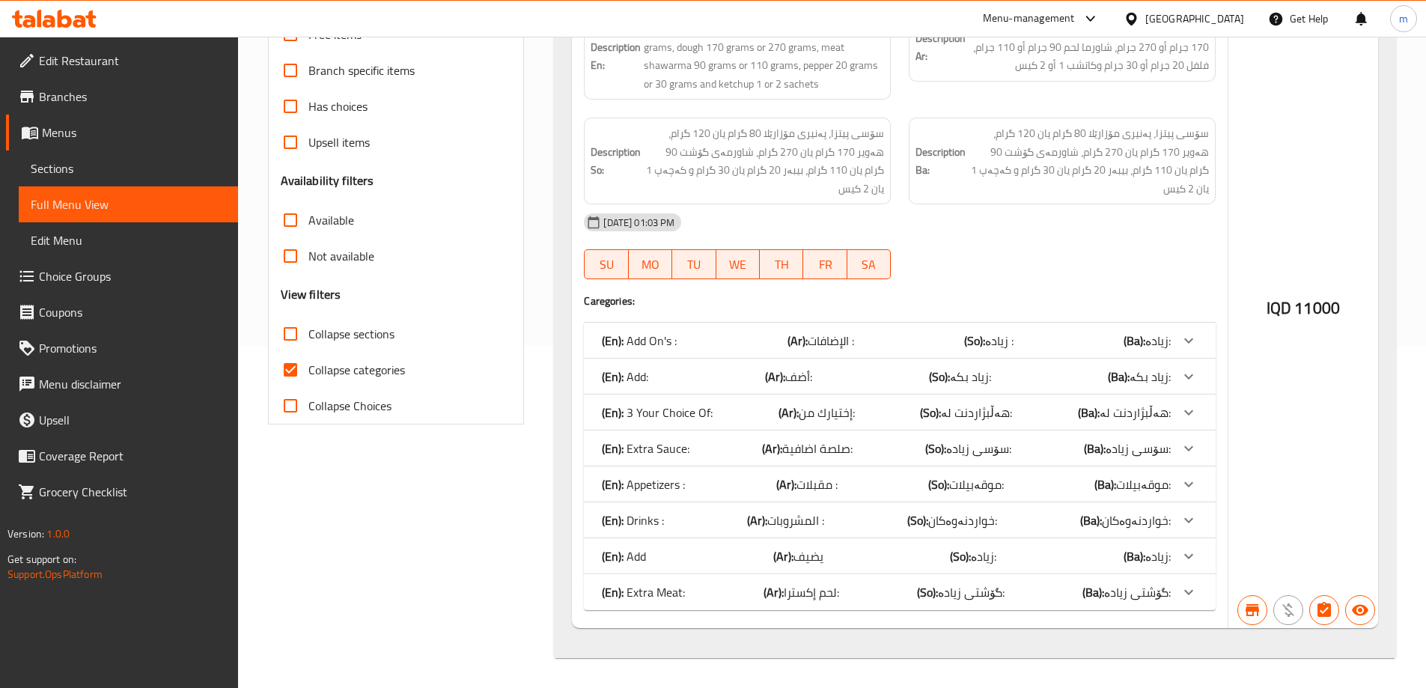
click at [339, 370] on span "Collapse categories" at bounding box center [356, 370] width 97 height 18
click at [308, 370] on input "Collapse categories" at bounding box center [290, 370] width 36 height 36
checkbox input "false"
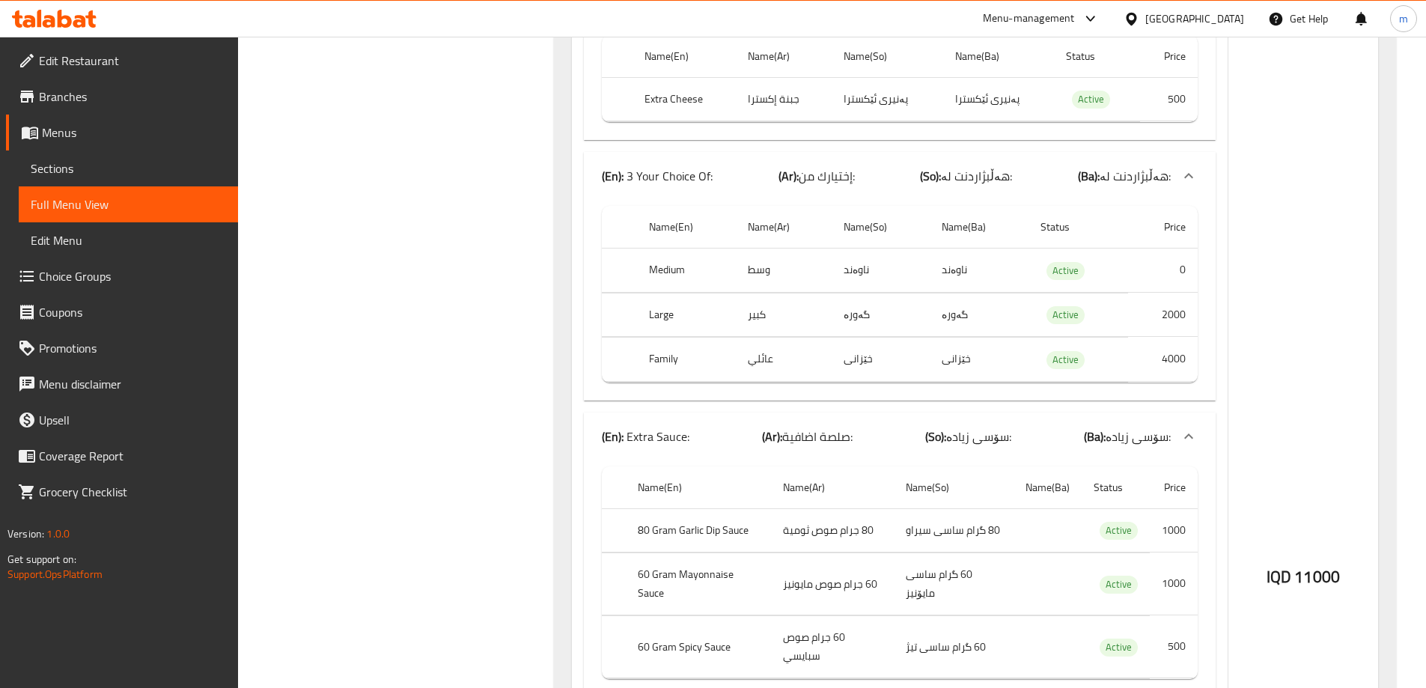
scroll to position [866, 0]
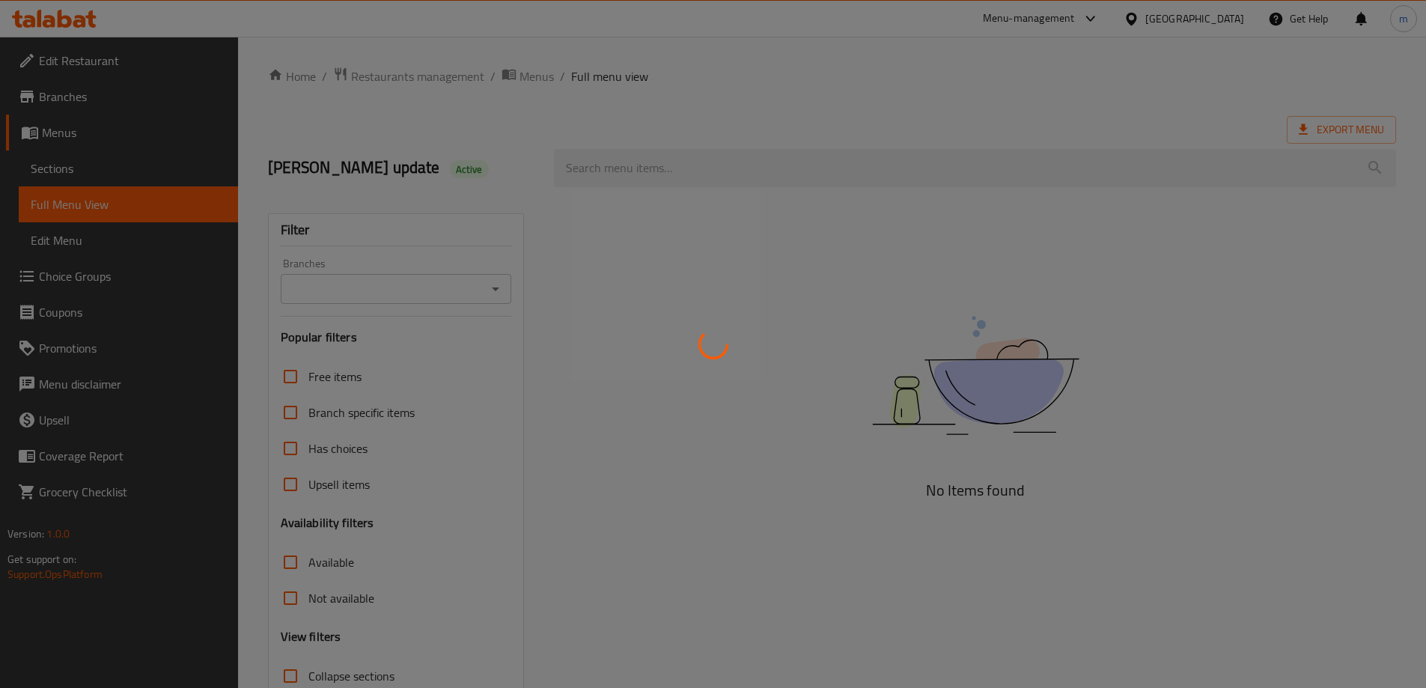
click at [36, 165] on div at bounding box center [713, 344] width 1426 height 688
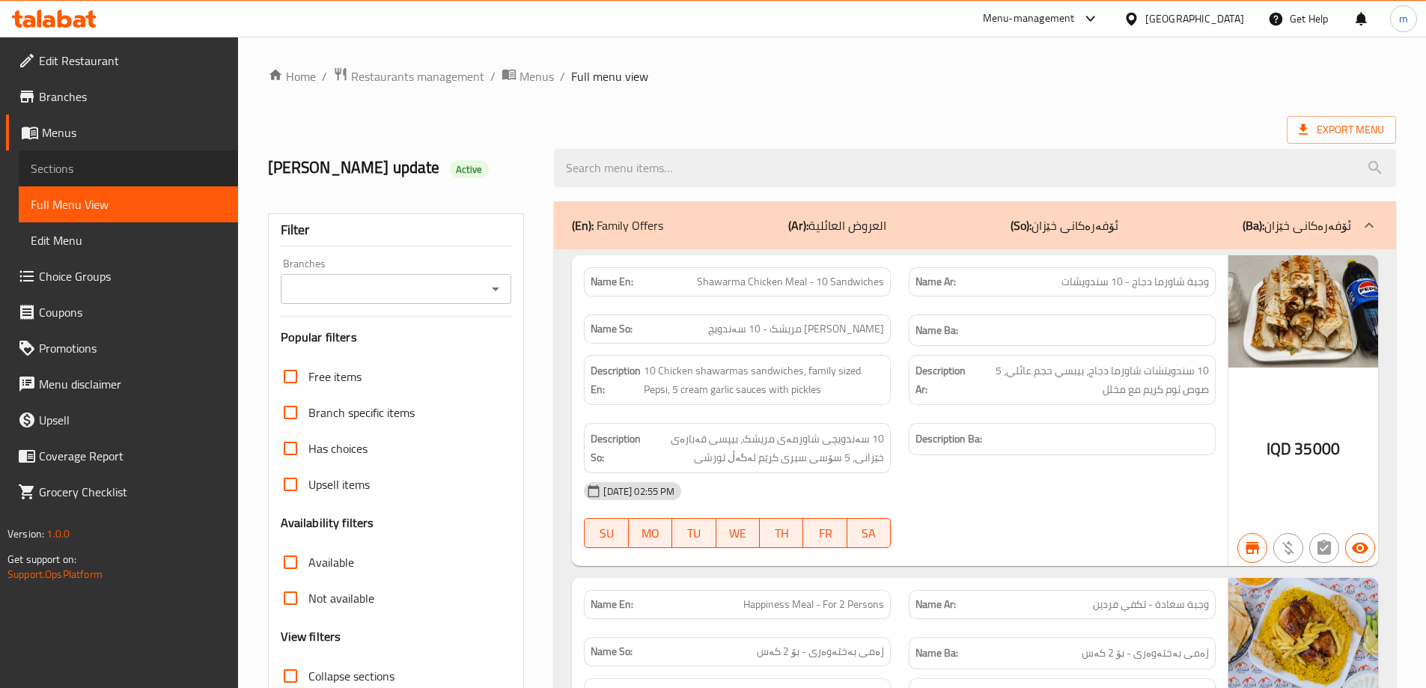
click at [141, 180] on link "Sections" at bounding box center [128, 168] width 219 height 36
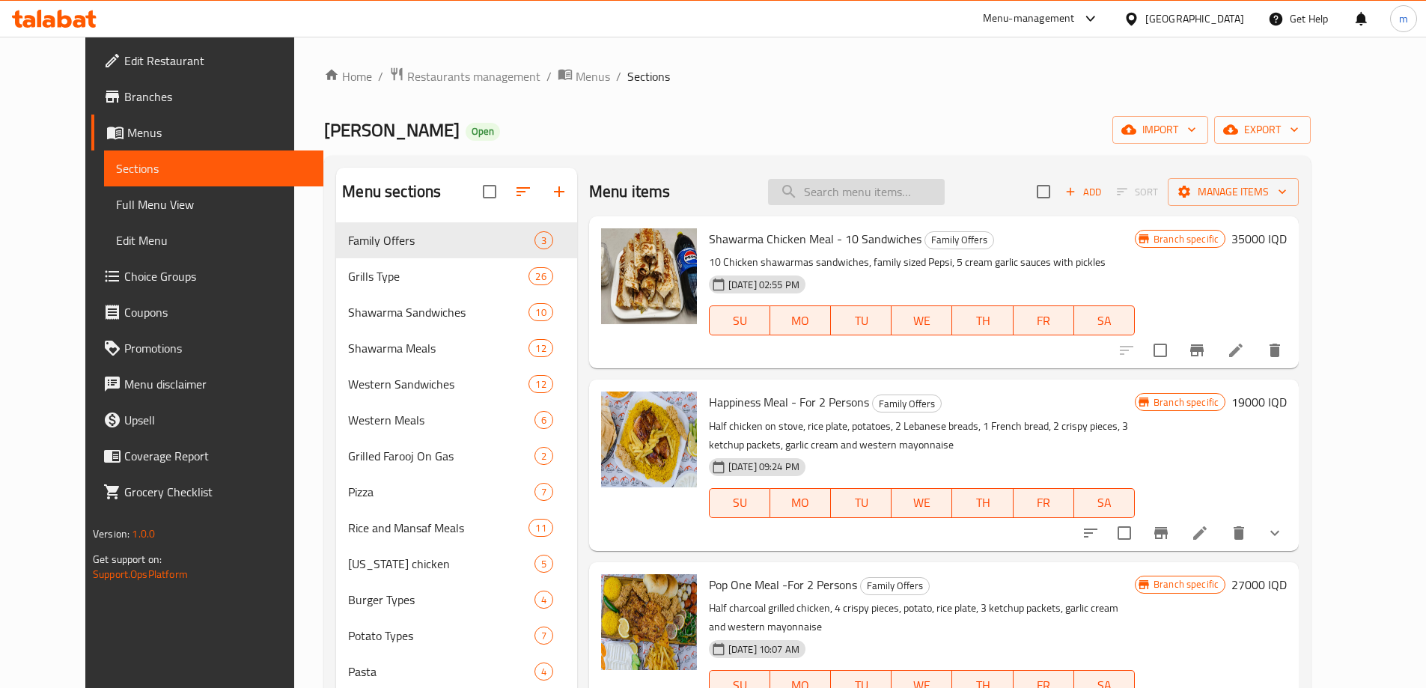
click at [873, 195] on input "search" at bounding box center [856, 192] width 177 height 26
click at [860, 201] on input "search" at bounding box center [856, 192] width 177 height 26
click at [870, 195] on input "search" at bounding box center [856, 192] width 177 height 26
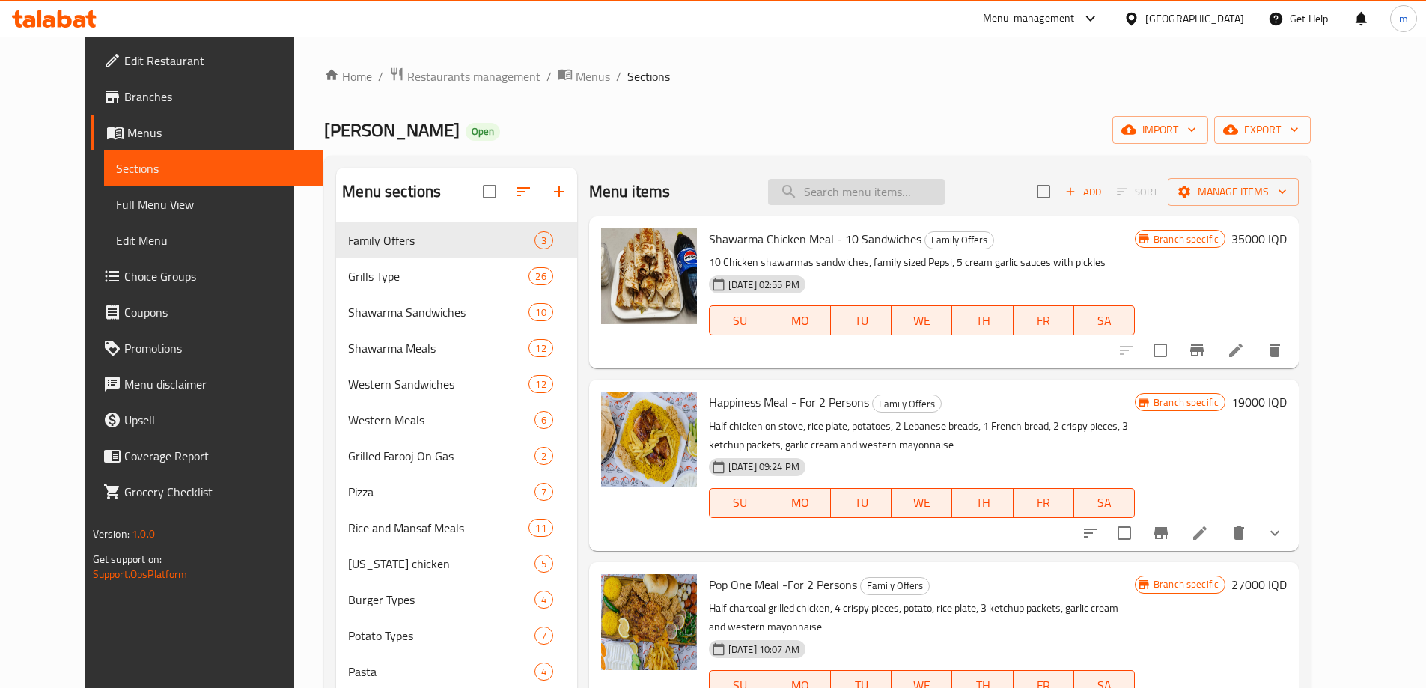
paste input "Meat Pizza"
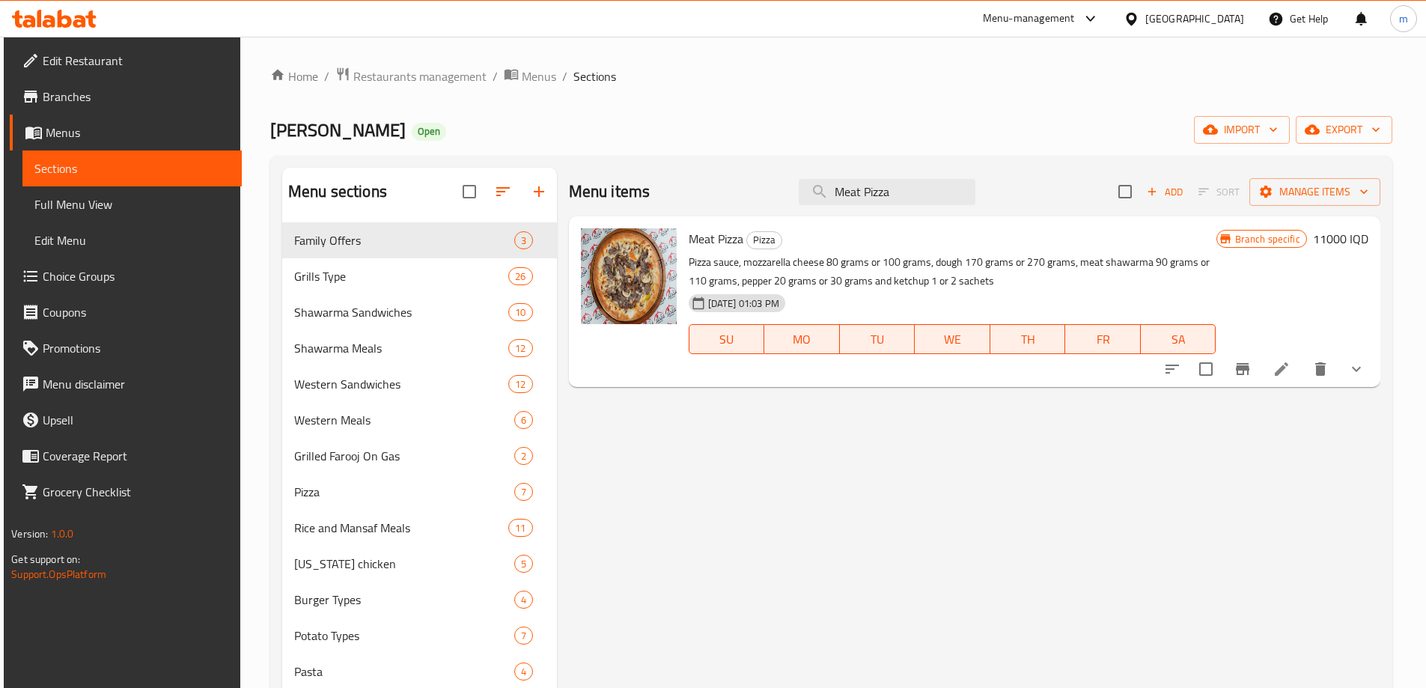
type input "Meat Pizza"
click at [1374, 358] on button "show more" at bounding box center [1356, 369] width 36 height 36
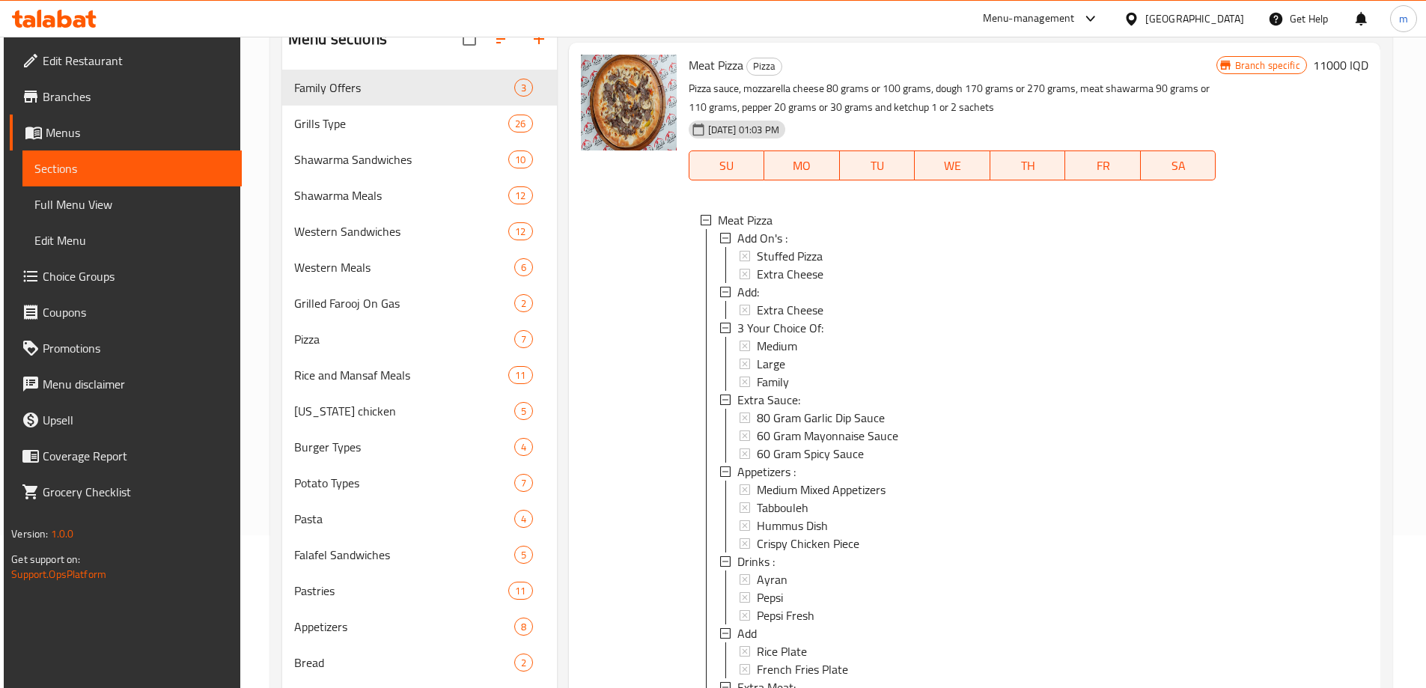
scroll to position [174, 0]
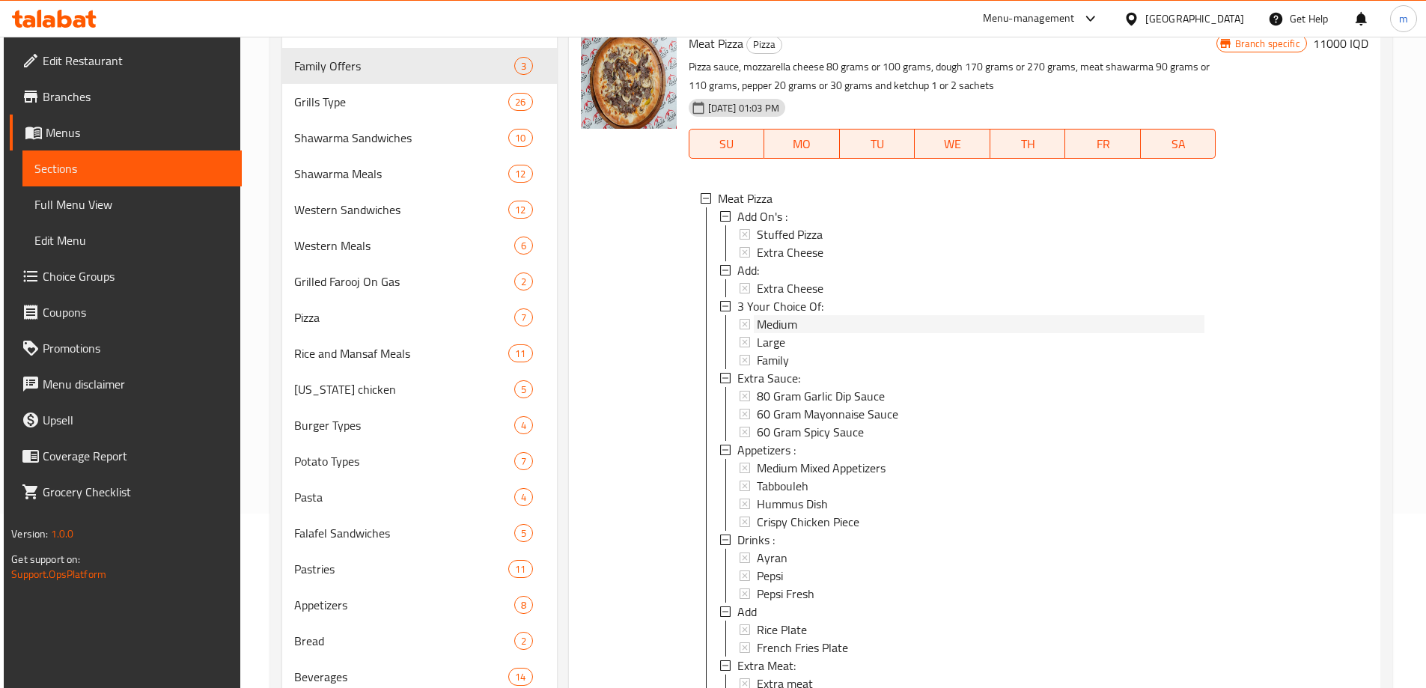
click at [793, 315] on span "Medium" at bounding box center [777, 324] width 40 height 18
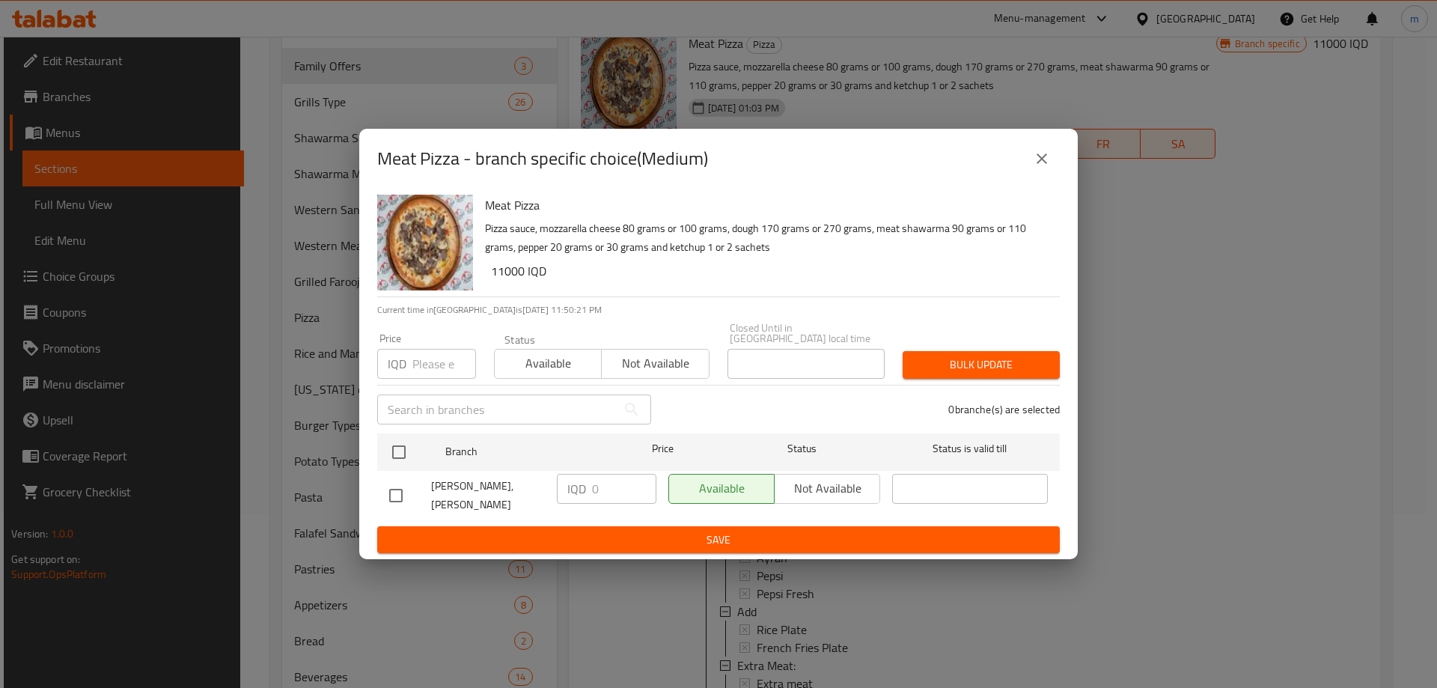
click at [1035, 168] on icon "close" at bounding box center [1042, 159] width 18 height 18
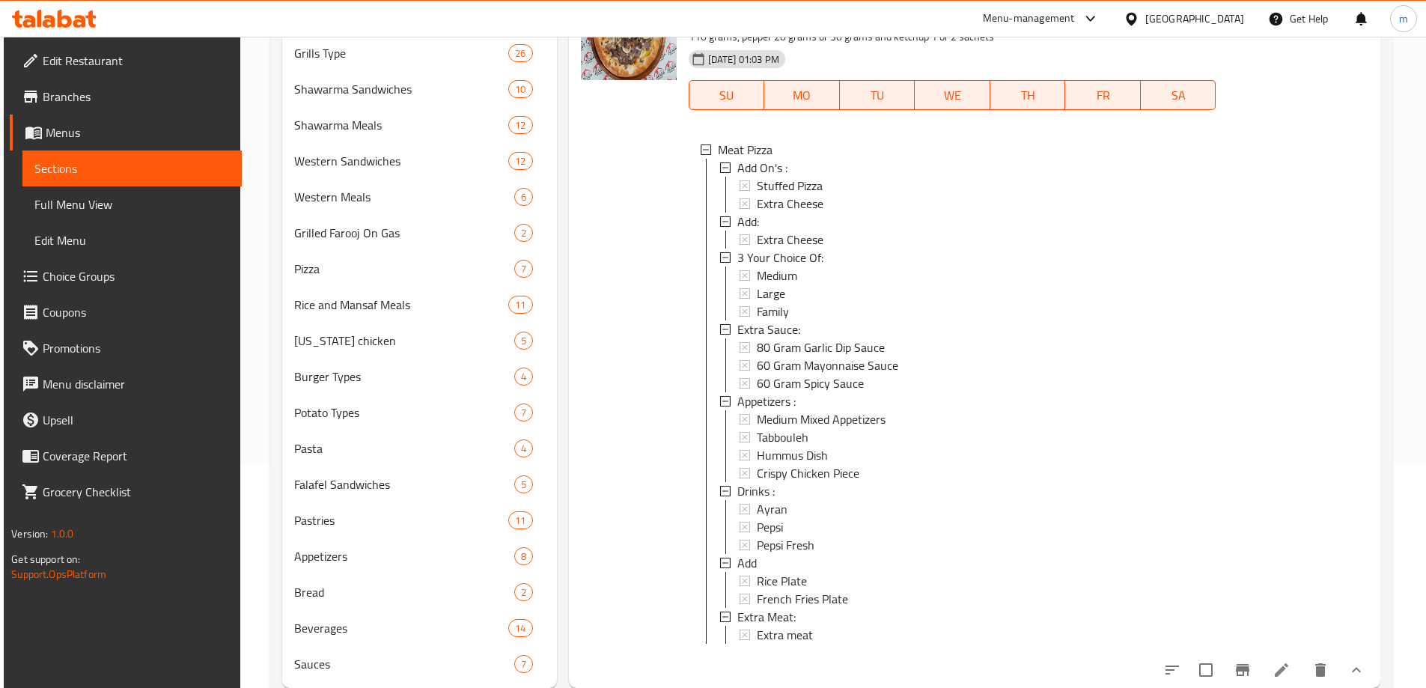
scroll to position [265, 0]
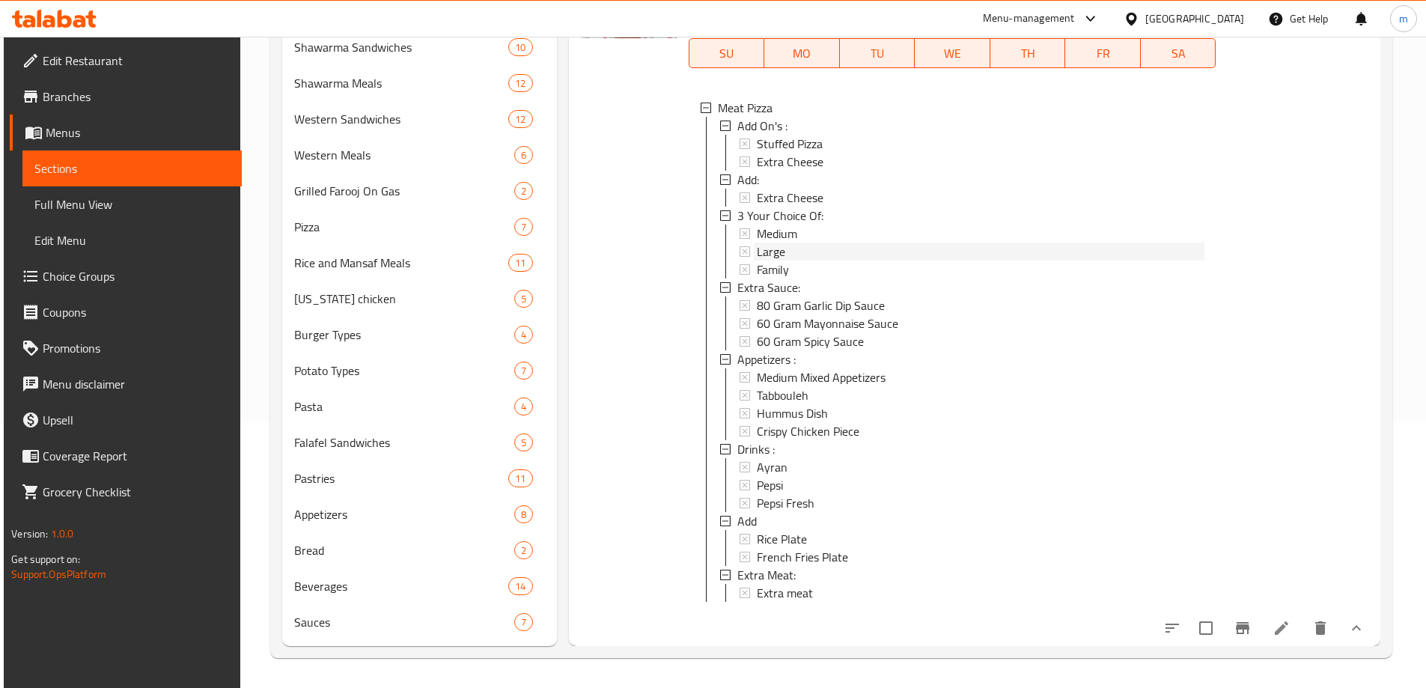
click at [807, 247] on div "Large" at bounding box center [980, 251] width 447 height 18
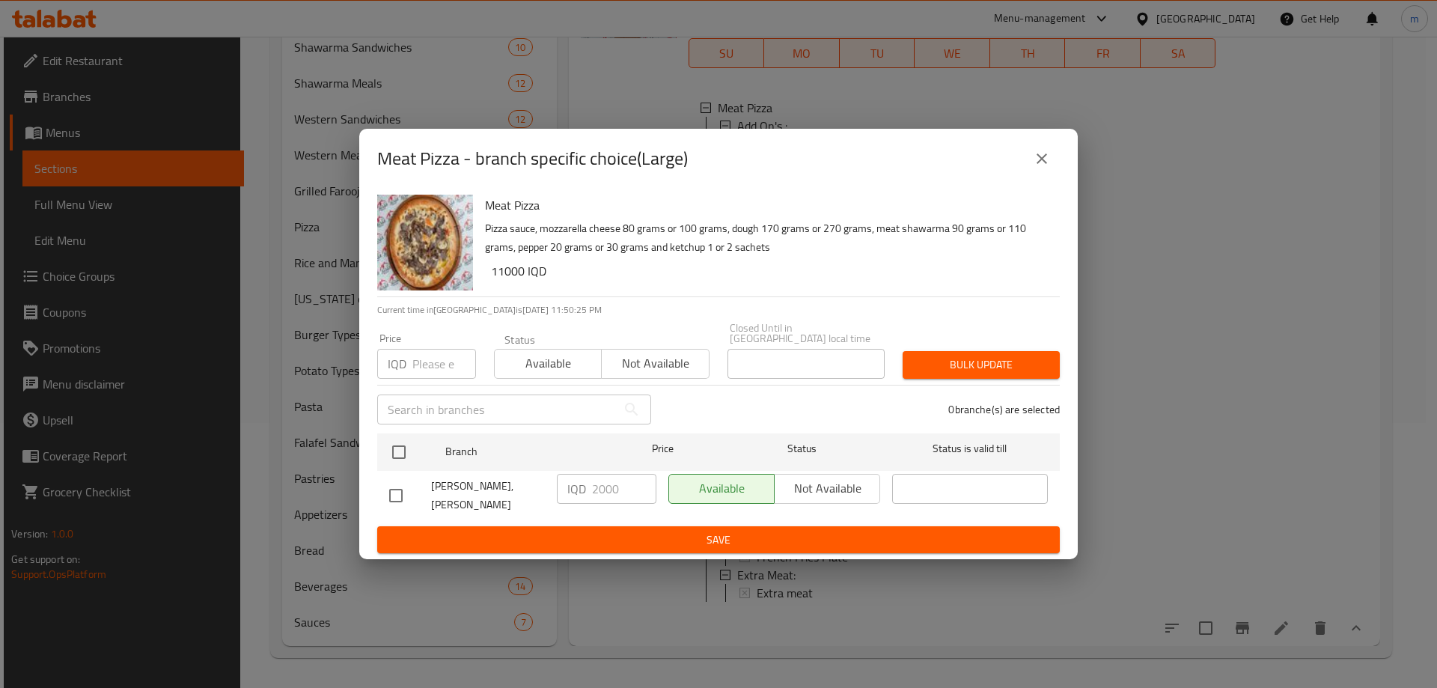
click at [1051, 169] on button "close" at bounding box center [1042, 159] width 36 height 36
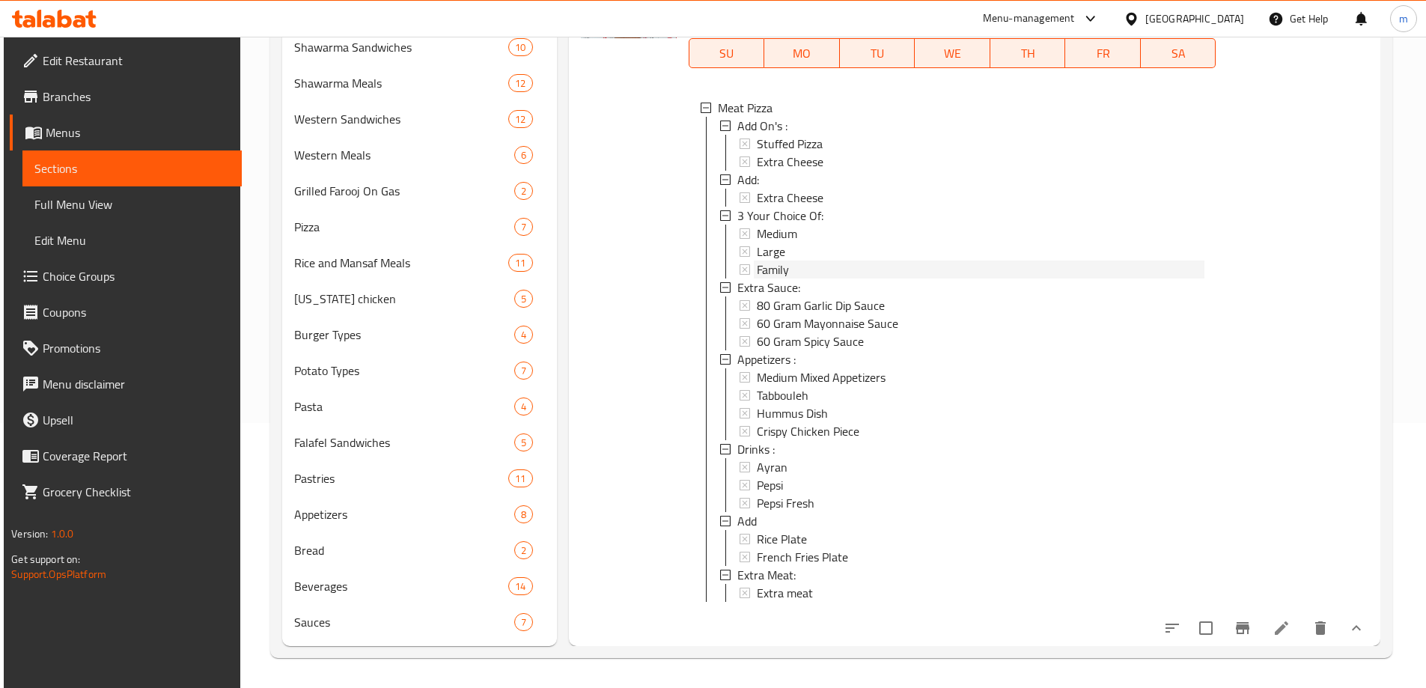
click at [814, 261] on div "Family" at bounding box center [980, 269] width 447 height 18
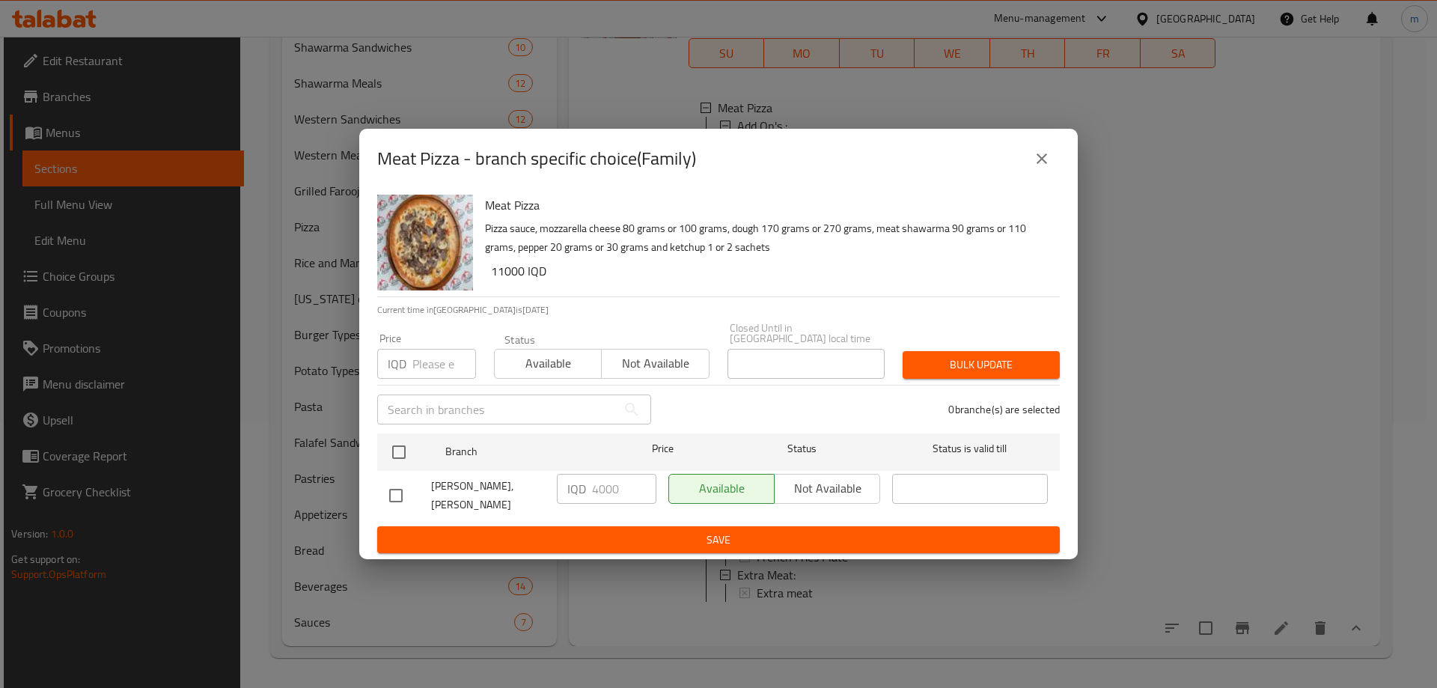
click at [1042, 168] on icon "close" at bounding box center [1042, 159] width 18 height 18
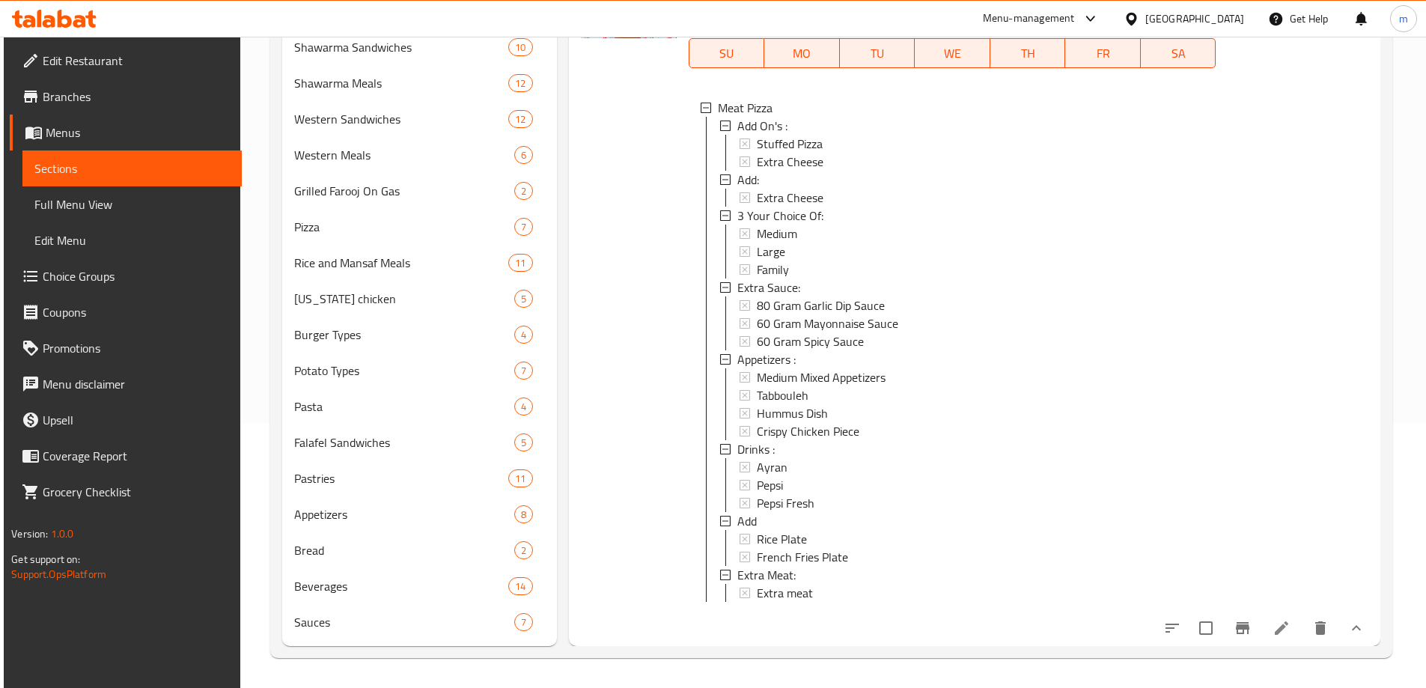
click at [1274, 632] on icon at bounding box center [1280, 627] width 13 height 13
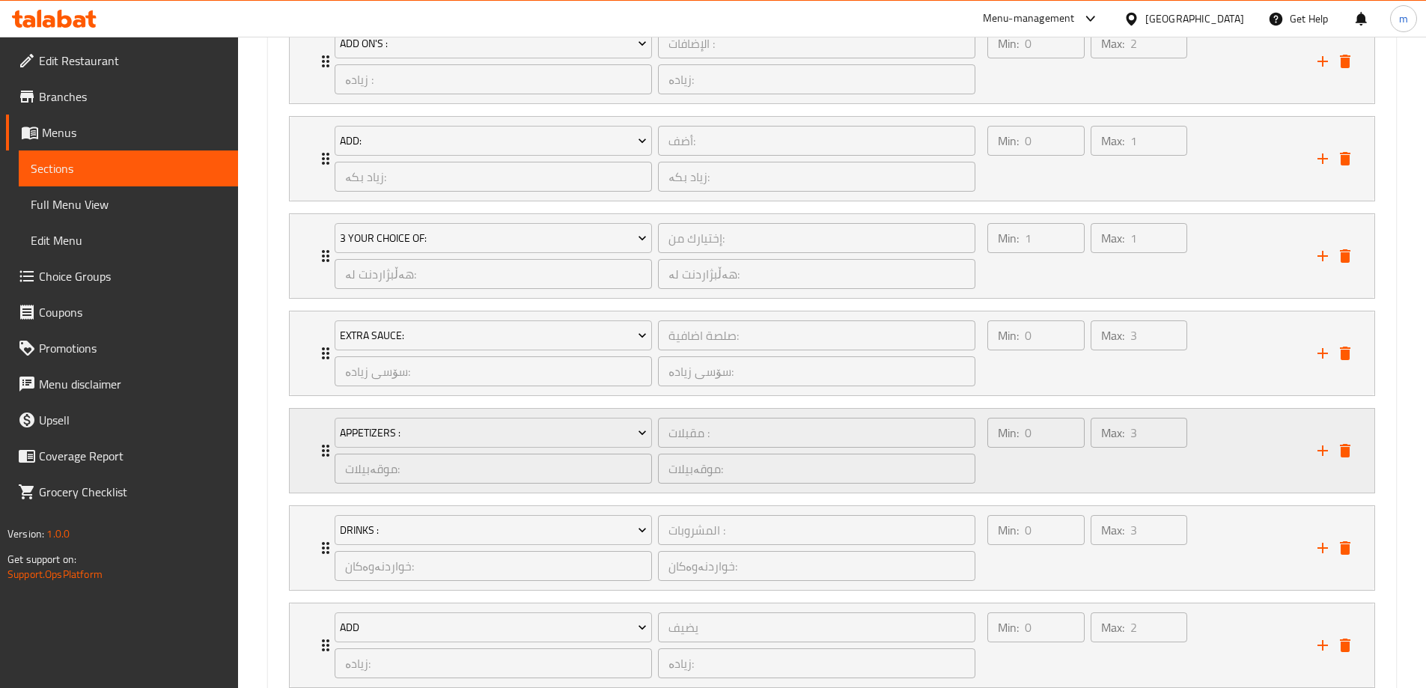
scroll to position [1222, 0]
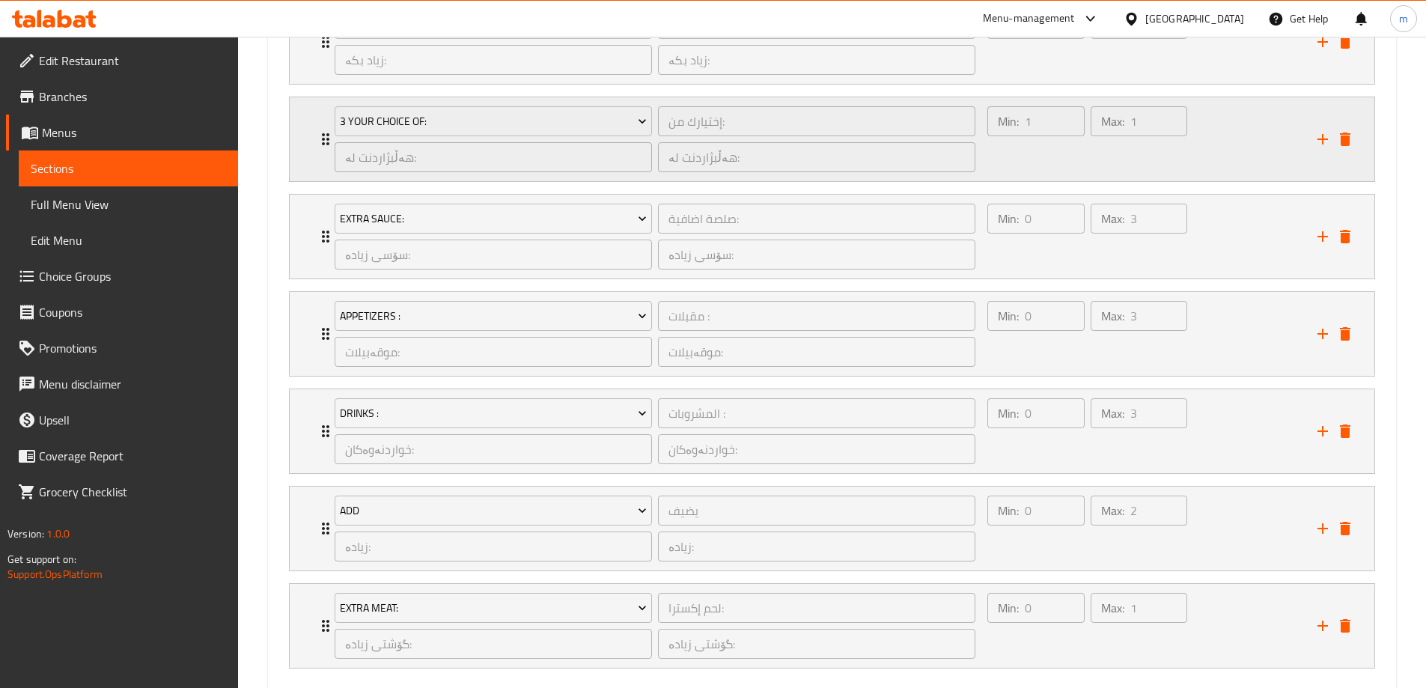
click at [1045, 156] on div "Min: 1 ​" at bounding box center [1035, 139] width 103 height 72
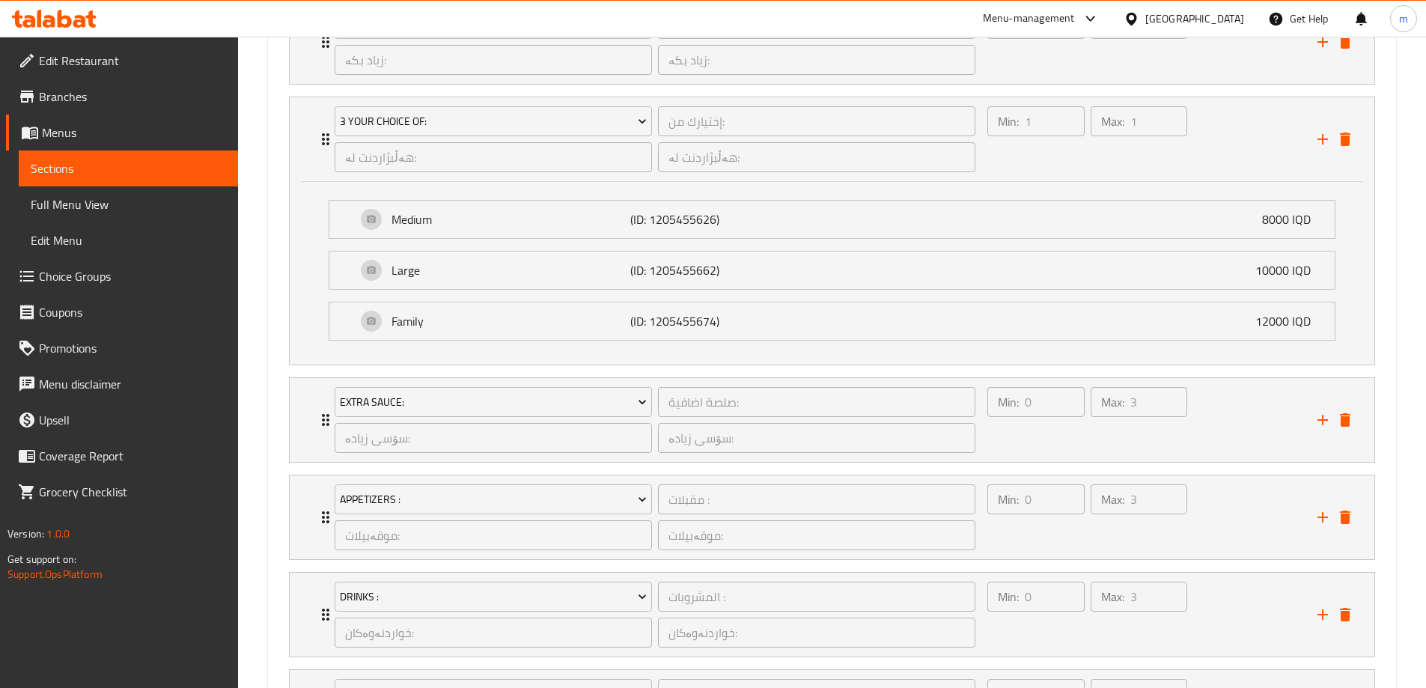
click at [798, 189] on ul "Medium (ID: 1205455626) 8000 IQD Name (En) Medium Name (En) Name (Ar) وسط Name …" at bounding box center [832, 270] width 1030 height 165
click at [792, 206] on div "Medium (ID: 1205455626) 8000 IQD" at bounding box center [836, 219] width 960 height 37
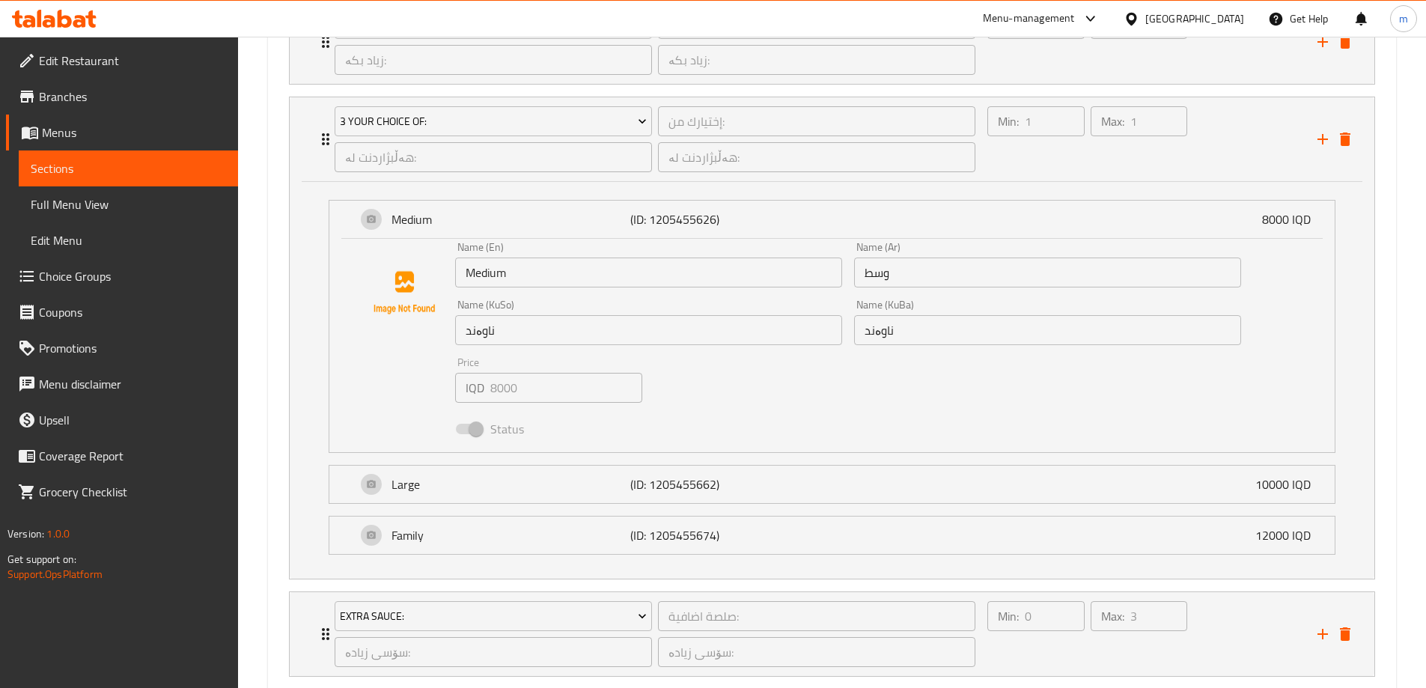
click at [88, 271] on span "Choice Groups" at bounding box center [132, 276] width 187 height 18
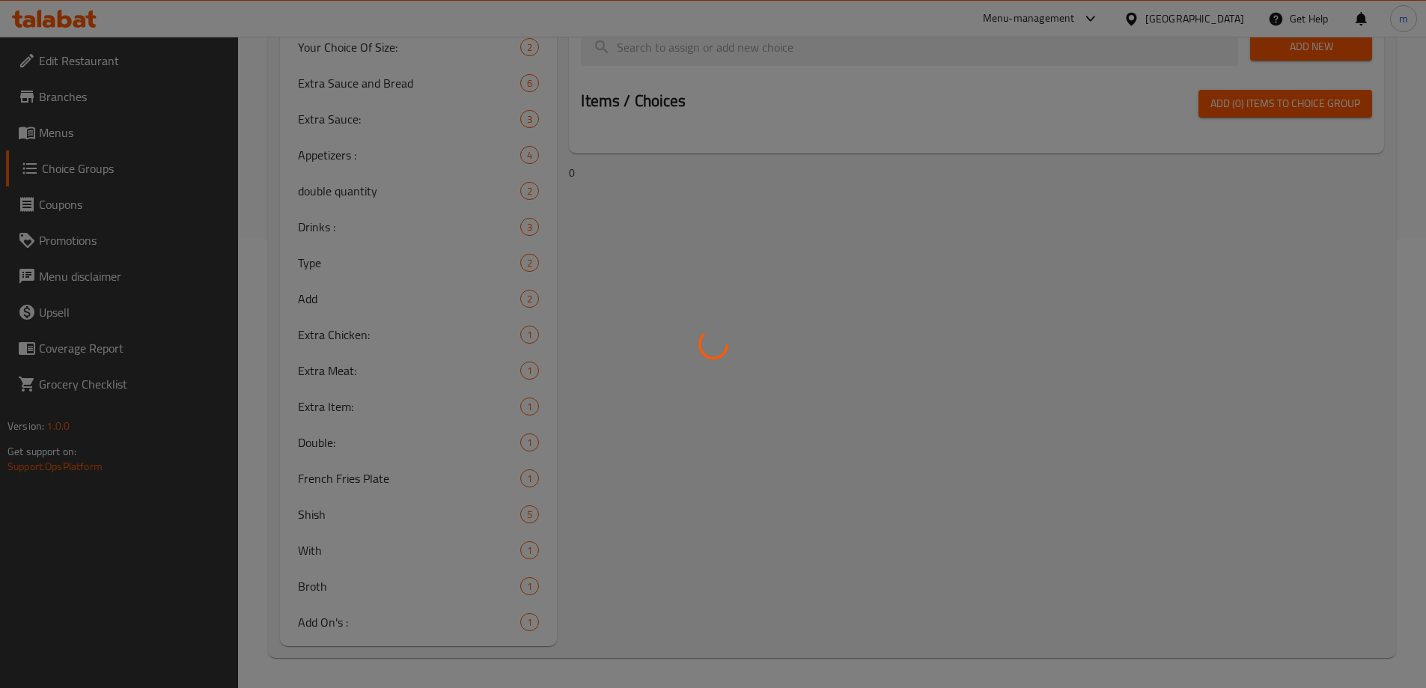
scroll to position [212, 0]
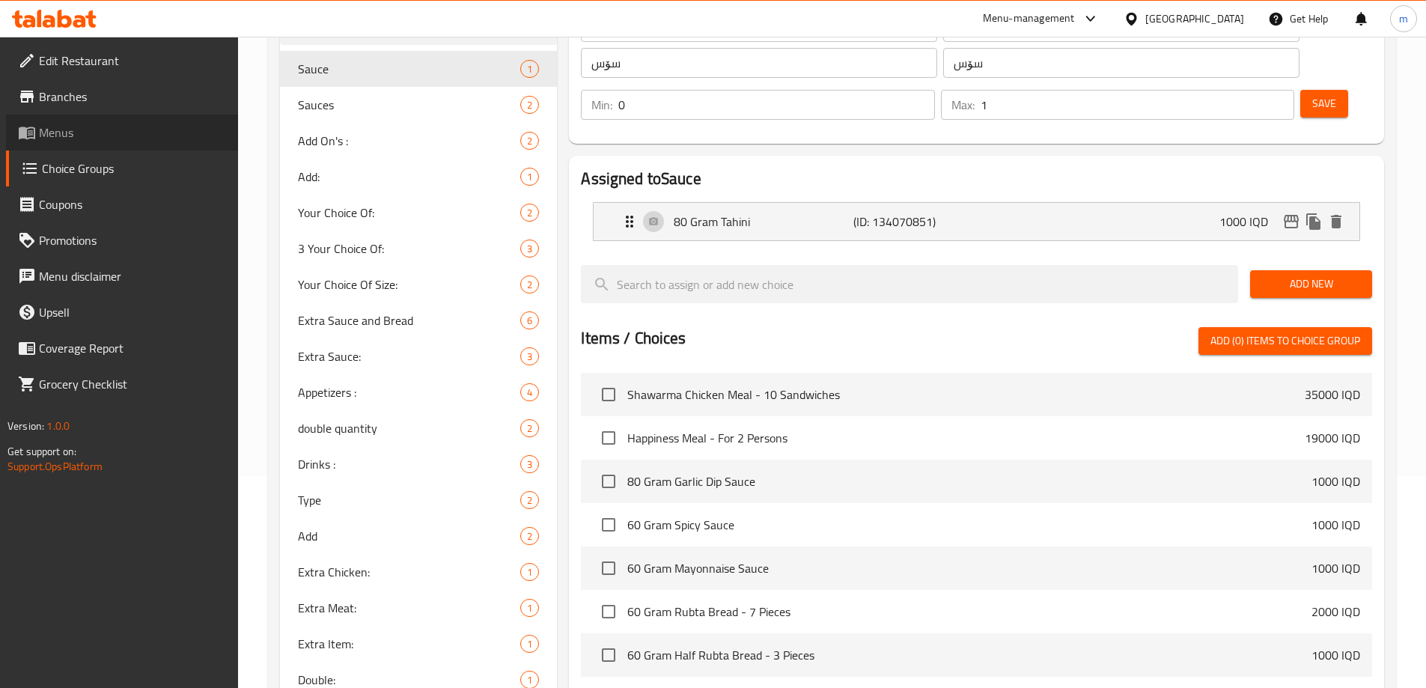
click at [69, 139] on span "Menus" at bounding box center [132, 132] width 187 height 18
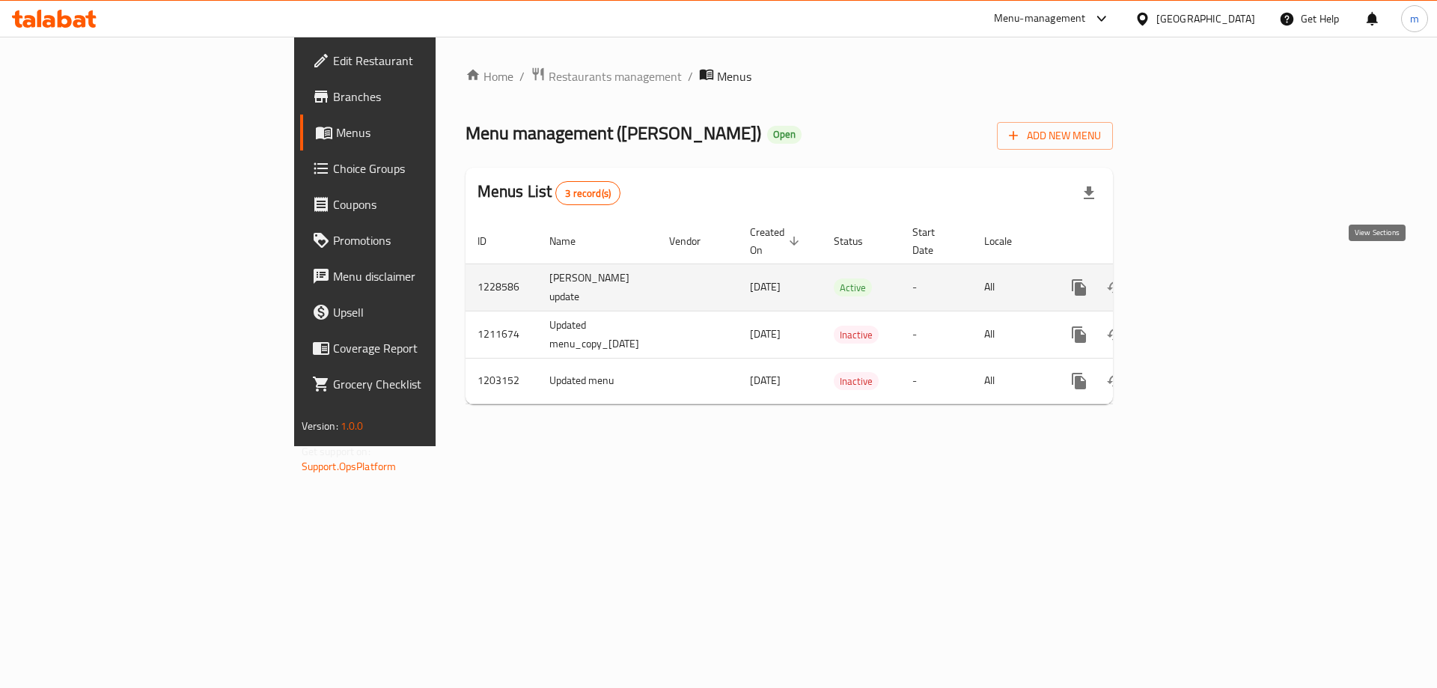
click at [1205, 269] on link "enhanced table" at bounding box center [1187, 287] width 36 height 36
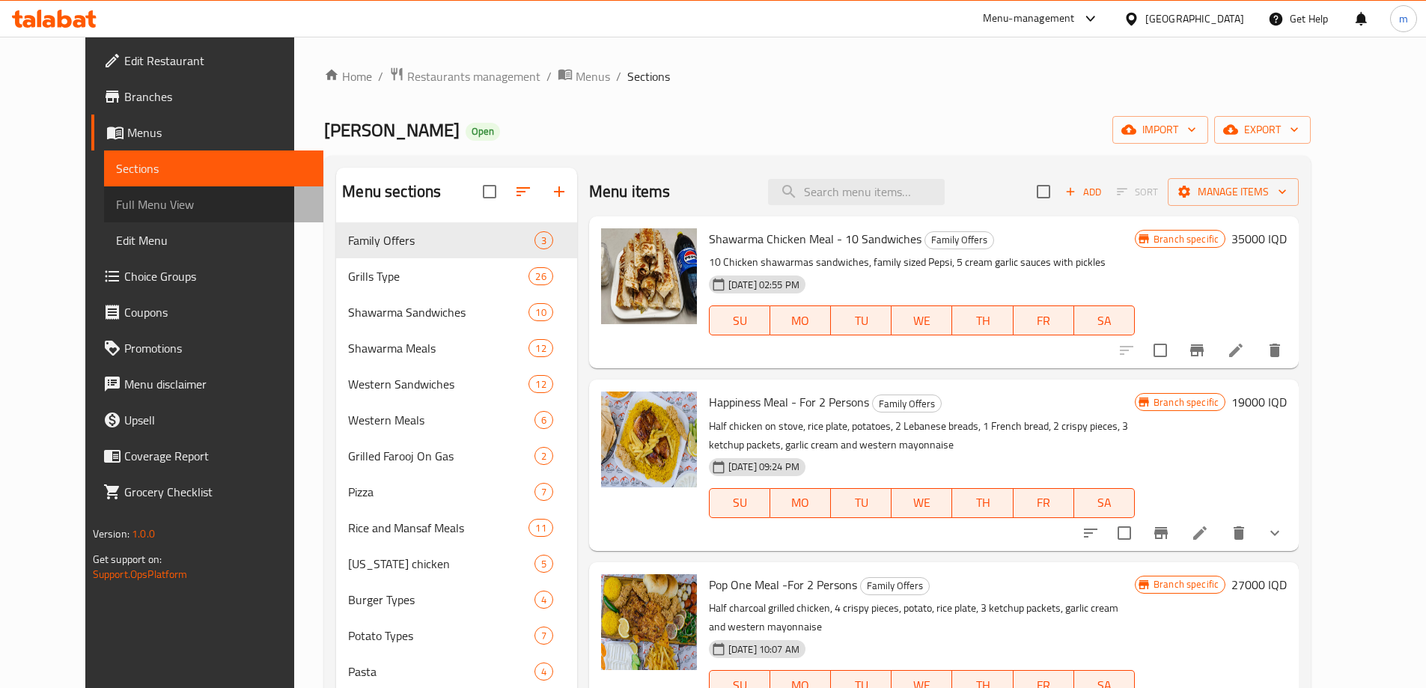
click at [116, 201] on span "Full Menu View" at bounding box center [213, 204] width 195 height 18
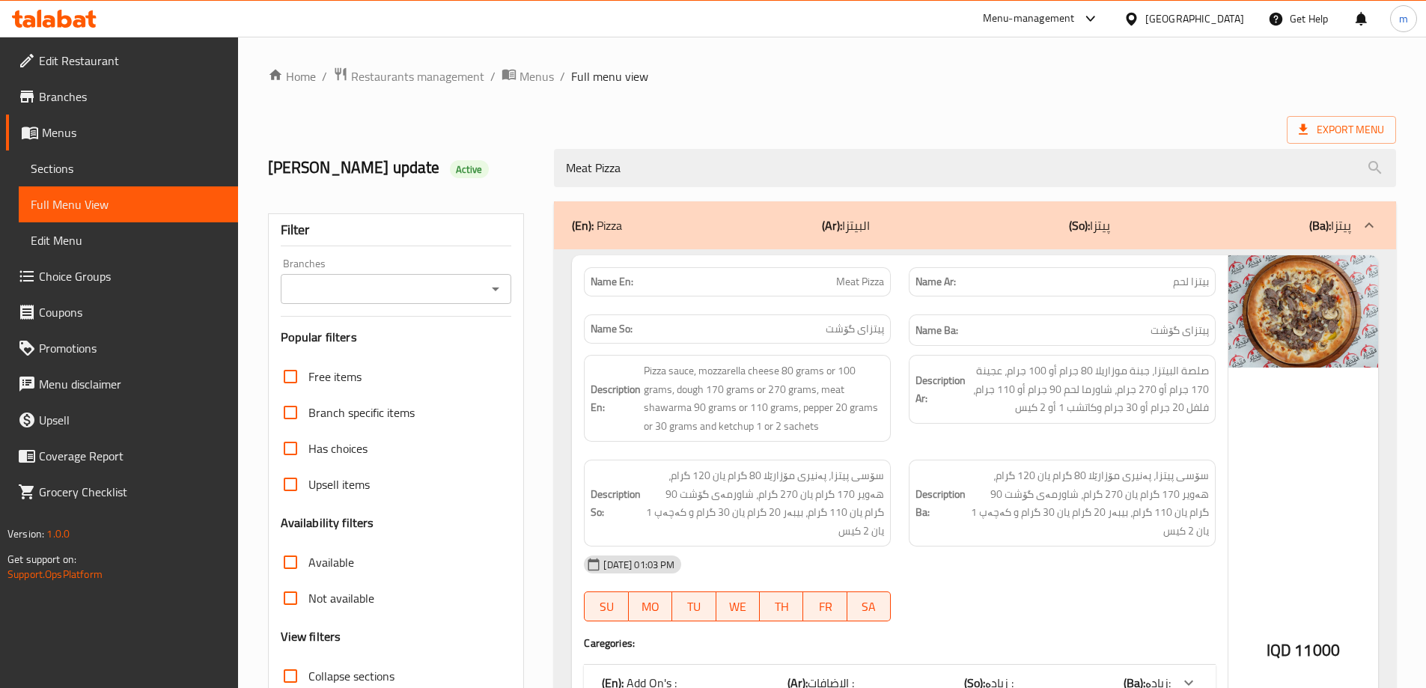
click at [510, 284] on div "Branches" at bounding box center [396, 289] width 231 height 30
type input "Meat Pizza"
click at [499, 290] on icon "Open" at bounding box center [495, 289] width 18 height 18
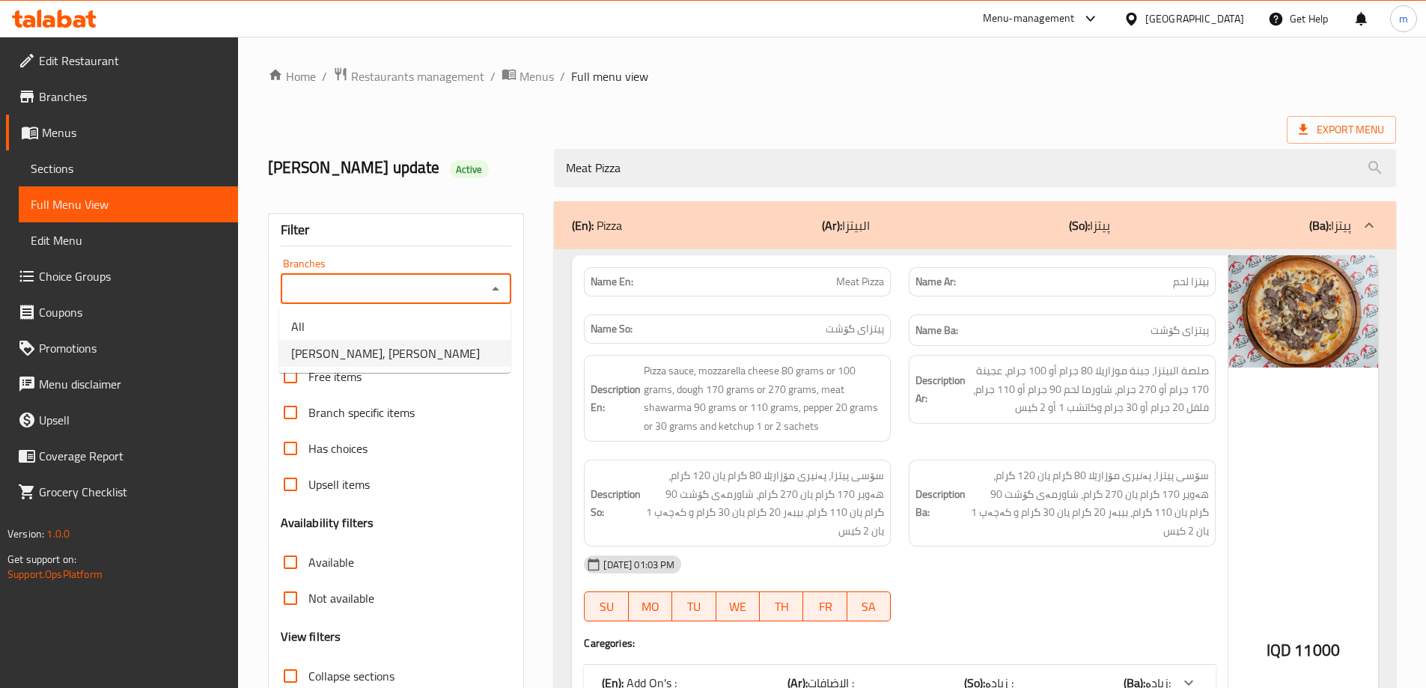
click at [403, 357] on span "[PERSON_NAME], [PERSON_NAME]" at bounding box center [385, 353] width 189 height 18
type input "[PERSON_NAME], [PERSON_NAME]"
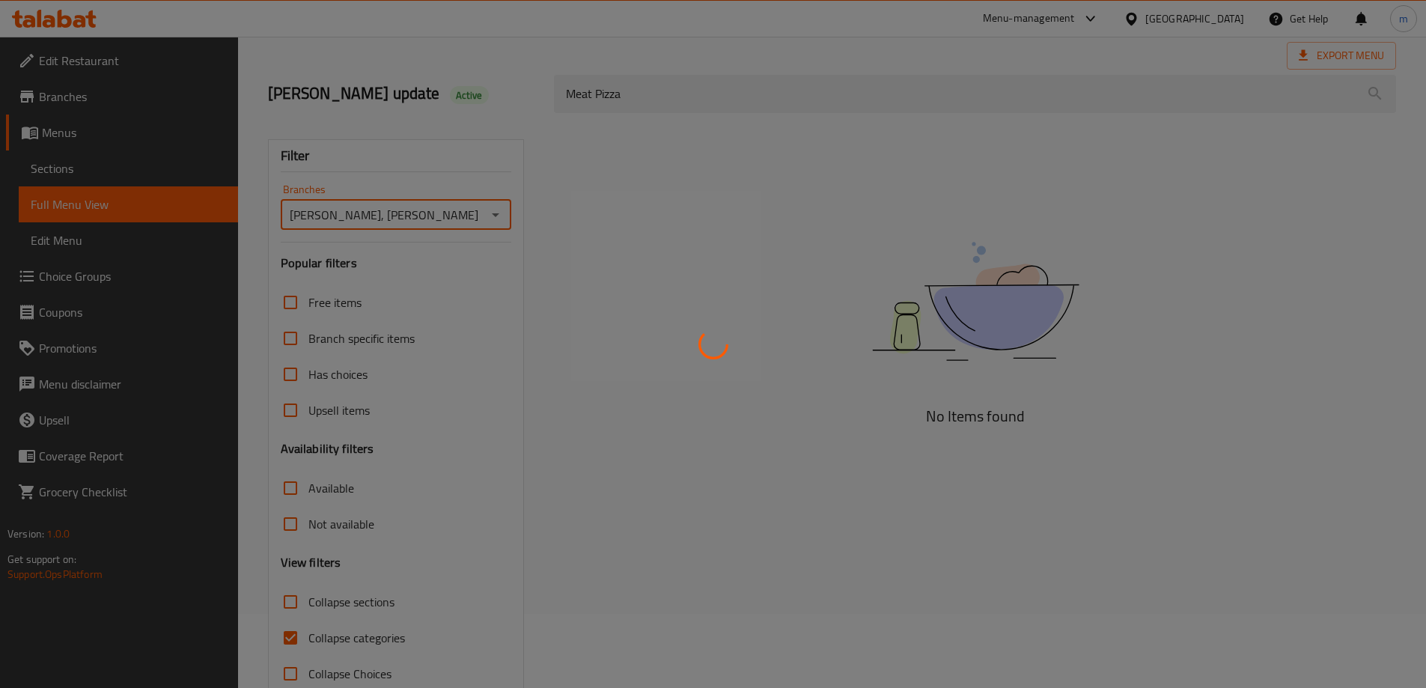
scroll to position [109, 0]
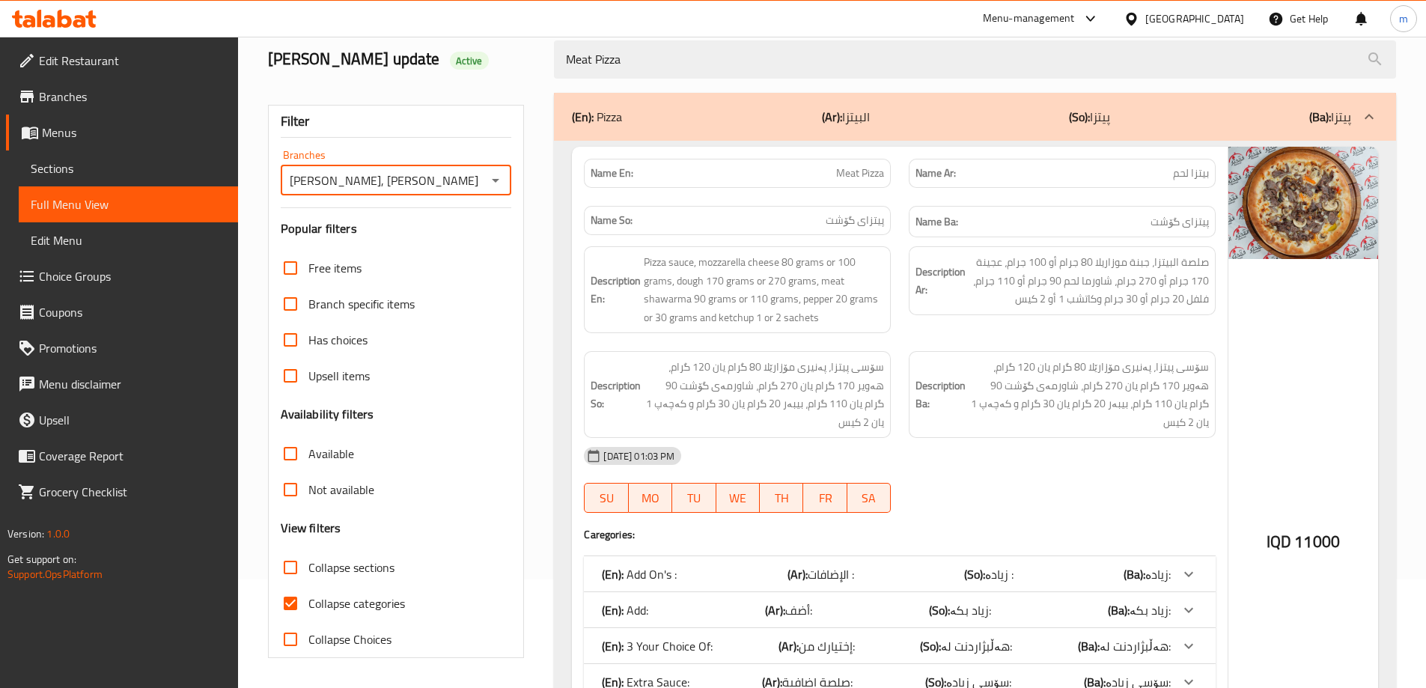
click at [356, 608] on span "Collapse categories" at bounding box center [356, 603] width 97 height 18
click at [308, 608] on input "Collapse categories" at bounding box center [290, 603] width 36 height 36
checkbox input "false"
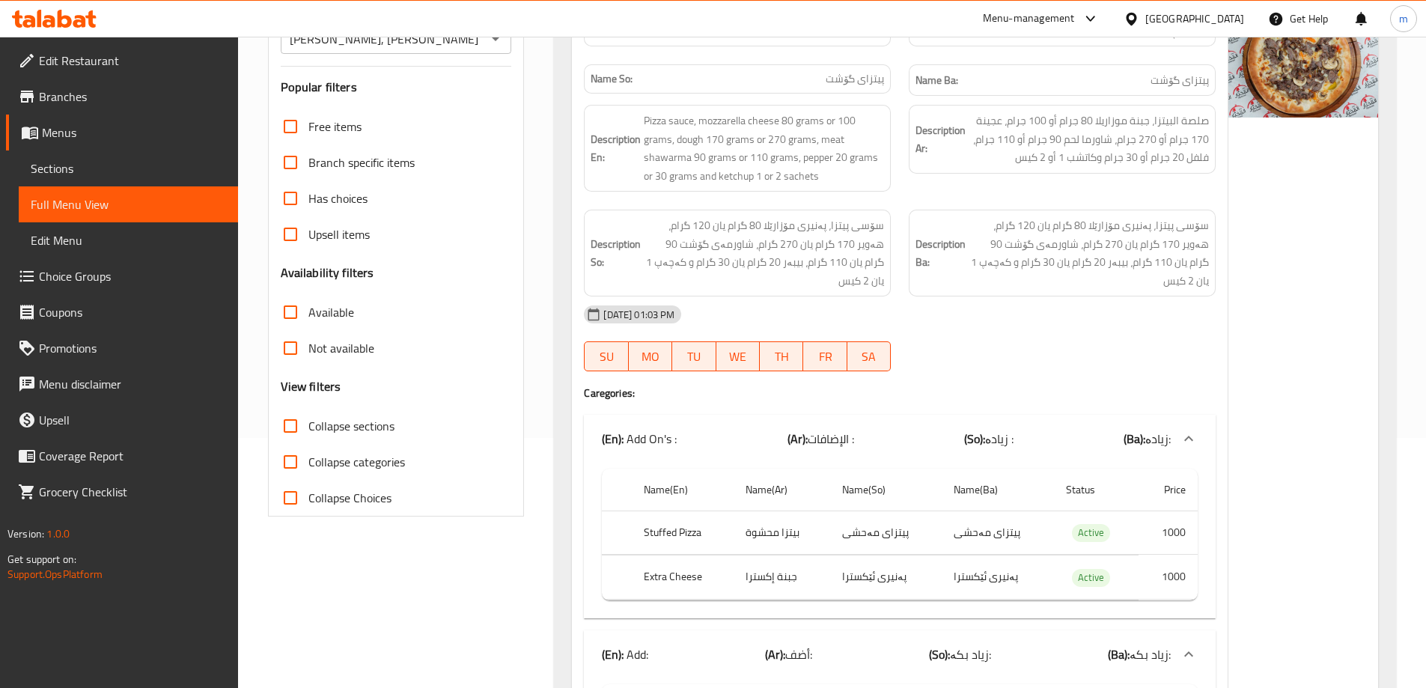
scroll to position [283, 0]
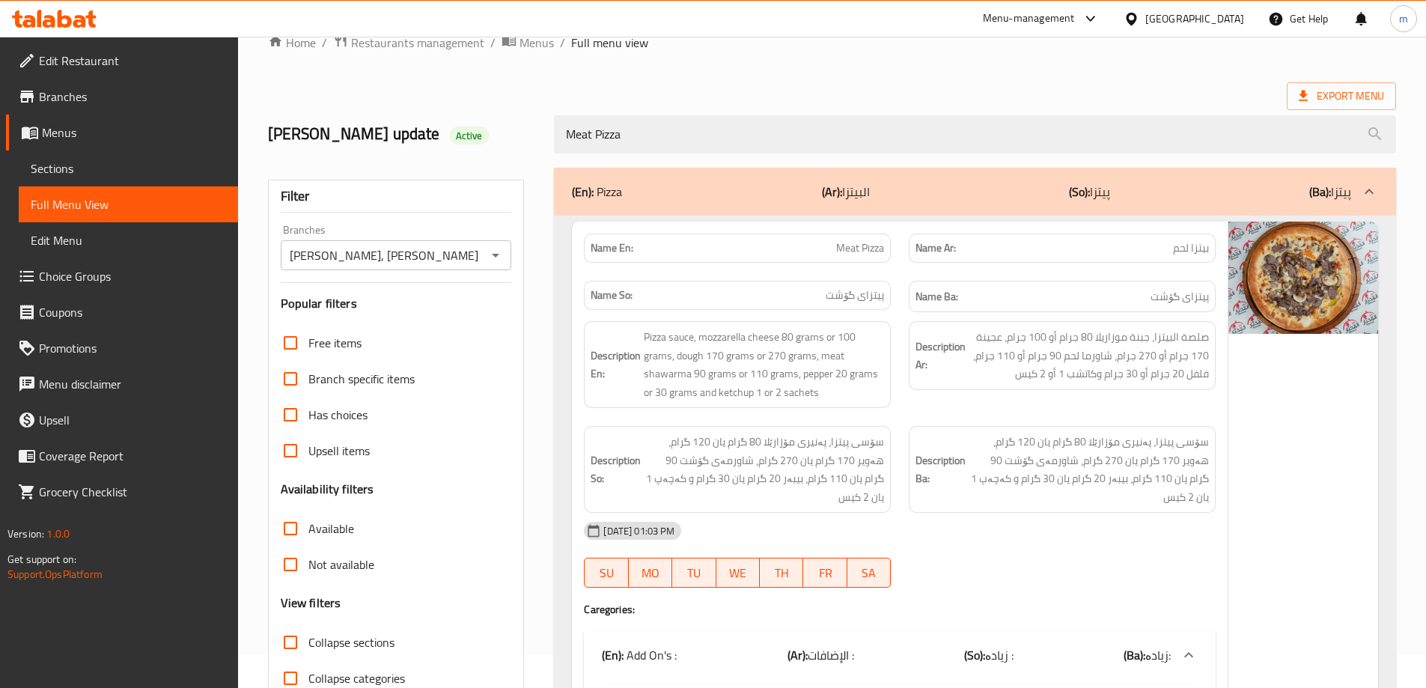
scroll to position [0, 0]
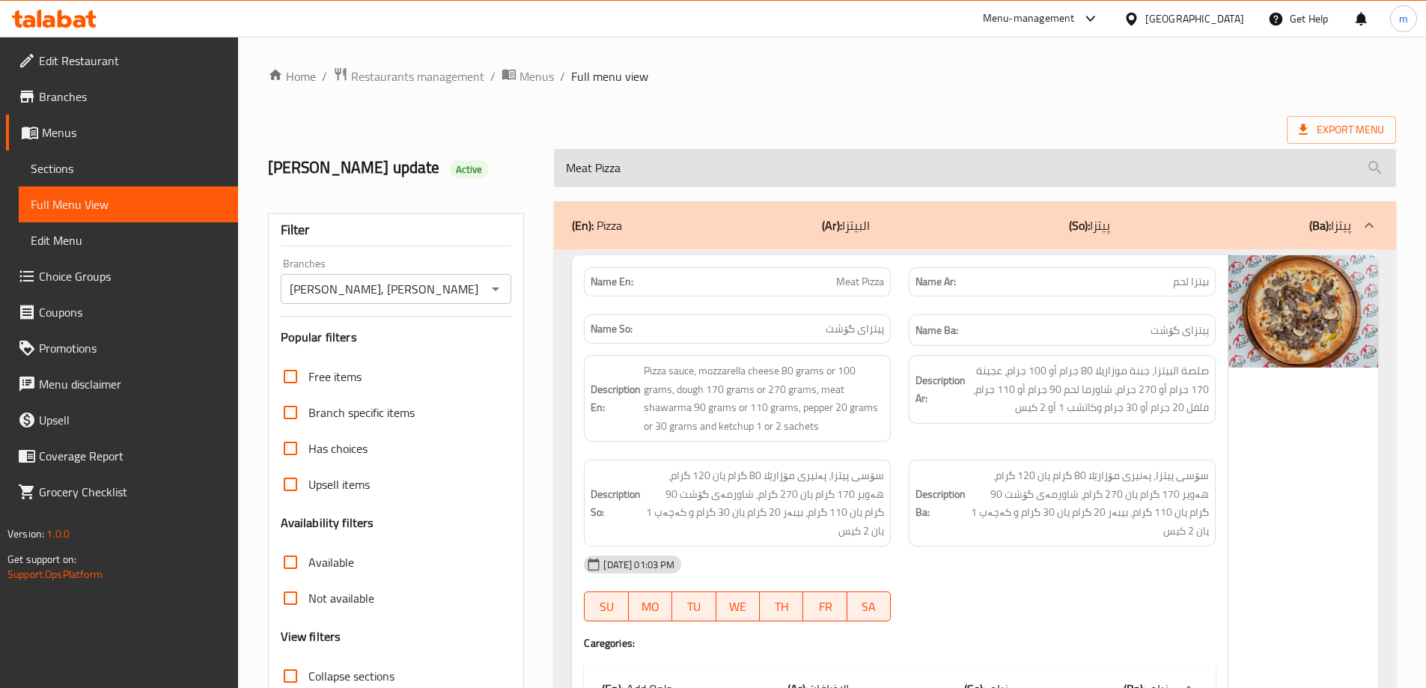
click at [628, 170] on input "Meat Pizza" at bounding box center [975, 168] width 842 height 38
paste input "ixed p"
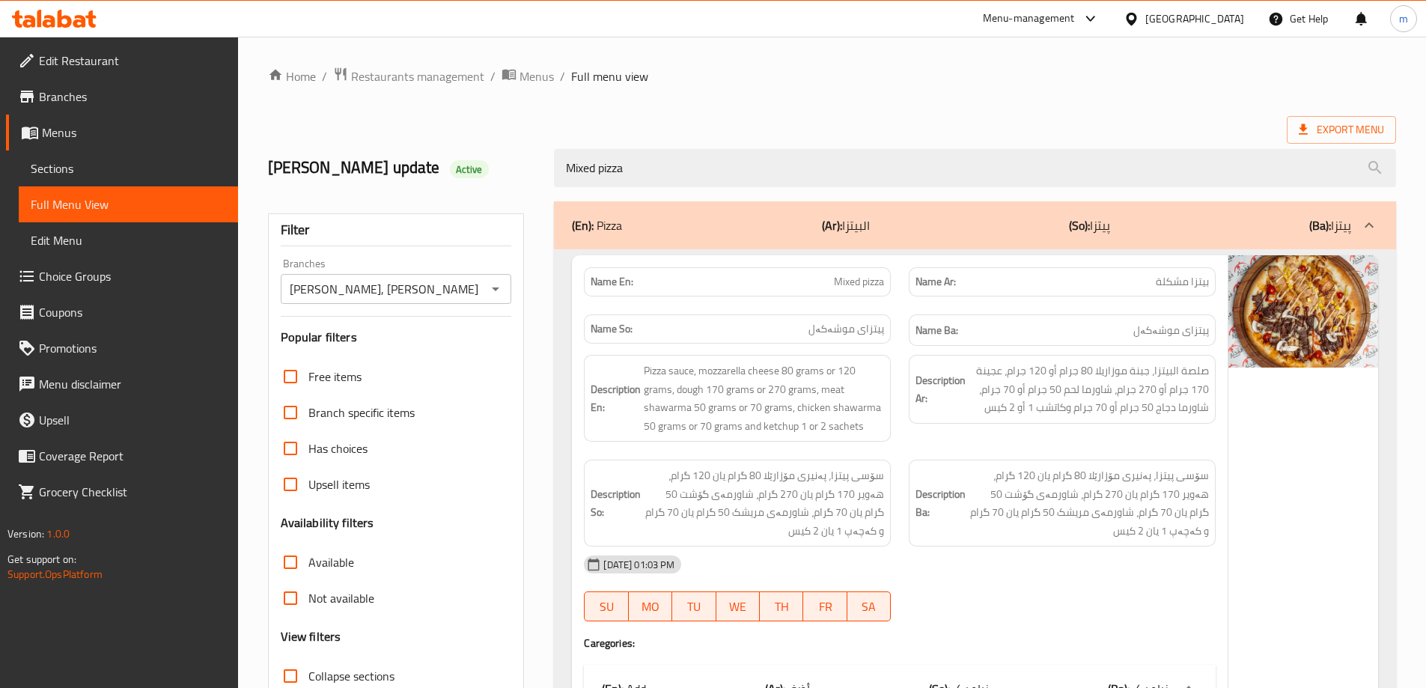
type input "Mixed pizza"
click at [480, 301] on div "[PERSON_NAME], [PERSON_NAME] Branches" at bounding box center [396, 289] width 231 height 30
click at [491, 294] on icon "Open" at bounding box center [495, 289] width 18 height 18
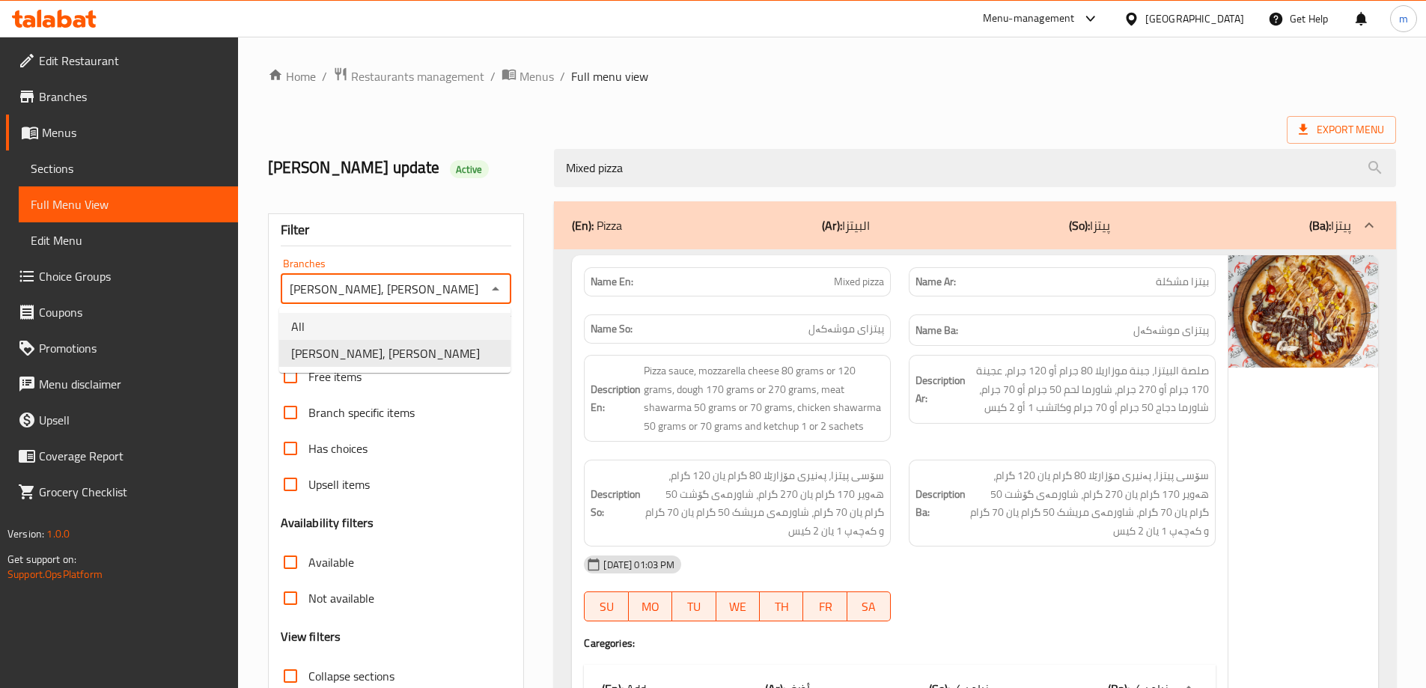
click at [433, 323] on li "All" at bounding box center [394, 326] width 231 height 27
click at [501, 292] on icon "Open" at bounding box center [495, 289] width 18 height 18
click at [408, 362] on span "[PERSON_NAME], [PERSON_NAME]" at bounding box center [385, 353] width 189 height 18
type input "[PERSON_NAME], [PERSON_NAME]"
click at [486, 217] on div "Filter" at bounding box center [396, 230] width 231 height 32
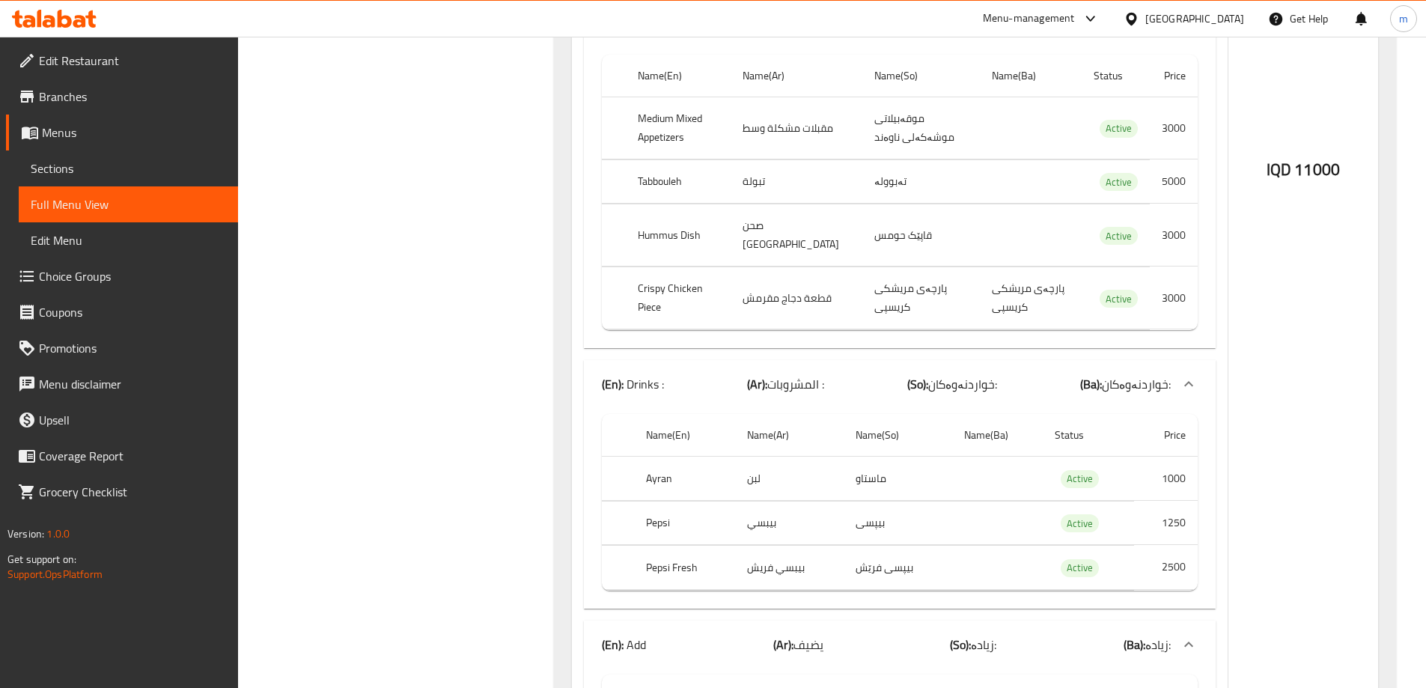
scroll to position [1235, 0]
